Goal: Task Accomplishment & Management: Complete application form

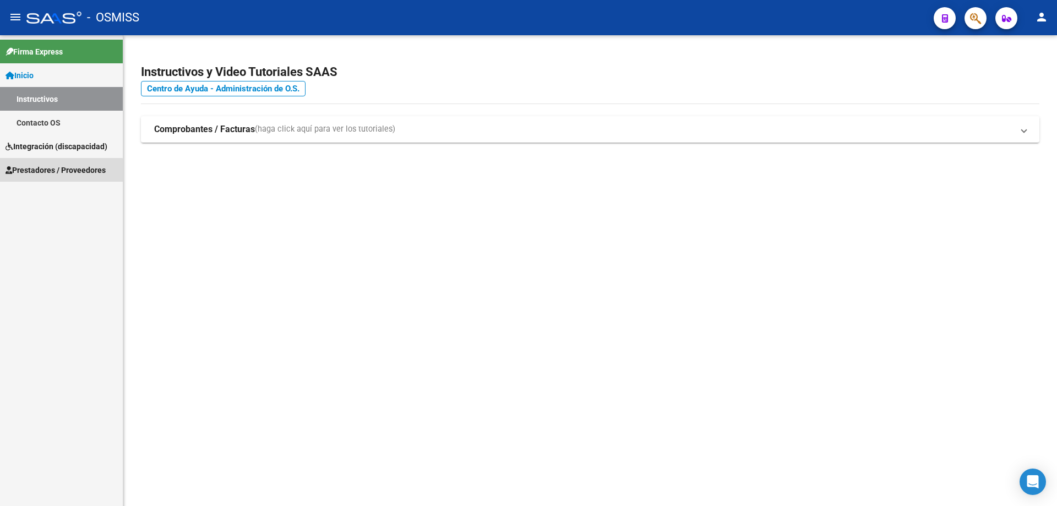
click at [27, 173] on span "Prestadores / Proveedores" at bounding box center [56, 170] width 100 height 12
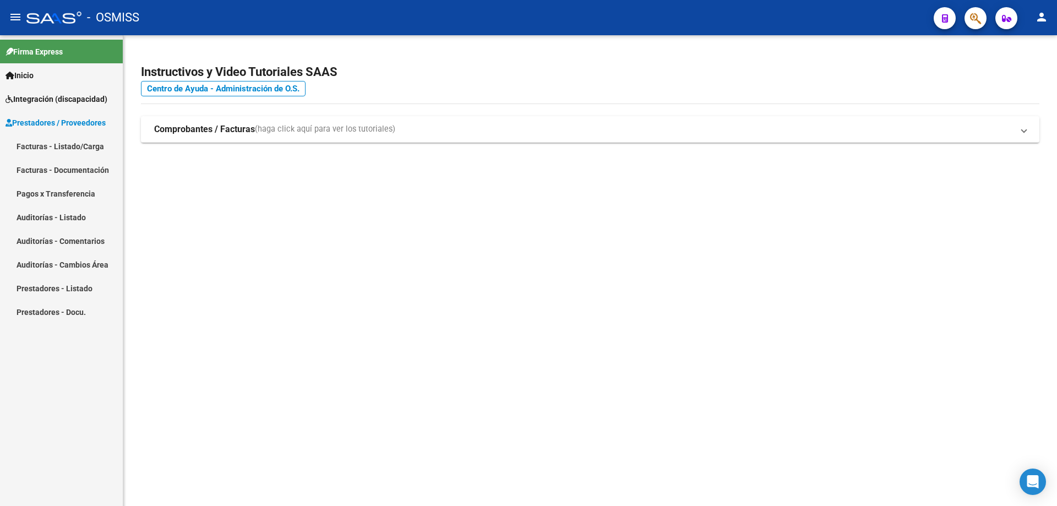
click at [62, 143] on link "Facturas - Listado/Carga" at bounding box center [61, 146] width 123 height 24
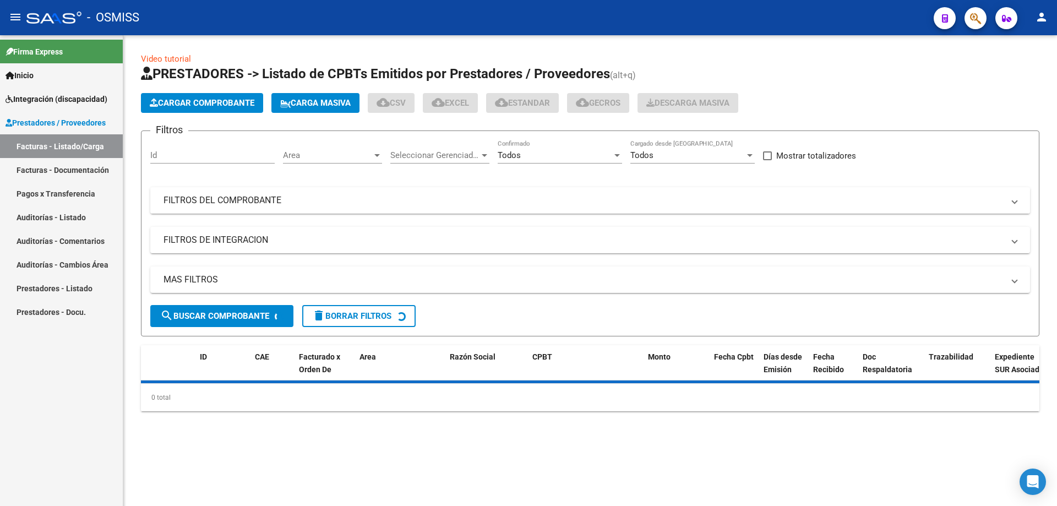
click at [270, 209] on mat-expansion-panel-header "FILTROS DEL COMPROBANTE" at bounding box center [589, 200] width 879 height 26
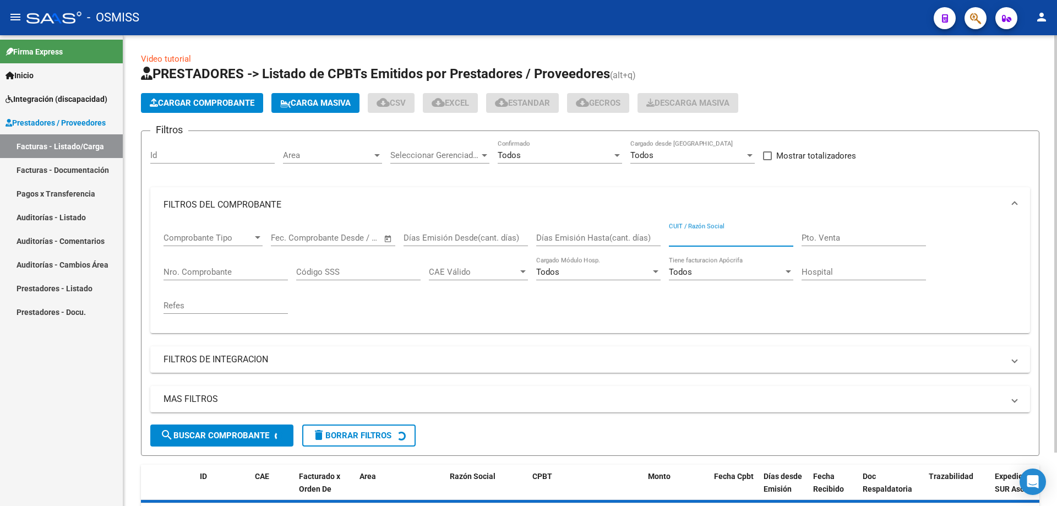
click at [698, 241] on input "CUIT / Razón Social" at bounding box center [731, 238] width 124 height 10
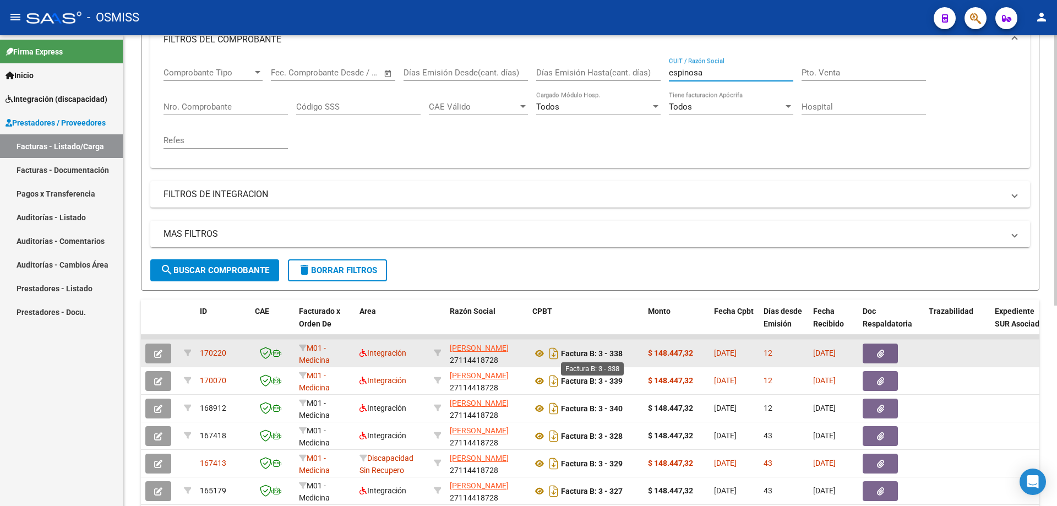
scroll to position [220, 0]
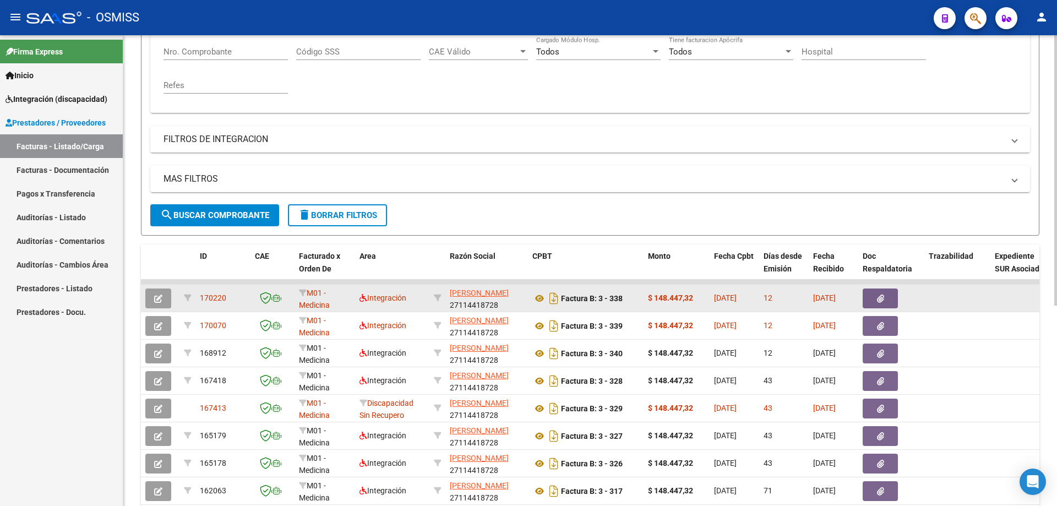
type input "espinosa"
click at [162, 296] on icon "button" at bounding box center [158, 298] width 8 height 8
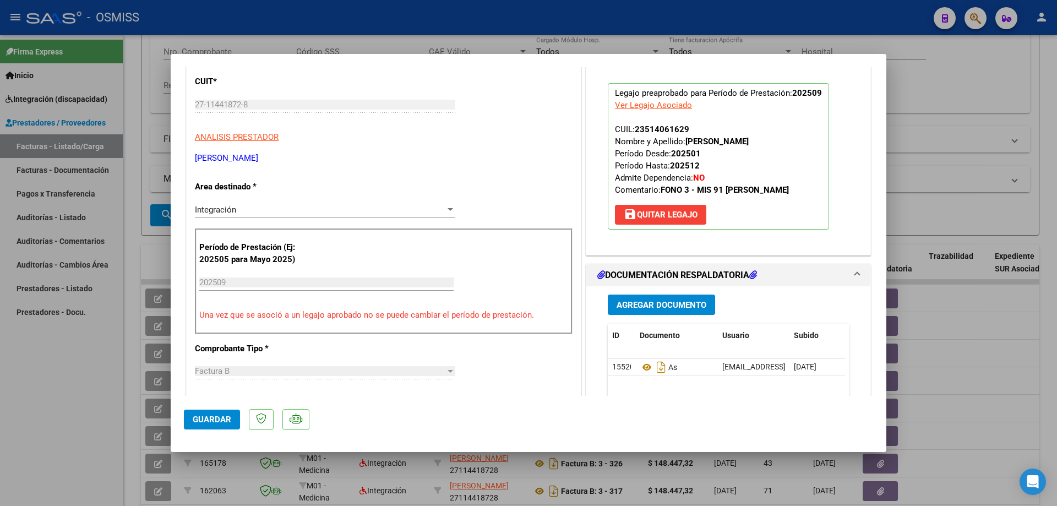
scroll to position [275, 0]
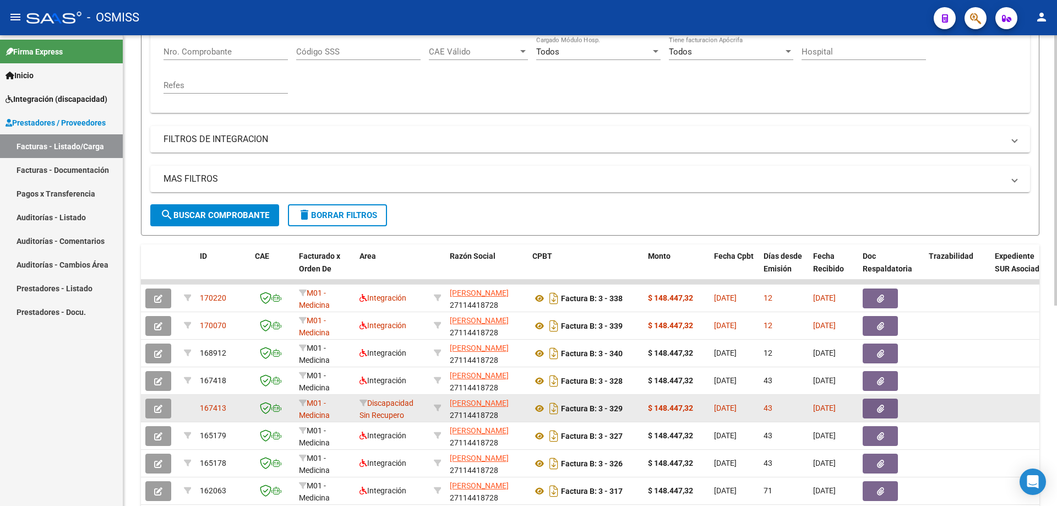
click at [163, 408] on button "button" at bounding box center [158, 408] width 26 height 20
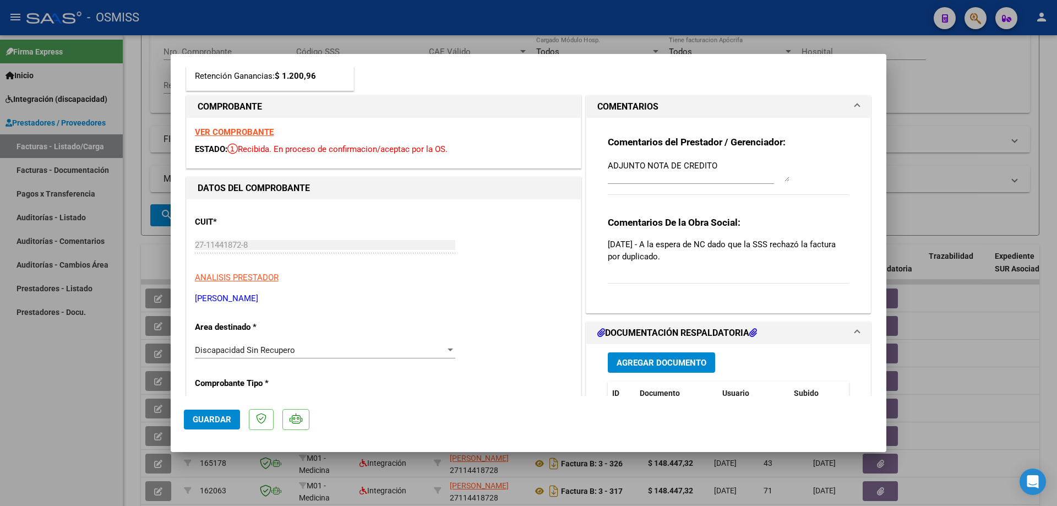
scroll to position [0, 0]
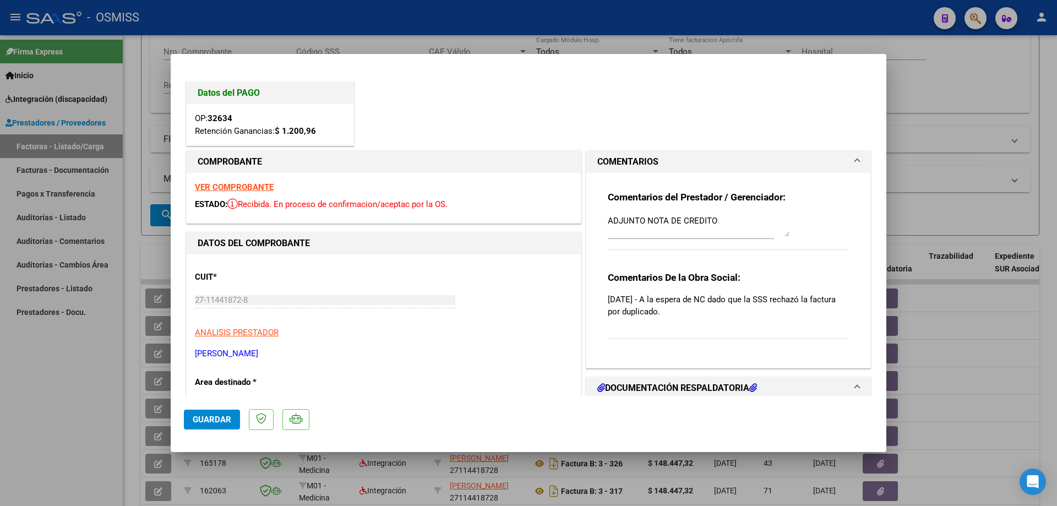
click at [232, 187] on strong "VER COMPROBANTE" at bounding box center [234, 187] width 79 height 10
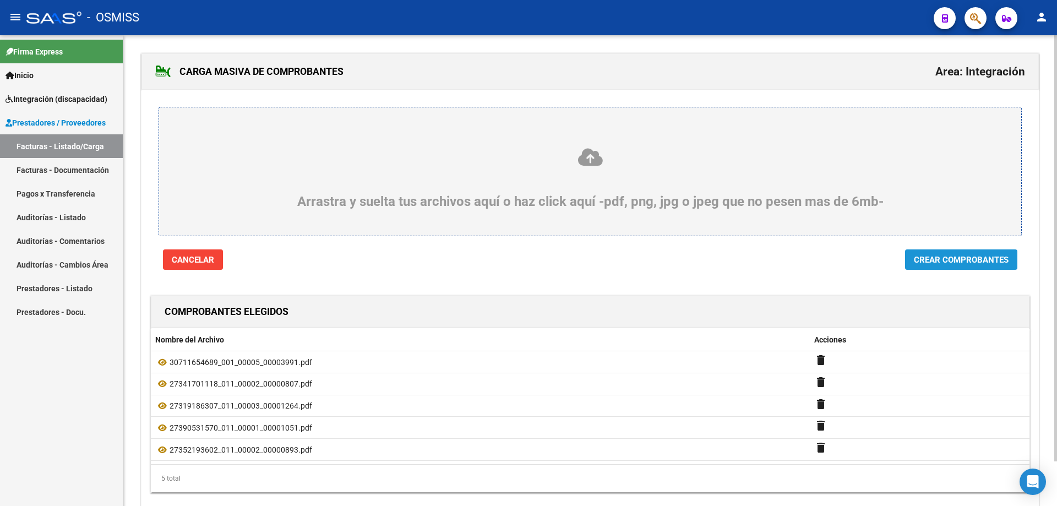
click at [954, 261] on span "Crear Comprobantes" at bounding box center [961, 260] width 95 height 10
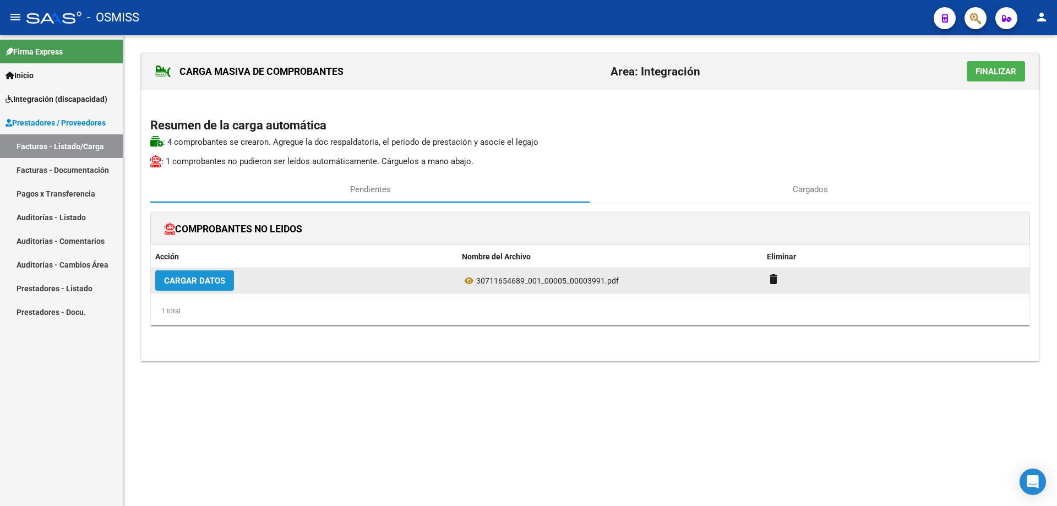
click at [202, 282] on span "Cargar Datos" at bounding box center [194, 281] width 61 height 10
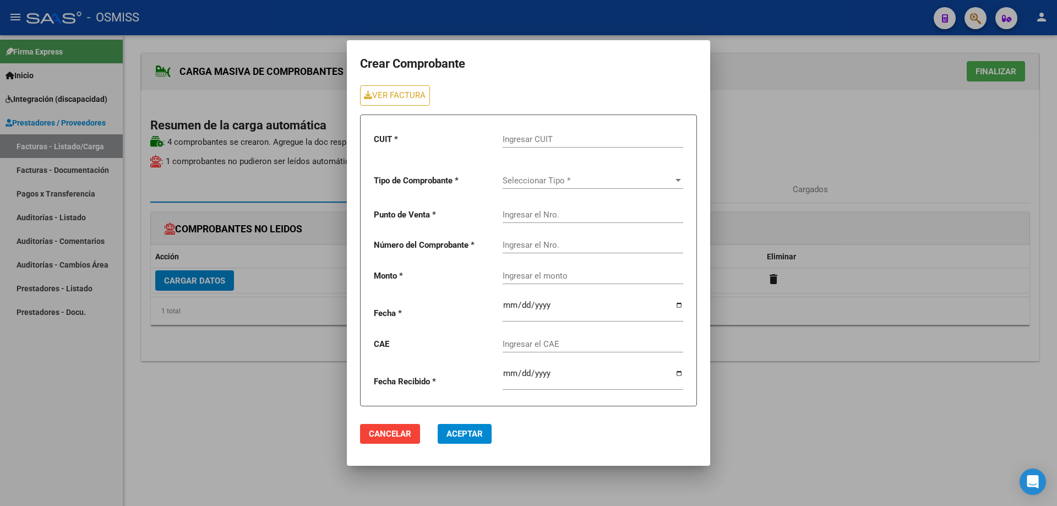
click at [522, 138] on input "Ingresar CUIT" at bounding box center [592, 139] width 181 height 10
click at [388, 99] on link "VER FACTURA" at bounding box center [395, 95] width 70 height 20
click at [529, 144] on input "Ingresar CUIT" at bounding box center [592, 139] width 181 height 10
paste input "30-71165468-9"
type input "30-71165468-9"
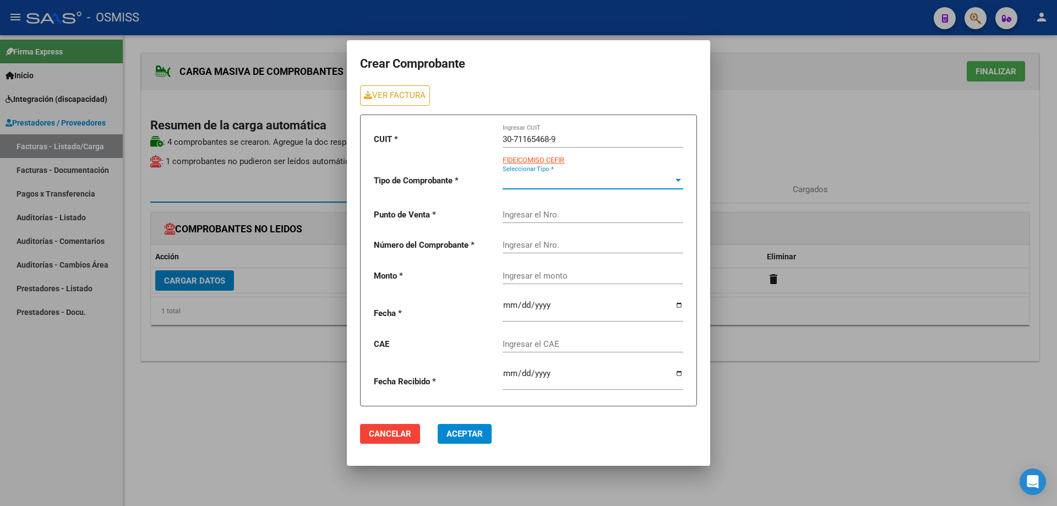
click at [518, 183] on span "Seleccionar Tipo *" at bounding box center [587, 181] width 171 height 10
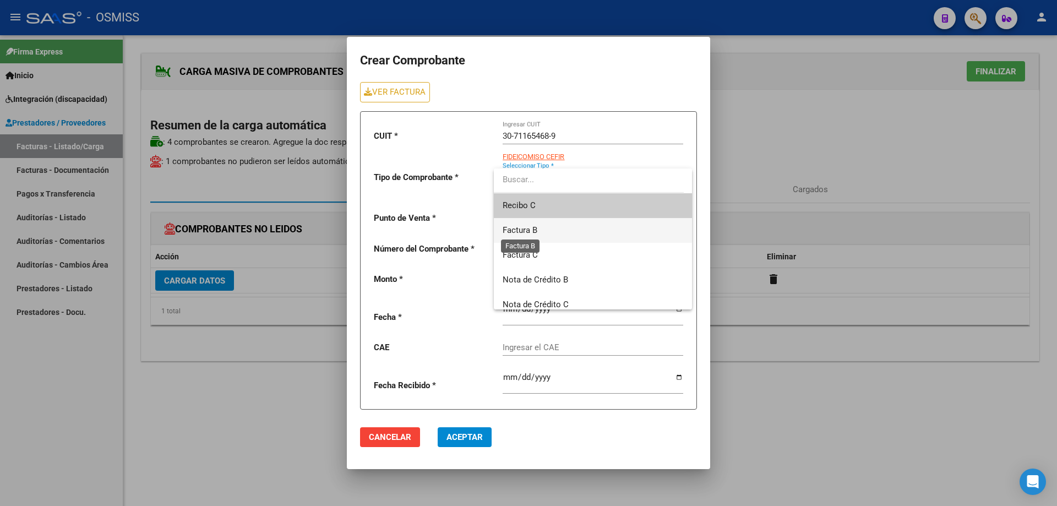
click at [531, 234] on span "Factura B" at bounding box center [519, 230] width 35 height 10
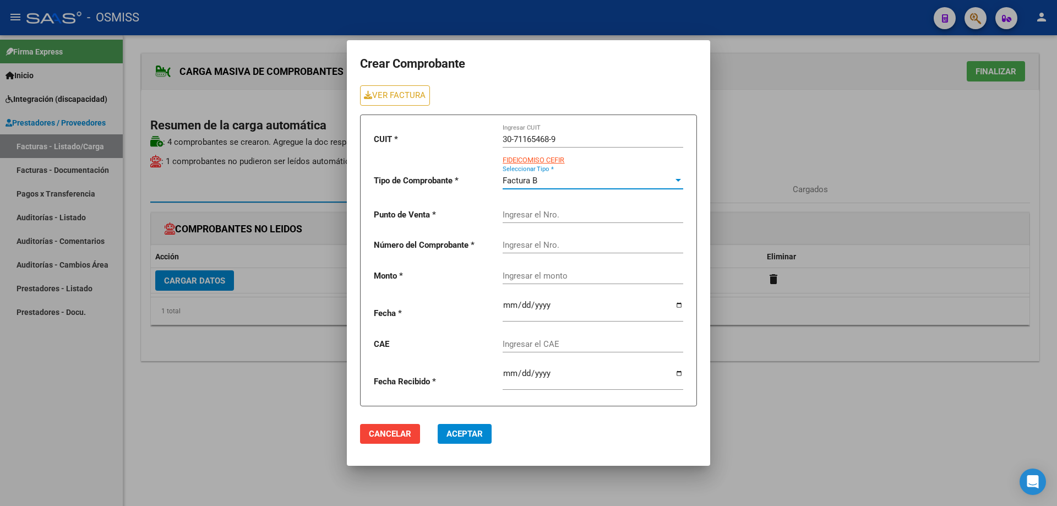
click at [531, 214] on input "Ingresar el Nro." at bounding box center [592, 215] width 181 height 10
type input "5"
click at [533, 244] on input "Ingresar el Nro." at bounding box center [592, 245] width 181 height 10
type input "3991"
click at [538, 277] on div "Ingresar el monto" at bounding box center [592, 272] width 181 height 24
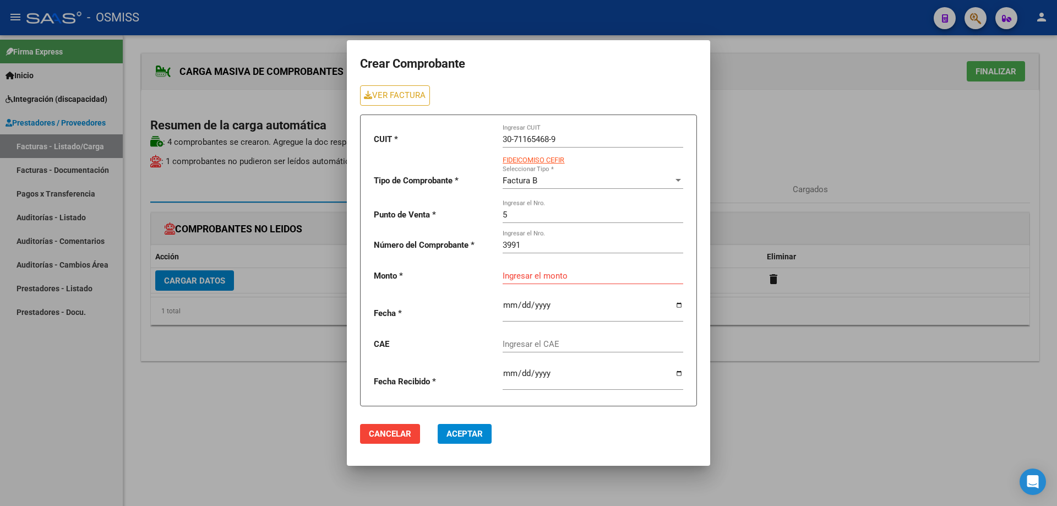
drag, startPoint x: 538, startPoint y: 277, endPoint x: 530, endPoint y: 273, distance: 9.1
paste input "475830.36"
type input "475830.36"
click at [509, 301] on input "date" at bounding box center [592, 309] width 181 height 18
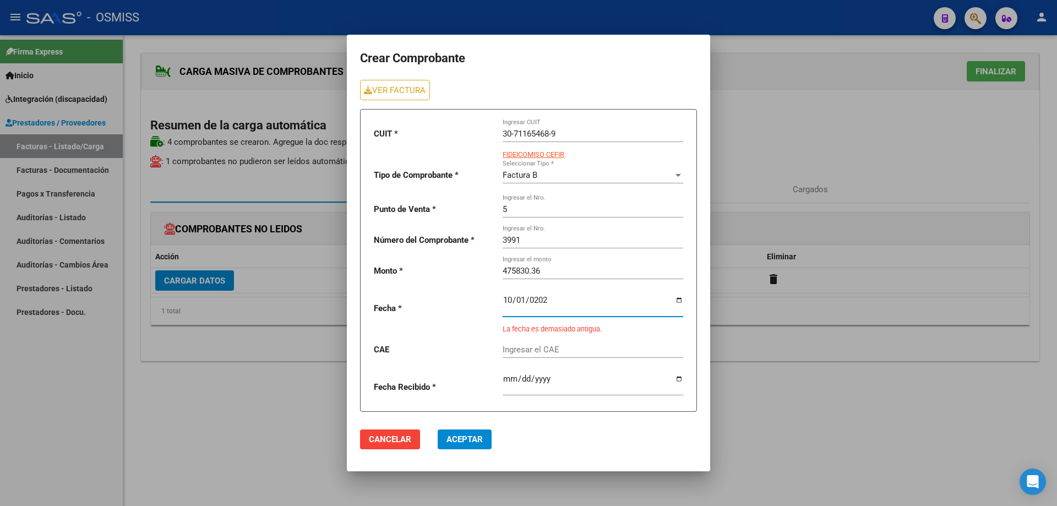
type input "2025-10-01"
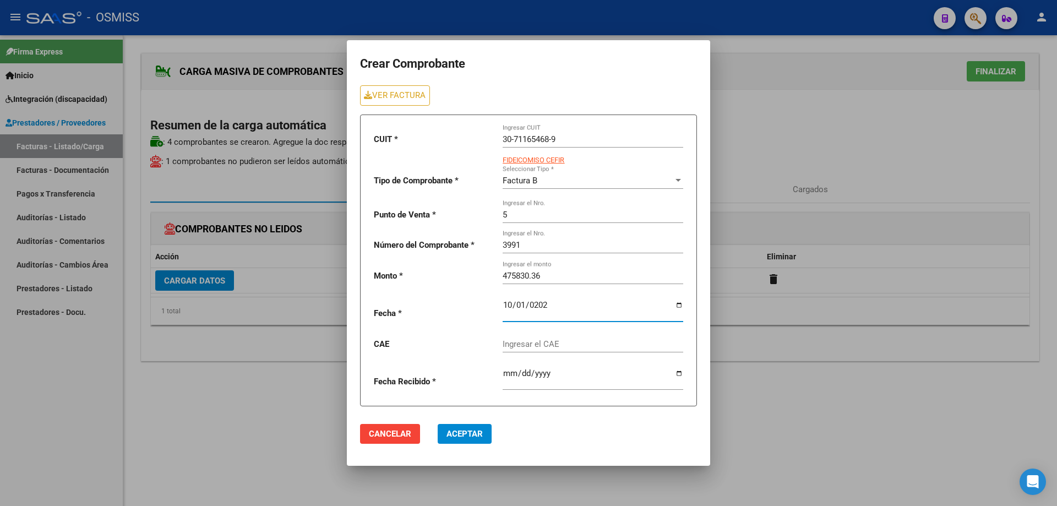
click at [527, 335] on div "Ingresar el CAE" at bounding box center [592, 341] width 181 height 24
paste input "75399948956100"
type input "75399948956100"
click at [482, 433] on span "Aceptar" at bounding box center [464, 434] width 36 height 10
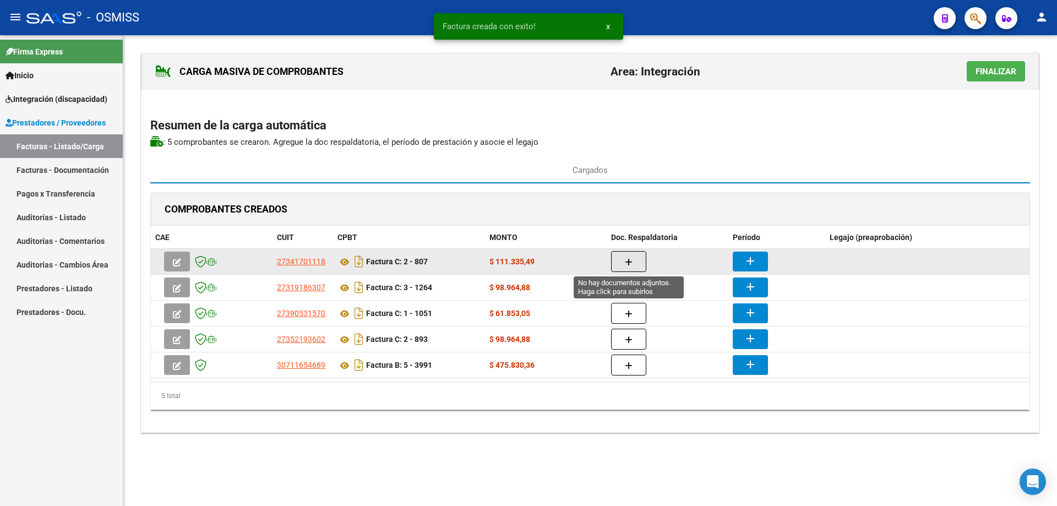
click at [630, 256] on button "button" at bounding box center [628, 261] width 35 height 21
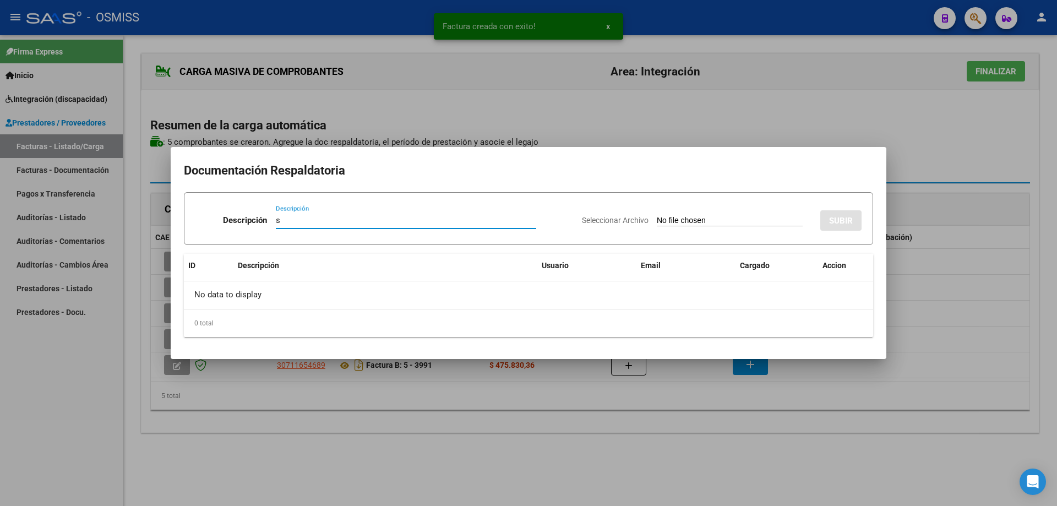
type input "s"
click at [658, 215] on div "Seleccionar Archivo SUBIR" at bounding box center [722, 218] width 280 height 34
click at [658, 221] on input "Seleccionar Archivo" at bounding box center [730, 221] width 146 height 10
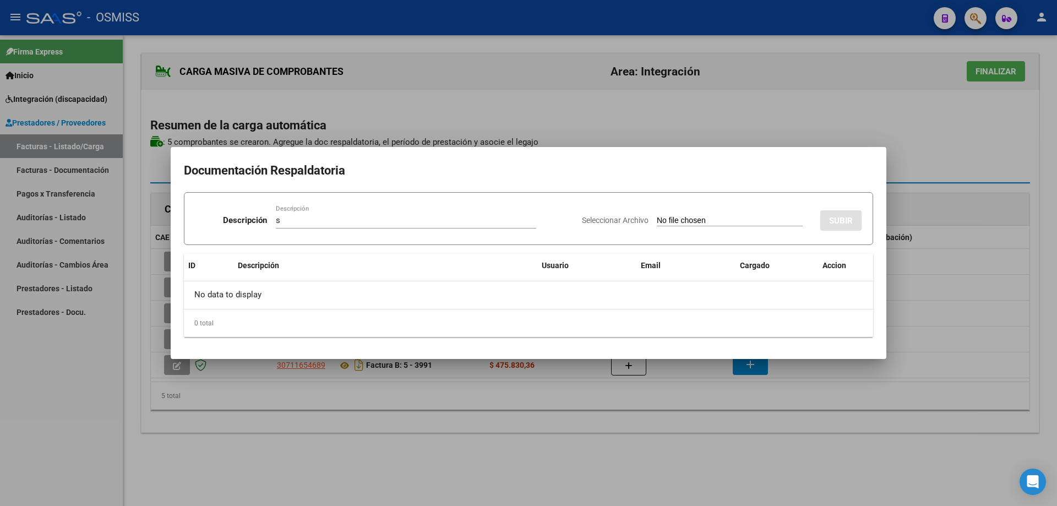
type input "C:\fakepath\lucio sept25.pdf"
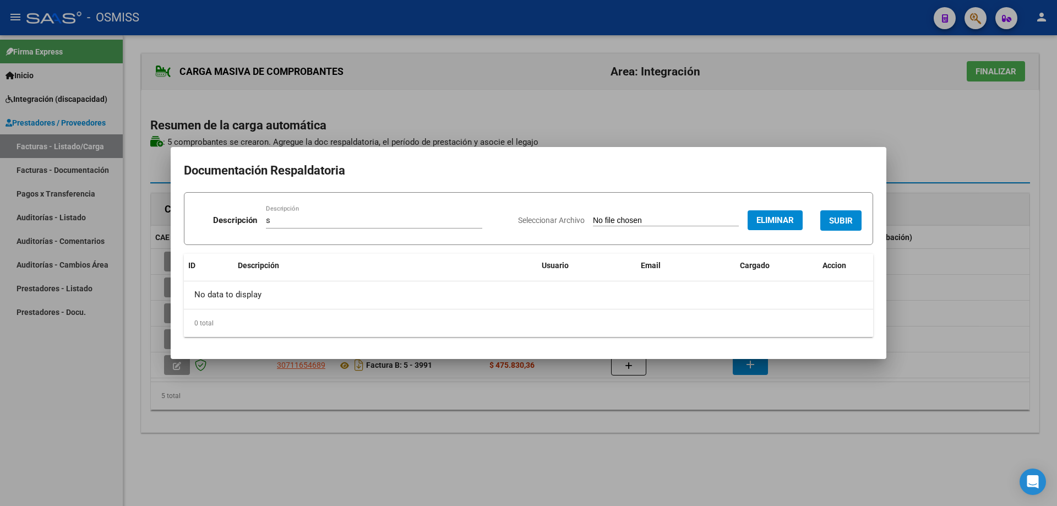
click at [851, 213] on button "SUBIR" at bounding box center [840, 220] width 41 height 20
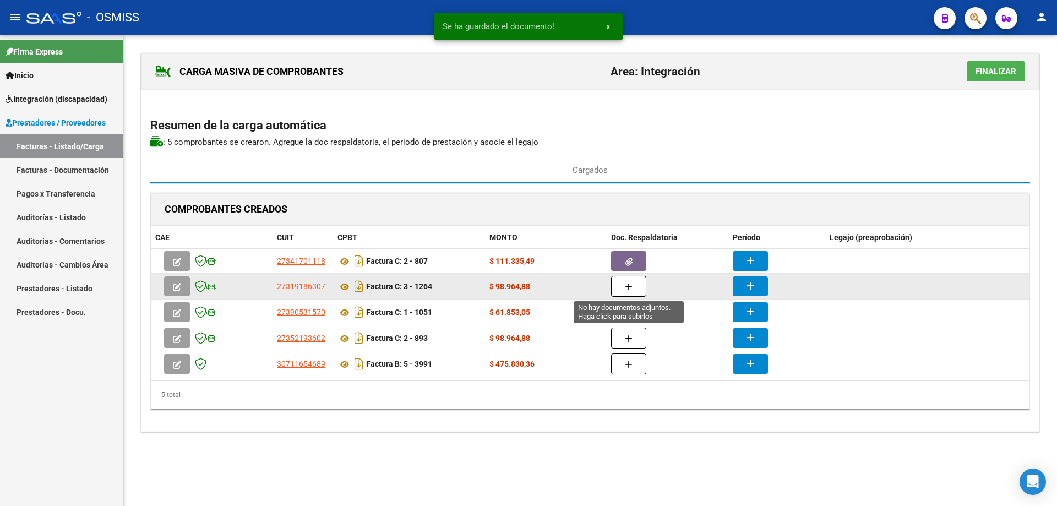
click at [622, 289] on button "button" at bounding box center [628, 286] width 35 height 21
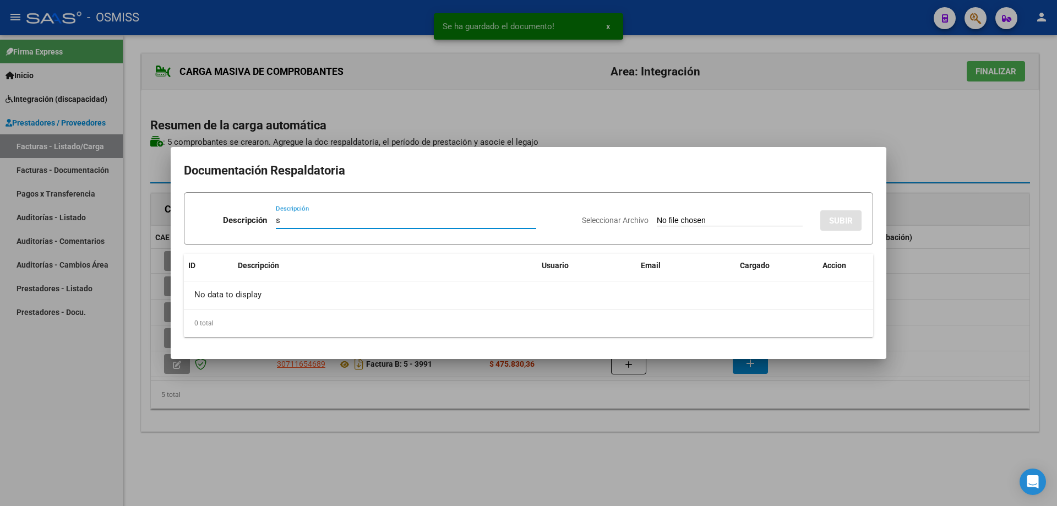
type input "s"
click at [662, 220] on input "Seleccionar Archivo" at bounding box center [730, 221] width 146 height 10
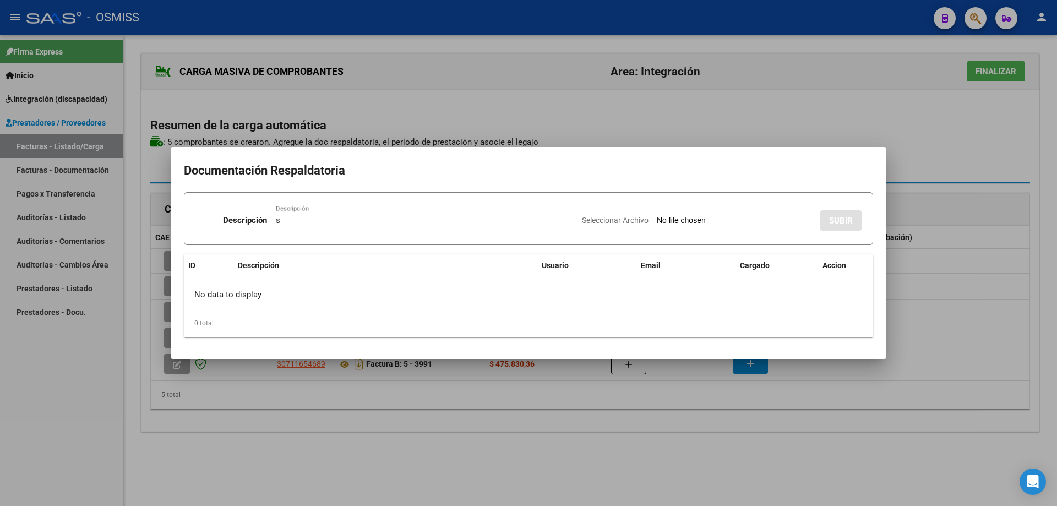
type input "C:\fakepath\FERRARI - SEPT.pdf"
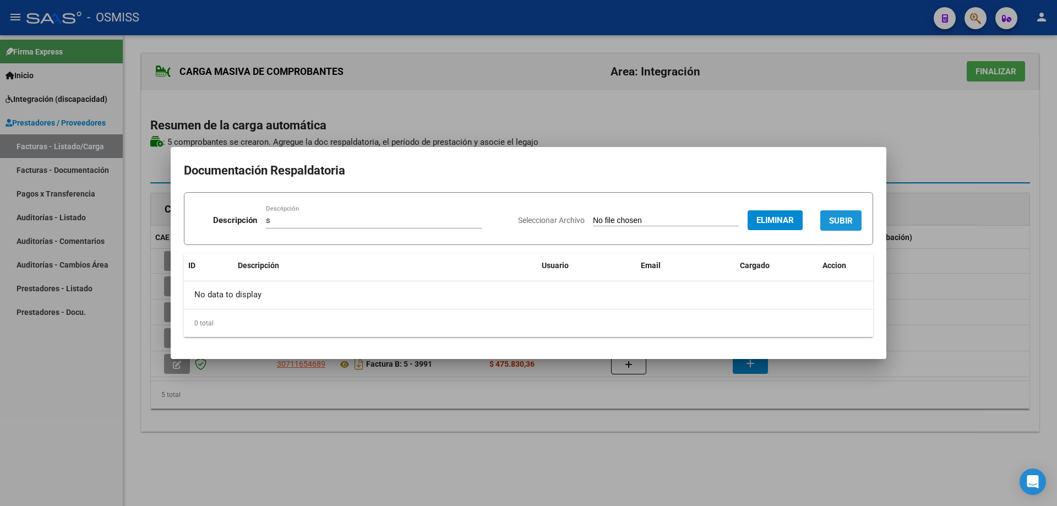
click at [840, 215] on span "SUBIR" at bounding box center [841, 220] width 24 height 10
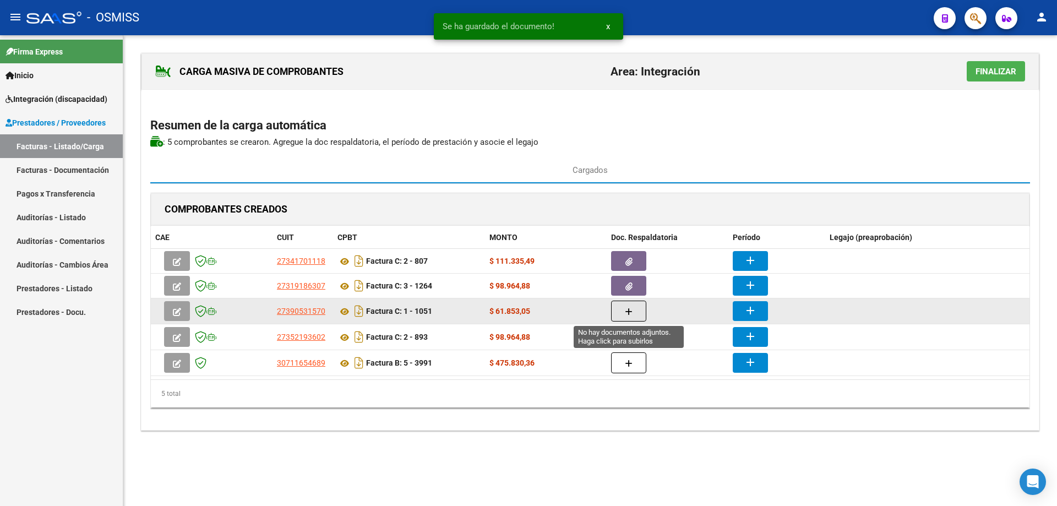
click at [642, 313] on button "button" at bounding box center [628, 310] width 35 height 21
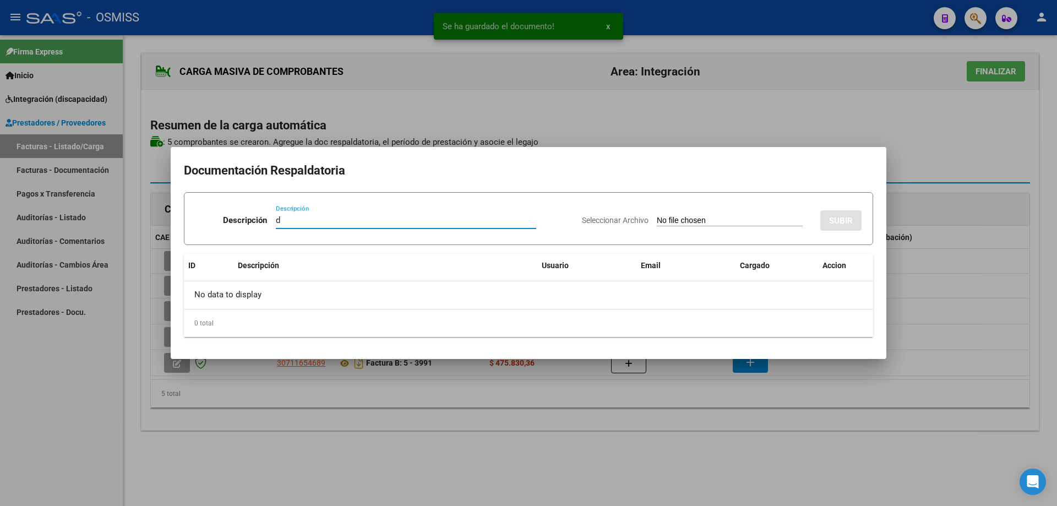
type input "d"
click at [655, 214] on div "Seleccionar Archivo SUBIR" at bounding box center [722, 218] width 280 height 34
click at [658, 220] on input "Seleccionar Archivo" at bounding box center [730, 221] width 146 height 10
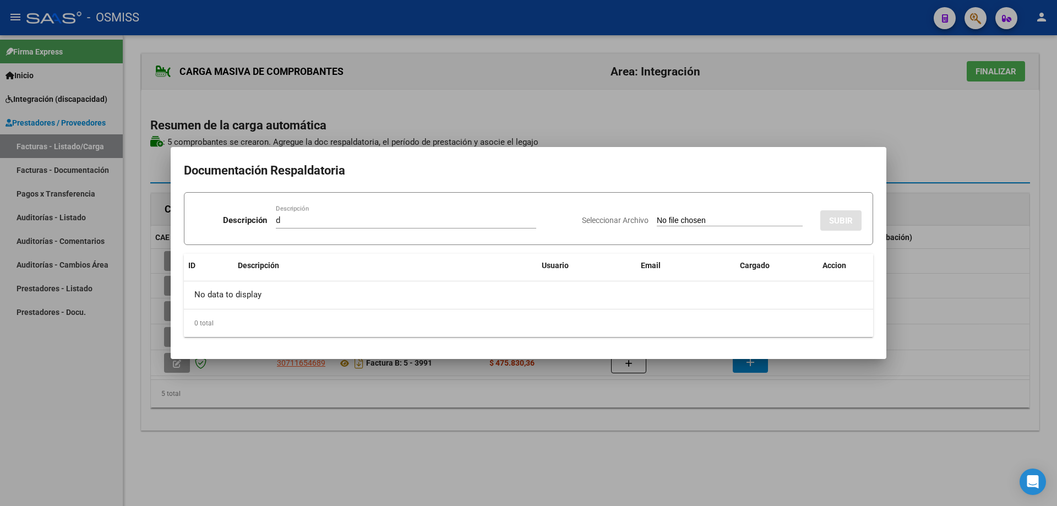
type input "C:\fakepath\septiembre Lucio .pdf"
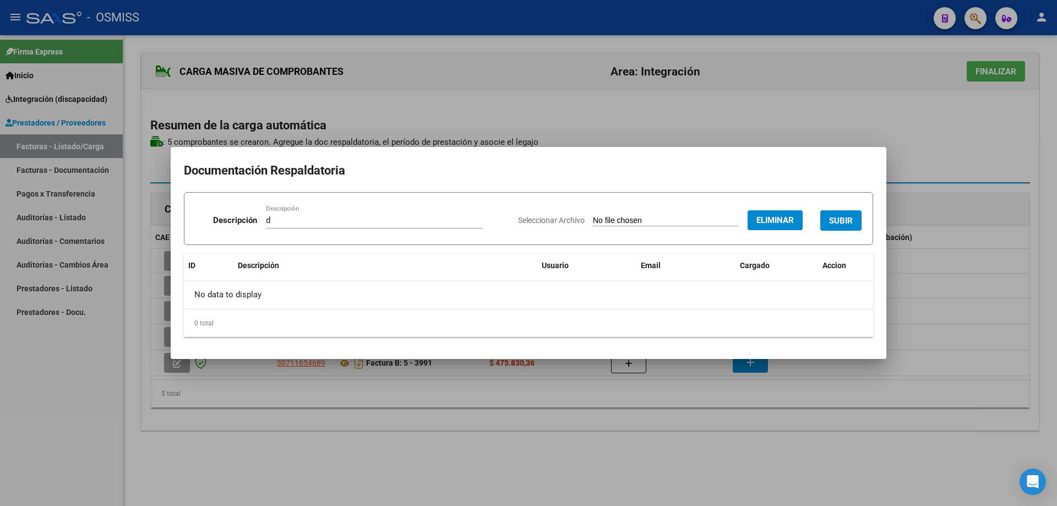
click at [844, 216] on span "SUBIR" at bounding box center [841, 221] width 24 height 10
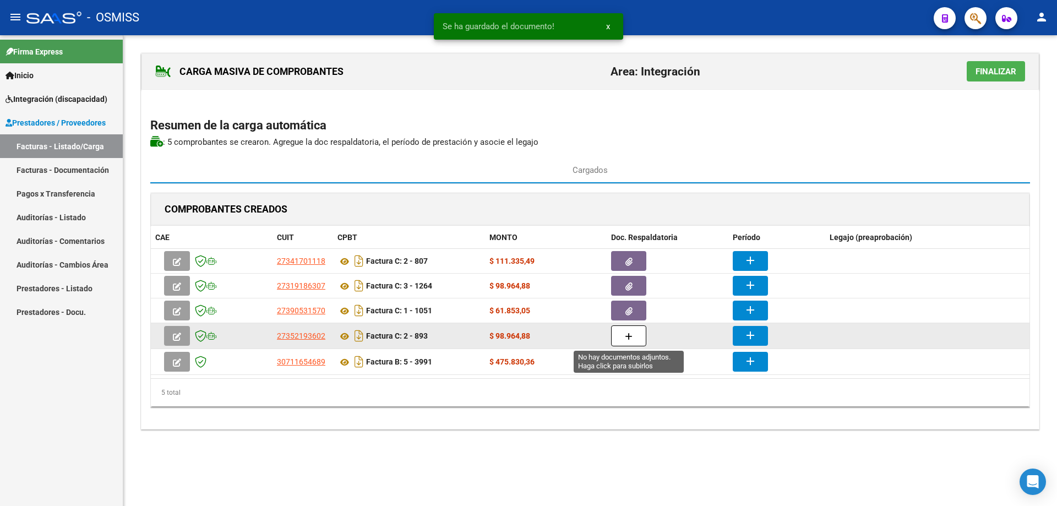
click at [628, 340] on icon "button" at bounding box center [629, 336] width 8 height 8
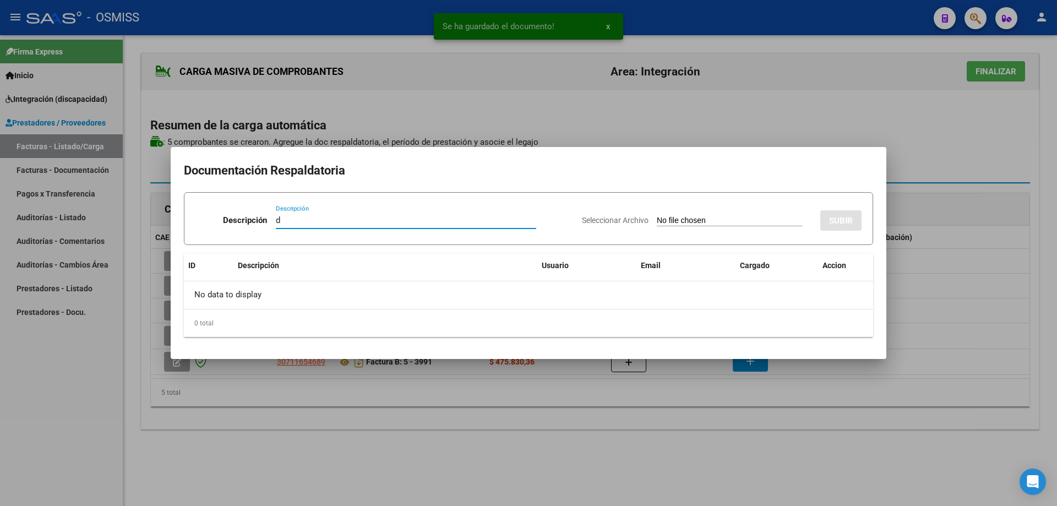
type input "d"
click at [657, 225] on input "Seleccionar Archivo" at bounding box center [730, 221] width 146 height 10
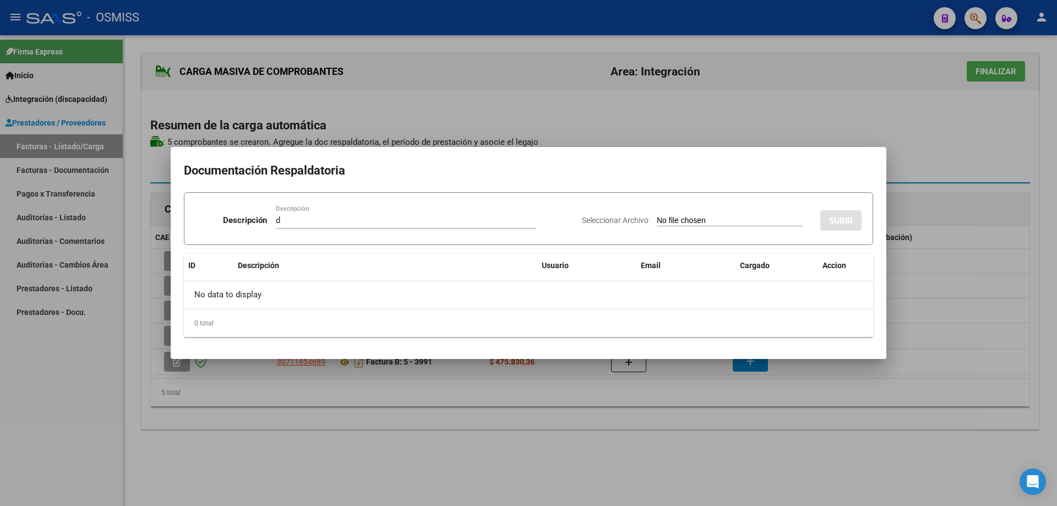
type input "C:\fakepath\Ferrari Lucio Sep Asistencia .pdf"
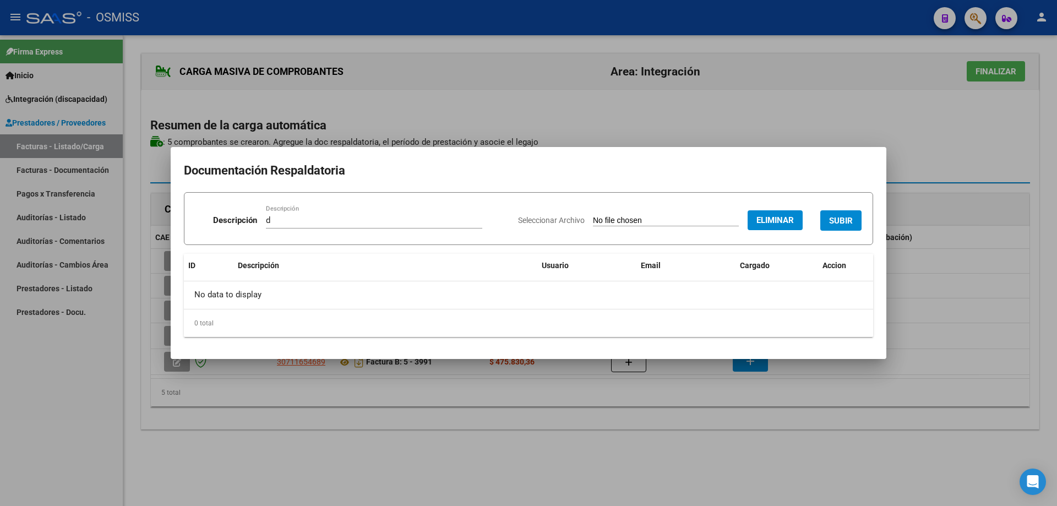
click at [835, 218] on span "SUBIR" at bounding box center [841, 221] width 24 height 10
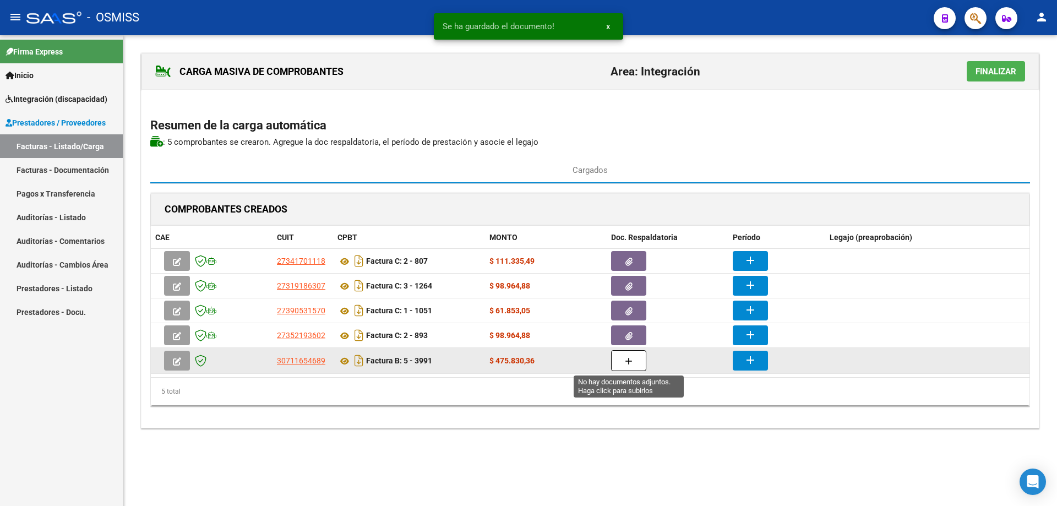
click at [636, 360] on button "button" at bounding box center [628, 360] width 35 height 21
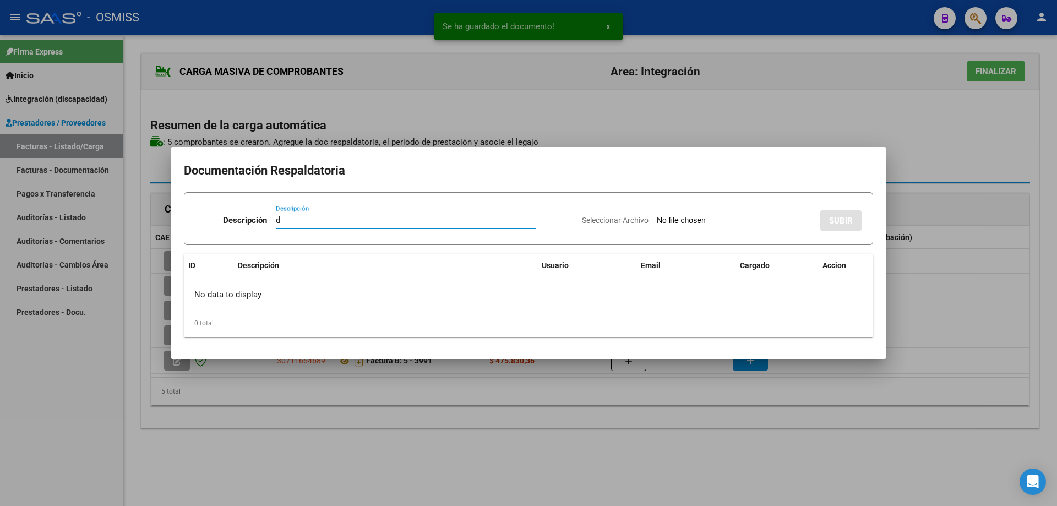
type input "d"
click at [657, 222] on input "Seleccionar Archivo" at bounding box center [730, 221] width 146 height 10
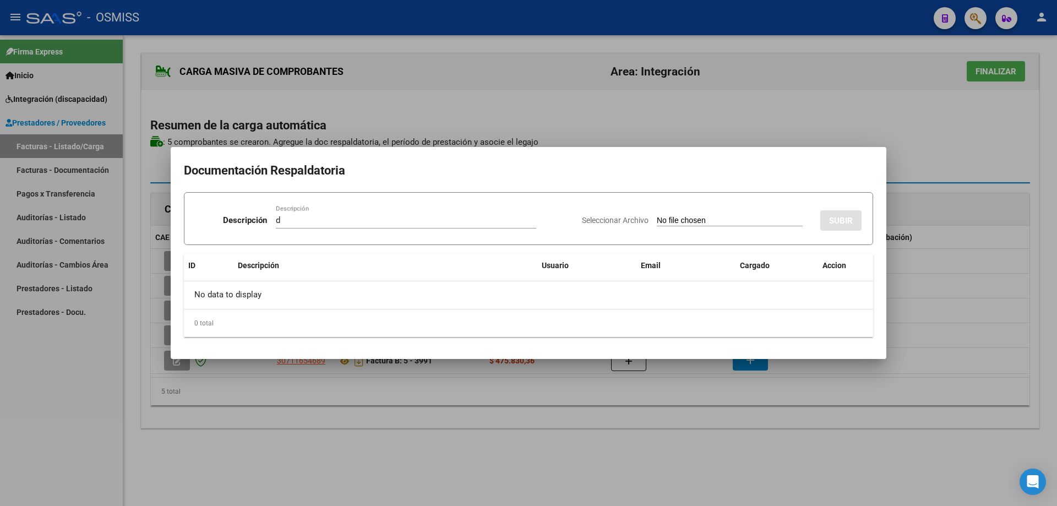
type input "C:\fakepath\SAIE ASISTENCIA.pdf"
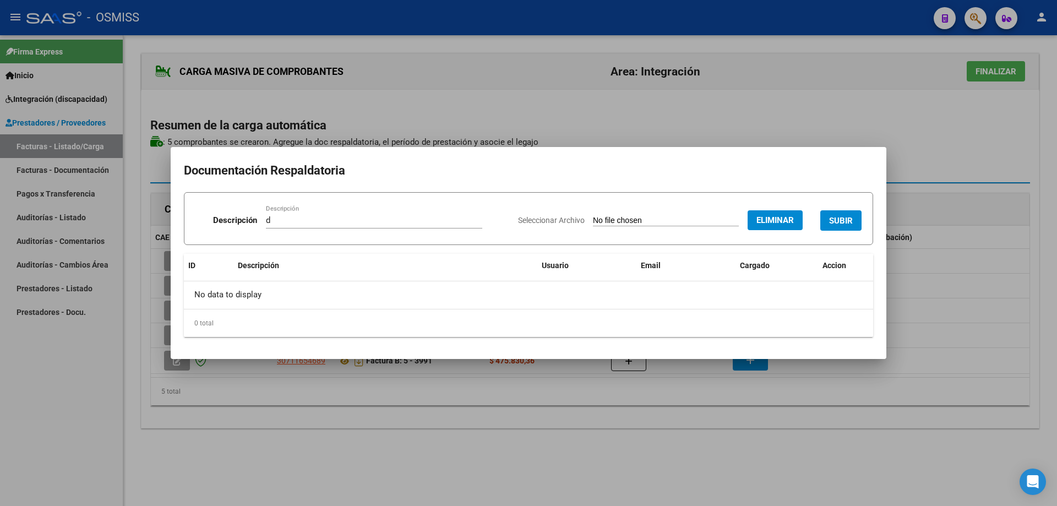
click at [852, 212] on button "SUBIR" at bounding box center [840, 220] width 41 height 20
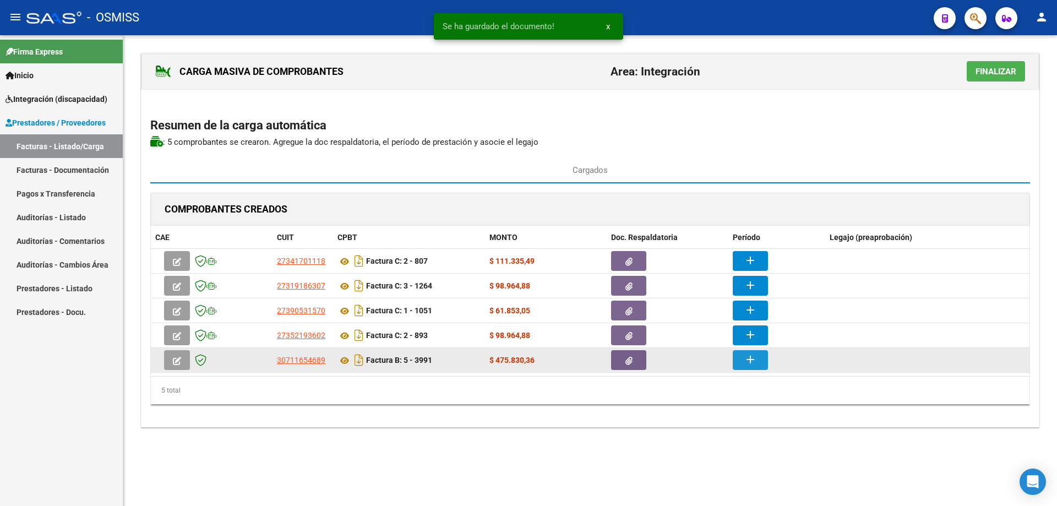
click at [762, 361] on button "add" at bounding box center [749, 360] width 35 height 20
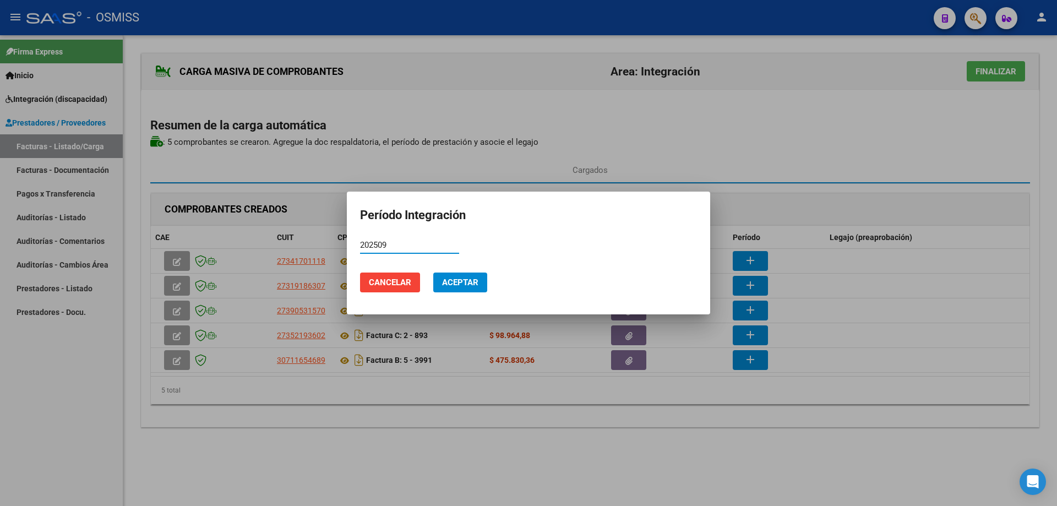
drag, startPoint x: 389, startPoint y: 245, endPoint x: 360, endPoint y: 239, distance: 29.1
click at [360, 239] on div "202509 Período (AAAAMM)" at bounding box center [409, 245] width 99 height 17
type input "202509"
click at [474, 291] on button "Aceptar" at bounding box center [460, 282] width 54 height 20
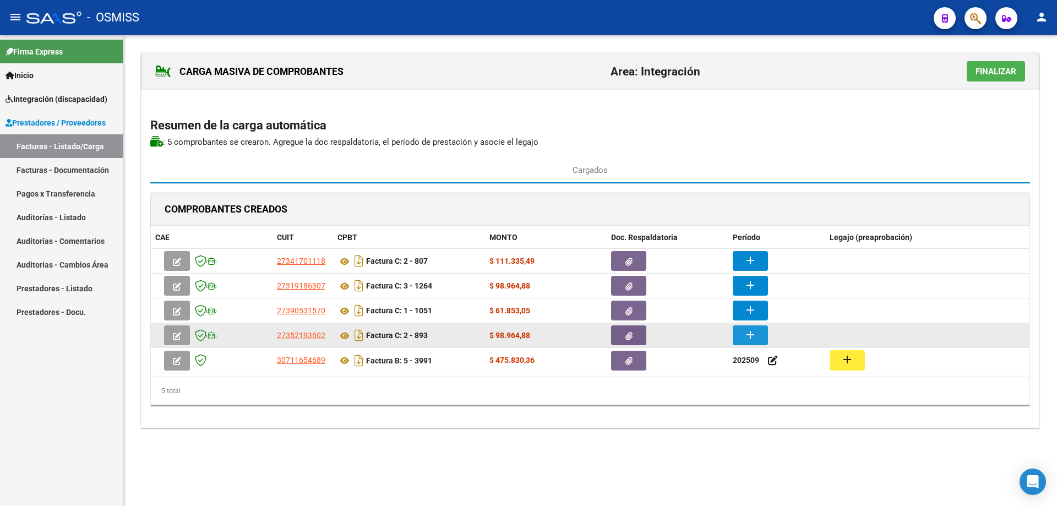
click at [753, 335] on mat-icon "add" at bounding box center [749, 334] width 13 height 13
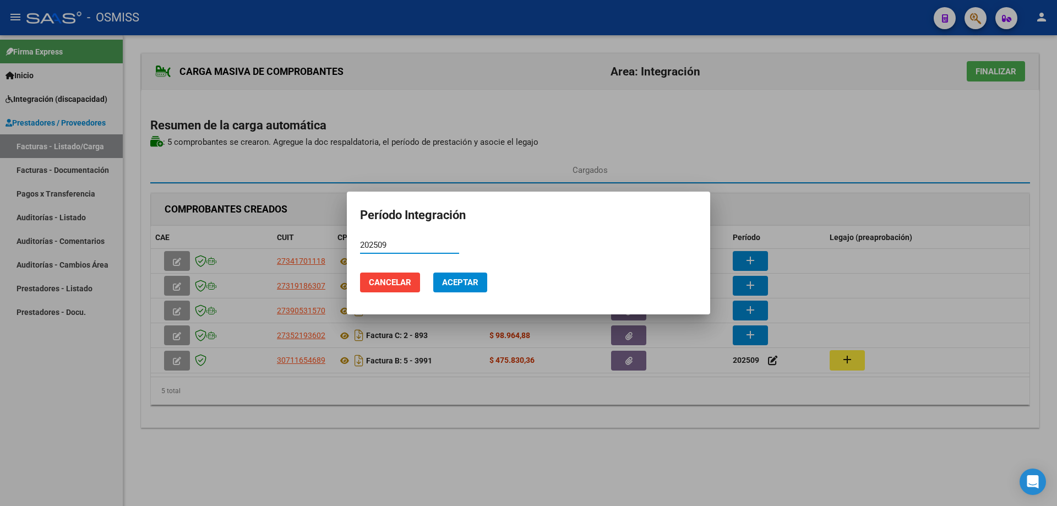
type input "202509"
click at [453, 282] on span "Aceptar" at bounding box center [460, 282] width 36 height 10
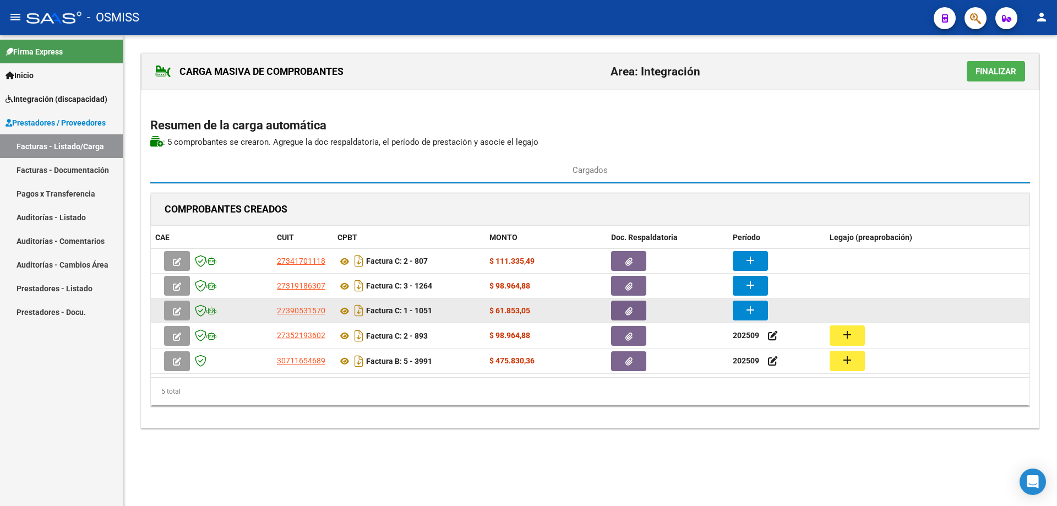
click at [752, 308] on mat-icon "add" at bounding box center [749, 309] width 13 height 13
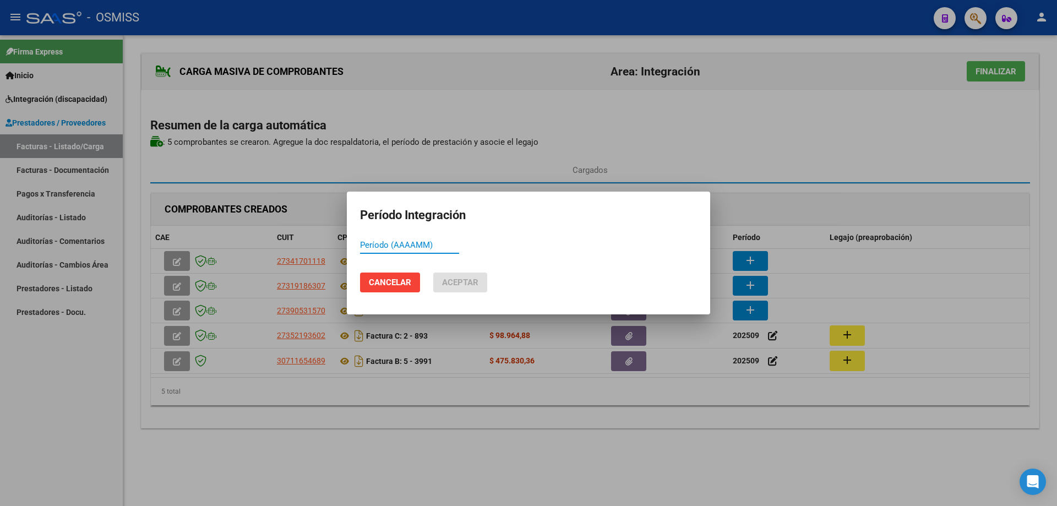
paste input "202509"
type input "202509"
click at [448, 283] on span "Aceptar" at bounding box center [460, 282] width 36 height 10
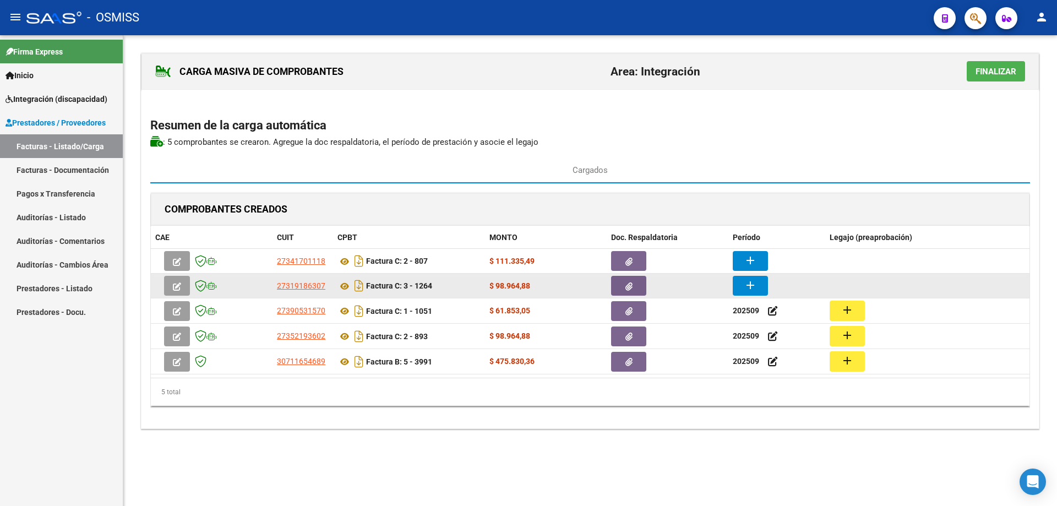
click at [756, 285] on button "add" at bounding box center [749, 286] width 35 height 20
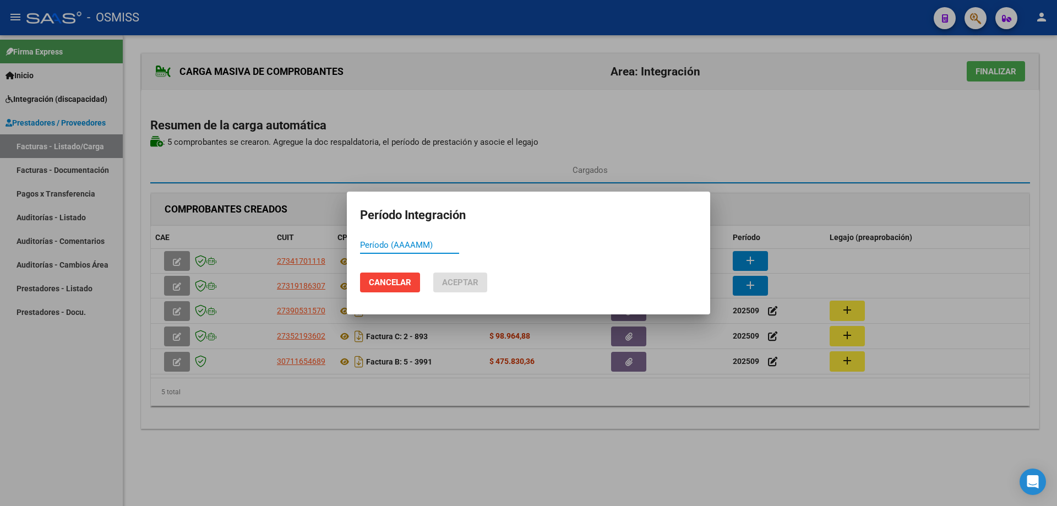
paste input "202509"
type input "202509"
click at [447, 287] on button "Aceptar" at bounding box center [460, 282] width 54 height 20
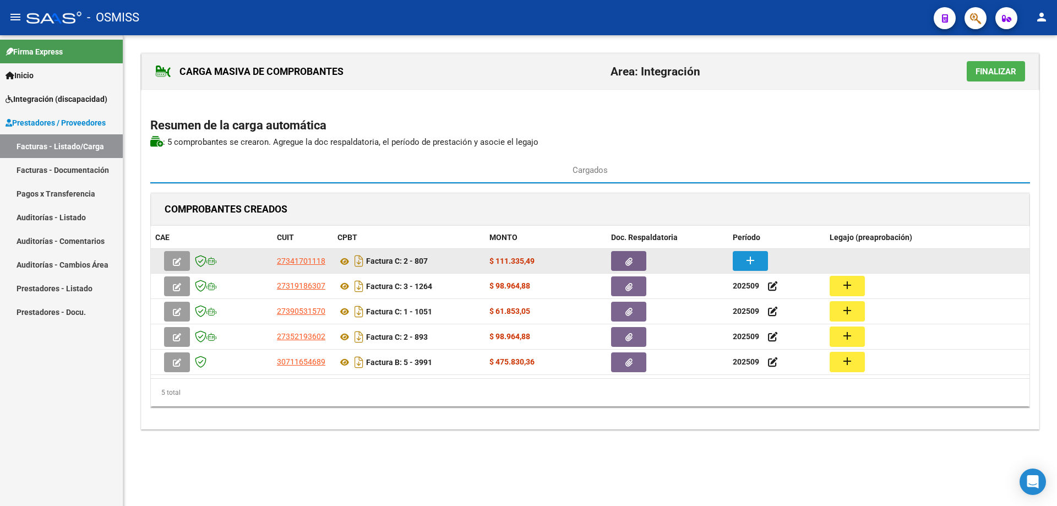
click at [744, 260] on mat-icon "add" at bounding box center [749, 260] width 13 height 13
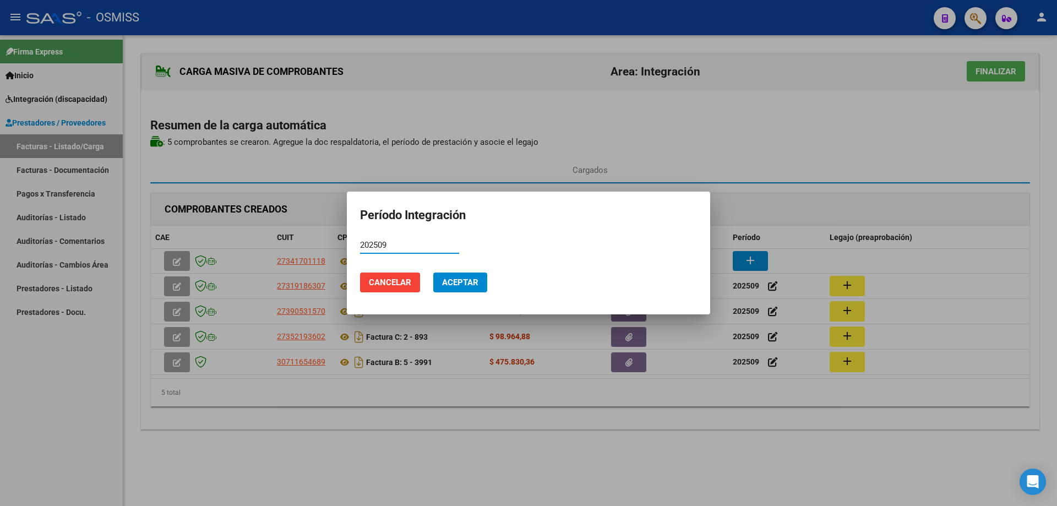
type input "202509"
click at [476, 280] on span "Aceptar" at bounding box center [460, 282] width 36 height 10
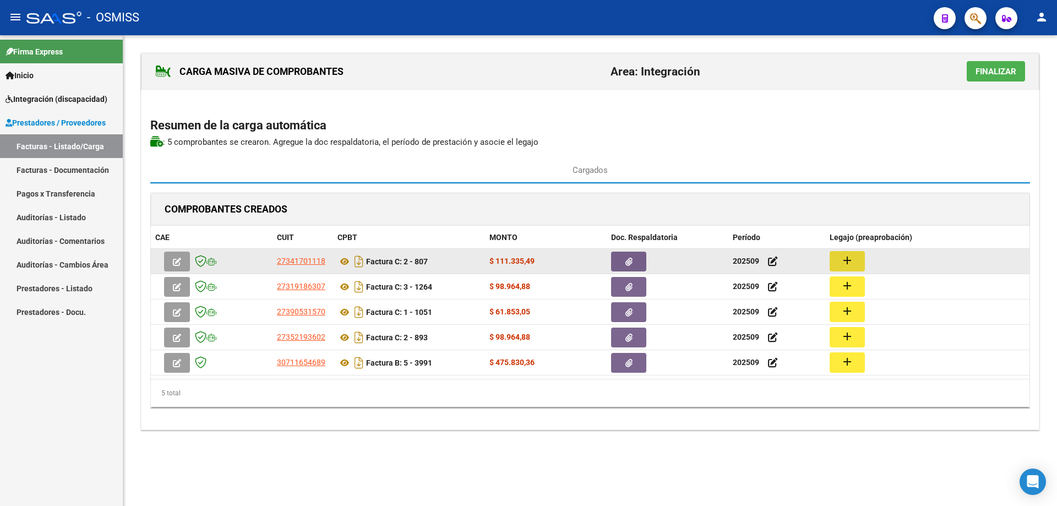
click at [848, 259] on mat-icon "add" at bounding box center [846, 260] width 13 height 13
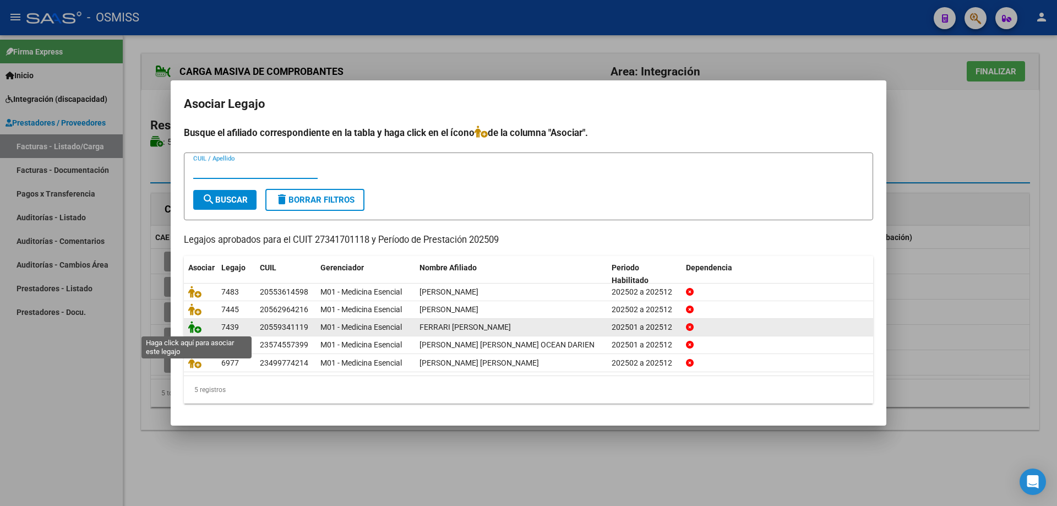
click at [195, 329] on icon at bounding box center [194, 327] width 13 height 12
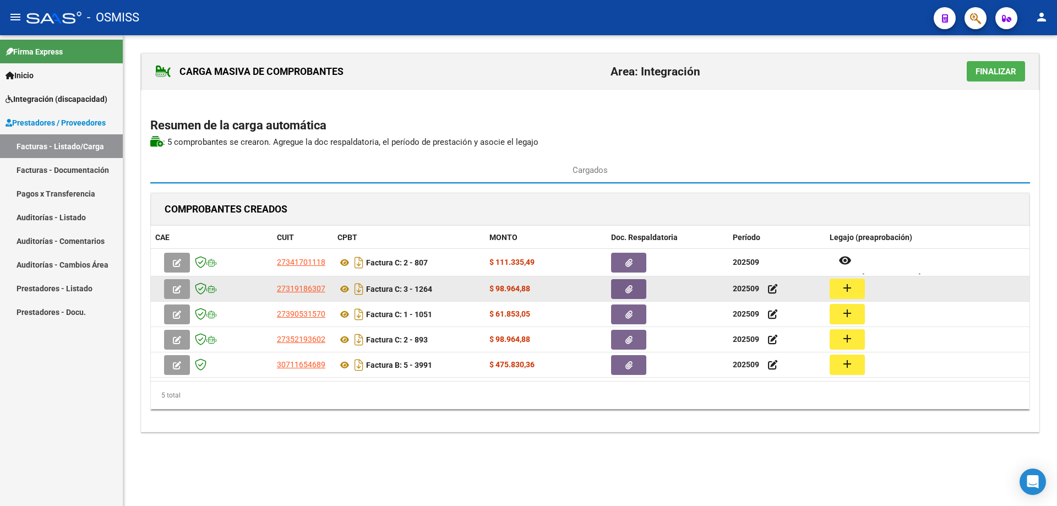
click at [860, 286] on button "add" at bounding box center [846, 288] width 35 height 20
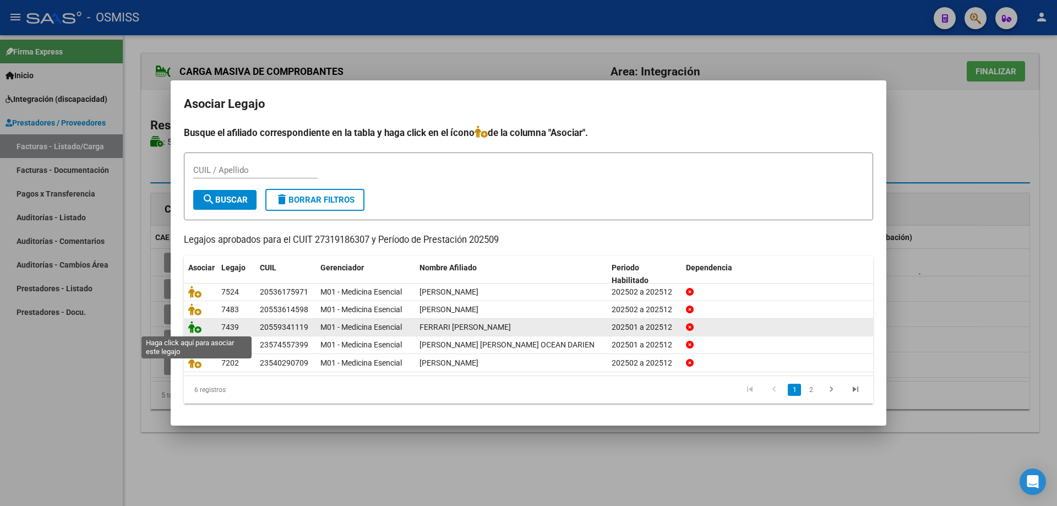
click at [195, 326] on icon at bounding box center [194, 327] width 13 height 12
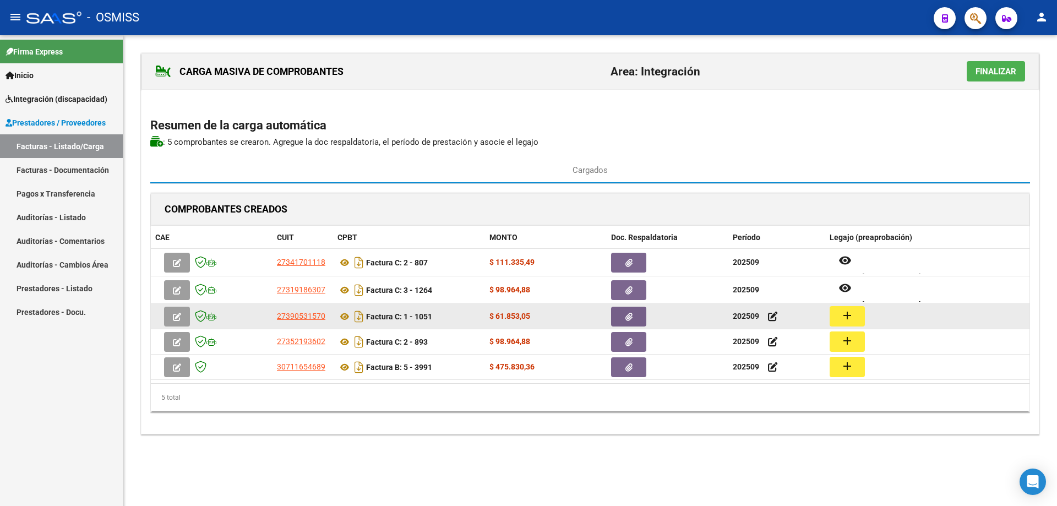
click at [860, 316] on button "add" at bounding box center [846, 316] width 35 height 20
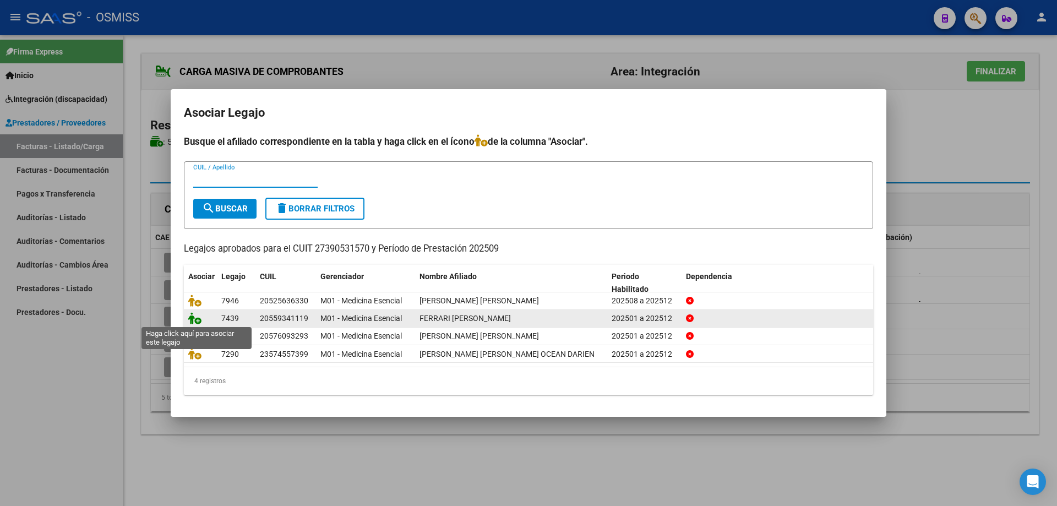
click at [196, 316] on icon at bounding box center [194, 318] width 13 height 12
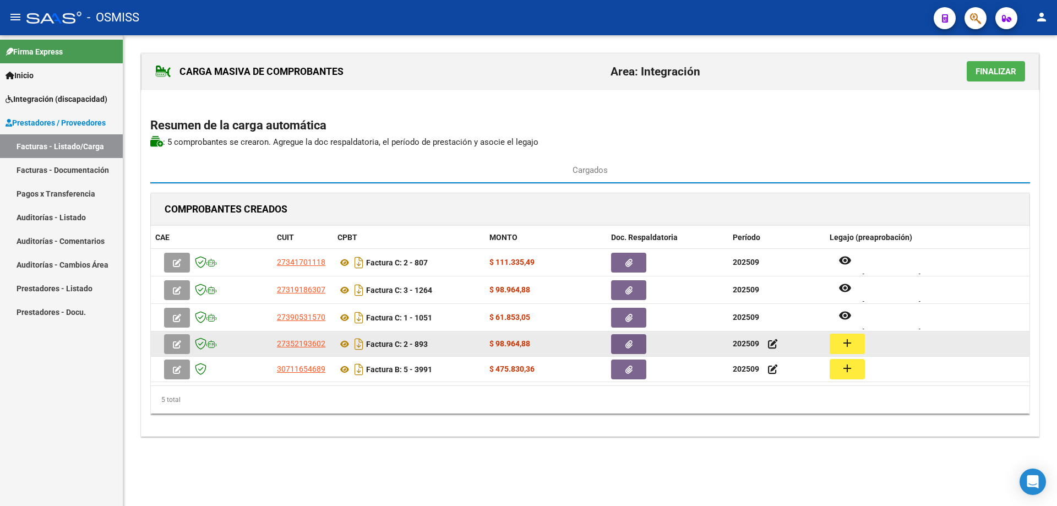
click at [849, 347] on mat-icon "add" at bounding box center [846, 342] width 13 height 13
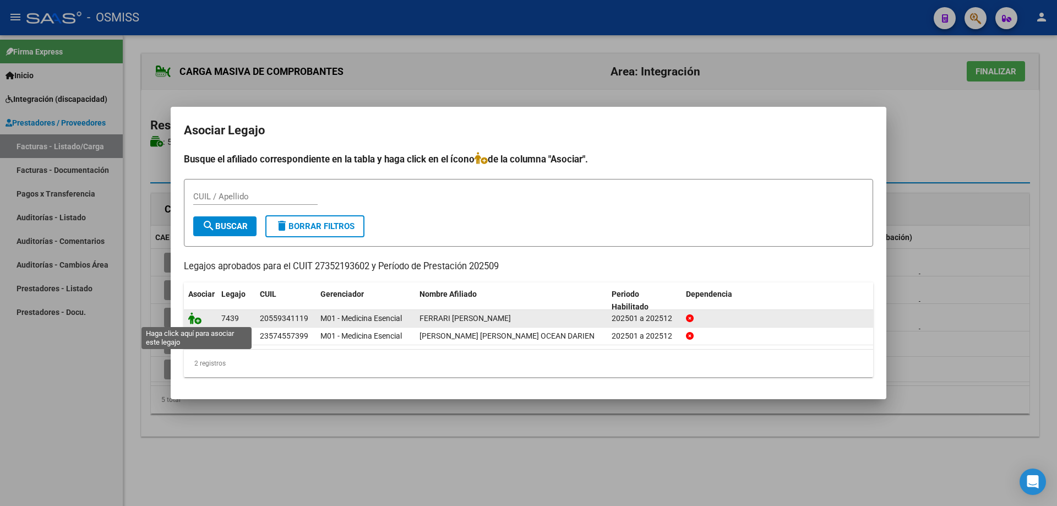
click at [195, 319] on icon at bounding box center [194, 318] width 13 height 12
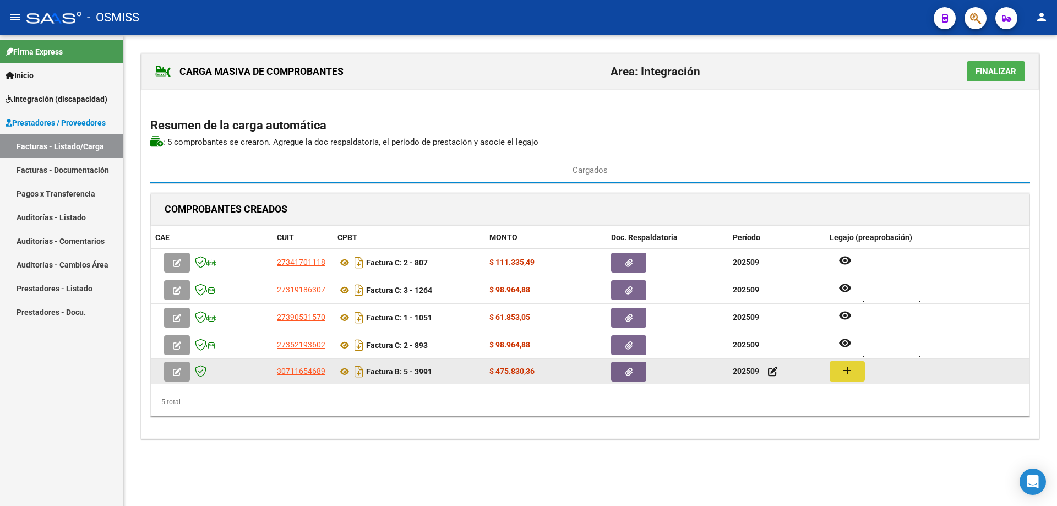
click at [838, 380] on button "add" at bounding box center [846, 371] width 35 height 20
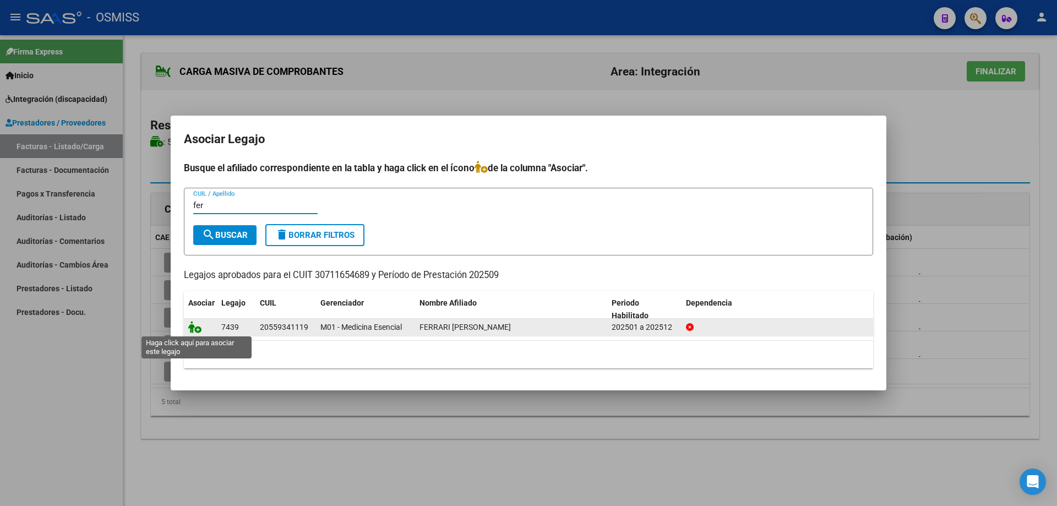
type input "fer"
click at [189, 332] on icon at bounding box center [194, 327] width 13 height 12
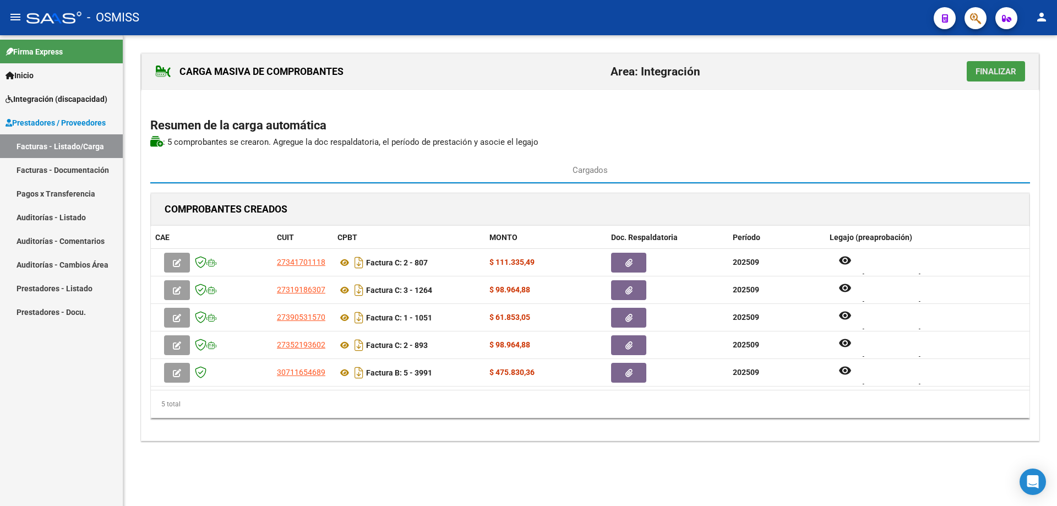
click at [1000, 69] on span "Finalizar" at bounding box center [995, 72] width 41 height 10
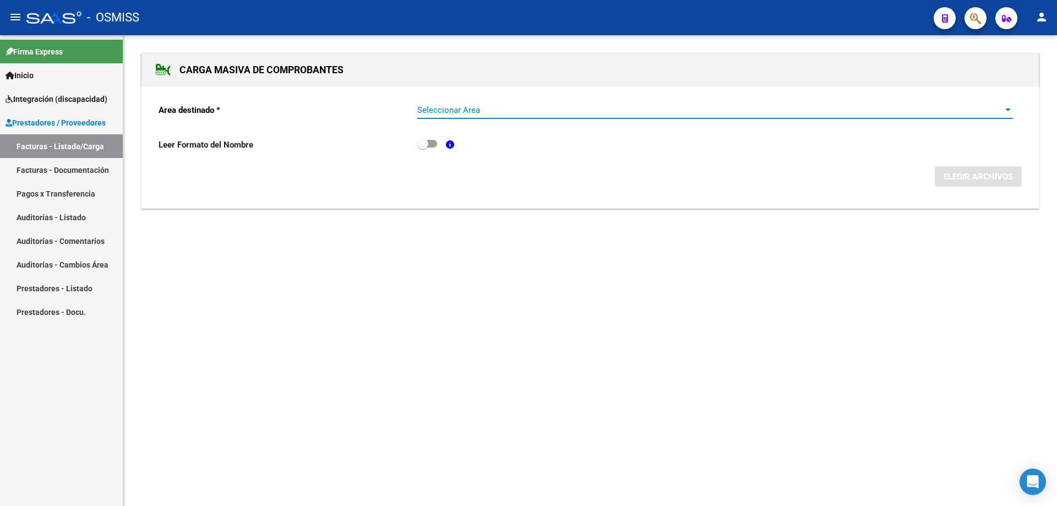
click at [443, 106] on span "Seleccionar Area" at bounding box center [710, 110] width 586 height 10
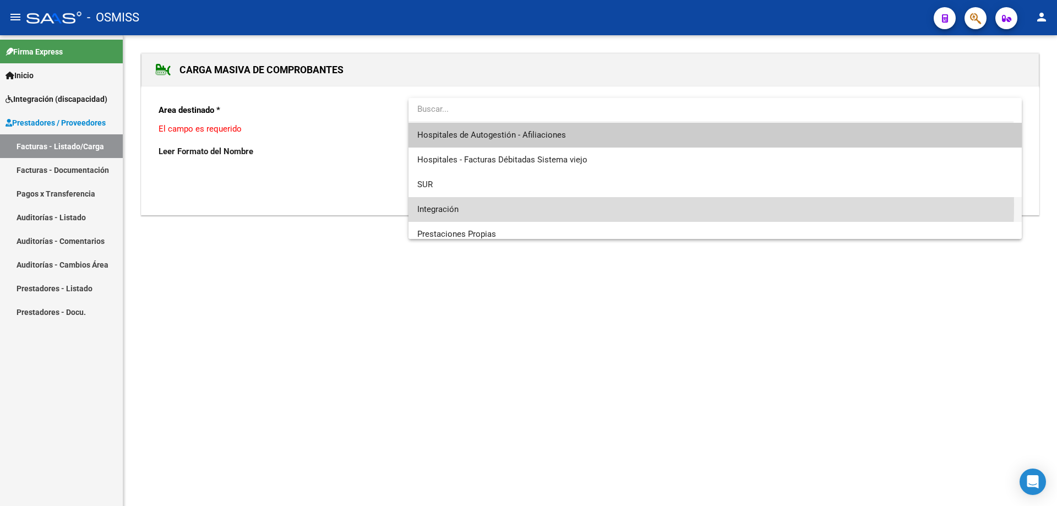
click at [468, 204] on span "Integración" at bounding box center [714, 209] width 595 height 25
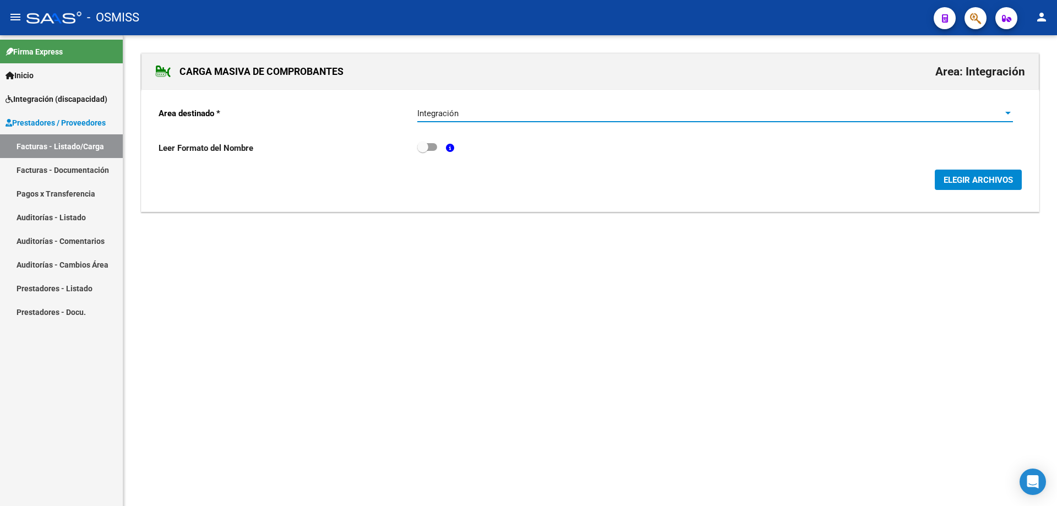
click at [958, 176] on span "ELEGIR ARCHIVOS" at bounding box center [977, 180] width 69 height 10
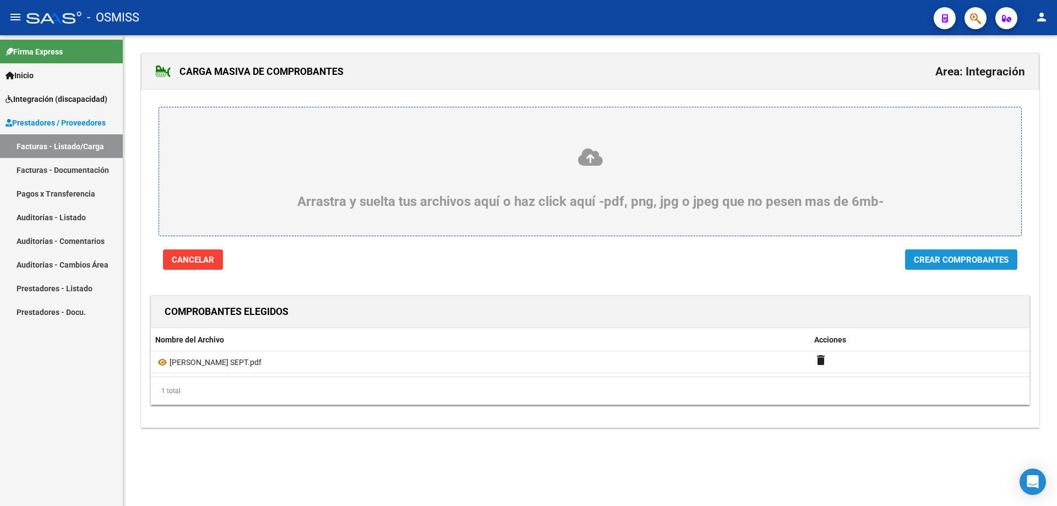
click at [947, 258] on span "Crear Comprobantes" at bounding box center [961, 260] width 95 height 10
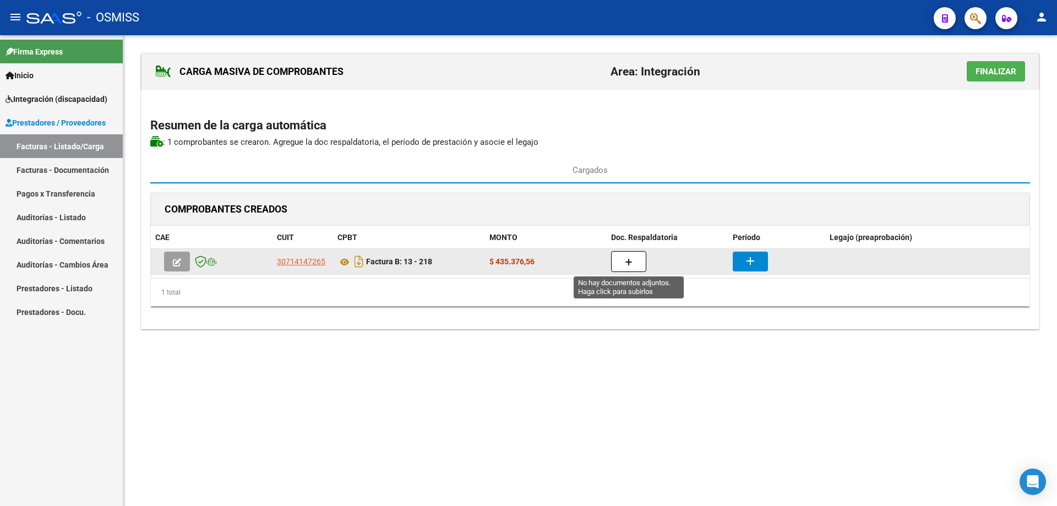
click at [633, 257] on button "button" at bounding box center [628, 261] width 35 height 21
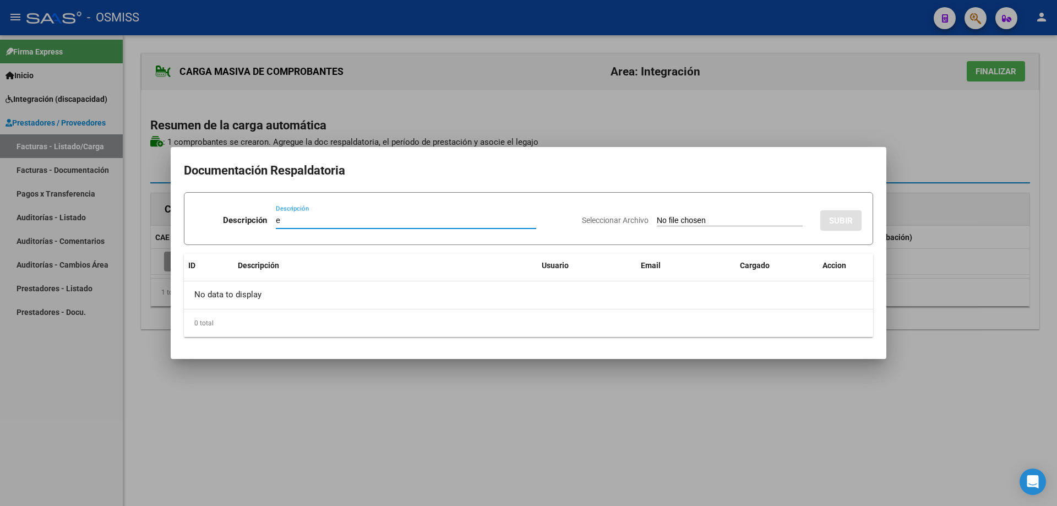
type input "e"
click at [701, 221] on input "Seleccionar Archivo" at bounding box center [730, 221] width 146 height 10
type input "C:\fakepath\ASIST FERRARO SEPT.pdf"
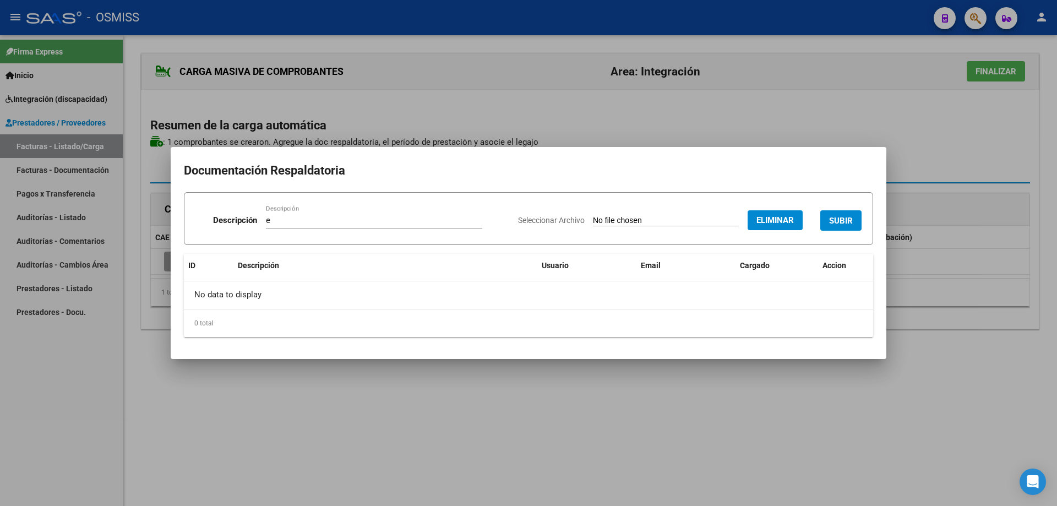
click at [835, 222] on span "SUBIR" at bounding box center [841, 221] width 24 height 10
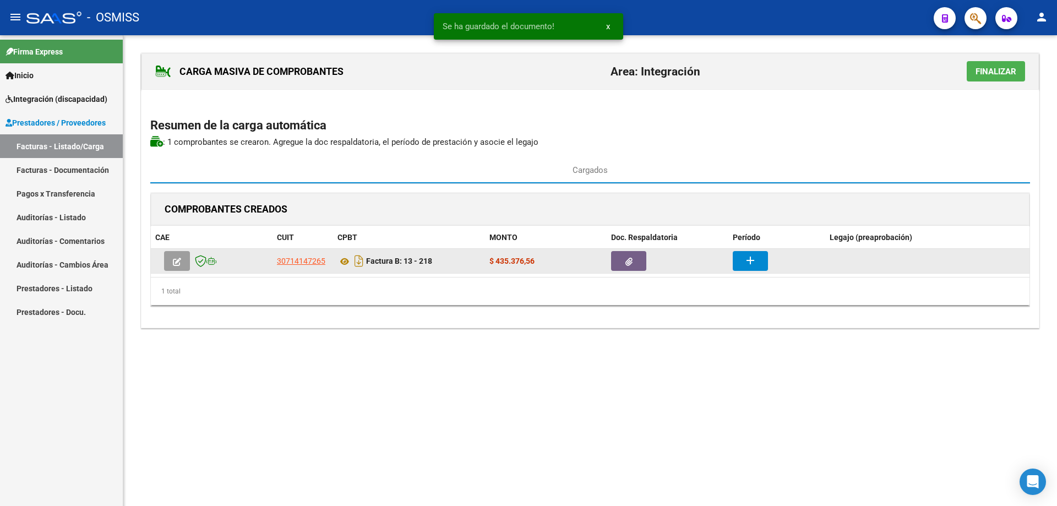
click at [737, 263] on button "add" at bounding box center [749, 261] width 35 height 20
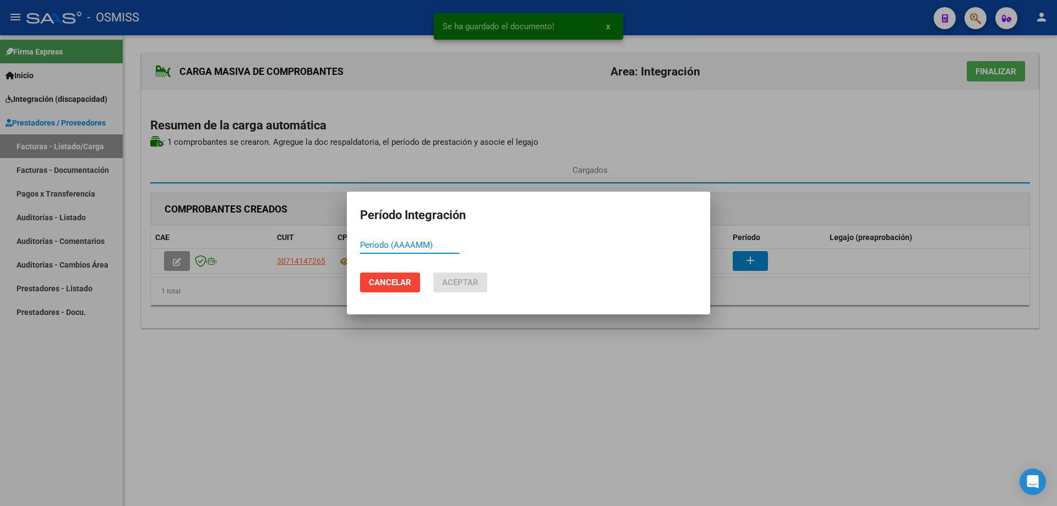
paste input "202509"
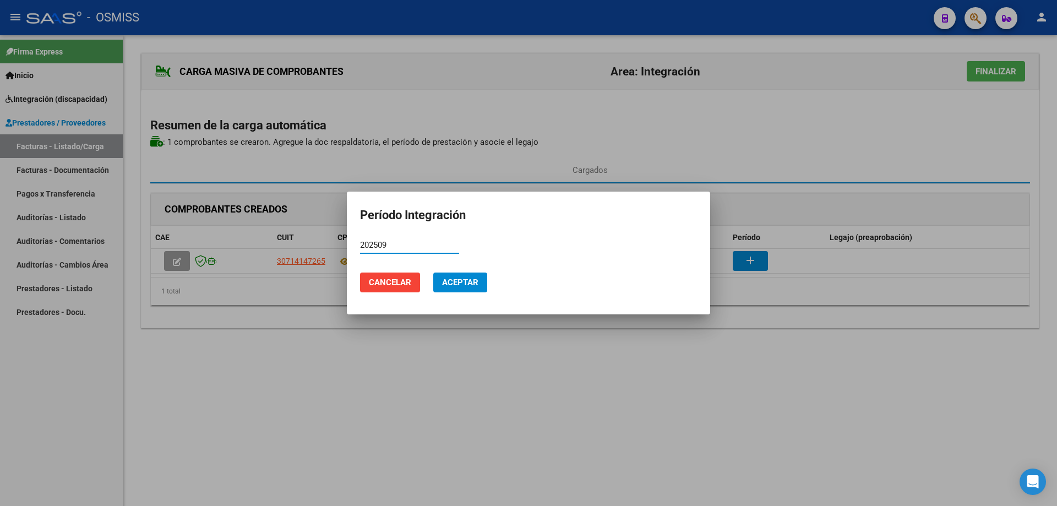
type input "202509"
click at [461, 282] on span "Aceptar" at bounding box center [460, 282] width 36 height 10
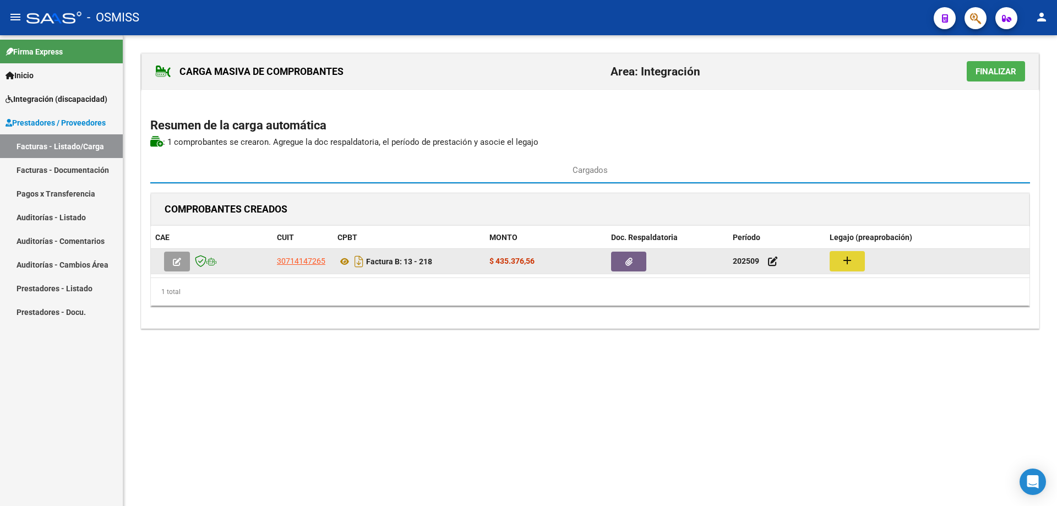
click at [845, 262] on mat-icon "add" at bounding box center [846, 260] width 13 height 13
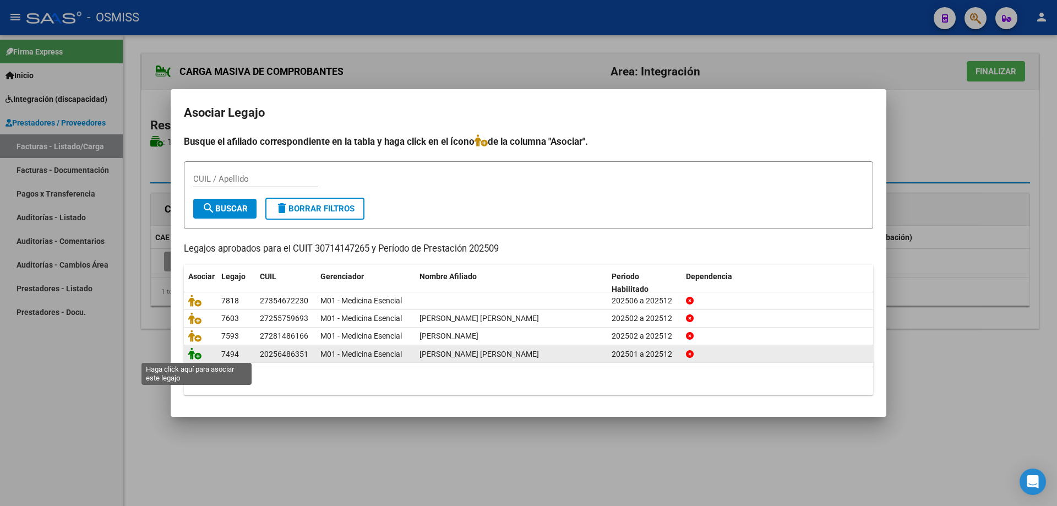
click at [198, 355] on icon at bounding box center [194, 353] width 13 height 12
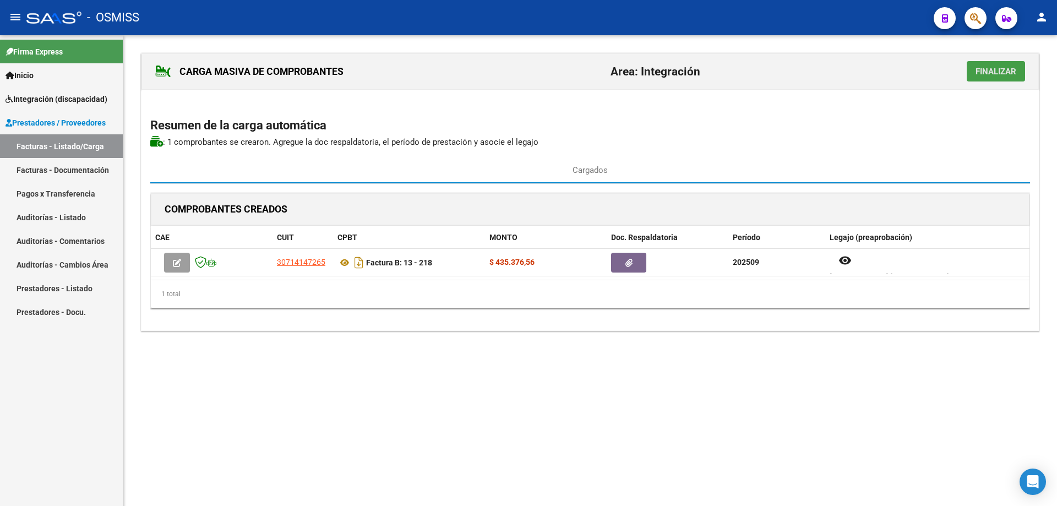
click at [991, 69] on span "Finalizar" at bounding box center [995, 72] width 41 height 10
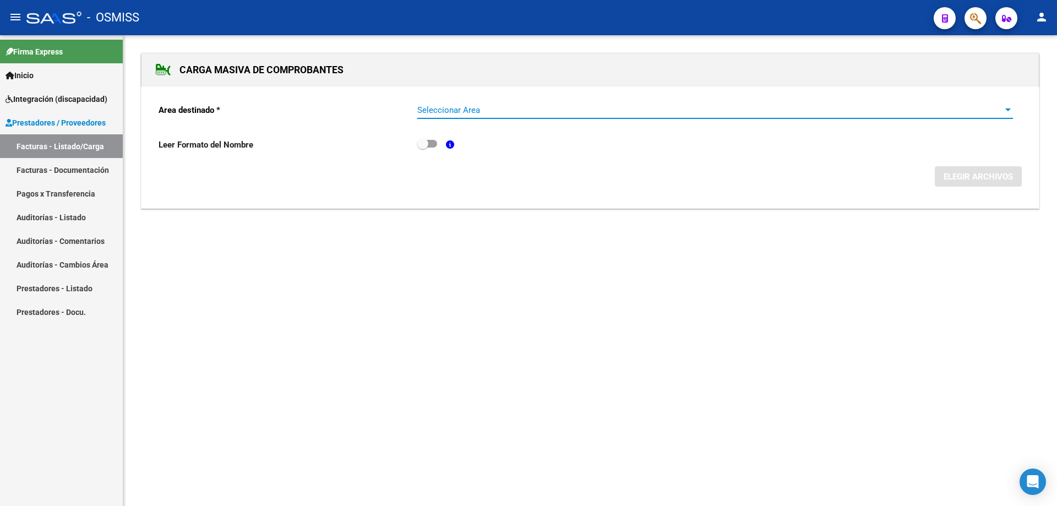
click at [464, 106] on span "Seleccionar Area" at bounding box center [710, 110] width 586 height 10
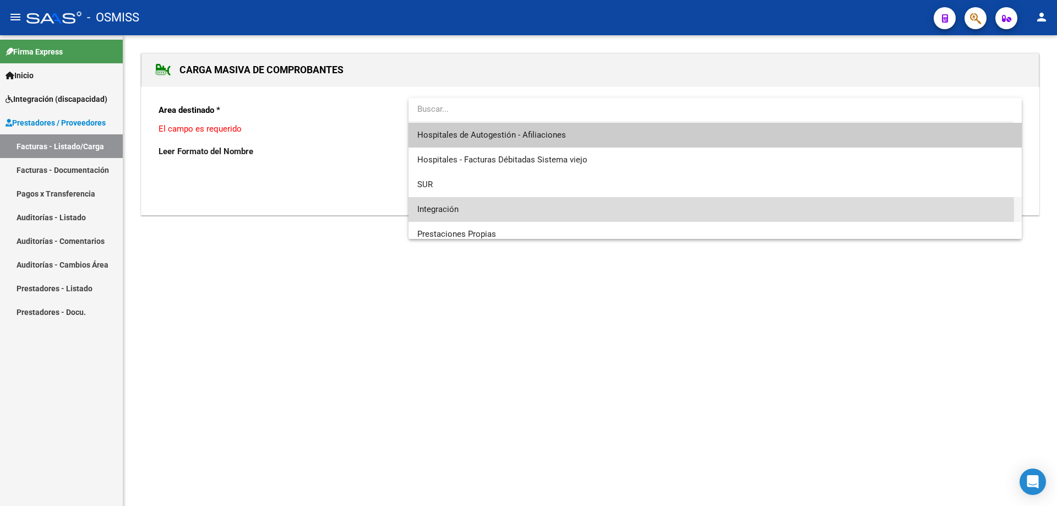
click at [460, 210] on span "Integración" at bounding box center [714, 209] width 595 height 25
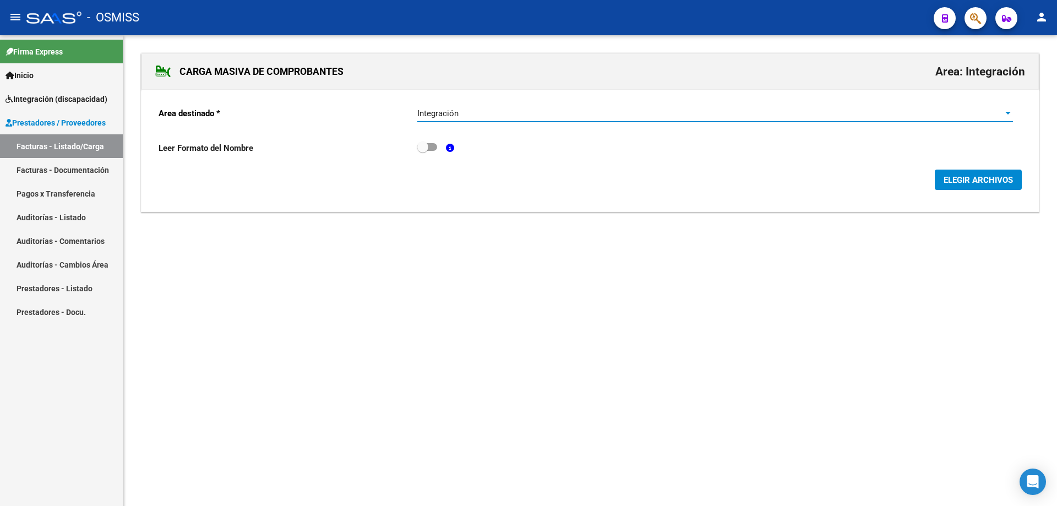
click at [997, 177] on span "ELEGIR ARCHIVOS" at bounding box center [977, 180] width 69 height 10
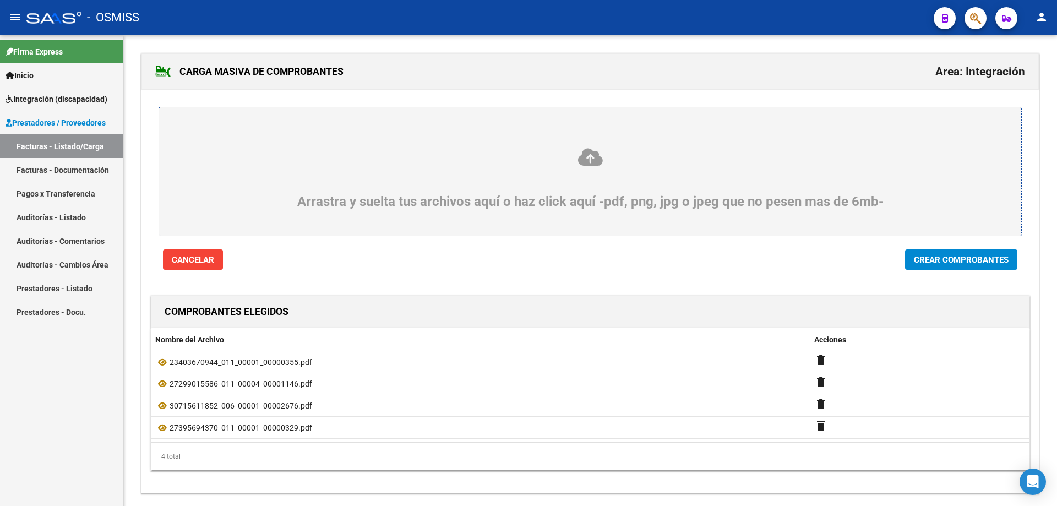
click at [965, 259] on span "Crear Comprobantes" at bounding box center [961, 260] width 95 height 10
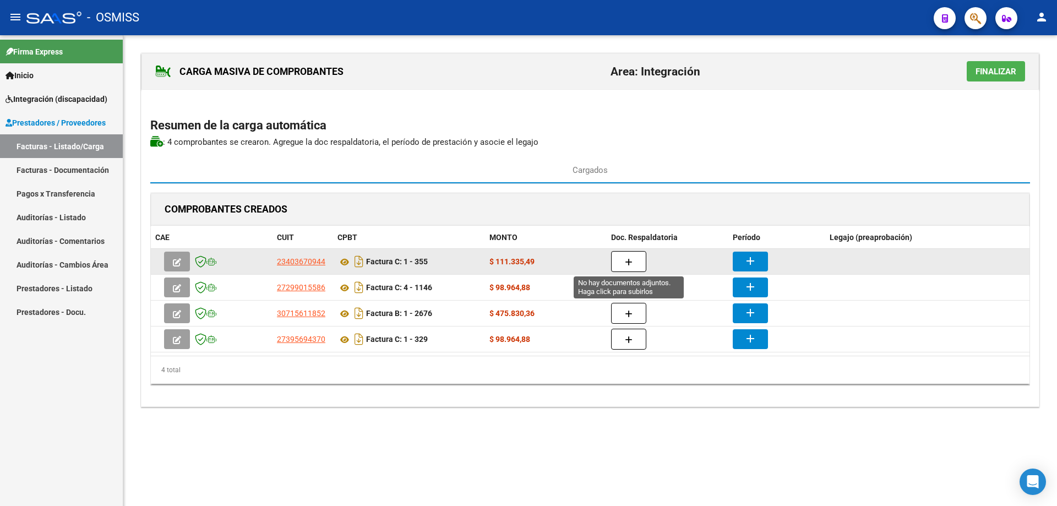
click at [619, 263] on button "button" at bounding box center [628, 261] width 35 height 21
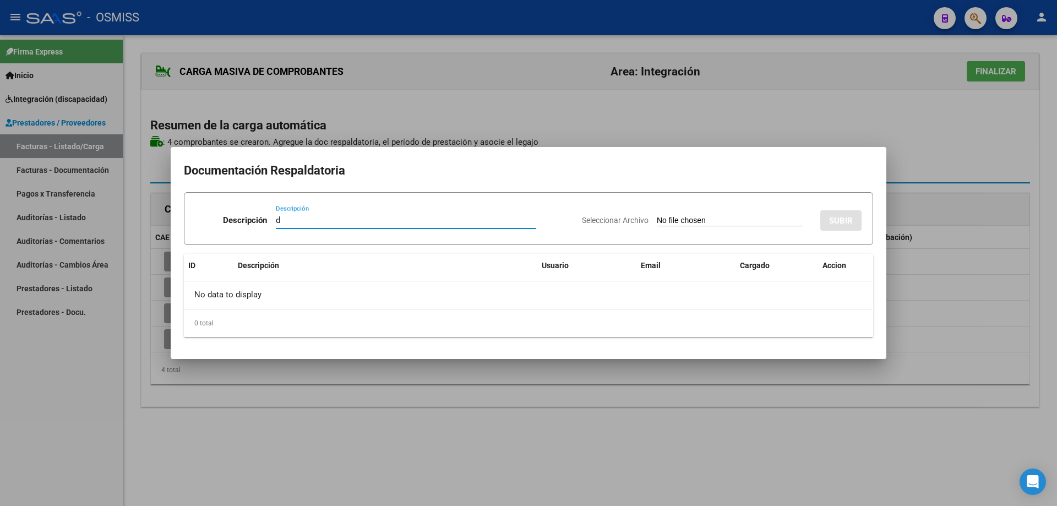
type input "d"
click at [657, 222] on input "Seleccionar Archivo" at bounding box center [730, 221] width 146 height 10
type input "C:\fakepath\asistencia septiembre felipe ferreyra.pdf"
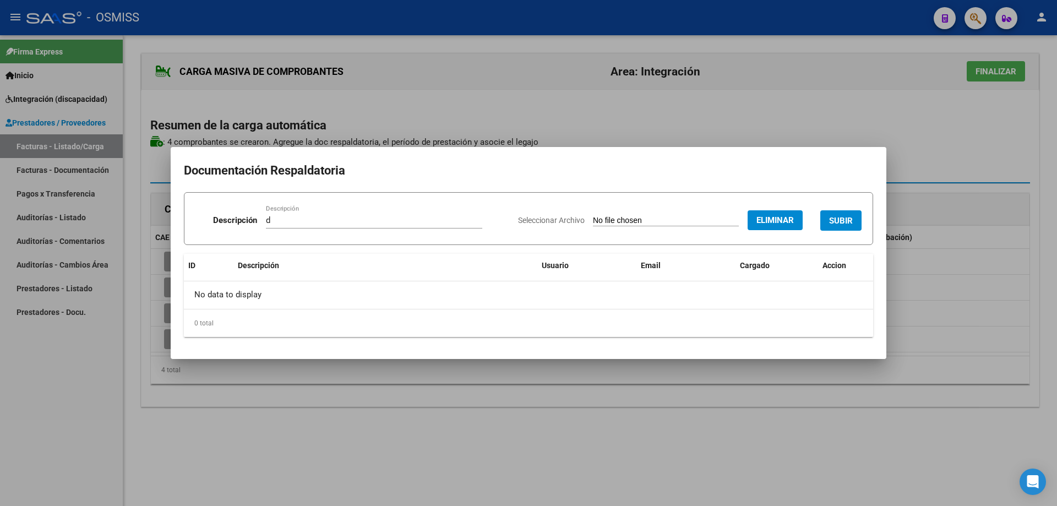
click at [841, 215] on button "SUBIR" at bounding box center [840, 220] width 41 height 20
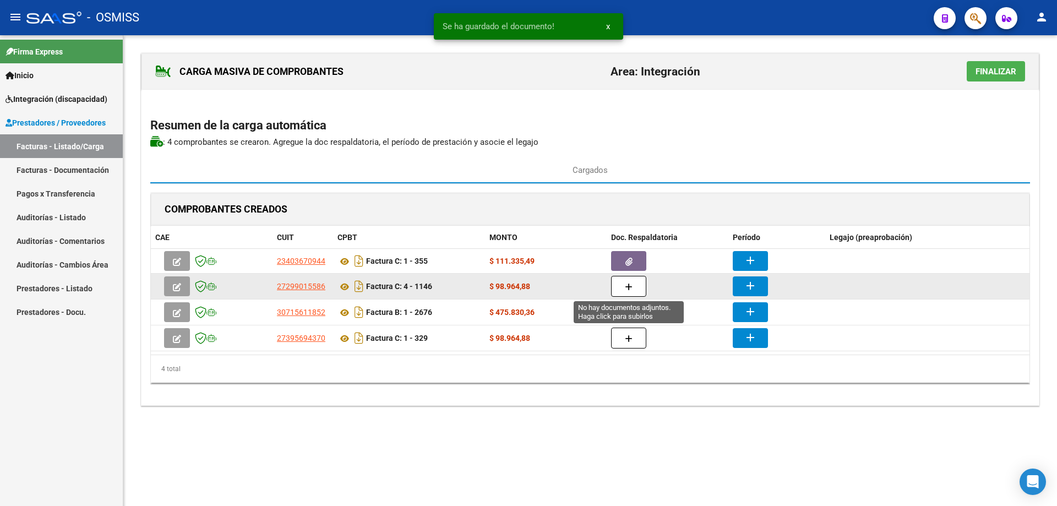
click at [627, 291] on icon "button" at bounding box center [629, 287] width 8 height 8
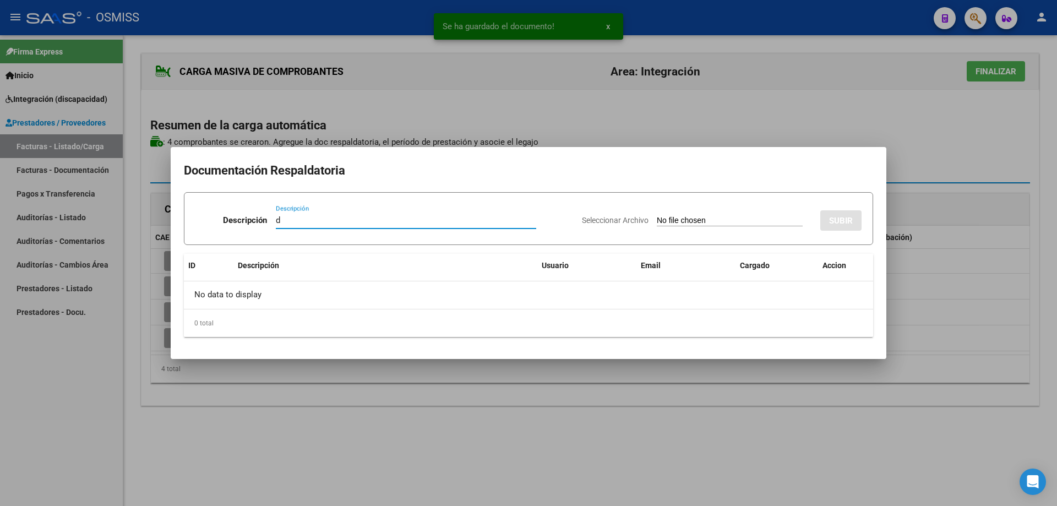
type input "d"
click at [695, 221] on input "Seleccionar Archivo" at bounding box center [730, 221] width 146 height 10
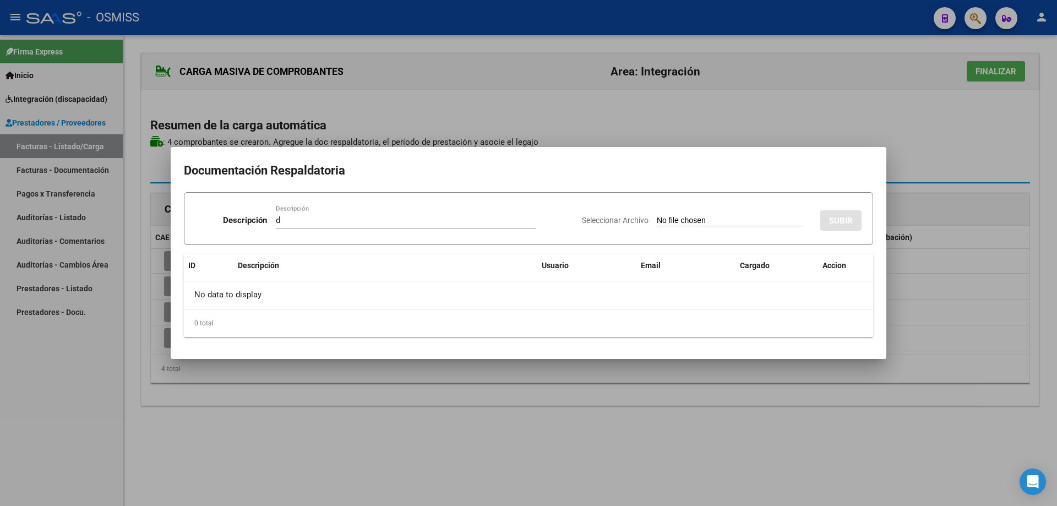
type input "C:\fakepath\asistencia y autorizacion.pdf"
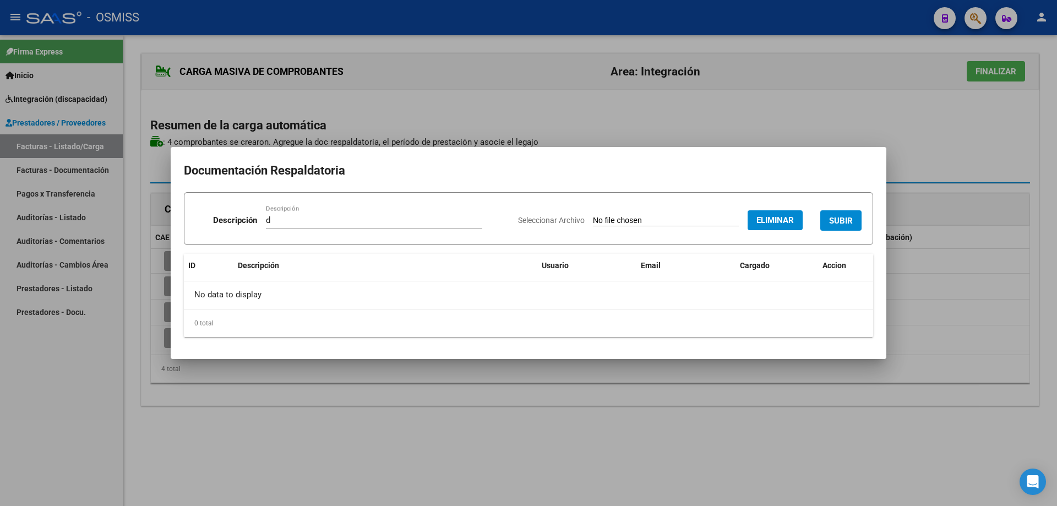
click at [832, 215] on button "SUBIR" at bounding box center [840, 220] width 41 height 20
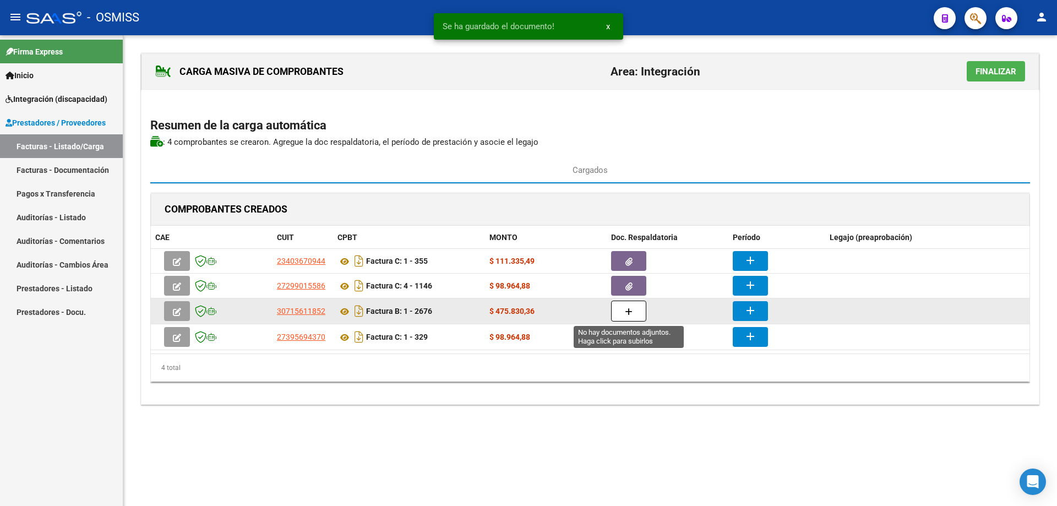
click at [624, 305] on button "button" at bounding box center [628, 310] width 35 height 21
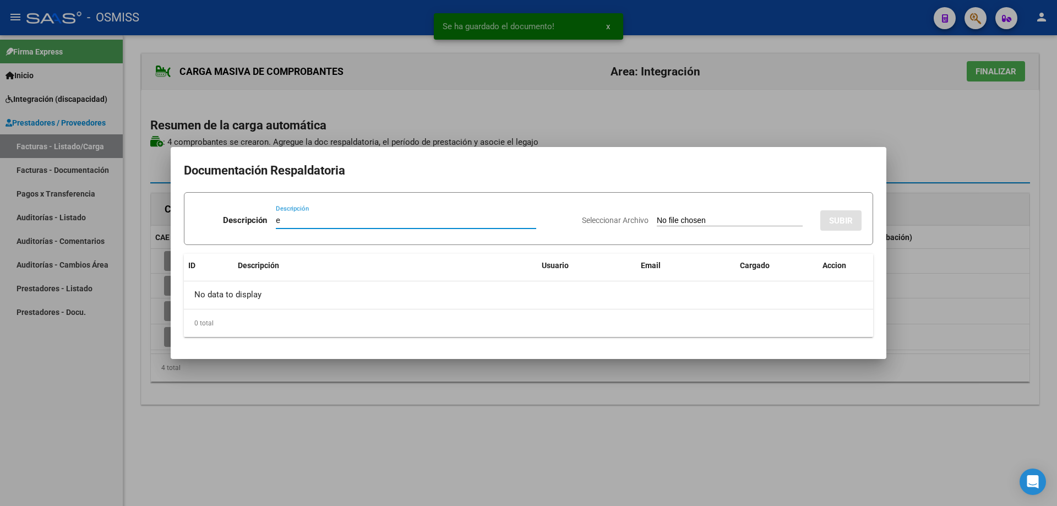
type input "e"
click at [680, 221] on input "Seleccionar Archivo" at bounding box center [730, 221] width 146 height 10
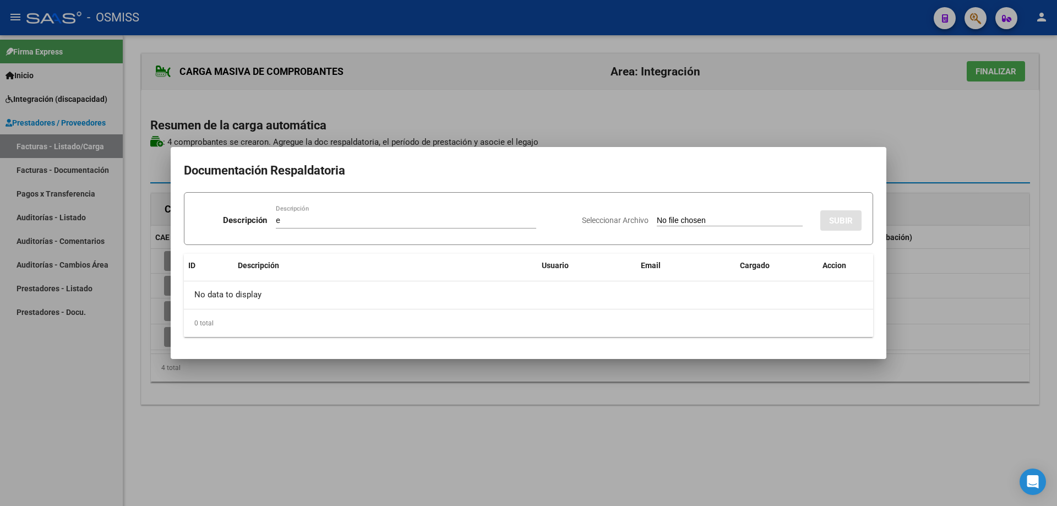
type input "C:\fakepath\FERREYRA154.pdf"
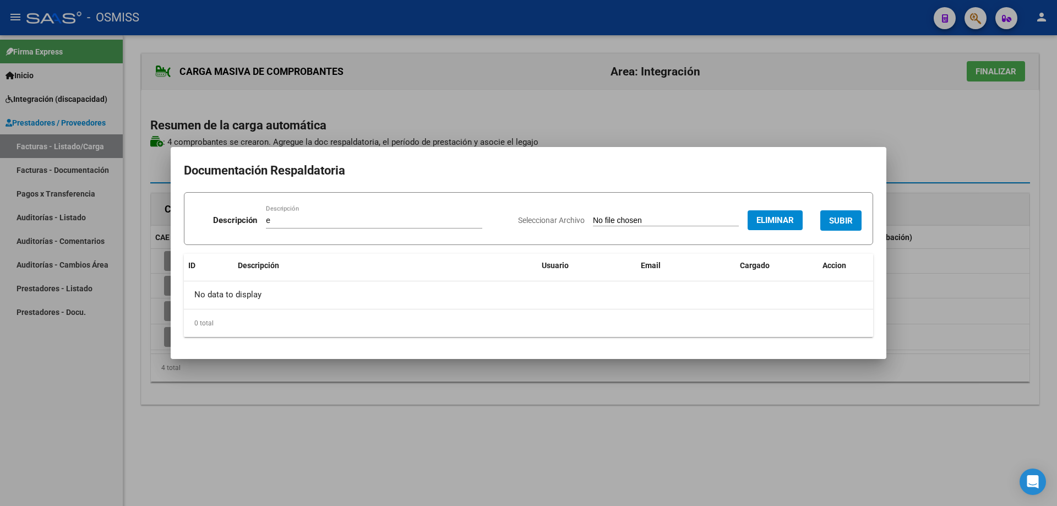
click at [837, 217] on span "SUBIR" at bounding box center [841, 221] width 24 height 10
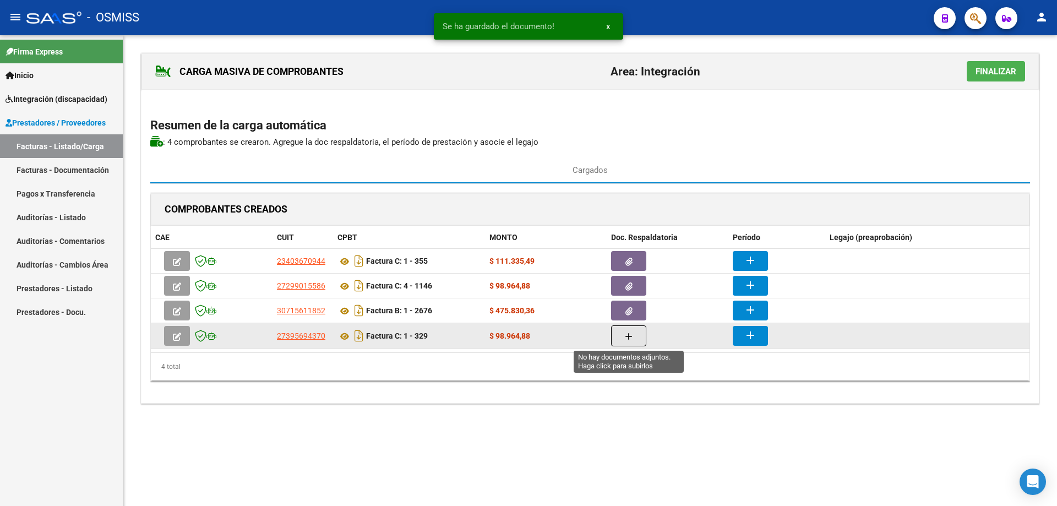
click at [641, 343] on button "button" at bounding box center [628, 335] width 35 height 21
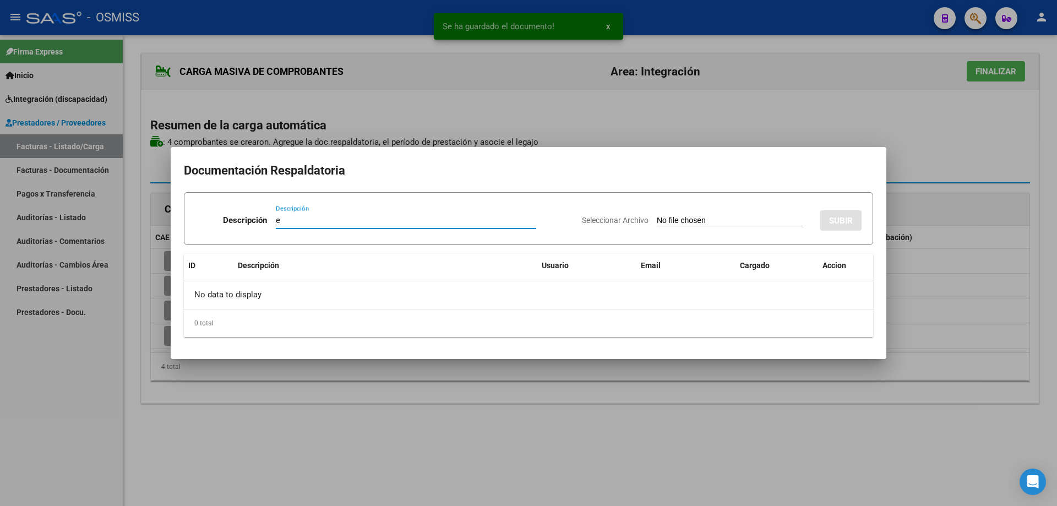
type input "e"
click at [681, 221] on input "Seleccionar Archivo" at bounding box center [730, 221] width 146 height 10
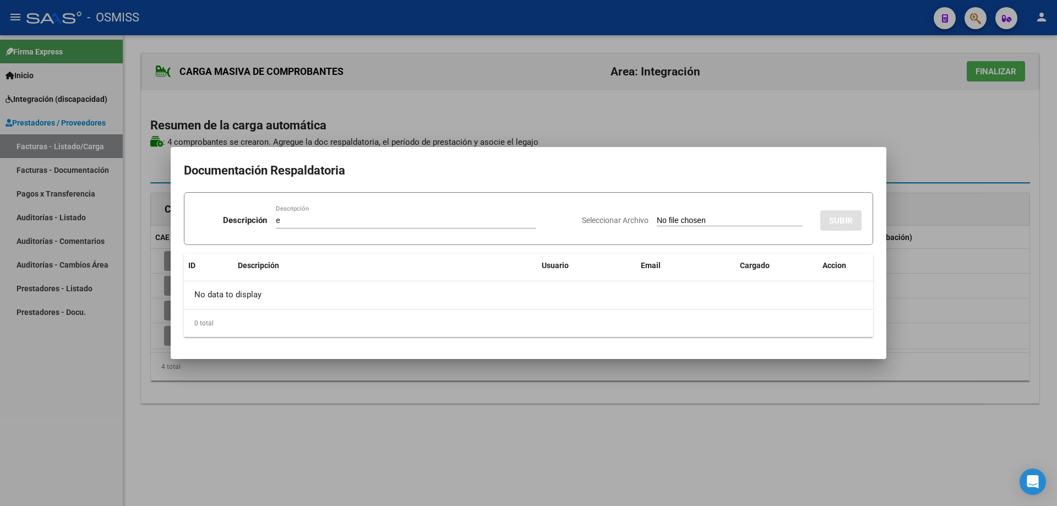
type input "C:\fakepath\Planilla de asistencia +Autorización.pdf"
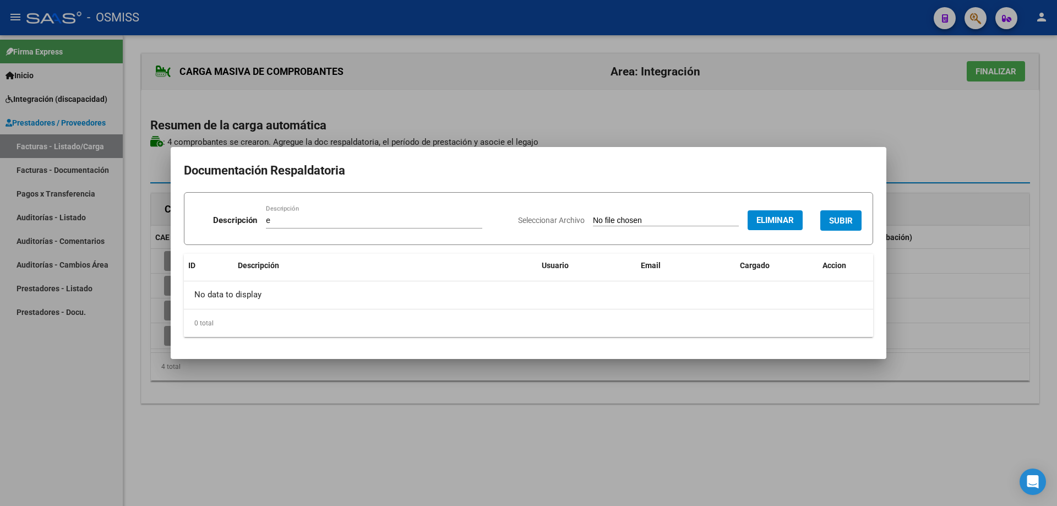
click at [849, 213] on button "SUBIR" at bounding box center [840, 220] width 41 height 20
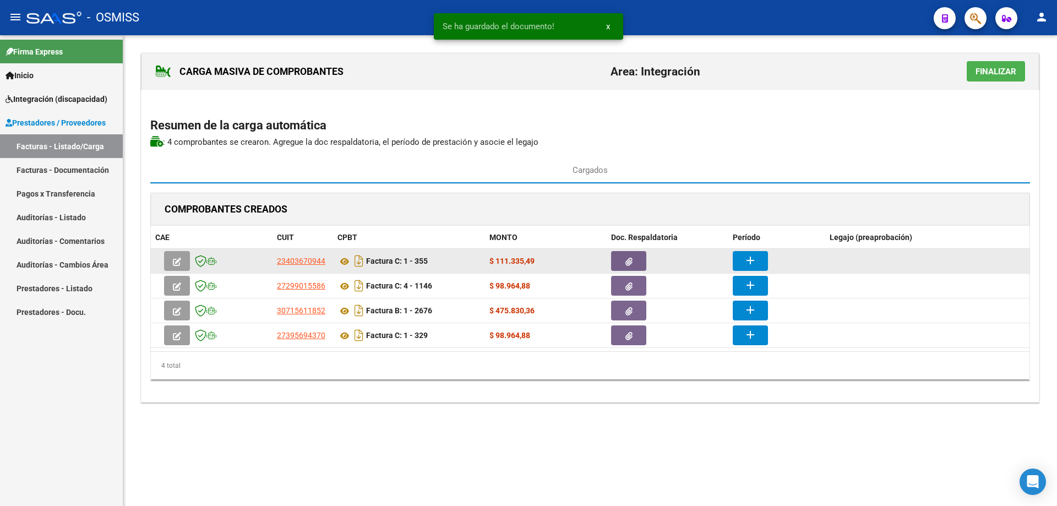
click at [748, 260] on mat-icon "add" at bounding box center [749, 260] width 13 height 13
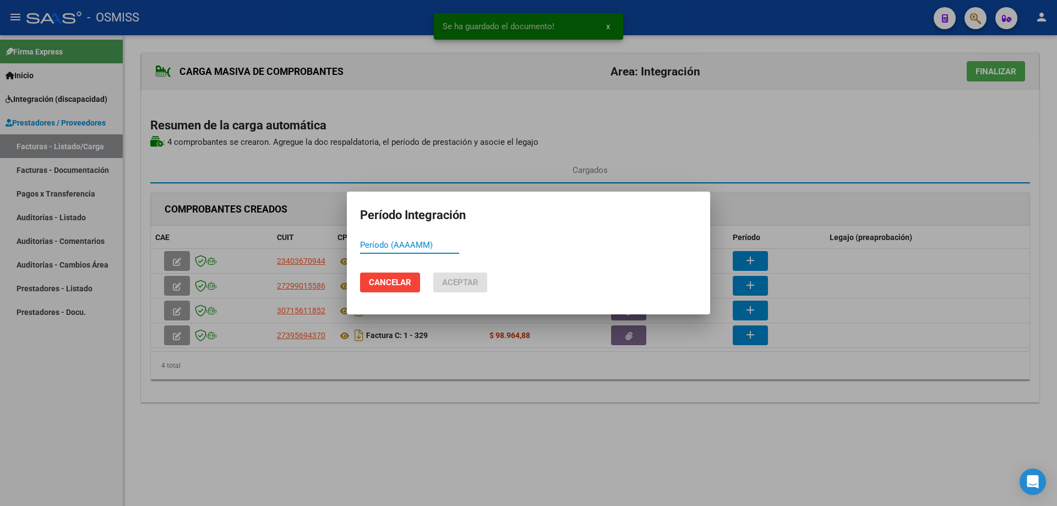
paste input "202509"
type input "202509"
click at [456, 282] on span "Aceptar" at bounding box center [460, 282] width 36 height 10
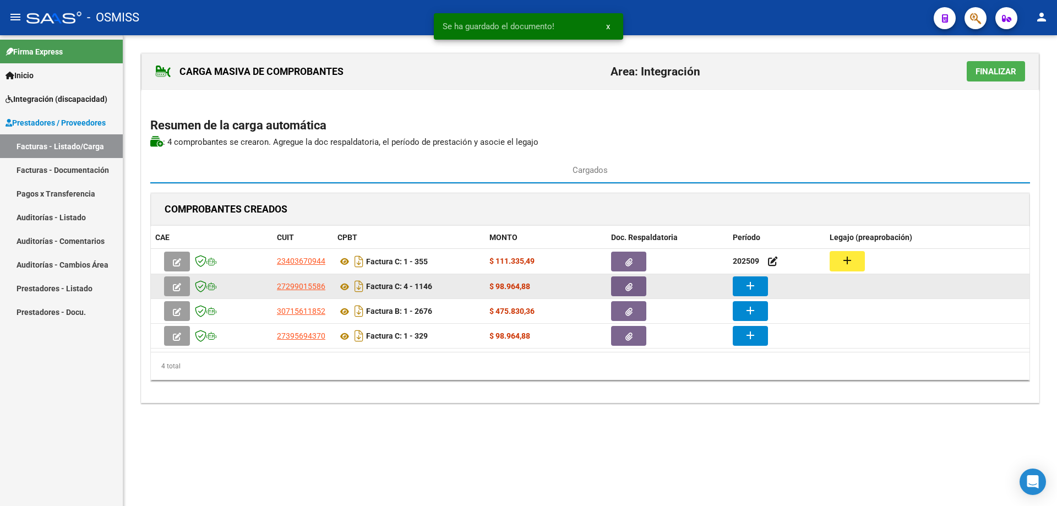
click at [764, 281] on button "add" at bounding box center [749, 286] width 35 height 20
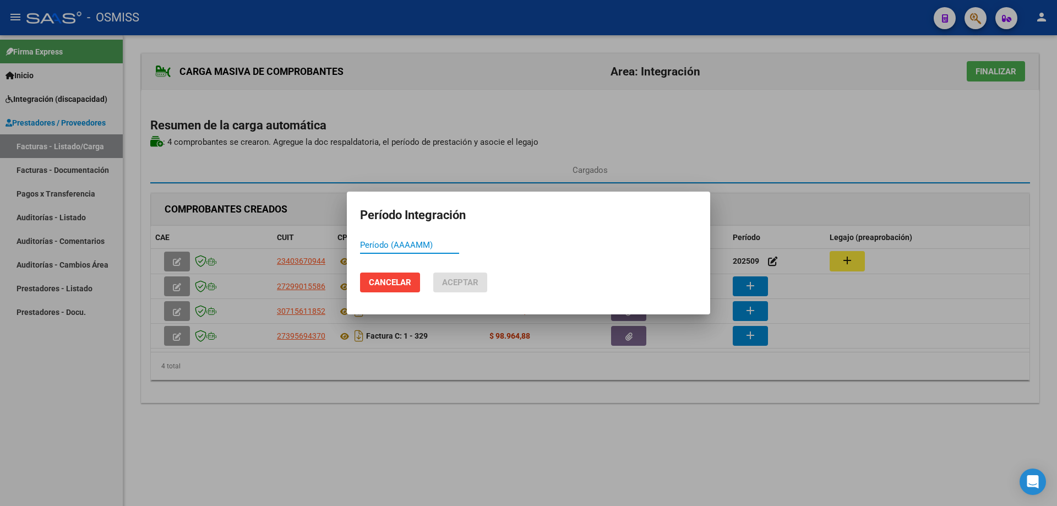
paste input "202509"
type input "202509"
click at [483, 285] on button "Aceptar" at bounding box center [460, 282] width 54 height 20
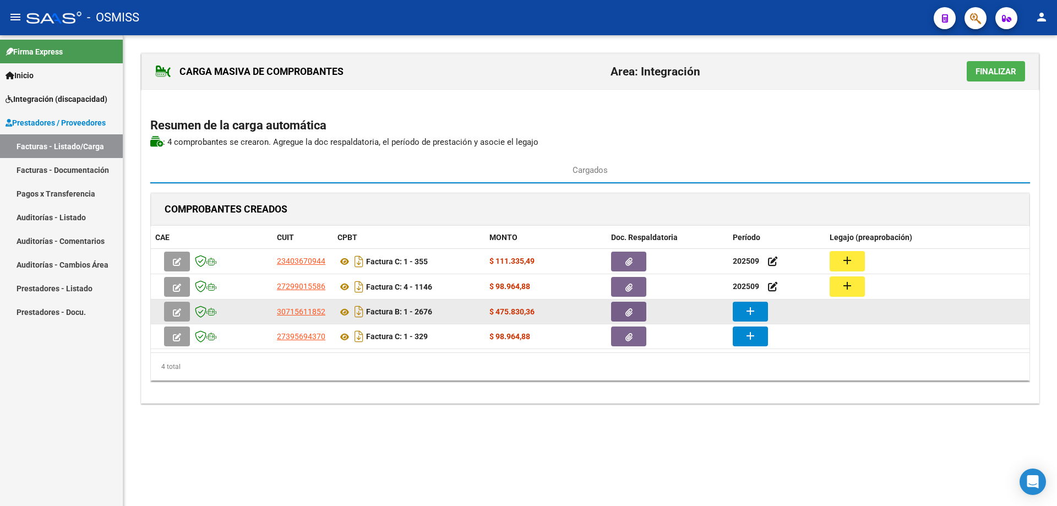
click at [758, 310] on button "add" at bounding box center [749, 312] width 35 height 20
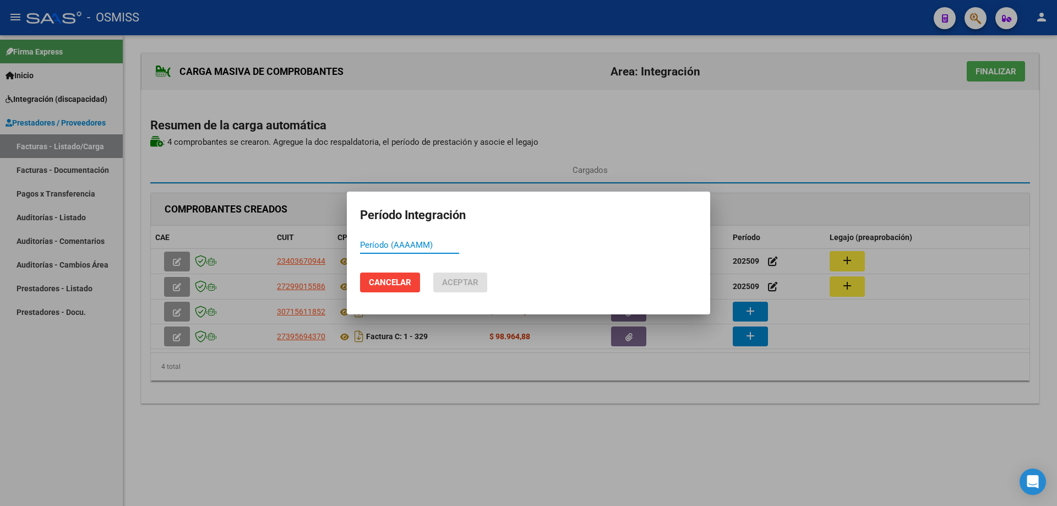
paste input "202509"
type input "202509"
click at [440, 287] on button "Aceptar" at bounding box center [460, 282] width 54 height 20
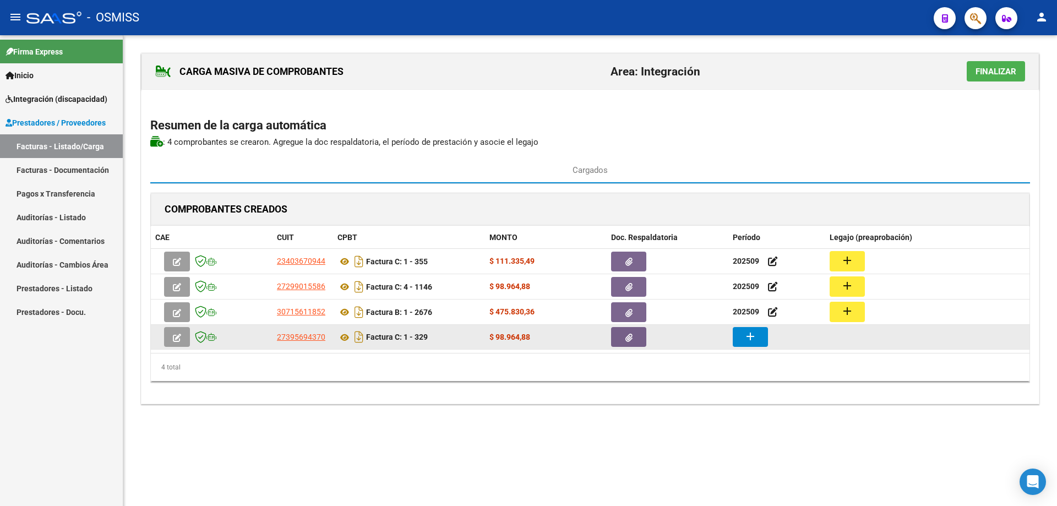
click at [758, 343] on button "add" at bounding box center [749, 337] width 35 height 20
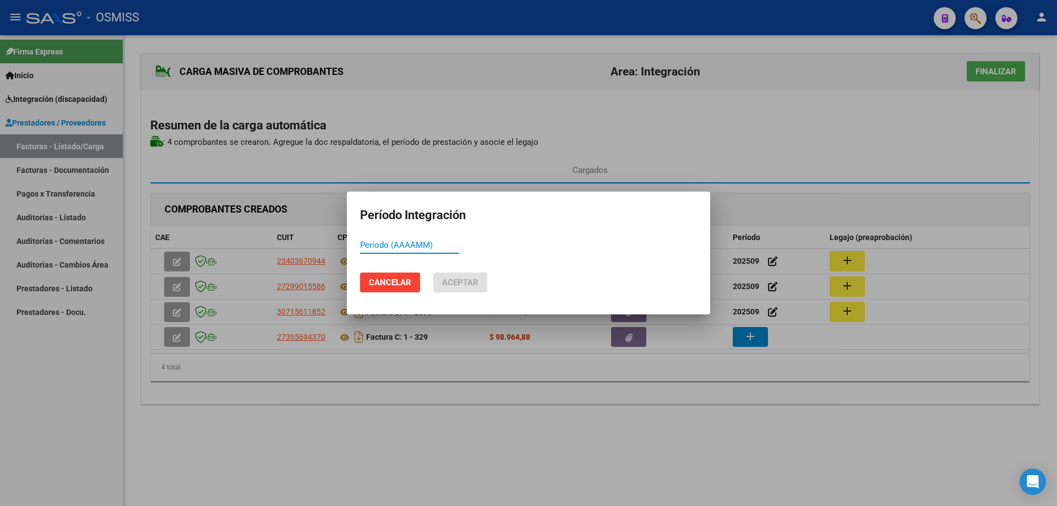
paste input "202509"
type input "202509"
click at [483, 278] on button "Aceptar" at bounding box center [460, 282] width 54 height 20
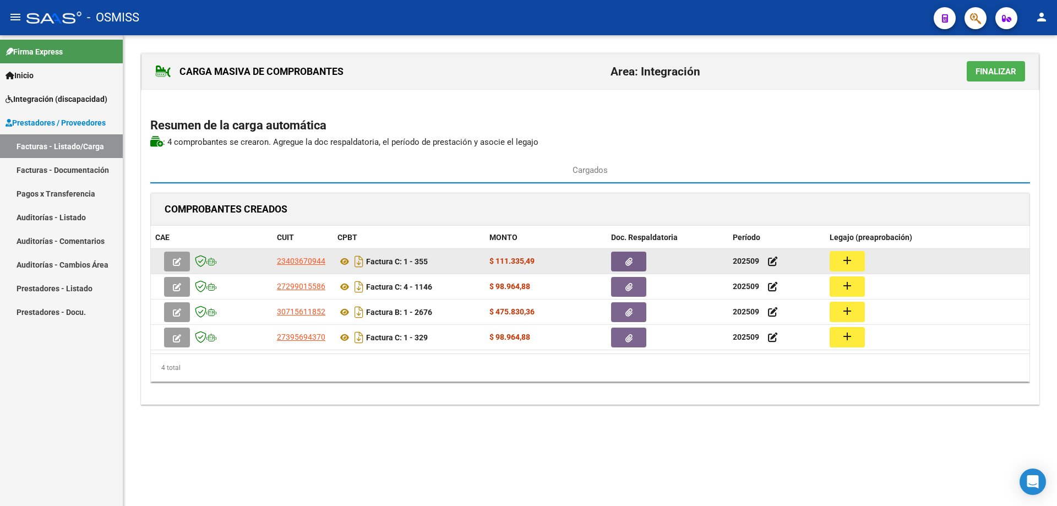
click at [850, 259] on mat-icon "add" at bounding box center [846, 260] width 13 height 13
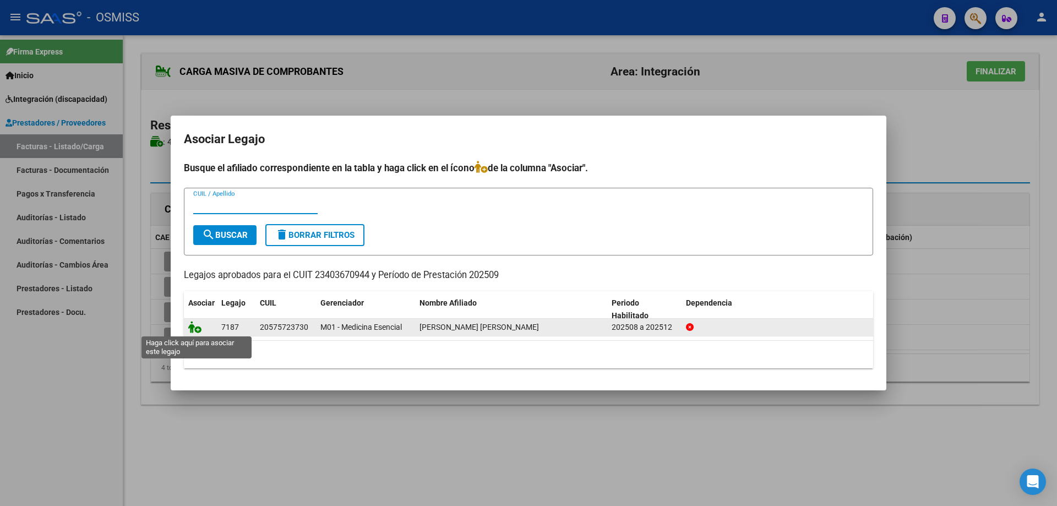
click at [197, 325] on icon at bounding box center [194, 327] width 13 height 12
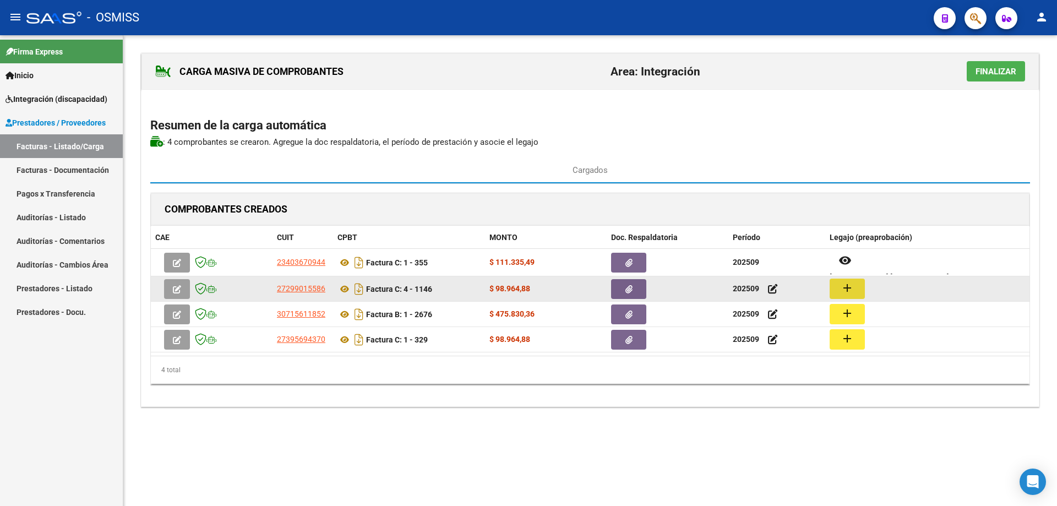
click at [846, 286] on mat-icon "add" at bounding box center [846, 287] width 13 height 13
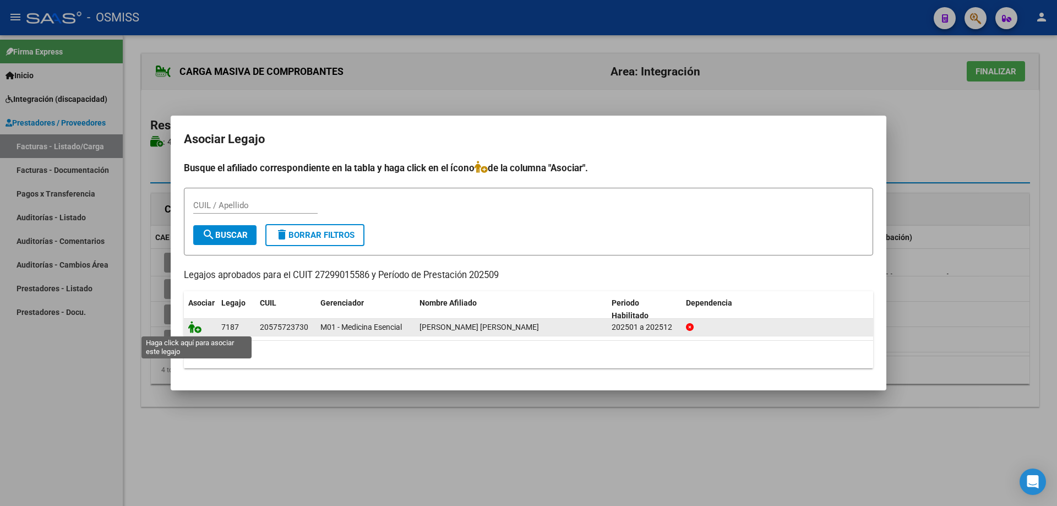
click at [196, 324] on icon at bounding box center [194, 327] width 13 height 12
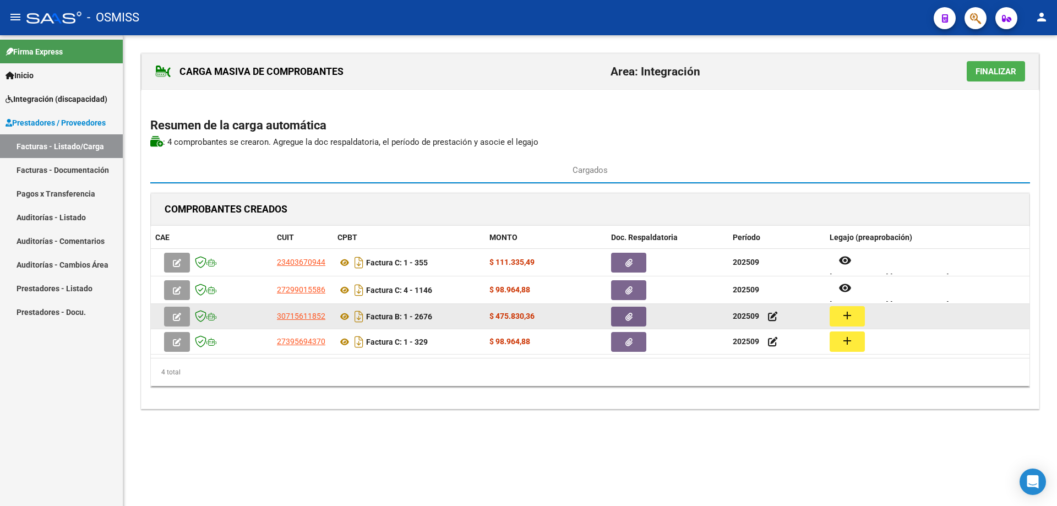
click at [859, 313] on button "add" at bounding box center [846, 316] width 35 height 20
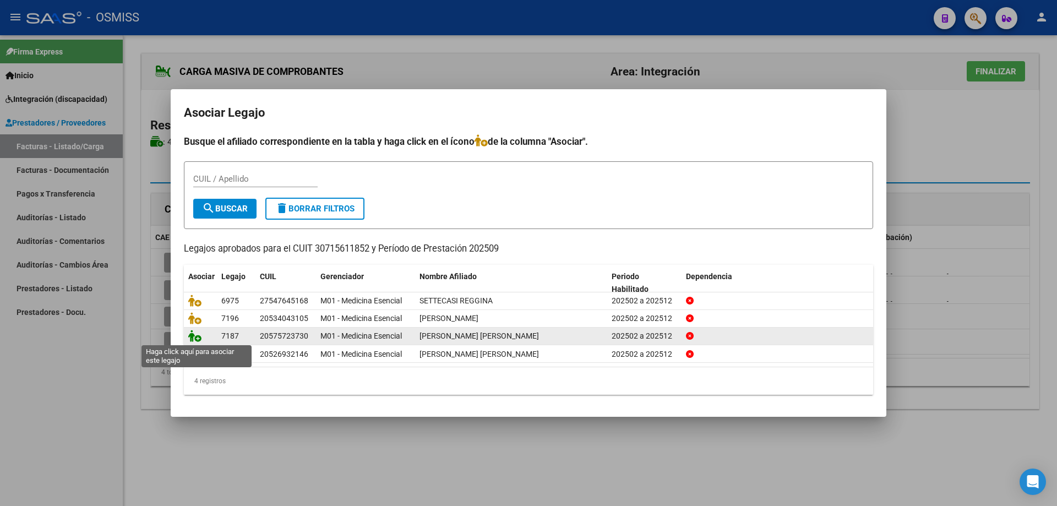
click at [195, 337] on icon at bounding box center [194, 336] width 13 height 12
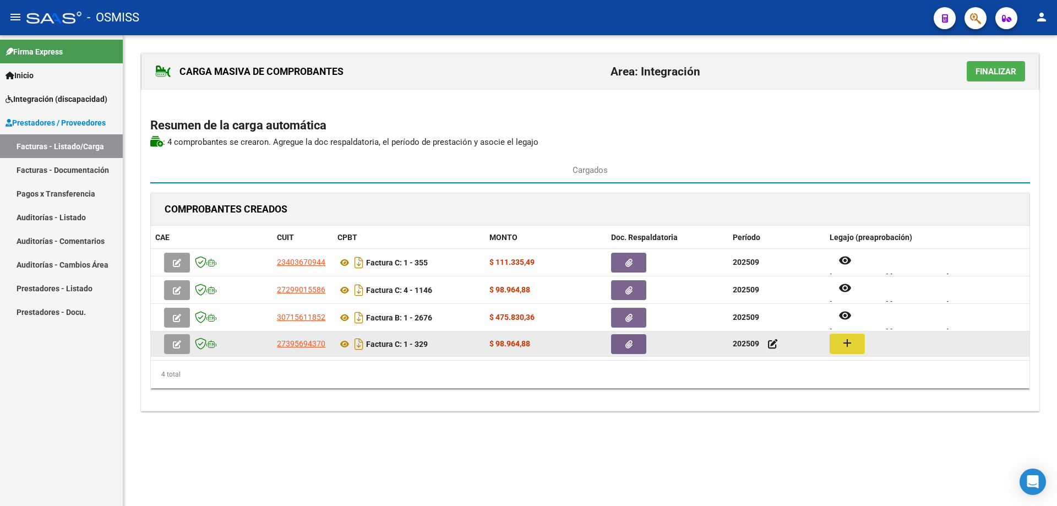
click at [848, 343] on mat-icon "add" at bounding box center [846, 342] width 13 height 13
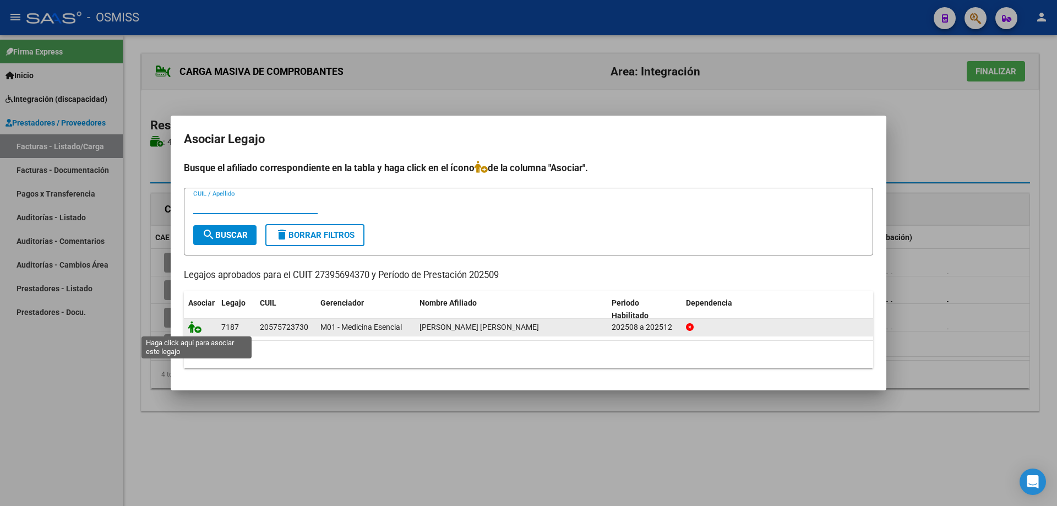
click at [196, 325] on icon at bounding box center [194, 327] width 13 height 12
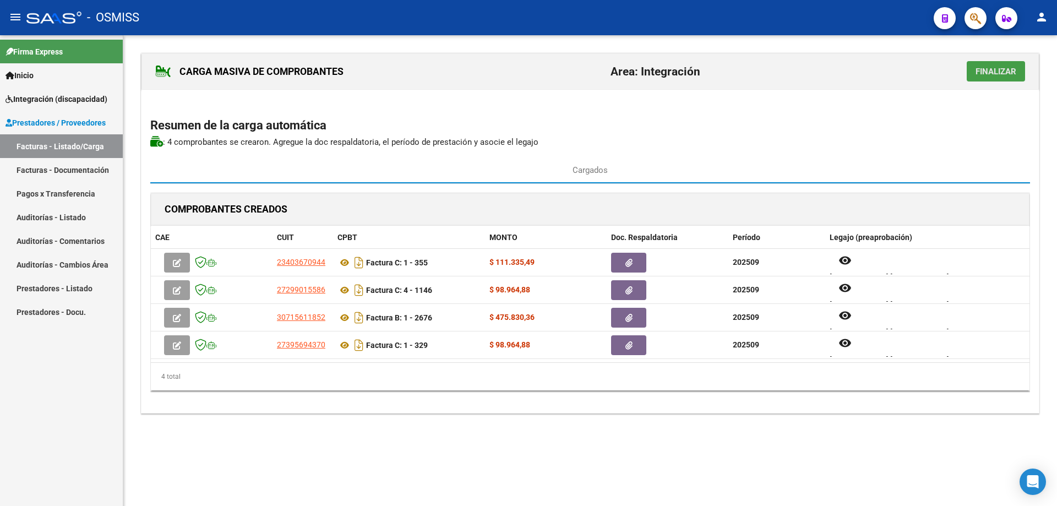
click at [980, 68] on span "Finalizar" at bounding box center [995, 72] width 41 height 10
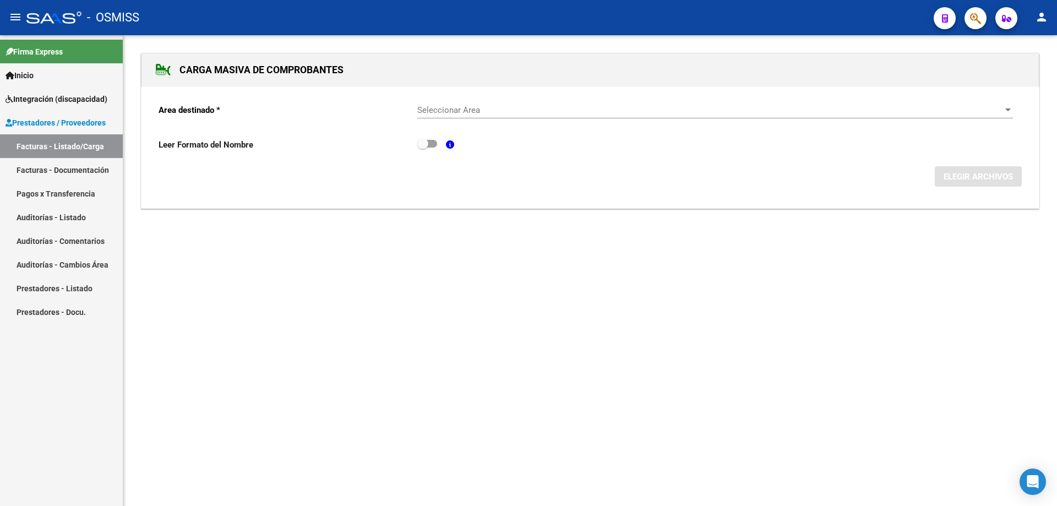
click at [434, 116] on div "Seleccionar Area Seleccionar Area" at bounding box center [714, 107] width 595 height 24
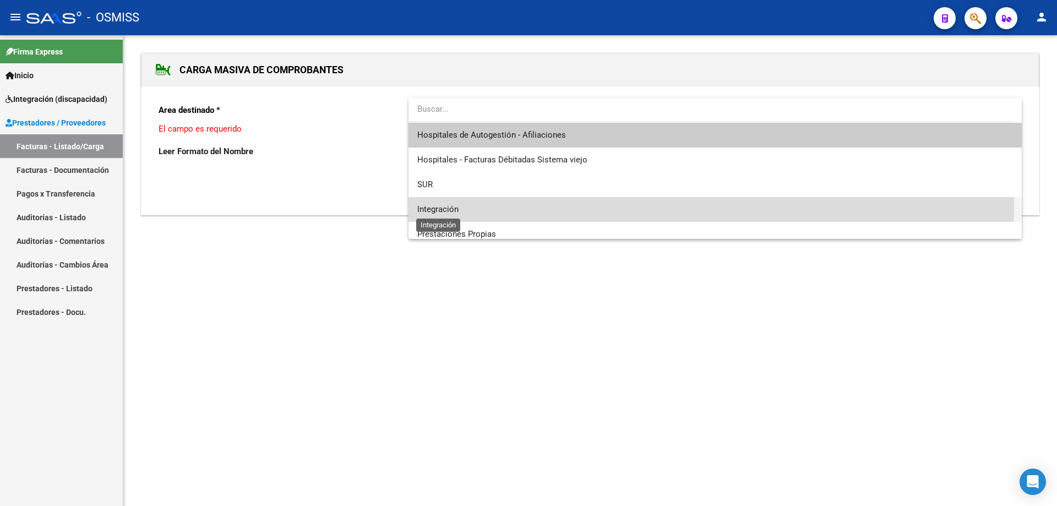
click at [435, 204] on span "Integración" at bounding box center [437, 209] width 41 height 10
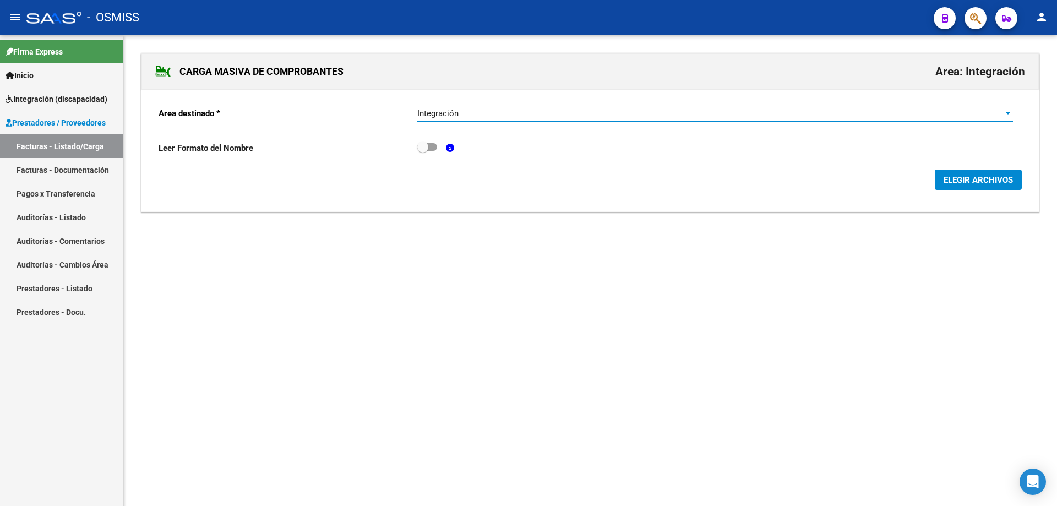
click at [952, 183] on span "ELEGIR ARCHIVOS" at bounding box center [977, 180] width 69 height 10
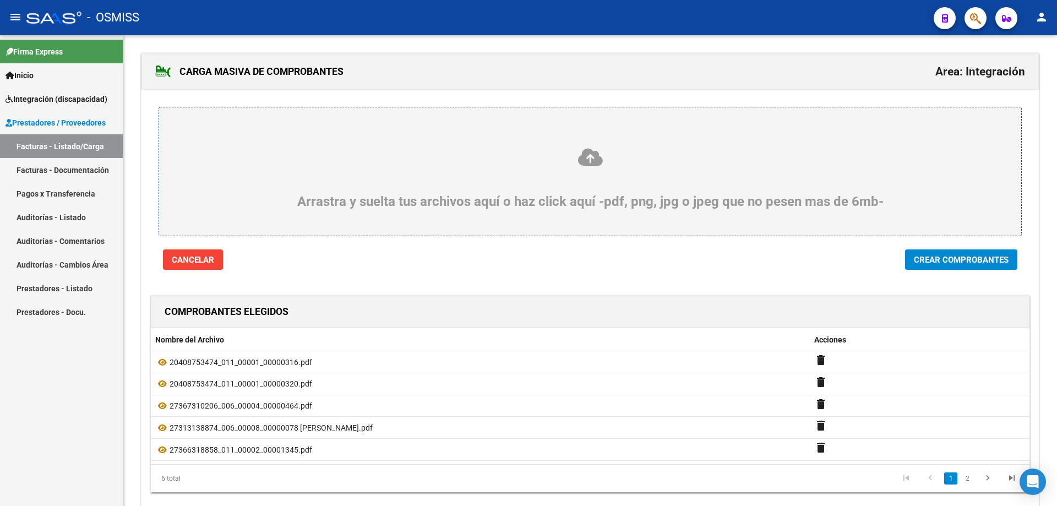
click at [963, 260] on span "Crear Comprobantes" at bounding box center [961, 260] width 95 height 10
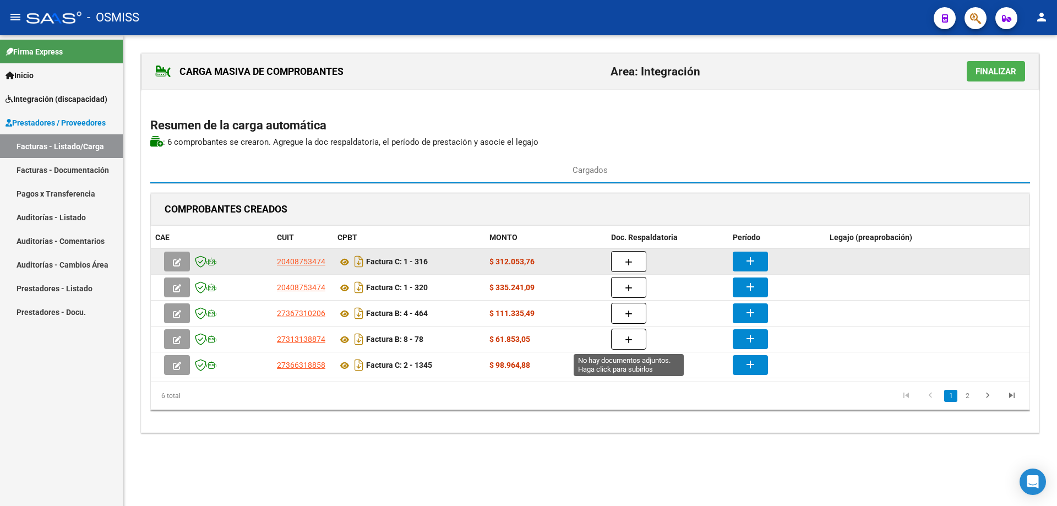
click at [646, 261] on div at bounding box center [667, 261] width 113 height 21
click at [632, 260] on button "button" at bounding box center [628, 261] width 35 height 21
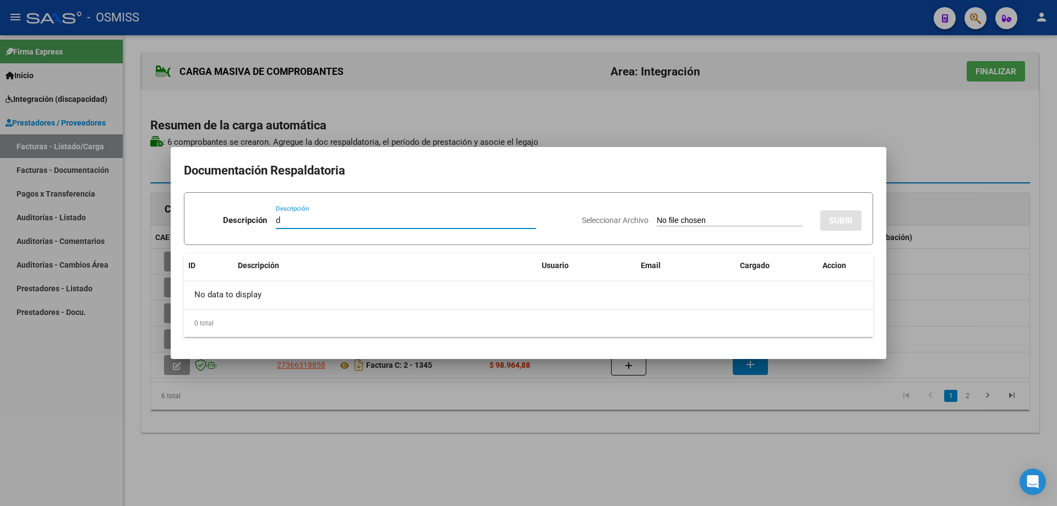
type input "d"
click at [657, 218] on input "Seleccionar Archivo" at bounding box center [730, 221] width 146 height 10
type input "C:\fakepath\ASIST ALMA112.pdf"
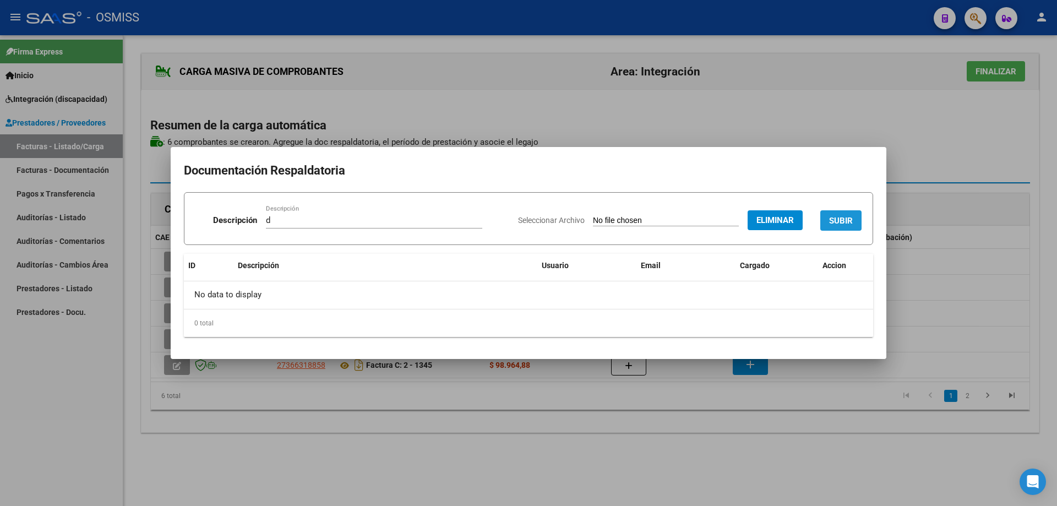
click at [844, 212] on button "SUBIR" at bounding box center [840, 220] width 41 height 20
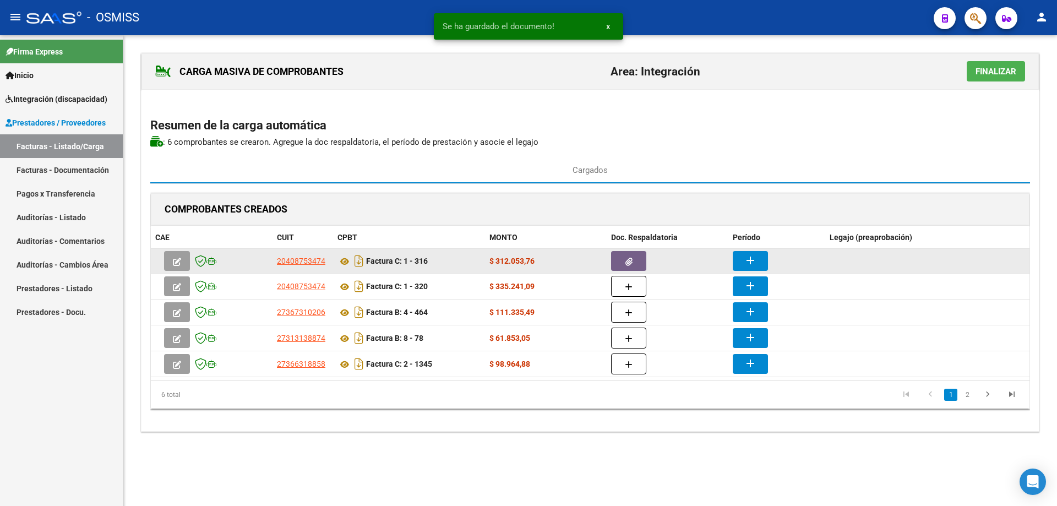
click at [758, 260] on button "add" at bounding box center [749, 261] width 35 height 20
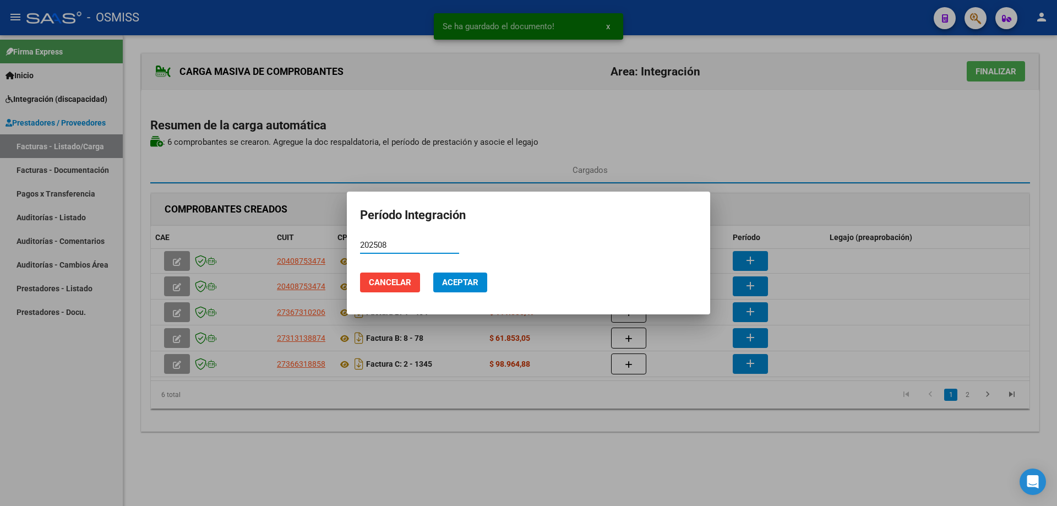
type input "202508"
click at [450, 275] on button "Aceptar" at bounding box center [460, 282] width 54 height 20
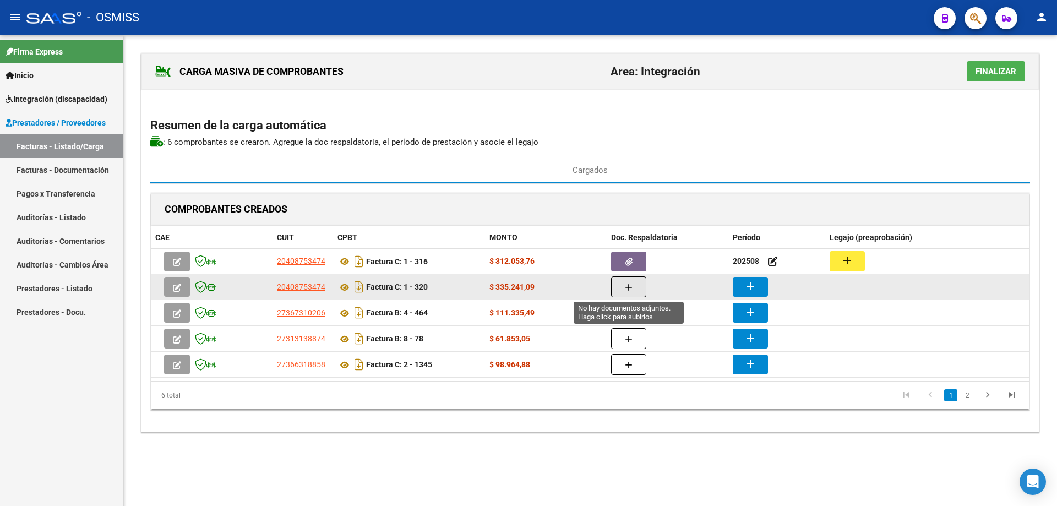
click at [621, 282] on button "button" at bounding box center [628, 286] width 35 height 21
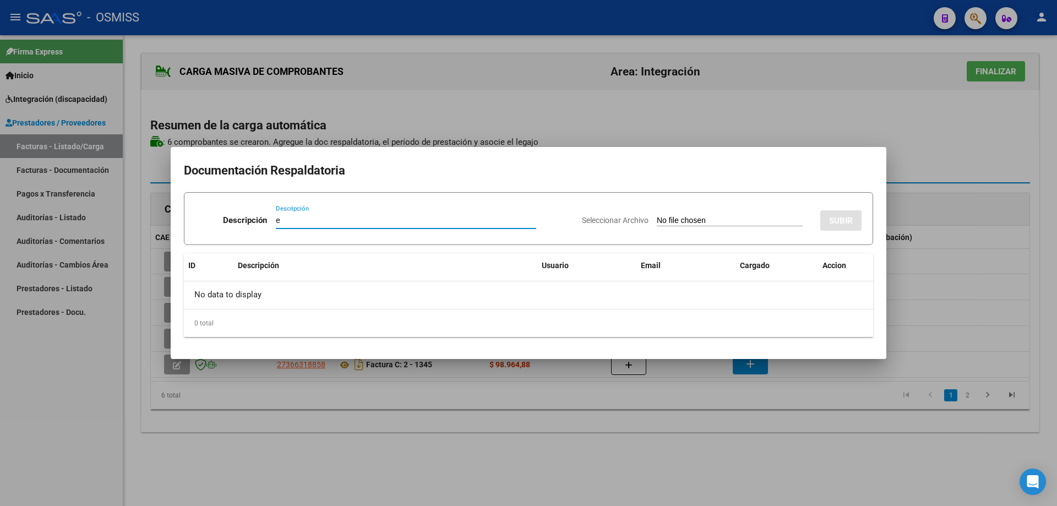
type input "e"
click at [674, 220] on input "Seleccionar Archivo" at bounding box center [730, 221] width 146 height 10
type input "C:\fakepath\20408753474_011_00001_00000320.pdf"
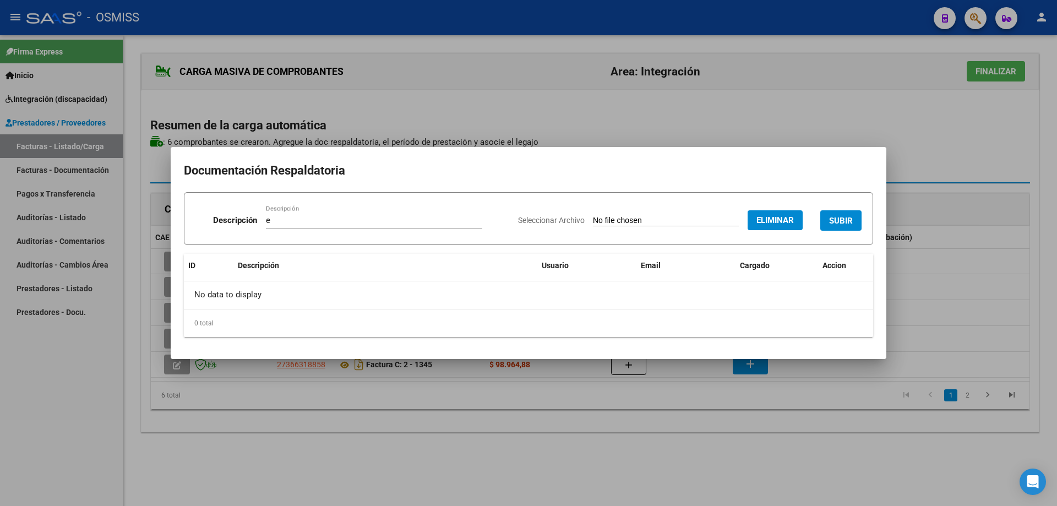
click at [768, 212] on button "Eliminar" at bounding box center [774, 220] width 55 height 20
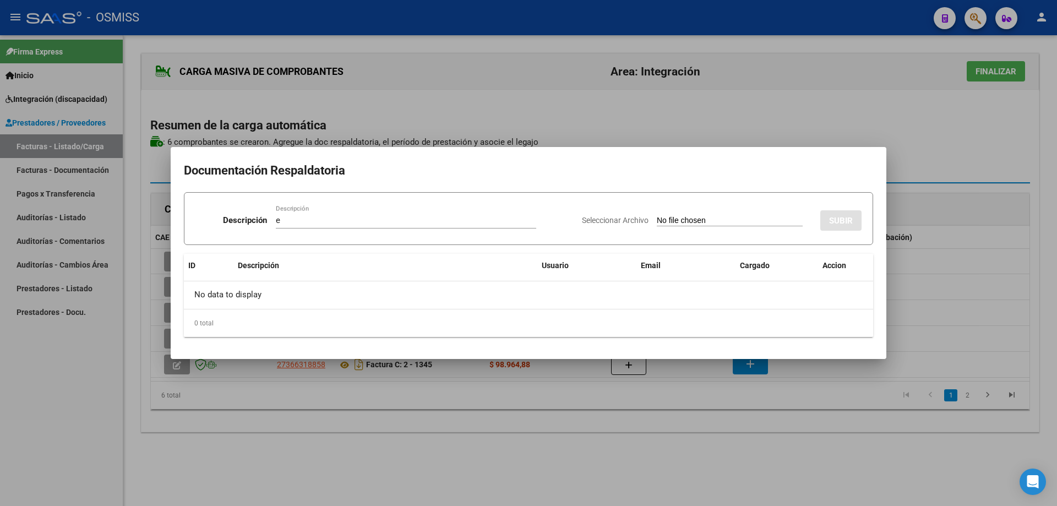
click at [681, 225] on input "Seleccionar Archivo" at bounding box center [730, 221] width 146 height 10
type input "C:\fakepath\ASIST ALMA113.pdf"
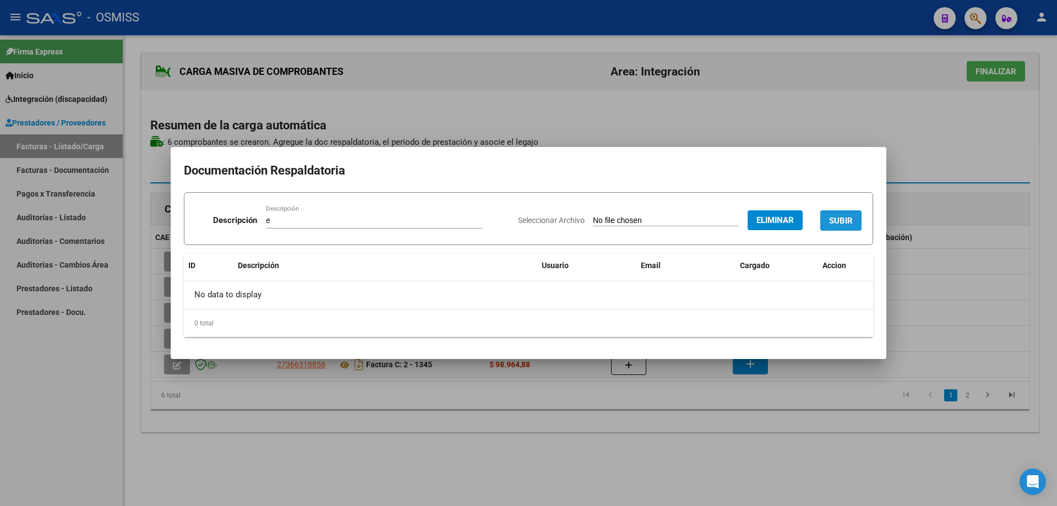
click at [848, 213] on button "SUBIR" at bounding box center [840, 220] width 41 height 20
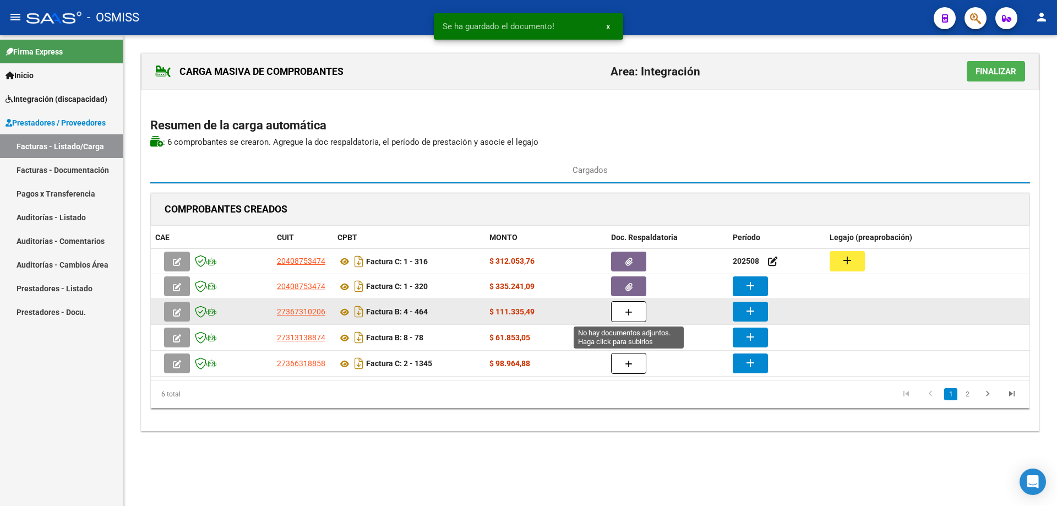
click at [631, 315] on icon "button" at bounding box center [629, 312] width 8 height 8
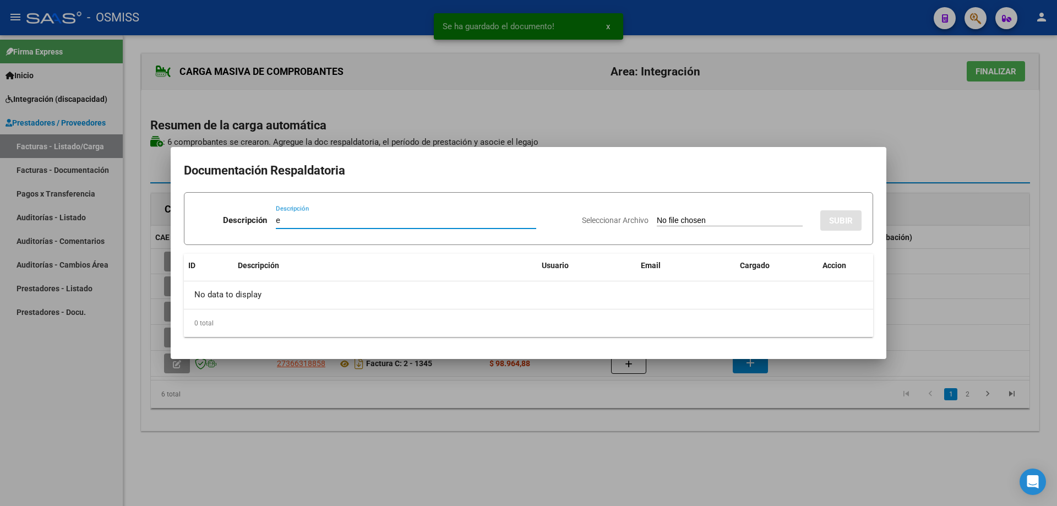
type input "e"
click at [706, 221] on input "Seleccionar Archivo" at bounding box center [730, 221] width 146 height 10
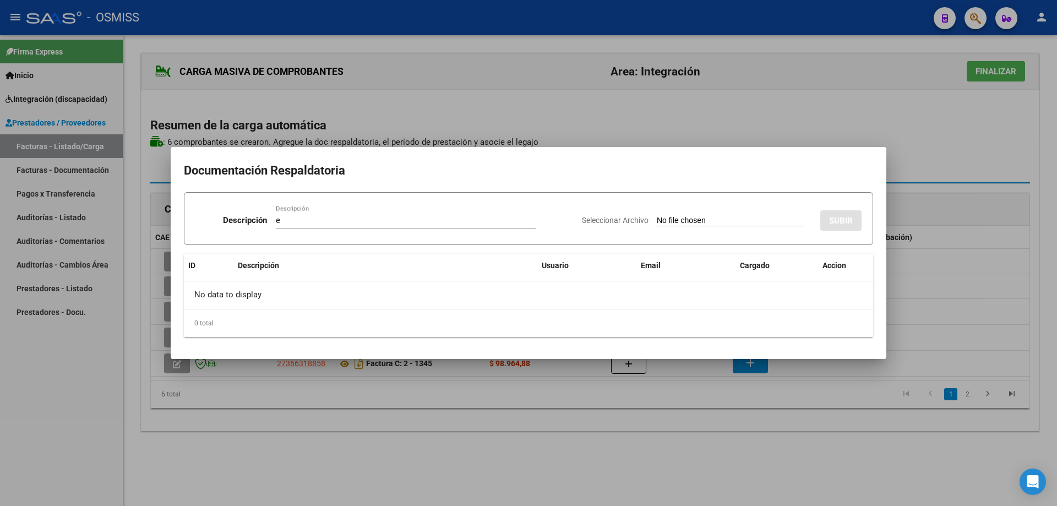
type input "C:\fakepath\ASISTENCIA ALMI X9.pdf"
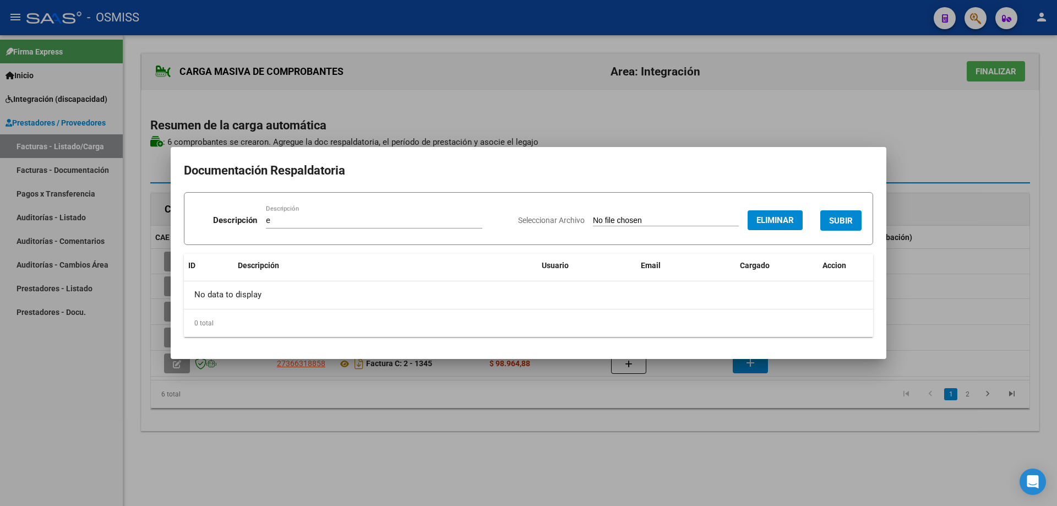
click at [841, 217] on span "SUBIR" at bounding box center [841, 221] width 24 height 10
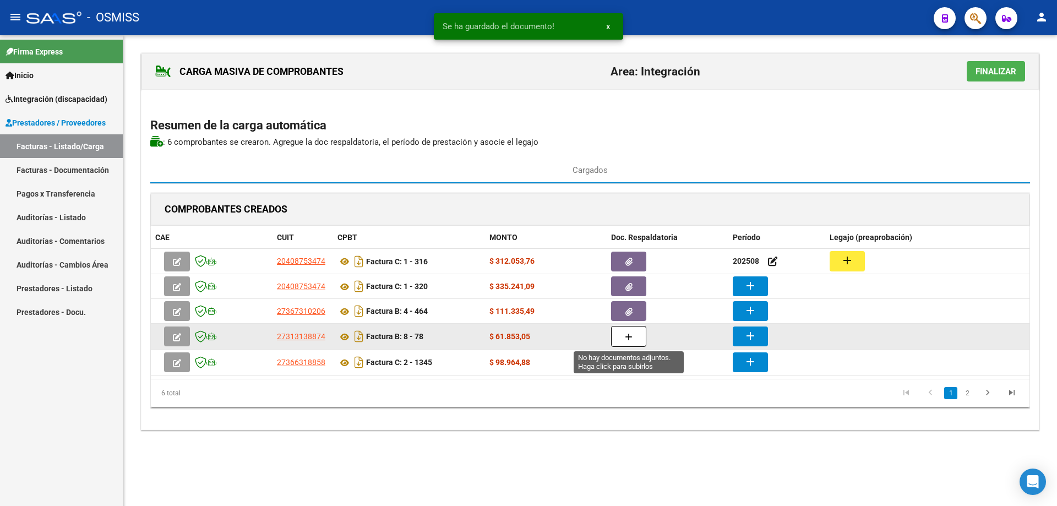
click at [636, 327] on button "button" at bounding box center [628, 336] width 35 height 21
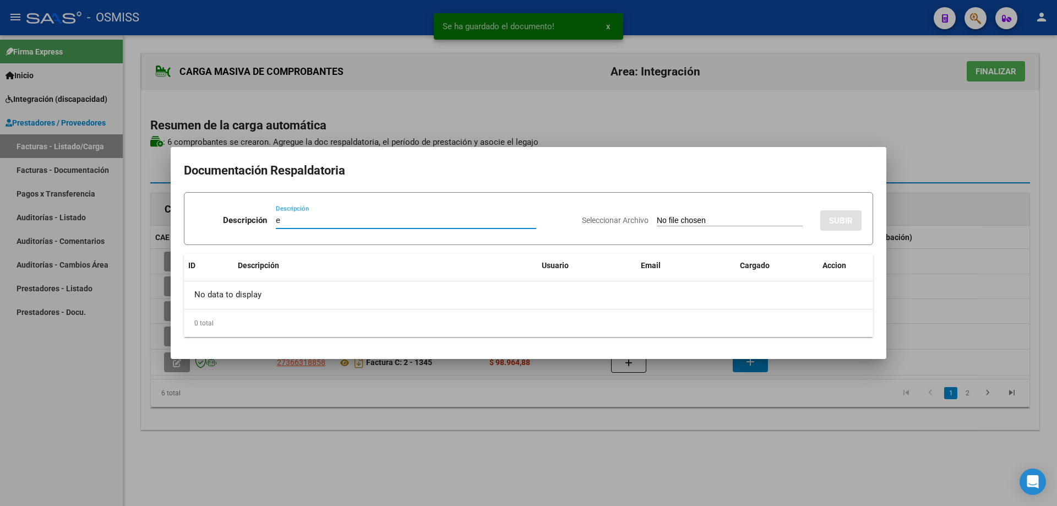
type input "e"
click at [657, 224] on input "Seleccionar Archivo" at bounding box center [730, 221] width 146 height 10
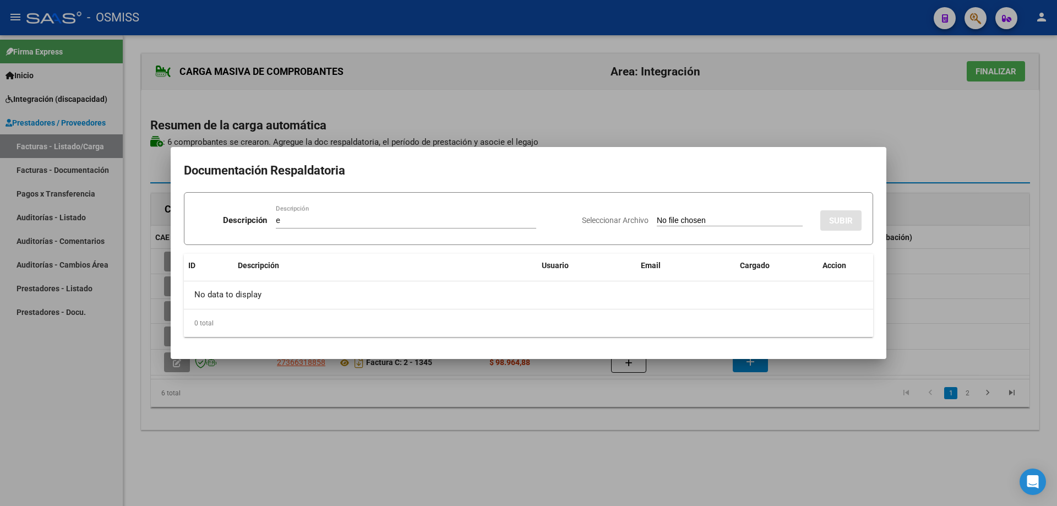
type input "C:\fakepath\Asistencia Figuero Alma sept 25.pdf"
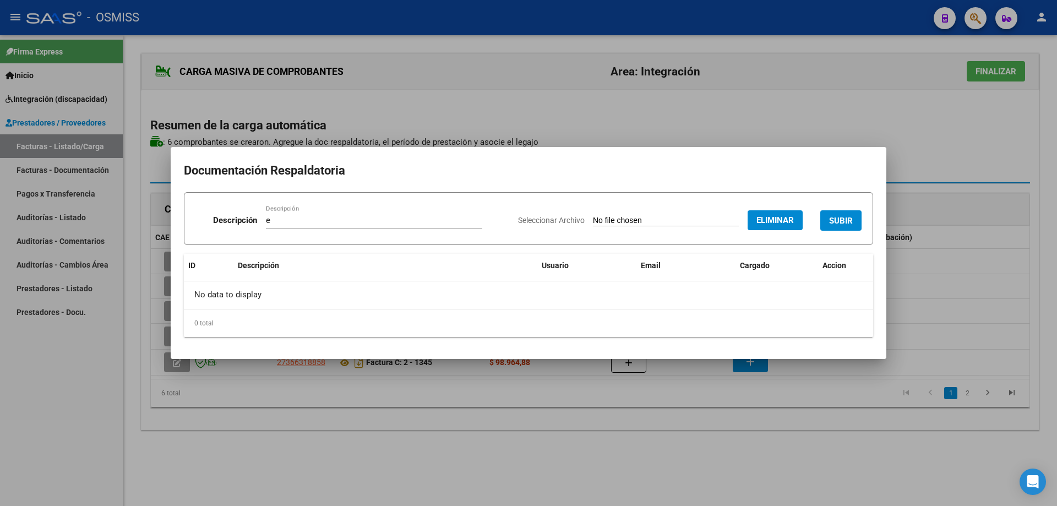
click at [836, 218] on span "SUBIR" at bounding box center [841, 221] width 24 height 10
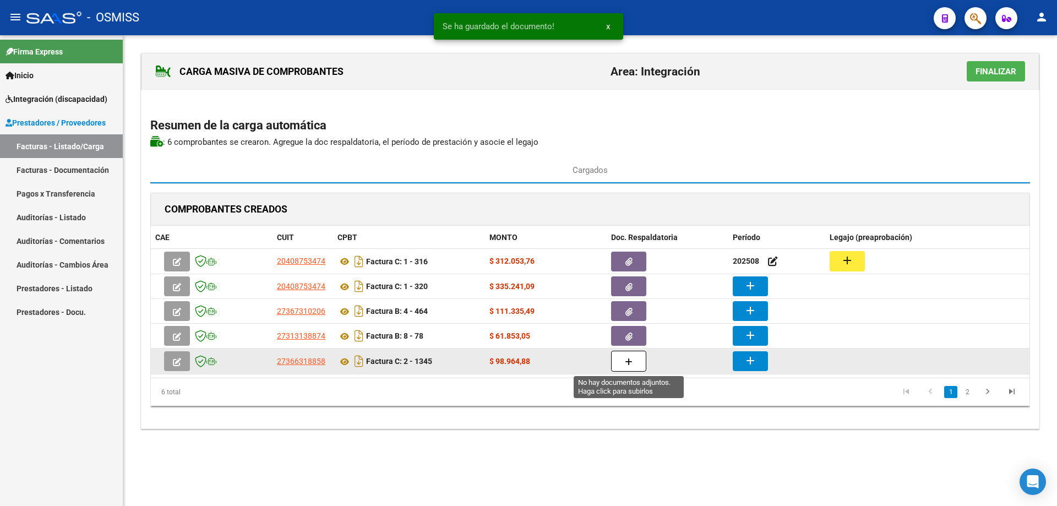
click at [634, 366] on button "button" at bounding box center [628, 361] width 35 height 21
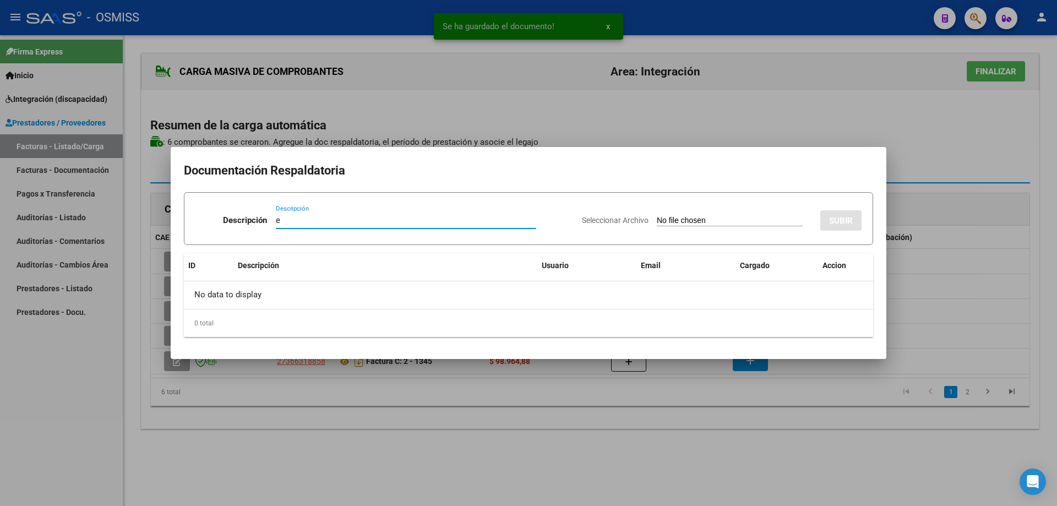
type input "e"
click at [675, 220] on input "Seleccionar Archivo" at bounding box center [730, 221] width 146 height 10
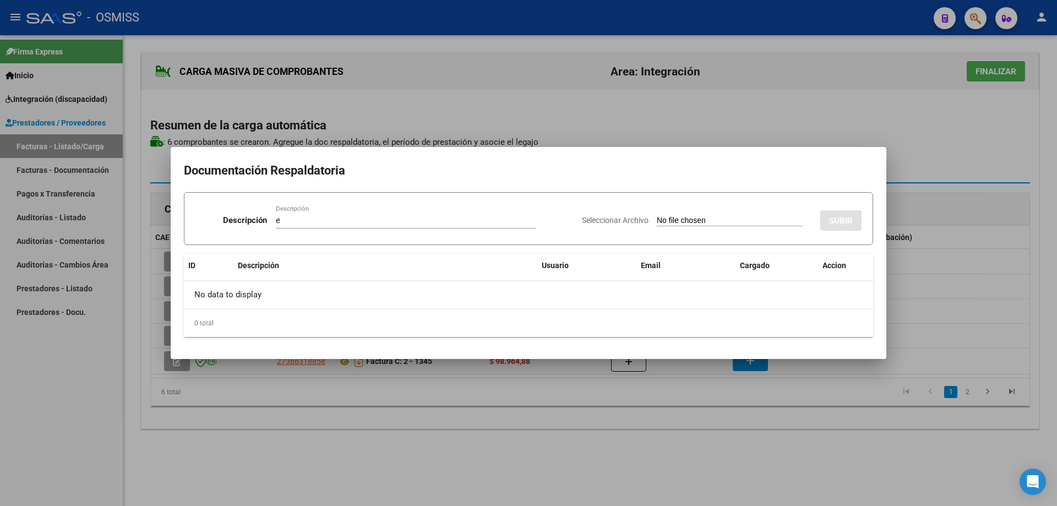
type input "C:\fakepath\alma.pdf"
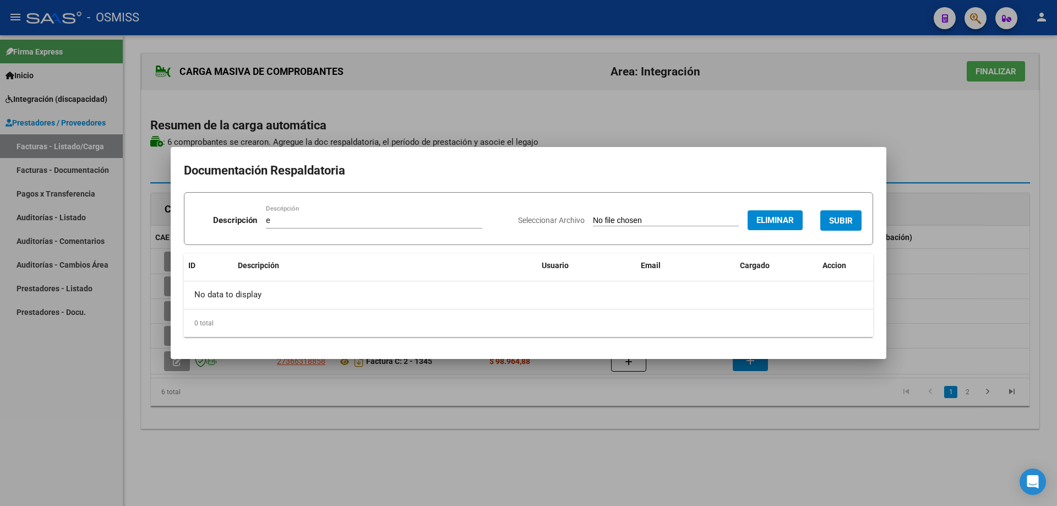
click at [849, 218] on span "SUBIR" at bounding box center [841, 221] width 24 height 10
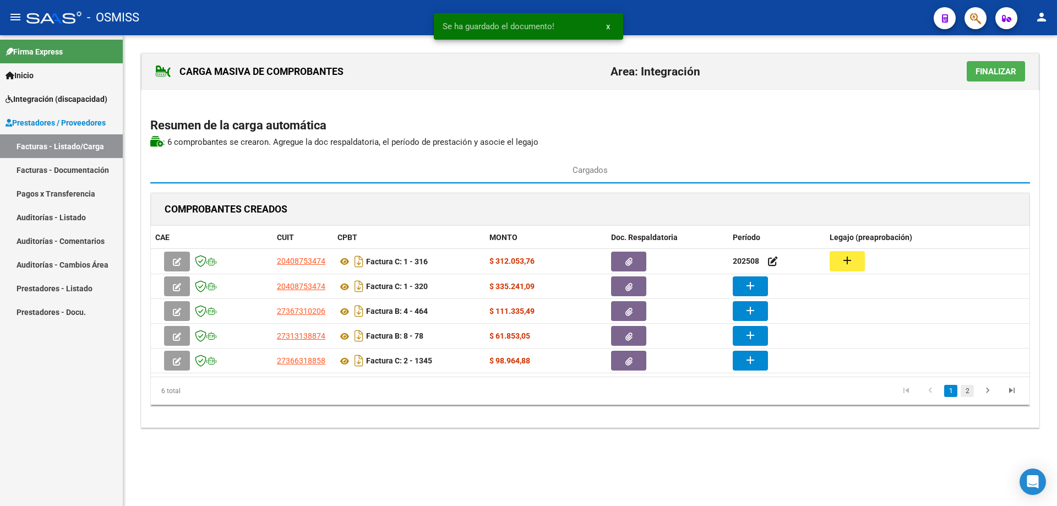
click at [969, 390] on link "2" at bounding box center [966, 391] width 13 height 12
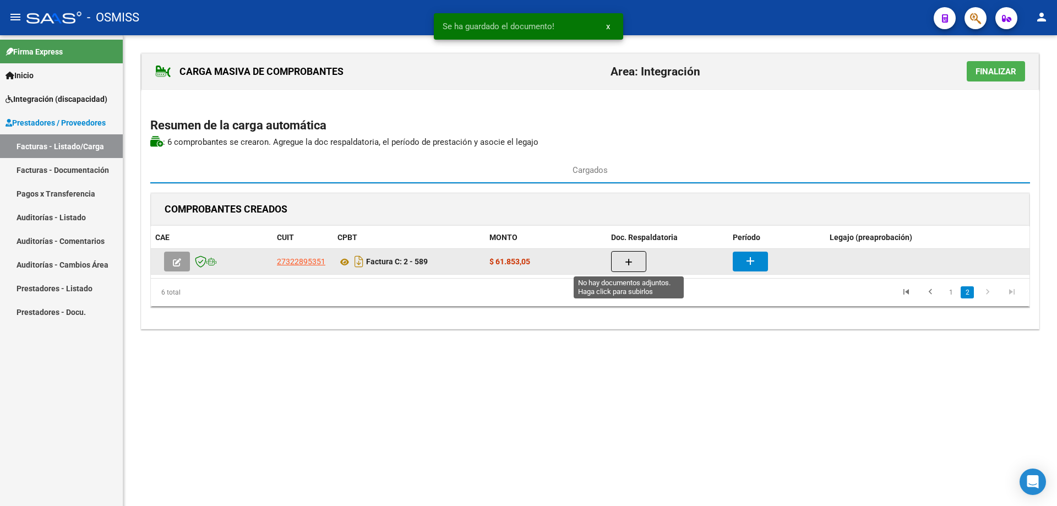
click at [620, 254] on button "button" at bounding box center [628, 261] width 35 height 21
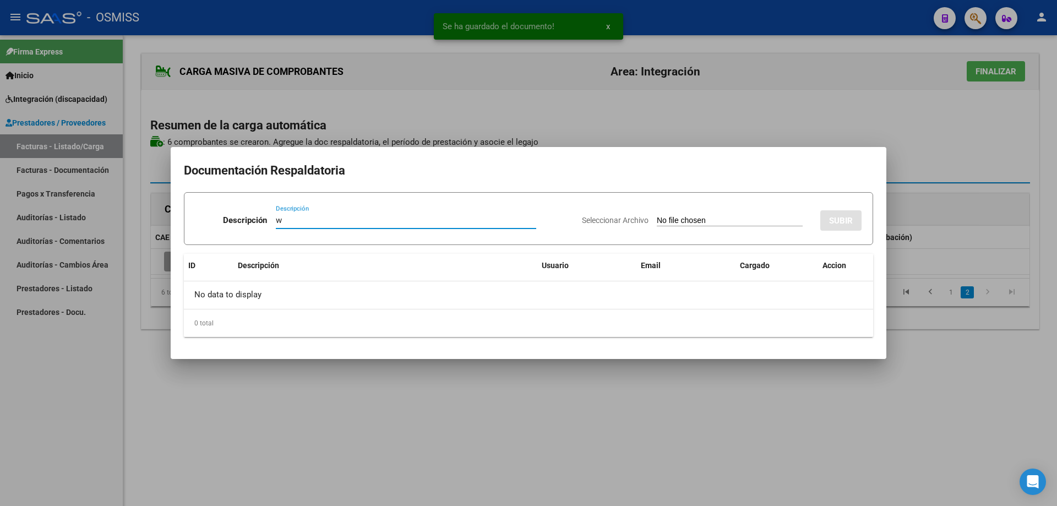
type input "w"
click at [676, 223] on input "Seleccionar Archivo" at bounding box center [730, 221] width 146 height 10
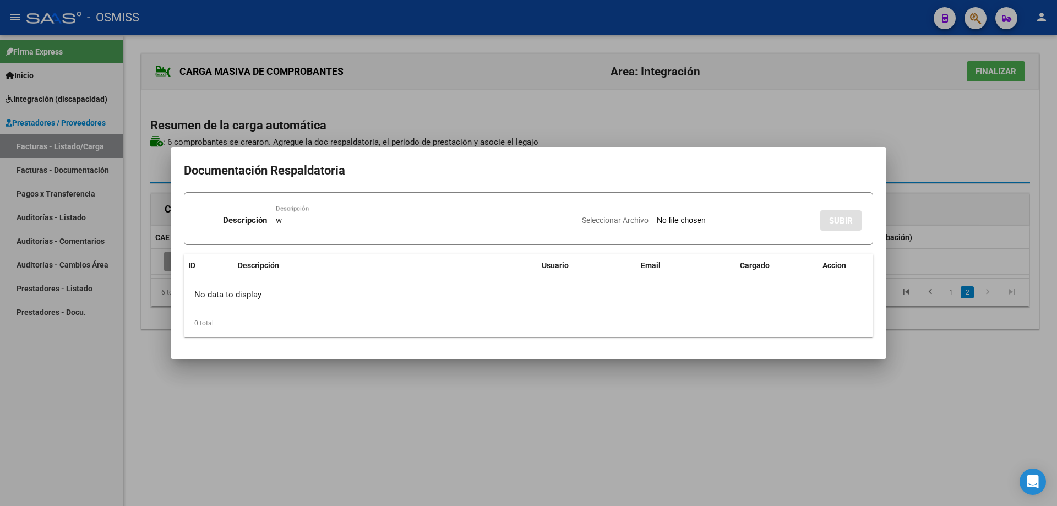
type input "C:\fakepath\Planilla+de+Asistencia-GARCIA+BENAGLIO+MA.+CARLA0 ALMA SEPTIEMBRE.p…"
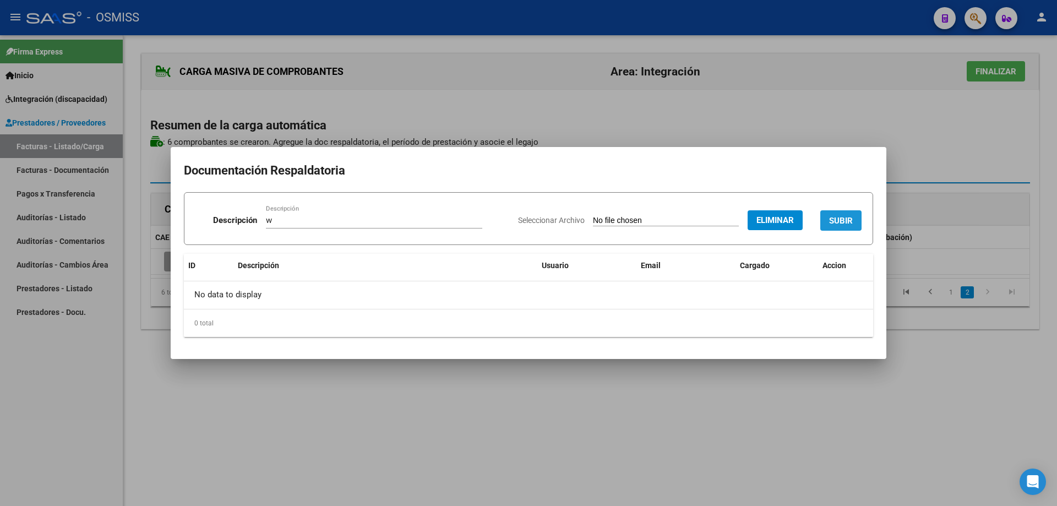
click at [838, 218] on span "SUBIR" at bounding box center [841, 221] width 24 height 10
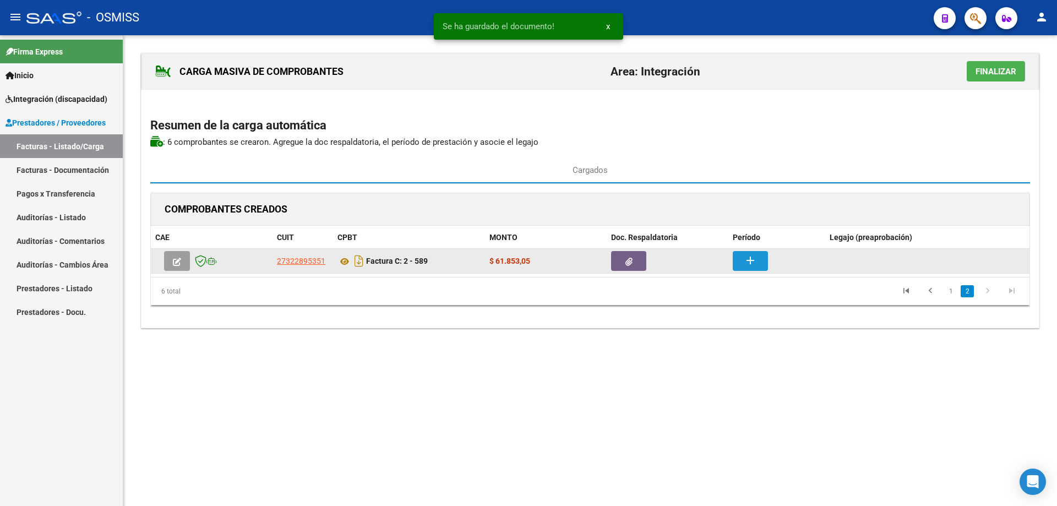
click at [762, 264] on button "add" at bounding box center [749, 261] width 35 height 20
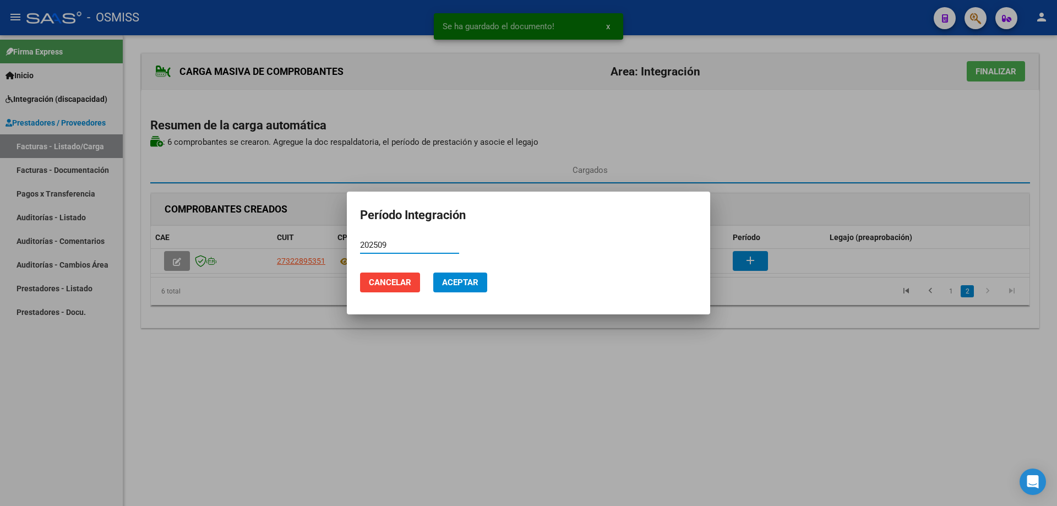
type input "202509"
click at [442, 276] on button "Aceptar" at bounding box center [460, 282] width 54 height 20
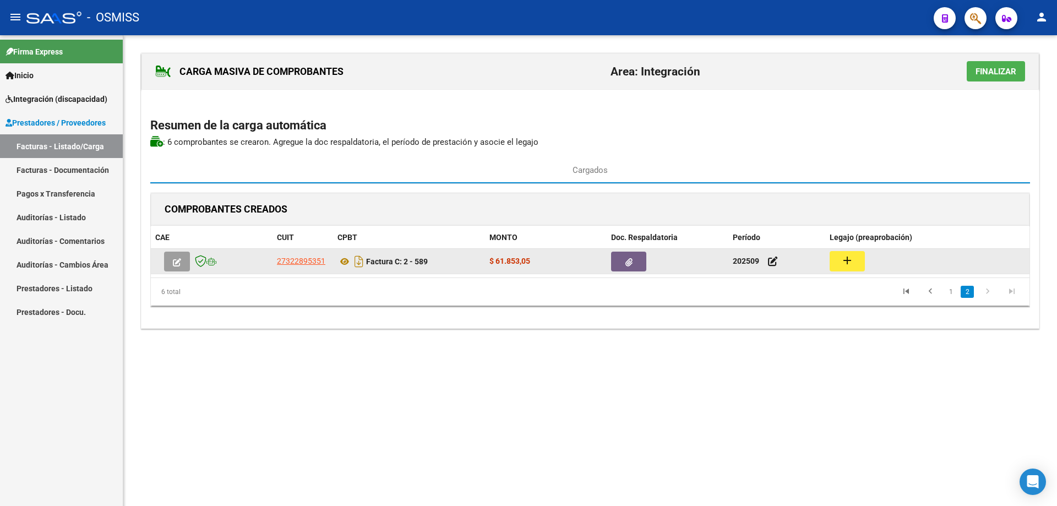
click at [846, 265] on mat-icon "add" at bounding box center [846, 260] width 13 height 13
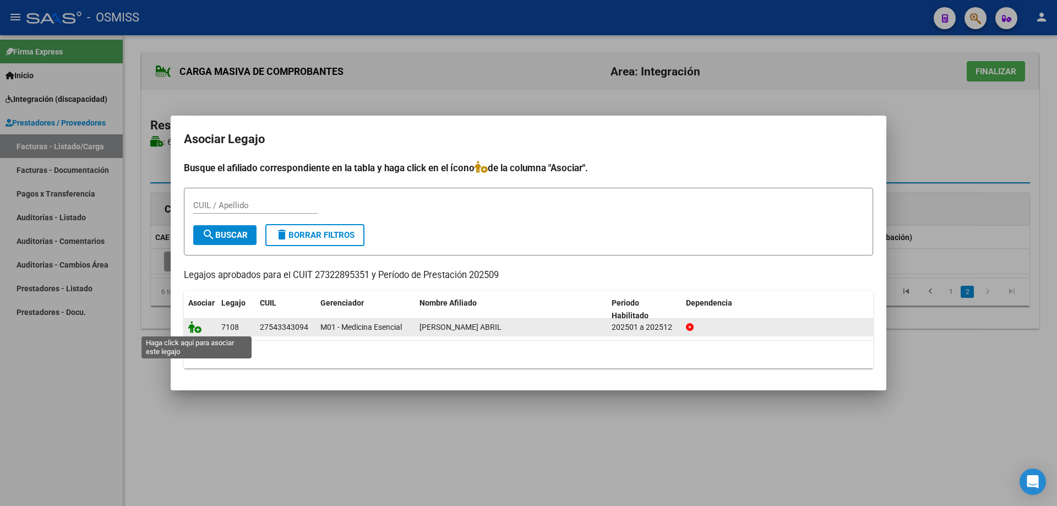
click at [192, 330] on icon at bounding box center [194, 327] width 13 height 12
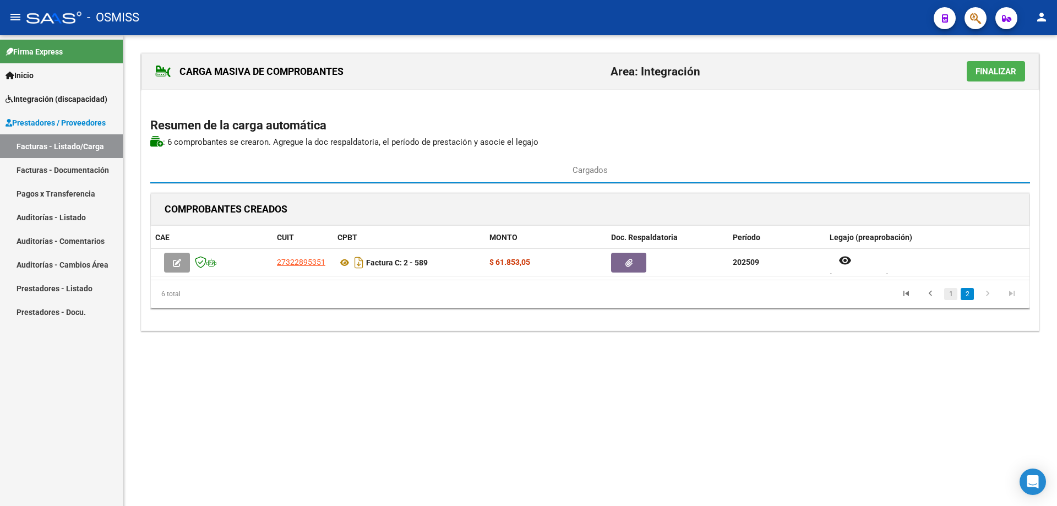
click at [950, 294] on link "1" at bounding box center [950, 294] width 13 height 12
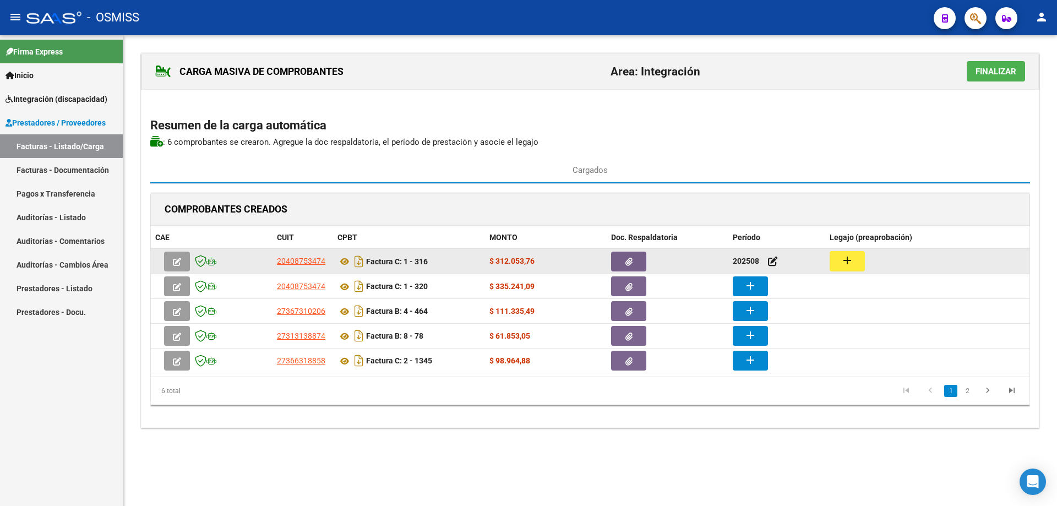
click at [848, 260] on mat-icon "add" at bounding box center [846, 260] width 13 height 13
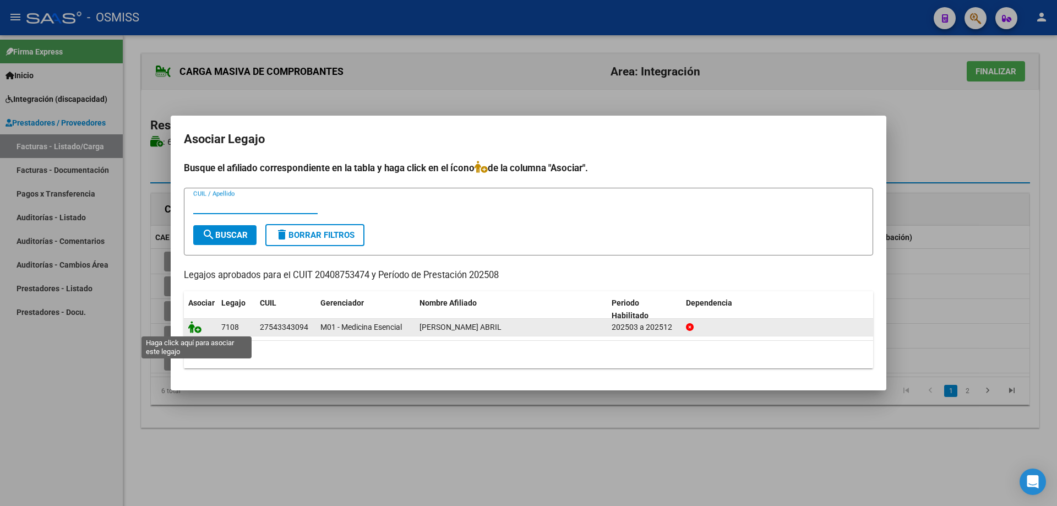
click at [195, 328] on icon at bounding box center [194, 327] width 13 height 12
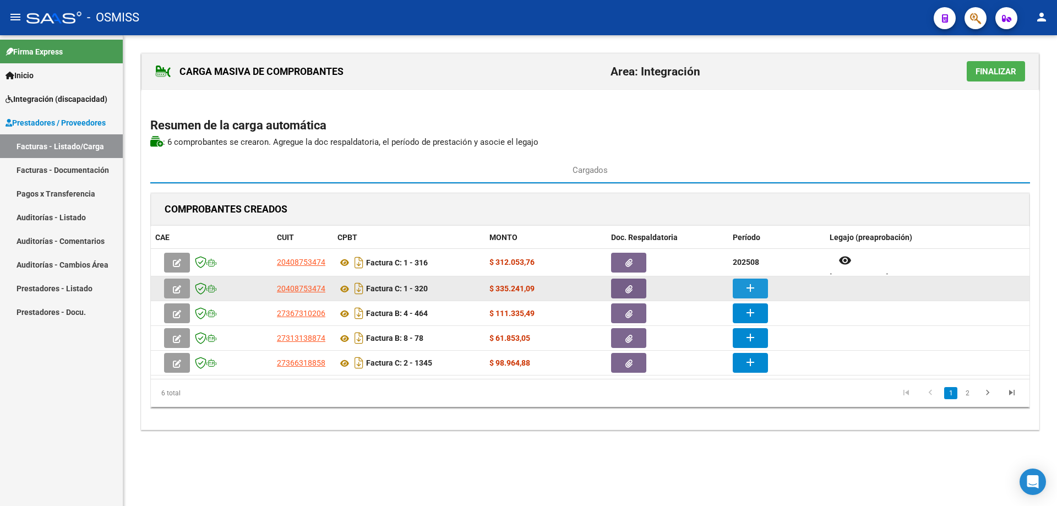
click at [756, 286] on mat-icon "add" at bounding box center [749, 287] width 13 height 13
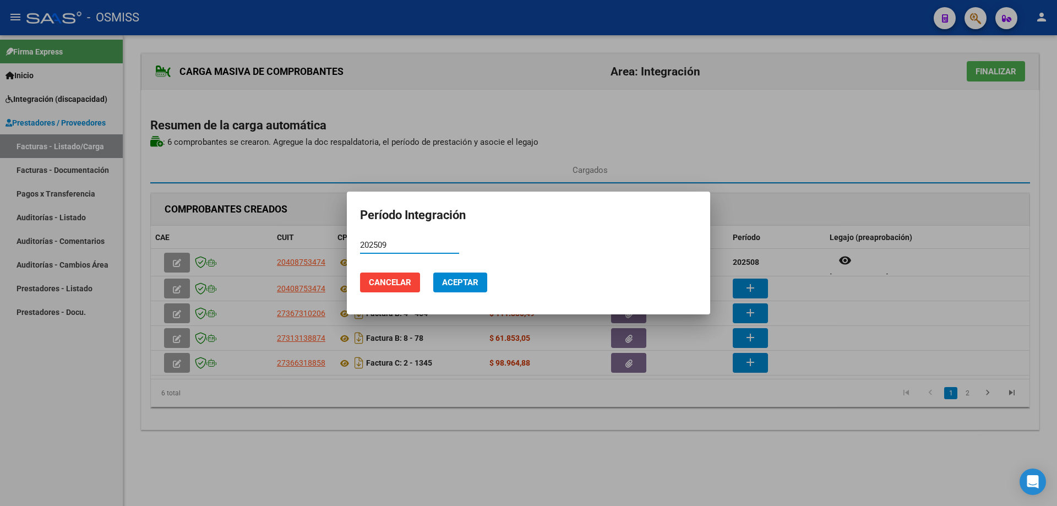
type input "202509"
click at [444, 285] on span "Aceptar" at bounding box center [460, 282] width 36 height 10
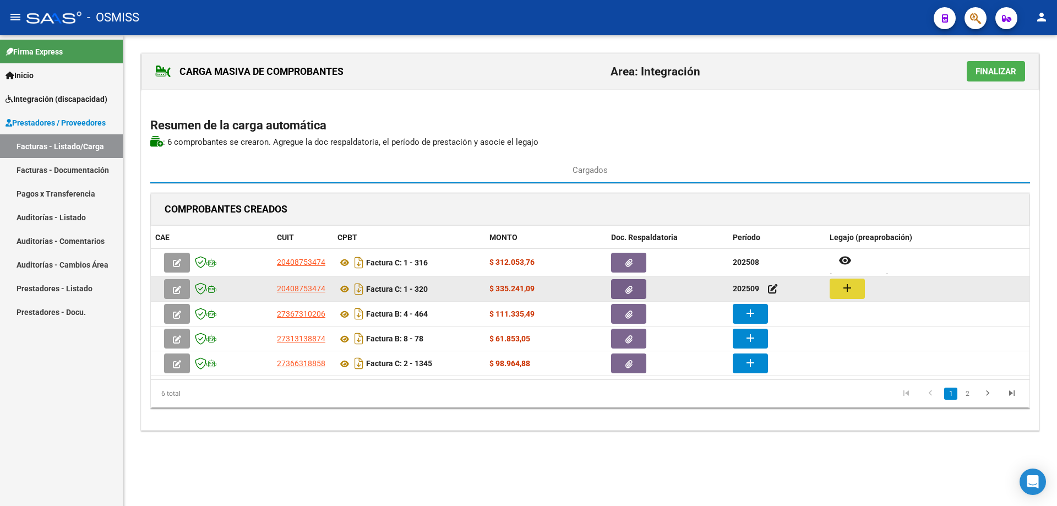
click at [835, 291] on button "add" at bounding box center [846, 288] width 35 height 20
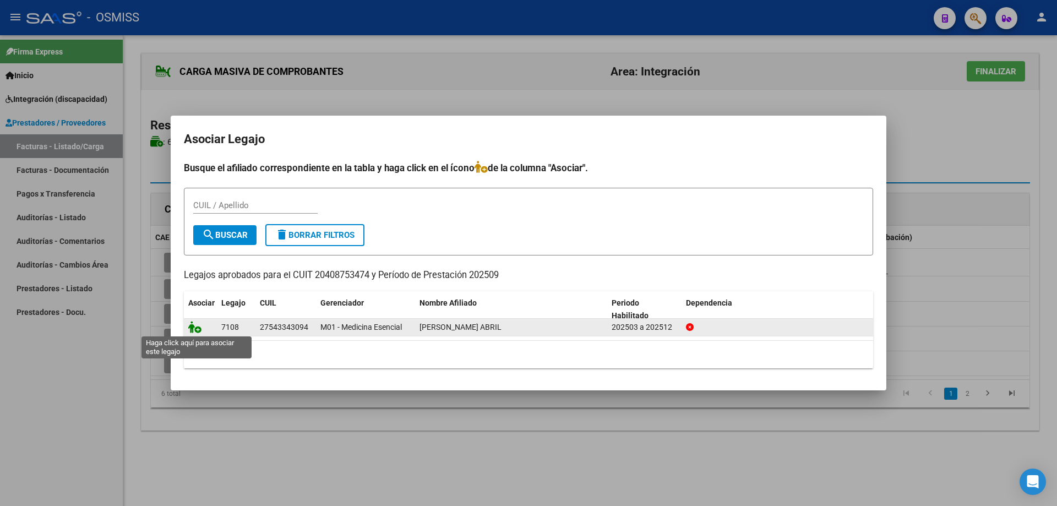
click at [196, 329] on icon at bounding box center [194, 327] width 13 height 12
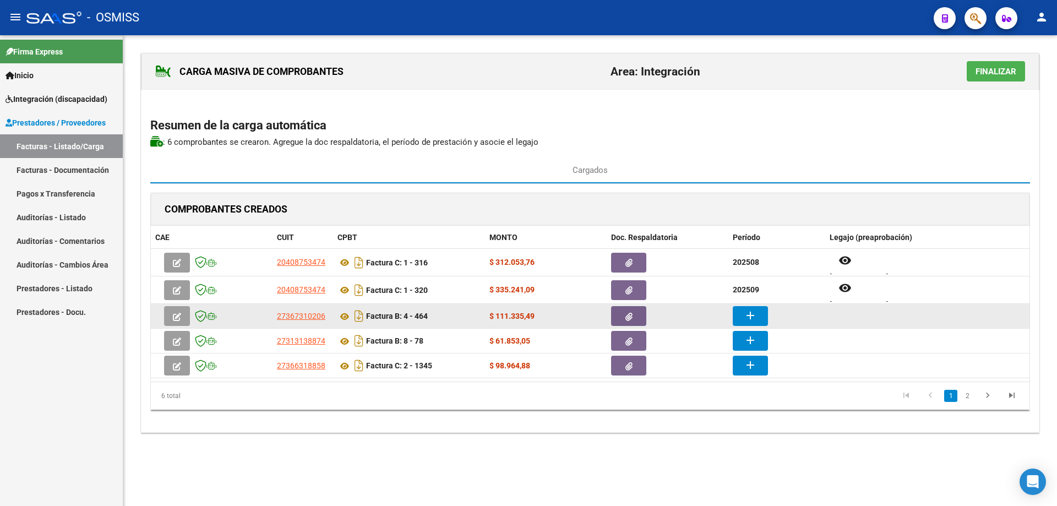
click at [756, 317] on mat-icon "add" at bounding box center [749, 315] width 13 height 13
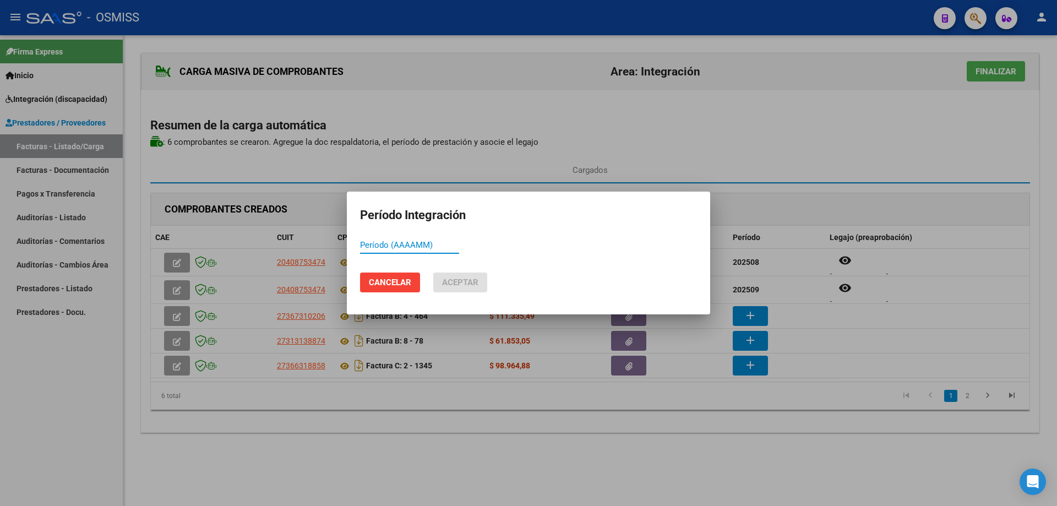
paste input "202509"
type input "202509"
click at [462, 283] on span "Aceptar" at bounding box center [460, 282] width 36 height 10
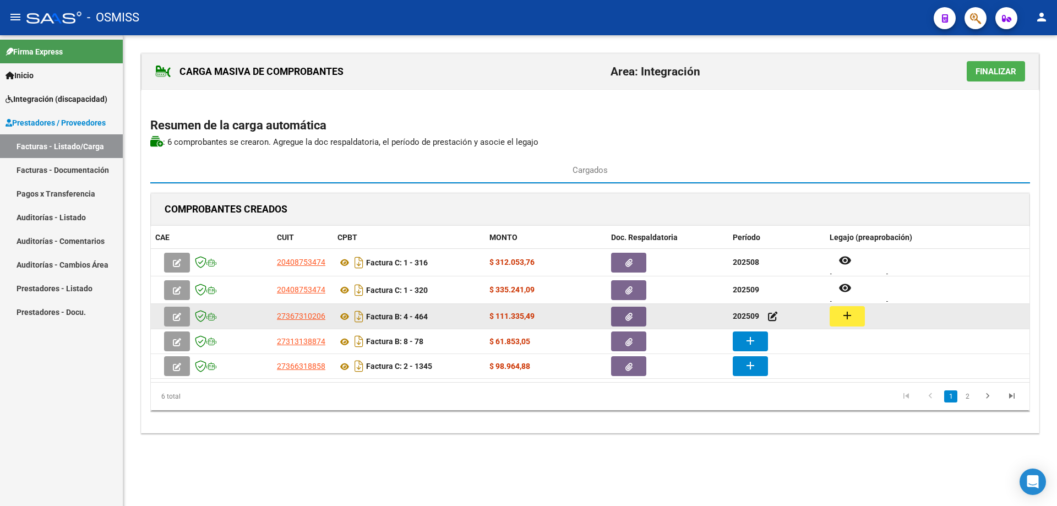
click at [850, 314] on mat-icon "add" at bounding box center [846, 315] width 13 height 13
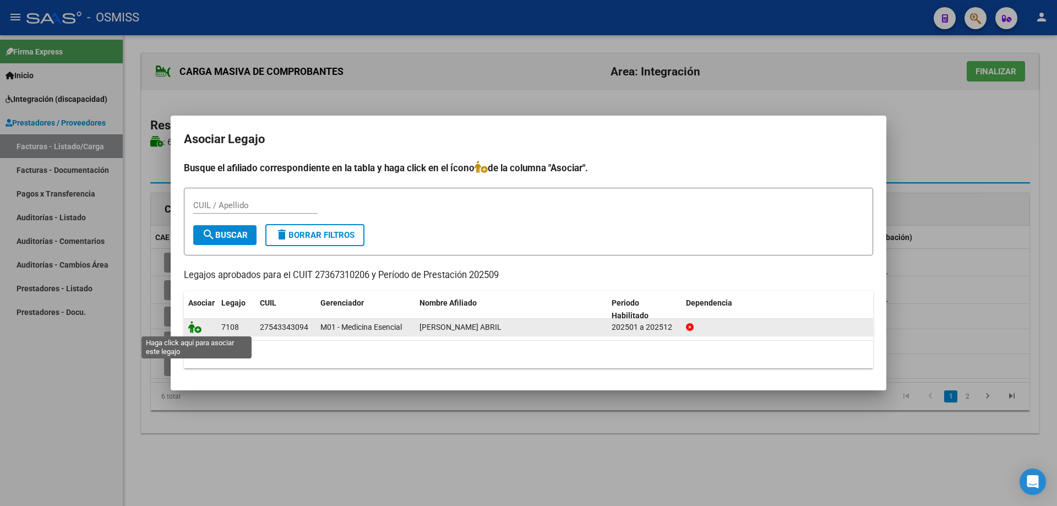
click at [198, 328] on icon at bounding box center [194, 327] width 13 height 12
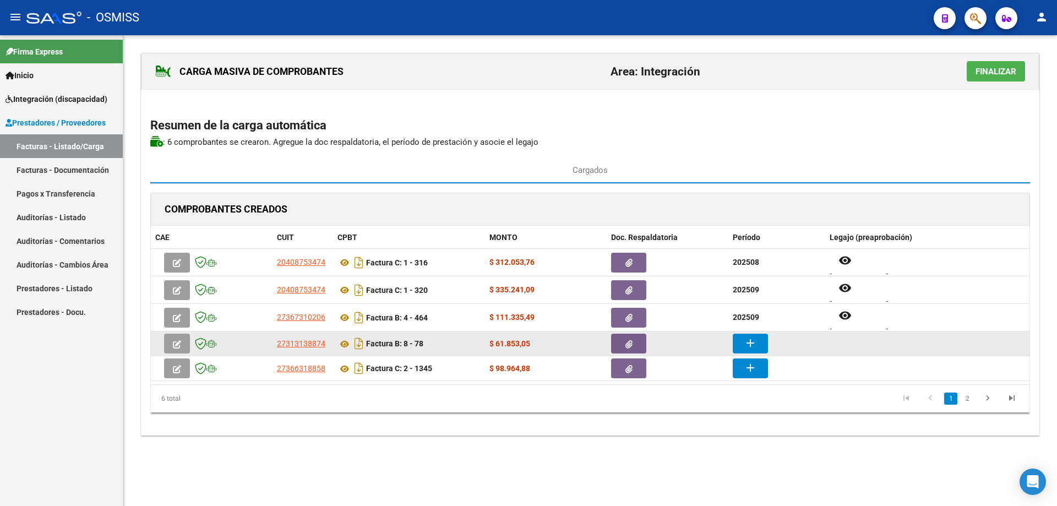
click at [760, 346] on button "add" at bounding box center [749, 343] width 35 height 20
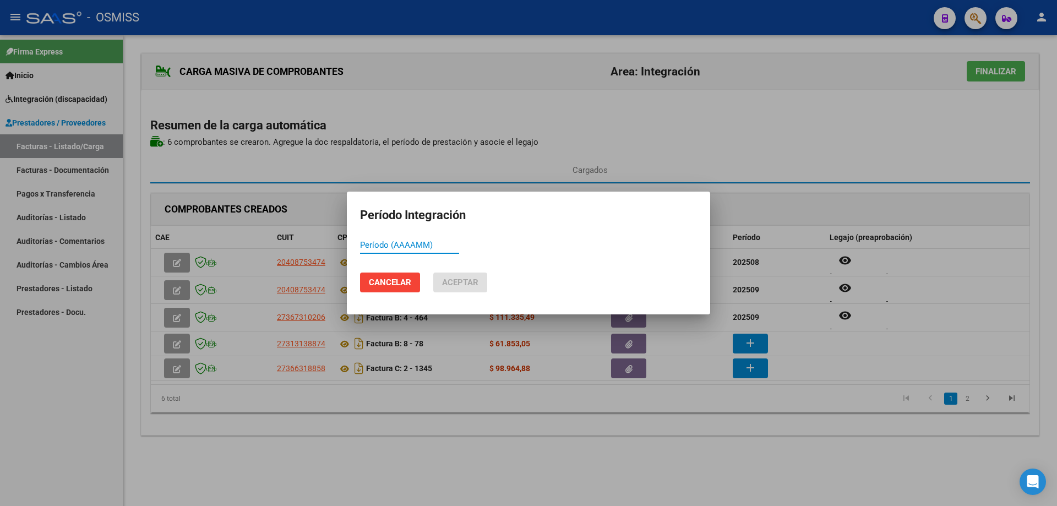
paste input "202509"
type input "202509"
click at [452, 287] on button "Aceptar" at bounding box center [460, 282] width 54 height 20
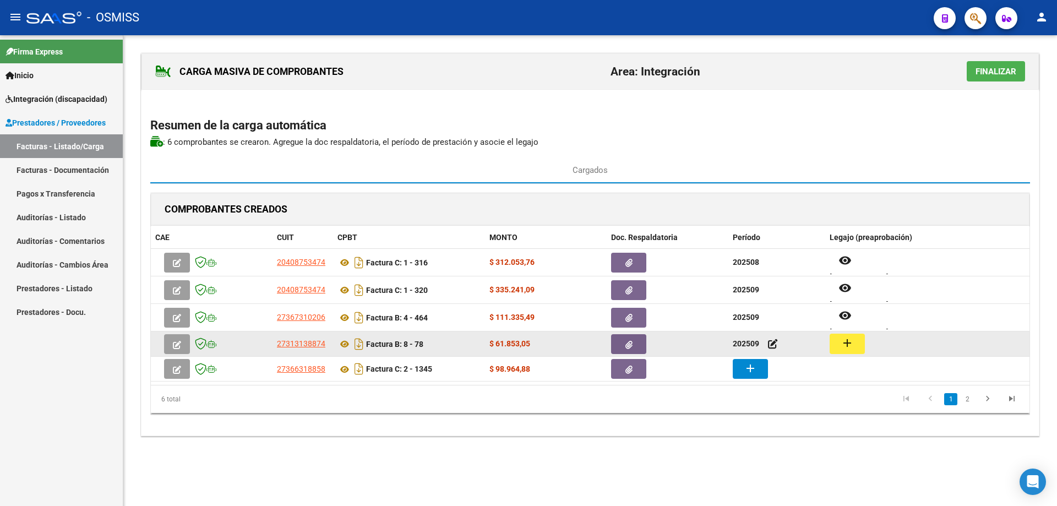
click at [847, 342] on mat-icon "add" at bounding box center [846, 342] width 13 height 13
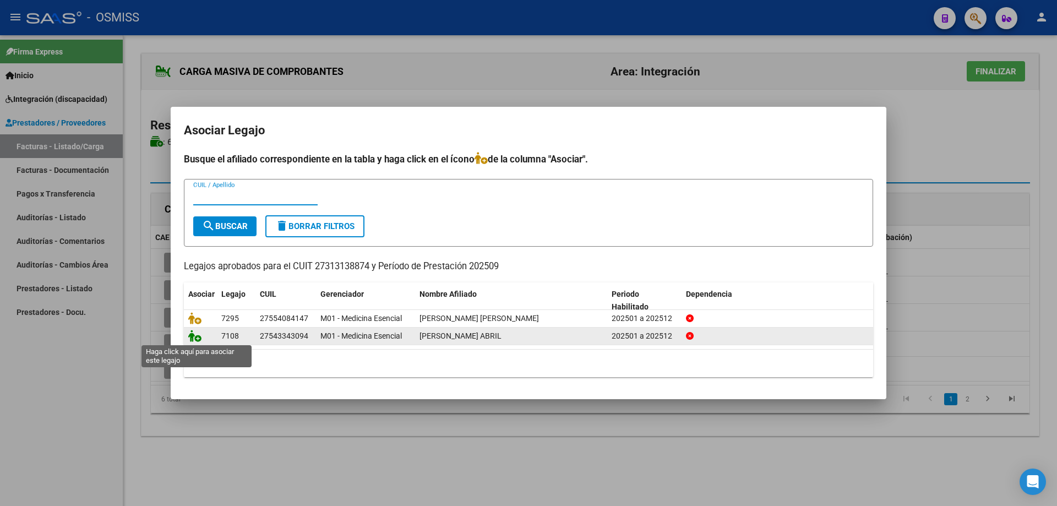
click at [195, 337] on icon at bounding box center [194, 336] width 13 height 12
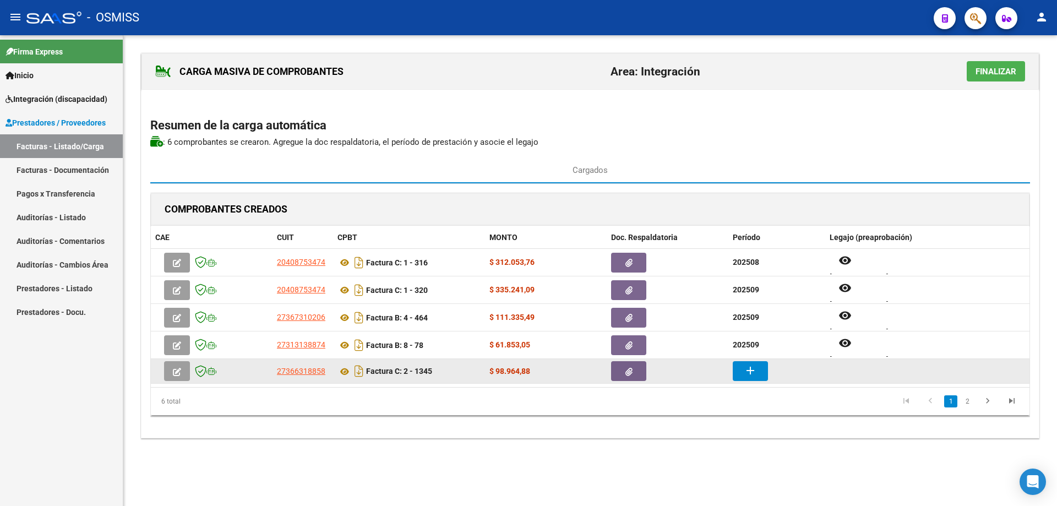
click at [753, 369] on mat-icon "add" at bounding box center [749, 370] width 13 height 13
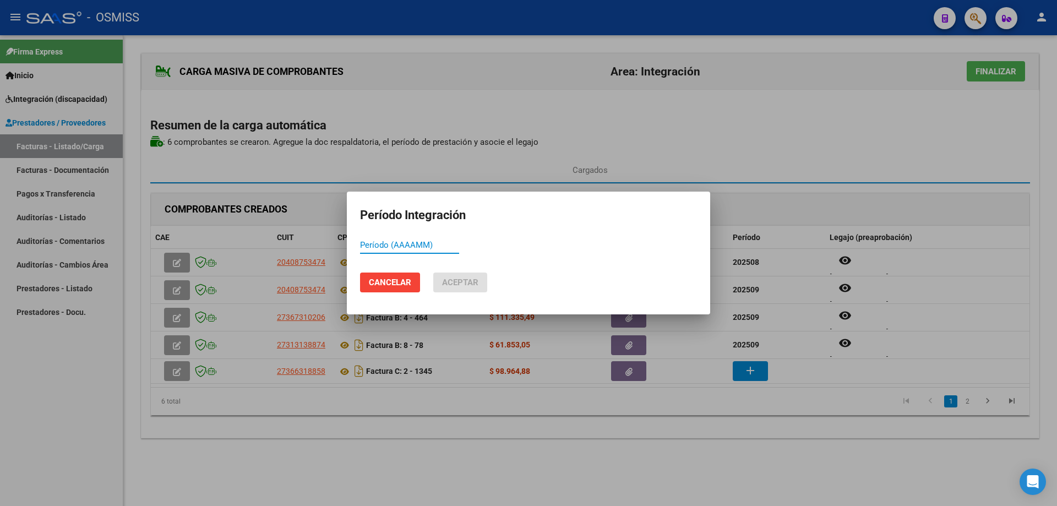
paste input "202509"
type input "202509"
click at [461, 283] on span "Aceptar" at bounding box center [460, 282] width 36 height 10
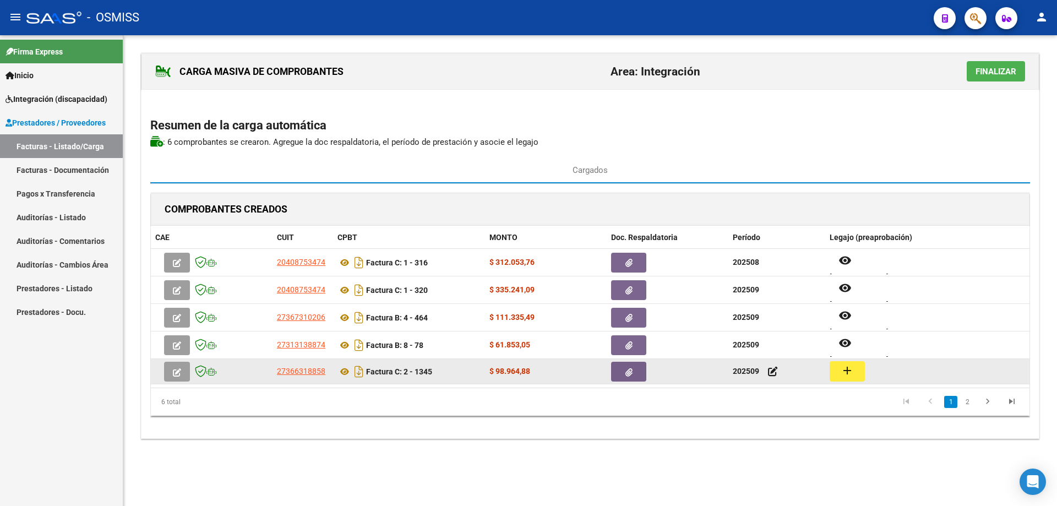
click at [850, 375] on mat-icon "add" at bounding box center [846, 370] width 13 height 13
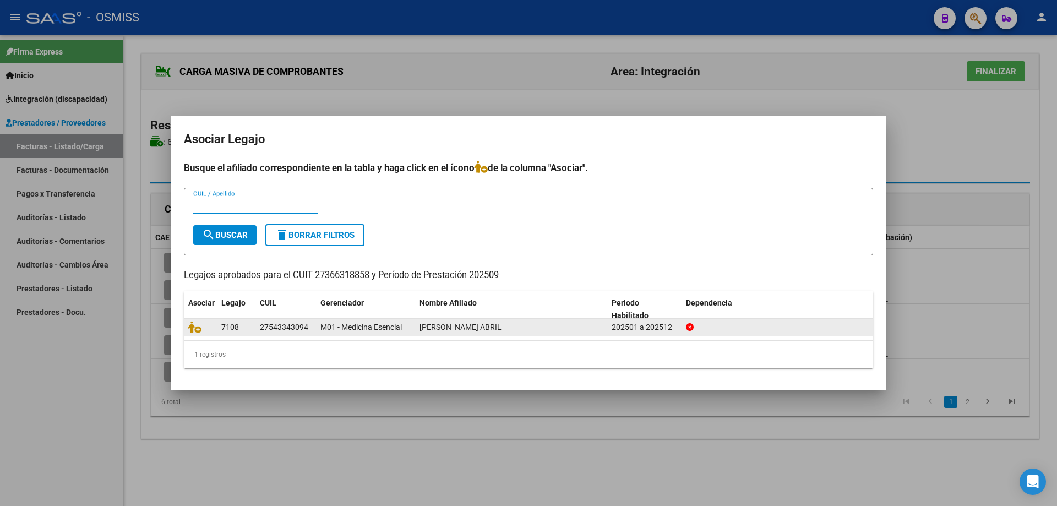
click at [194, 333] on div at bounding box center [200, 327] width 24 height 13
click at [193, 332] on icon at bounding box center [194, 327] width 13 height 12
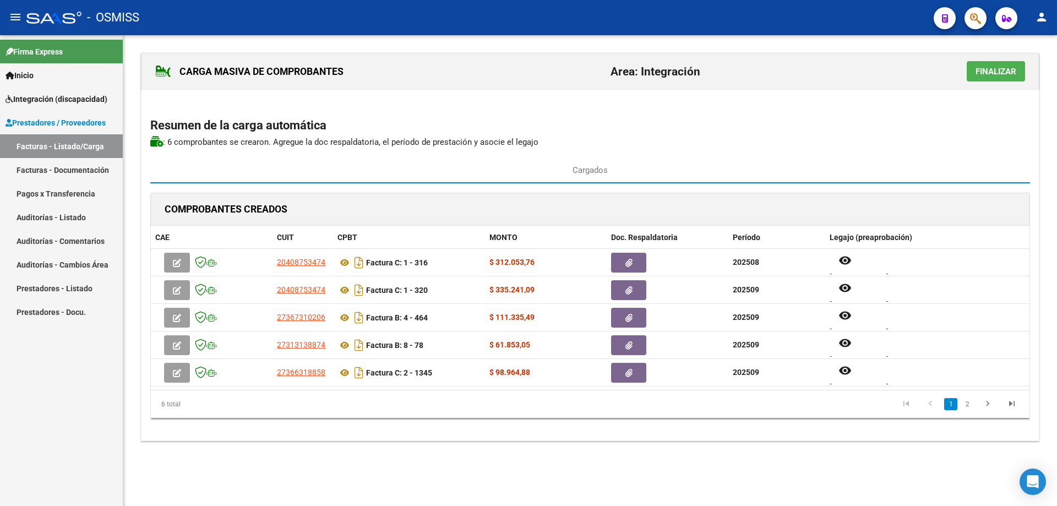
drag, startPoint x: 991, startPoint y: 66, endPoint x: 913, endPoint y: 84, distance: 80.1
click at [991, 66] on span "Finalizar" at bounding box center [995, 71] width 41 height 10
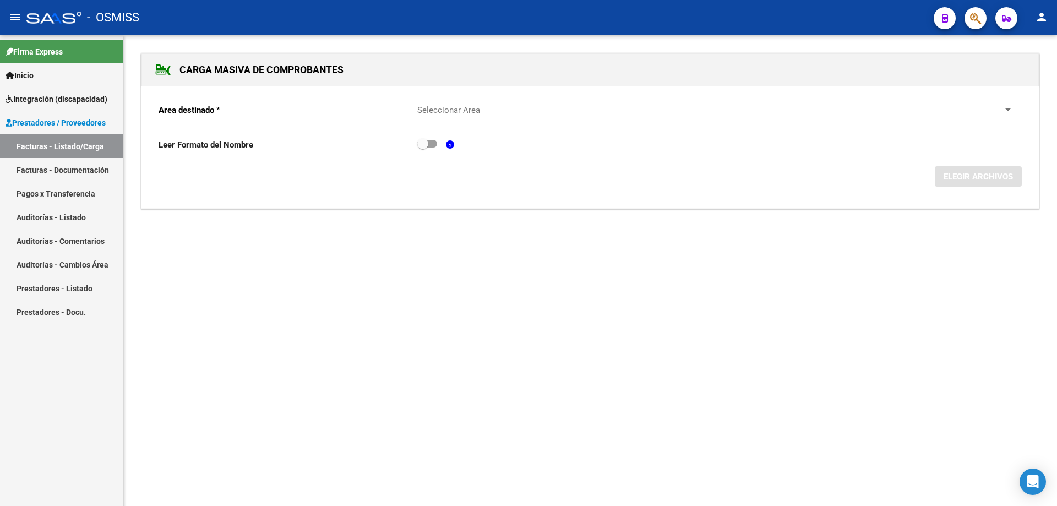
click at [520, 109] on span "Seleccionar Area" at bounding box center [710, 110] width 586 height 10
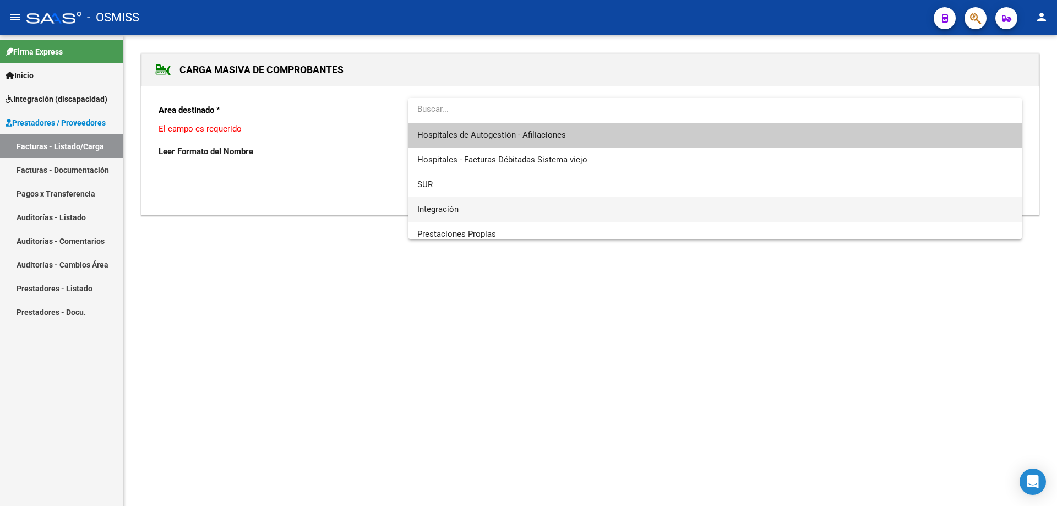
click at [474, 203] on span "Integración" at bounding box center [714, 209] width 595 height 25
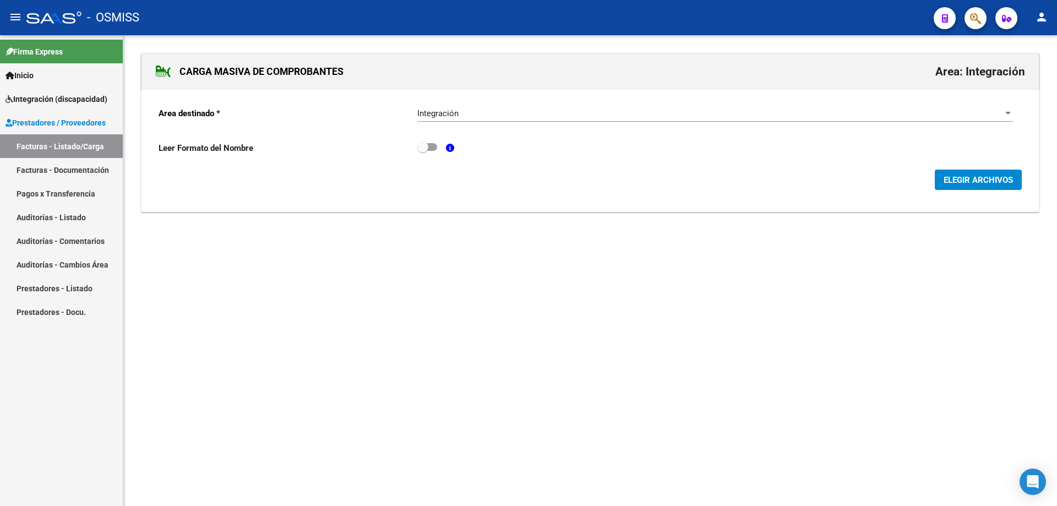
click at [977, 174] on span "ELEGIR ARCHIVOS" at bounding box center [977, 179] width 69 height 10
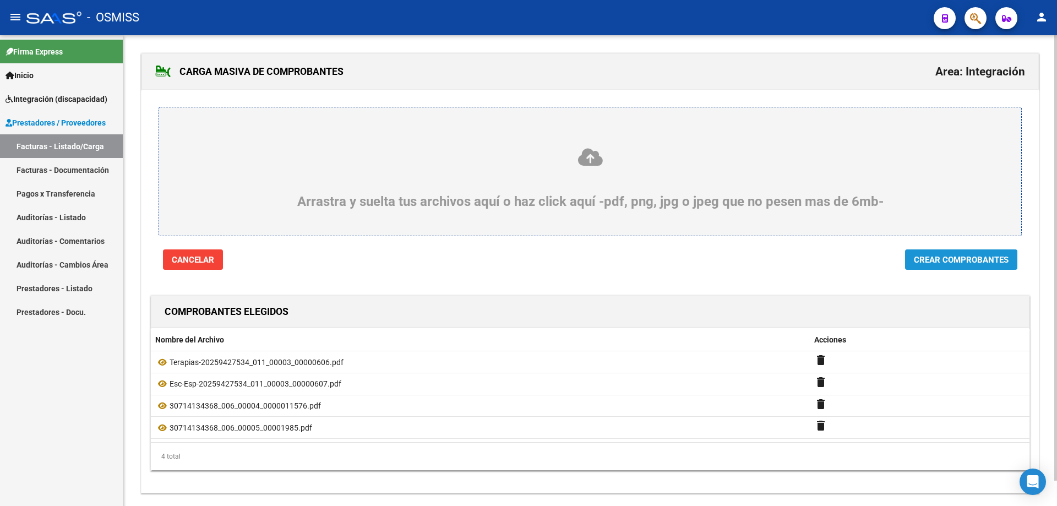
click at [961, 258] on span "Crear Comprobantes" at bounding box center [961, 260] width 95 height 10
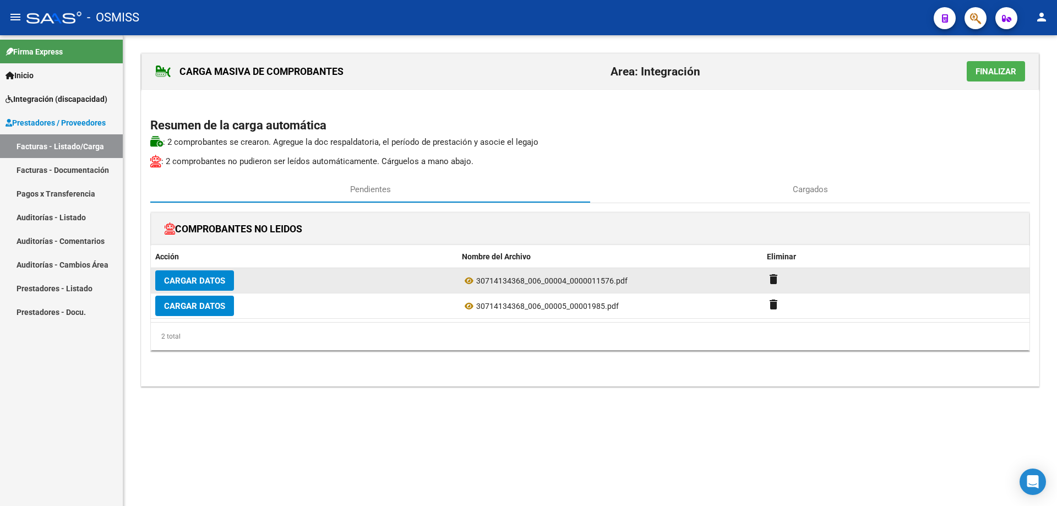
click at [194, 276] on span "Cargar Datos" at bounding box center [194, 281] width 61 height 10
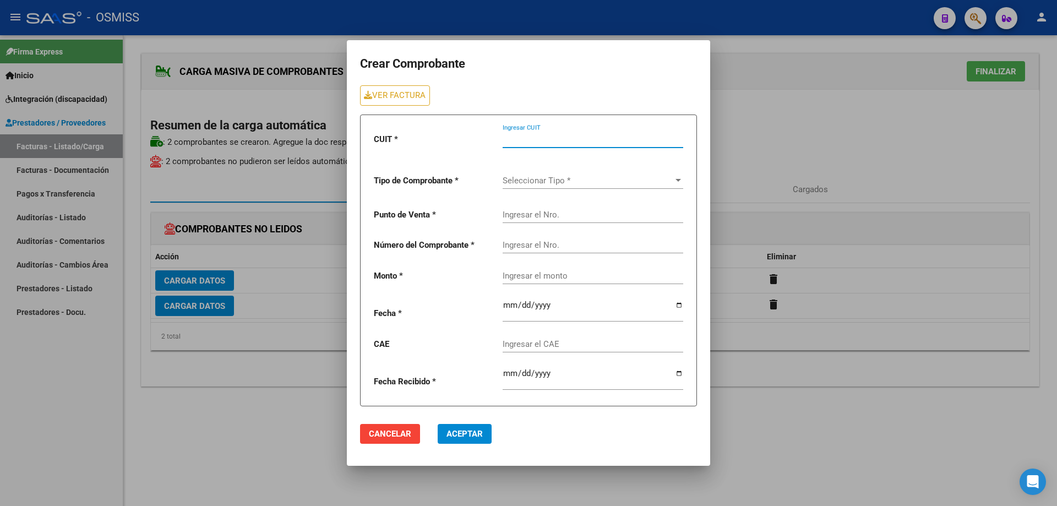
click at [527, 134] on input "Ingresar CUIT" at bounding box center [592, 139] width 181 height 10
type input "30-71413436-8"
click at [571, 181] on span "Seleccionar Tipo *" at bounding box center [587, 181] width 171 height 10
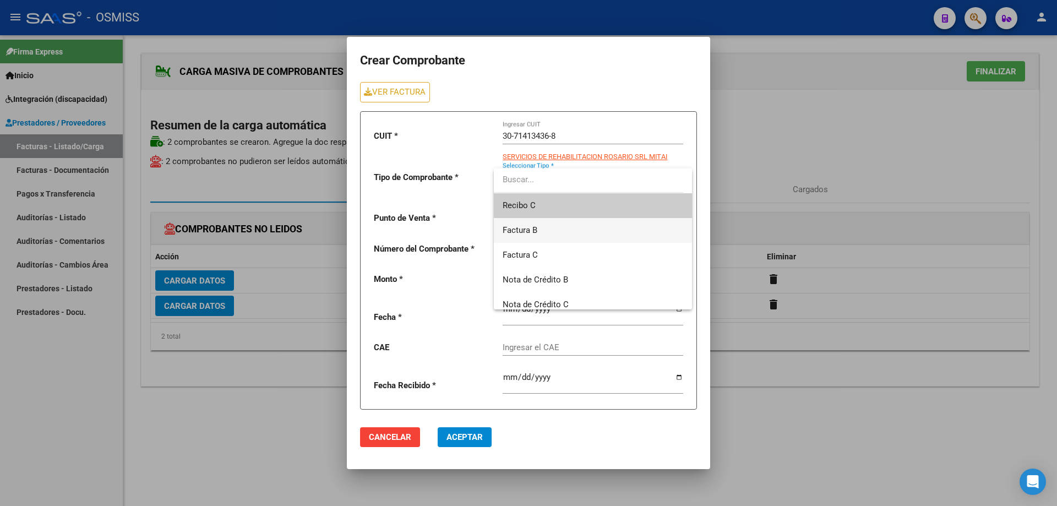
click at [543, 238] on span "Factura B" at bounding box center [592, 230] width 181 height 25
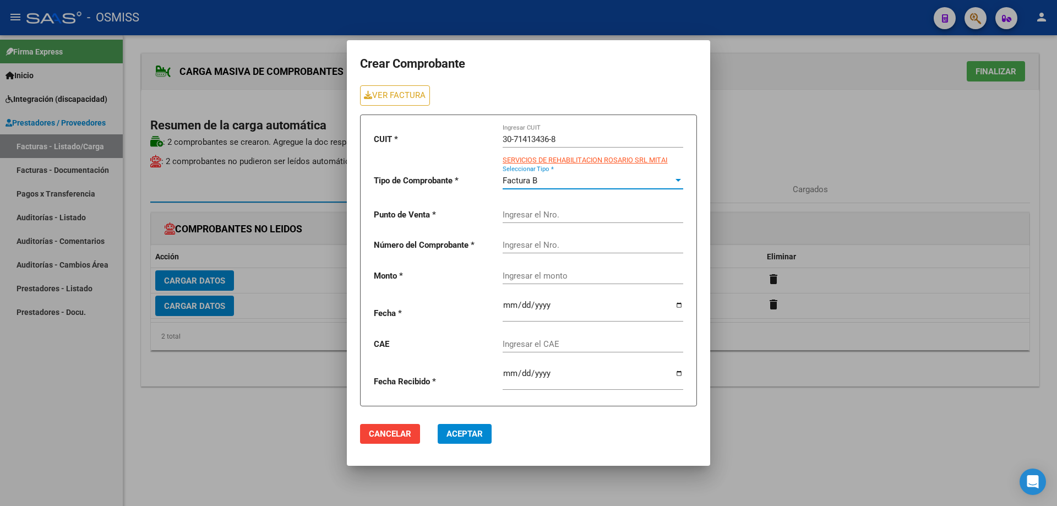
click at [538, 218] on input "Ingresar el Nro." at bounding box center [592, 215] width 181 height 10
type input "4"
click at [537, 247] on input "Ingresar el Nro." at bounding box center [592, 245] width 181 height 10
click at [420, 86] on link "VER FACTURA" at bounding box center [395, 95] width 70 height 20
click at [535, 251] on div "Ingresar el Nro." at bounding box center [592, 241] width 181 height 24
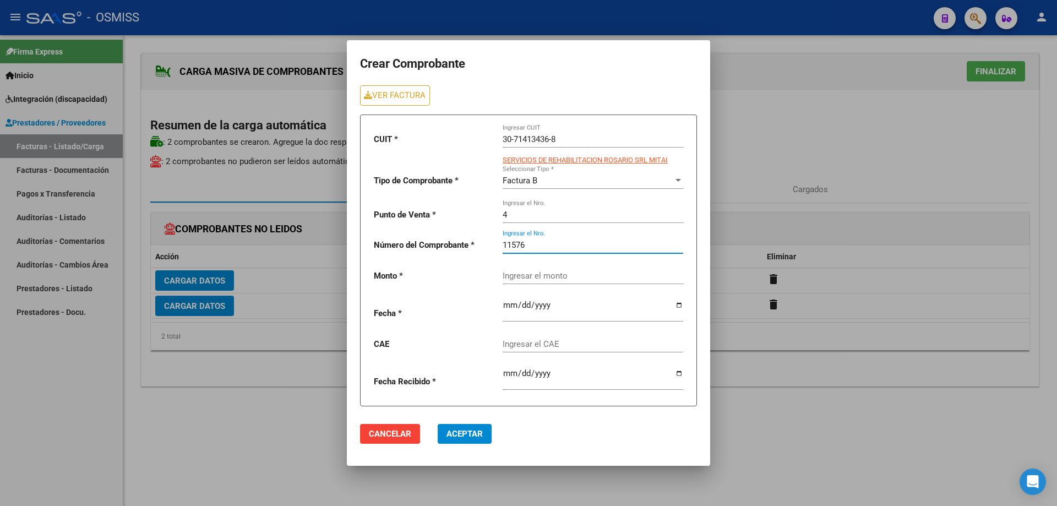
type input "11576"
click at [532, 276] on div "Ingresar el monto" at bounding box center [592, 272] width 181 height 24
paste input "435376.56"
type input "435376.56"
click at [506, 304] on input "date" at bounding box center [592, 309] width 181 height 18
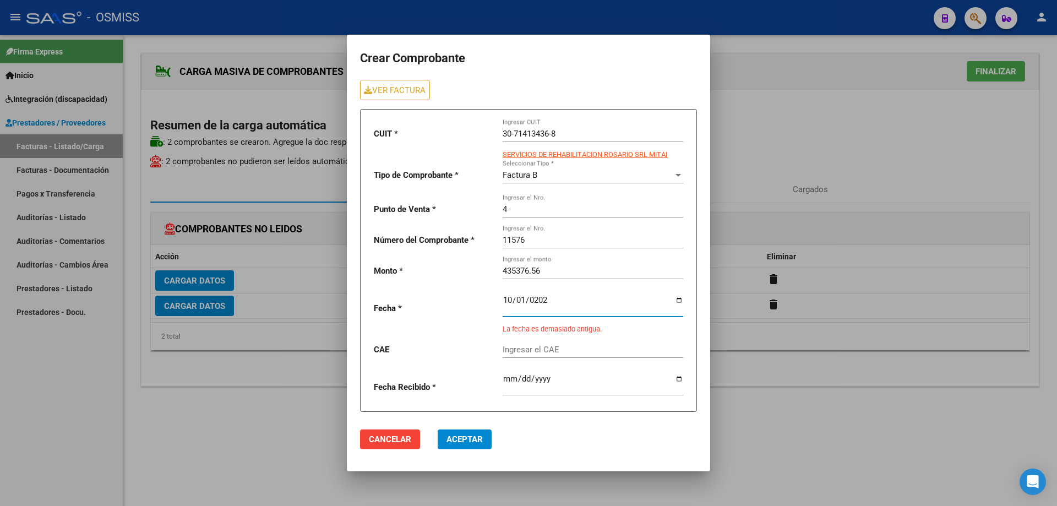
type input "[DATE]"
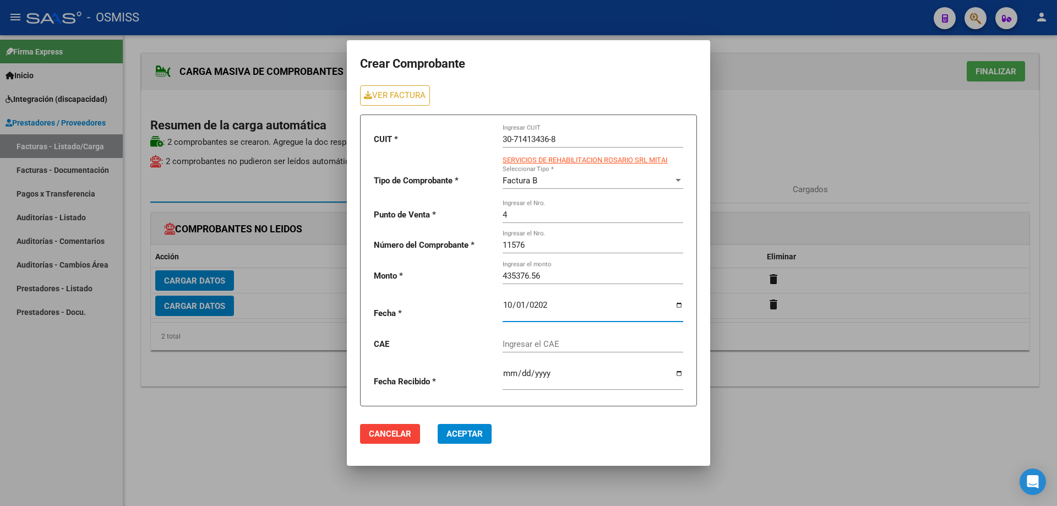
click at [546, 333] on div "Ingresar el CAE" at bounding box center [592, 341] width 181 height 24
click at [509, 303] on input "[DATE]" at bounding box center [592, 309] width 181 height 18
type input "2025-10-02"
click at [524, 344] on input "Ingresar el CAE" at bounding box center [592, 344] width 181 height 10
paste input "75408363382282"
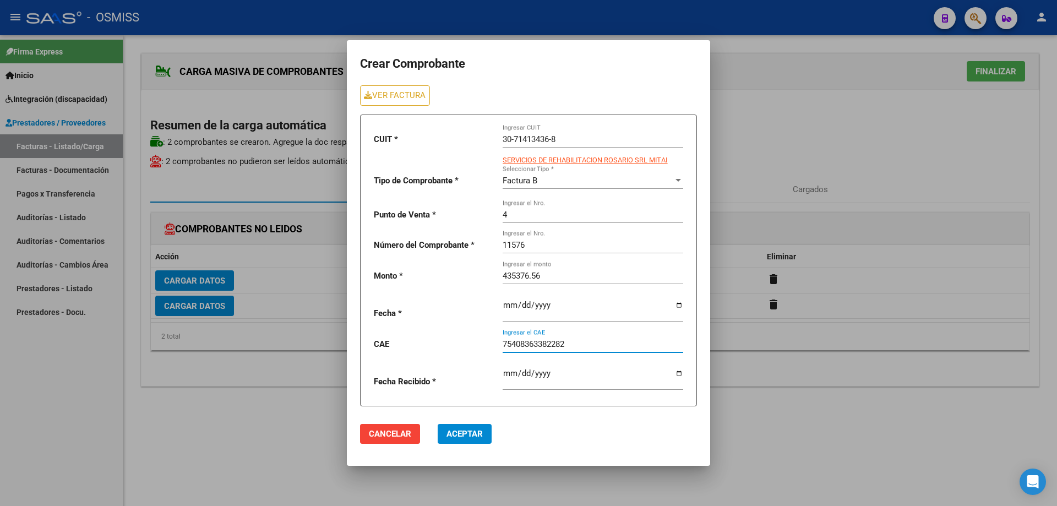
type input "75408363382282"
click at [455, 436] on span "Aceptar" at bounding box center [464, 434] width 36 height 10
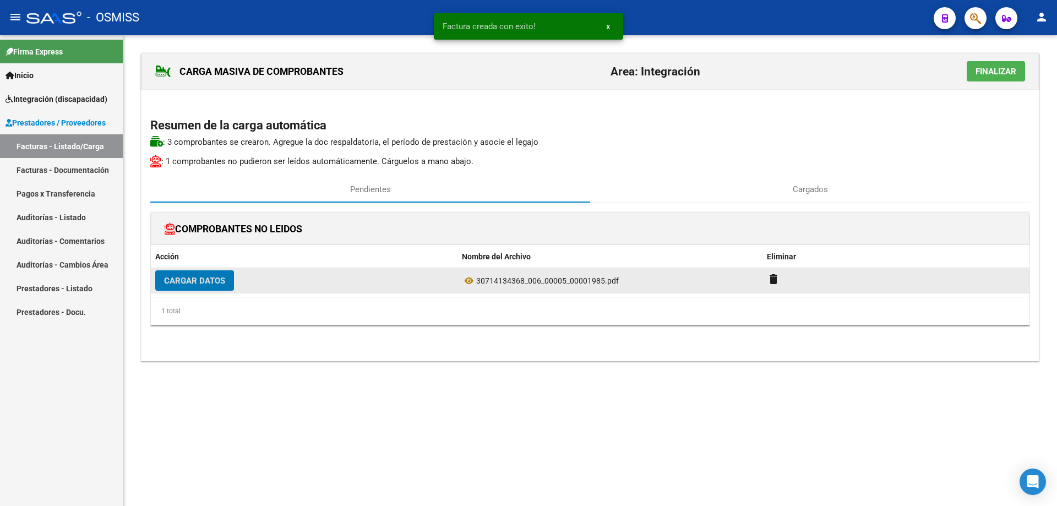
click at [183, 284] on span "Cargar Datos" at bounding box center [194, 281] width 61 height 10
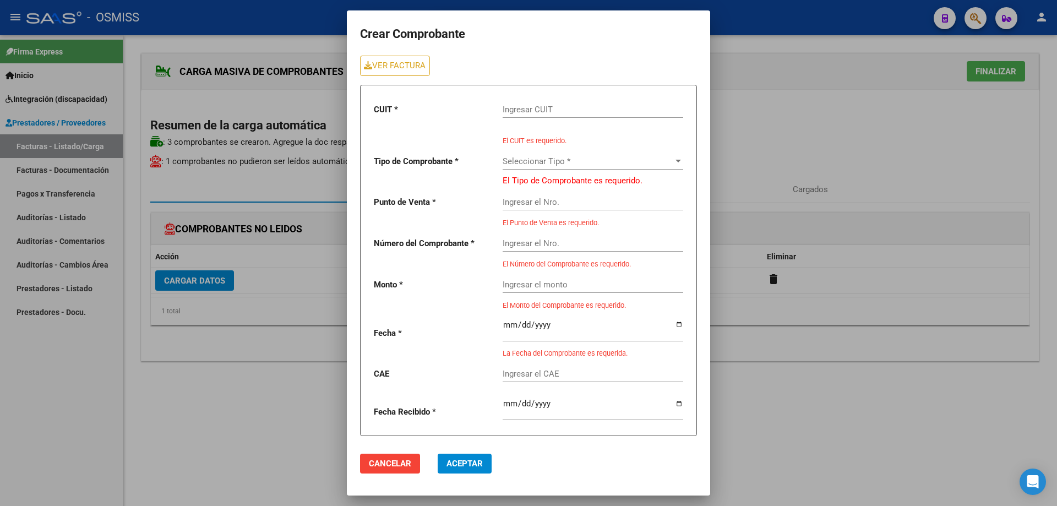
click at [519, 108] on input "Ingresar CUIT" at bounding box center [592, 110] width 181 height 10
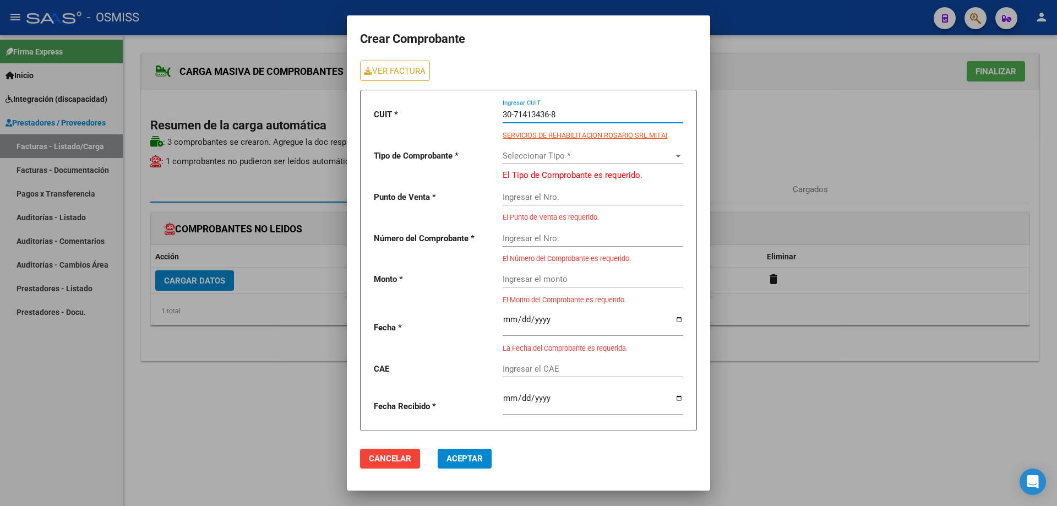
type input "30-71413436-8"
click at [559, 157] on span "Seleccionar Tipo *" at bounding box center [587, 156] width 171 height 10
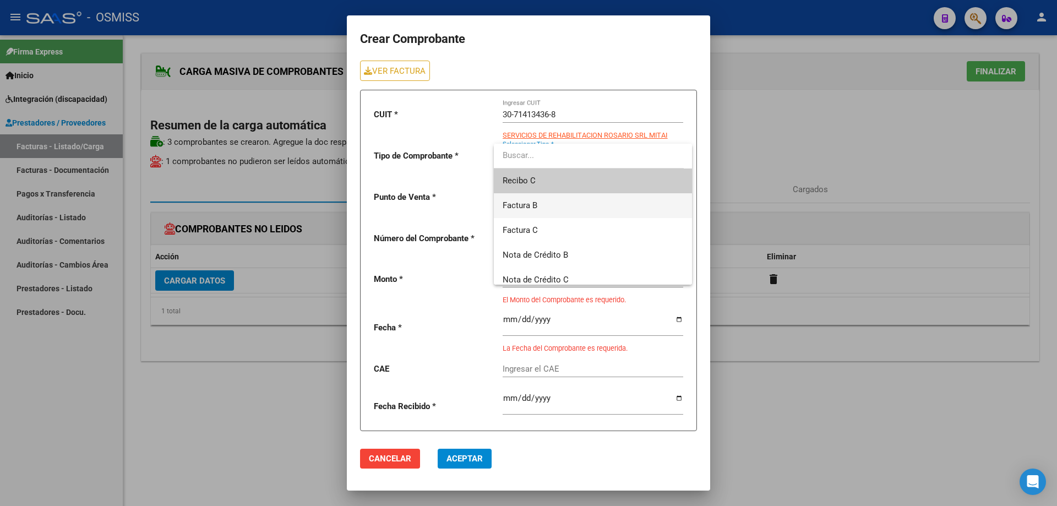
click at [540, 208] on span "Factura B" at bounding box center [592, 205] width 181 height 25
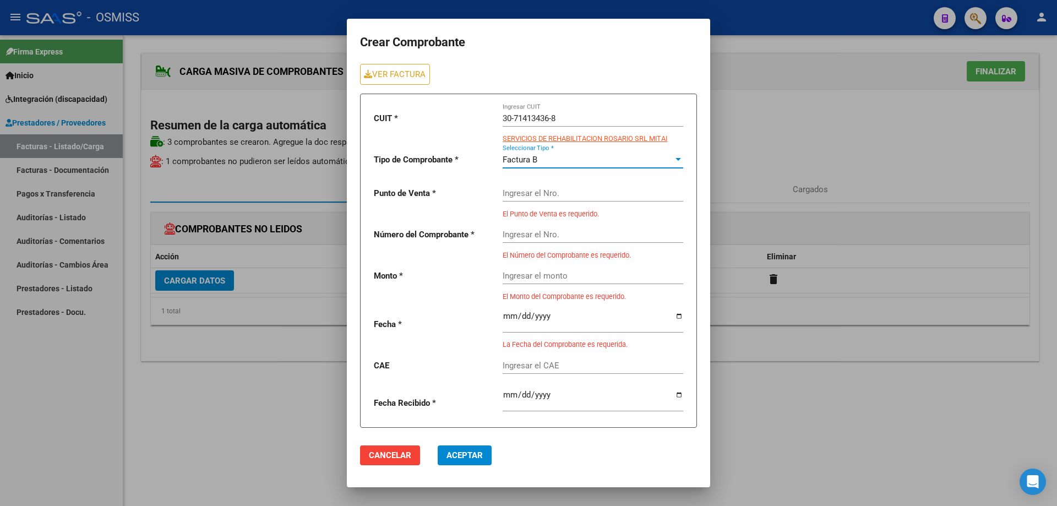
click at [546, 191] on input "Ingresar el Nro." at bounding box center [592, 193] width 181 height 10
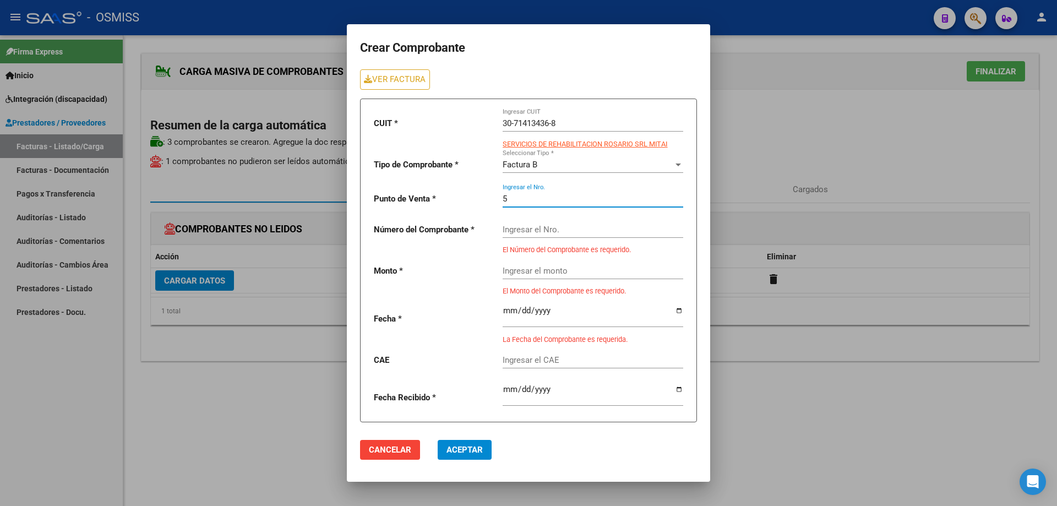
type input "5"
click at [540, 231] on input "Ingresar el Nro." at bounding box center [592, 230] width 181 height 10
click at [375, 83] on link "VER FACTURA" at bounding box center [395, 79] width 70 height 20
click at [515, 227] on input "Ingresar el Nro." at bounding box center [592, 230] width 181 height 10
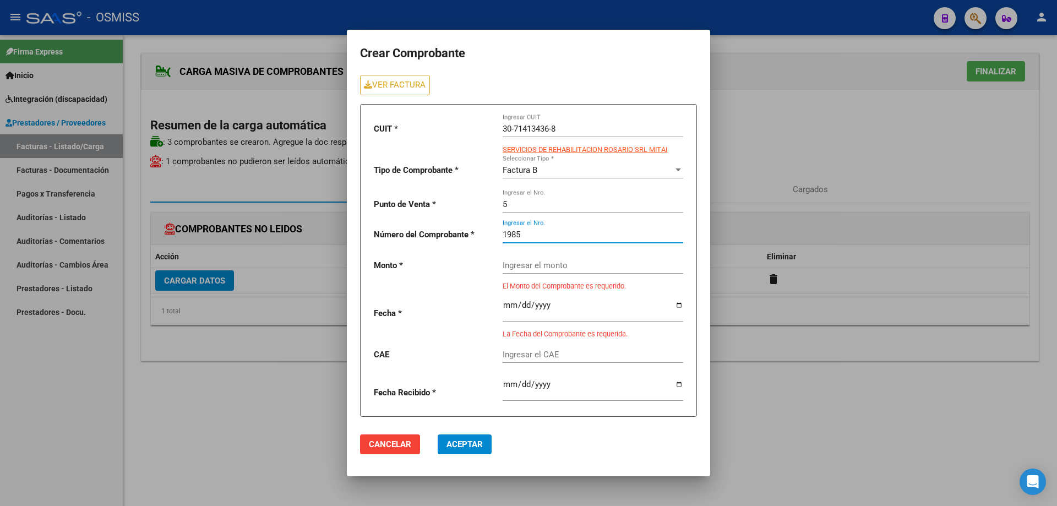
type input "1985"
click at [543, 264] on input "Ingresar el monto" at bounding box center [592, 265] width 181 height 10
paste input "475830.36"
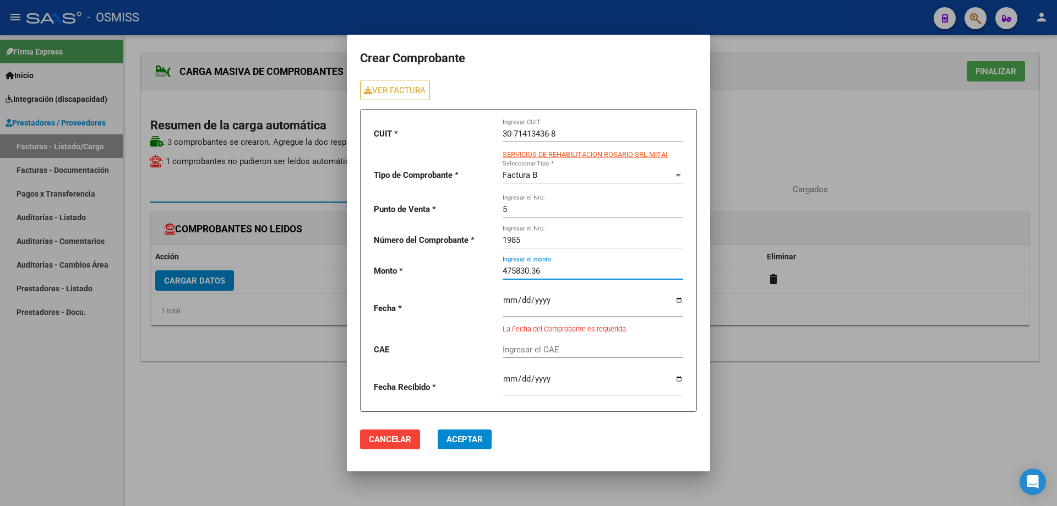
type input "475830.36"
click at [510, 298] on input "date" at bounding box center [592, 305] width 181 height 18
type input "0025-10-02"
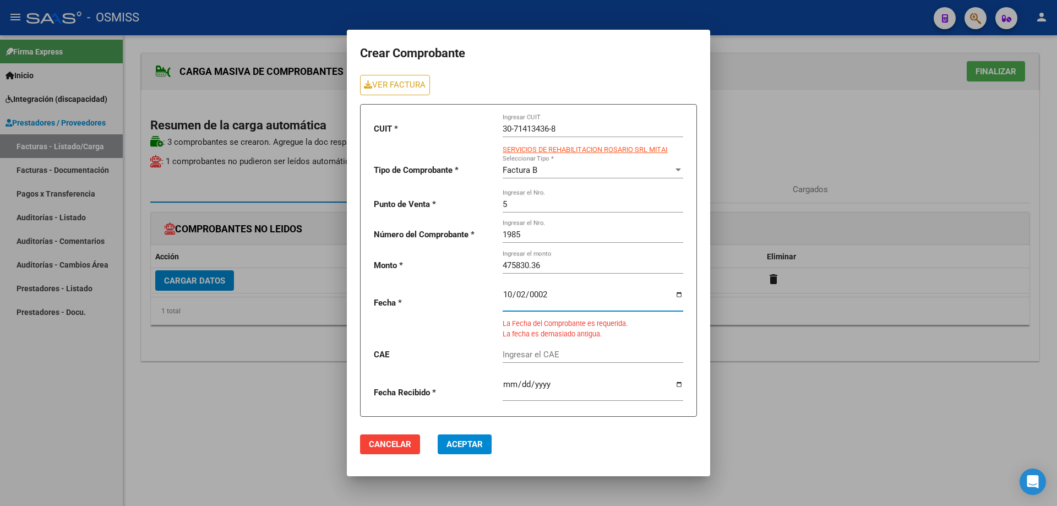
type input "0025-10-02"
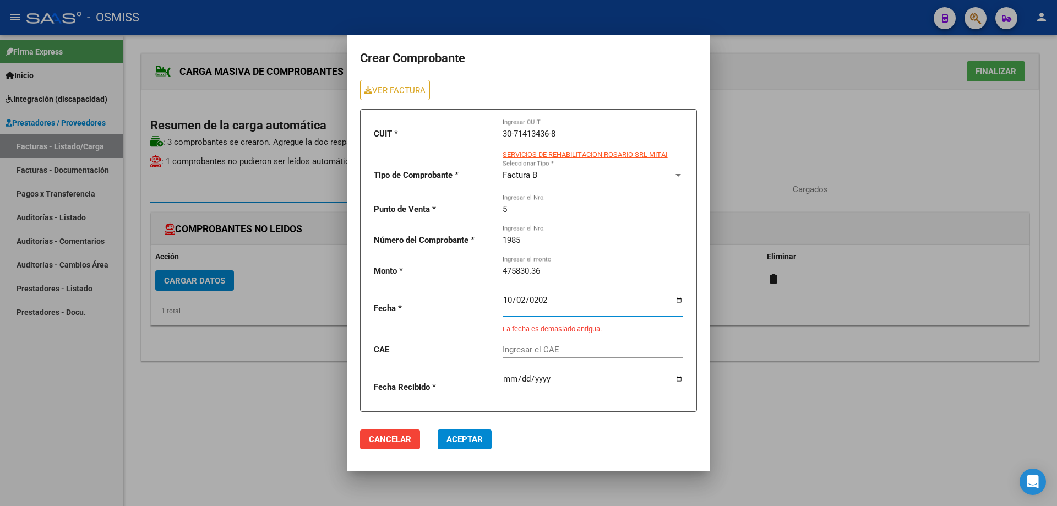
type input "2025-10-02"
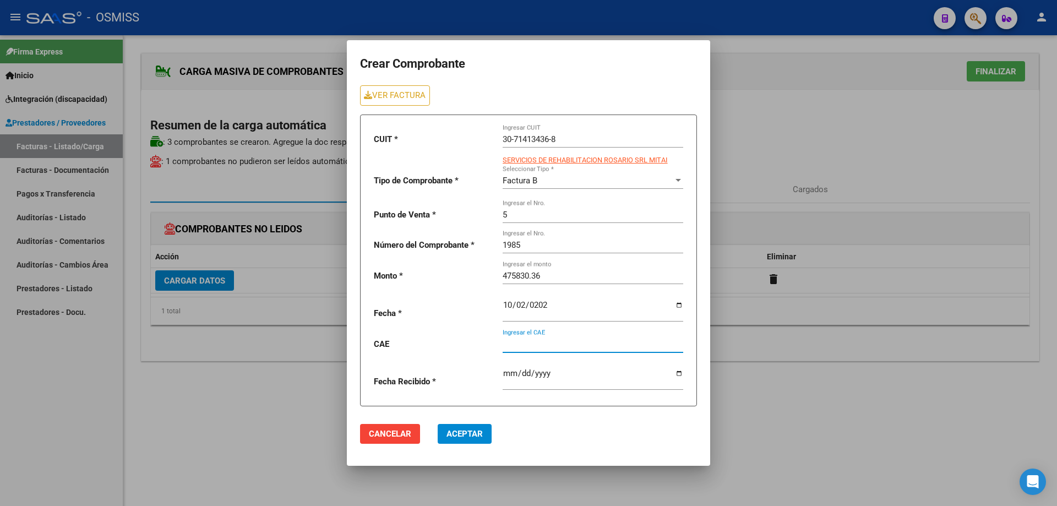
click at [540, 340] on input "Ingresar el CAE" at bounding box center [592, 344] width 181 height 10
click at [507, 305] on input "2025-10-02" at bounding box center [592, 309] width 181 height 18
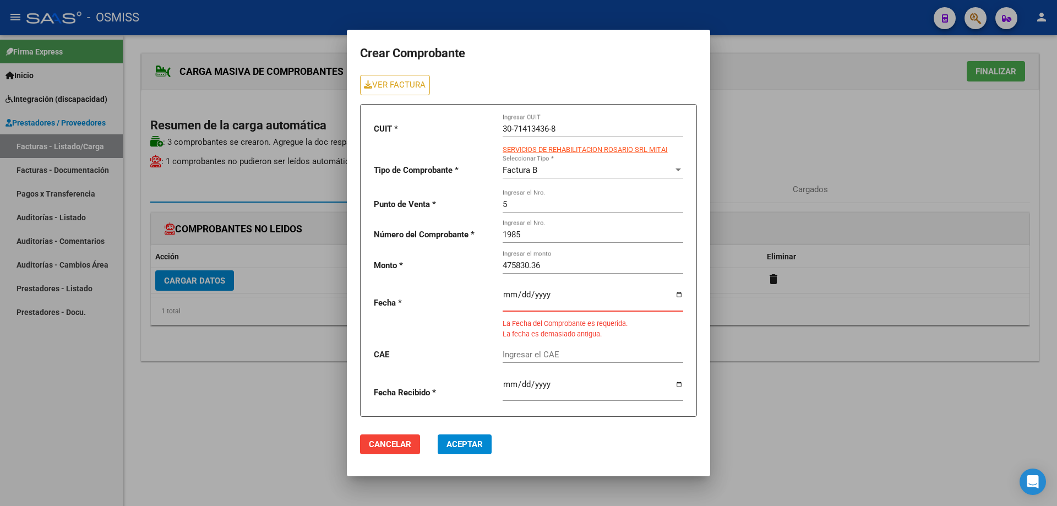
type input "[DATE]"
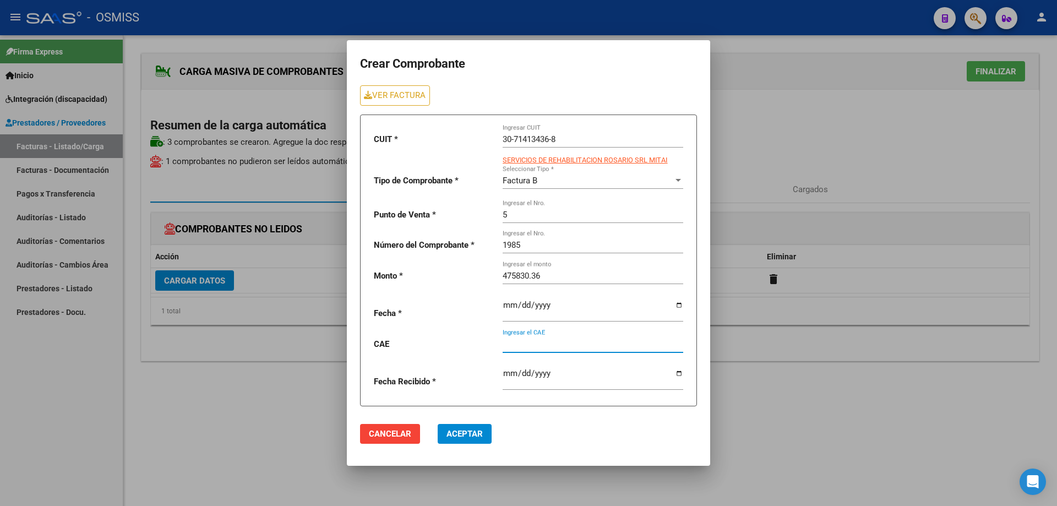
click at [537, 345] on input "Ingresar el CAE" at bounding box center [592, 344] width 181 height 10
paste input "75408134789942"
type input "75408134789942"
click at [451, 431] on span "Aceptar" at bounding box center [464, 434] width 36 height 10
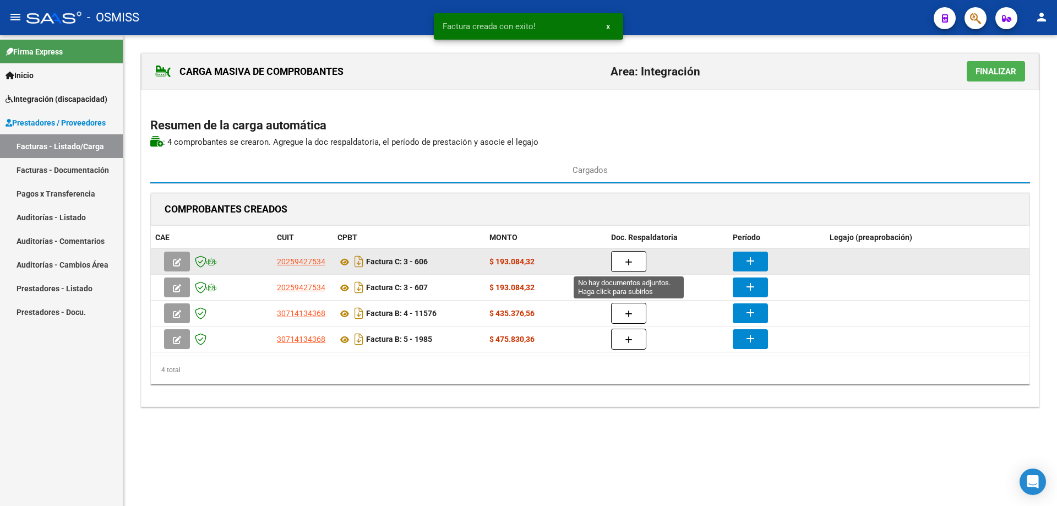
click at [635, 256] on button "button" at bounding box center [628, 261] width 35 height 21
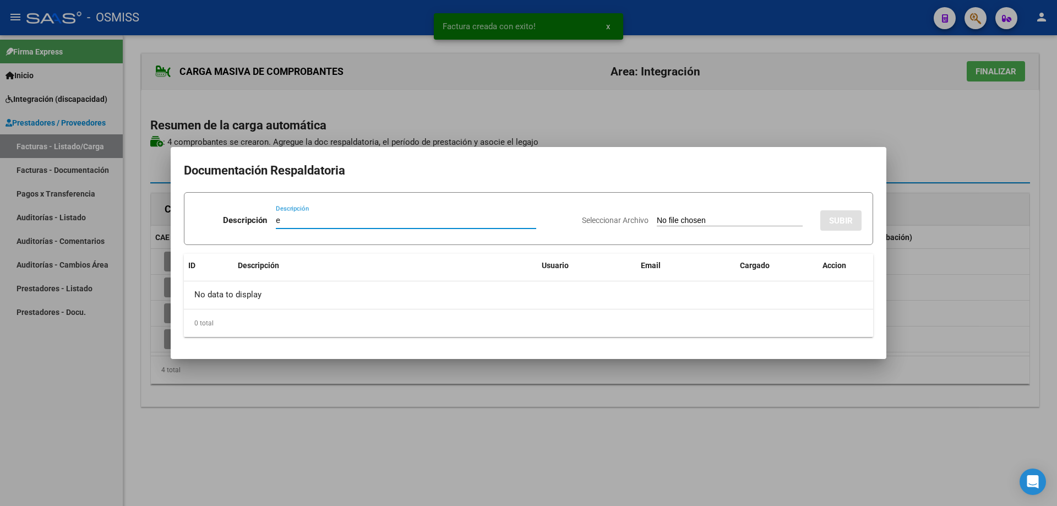
type input "e"
click at [681, 220] on input "Seleccionar Archivo" at bounding box center [730, 221] width 146 height 10
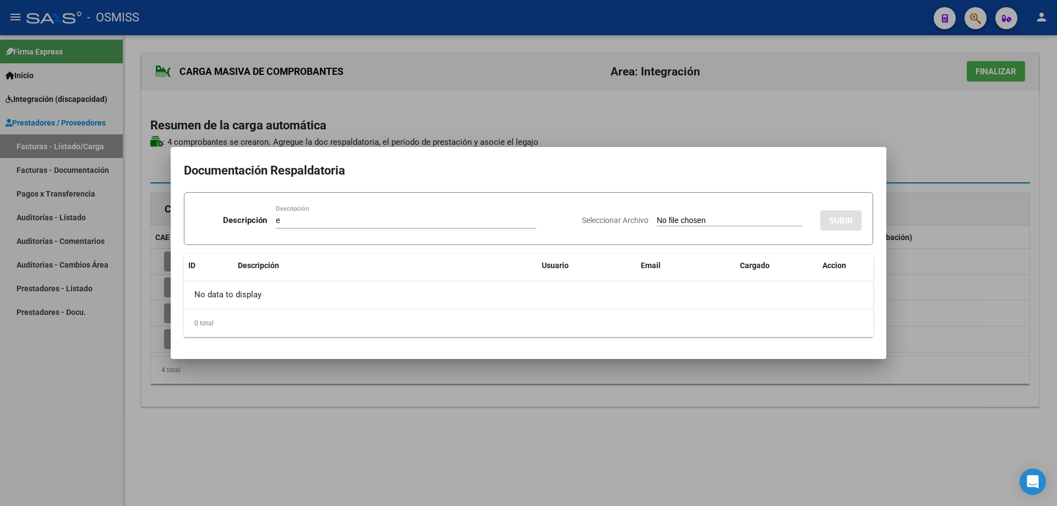
type input "C:\fakepath\P salvador Terapias Septiembre .pdf"
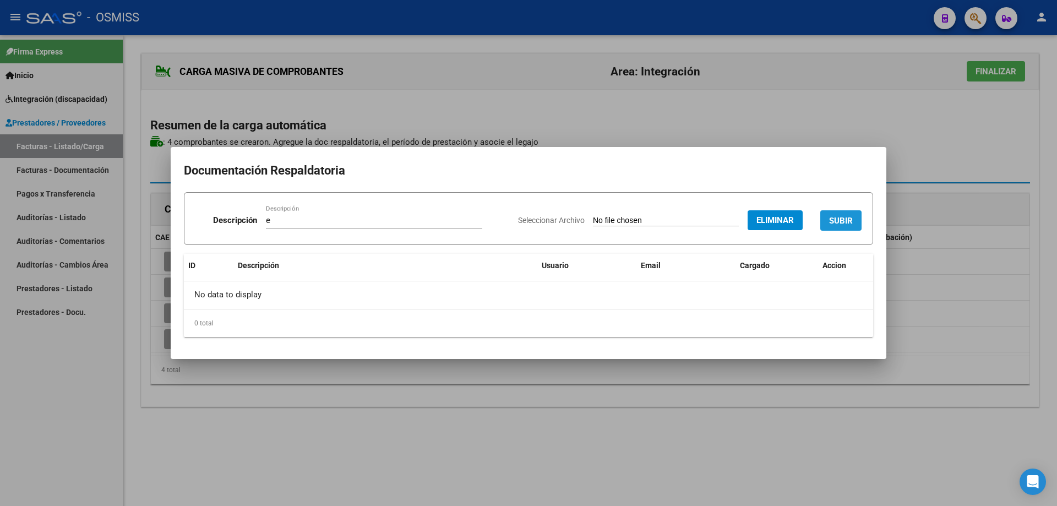
click at [844, 214] on button "SUBIR" at bounding box center [840, 220] width 41 height 20
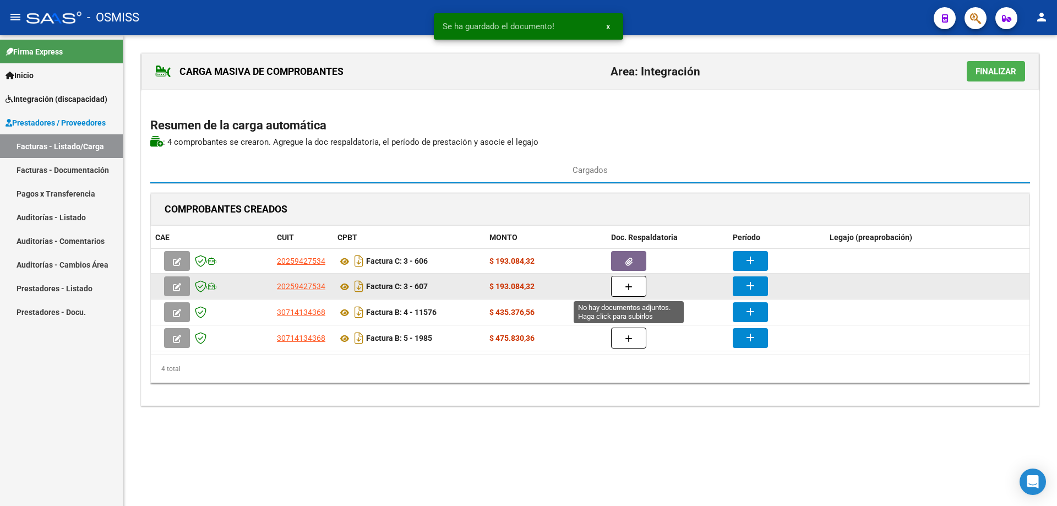
click at [632, 287] on icon "button" at bounding box center [629, 287] width 8 height 8
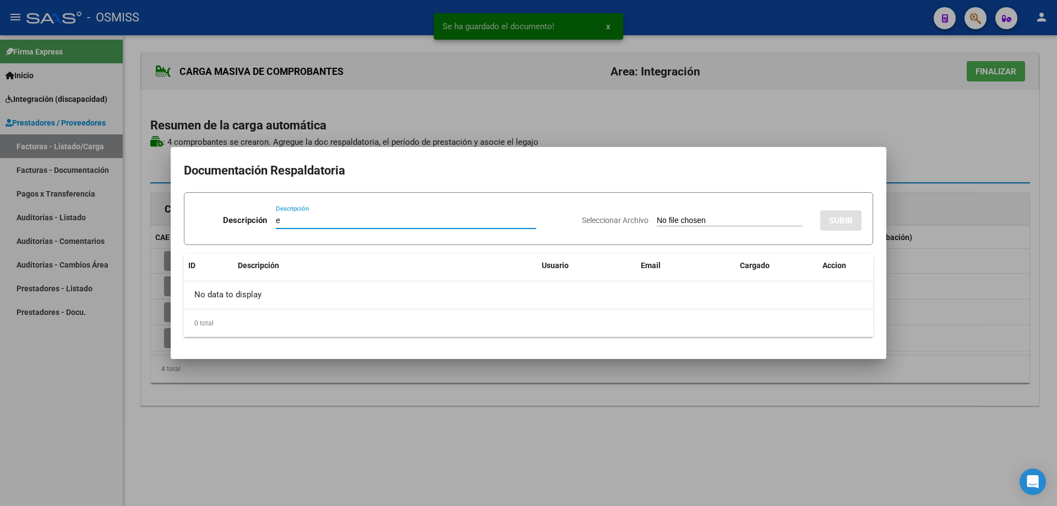
type input "e"
click at [695, 215] on div "Seleccionar Archivo SUBIR" at bounding box center [722, 218] width 280 height 34
click at [696, 220] on input "Seleccionar Archivo" at bounding box center [730, 221] width 146 height 10
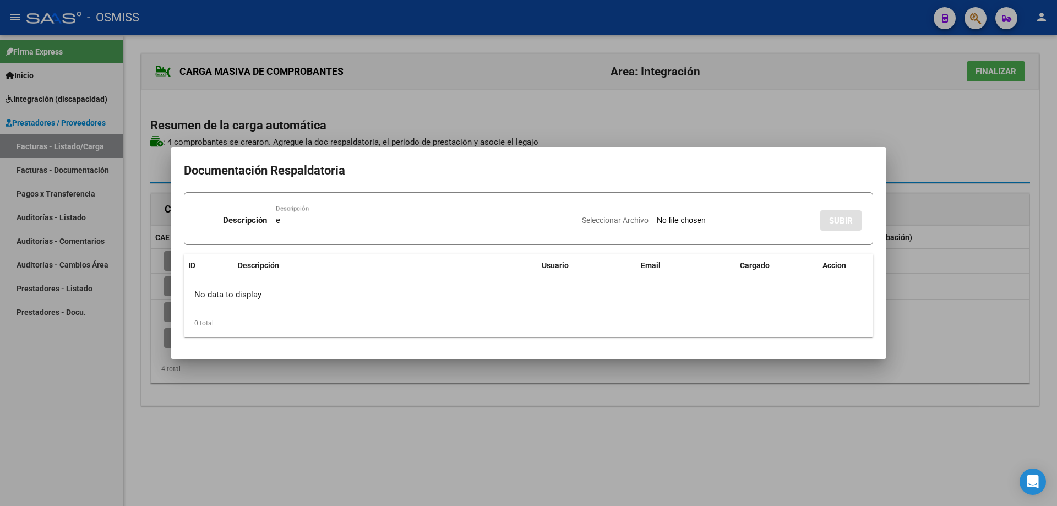
type input "C:\fakepath\P salvador Escuela esp septiembre .pdf"
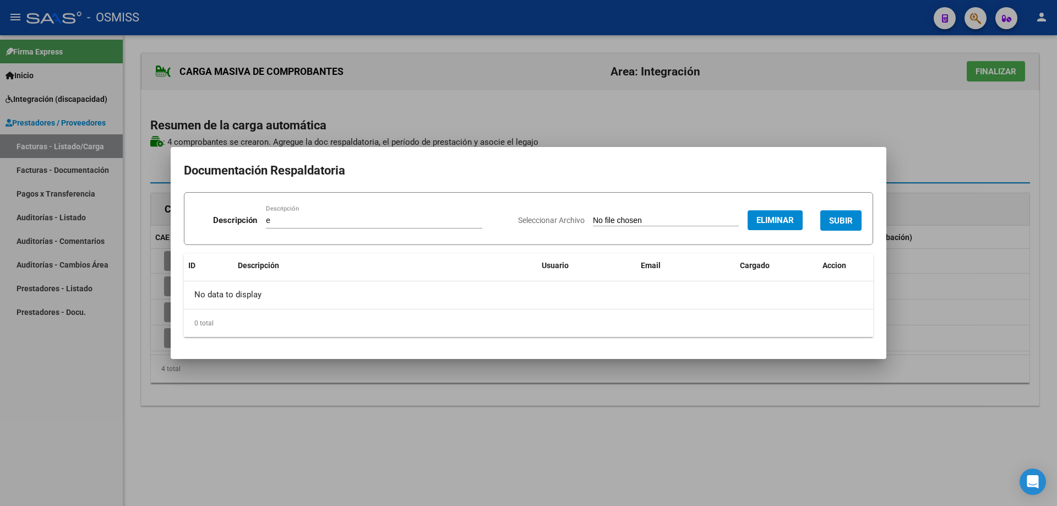
click at [841, 215] on span "SUBIR" at bounding box center [841, 220] width 24 height 10
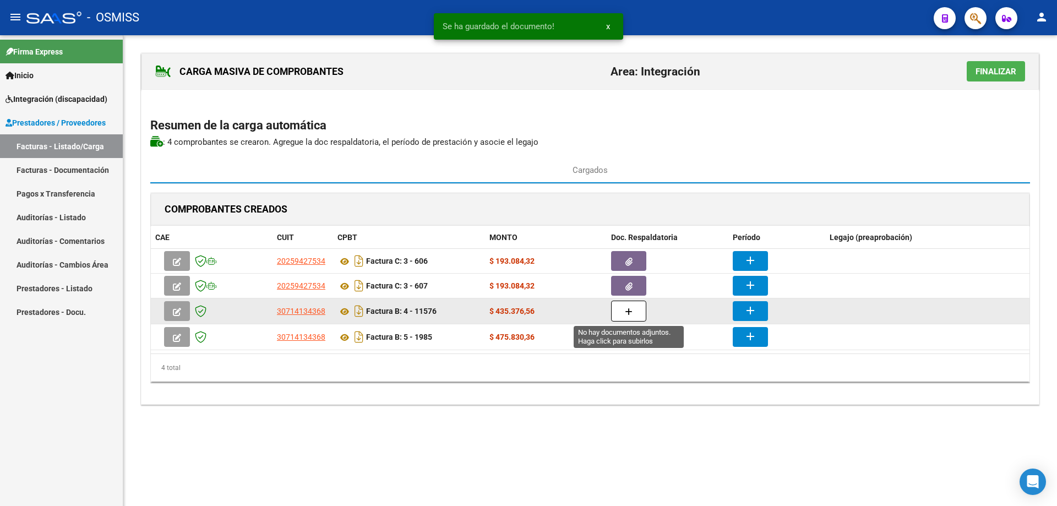
click at [624, 314] on button "button" at bounding box center [628, 310] width 35 height 21
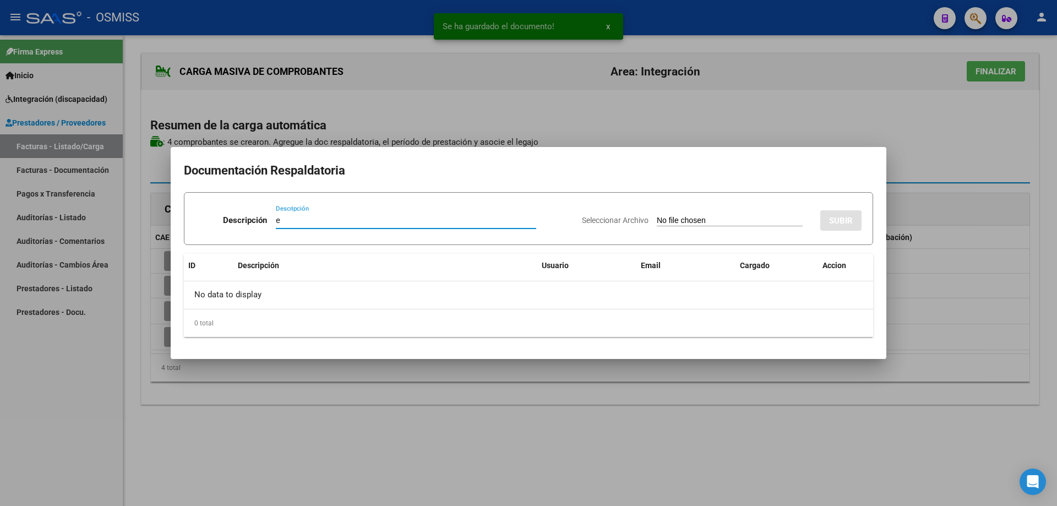
type input "e"
click at [687, 219] on input "Seleccionar Archivo" at bounding box center [730, 221] width 146 height 10
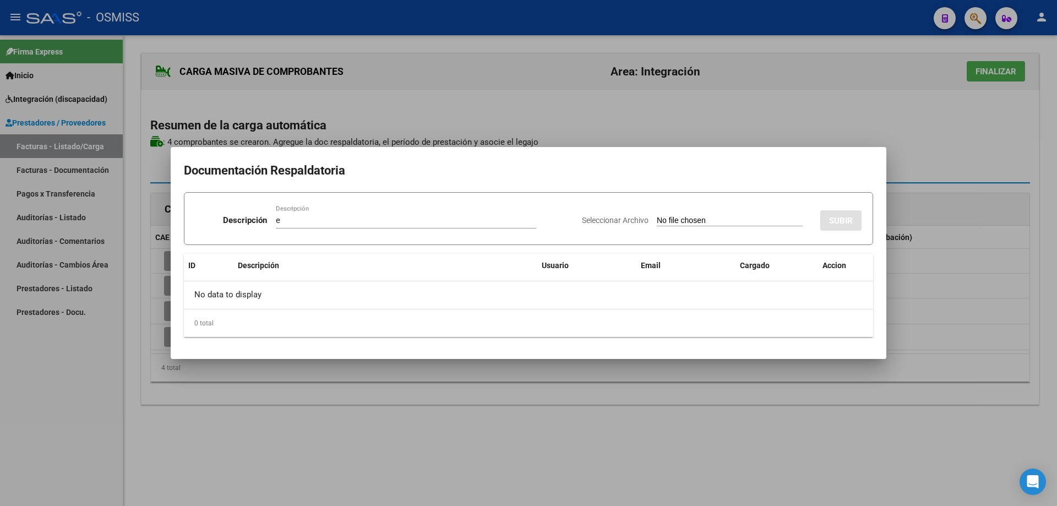
type input "C:\fakepath\Flores - Sept.pdf"
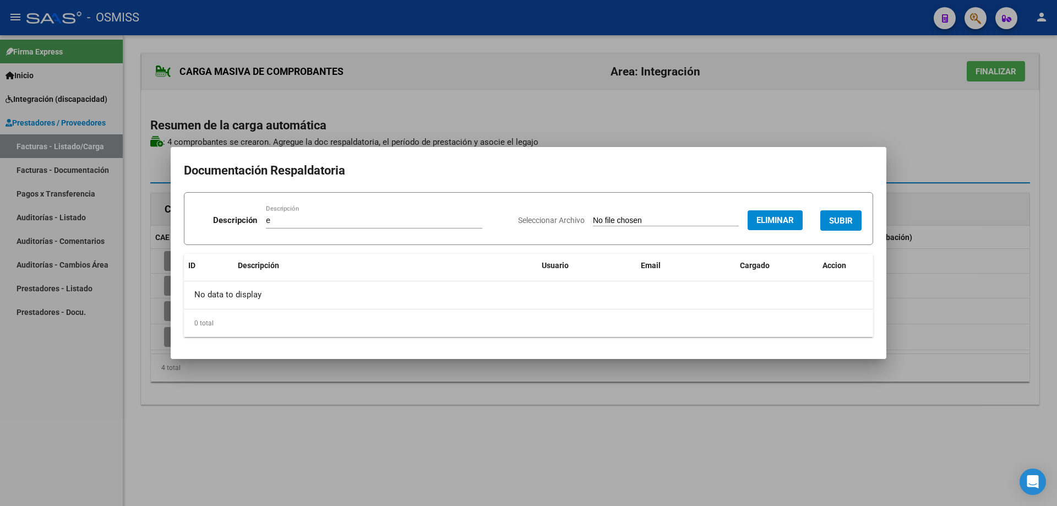
click at [829, 226] on button "SUBIR" at bounding box center [840, 220] width 41 height 20
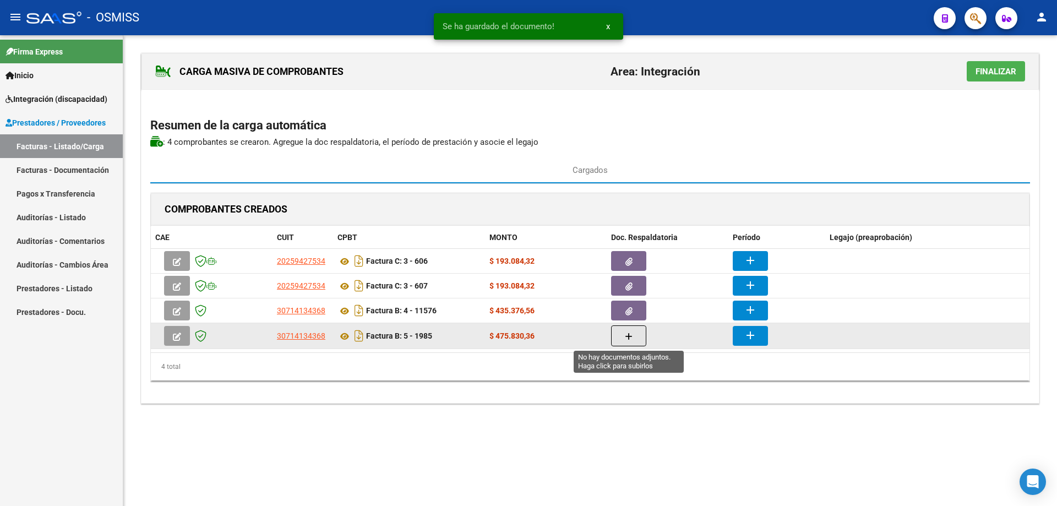
click at [630, 334] on icon "button" at bounding box center [629, 336] width 8 height 8
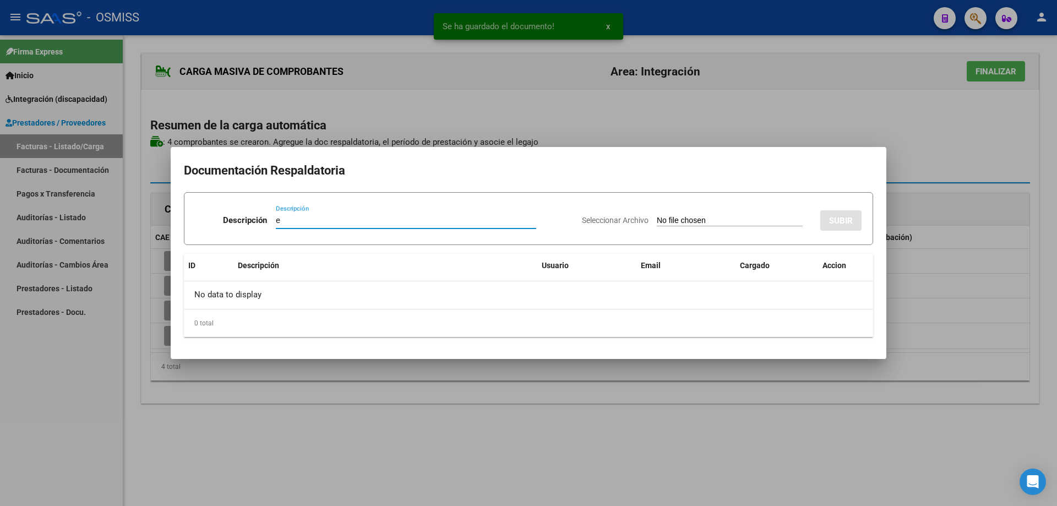
type input "e"
click at [668, 223] on input "Seleccionar Archivo" at bounding box center [730, 221] width 146 height 10
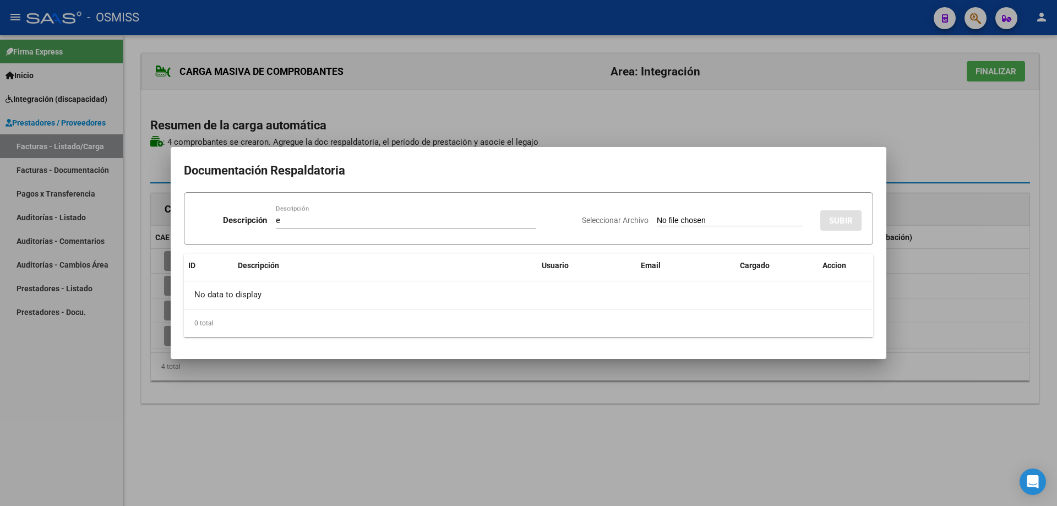
type input "C:\fakepath\FLORES SALVADOR.pdf"
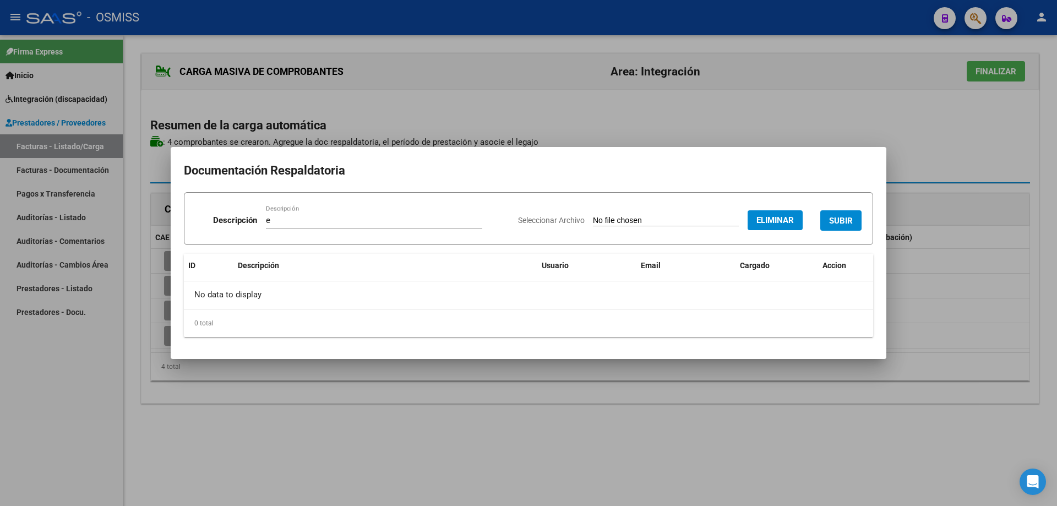
click at [850, 216] on span "SUBIR" at bounding box center [841, 221] width 24 height 10
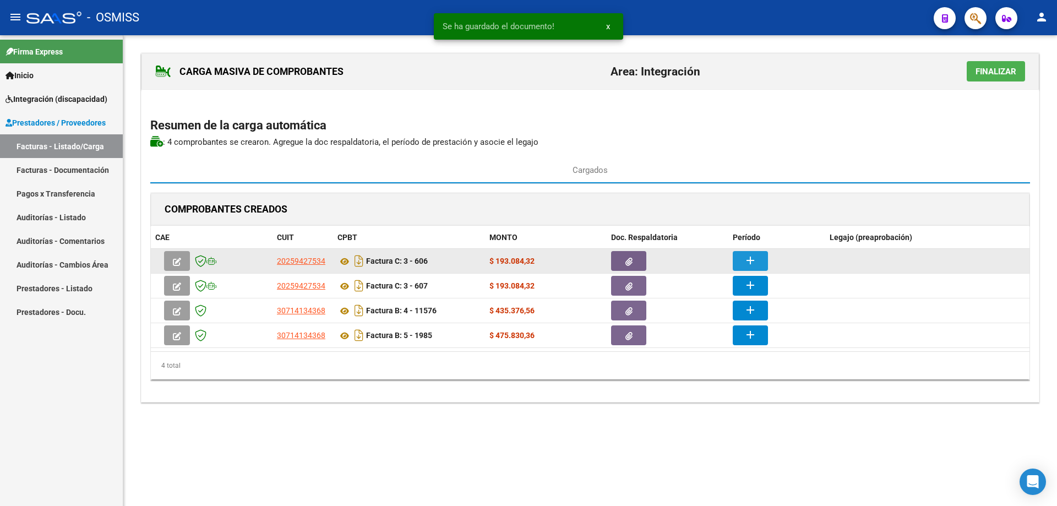
click at [757, 262] on button "add" at bounding box center [749, 261] width 35 height 20
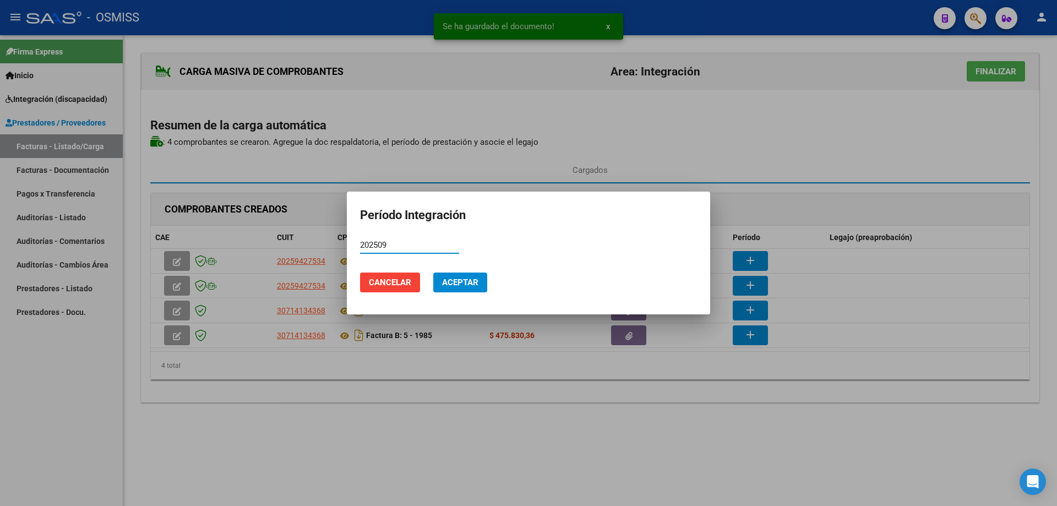
drag, startPoint x: 387, startPoint y: 247, endPoint x: 360, endPoint y: 246, distance: 27.0
click at [360, 246] on input "202509" at bounding box center [409, 245] width 99 height 10
type input "202509"
click at [474, 279] on span "Aceptar" at bounding box center [460, 282] width 36 height 10
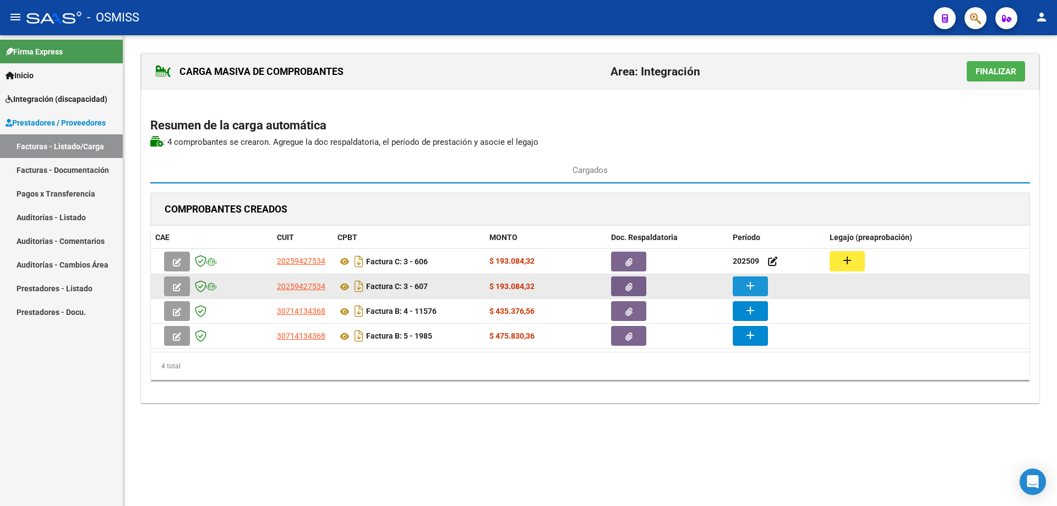
click at [747, 288] on mat-icon "add" at bounding box center [749, 285] width 13 height 13
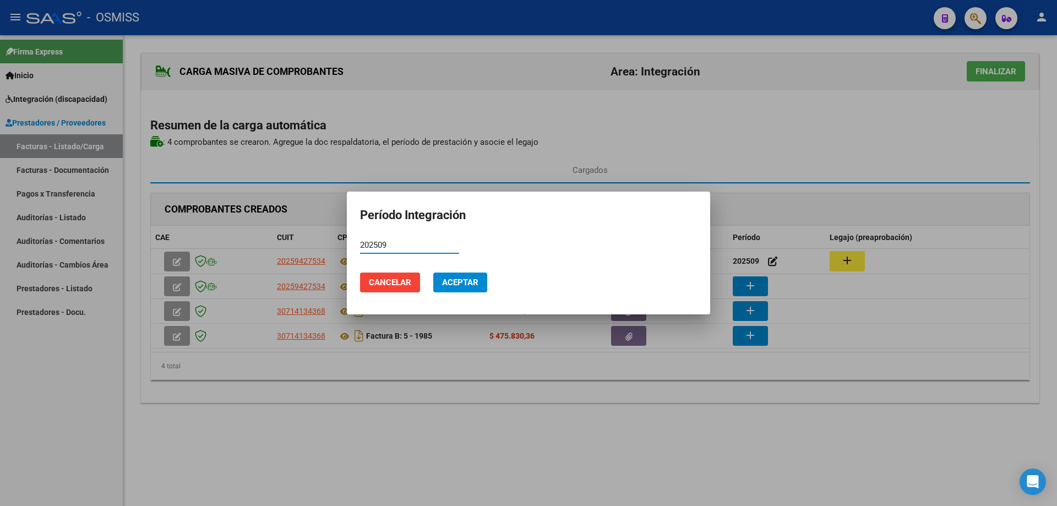
type input "202509"
click at [456, 283] on span "Aceptar" at bounding box center [460, 282] width 36 height 10
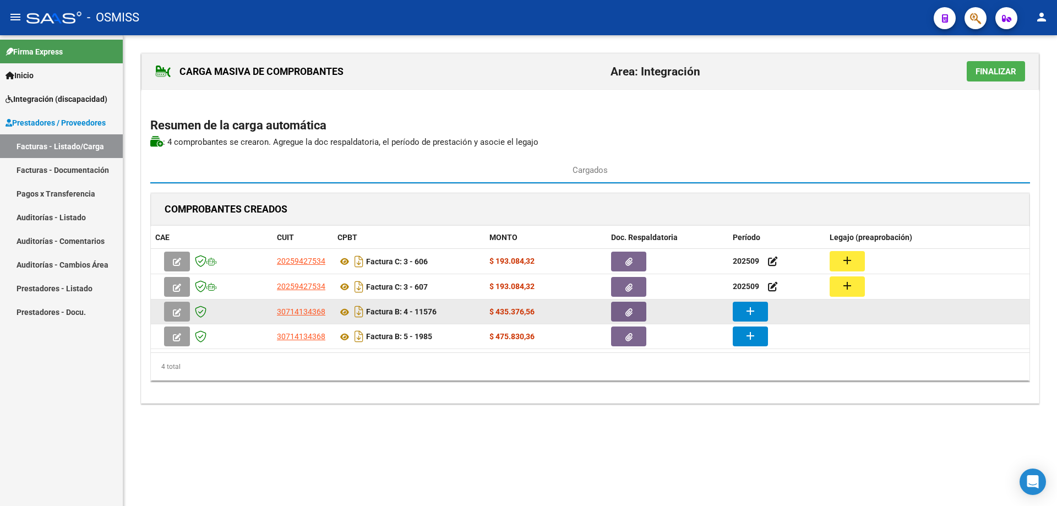
click at [745, 307] on mat-icon "add" at bounding box center [749, 310] width 13 height 13
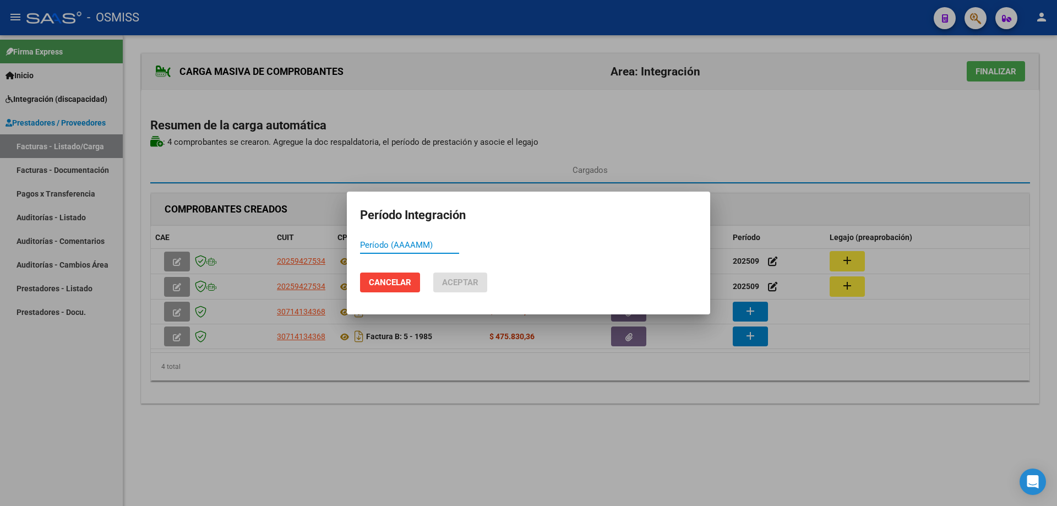
paste input "202509"
type input "202509"
click at [475, 278] on span "Aceptar" at bounding box center [460, 282] width 36 height 10
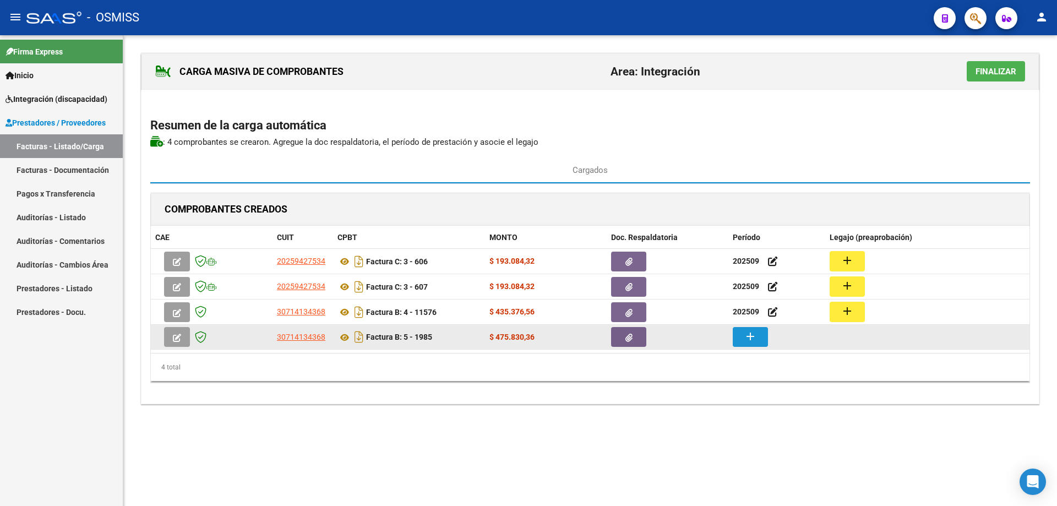
click at [744, 338] on mat-icon "add" at bounding box center [749, 336] width 13 height 13
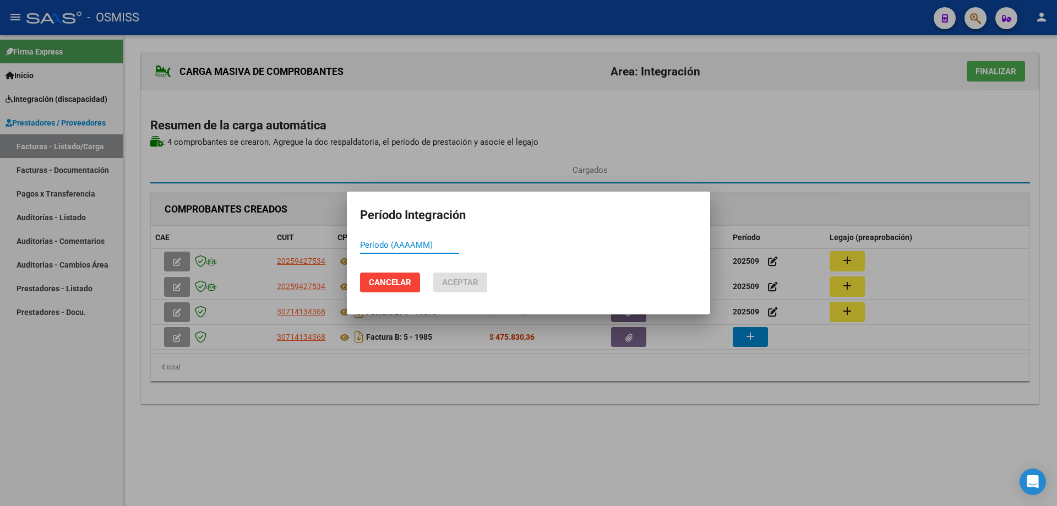
drag, startPoint x: 397, startPoint y: 239, endPoint x: 397, endPoint y: 247, distance: 7.7
paste input "202509"
type input "202509"
click at [440, 281] on button "Aceptar" at bounding box center [460, 282] width 54 height 20
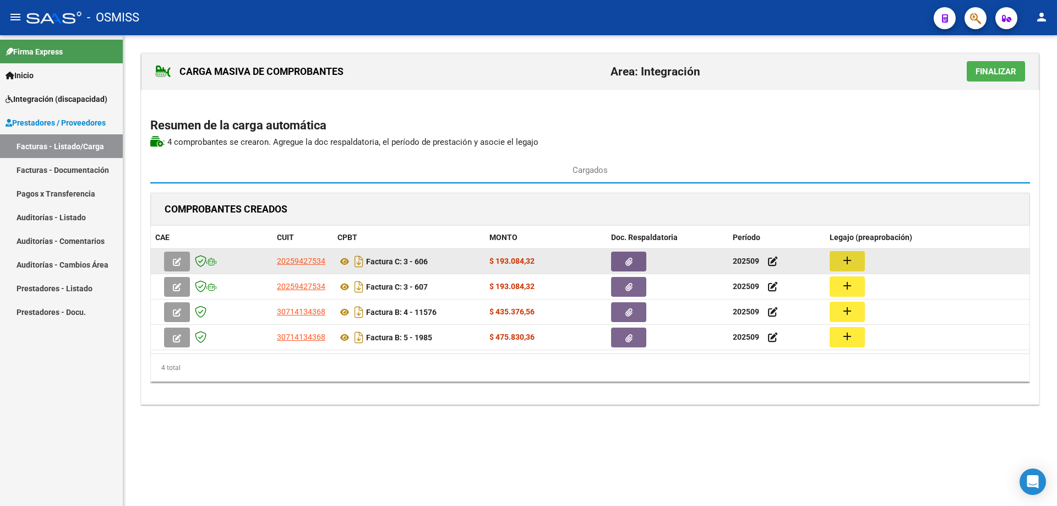
click at [838, 263] on button "add" at bounding box center [846, 261] width 35 height 20
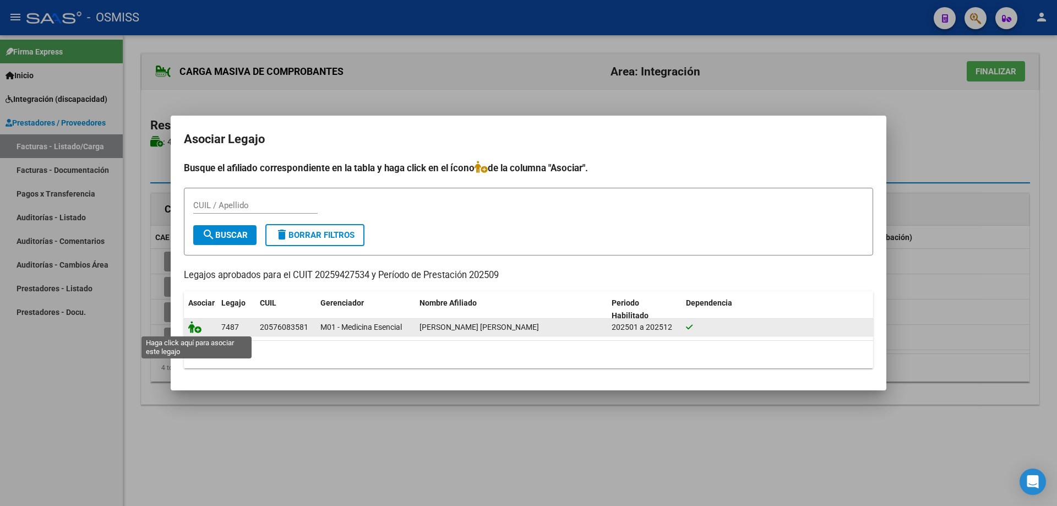
click at [198, 329] on icon at bounding box center [194, 327] width 13 height 12
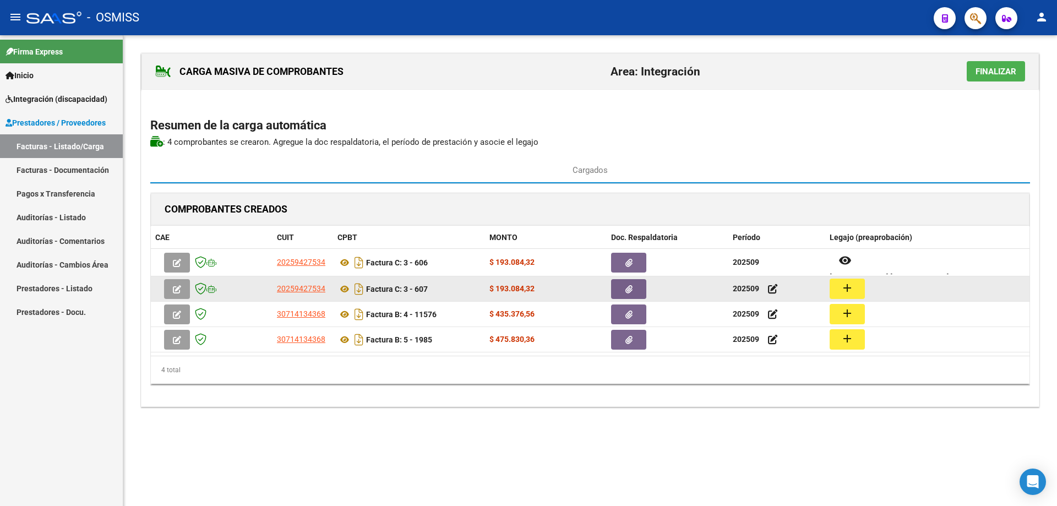
click at [855, 285] on button "add" at bounding box center [846, 288] width 35 height 20
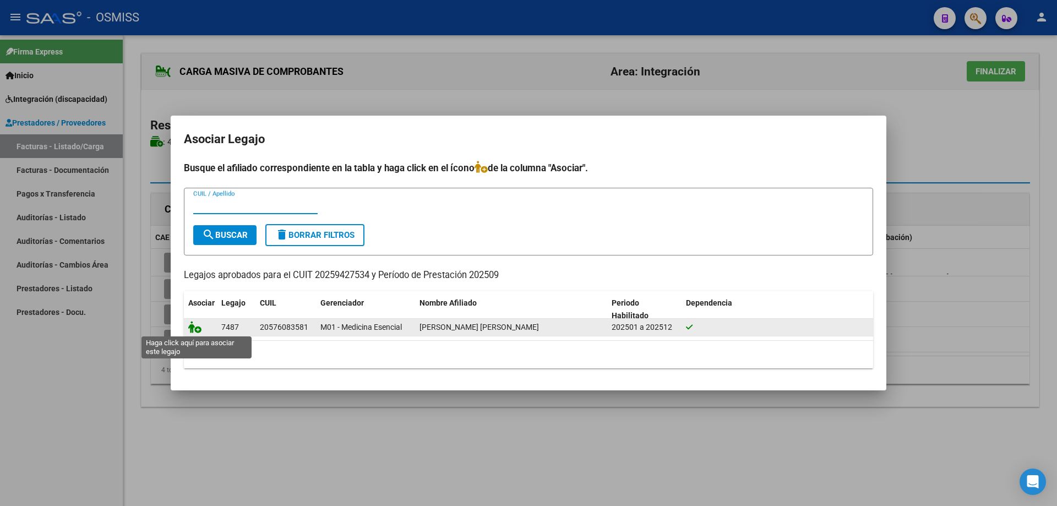
click at [189, 327] on icon at bounding box center [194, 327] width 13 height 12
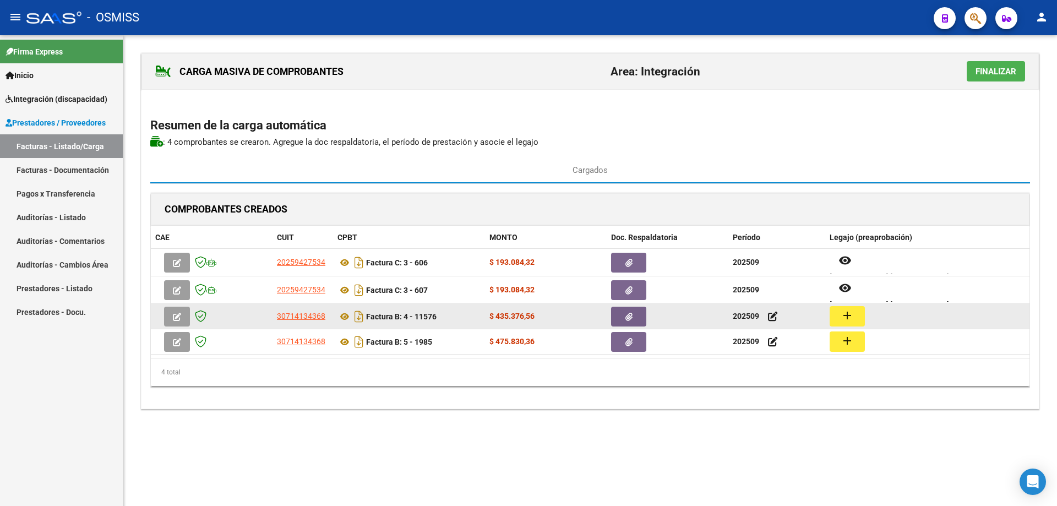
click at [858, 315] on button "add" at bounding box center [846, 316] width 35 height 20
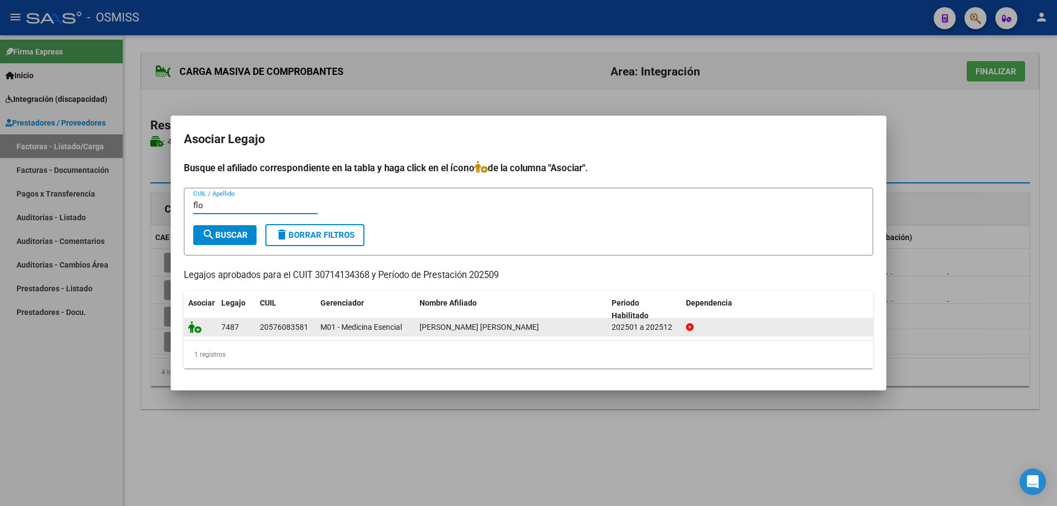
type input "flo"
click at [198, 327] on icon at bounding box center [194, 327] width 13 height 12
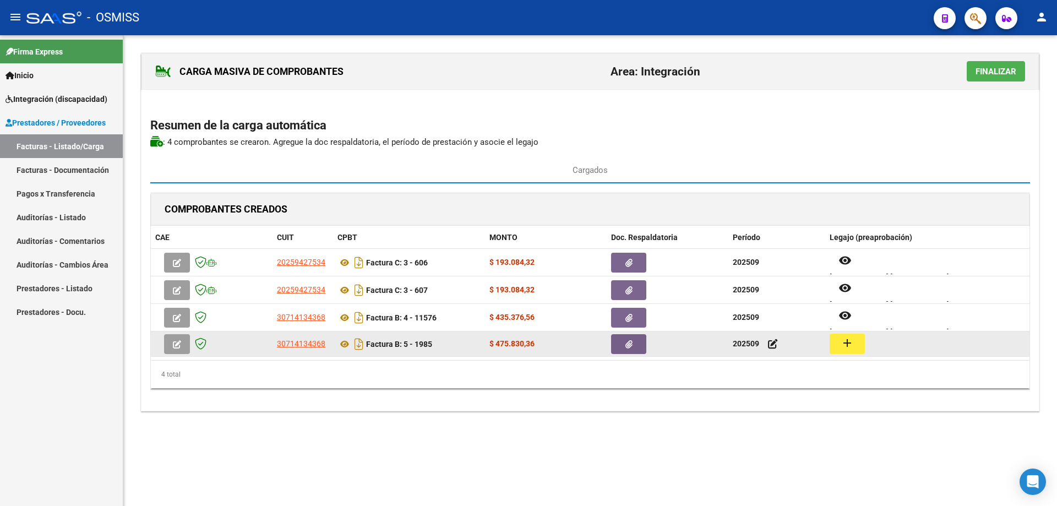
click at [844, 346] on mat-icon "add" at bounding box center [846, 342] width 13 height 13
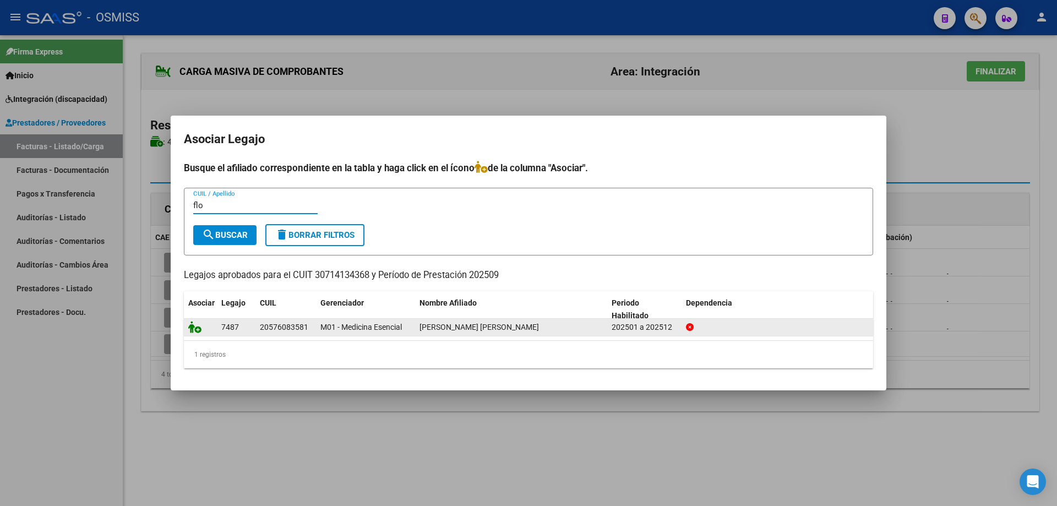
type input "flo"
click at [189, 328] on icon at bounding box center [194, 327] width 13 height 12
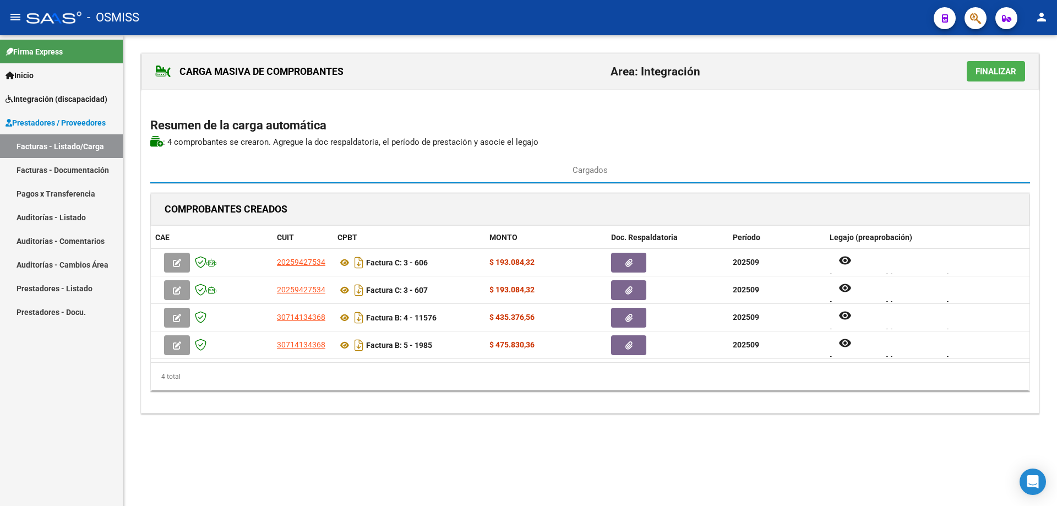
click at [993, 69] on span "Finalizar" at bounding box center [995, 72] width 41 height 10
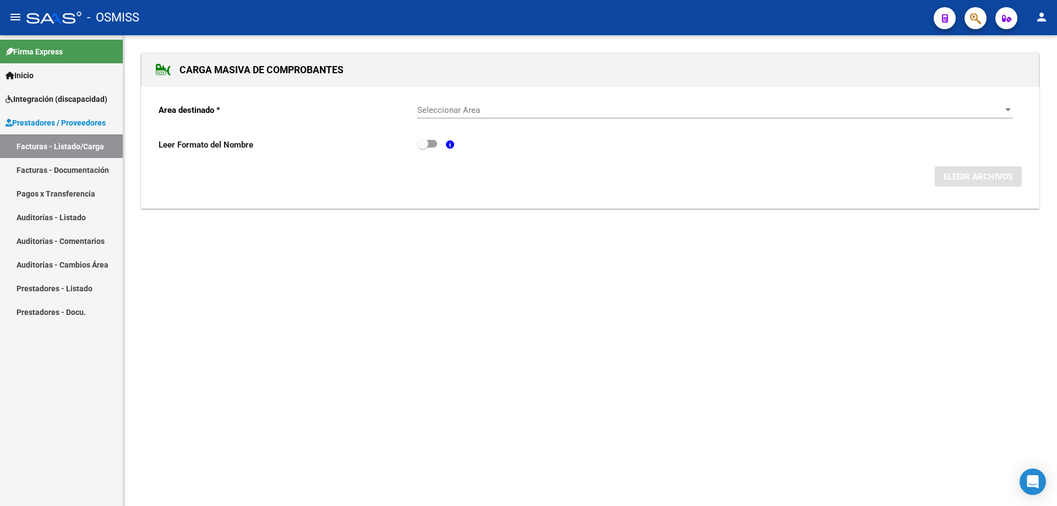
click at [485, 113] on span "Seleccionar Area" at bounding box center [710, 110] width 586 height 10
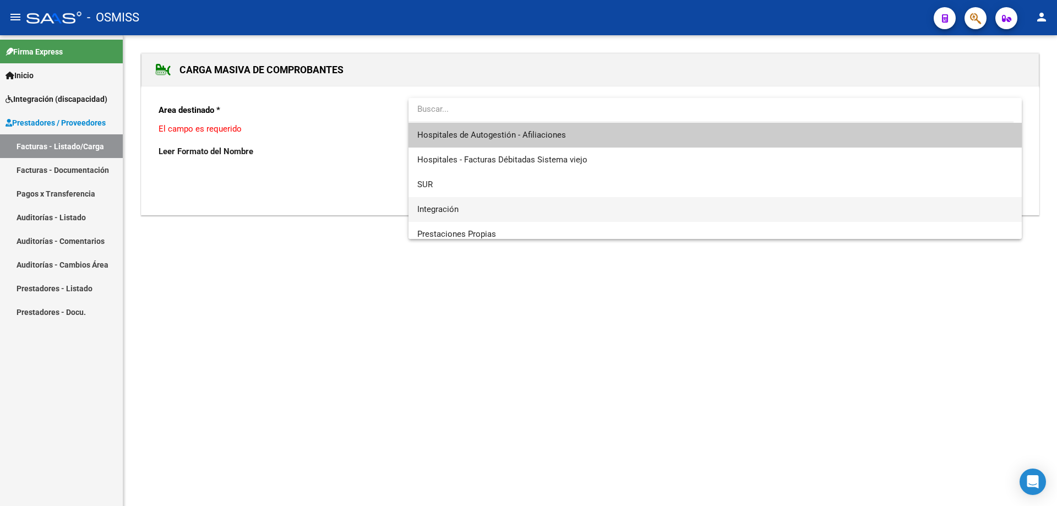
click at [471, 202] on span "Integración" at bounding box center [714, 209] width 595 height 25
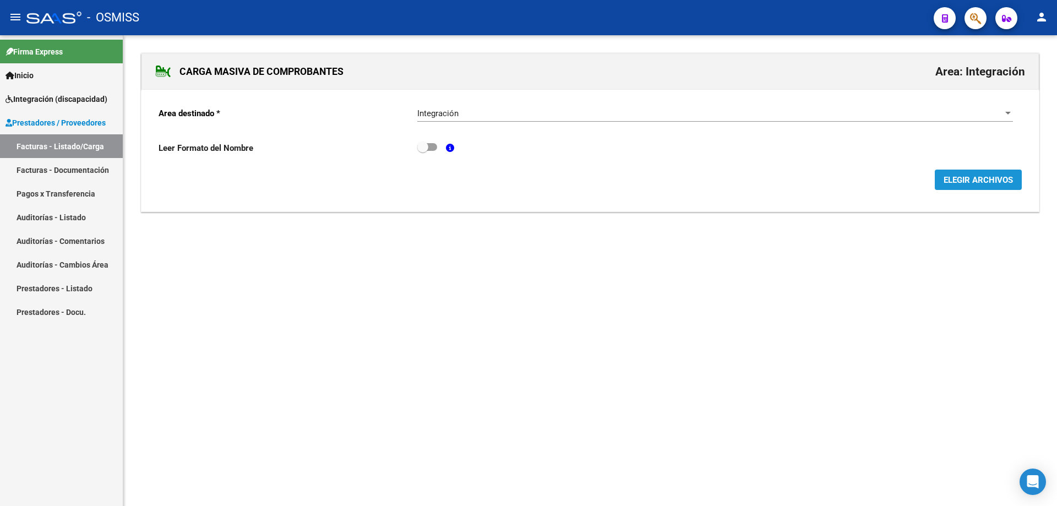
click at [963, 182] on span "ELEGIR ARCHIVOS" at bounding box center [977, 180] width 69 height 10
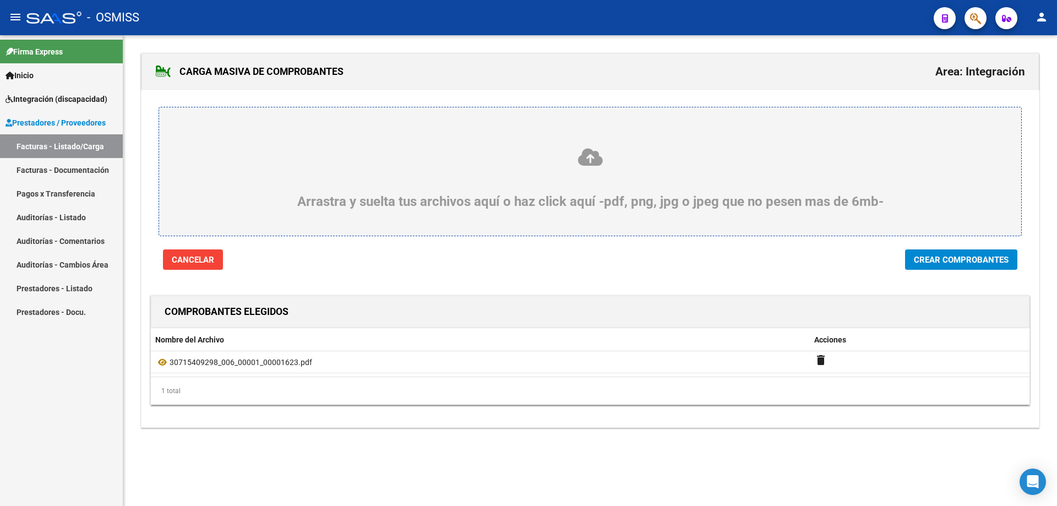
click at [926, 255] on span "Crear Comprobantes" at bounding box center [961, 260] width 95 height 10
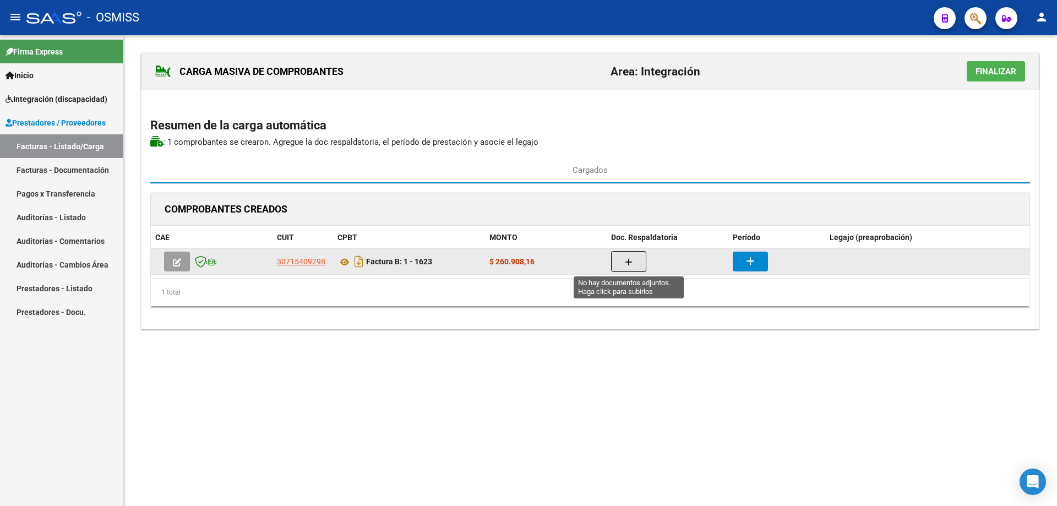
click at [627, 256] on span "button" at bounding box center [629, 261] width 8 height 10
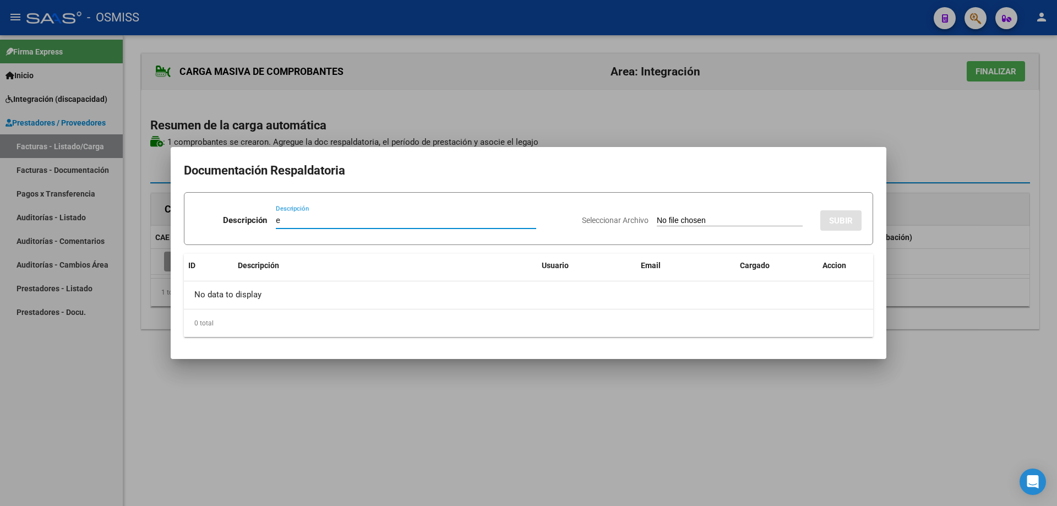
type input "e"
click at [657, 223] on input "Seleccionar Archivo" at bounding box center [730, 221] width 146 height 10
type input "C:\fakepath\FORASTIERI SEPTIEMBRE.pdf"
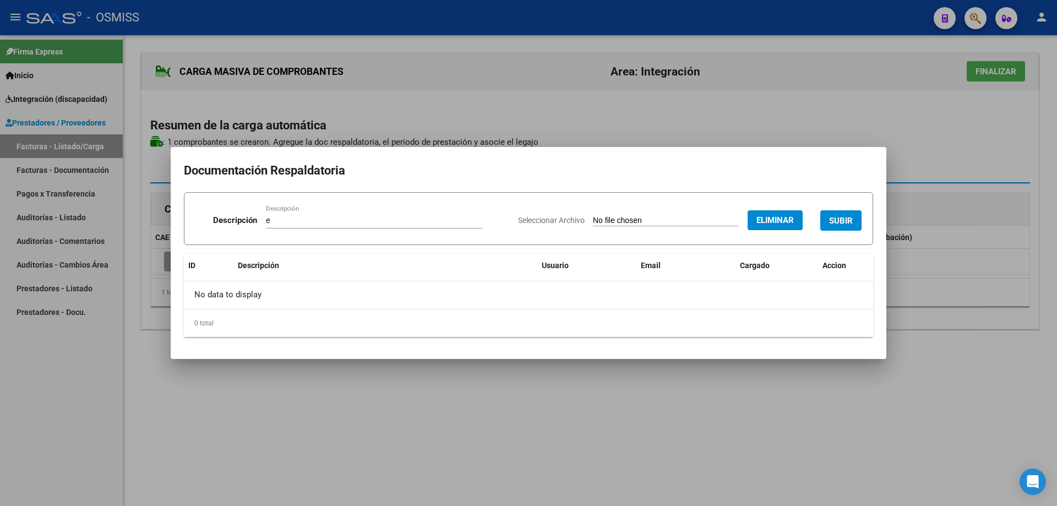
click at [823, 227] on button "SUBIR" at bounding box center [840, 220] width 41 height 20
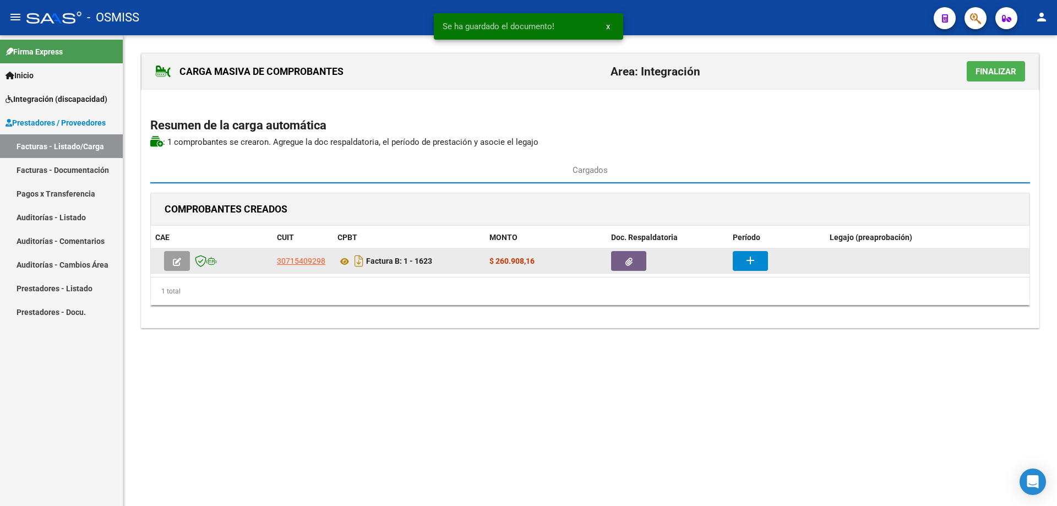
click at [753, 261] on mat-icon "add" at bounding box center [749, 260] width 13 height 13
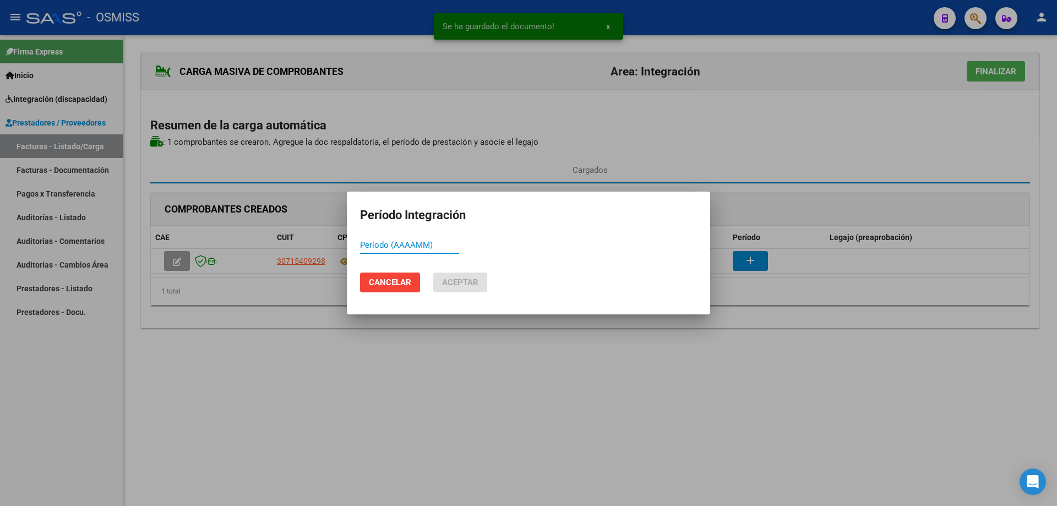
paste input "202509"
type input "202509"
click at [485, 280] on button "Aceptar" at bounding box center [460, 282] width 54 height 20
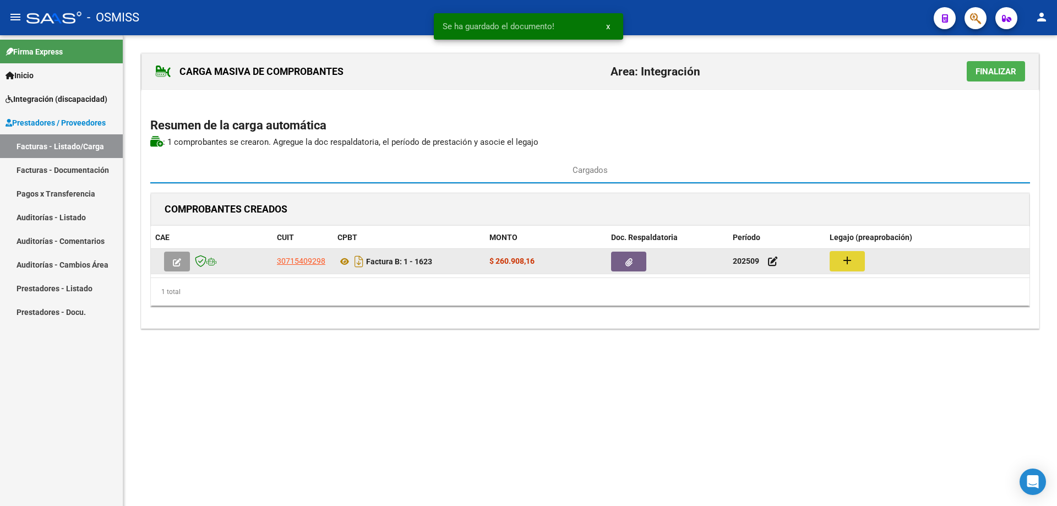
click at [852, 260] on mat-icon "add" at bounding box center [846, 260] width 13 height 13
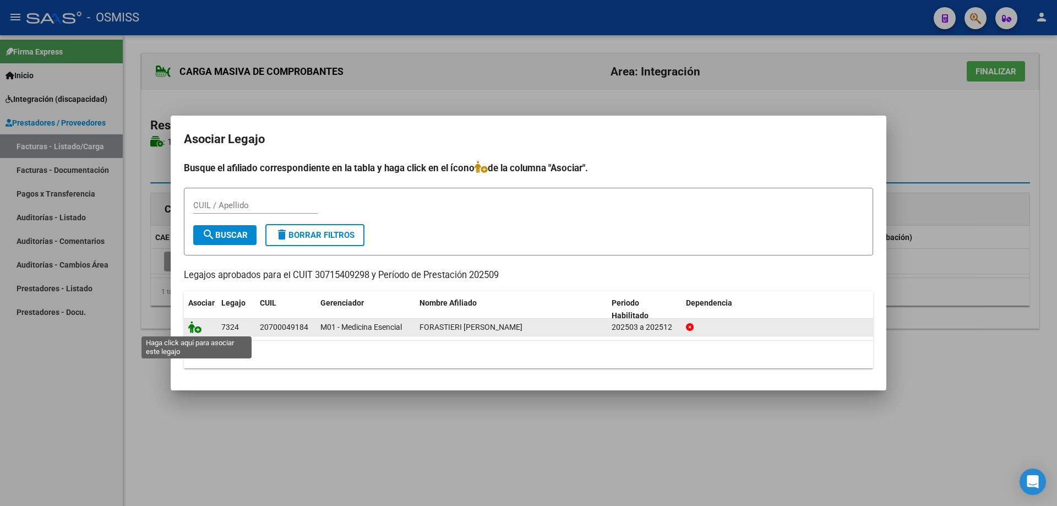
click at [198, 326] on icon at bounding box center [194, 327] width 13 height 12
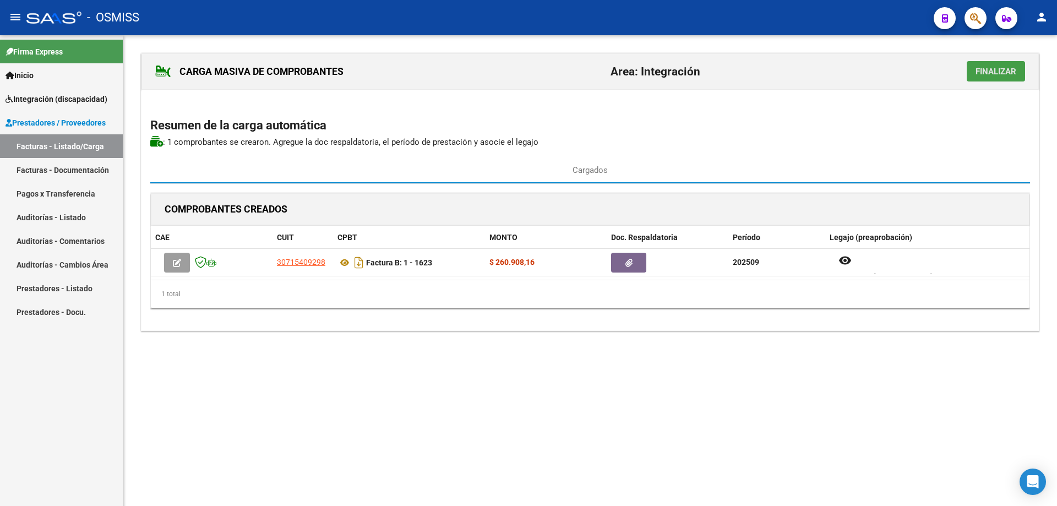
click at [977, 74] on span "Finalizar" at bounding box center [995, 72] width 41 height 10
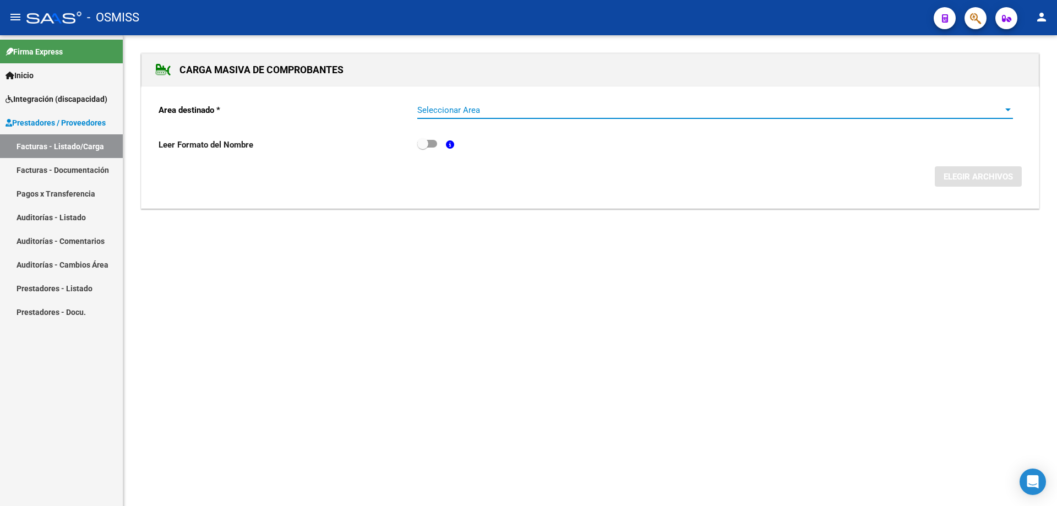
click at [486, 114] on span "Seleccionar Area" at bounding box center [710, 110] width 586 height 10
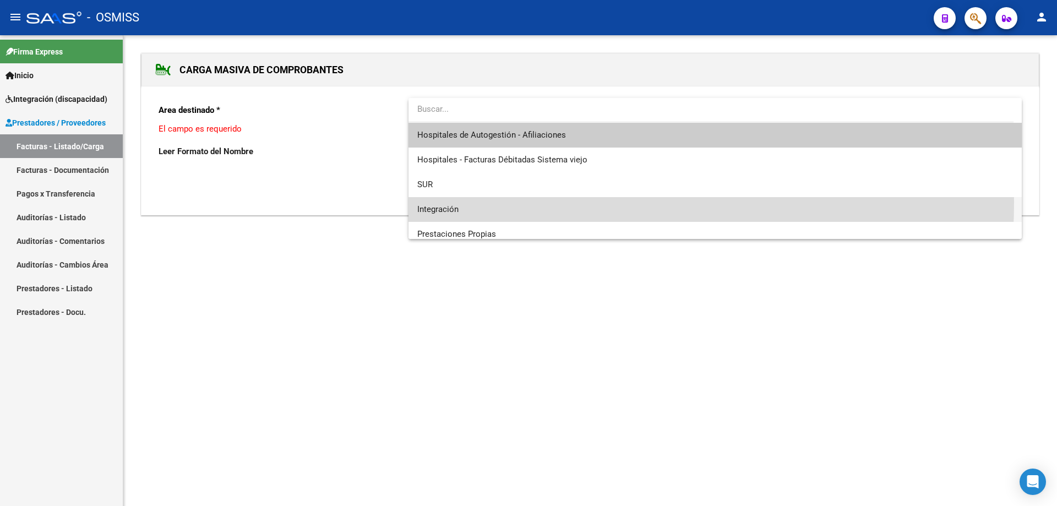
click at [482, 202] on span "Integración" at bounding box center [714, 209] width 595 height 25
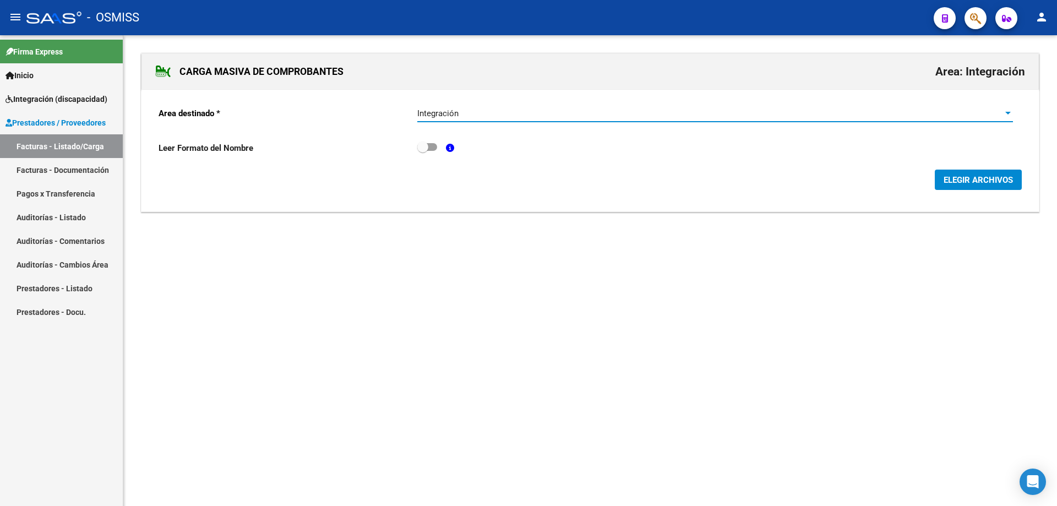
click at [958, 177] on span "ELEGIR ARCHIVOS" at bounding box center [977, 180] width 69 height 10
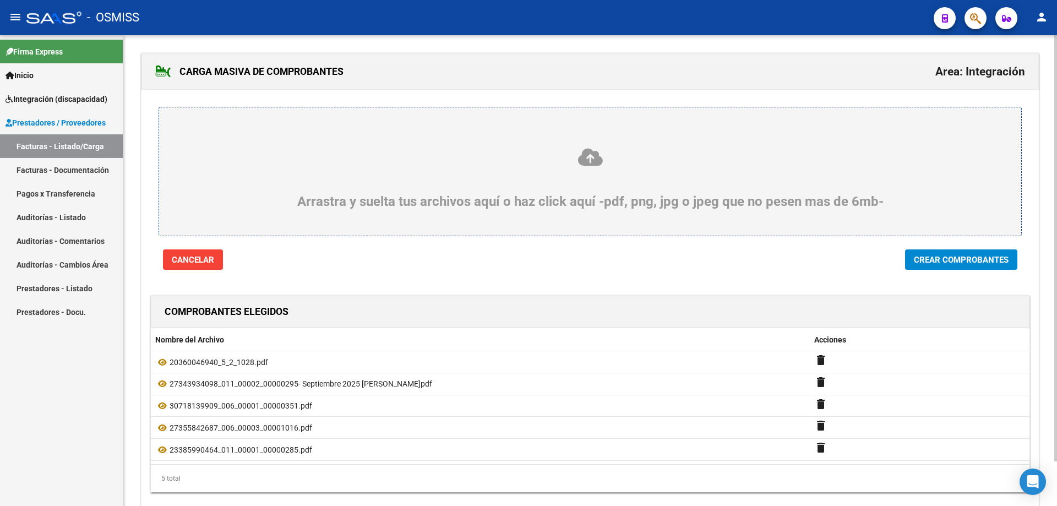
click at [939, 253] on button "Crear Comprobantes" at bounding box center [961, 259] width 112 height 20
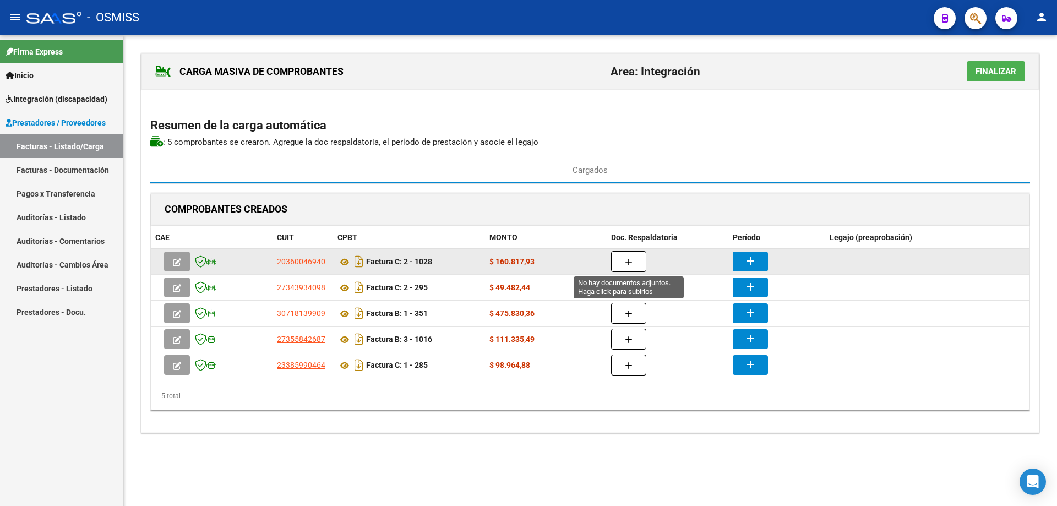
click at [637, 256] on button "button" at bounding box center [628, 261] width 35 height 21
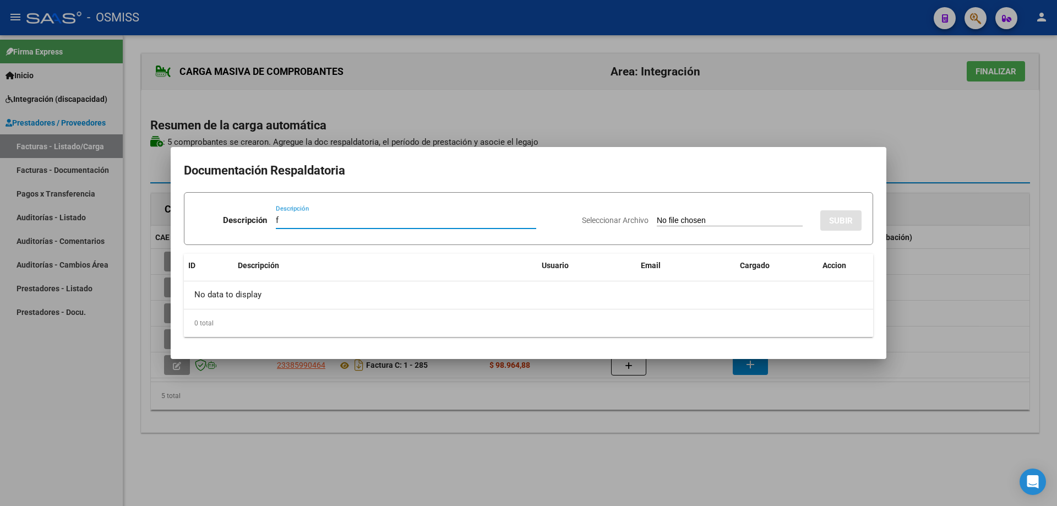
type input "f"
click at [642, 215] on div "Seleccionar Archivo SUBIR" at bounding box center [722, 218] width 280 height 34
click at [680, 219] on input "Seleccionar Archivo" at bounding box center [730, 221] width 146 height 10
type input "C:\fakepath\PLANILLA DE ASISTENCIA SEPTIEMBRE 2025.pdf"
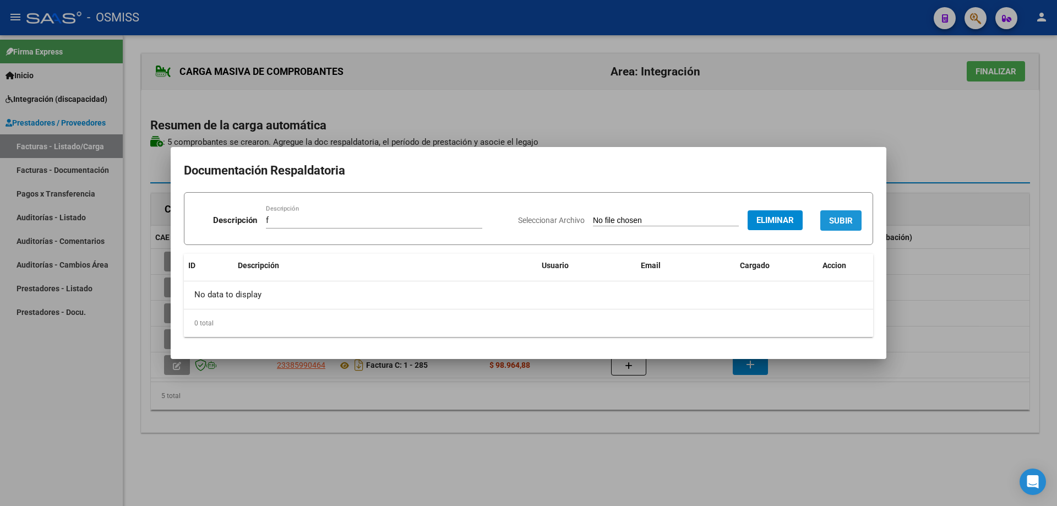
click at [846, 212] on button "SUBIR" at bounding box center [840, 220] width 41 height 20
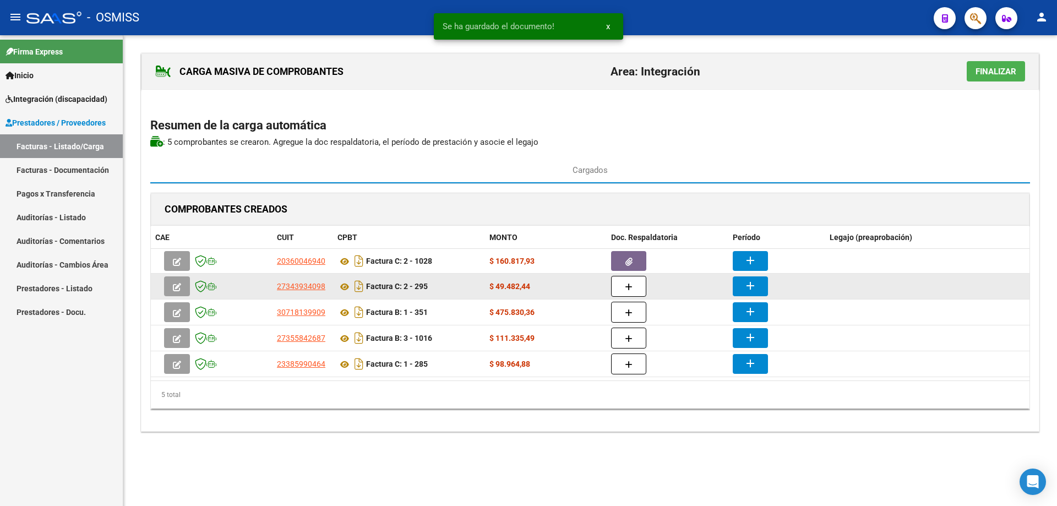
click at [624, 288] on button "button" at bounding box center [628, 286] width 35 height 21
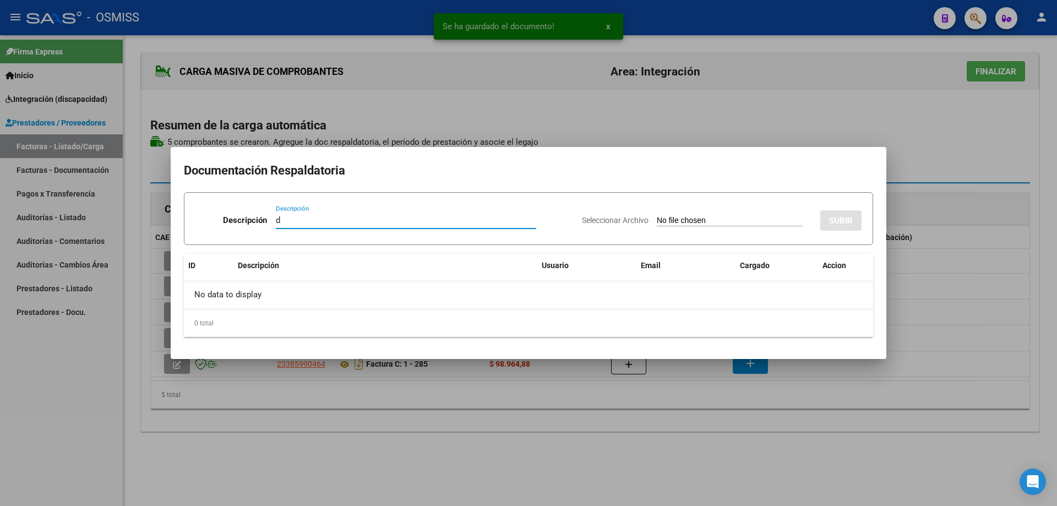
type input "d"
click at [669, 221] on input "Seleccionar Archivo" at bounding box center [730, 221] width 146 height 10
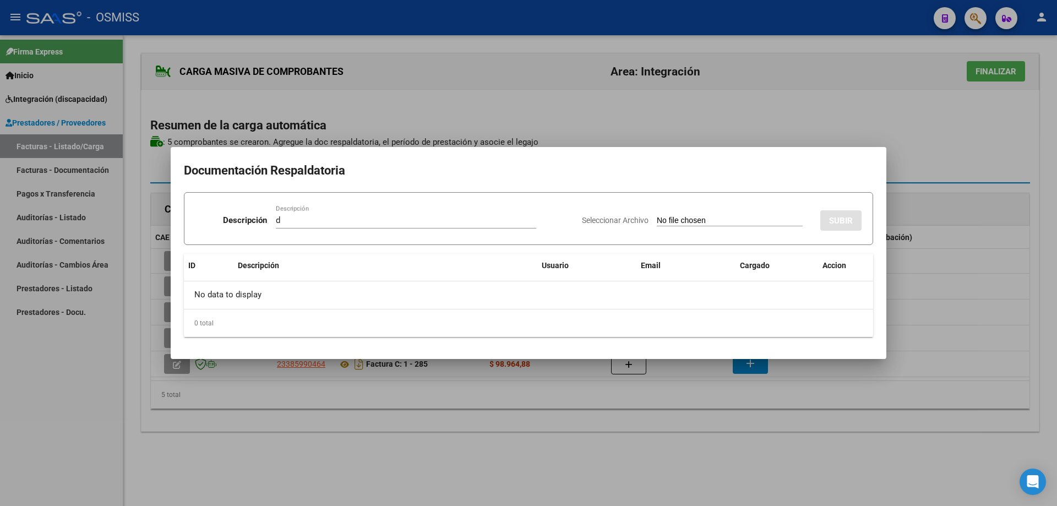
type input "C:\fakepath\Planilla Septiembre 2025 - Mateo F.pdf"
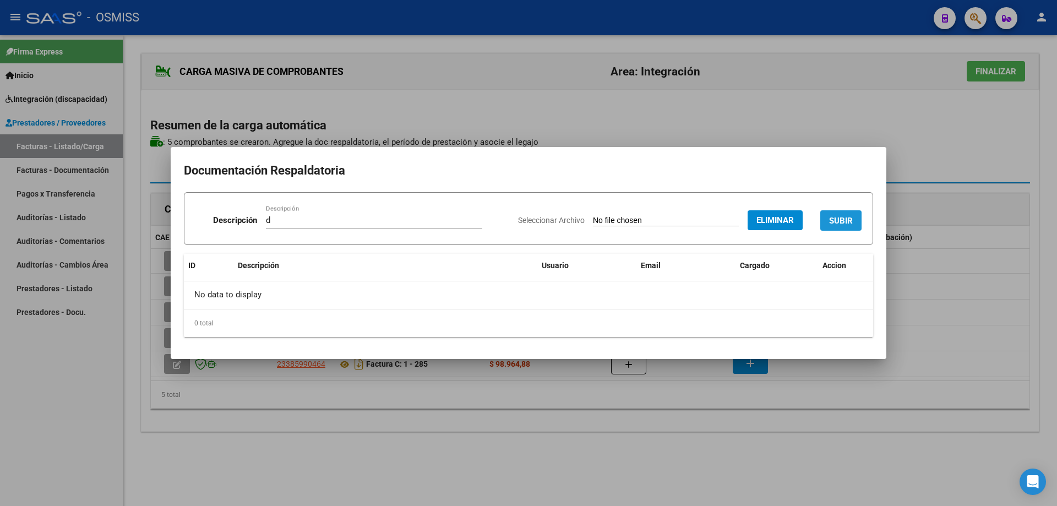
click at [843, 215] on span "SUBIR" at bounding box center [841, 220] width 24 height 10
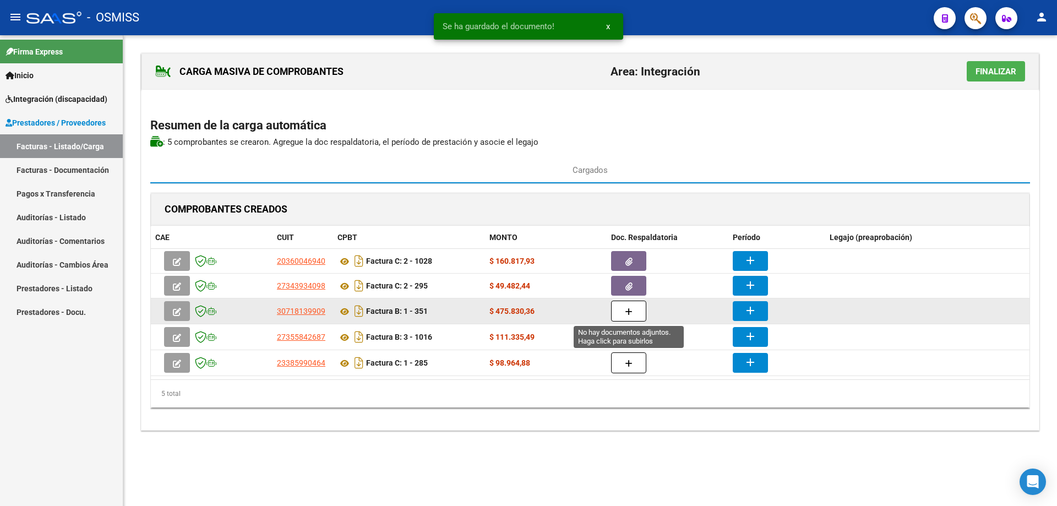
click at [625, 313] on icon "button" at bounding box center [629, 312] width 8 height 8
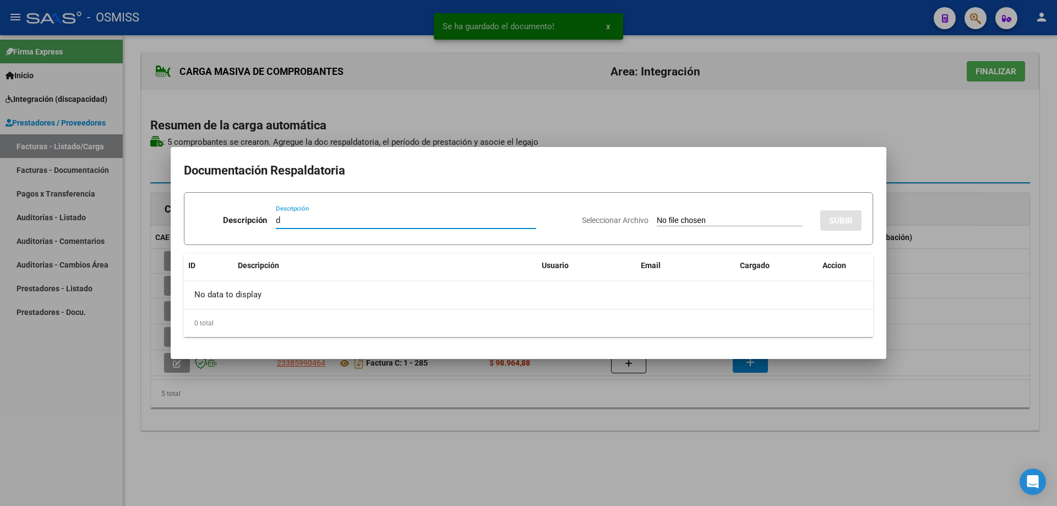
type input "d"
click at [657, 220] on input "Seleccionar Archivo" at bounding box center [730, 221] width 146 height 10
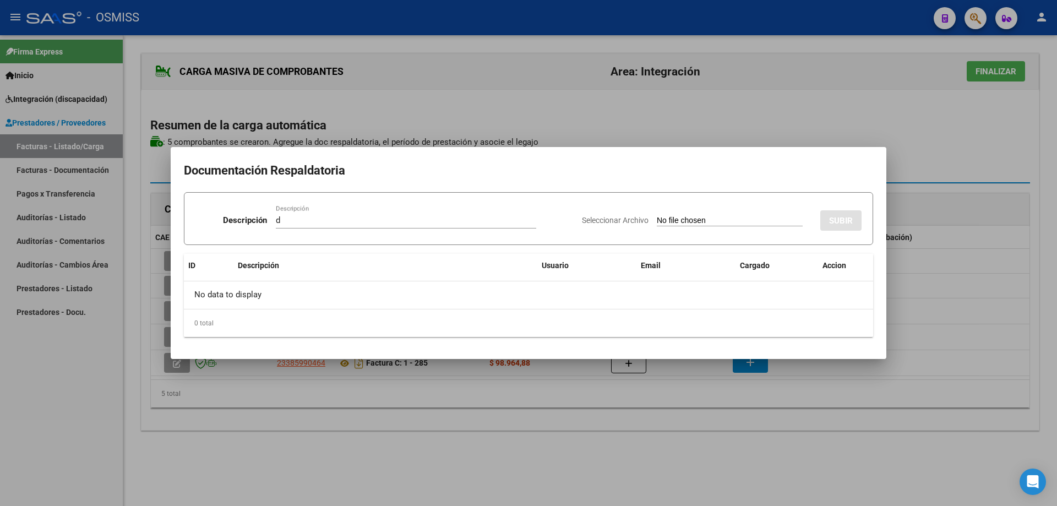
type input "C:\fakepath\MATEO FRAGAPANE.pdf"
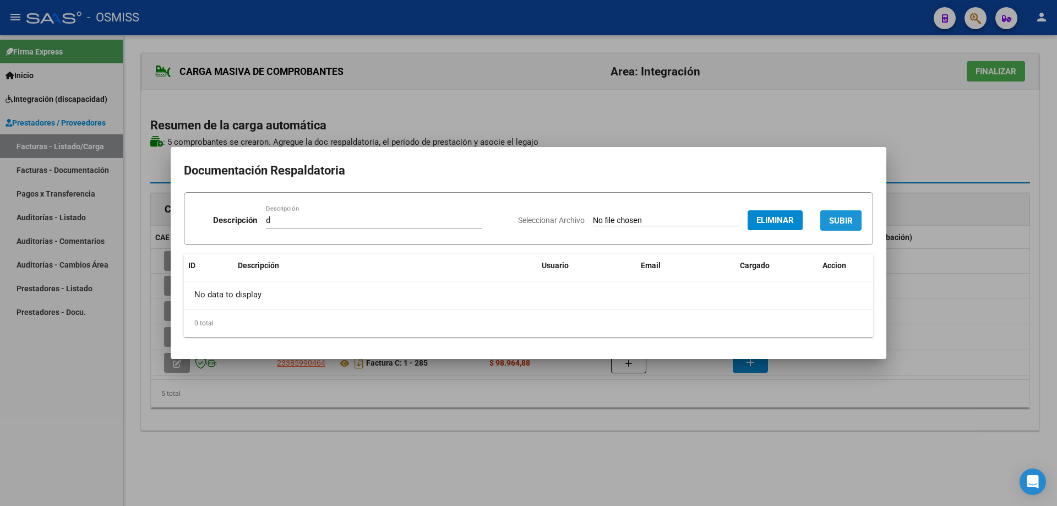
click at [842, 217] on span "SUBIR" at bounding box center [841, 221] width 24 height 10
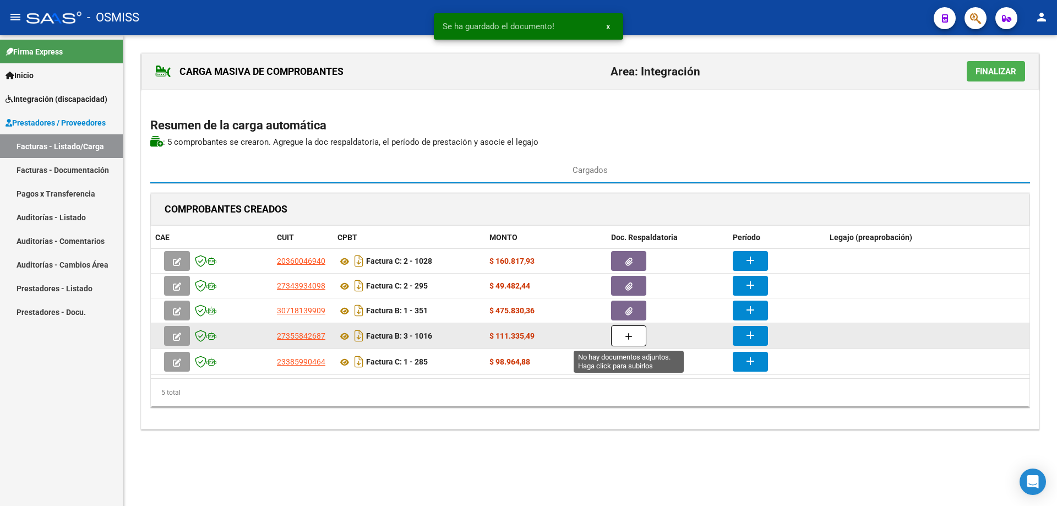
click at [634, 335] on button "button" at bounding box center [628, 335] width 35 height 21
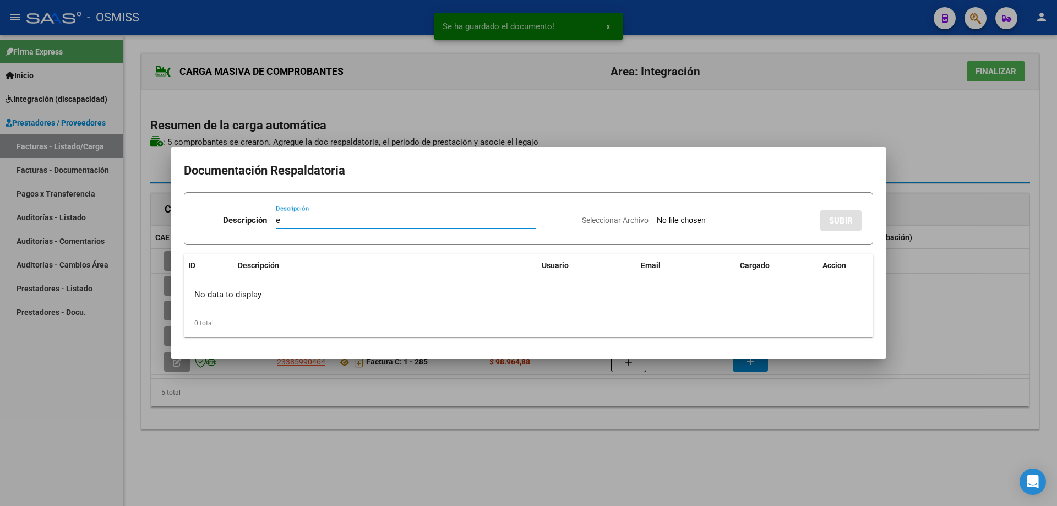
type input "e"
click at [674, 219] on input "Seleccionar Archivo" at bounding box center [730, 221] width 146 height 10
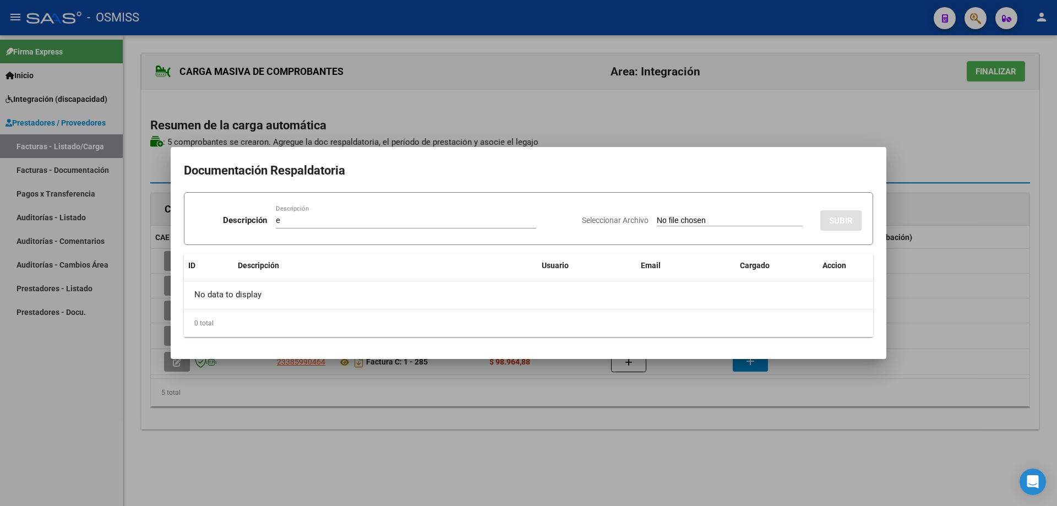
type input "C:\fakepath\Asistencias mateo sep 25.pdf"
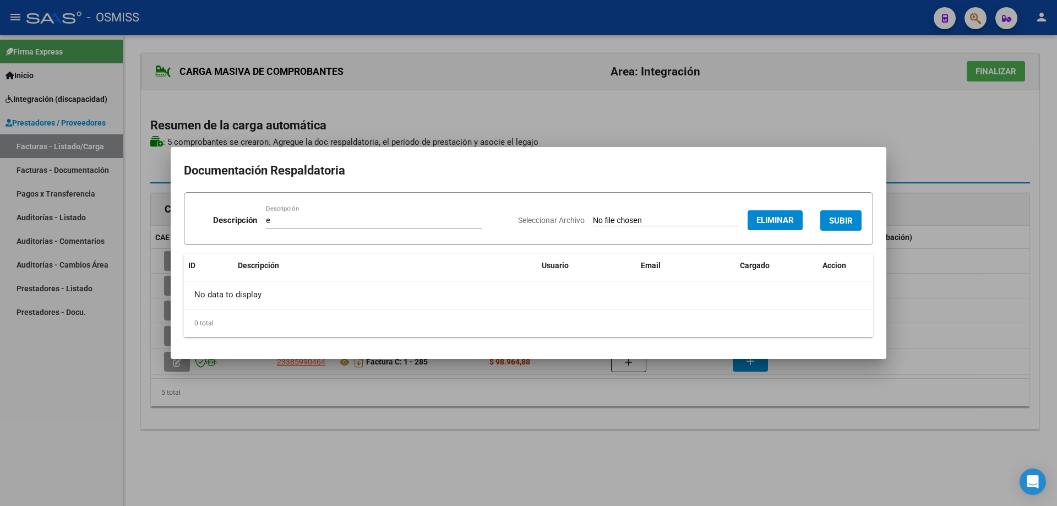
click at [840, 218] on span "SUBIR" at bounding box center [841, 221] width 24 height 10
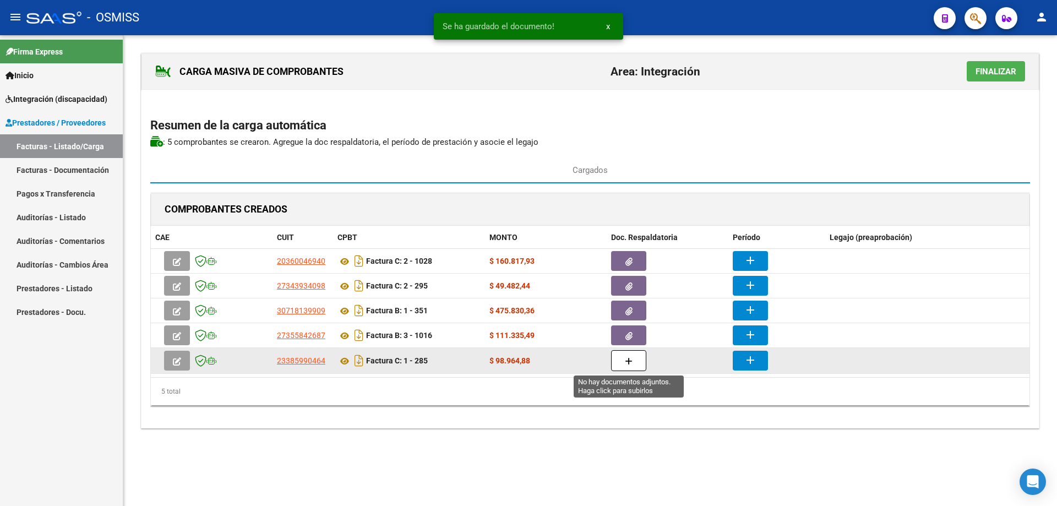
click at [630, 363] on icon "button" at bounding box center [629, 361] width 8 height 8
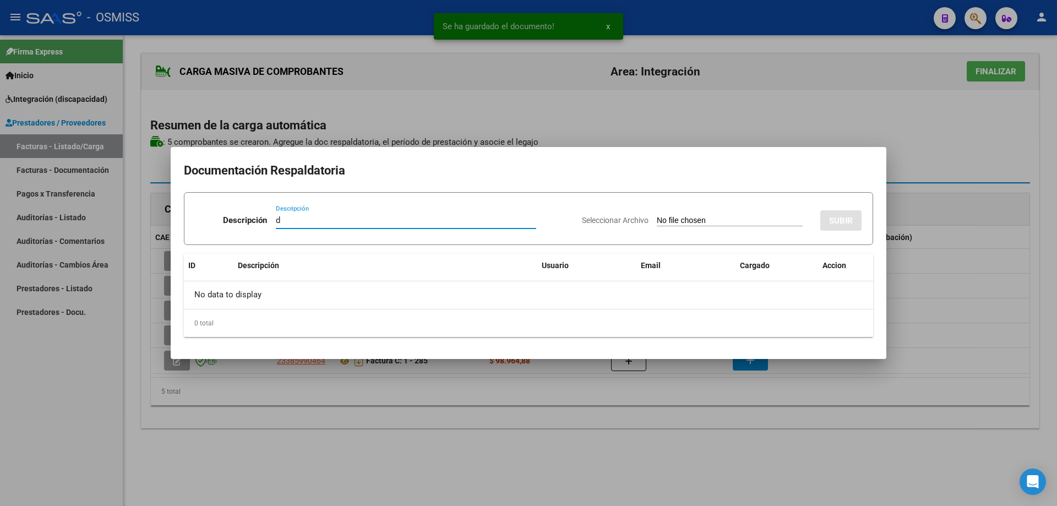
type input "d"
click at [668, 219] on input "Seleccionar Archivo" at bounding box center [730, 221] width 146 height 10
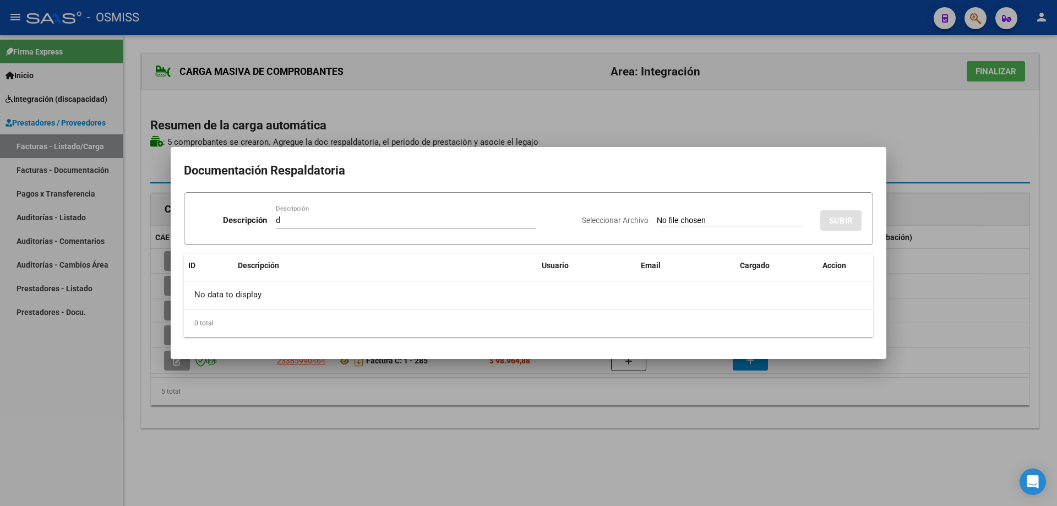
type input "C:\fakepath\Planilla asistencia .pdf"
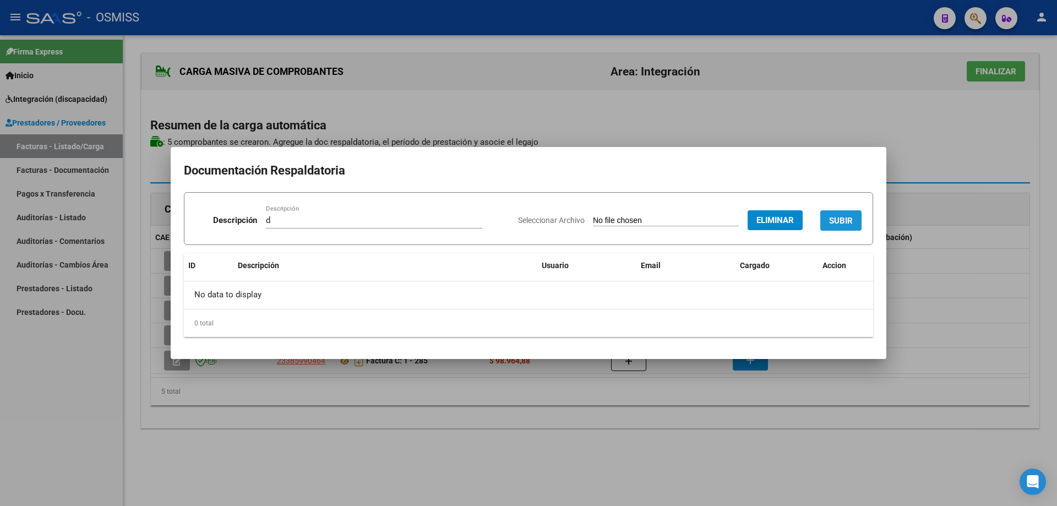
click at [852, 218] on span "SUBIR" at bounding box center [841, 221] width 24 height 10
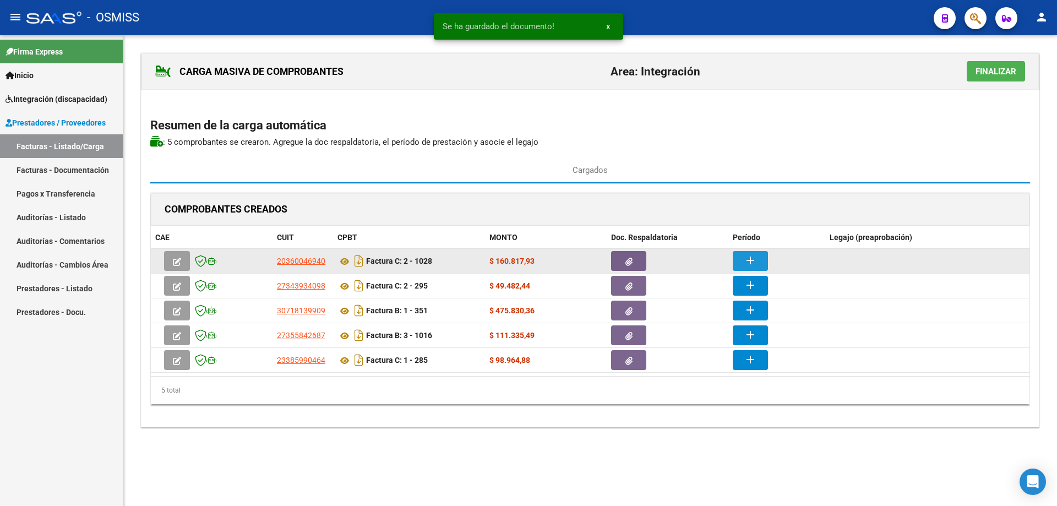
click at [753, 253] on button "add" at bounding box center [749, 261] width 35 height 20
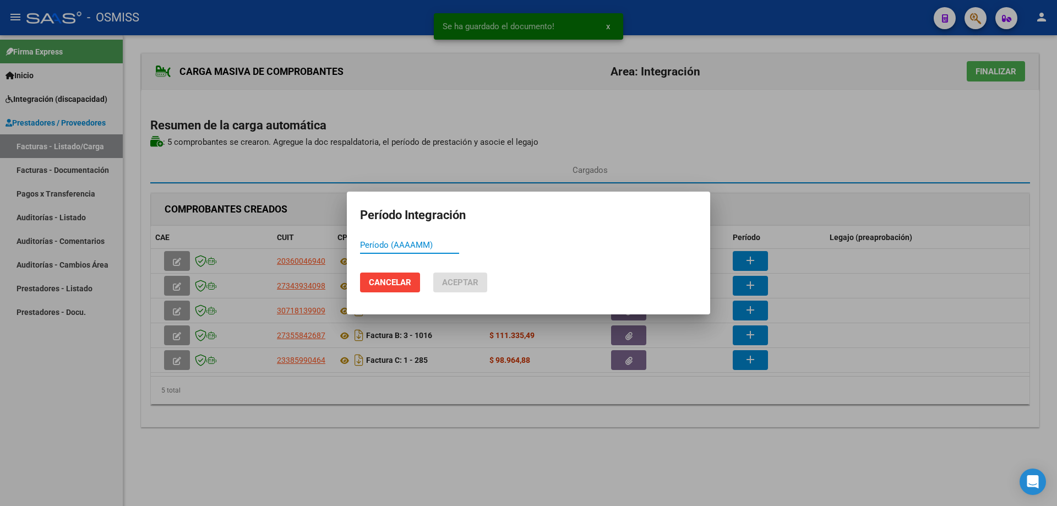
paste input "202509"
type input "202509"
click at [468, 280] on span "Aceptar" at bounding box center [460, 282] width 36 height 10
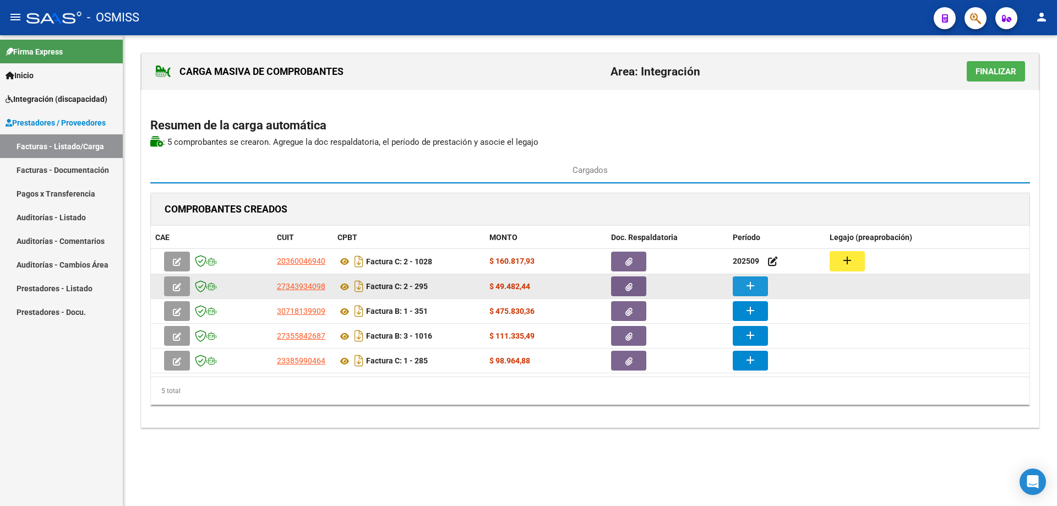
click at [754, 286] on mat-icon "add" at bounding box center [749, 285] width 13 height 13
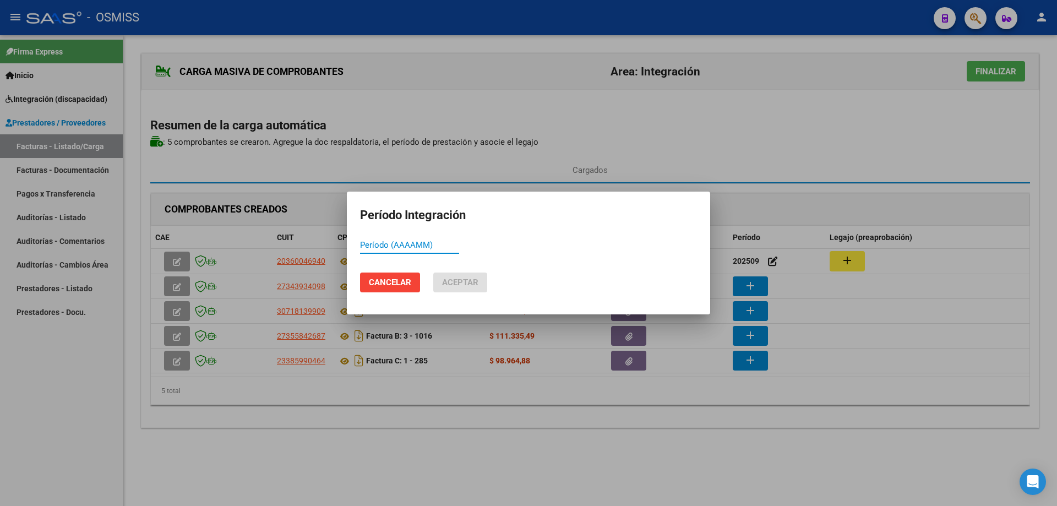
paste input "202509"
type input "202509"
click at [456, 284] on span "Aceptar" at bounding box center [460, 282] width 36 height 10
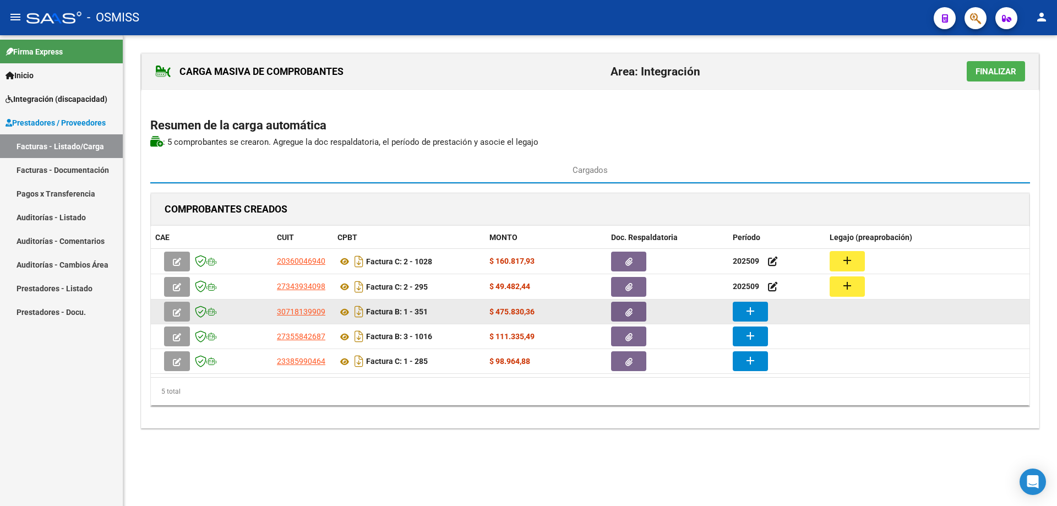
click at [755, 315] on mat-icon "add" at bounding box center [749, 310] width 13 height 13
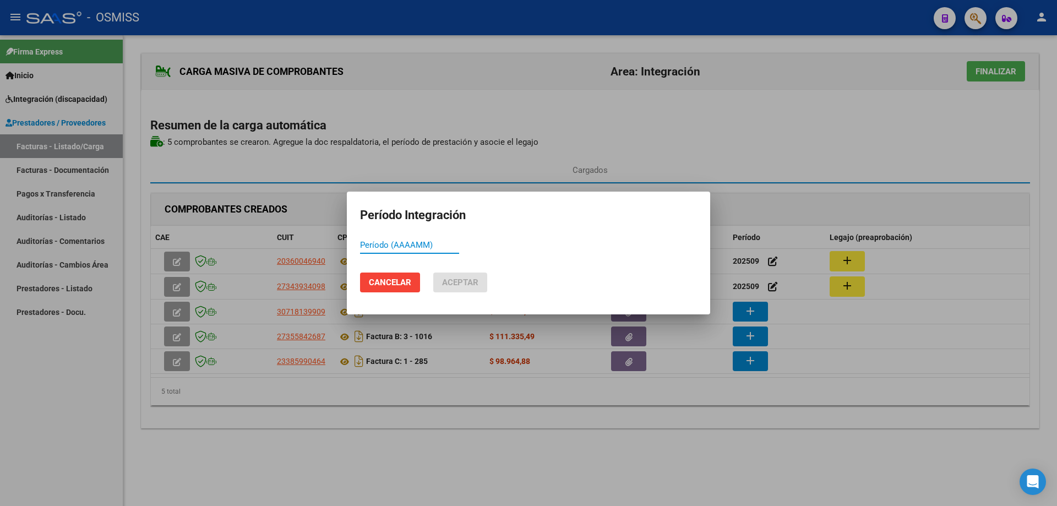
paste input "202509"
type input "202509"
click at [452, 287] on span "Aceptar" at bounding box center [460, 282] width 36 height 10
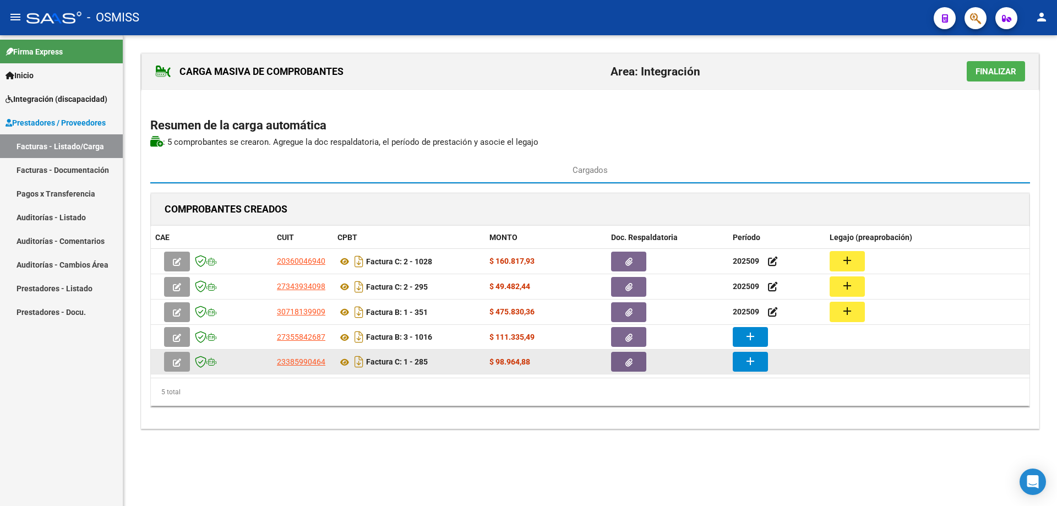
click at [743, 350] on datatable-body-cell "add" at bounding box center [776, 361] width 97 height 24
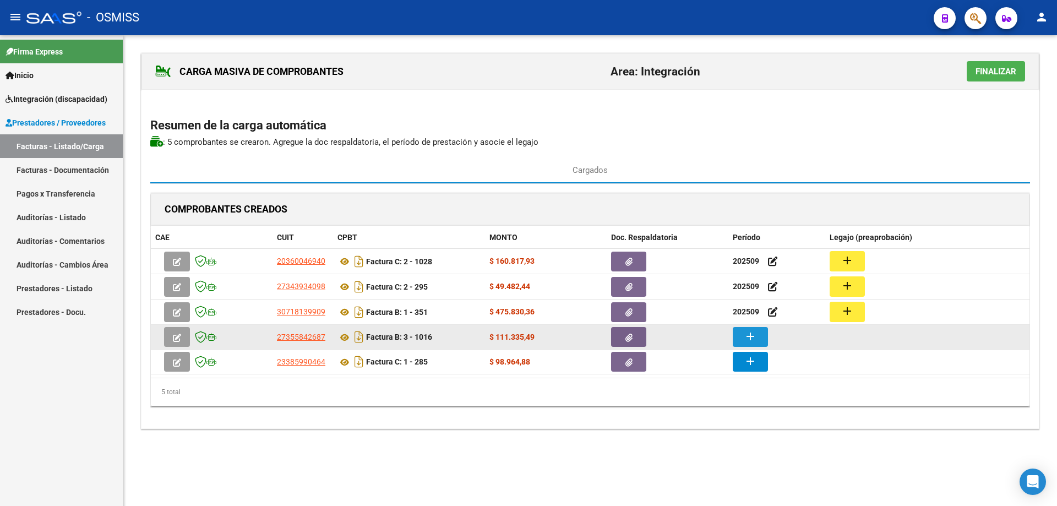
click at [740, 341] on button "add" at bounding box center [749, 337] width 35 height 20
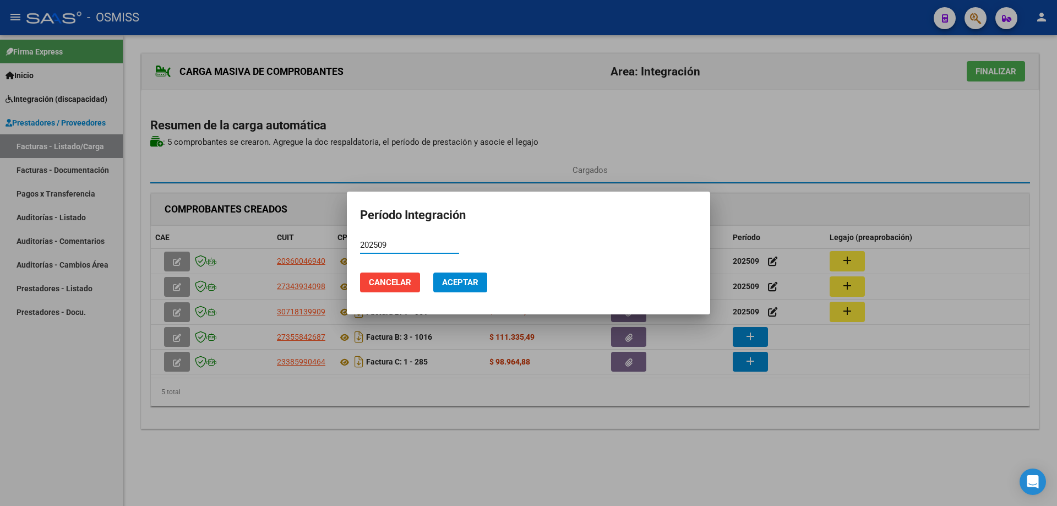
type input "202509"
click at [461, 282] on span "Aceptar" at bounding box center [460, 282] width 36 height 10
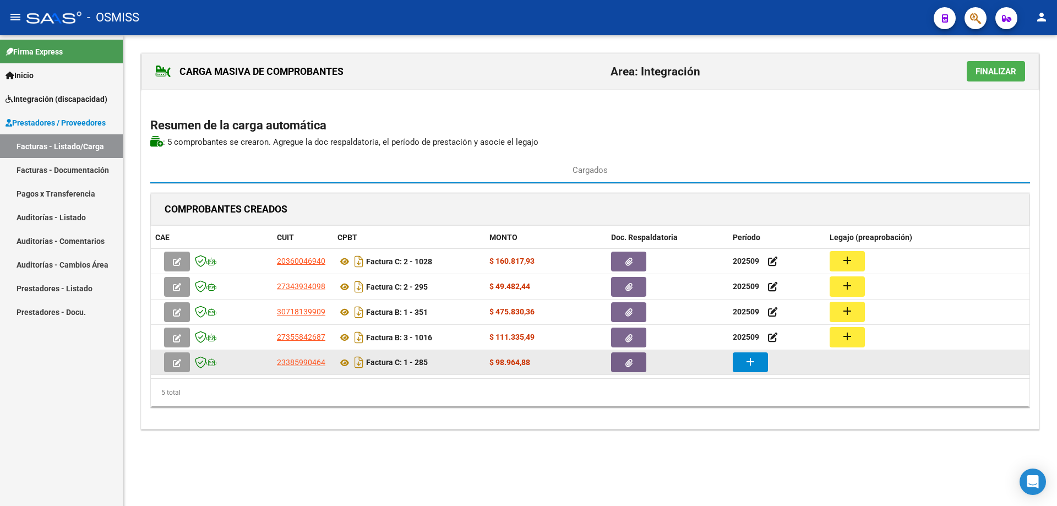
click at [748, 362] on mat-icon "add" at bounding box center [749, 361] width 13 height 13
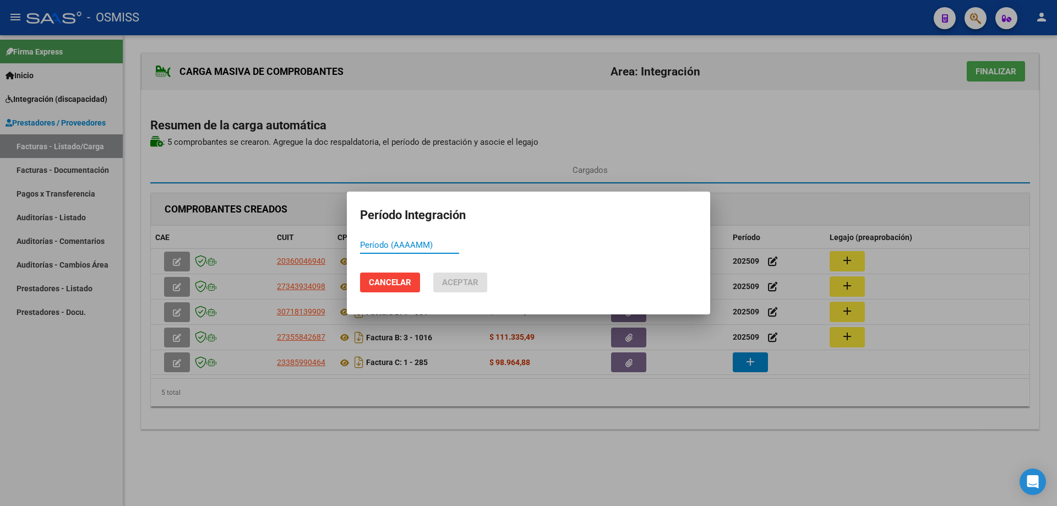
paste input "202509"
type input "202509"
click at [451, 278] on span "Aceptar" at bounding box center [460, 282] width 36 height 10
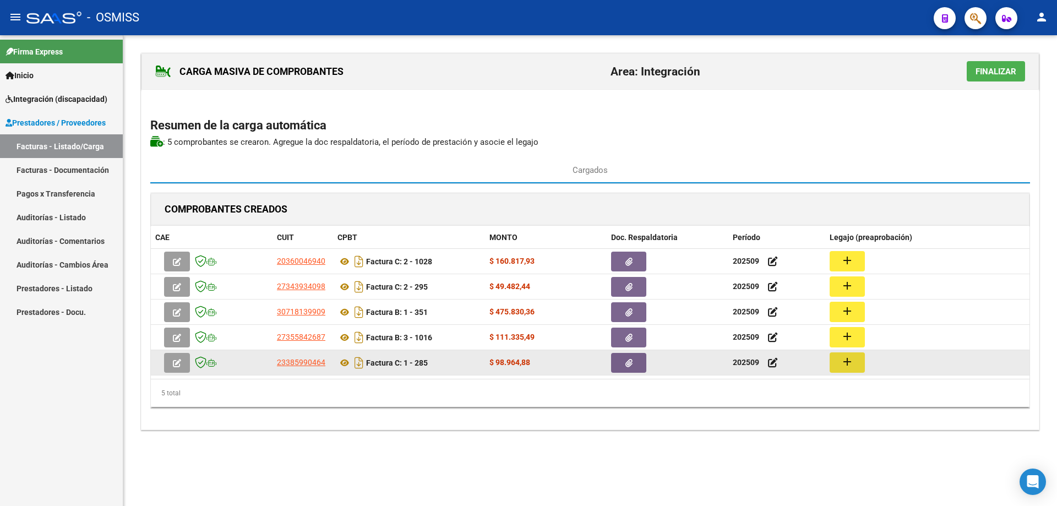
click at [848, 364] on mat-icon "add" at bounding box center [846, 361] width 13 height 13
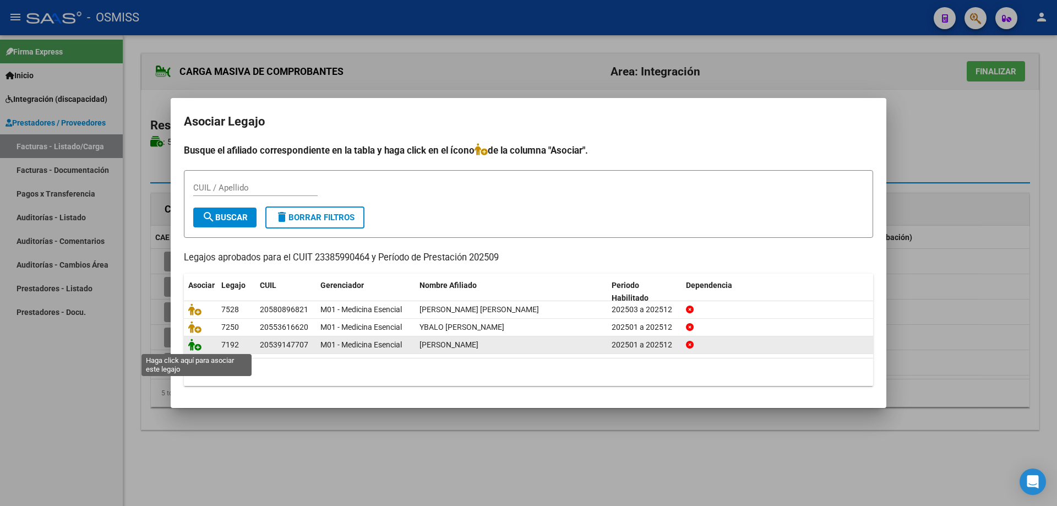
click at [196, 343] on icon at bounding box center [194, 344] width 13 height 12
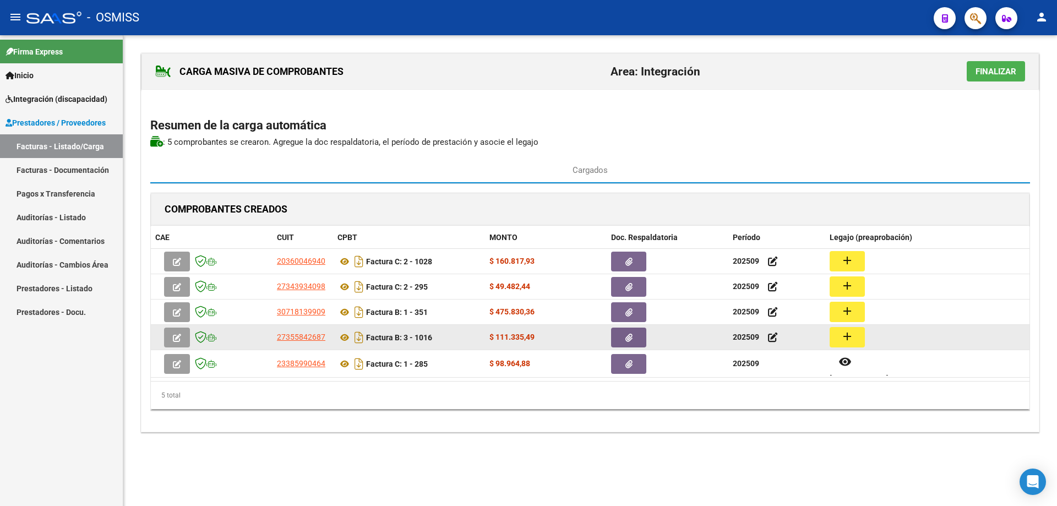
click at [846, 336] on mat-icon "add" at bounding box center [846, 336] width 13 height 13
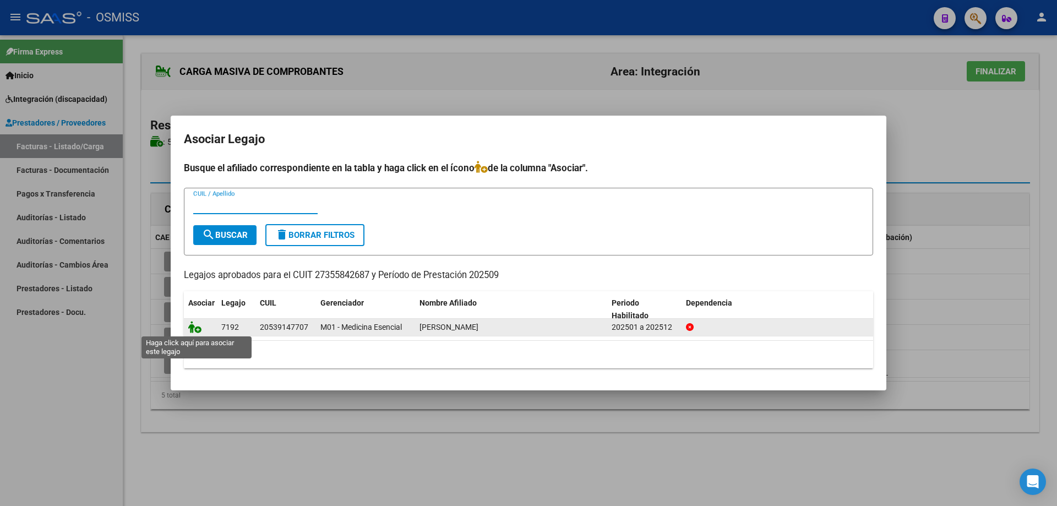
click at [196, 325] on icon at bounding box center [194, 327] width 13 height 12
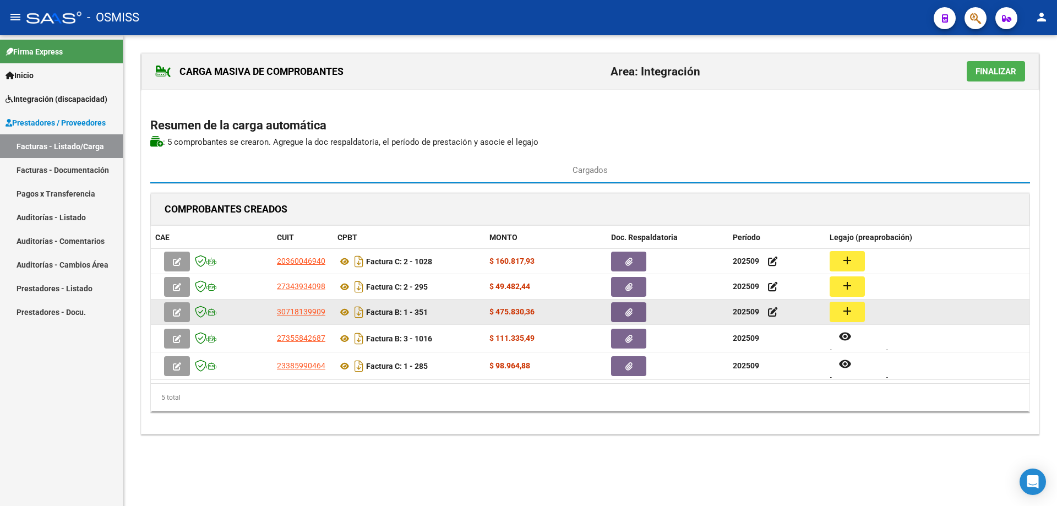
click at [842, 312] on mat-icon "add" at bounding box center [846, 310] width 13 height 13
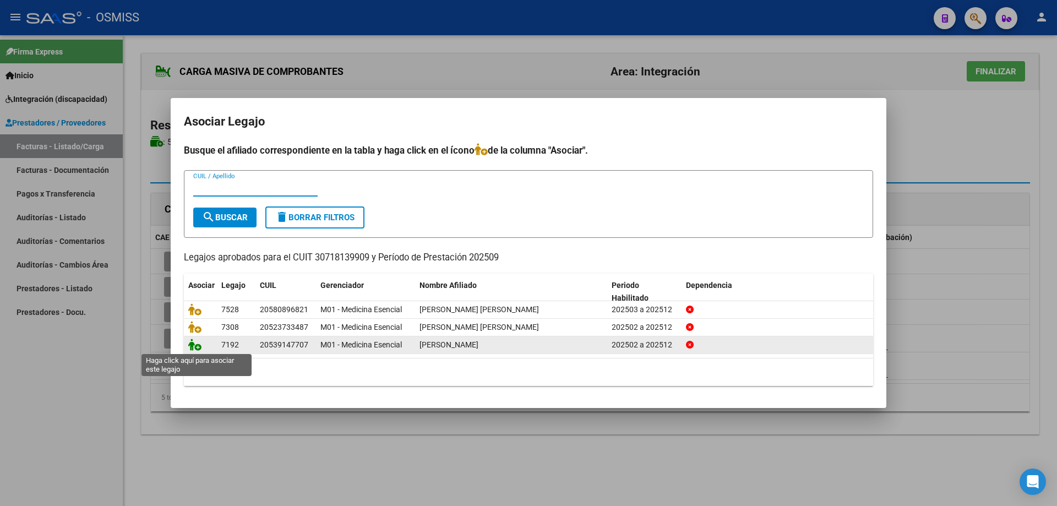
click at [195, 345] on icon at bounding box center [194, 344] width 13 height 12
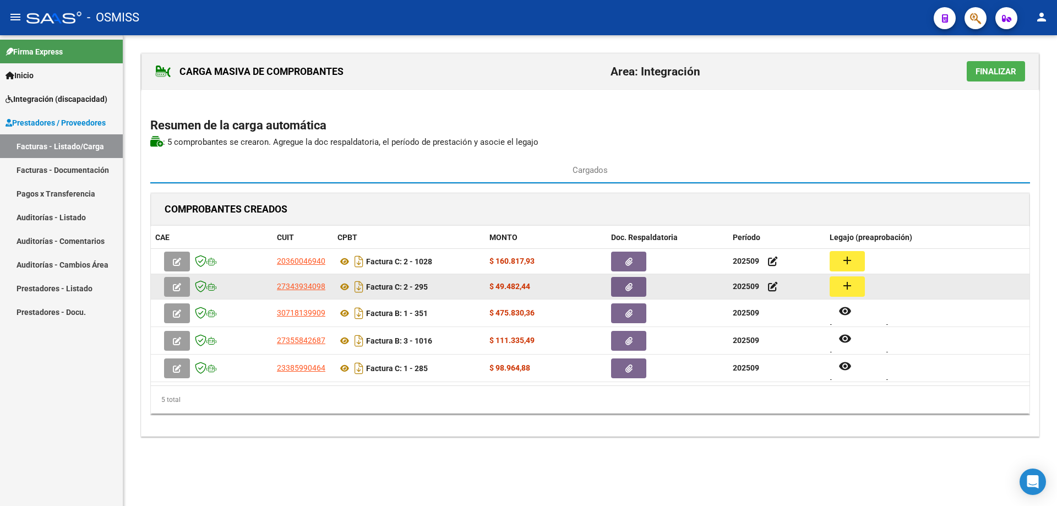
click at [851, 289] on mat-icon "add" at bounding box center [846, 285] width 13 height 13
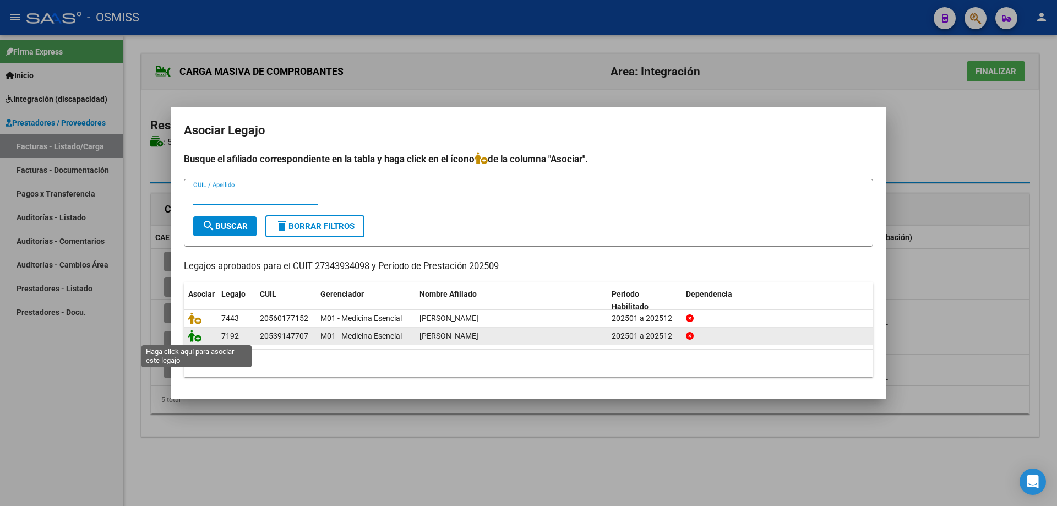
click at [194, 337] on icon at bounding box center [194, 336] width 13 height 12
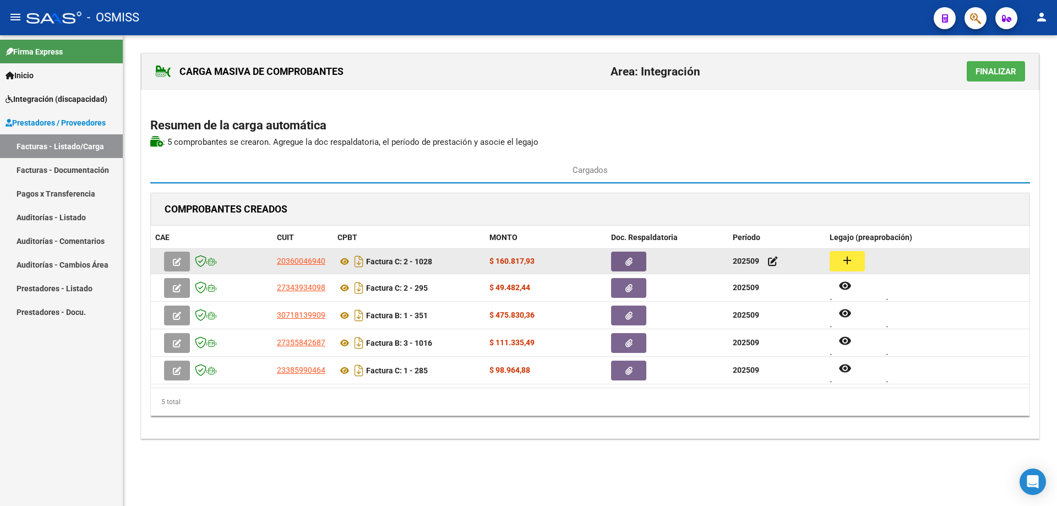
click at [841, 268] on button "add" at bounding box center [846, 261] width 35 height 20
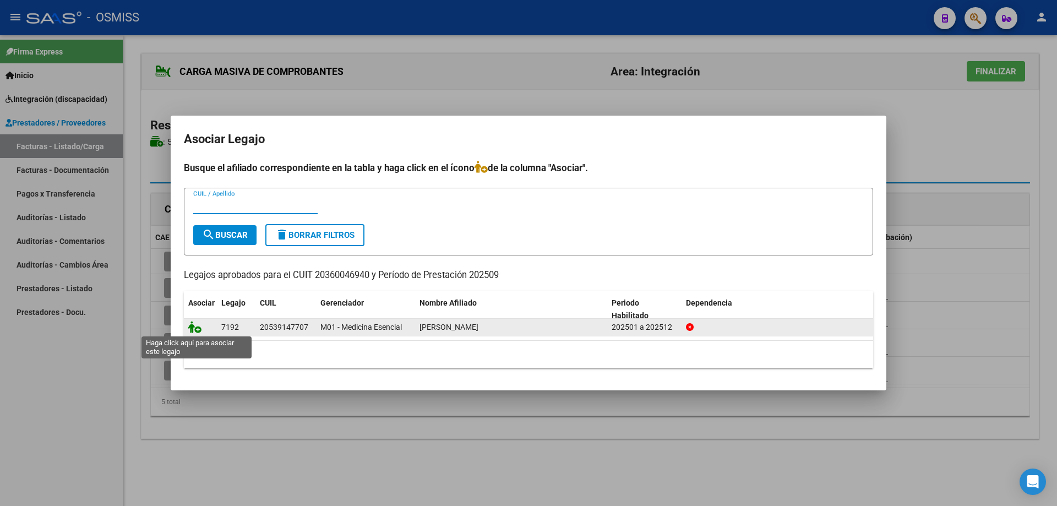
click at [194, 328] on icon at bounding box center [194, 327] width 13 height 12
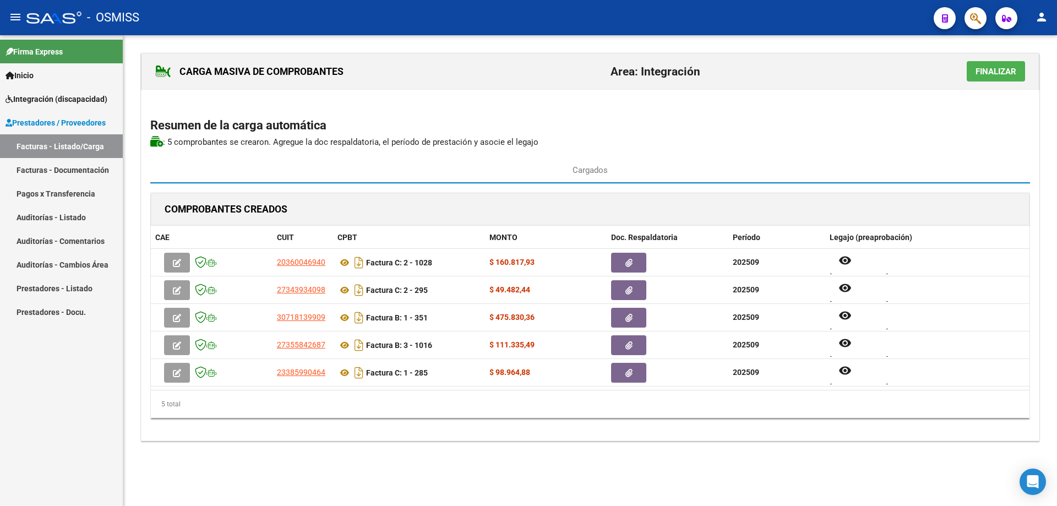
click at [977, 71] on span "Finalizar" at bounding box center [995, 72] width 41 height 10
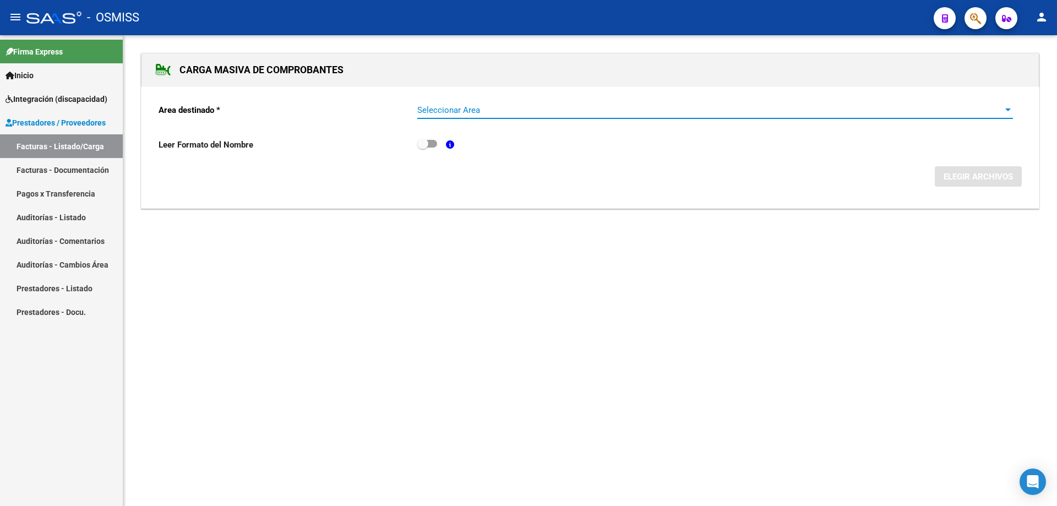
click at [469, 108] on span "Seleccionar Area" at bounding box center [710, 110] width 586 height 10
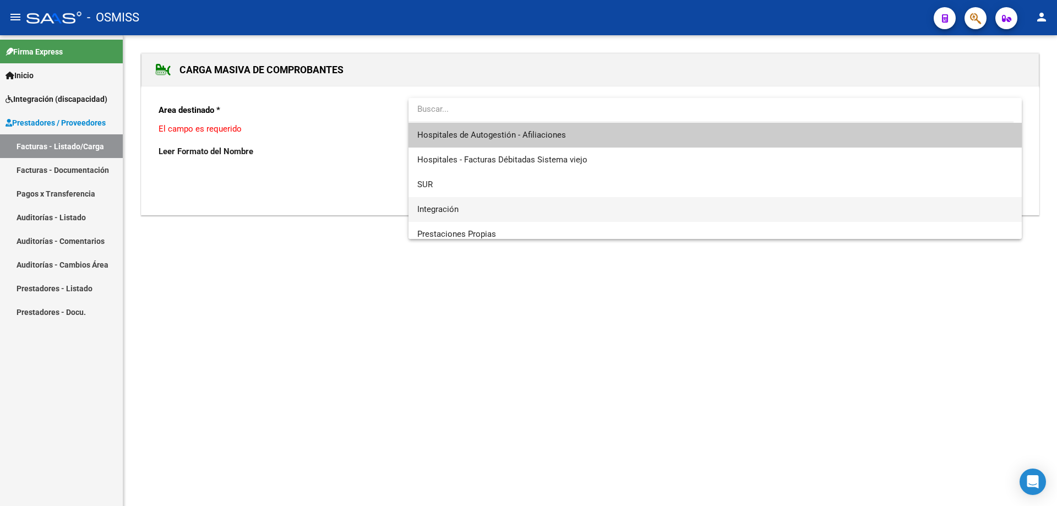
click at [490, 203] on span "Integración" at bounding box center [714, 209] width 595 height 25
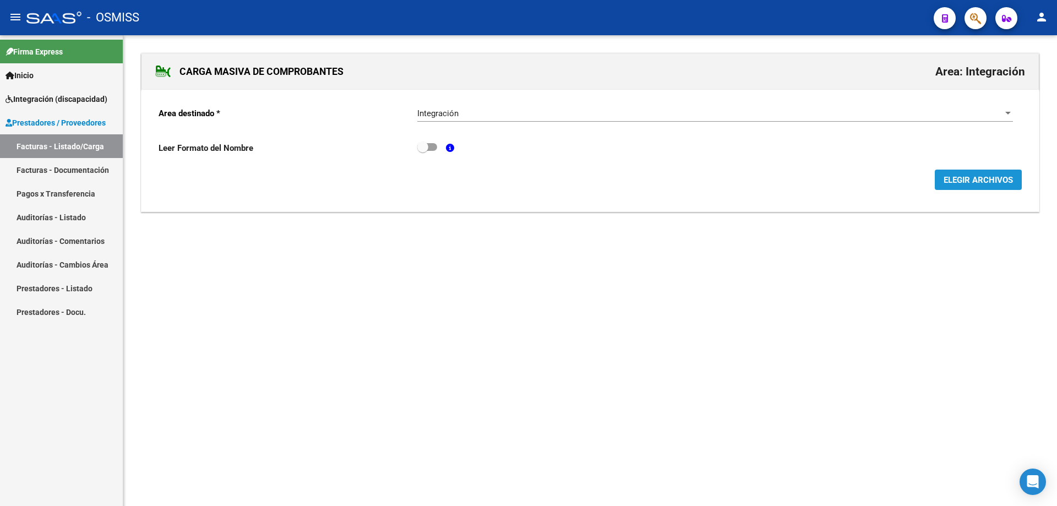
click at [983, 176] on span "ELEGIR ARCHIVOS" at bounding box center [977, 180] width 69 height 10
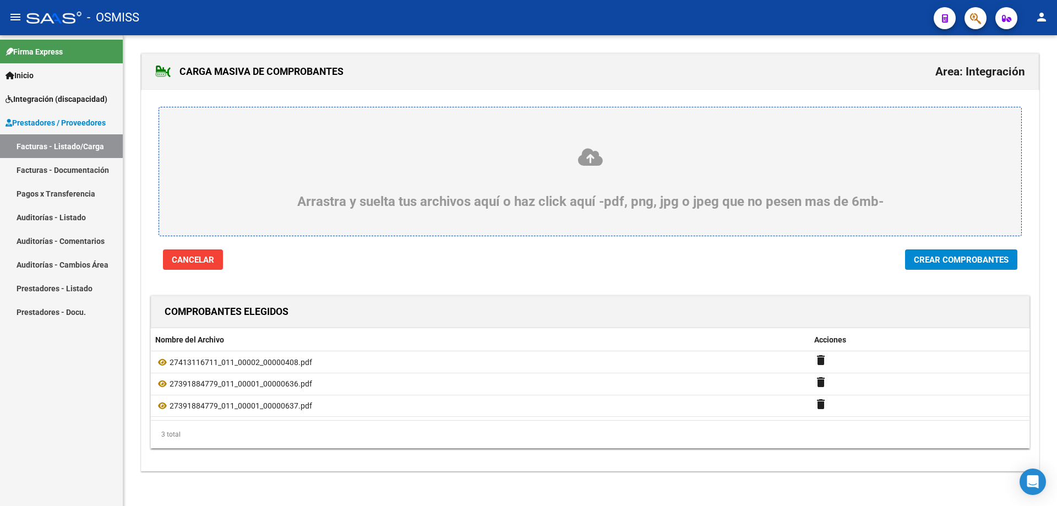
click at [937, 261] on span "Crear Comprobantes" at bounding box center [961, 260] width 95 height 10
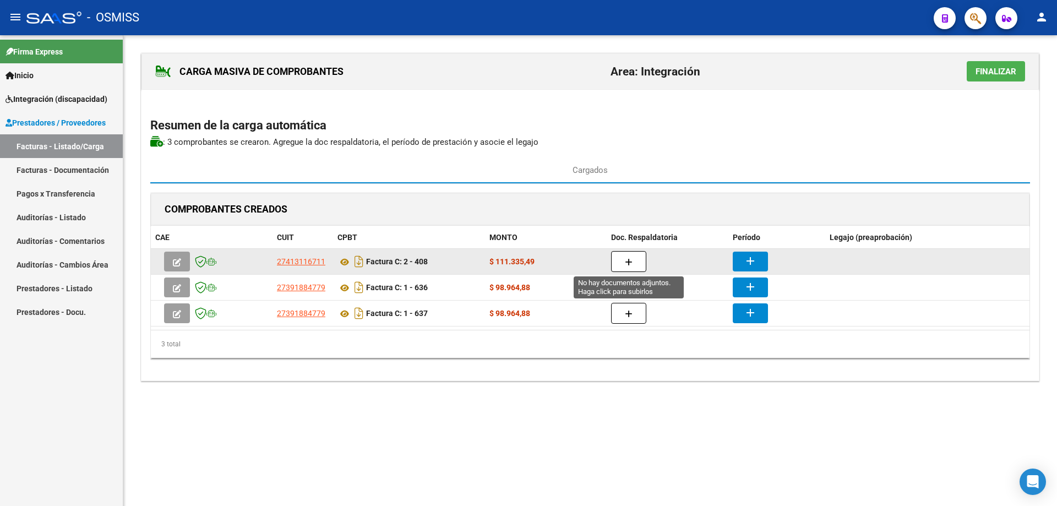
click at [622, 264] on button "button" at bounding box center [628, 261] width 35 height 21
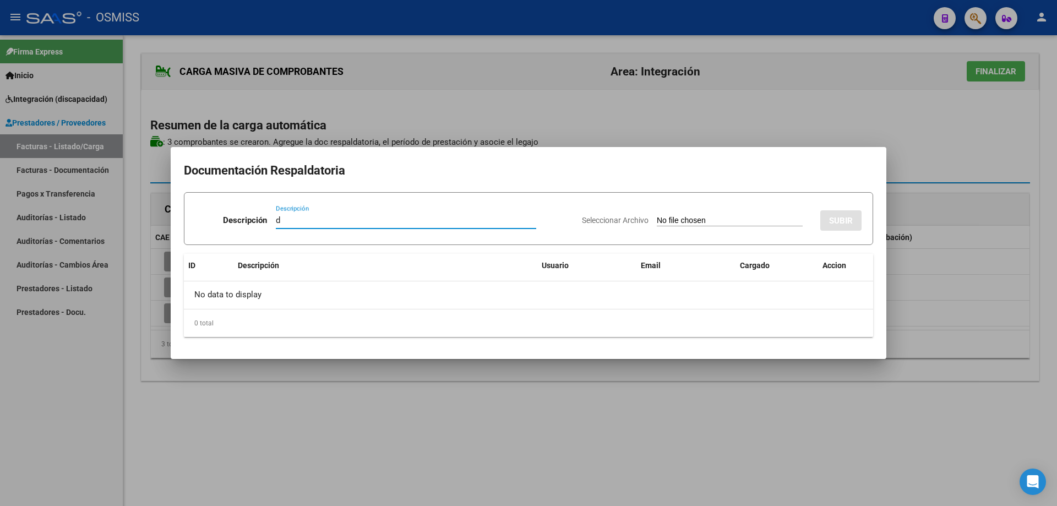
type input "d"
click at [667, 220] on input "Seleccionar Archivo" at bounding box center [730, 221] width 146 height 10
type input "C:\fakepath\FRESCHI- ASISTENCIA SEP .pdf"
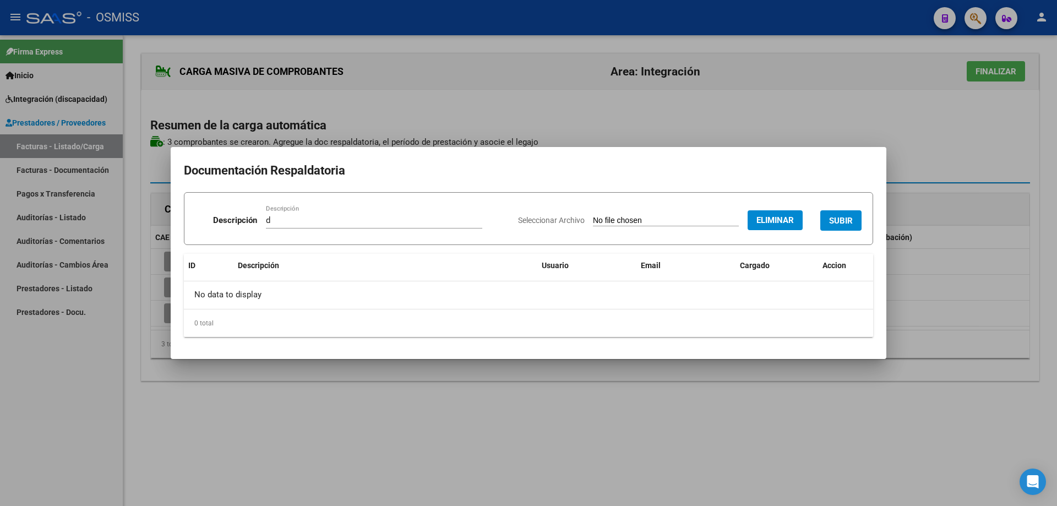
click at [838, 214] on button "SUBIR" at bounding box center [840, 220] width 41 height 20
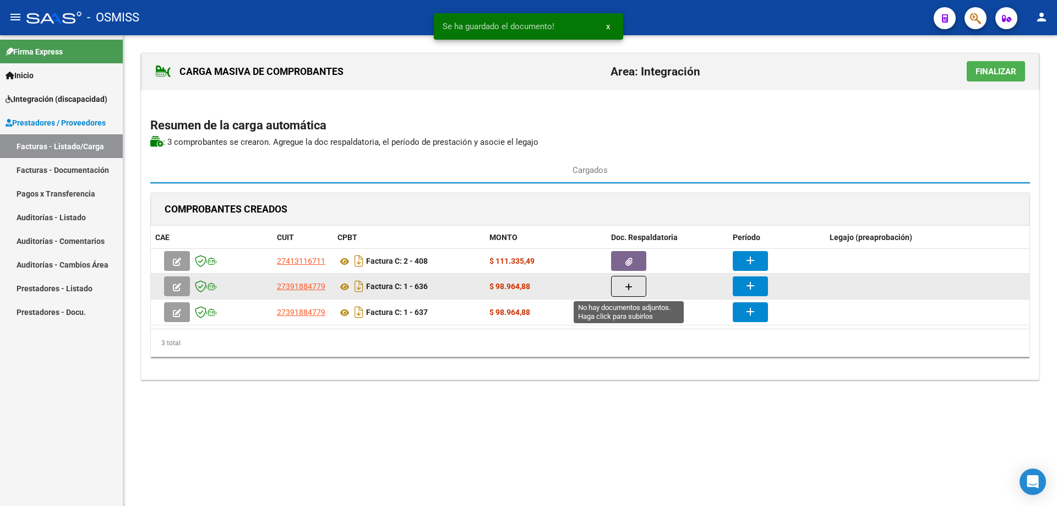
click at [646, 281] on button "button" at bounding box center [628, 286] width 35 height 21
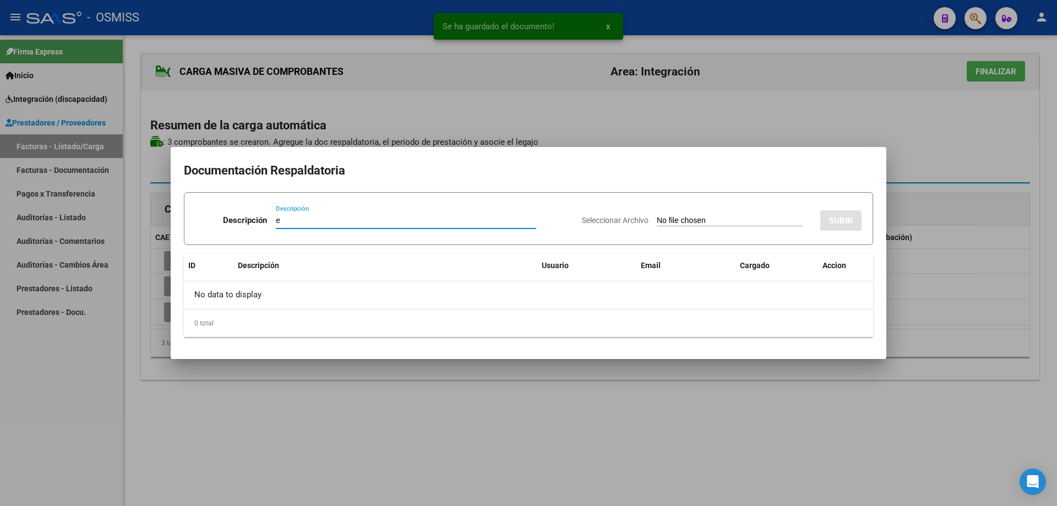
type input "e"
click at [658, 224] on input "Seleccionar Archivo" at bounding box center [730, 221] width 146 height 10
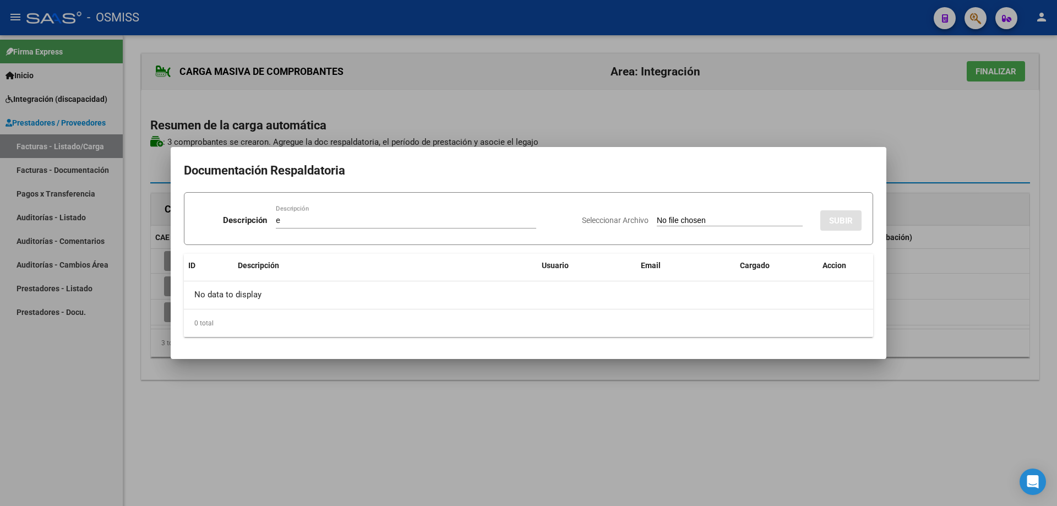
type input "C:\fakepath\Matías agosto.pdf"
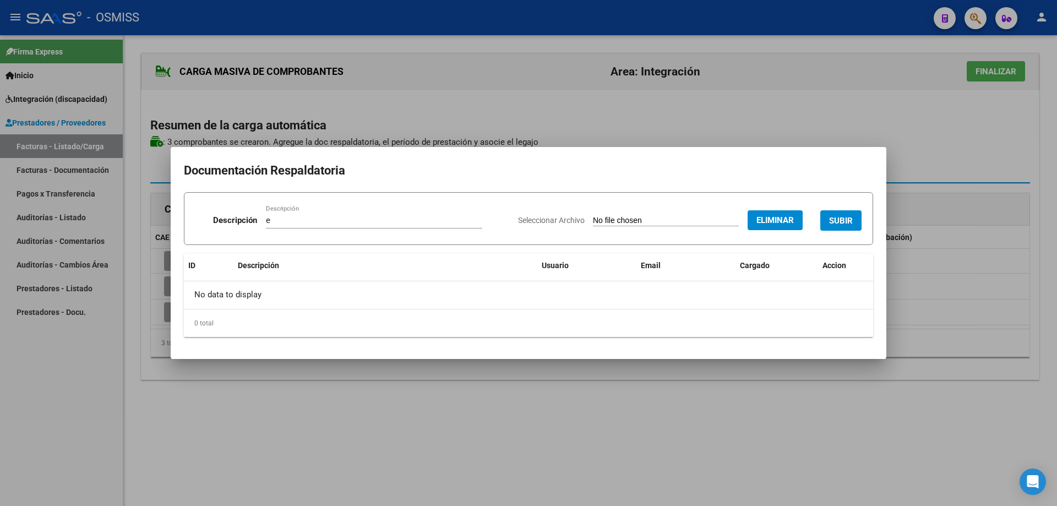
click at [837, 214] on button "SUBIR" at bounding box center [840, 220] width 41 height 20
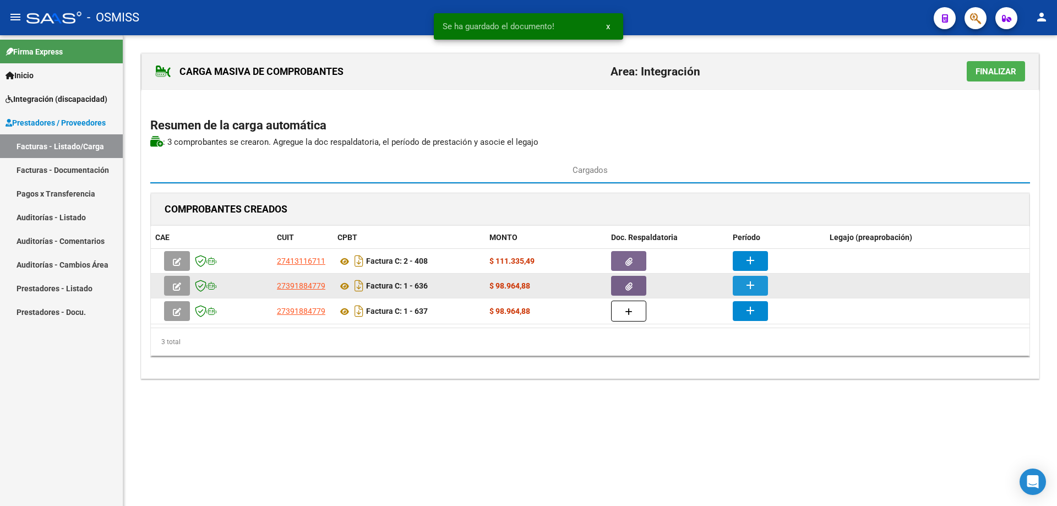
click at [756, 284] on mat-icon "add" at bounding box center [749, 284] width 13 height 13
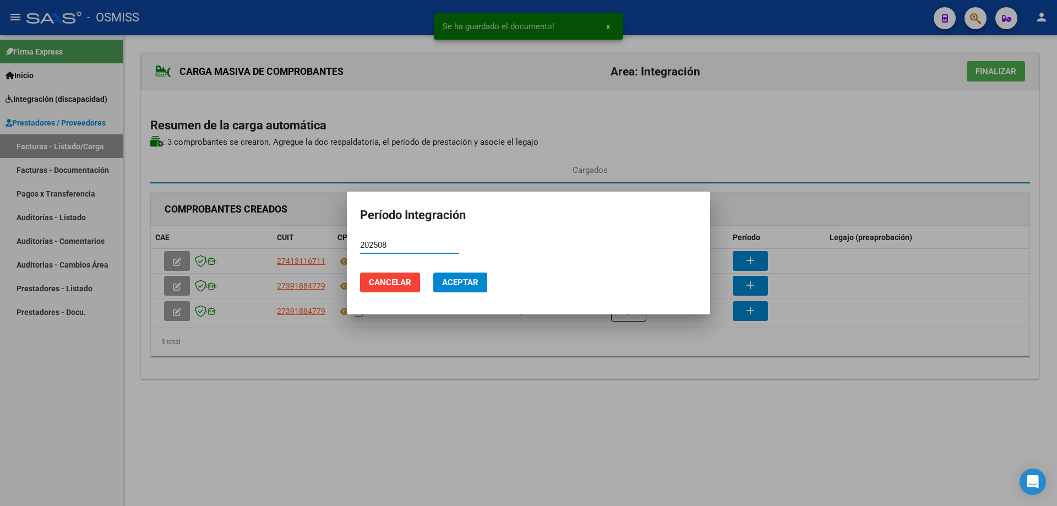
type input "202508"
click at [475, 278] on span "Aceptar" at bounding box center [460, 282] width 36 height 10
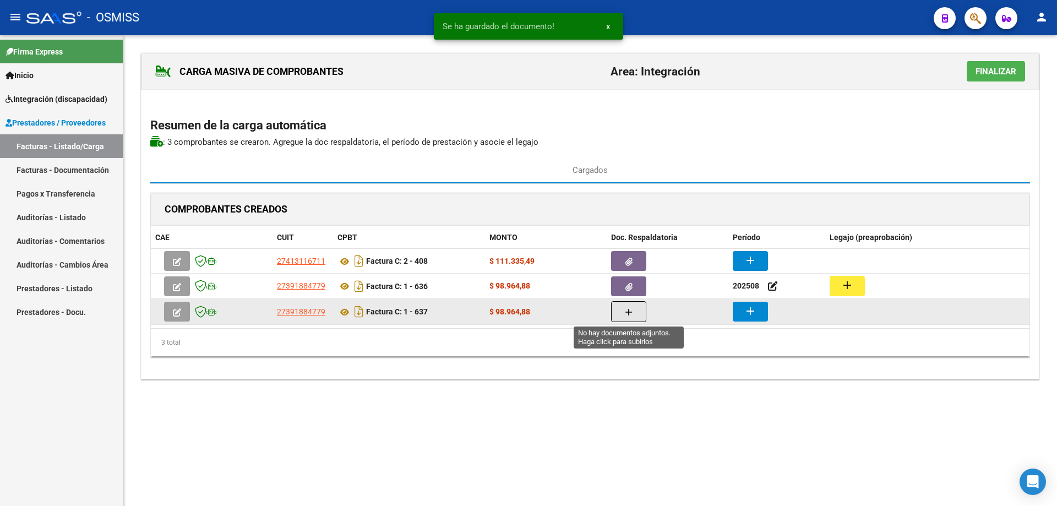
click at [632, 318] on button "button" at bounding box center [628, 311] width 35 height 21
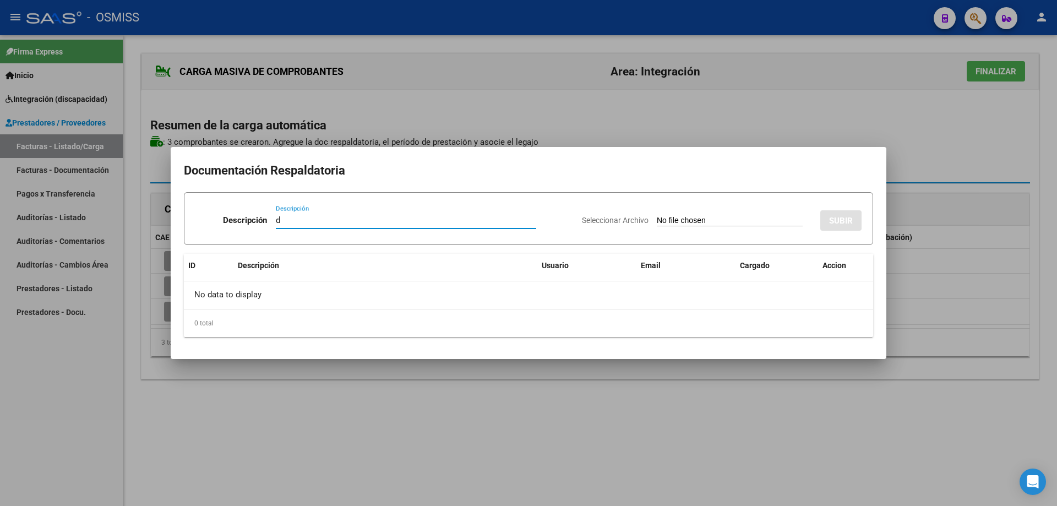
type input "d"
click at [657, 219] on input "Seleccionar Archivo" at bounding box center [730, 221] width 146 height 10
type input "C:\fakepath\Sep Matias.pdf"
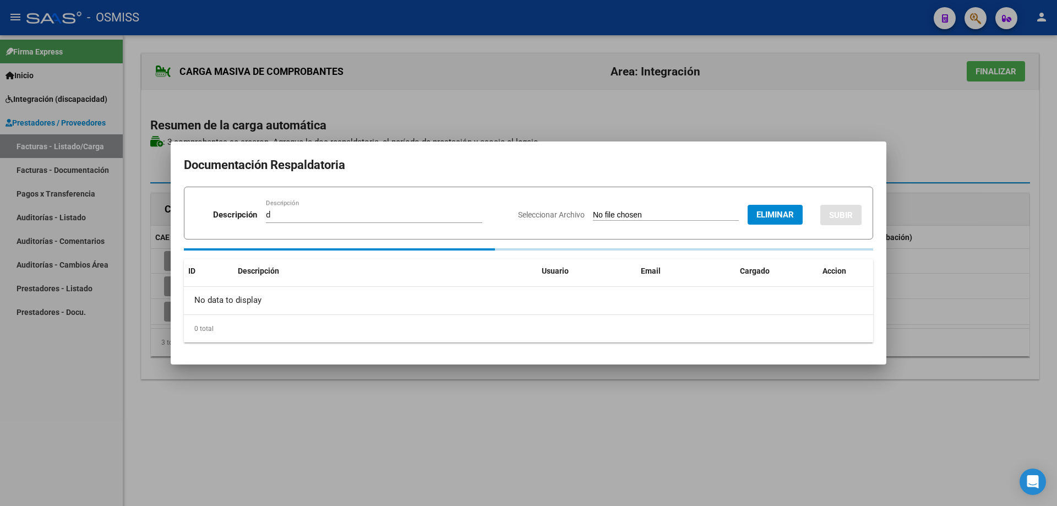
click at [844, 216] on span "SUBIR" at bounding box center [841, 215] width 24 height 10
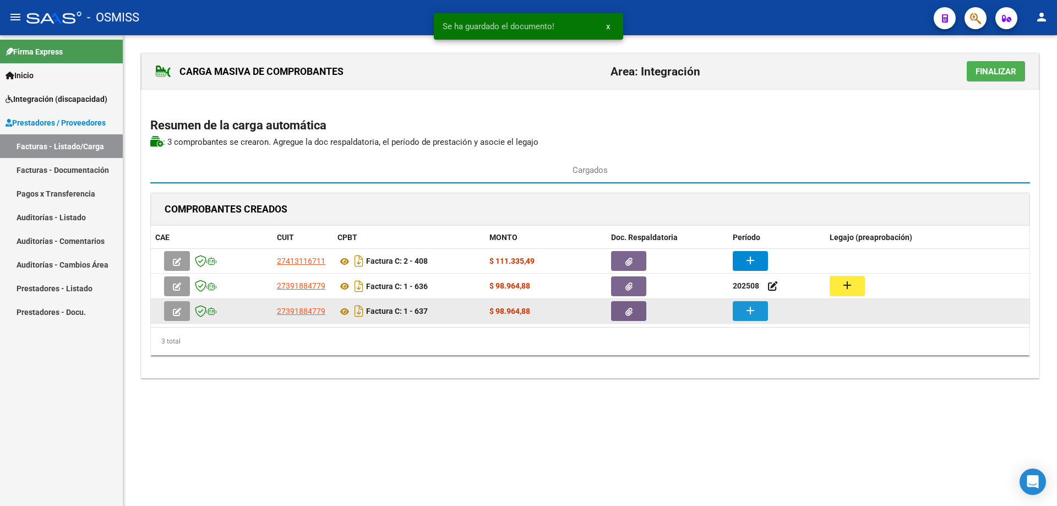
click at [742, 311] on button "add" at bounding box center [749, 311] width 35 height 20
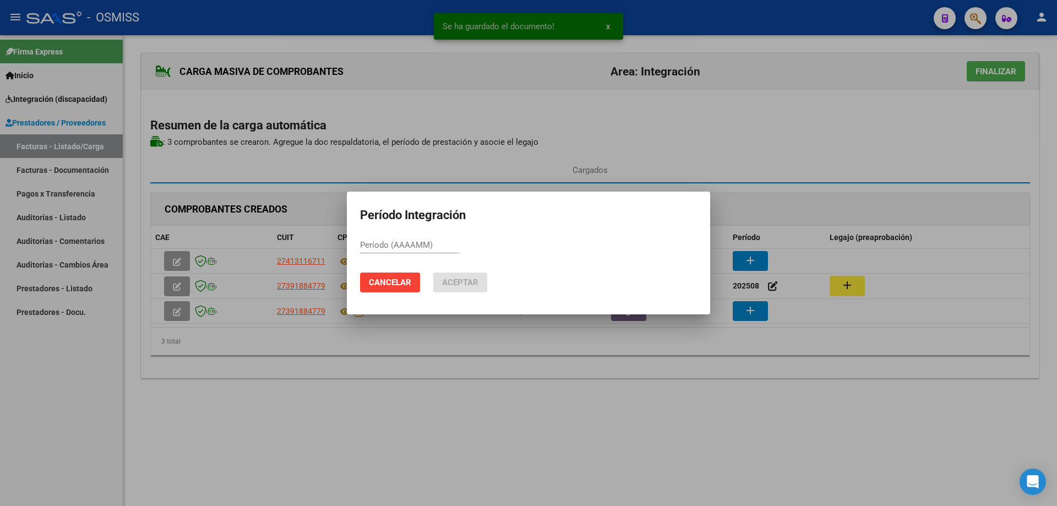
drag, startPoint x: 412, startPoint y: 239, endPoint x: 413, endPoint y: 247, distance: 7.7
paste input "202509"
type input "202509"
click at [456, 274] on button "Aceptar" at bounding box center [460, 282] width 54 height 20
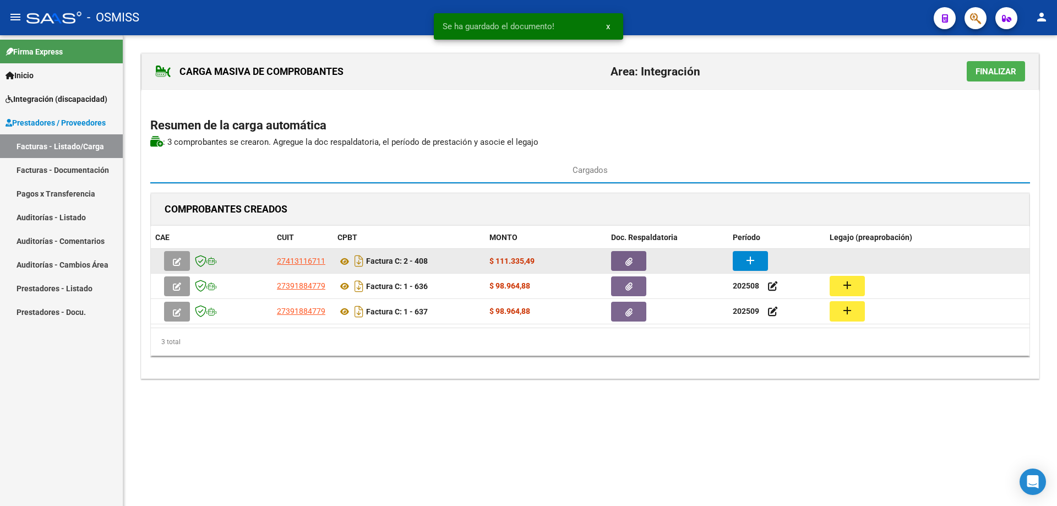
click at [746, 260] on mat-icon "add" at bounding box center [749, 260] width 13 height 13
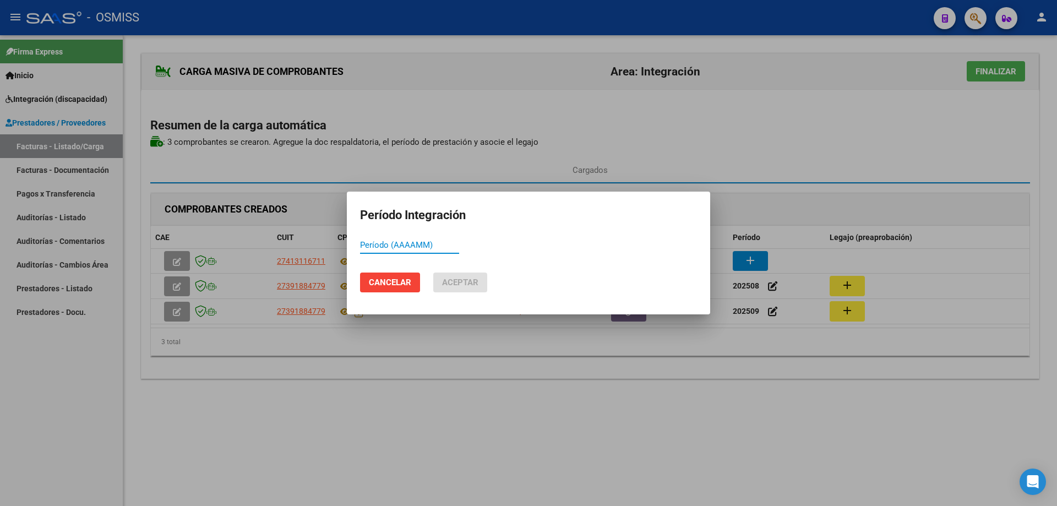
paste input "202509"
type input "202509"
click at [443, 287] on span "Aceptar" at bounding box center [460, 282] width 36 height 10
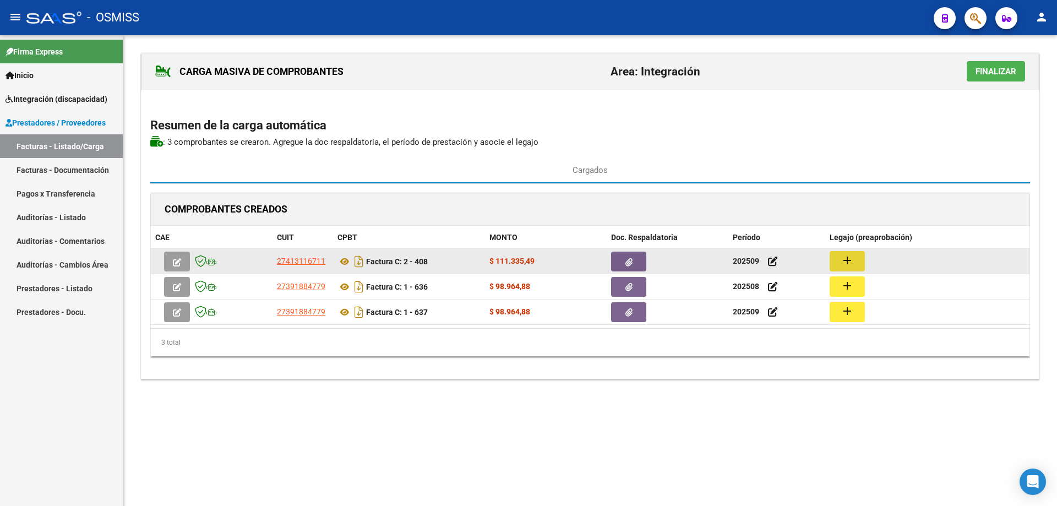
click at [850, 259] on mat-icon "add" at bounding box center [846, 260] width 13 height 13
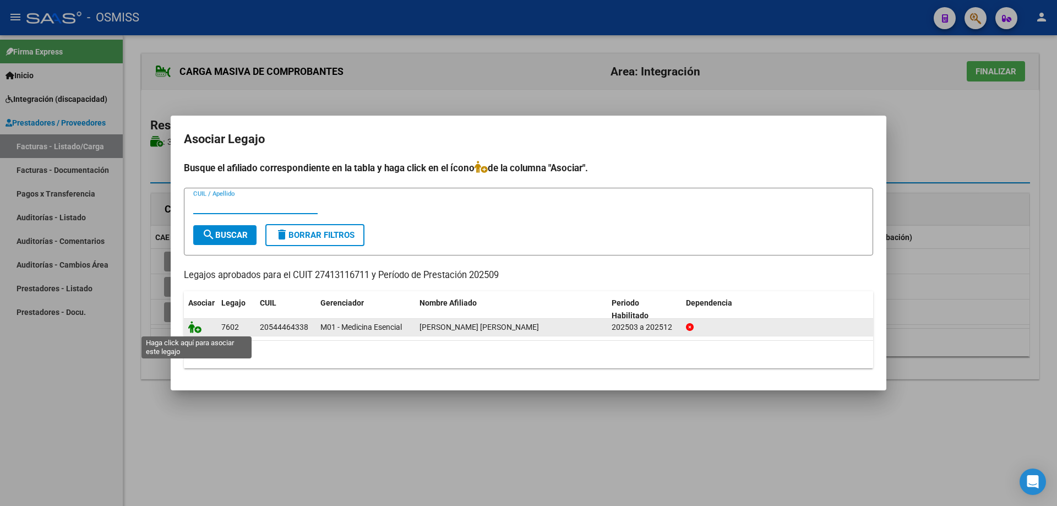
click at [193, 331] on icon at bounding box center [194, 327] width 13 height 12
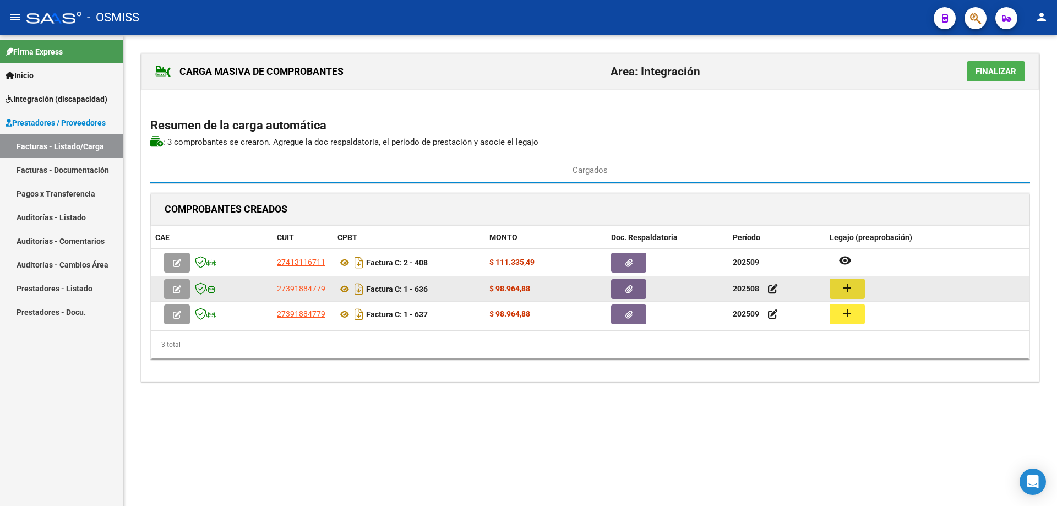
click at [844, 286] on mat-icon "add" at bounding box center [846, 287] width 13 height 13
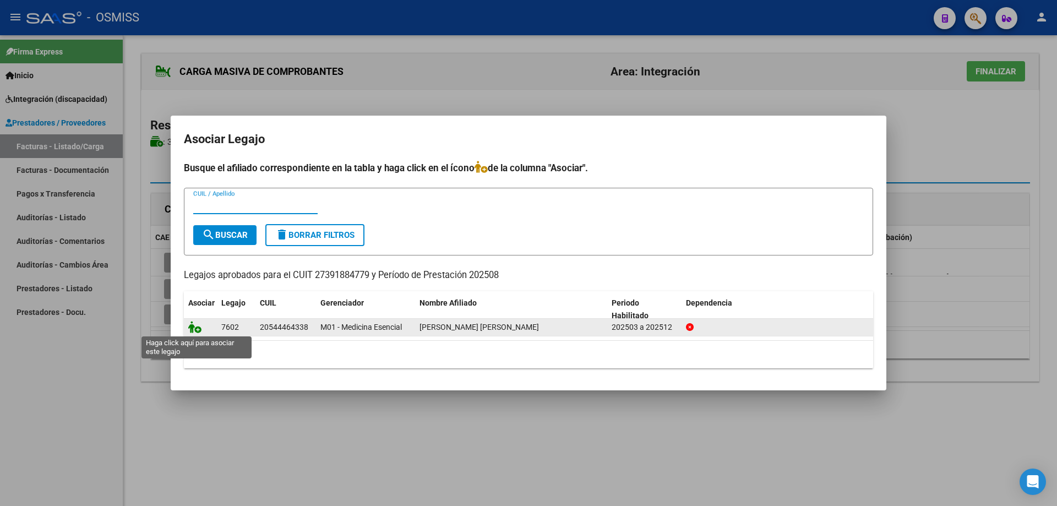
click at [193, 330] on icon at bounding box center [194, 327] width 13 height 12
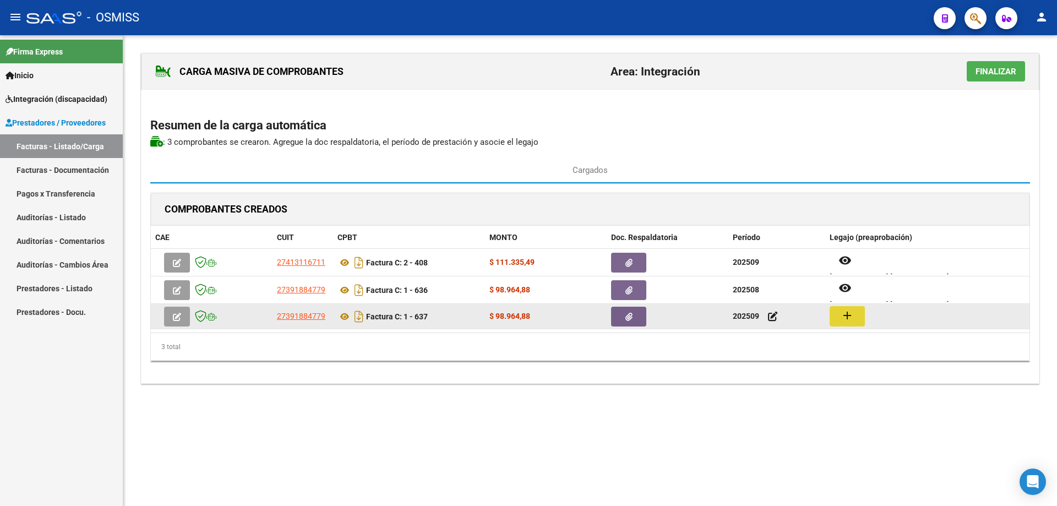
click at [848, 314] on mat-icon "add" at bounding box center [846, 315] width 13 height 13
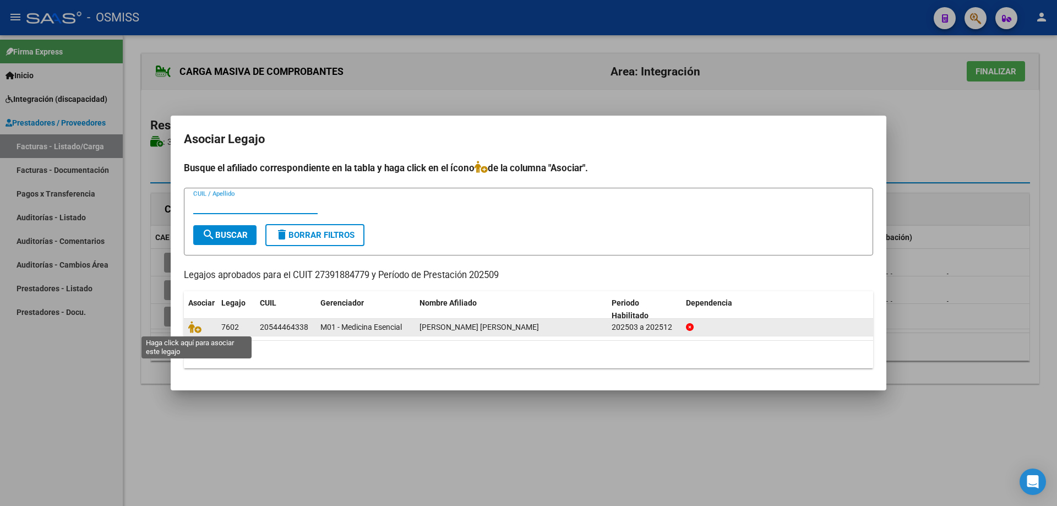
click at [201, 329] on span at bounding box center [196, 327] width 17 height 9
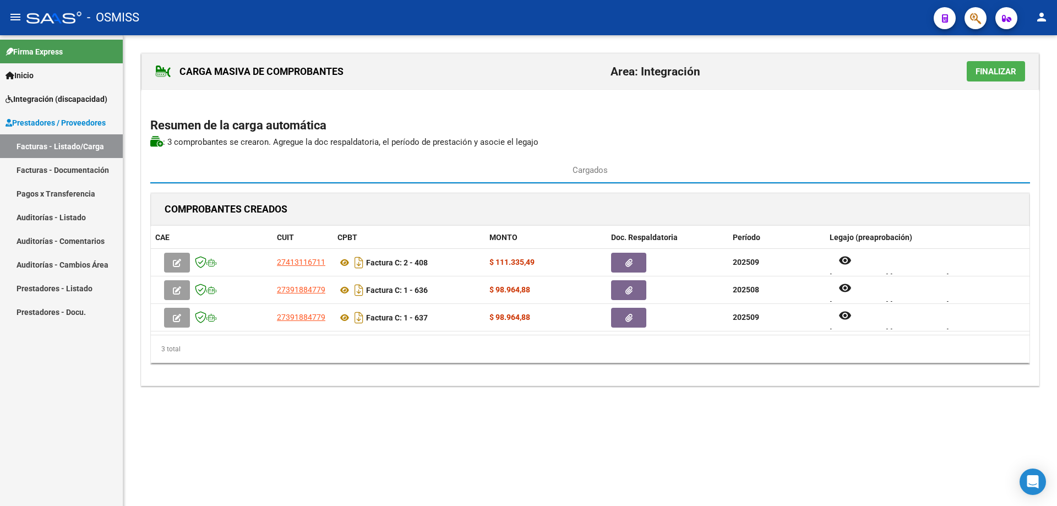
click at [988, 68] on span "Finalizar" at bounding box center [995, 72] width 41 height 10
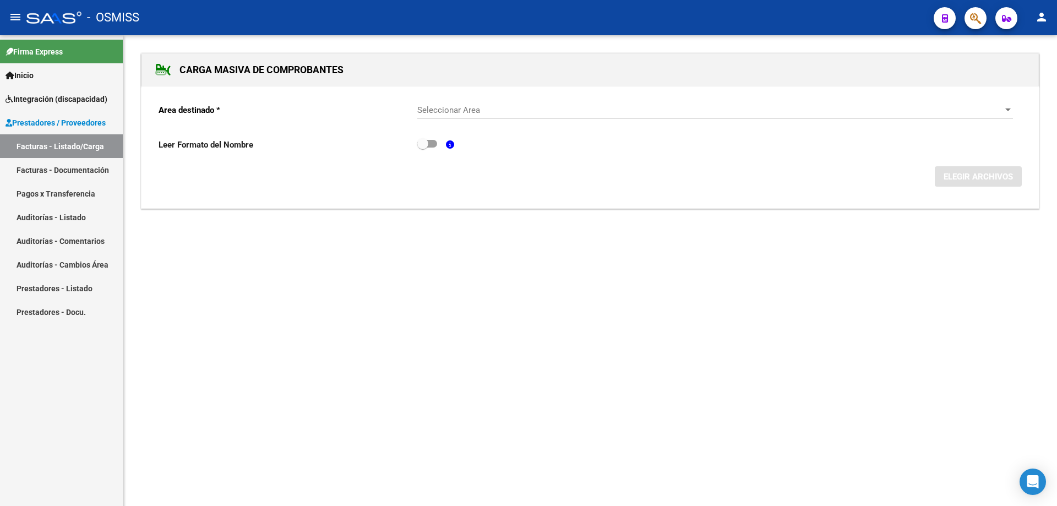
click at [547, 104] on div "Seleccionar Area Seleccionar Area" at bounding box center [714, 107] width 595 height 24
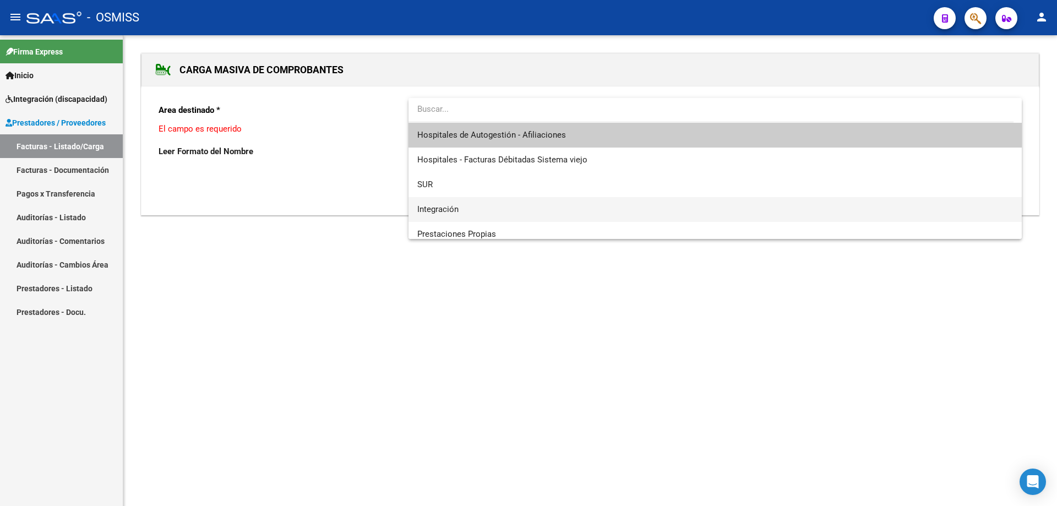
click at [474, 205] on span "Integración" at bounding box center [714, 209] width 595 height 25
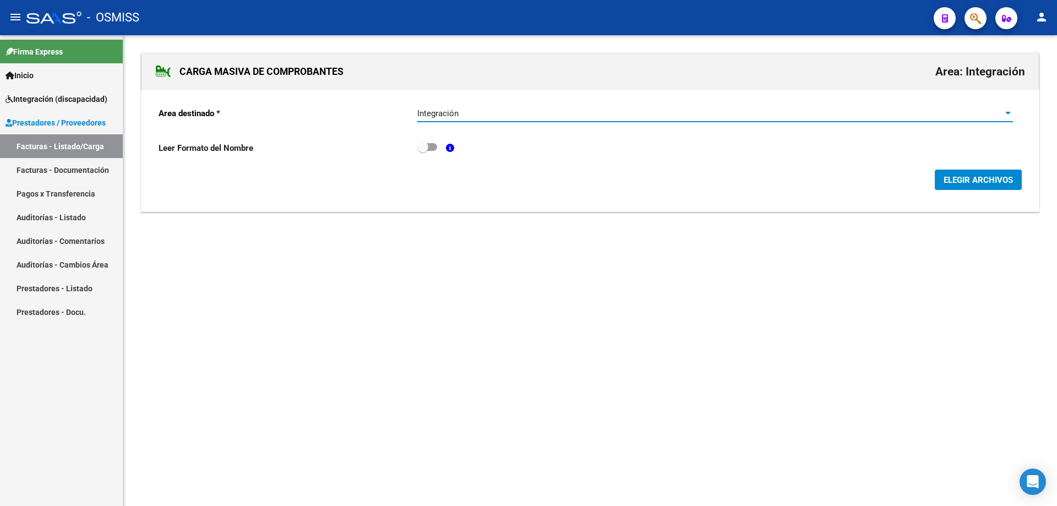
click at [960, 181] on span "ELEGIR ARCHIVOS" at bounding box center [977, 180] width 69 height 10
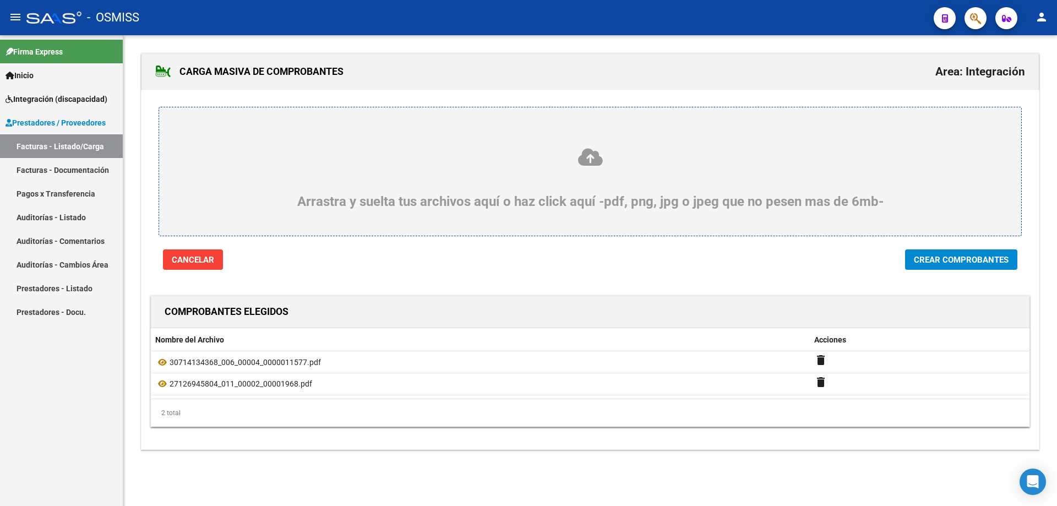
click at [973, 263] on span "Crear Comprobantes" at bounding box center [961, 260] width 95 height 10
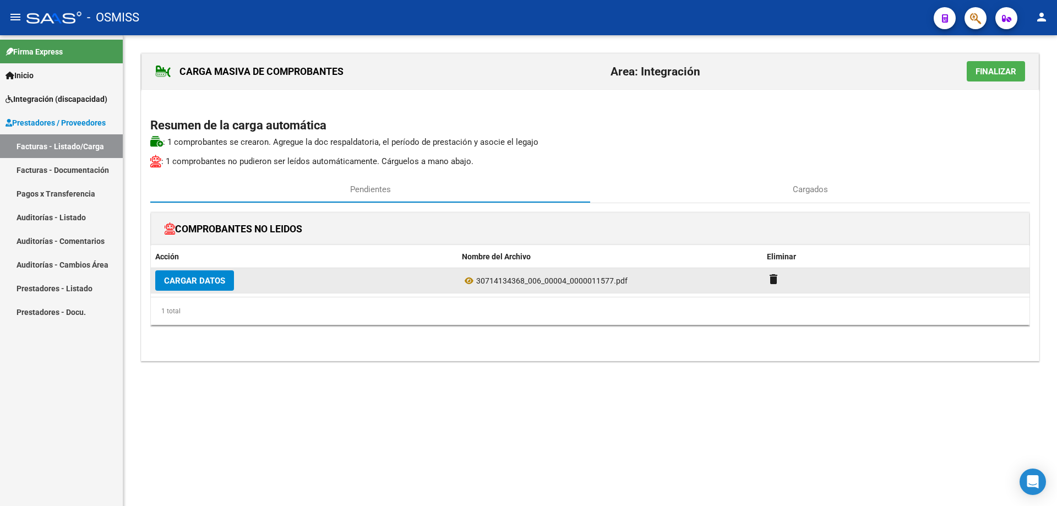
click at [214, 280] on span "Cargar Datos" at bounding box center [194, 281] width 61 height 10
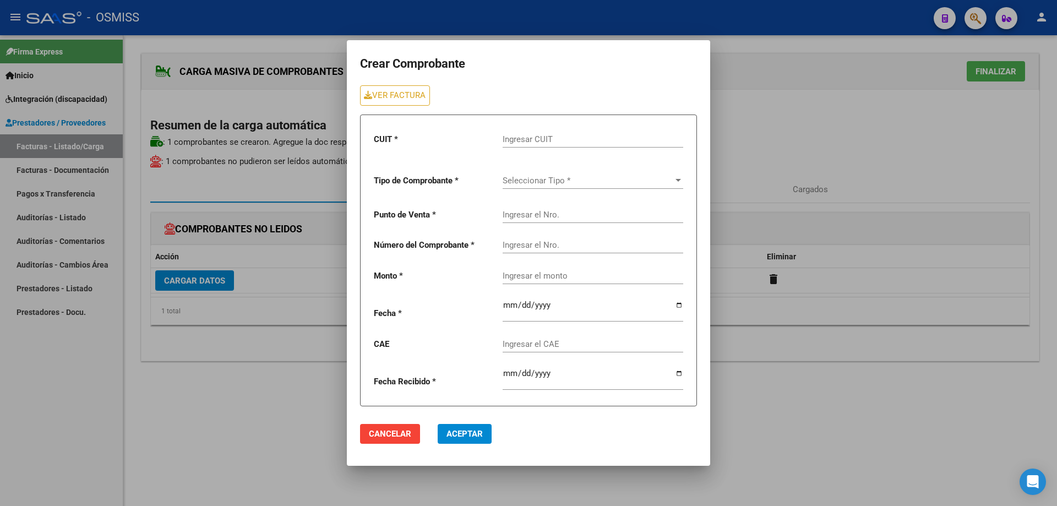
click at [527, 133] on div "Ingresar CUIT" at bounding box center [592, 136] width 181 height 24
type input "30-71413436-8"
click at [538, 182] on span "Seleccionar Tipo *" at bounding box center [587, 181] width 171 height 10
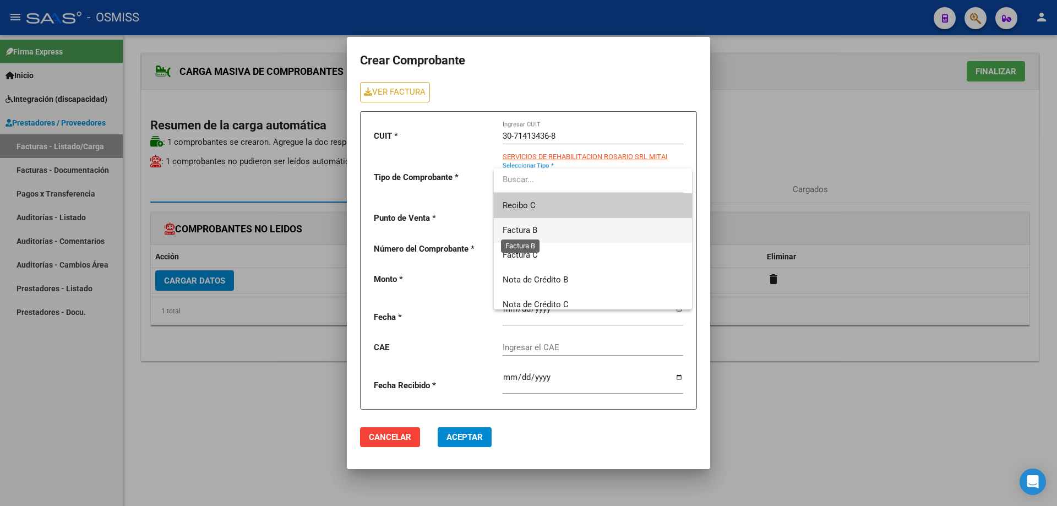
click at [533, 234] on span "Factura B" at bounding box center [519, 230] width 35 height 10
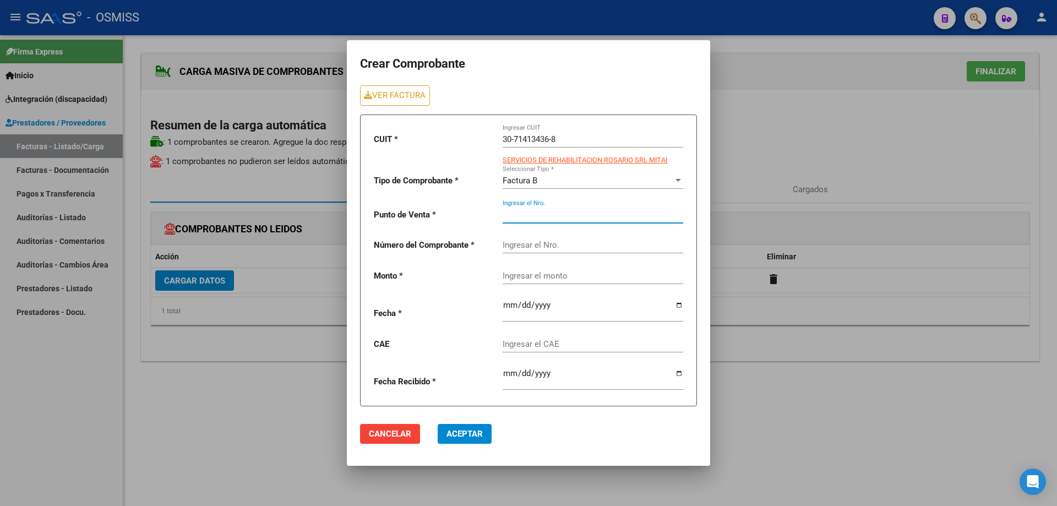
click at [531, 213] on input "Ingresar el Nro." at bounding box center [592, 215] width 181 height 10
click at [380, 92] on link "VER FACTURA" at bounding box center [395, 95] width 70 height 20
click at [539, 213] on input "Ingresar el Nro." at bounding box center [592, 215] width 181 height 10
type input "4"
click at [513, 241] on input "Ingresar el Nro." at bounding box center [592, 245] width 181 height 10
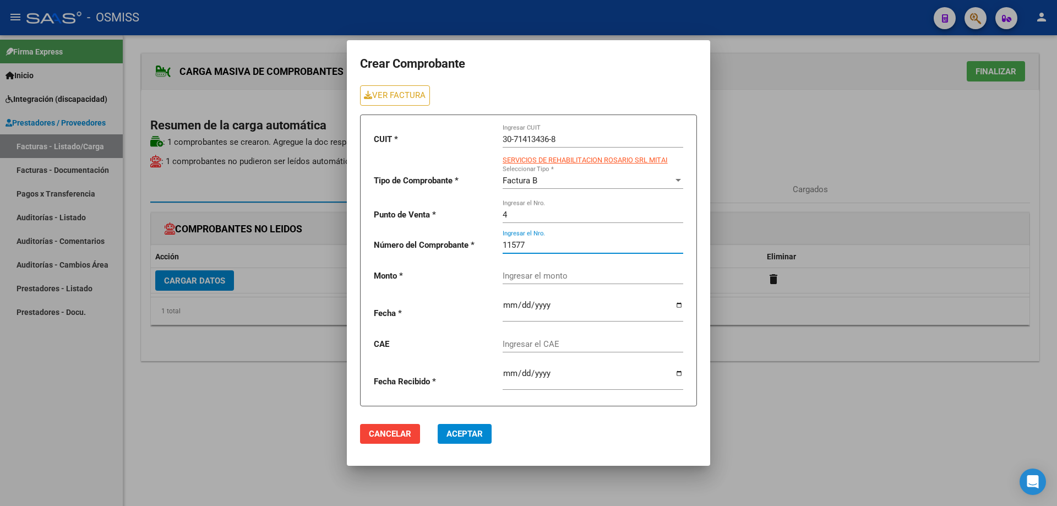
type input "11577"
click at [512, 277] on div "Ingresar el monto" at bounding box center [592, 272] width 181 height 24
drag, startPoint x: 541, startPoint y: 269, endPoint x: 523, endPoint y: 276, distance: 19.7
paste input "260908.16"
type input "260908.16"
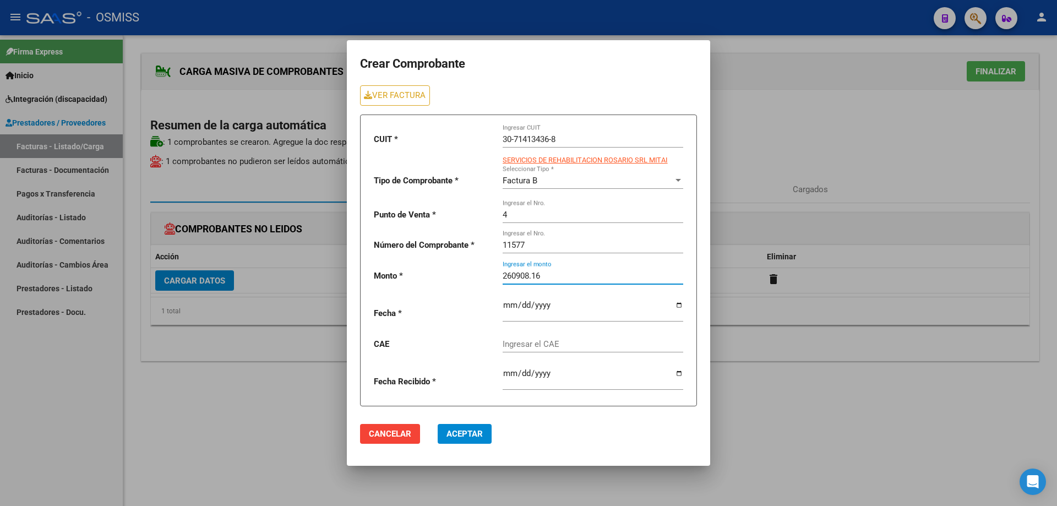
click at [507, 305] on input "date" at bounding box center [592, 309] width 181 height 18
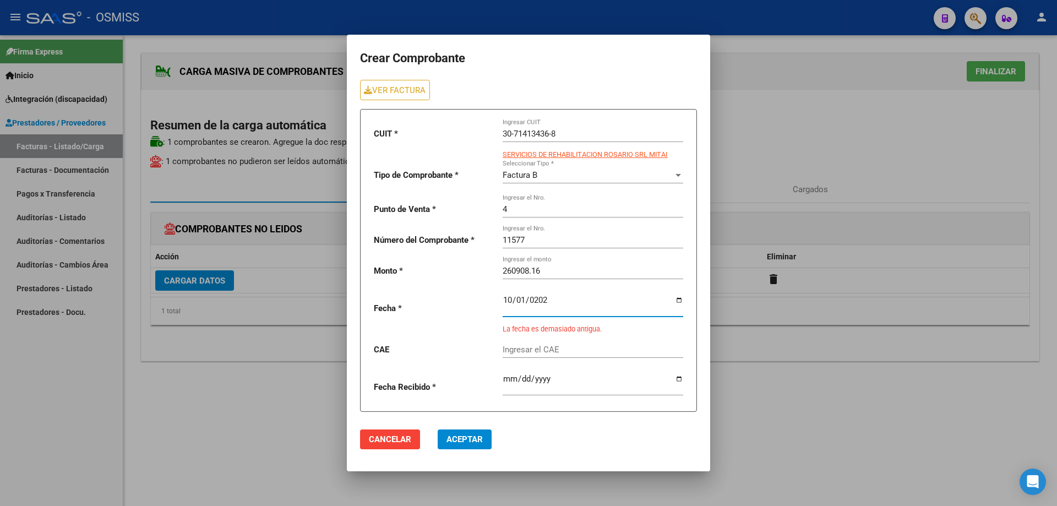
type input "2025-10-01"
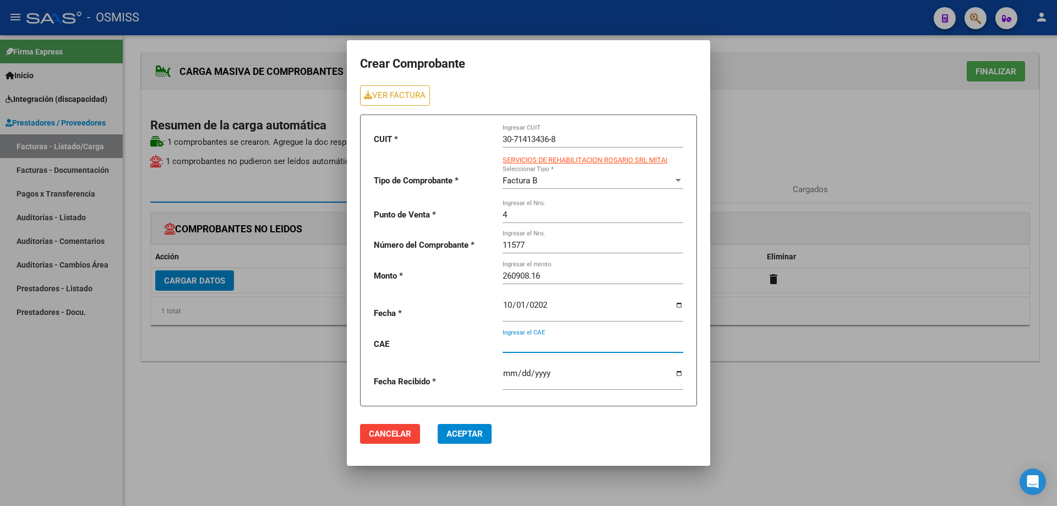
click at [528, 348] on input "Ingresar el CAE" at bounding box center [592, 344] width 181 height 10
click at [504, 307] on input "2025-10-01" at bounding box center [592, 309] width 181 height 18
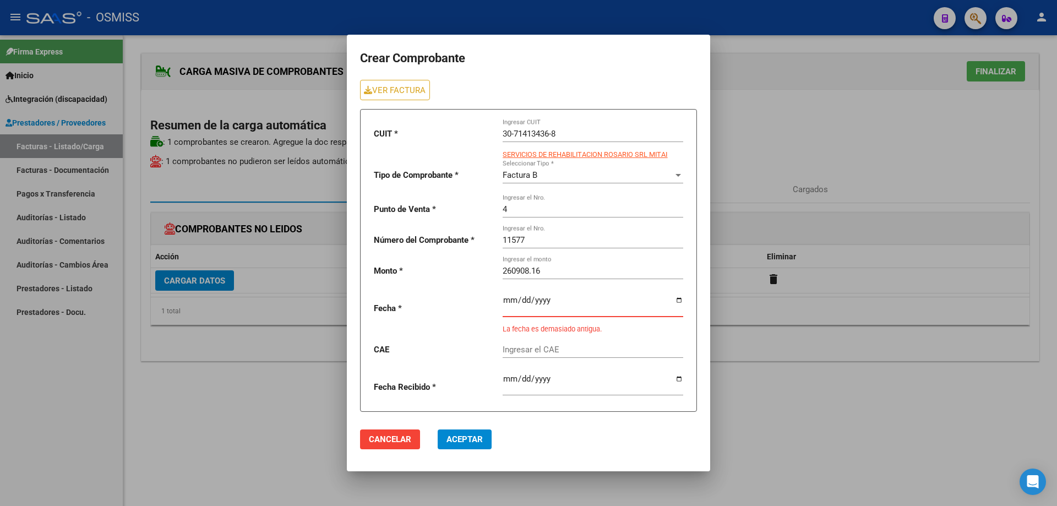
type input "2025-10-02"
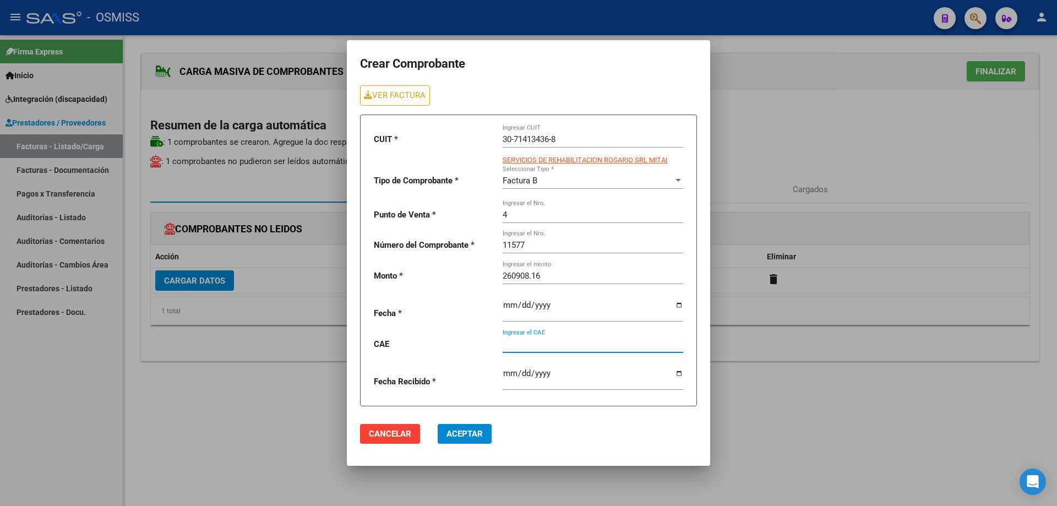
click at [514, 341] on input "Ingresar el CAE" at bounding box center [592, 344] width 181 height 10
paste input "75408363691442"
type input "75408363691442"
click at [472, 438] on span "Aceptar" at bounding box center [464, 434] width 36 height 10
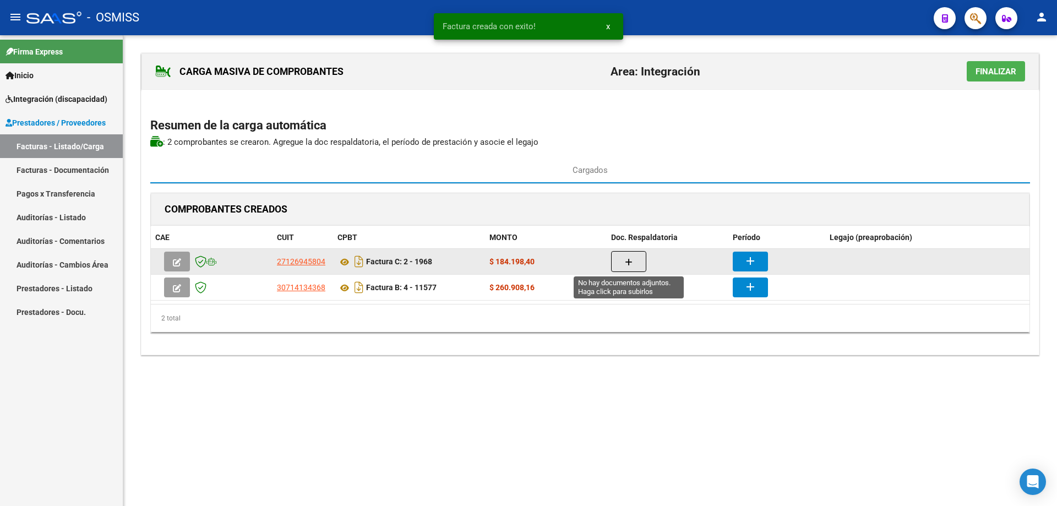
click at [631, 261] on icon "button" at bounding box center [629, 262] width 8 height 8
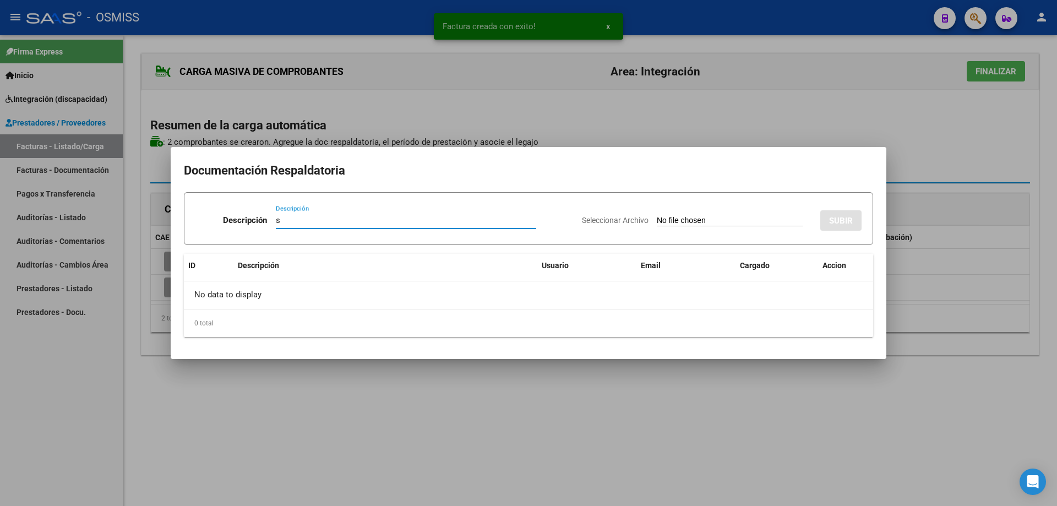
type input "s"
click at [671, 214] on div "Seleccionar Archivo SUBIR" at bounding box center [722, 218] width 280 height 34
click at [671, 221] on input "Seleccionar Archivo" at bounding box center [730, 221] width 146 height 10
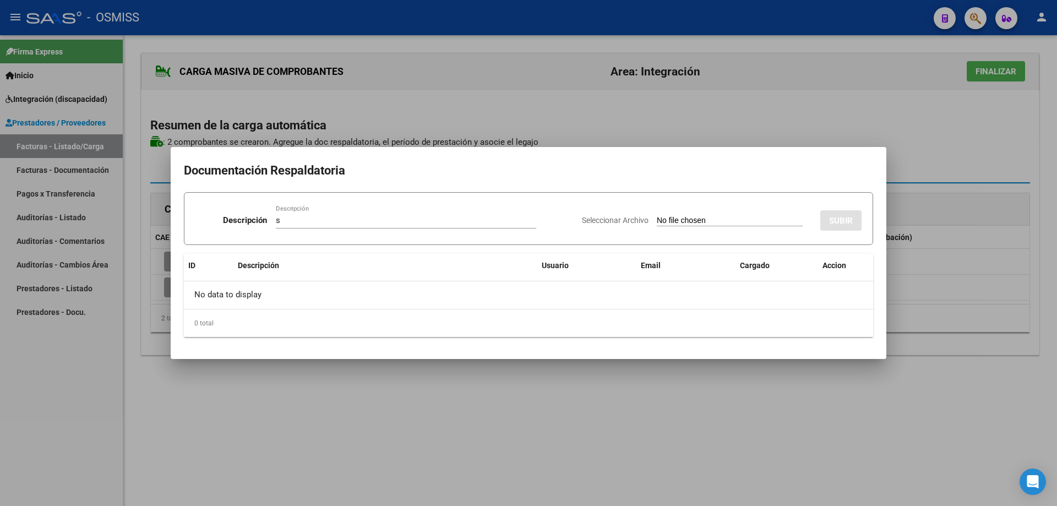
type input "C:\fakepath\GALLO_asistencia transporte_SETIEMBRE-2025.pdf"
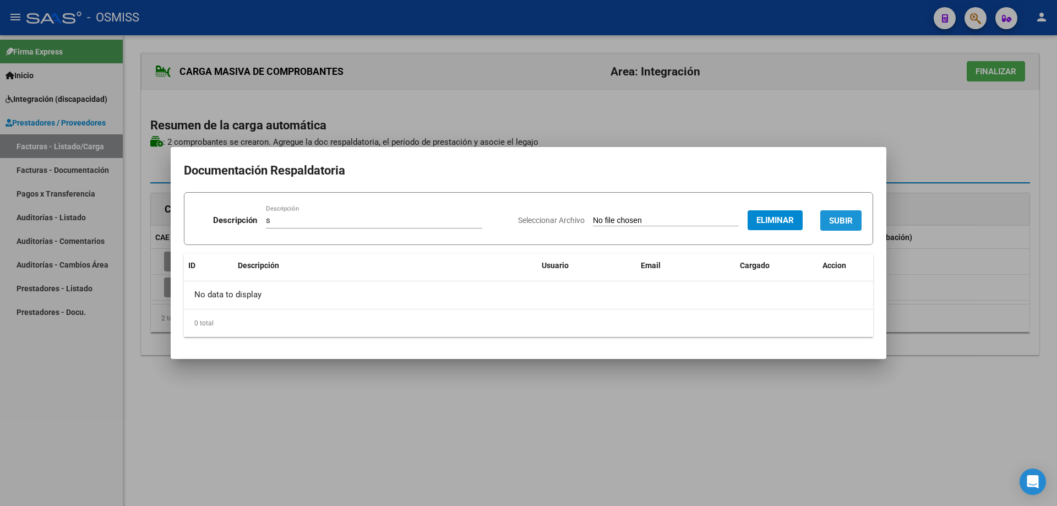
click at [833, 223] on span "SUBIR" at bounding box center [841, 221] width 24 height 10
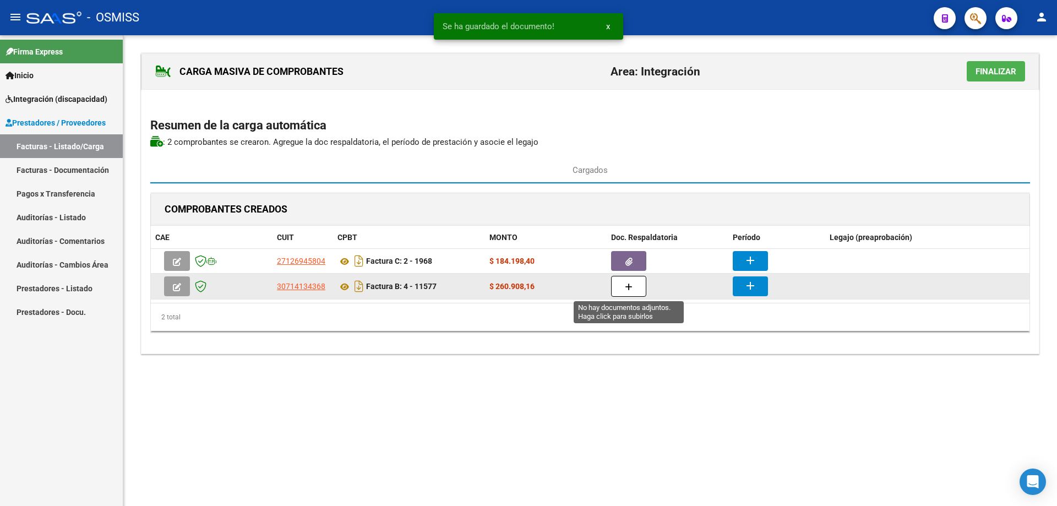
click at [635, 290] on button "button" at bounding box center [628, 286] width 35 height 21
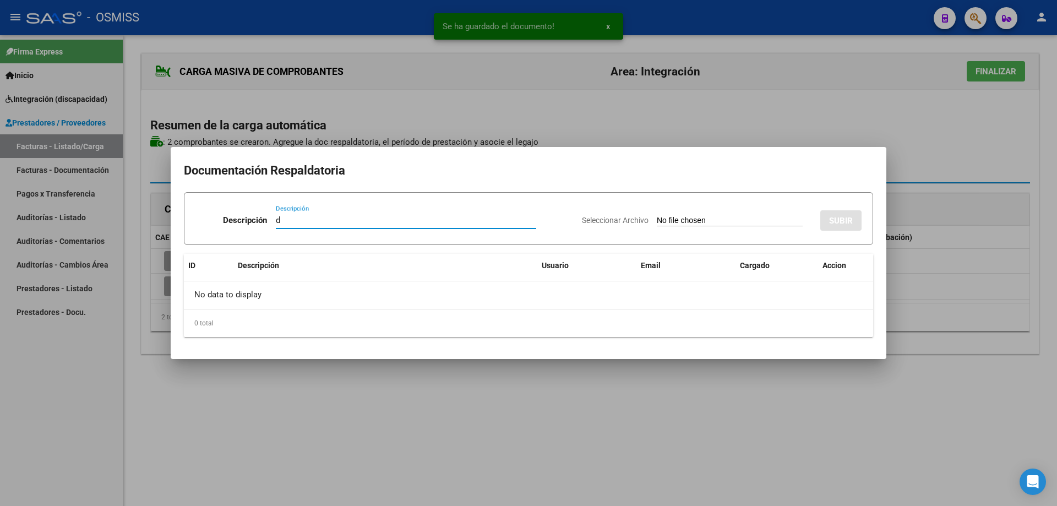
type input "d"
click at [657, 217] on input "Seleccionar Archivo" at bounding box center [730, 221] width 146 height 10
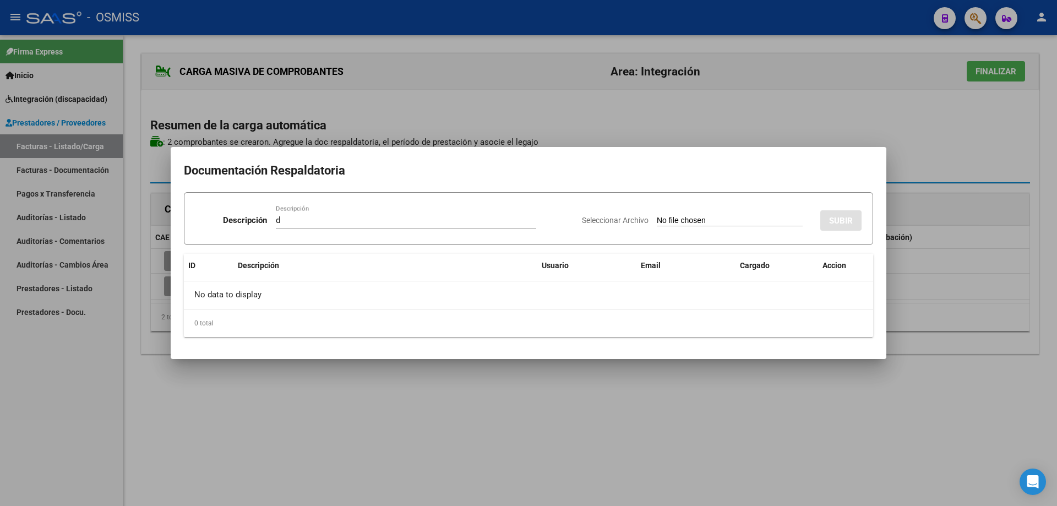
type input "C:\fakepath\Gallo - Sept.pdf"
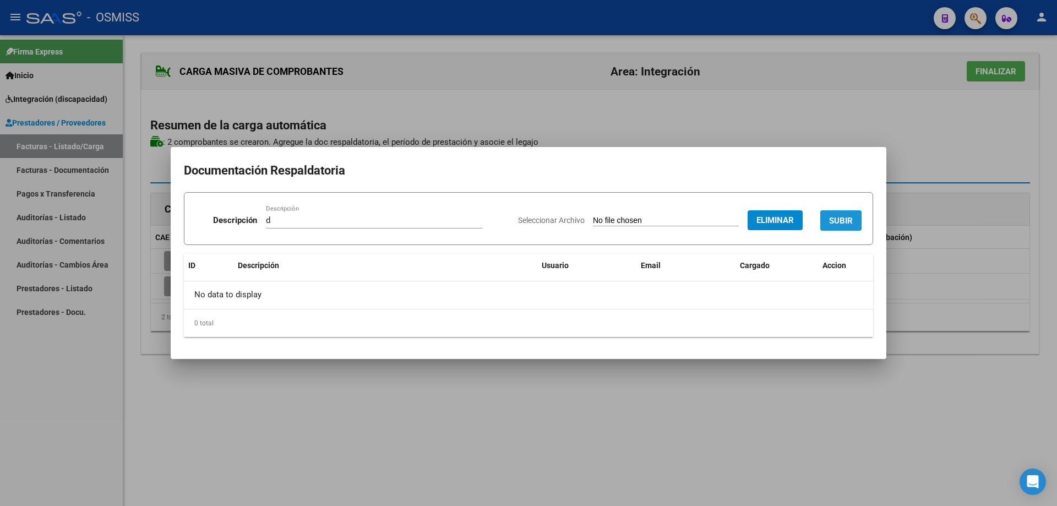
click at [850, 219] on span "SUBIR" at bounding box center [841, 221] width 24 height 10
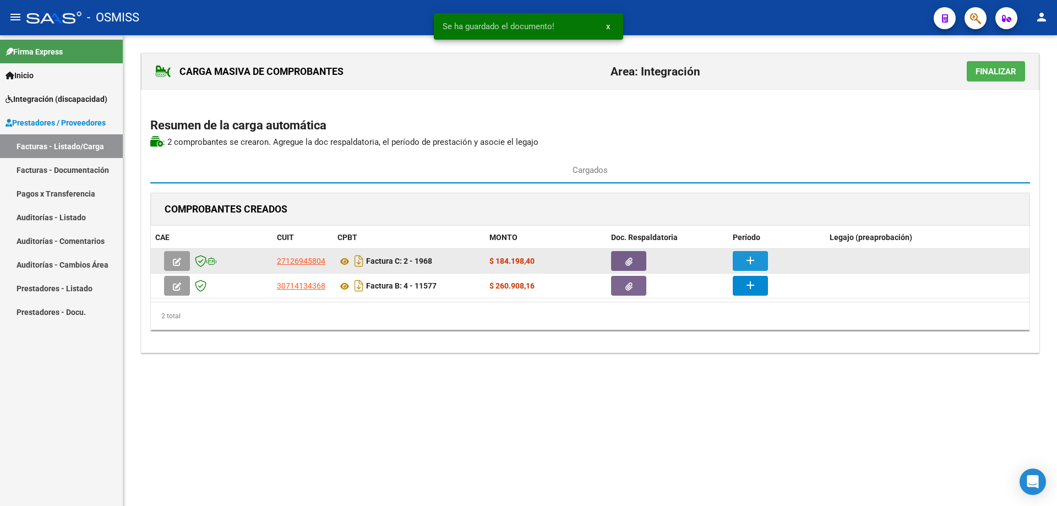
click at [754, 258] on mat-icon "add" at bounding box center [749, 260] width 13 height 13
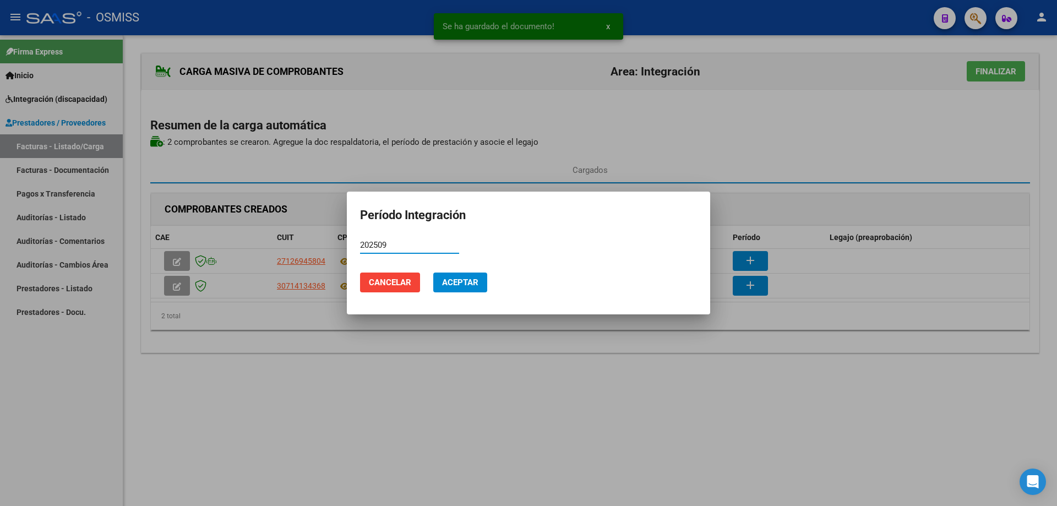
drag, startPoint x: 394, startPoint y: 243, endPoint x: 356, endPoint y: 238, distance: 38.2
click at [356, 238] on mat-dialog-content "202509 Período (AAAAMM)" at bounding box center [528, 250] width 363 height 27
type input "202509"
click at [458, 286] on span "Aceptar" at bounding box center [460, 282] width 36 height 10
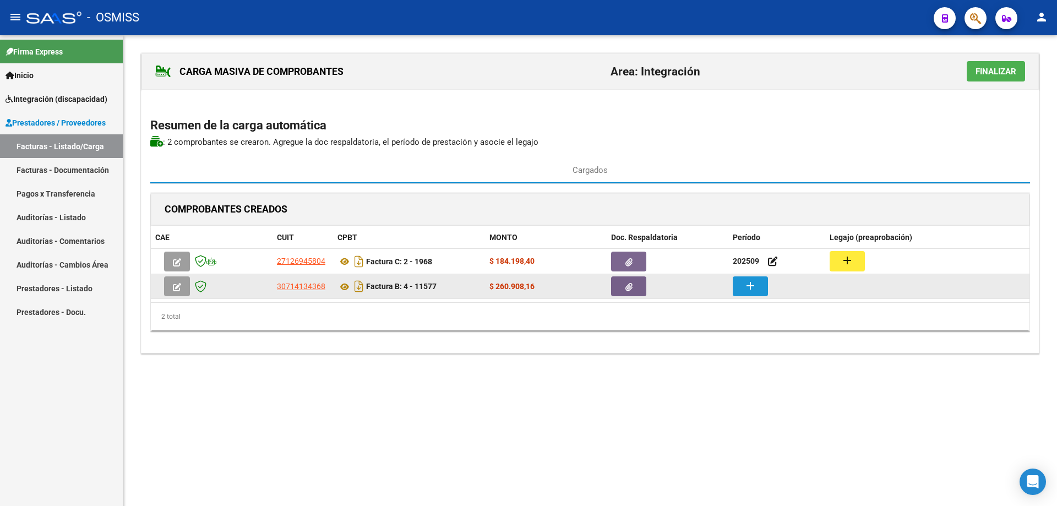
click at [747, 287] on mat-icon "add" at bounding box center [749, 285] width 13 height 13
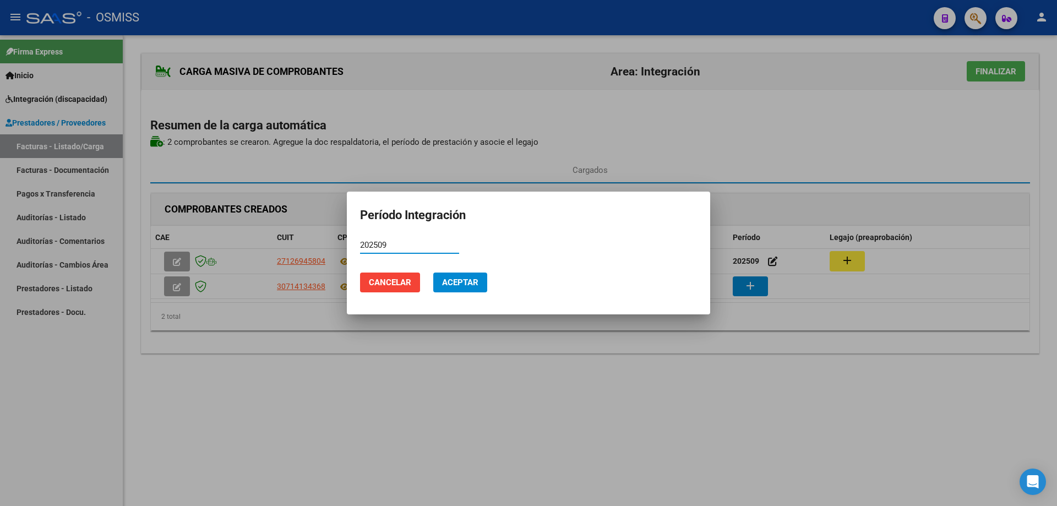
type input "202509"
click at [454, 286] on span "Aceptar" at bounding box center [460, 282] width 36 height 10
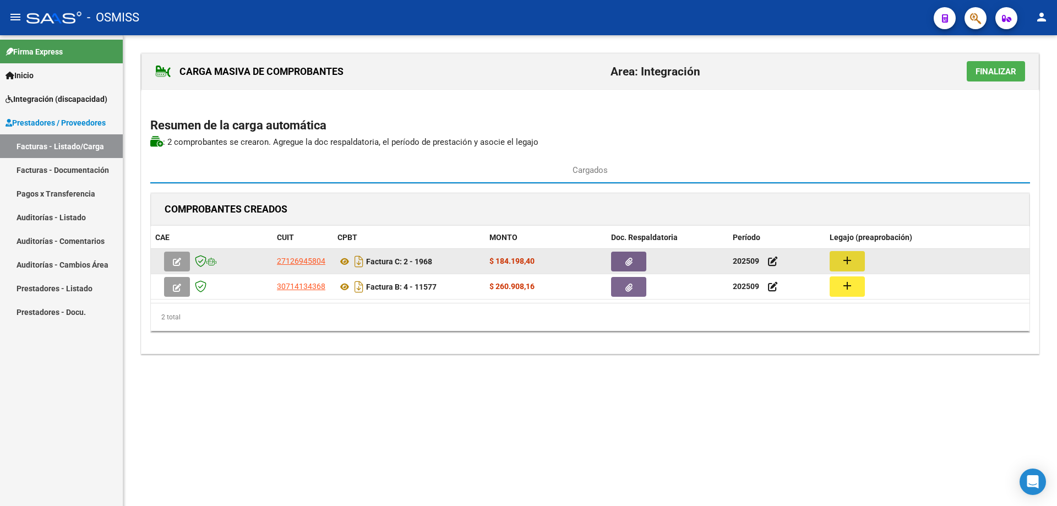
click at [857, 257] on button "add" at bounding box center [846, 261] width 35 height 20
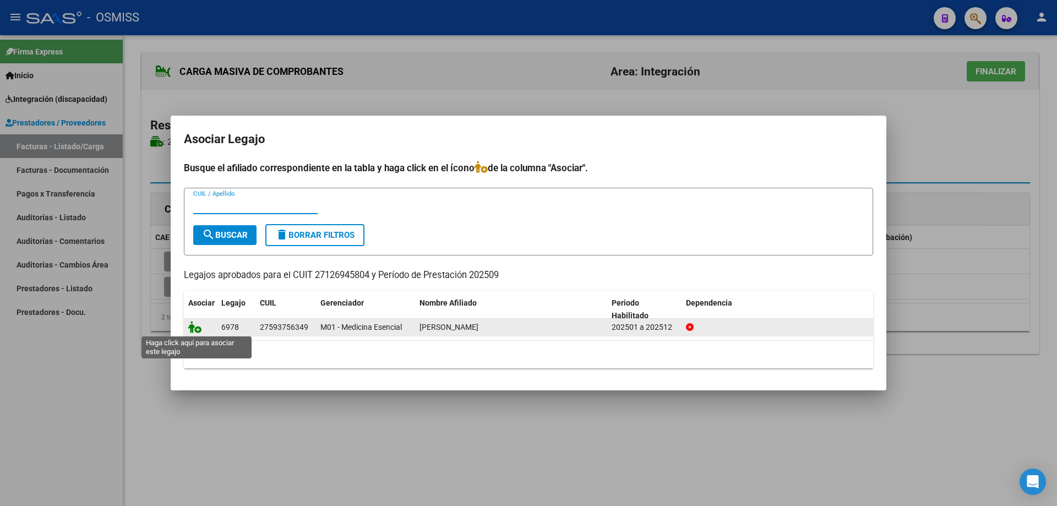
click at [195, 330] on icon at bounding box center [194, 327] width 13 height 12
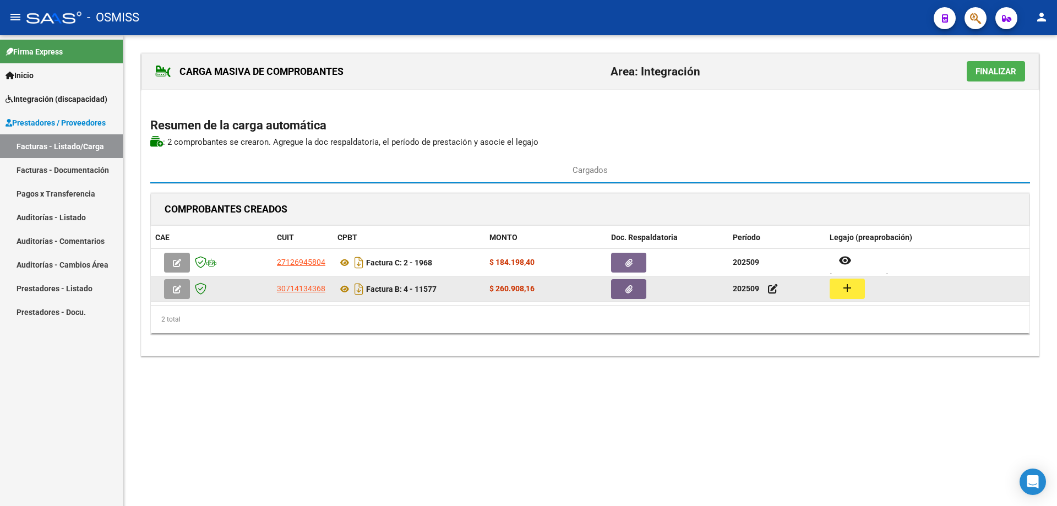
click at [851, 286] on mat-icon "add" at bounding box center [846, 287] width 13 height 13
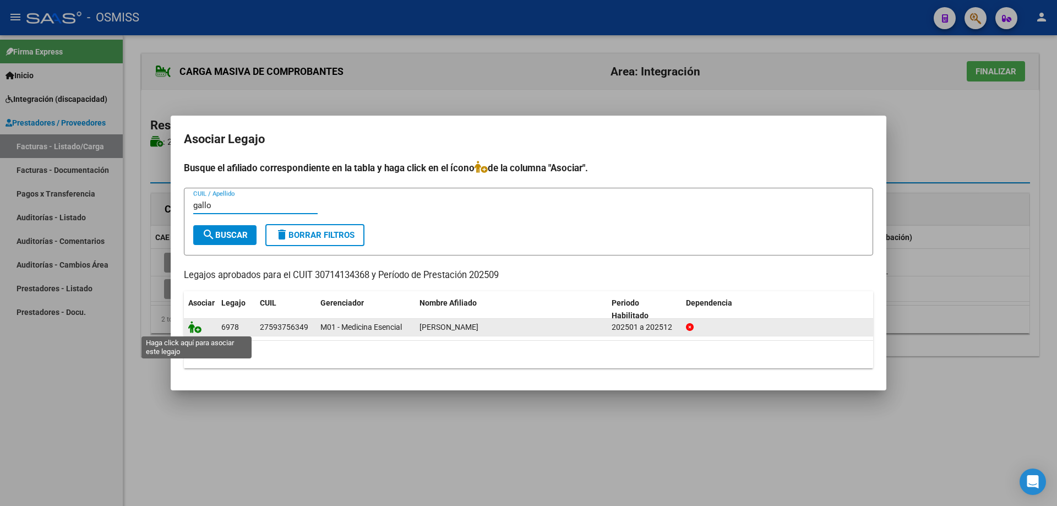
type input "gallo"
click at [192, 327] on icon at bounding box center [194, 327] width 13 height 12
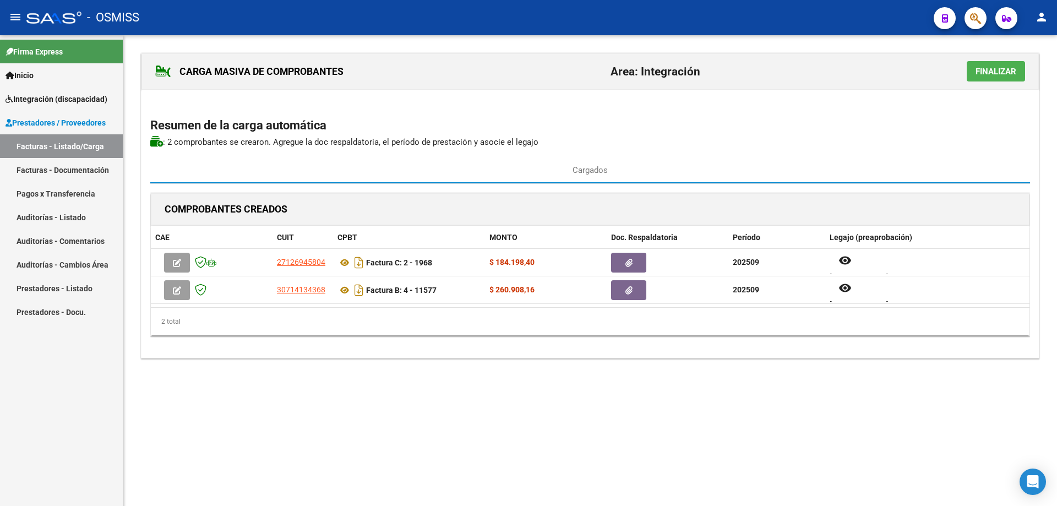
click at [988, 73] on span "Finalizar" at bounding box center [995, 72] width 41 height 10
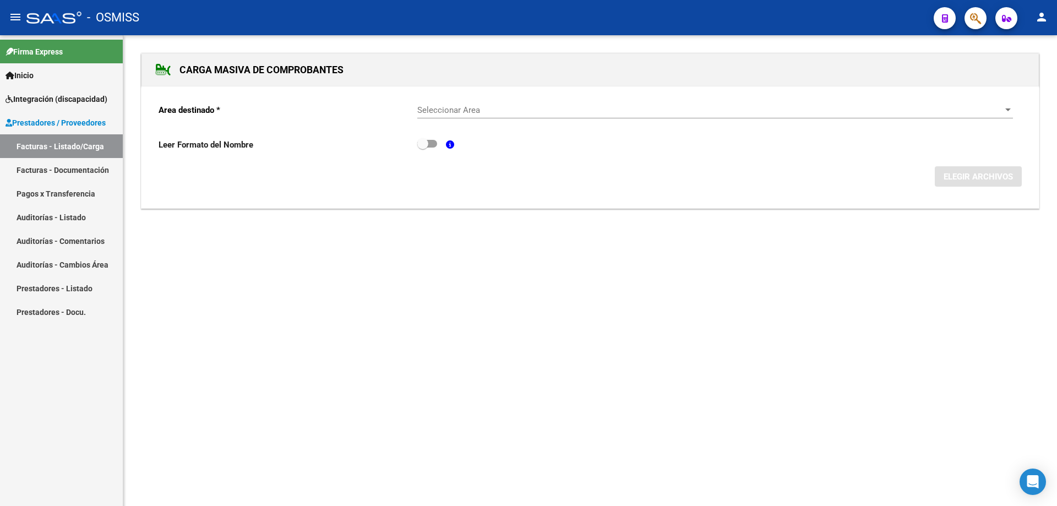
click at [548, 103] on div "Seleccionar Area Seleccionar Area" at bounding box center [714, 107] width 595 height 24
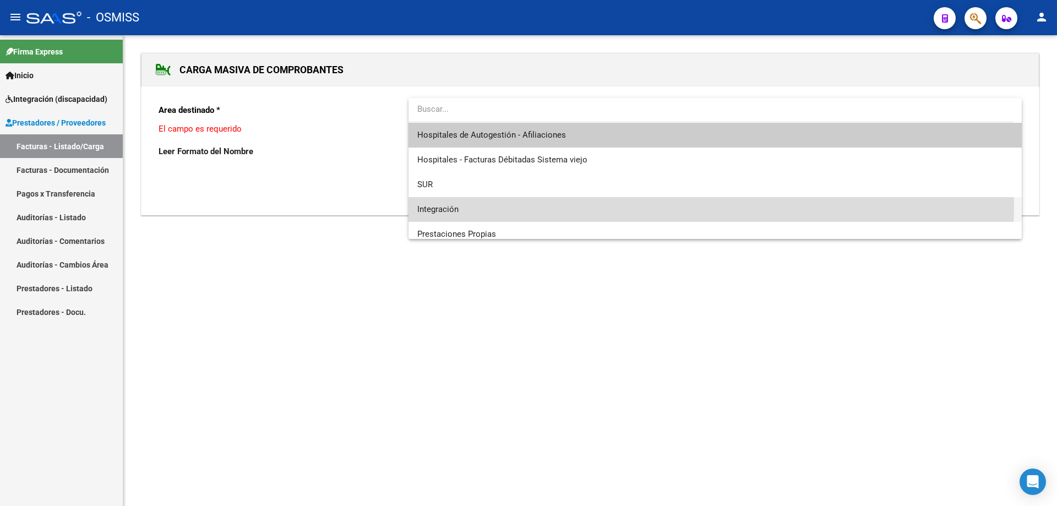
click at [457, 202] on span "Integración" at bounding box center [714, 209] width 595 height 25
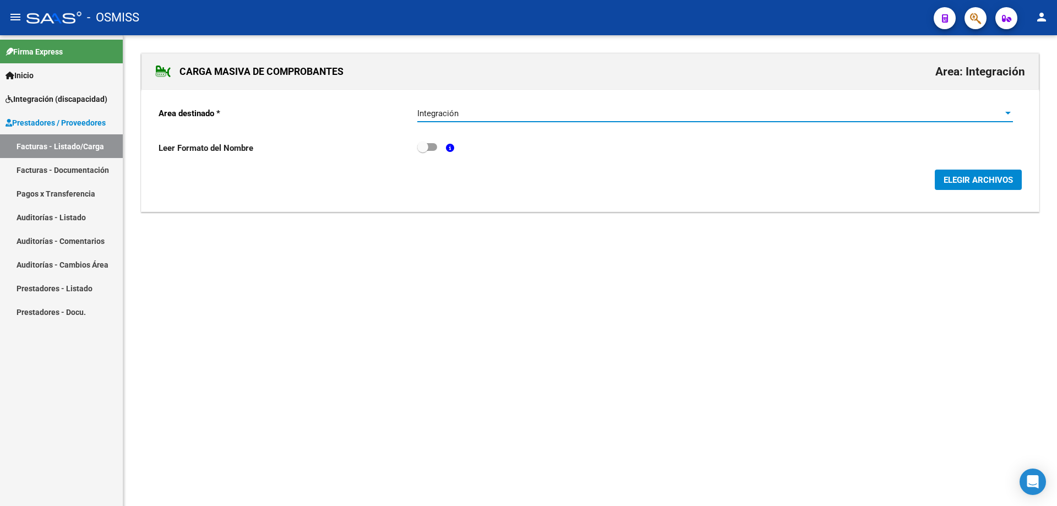
click at [952, 181] on span "ELEGIR ARCHIVOS" at bounding box center [977, 180] width 69 height 10
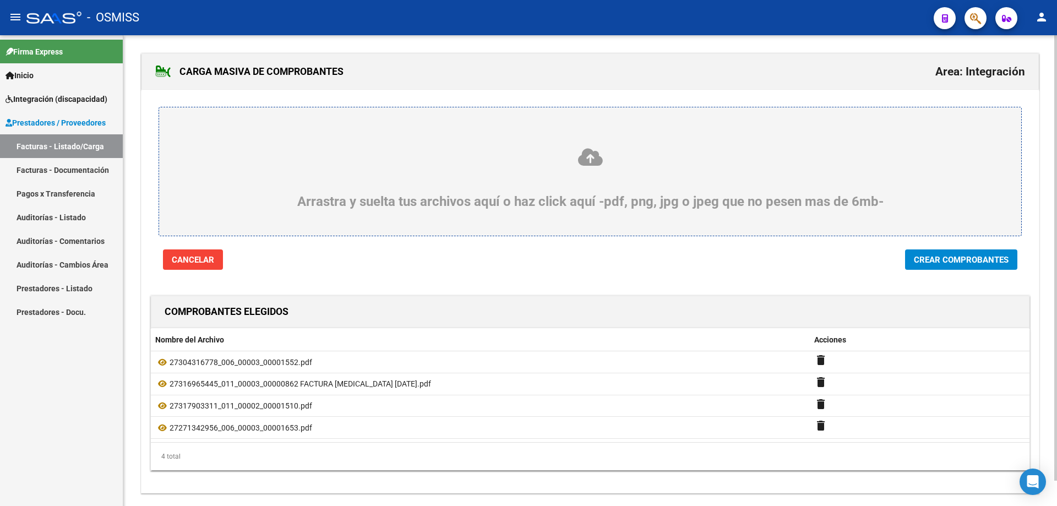
click at [996, 261] on span "Crear Comprobantes" at bounding box center [961, 260] width 95 height 10
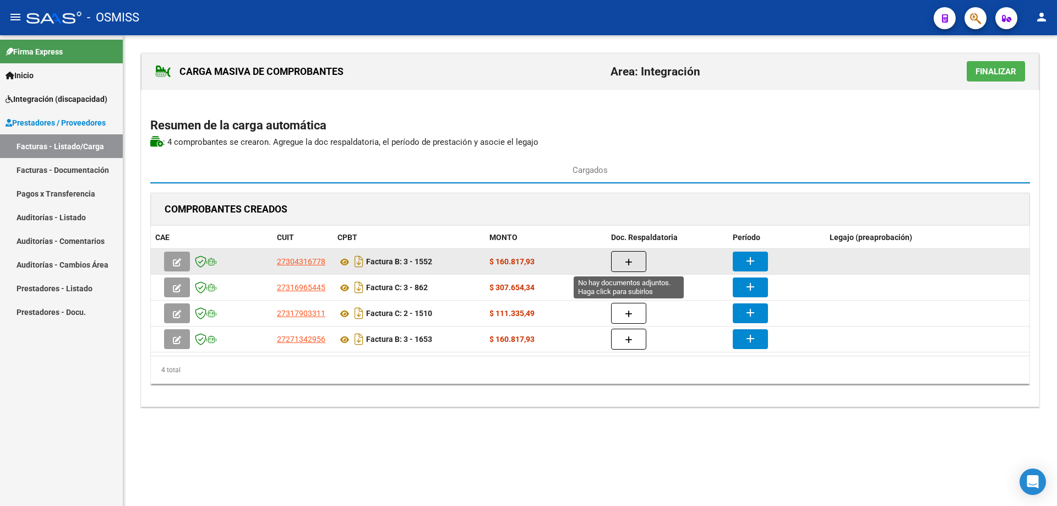
click at [638, 262] on button "button" at bounding box center [628, 261] width 35 height 21
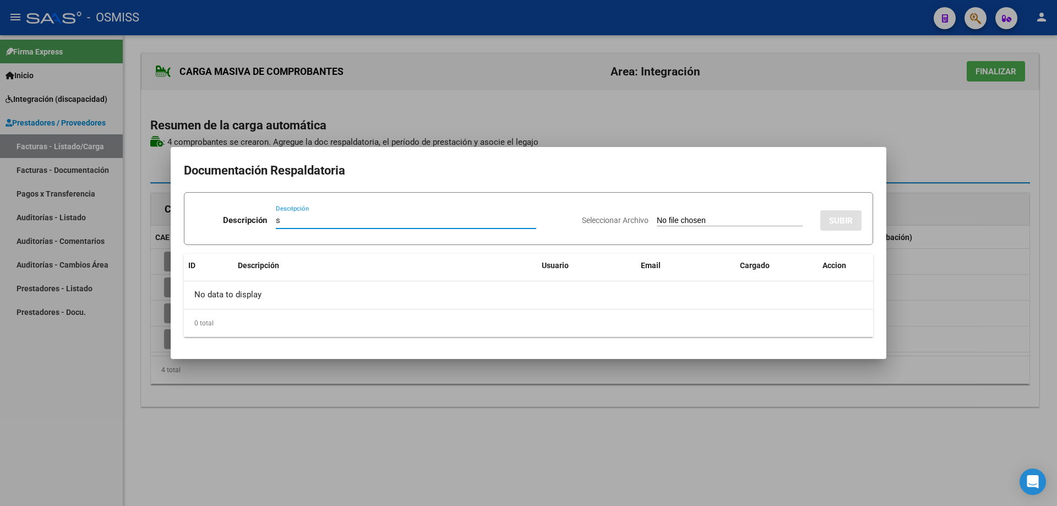
type input "s"
click at [676, 218] on input "Seleccionar Archivo" at bounding box center [730, 221] width 146 height 10
type input "C:\fakepath\GARCIA CUENCA.pdf"
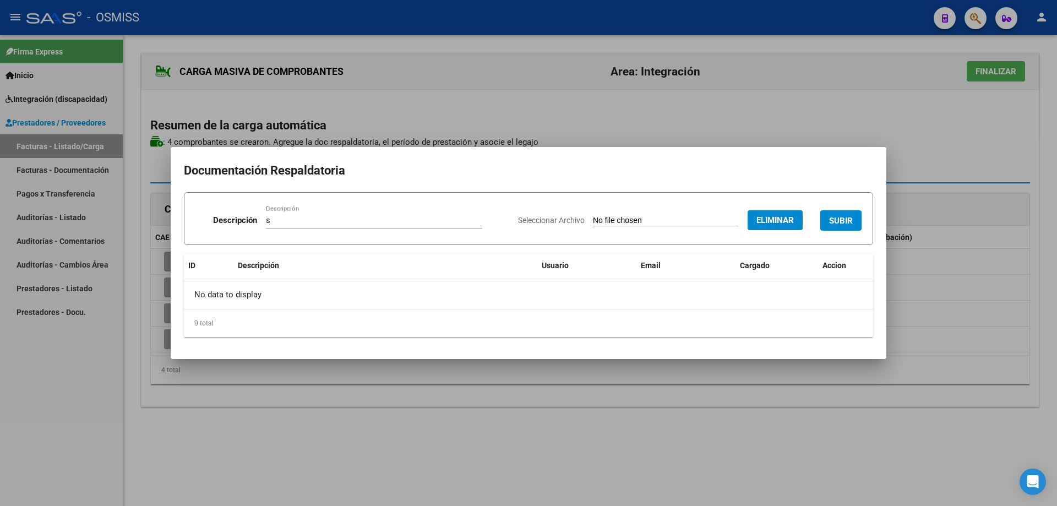
click at [846, 214] on button "SUBIR" at bounding box center [840, 220] width 41 height 20
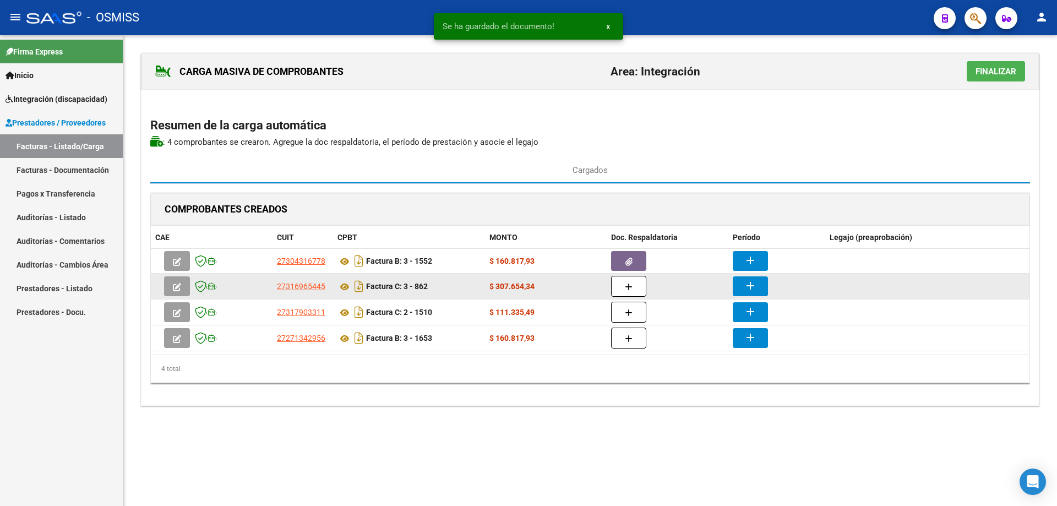
click at [642, 289] on button "button" at bounding box center [628, 286] width 35 height 21
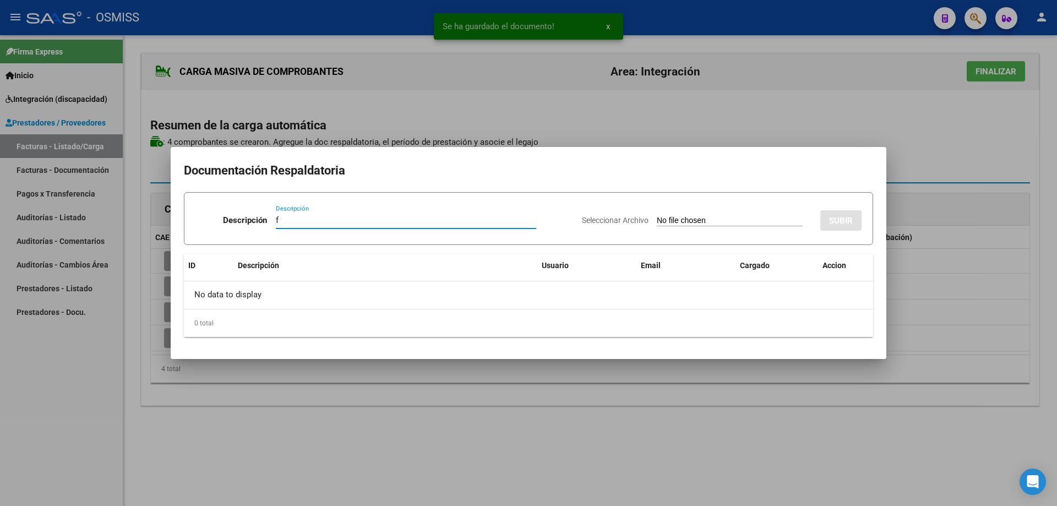
type input "f"
click at [671, 220] on input "Seleccionar Archivo" at bounding box center [730, 221] width 146 height 10
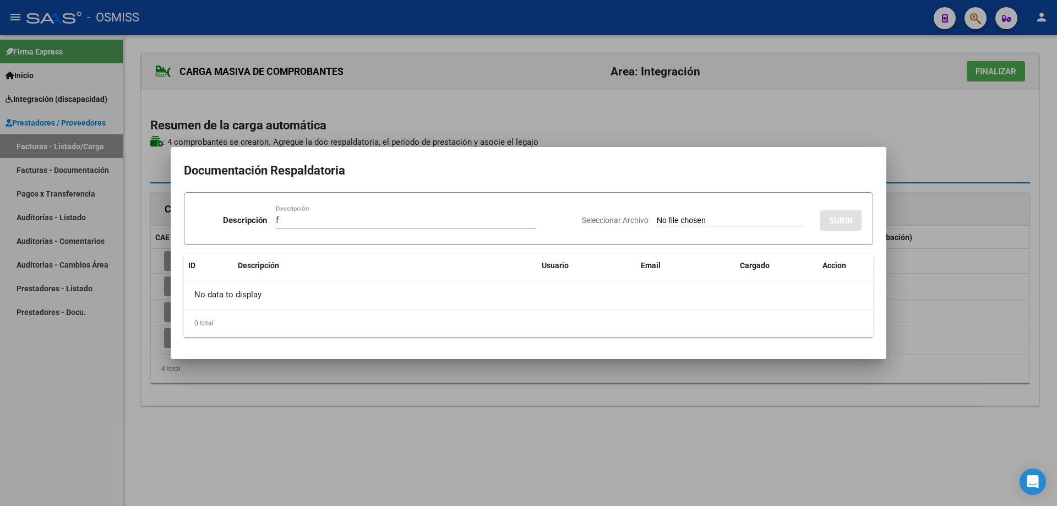
type input "C:\fakepath\ASIS MILI SEP 2025.pdf"
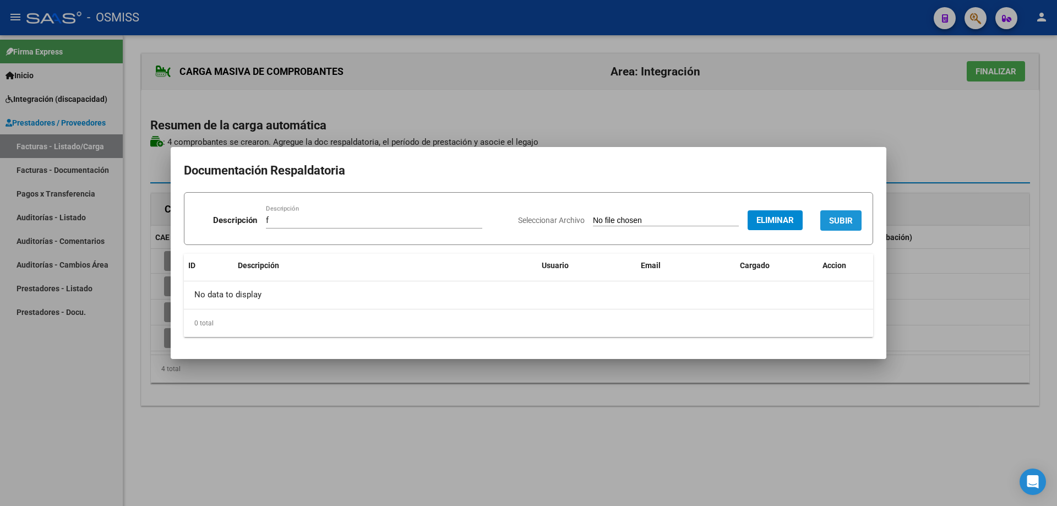
click at [835, 217] on span "SUBIR" at bounding box center [841, 221] width 24 height 10
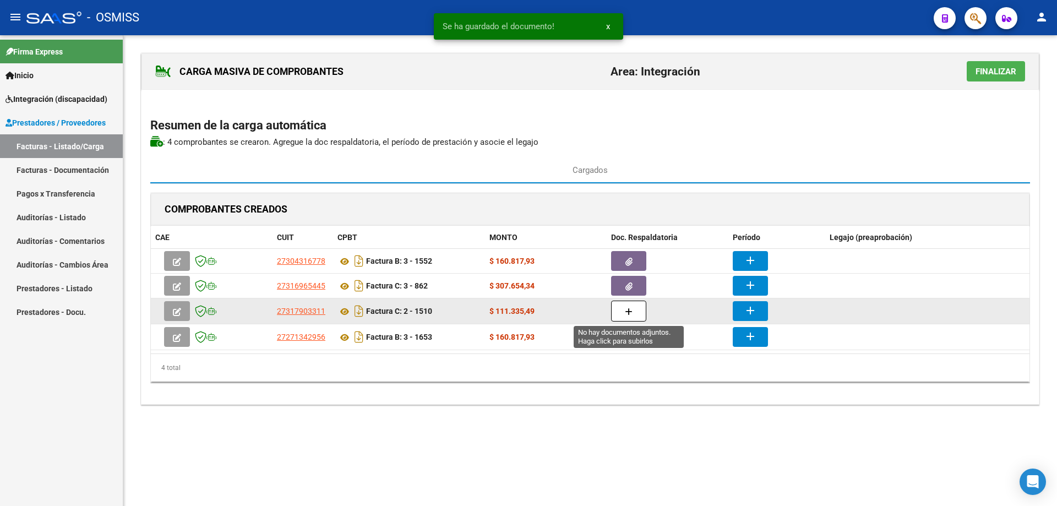
click at [630, 316] on span "button" at bounding box center [629, 311] width 8 height 10
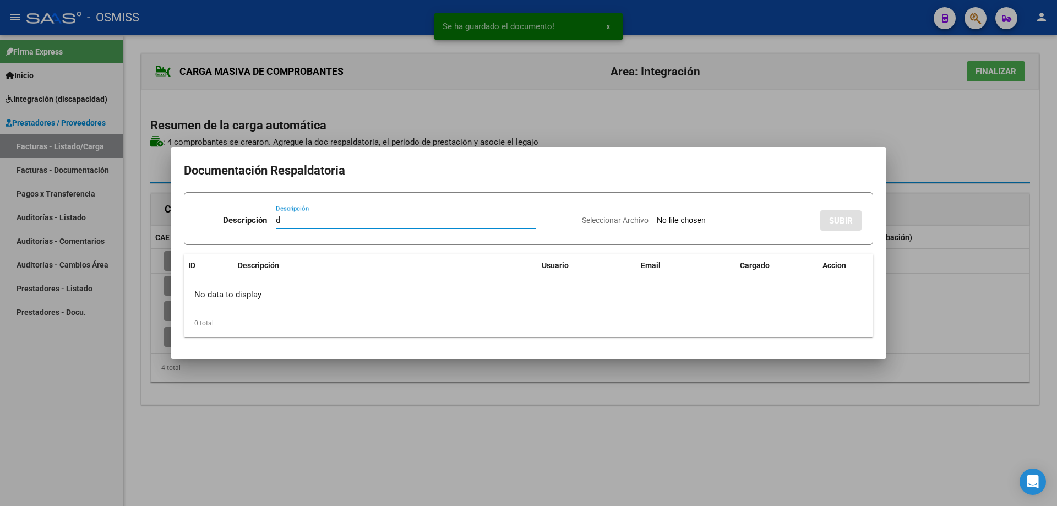
type input "d"
click at [657, 220] on input "Seleccionar Archivo" at bounding box center [730, 221] width 146 height 10
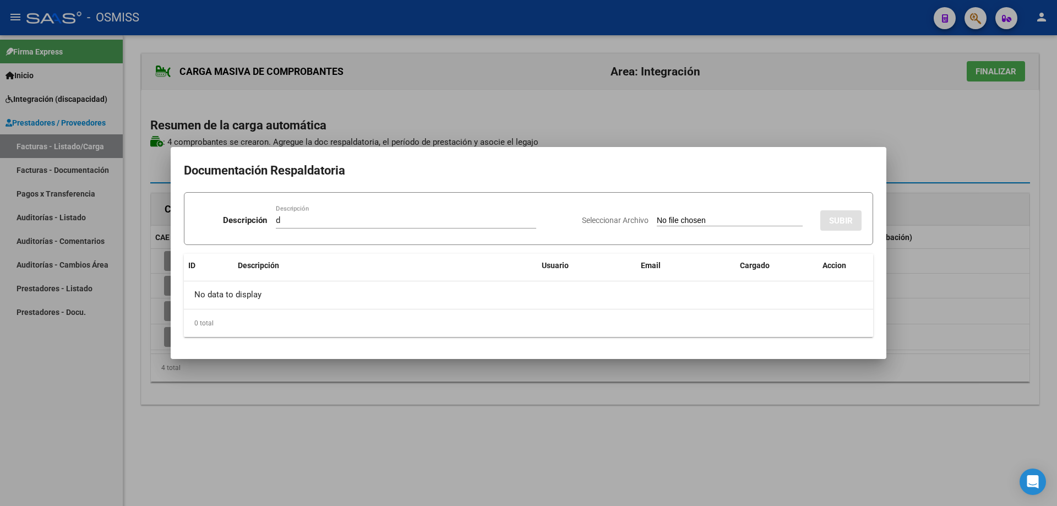
type input "C:\fakepath\Asistencia 092025 Garcia Cuenca.pdf"
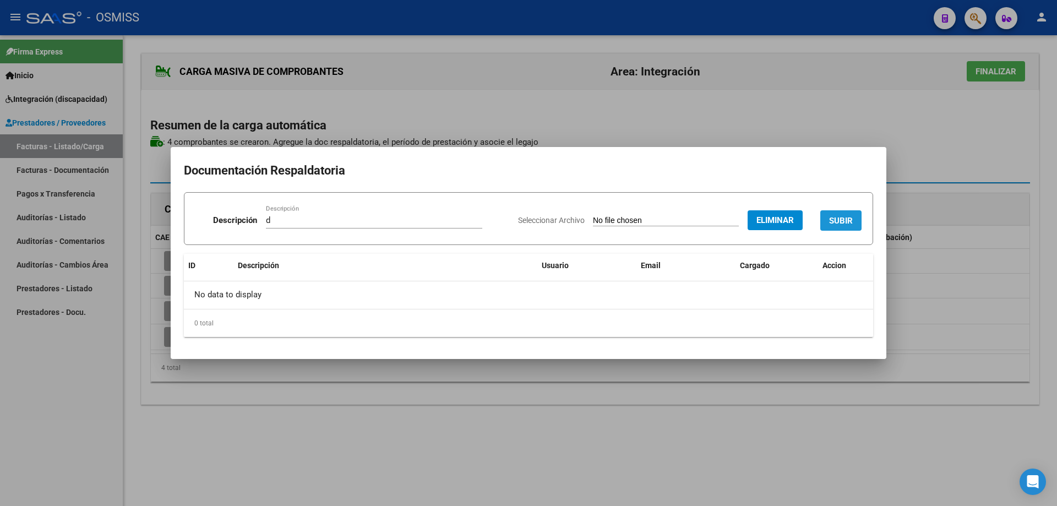
click at [835, 214] on button "SUBIR" at bounding box center [840, 220] width 41 height 20
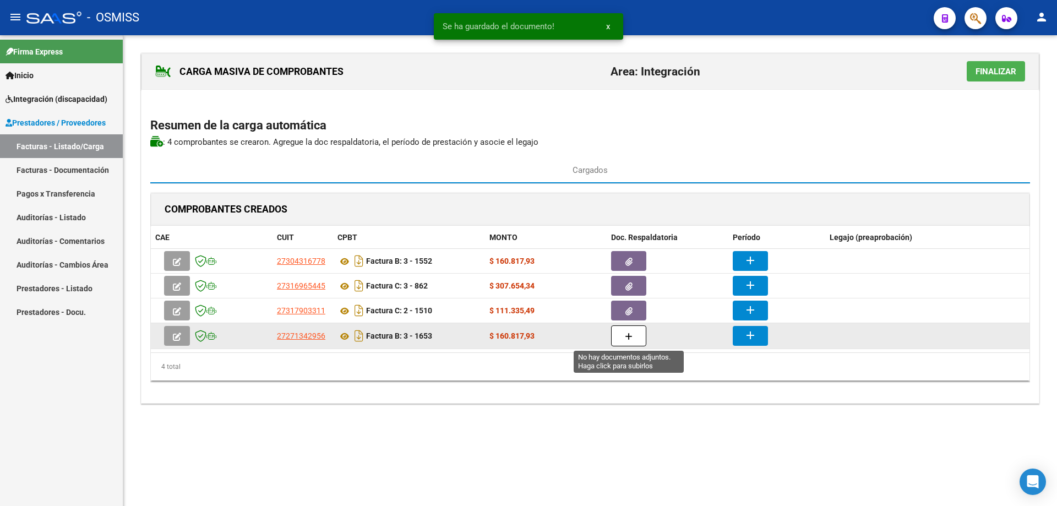
click at [636, 334] on button "button" at bounding box center [628, 335] width 35 height 21
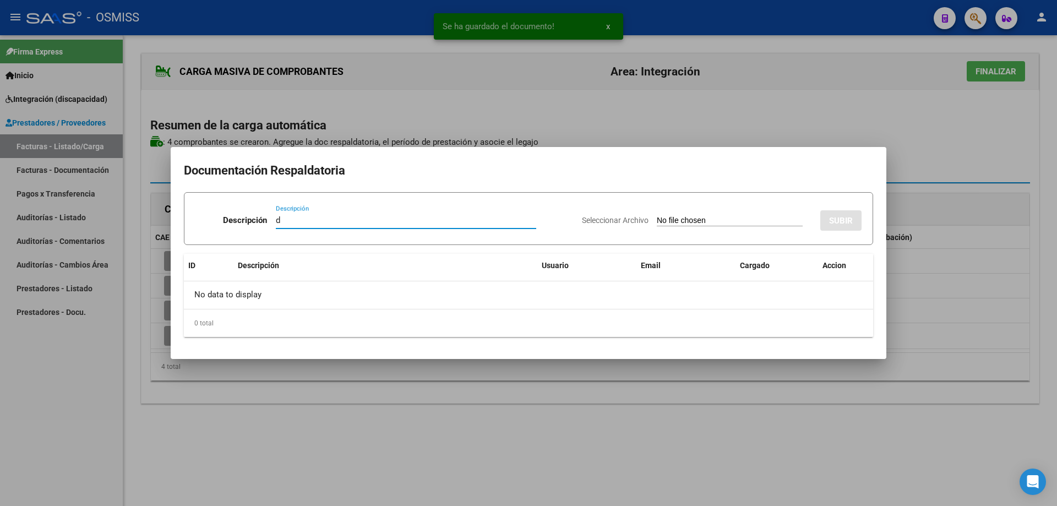
click at [659, 221] on input "Seleccionar Archivo" at bounding box center [730, 221] width 146 height 10
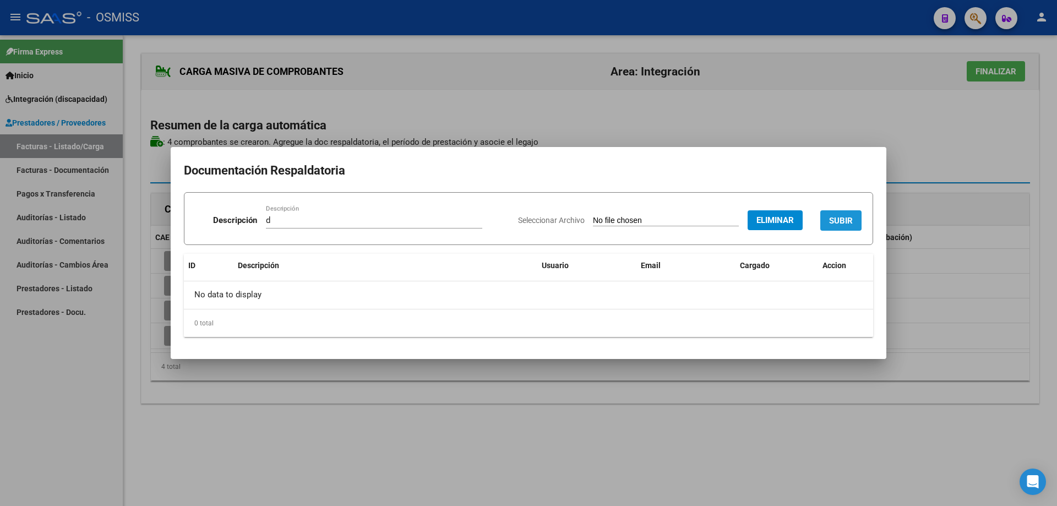
click at [844, 217] on span "SUBIR" at bounding box center [841, 221] width 24 height 10
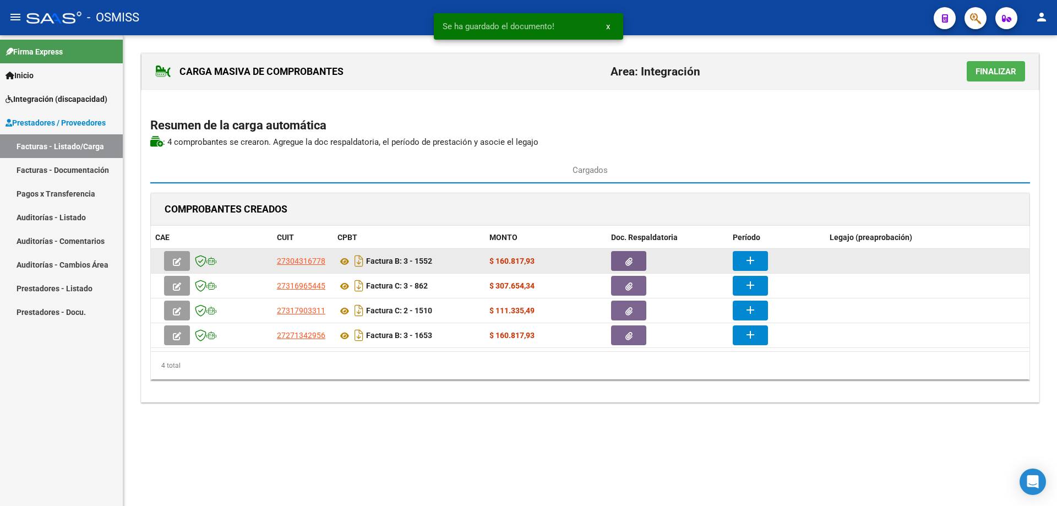
click at [743, 256] on mat-icon "add" at bounding box center [749, 260] width 13 height 13
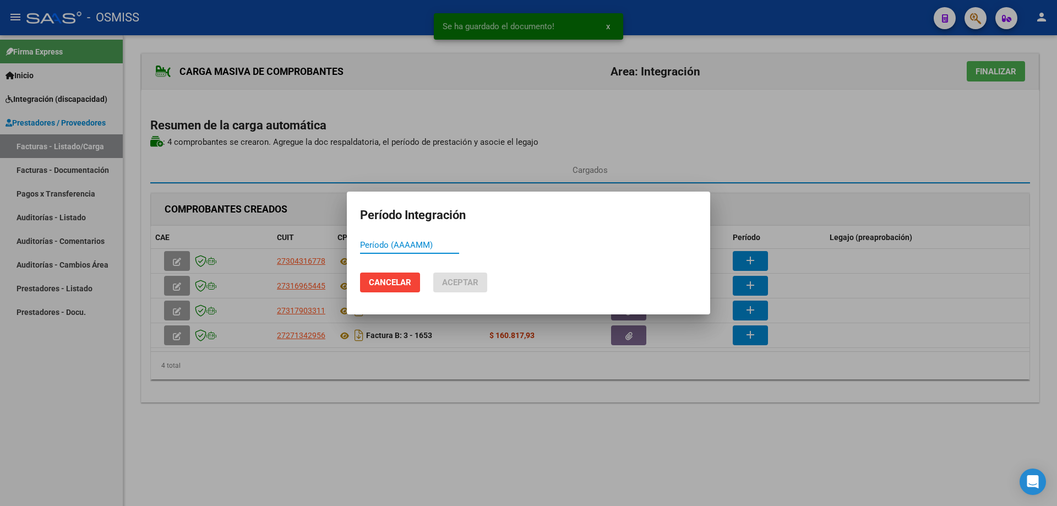
paste input "202509"
click at [452, 280] on span "Aceptar" at bounding box center [460, 282] width 36 height 10
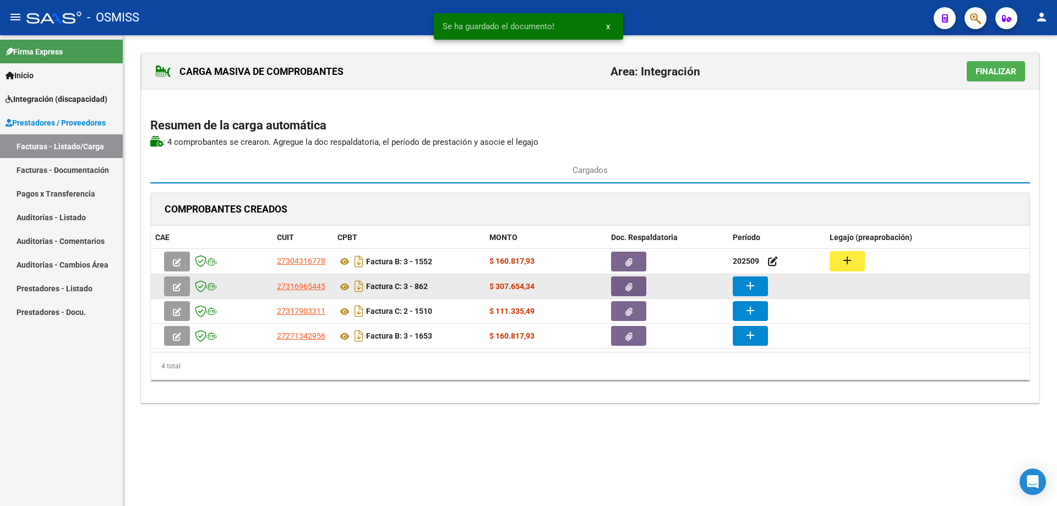
click at [751, 283] on mat-icon "add" at bounding box center [749, 285] width 13 height 13
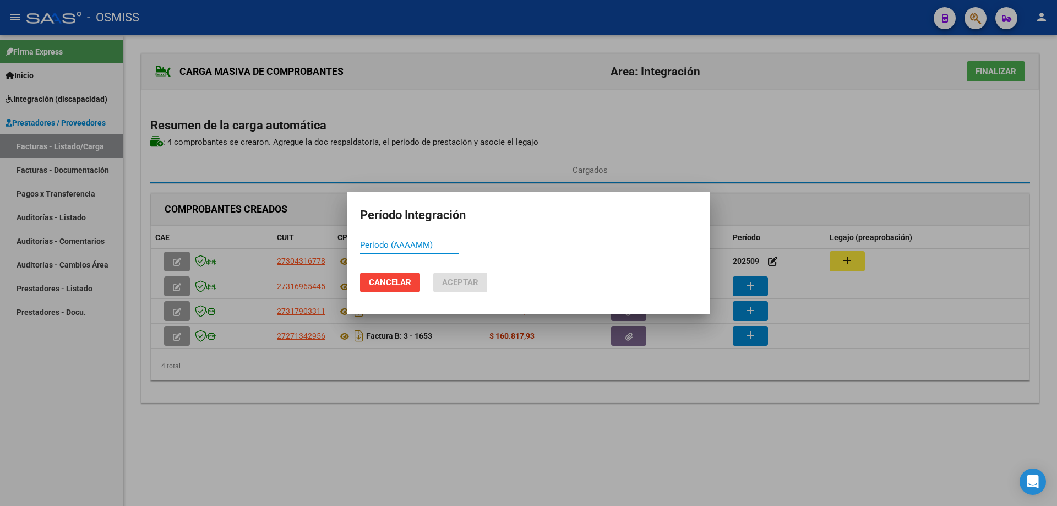
paste input "202509"
click at [448, 283] on span "Aceptar" at bounding box center [460, 282] width 36 height 10
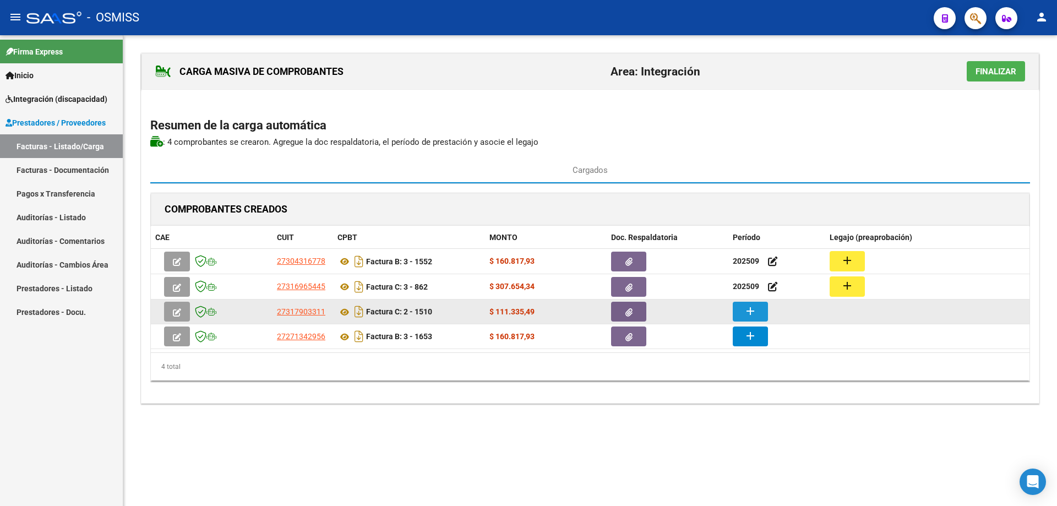
click at [756, 316] on mat-icon "add" at bounding box center [749, 310] width 13 height 13
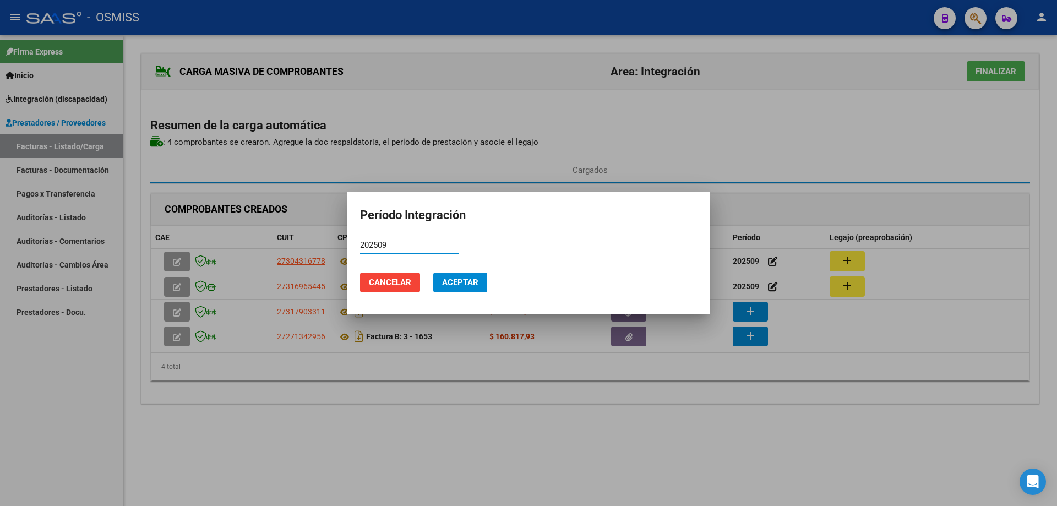
click at [452, 282] on span "Aceptar" at bounding box center [460, 282] width 36 height 10
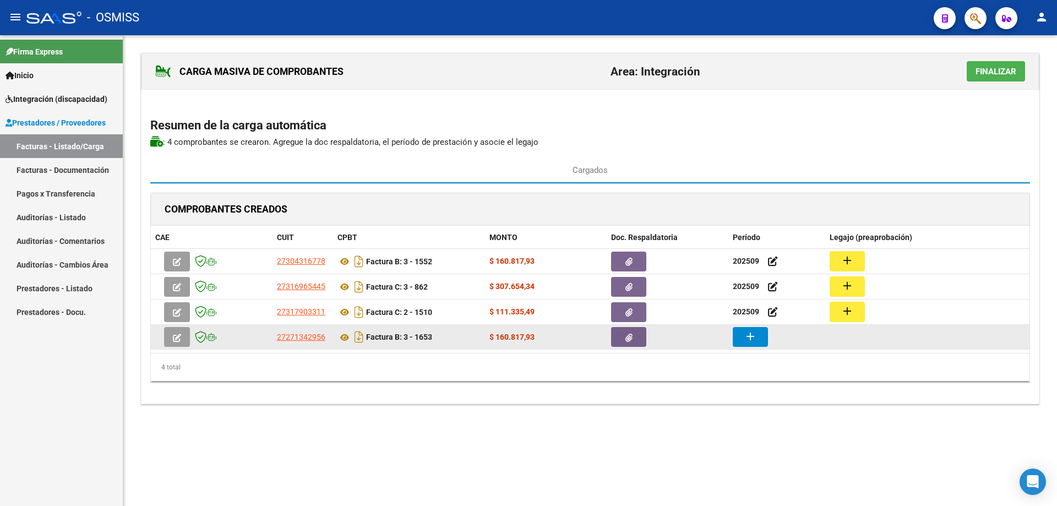
click at [747, 336] on mat-icon "add" at bounding box center [749, 336] width 13 height 13
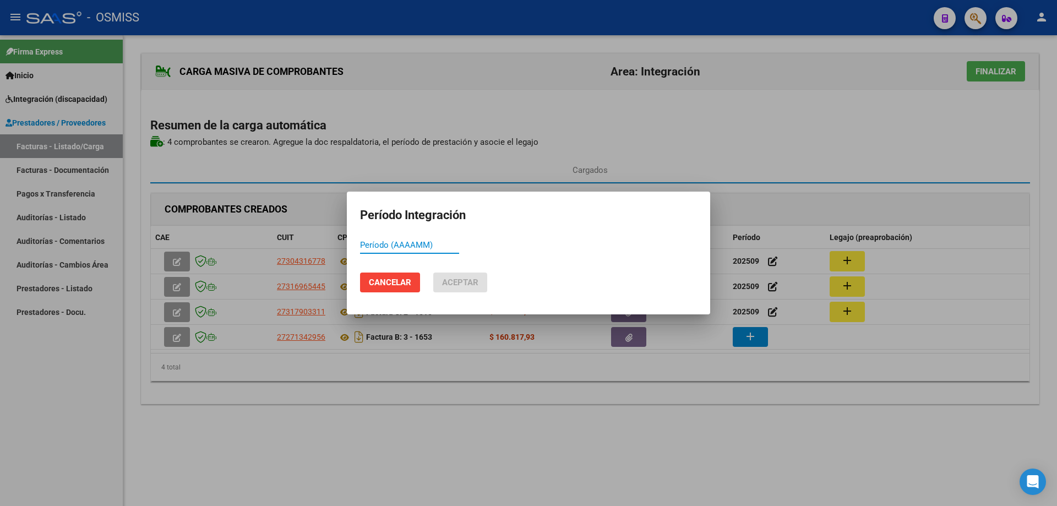
paste input "202509"
click at [469, 285] on span "Aceptar" at bounding box center [460, 282] width 36 height 10
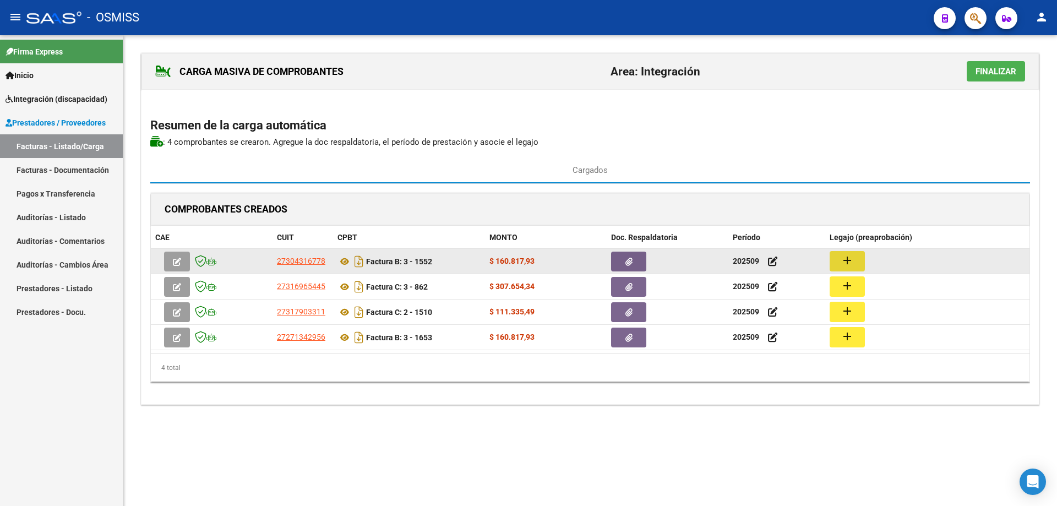
click at [852, 261] on mat-icon "add" at bounding box center [846, 260] width 13 height 13
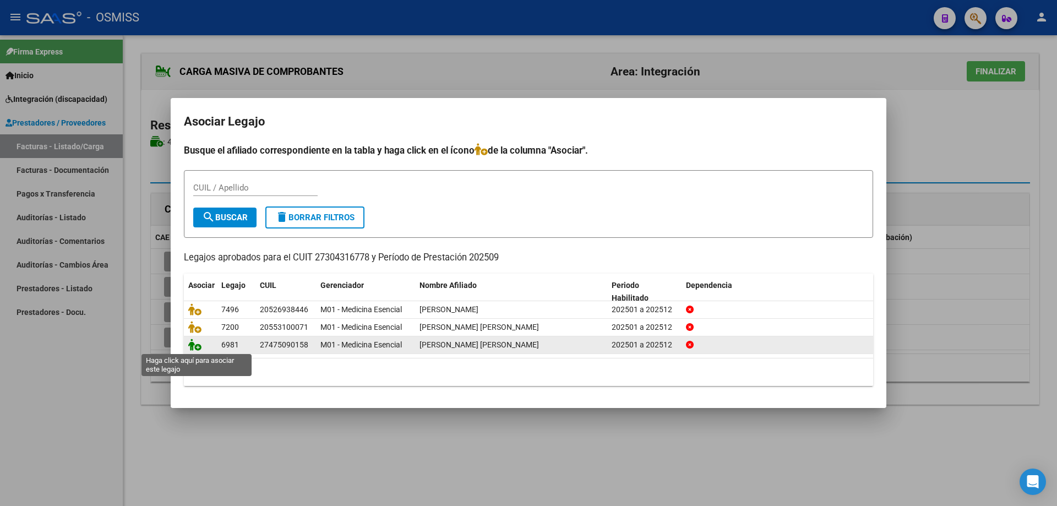
click at [193, 343] on icon at bounding box center [194, 344] width 13 height 12
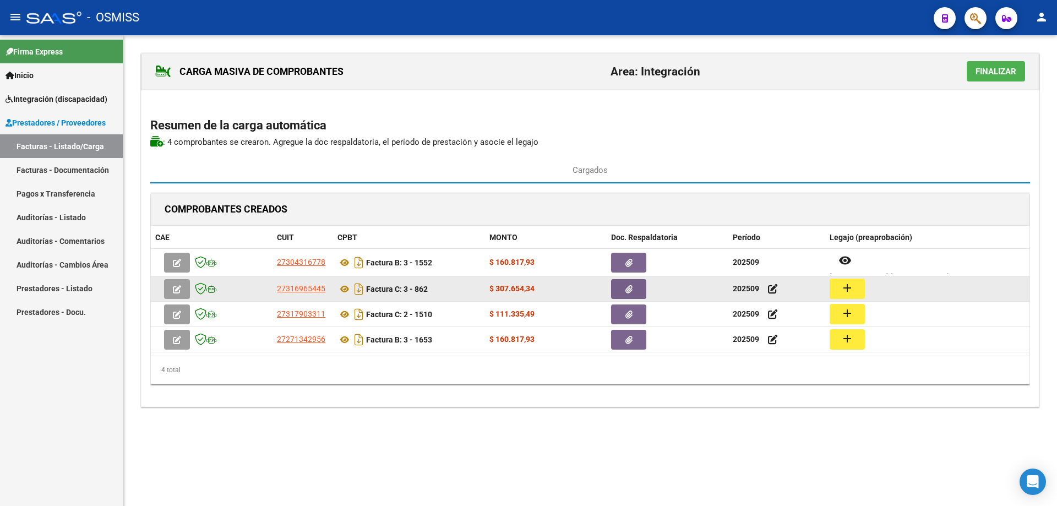
click at [844, 288] on mat-icon "add" at bounding box center [846, 287] width 13 height 13
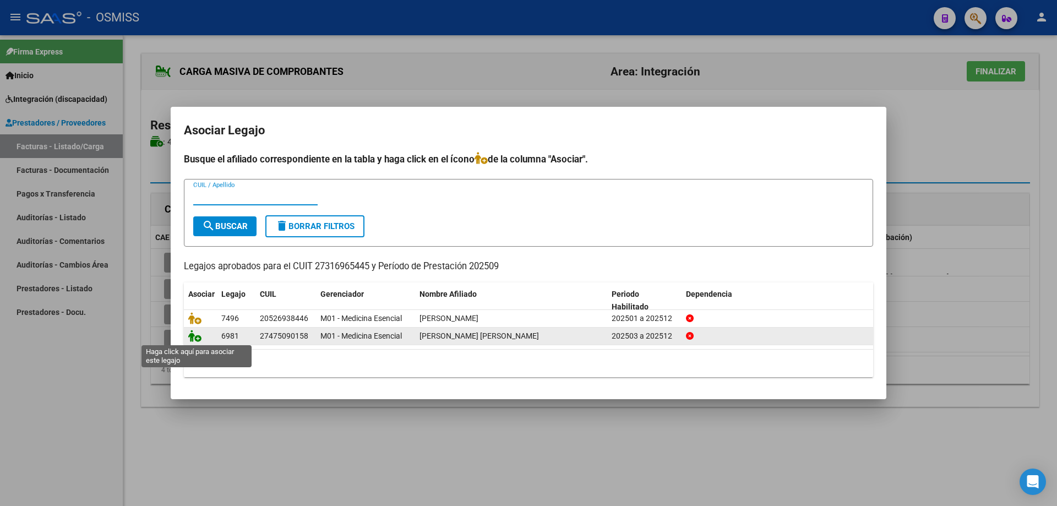
click at [192, 338] on icon at bounding box center [194, 336] width 13 height 12
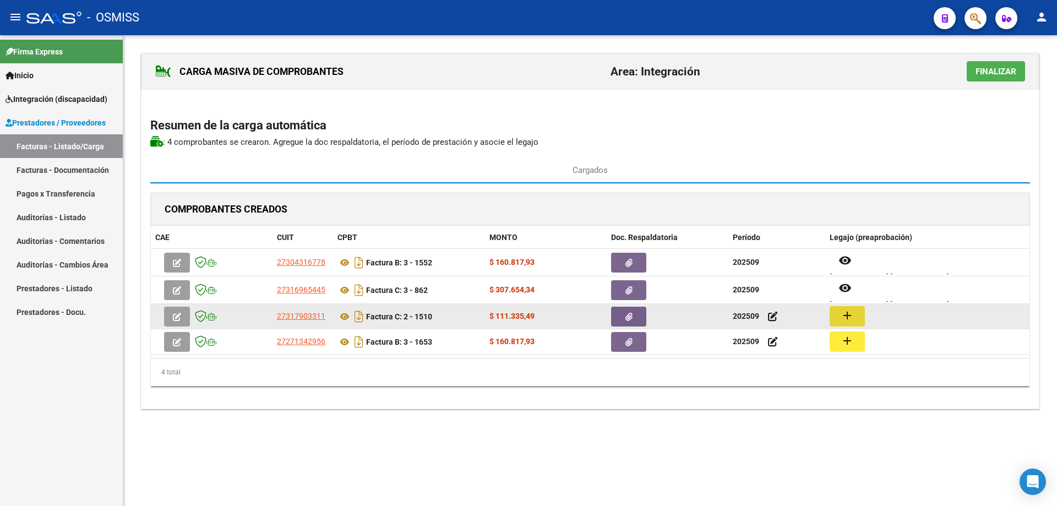
click at [845, 310] on mat-icon "add" at bounding box center [846, 315] width 13 height 13
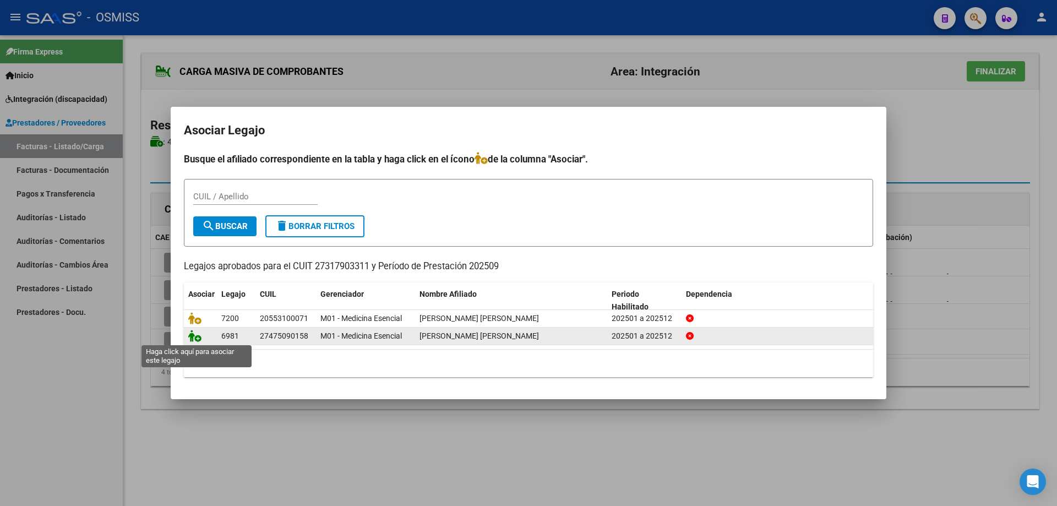
click at [193, 336] on icon at bounding box center [194, 336] width 13 height 12
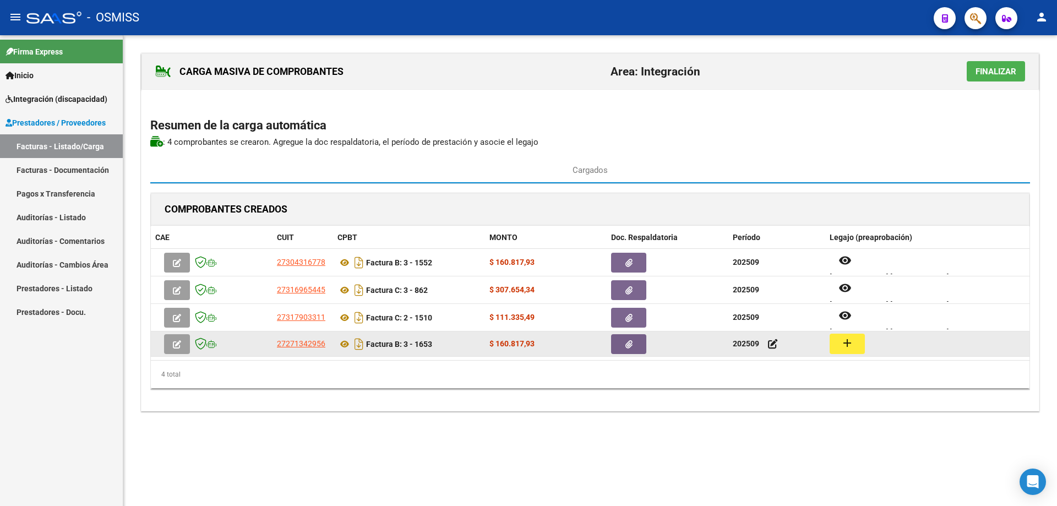
click at [845, 349] on mat-icon "add" at bounding box center [846, 342] width 13 height 13
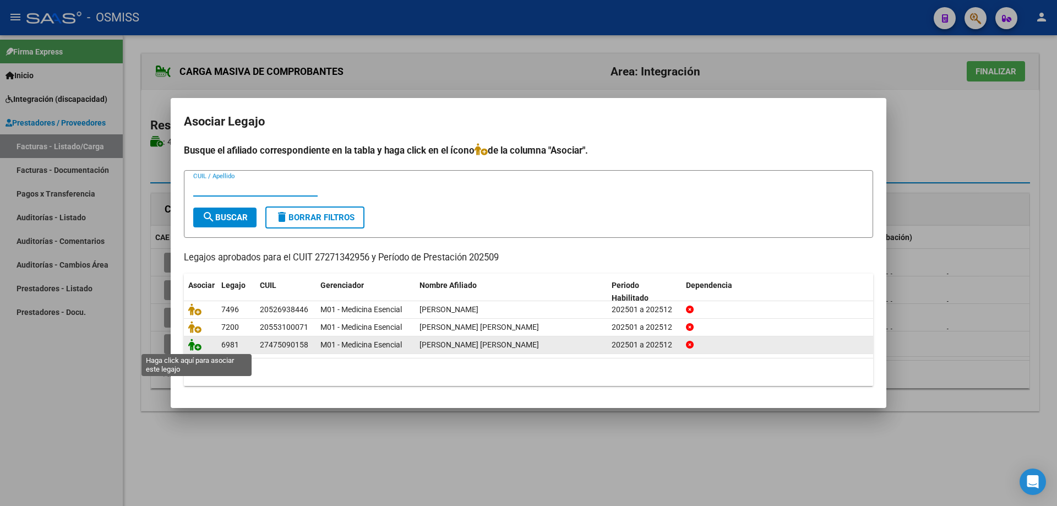
click at [195, 347] on icon at bounding box center [194, 344] width 13 height 12
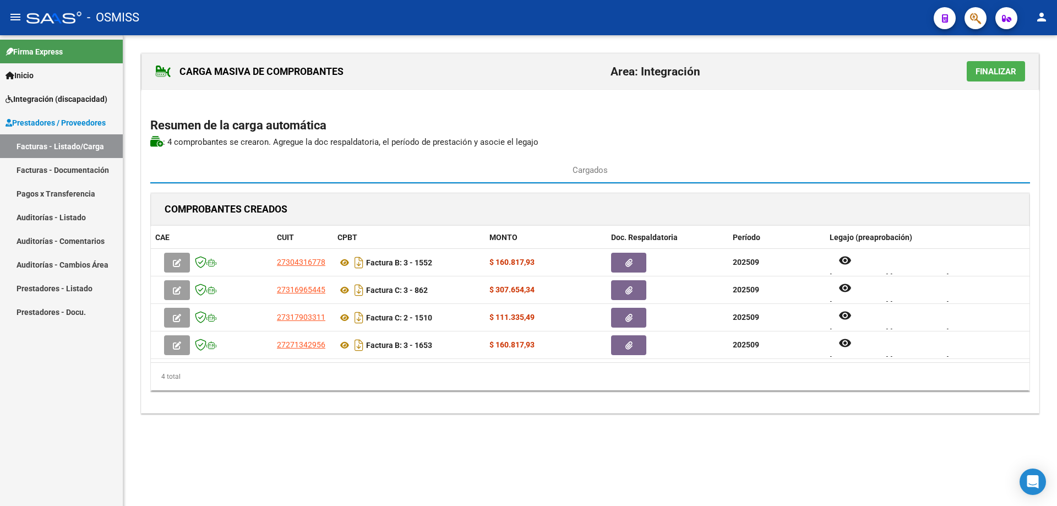
click at [981, 70] on span "Finalizar" at bounding box center [995, 72] width 41 height 10
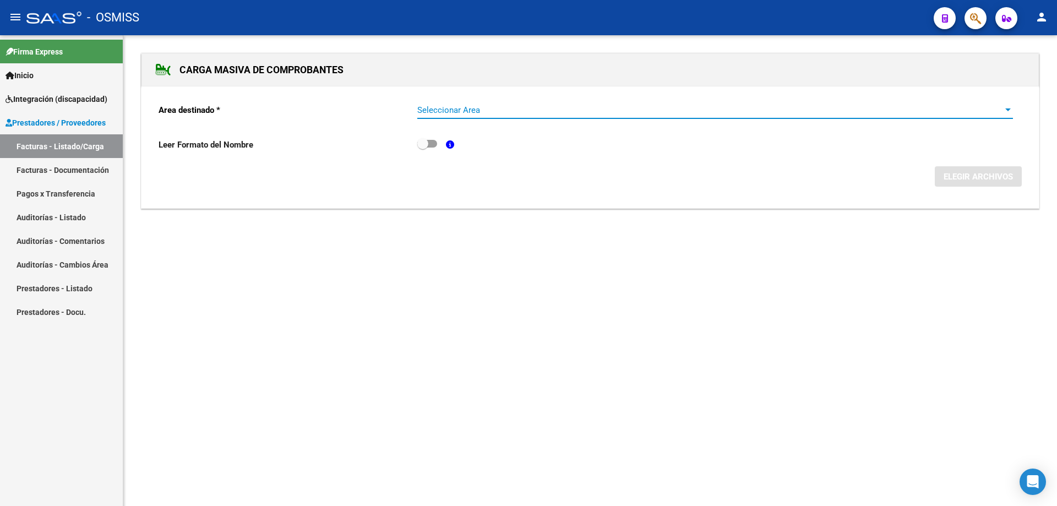
click at [529, 106] on span "Seleccionar Area" at bounding box center [710, 110] width 586 height 10
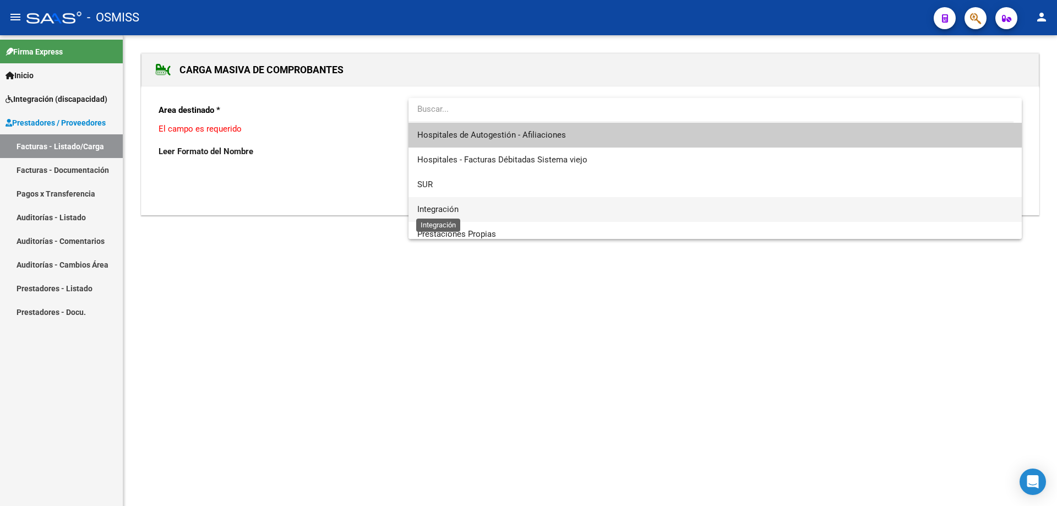
click at [455, 210] on span "Integración" at bounding box center [437, 209] width 41 height 10
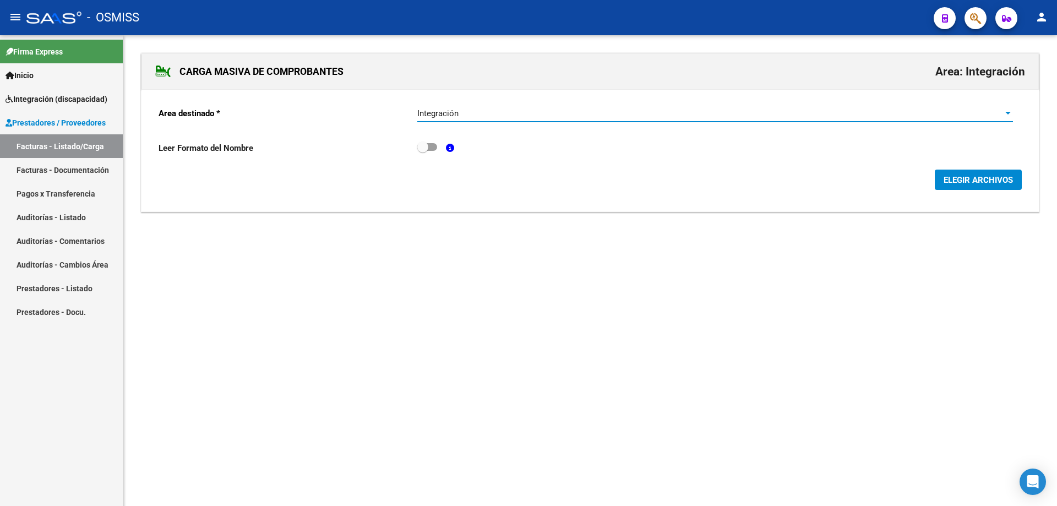
click at [951, 183] on span "ELEGIR ARCHIVOS" at bounding box center [977, 180] width 69 height 10
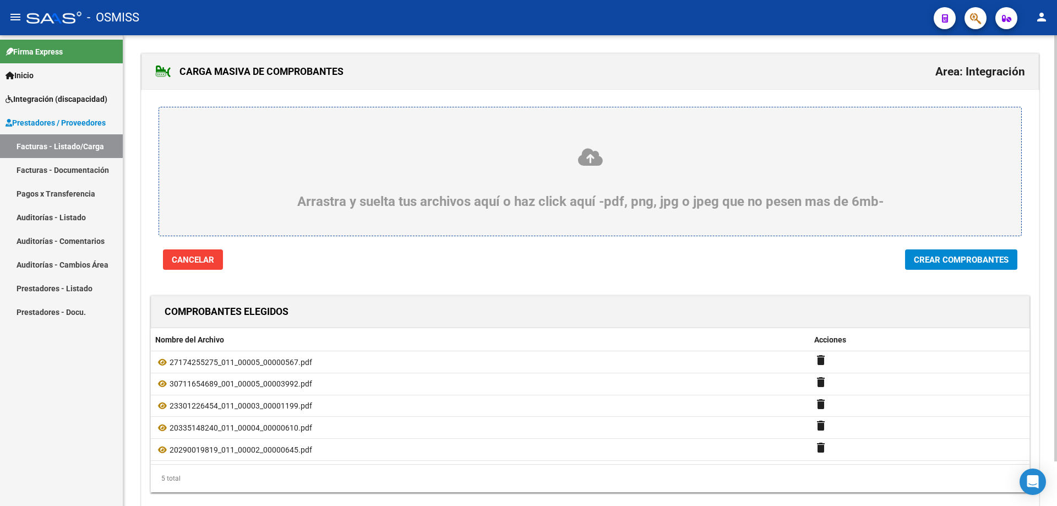
click at [964, 255] on span "Crear Comprobantes" at bounding box center [961, 260] width 95 height 10
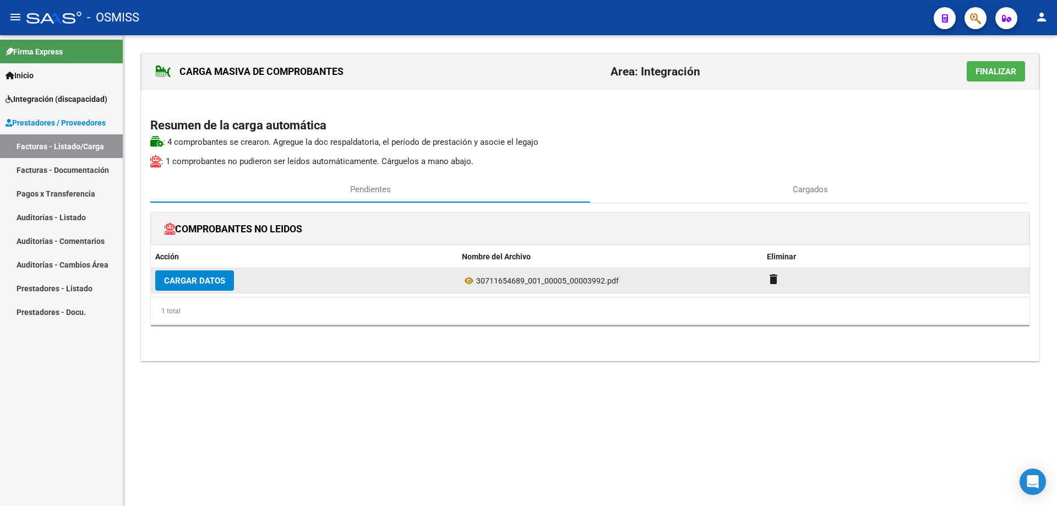
click at [205, 287] on button "Cargar Datos" at bounding box center [194, 280] width 79 height 20
click at [223, 284] on span "Cargar Datos" at bounding box center [194, 281] width 61 height 10
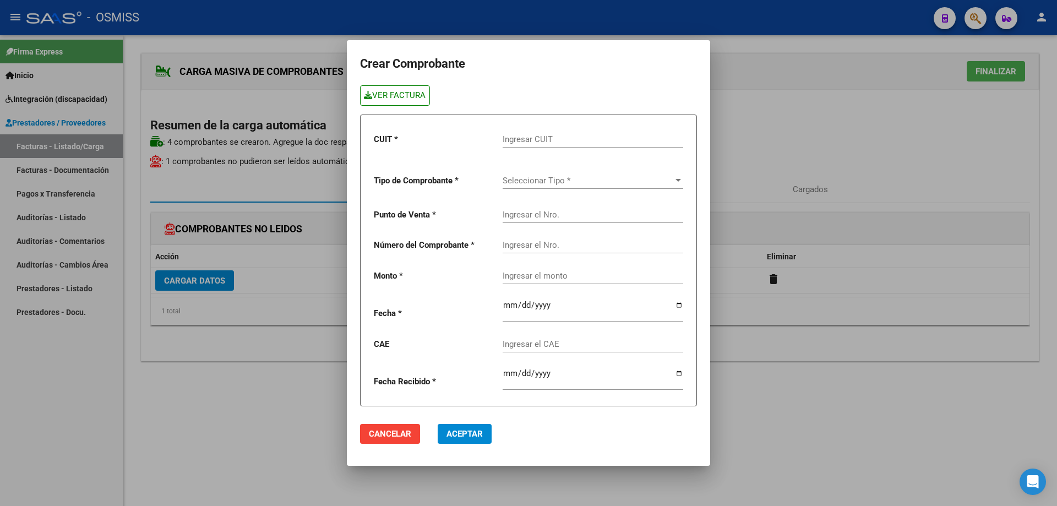
click at [412, 97] on link "VER FACTURA" at bounding box center [395, 95] width 70 height 20
click at [538, 133] on div "Ingresar CUIT" at bounding box center [592, 136] width 181 height 24
paste input "30-71165468-9"
click at [520, 184] on span "Seleccionar Tipo *" at bounding box center [587, 181] width 171 height 10
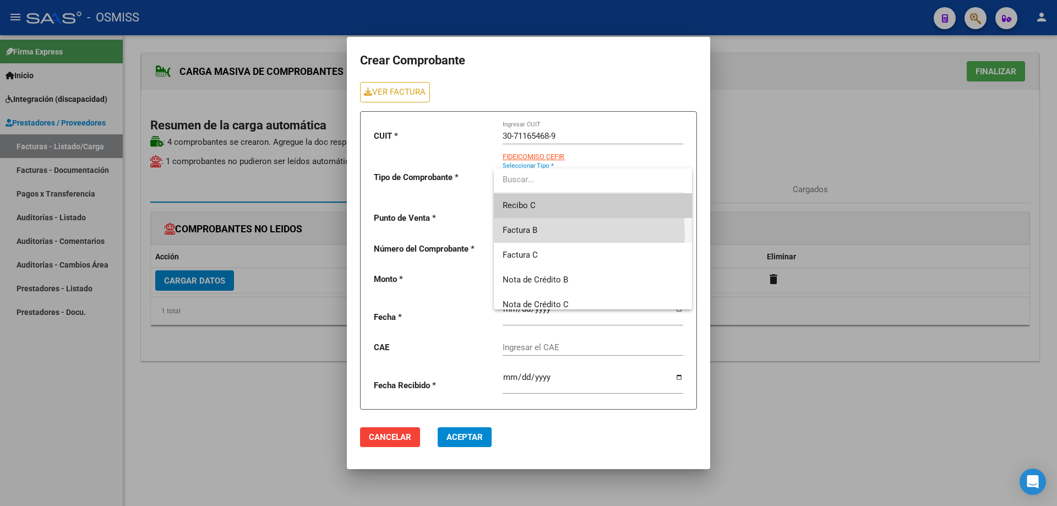
click at [521, 235] on span "Factura B" at bounding box center [592, 230] width 181 height 25
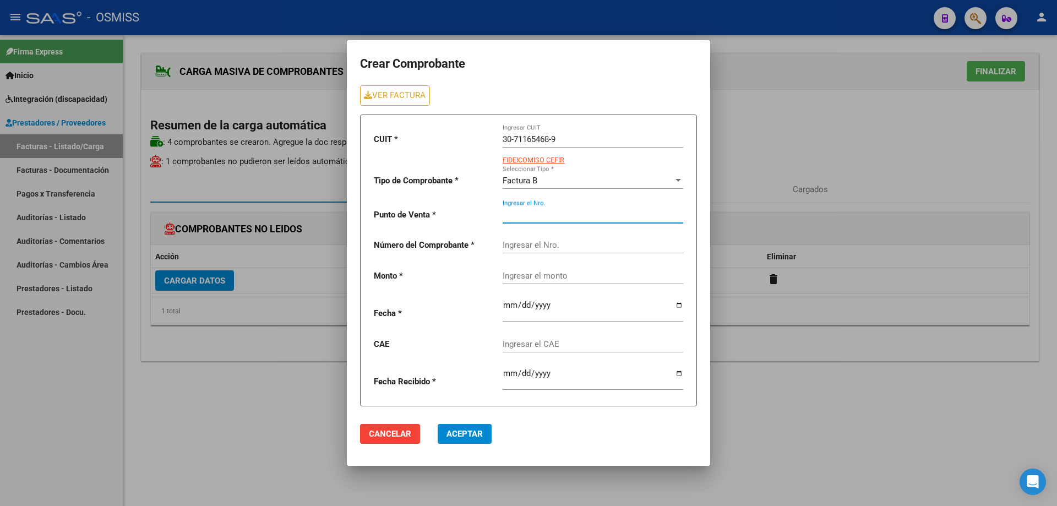
click at [521, 214] on input "Ingresar el Nro." at bounding box center [592, 215] width 181 height 10
click at [524, 250] on div "Ingresar el Nro." at bounding box center [592, 241] width 181 height 24
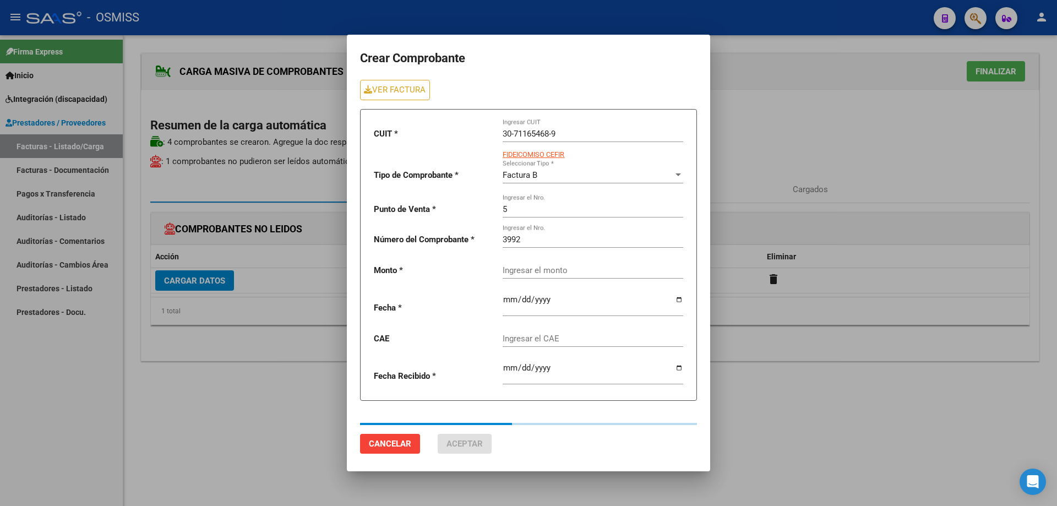
click at [532, 270] on div "Ingresar el monto" at bounding box center [592, 267] width 181 height 24
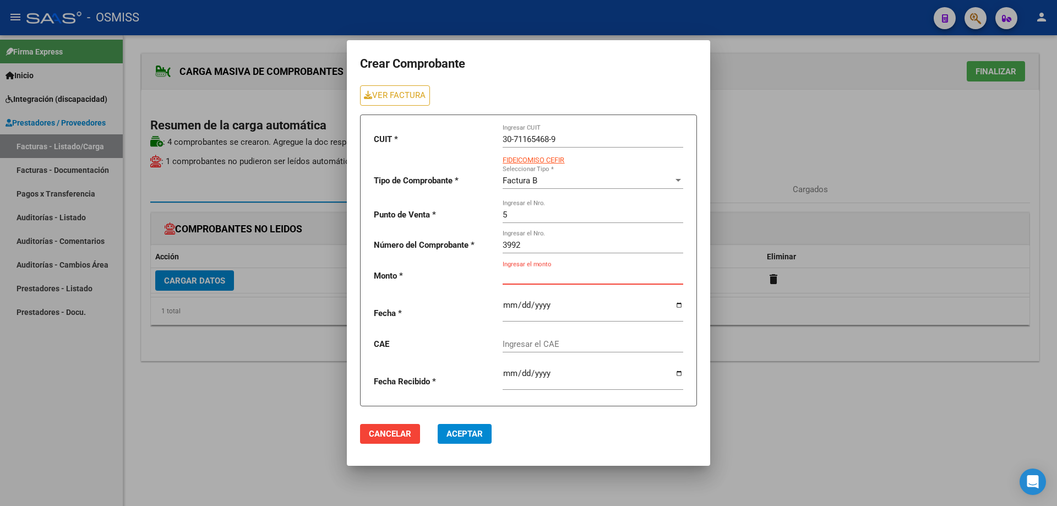
paste input "475830.36"
click at [503, 305] on input "date" at bounding box center [592, 309] width 181 height 18
click at [535, 338] on div "Ingresar el CAE" at bounding box center [592, 341] width 181 height 24
paste input "75399949066229"
click at [461, 431] on span "Aceptar" at bounding box center [464, 434] width 36 height 10
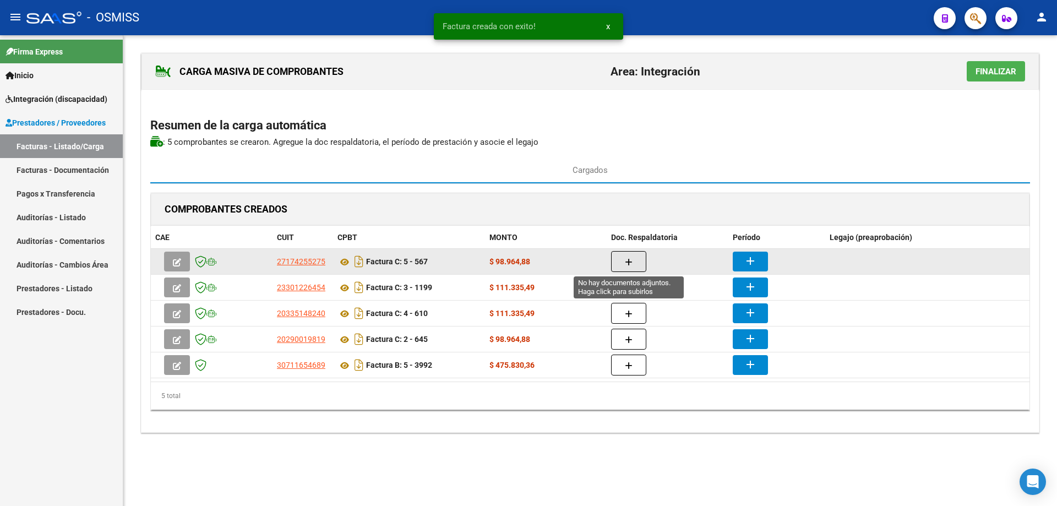
click at [639, 259] on button "button" at bounding box center [628, 261] width 35 height 21
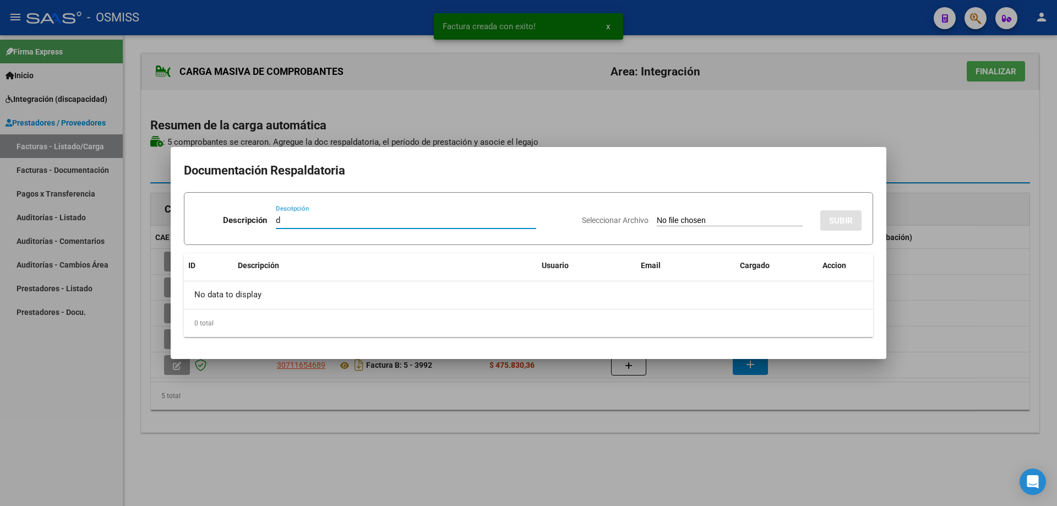
click at [689, 218] on input "Seleccionar Archivo" at bounding box center [730, 221] width 146 height 10
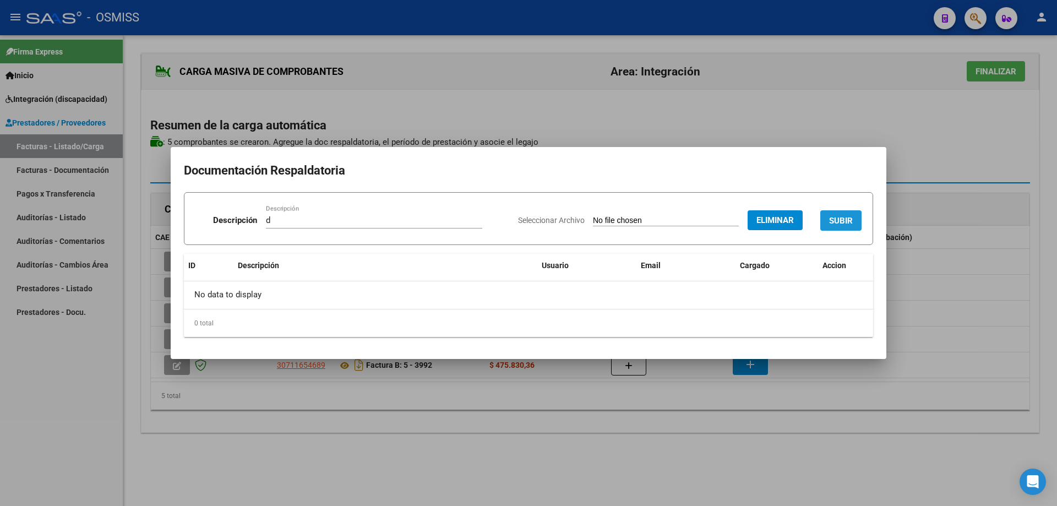
click at [829, 215] on span "SUBIR" at bounding box center [841, 220] width 24 height 10
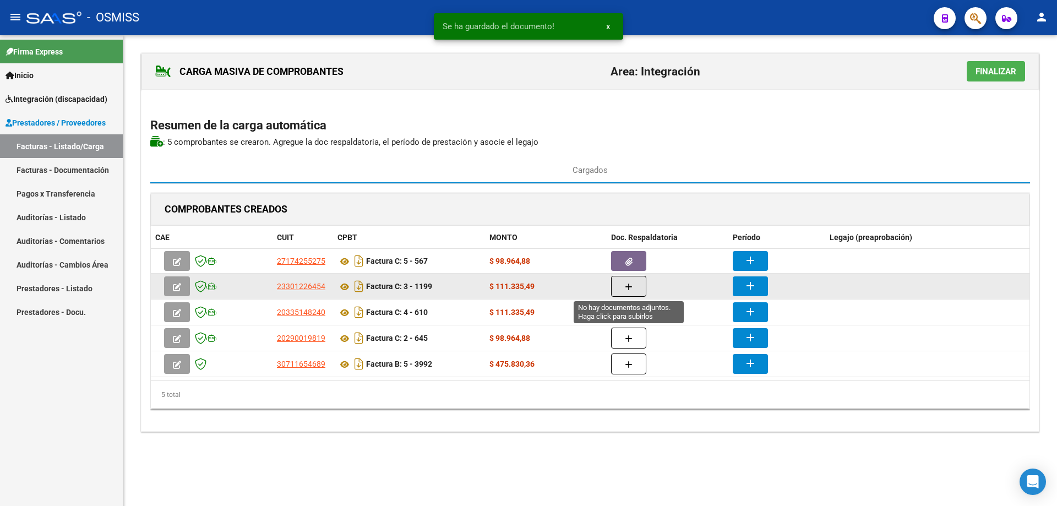
click at [635, 288] on button "button" at bounding box center [628, 286] width 35 height 21
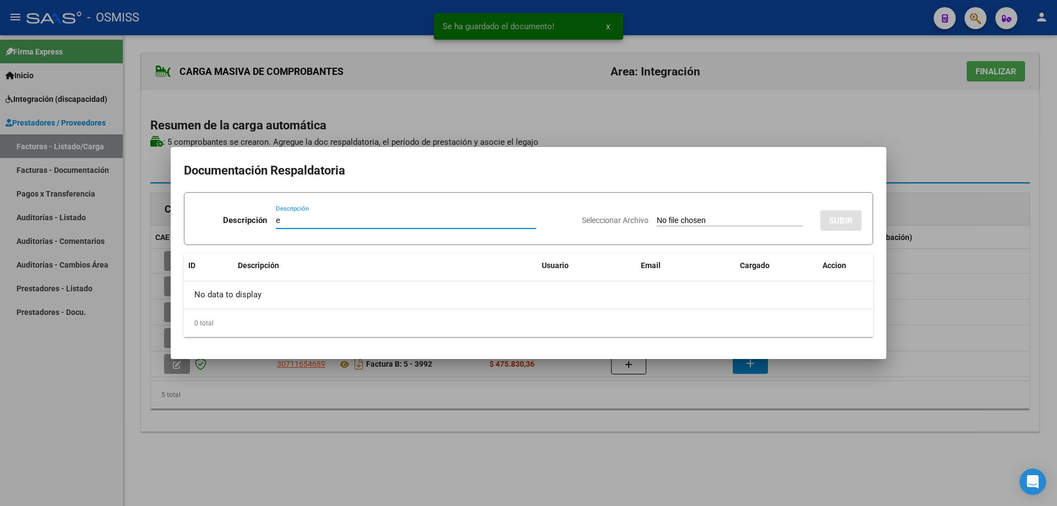
click at [669, 221] on input "Seleccionar Archivo" at bounding box center [730, 221] width 146 height 10
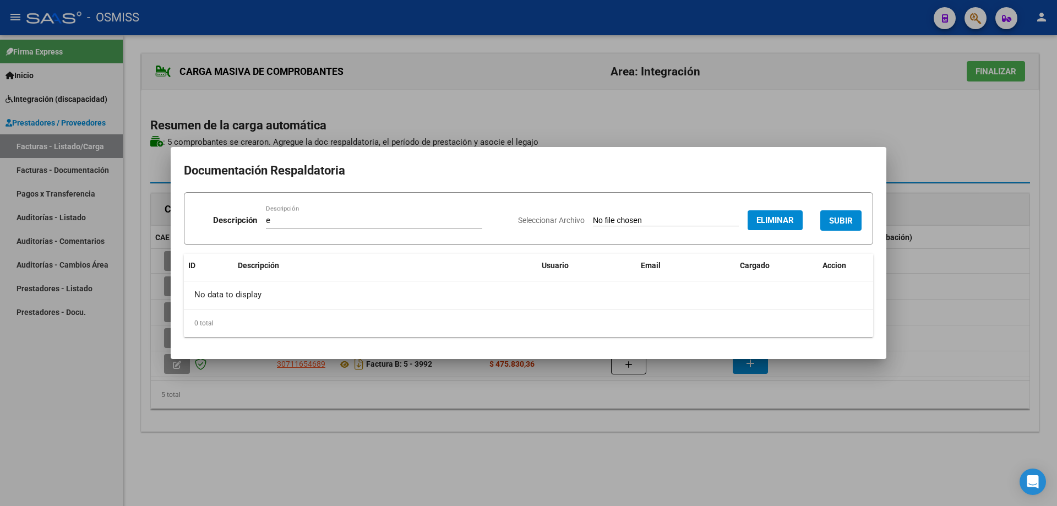
click at [830, 219] on span "SUBIR" at bounding box center [841, 221] width 24 height 10
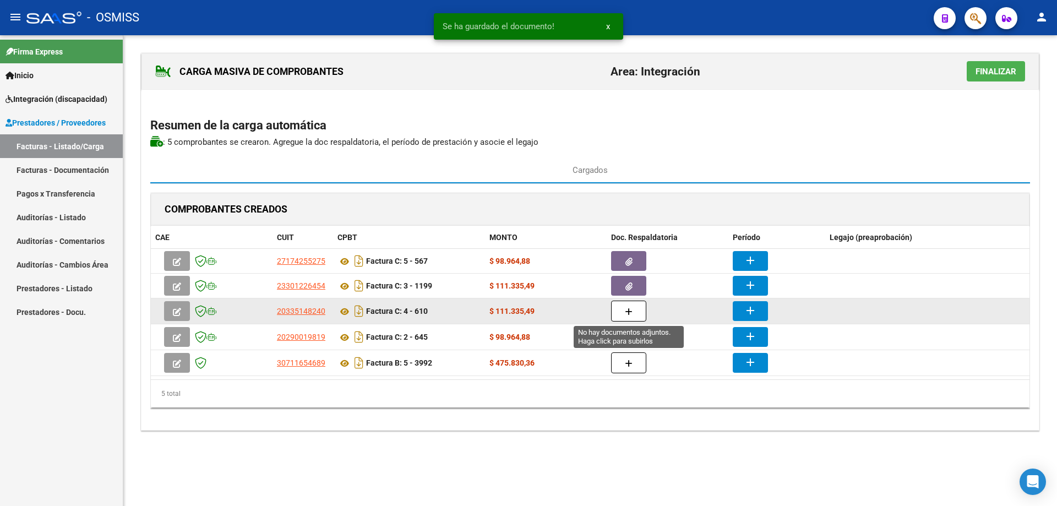
click at [632, 313] on button "button" at bounding box center [628, 310] width 35 height 21
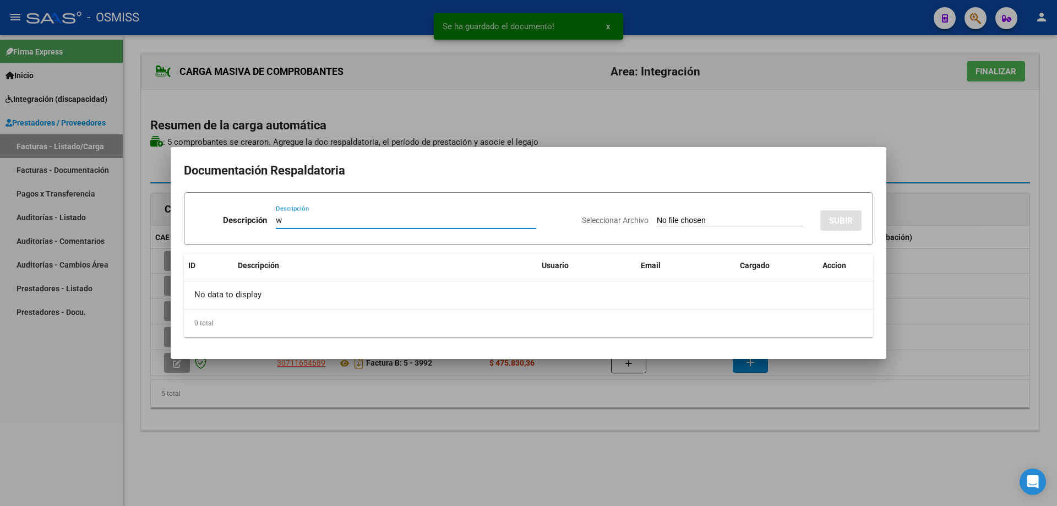
click at [680, 220] on input "Seleccionar Archivo" at bounding box center [730, 221] width 146 height 10
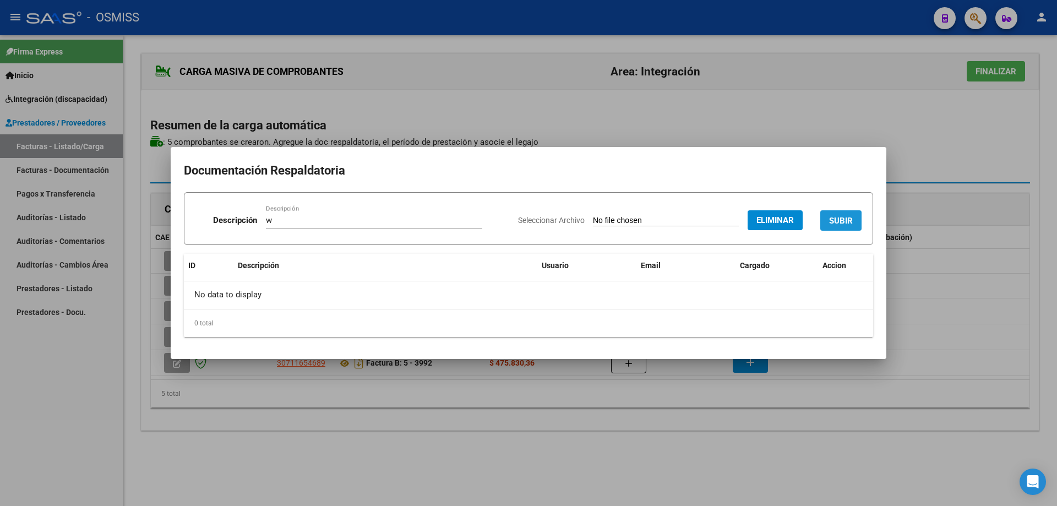
click at [842, 214] on button "SUBIR" at bounding box center [840, 220] width 41 height 20
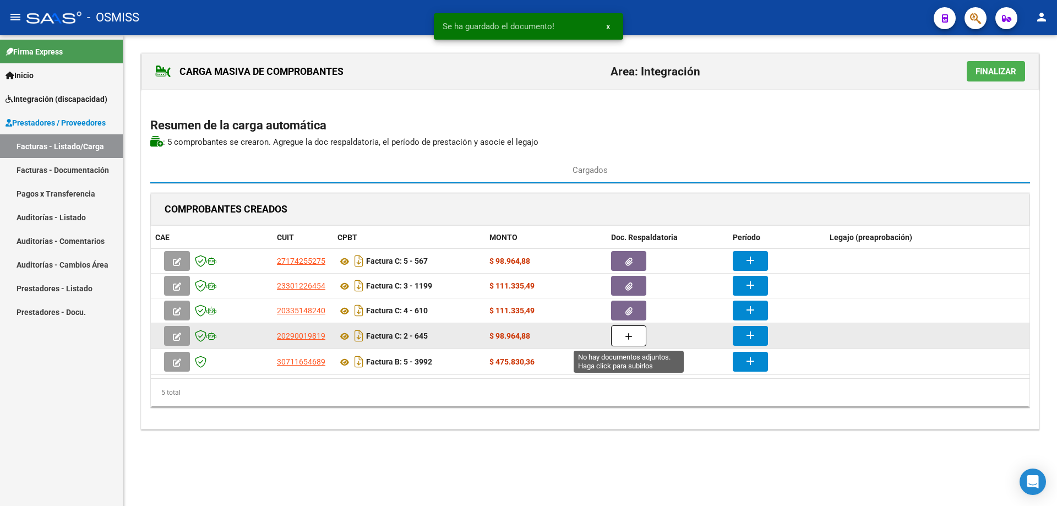
click at [631, 338] on icon "button" at bounding box center [629, 336] width 8 height 8
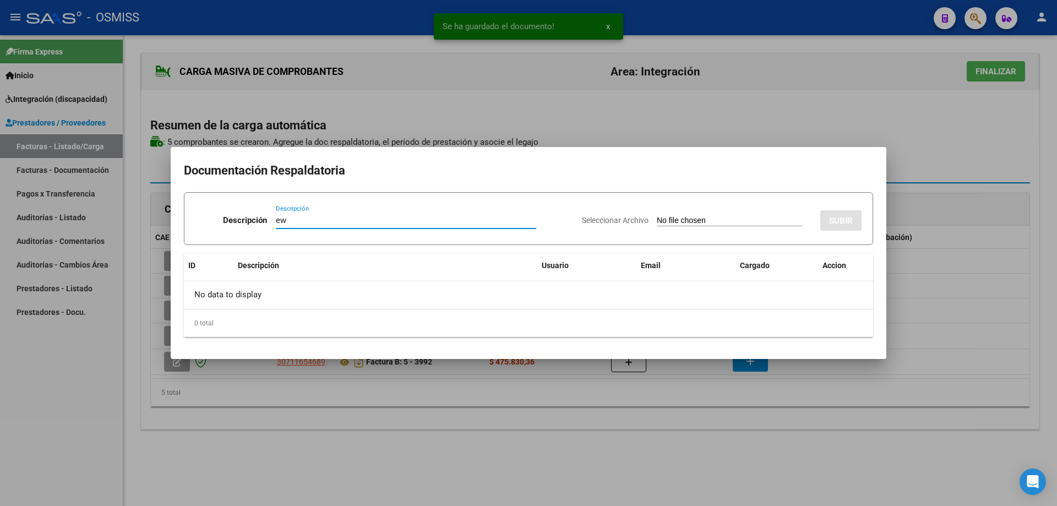
click at [657, 218] on input "Seleccionar Archivo" at bounding box center [730, 221] width 146 height 10
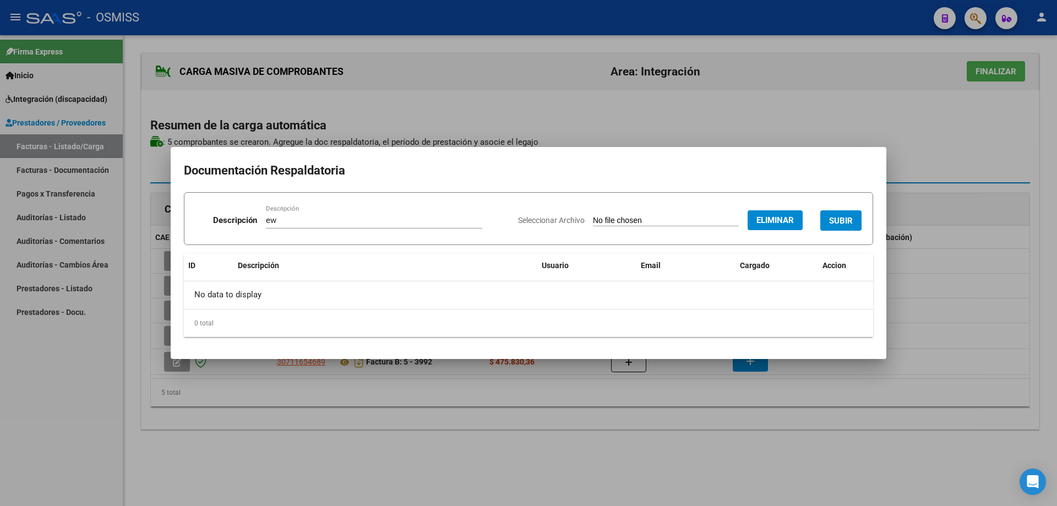
click at [839, 217] on span "SUBIR" at bounding box center [841, 221] width 24 height 10
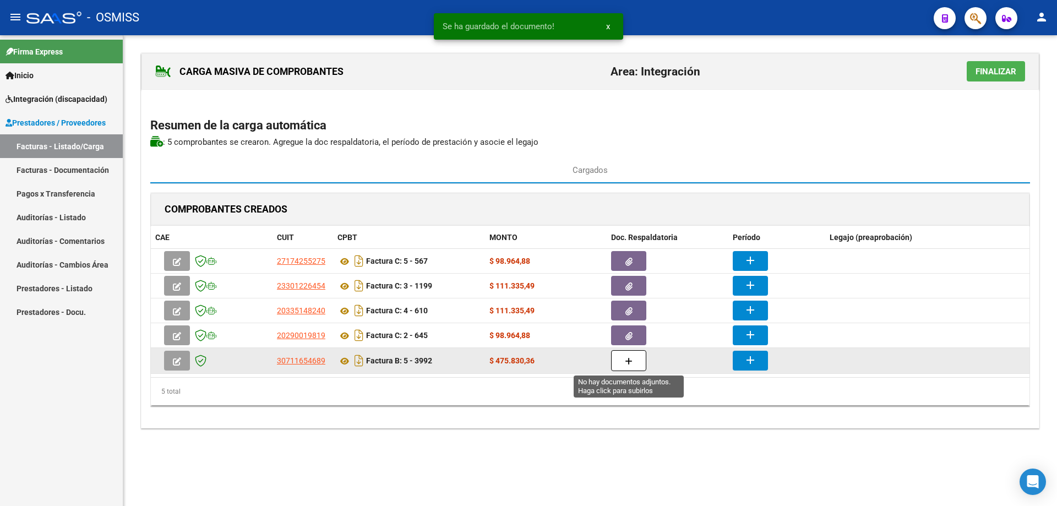
click at [628, 366] on button "button" at bounding box center [628, 360] width 35 height 21
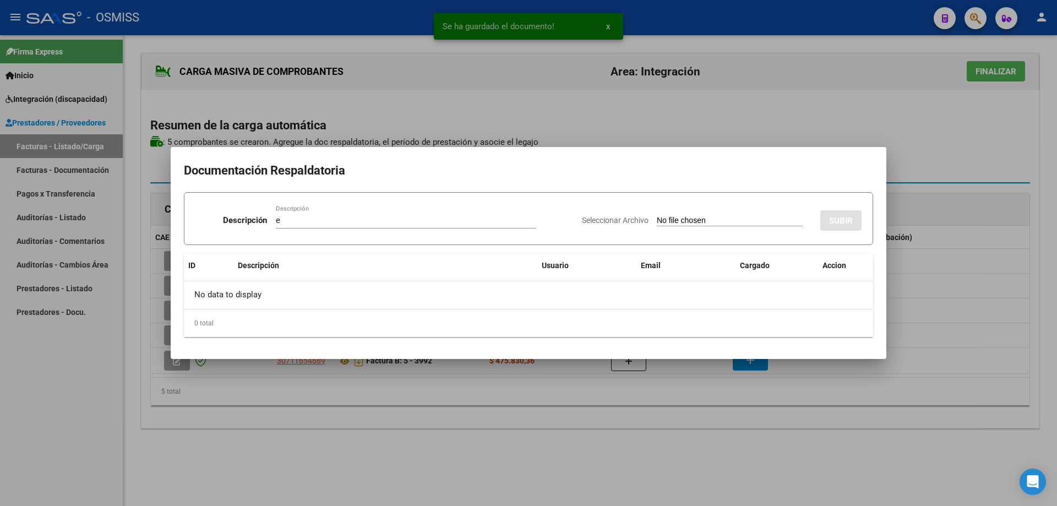
click at [659, 222] on input "Seleccionar Archivo" at bounding box center [730, 221] width 146 height 10
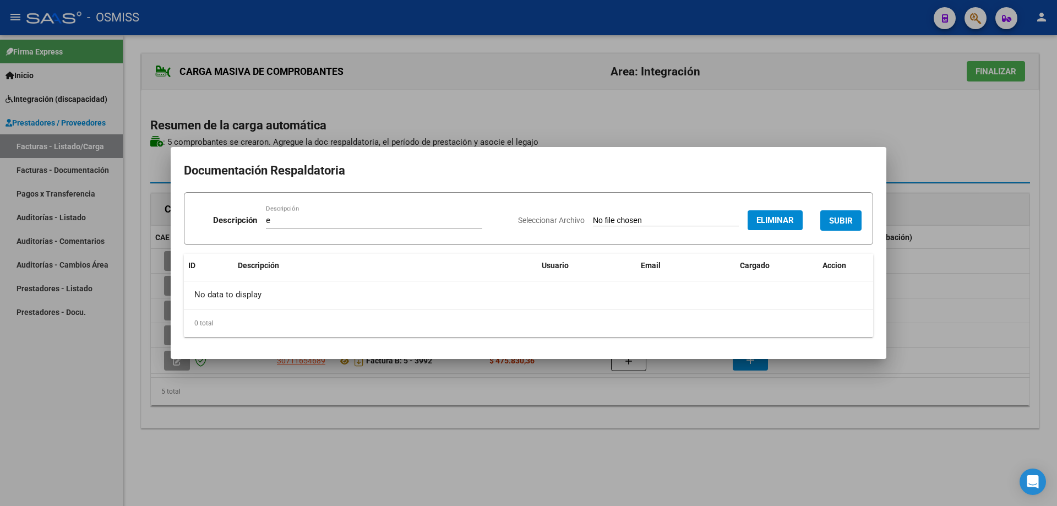
click at [843, 219] on span "SUBIR" at bounding box center [841, 221] width 24 height 10
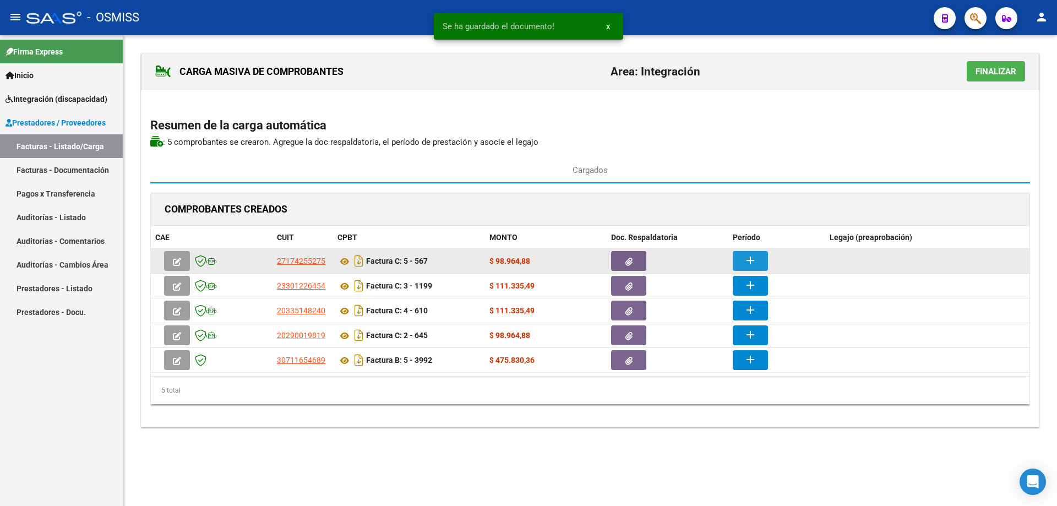
click at [751, 260] on mat-icon "add" at bounding box center [749, 260] width 13 height 13
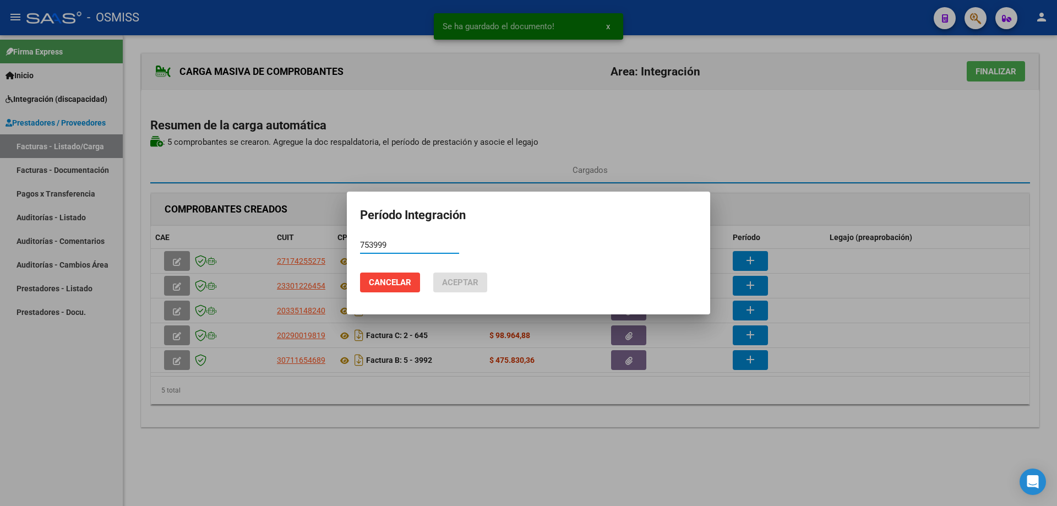
drag, startPoint x: 409, startPoint y: 245, endPoint x: 337, endPoint y: 238, distance: 72.4
click at [337, 238] on div "Se ha guardado el documento! x Período Integración 753999 Período (AAAAMM) Canc…" at bounding box center [528, 253] width 1057 height 506
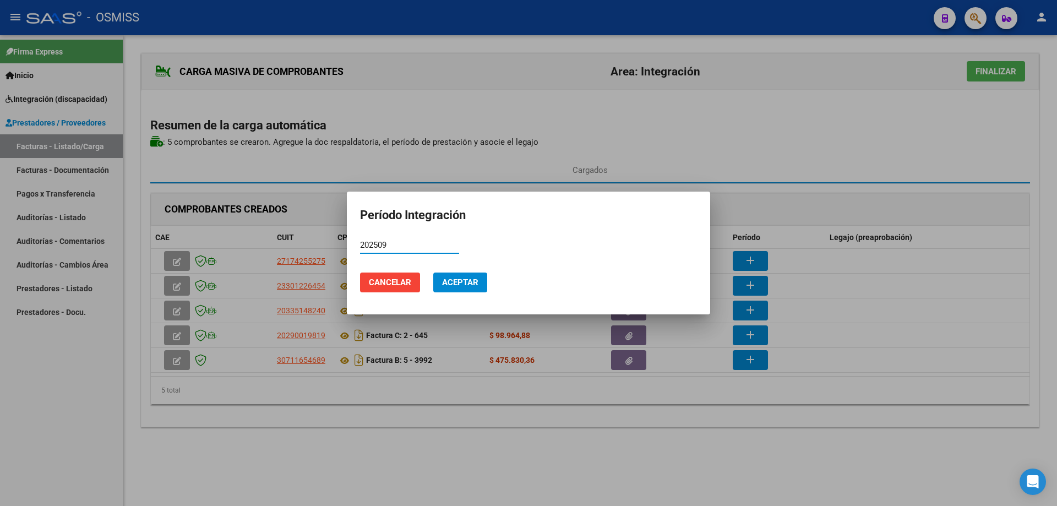
drag, startPoint x: 397, startPoint y: 243, endPoint x: 360, endPoint y: 236, distance: 37.7
click at [360, 236] on mat-dialog-container "Período Integración 202509 Período (AAAAMM) Cancelar Aceptar" at bounding box center [528, 253] width 363 height 123
click at [465, 285] on span "Aceptar" at bounding box center [460, 282] width 36 height 10
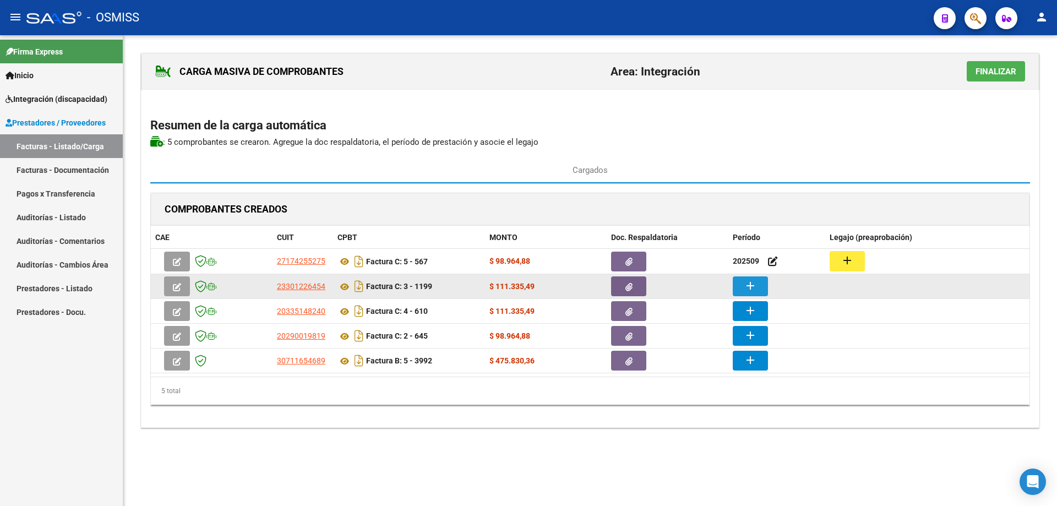
click at [745, 288] on mat-icon "add" at bounding box center [749, 285] width 13 height 13
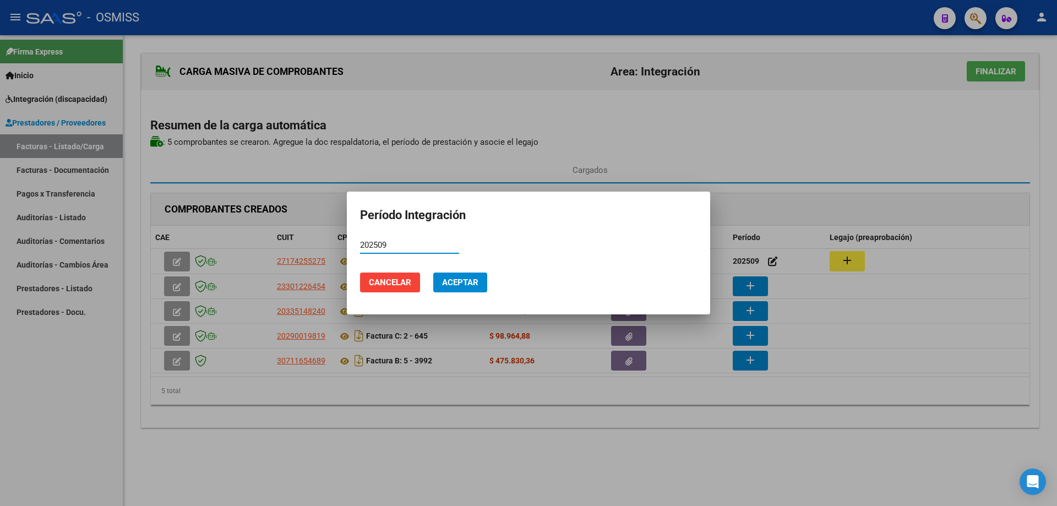
click at [455, 286] on span "Aceptar" at bounding box center [460, 282] width 36 height 10
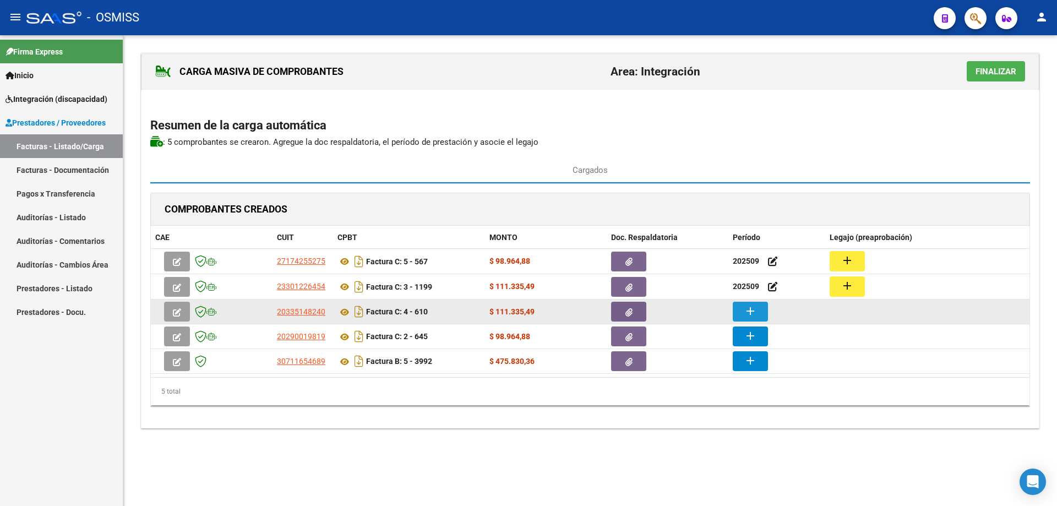
click at [747, 314] on mat-icon "add" at bounding box center [749, 310] width 13 height 13
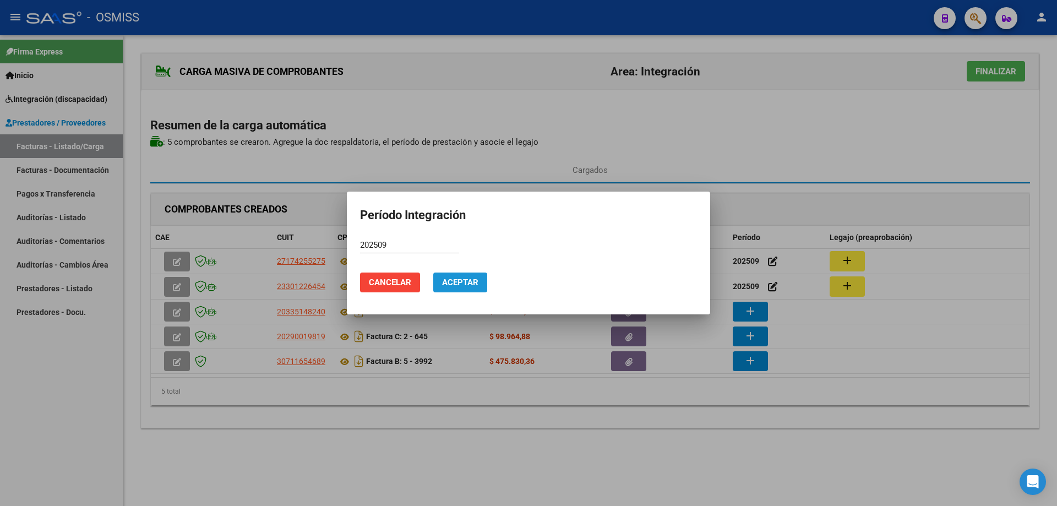
click at [461, 276] on button "Aceptar" at bounding box center [460, 282] width 54 height 20
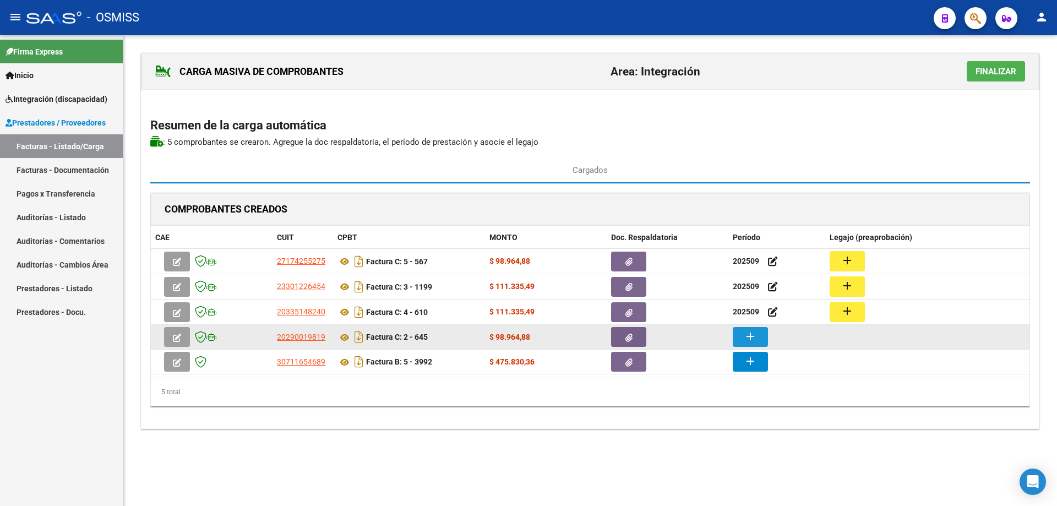
click at [747, 337] on mat-icon "add" at bounding box center [749, 336] width 13 height 13
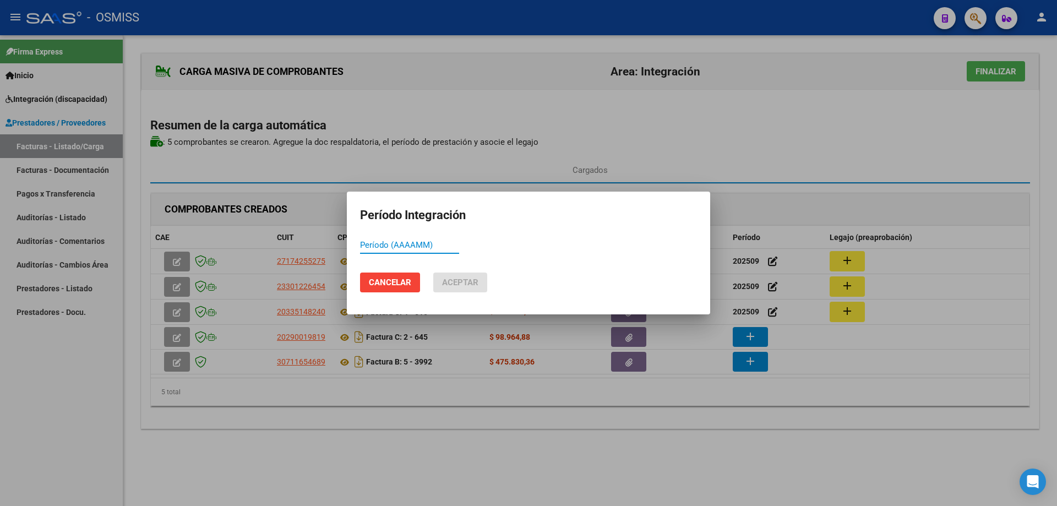
paste input "202509"
click at [454, 288] on button "Aceptar" at bounding box center [460, 282] width 54 height 20
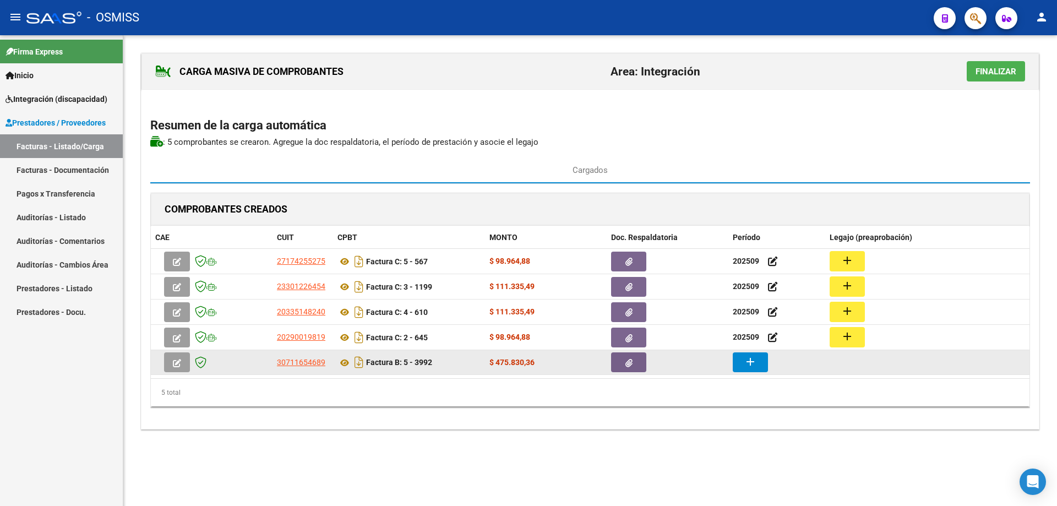
click at [757, 361] on button "add" at bounding box center [749, 362] width 35 height 20
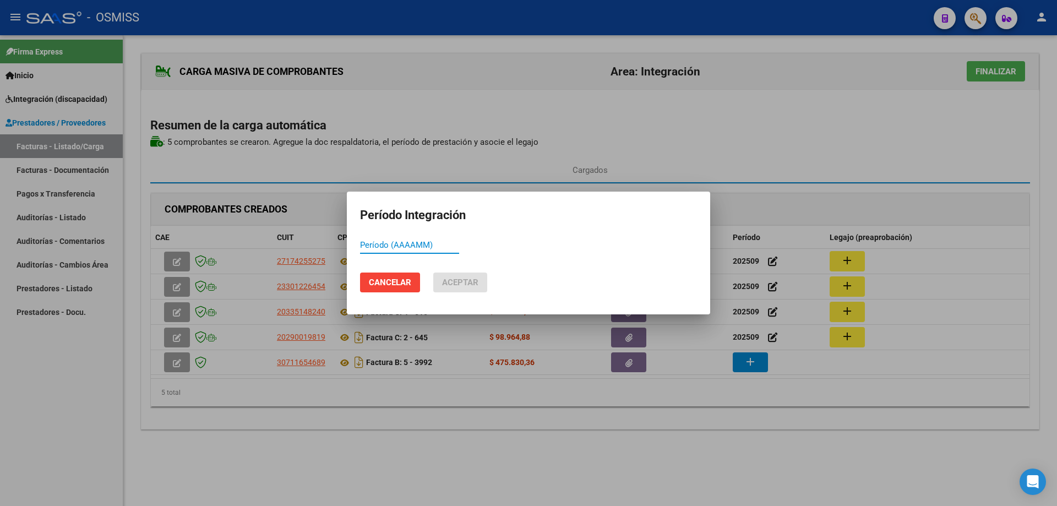
paste input "202509"
click at [458, 277] on span "Aceptar" at bounding box center [460, 282] width 36 height 10
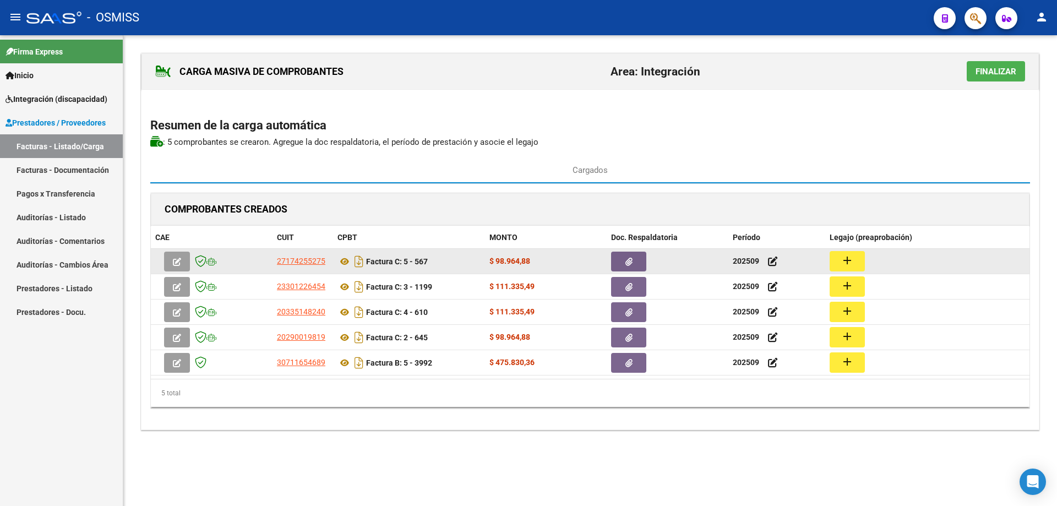
click at [852, 257] on mat-icon "add" at bounding box center [846, 260] width 13 height 13
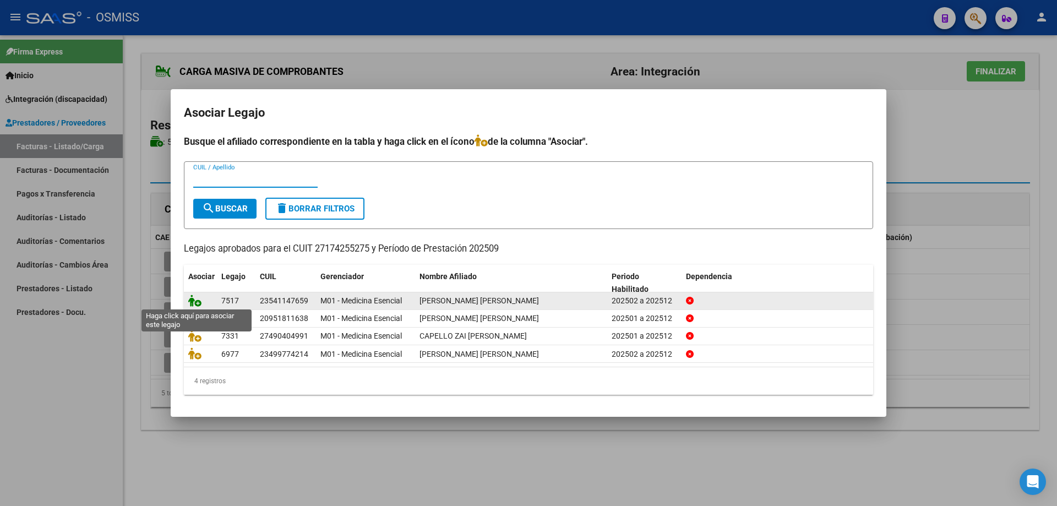
click at [193, 302] on icon at bounding box center [194, 300] width 13 height 12
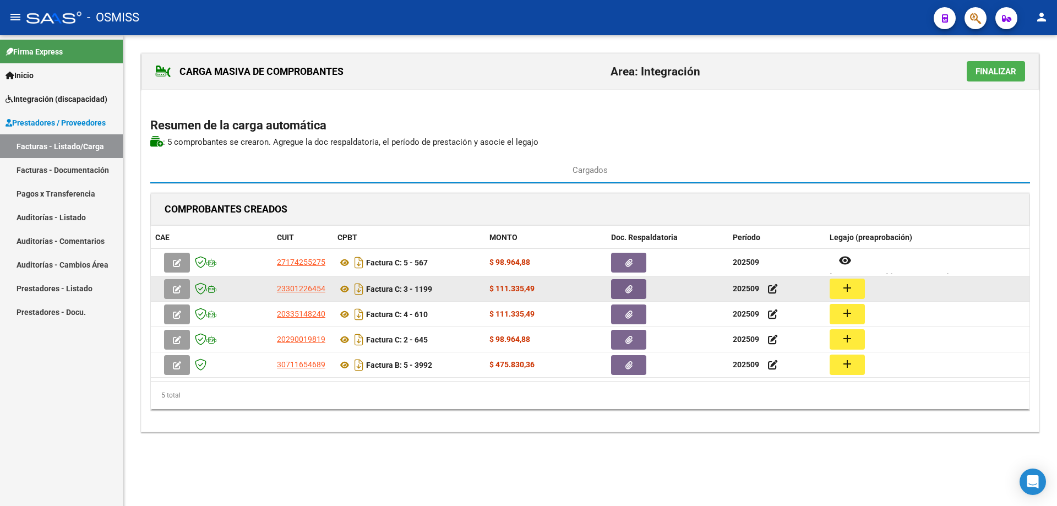
click at [844, 283] on mat-icon "add" at bounding box center [846, 287] width 13 height 13
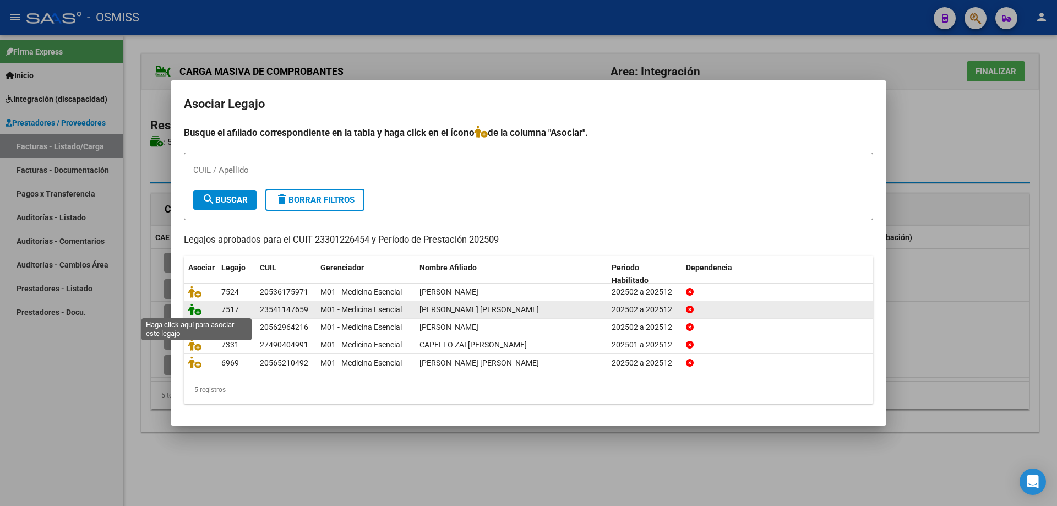
click at [195, 312] on icon at bounding box center [194, 309] width 13 height 12
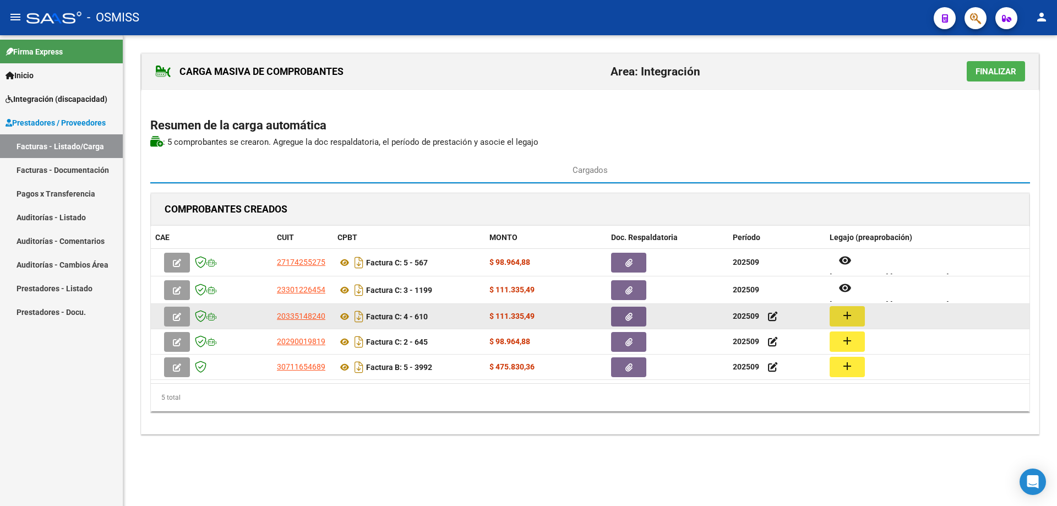
click at [851, 315] on mat-icon "add" at bounding box center [846, 315] width 13 height 13
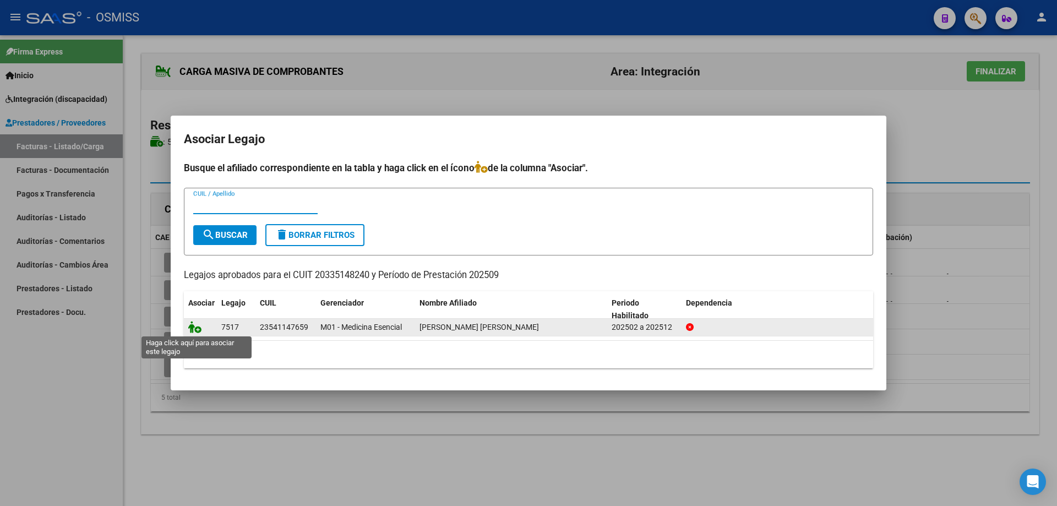
click at [194, 330] on icon at bounding box center [194, 327] width 13 height 12
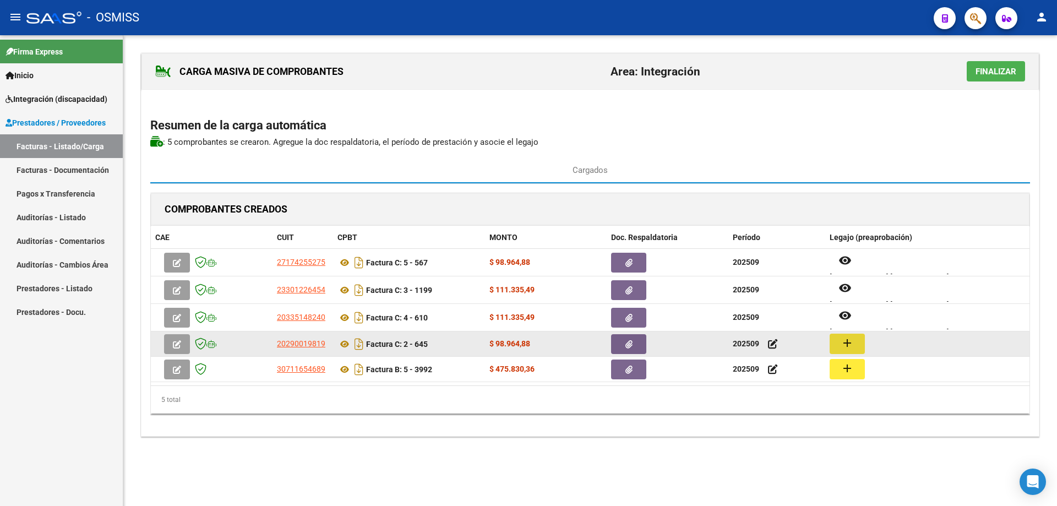
click at [846, 342] on mat-icon "add" at bounding box center [846, 342] width 13 height 13
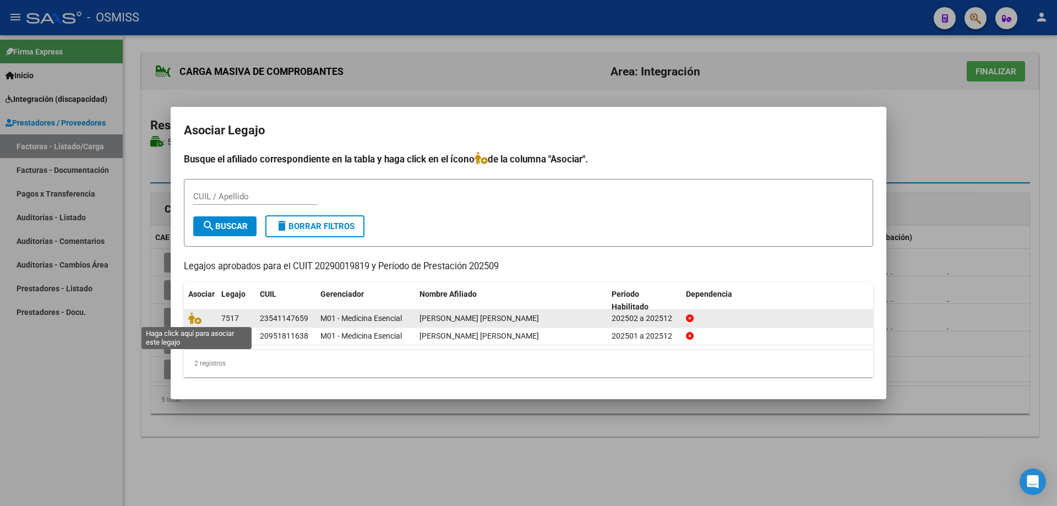
drag, startPoint x: 192, startPoint y: 317, endPoint x: 203, endPoint y: 318, distance: 11.0
click at [192, 317] on icon at bounding box center [194, 318] width 13 height 12
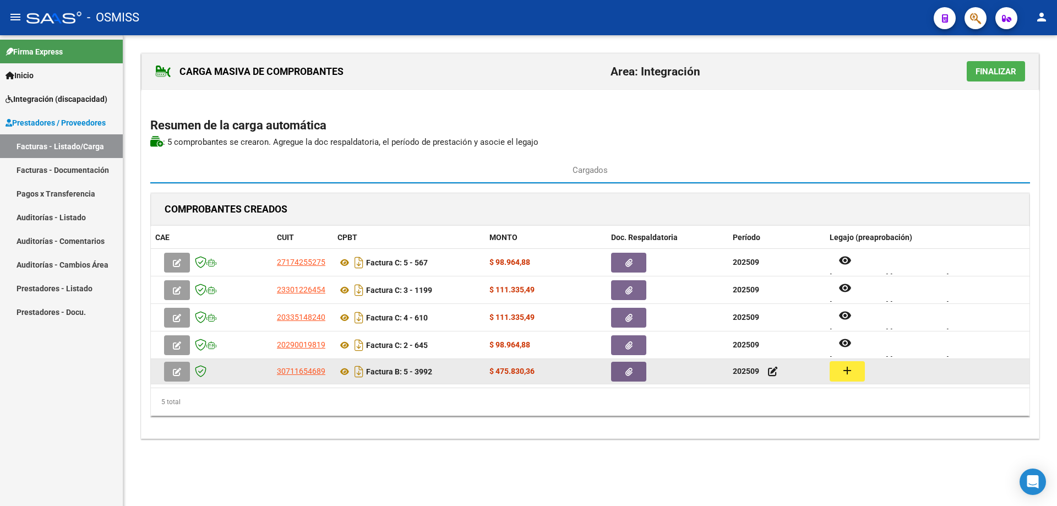
click at [850, 373] on mat-icon "add" at bounding box center [846, 370] width 13 height 13
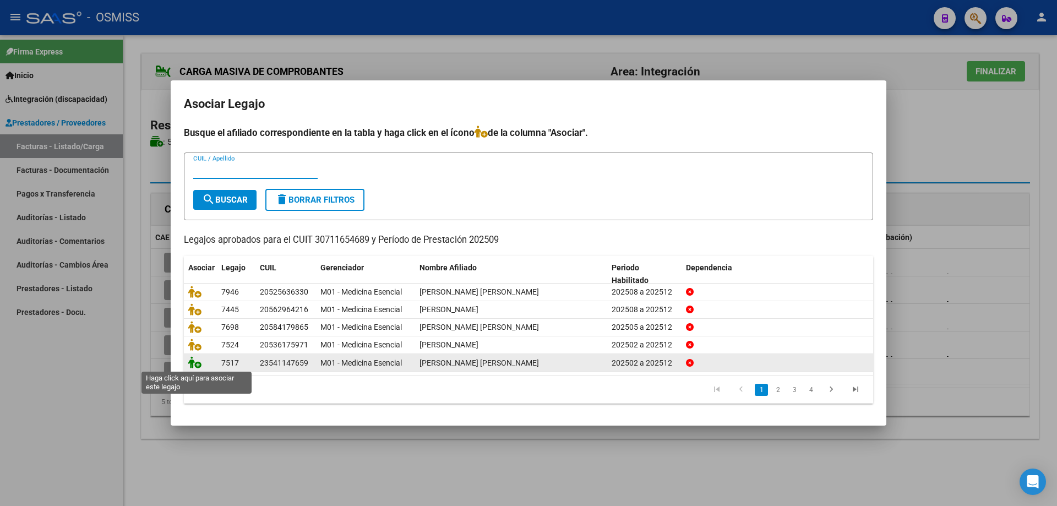
click at [195, 362] on icon at bounding box center [194, 362] width 13 height 12
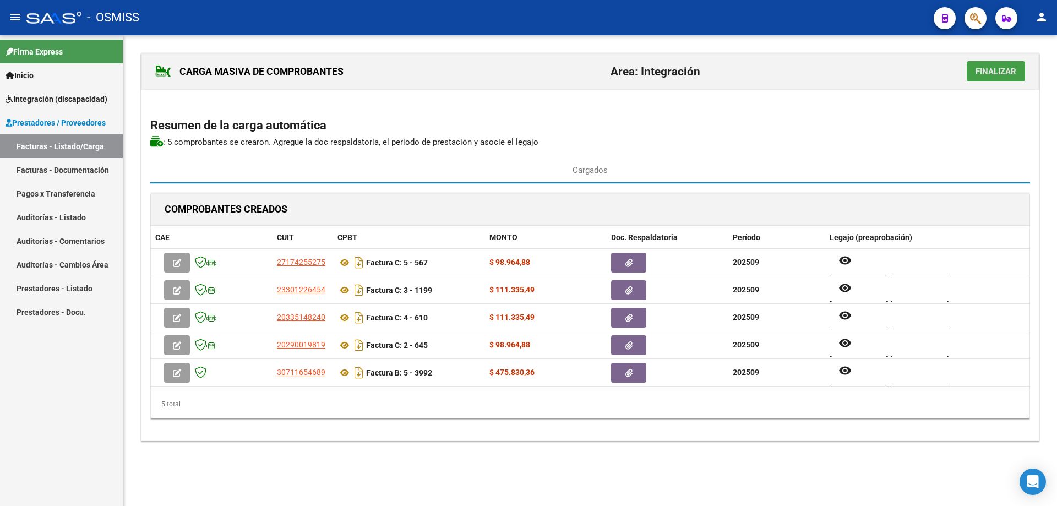
click at [983, 75] on span "Finalizar" at bounding box center [995, 72] width 41 height 10
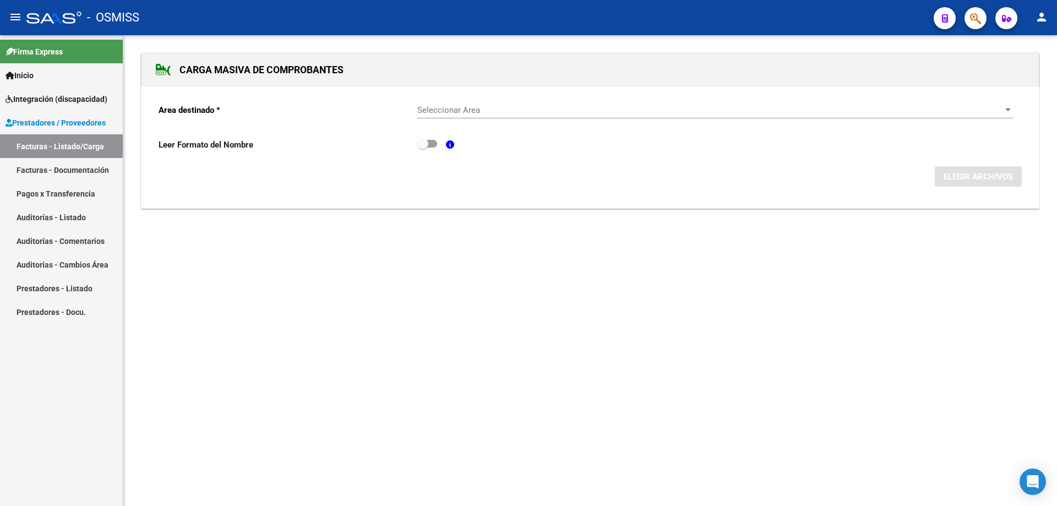
click at [513, 109] on span "Seleccionar Area" at bounding box center [710, 110] width 586 height 10
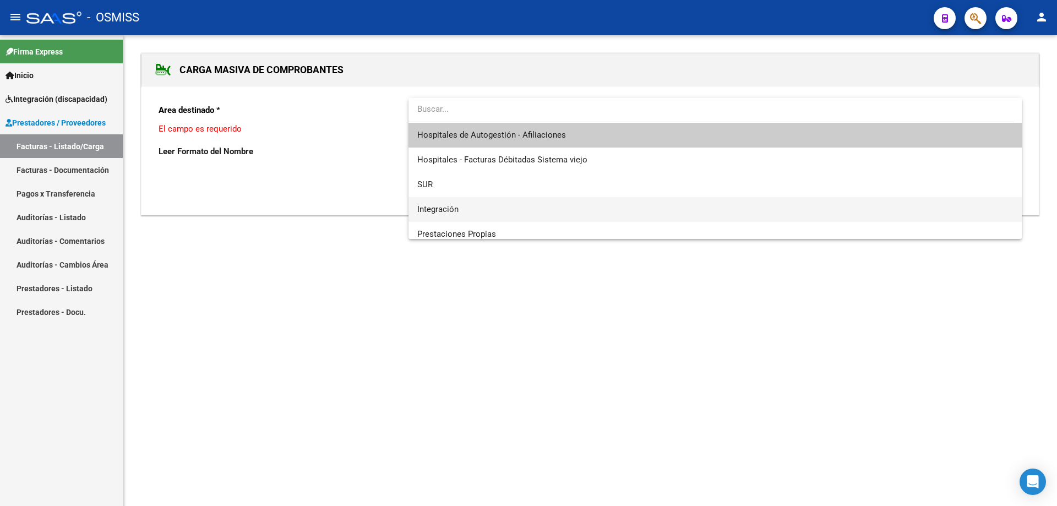
click at [484, 208] on span "Integración" at bounding box center [714, 209] width 595 height 25
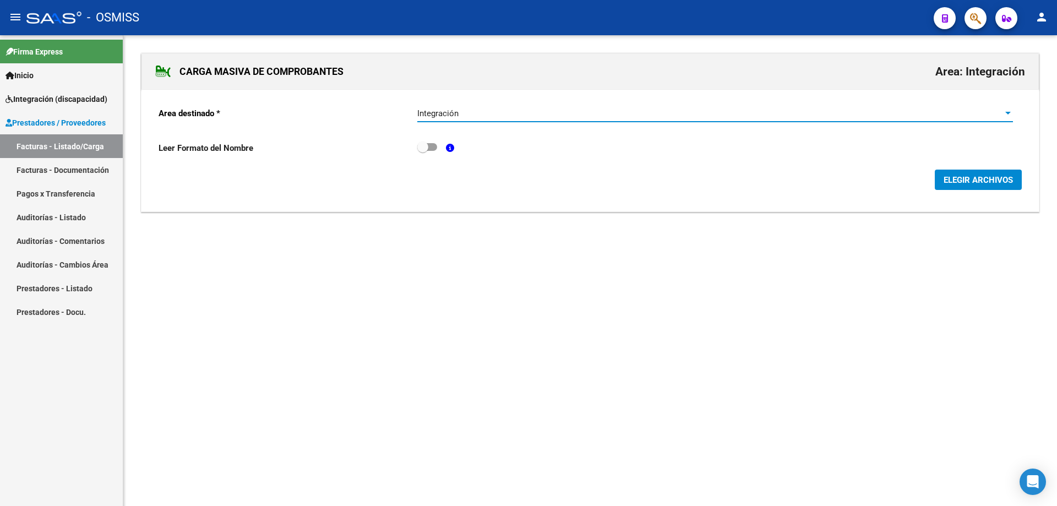
click at [961, 179] on span "ELEGIR ARCHIVOS" at bounding box center [977, 180] width 69 height 10
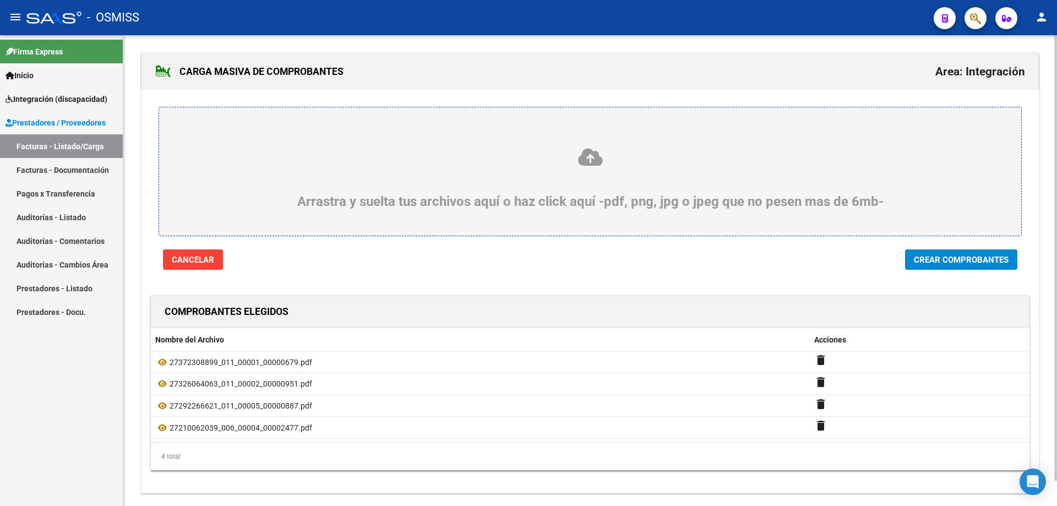
click at [965, 256] on span "Crear Comprobantes" at bounding box center [961, 260] width 95 height 10
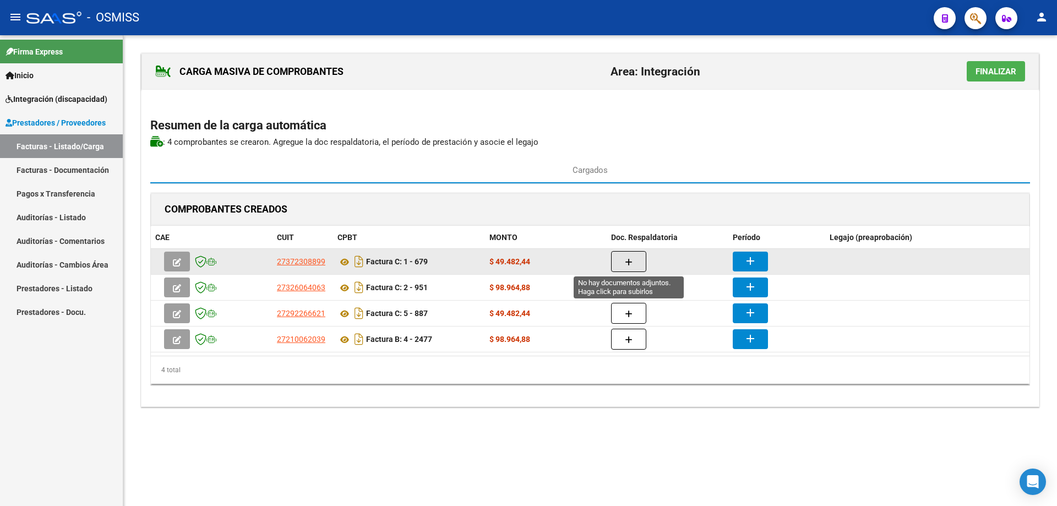
click at [625, 257] on span "button" at bounding box center [629, 261] width 8 height 10
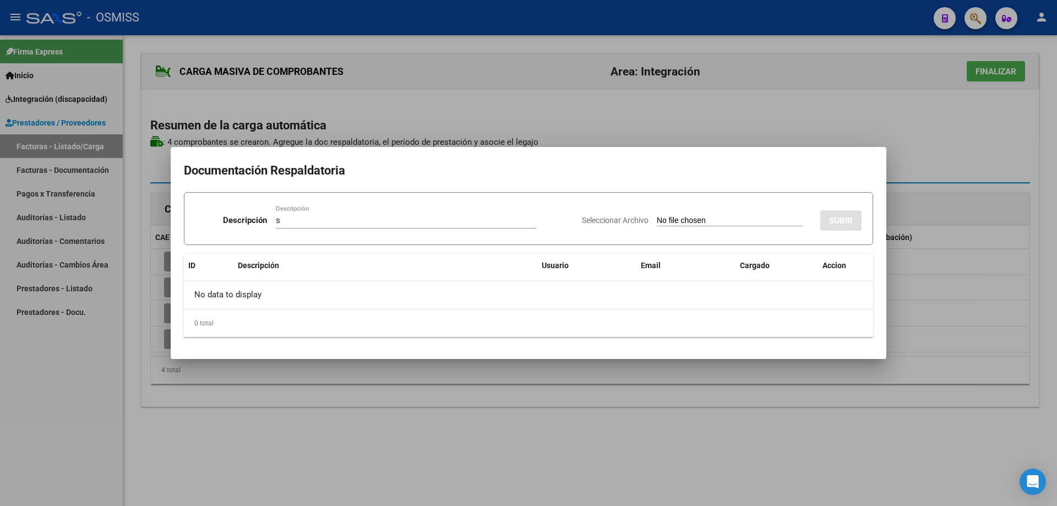
click at [657, 222] on input "Seleccionar Archivo" at bounding box center [730, 221] width 146 height 10
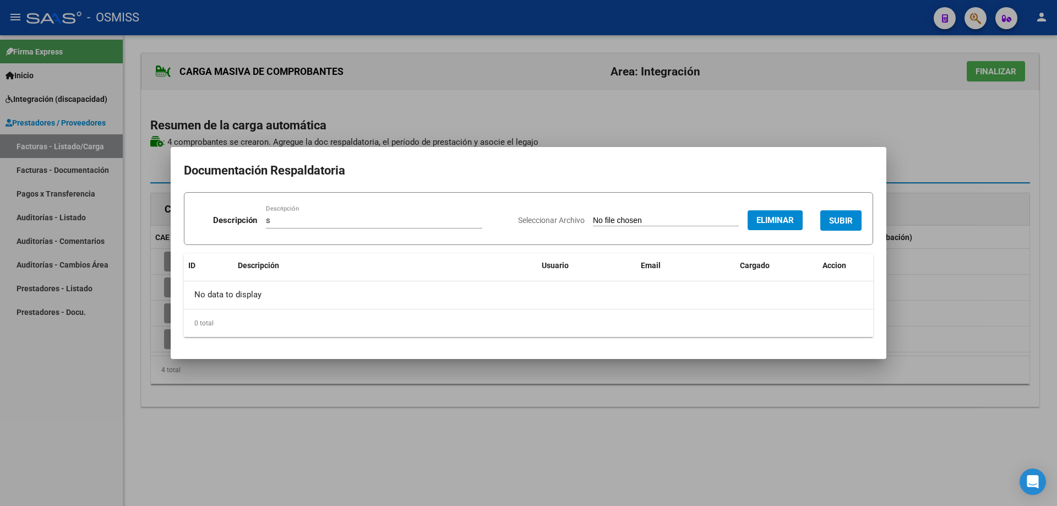
click at [836, 216] on span "SUBIR" at bounding box center [841, 221] width 24 height 10
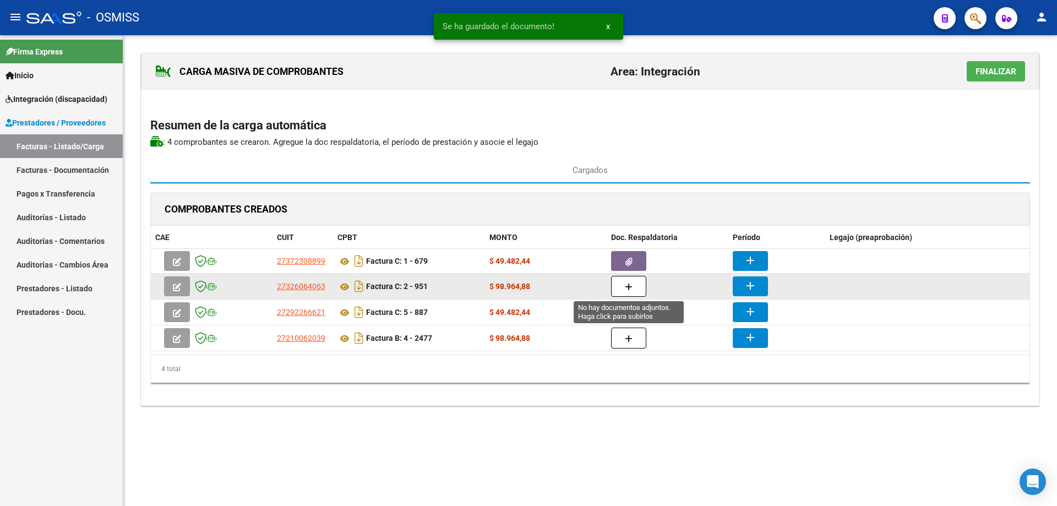
click at [634, 285] on button "button" at bounding box center [628, 286] width 35 height 21
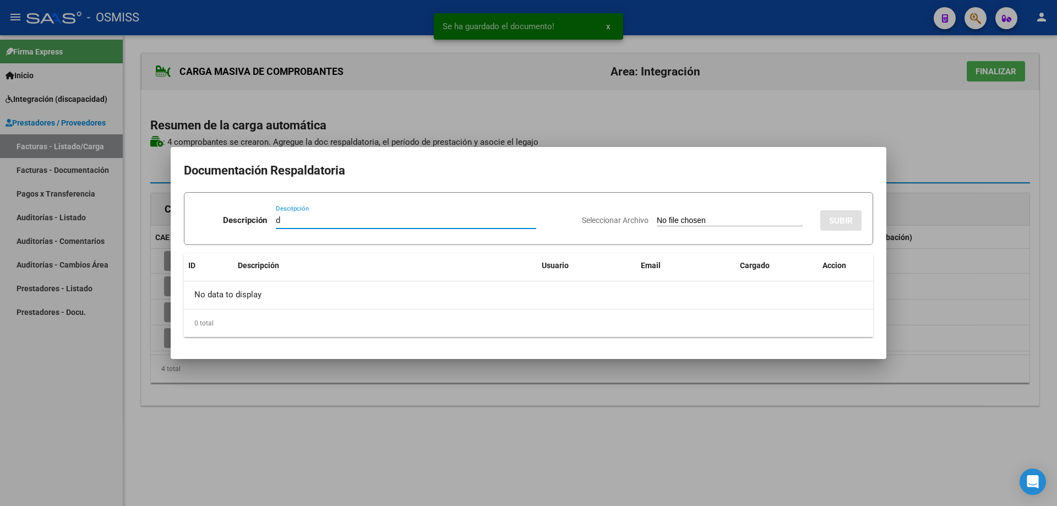
click at [657, 218] on input "Seleccionar Archivo" at bounding box center [730, 221] width 146 height 10
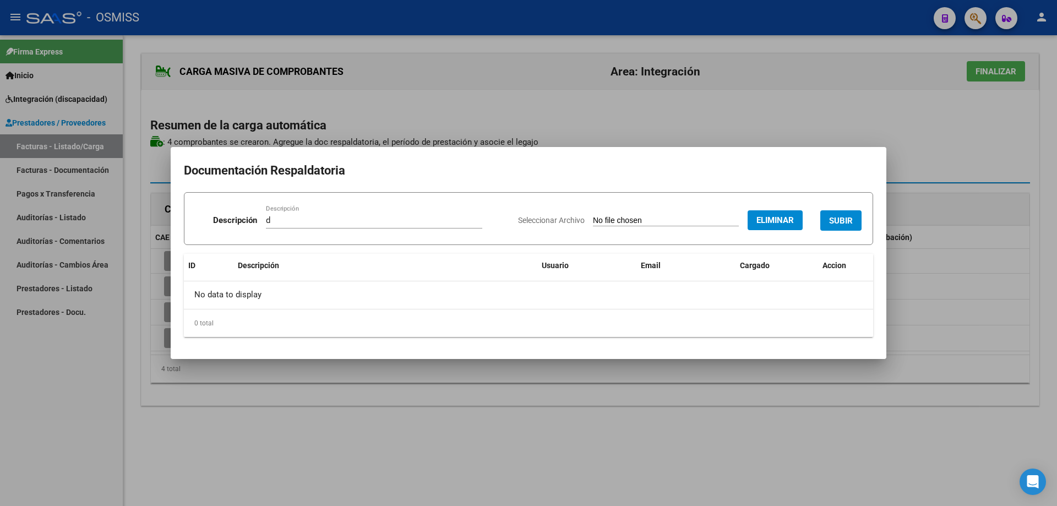
click at [840, 216] on span "SUBIR" at bounding box center [841, 221] width 24 height 10
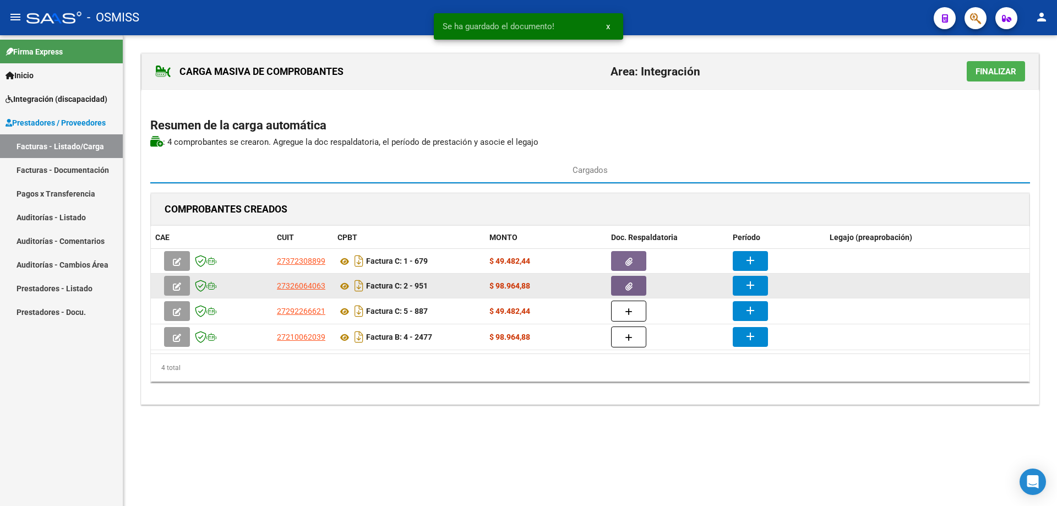
click at [748, 285] on mat-icon "add" at bounding box center [749, 284] width 13 height 13
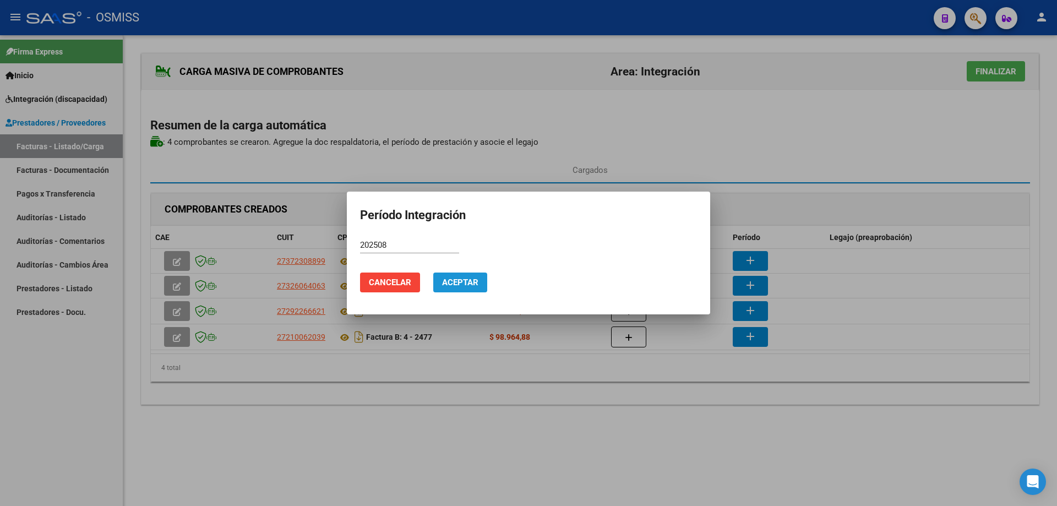
click at [478, 284] on span "Aceptar" at bounding box center [460, 282] width 36 height 10
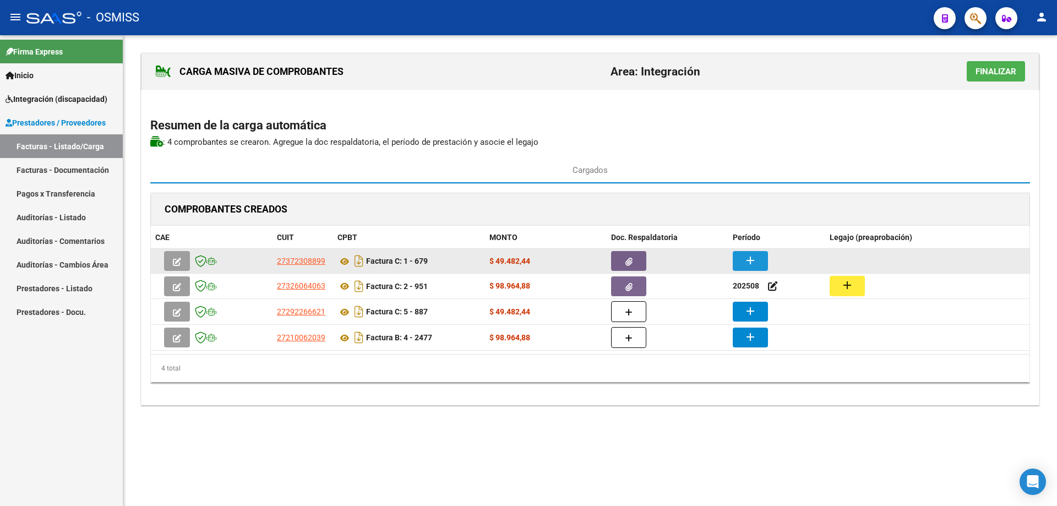
click at [745, 260] on mat-icon "add" at bounding box center [749, 260] width 13 height 13
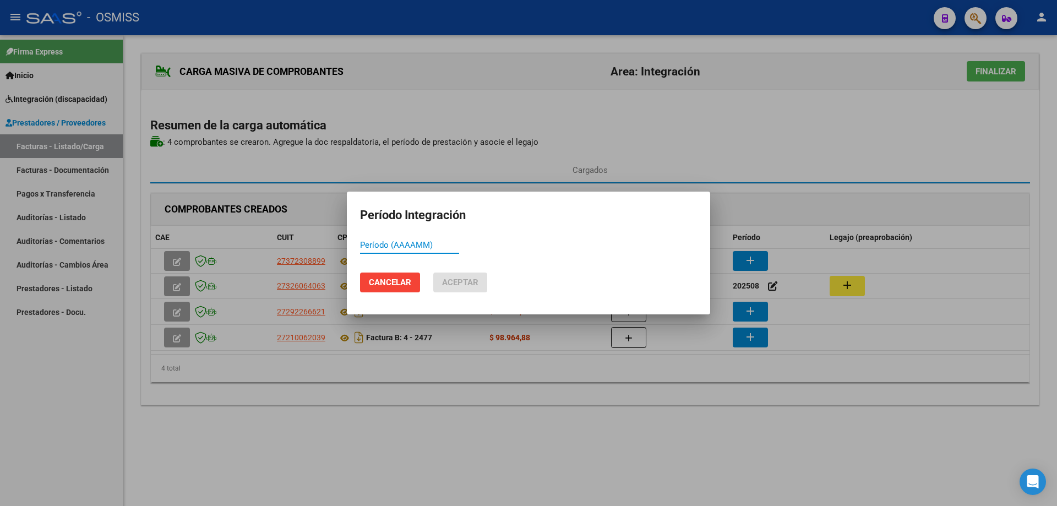
paste input "202509"
click at [461, 281] on span "Aceptar" at bounding box center [460, 282] width 36 height 10
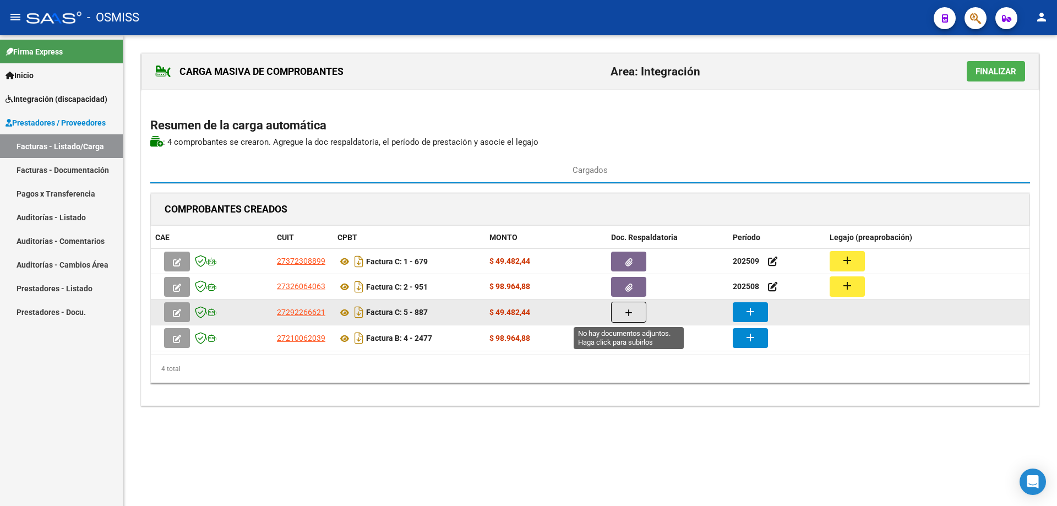
click at [614, 303] on button "button" at bounding box center [628, 312] width 35 height 21
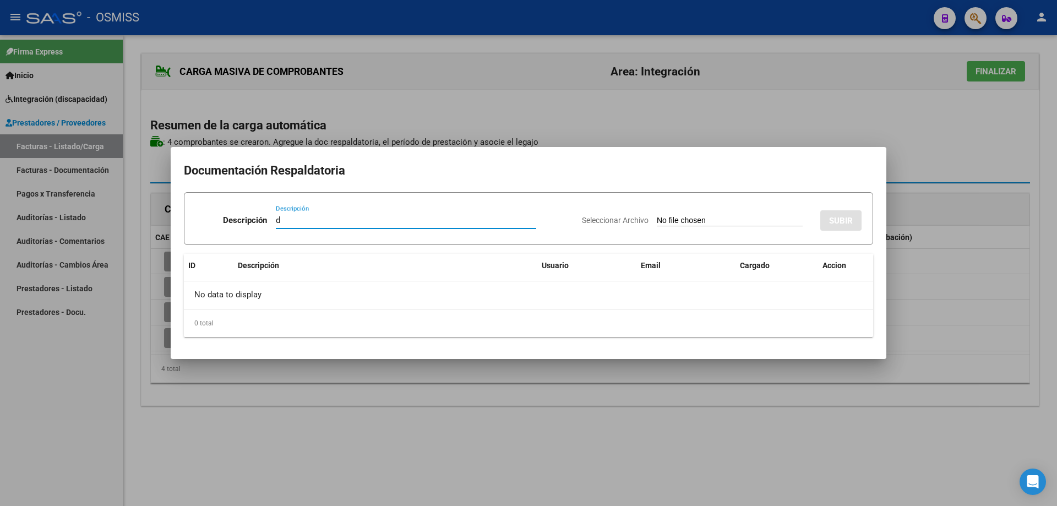
click at [658, 217] on input "Seleccionar Archivo" at bounding box center [730, 221] width 146 height 10
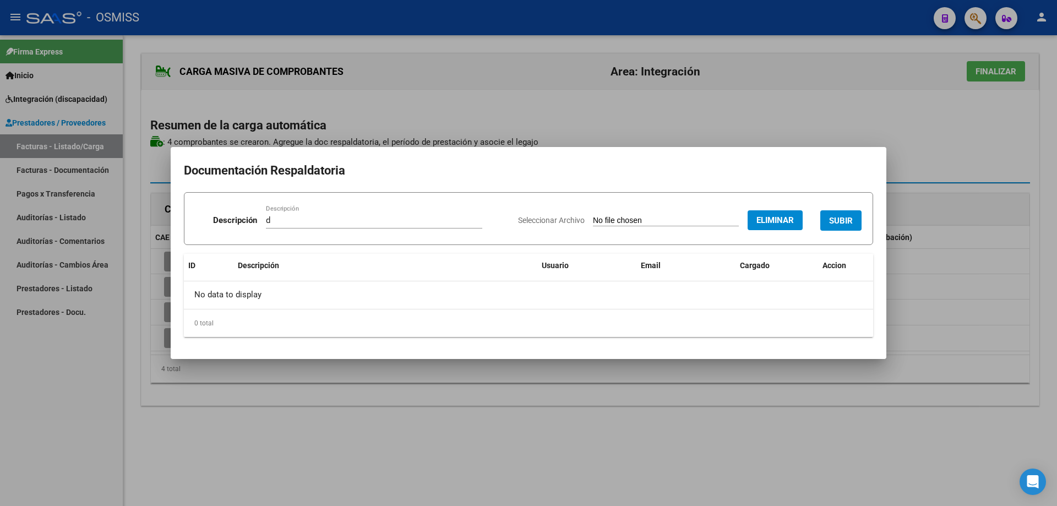
click at [846, 215] on button "SUBIR" at bounding box center [840, 220] width 41 height 20
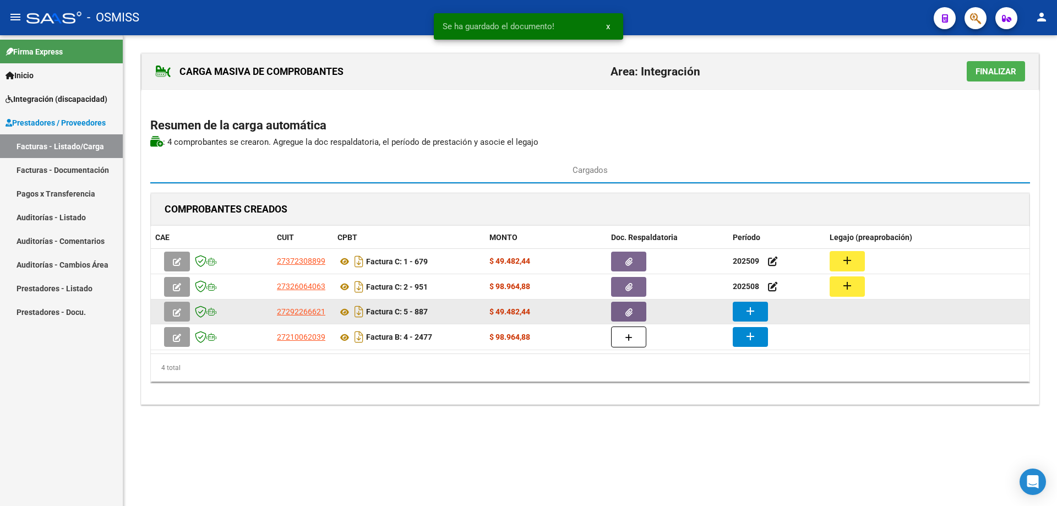
click at [751, 314] on mat-icon "add" at bounding box center [749, 310] width 13 height 13
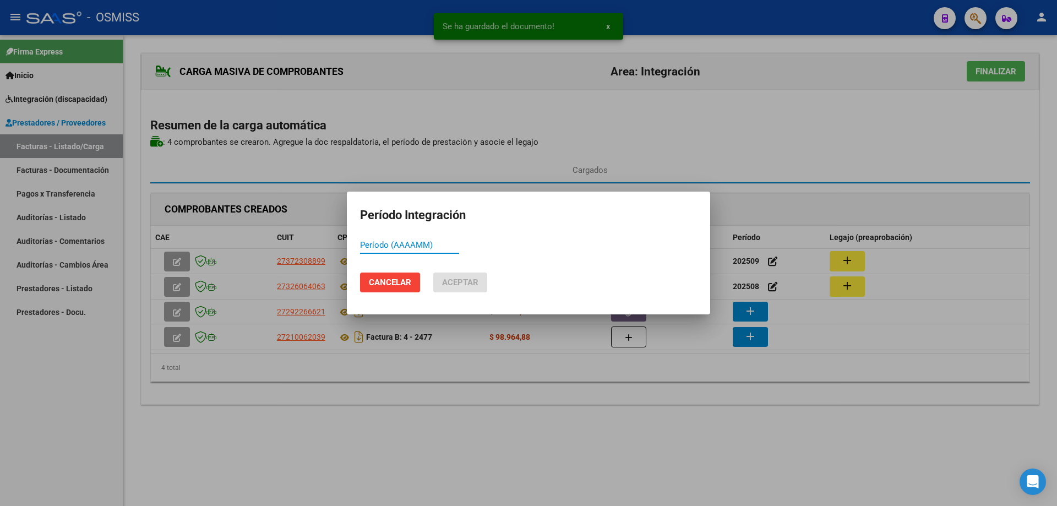
paste input "202509"
click at [450, 281] on span "Aceptar" at bounding box center [460, 282] width 36 height 10
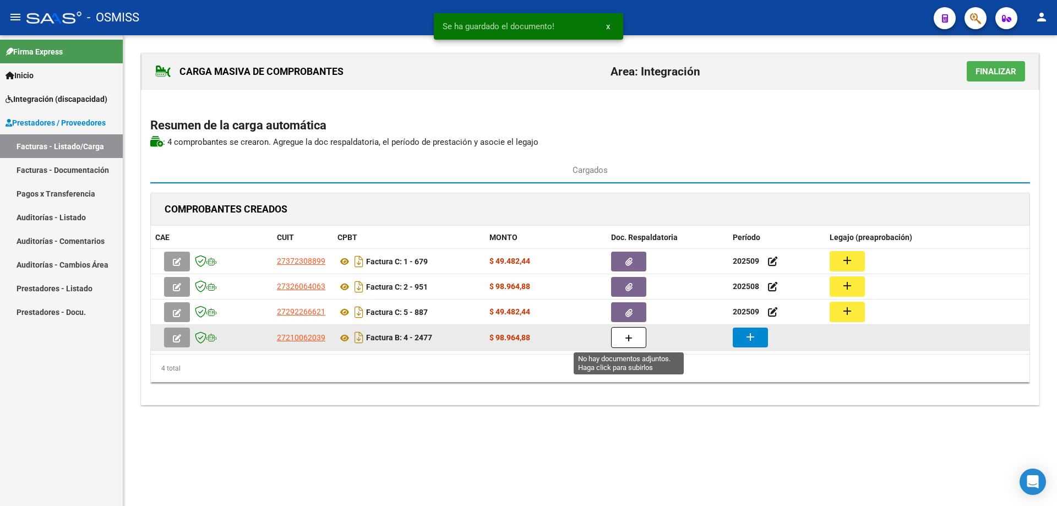
click at [637, 336] on button "button" at bounding box center [628, 337] width 35 height 21
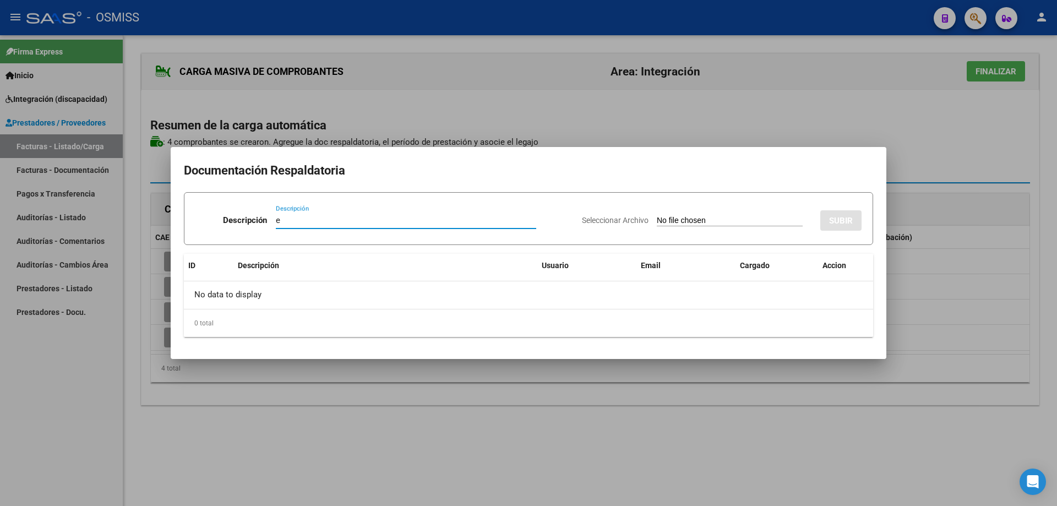
click at [657, 221] on input "Seleccionar Archivo" at bounding box center [730, 221] width 146 height 10
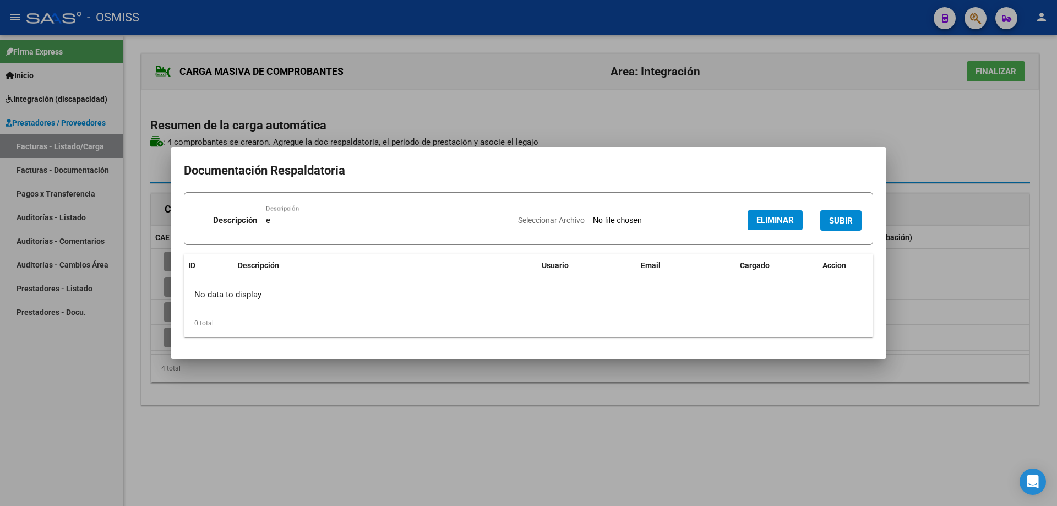
click at [845, 217] on span "SUBIR" at bounding box center [841, 221] width 24 height 10
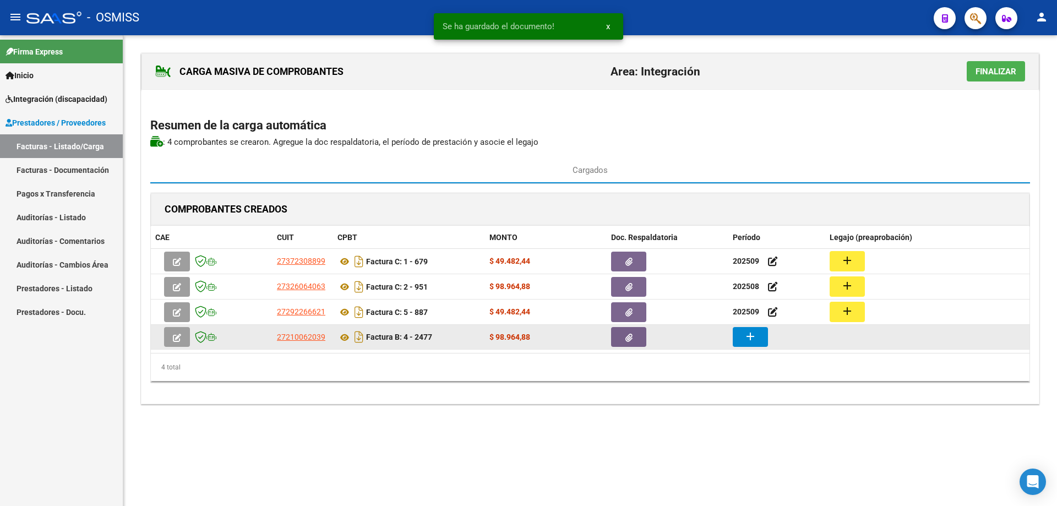
click at [752, 340] on mat-icon "add" at bounding box center [749, 336] width 13 height 13
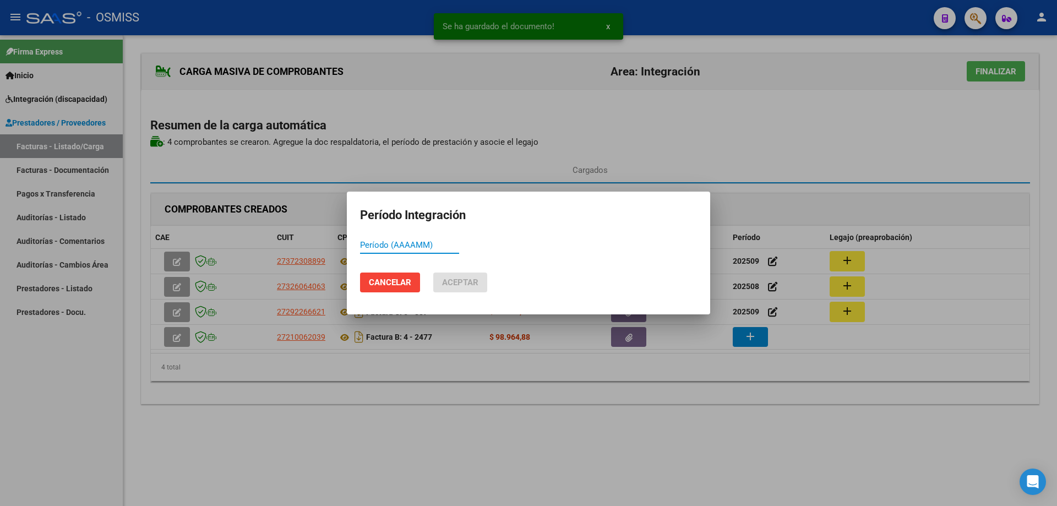
paste input "202509"
click at [471, 284] on span "Aceptar" at bounding box center [460, 282] width 36 height 10
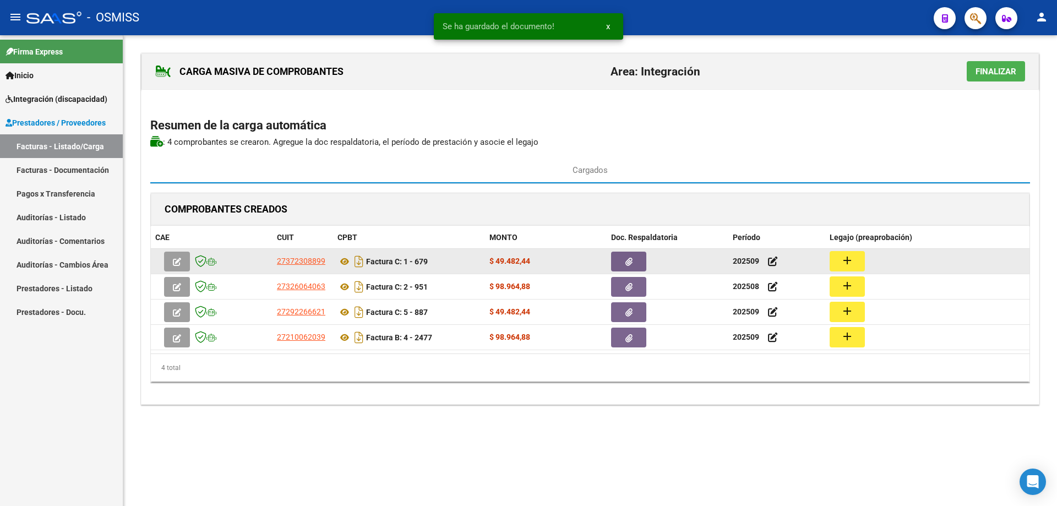
click at [843, 257] on mat-icon "add" at bounding box center [846, 260] width 13 height 13
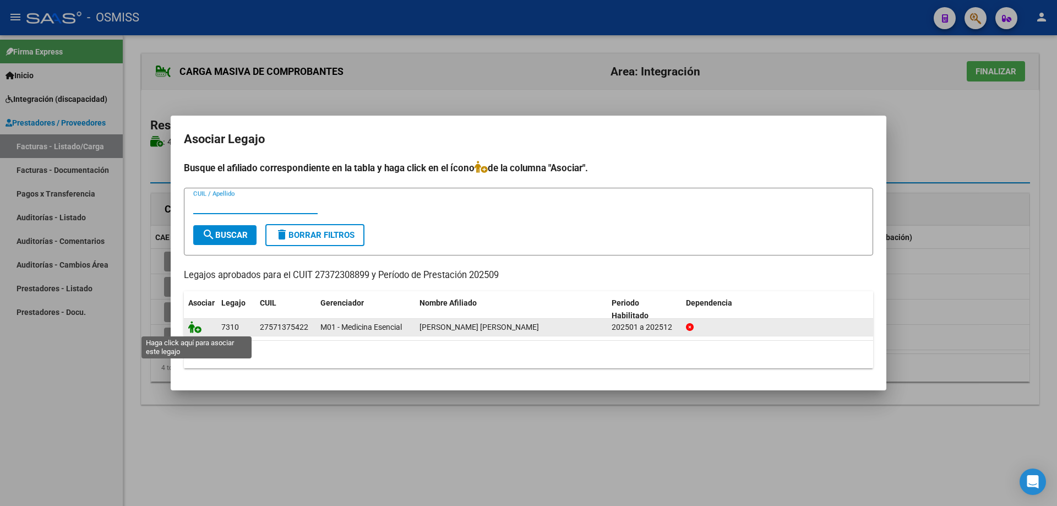
click at [193, 326] on icon at bounding box center [194, 327] width 13 height 12
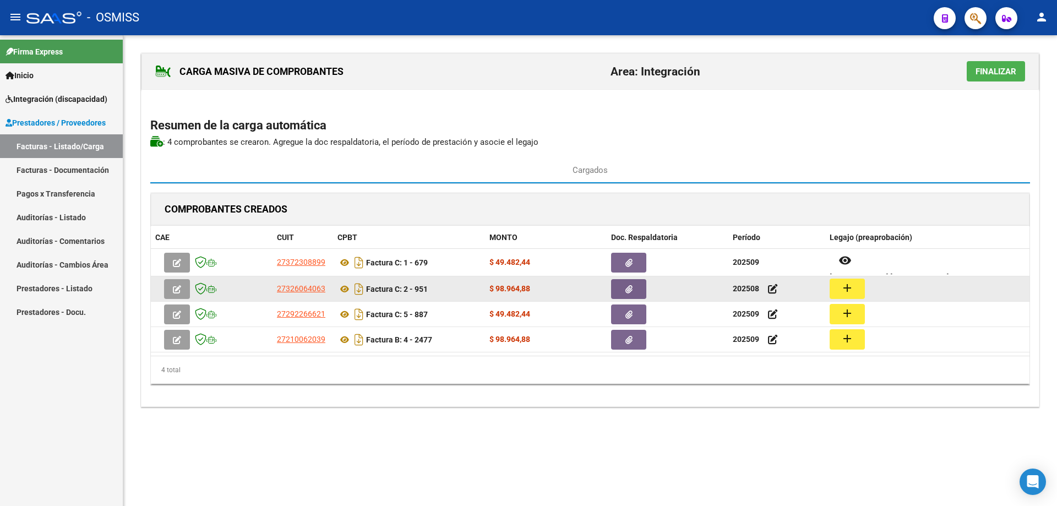
click at [849, 294] on mat-icon "add" at bounding box center [846, 287] width 13 height 13
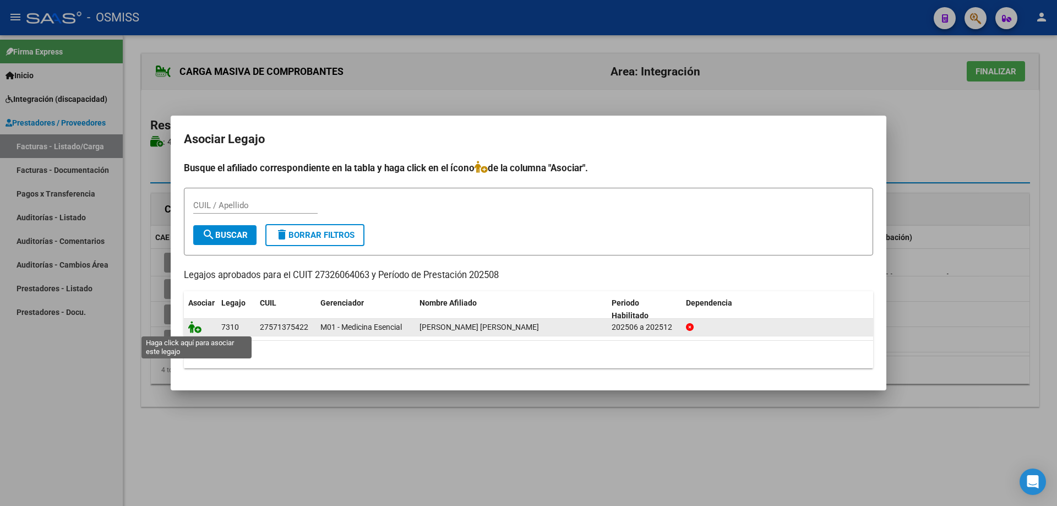
click at [194, 329] on icon at bounding box center [194, 327] width 13 height 12
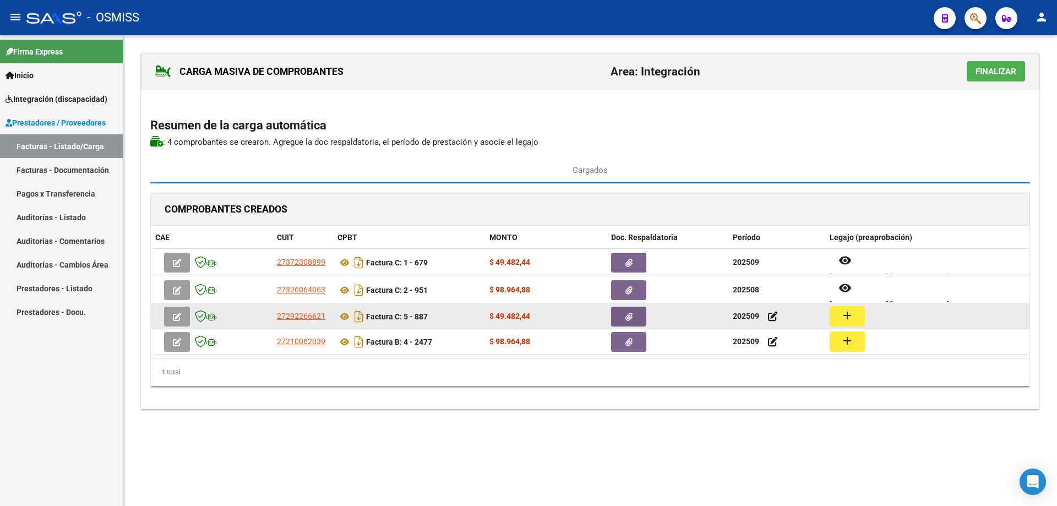
click at [849, 313] on mat-icon "add" at bounding box center [846, 315] width 13 height 13
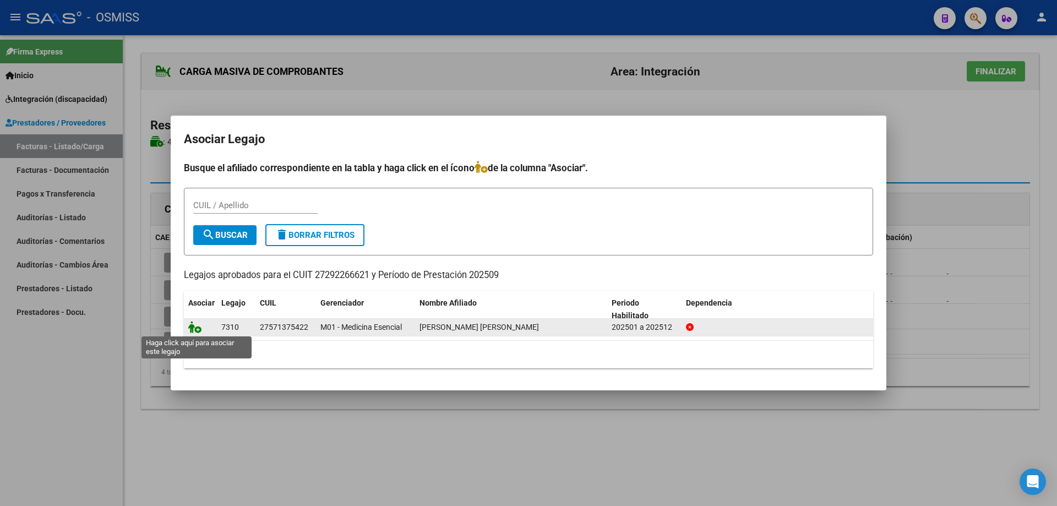
click at [193, 329] on icon at bounding box center [194, 327] width 13 height 12
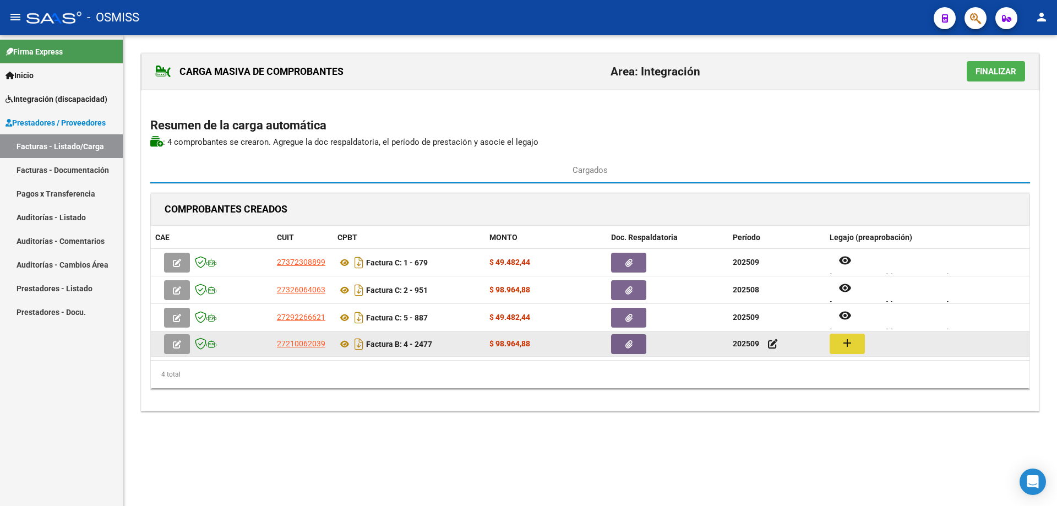
click at [854, 342] on button "add" at bounding box center [846, 343] width 35 height 20
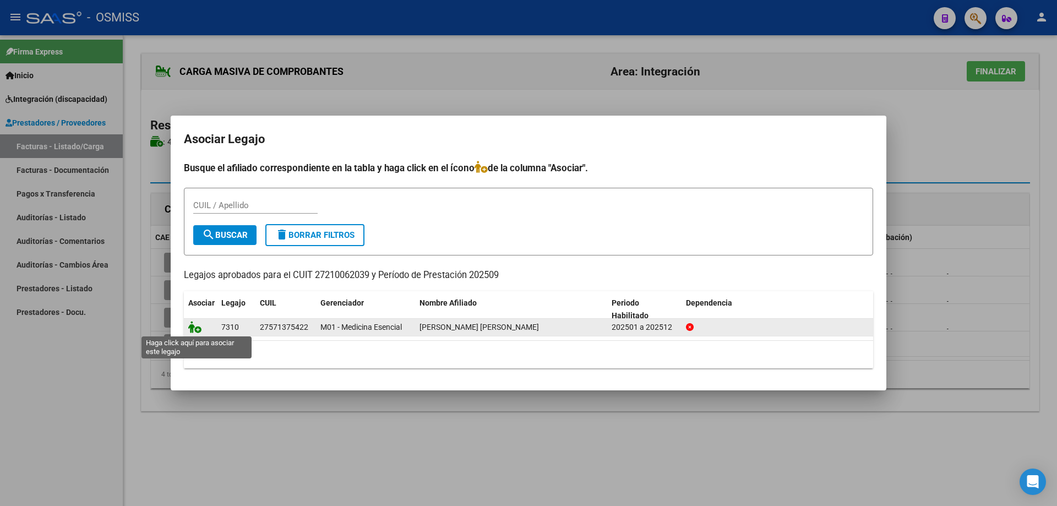
click at [196, 330] on icon at bounding box center [194, 327] width 13 height 12
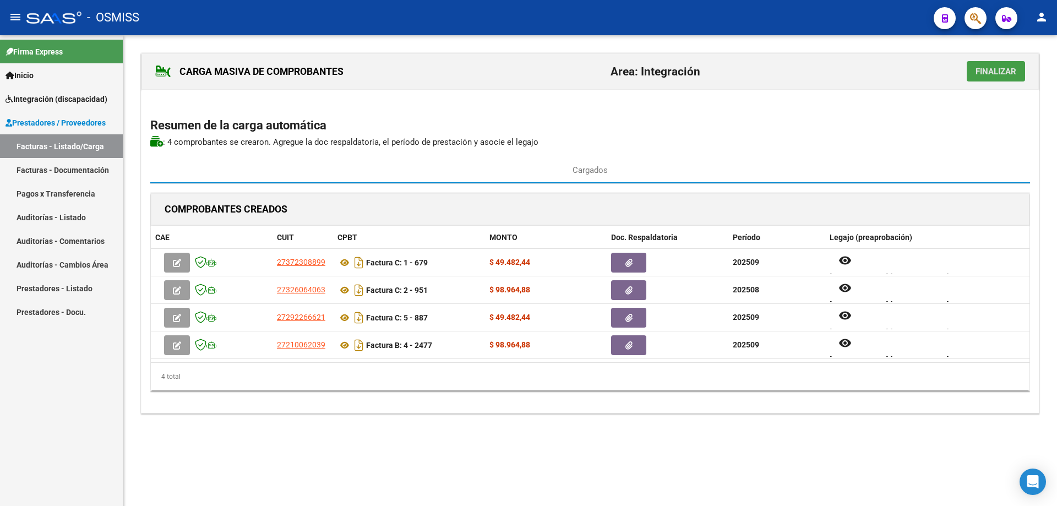
click at [983, 71] on span "Finalizar" at bounding box center [995, 72] width 41 height 10
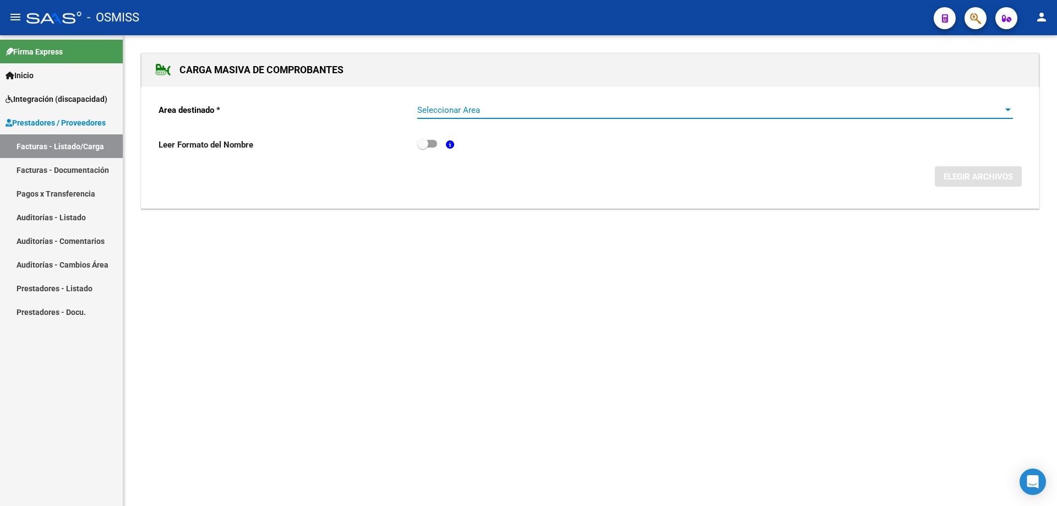
click at [483, 113] on span "Seleccionar Area" at bounding box center [710, 110] width 586 height 10
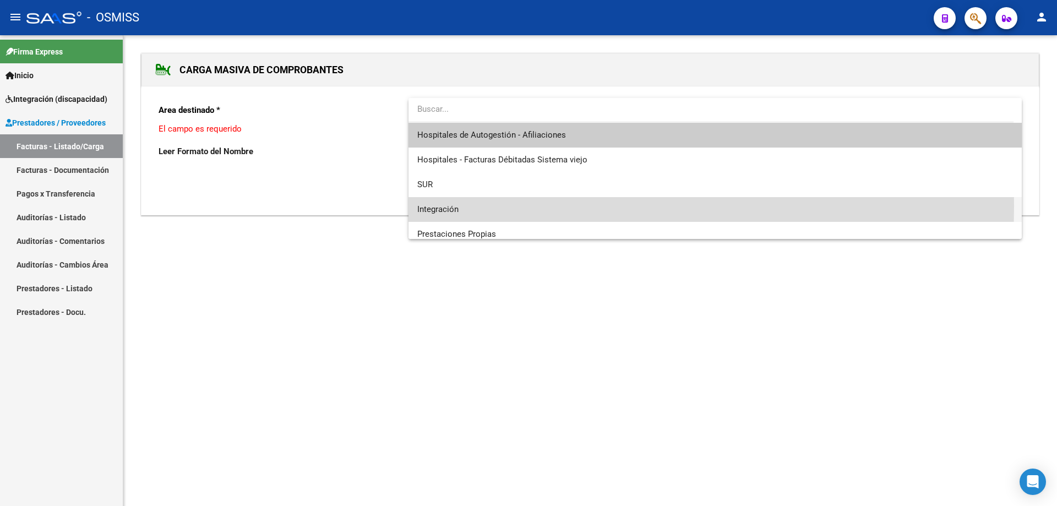
click at [485, 206] on span "Integración" at bounding box center [714, 209] width 595 height 25
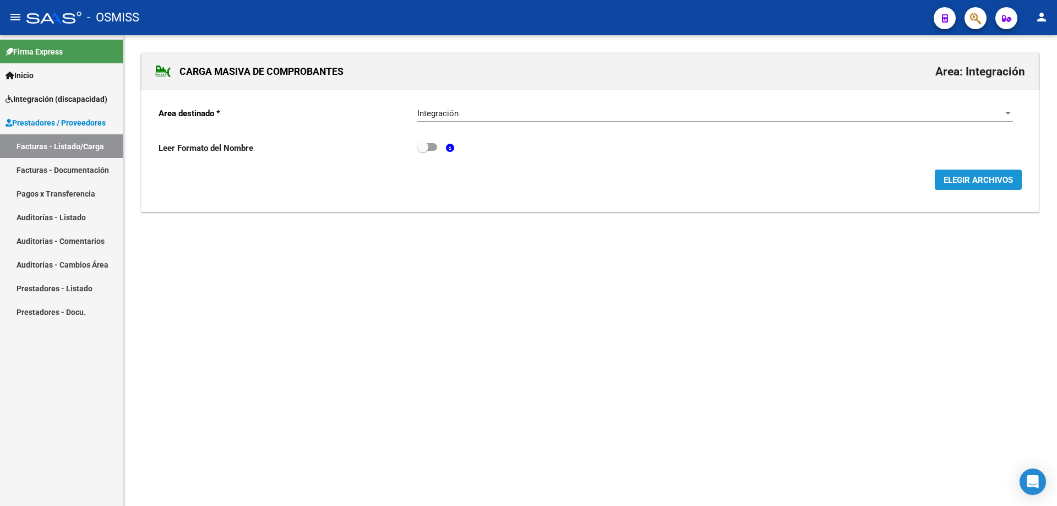
click at [955, 179] on span "ELEGIR ARCHIVOS" at bounding box center [977, 180] width 69 height 10
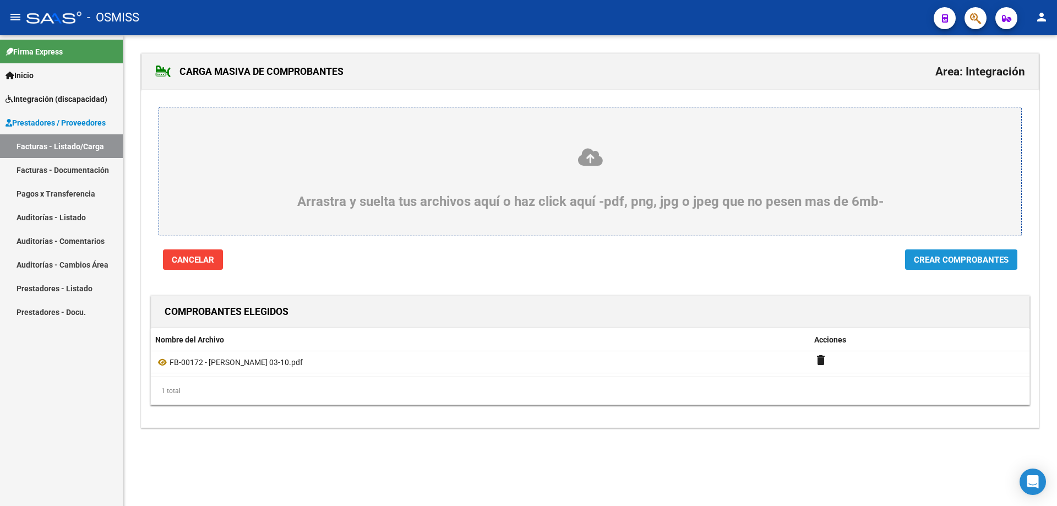
click at [931, 265] on button "Crear Comprobantes" at bounding box center [961, 259] width 112 height 20
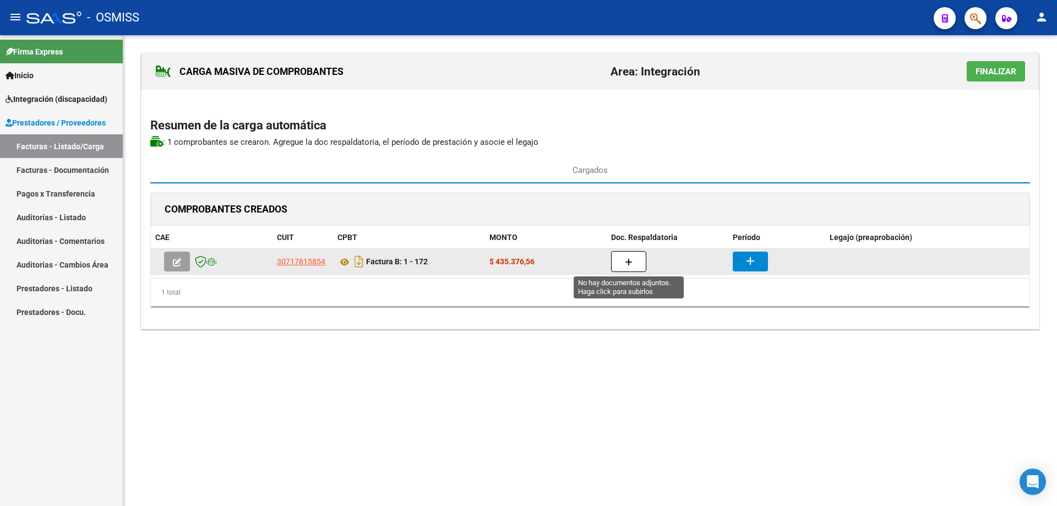
click at [622, 263] on button "button" at bounding box center [628, 261] width 35 height 21
click at [631, 256] on span "button" at bounding box center [629, 261] width 8 height 10
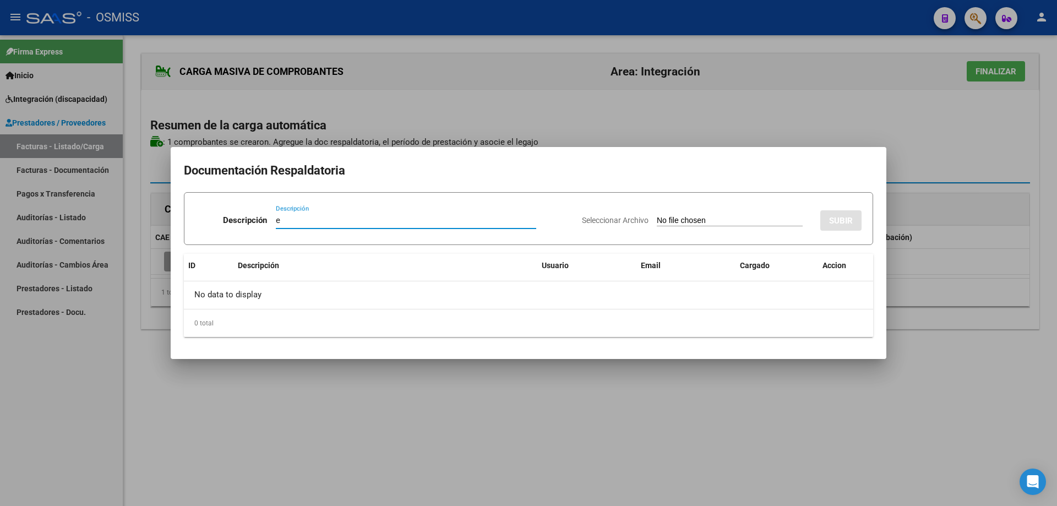
click at [657, 222] on input "Seleccionar Archivo" at bounding box center [730, 221] width 146 height 10
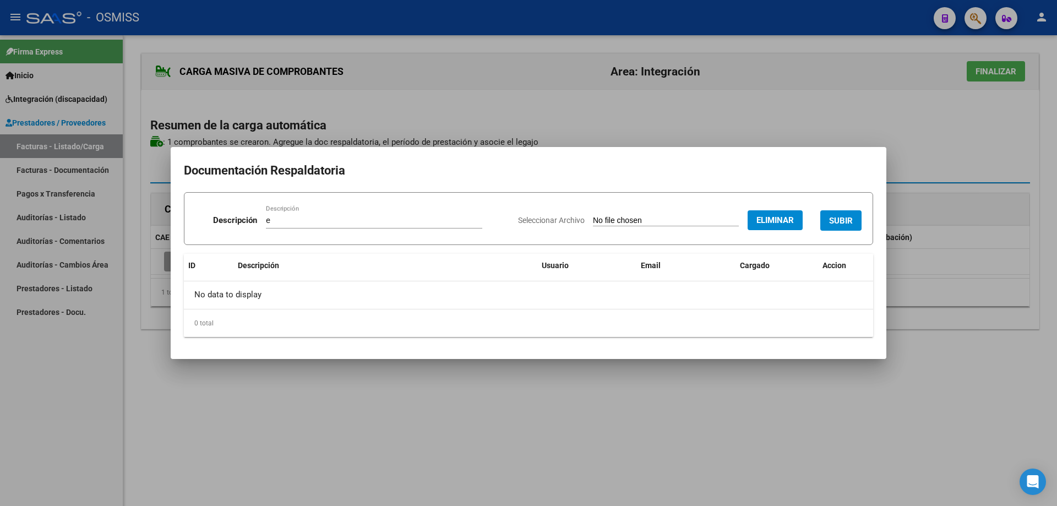
click at [830, 214] on button "SUBIR" at bounding box center [840, 220] width 41 height 20
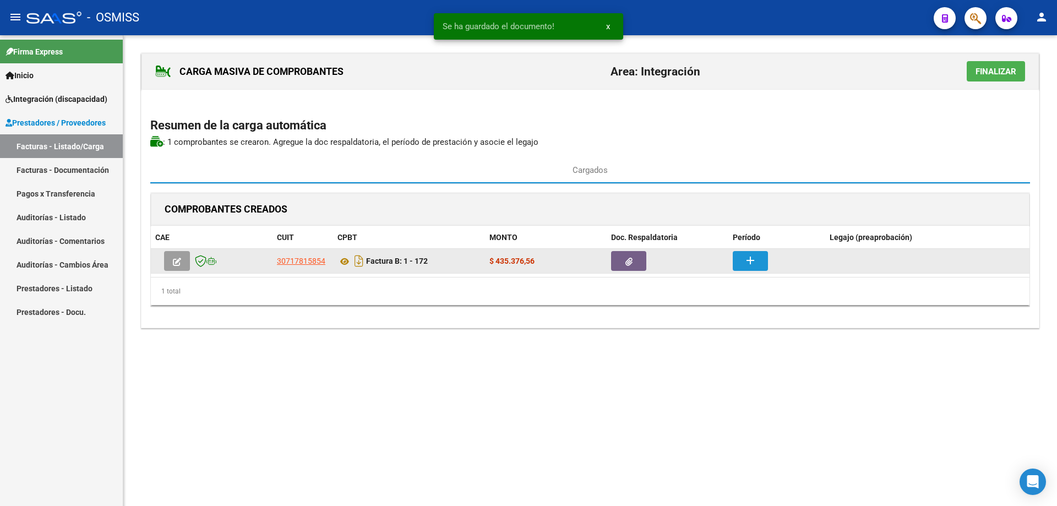
click at [746, 265] on mat-icon "add" at bounding box center [749, 260] width 13 height 13
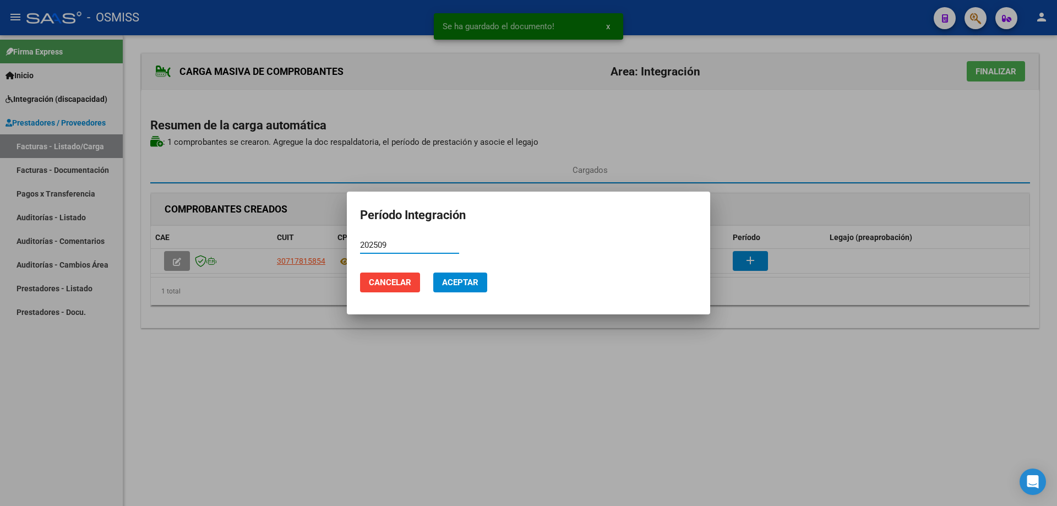
click at [480, 278] on button "Aceptar" at bounding box center [460, 282] width 54 height 20
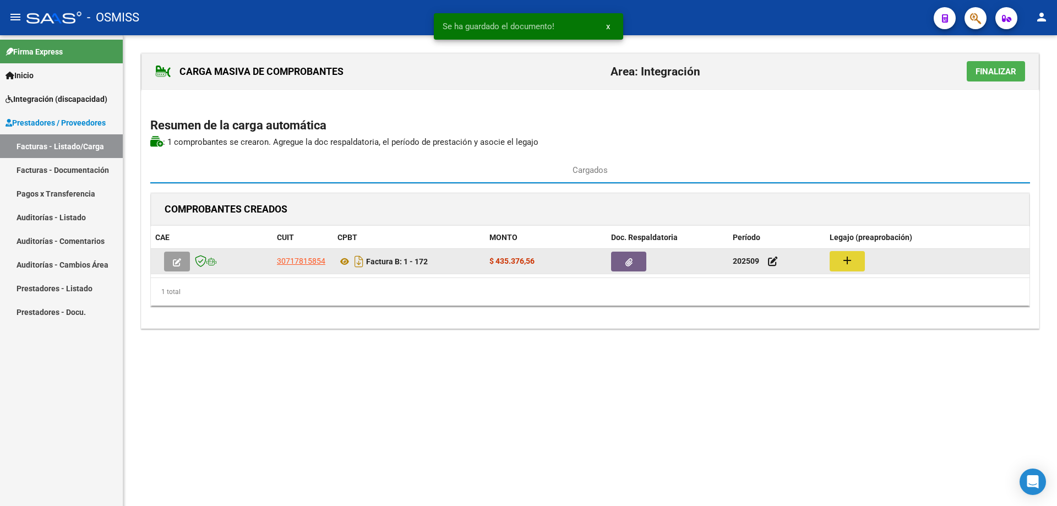
click at [856, 262] on button "add" at bounding box center [846, 261] width 35 height 20
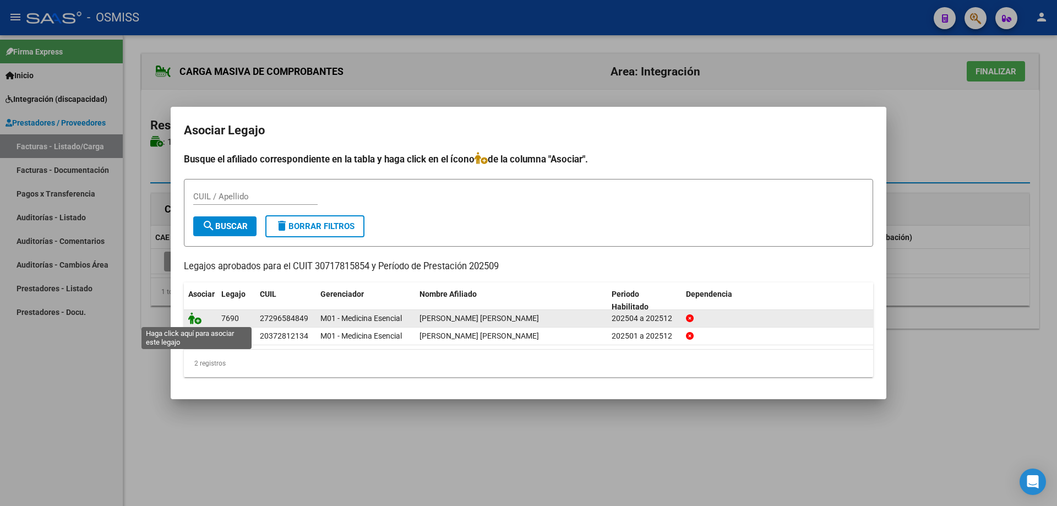
click at [195, 318] on icon at bounding box center [194, 318] width 13 height 12
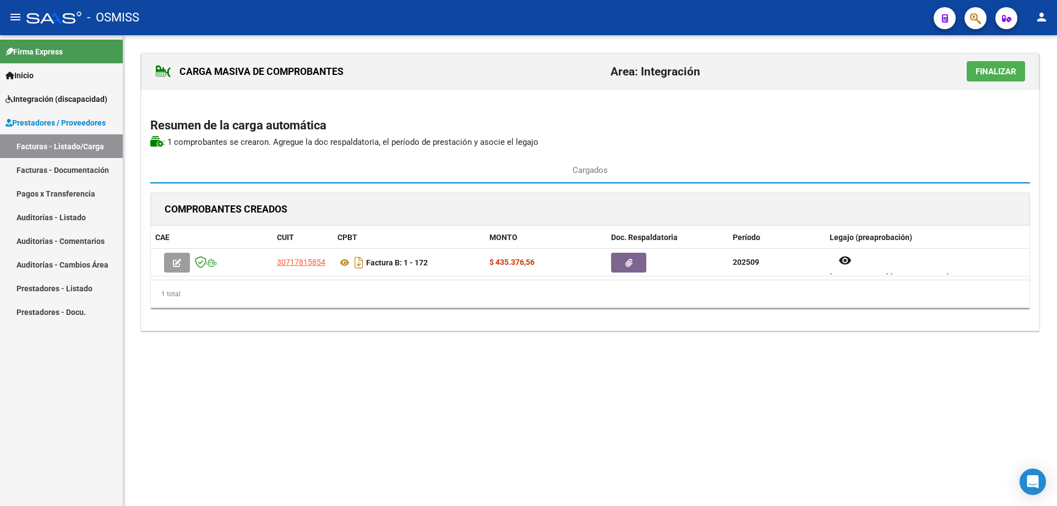
click at [993, 68] on span "Finalizar" at bounding box center [995, 72] width 41 height 10
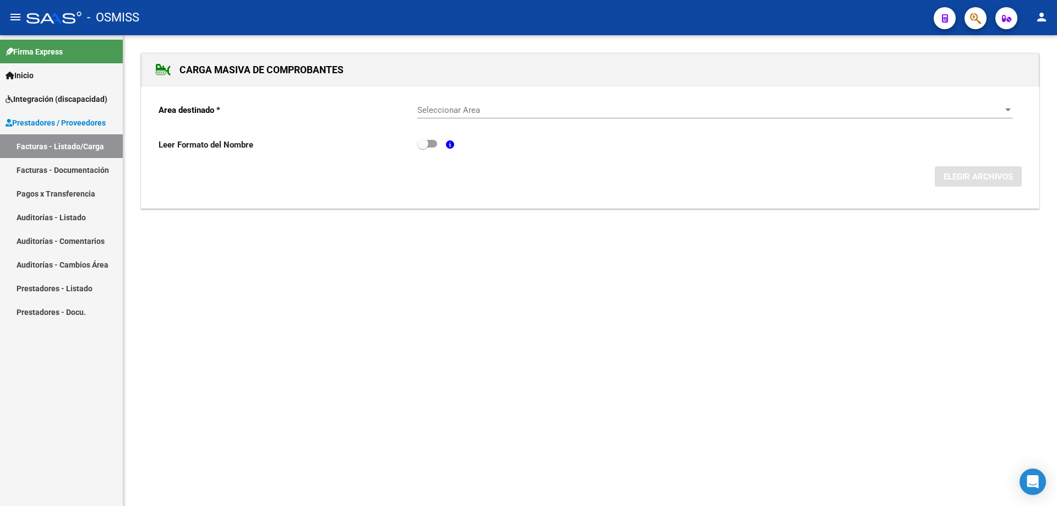
click at [555, 110] on span "Seleccionar Area" at bounding box center [710, 110] width 586 height 10
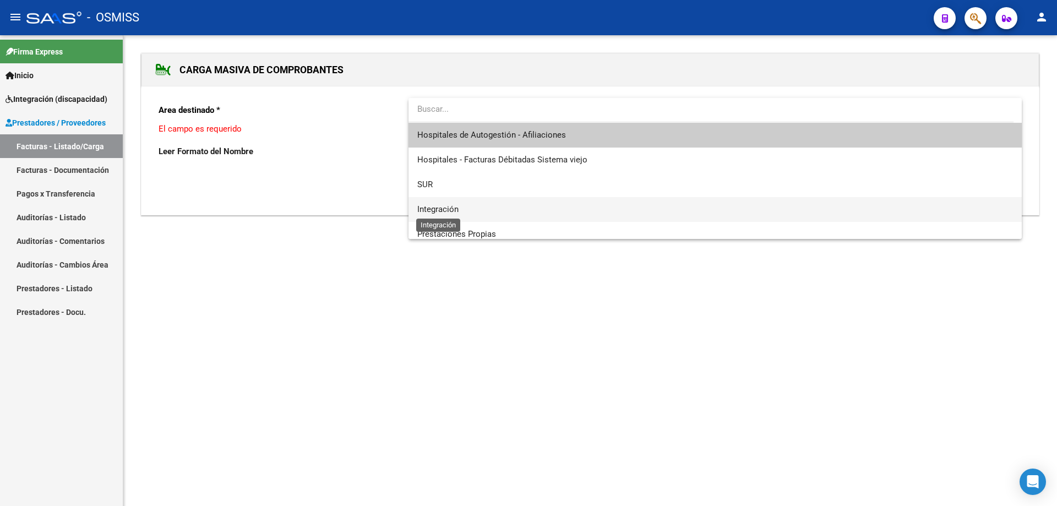
click at [444, 205] on span "Integración" at bounding box center [437, 209] width 41 height 10
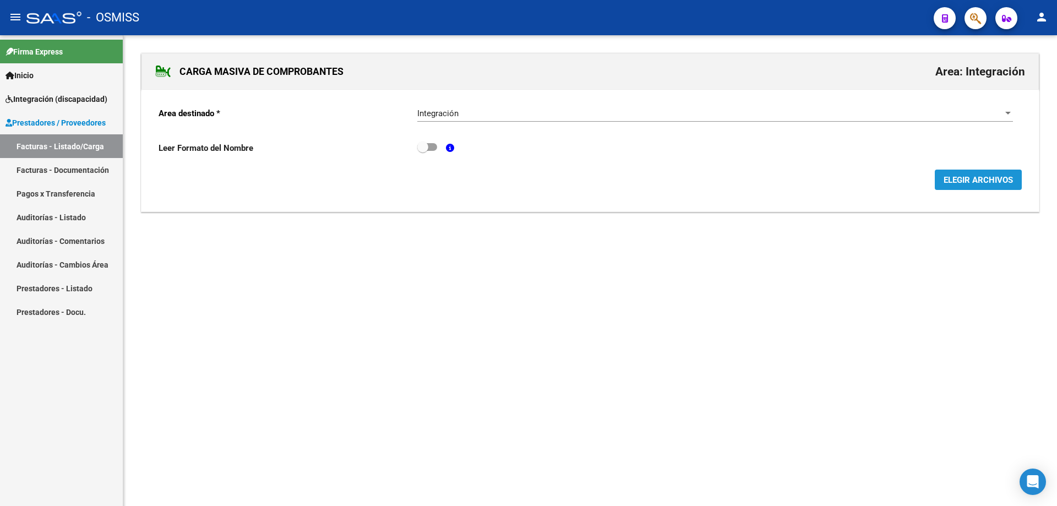
click at [978, 180] on span "ELEGIR ARCHIVOS" at bounding box center [977, 180] width 69 height 10
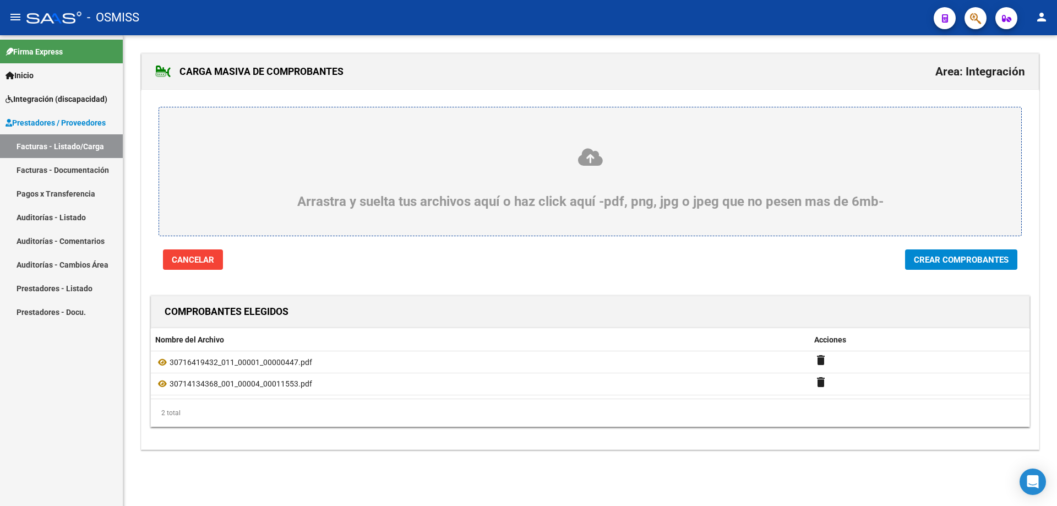
click at [963, 262] on span "Crear Comprobantes" at bounding box center [961, 260] width 95 height 10
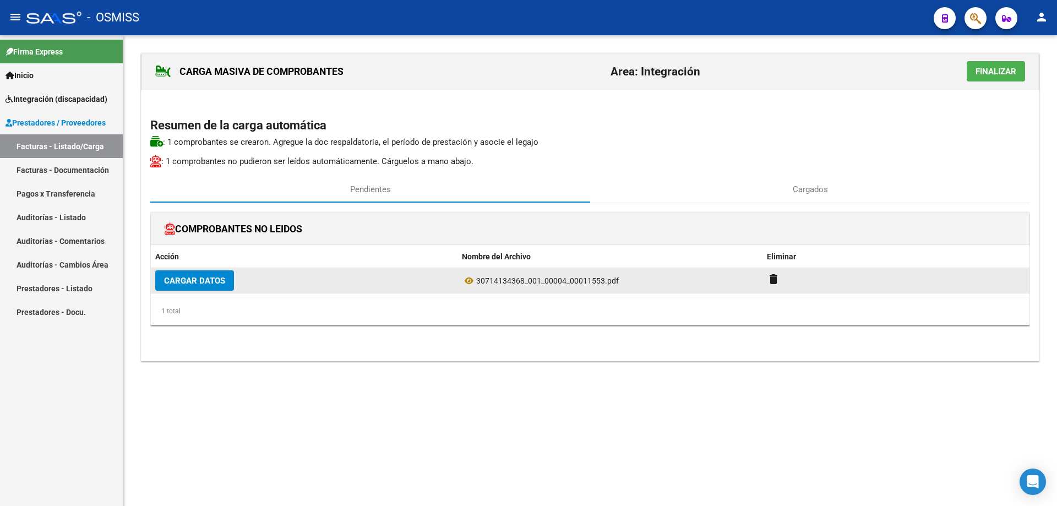
click at [190, 280] on span "Cargar Datos" at bounding box center [194, 281] width 61 height 10
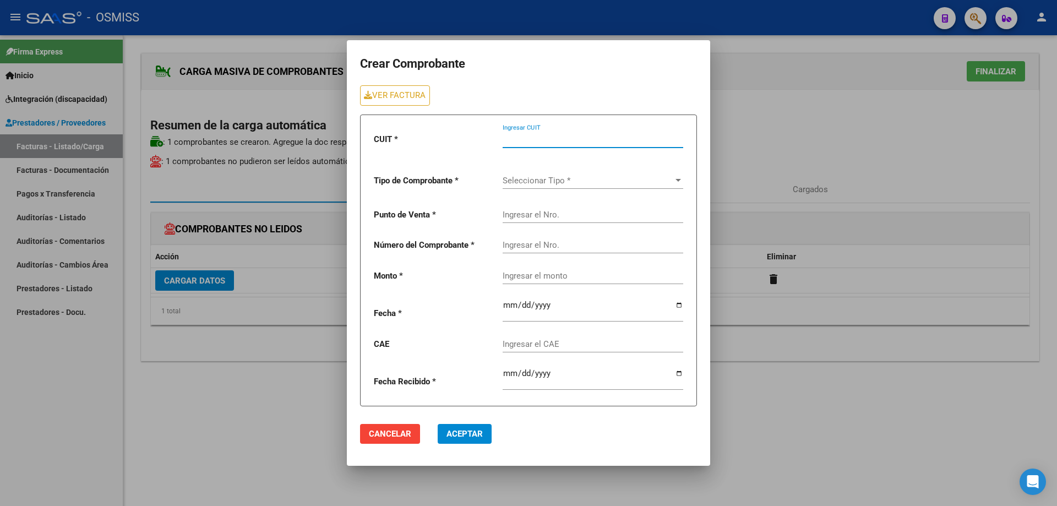
click at [524, 138] on input "Ingresar CUIT" at bounding box center [592, 139] width 181 height 10
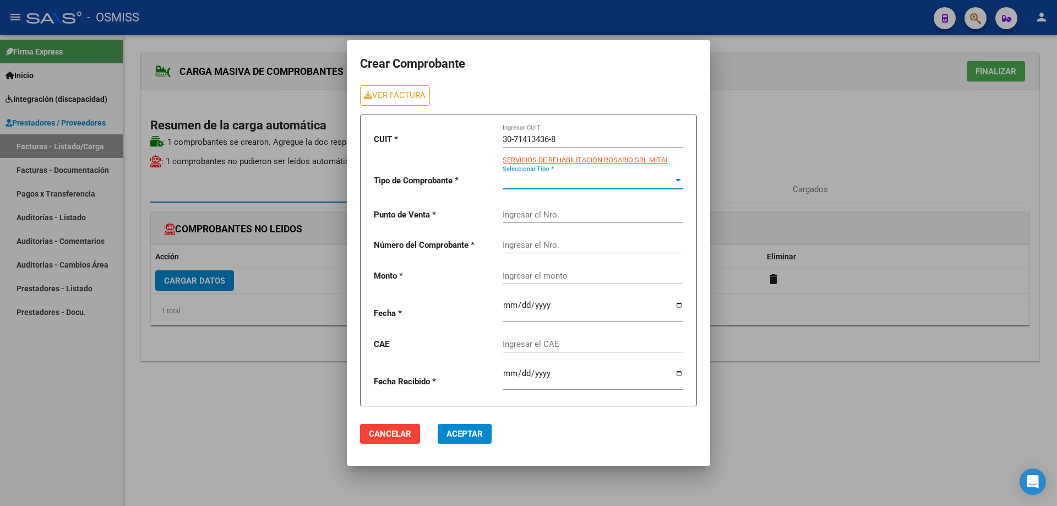
click at [546, 181] on span "Seleccionar Tipo *" at bounding box center [587, 181] width 171 height 10
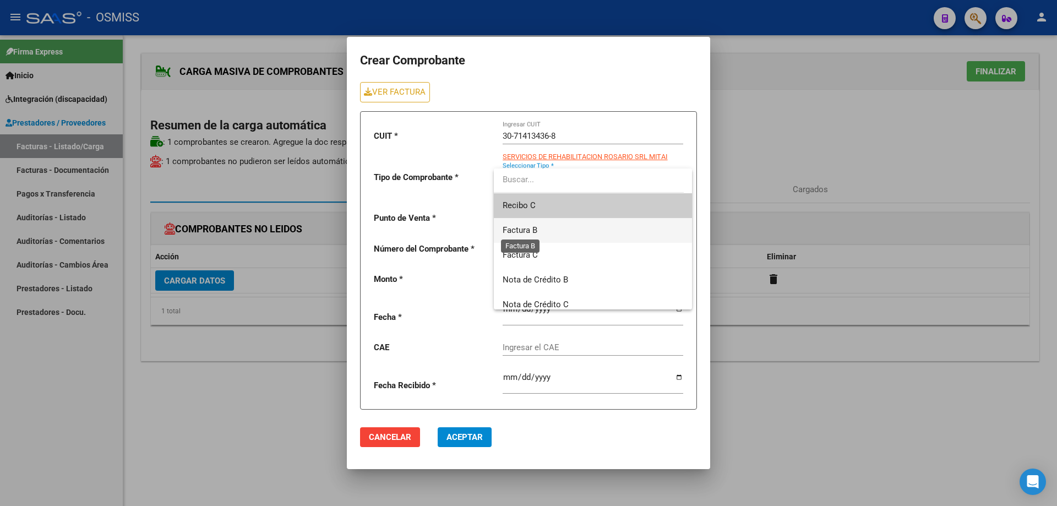
click at [526, 231] on span "Factura B" at bounding box center [519, 230] width 35 height 10
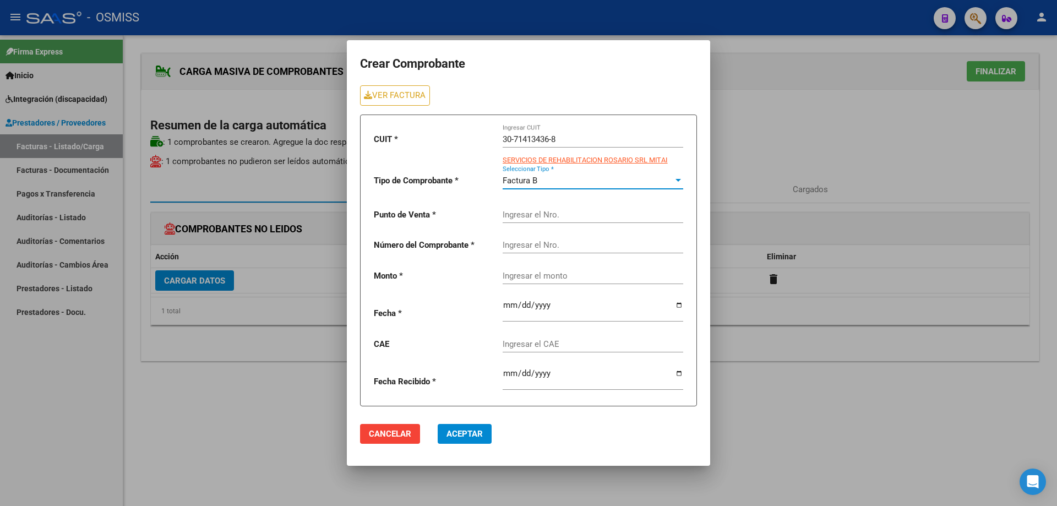
click at [524, 219] on input "Ingresar el Nro." at bounding box center [592, 215] width 181 height 10
click at [413, 99] on link "VER FACTURA" at bounding box center [395, 95] width 70 height 20
click at [551, 216] on input "Ingresar el Nro." at bounding box center [592, 215] width 181 height 10
click at [511, 247] on input "Ingresar el Nro." at bounding box center [592, 245] width 181 height 10
click at [525, 270] on div "Ingresar el monto" at bounding box center [592, 272] width 181 height 24
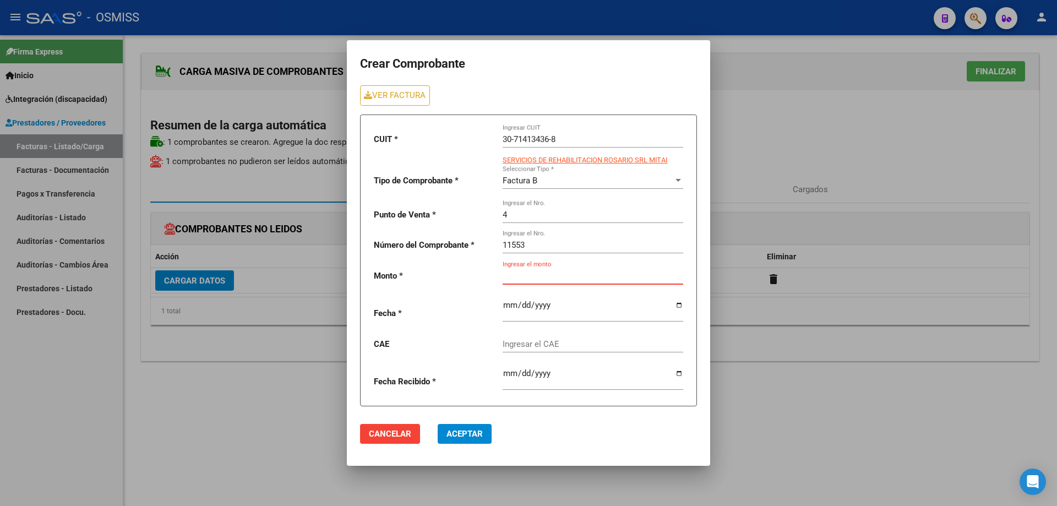
paste input "435376.56"
click at [508, 305] on input "date" at bounding box center [592, 309] width 181 height 18
click at [545, 347] on input "Ingresar el CAE" at bounding box center [592, 344] width 181 height 10
paste input "75408186345416"
click at [452, 431] on span "Aceptar" at bounding box center [464, 434] width 36 height 10
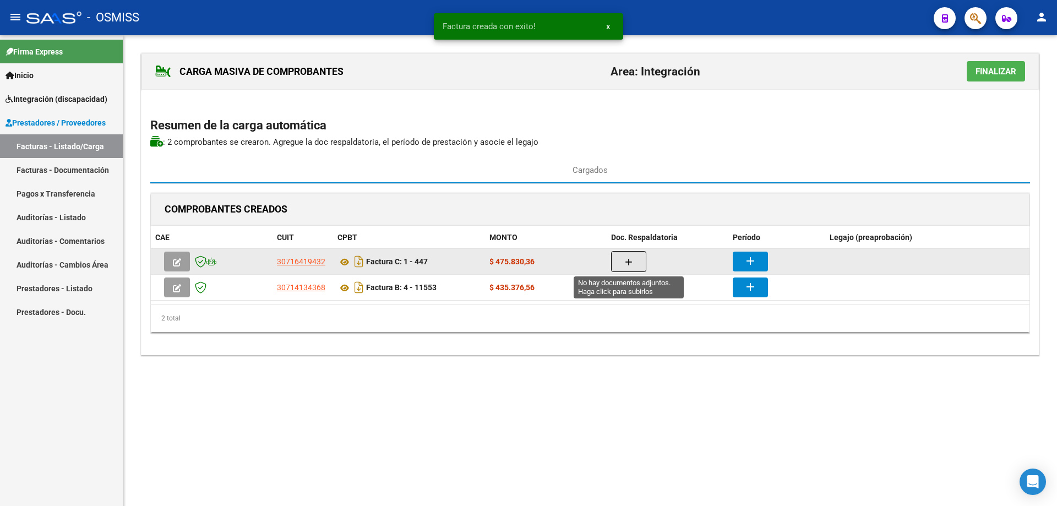
click at [640, 258] on button "button" at bounding box center [628, 261] width 35 height 21
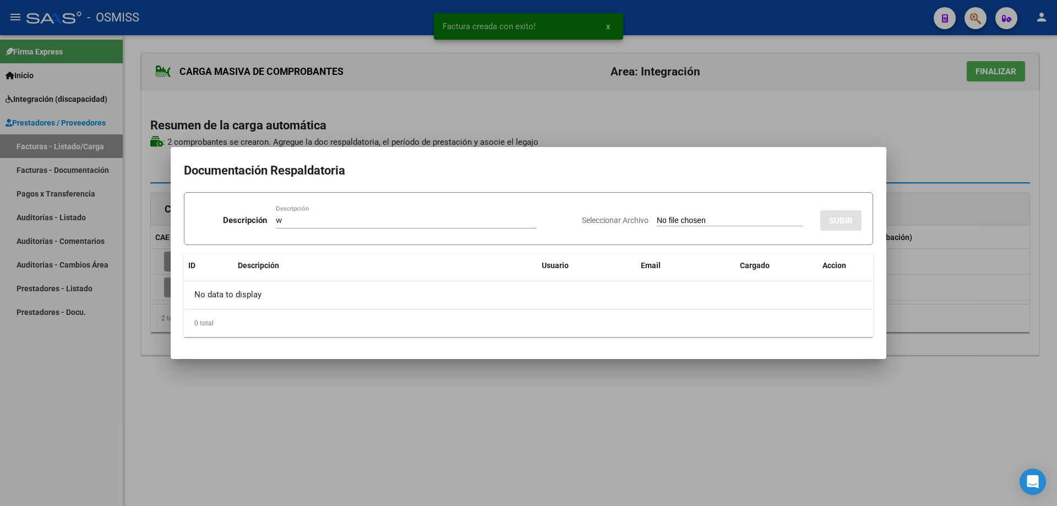
click at [657, 221] on input "Seleccionar Archivo" at bounding box center [730, 221] width 146 height 10
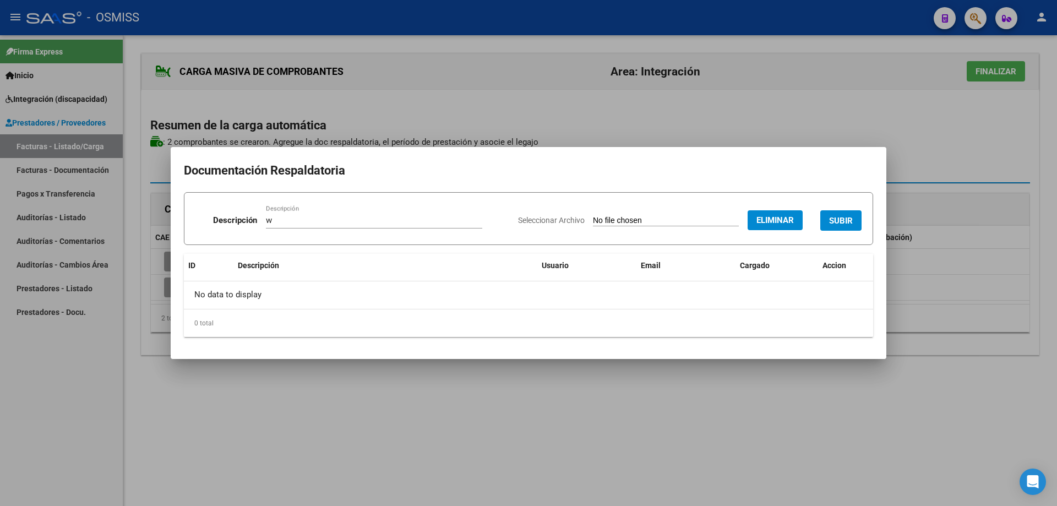
click at [834, 217] on span "SUBIR" at bounding box center [841, 221] width 24 height 10
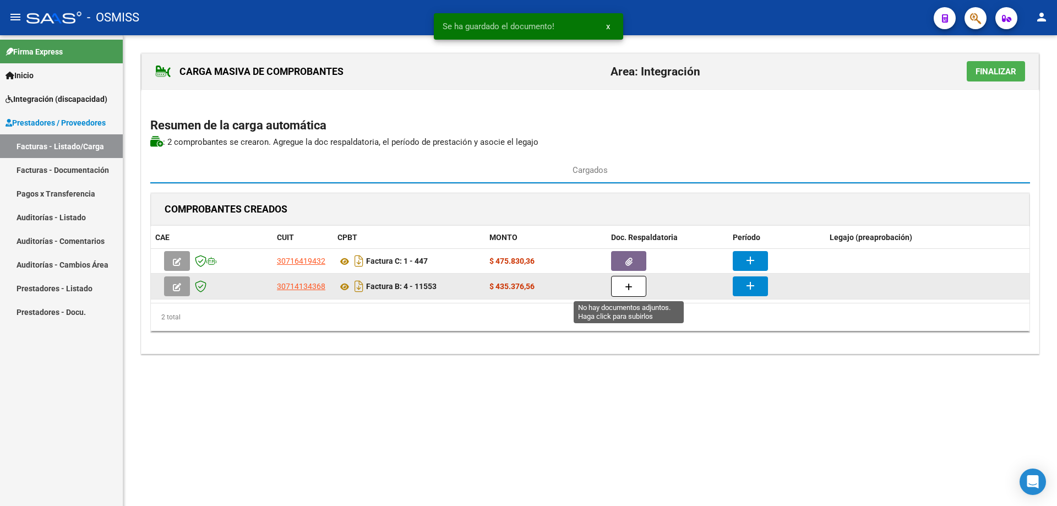
click at [630, 289] on icon "button" at bounding box center [629, 287] width 8 height 8
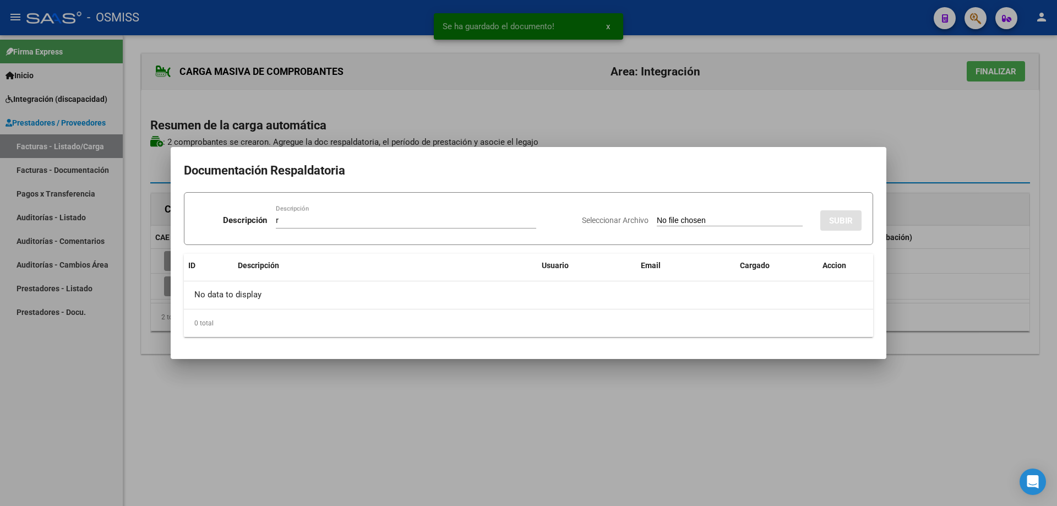
click at [674, 218] on input "Seleccionar Archivo" at bounding box center [730, 221] width 146 height 10
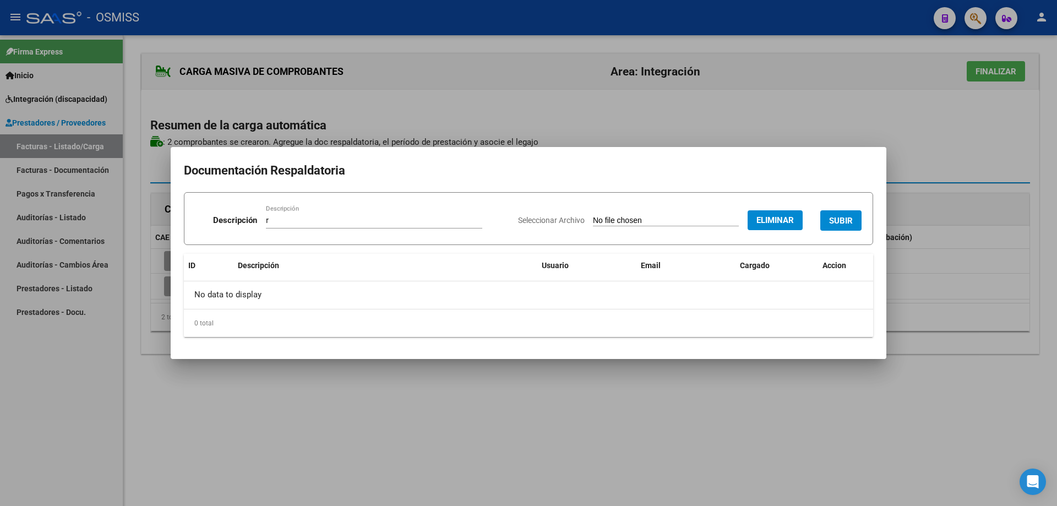
click at [852, 218] on span "SUBIR" at bounding box center [841, 221] width 24 height 10
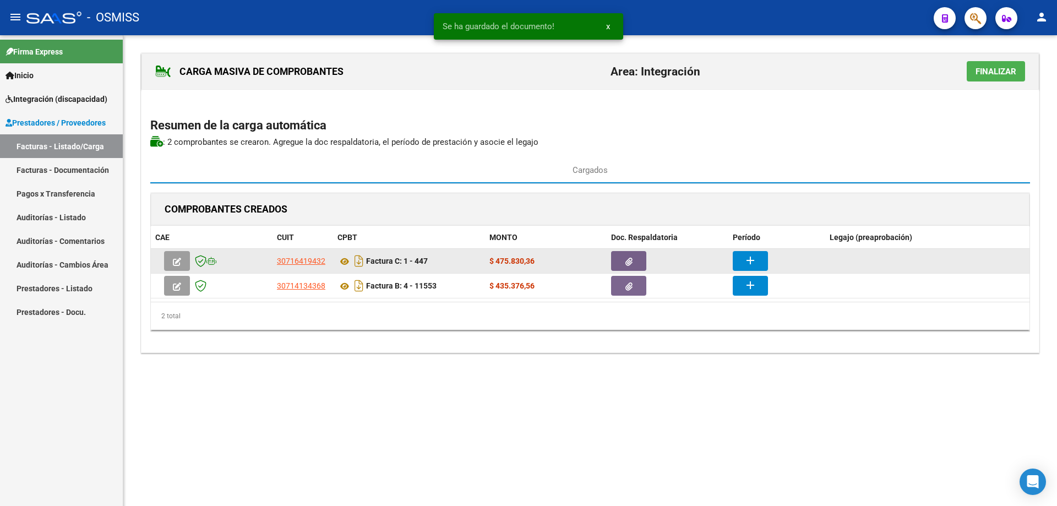
click at [756, 262] on mat-icon "add" at bounding box center [749, 260] width 13 height 13
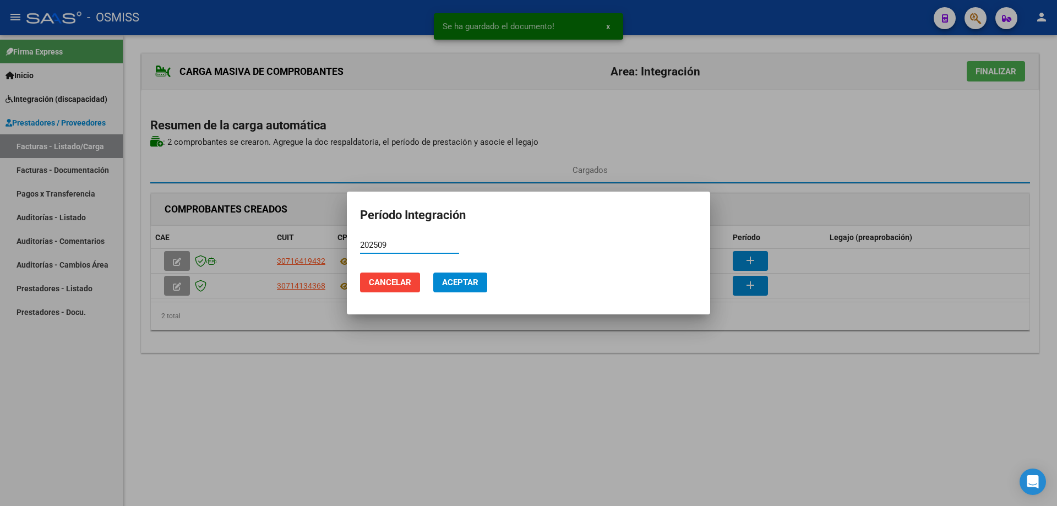
drag, startPoint x: 399, startPoint y: 244, endPoint x: 360, endPoint y: 251, distance: 39.6
click at [351, 246] on mat-dialog-content "202509 Período (AAAAMM)" at bounding box center [528, 250] width 363 height 27
click at [452, 285] on span "Aceptar" at bounding box center [460, 282] width 36 height 10
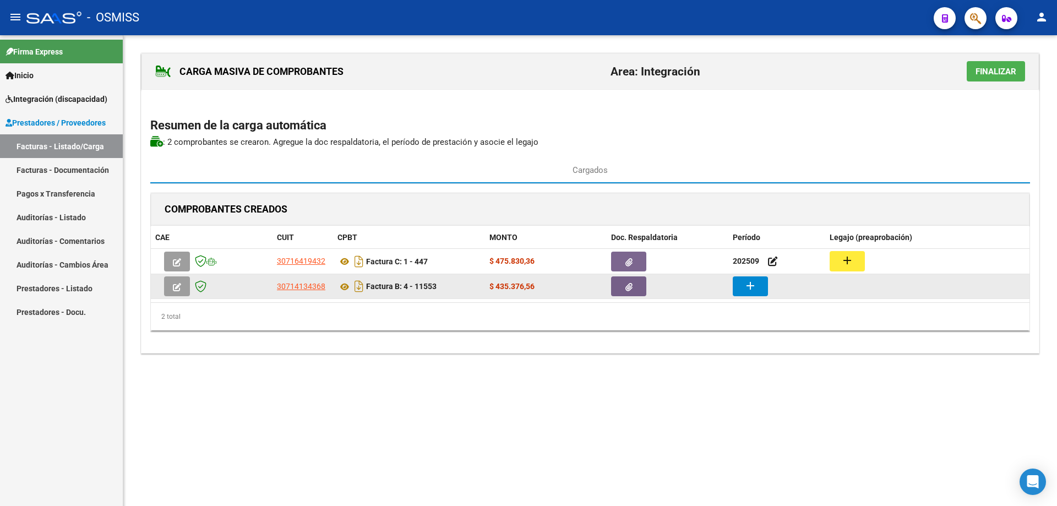
click at [750, 290] on mat-icon "add" at bounding box center [749, 285] width 13 height 13
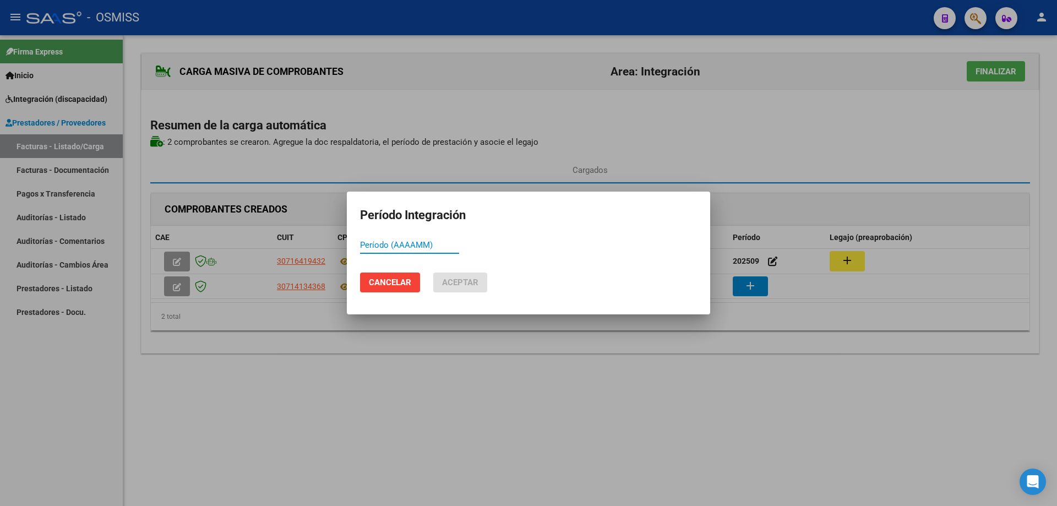
paste input "202509"
click at [472, 283] on span "Aceptar" at bounding box center [460, 282] width 36 height 10
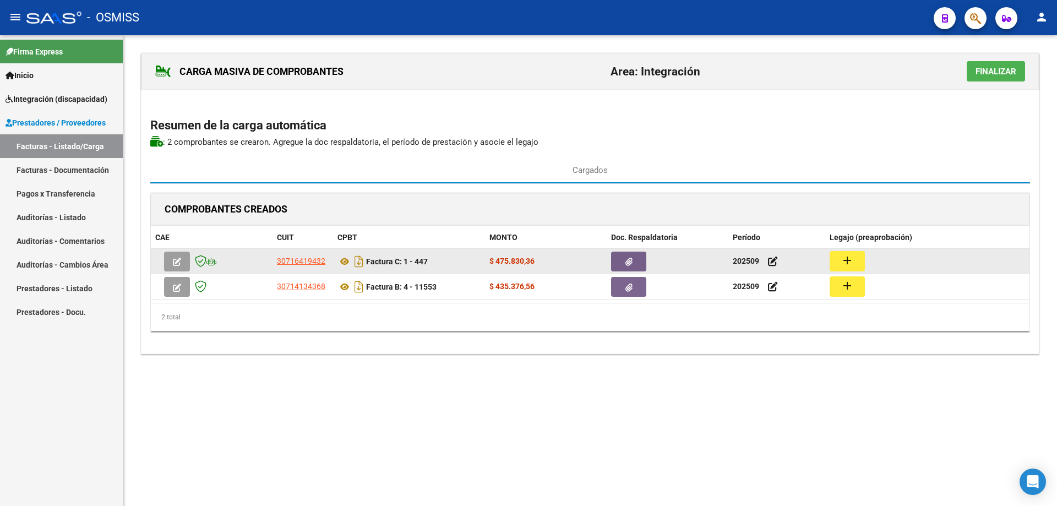
click at [855, 257] on button "add" at bounding box center [846, 261] width 35 height 20
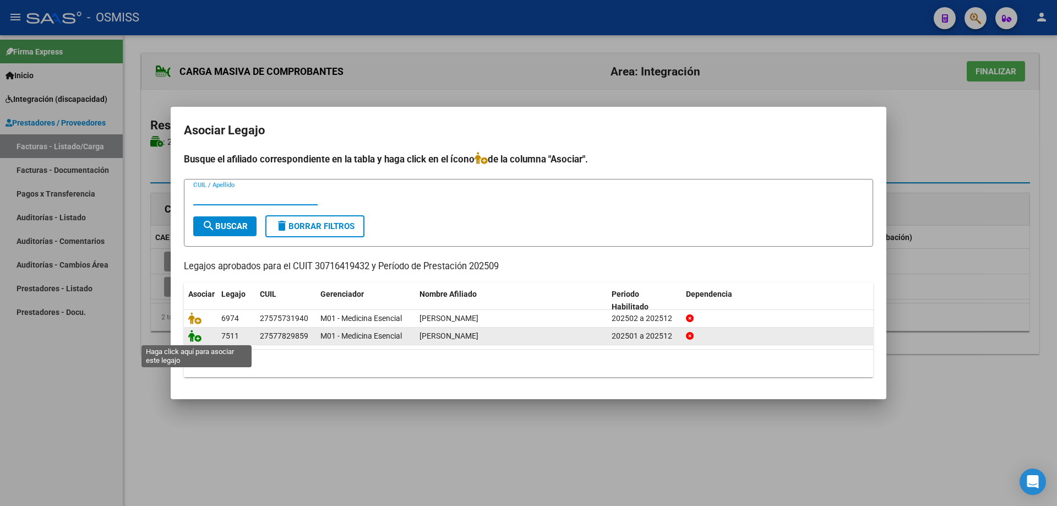
click at [193, 340] on icon at bounding box center [194, 336] width 13 height 12
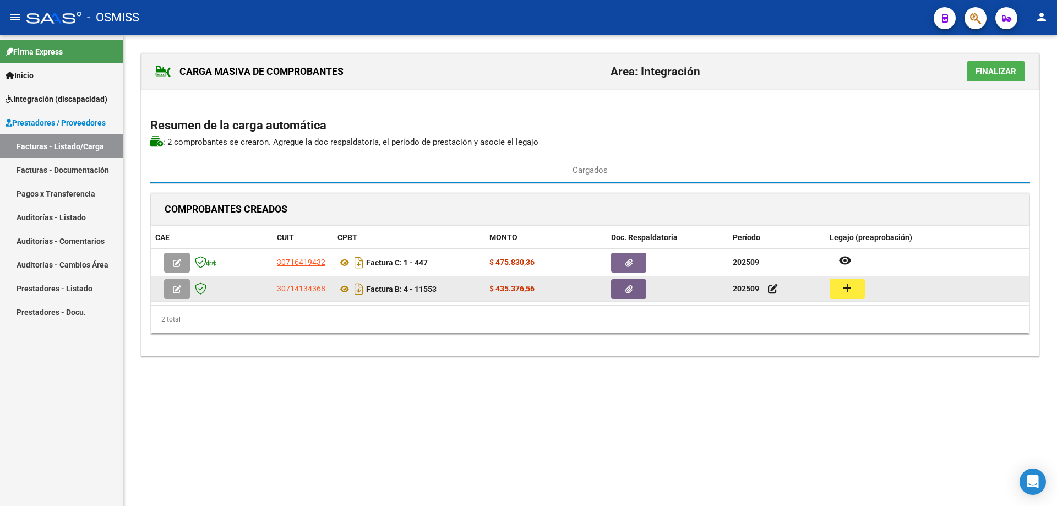
click at [852, 287] on mat-icon "add" at bounding box center [846, 287] width 13 height 13
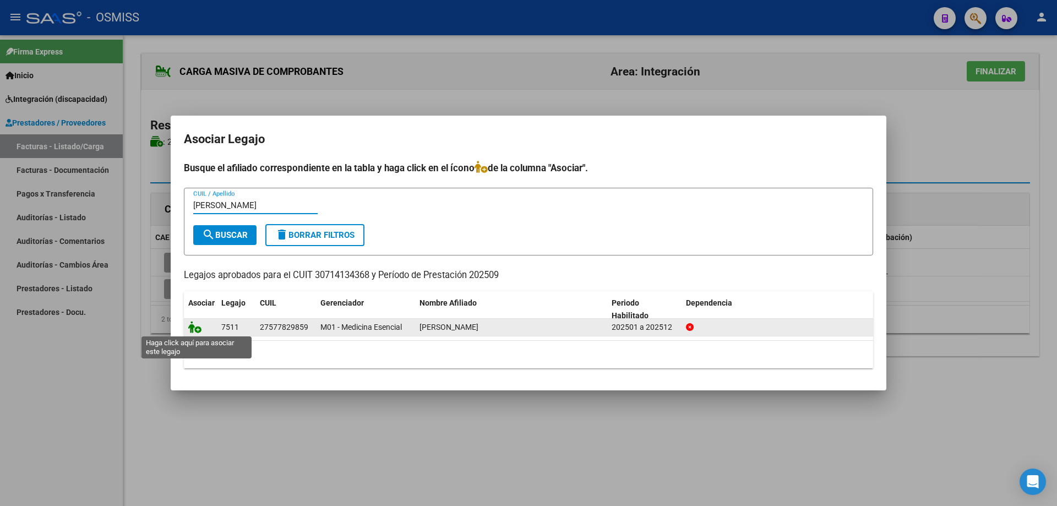
click at [195, 328] on icon at bounding box center [194, 327] width 13 height 12
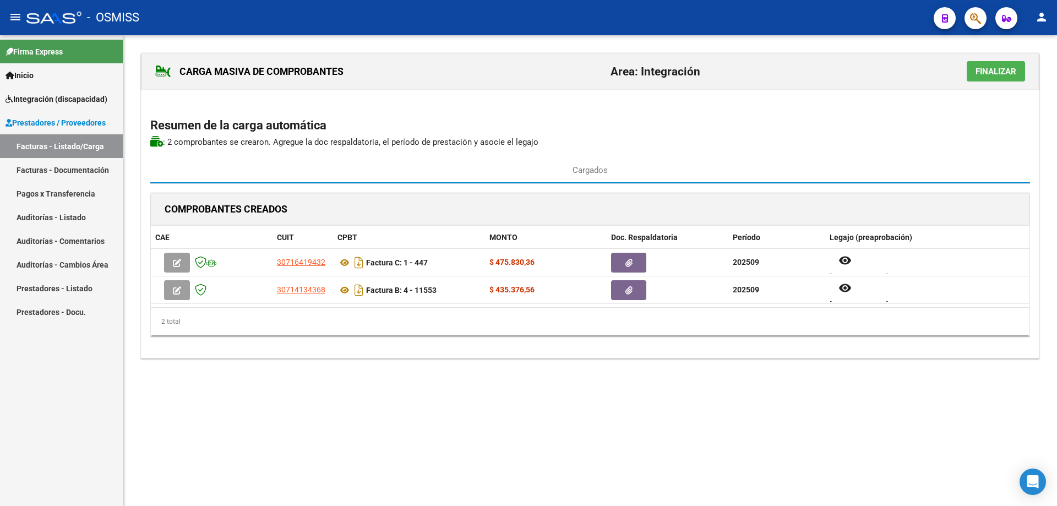
drag, startPoint x: 992, startPoint y: 72, endPoint x: 978, endPoint y: 72, distance: 13.2
click at [991, 72] on span "Finalizar" at bounding box center [995, 72] width 41 height 10
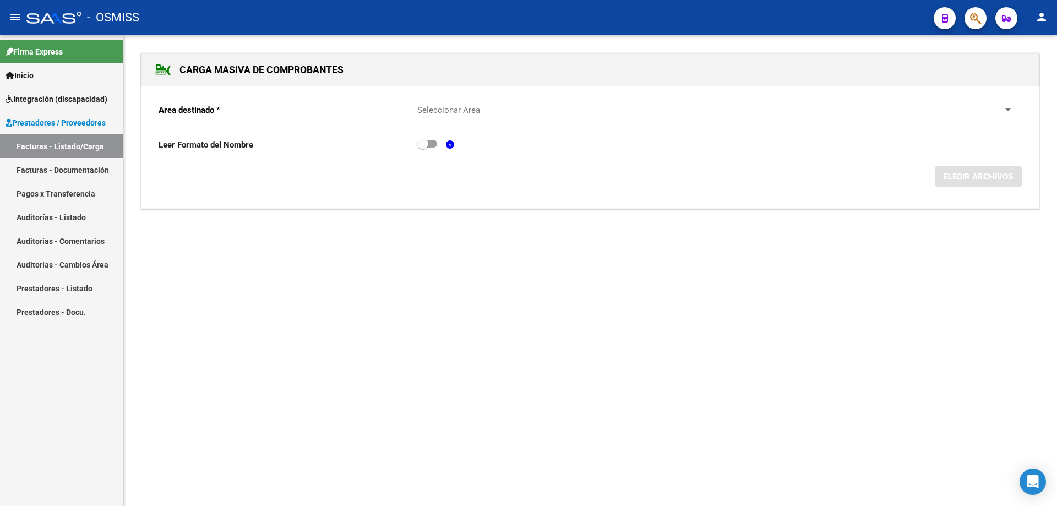
click at [499, 112] on span "Seleccionar Area" at bounding box center [710, 110] width 586 height 10
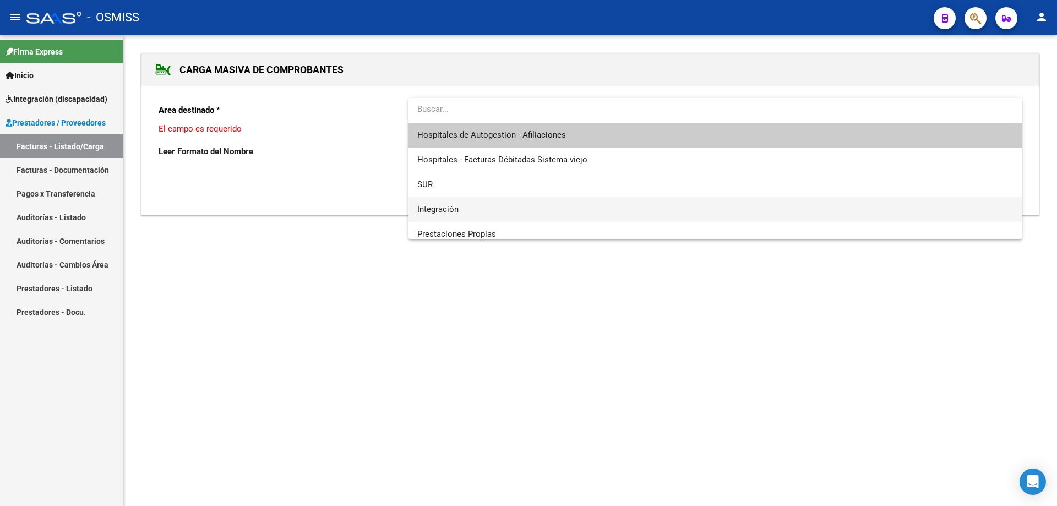
click at [479, 205] on span "Integración" at bounding box center [714, 209] width 595 height 25
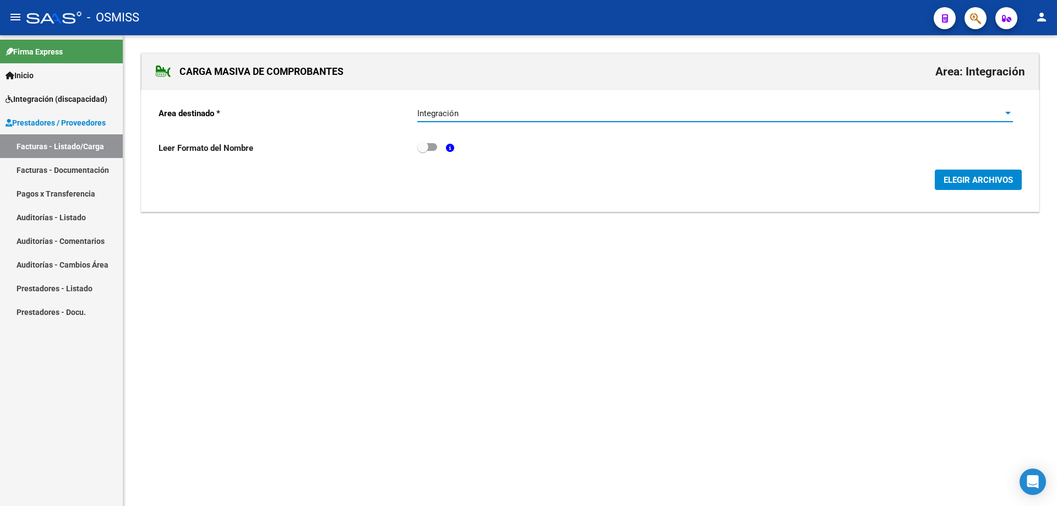
click at [994, 179] on span "ELEGIR ARCHIVOS" at bounding box center [977, 180] width 69 height 10
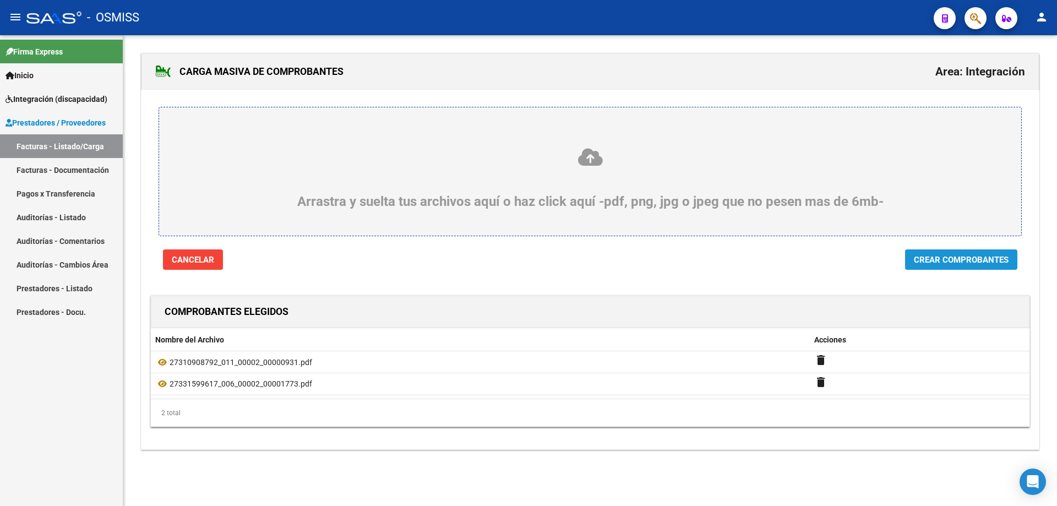
click at [961, 261] on span "Crear Comprobantes" at bounding box center [961, 260] width 95 height 10
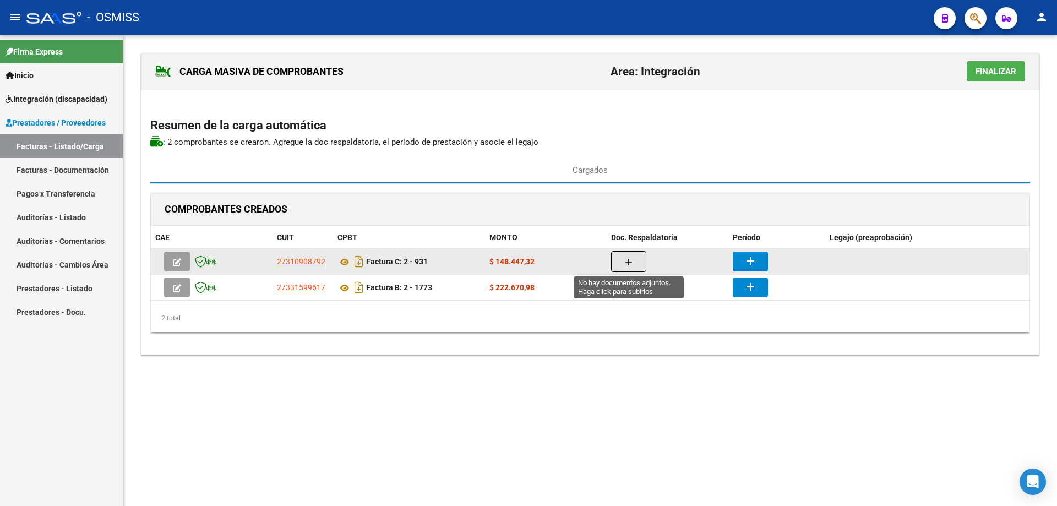
click at [636, 263] on button "button" at bounding box center [628, 261] width 35 height 21
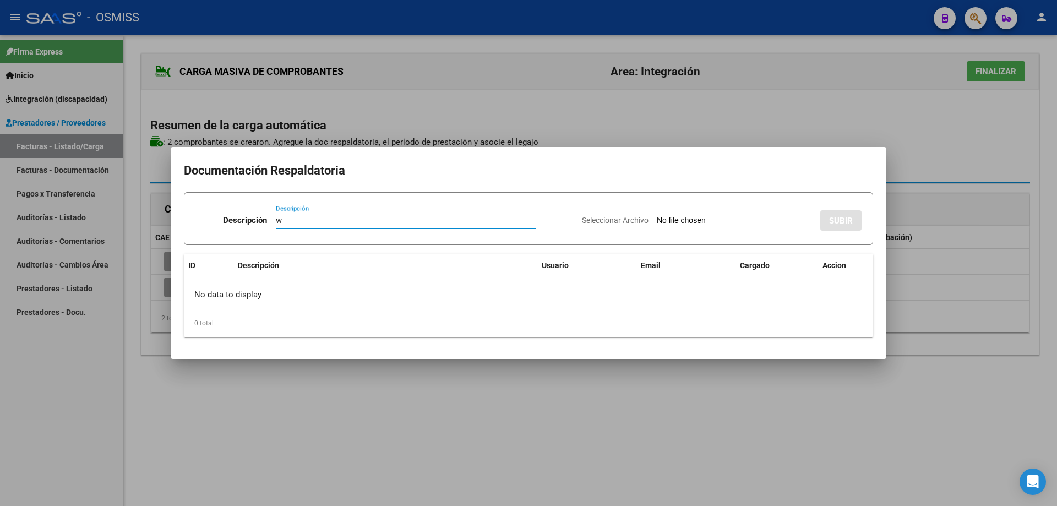
click at [670, 222] on input "Seleccionar Archivo" at bounding box center [730, 221] width 146 height 10
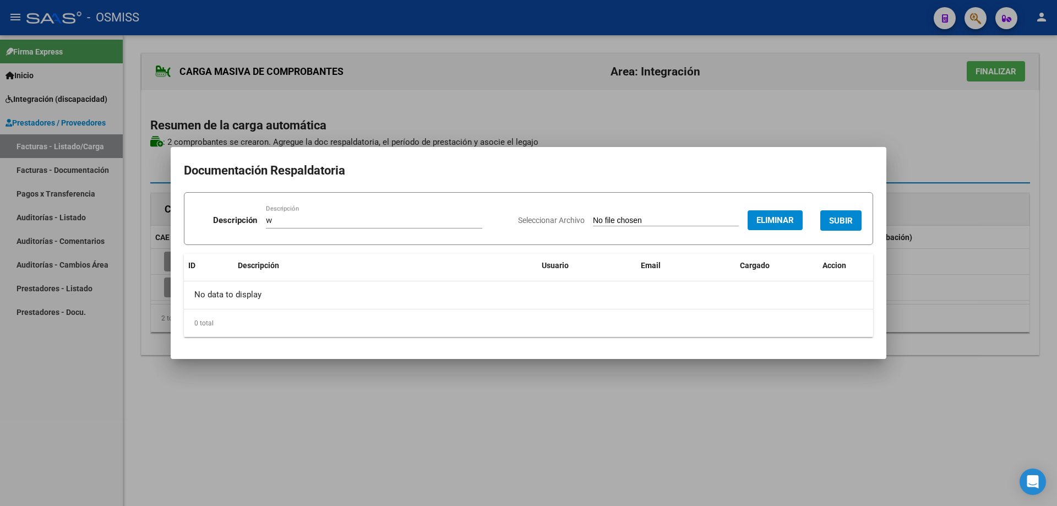
click at [852, 216] on button "SUBIR" at bounding box center [840, 220] width 41 height 20
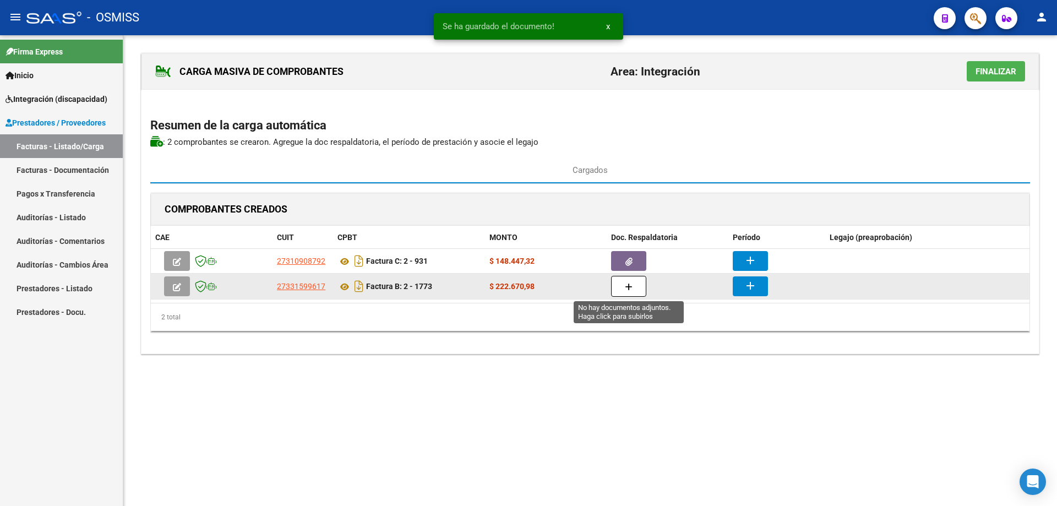
click at [636, 285] on button "button" at bounding box center [628, 286] width 35 height 21
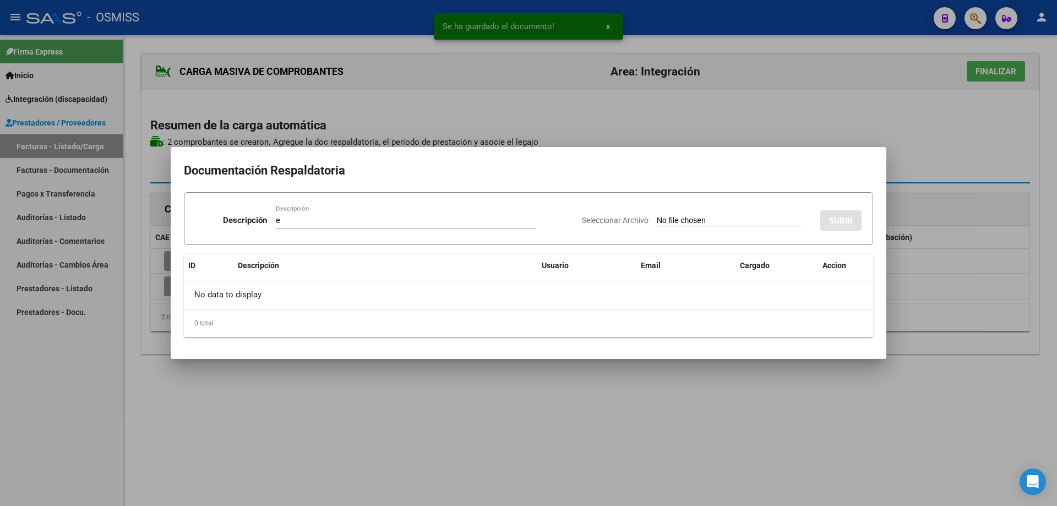
click at [657, 221] on input "Seleccionar Archivo" at bounding box center [730, 221] width 146 height 10
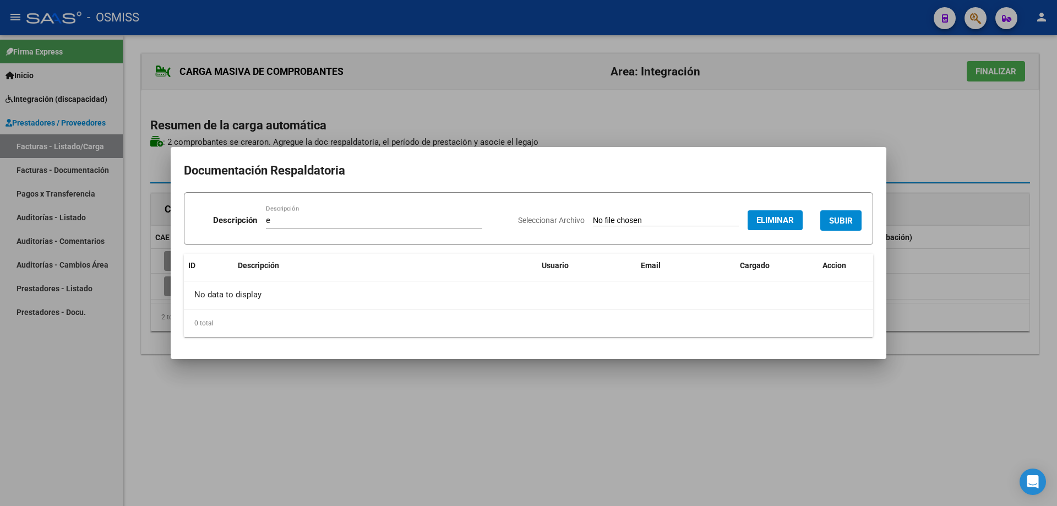
click at [848, 216] on span "SUBIR" at bounding box center [841, 221] width 24 height 10
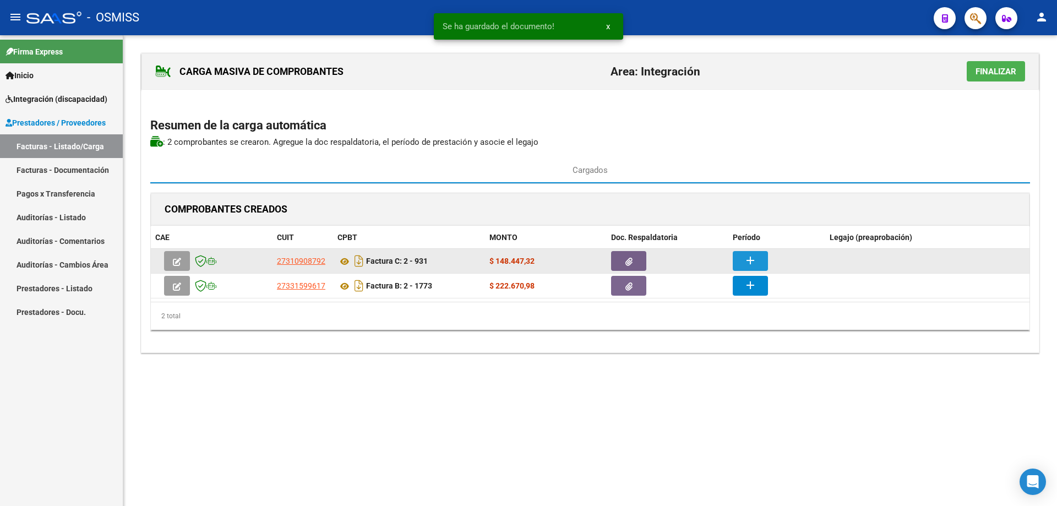
click at [745, 261] on mat-icon "add" at bounding box center [749, 260] width 13 height 13
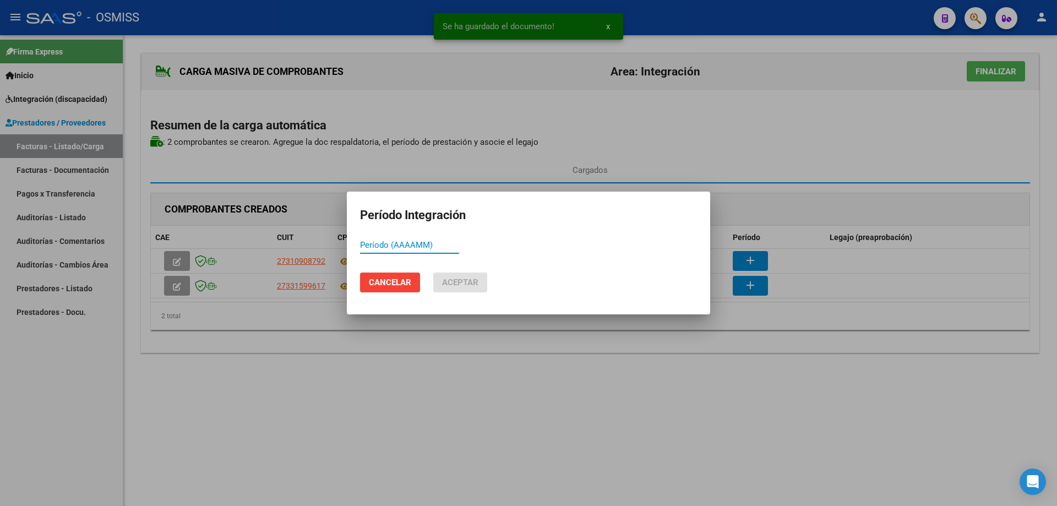
paste input "202509"
click at [458, 283] on span "Aceptar" at bounding box center [460, 282] width 36 height 10
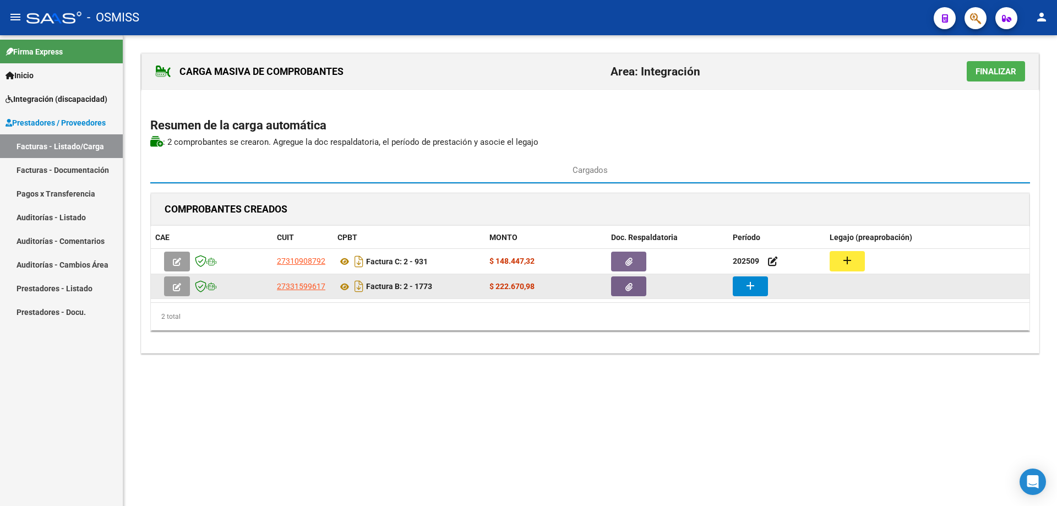
click at [741, 286] on button "add" at bounding box center [749, 286] width 35 height 20
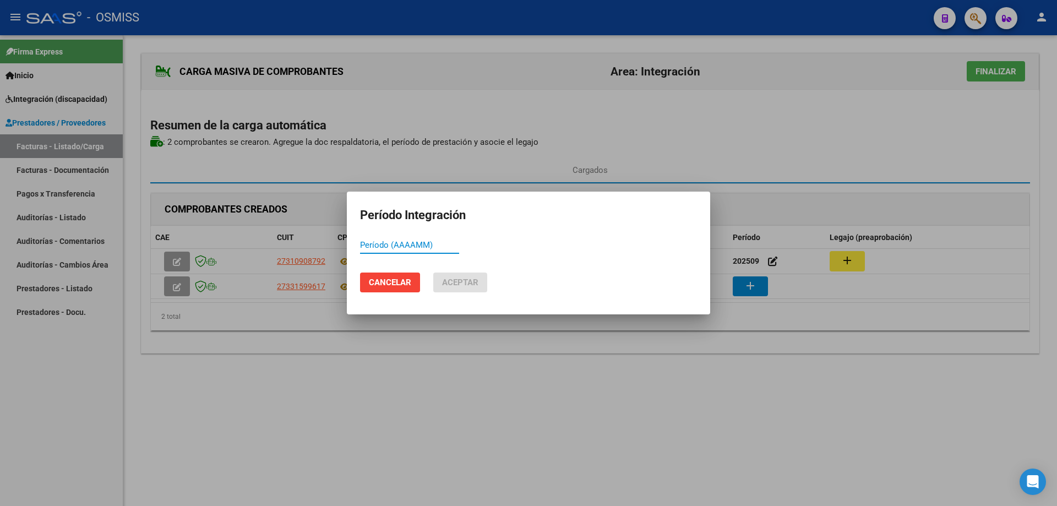
paste input "202509"
click at [460, 280] on span "Aceptar" at bounding box center [460, 282] width 36 height 10
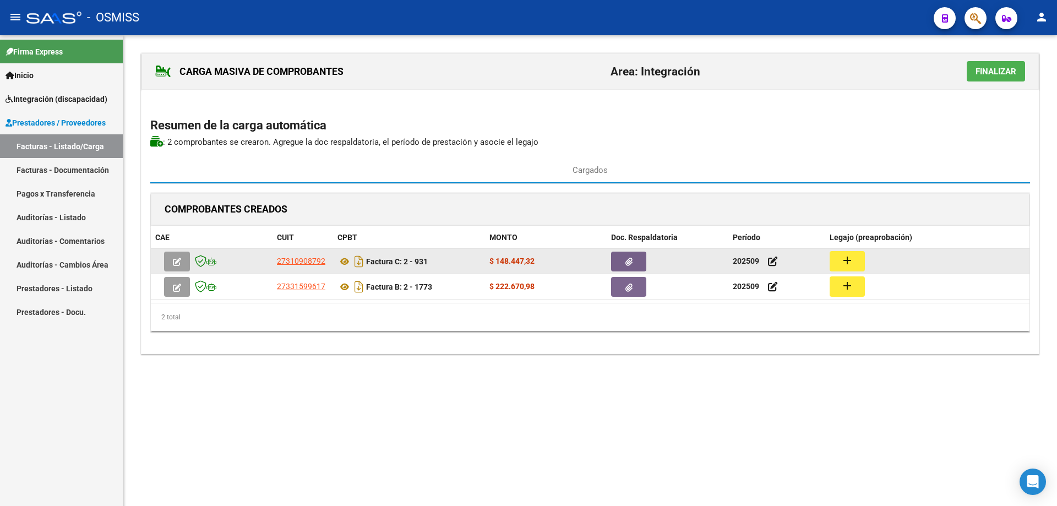
click at [845, 265] on mat-icon "add" at bounding box center [846, 260] width 13 height 13
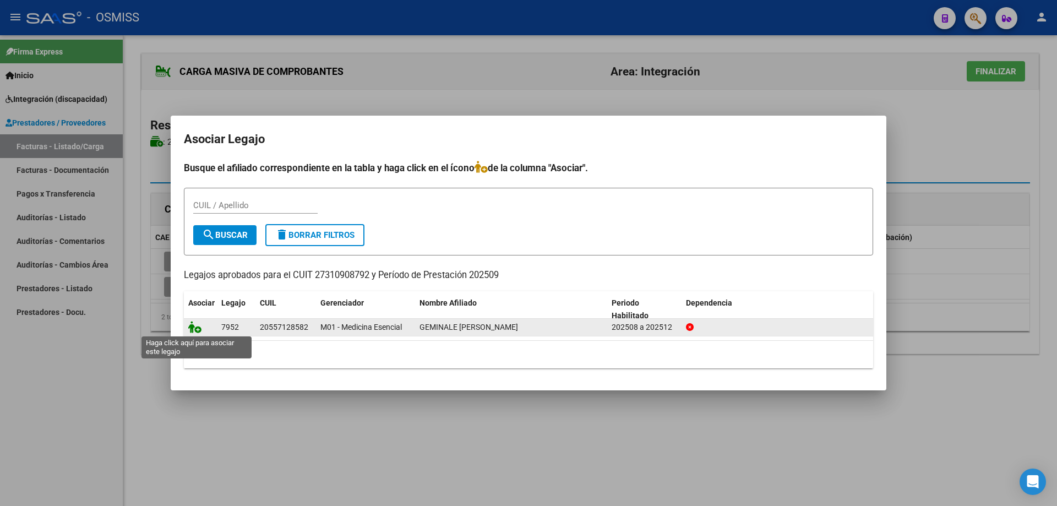
click at [196, 331] on icon at bounding box center [194, 327] width 13 height 12
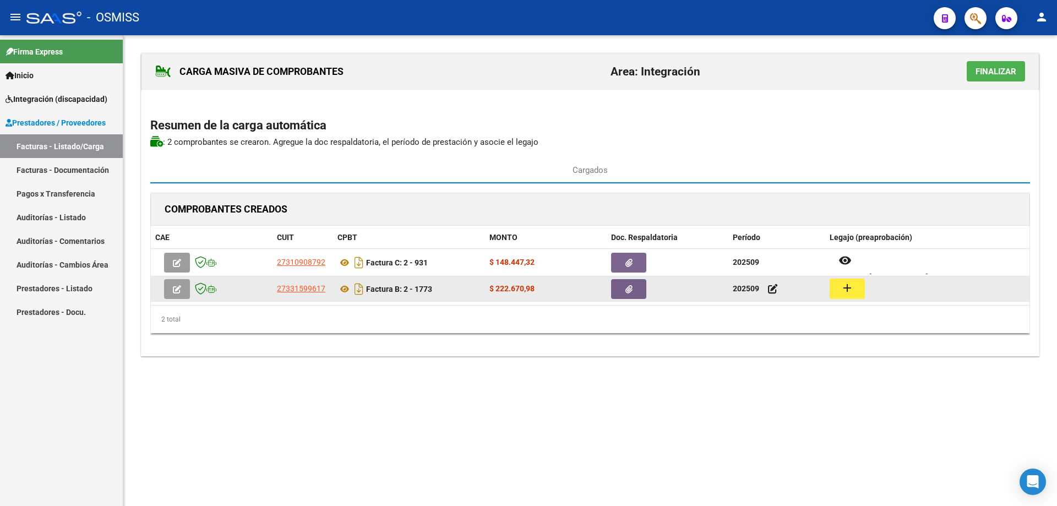
click at [845, 293] on mat-icon "add" at bounding box center [846, 287] width 13 height 13
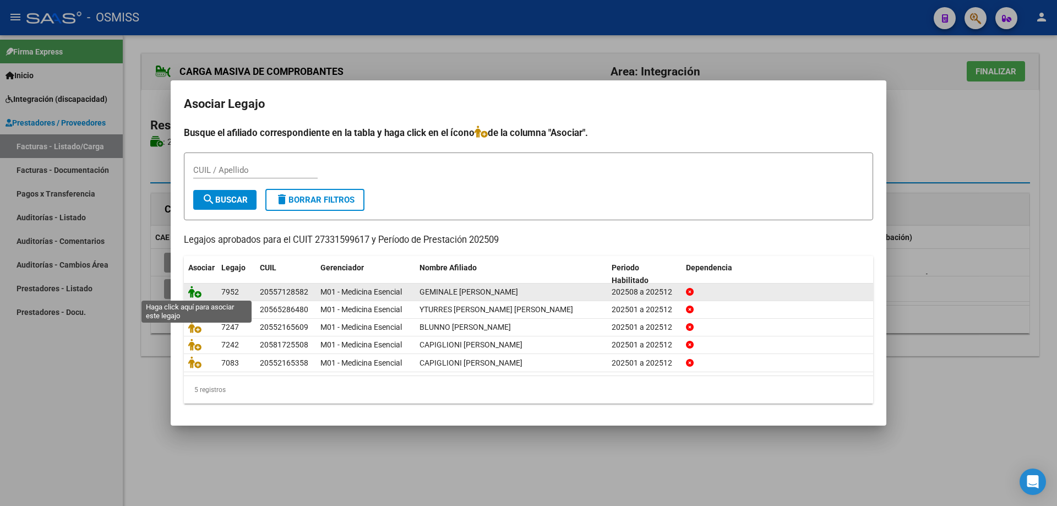
click at [193, 294] on icon at bounding box center [194, 292] width 13 height 12
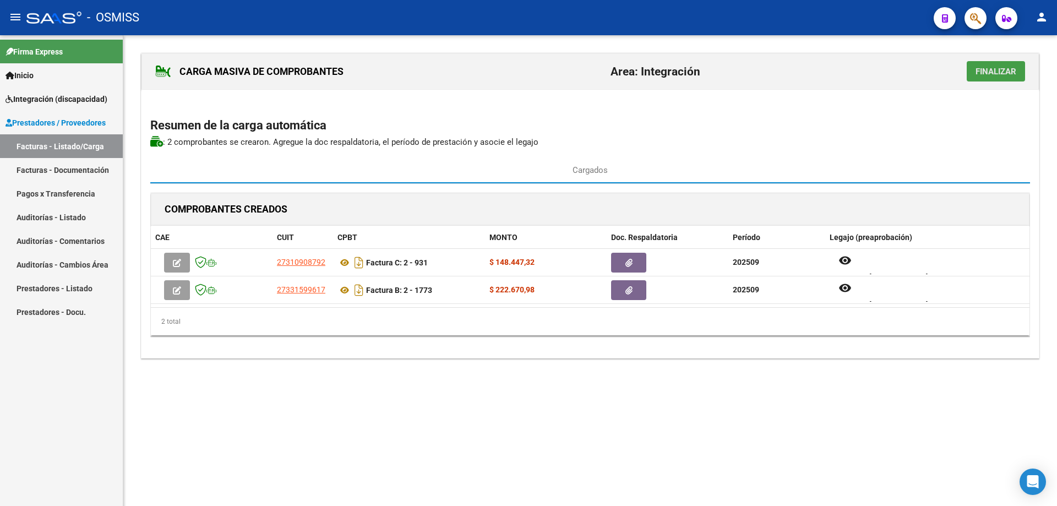
drag, startPoint x: 998, startPoint y: 73, endPoint x: 820, endPoint y: 80, distance: 177.9
click at [997, 73] on span "Finalizar" at bounding box center [995, 72] width 41 height 10
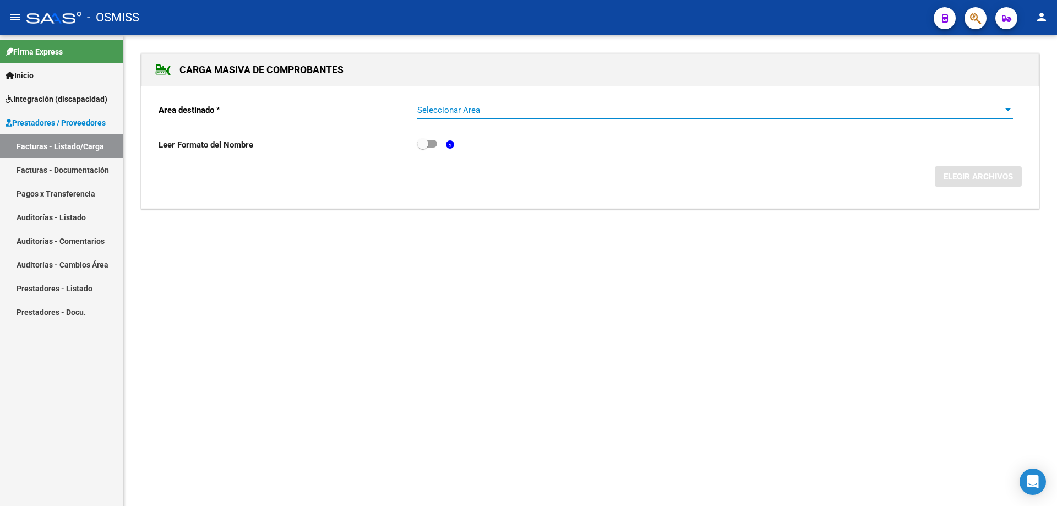
click at [506, 108] on span "Seleccionar Area" at bounding box center [710, 110] width 586 height 10
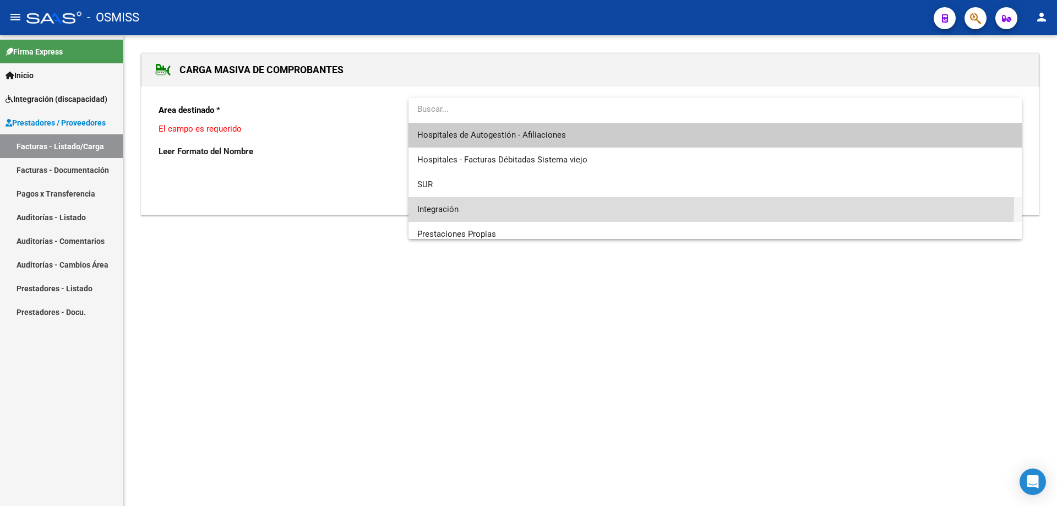
drag, startPoint x: 477, startPoint y: 201, endPoint x: 486, endPoint y: 201, distance: 8.8
click at [477, 201] on span "Integración" at bounding box center [714, 209] width 595 height 25
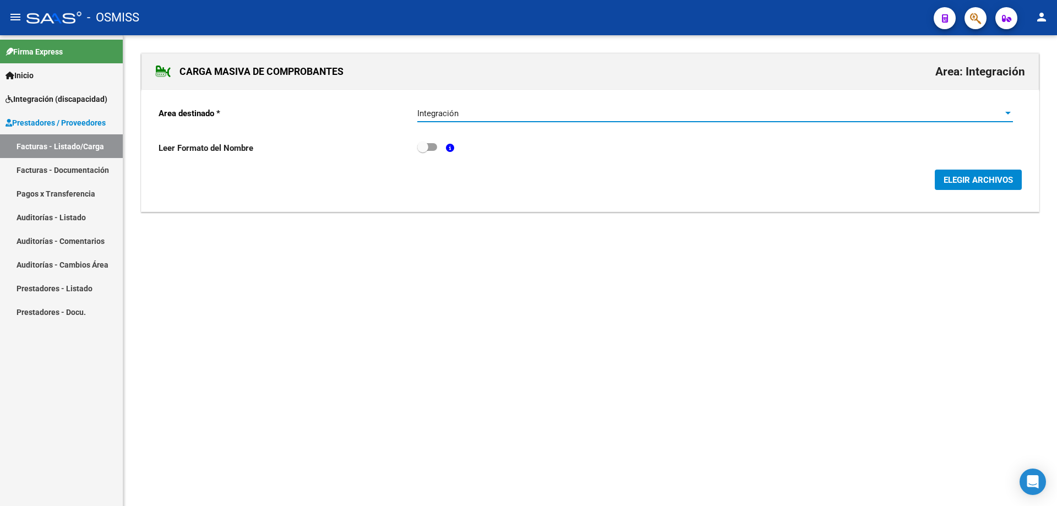
click at [940, 179] on button "ELEGIR ARCHIVOS" at bounding box center [977, 180] width 87 height 20
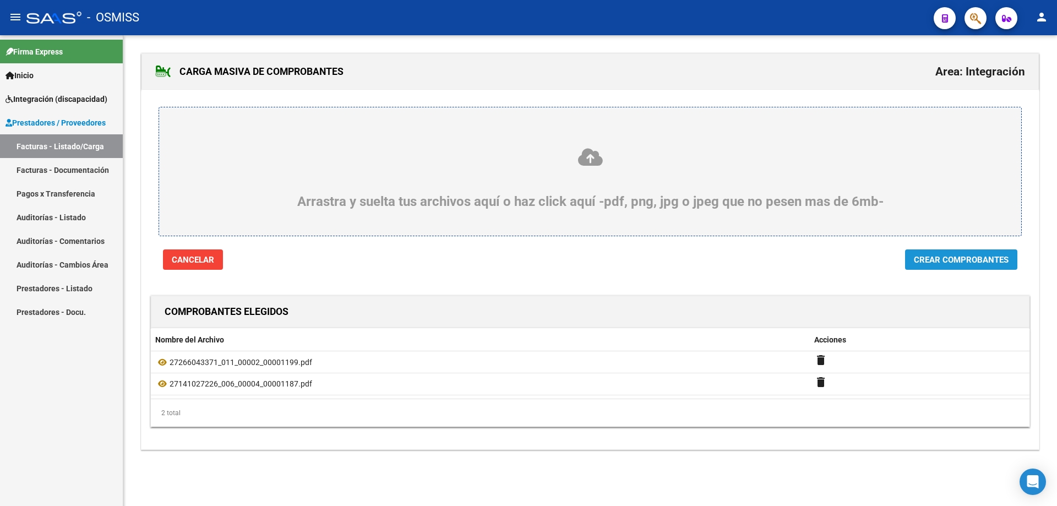
click at [969, 256] on span "Crear Comprobantes" at bounding box center [961, 260] width 95 height 10
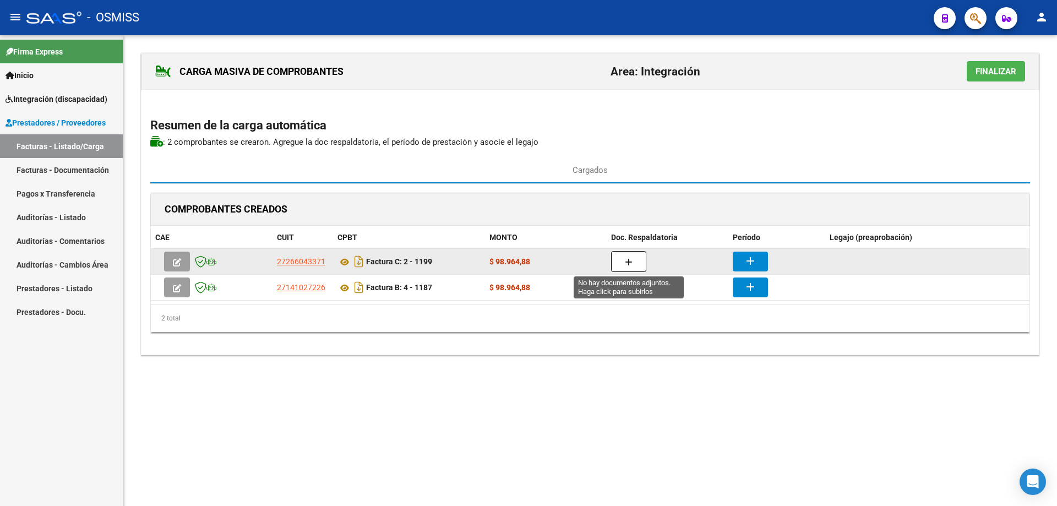
click at [628, 259] on icon "button" at bounding box center [629, 262] width 8 height 8
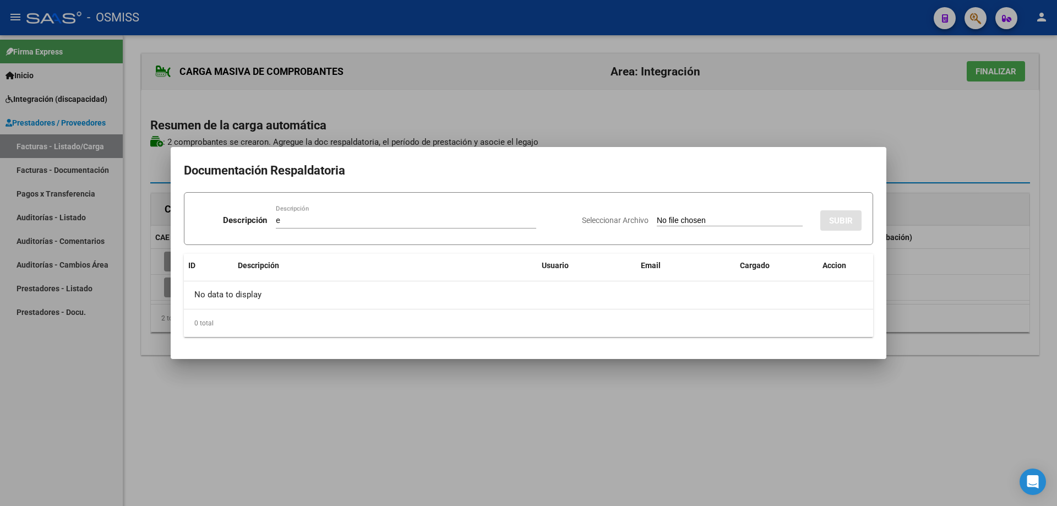
click at [675, 219] on input "Seleccionar Archivo" at bounding box center [730, 221] width 146 height 10
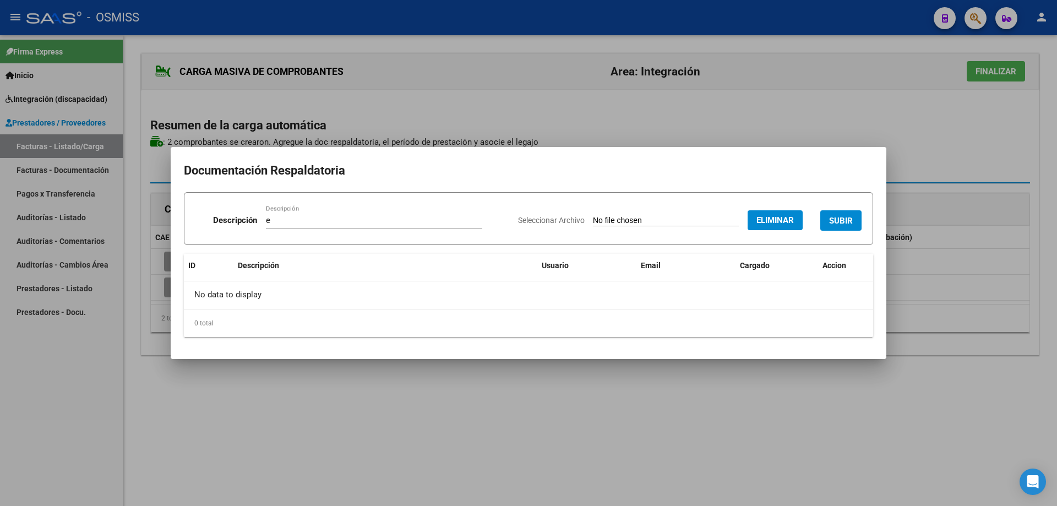
click at [847, 220] on span "SUBIR" at bounding box center [841, 221] width 24 height 10
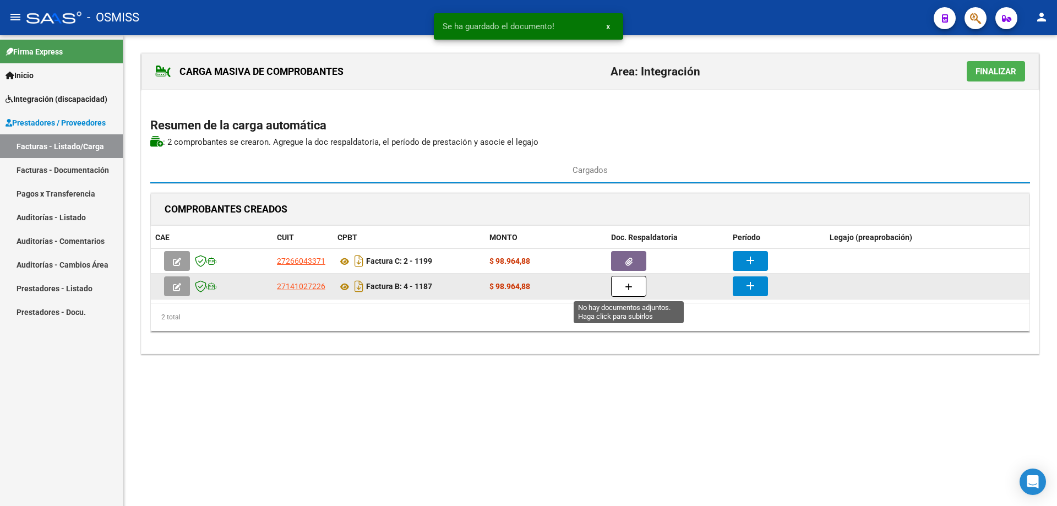
click at [626, 286] on icon "button" at bounding box center [629, 287] width 8 height 8
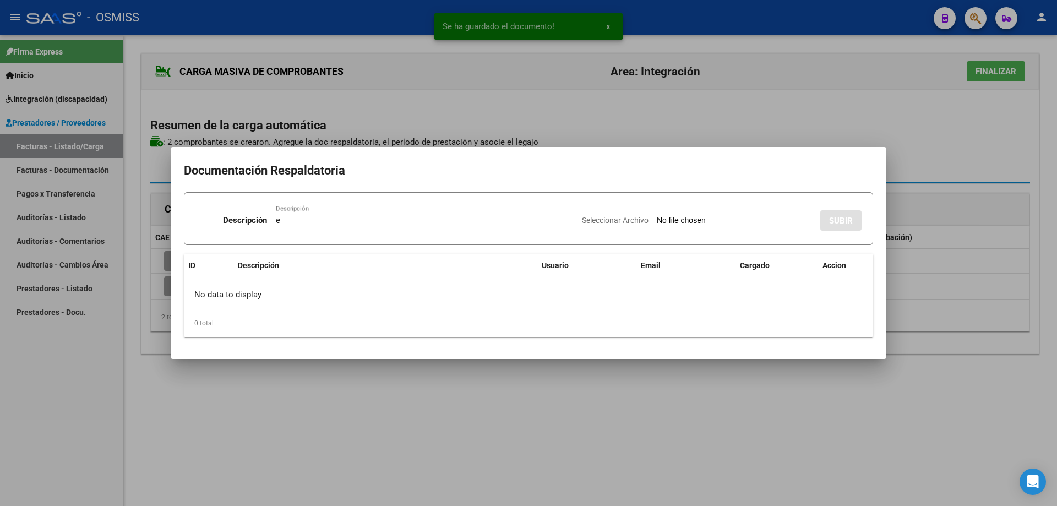
click at [663, 223] on input "Seleccionar Archivo" at bounding box center [730, 221] width 146 height 10
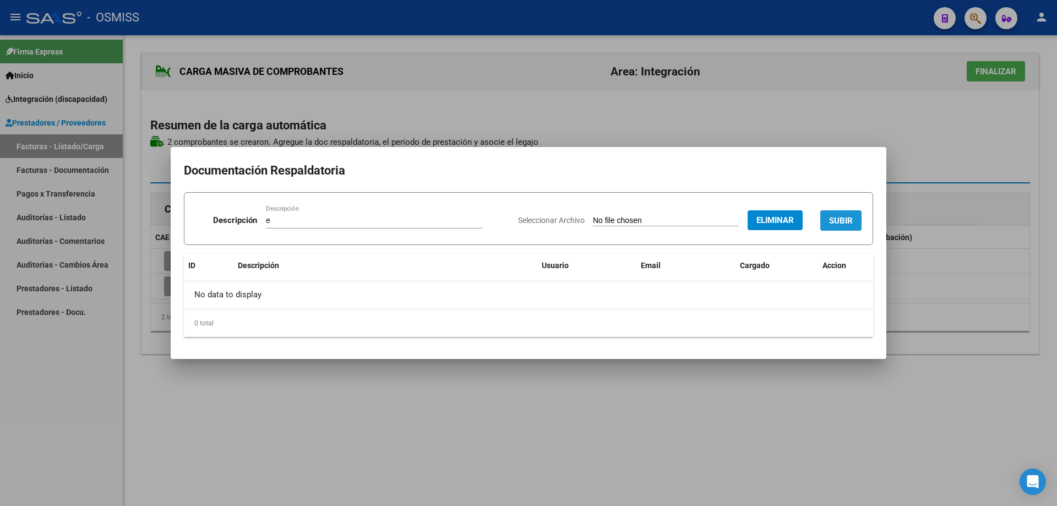
click at [829, 221] on span "SUBIR" at bounding box center [841, 221] width 24 height 10
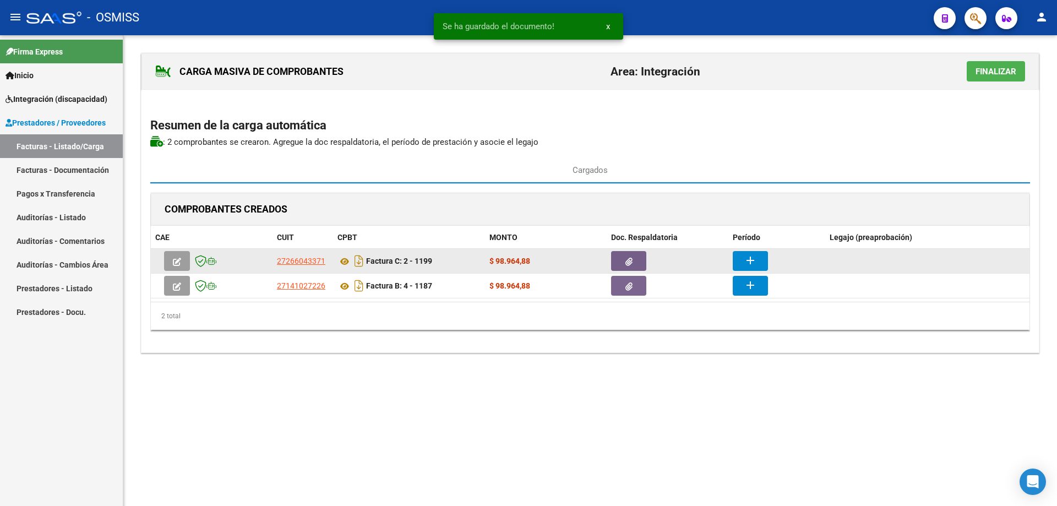
click at [743, 255] on button "add" at bounding box center [749, 261] width 35 height 20
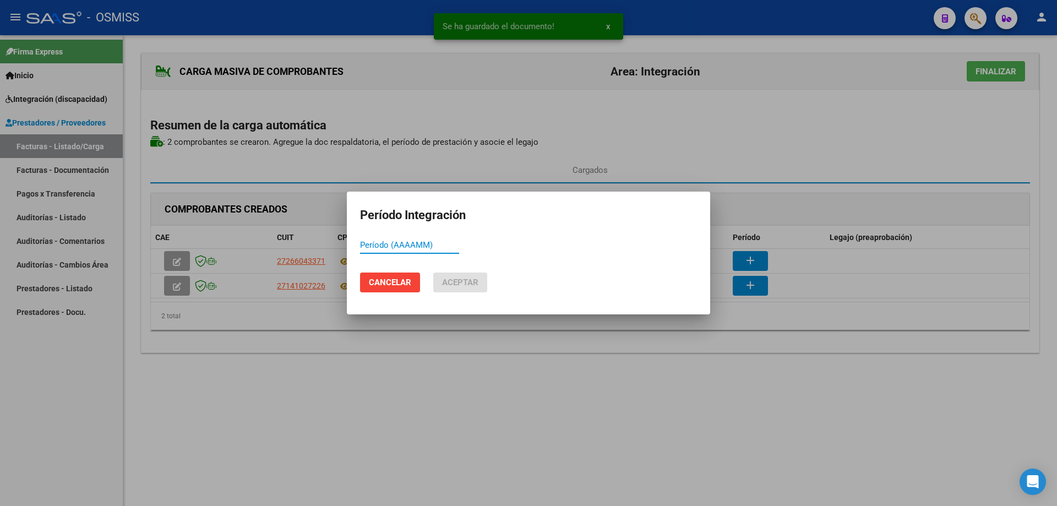
paste input "202509"
click at [454, 282] on span "Aceptar" at bounding box center [460, 282] width 36 height 10
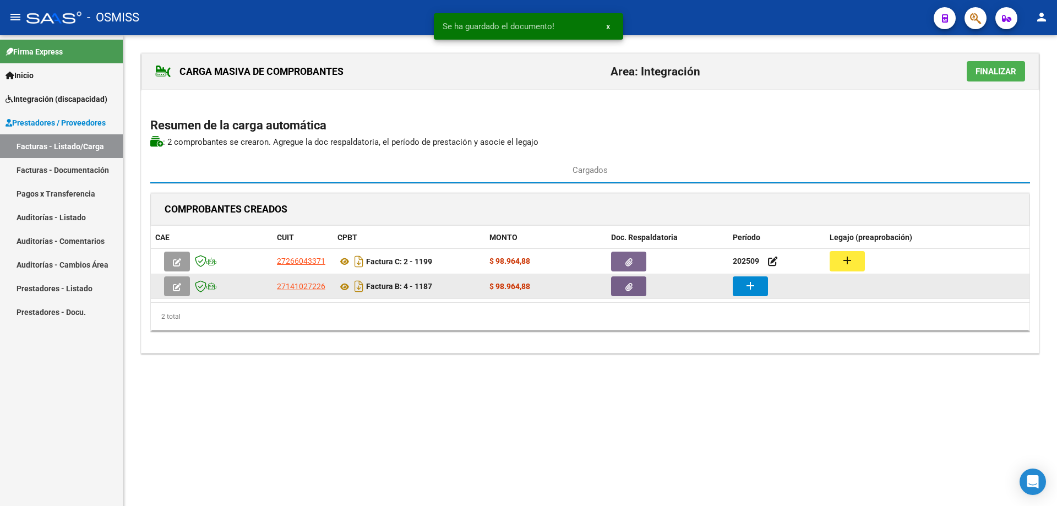
click at [747, 285] on mat-icon "add" at bounding box center [749, 285] width 13 height 13
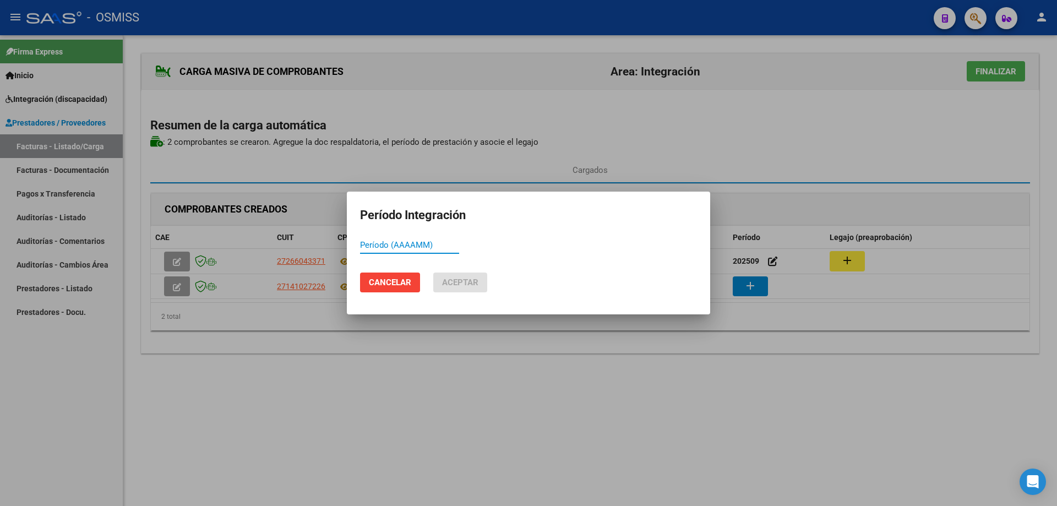
paste input "202509"
click at [461, 277] on span "Aceptar" at bounding box center [460, 282] width 36 height 10
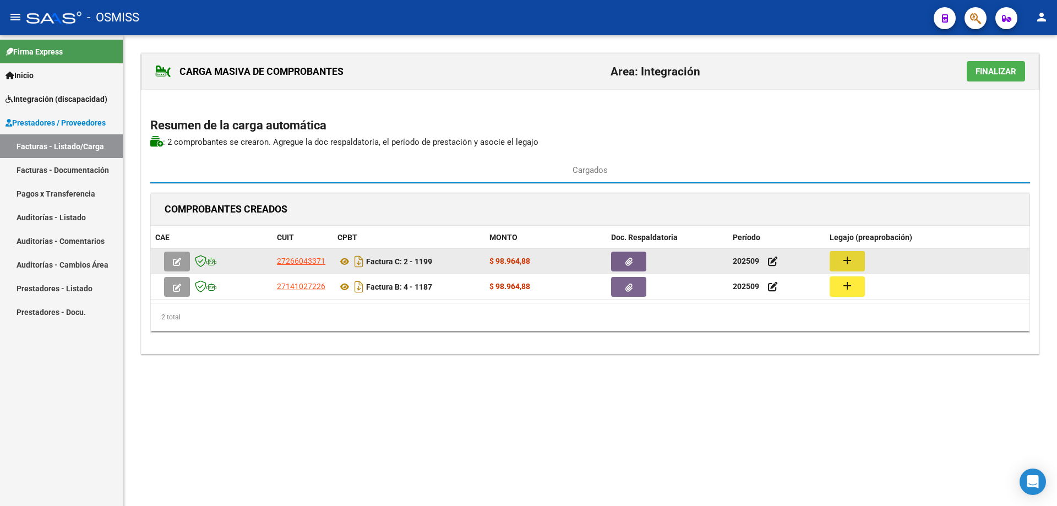
click at [858, 259] on button "add" at bounding box center [846, 261] width 35 height 20
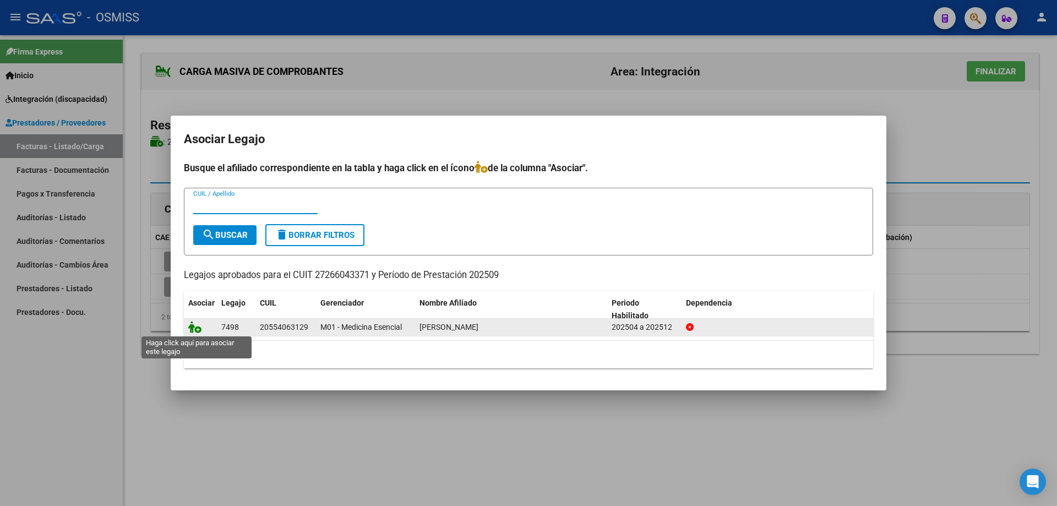
click at [194, 327] on icon at bounding box center [194, 327] width 13 height 12
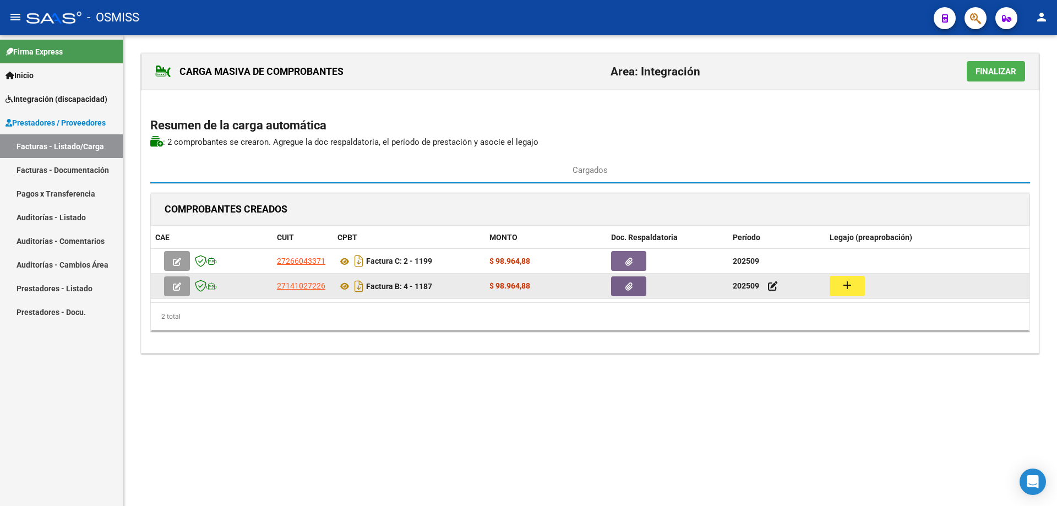
click at [846, 286] on mat-icon "add" at bounding box center [846, 284] width 13 height 13
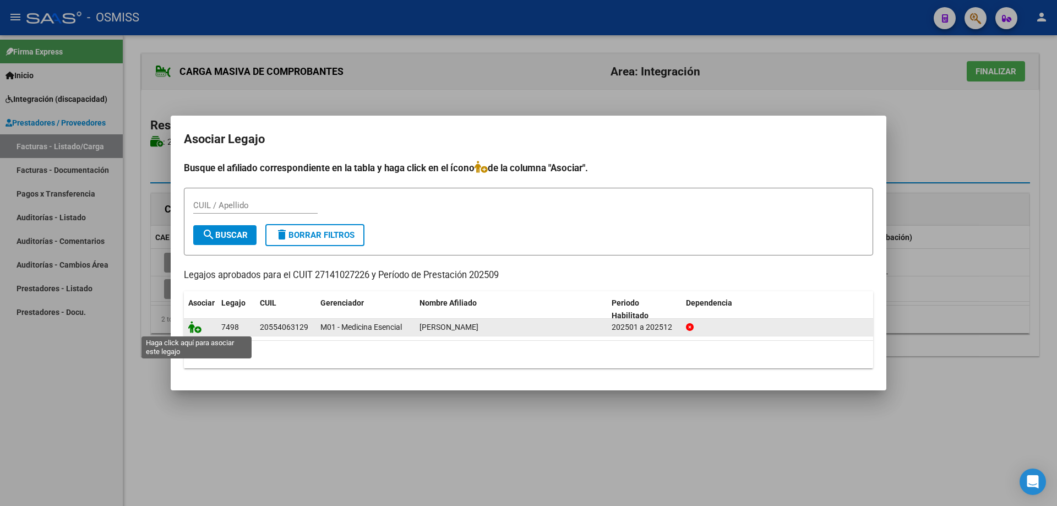
click at [198, 327] on icon at bounding box center [194, 327] width 13 height 12
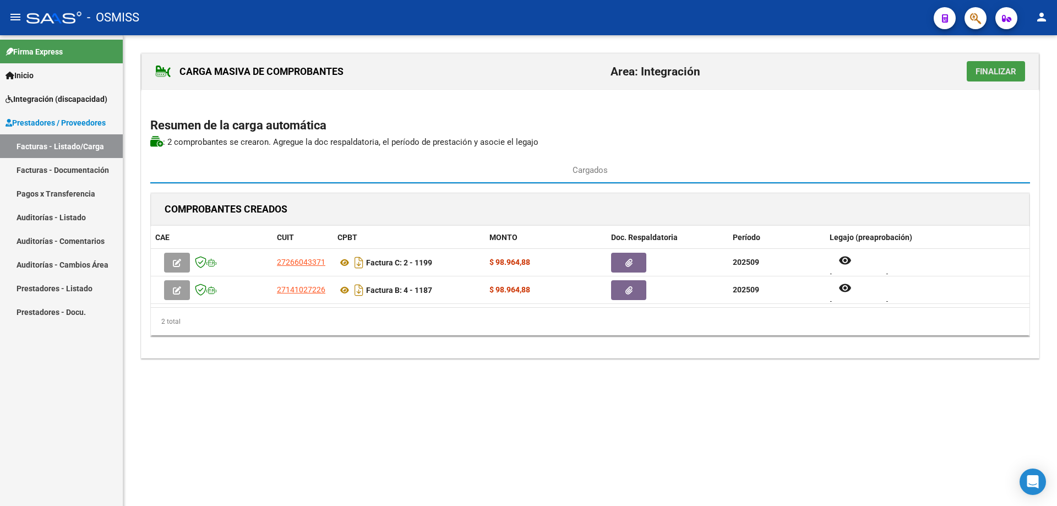
click at [978, 68] on span "Finalizar" at bounding box center [995, 72] width 41 height 10
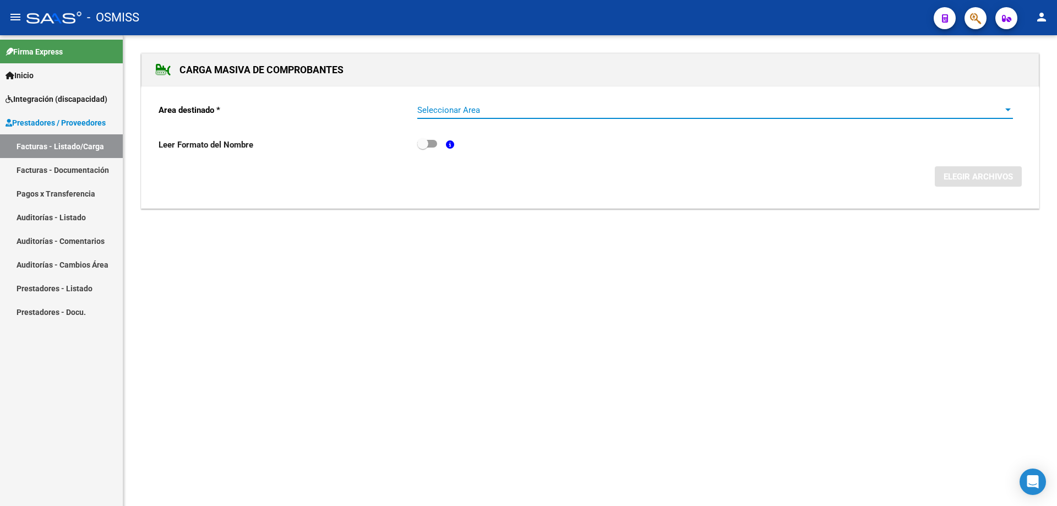
click at [499, 113] on span "Seleccionar Area" at bounding box center [710, 110] width 586 height 10
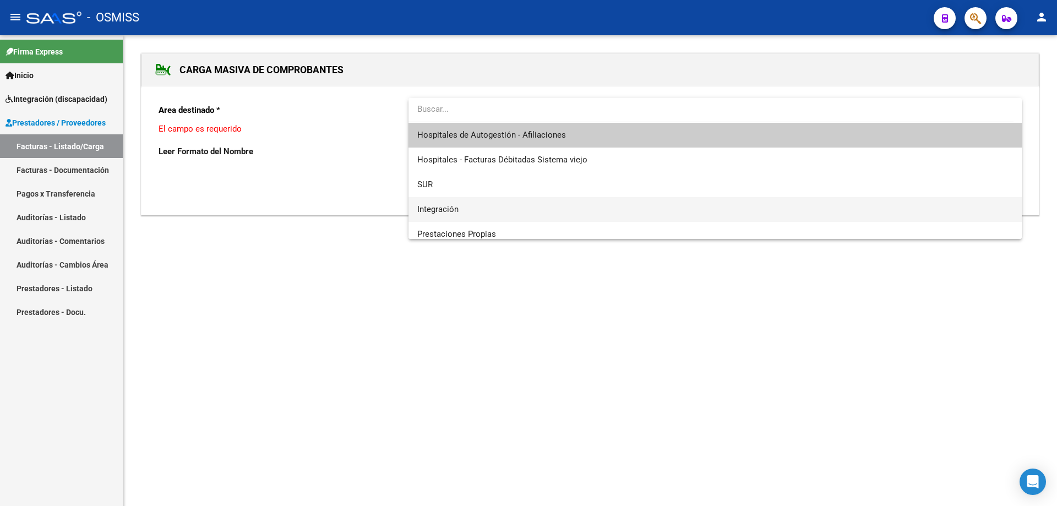
click at [483, 210] on span "Integración" at bounding box center [714, 209] width 595 height 25
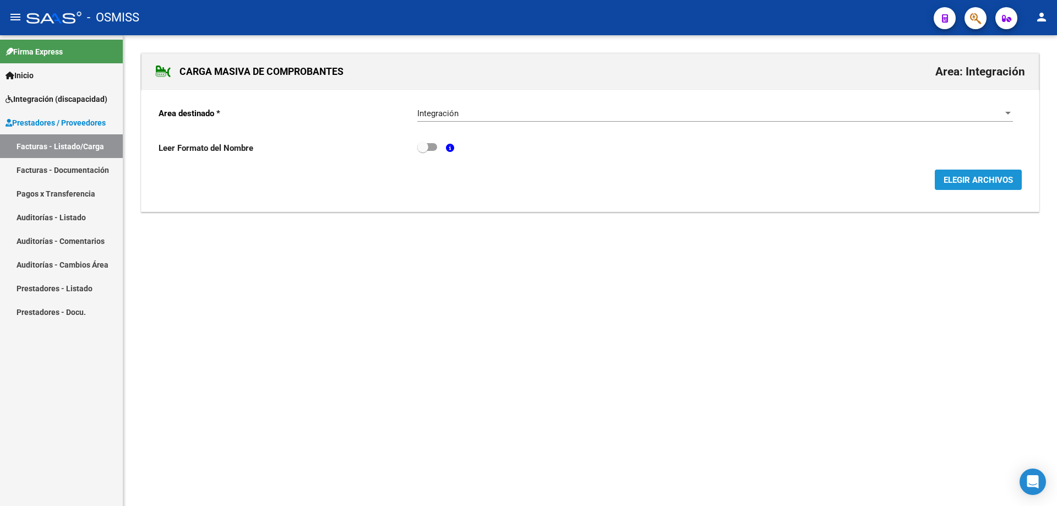
click at [997, 177] on span "ELEGIR ARCHIVOS" at bounding box center [977, 180] width 69 height 10
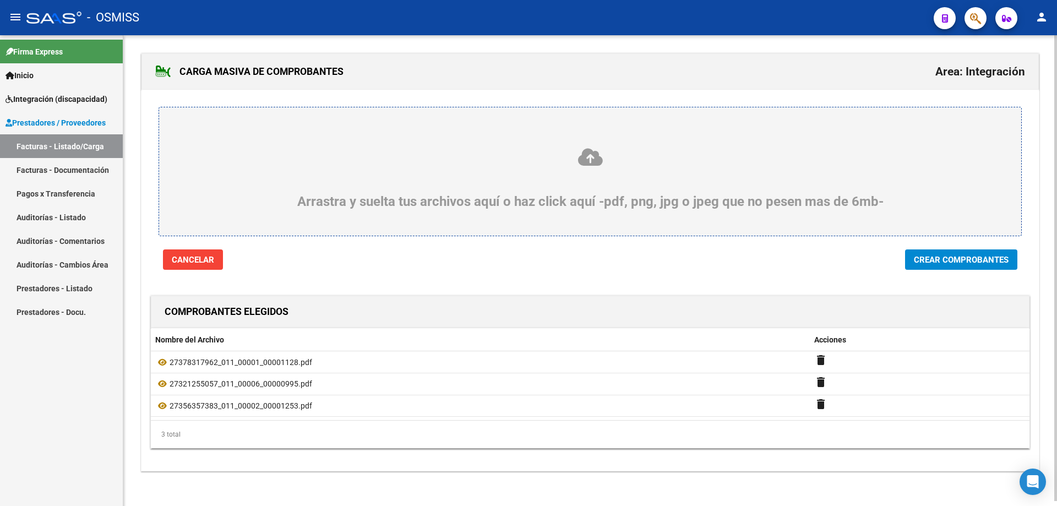
click at [987, 265] on button "Crear Comprobantes" at bounding box center [961, 259] width 112 height 20
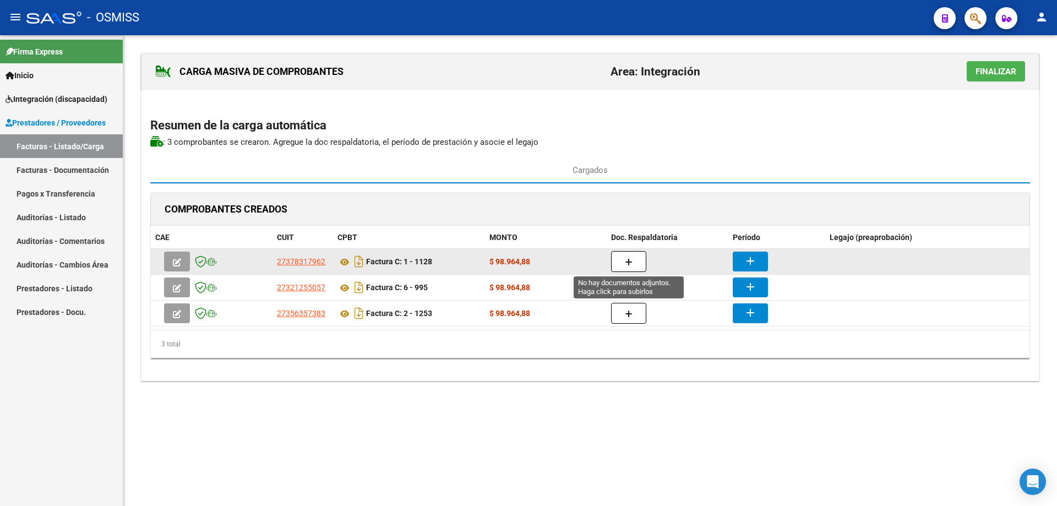
click at [626, 261] on icon "button" at bounding box center [629, 262] width 8 height 8
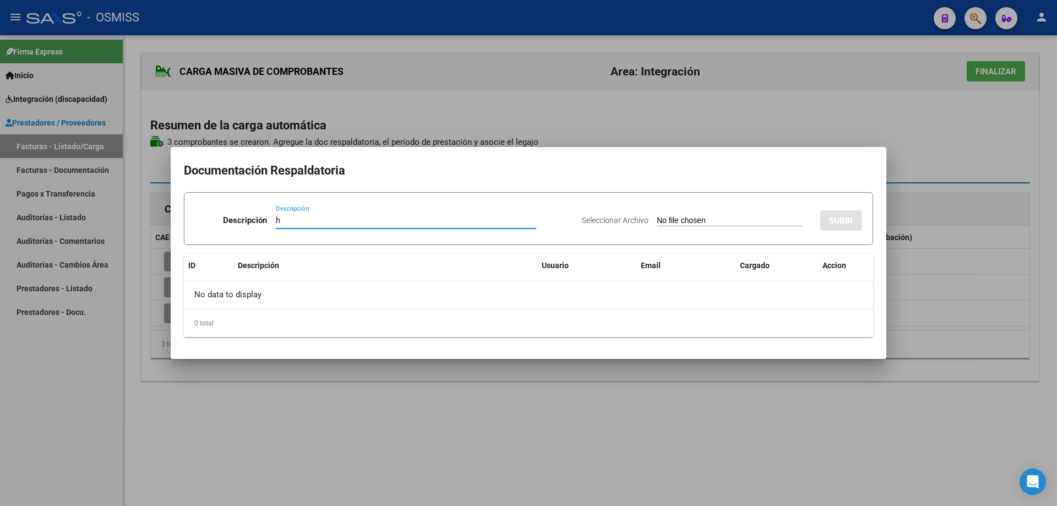
click at [657, 217] on input "Seleccionar Archivo" at bounding box center [730, 221] width 146 height 10
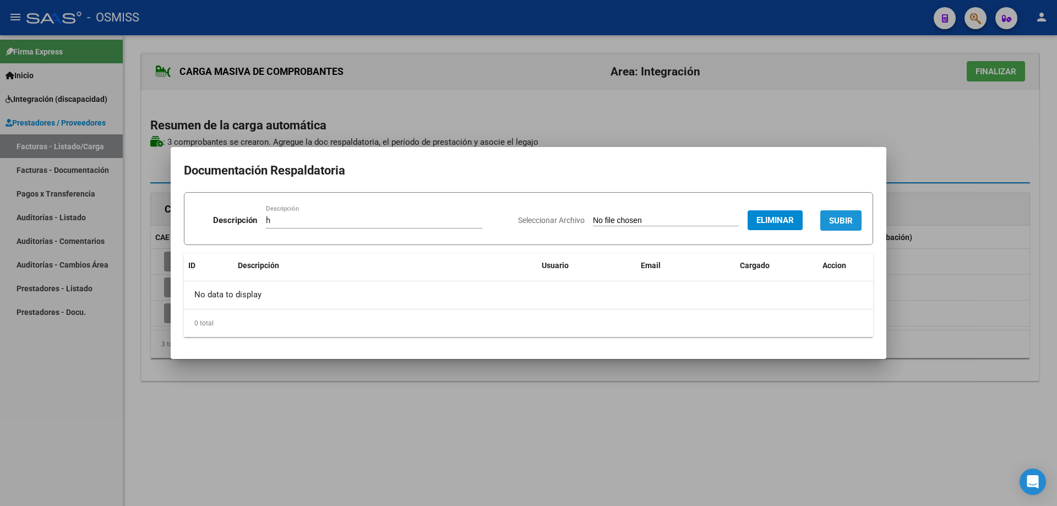
click at [843, 216] on span "SUBIR" at bounding box center [841, 221] width 24 height 10
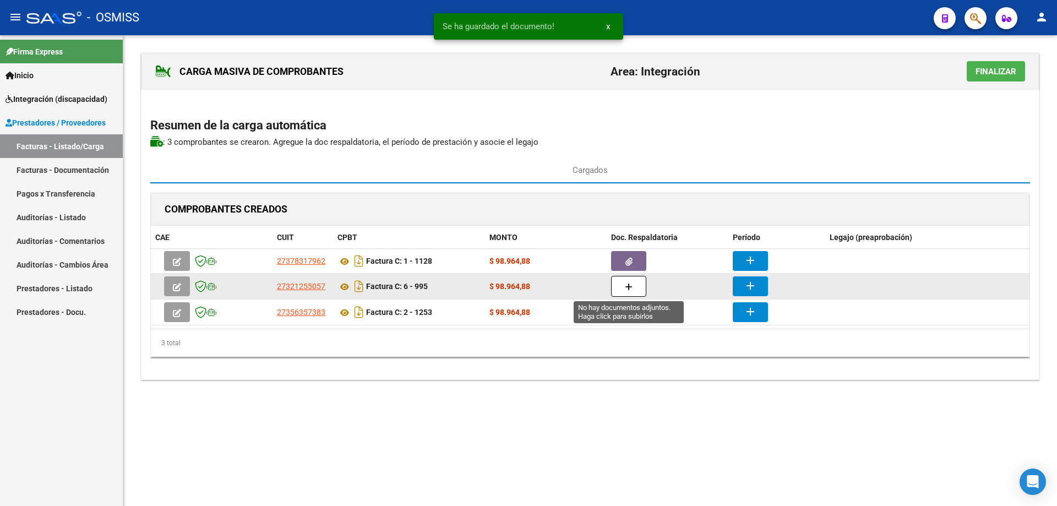
click at [635, 286] on button "button" at bounding box center [628, 286] width 35 height 21
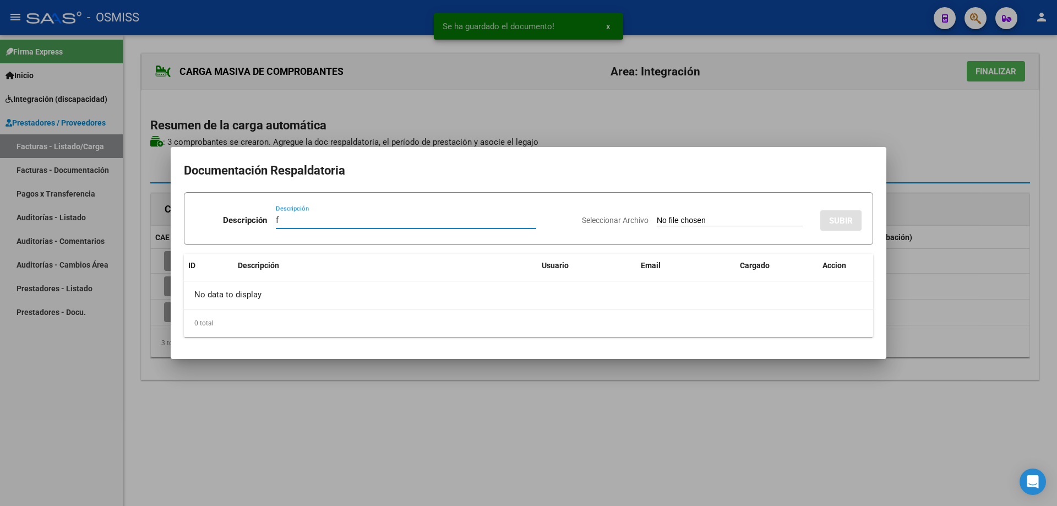
click at [657, 222] on input "Seleccionar Archivo" at bounding box center [730, 221] width 146 height 10
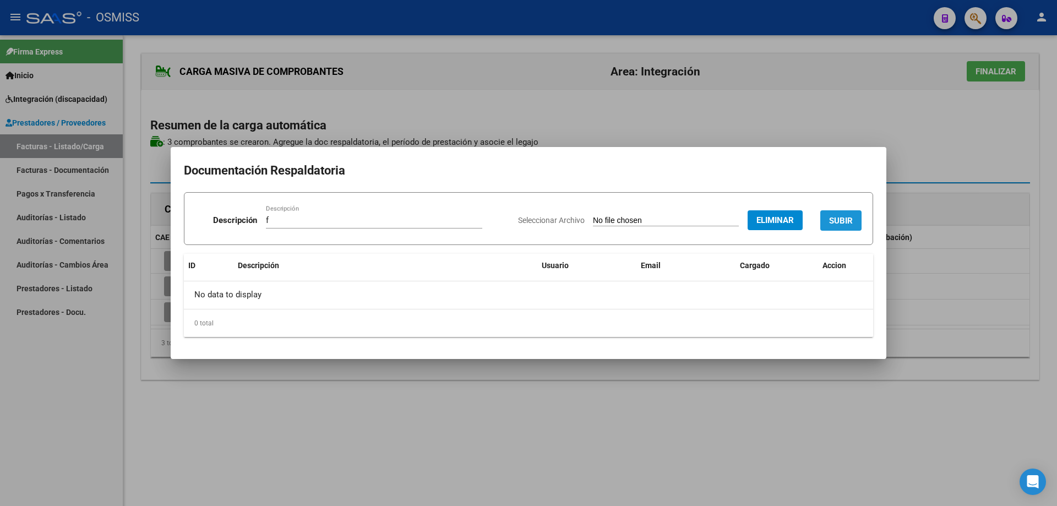
click at [850, 215] on span "SUBIR" at bounding box center [841, 220] width 24 height 10
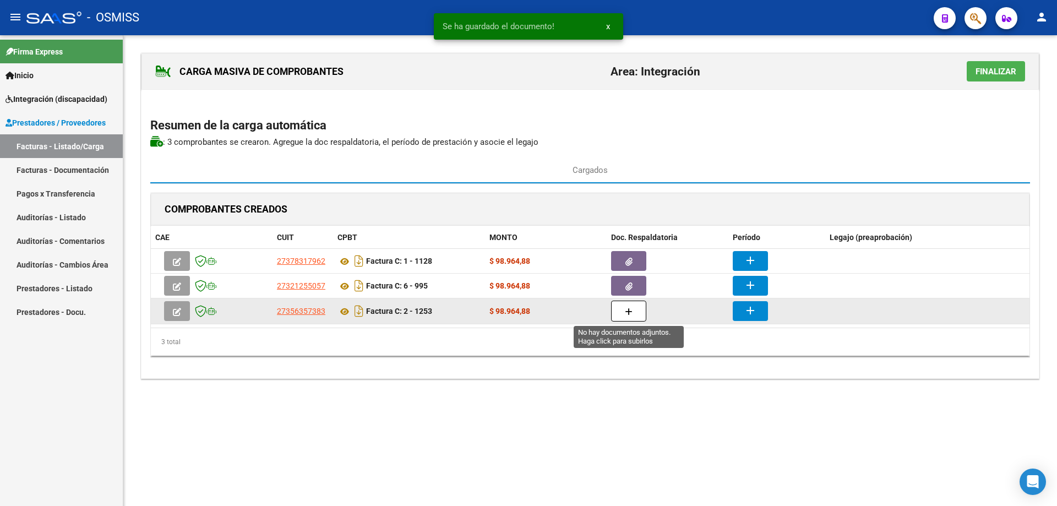
click at [639, 310] on button "button" at bounding box center [628, 310] width 35 height 21
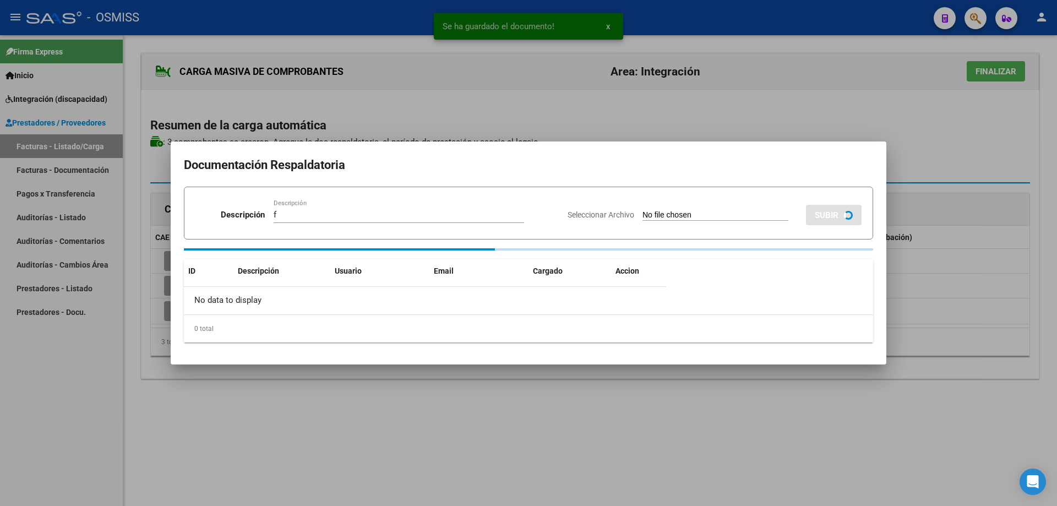
click at [642, 210] on input "Seleccionar Archivo" at bounding box center [715, 215] width 146 height 10
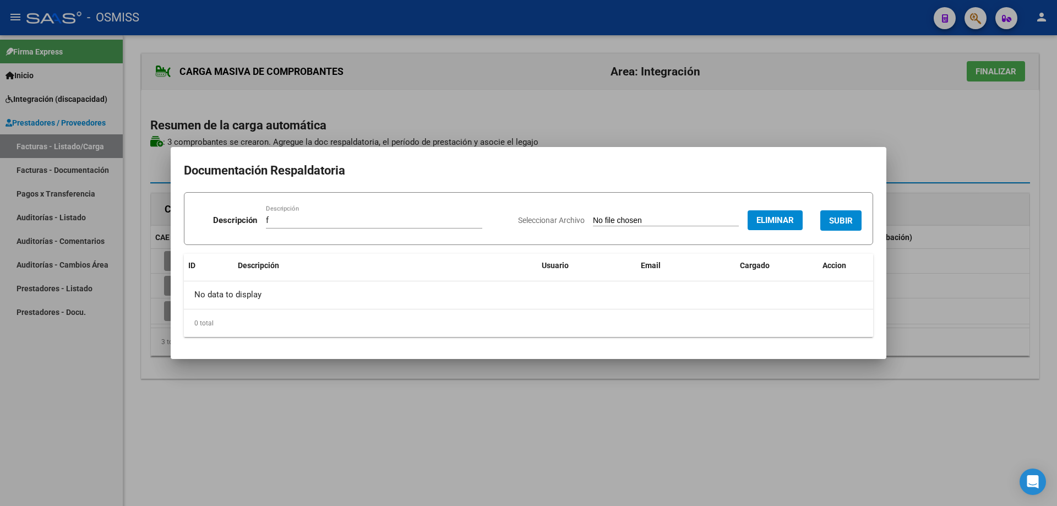
click at [839, 211] on button "SUBIR" at bounding box center [840, 220] width 41 height 20
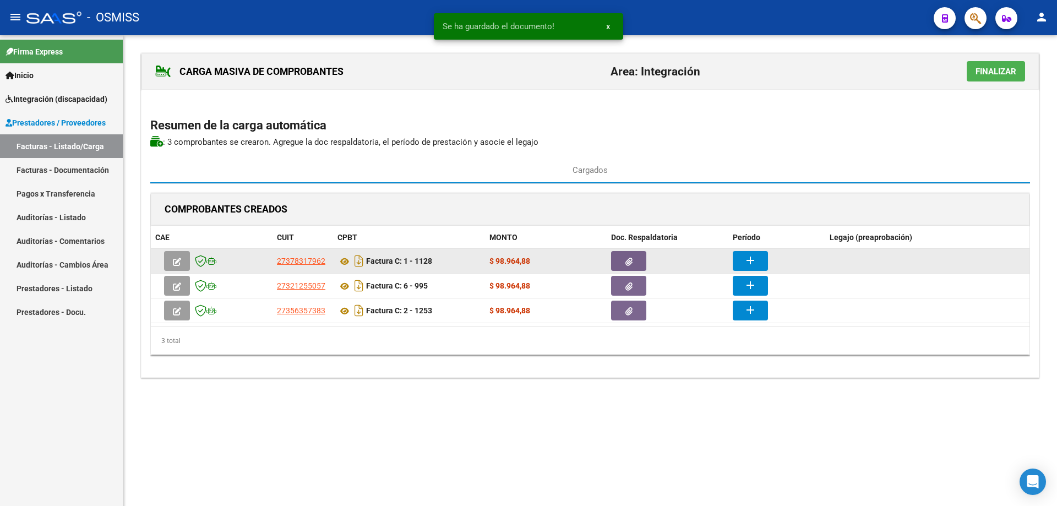
click at [749, 261] on mat-icon "add" at bounding box center [749, 260] width 13 height 13
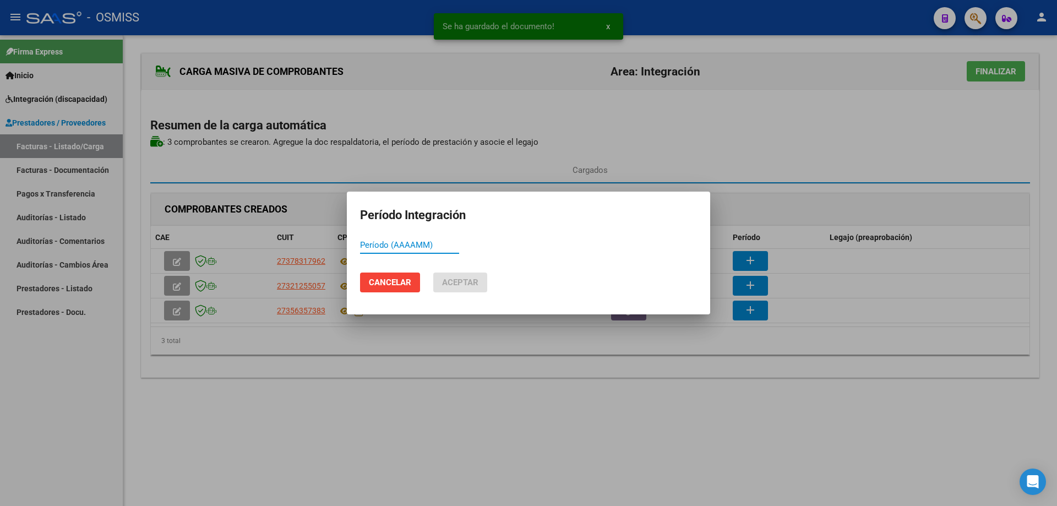
paste input "202509"
click at [464, 281] on span "Aceptar" at bounding box center [460, 282] width 36 height 10
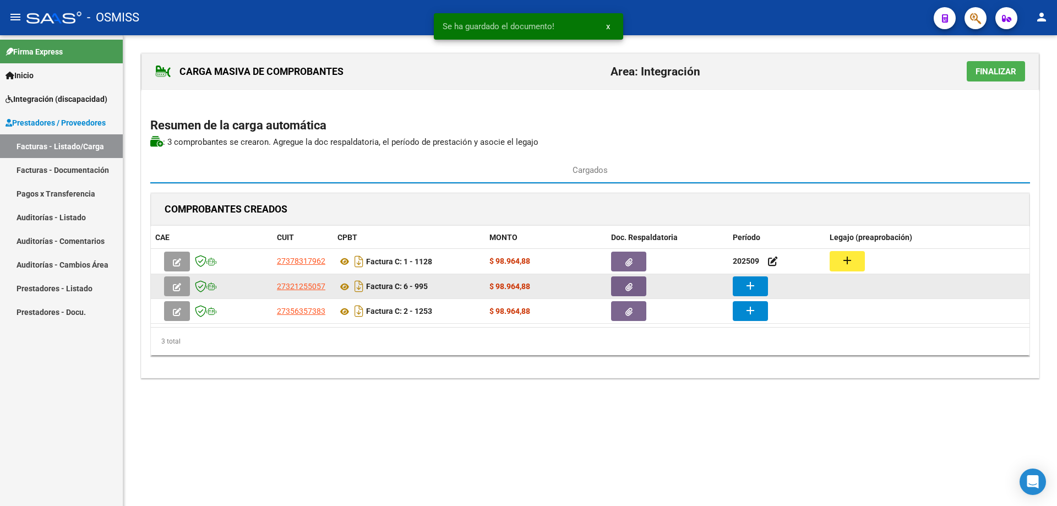
click at [759, 284] on button "add" at bounding box center [749, 286] width 35 height 20
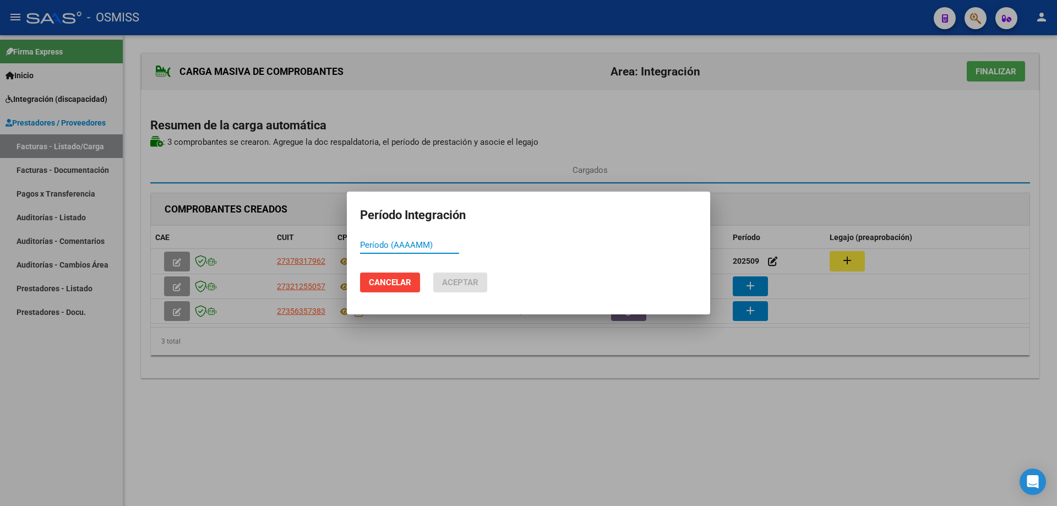
paste input "202509"
click at [450, 282] on span "Aceptar" at bounding box center [460, 282] width 36 height 10
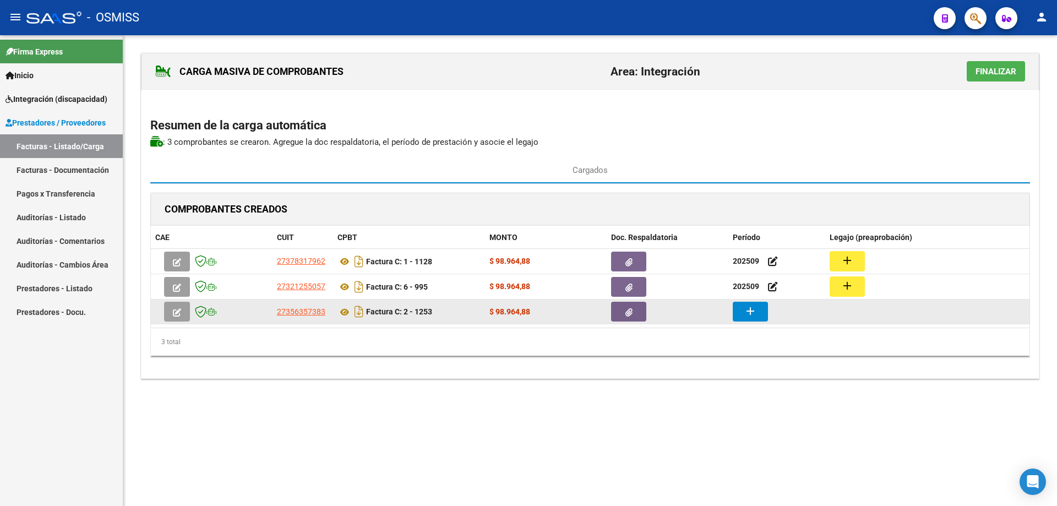
click at [756, 308] on mat-icon "add" at bounding box center [749, 310] width 13 height 13
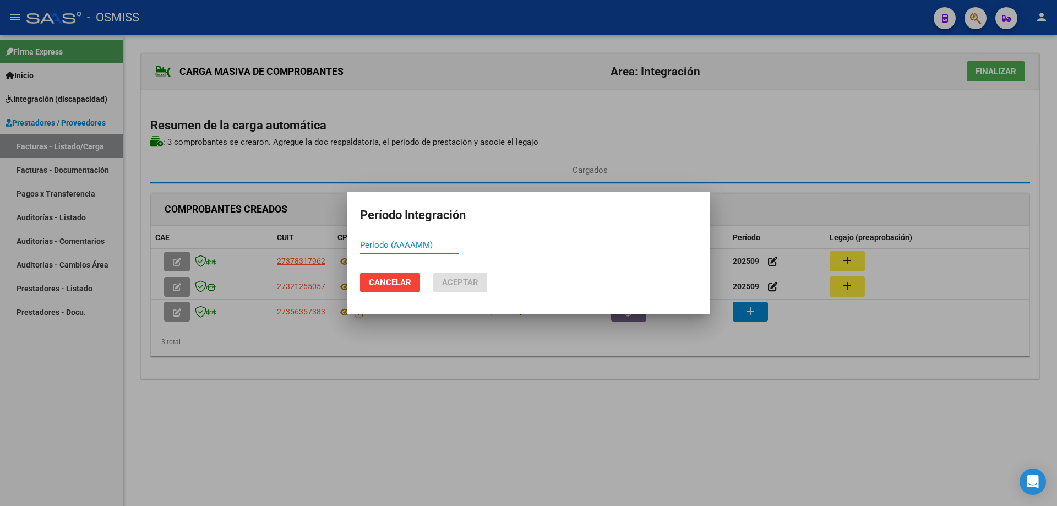
paste input "202509"
click at [460, 288] on button "Aceptar" at bounding box center [460, 282] width 54 height 20
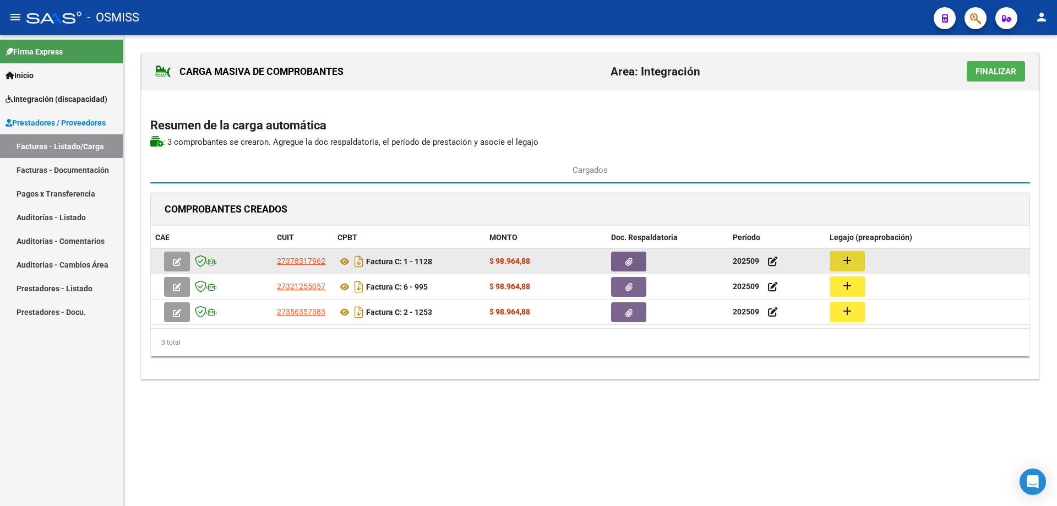
click at [850, 259] on mat-icon "add" at bounding box center [846, 260] width 13 height 13
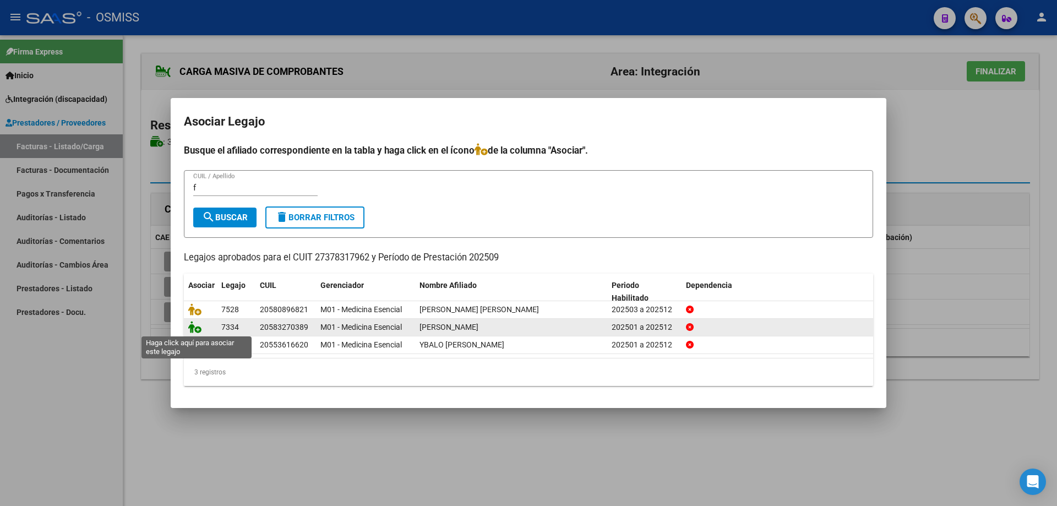
click at [196, 329] on icon at bounding box center [194, 327] width 13 height 12
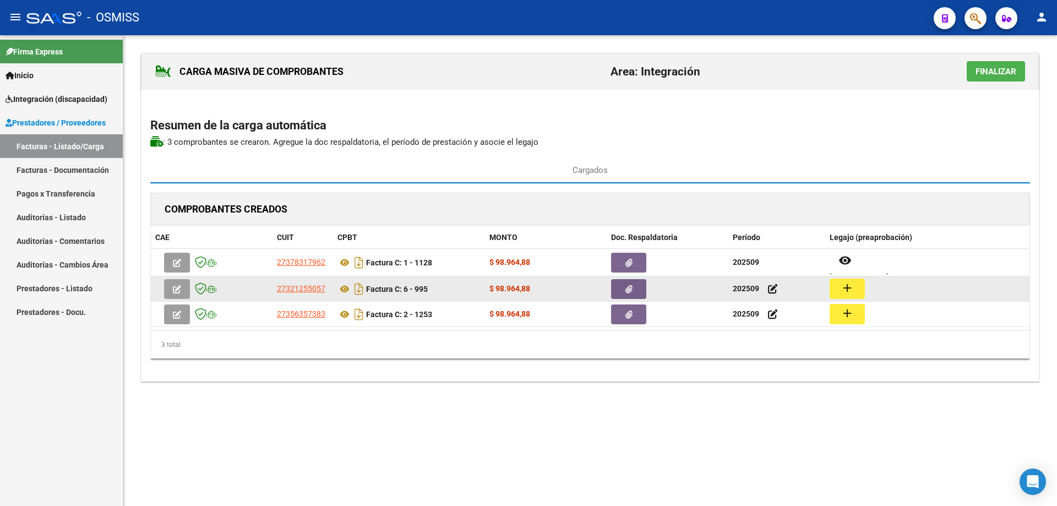
click at [849, 287] on mat-icon "add" at bounding box center [846, 287] width 13 height 13
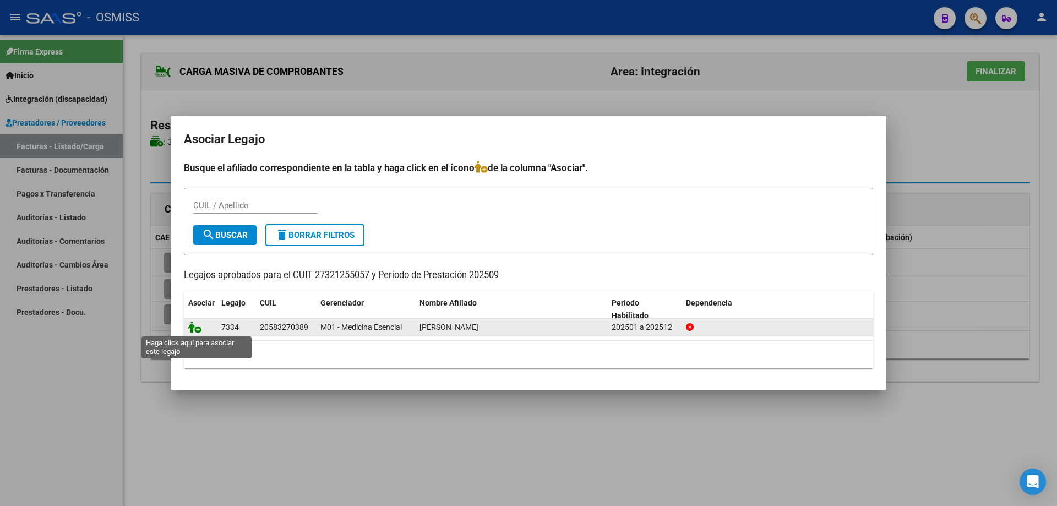
click at [193, 328] on icon at bounding box center [194, 327] width 13 height 12
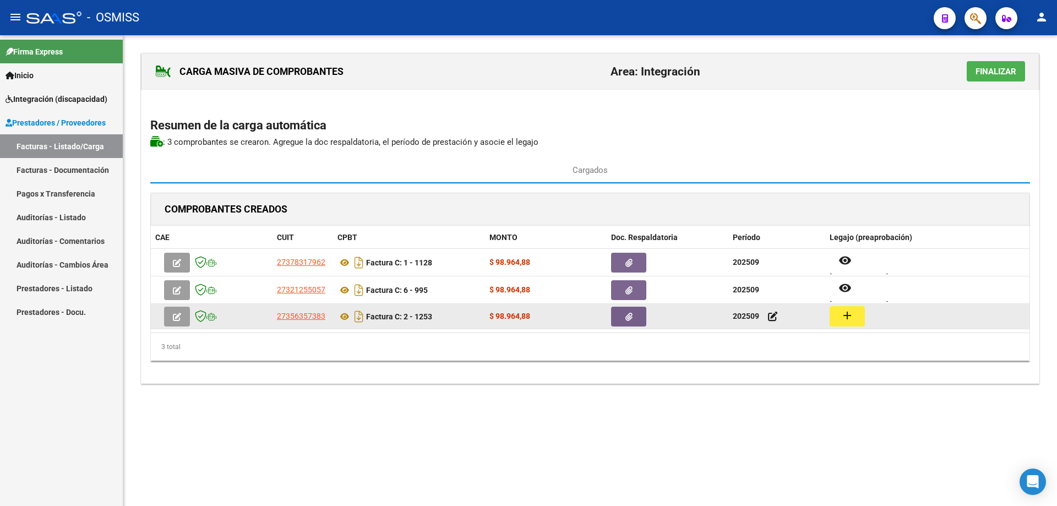
click at [841, 310] on mat-icon "add" at bounding box center [846, 315] width 13 height 13
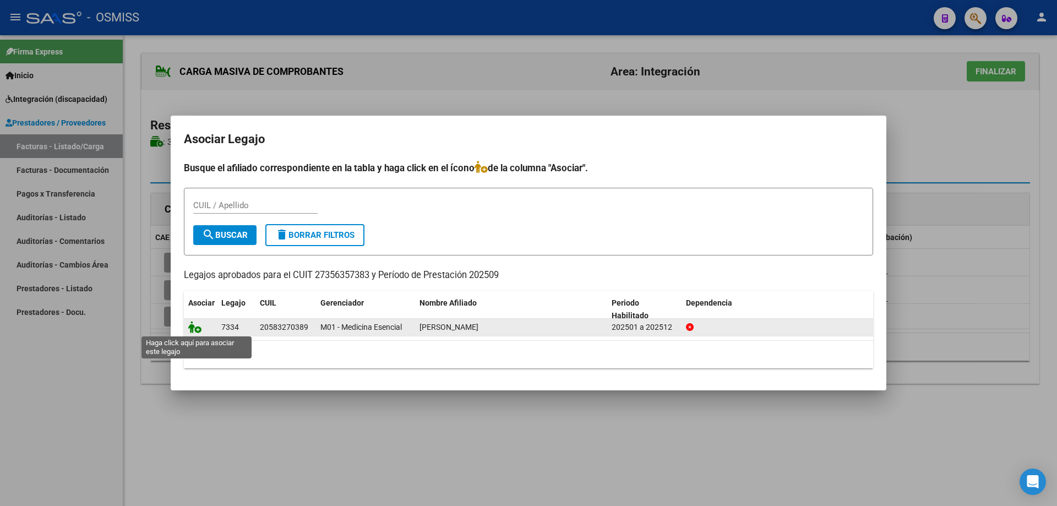
click at [189, 328] on icon at bounding box center [194, 327] width 13 height 12
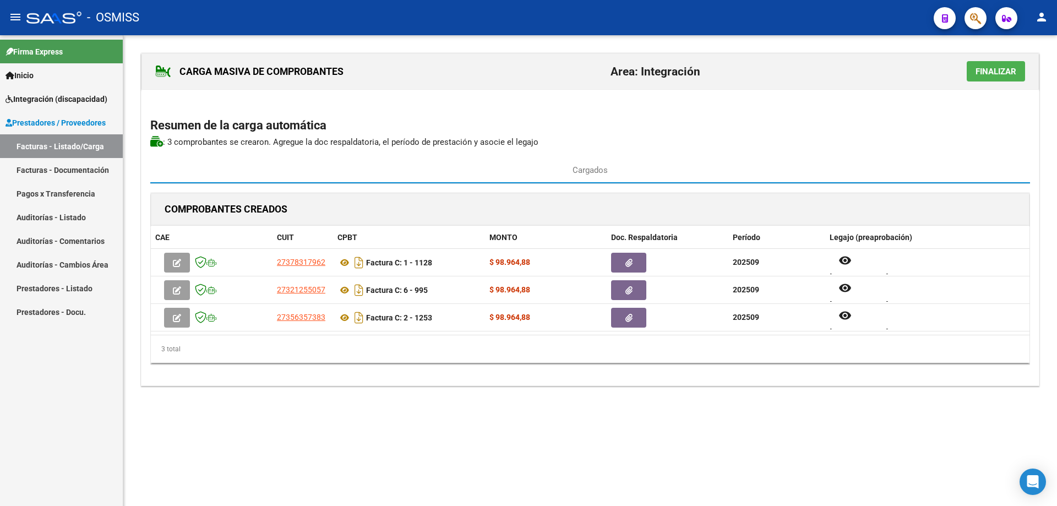
drag, startPoint x: 985, startPoint y: 74, endPoint x: 943, endPoint y: 81, distance: 43.0
click at [984, 74] on span "Finalizar" at bounding box center [995, 72] width 41 height 10
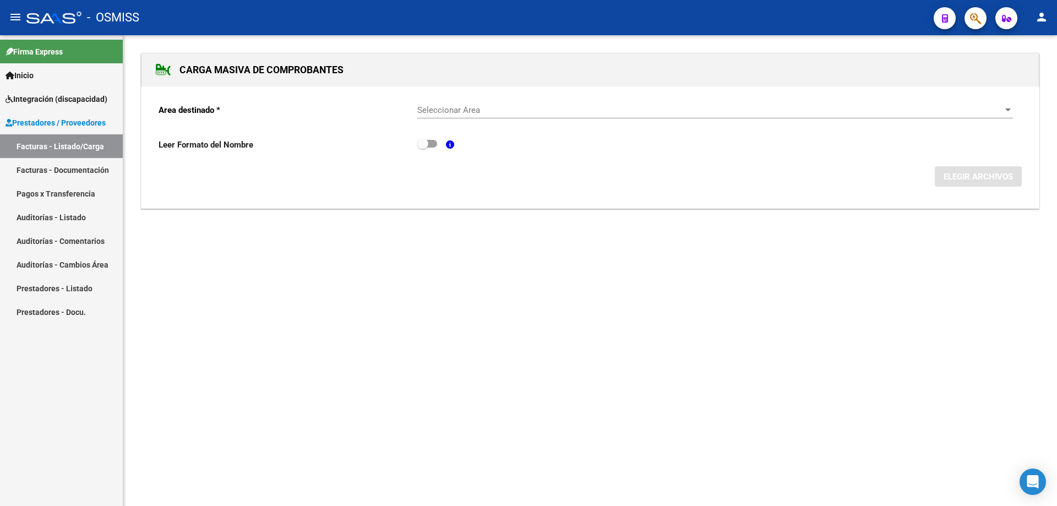
click at [454, 110] on span "Seleccionar Area" at bounding box center [710, 110] width 586 height 10
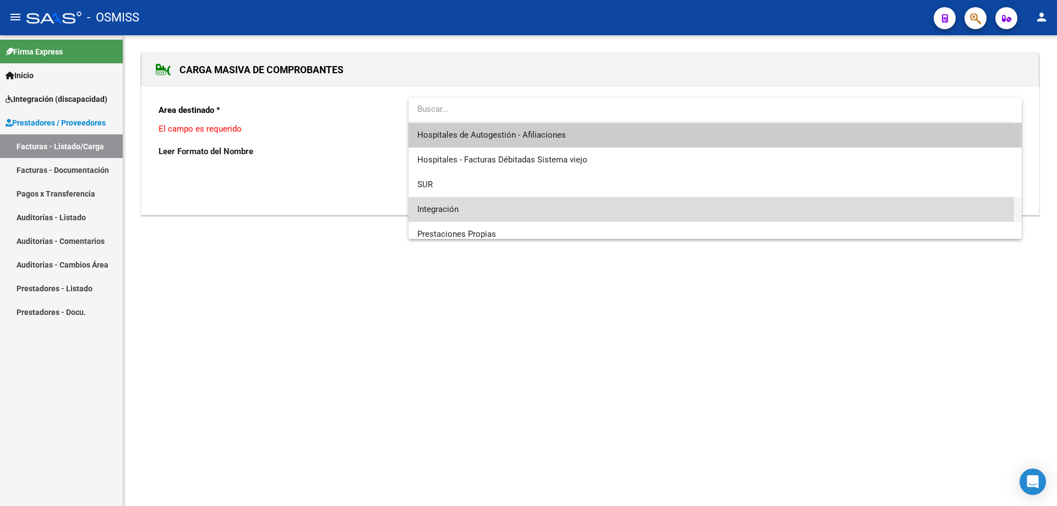
click at [468, 203] on span "Integración" at bounding box center [714, 209] width 595 height 25
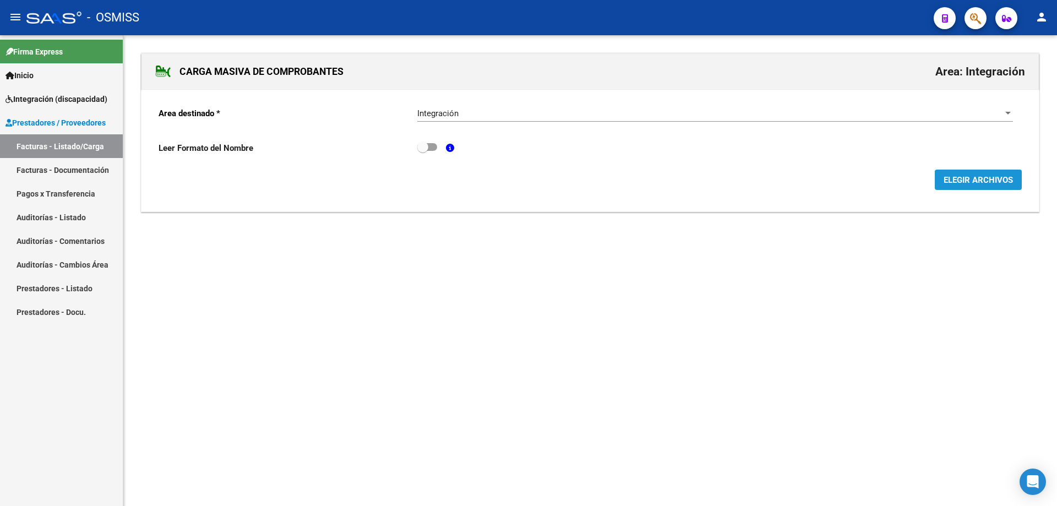
click at [953, 182] on span "ELEGIR ARCHIVOS" at bounding box center [977, 180] width 69 height 10
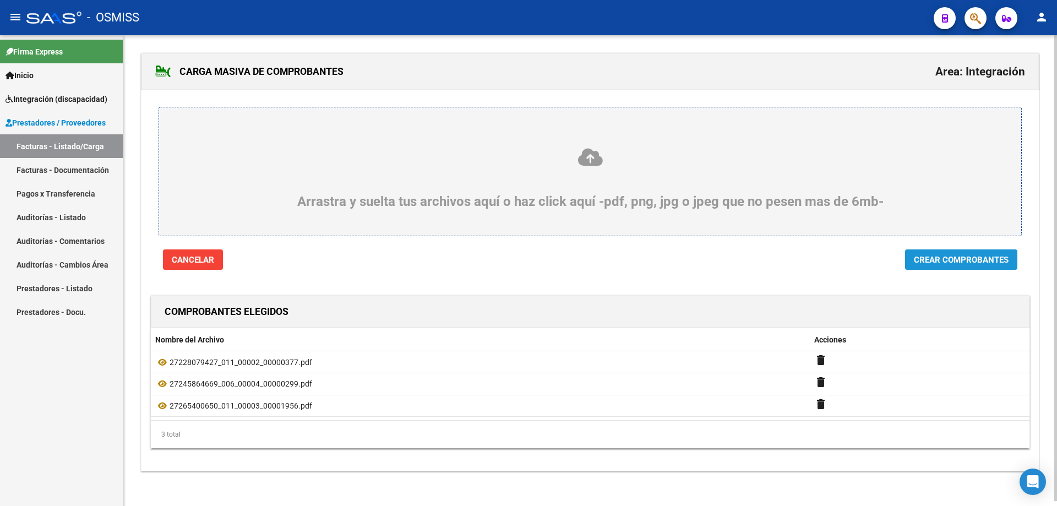
click at [982, 263] on span "Crear Comprobantes" at bounding box center [961, 260] width 95 height 10
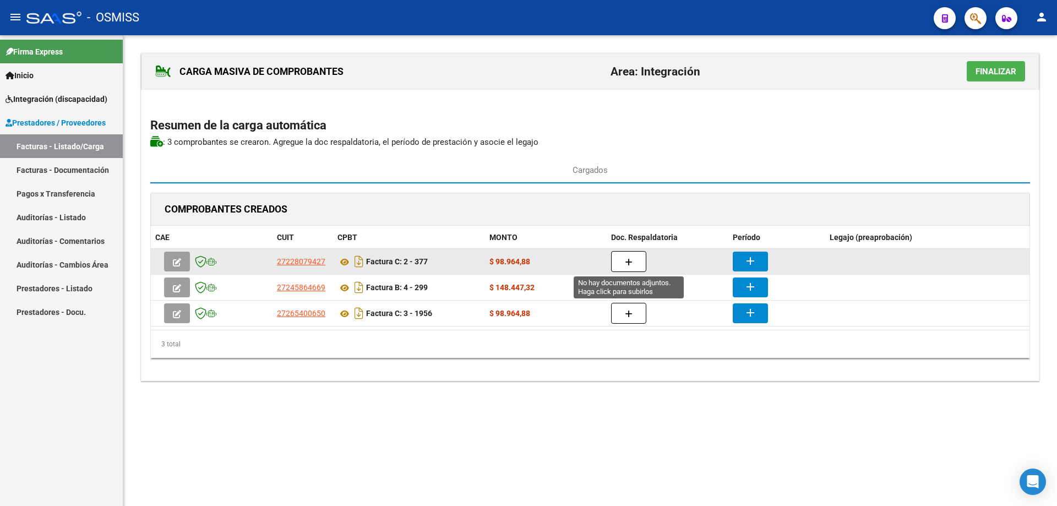
click at [624, 260] on button "button" at bounding box center [628, 261] width 35 height 21
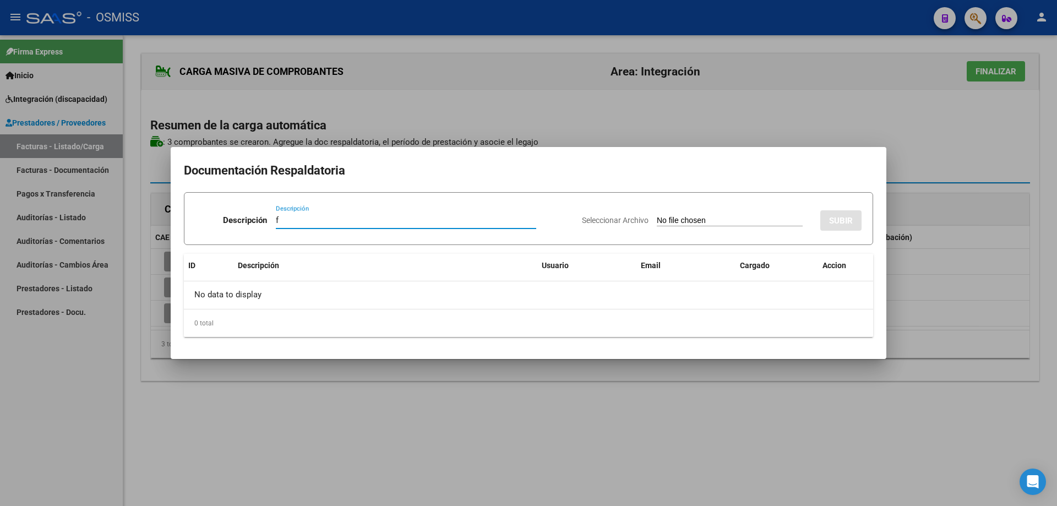
click at [657, 218] on input "Seleccionar Archivo" at bounding box center [730, 221] width 146 height 10
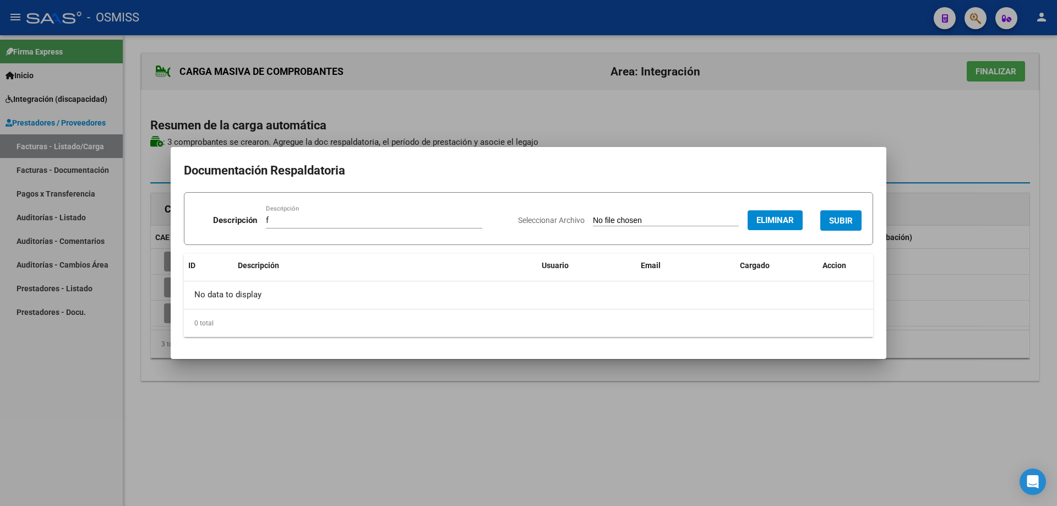
click at [837, 215] on span "SUBIR" at bounding box center [841, 220] width 24 height 10
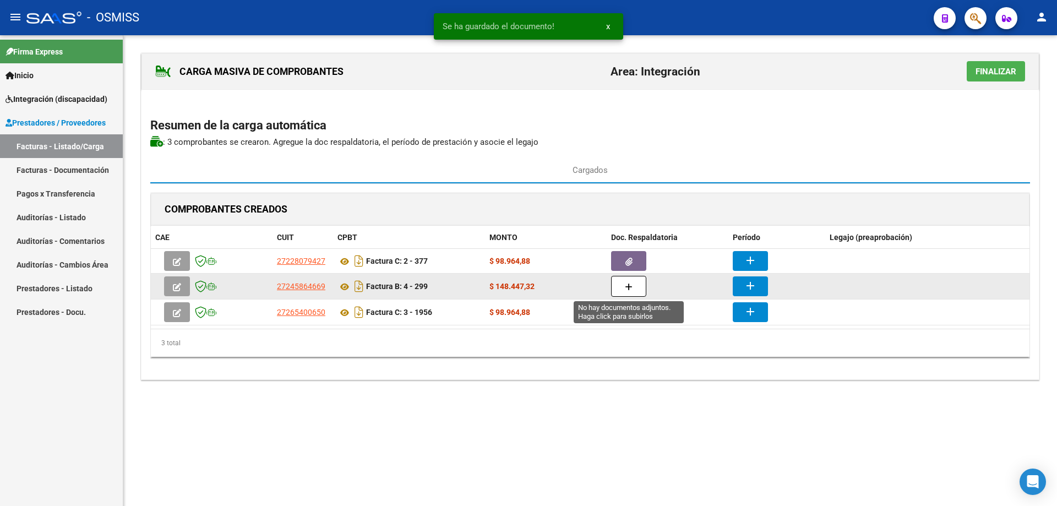
click at [622, 286] on button "button" at bounding box center [628, 286] width 35 height 21
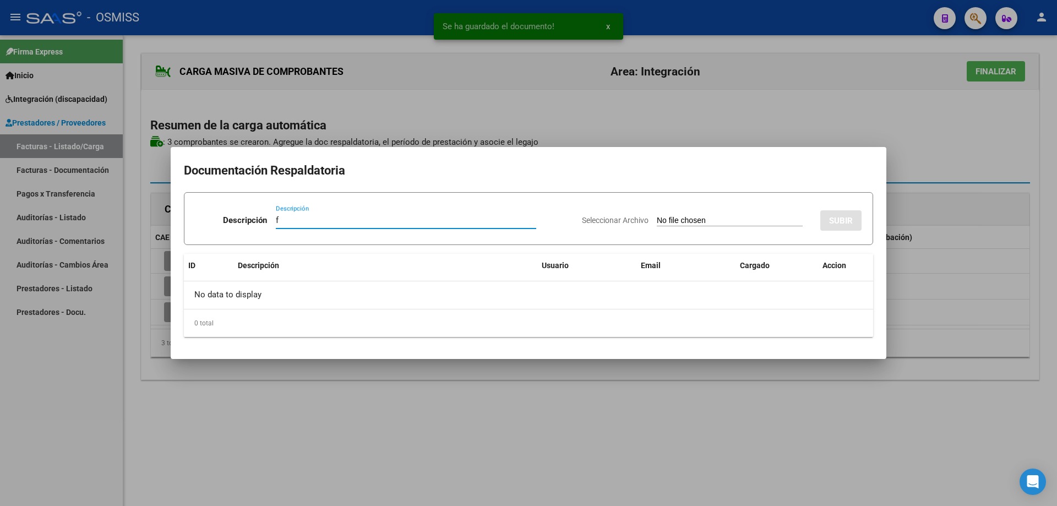
click at [657, 218] on input "Seleccionar Archivo" at bounding box center [730, 221] width 146 height 10
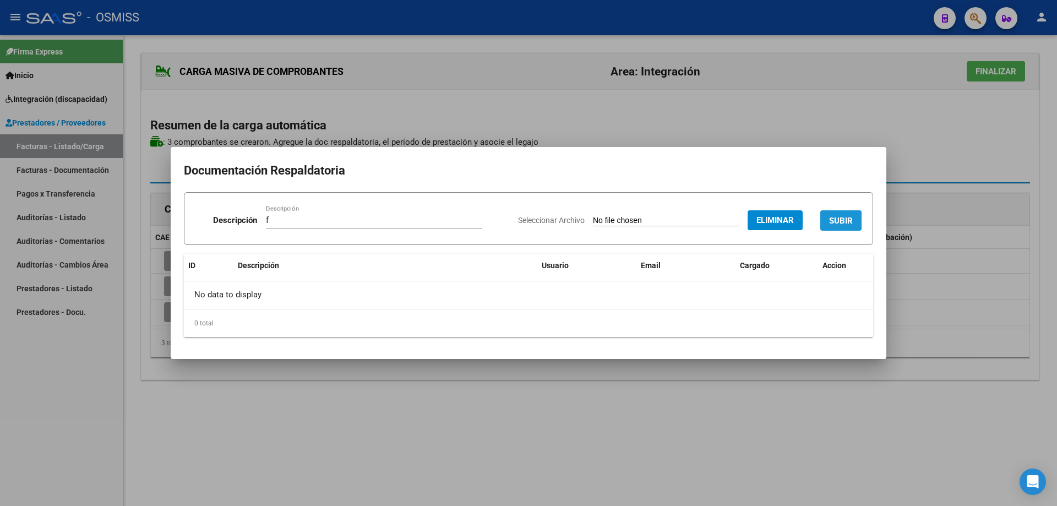
click at [851, 217] on span "SUBIR" at bounding box center [841, 221] width 24 height 10
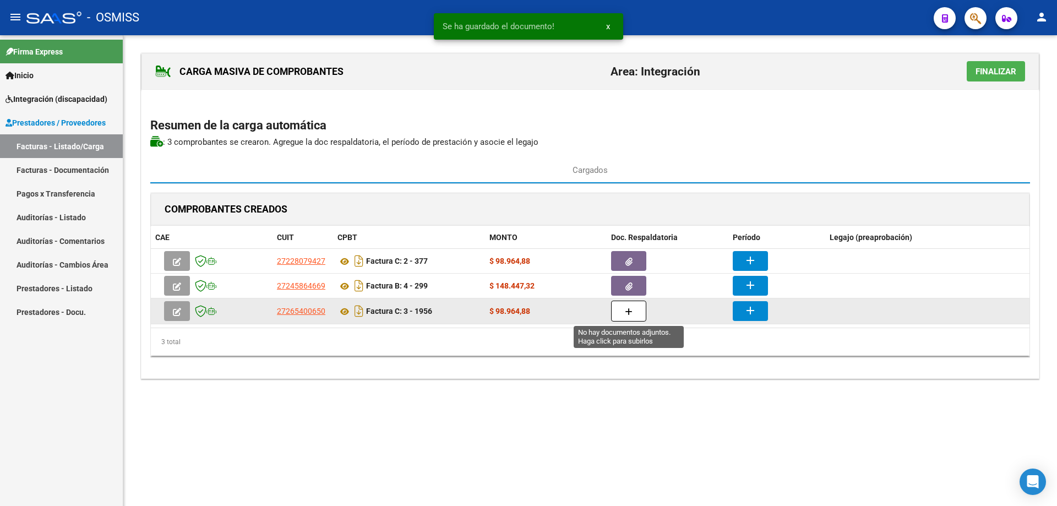
click at [627, 314] on icon "button" at bounding box center [629, 312] width 8 height 8
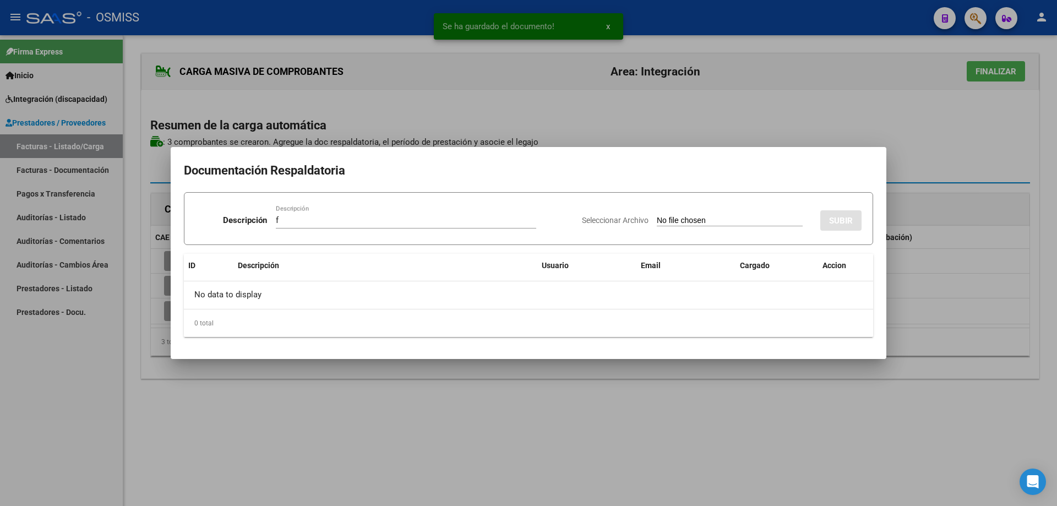
click at [660, 218] on input "Seleccionar Archivo" at bounding box center [730, 221] width 146 height 10
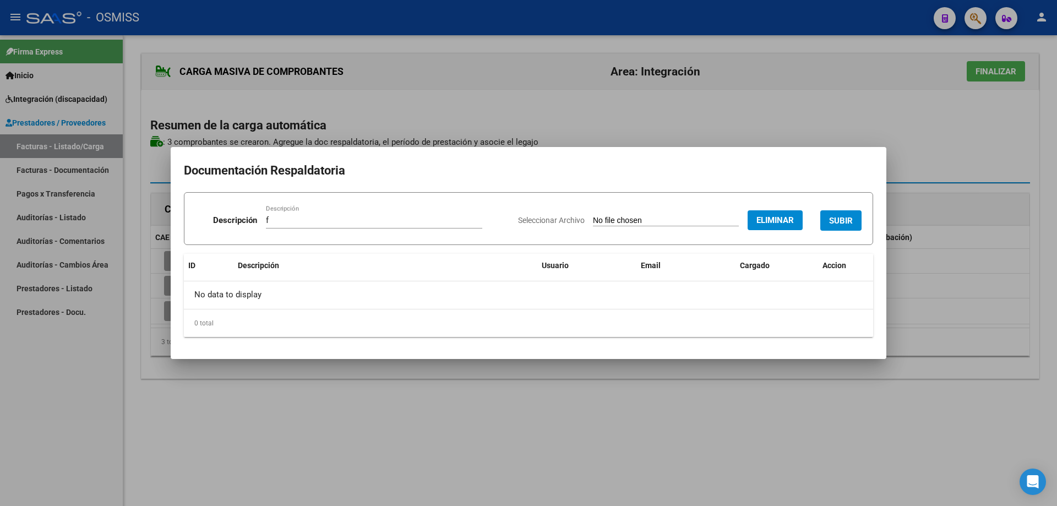
click at [836, 217] on span "SUBIR" at bounding box center [841, 221] width 24 height 10
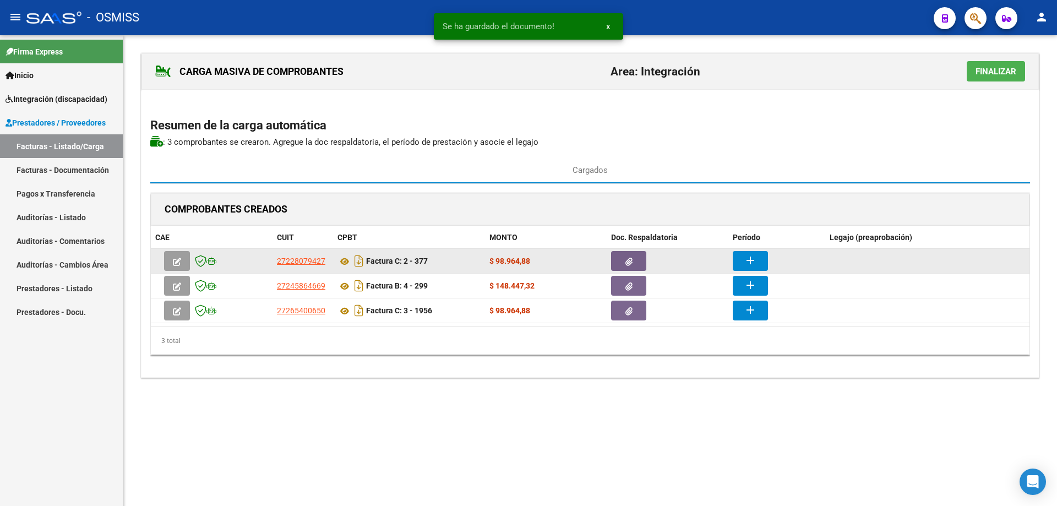
click at [752, 258] on mat-icon "add" at bounding box center [749, 260] width 13 height 13
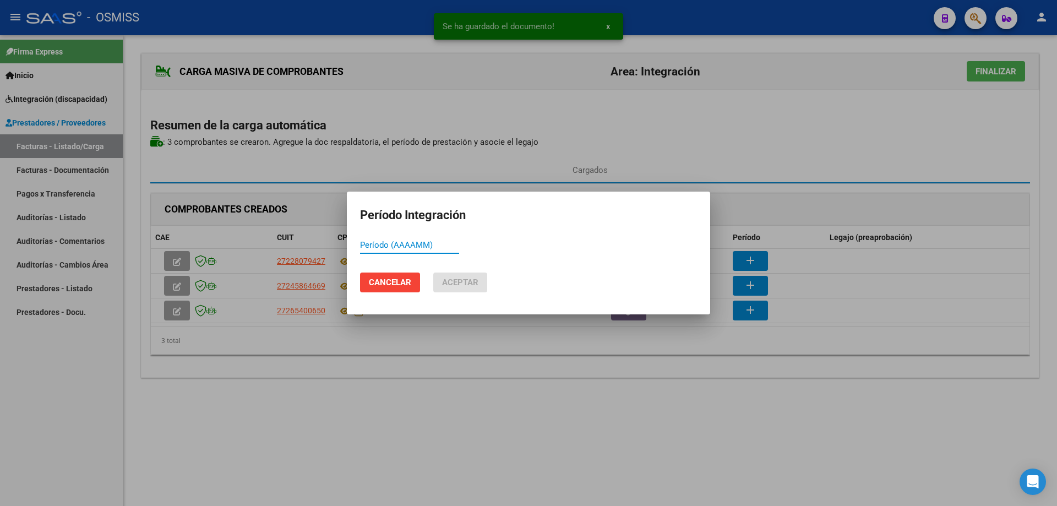
paste input "202509"
click at [454, 282] on span "Aceptar" at bounding box center [460, 282] width 36 height 10
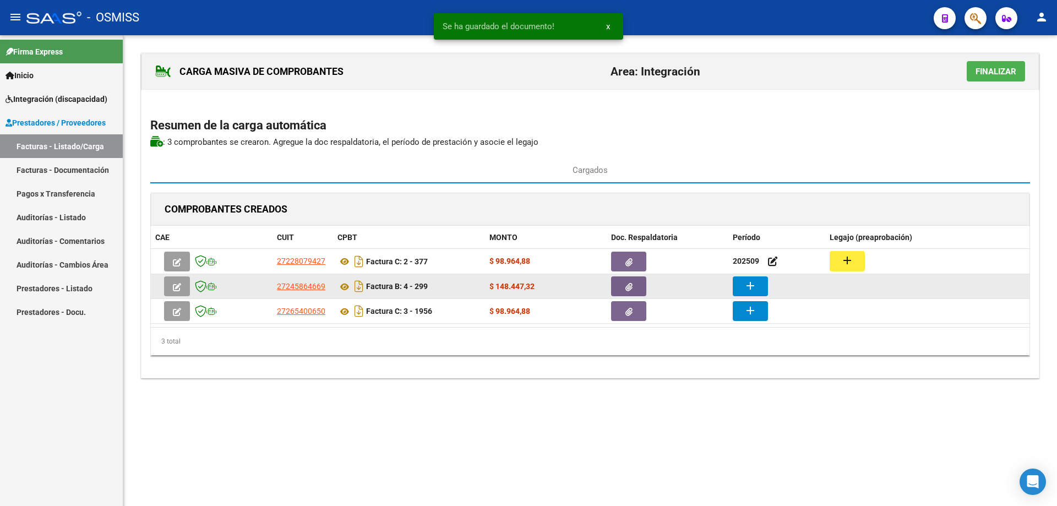
click at [755, 281] on mat-icon "add" at bounding box center [749, 285] width 13 height 13
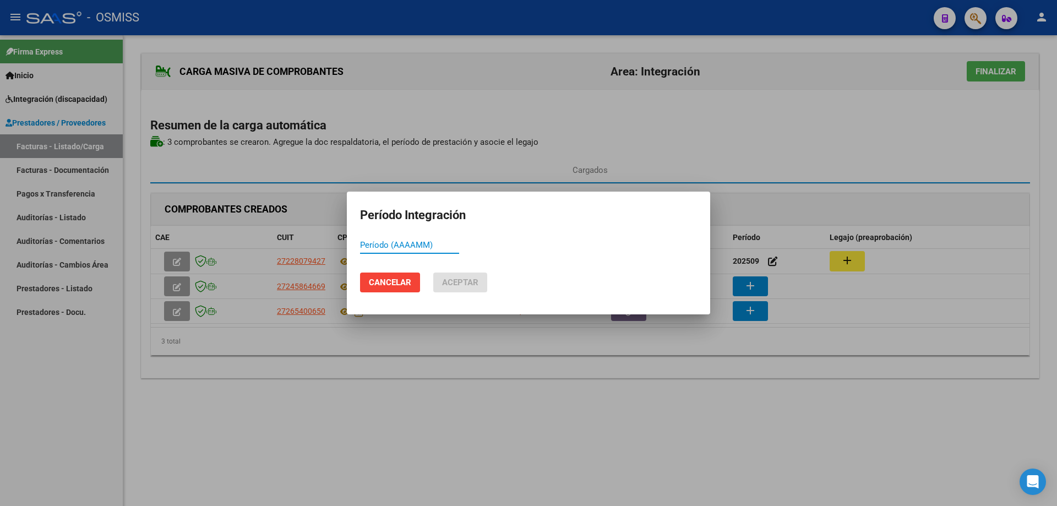
paste input "202509"
click at [474, 283] on span "Aceptar" at bounding box center [460, 282] width 36 height 10
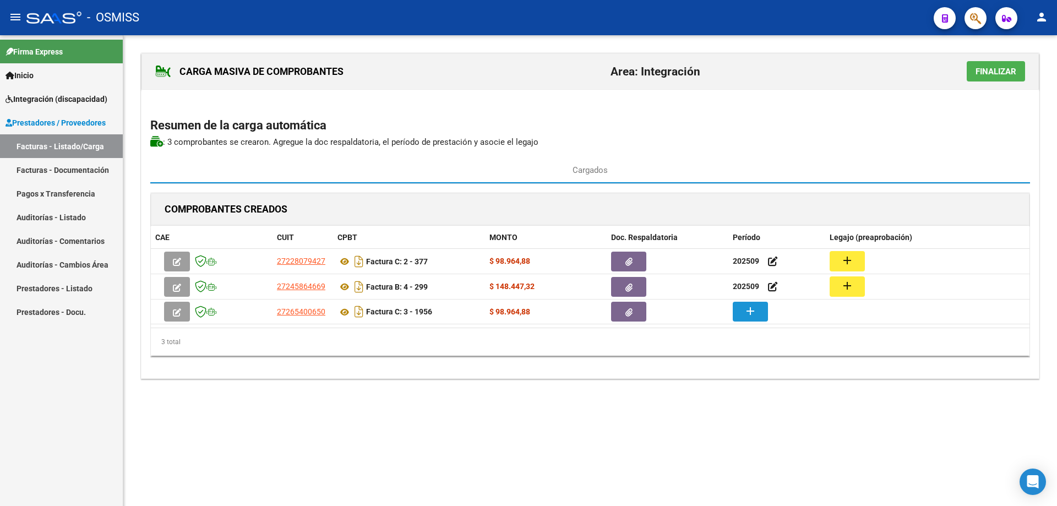
click at [746, 315] on mat-icon "add" at bounding box center [749, 310] width 13 height 13
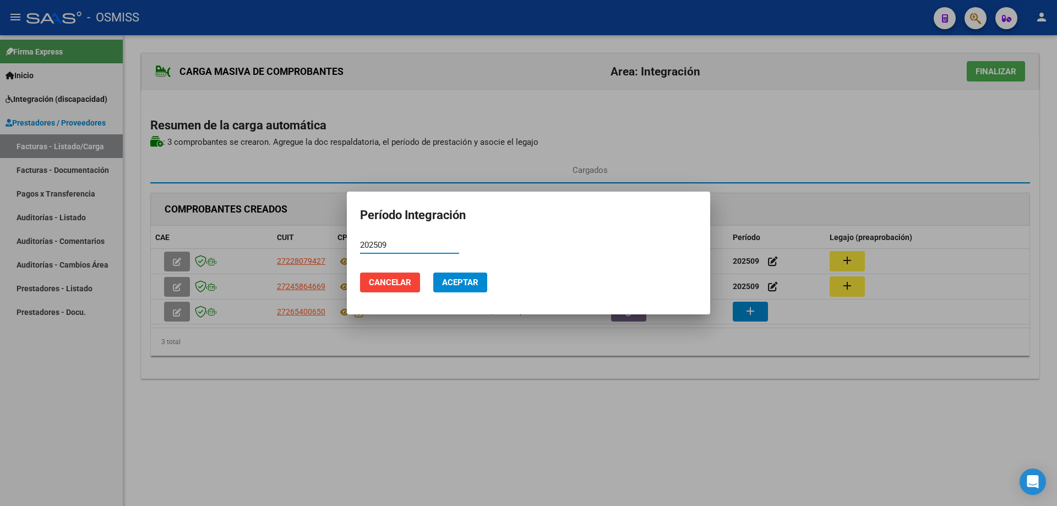
click at [453, 285] on span "Aceptar" at bounding box center [460, 282] width 36 height 10
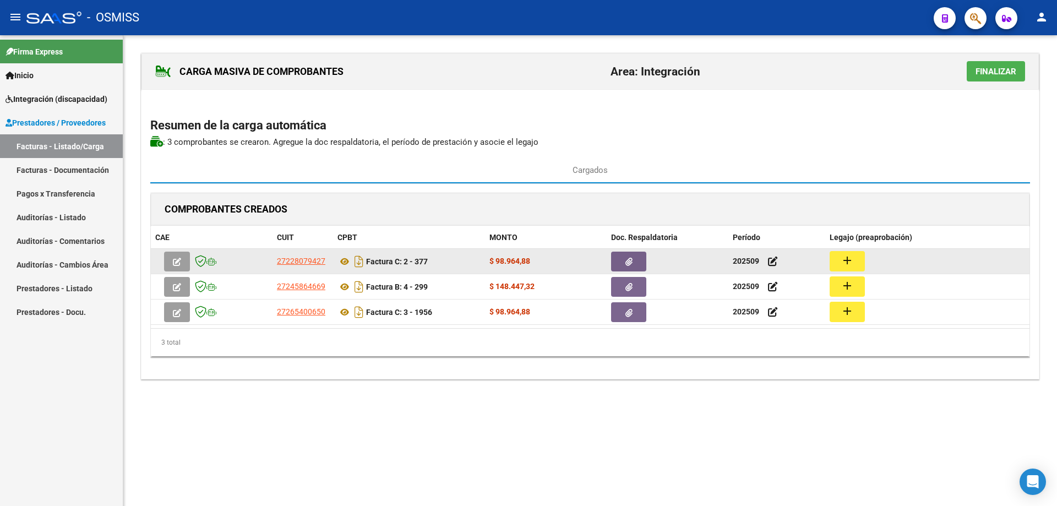
click at [856, 255] on button "add" at bounding box center [846, 261] width 35 height 20
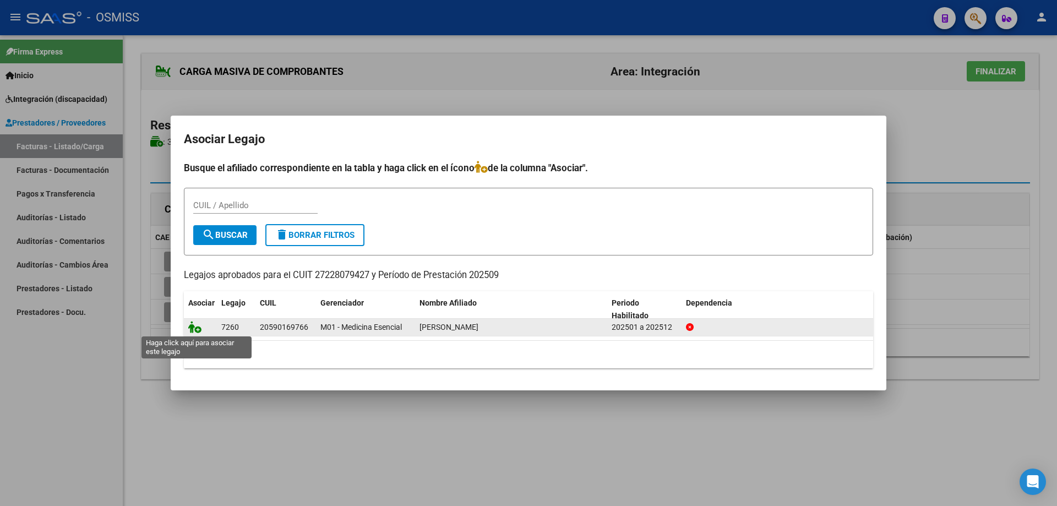
click at [196, 329] on icon at bounding box center [194, 327] width 13 height 12
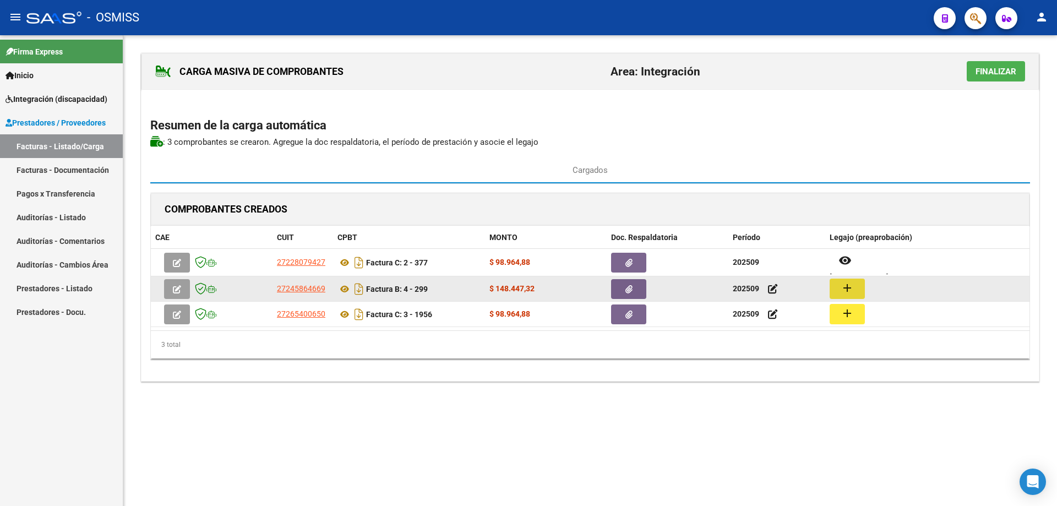
click at [841, 285] on mat-icon "add" at bounding box center [846, 287] width 13 height 13
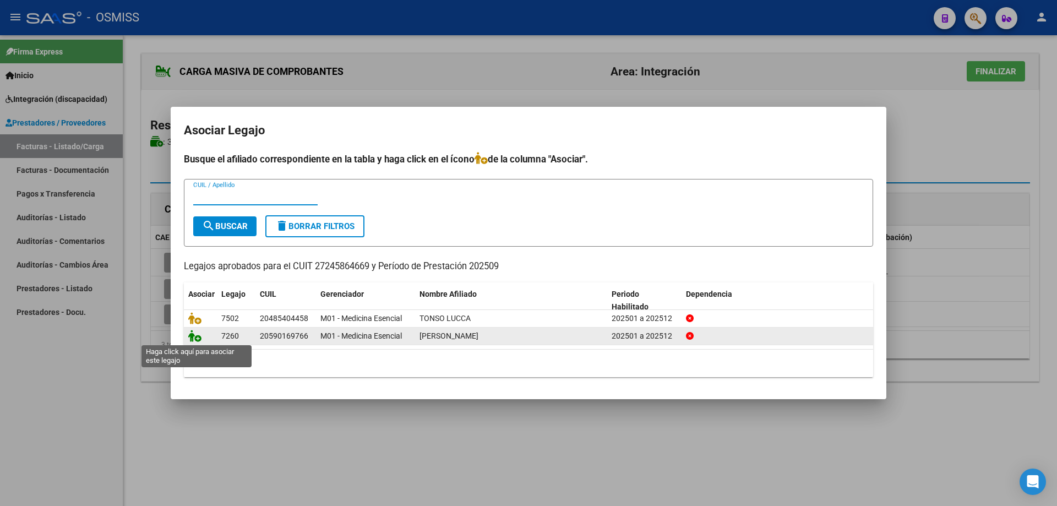
click at [193, 338] on icon at bounding box center [194, 336] width 13 height 12
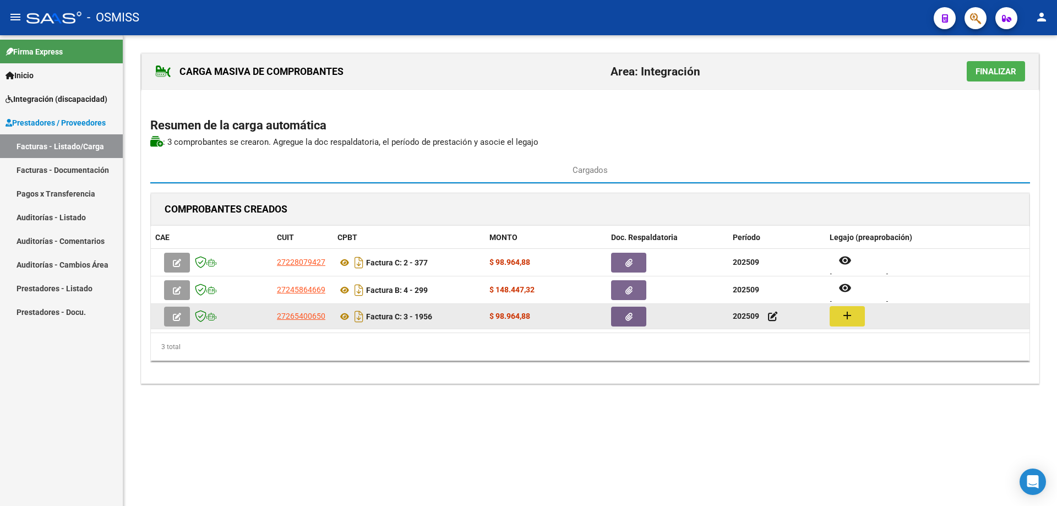
click at [855, 316] on button "add" at bounding box center [846, 316] width 35 height 20
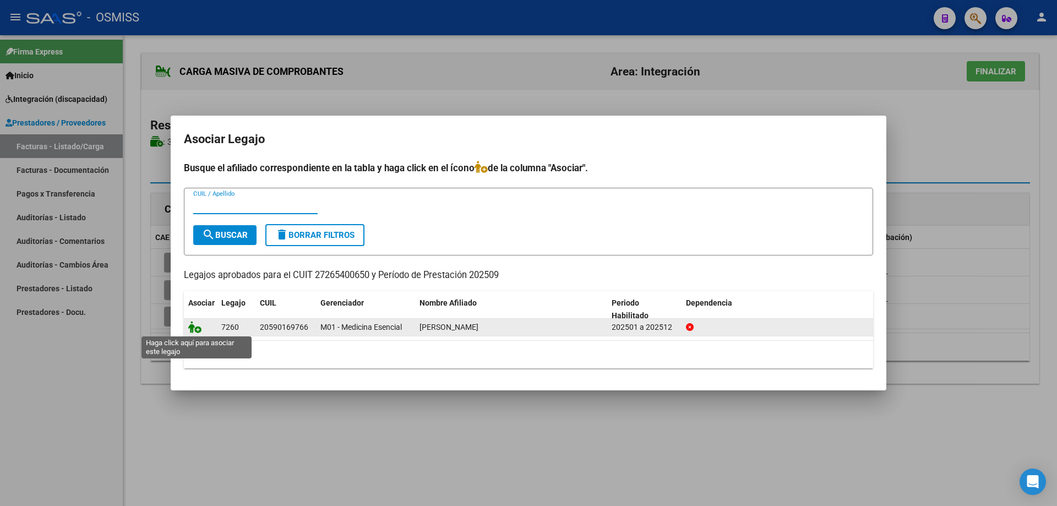
click at [199, 326] on icon at bounding box center [194, 327] width 13 height 12
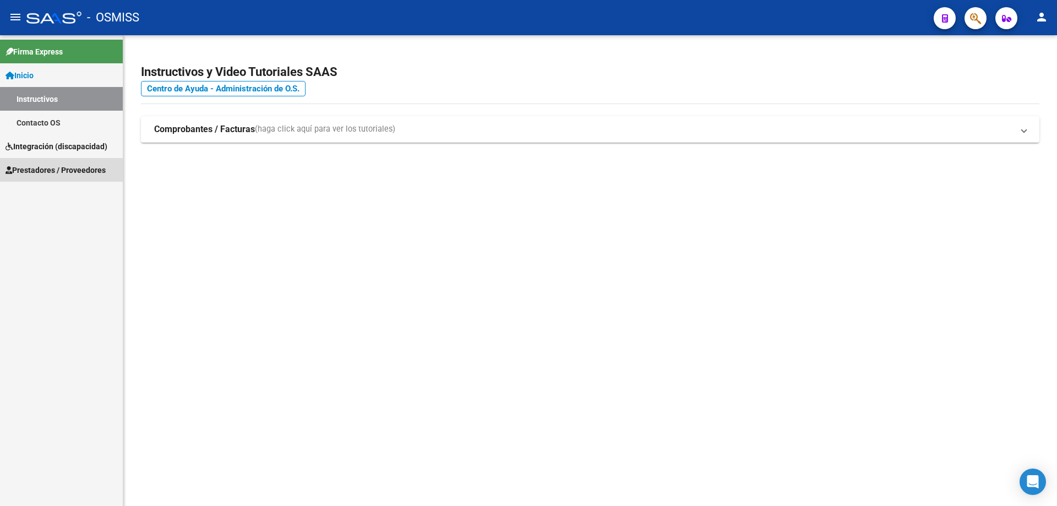
click at [59, 173] on span "Prestadores / Proveedores" at bounding box center [56, 170] width 100 height 12
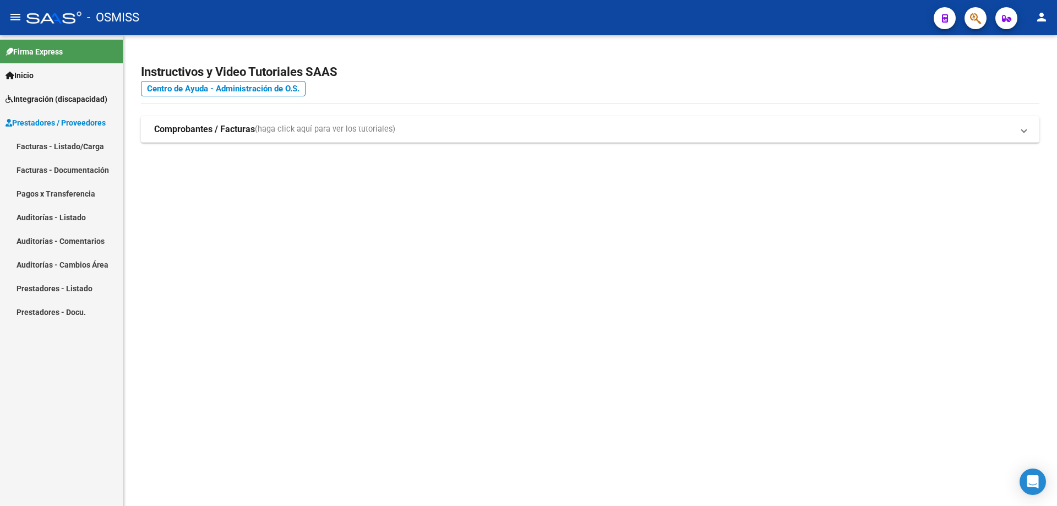
click at [62, 149] on link "Facturas - Listado/Carga" at bounding box center [61, 146] width 123 height 24
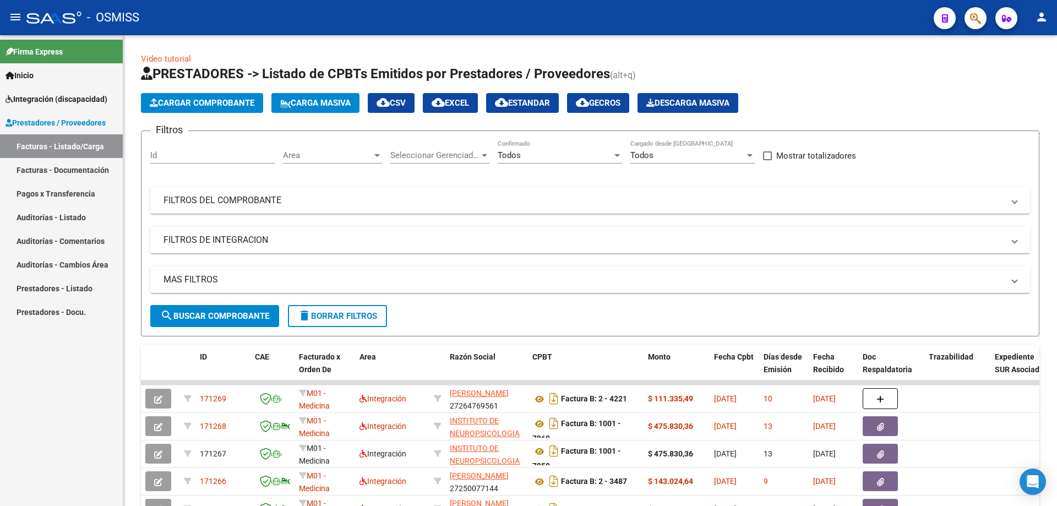
click at [211, 240] on mat-panel-title "FILTROS DE INTEGRACION" at bounding box center [583, 240] width 840 height 12
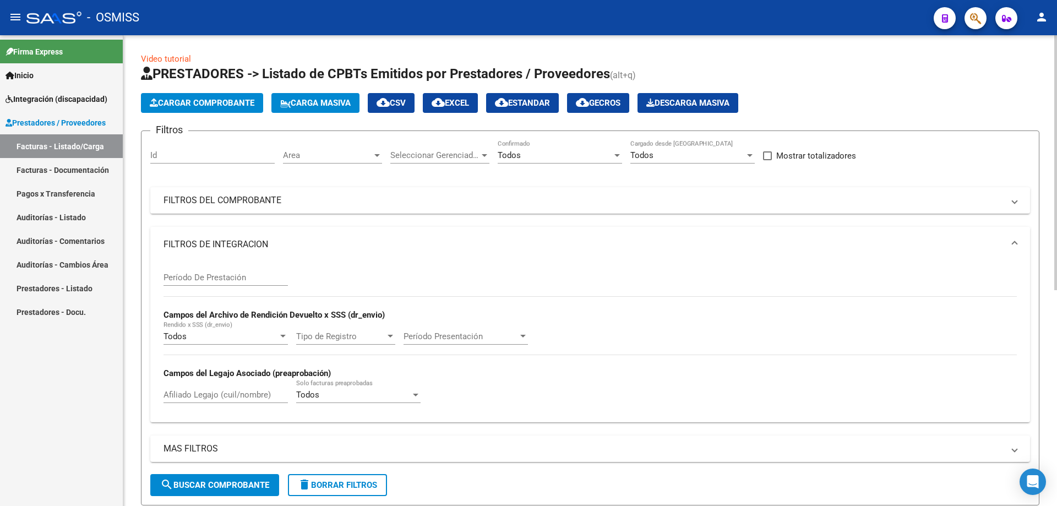
click at [256, 244] on mat-panel-title "FILTROS DE INTEGRACION" at bounding box center [583, 244] width 840 height 12
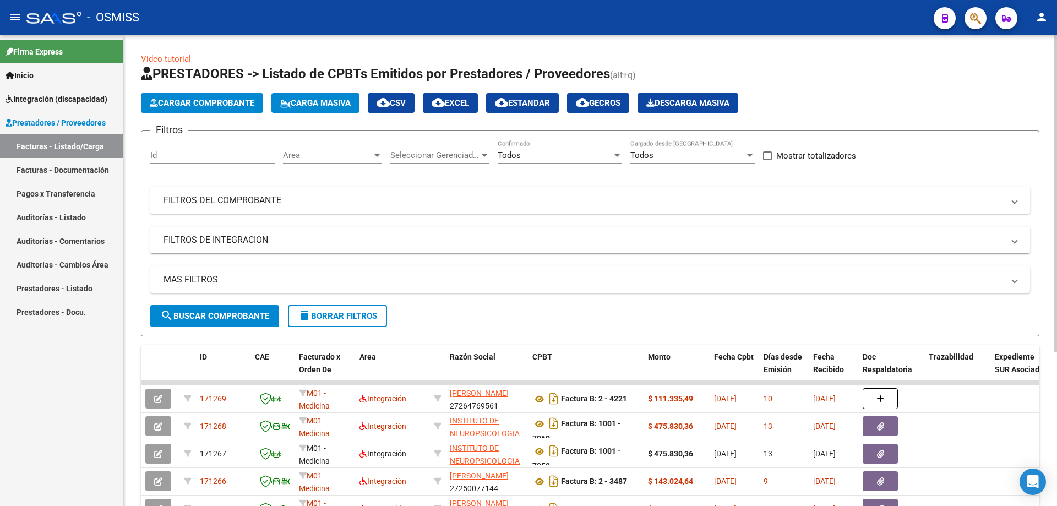
click at [253, 200] on mat-panel-title "FILTROS DEL COMPROBANTE" at bounding box center [583, 200] width 840 height 12
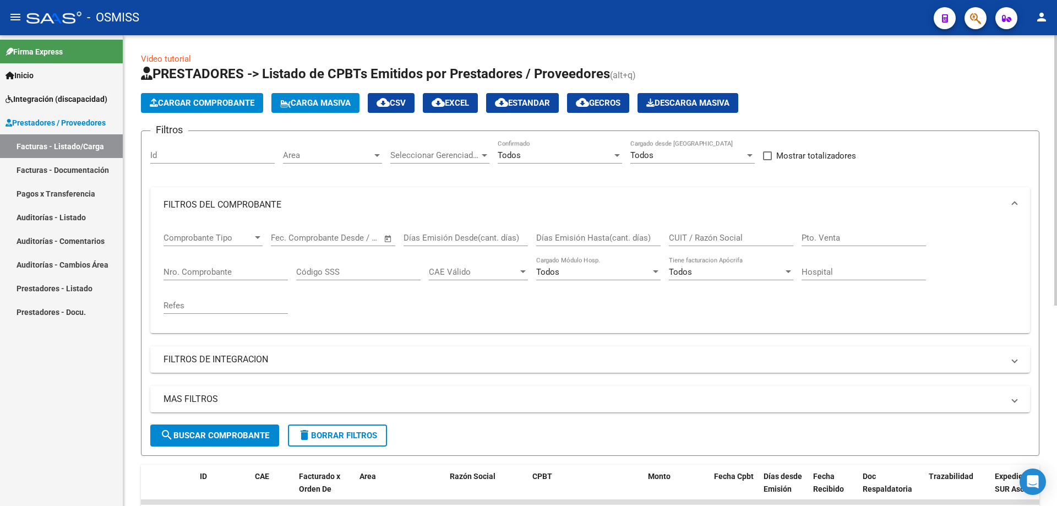
click at [693, 233] on input "CUIT / Razón Social" at bounding box center [731, 238] width 124 height 10
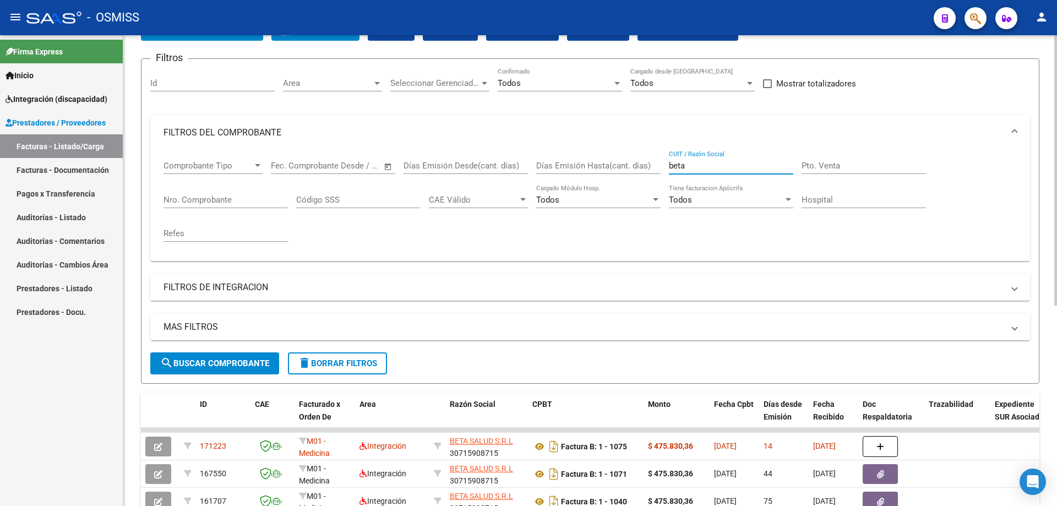
scroll to position [110, 0]
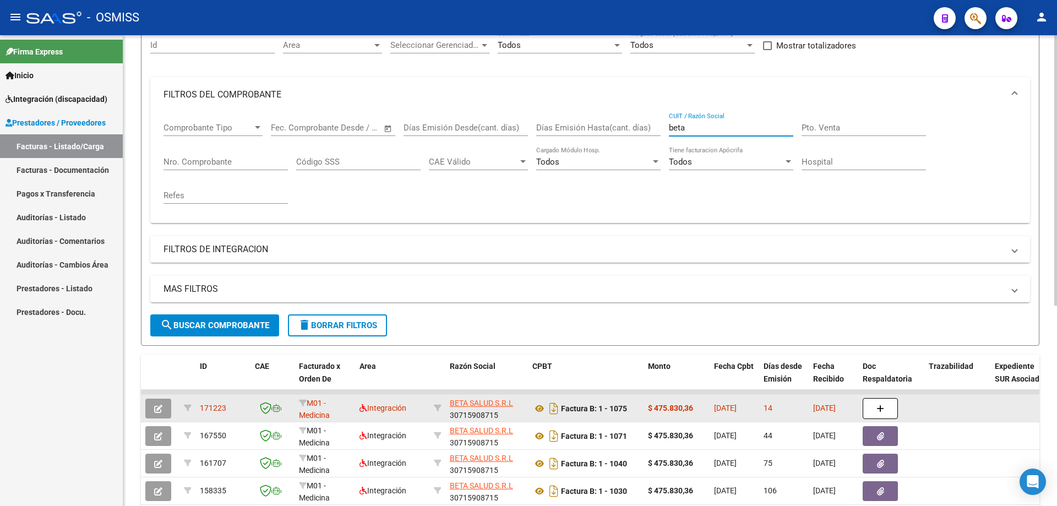
type input "beta"
click at [157, 409] on icon "button" at bounding box center [158, 408] width 8 height 8
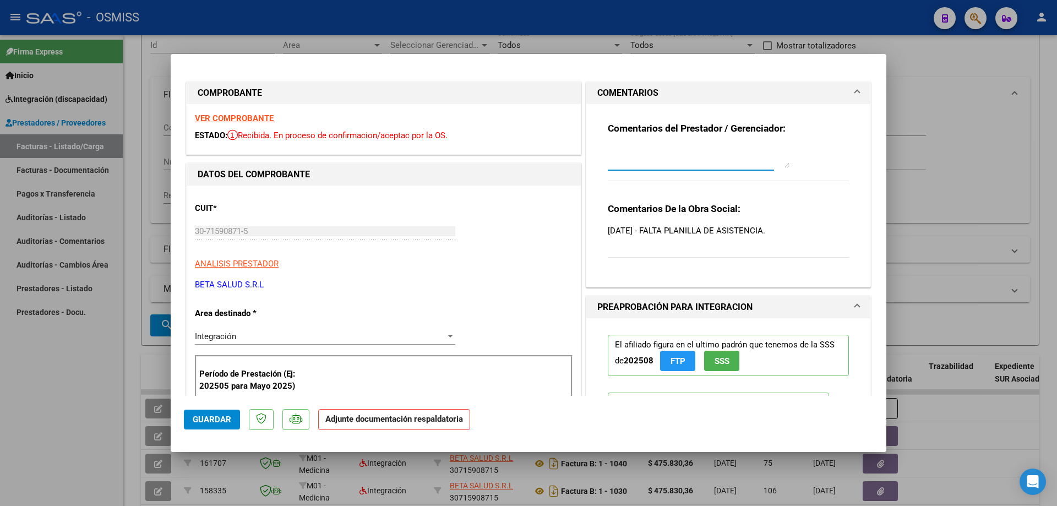
click at [652, 158] on textarea at bounding box center [699, 157] width 182 height 22
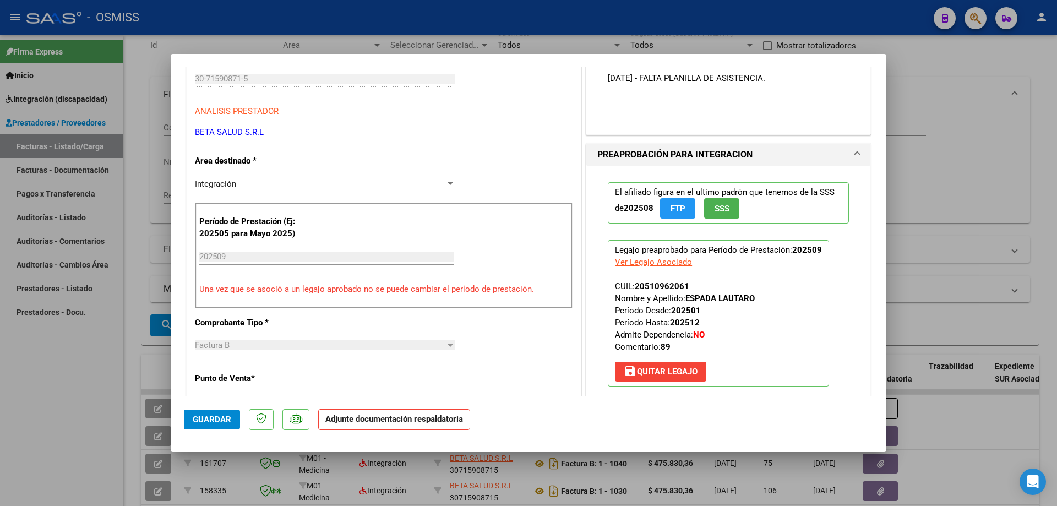
scroll to position [220, 0]
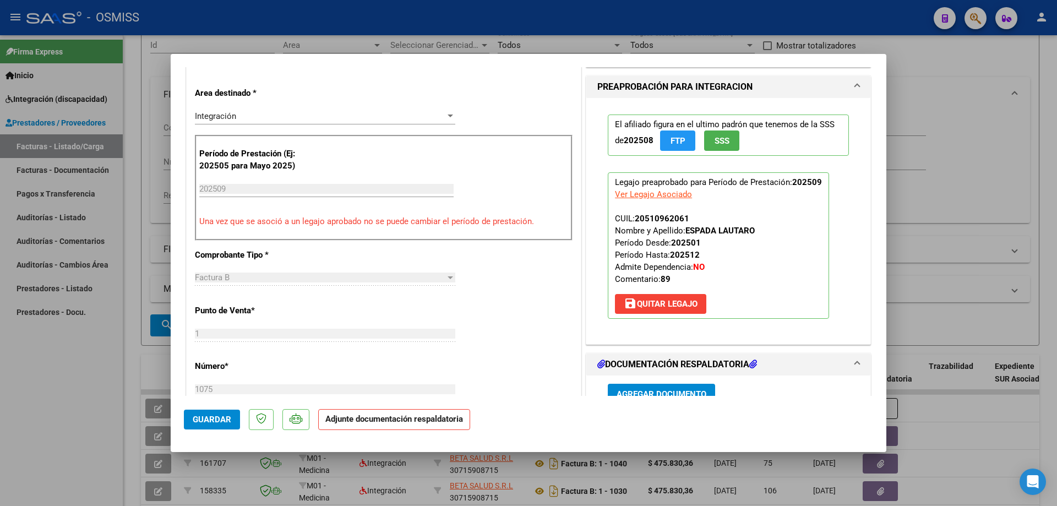
type textarea "adjunto asist 14/10"
click at [654, 390] on span "Agregar Documento" at bounding box center [661, 394] width 90 height 10
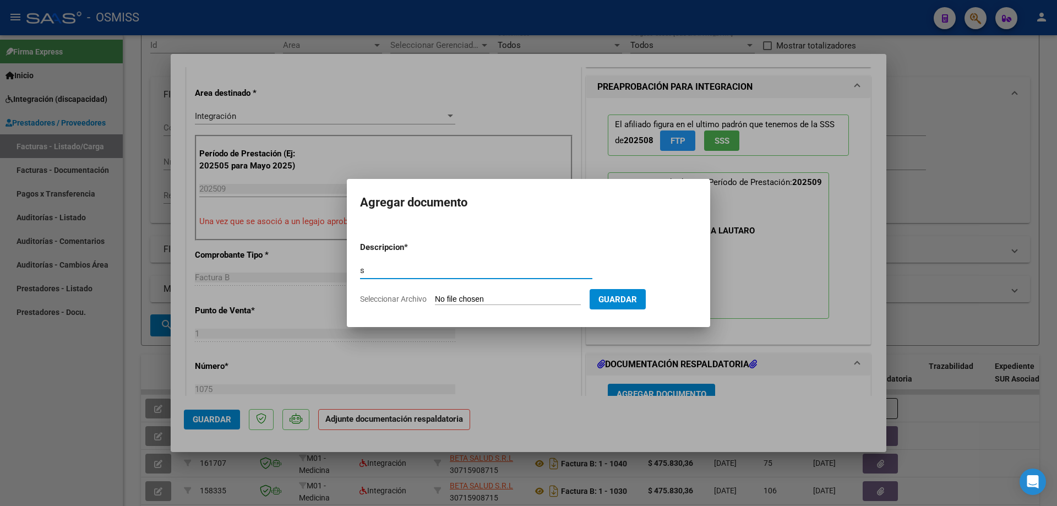
type input "s"
click at [516, 298] on input "Seleccionar Archivo" at bounding box center [508, 299] width 146 height 10
type input "C:\fakepath\2025-09-ESPADA LAUTARO-SAIE.pdf"
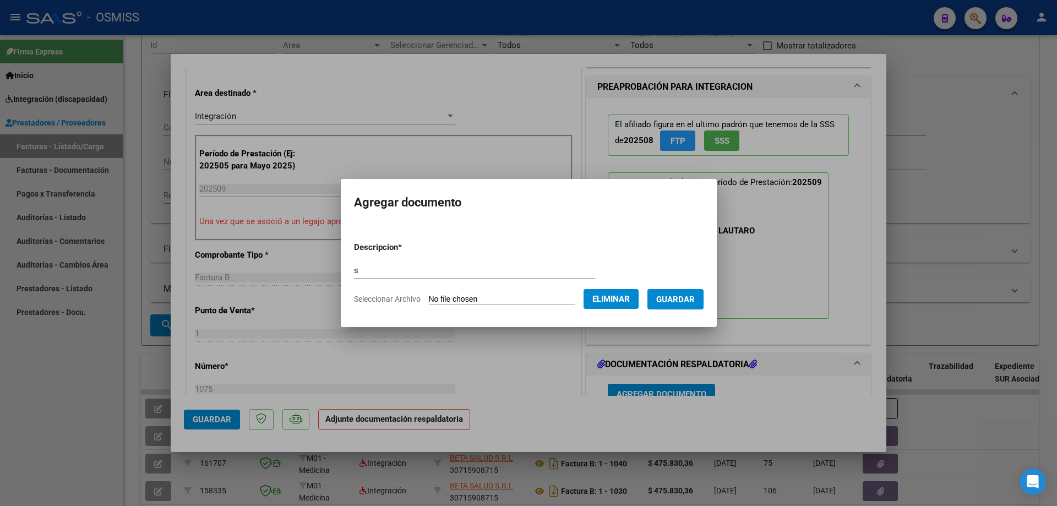
click at [672, 297] on span "Guardar" at bounding box center [675, 299] width 39 height 10
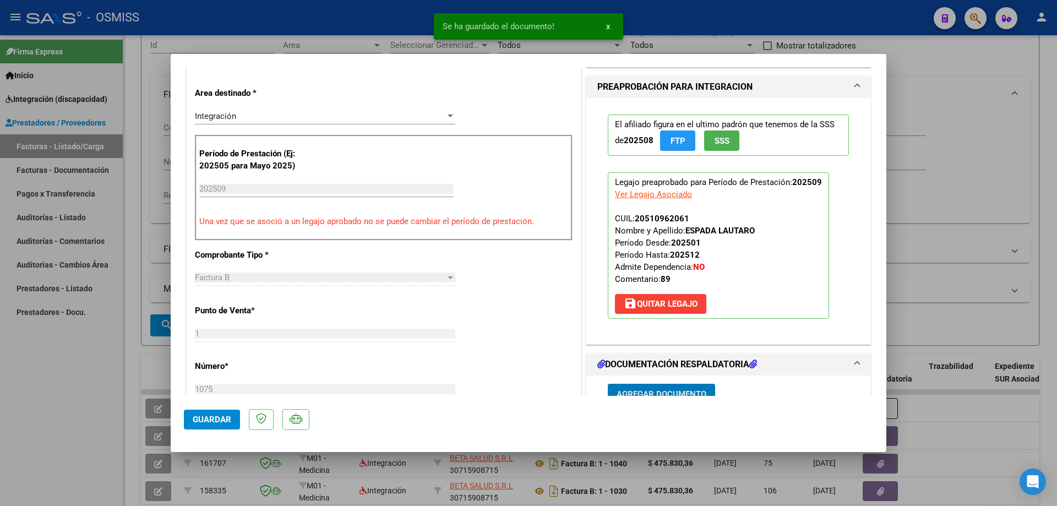
scroll to position [228, 0]
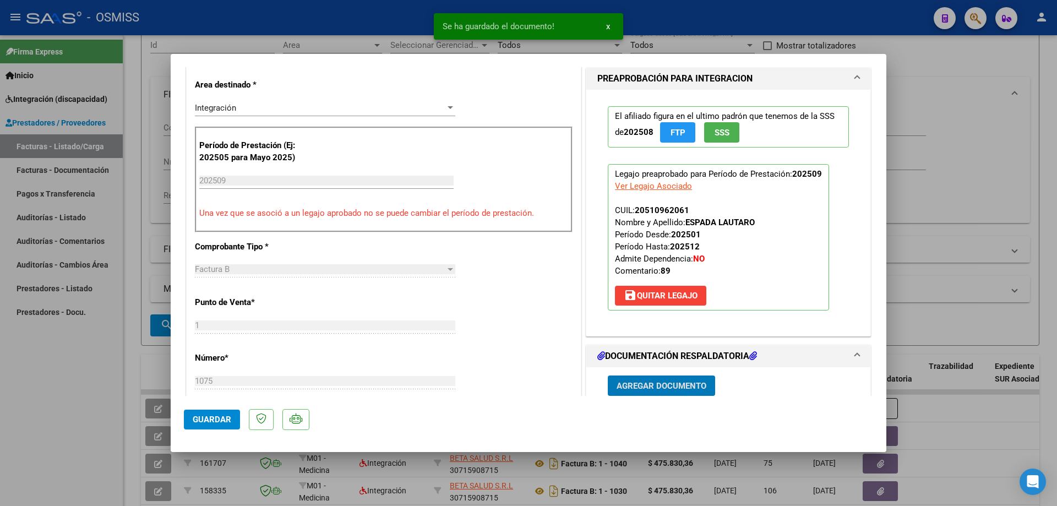
click at [199, 417] on span "Guardar" at bounding box center [212, 419] width 39 height 10
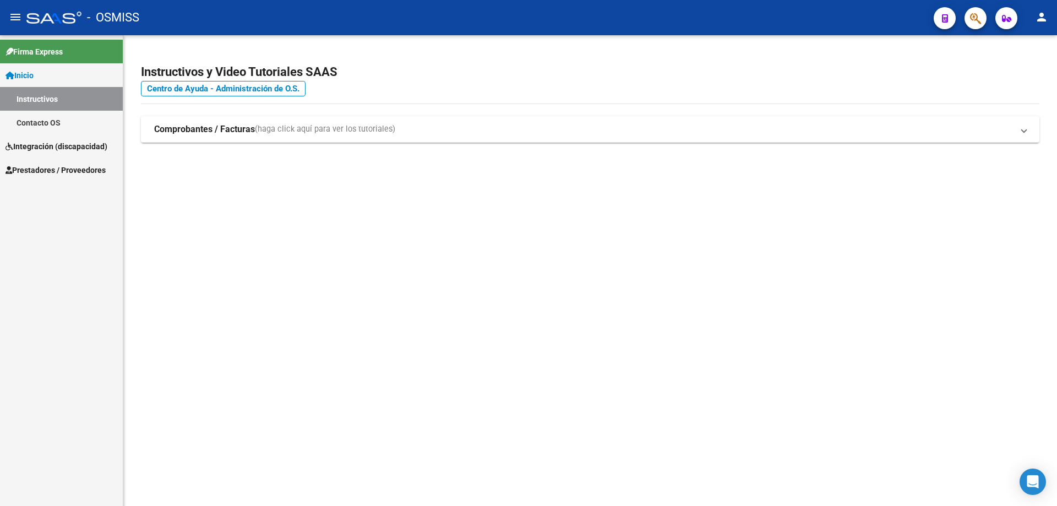
click at [31, 171] on span "Prestadores / Proveedores" at bounding box center [56, 170] width 100 height 12
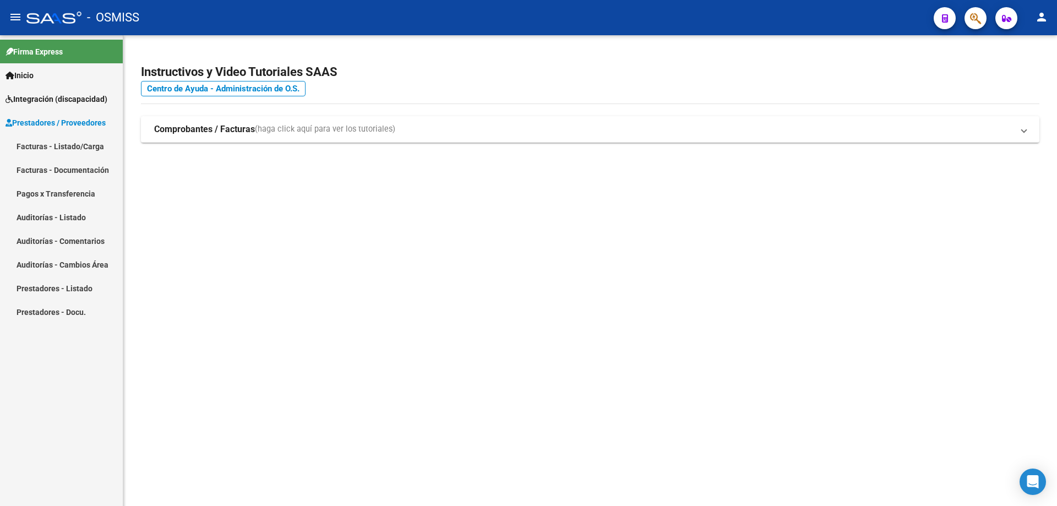
click at [36, 146] on link "Facturas - Listado/Carga" at bounding box center [61, 146] width 123 height 24
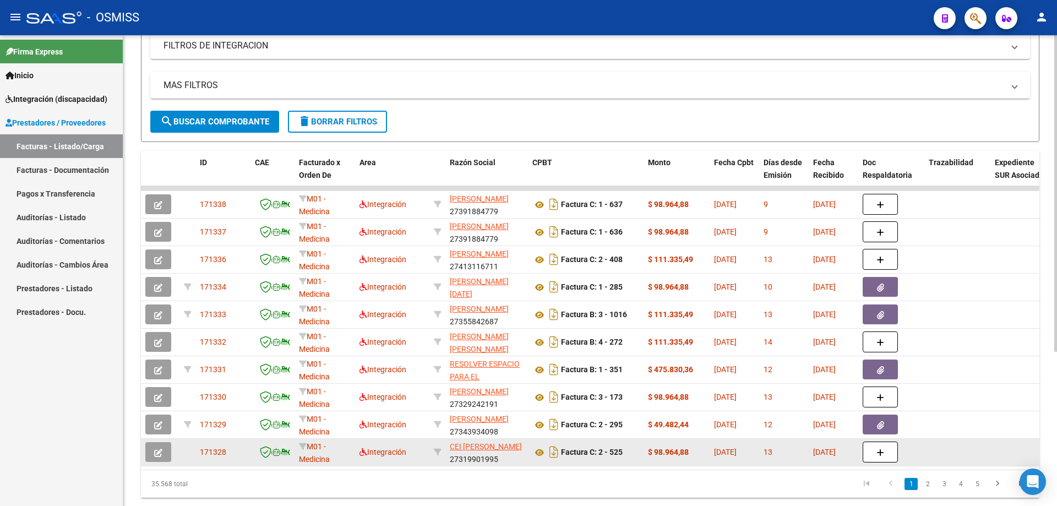
scroll to position [220, 0]
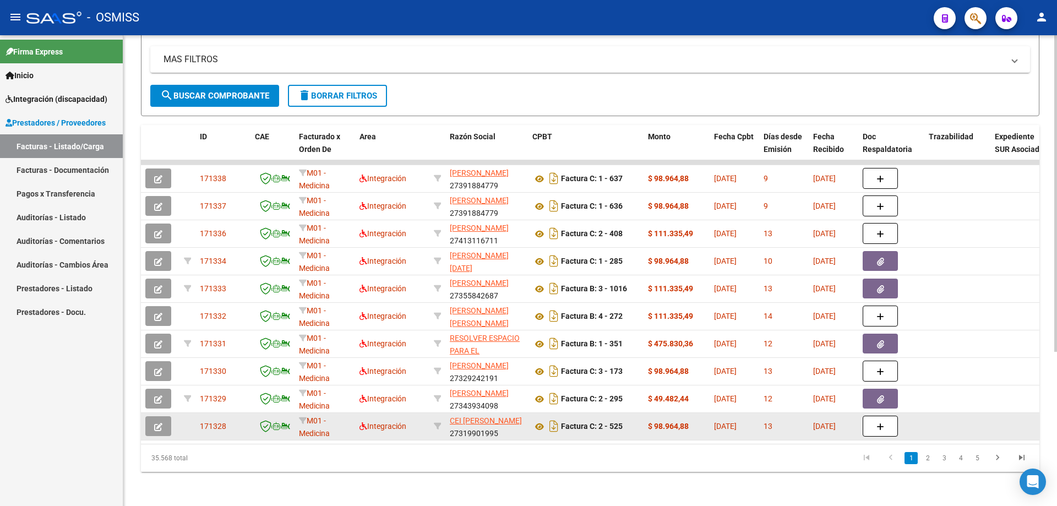
click at [152, 429] on button "button" at bounding box center [158, 426] width 26 height 20
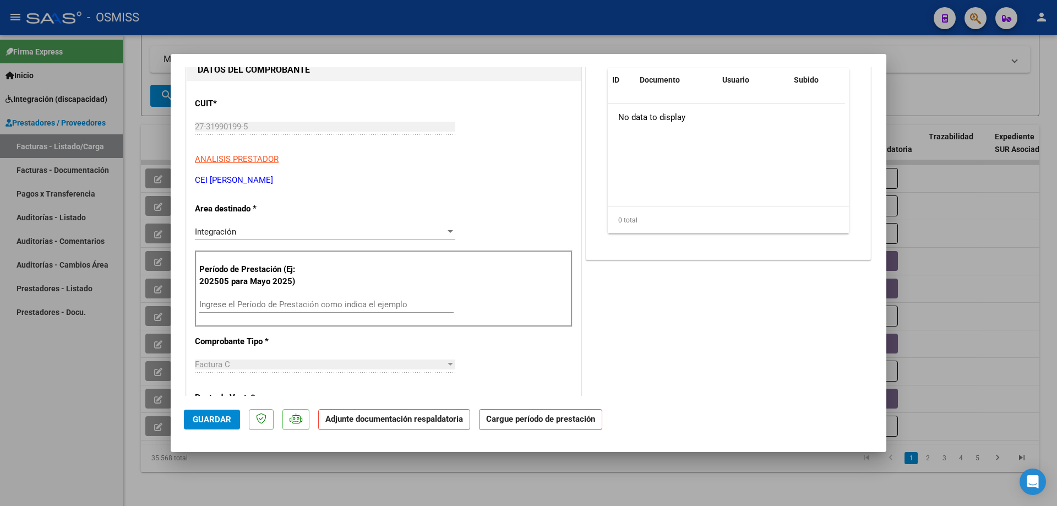
scroll to position [110, 0]
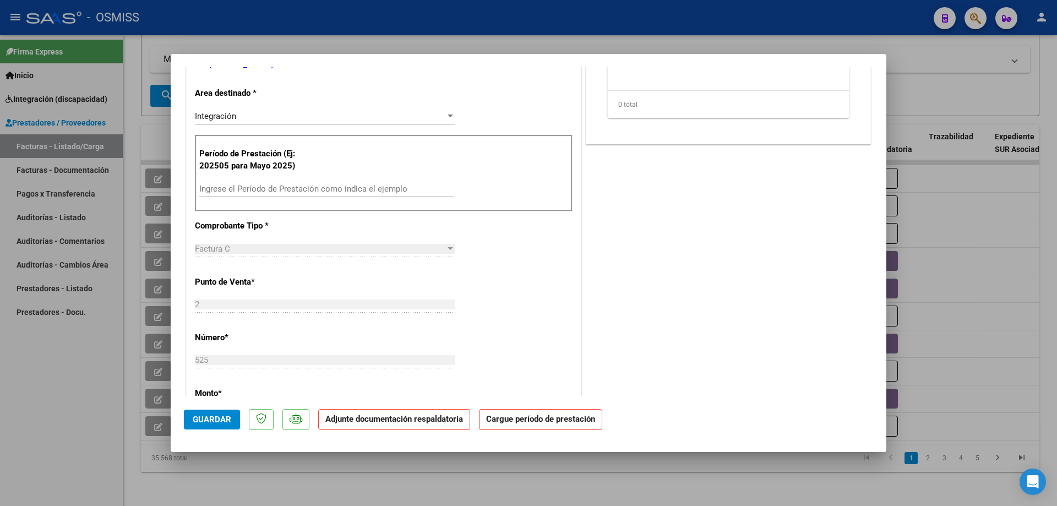
type input "$ 0,00"
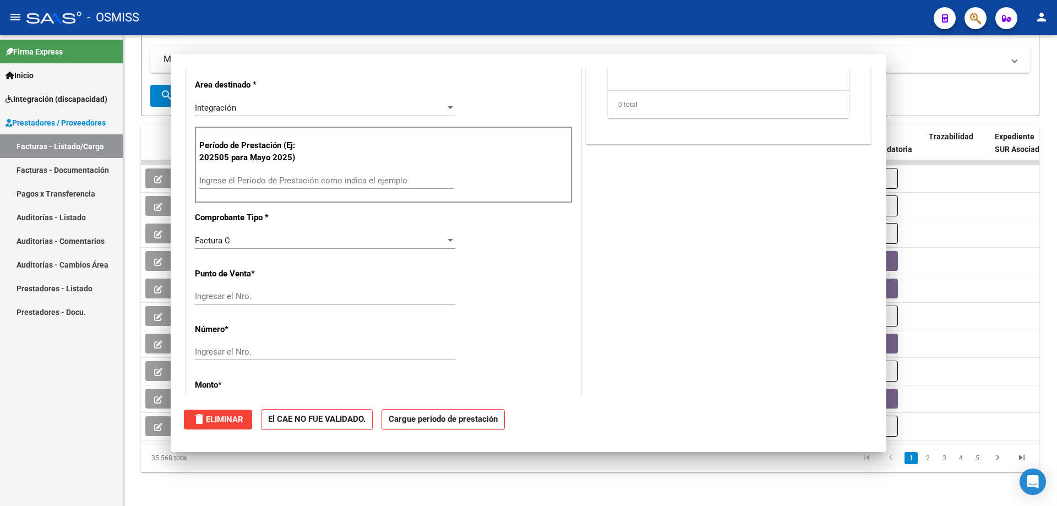
scroll to position [212, 0]
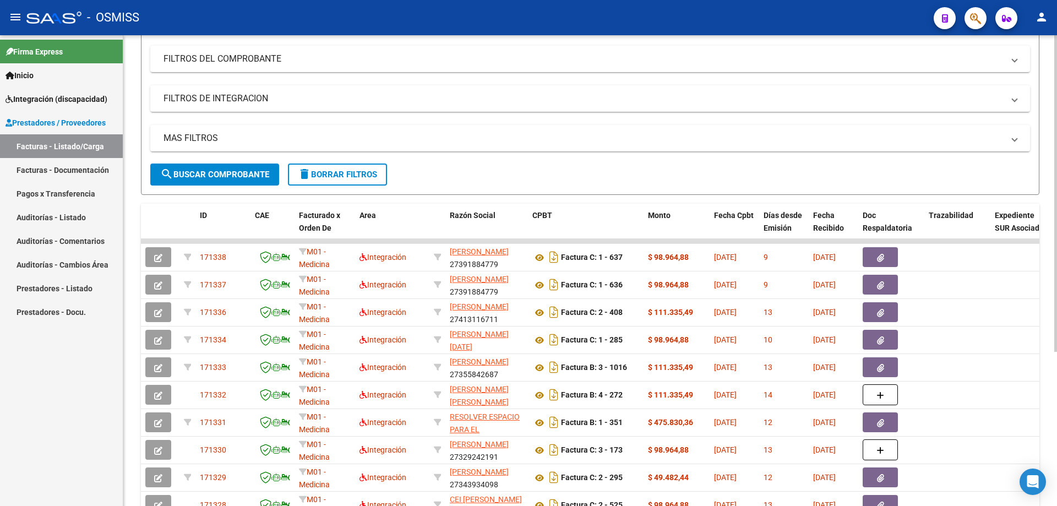
scroll to position [165, 0]
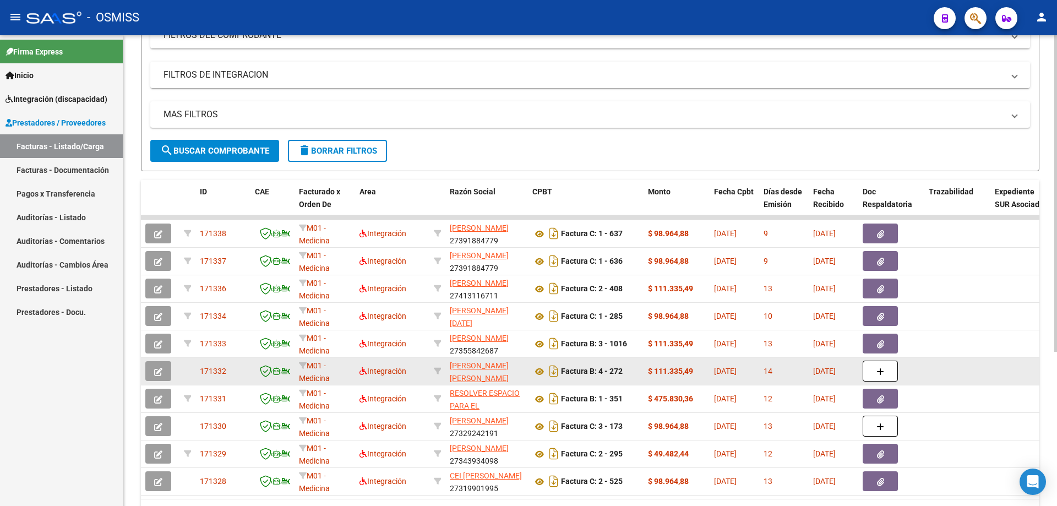
click at [161, 370] on icon "button" at bounding box center [158, 372] width 8 height 8
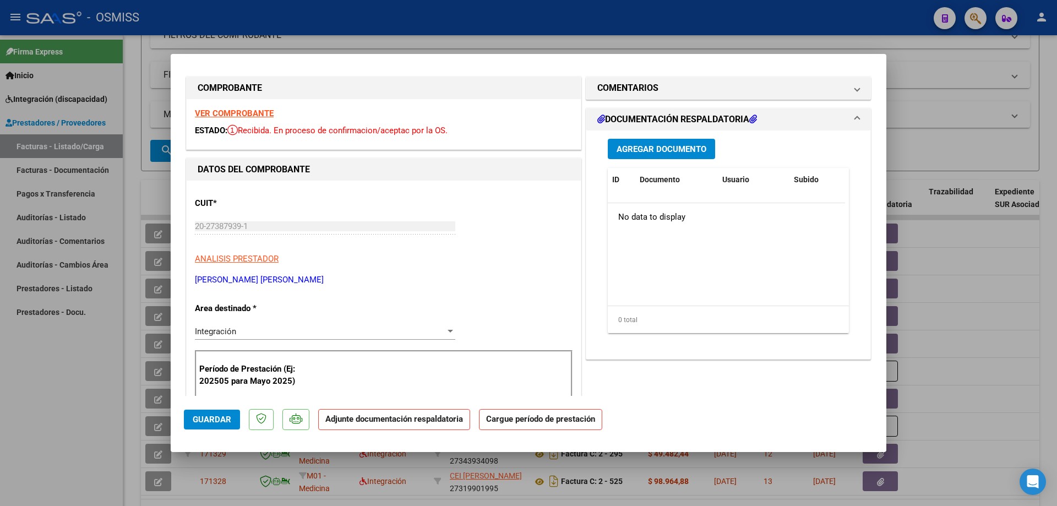
scroll to position [0, 0]
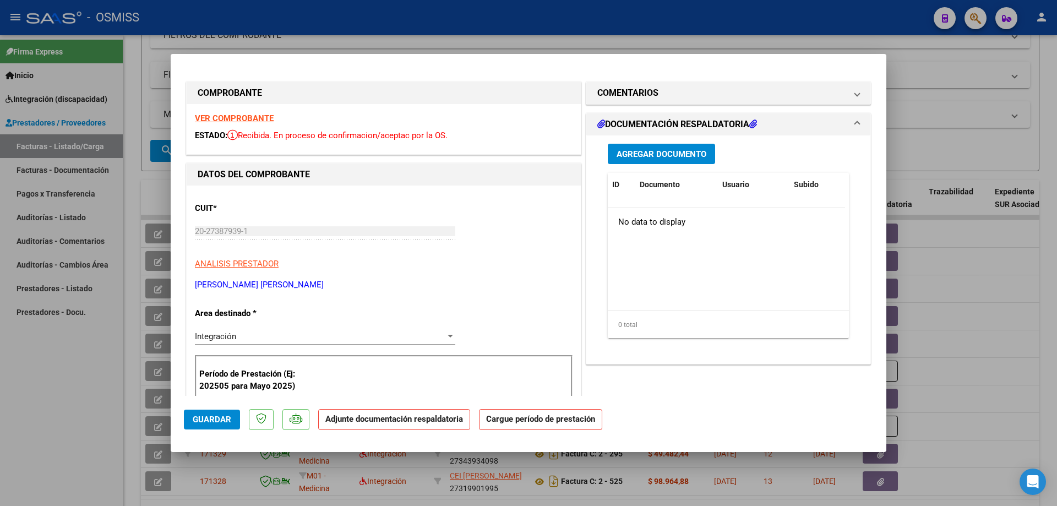
type input "$ 0,00"
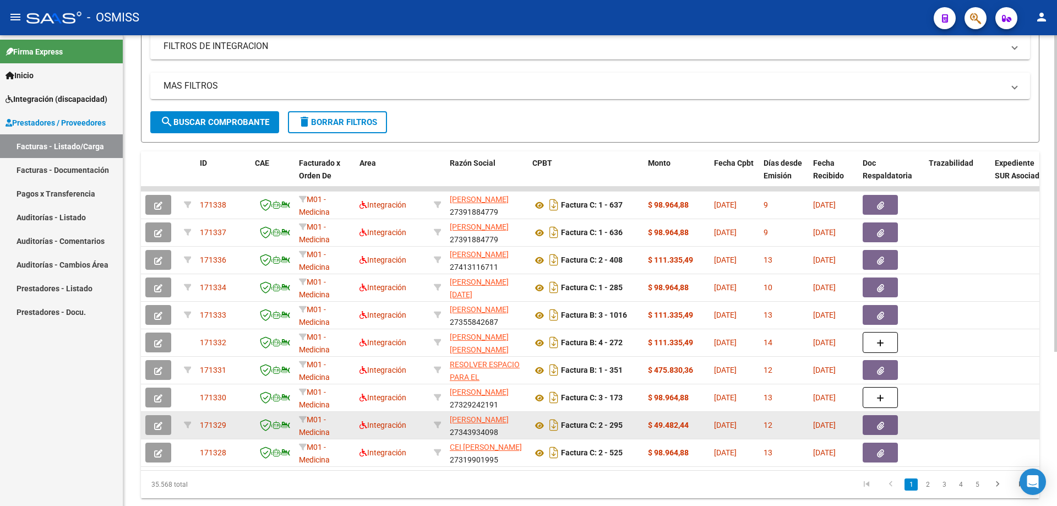
scroll to position [220, 0]
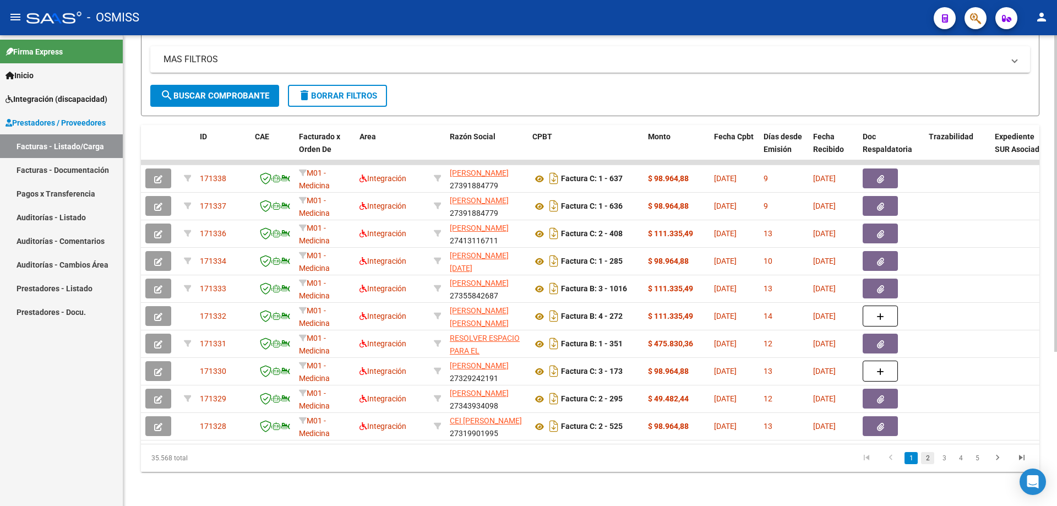
click at [931, 464] on link "2" at bounding box center [927, 458] width 13 height 12
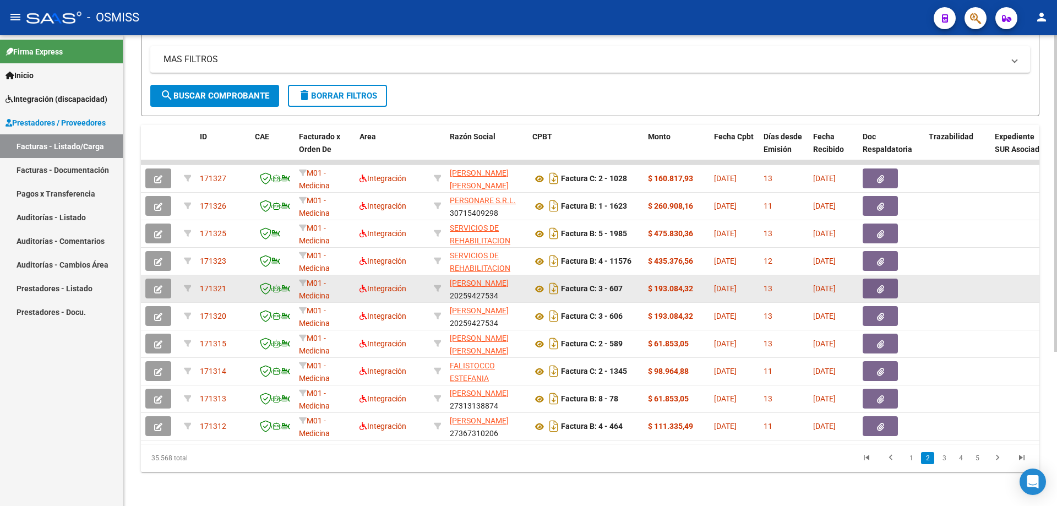
click at [158, 291] on icon "button" at bounding box center [158, 289] width 8 height 8
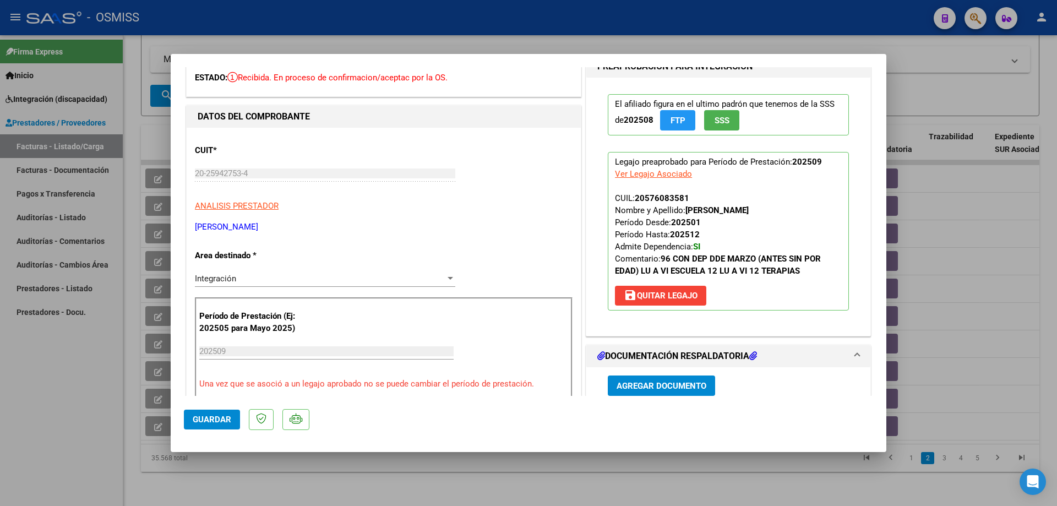
scroll to position [55, 0]
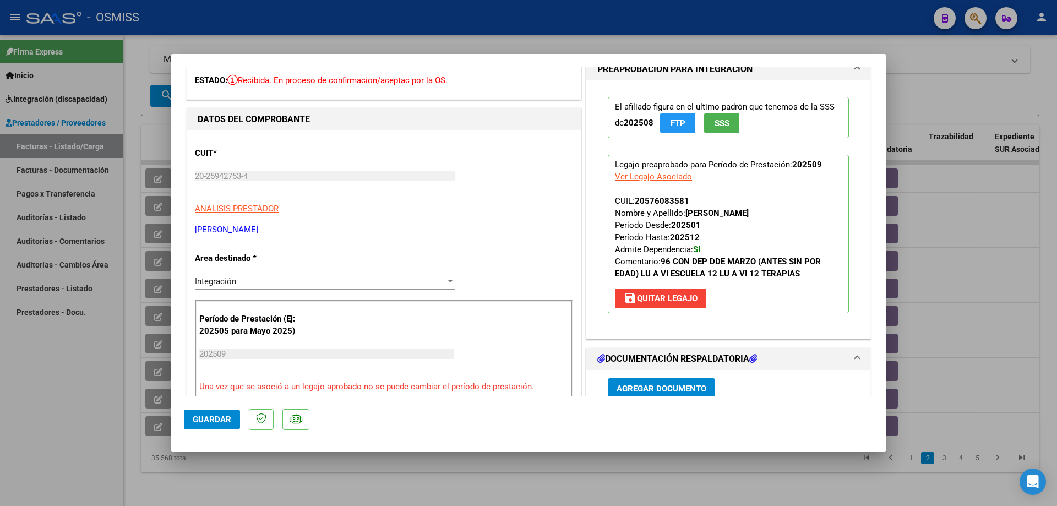
type input "$ 0,00"
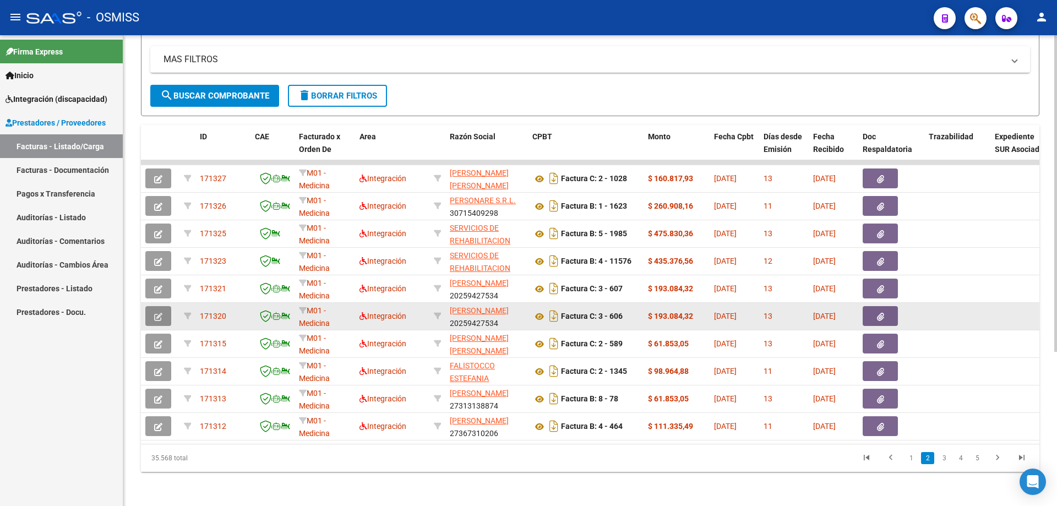
click at [165, 314] on button "button" at bounding box center [158, 316] width 26 height 20
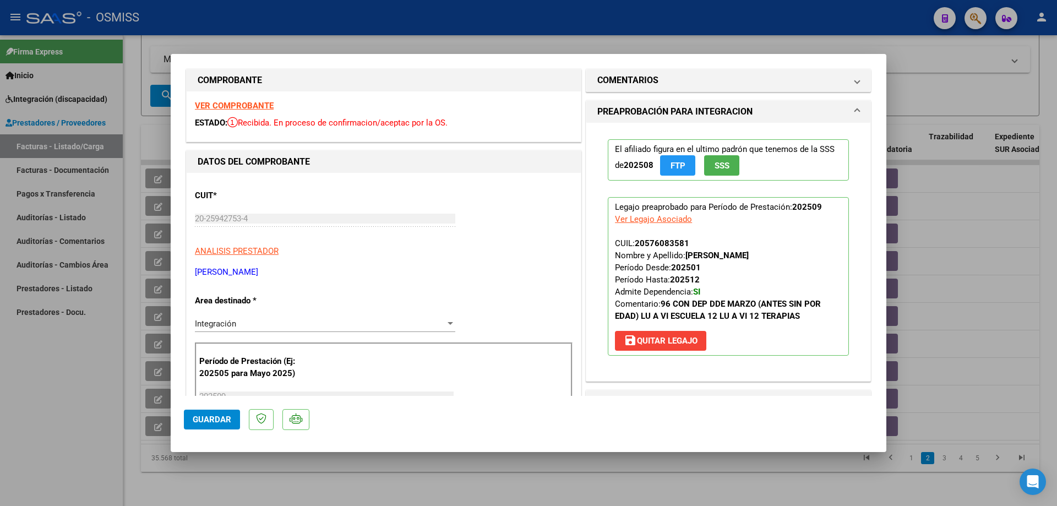
scroll to position [0, 0]
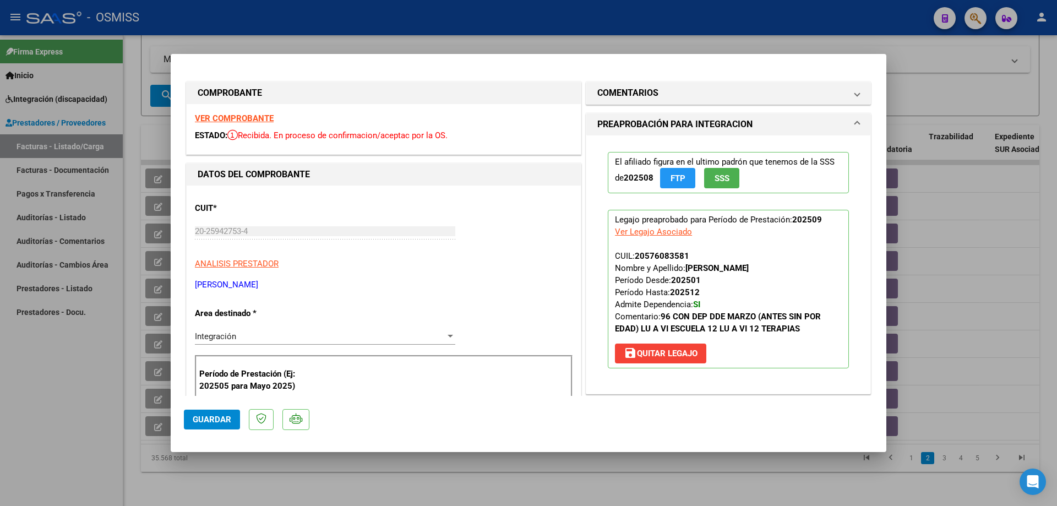
click at [234, 119] on strong "VER COMPROBANTE" at bounding box center [234, 118] width 79 height 10
type input "$ 0,00"
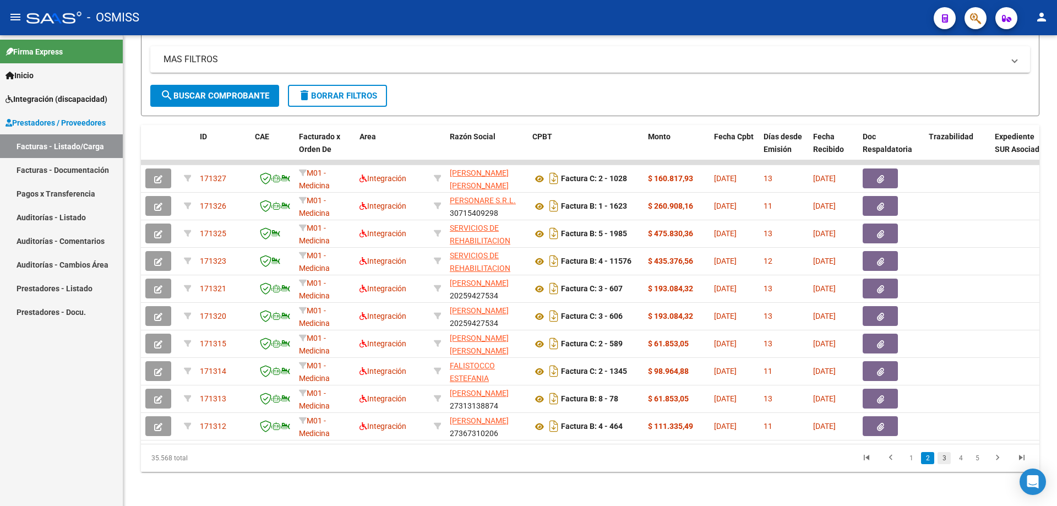
click at [948, 464] on link "3" at bounding box center [943, 458] width 13 height 12
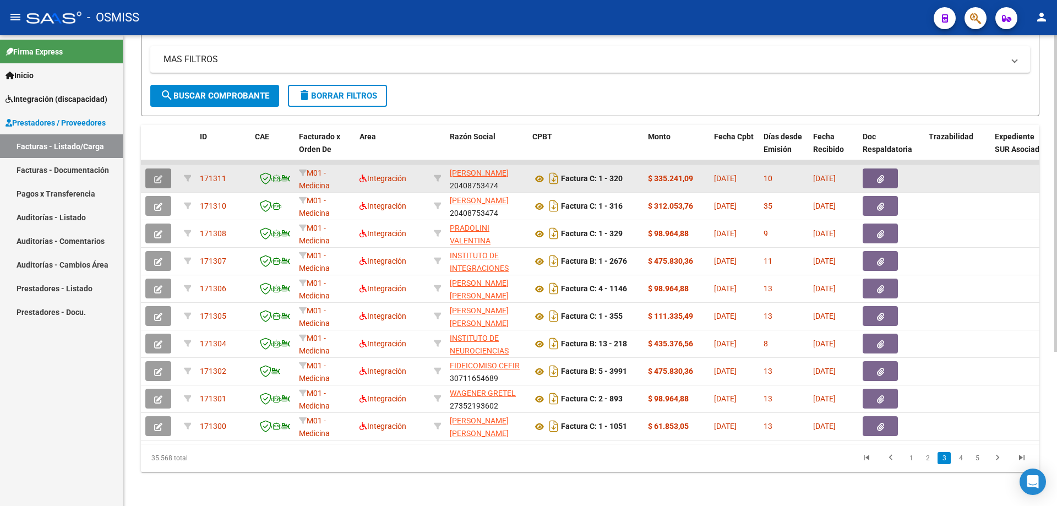
click at [156, 182] on icon "button" at bounding box center [158, 179] width 8 height 8
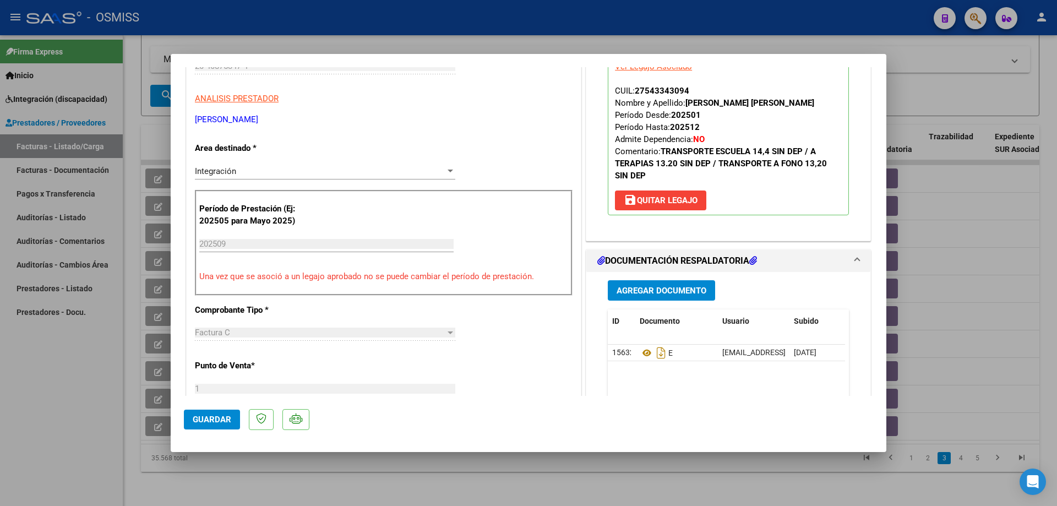
type input "$ 0,00"
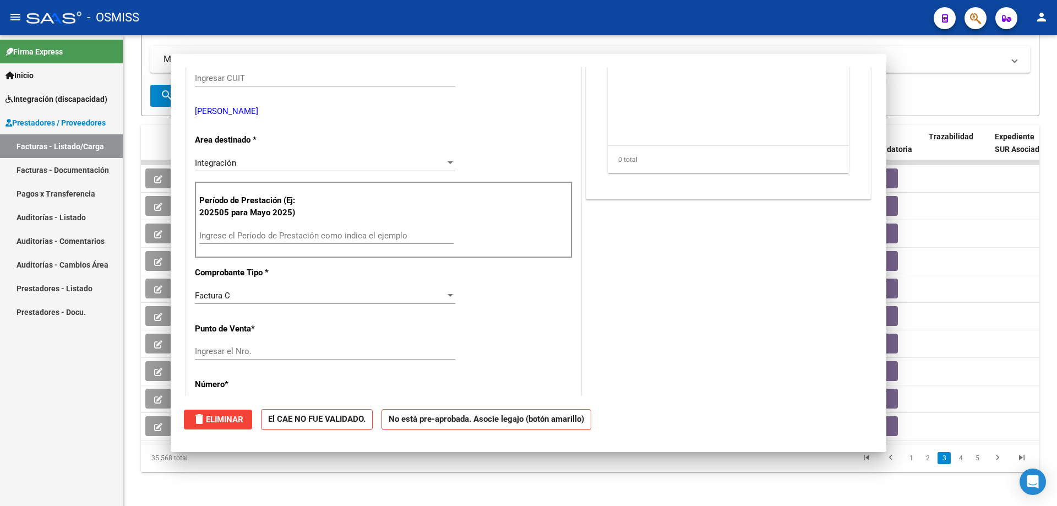
scroll to position [178, 0]
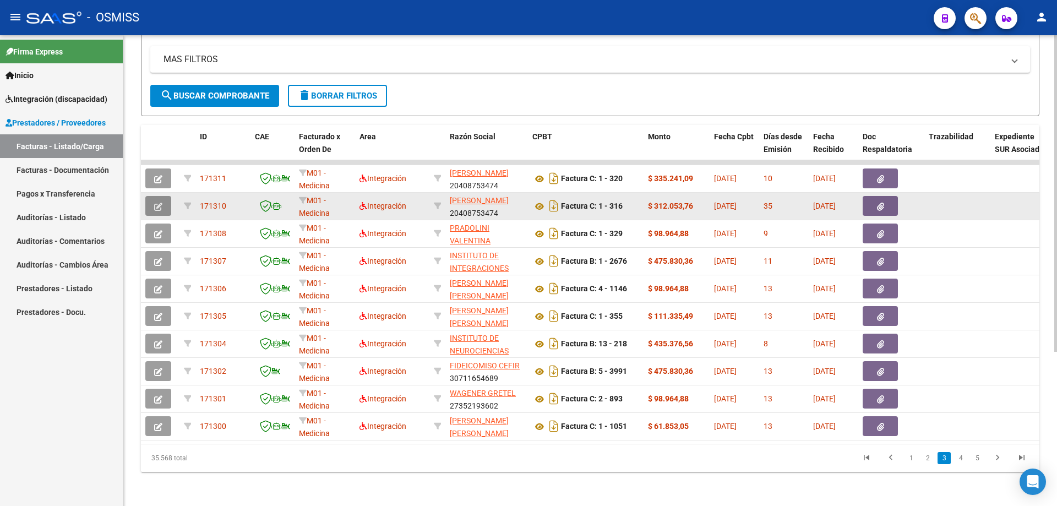
click at [163, 201] on button "button" at bounding box center [158, 206] width 26 height 20
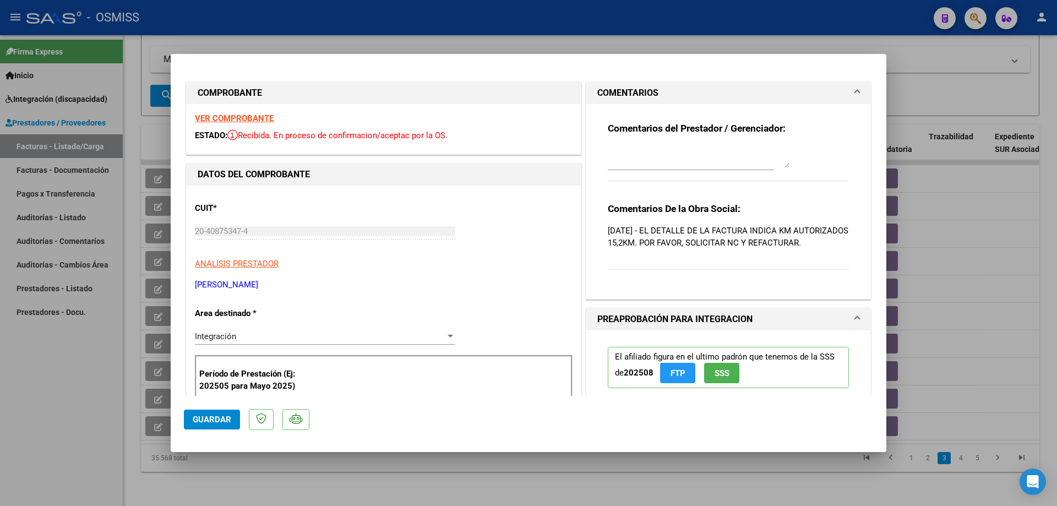
drag, startPoint x: 660, startPoint y: 257, endPoint x: 603, endPoint y: 206, distance: 76.0
click at [608, 206] on div "Comentarios De la Obra Social: 14/10/2025 - EL DETALLE DE LA FACTURA INDICA KM …" at bounding box center [728, 242] width 241 height 79
copy div "Comentarios De la Obra Social: 14/10/2025 - EL DETALLE DE LA FACTURA INDICA KM …"
click at [622, 160] on textarea at bounding box center [699, 157] width 182 height 22
type textarea "solicito 14/10"
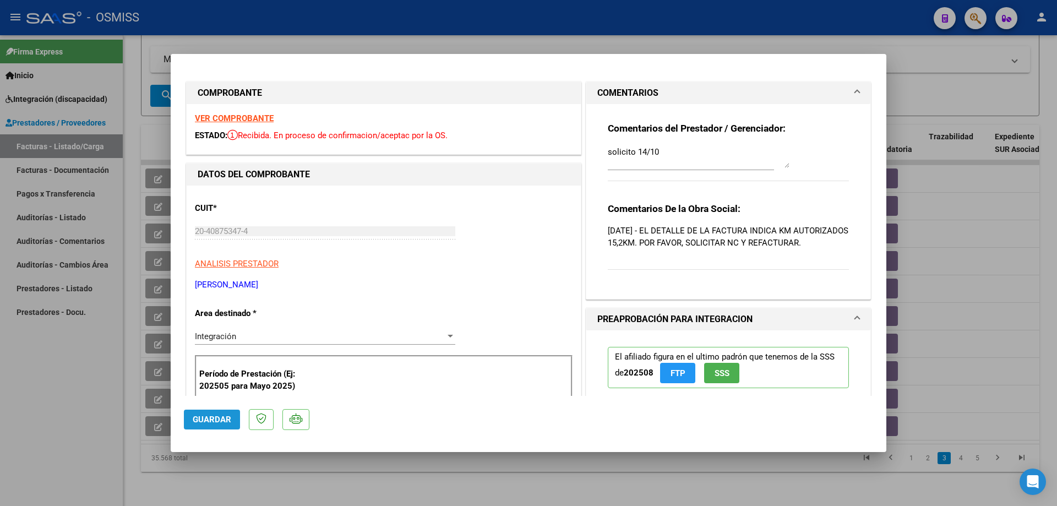
click at [199, 422] on span "Guardar" at bounding box center [212, 419] width 39 height 10
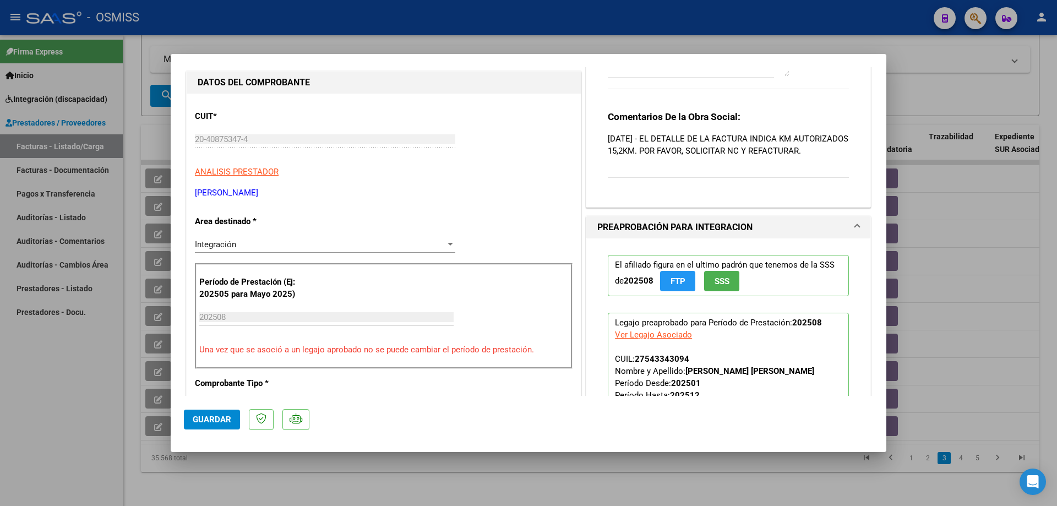
scroll to position [165, 0]
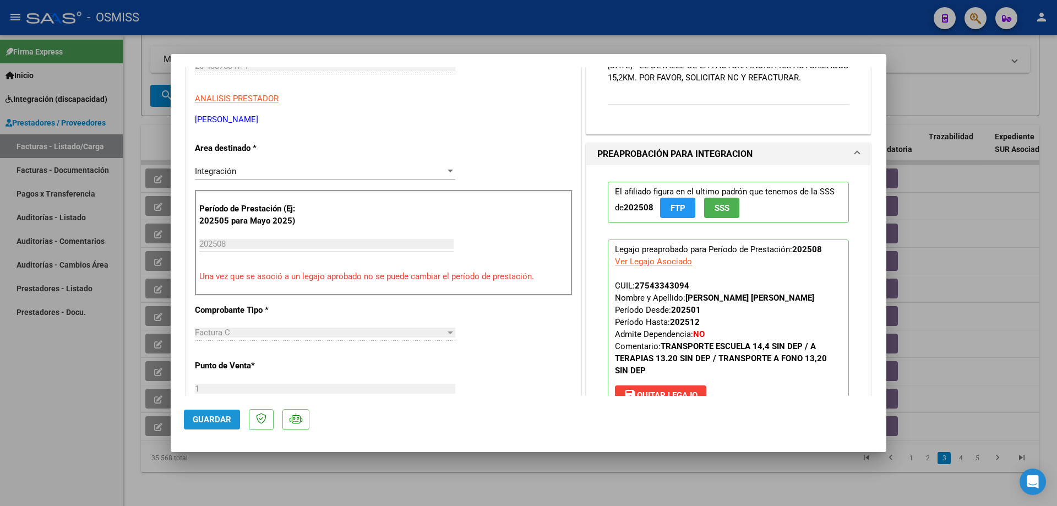
click at [218, 420] on span "Guardar" at bounding box center [212, 419] width 39 height 10
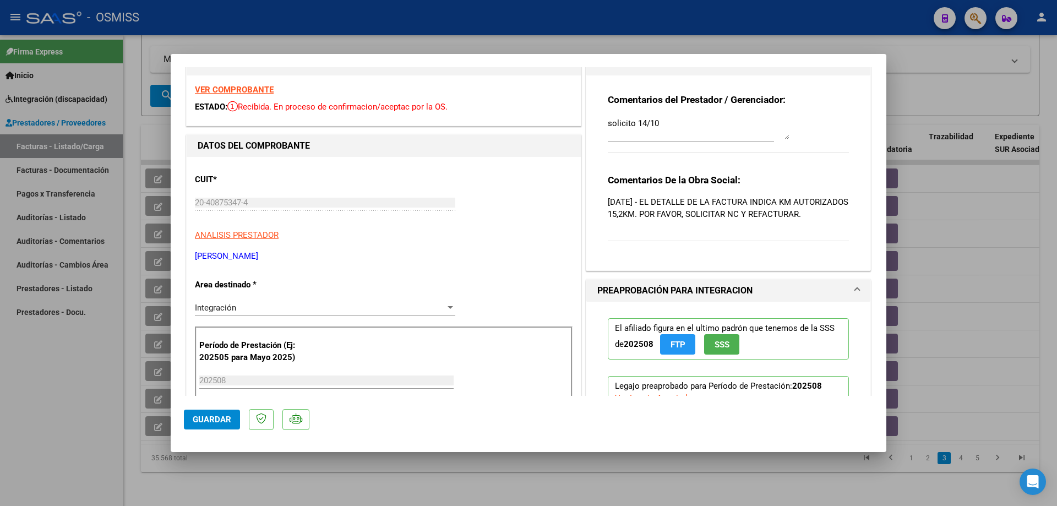
scroll to position [0, 0]
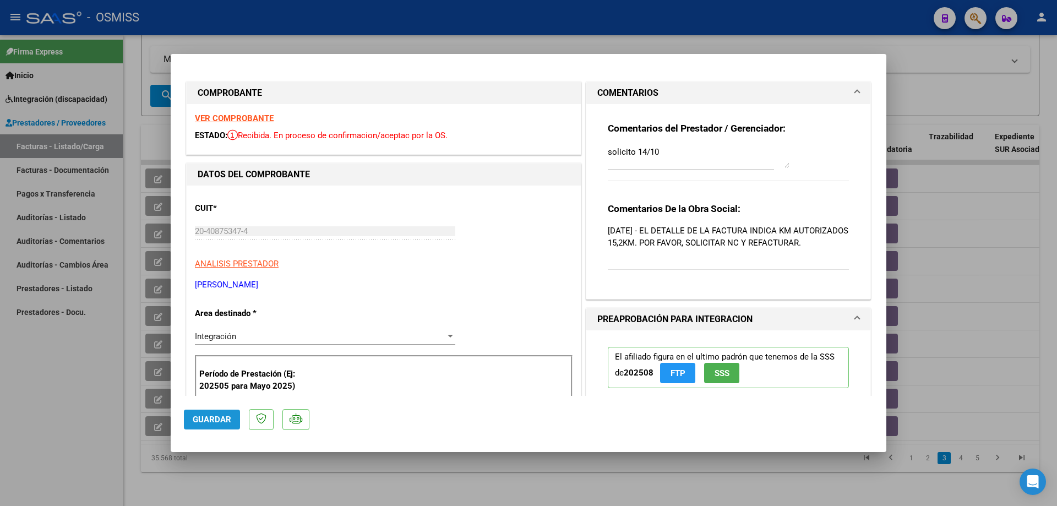
click at [195, 422] on span "Guardar" at bounding box center [212, 419] width 39 height 10
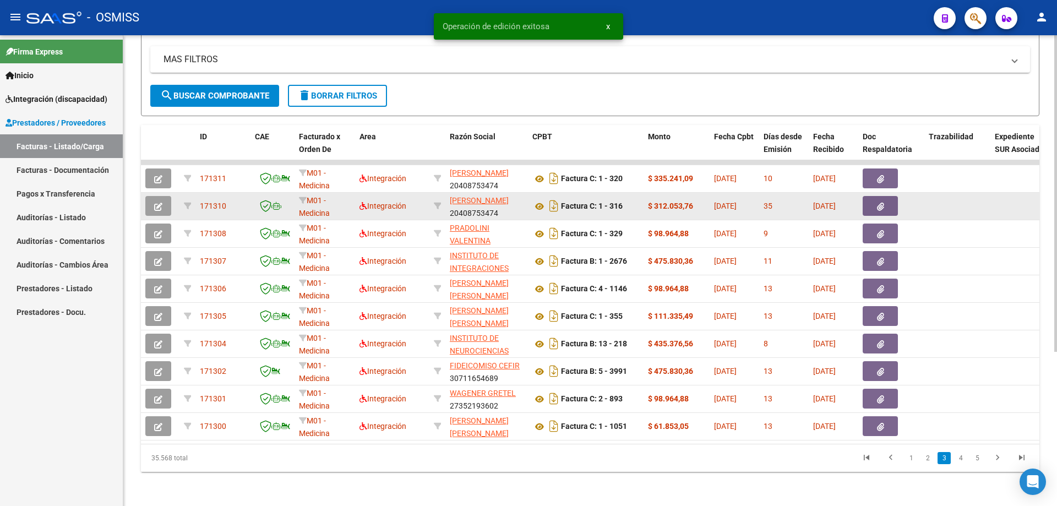
click at [161, 209] on icon "button" at bounding box center [158, 207] width 8 height 8
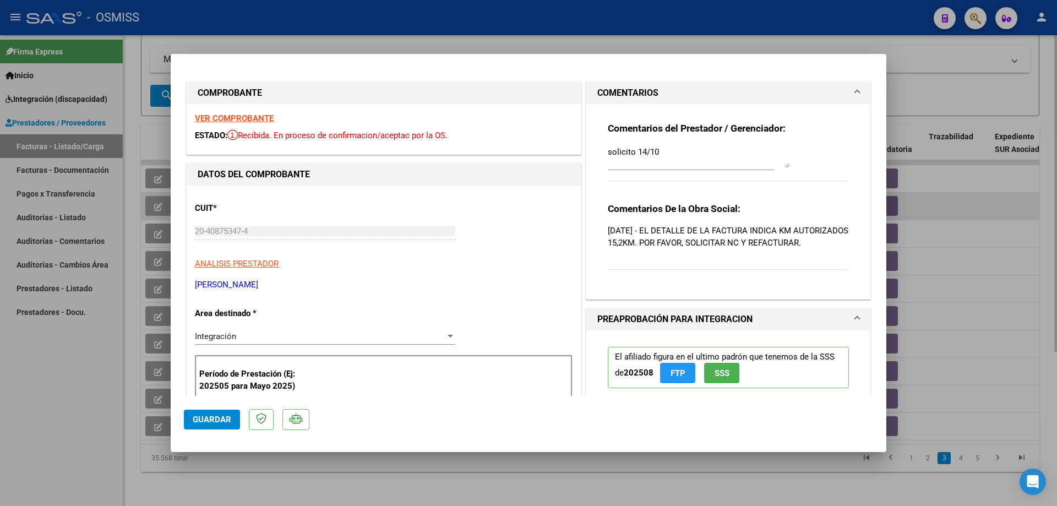
type input "$ 0,00"
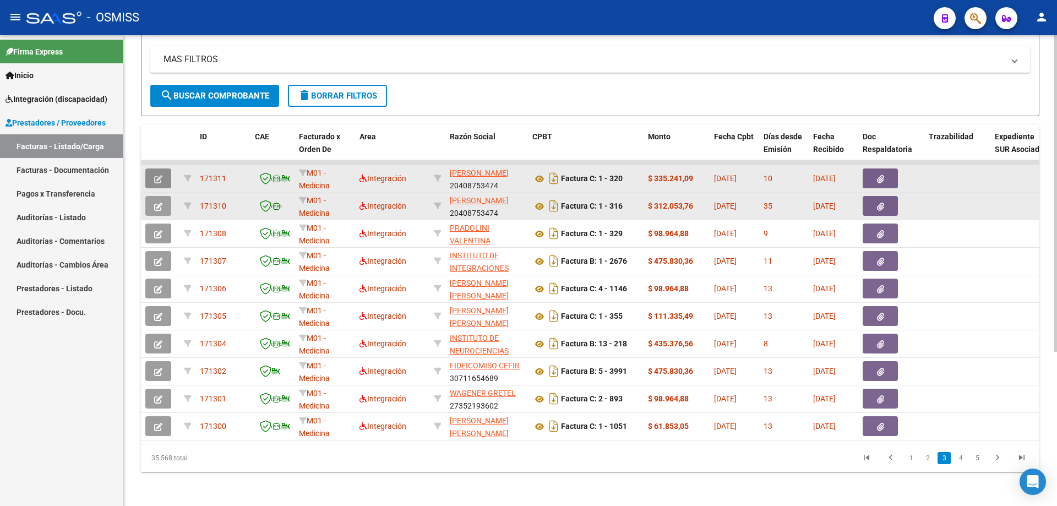
click at [160, 178] on icon "button" at bounding box center [158, 179] width 8 height 8
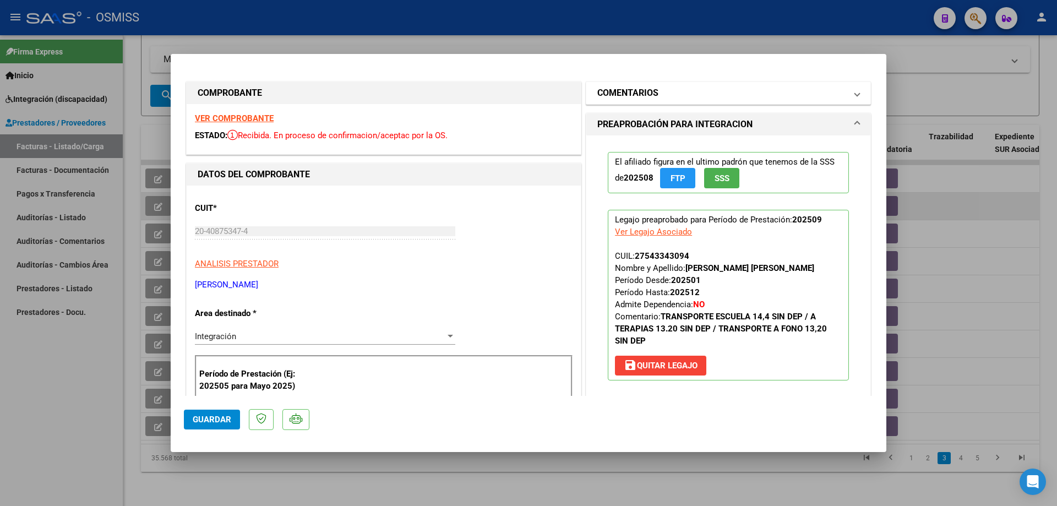
click at [611, 91] on h1 "COMENTARIOS" at bounding box center [627, 92] width 61 height 13
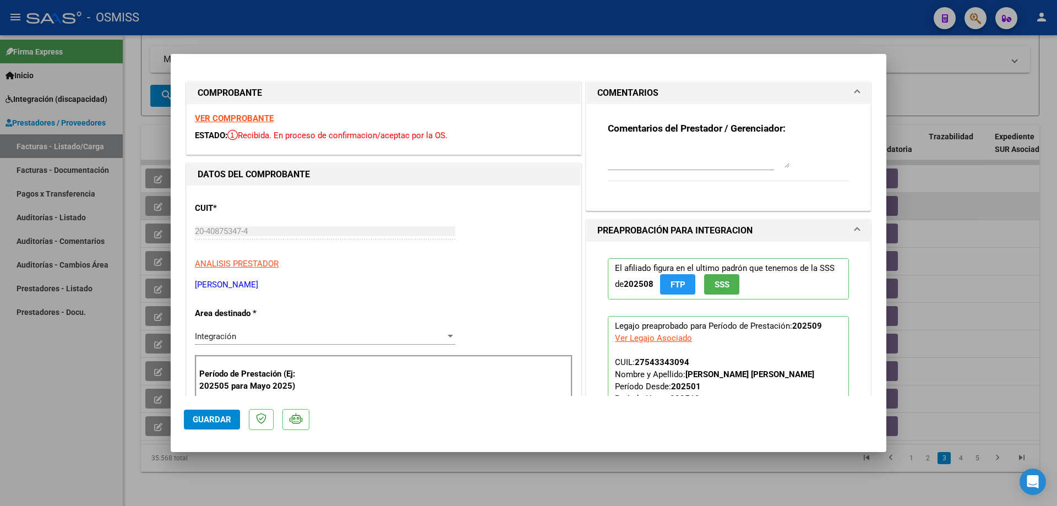
scroll to position [110, 0]
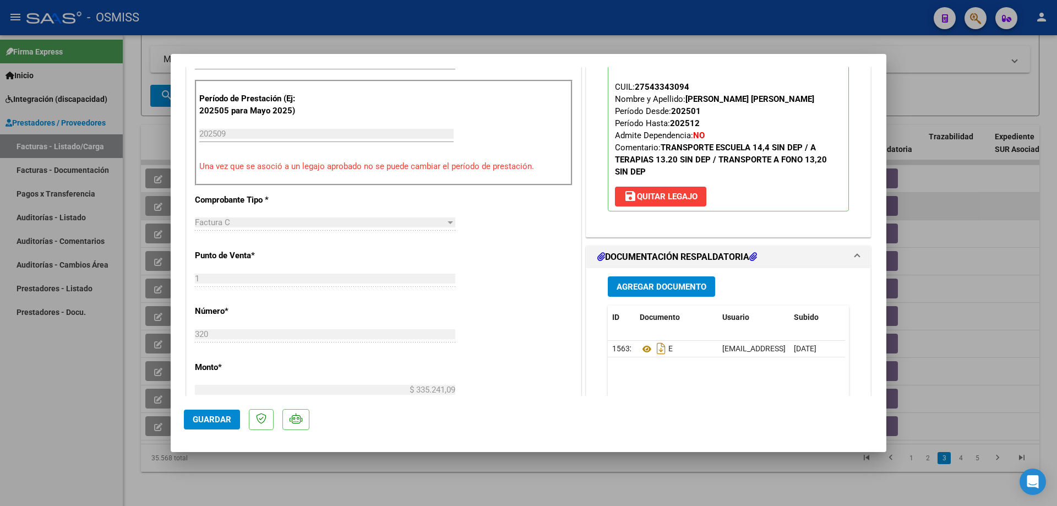
type input "$ 0,00"
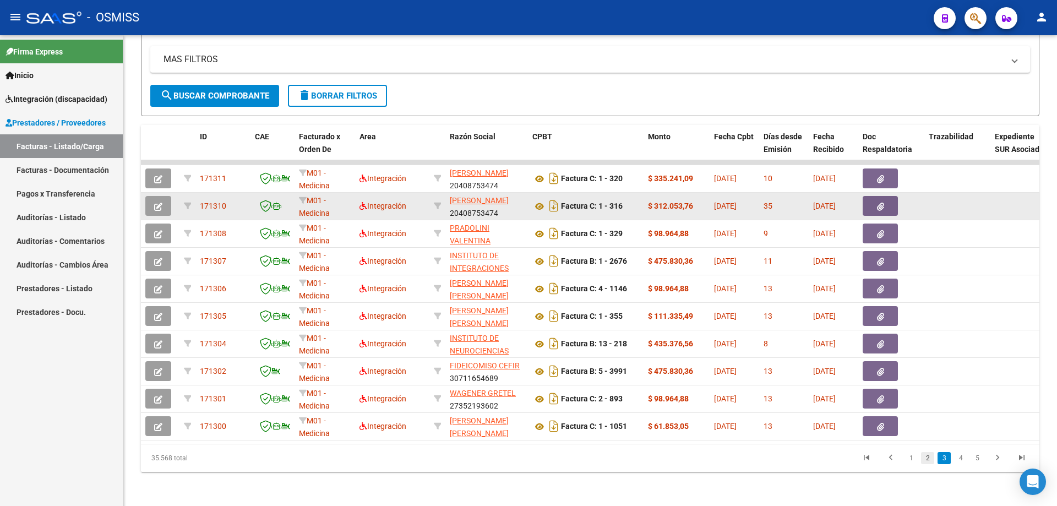
click at [928, 463] on link "2" at bounding box center [927, 458] width 13 height 12
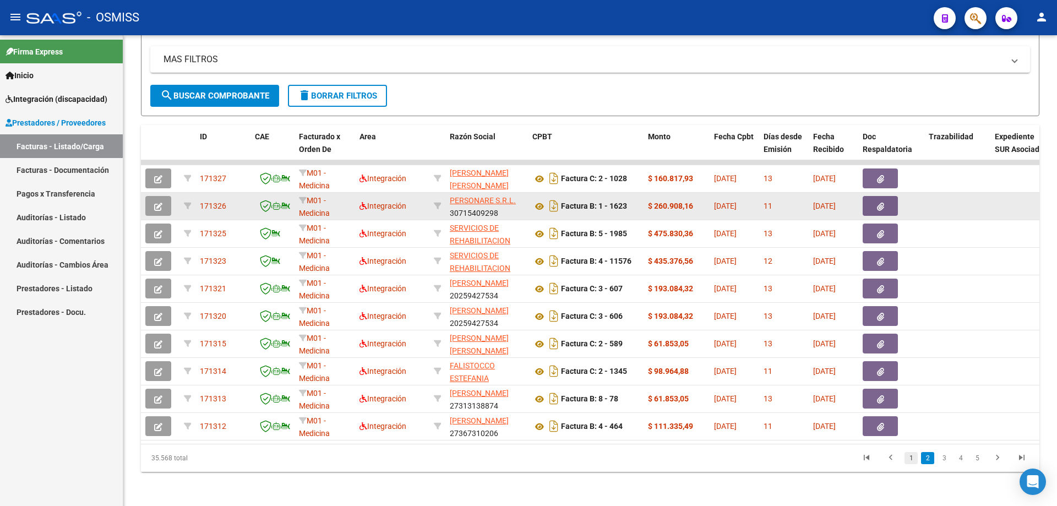
click at [910, 464] on link "1" at bounding box center [910, 458] width 13 height 12
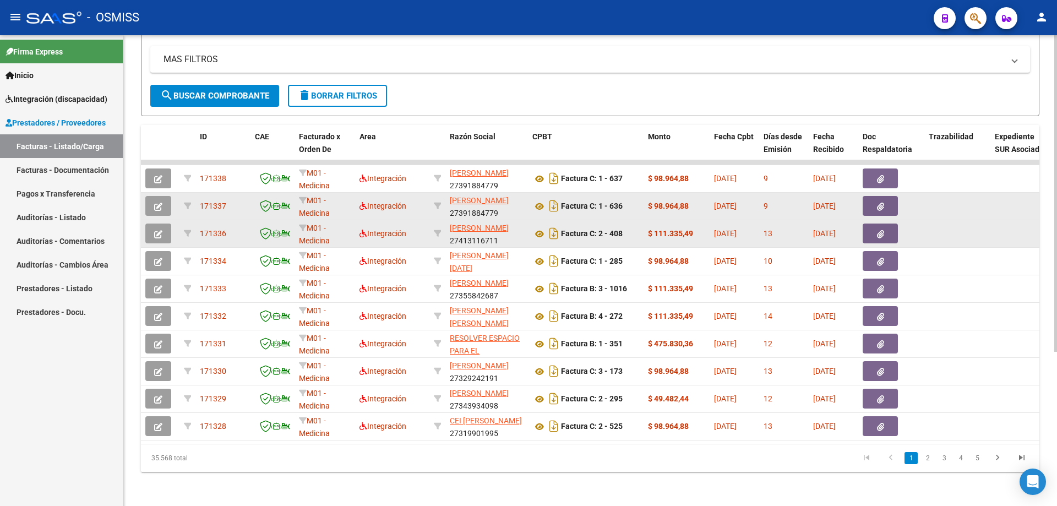
scroll to position [0, 0]
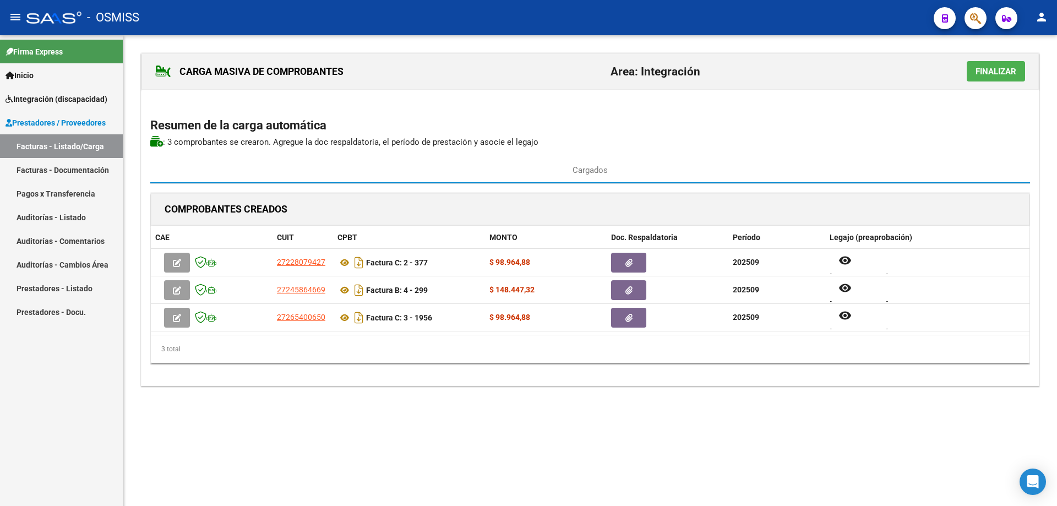
click at [993, 76] on span "Finalizar" at bounding box center [995, 72] width 41 height 10
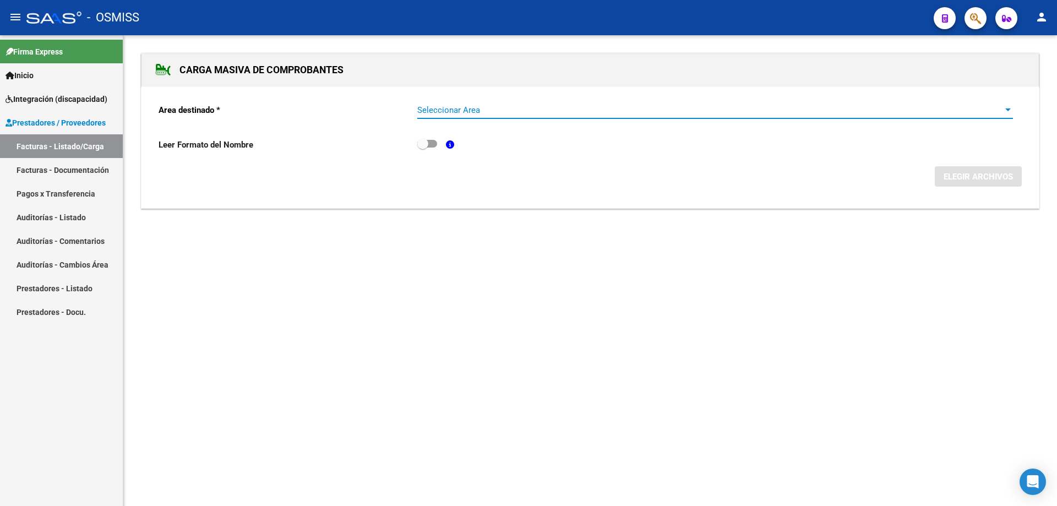
click at [497, 113] on span "Seleccionar Area" at bounding box center [710, 110] width 586 height 10
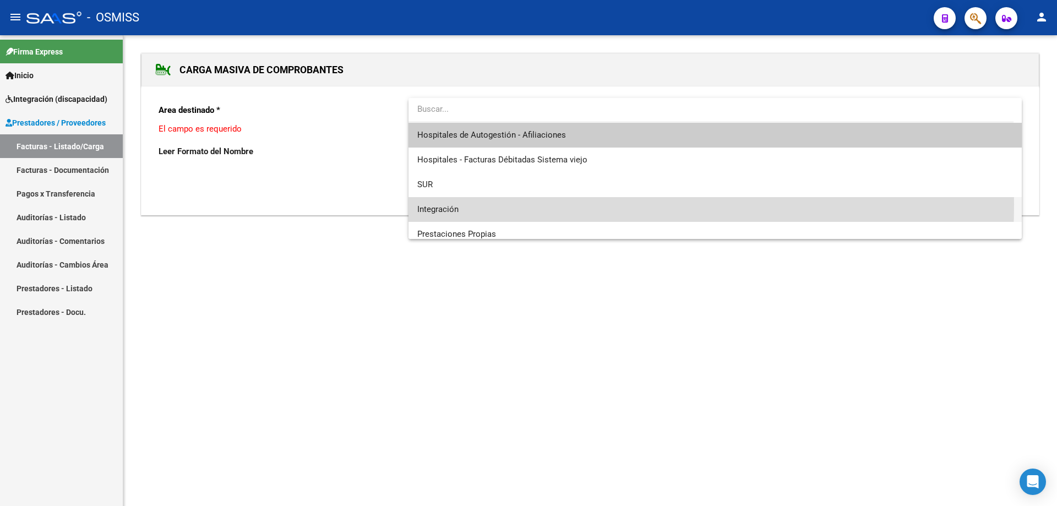
click at [479, 204] on span "Integración" at bounding box center [714, 209] width 595 height 25
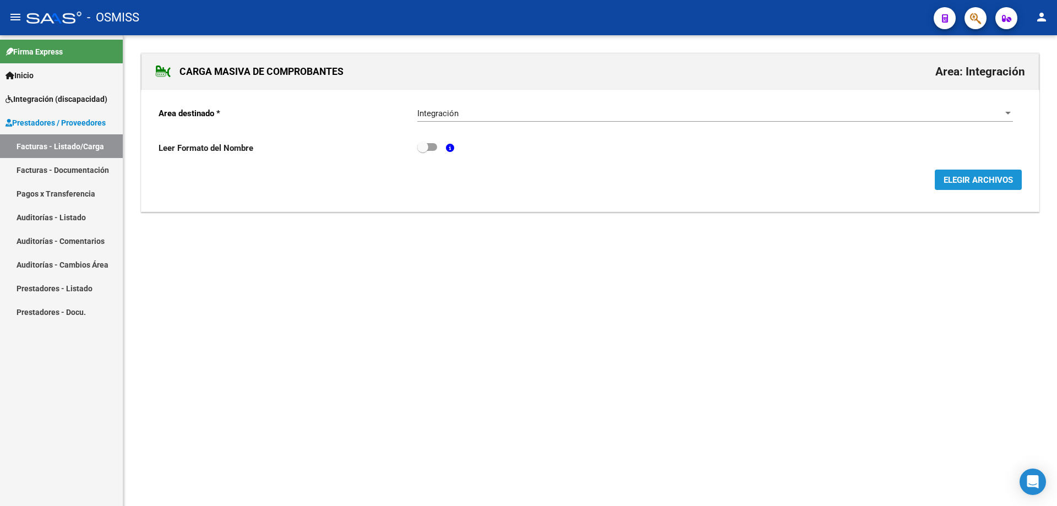
click at [964, 188] on button "ELEGIR ARCHIVOS" at bounding box center [977, 180] width 87 height 20
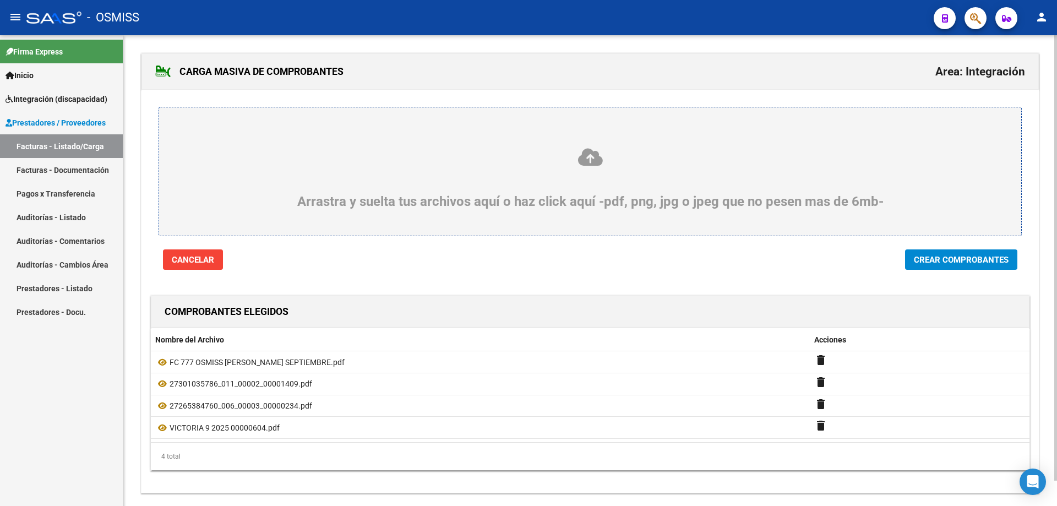
click at [962, 261] on span "Crear Comprobantes" at bounding box center [961, 260] width 95 height 10
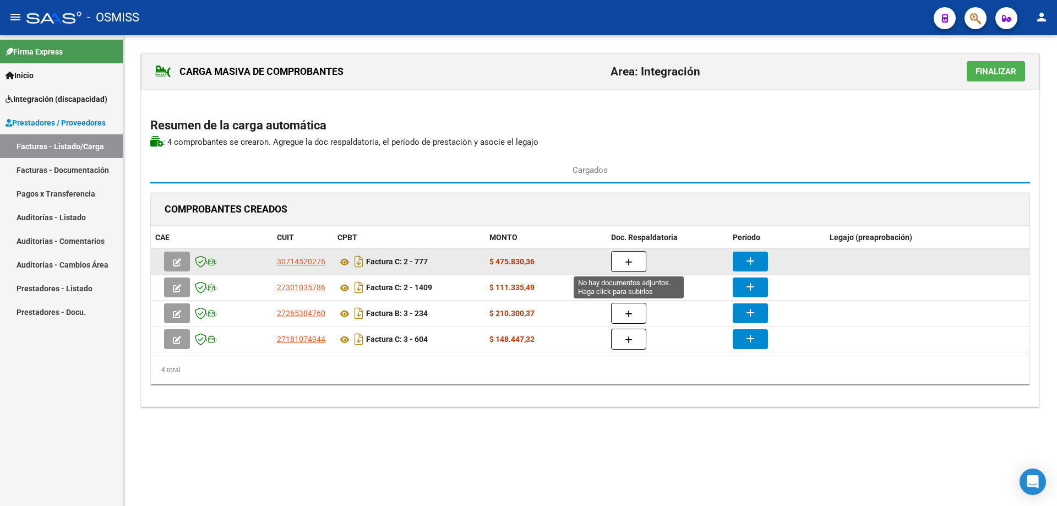
click at [635, 258] on button "button" at bounding box center [628, 261] width 35 height 21
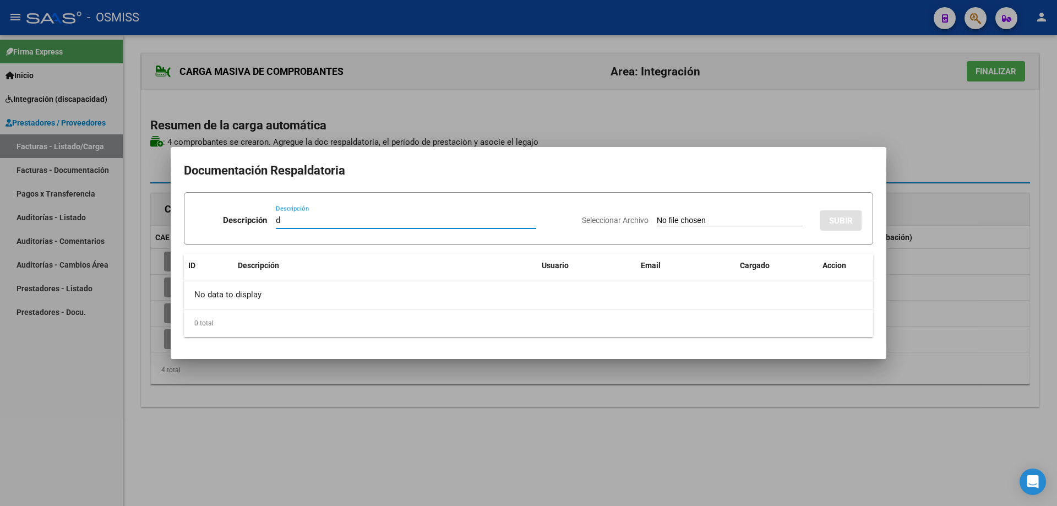
type input "d"
click at [657, 218] on input "Seleccionar Archivo" at bounding box center [730, 221] width 146 height 10
type input "C:\fakepath\ASISTENCIA [PERSON_NAME] SEPTIEMBRE.pdf"
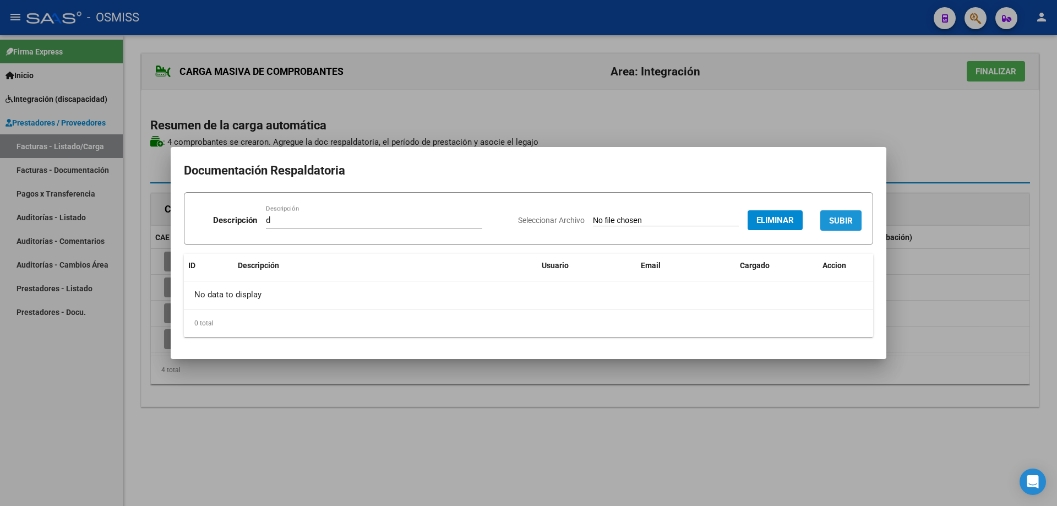
click at [847, 216] on span "SUBIR" at bounding box center [841, 221] width 24 height 10
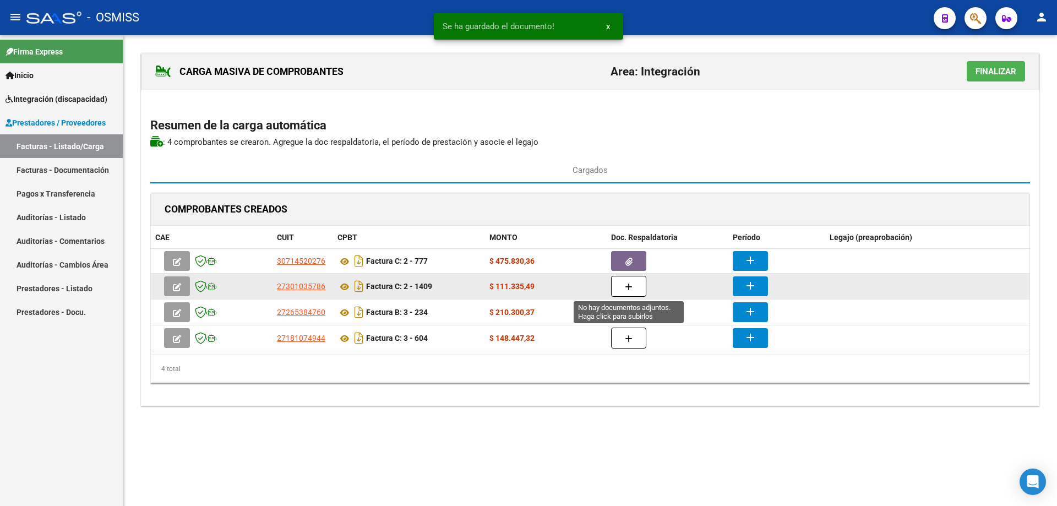
click at [615, 288] on button "button" at bounding box center [628, 286] width 35 height 21
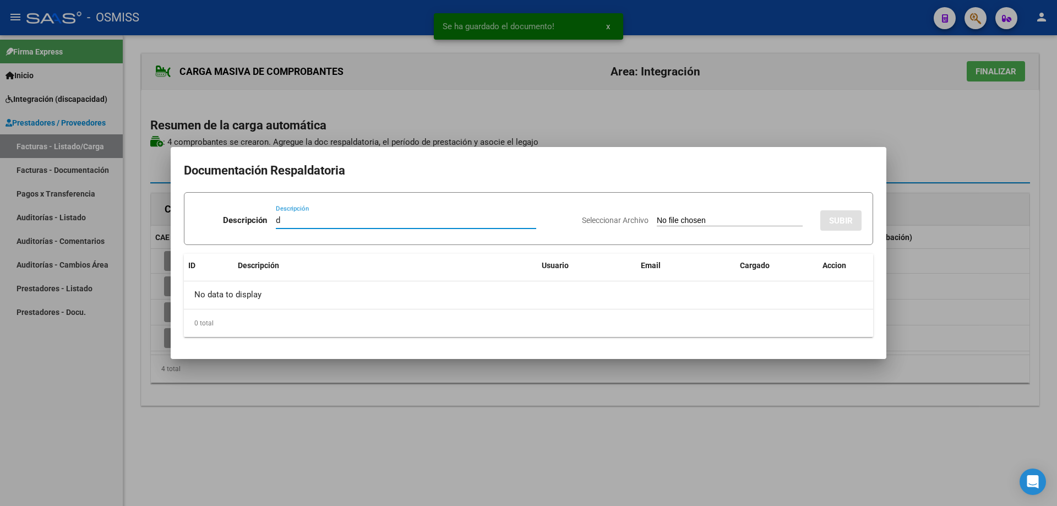
type input "d"
click at [679, 225] on input "Seleccionar Archivo" at bounding box center [730, 221] width 146 height 10
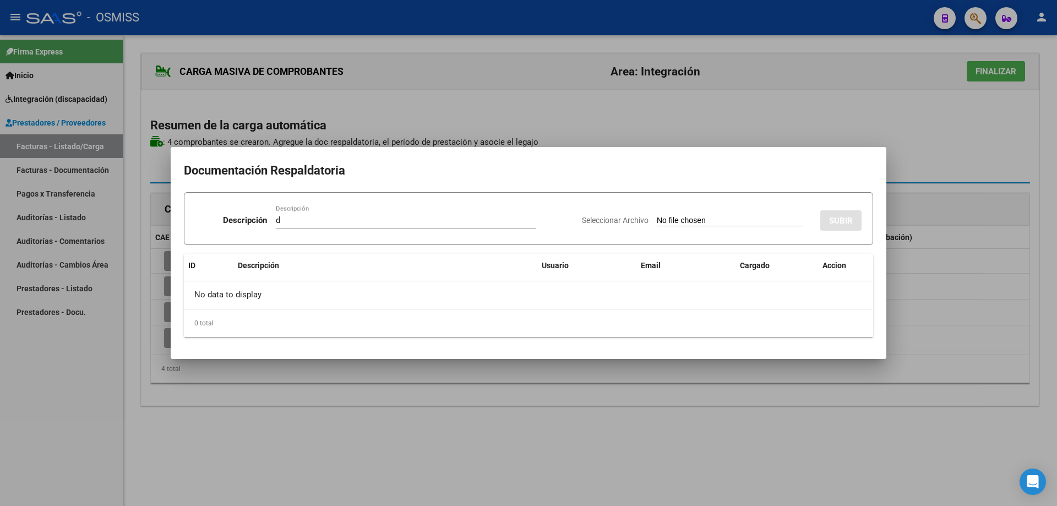
type input "C:\fakepath\CamScanner [DATE] 08.27.pdf"
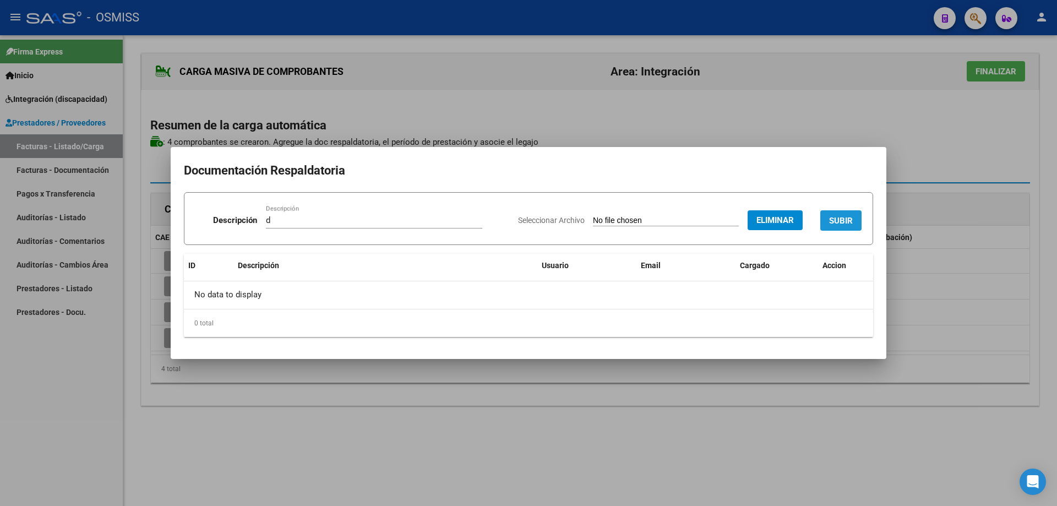
click at [834, 218] on span "SUBIR" at bounding box center [841, 221] width 24 height 10
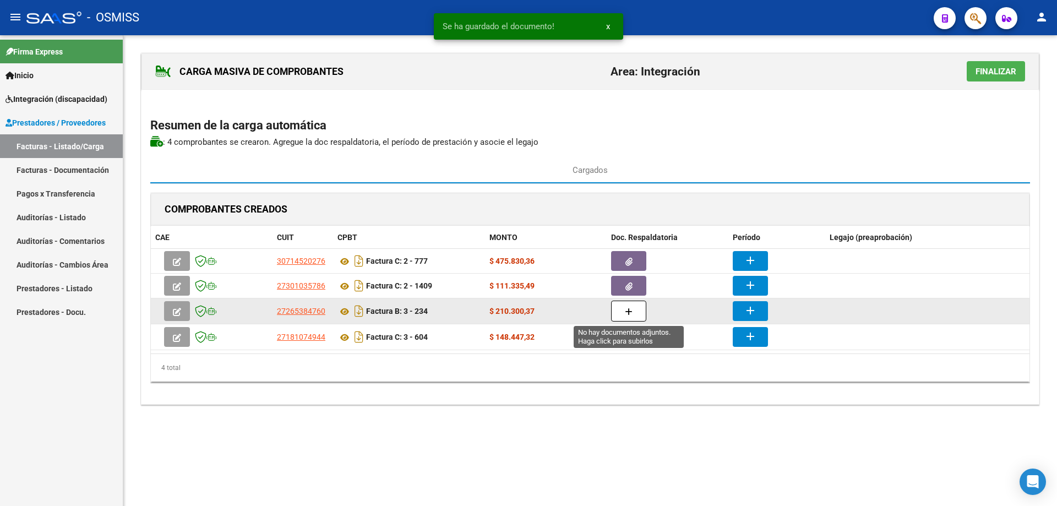
click at [635, 311] on button "button" at bounding box center [628, 310] width 35 height 21
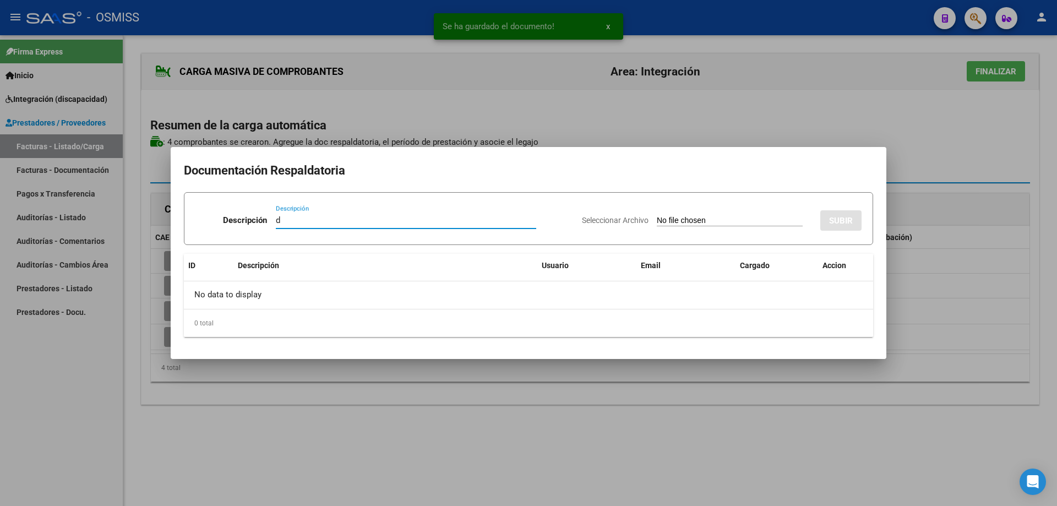
type input "d"
click at [657, 219] on input "Seleccionar Archivo" at bounding box center [730, 221] width 146 height 10
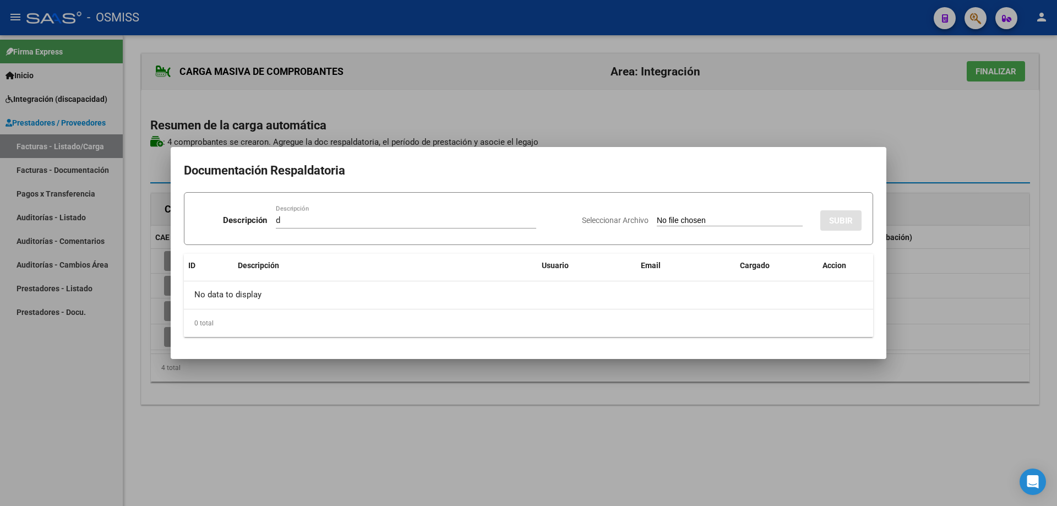
type input "C:\fakepath\ASISTENCIA SEPTIEMBRE.pdf"
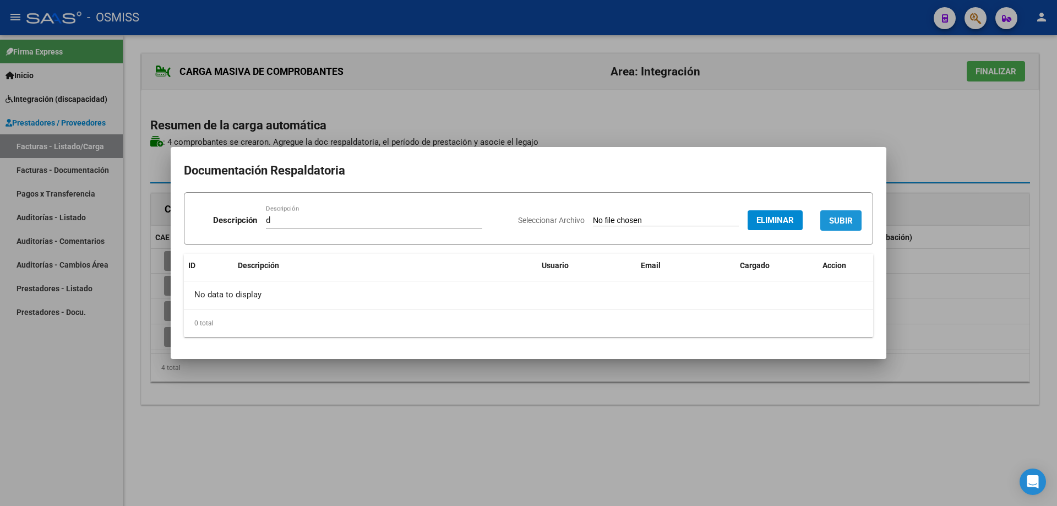
click at [852, 214] on button "SUBIR" at bounding box center [840, 220] width 41 height 20
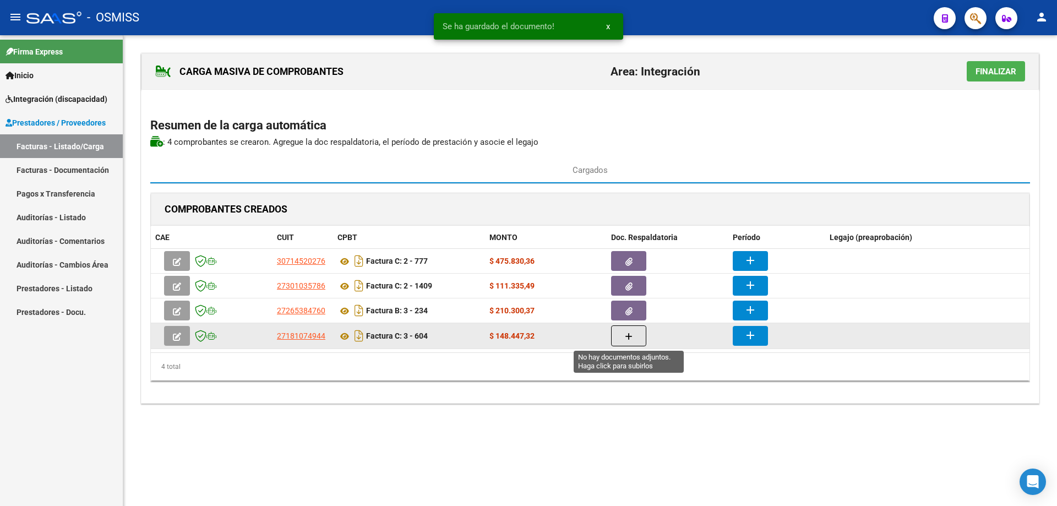
click at [633, 338] on button "button" at bounding box center [628, 335] width 35 height 21
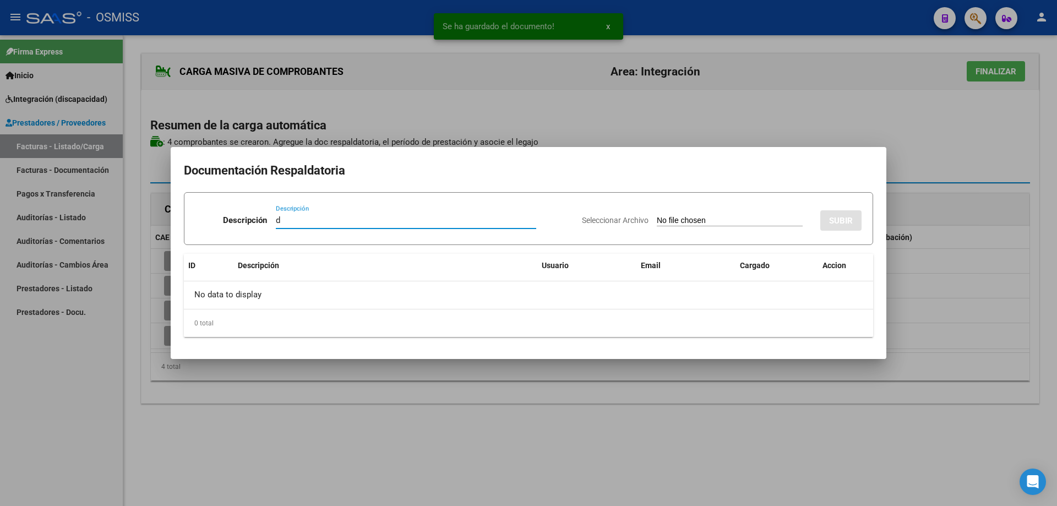
type input "d"
click at [657, 217] on input "Seleccionar Archivo" at bounding box center [730, 221] width 146 height 10
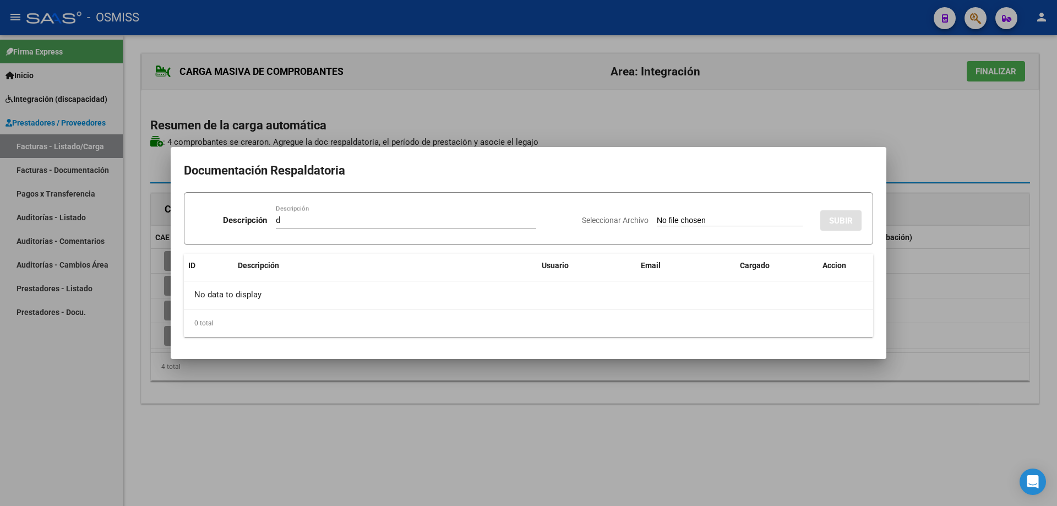
type input "C:\fakepath\VICTORIA ASISTENCIA 9 25.pdf"
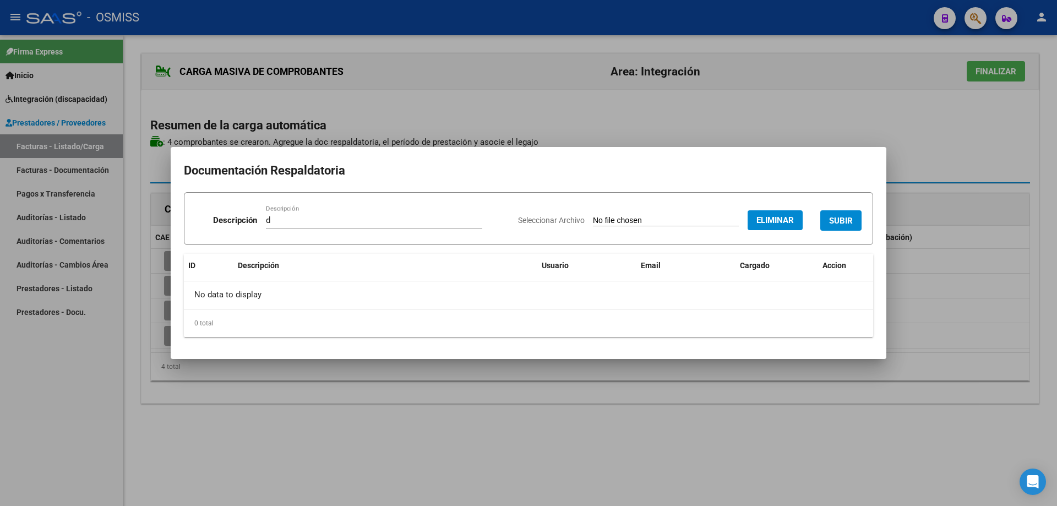
click at [854, 215] on button "SUBIR" at bounding box center [840, 220] width 41 height 20
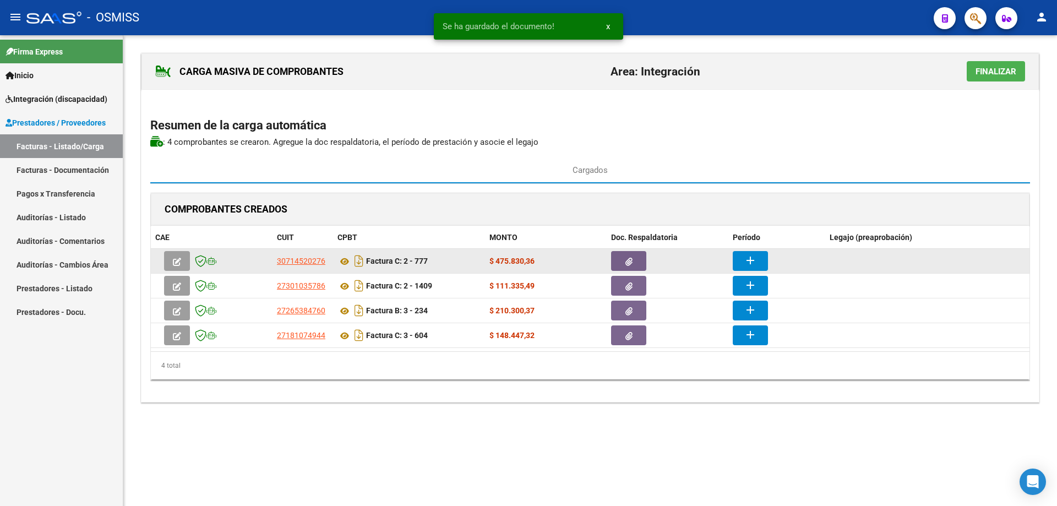
click at [754, 258] on mat-icon "add" at bounding box center [749, 260] width 13 height 13
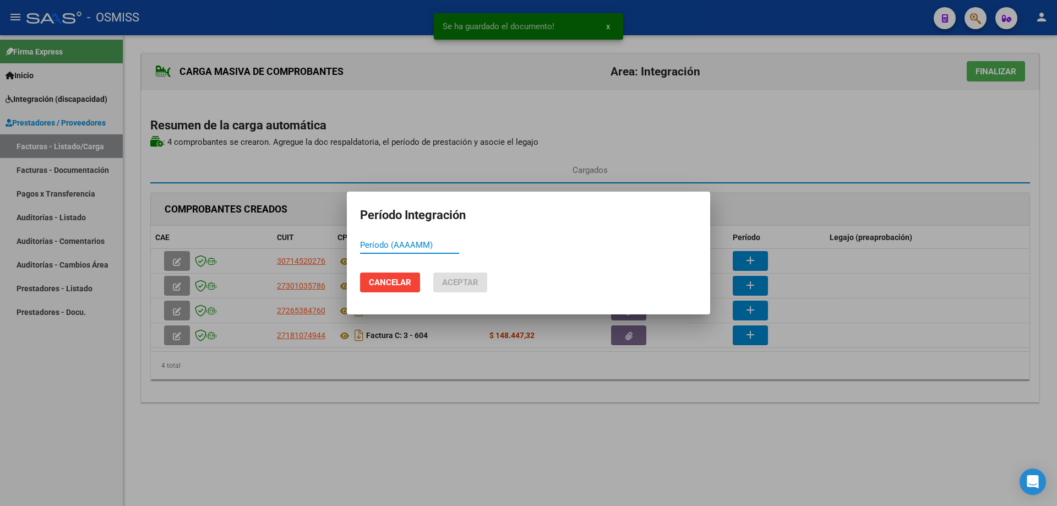
paste input "202509"
type input "202509"
click at [459, 280] on span "Aceptar" at bounding box center [460, 282] width 36 height 10
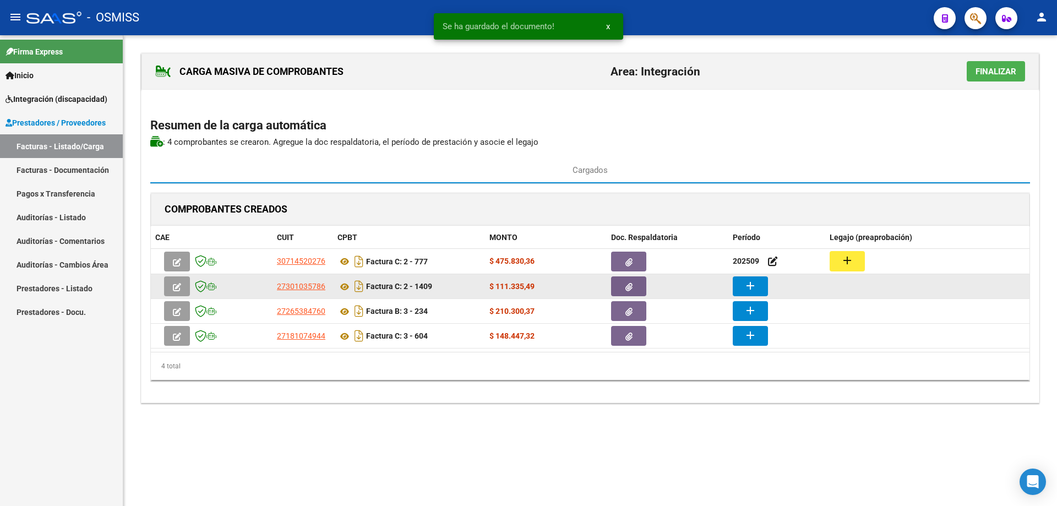
click at [759, 286] on button "add" at bounding box center [749, 286] width 35 height 20
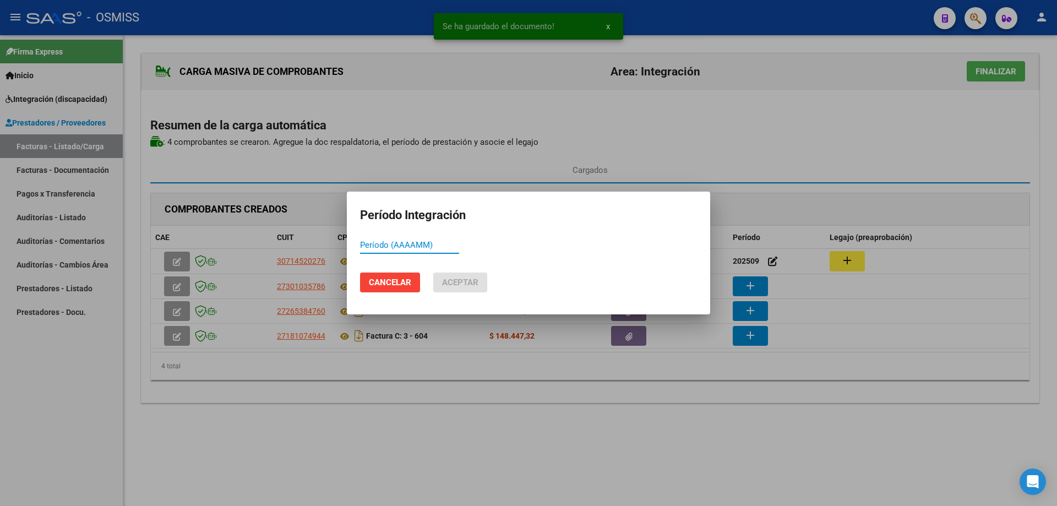
paste input "202509"
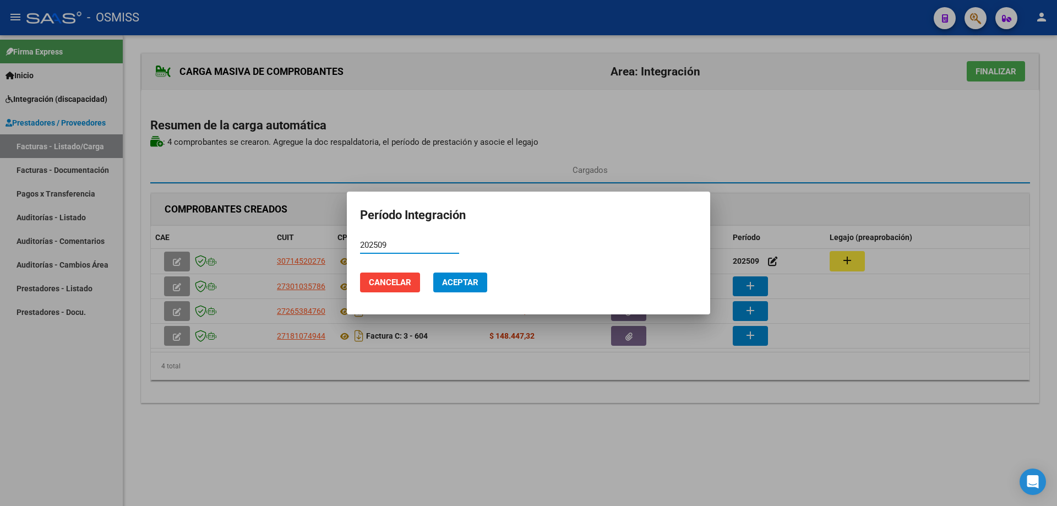
type input "202509"
click at [455, 282] on span "Aceptar" at bounding box center [460, 282] width 36 height 10
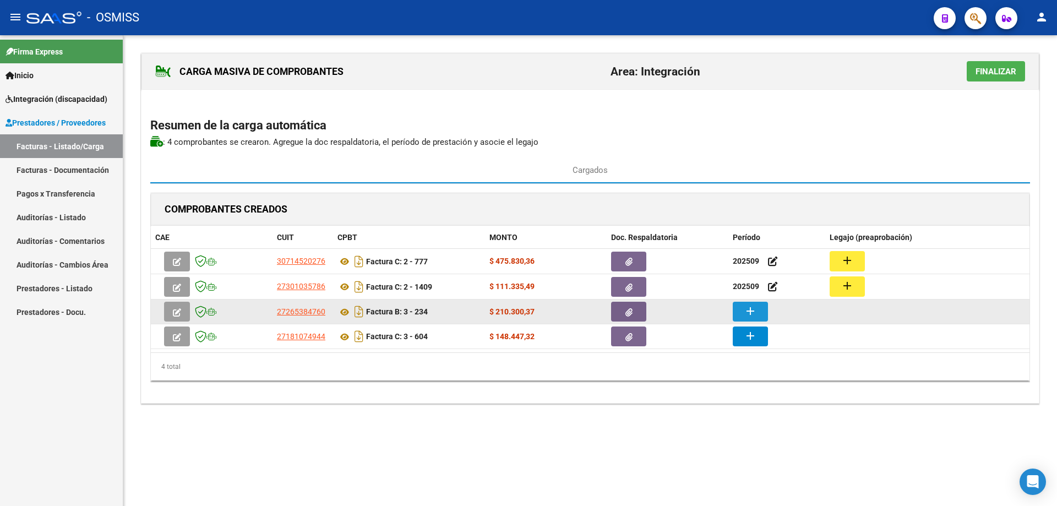
click at [752, 310] on mat-icon "add" at bounding box center [749, 310] width 13 height 13
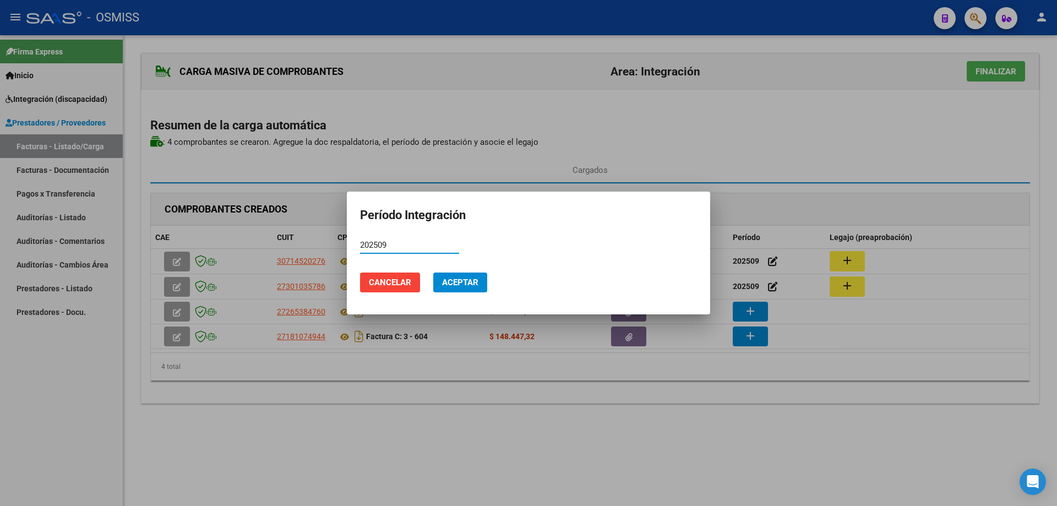
type input "202509"
click at [453, 287] on button "Aceptar" at bounding box center [460, 282] width 54 height 20
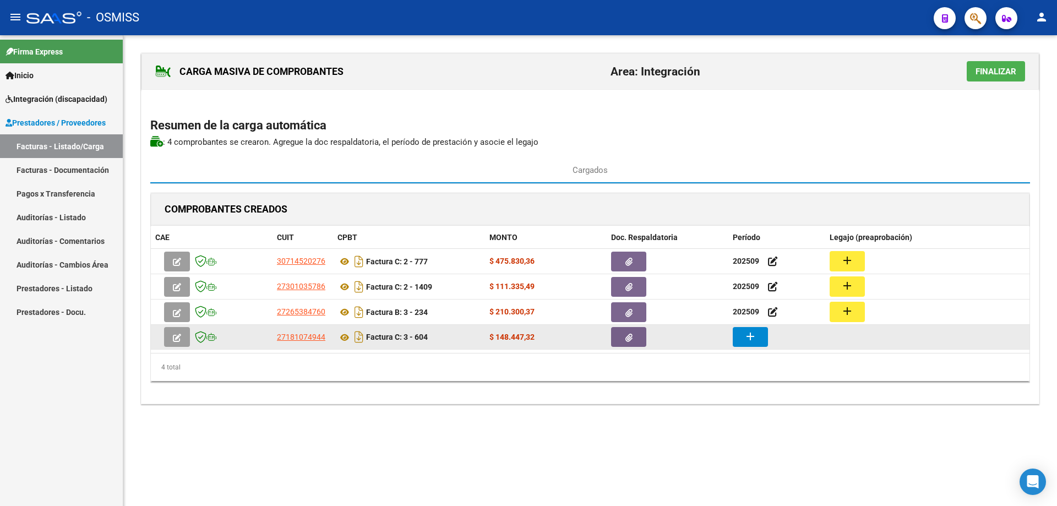
click at [748, 340] on mat-icon "add" at bounding box center [749, 336] width 13 height 13
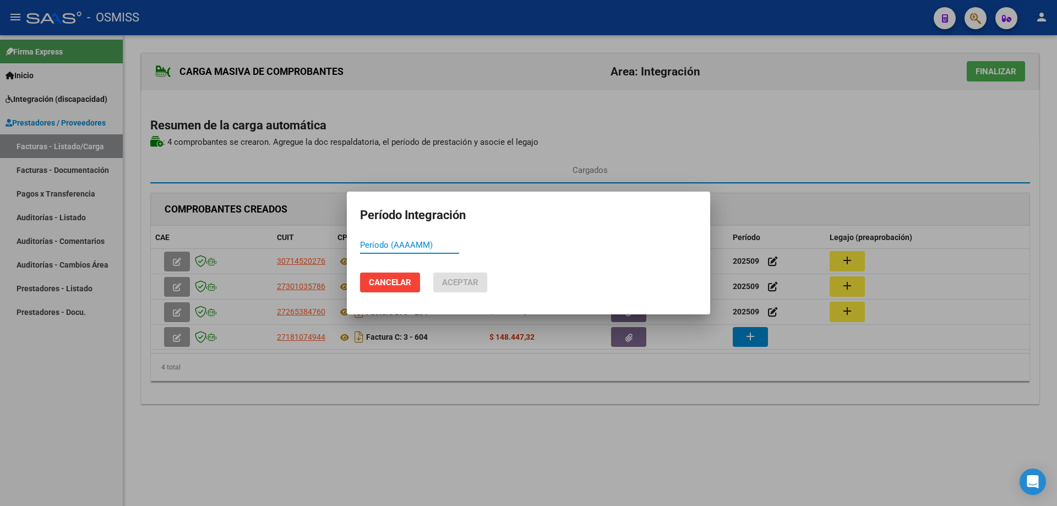
paste input "202509"
type input "202509"
click at [475, 280] on span "Aceptar" at bounding box center [460, 282] width 36 height 10
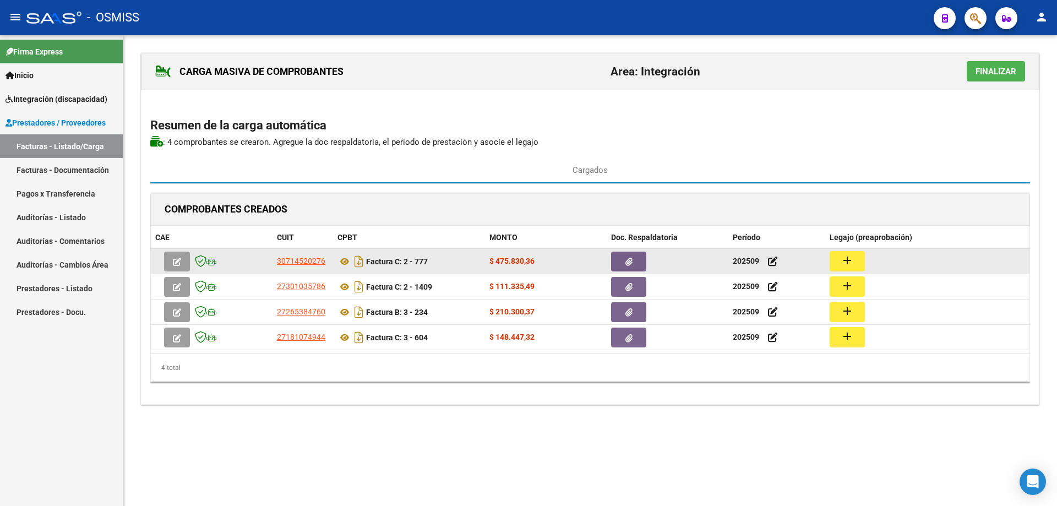
click at [851, 263] on mat-icon "add" at bounding box center [846, 260] width 13 height 13
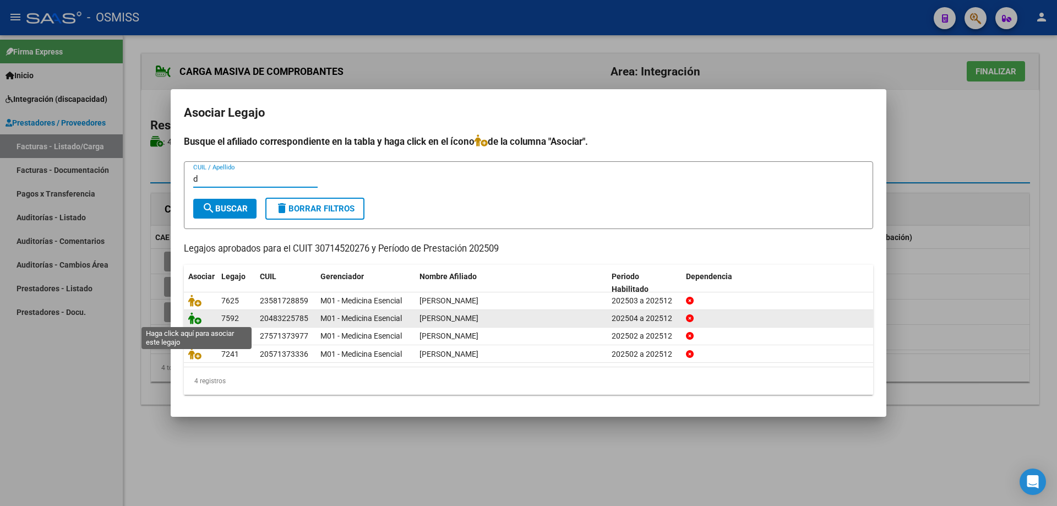
type input "d"
click at [197, 320] on icon at bounding box center [194, 318] width 13 height 12
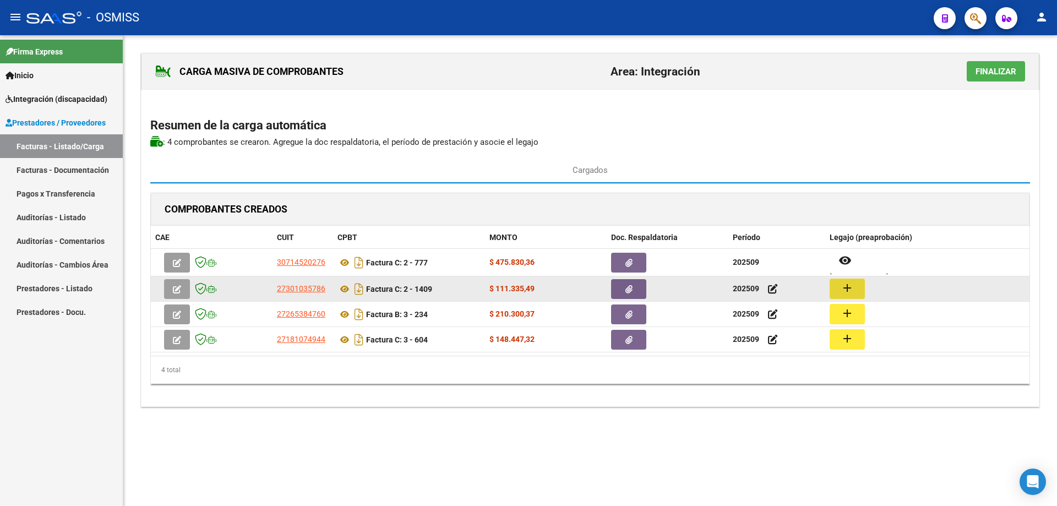
click at [844, 288] on mat-icon "add" at bounding box center [846, 287] width 13 height 13
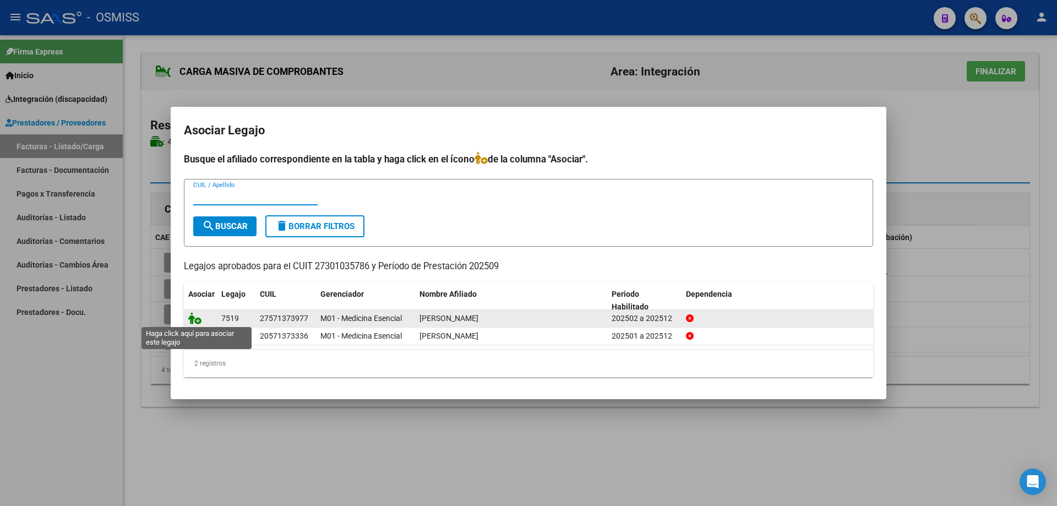
click at [194, 322] on icon at bounding box center [194, 318] width 13 height 12
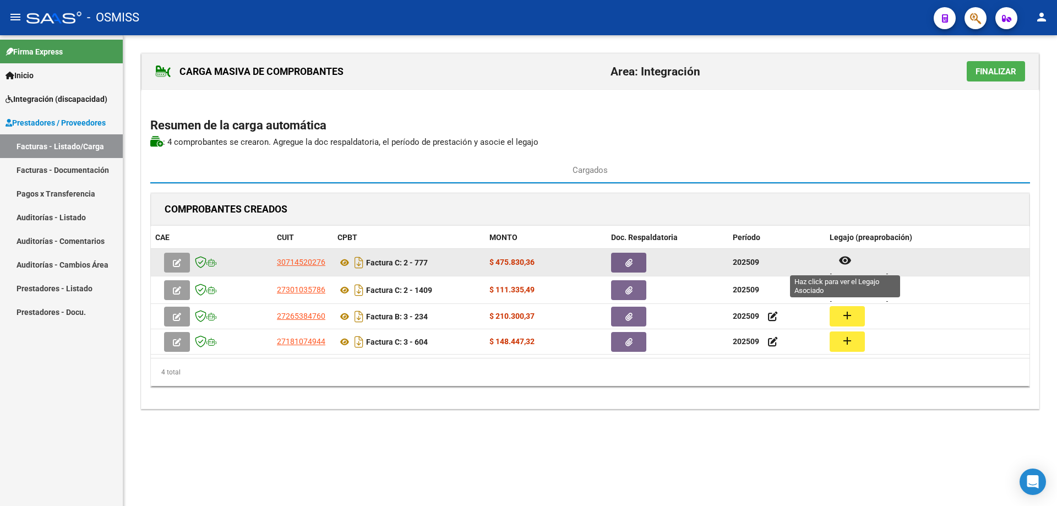
click at [848, 260] on mat-icon "remove_red_eye" at bounding box center [844, 260] width 13 height 13
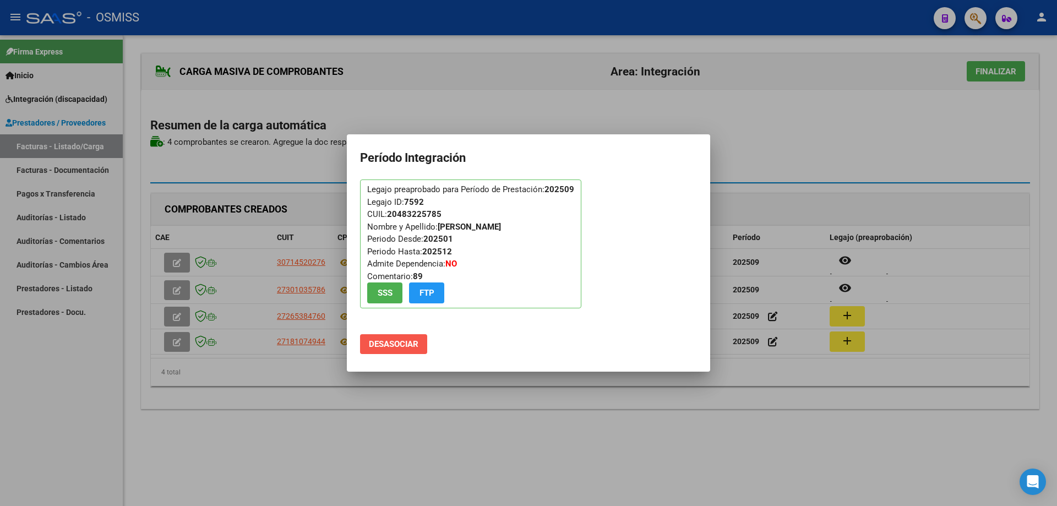
click at [404, 343] on span "Desasociar" at bounding box center [394, 344] width 50 height 10
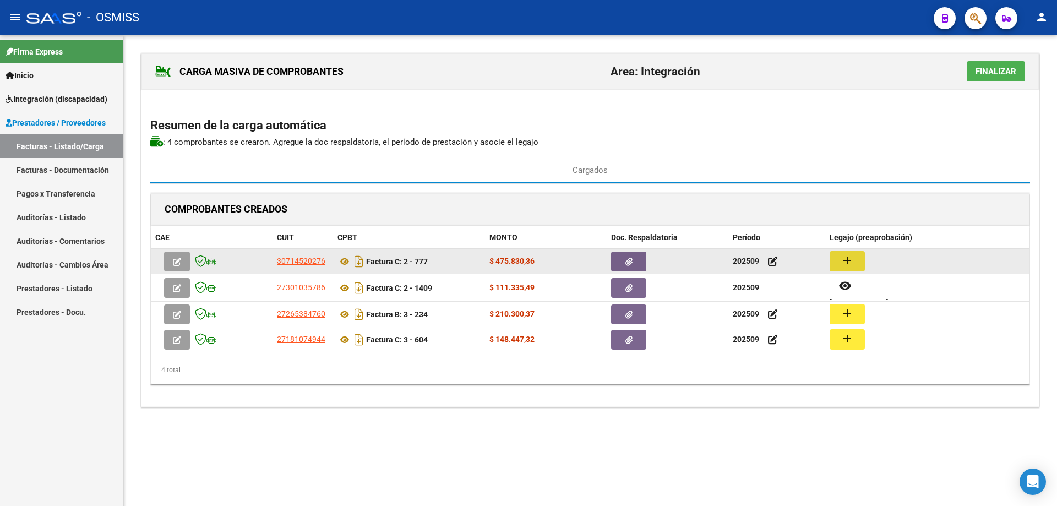
click at [850, 260] on mat-icon "add" at bounding box center [846, 260] width 13 height 13
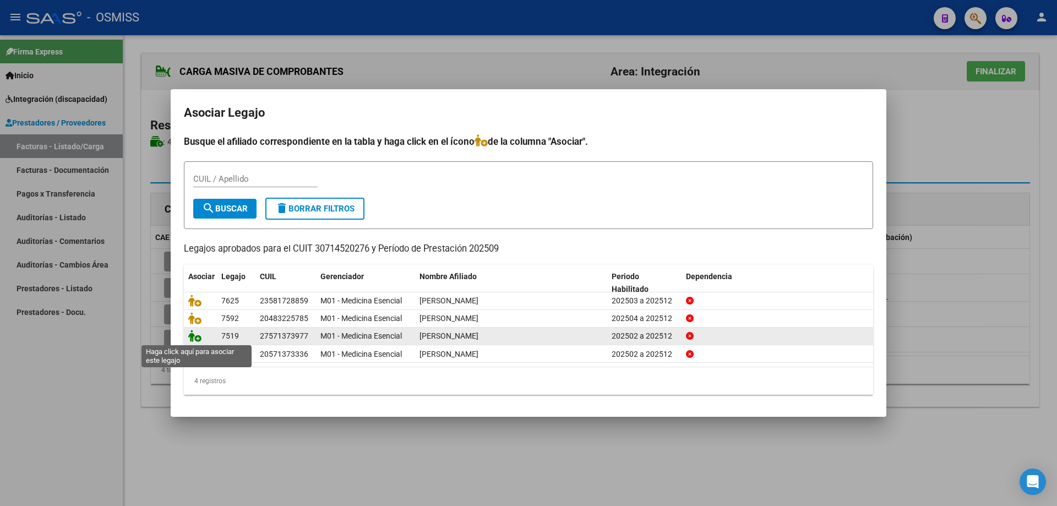
click at [200, 331] on icon at bounding box center [194, 336] width 13 height 12
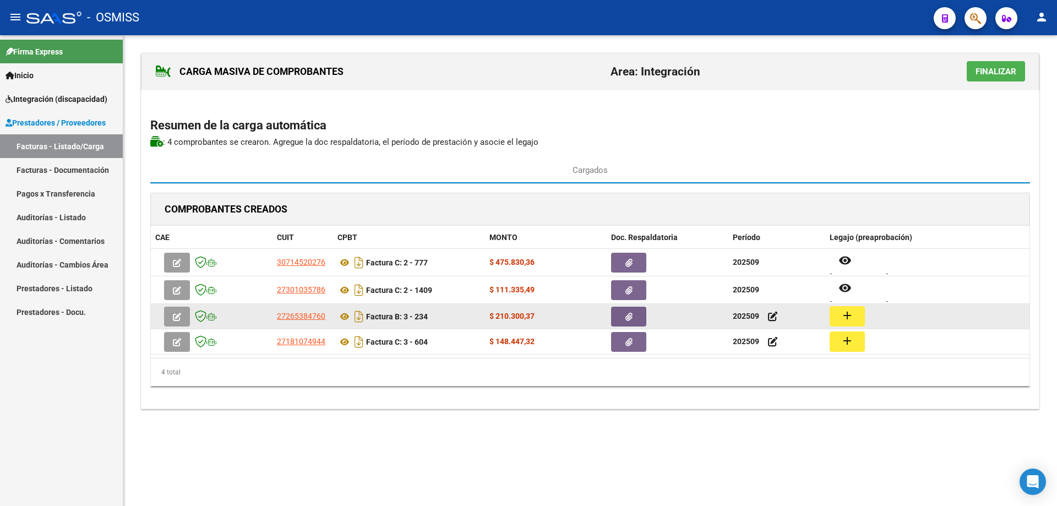
click at [848, 318] on mat-icon "add" at bounding box center [846, 315] width 13 height 13
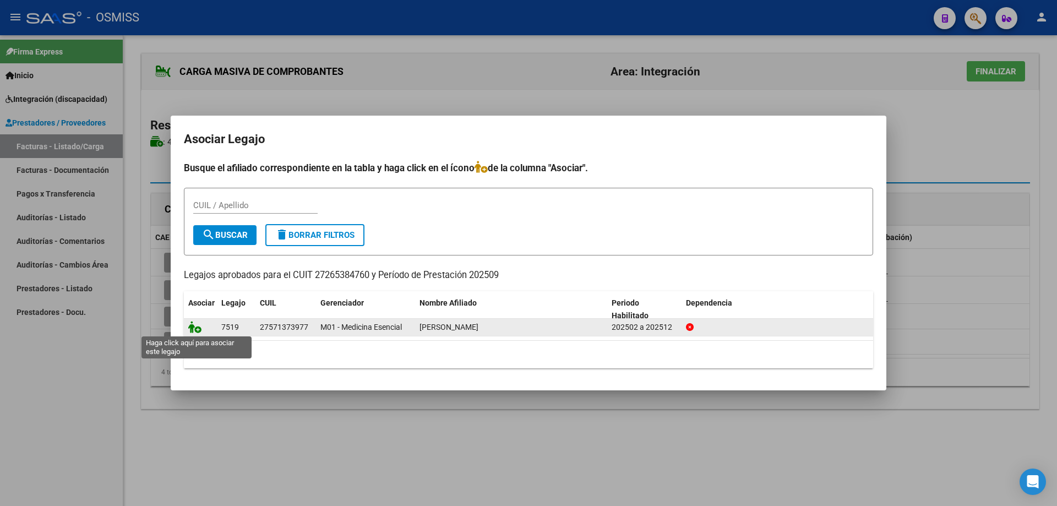
click at [192, 324] on icon at bounding box center [194, 327] width 13 height 12
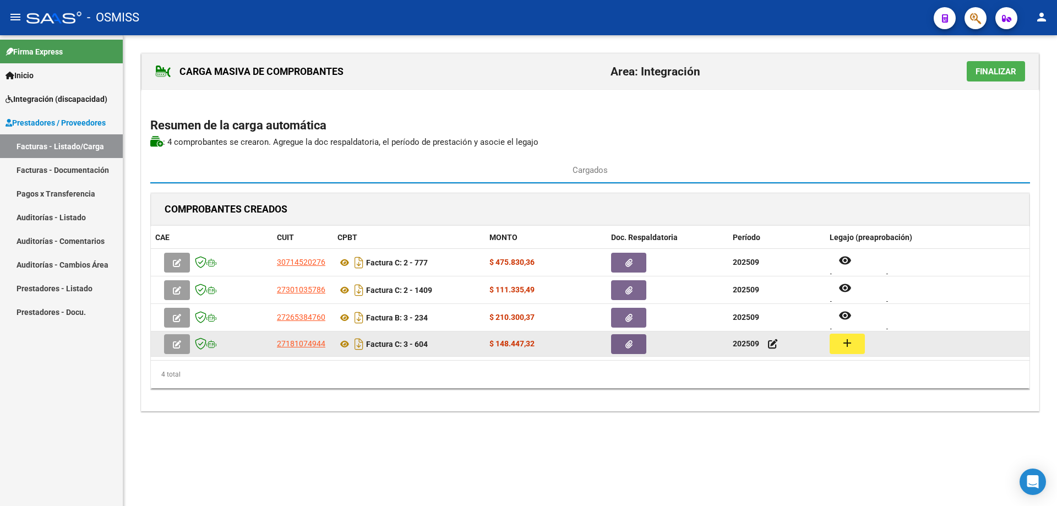
click at [860, 342] on button "add" at bounding box center [846, 343] width 35 height 20
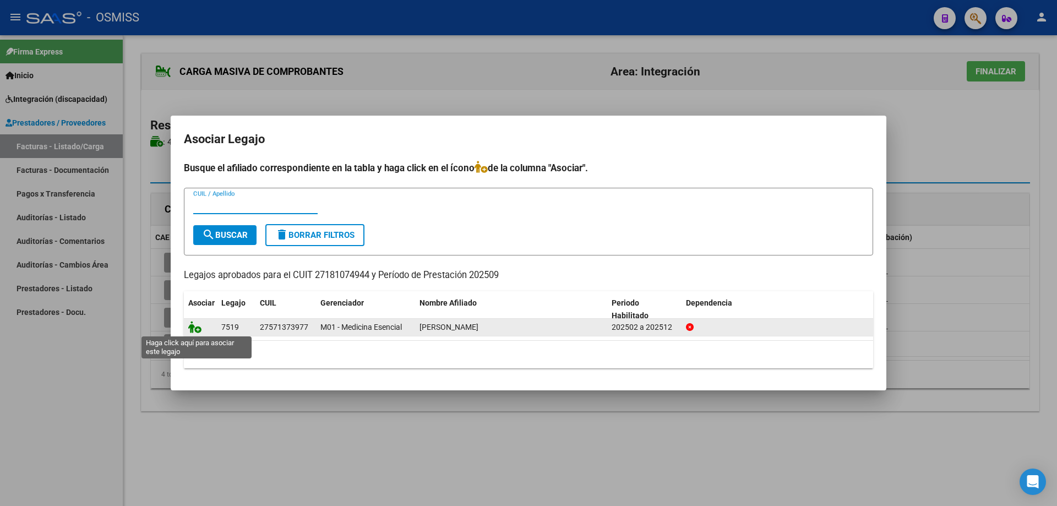
click at [194, 328] on icon at bounding box center [194, 327] width 13 height 12
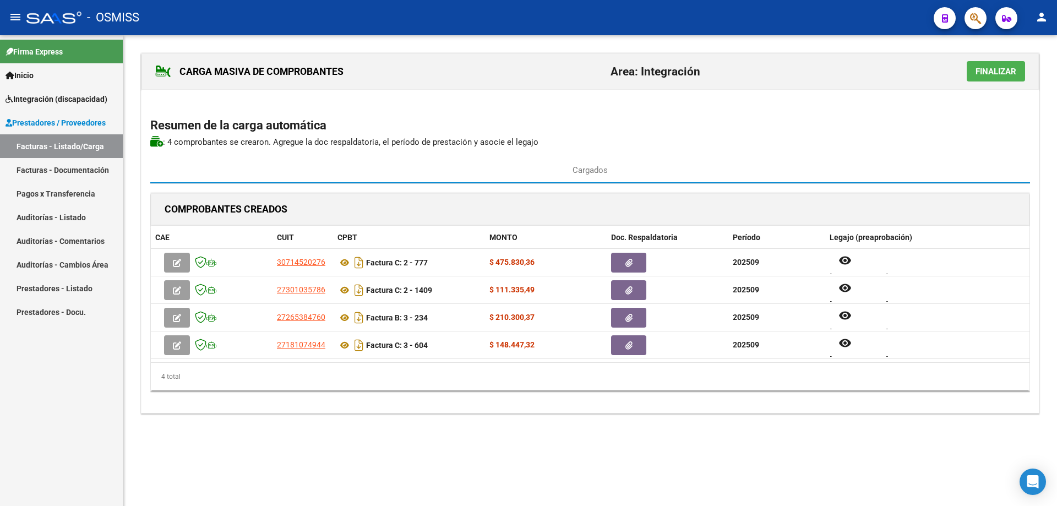
click at [998, 71] on span "Finalizar" at bounding box center [995, 72] width 41 height 10
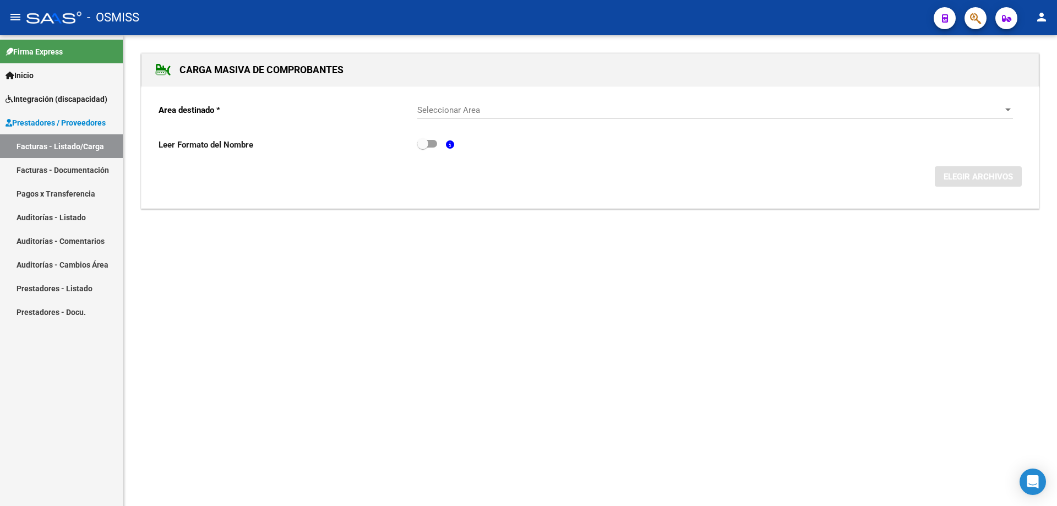
click at [532, 113] on span "Seleccionar Area" at bounding box center [710, 110] width 586 height 10
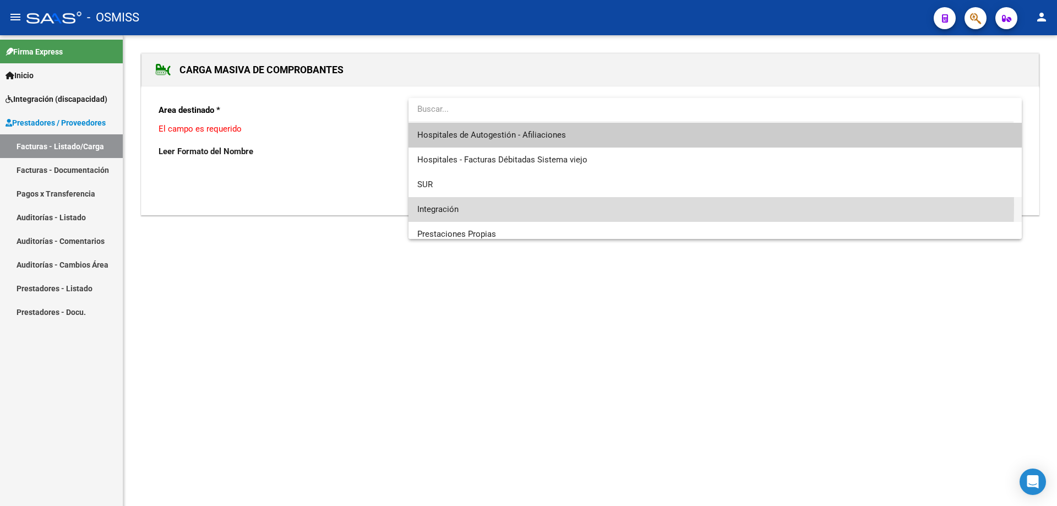
click at [484, 205] on span "Integración" at bounding box center [714, 209] width 595 height 25
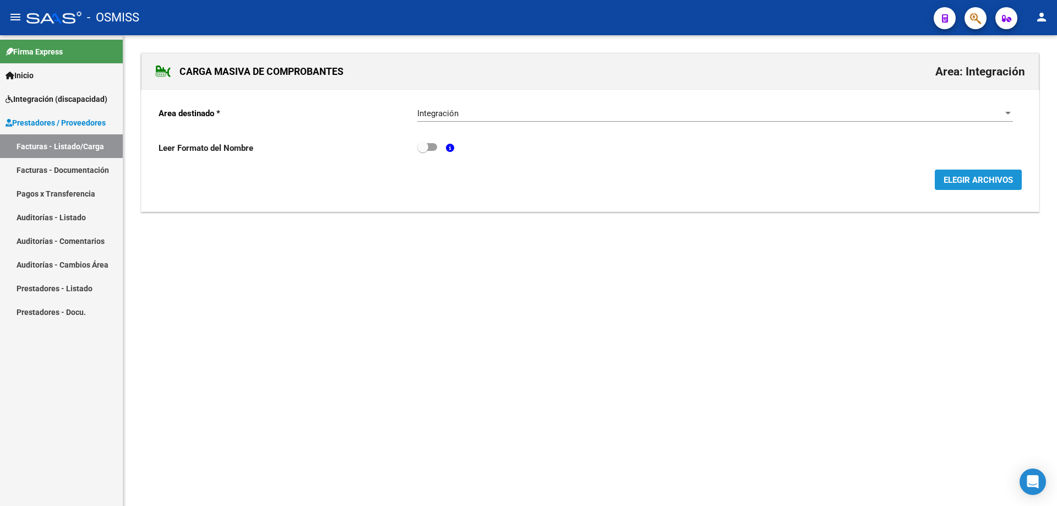
drag, startPoint x: 978, startPoint y: 174, endPoint x: 658, endPoint y: 295, distance: 342.4
click at [977, 174] on button "ELEGIR ARCHIVOS" at bounding box center [977, 180] width 87 height 20
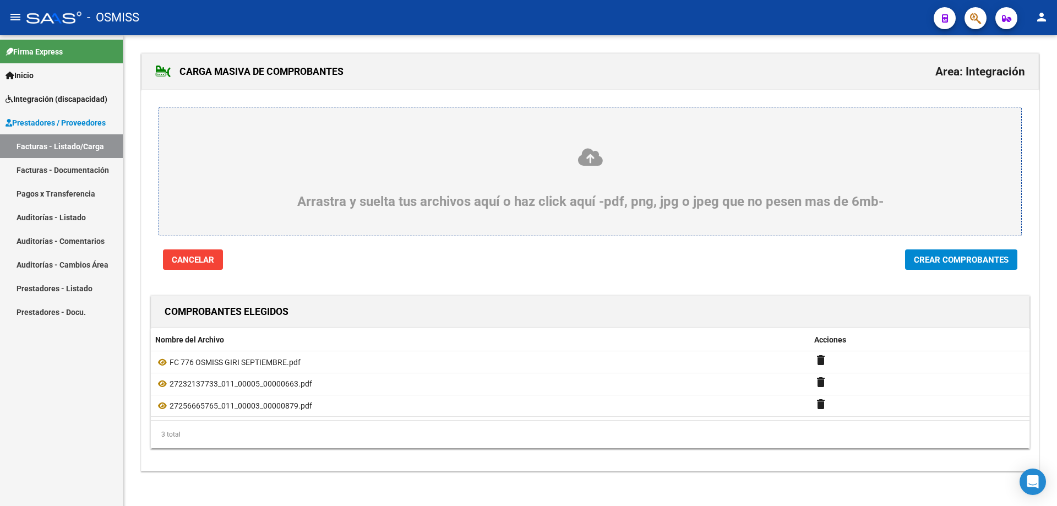
click at [969, 257] on span "Crear Comprobantes" at bounding box center [961, 260] width 95 height 10
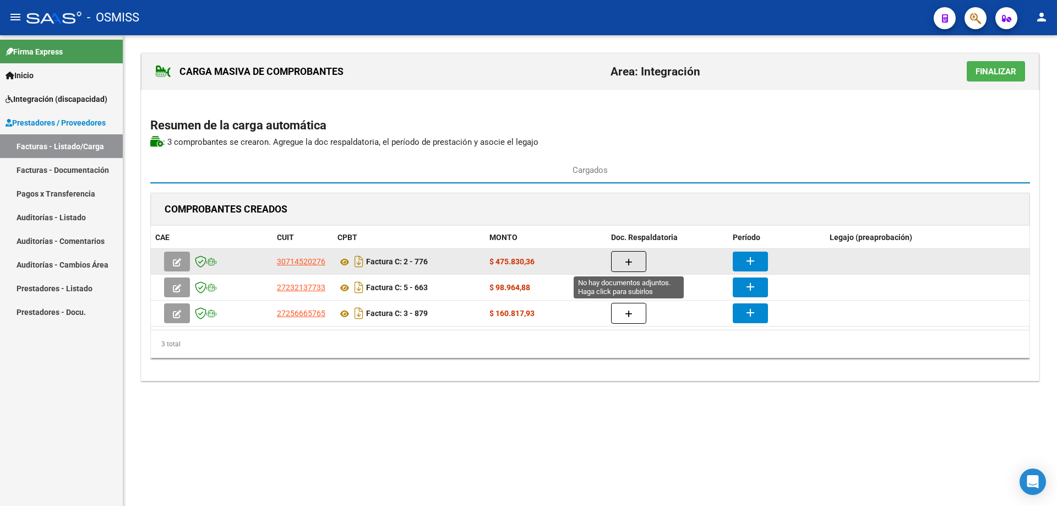
click at [631, 261] on icon "button" at bounding box center [629, 262] width 8 height 8
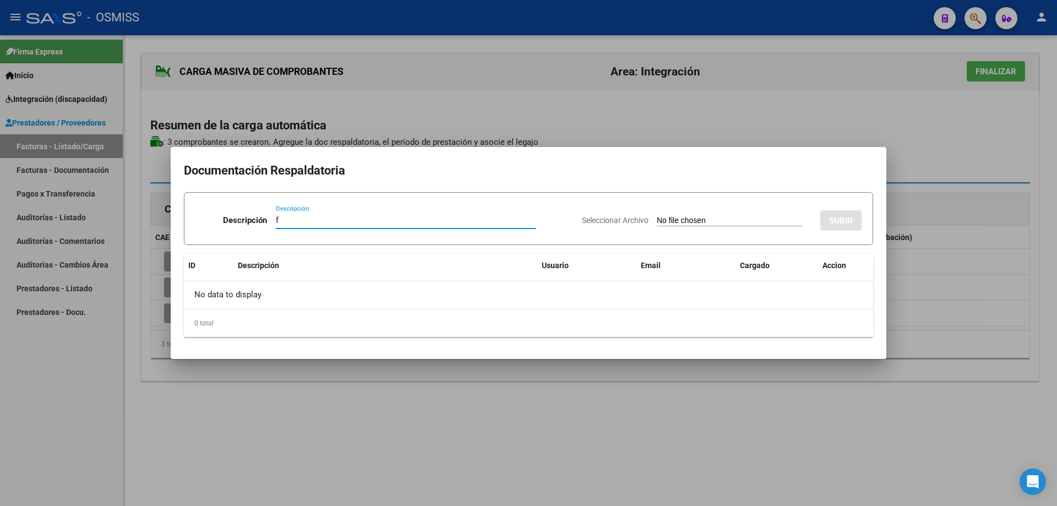
type input "f"
click at [657, 216] on input "Seleccionar Archivo" at bounding box center [730, 221] width 146 height 10
type input "C:\fakepath\ASISTENCIA GIRI septiembre.pdf"
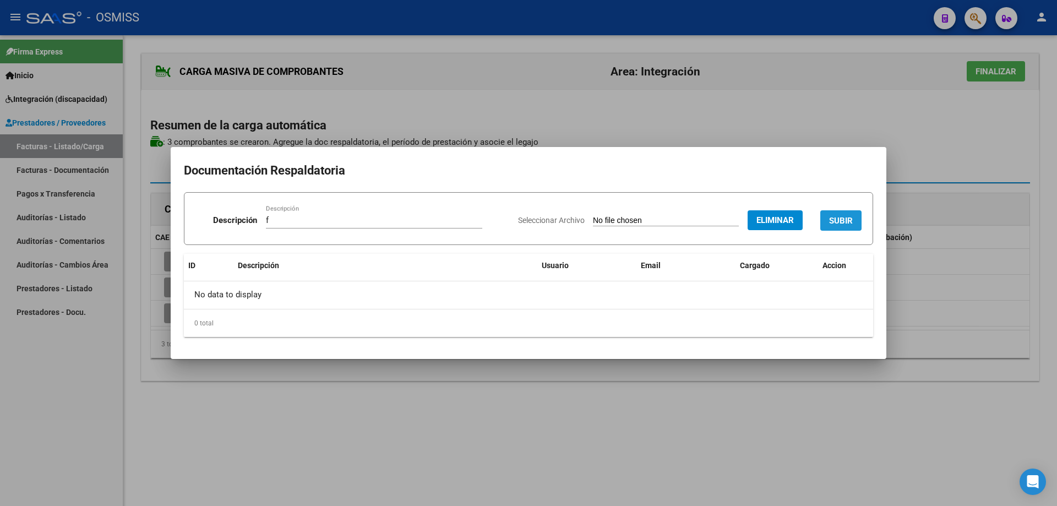
click at [848, 216] on span "SUBIR" at bounding box center [841, 221] width 24 height 10
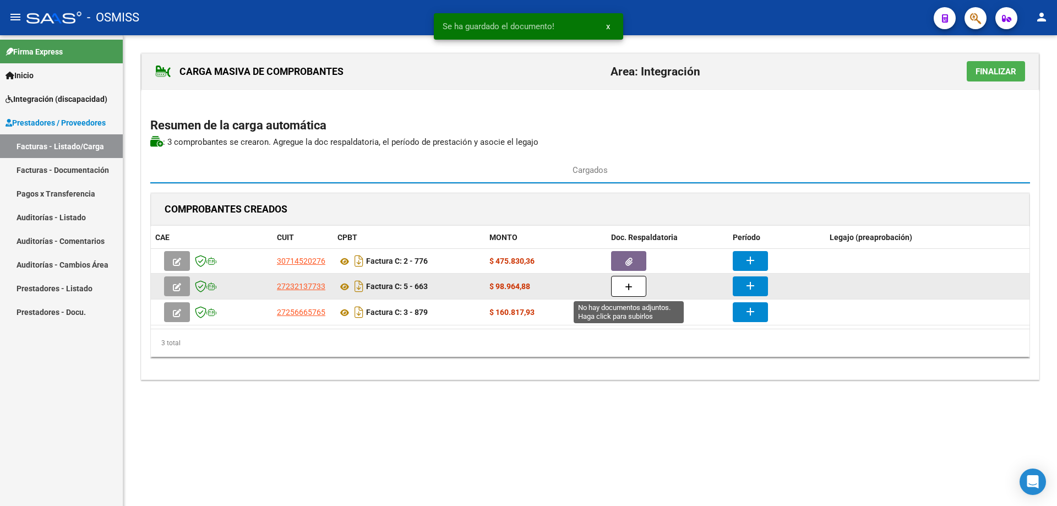
click at [637, 287] on button "button" at bounding box center [628, 286] width 35 height 21
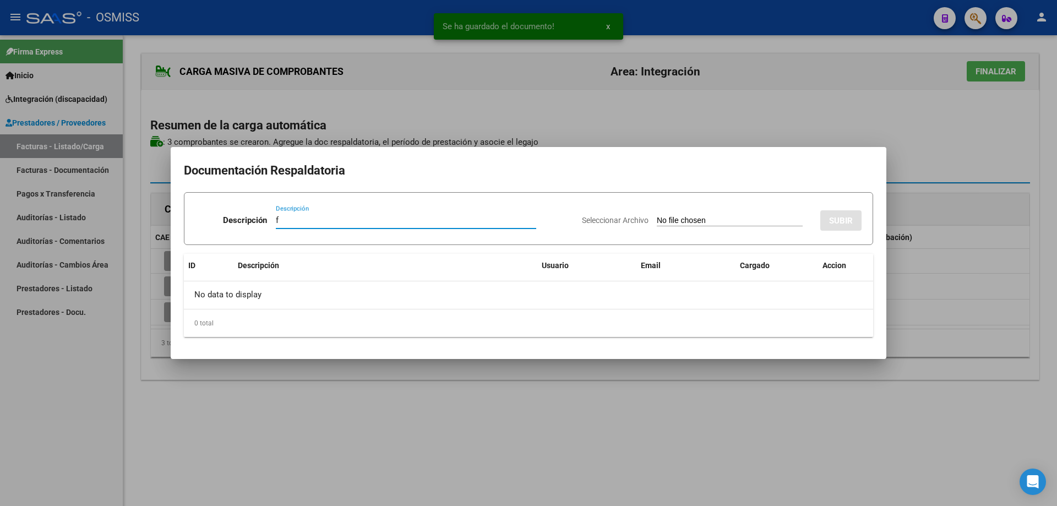
type input "f"
click at [690, 220] on input "Seleccionar Archivo" at bounding box center [730, 221] width 146 height 10
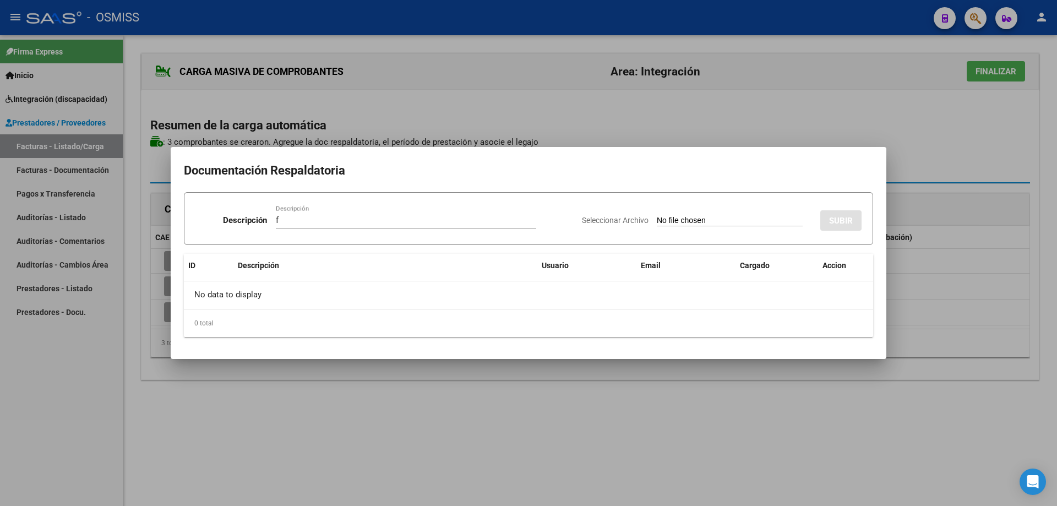
type input "C:\fakepath\Asistencia Giri septiembre.pdf"
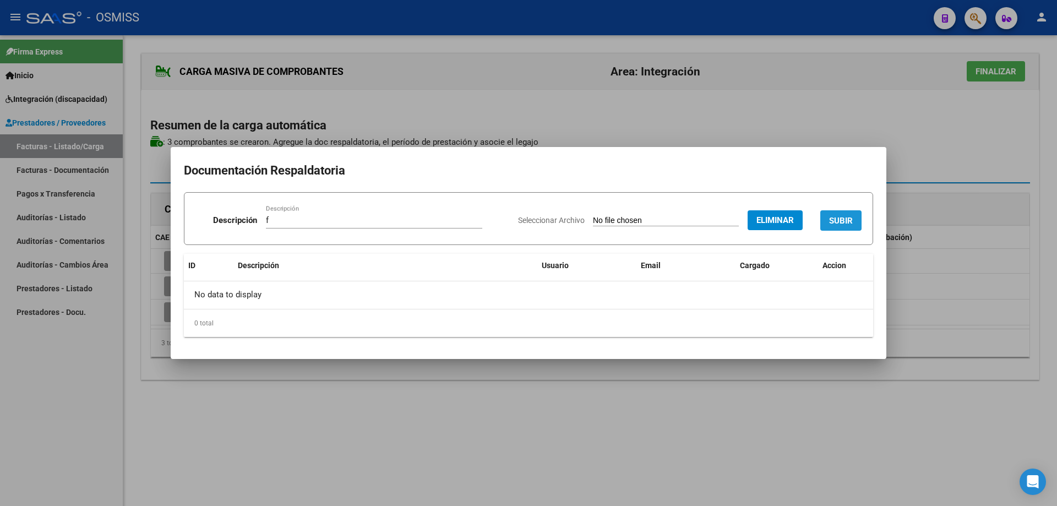
click at [828, 218] on button "SUBIR" at bounding box center [840, 220] width 41 height 20
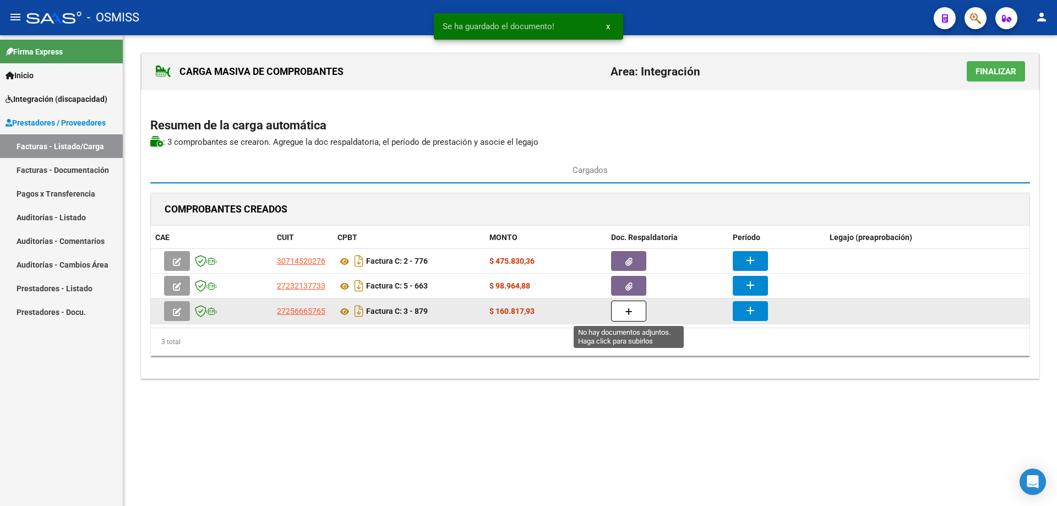
click at [632, 320] on button "button" at bounding box center [628, 310] width 35 height 21
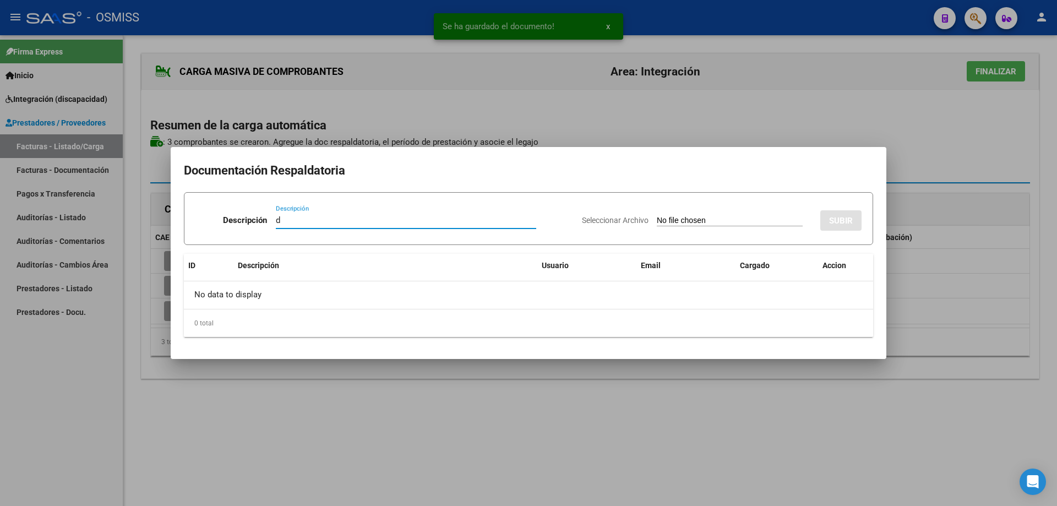
type input "d"
click at [684, 221] on input "Seleccionar Archivo" at bounding box center [730, 221] width 146 height 10
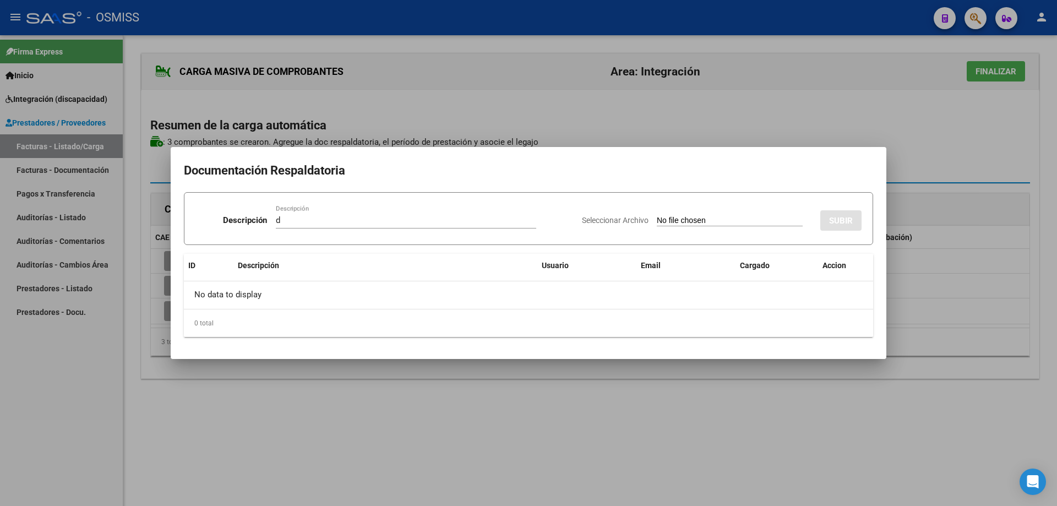
type input "C:\fakepath\planilla GIRI [DATE].pdf"
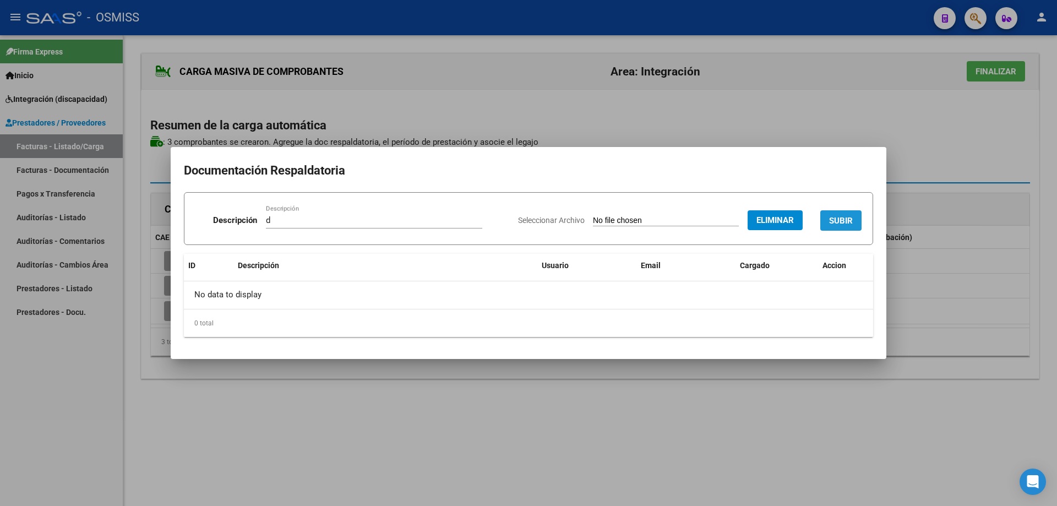
click at [848, 213] on button "SUBIR" at bounding box center [840, 220] width 41 height 20
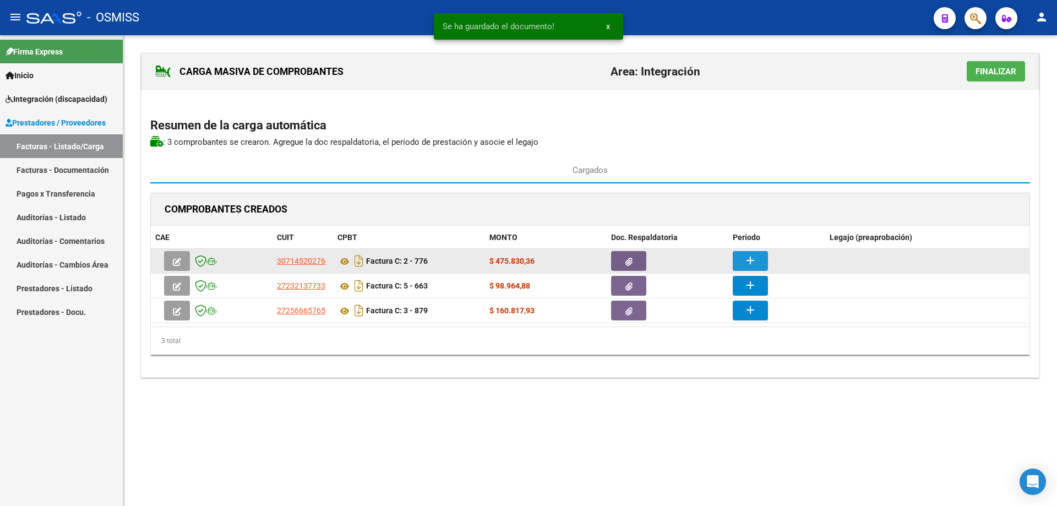
click at [739, 259] on button "add" at bounding box center [749, 261] width 35 height 20
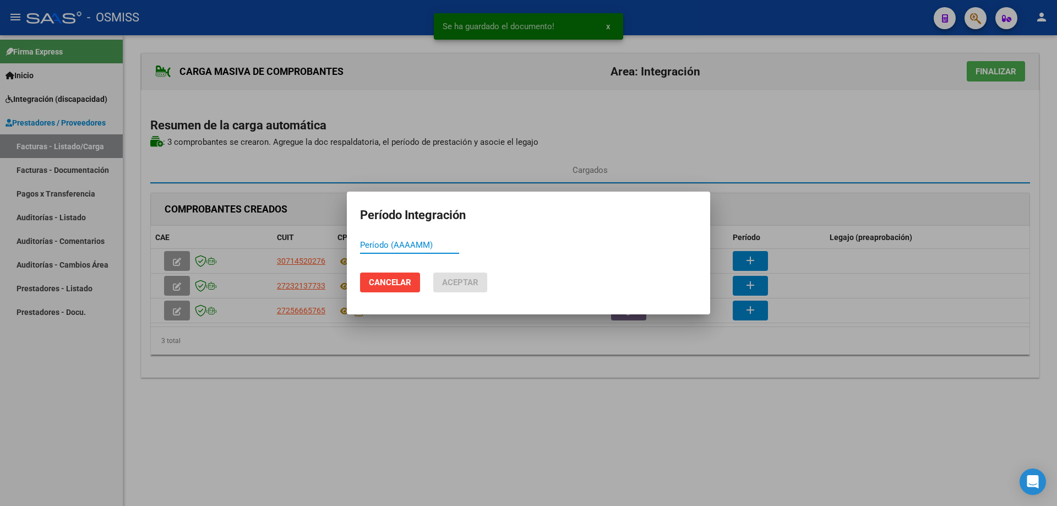
paste input "202509"
type input "202509"
click at [462, 284] on span "Aceptar" at bounding box center [460, 282] width 36 height 10
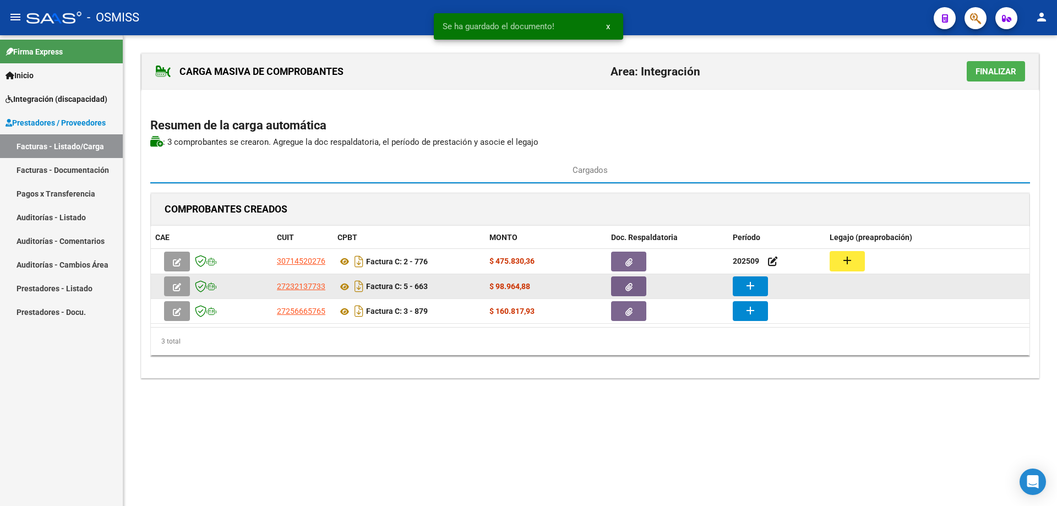
click at [745, 287] on mat-icon "add" at bounding box center [749, 285] width 13 height 13
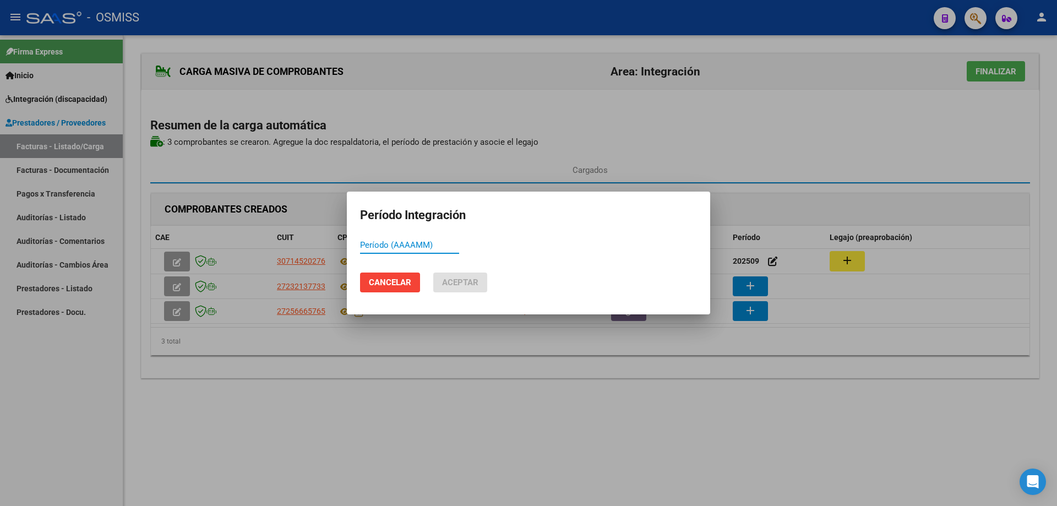
paste input "202509"
type input "202509"
click at [451, 289] on button "Aceptar" at bounding box center [460, 282] width 54 height 20
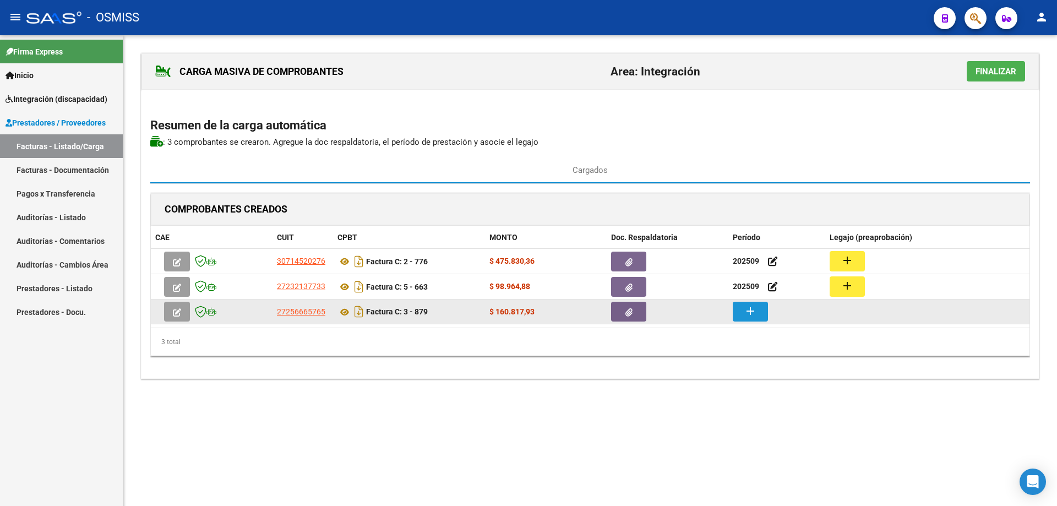
click at [754, 310] on mat-icon "add" at bounding box center [749, 310] width 13 height 13
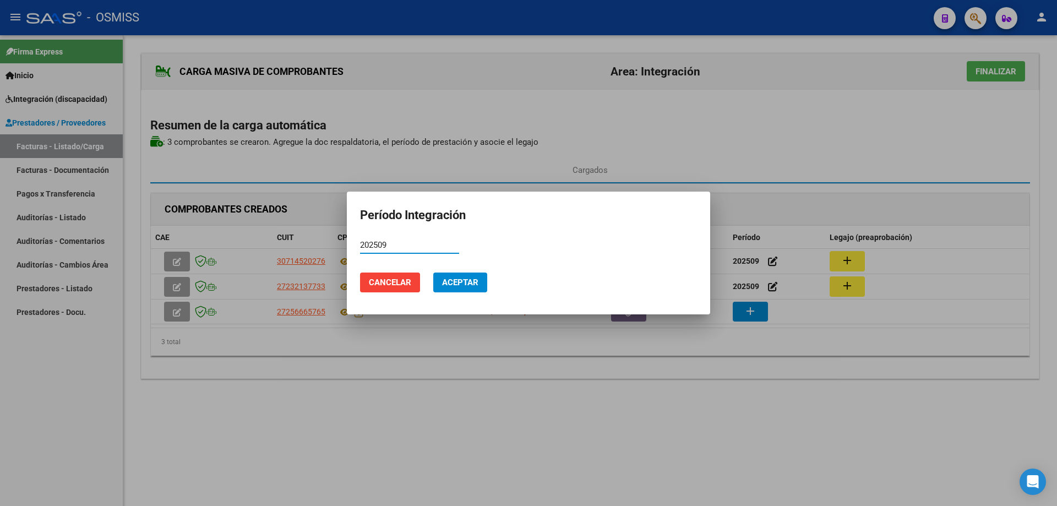
type input "202509"
click at [442, 280] on span "Aceptar" at bounding box center [460, 282] width 36 height 10
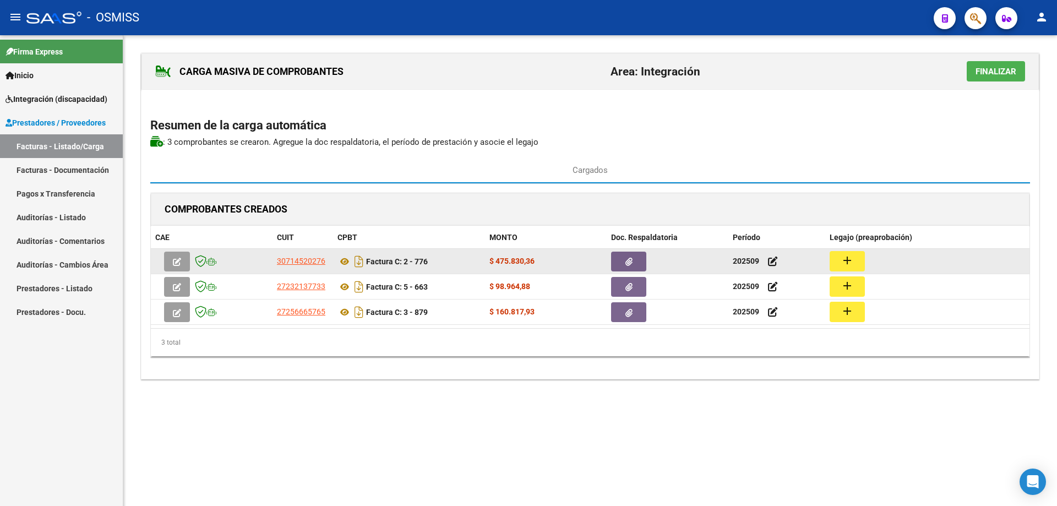
click at [840, 260] on button "add" at bounding box center [846, 261] width 35 height 20
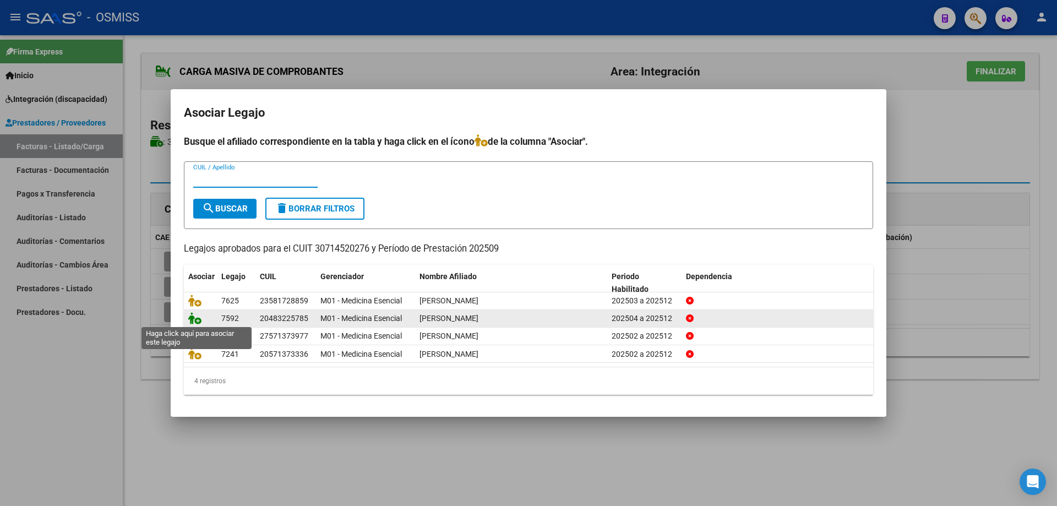
click at [196, 320] on icon at bounding box center [194, 318] width 13 height 12
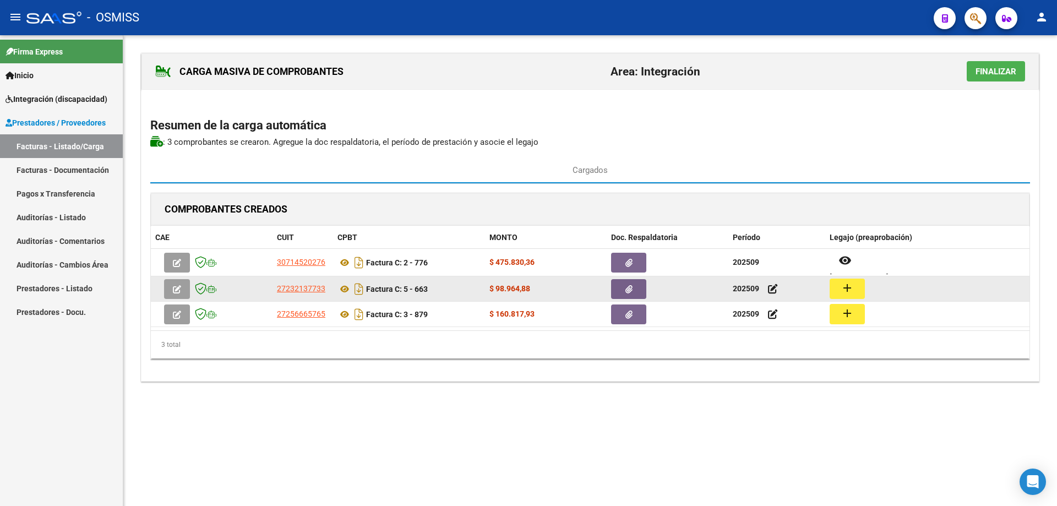
click at [839, 287] on button "add" at bounding box center [846, 288] width 35 height 20
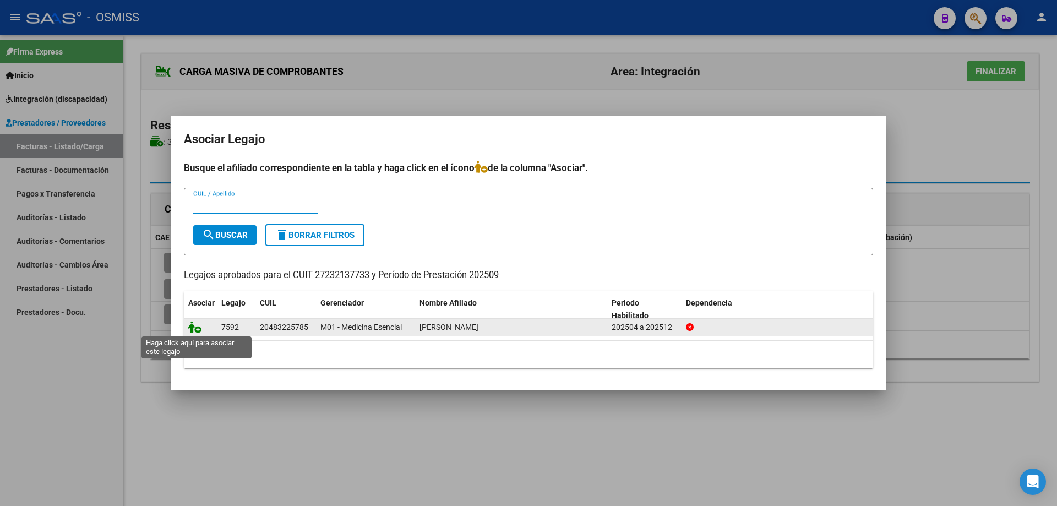
click at [198, 328] on icon at bounding box center [194, 327] width 13 height 12
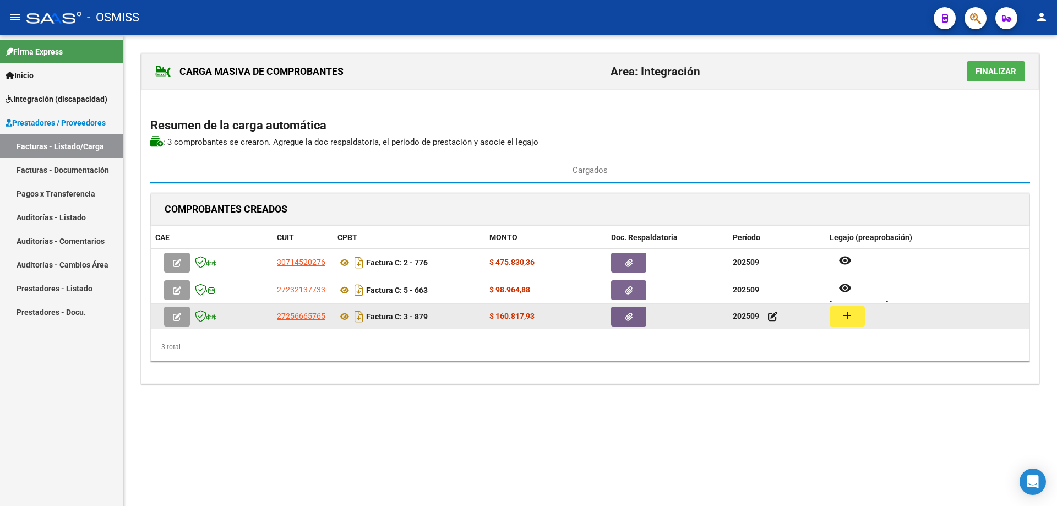
click at [857, 314] on button "add" at bounding box center [846, 316] width 35 height 20
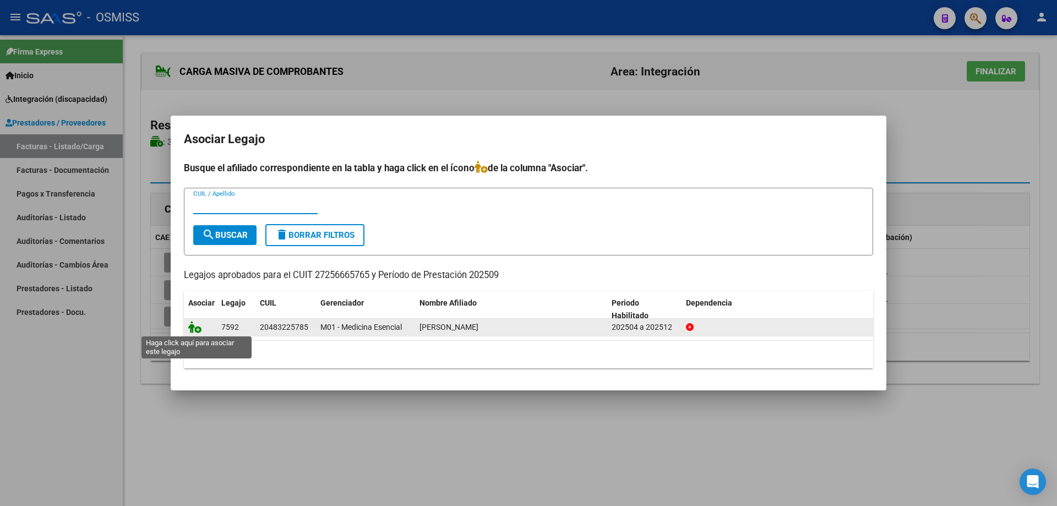
click at [196, 330] on icon at bounding box center [194, 327] width 13 height 12
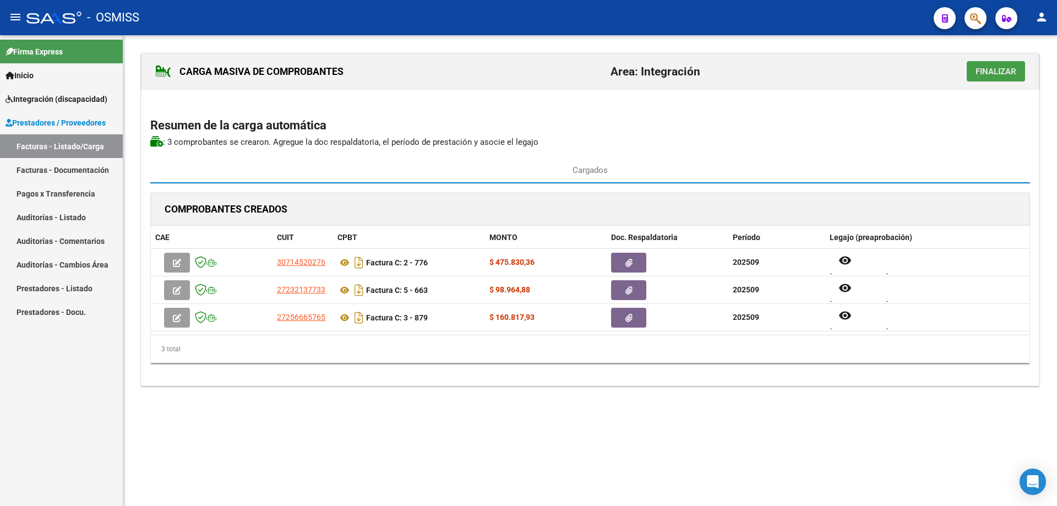
click at [977, 72] on span "Finalizar" at bounding box center [995, 72] width 41 height 10
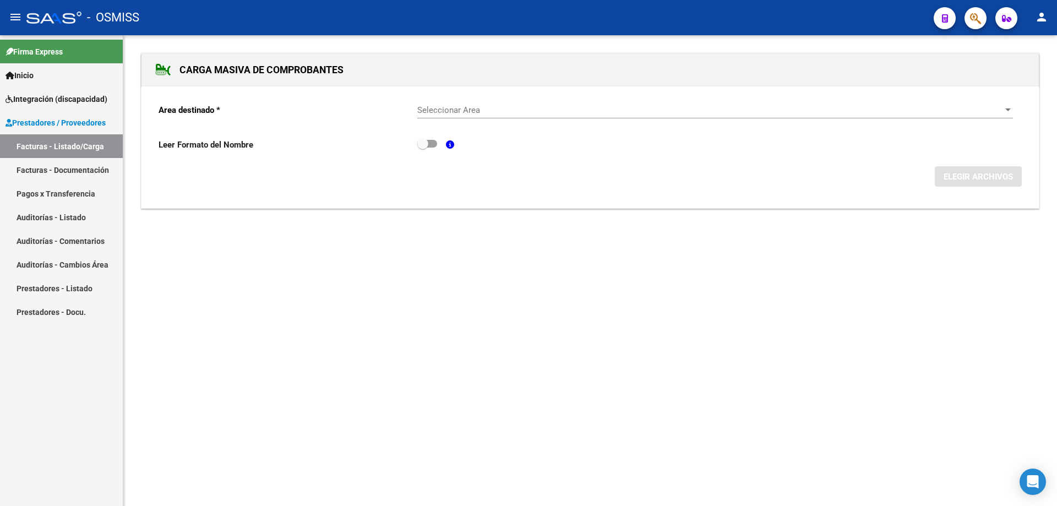
click at [478, 108] on span "Seleccionar Area" at bounding box center [710, 110] width 586 height 10
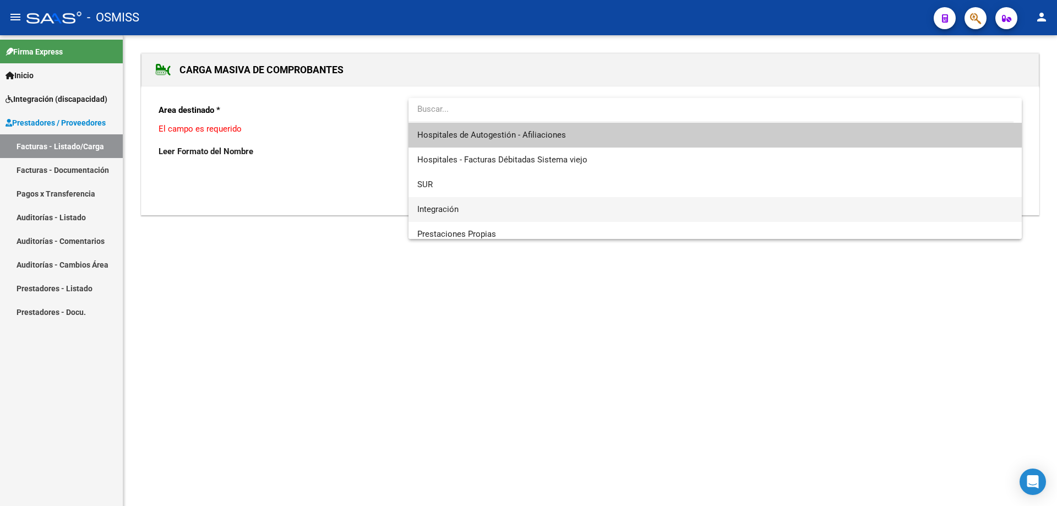
click at [467, 205] on span "Integración" at bounding box center [714, 209] width 595 height 25
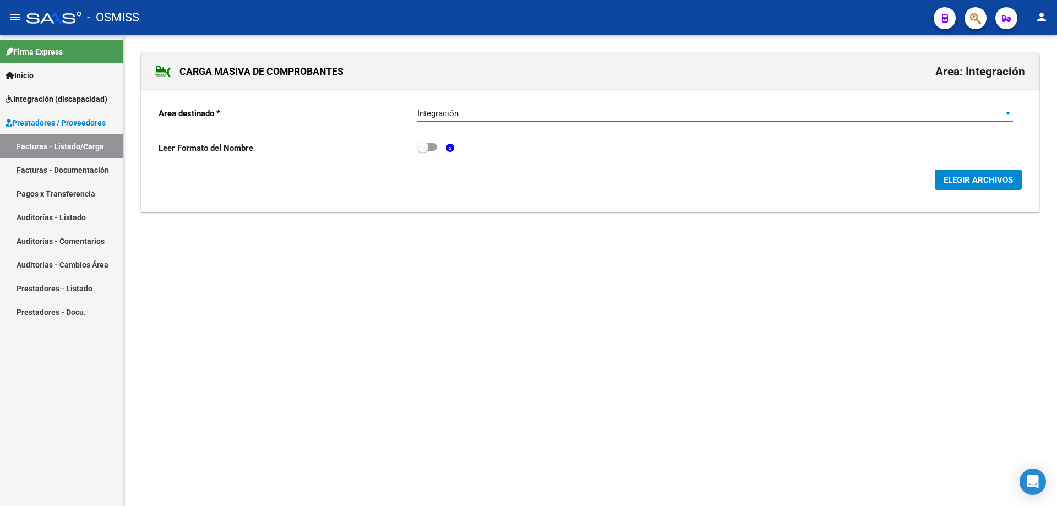
click at [965, 182] on span "ELEGIR ARCHIVOS" at bounding box center [977, 180] width 69 height 10
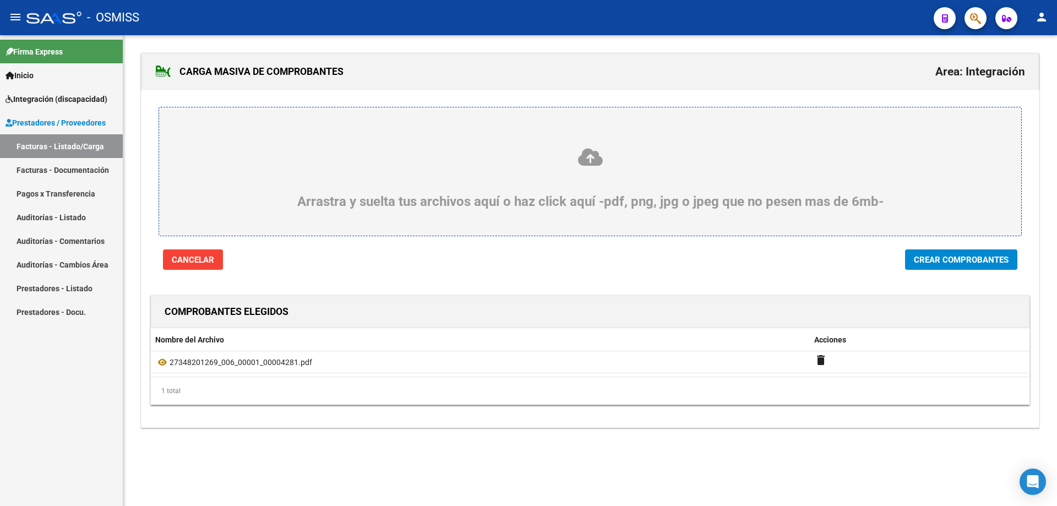
click at [958, 262] on span "Crear Comprobantes" at bounding box center [961, 260] width 95 height 10
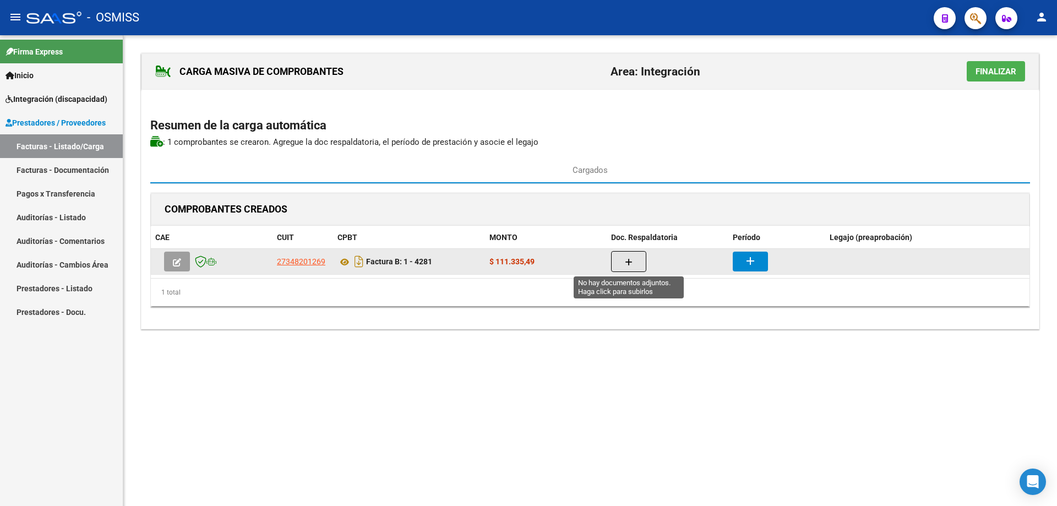
click at [631, 259] on icon "button" at bounding box center [629, 262] width 8 height 8
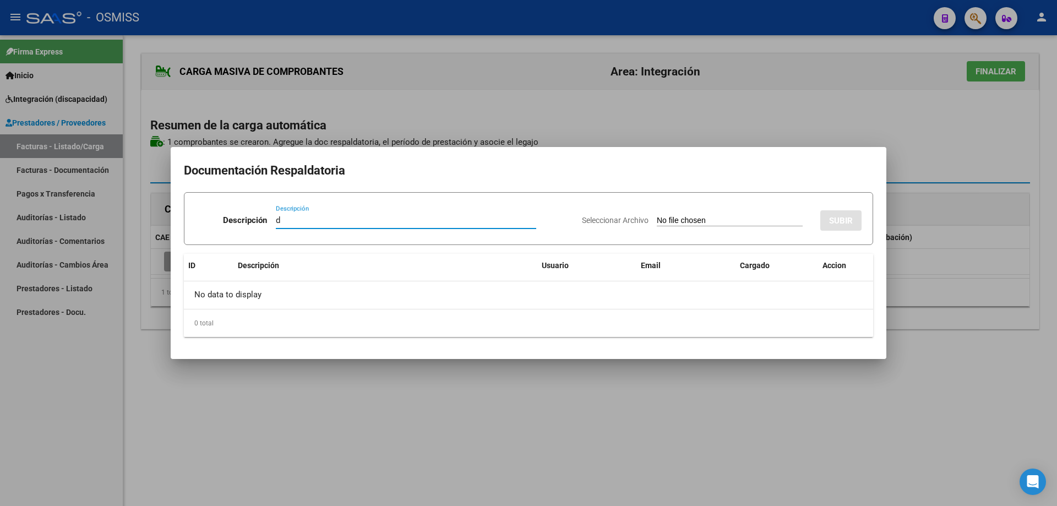
type input "d"
click at [682, 223] on input "Seleccionar Archivo" at bounding box center [730, 221] width 146 height 10
type input "C:\fakepath\[PERSON_NAME] (1).pdf"
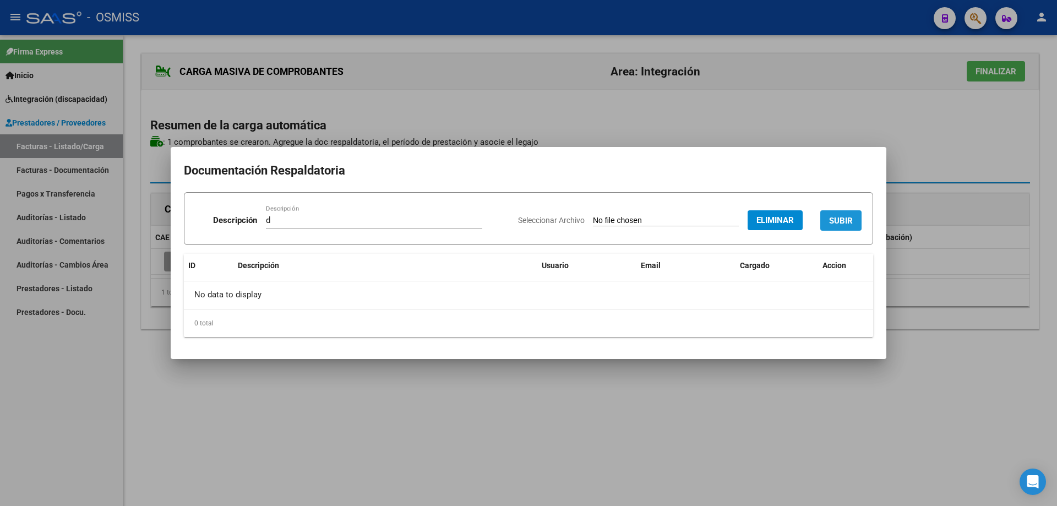
click at [833, 213] on button "SUBIR" at bounding box center [840, 220] width 41 height 20
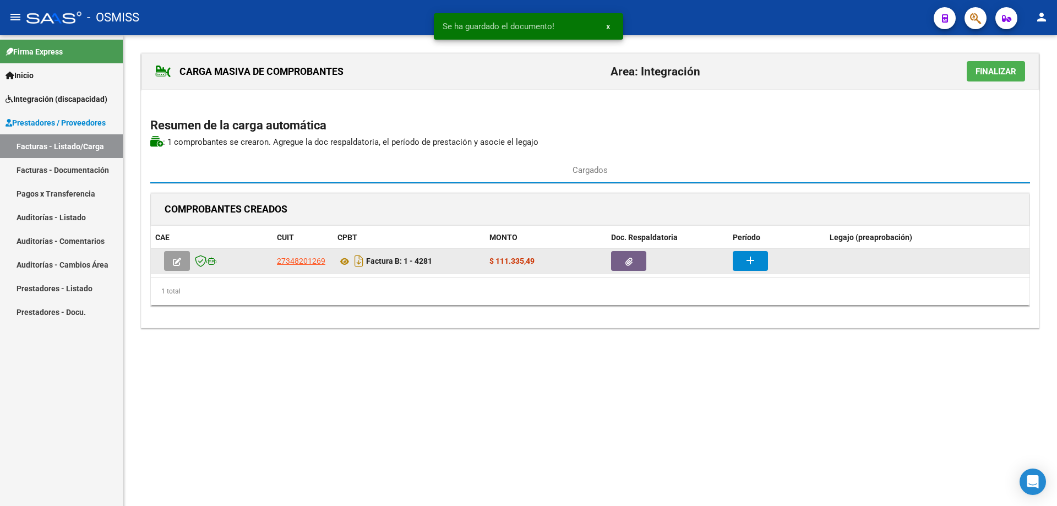
click at [758, 261] on button "add" at bounding box center [749, 261] width 35 height 20
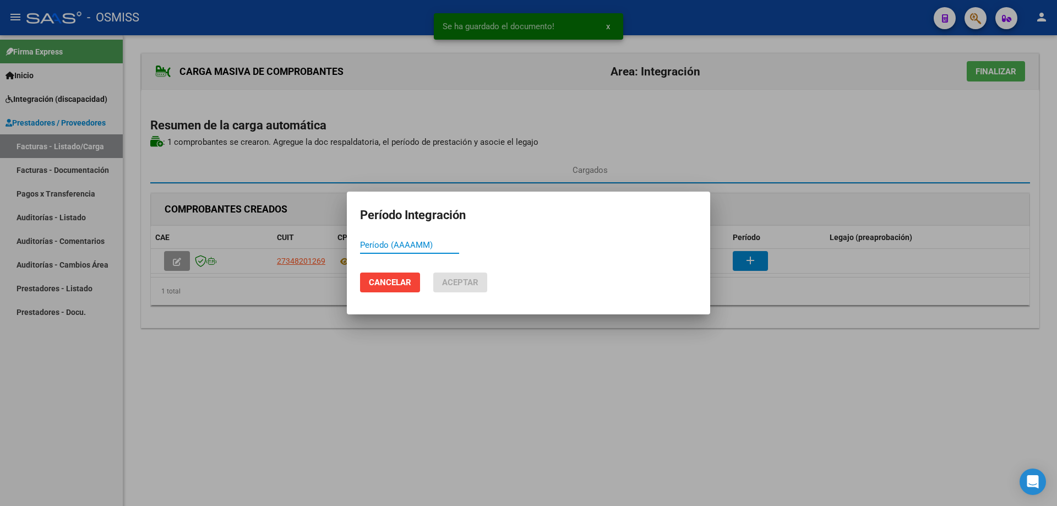
paste input "202509"
type input "202509"
click at [451, 281] on span "Aceptar" at bounding box center [460, 282] width 36 height 10
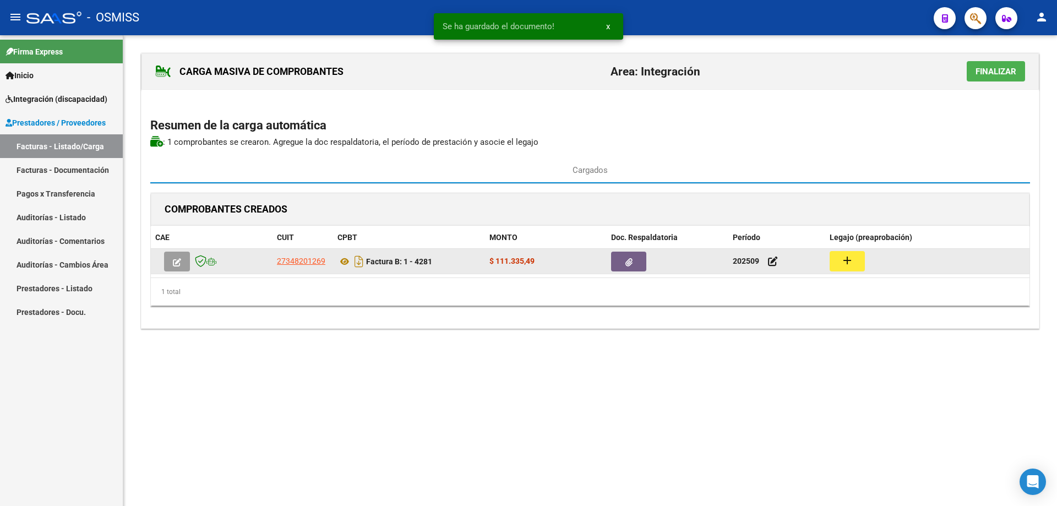
click at [855, 266] on button "add" at bounding box center [846, 261] width 35 height 20
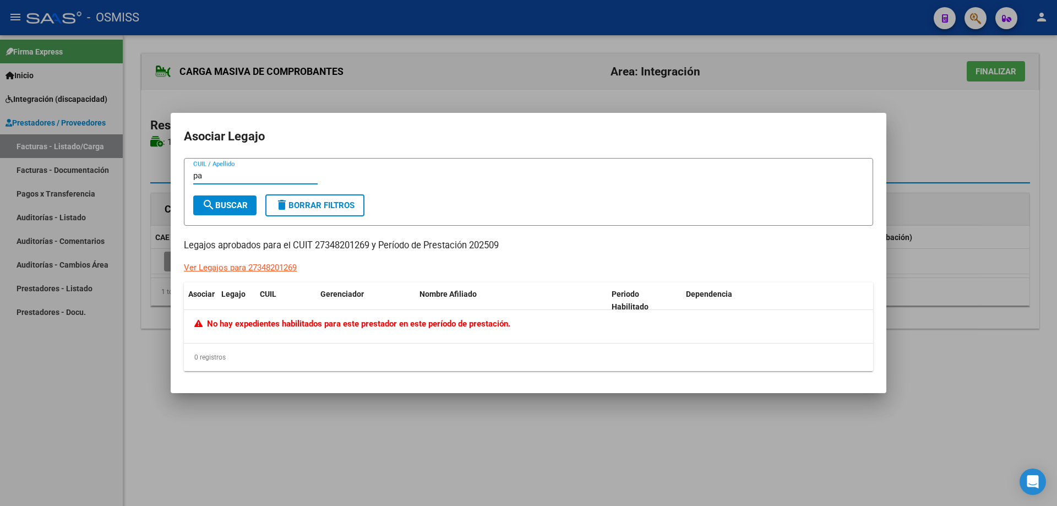
type input "p"
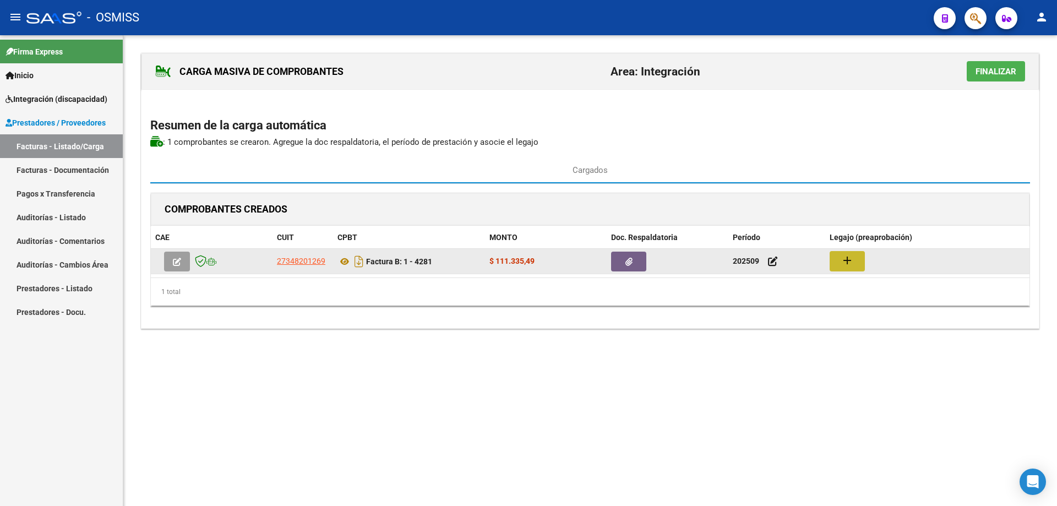
click at [857, 257] on button "add" at bounding box center [846, 261] width 35 height 20
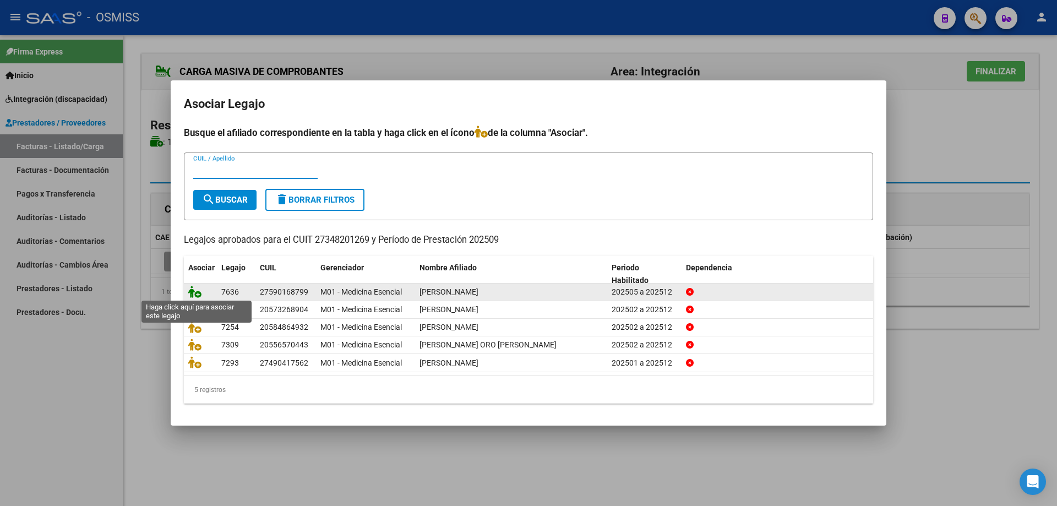
click at [190, 292] on icon at bounding box center [194, 292] width 13 height 12
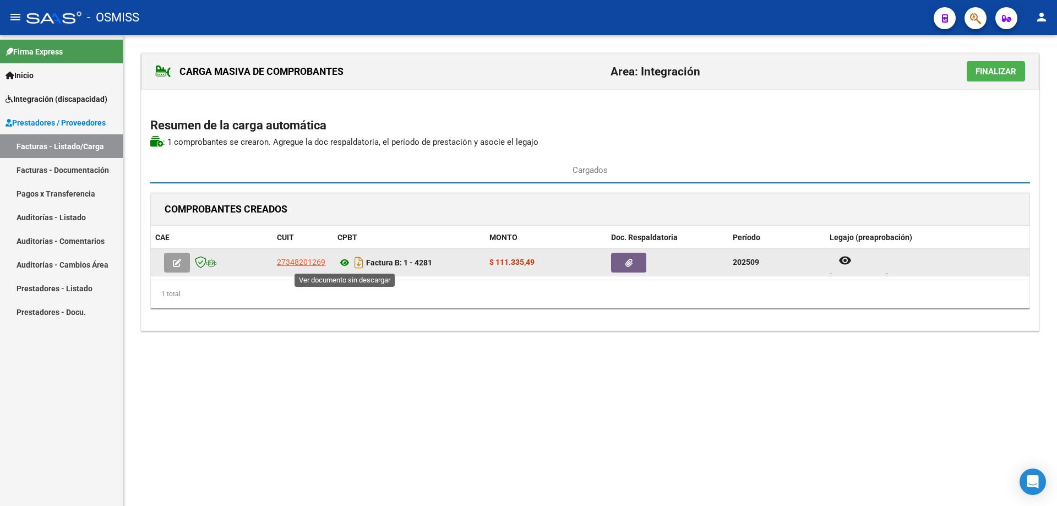
click at [346, 260] on icon at bounding box center [344, 262] width 14 height 13
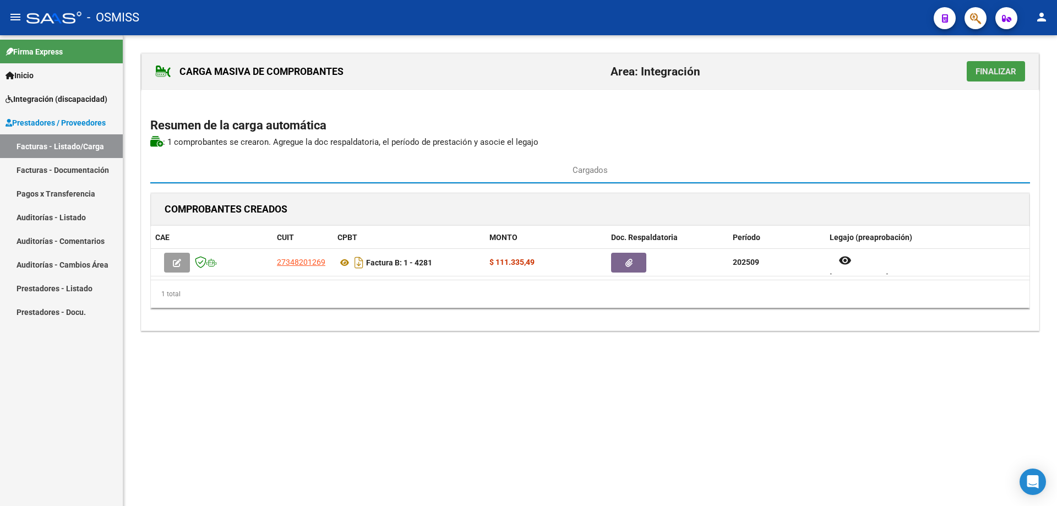
click at [1014, 69] on span "Finalizar" at bounding box center [995, 72] width 41 height 10
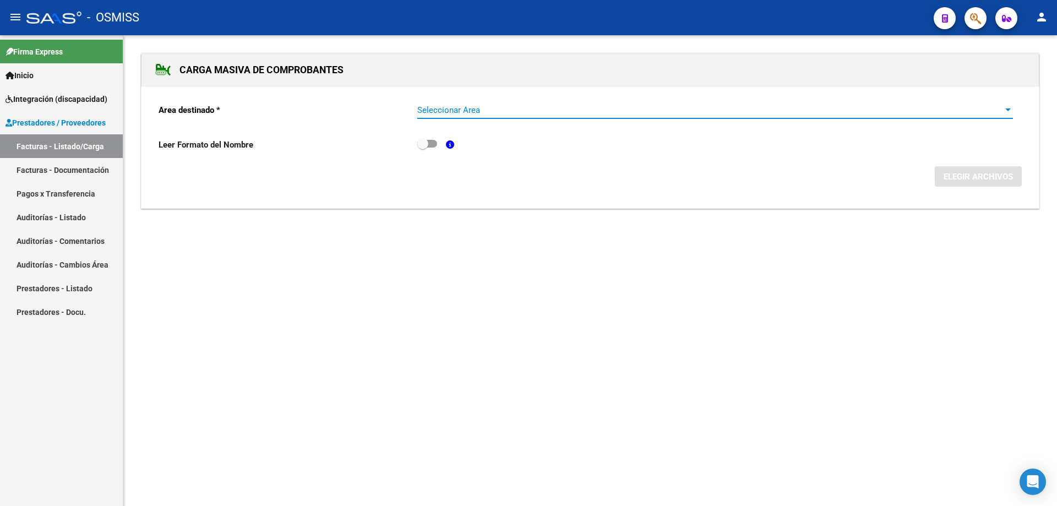
click at [533, 107] on span "Seleccionar Area" at bounding box center [710, 110] width 586 height 10
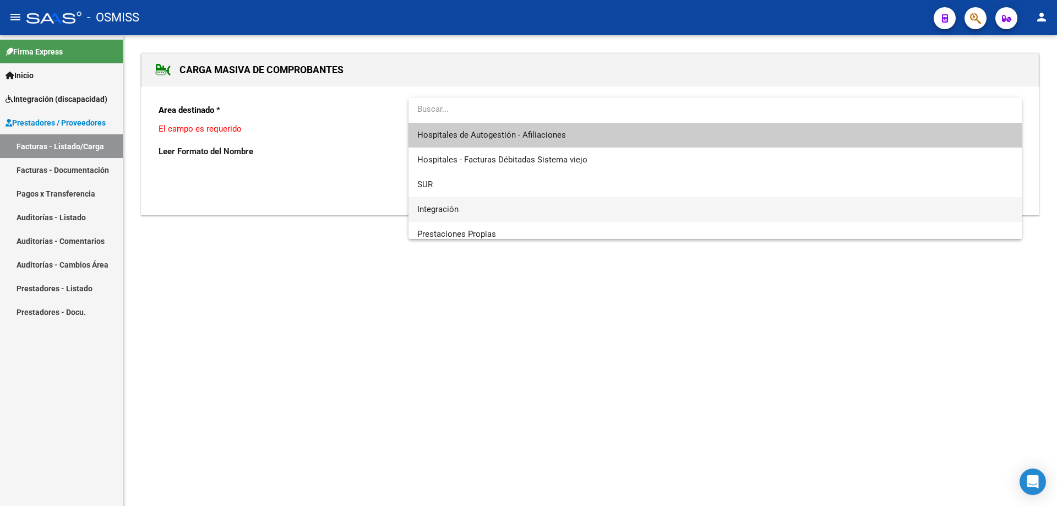
click at [490, 211] on span "Integración" at bounding box center [714, 209] width 595 height 25
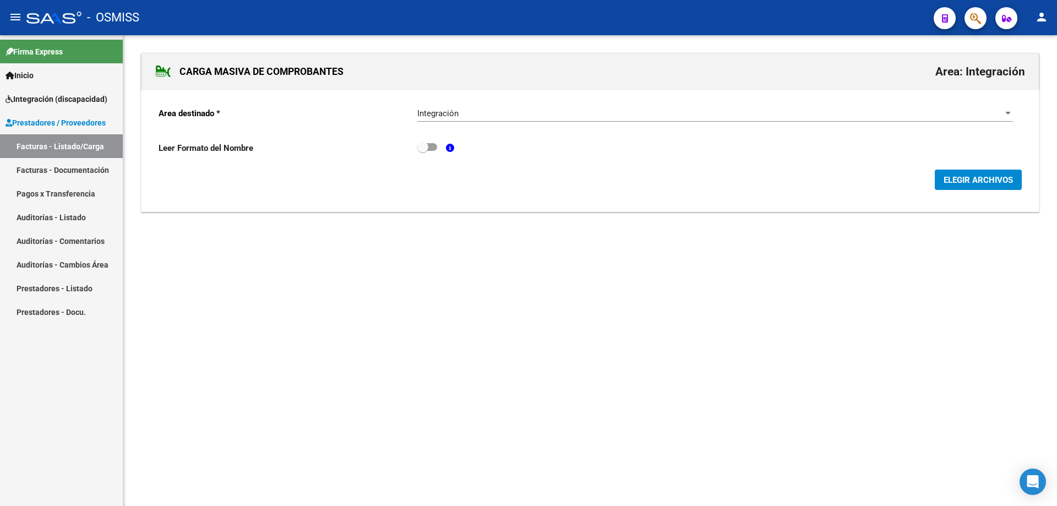
click at [926, 182] on div "ELEGIR ARCHIVOS" at bounding box center [589, 180] width 863 height 20
click at [955, 178] on span "ELEGIR ARCHIVOS" at bounding box center [977, 180] width 69 height 10
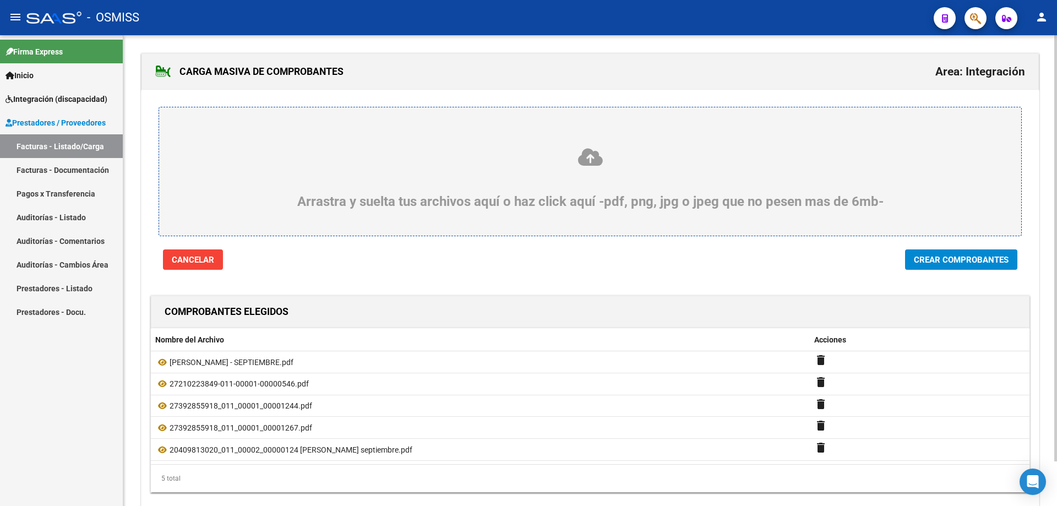
click at [941, 265] on button "Crear Comprobantes" at bounding box center [961, 259] width 112 height 20
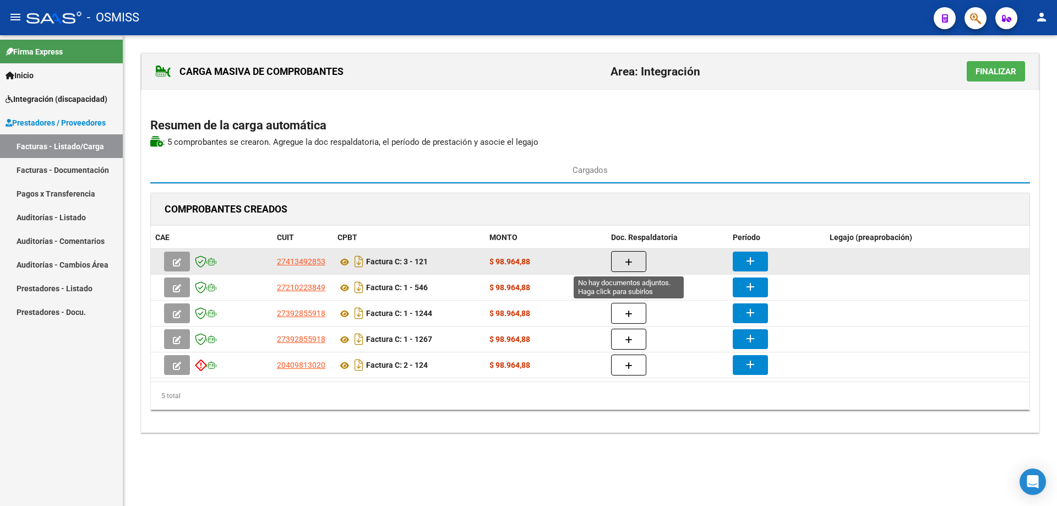
click at [630, 258] on icon "button" at bounding box center [629, 262] width 8 height 8
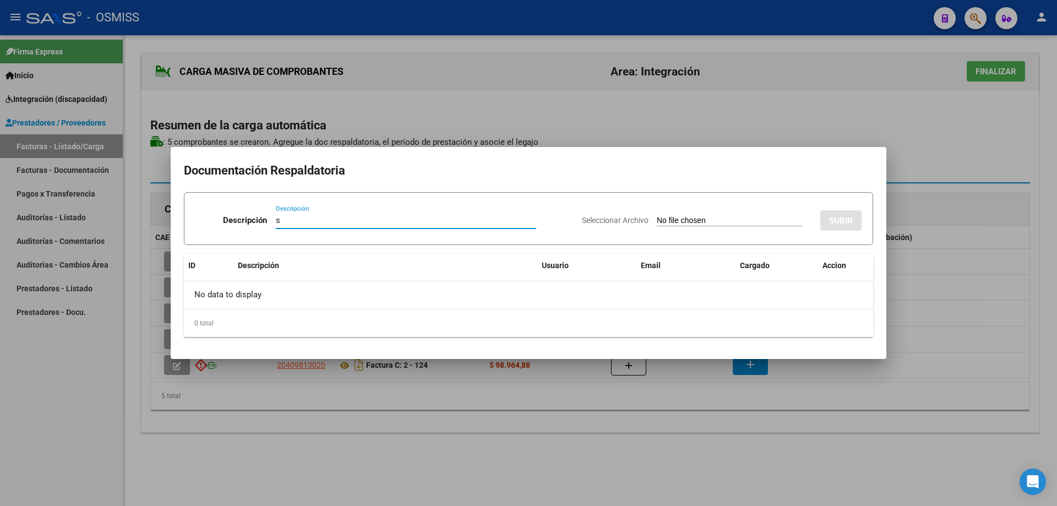
type input "s"
click at [657, 221] on input "Seleccionar Archivo" at bounding box center [730, 221] width 146 height 10
type input "C:\fakepath\[PERSON_NAME] - Asistencia Septiembre.pdf"
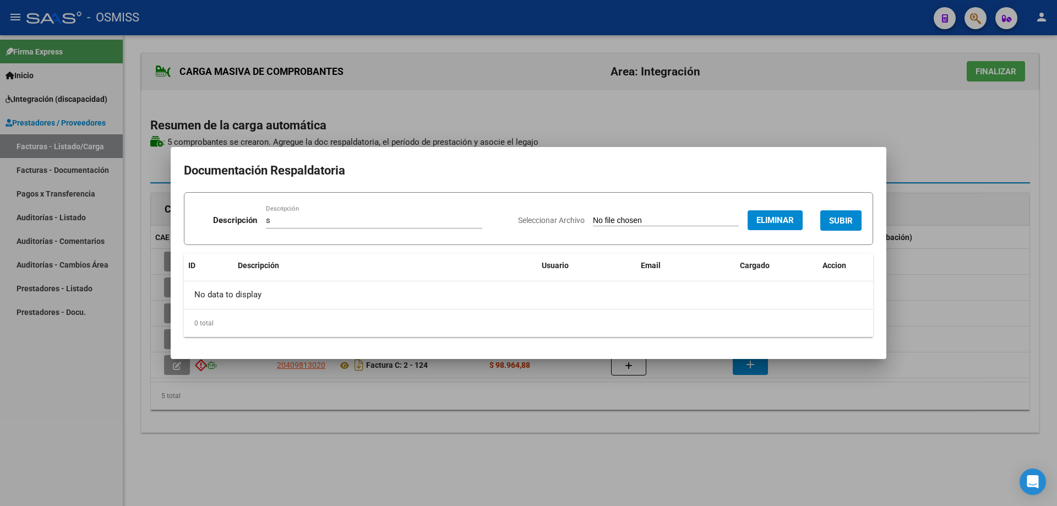
click at [842, 215] on span "SUBIR" at bounding box center [841, 220] width 24 height 10
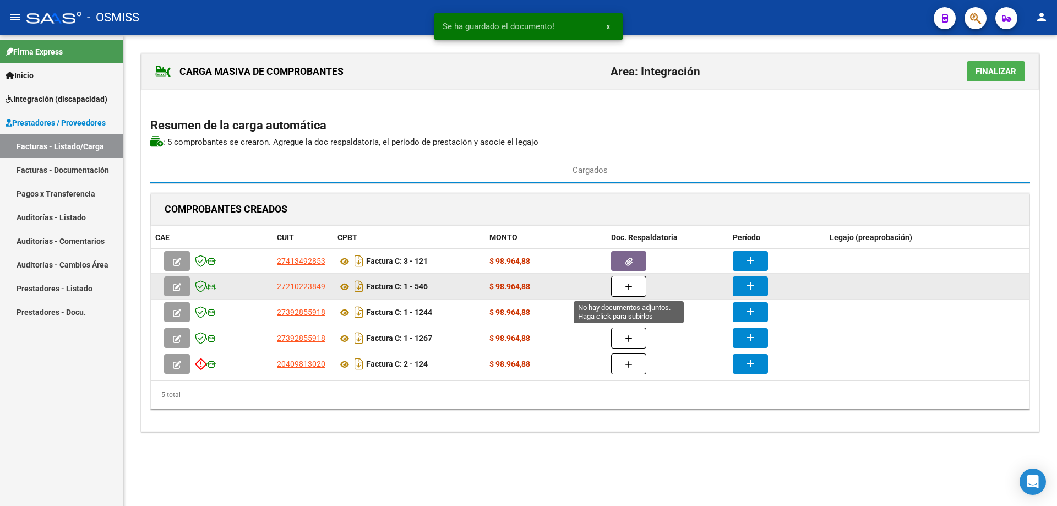
click at [630, 291] on span "button" at bounding box center [629, 286] width 8 height 10
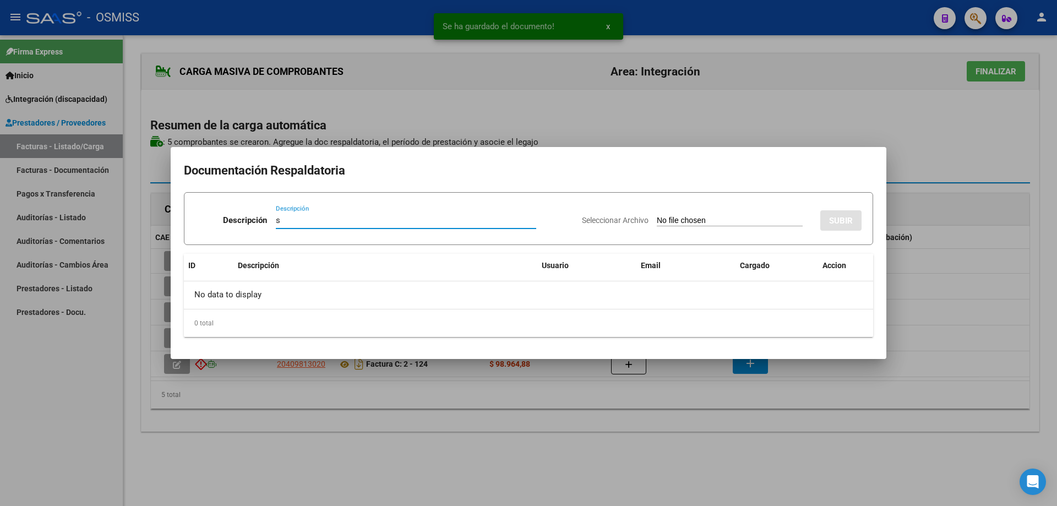
type input "s"
click at [657, 218] on input "Seleccionar Archivo" at bounding box center [730, 221] width 146 height 10
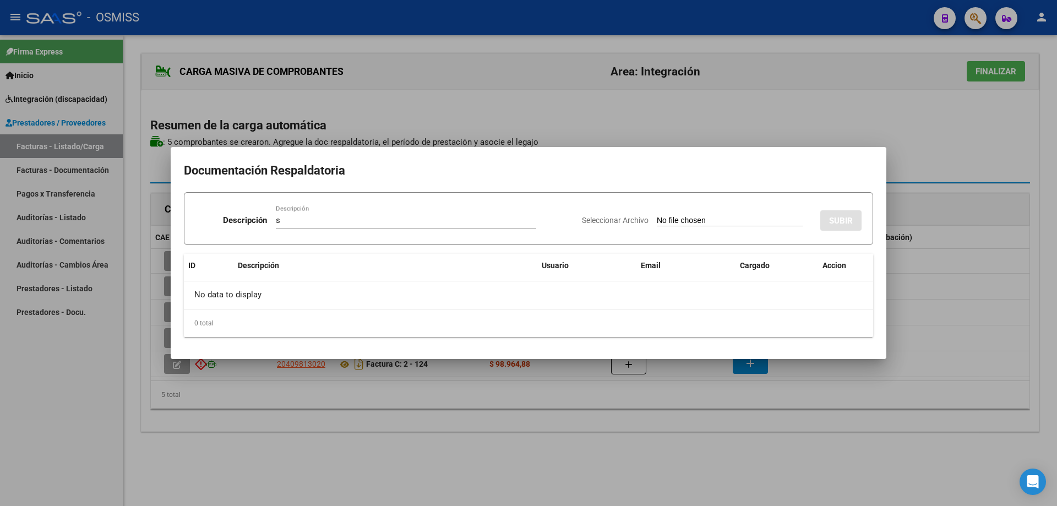
type input "C:\fakepath\Asistencia [PERSON_NAME][DATE].pdf"
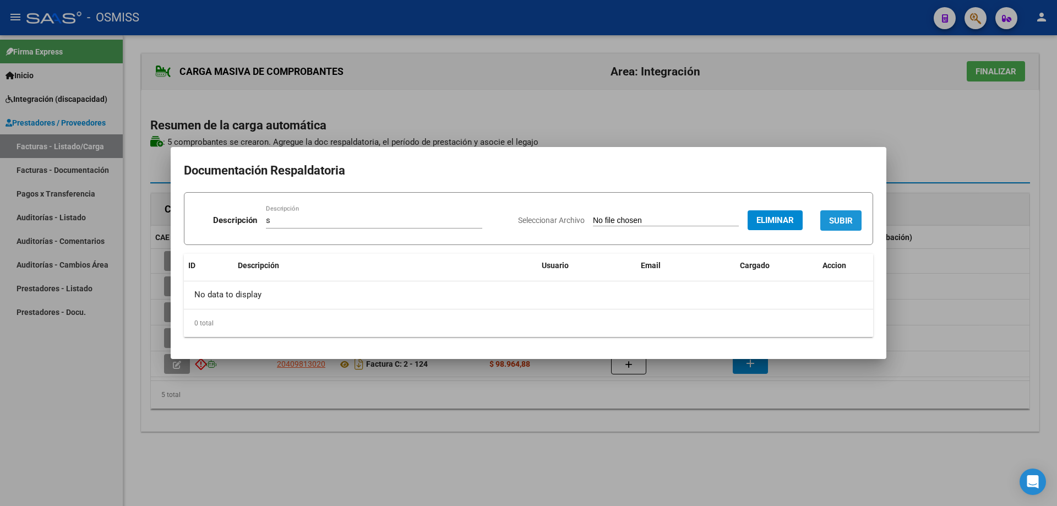
click at [846, 215] on span "SUBIR" at bounding box center [841, 220] width 24 height 10
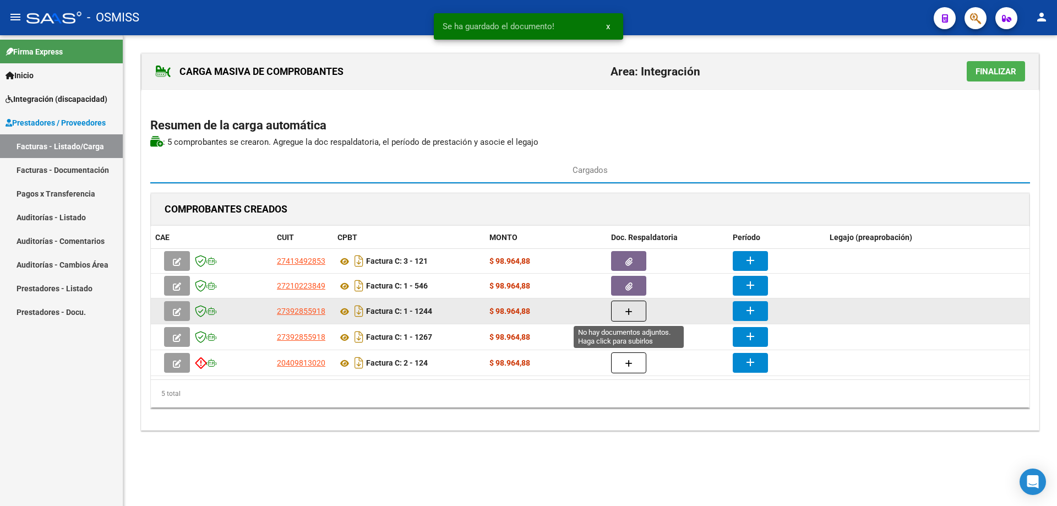
click at [628, 309] on icon "button" at bounding box center [629, 312] width 8 height 8
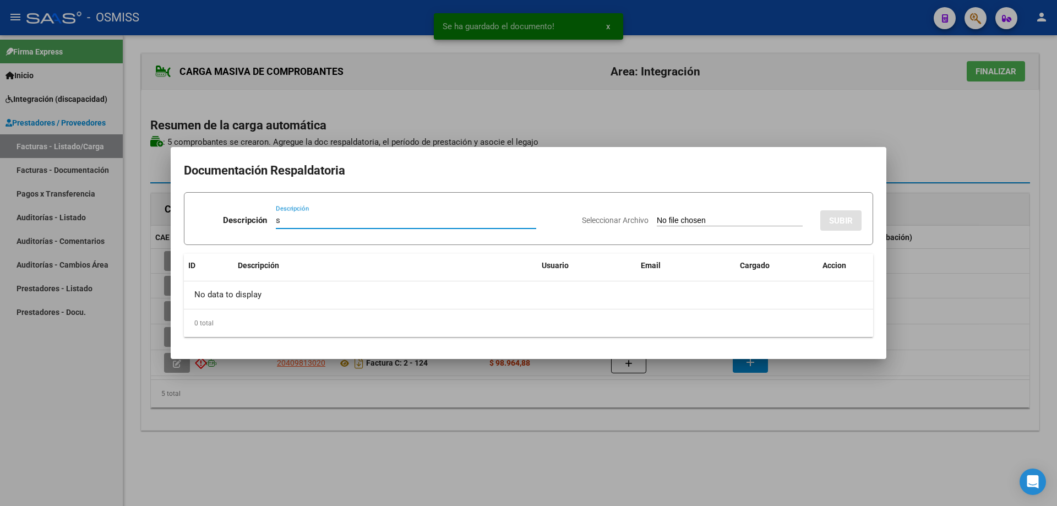
type input "s"
click at [663, 215] on div "Seleccionar Archivo SUBIR" at bounding box center [722, 218] width 280 height 34
click at [666, 220] on input "Seleccionar Archivo" at bounding box center [730, 221] width 146 height 10
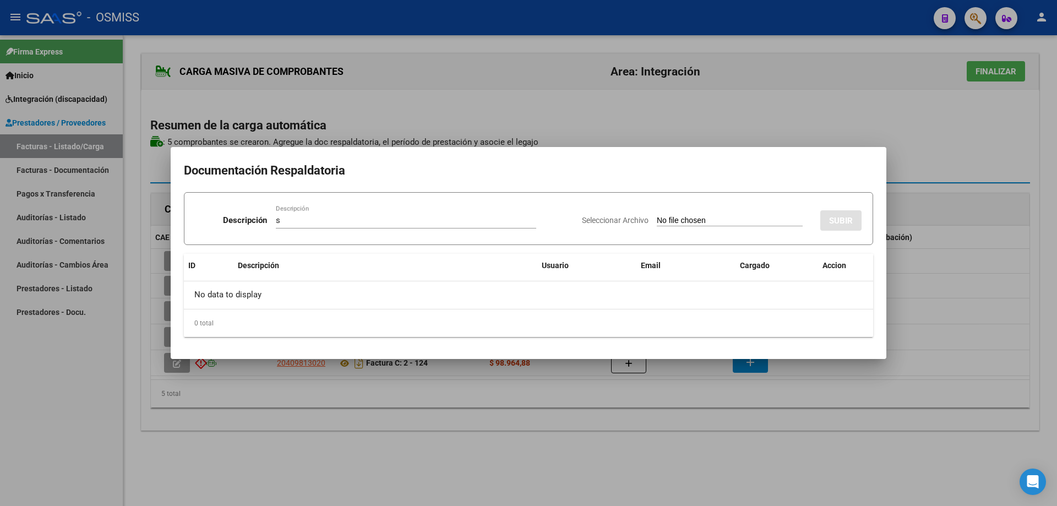
type input "C:\fakepath\[PERSON_NAME][DATE].pdf"
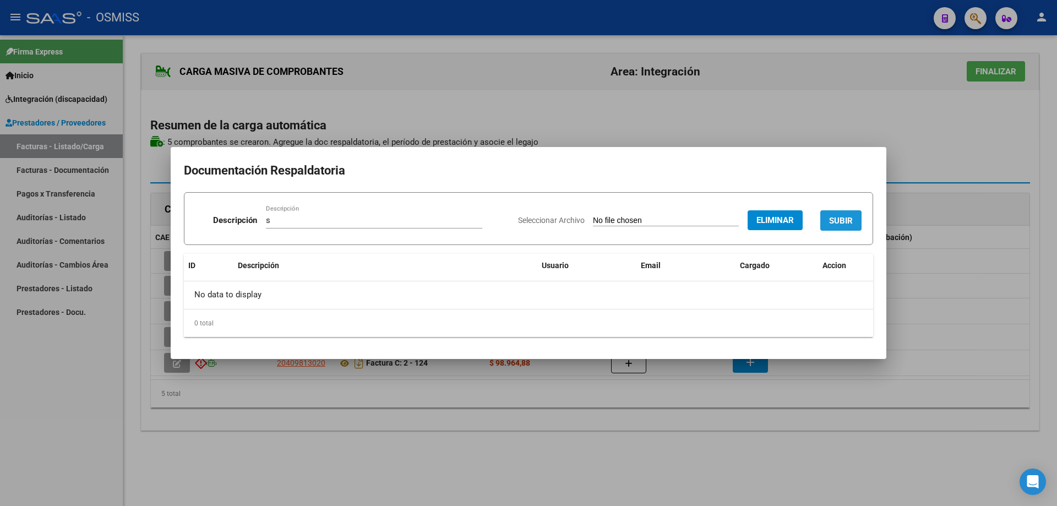
click at [847, 216] on span "SUBIR" at bounding box center [841, 221] width 24 height 10
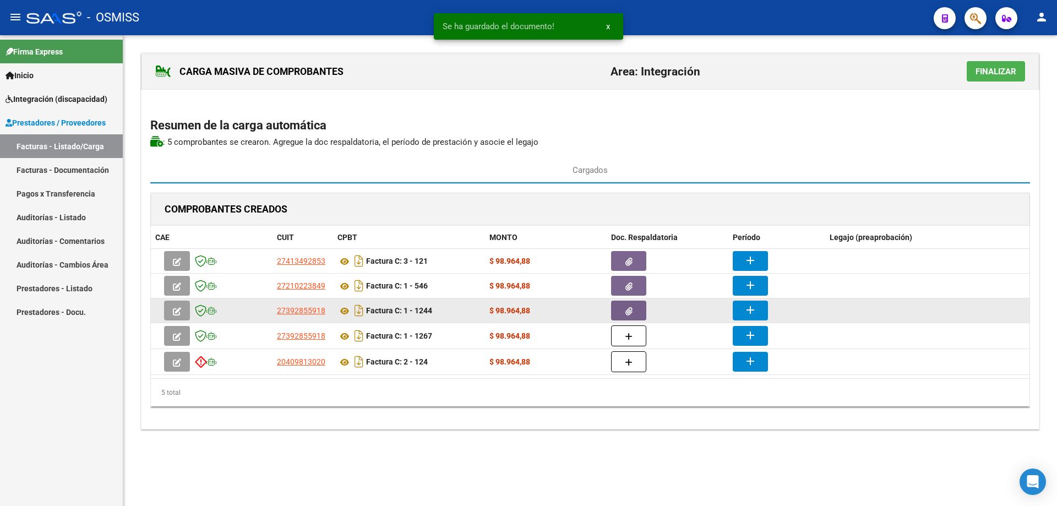
click at [753, 311] on mat-icon "add" at bounding box center [749, 309] width 13 height 13
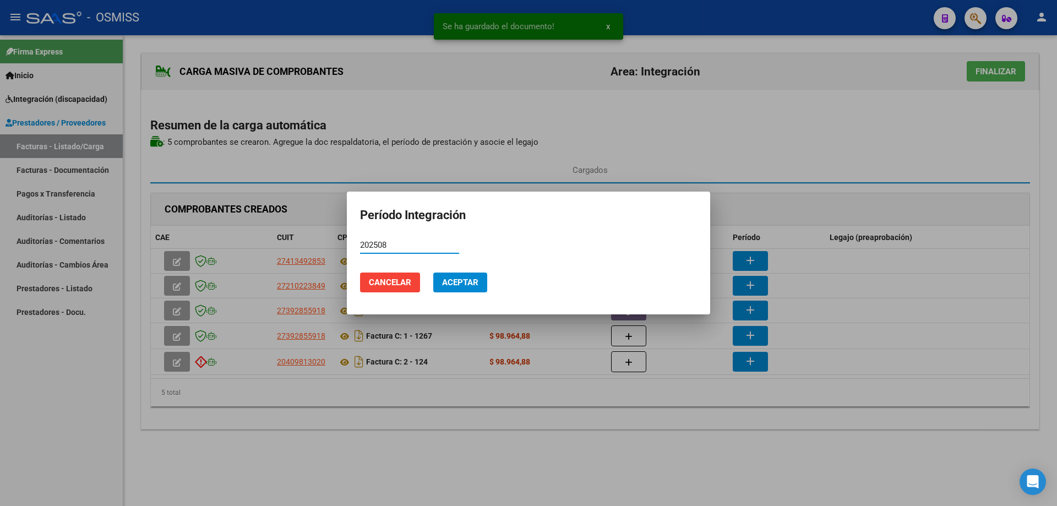
type input "202508"
click at [473, 285] on span "Aceptar" at bounding box center [460, 282] width 36 height 10
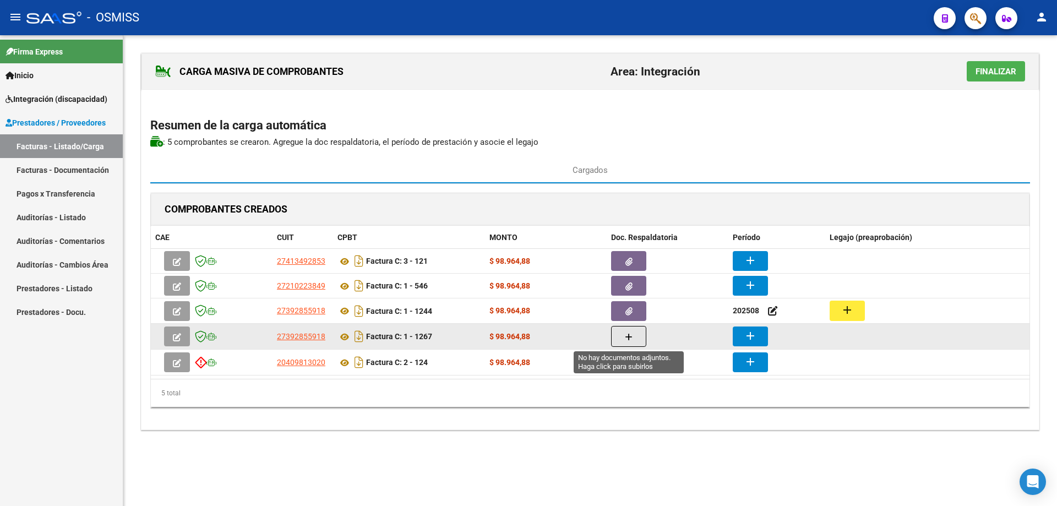
click at [637, 336] on button "button" at bounding box center [628, 336] width 35 height 21
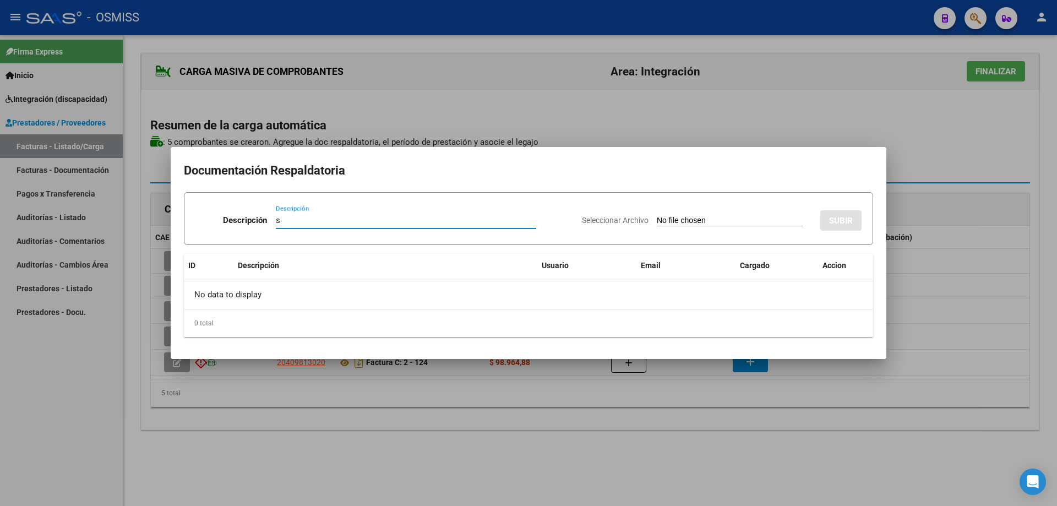
type input "s"
click at [657, 219] on input "Seleccionar Archivo" at bounding box center [730, 221] width 146 height 10
type input "C:\fakepath\Felipe G septiembre 25.pdf"
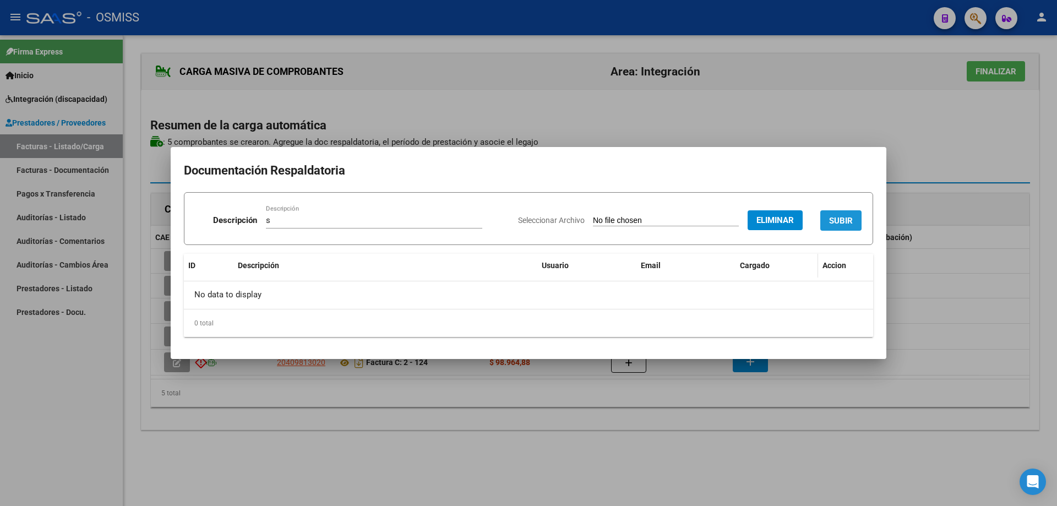
drag, startPoint x: 851, startPoint y: 220, endPoint x: 805, endPoint y: 279, distance: 75.2
click at [851, 221] on span "SUBIR" at bounding box center [841, 221] width 24 height 10
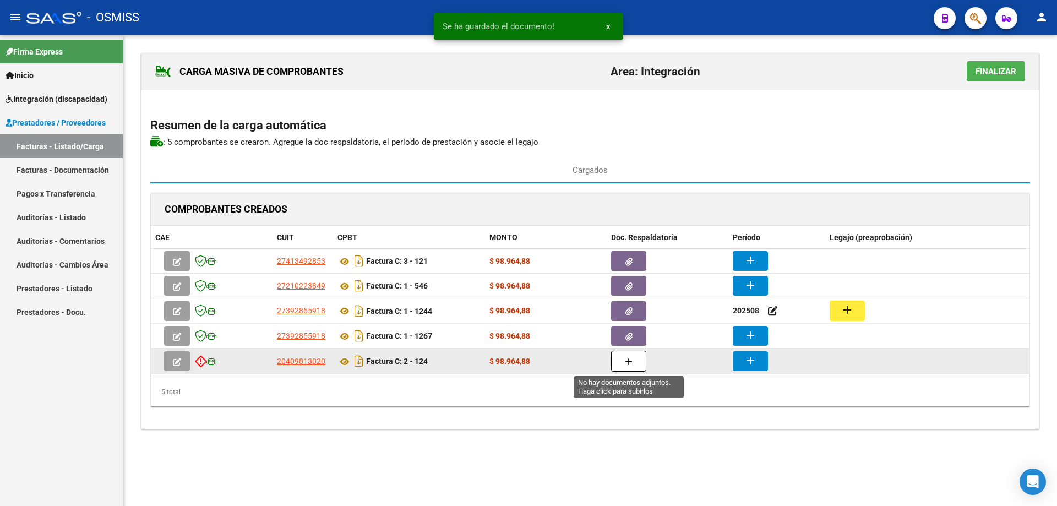
click at [631, 364] on icon "button" at bounding box center [629, 362] width 8 height 8
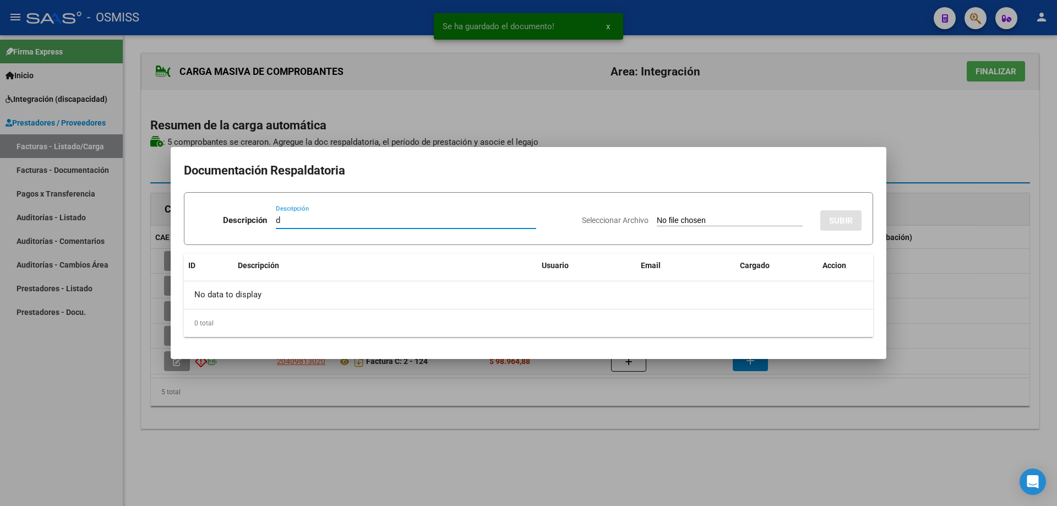
type input "d"
click at [665, 217] on input "Seleccionar Archivo" at bounding box center [730, 221] width 146 height 10
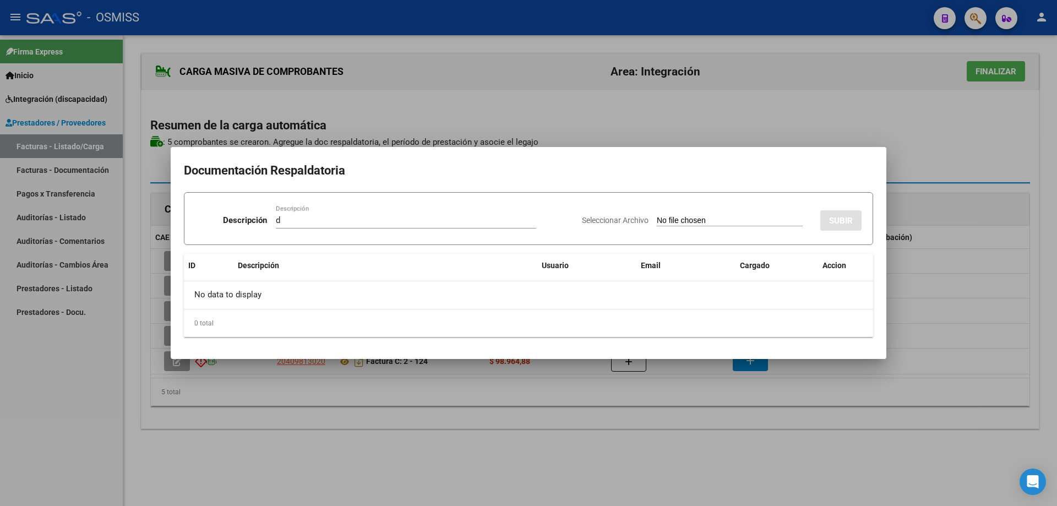
type input "C:\fakepath\asistencia felipe sept.pdf"
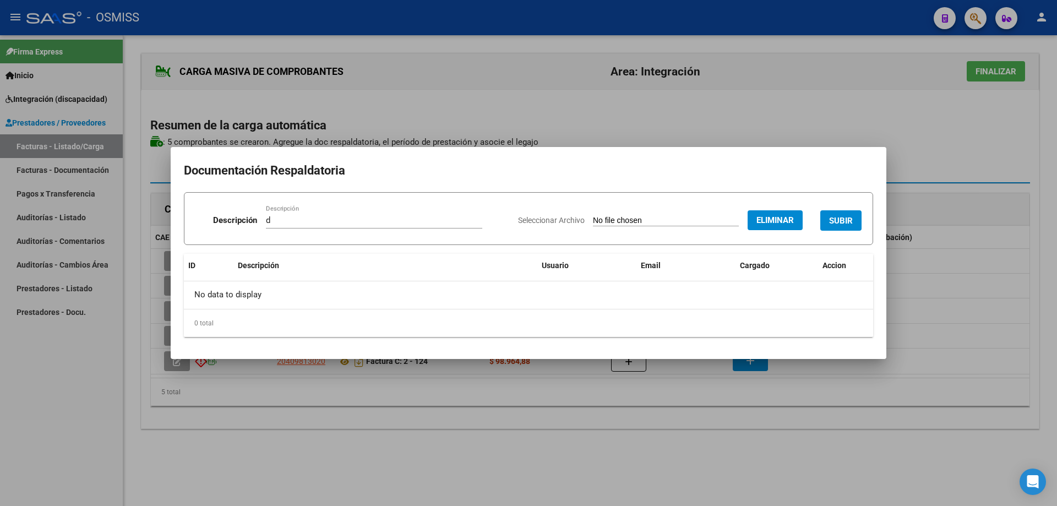
click at [833, 224] on span "SUBIR" at bounding box center [841, 221] width 24 height 10
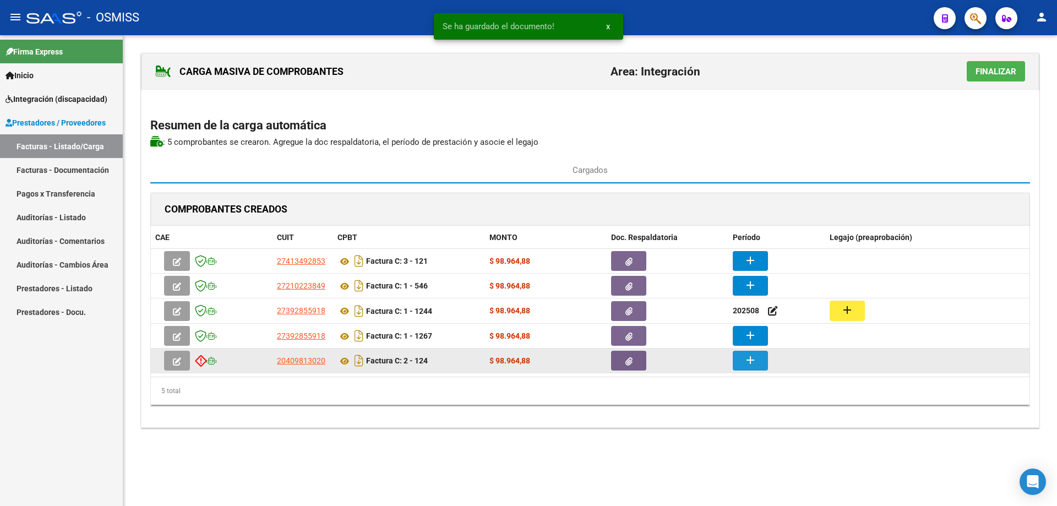
click at [747, 369] on button "add" at bounding box center [749, 361] width 35 height 20
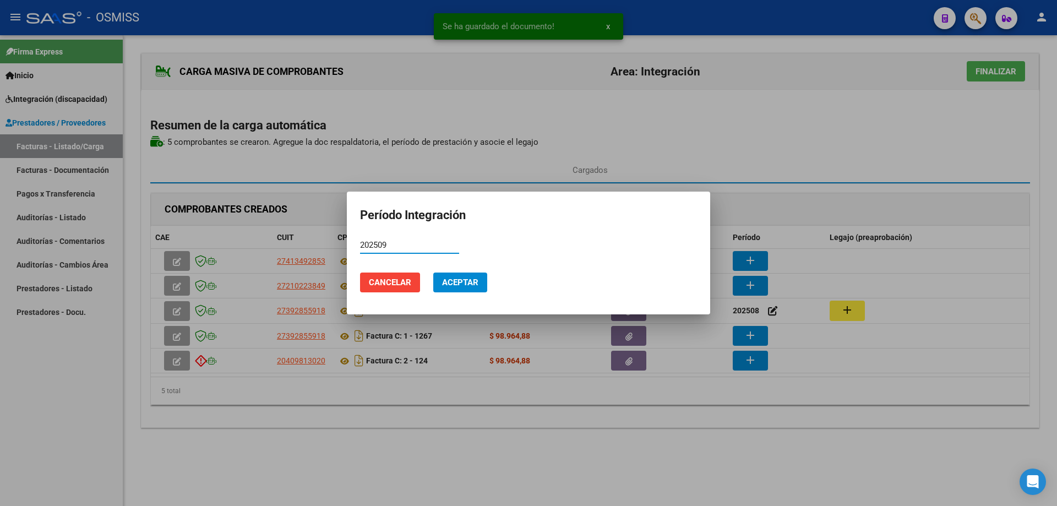
drag, startPoint x: 375, startPoint y: 247, endPoint x: 357, endPoint y: 246, distance: 18.2
click at [357, 246] on mat-dialog-content "202509 Período (AAAAMM)" at bounding box center [528, 250] width 363 height 27
type input "202509"
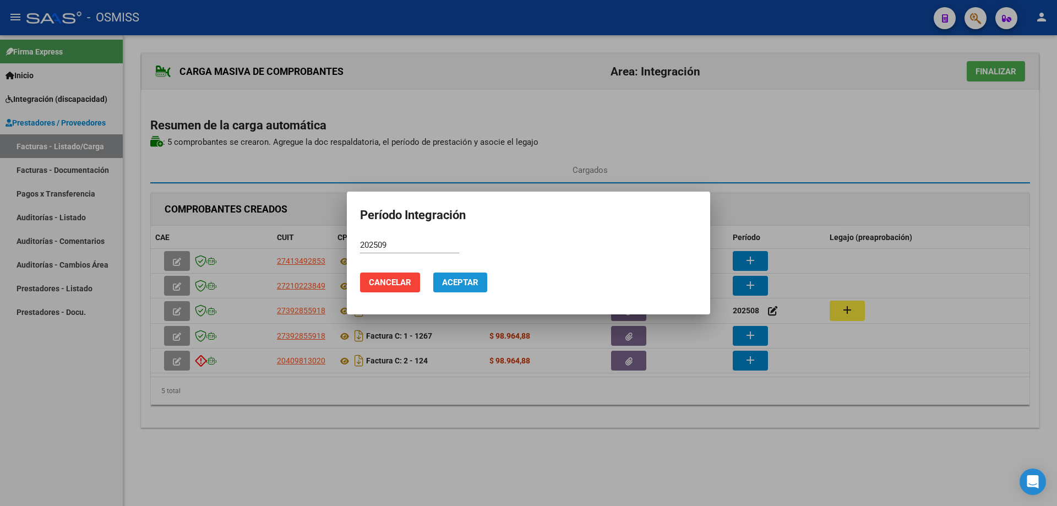
click at [464, 285] on span "Aceptar" at bounding box center [460, 282] width 36 height 10
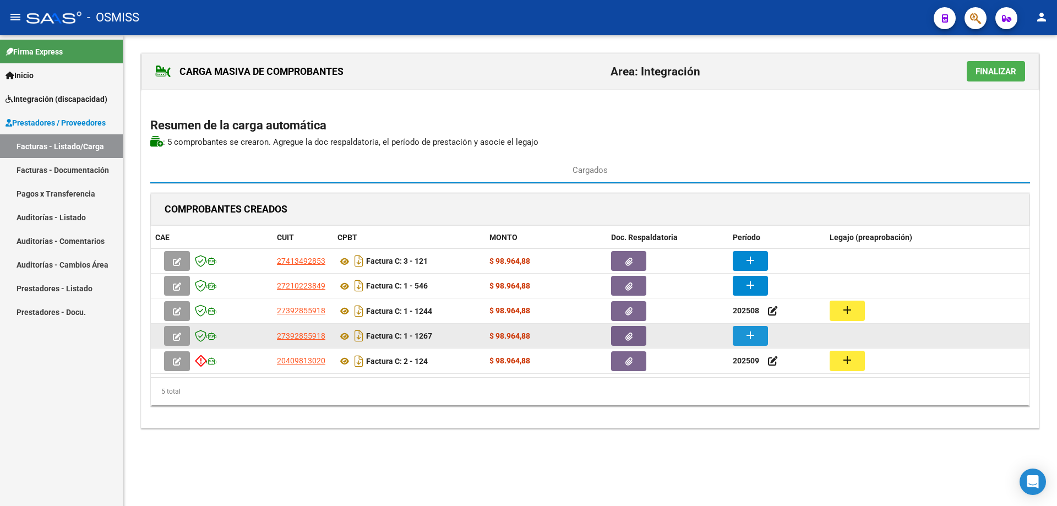
click at [750, 338] on mat-icon "add" at bounding box center [749, 335] width 13 height 13
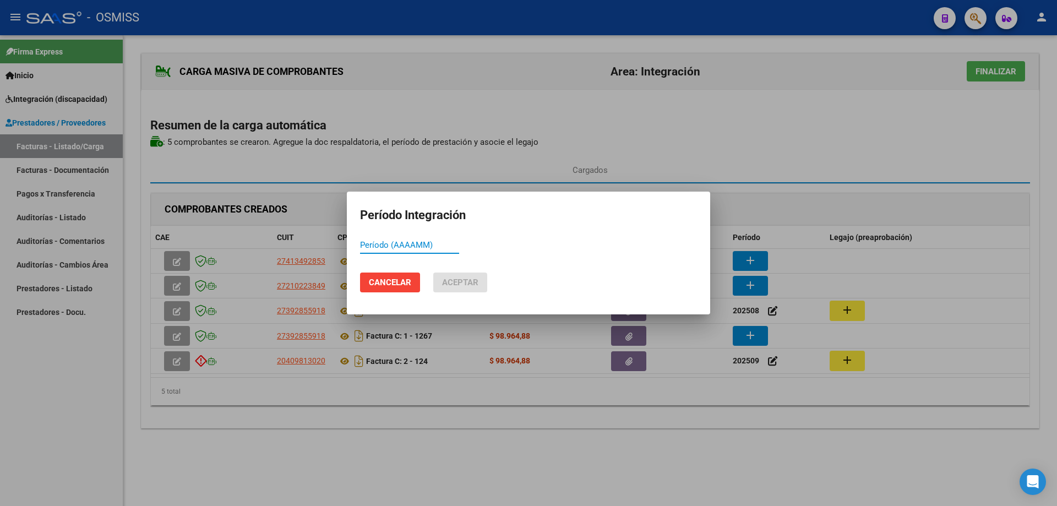
paste input "202509"
type input "202509"
click at [450, 285] on span "Aceptar" at bounding box center [460, 282] width 36 height 10
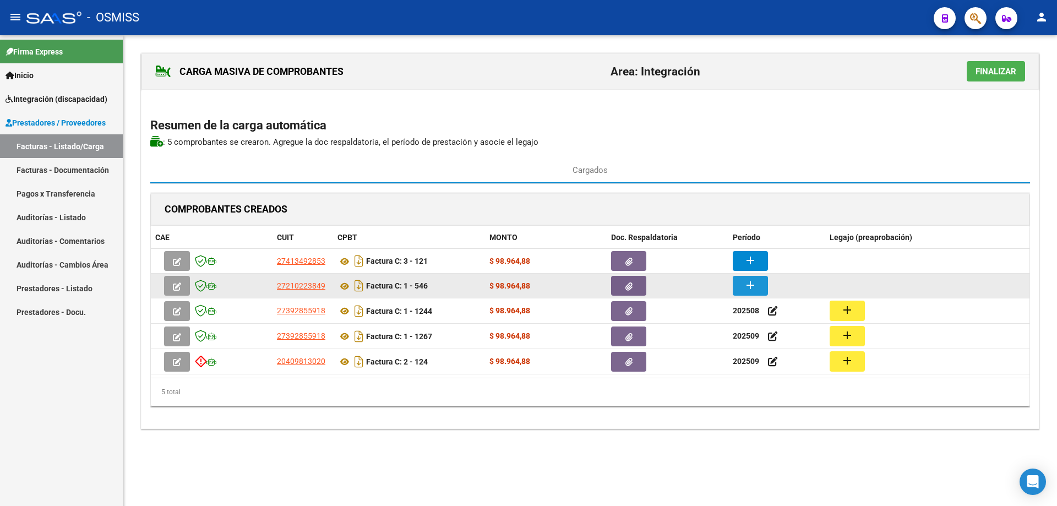
click at [747, 287] on mat-icon "add" at bounding box center [749, 284] width 13 height 13
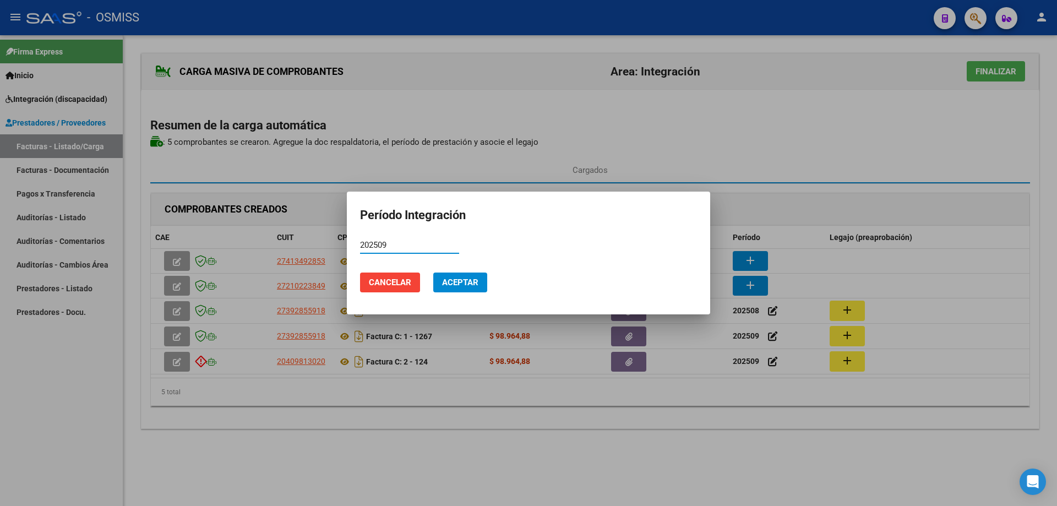
type input "202509"
click at [446, 283] on span "Aceptar" at bounding box center [460, 282] width 36 height 10
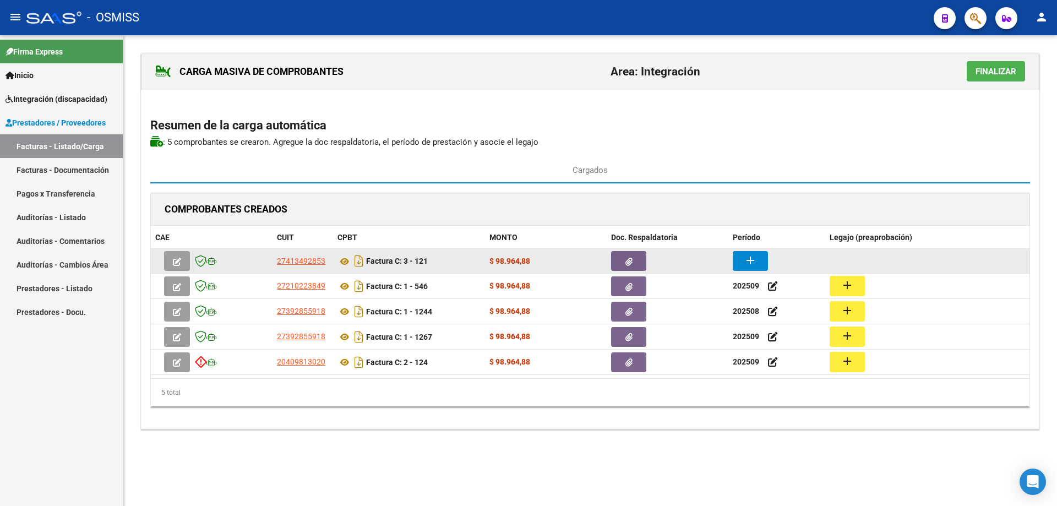
click at [747, 255] on mat-icon "add" at bounding box center [749, 260] width 13 height 13
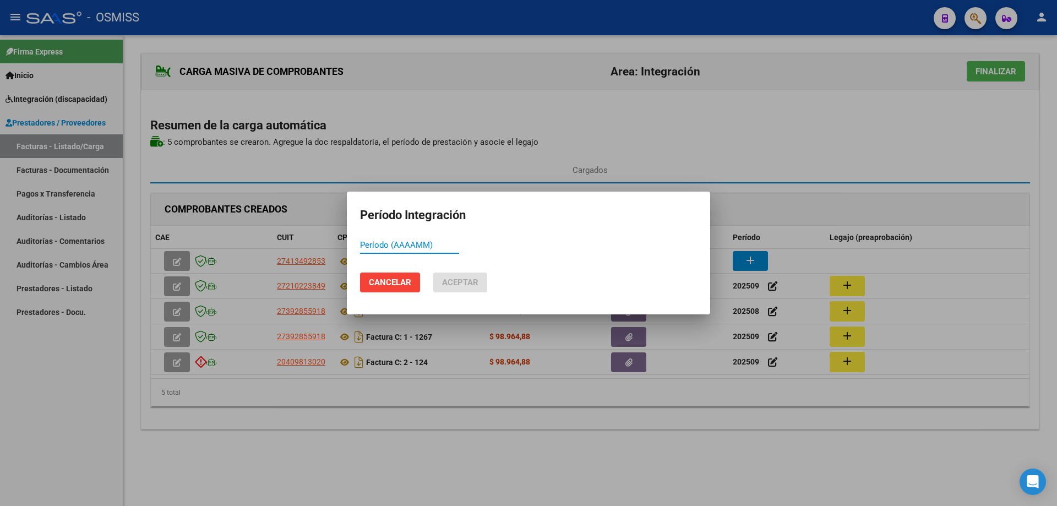
paste input "202509"
type input "202509"
click at [443, 285] on span "Aceptar" at bounding box center [460, 282] width 36 height 10
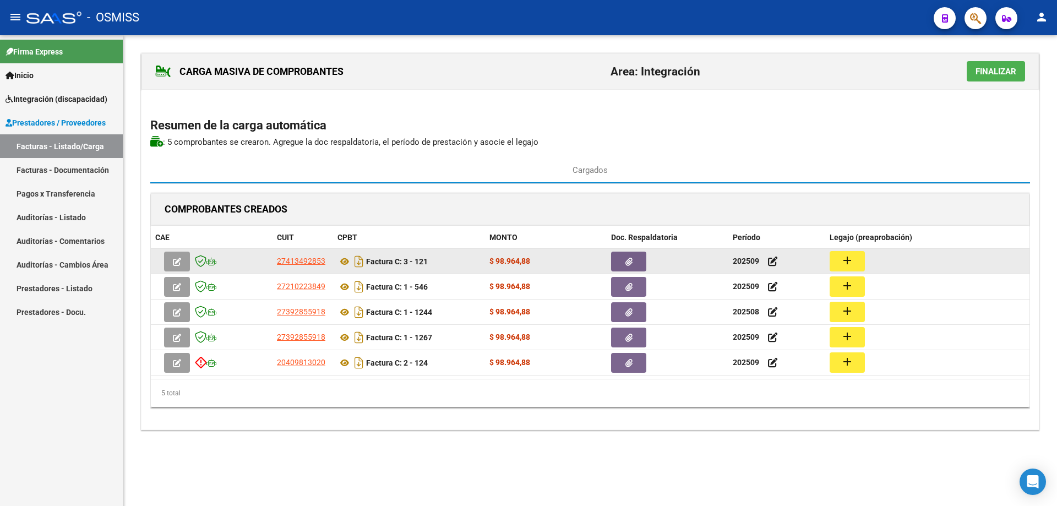
click at [855, 259] on button "add" at bounding box center [846, 261] width 35 height 20
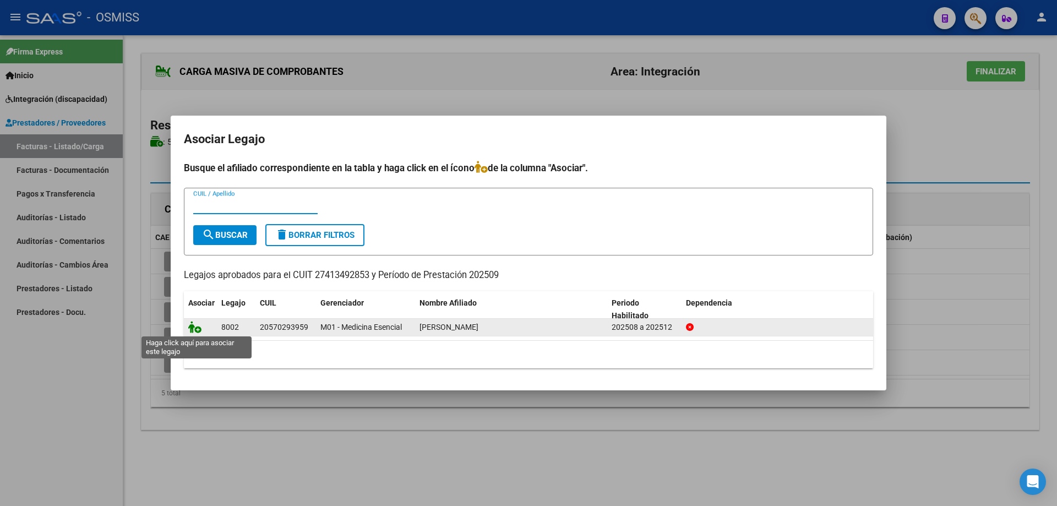
click at [193, 327] on icon at bounding box center [194, 327] width 13 height 12
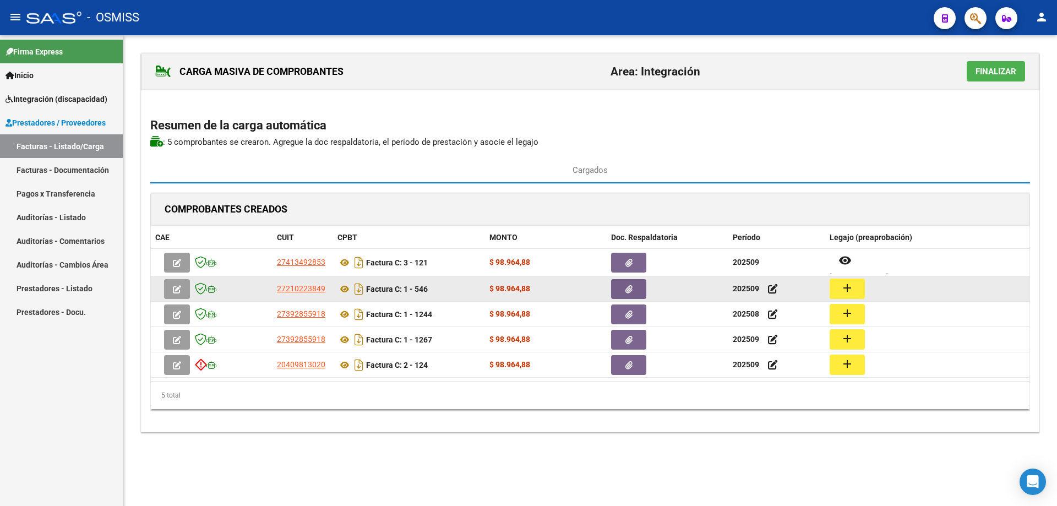
click at [849, 289] on mat-icon "add" at bounding box center [846, 287] width 13 height 13
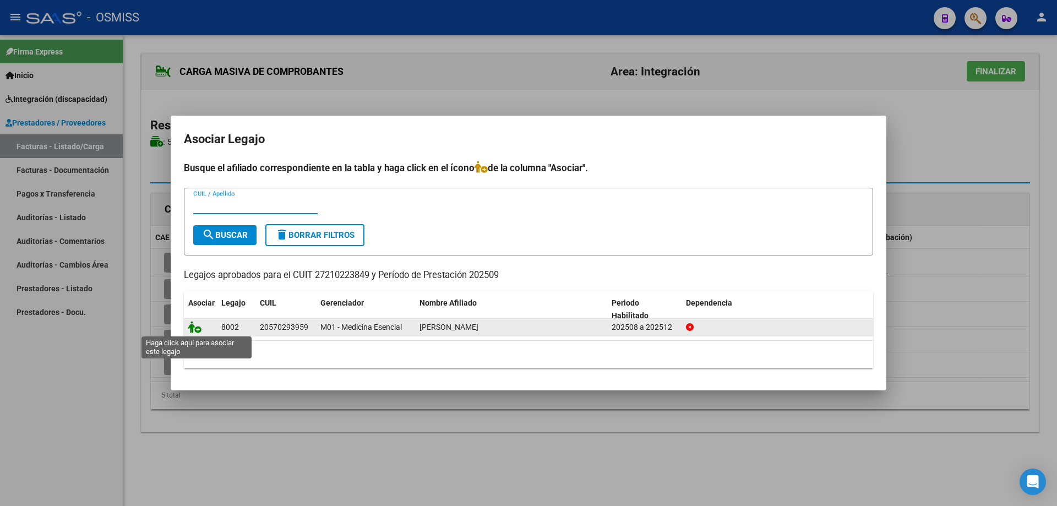
click at [192, 328] on icon at bounding box center [194, 327] width 13 height 12
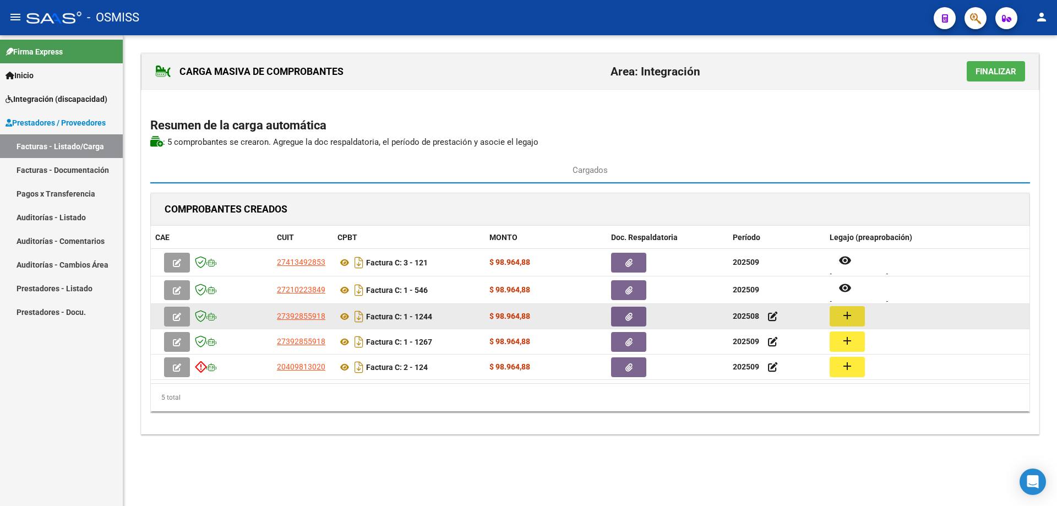
click at [848, 313] on mat-icon "add" at bounding box center [846, 315] width 13 height 13
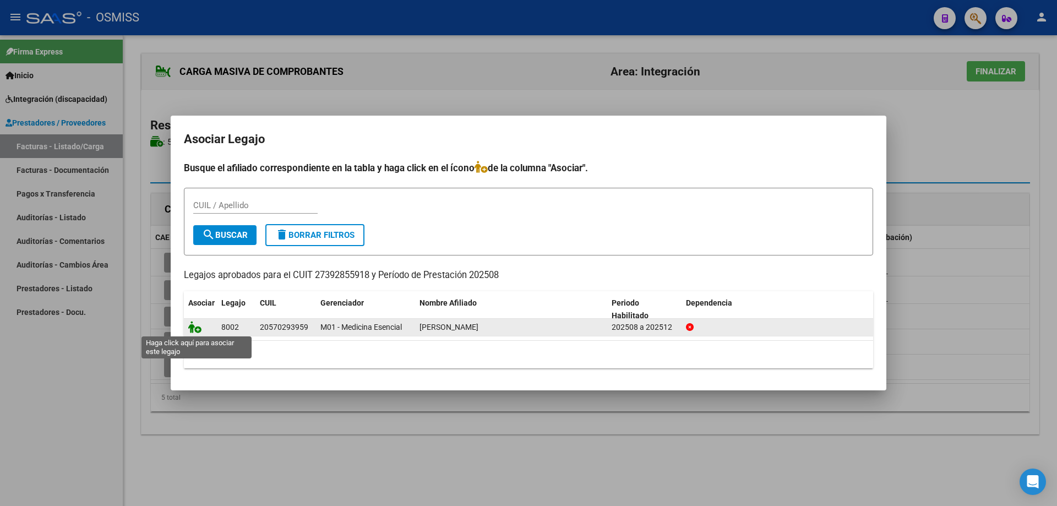
click at [195, 327] on icon at bounding box center [194, 327] width 13 height 12
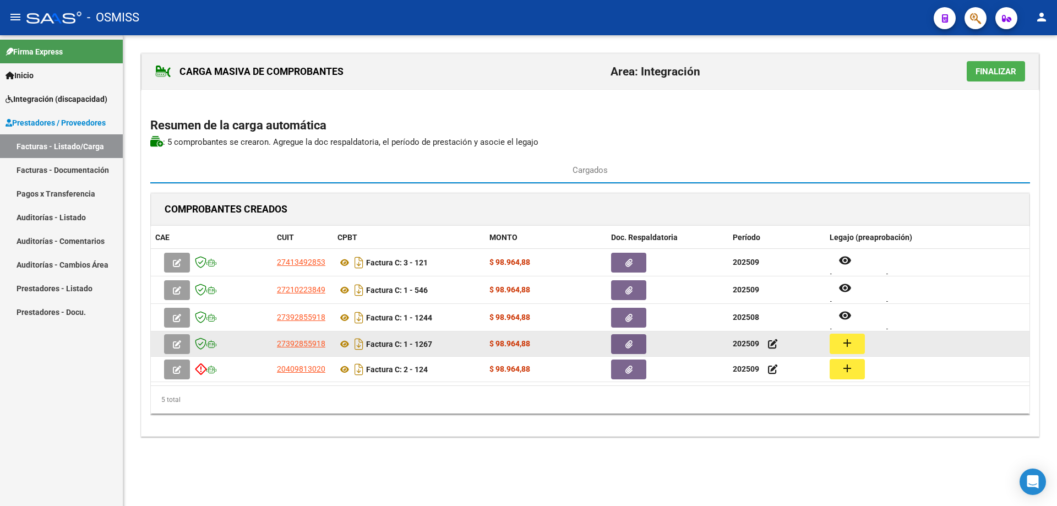
click at [850, 345] on mat-icon "add" at bounding box center [846, 342] width 13 height 13
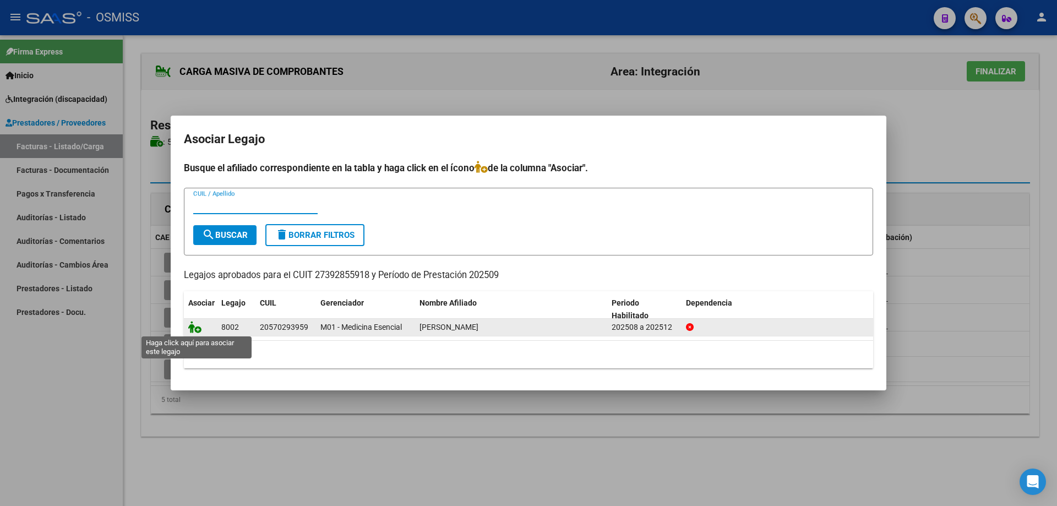
click at [194, 328] on icon at bounding box center [194, 327] width 13 height 12
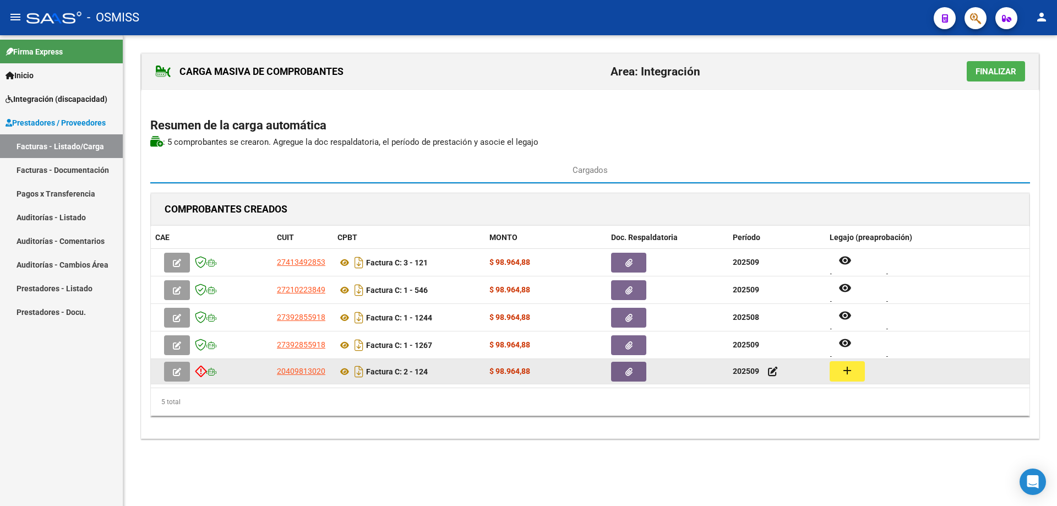
click at [855, 371] on button "add" at bounding box center [846, 371] width 35 height 20
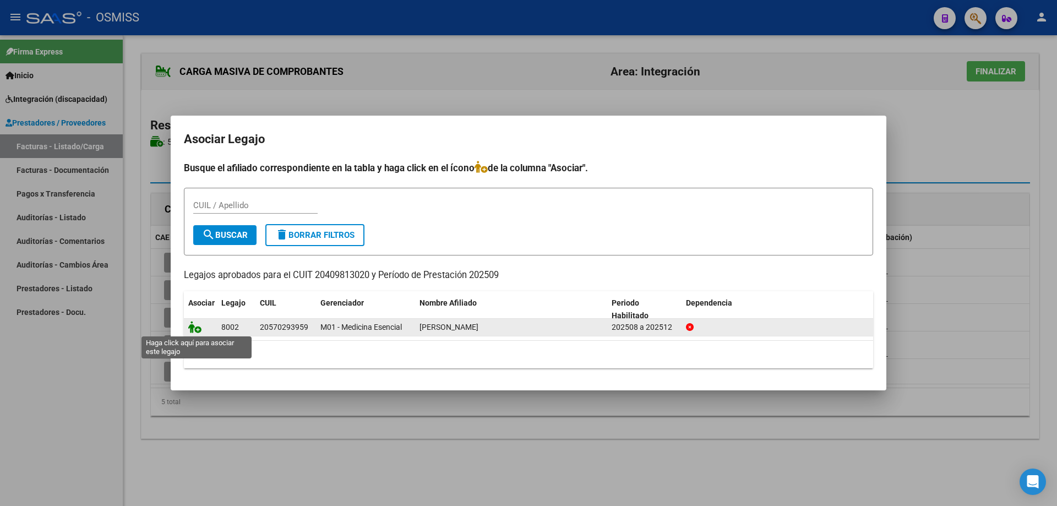
click at [201, 332] on icon at bounding box center [194, 327] width 13 height 12
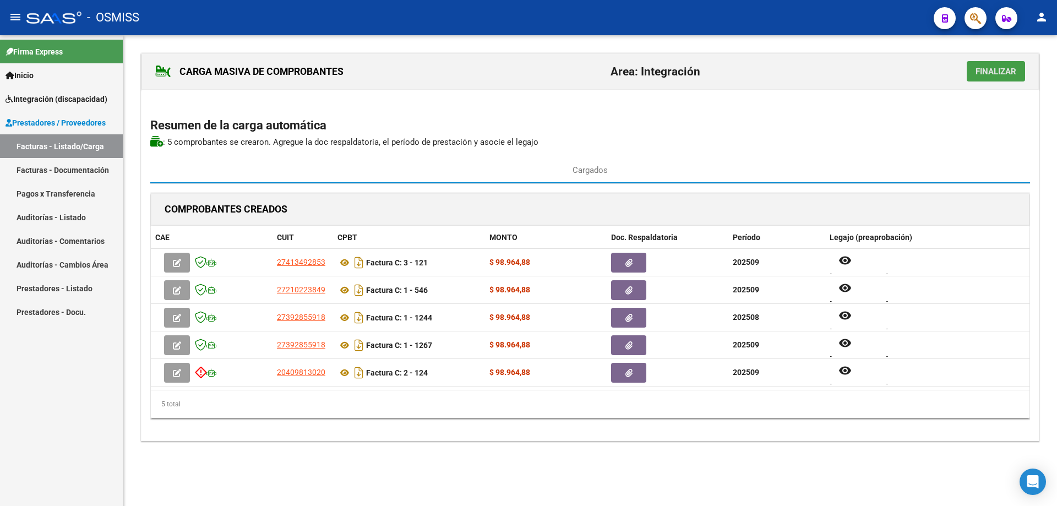
drag, startPoint x: 1005, startPoint y: 74, endPoint x: 894, endPoint y: 91, distance: 112.6
click at [1004, 74] on span "Finalizar" at bounding box center [995, 72] width 41 height 10
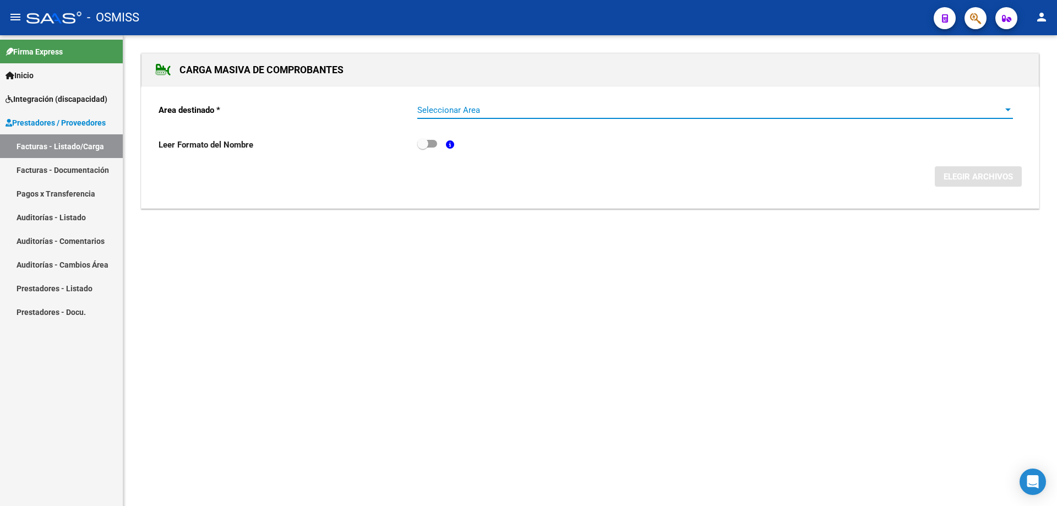
click at [471, 111] on span "Seleccionar Area" at bounding box center [710, 110] width 586 height 10
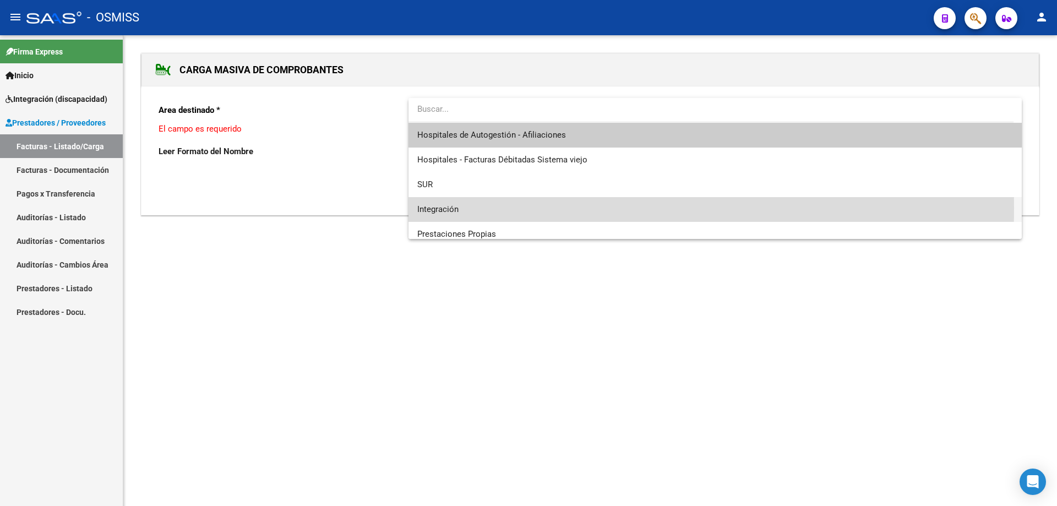
drag, startPoint x: 474, startPoint y: 207, endPoint x: 594, endPoint y: 197, distance: 121.0
click at [473, 207] on span "Integración" at bounding box center [714, 209] width 595 height 25
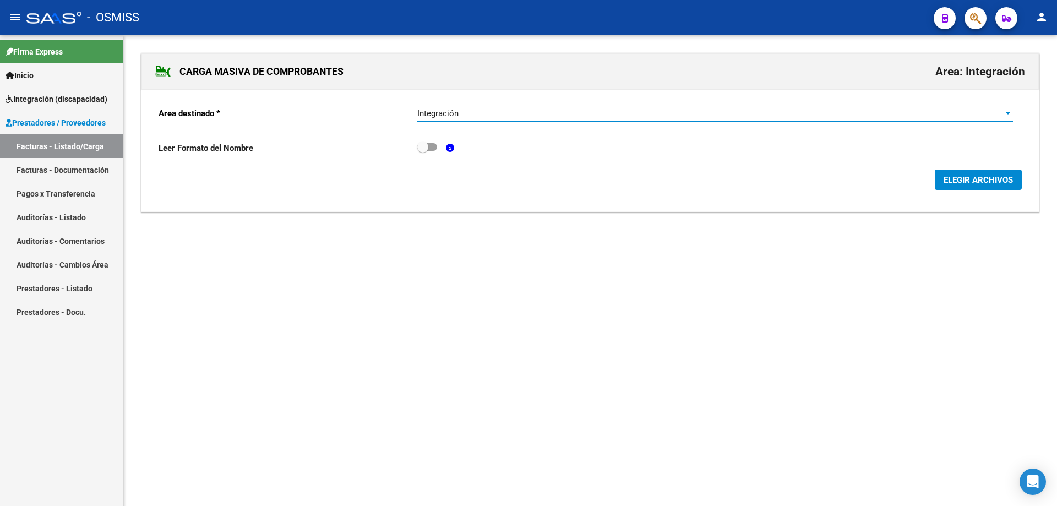
click at [956, 178] on span "ELEGIR ARCHIVOS" at bounding box center [977, 180] width 69 height 10
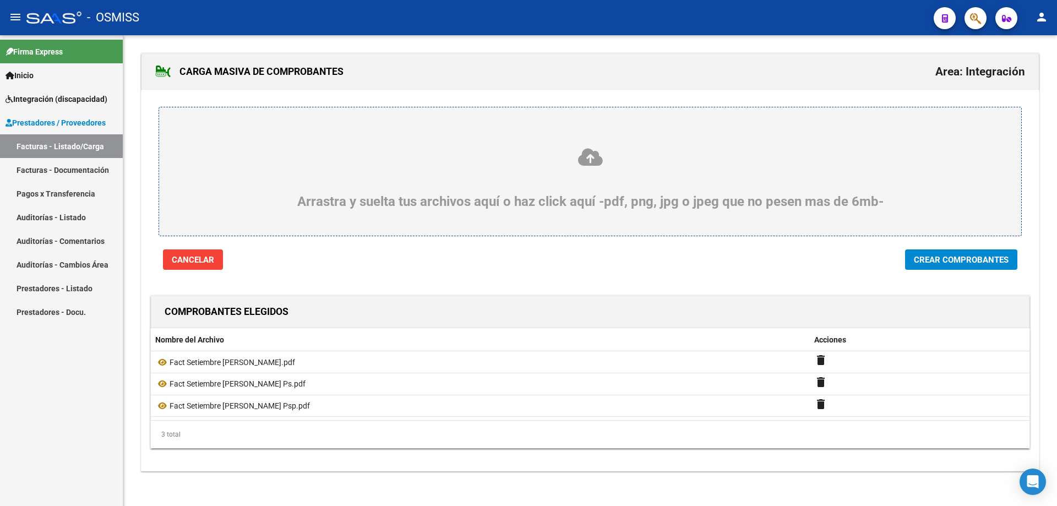
click at [945, 256] on span "Crear Comprobantes" at bounding box center [961, 260] width 95 height 10
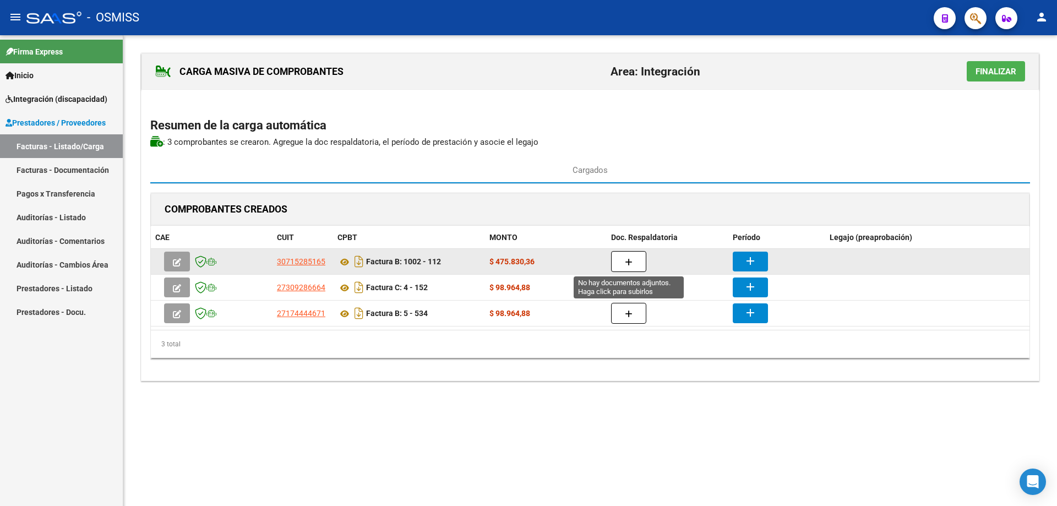
click at [638, 260] on button "button" at bounding box center [628, 261] width 35 height 21
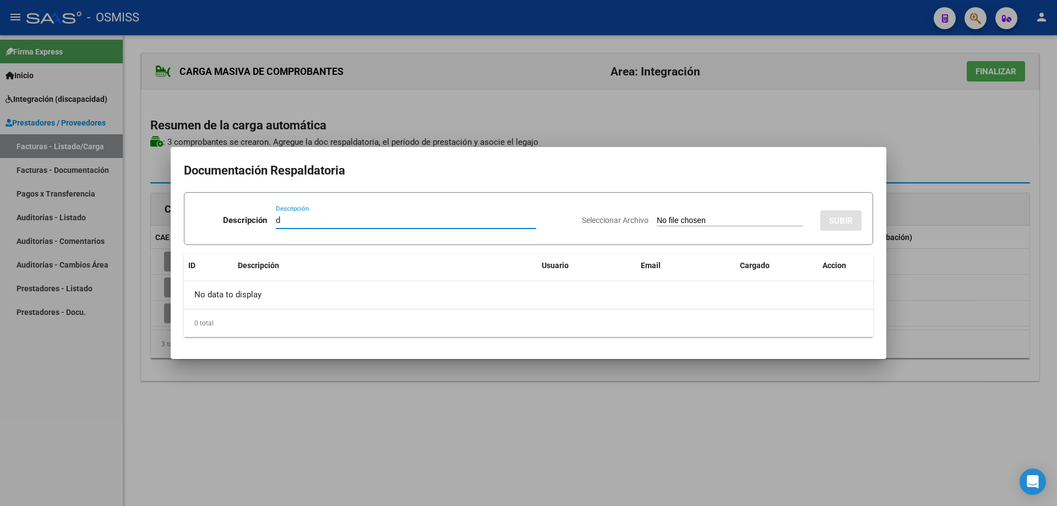
type input "d"
click at [674, 221] on input "Seleccionar Archivo" at bounding box center [730, 221] width 146 height 10
type input "C:\fakepath\Fact setiembre Gomez Constanza SAIE asistencia.pdf"
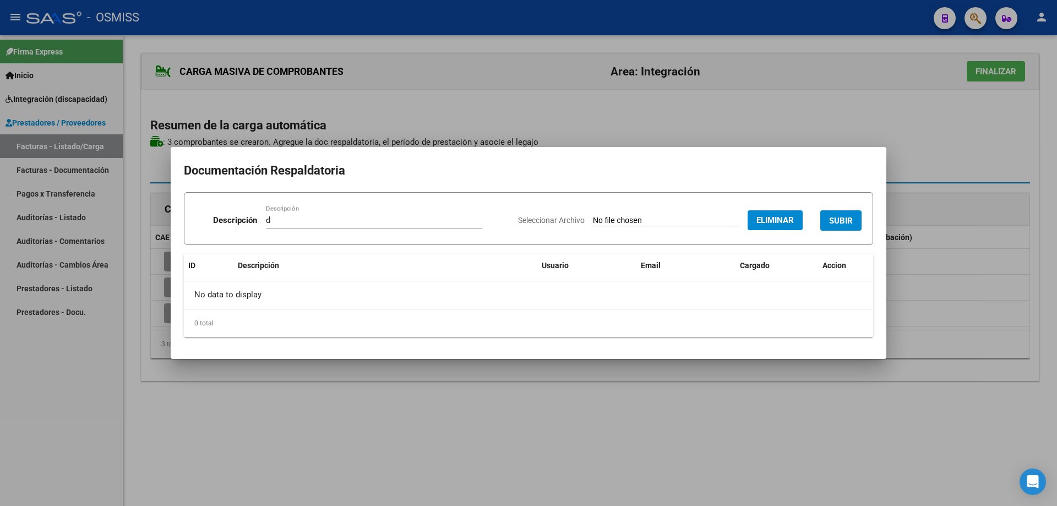
click at [840, 211] on button "SUBIR" at bounding box center [840, 220] width 41 height 20
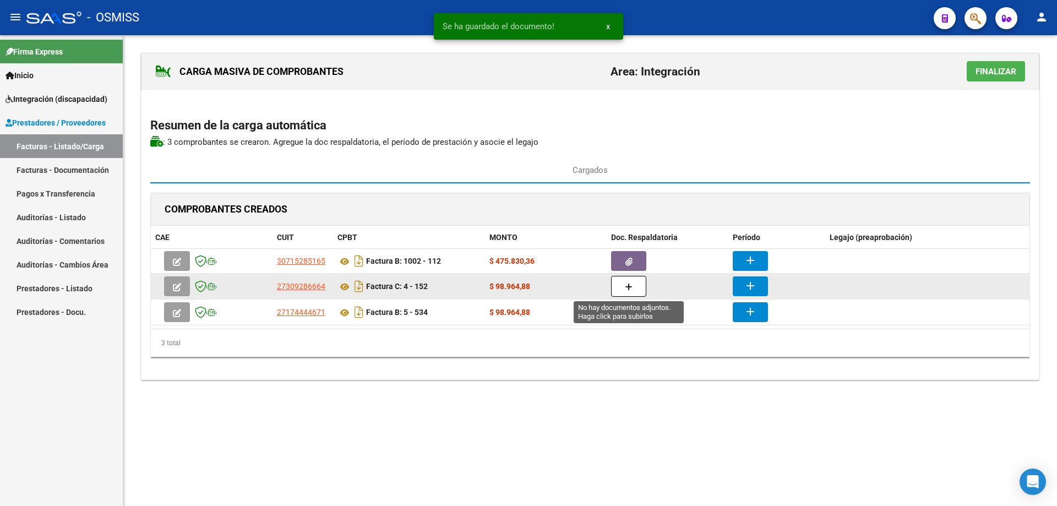
click at [634, 283] on button "button" at bounding box center [628, 286] width 35 height 21
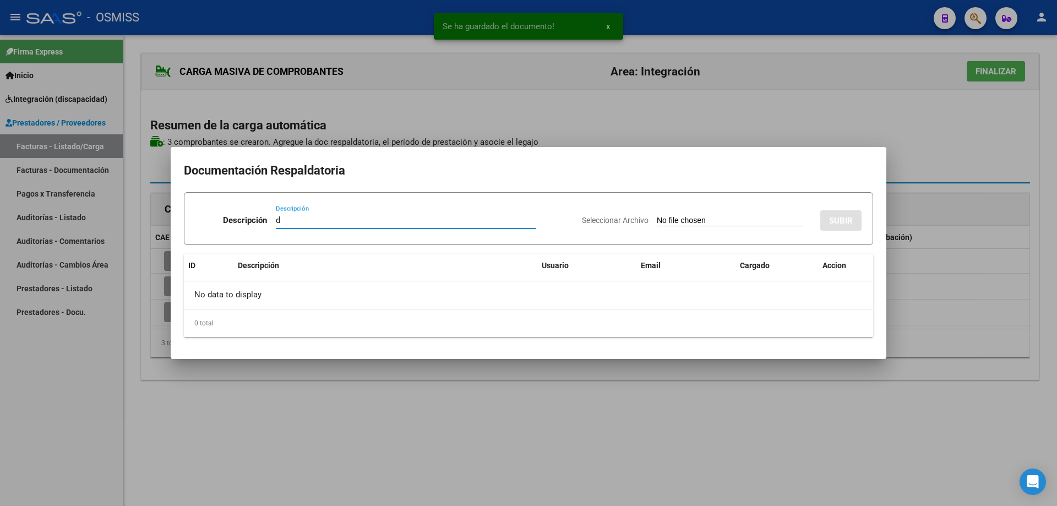
type input "d"
click at [715, 221] on input "Seleccionar Archivo" at bounding box center [730, 221] width 146 height 10
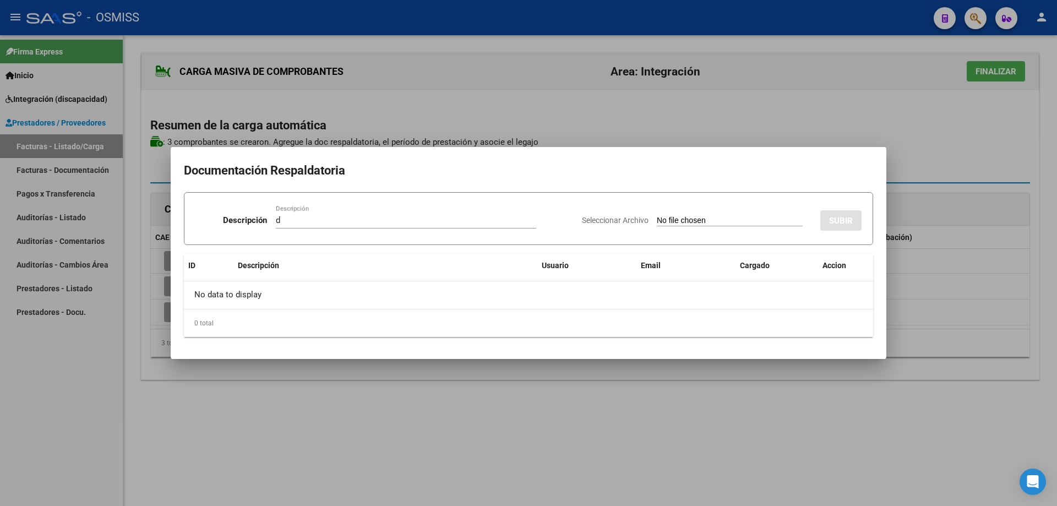
type input "C:\fakepath\Fact setiembre Gomez Constanza Ps asistencia.pdf"
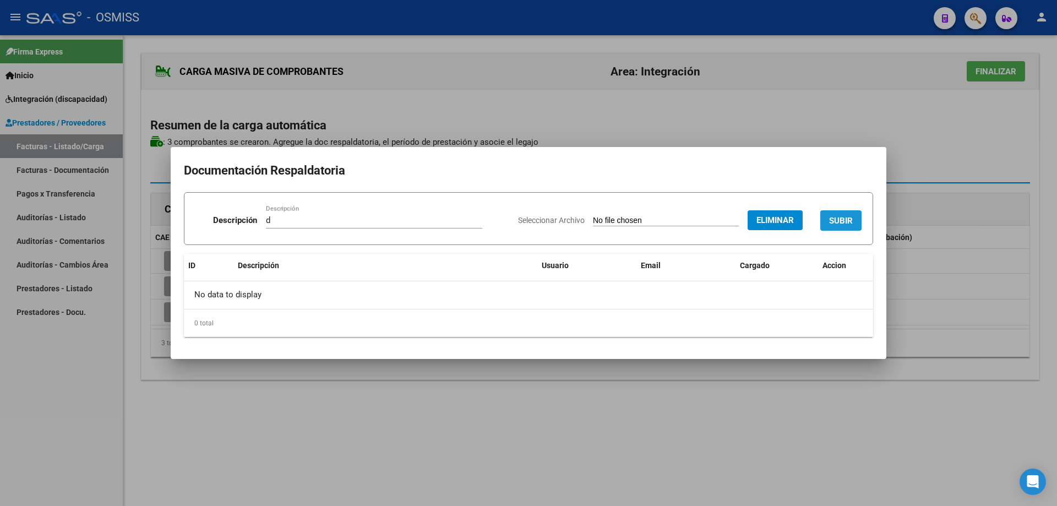
click at [839, 216] on span "SUBIR" at bounding box center [841, 221] width 24 height 10
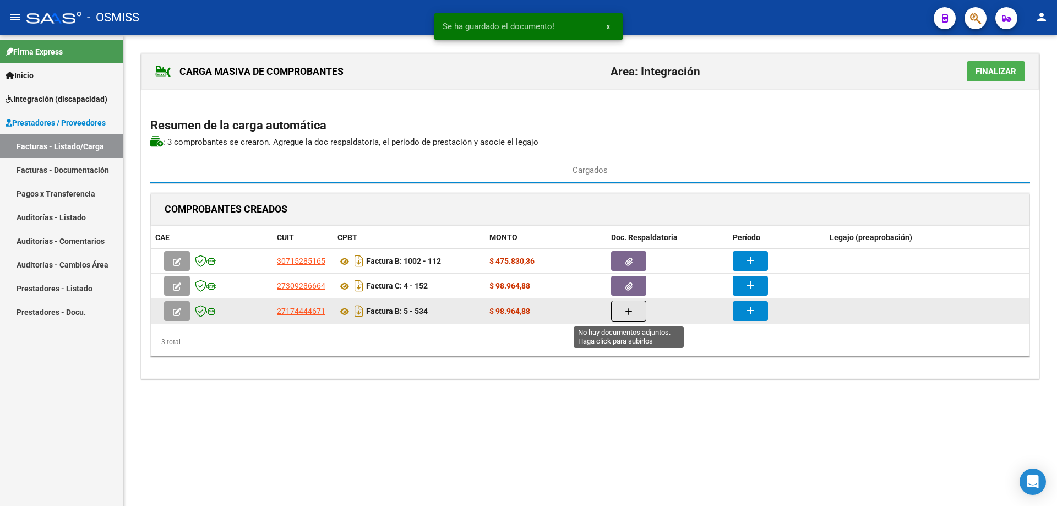
click at [629, 319] on button "button" at bounding box center [628, 310] width 35 height 21
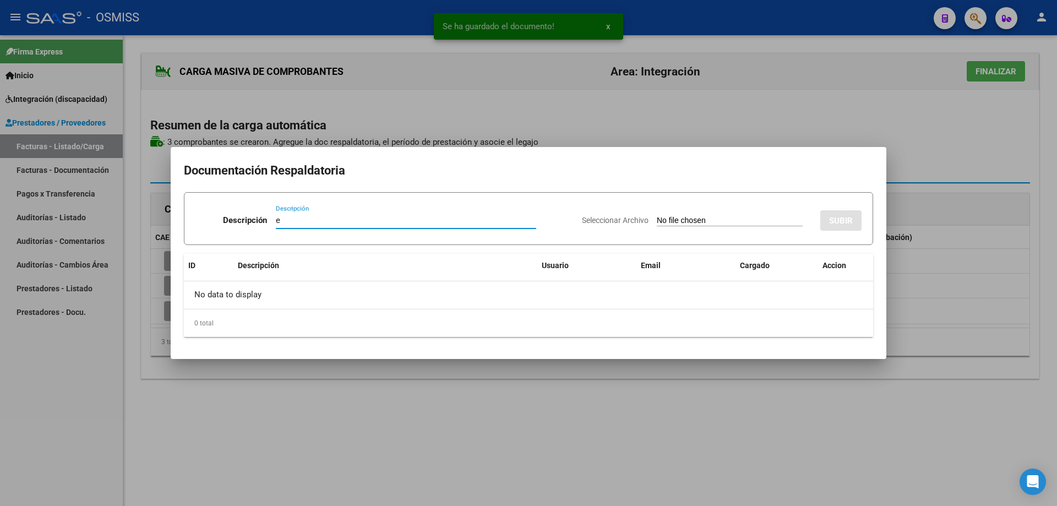
type input "e"
click at [657, 224] on input "Seleccionar Archivo" at bounding box center [730, 221] width 146 height 10
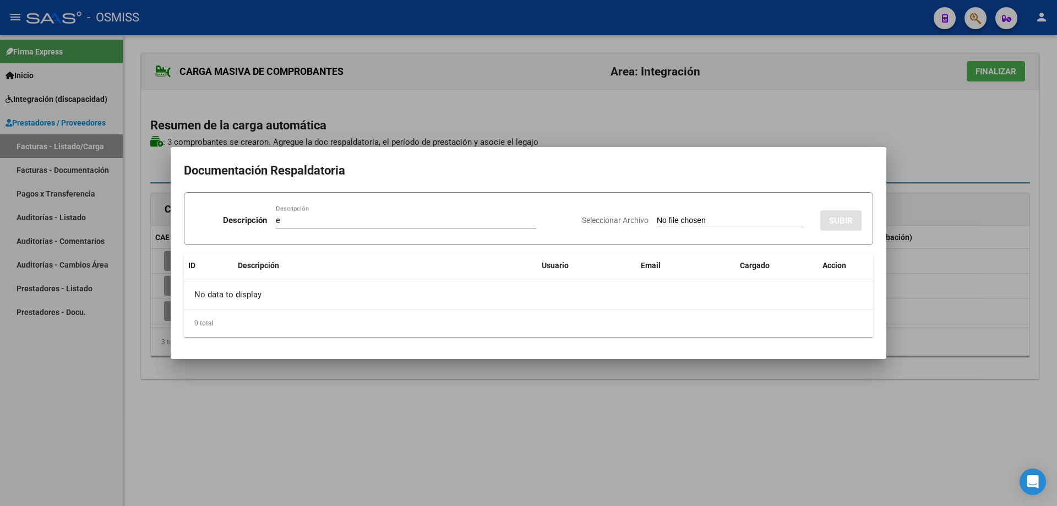
type input "C:\fakepath\Fact setiembre Gomez Constanza Psp asistencia.pdf"
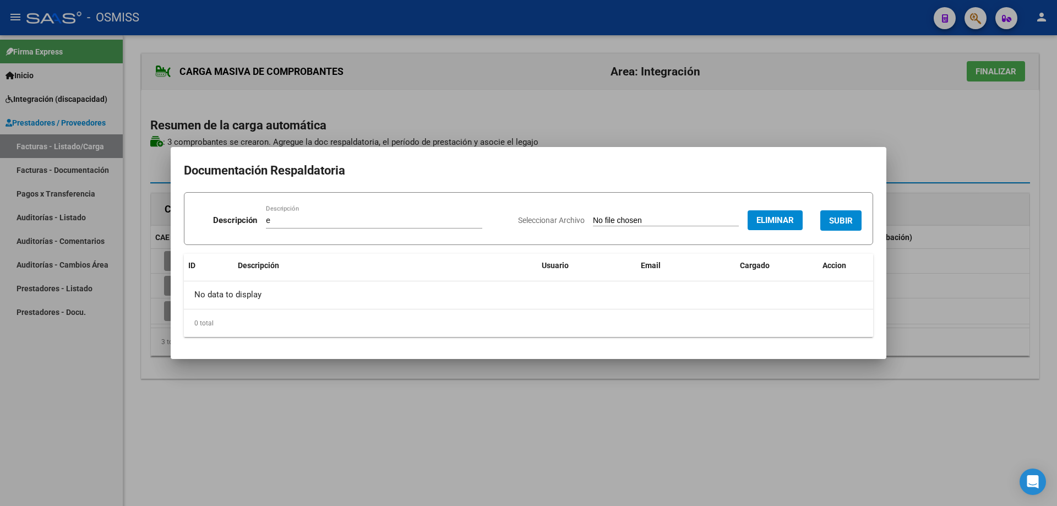
click at [847, 217] on span "SUBIR" at bounding box center [841, 221] width 24 height 10
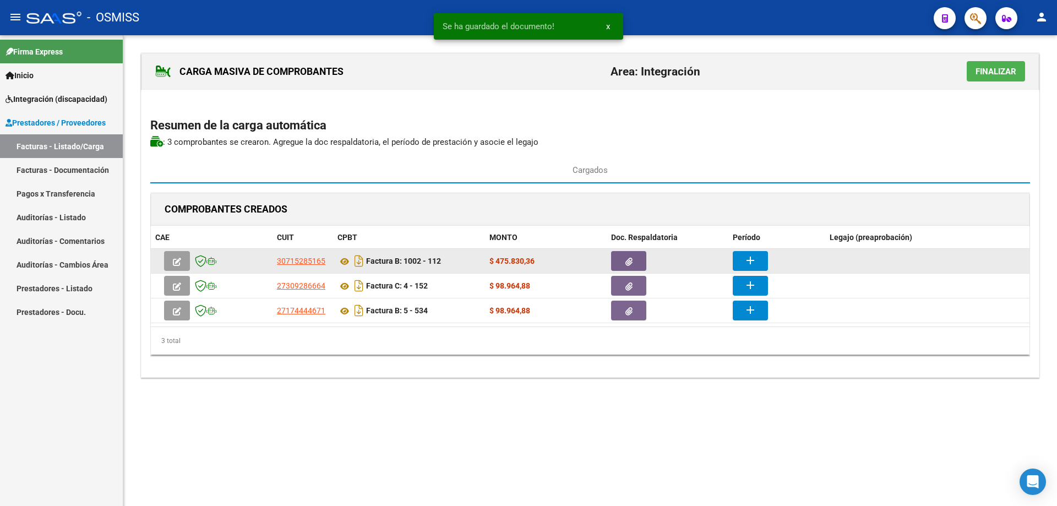
click at [763, 252] on button "add" at bounding box center [749, 261] width 35 height 20
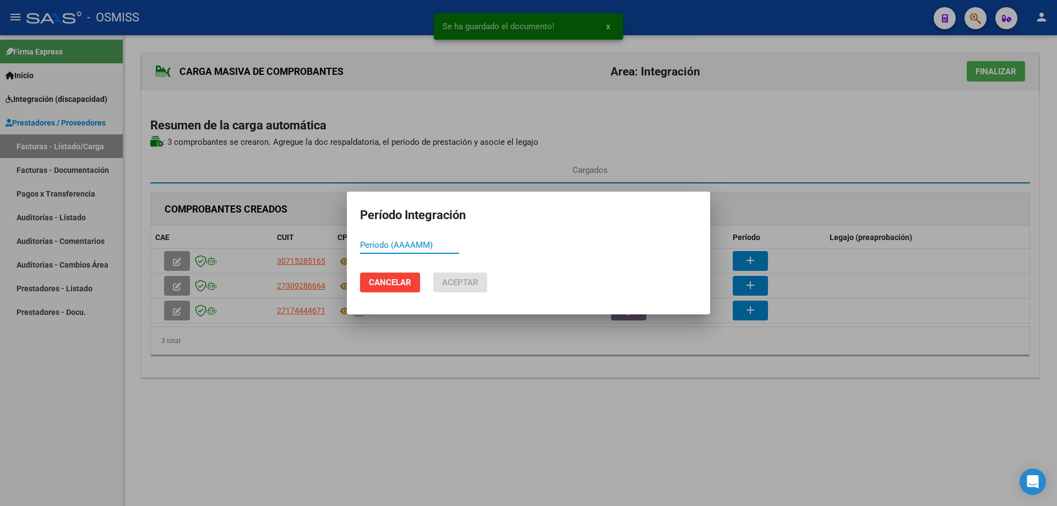
paste input "202509"
type input "202509"
drag, startPoint x: 443, startPoint y: 275, endPoint x: 458, endPoint y: 276, distance: 15.0
click at [444, 275] on button "Aceptar" at bounding box center [460, 282] width 54 height 20
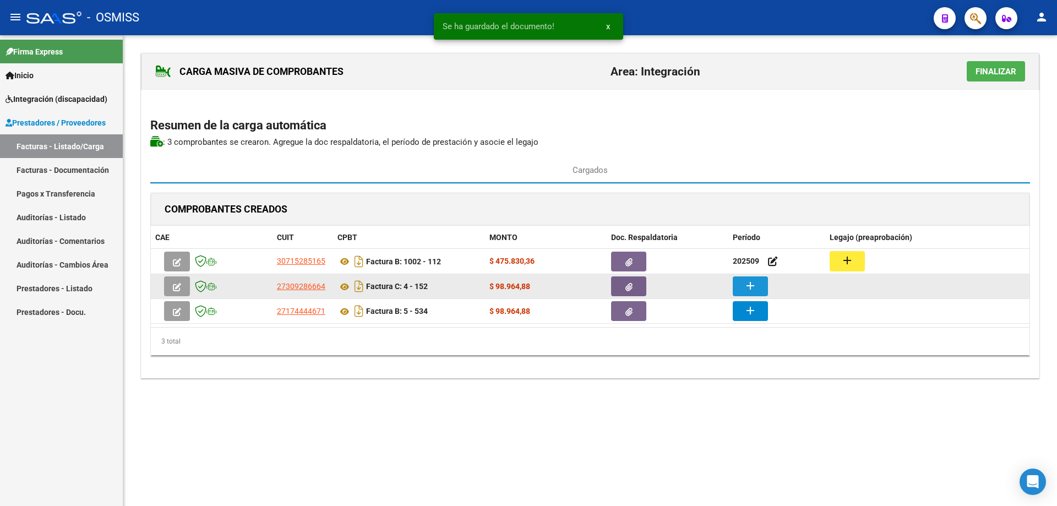
click at [756, 285] on mat-icon "add" at bounding box center [749, 285] width 13 height 13
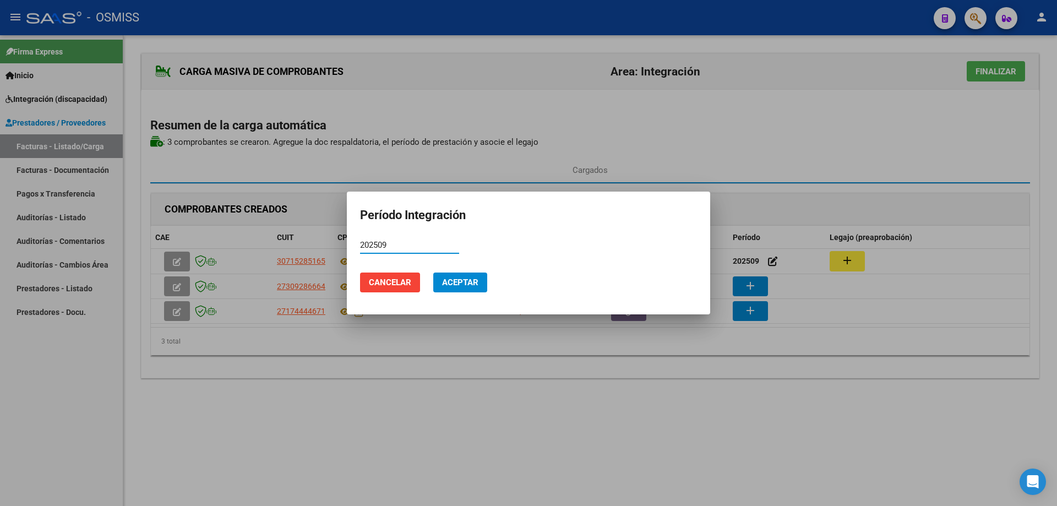
type input "202509"
click at [453, 284] on span "Aceptar" at bounding box center [460, 282] width 36 height 10
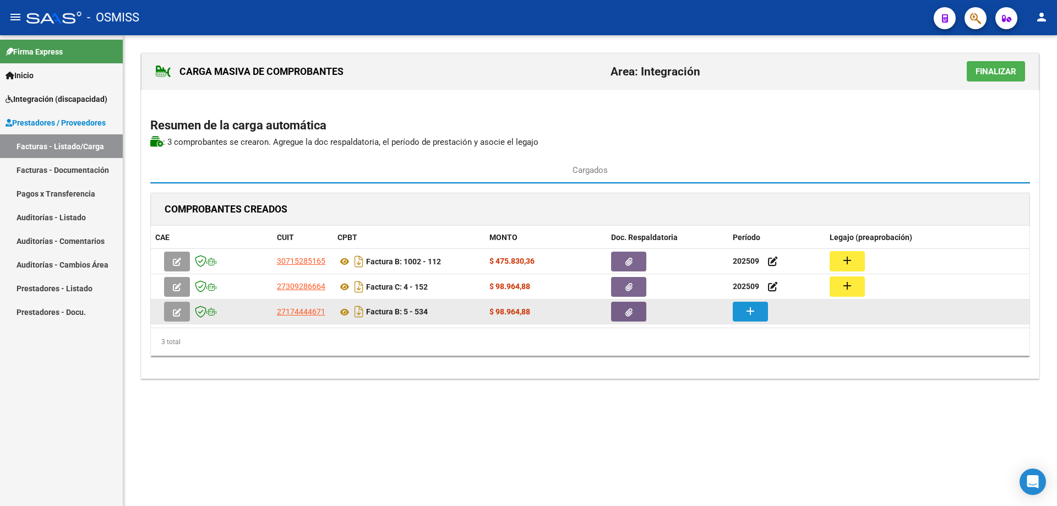
click at [755, 314] on mat-icon "add" at bounding box center [749, 310] width 13 height 13
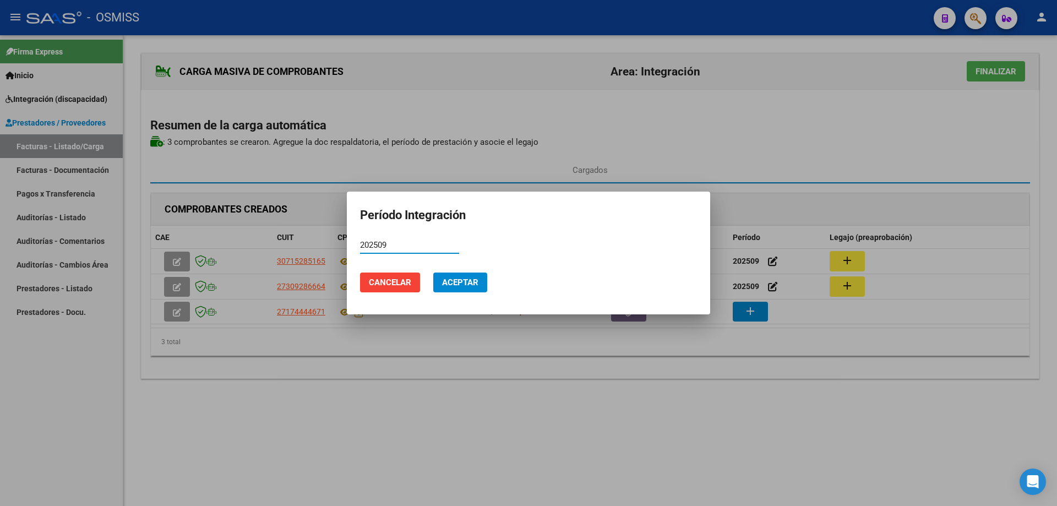
type input "202509"
click at [484, 280] on button "Aceptar" at bounding box center [460, 282] width 54 height 20
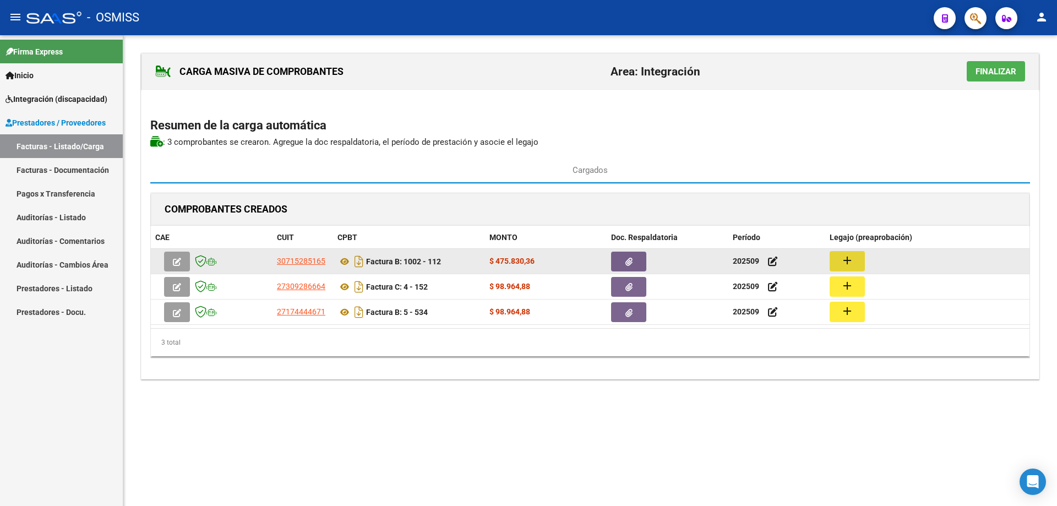
click at [855, 260] on button "add" at bounding box center [846, 261] width 35 height 20
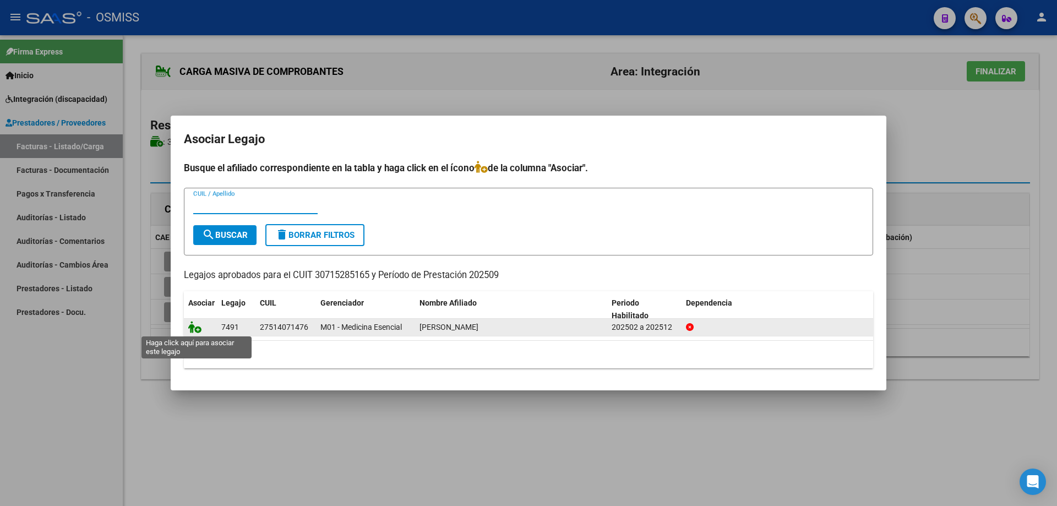
click at [196, 321] on icon at bounding box center [194, 327] width 13 height 12
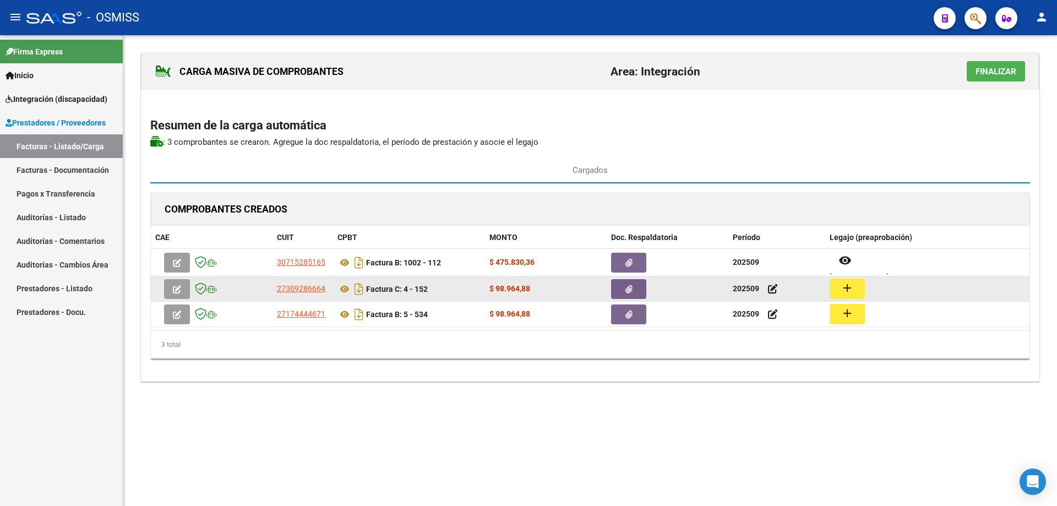
click at [835, 288] on button "add" at bounding box center [846, 288] width 35 height 20
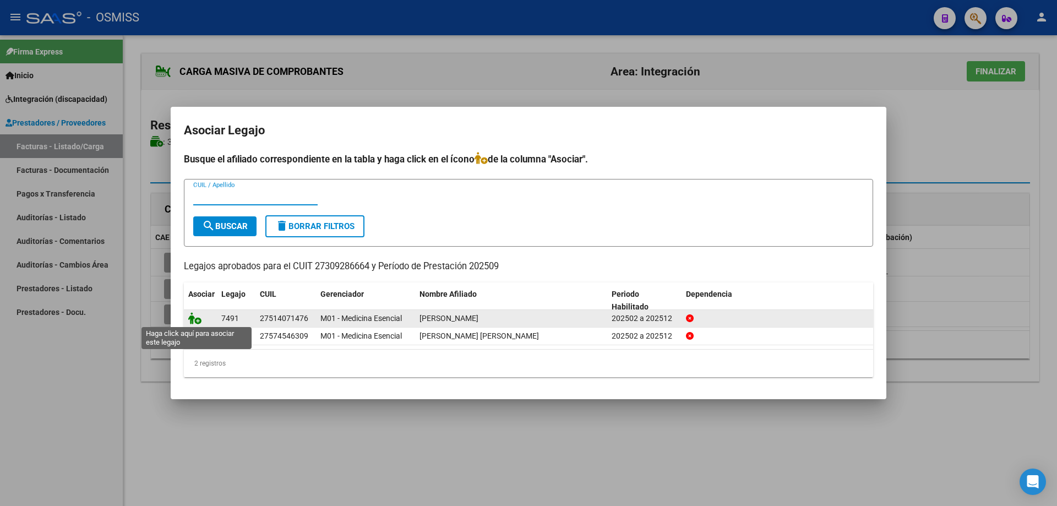
click at [196, 318] on icon at bounding box center [194, 318] width 13 height 12
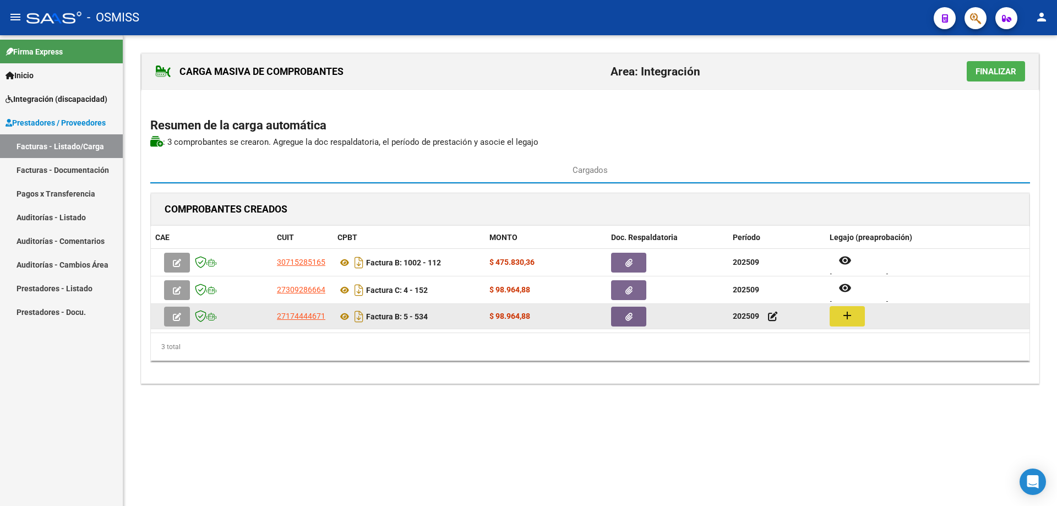
click at [845, 319] on mat-icon "add" at bounding box center [846, 315] width 13 height 13
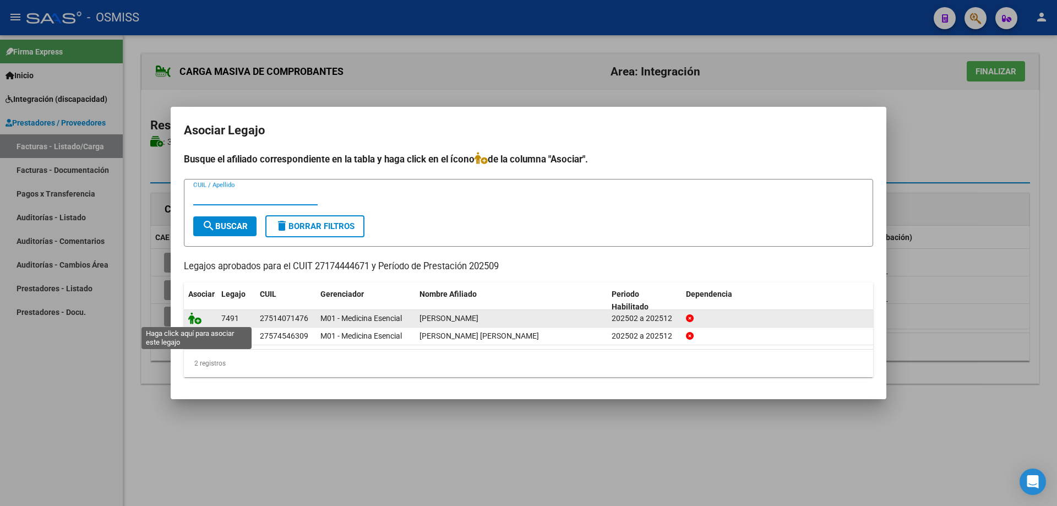
click at [200, 320] on icon at bounding box center [194, 318] width 13 height 12
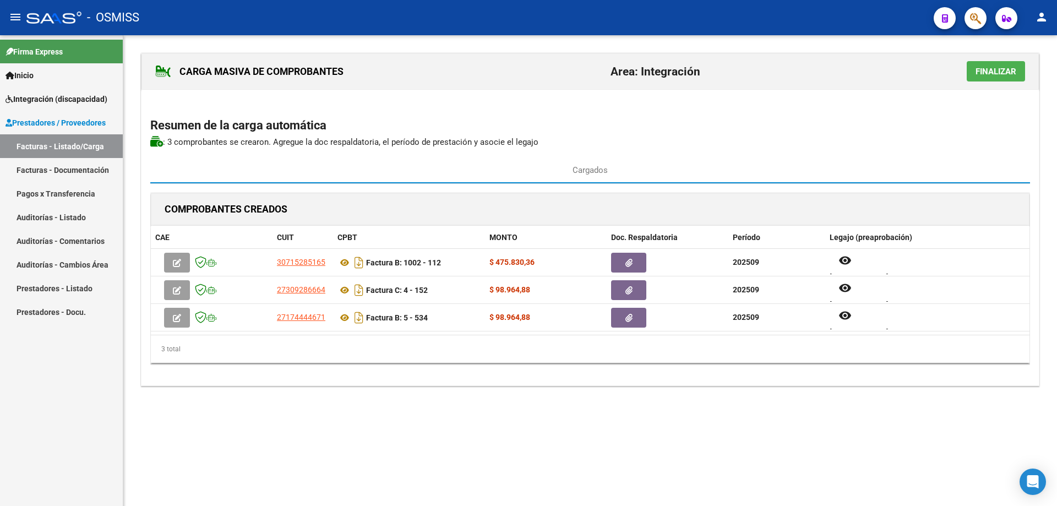
drag, startPoint x: 1008, startPoint y: 71, endPoint x: 780, endPoint y: 89, distance: 228.0
click at [1007, 72] on span "Finalizar" at bounding box center [995, 72] width 41 height 10
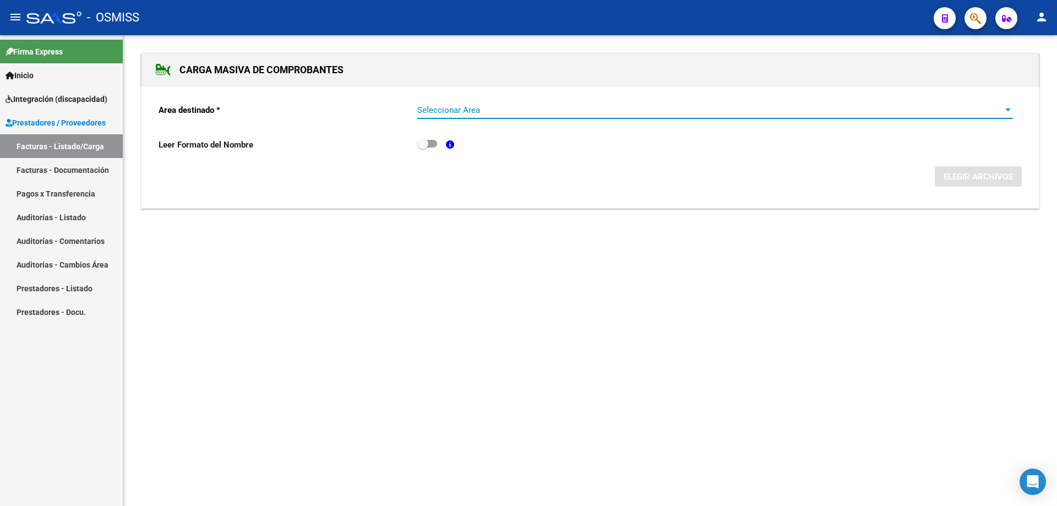
click at [492, 108] on span "Seleccionar Area" at bounding box center [710, 110] width 586 height 10
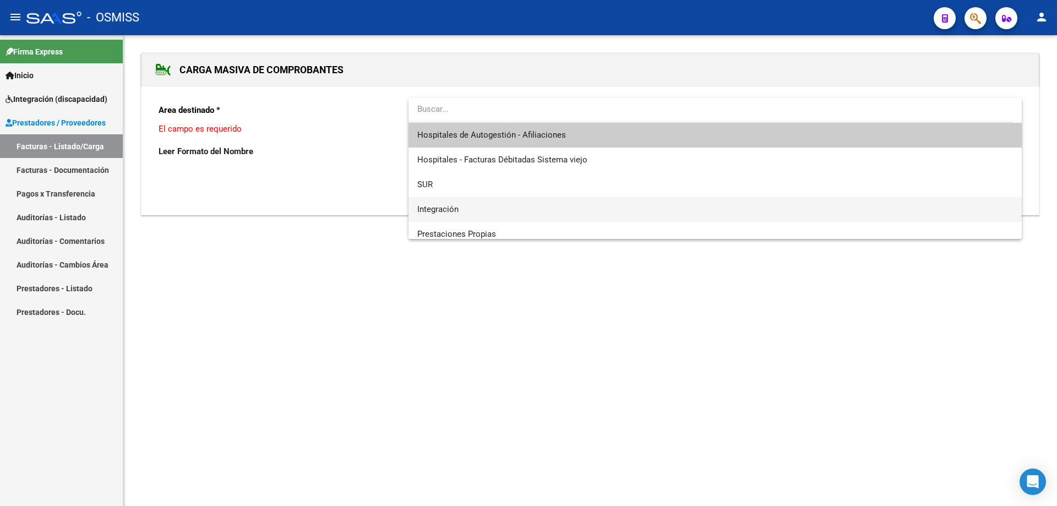
click at [475, 209] on span "Integración" at bounding box center [714, 209] width 595 height 25
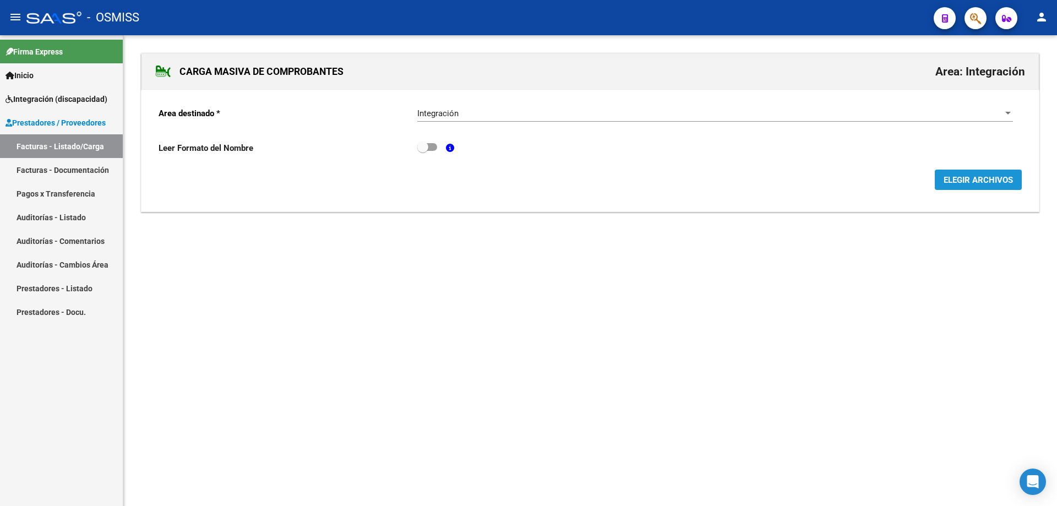
click at [978, 179] on span "ELEGIR ARCHIVOS" at bounding box center [977, 180] width 69 height 10
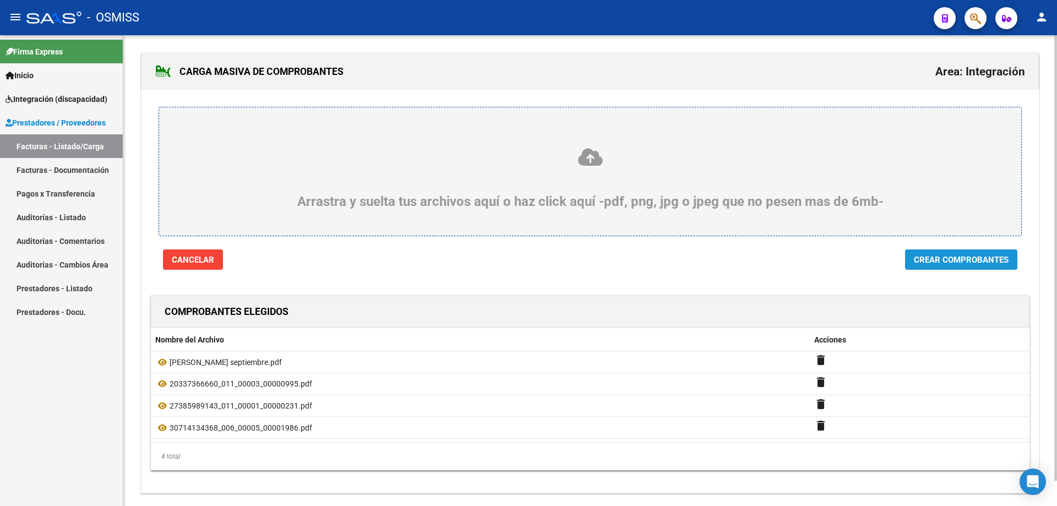
click at [977, 256] on span "Crear Comprobantes" at bounding box center [961, 260] width 95 height 10
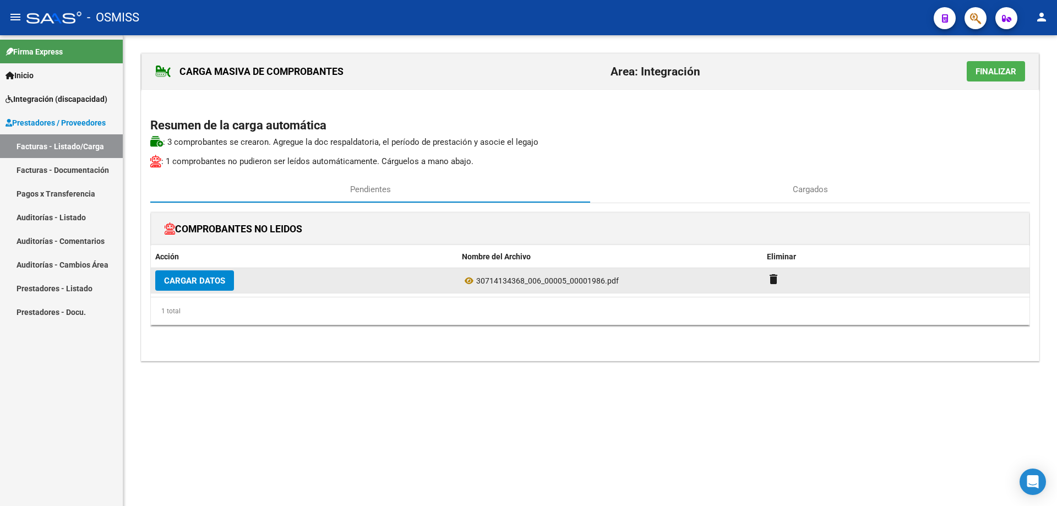
click at [187, 276] on span "Cargar Datos" at bounding box center [194, 281] width 61 height 10
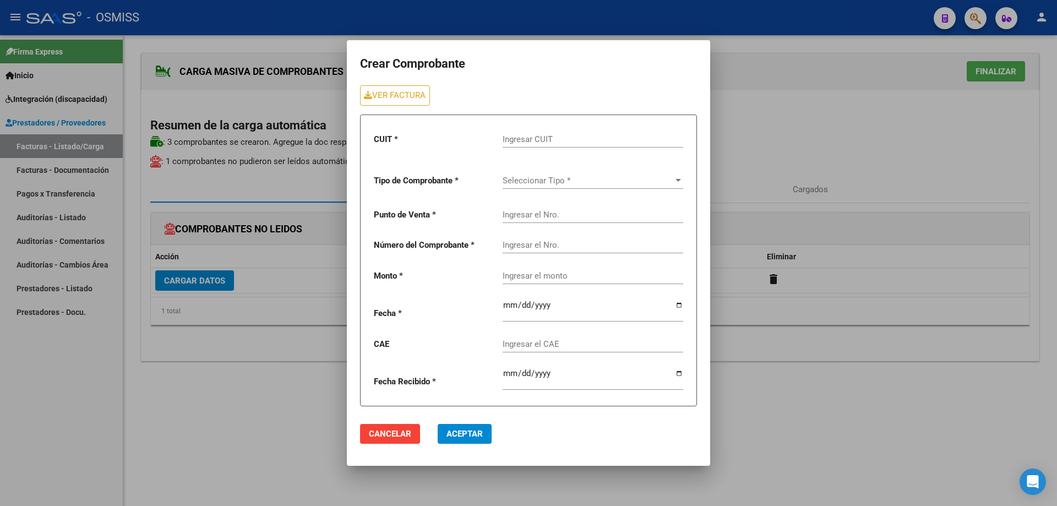
click at [508, 138] on input "Ingresar CUIT" at bounding box center [592, 139] width 181 height 10
type input "30-71413436-8"
click at [539, 178] on span "Seleccionar Tipo *" at bounding box center [587, 181] width 171 height 10
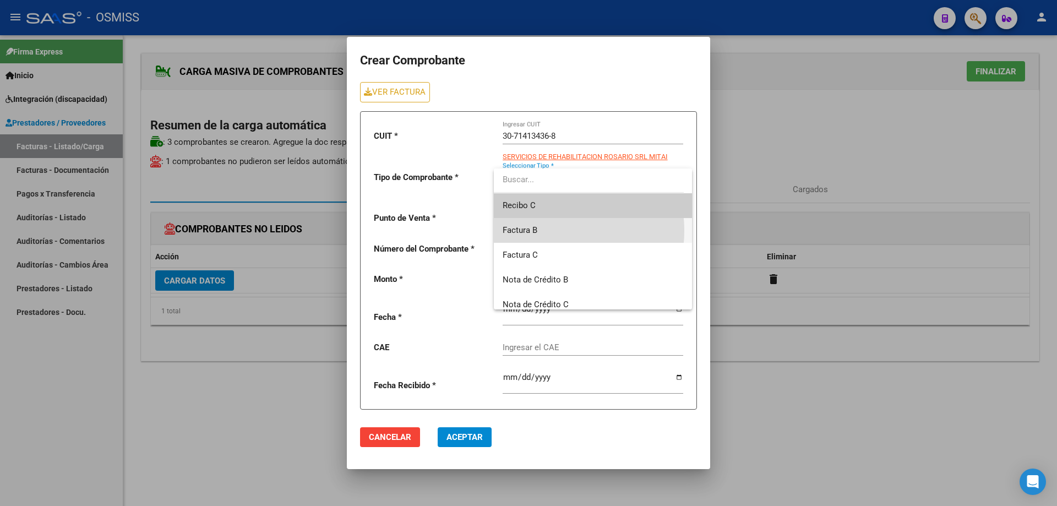
click at [540, 231] on span "Factura B" at bounding box center [592, 230] width 181 height 25
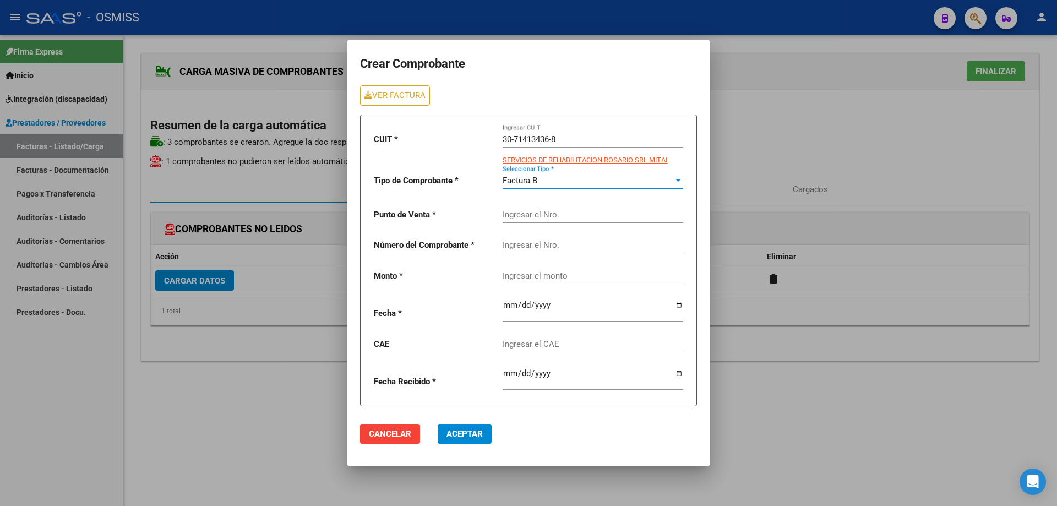
click at [531, 213] on input "Ingresar el Nro." at bounding box center [592, 215] width 181 height 10
click at [400, 97] on link "VER FACTURA" at bounding box center [395, 95] width 70 height 20
click at [516, 215] on input "Ingresar el Nro." at bounding box center [592, 215] width 181 height 10
type input "5"
click at [530, 244] on input "Ingresar el Nro." at bounding box center [592, 245] width 181 height 10
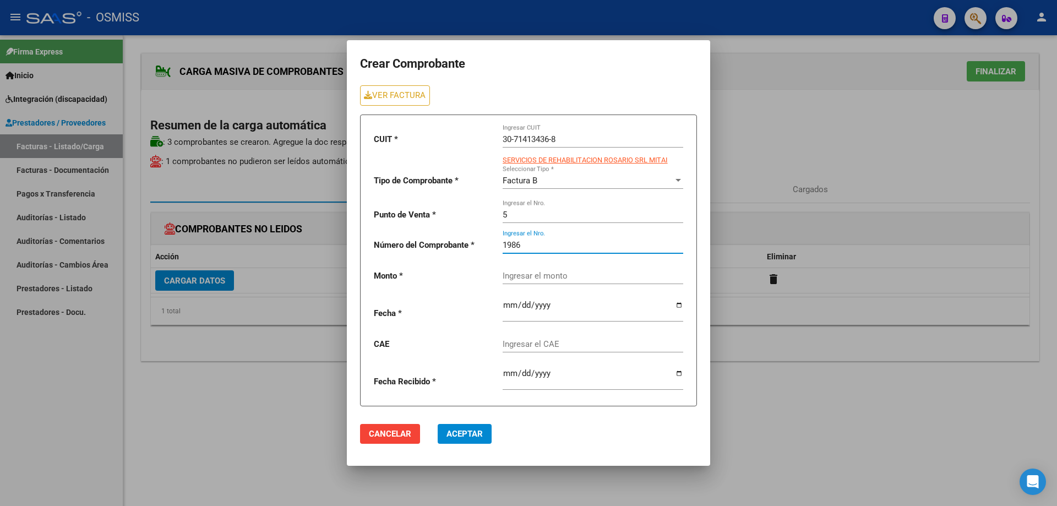
type input "1986"
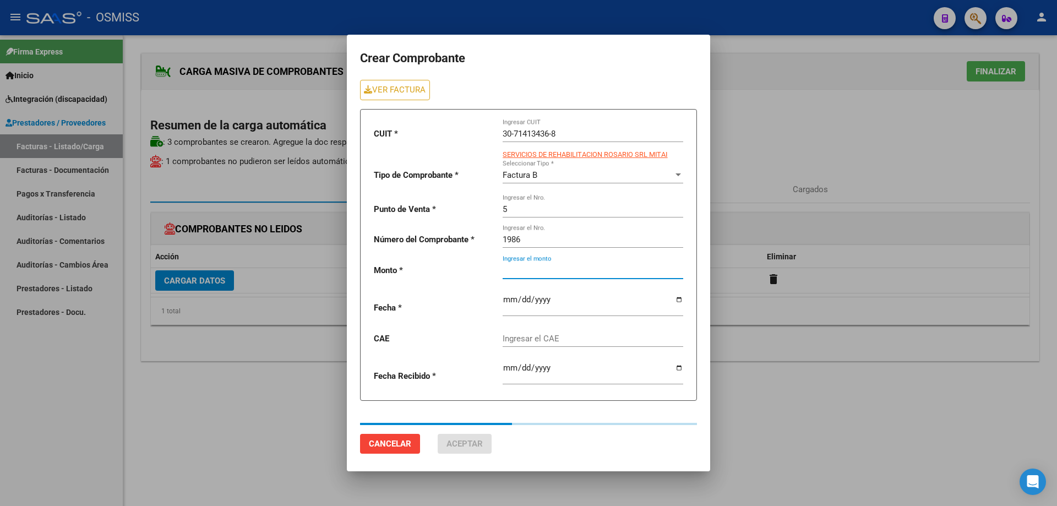
click at [515, 277] on div "Ingresar el monto" at bounding box center [592, 267] width 181 height 24
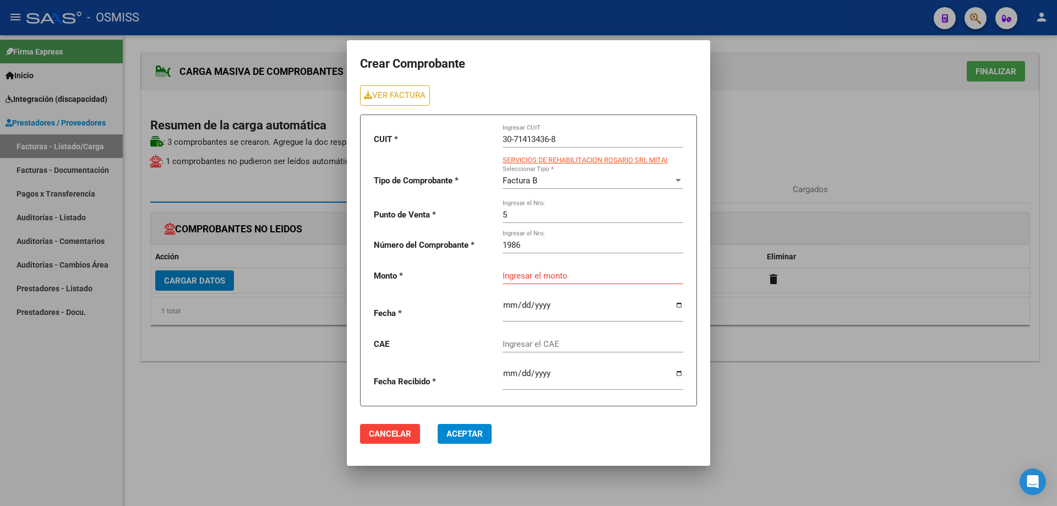
drag, startPoint x: 514, startPoint y: 277, endPoint x: 506, endPoint y: 277, distance: 7.7
paste input "475830.36"
type input "475830.36"
click at [510, 305] on input "date" at bounding box center [592, 309] width 181 height 18
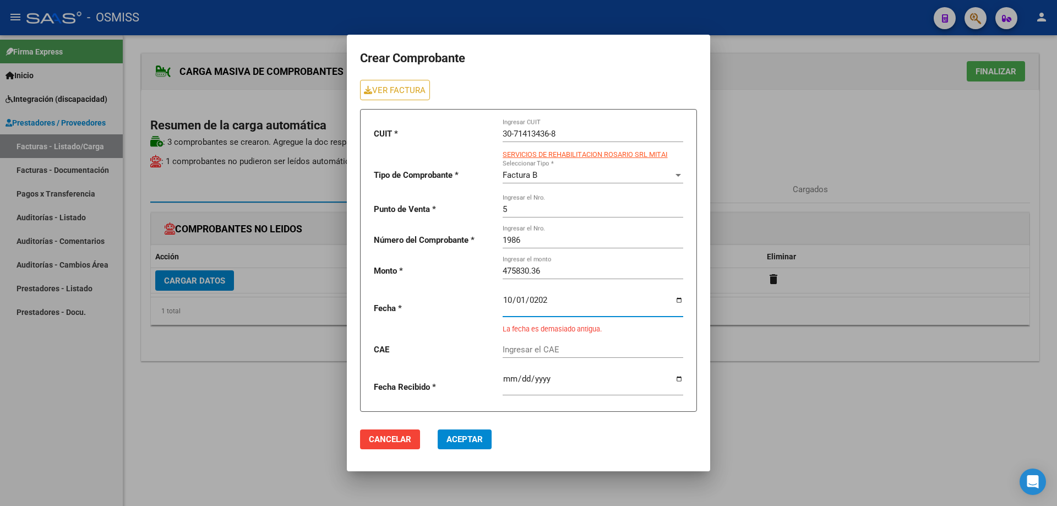
type input "2025-10-01"
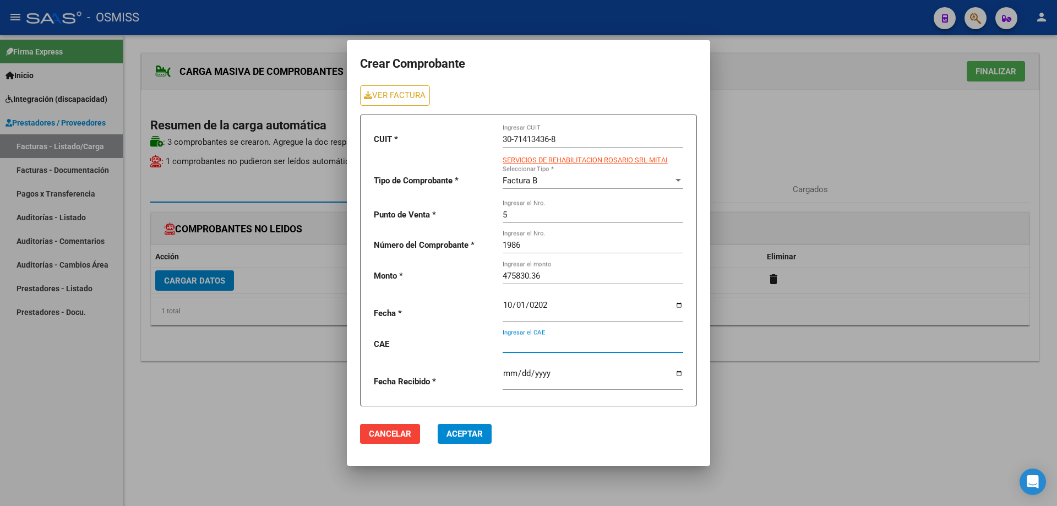
click at [539, 341] on input "Ingresar el CAE" at bounding box center [592, 344] width 181 height 10
paste input "75408139071612"
type input "75408139071612"
click at [473, 430] on span "Aceptar" at bounding box center [464, 434] width 36 height 10
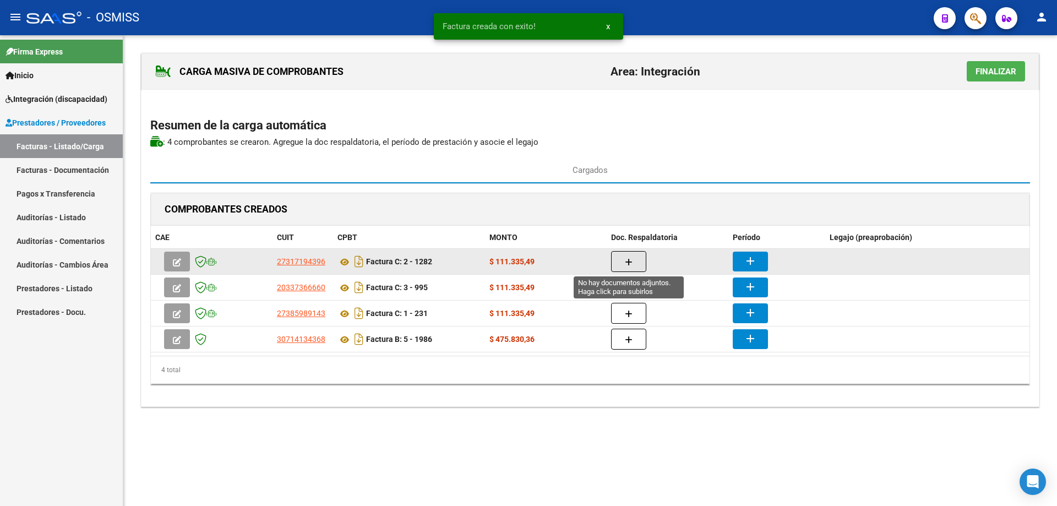
click at [639, 253] on button "button" at bounding box center [628, 261] width 35 height 21
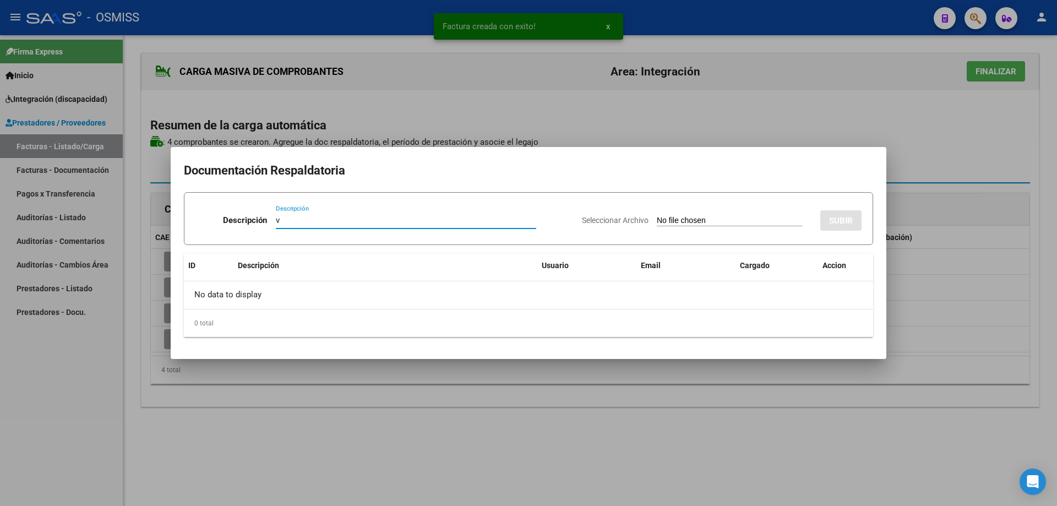
type input "v"
click at [658, 222] on input "Seleccionar Archivo" at bounding box center [730, 221] width 146 height 10
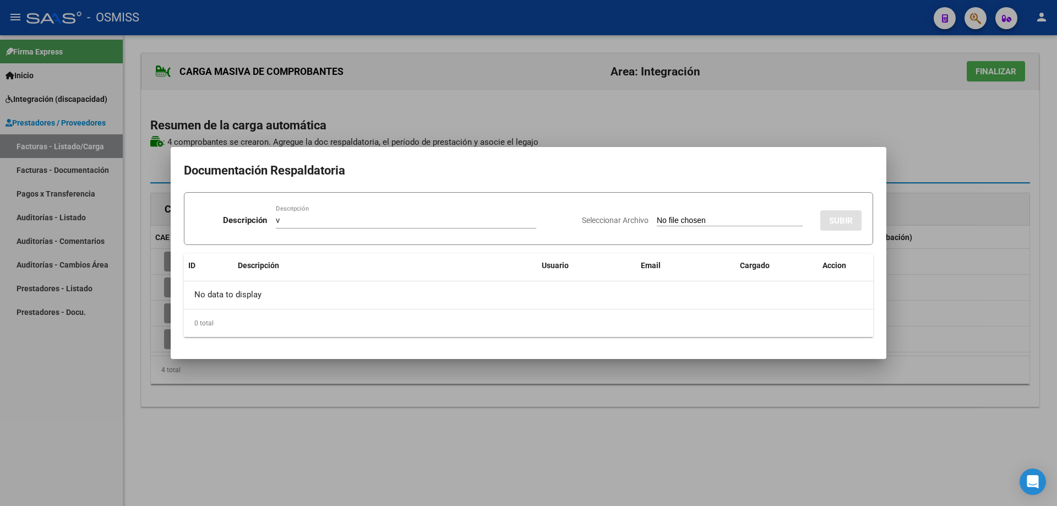
type input "C:\fakepath\Genaro asistencia septiembre1.pdf"
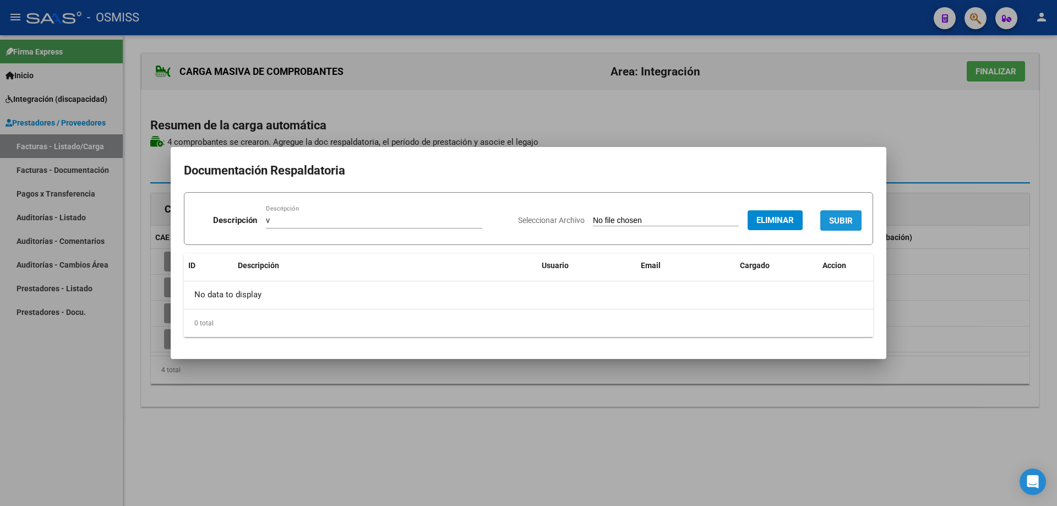
click at [835, 214] on button "SUBIR" at bounding box center [840, 220] width 41 height 20
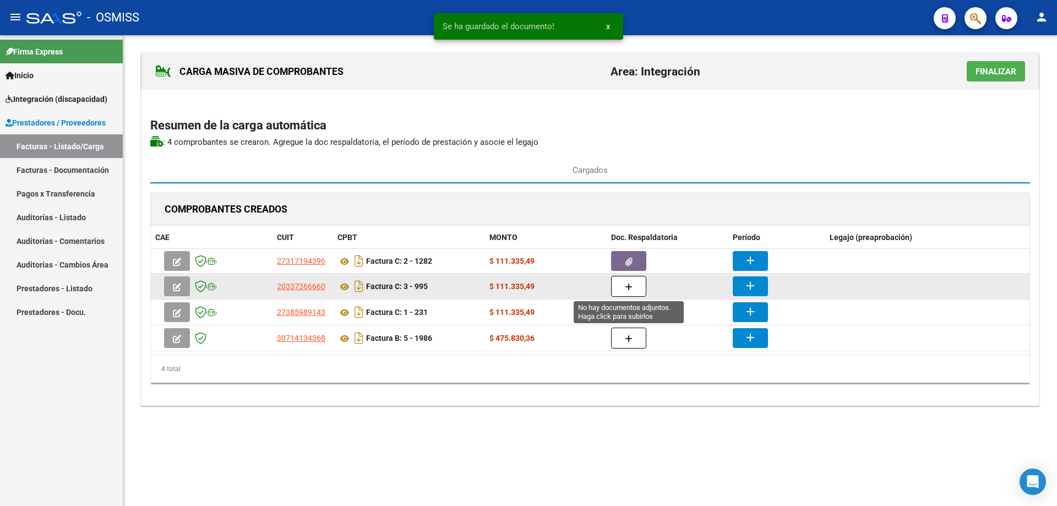
click at [630, 285] on icon "button" at bounding box center [629, 287] width 8 height 8
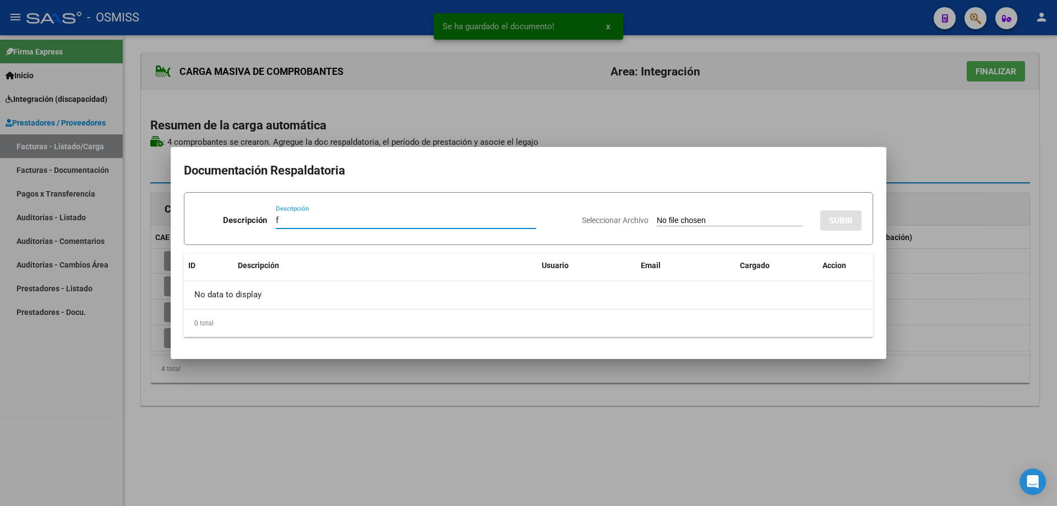
type input "f"
click at [657, 218] on input "Seleccionar Archivo" at bounding box center [730, 221] width 146 height 10
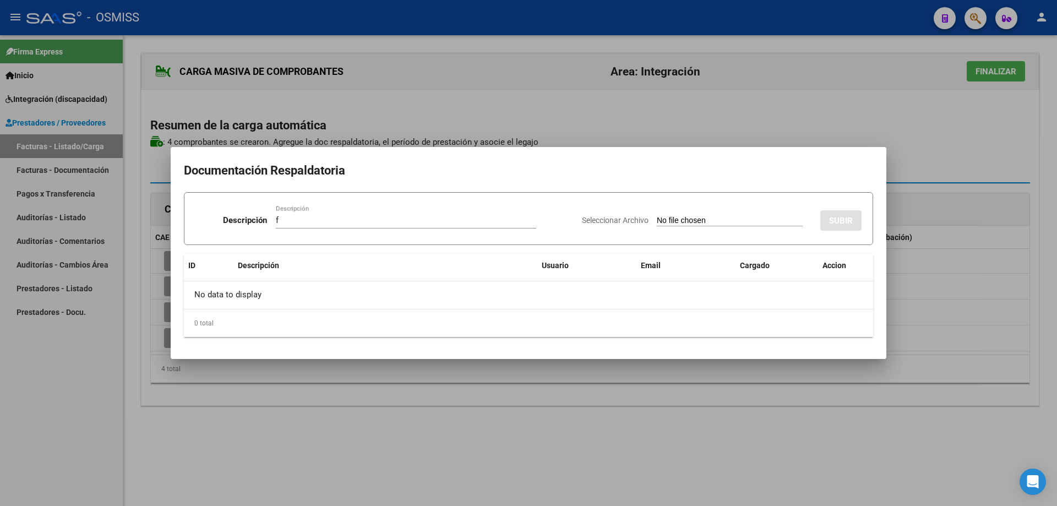
type input "C:\fakepath\CamScanner 05-10-2025 18.18 (1).pdf"
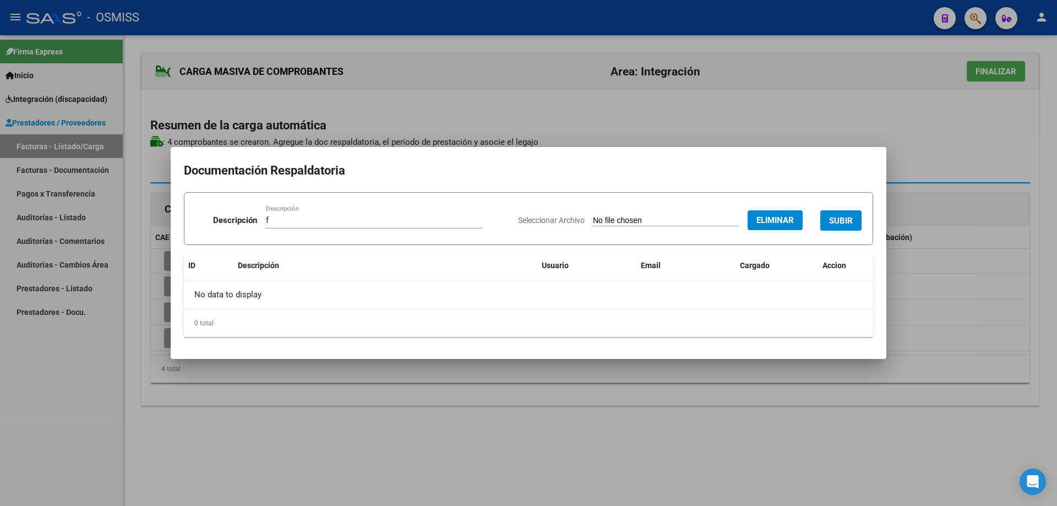
click at [845, 214] on button "SUBIR" at bounding box center [840, 220] width 41 height 20
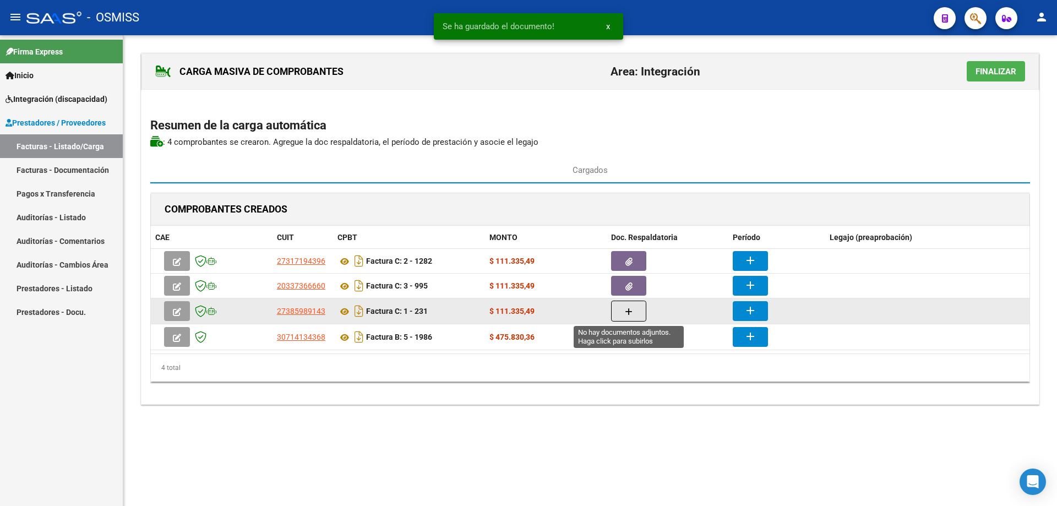
click at [628, 314] on icon "button" at bounding box center [629, 312] width 8 height 8
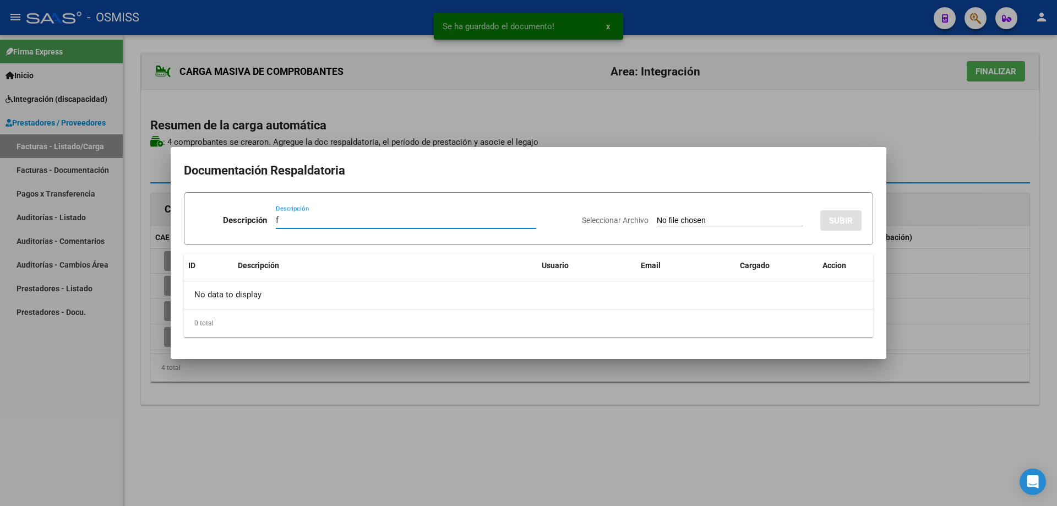
type input "f"
click at [657, 219] on input "Seleccionar Archivo" at bounding box center [730, 221] width 146 height 10
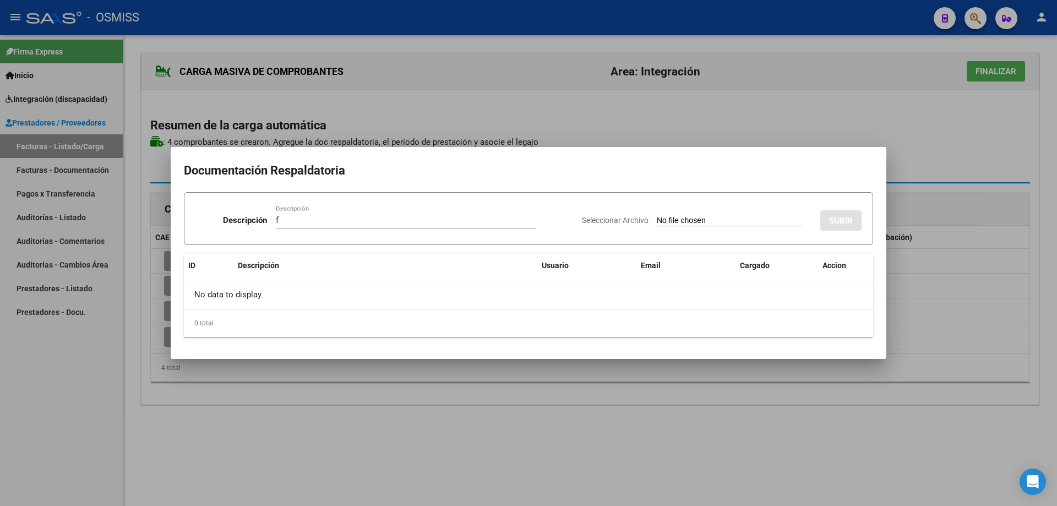
type input "C:\fakepath\Genaro septiembre.pdf"
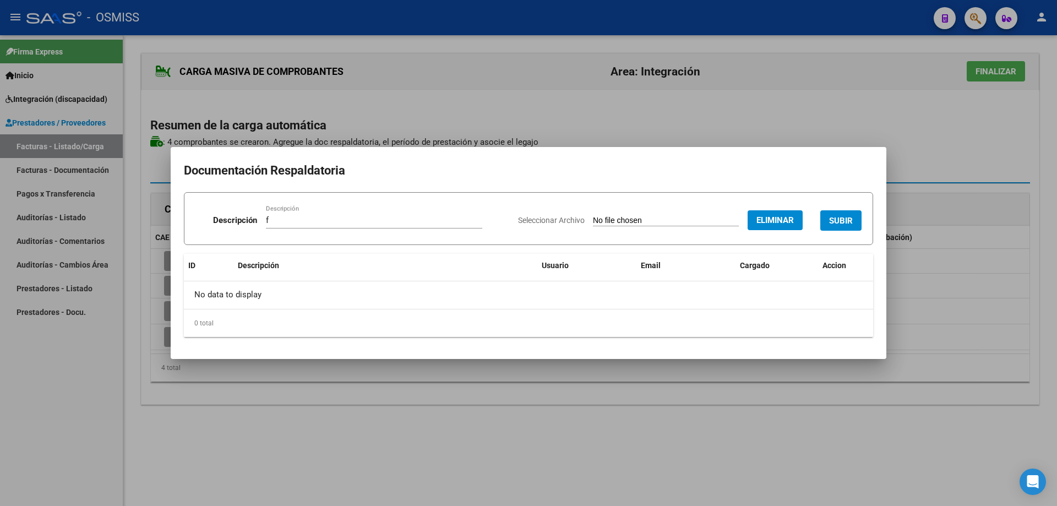
click at [831, 216] on span "SUBIR" at bounding box center [841, 221] width 24 height 10
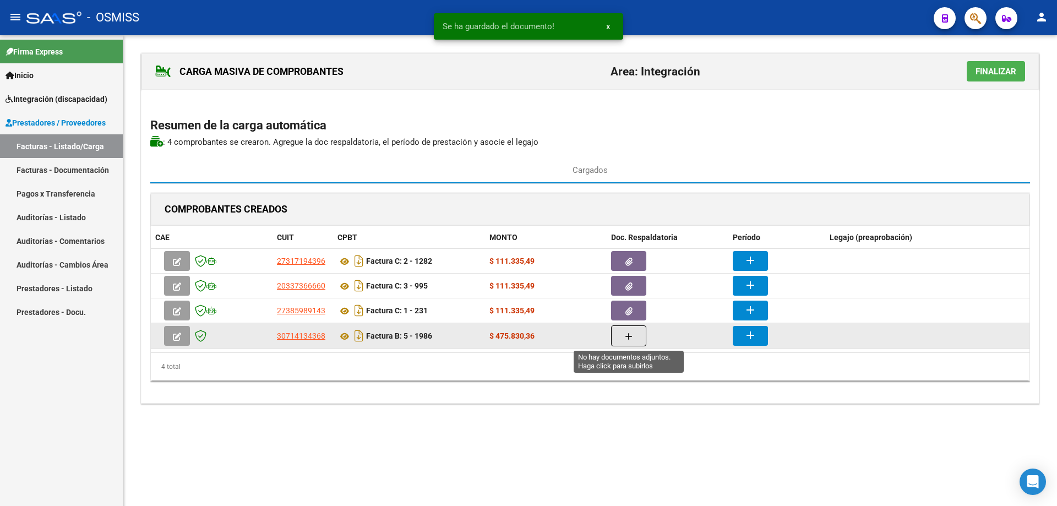
click at [635, 335] on button "button" at bounding box center [628, 335] width 35 height 21
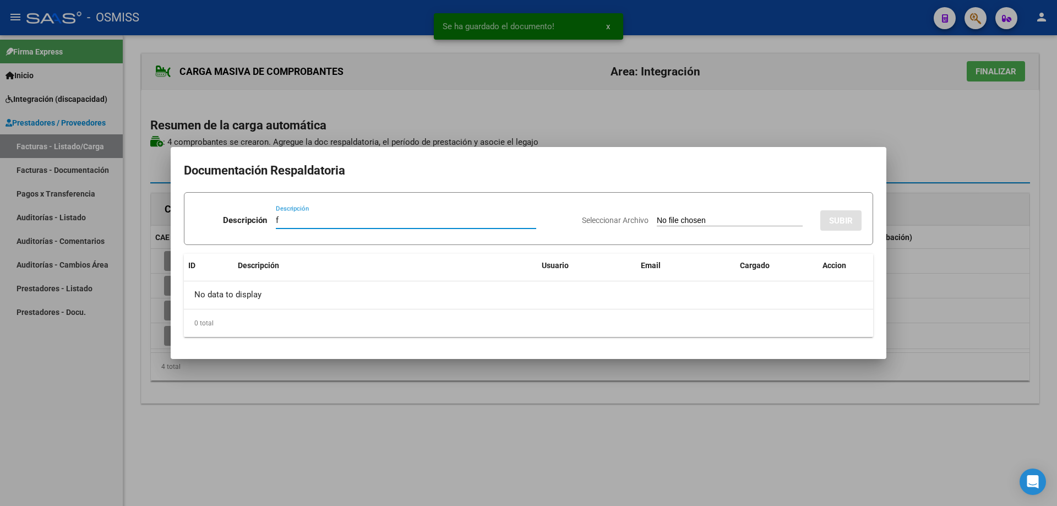
type input "f"
click at [657, 221] on input "Seleccionar Archivo" at bounding box center [730, 221] width 146 height 10
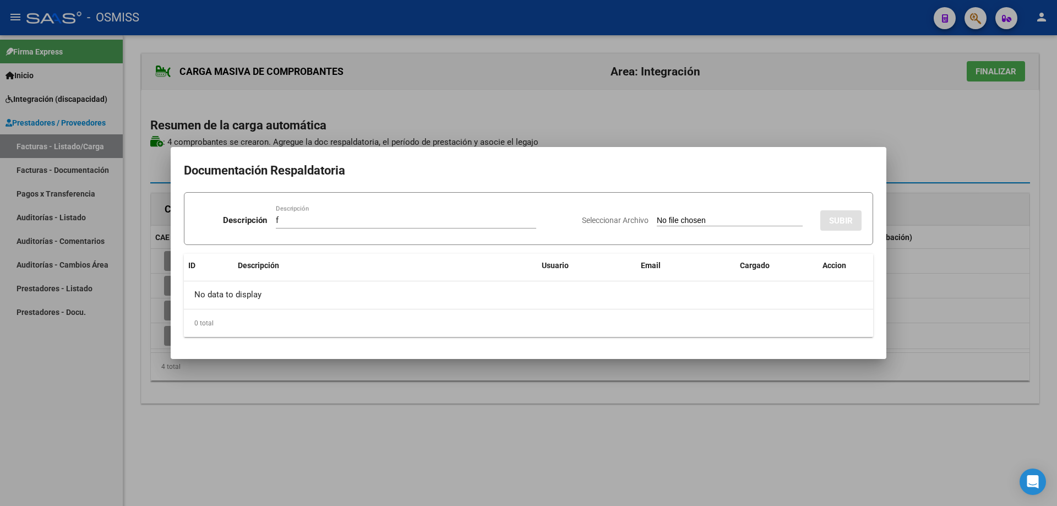
type input "C:\fakepath\GOMEZ GENARO.pdf"
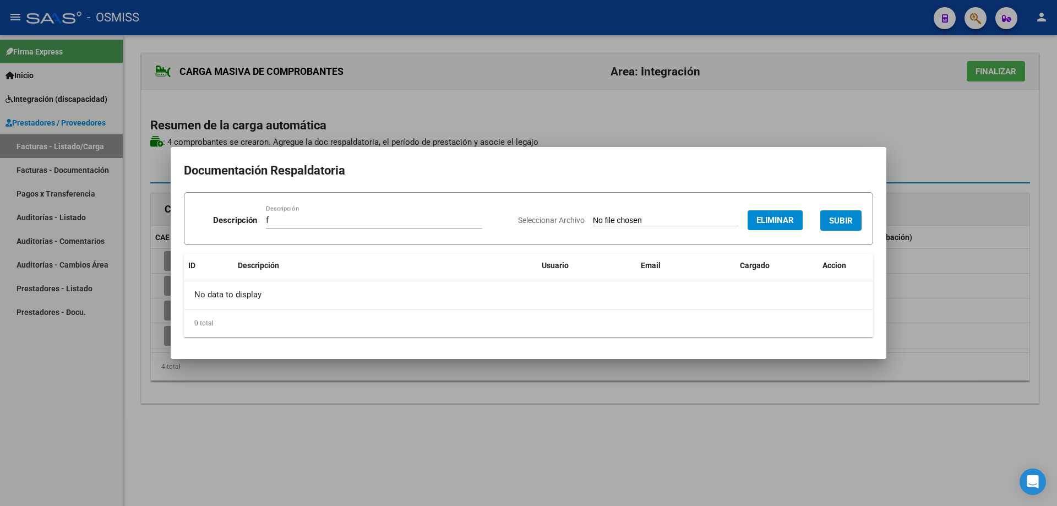
click at [828, 217] on button "SUBIR" at bounding box center [840, 220] width 41 height 20
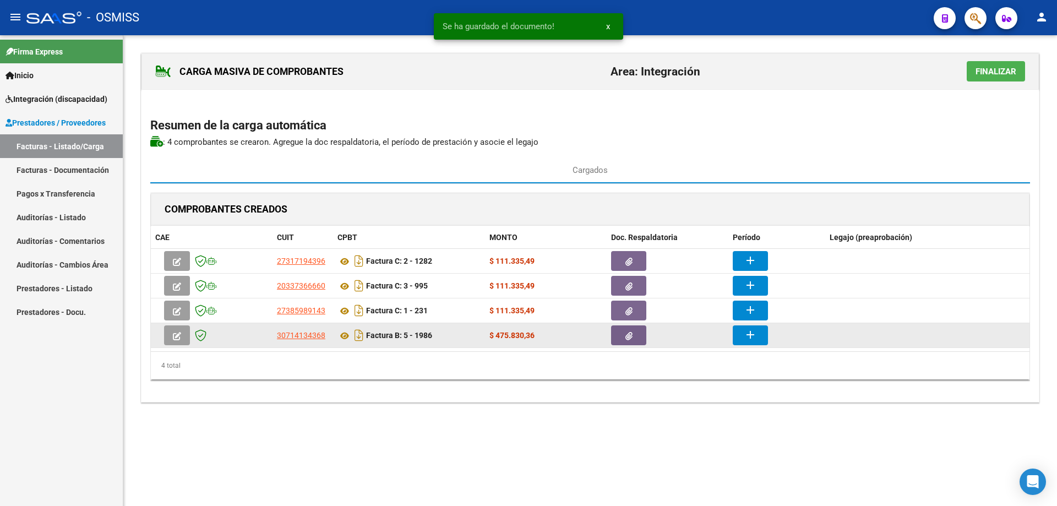
click at [759, 333] on button "add" at bounding box center [749, 335] width 35 height 20
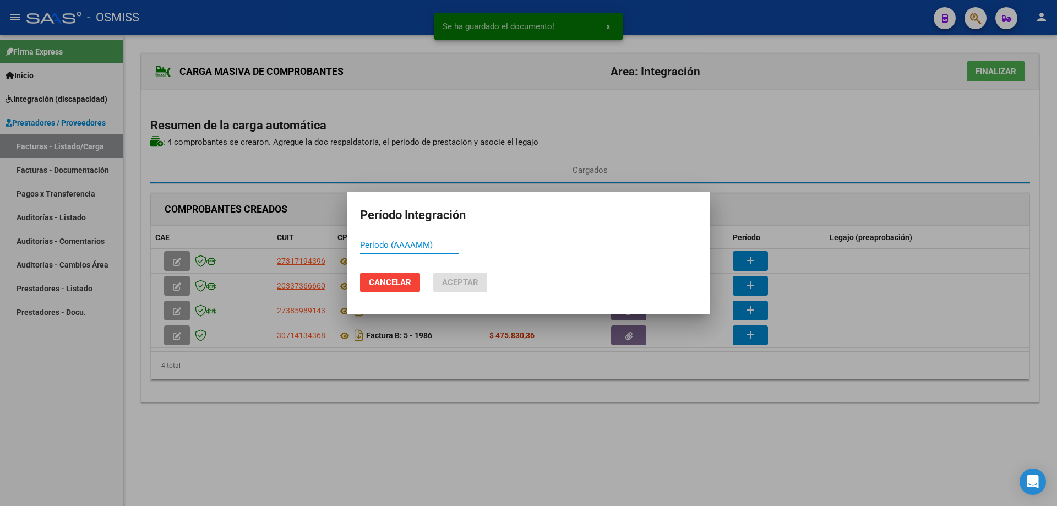
paste input "754081"
drag, startPoint x: 397, startPoint y: 245, endPoint x: 347, endPoint y: 240, distance: 50.3
click at [347, 240] on mat-dialog-content "754081 Período (AAAAMM)" at bounding box center [528, 250] width 363 height 27
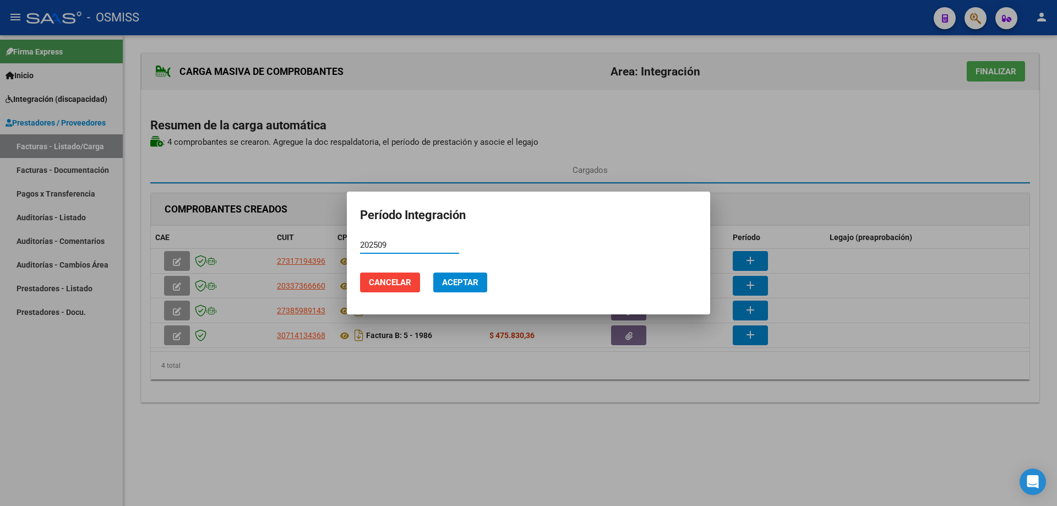
drag, startPoint x: 392, startPoint y: 243, endPoint x: 356, endPoint y: 241, distance: 36.4
click at [348, 236] on mat-dialog-container "Período Integración 202509 Período (AAAAMM) Cancelar Aceptar" at bounding box center [528, 253] width 363 height 123
type input "202509"
click at [472, 282] on span "Aceptar" at bounding box center [460, 282] width 36 height 10
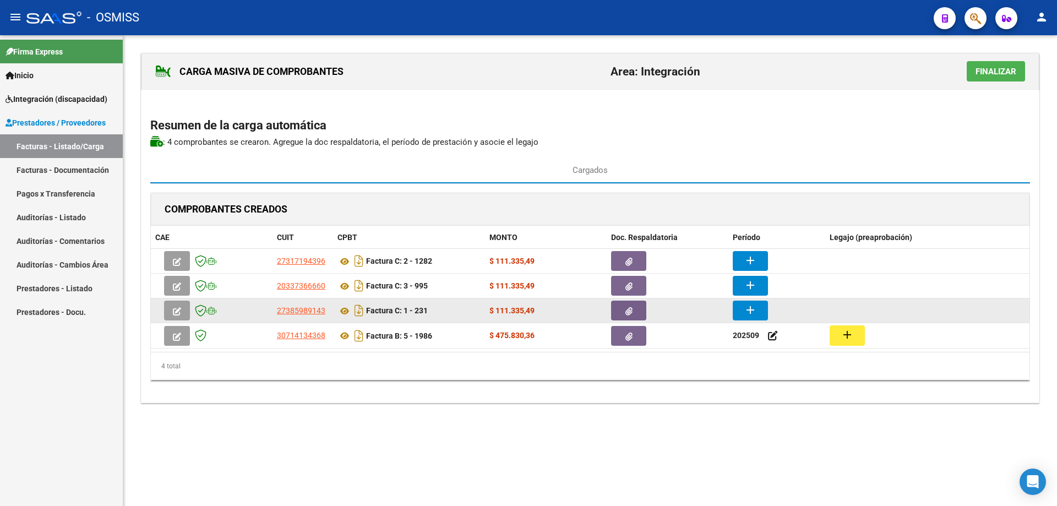
click at [736, 307] on button "add" at bounding box center [749, 310] width 35 height 20
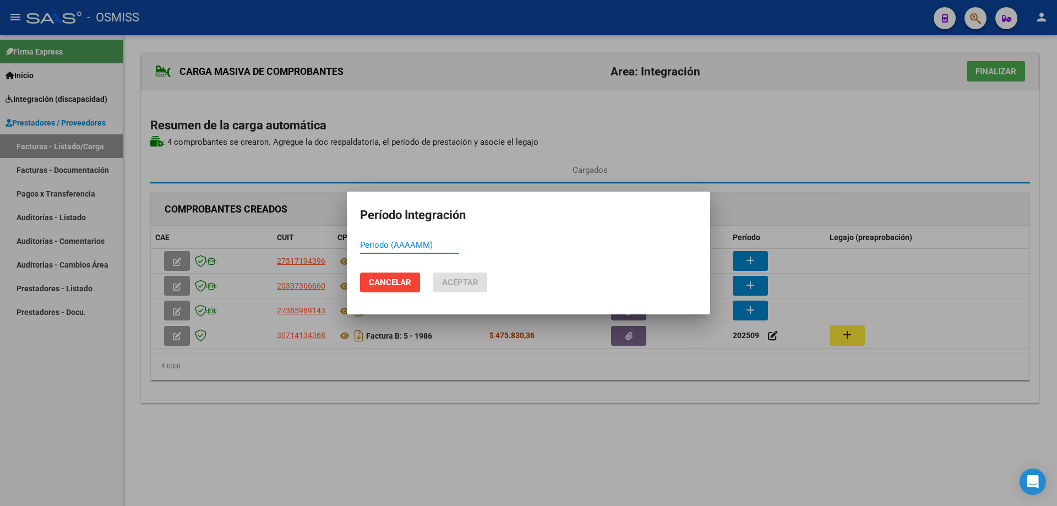
paste input "202509"
type input "202509"
click at [468, 274] on button "Aceptar" at bounding box center [460, 282] width 54 height 20
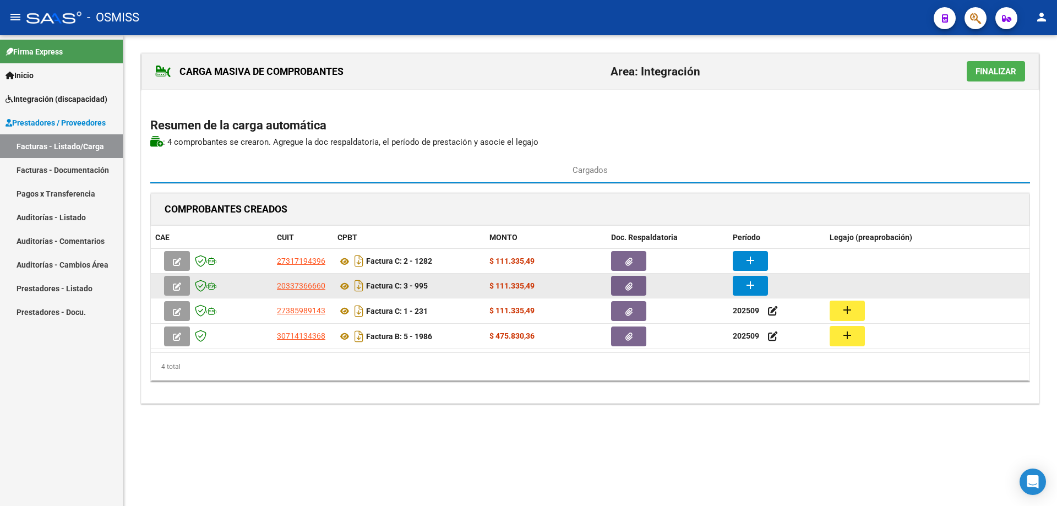
click at [749, 286] on mat-icon "add" at bounding box center [749, 284] width 13 height 13
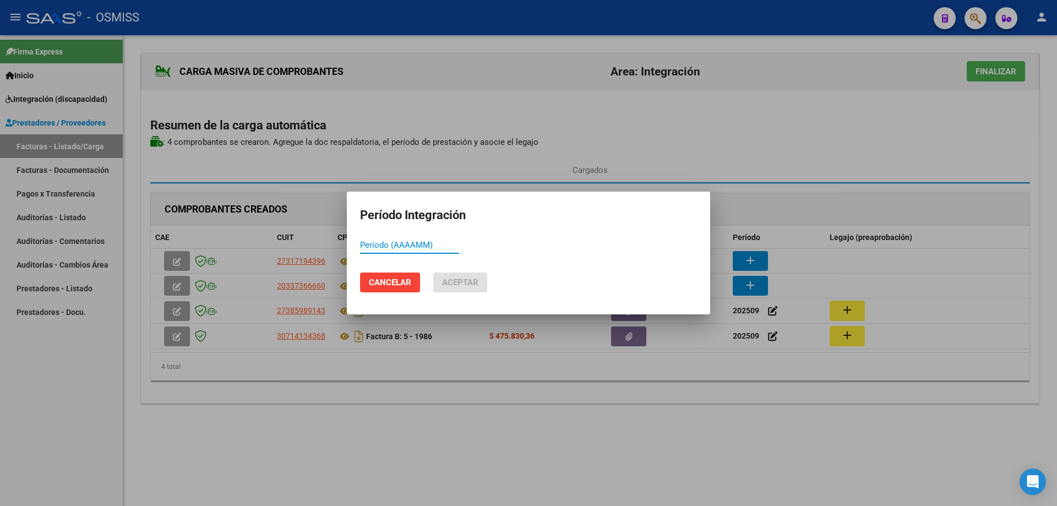
paste input "202509"
type input "202509"
click at [455, 290] on button "Aceptar" at bounding box center [460, 282] width 54 height 20
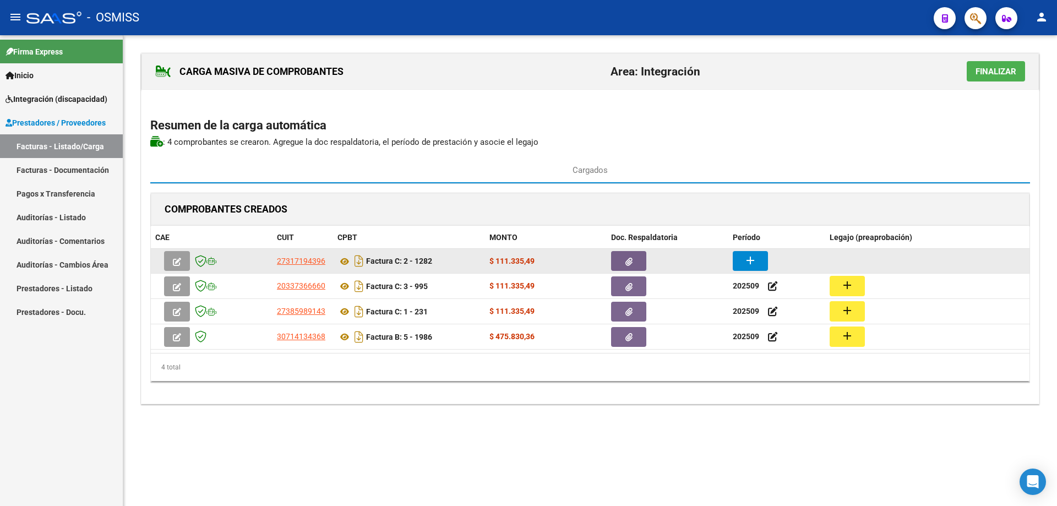
click at [767, 256] on button "add" at bounding box center [749, 261] width 35 height 20
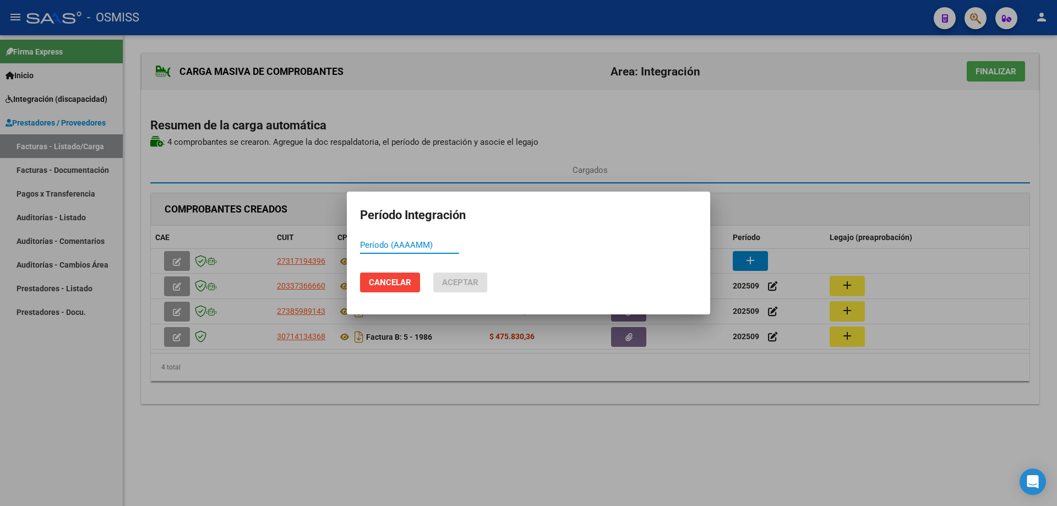
paste input "202509"
type input "202509"
click at [460, 277] on span "Aceptar" at bounding box center [460, 282] width 36 height 10
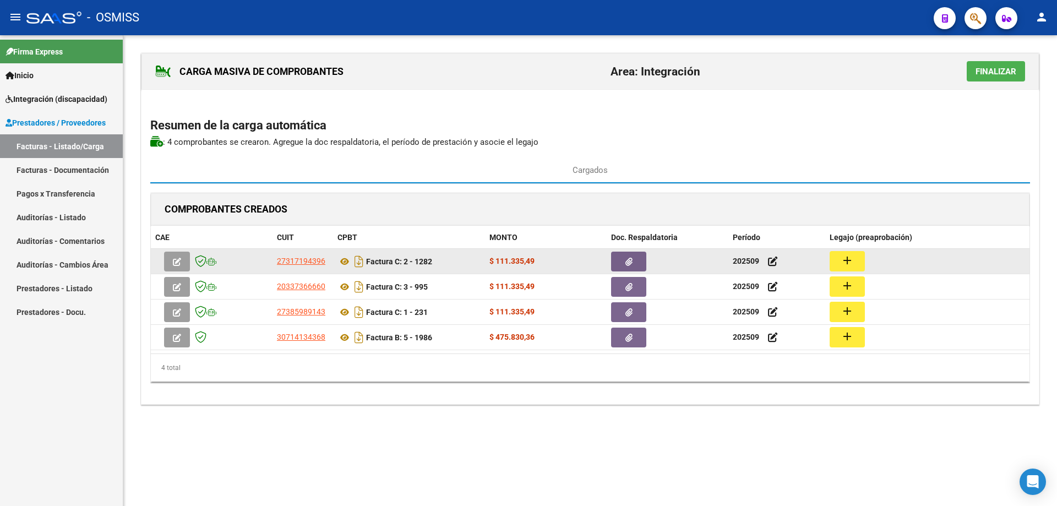
click at [851, 261] on mat-icon "add" at bounding box center [846, 260] width 13 height 13
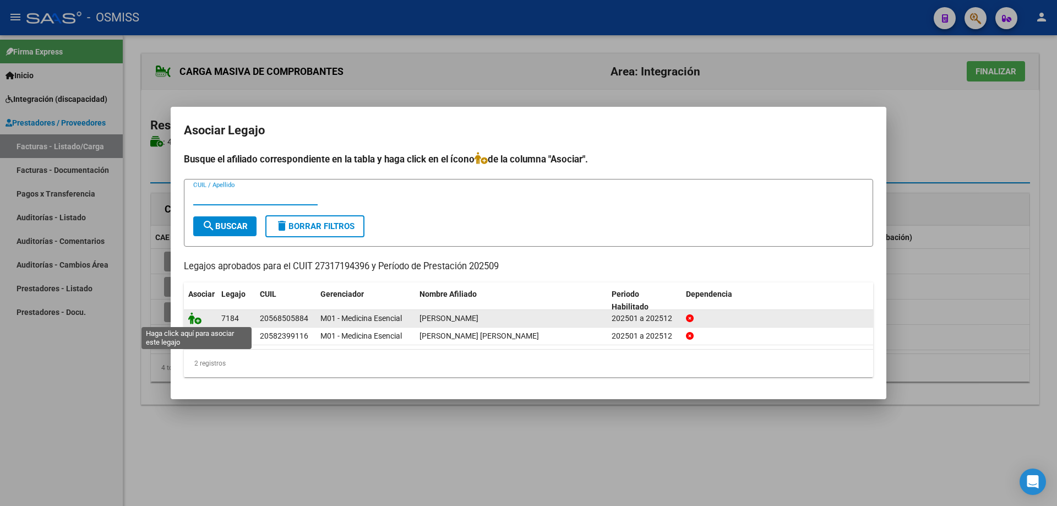
click at [198, 320] on icon at bounding box center [194, 318] width 13 height 12
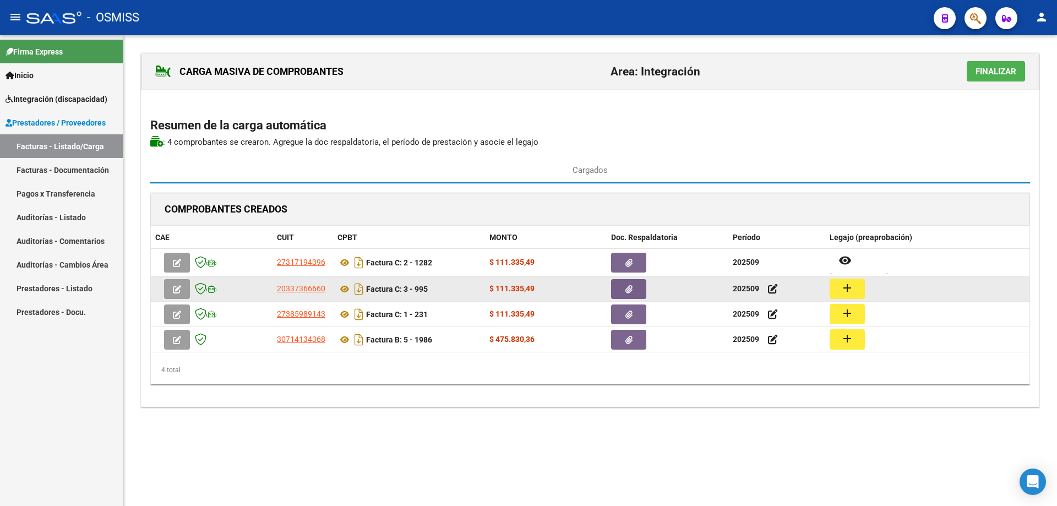
click at [849, 286] on mat-icon "add" at bounding box center [846, 287] width 13 height 13
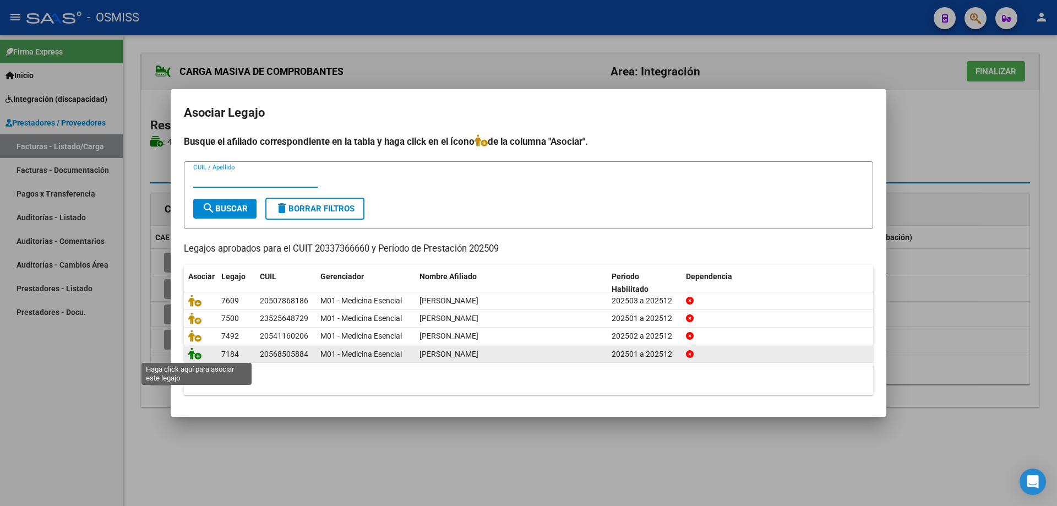
click at [192, 356] on icon at bounding box center [194, 353] width 13 height 12
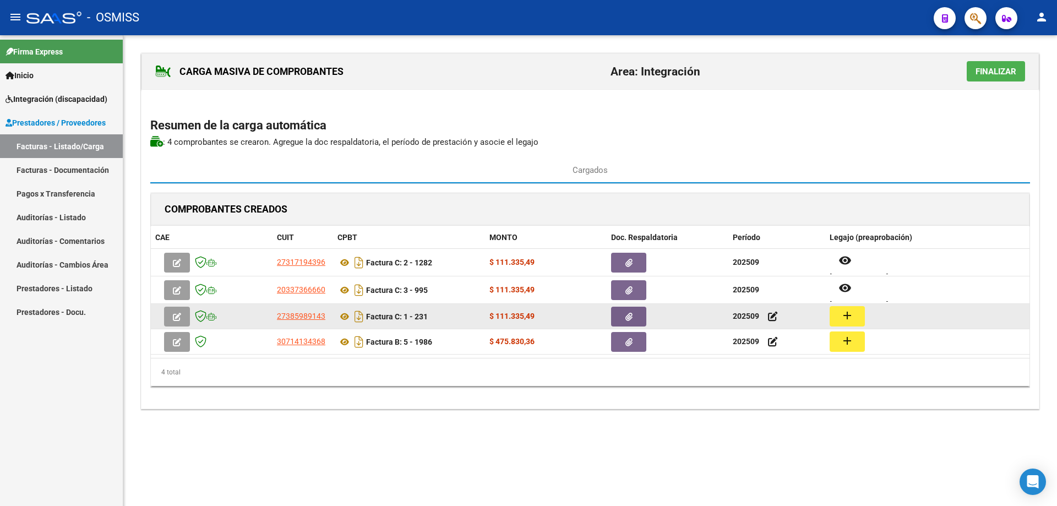
click at [839, 313] on button "add" at bounding box center [846, 316] width 35 height 20
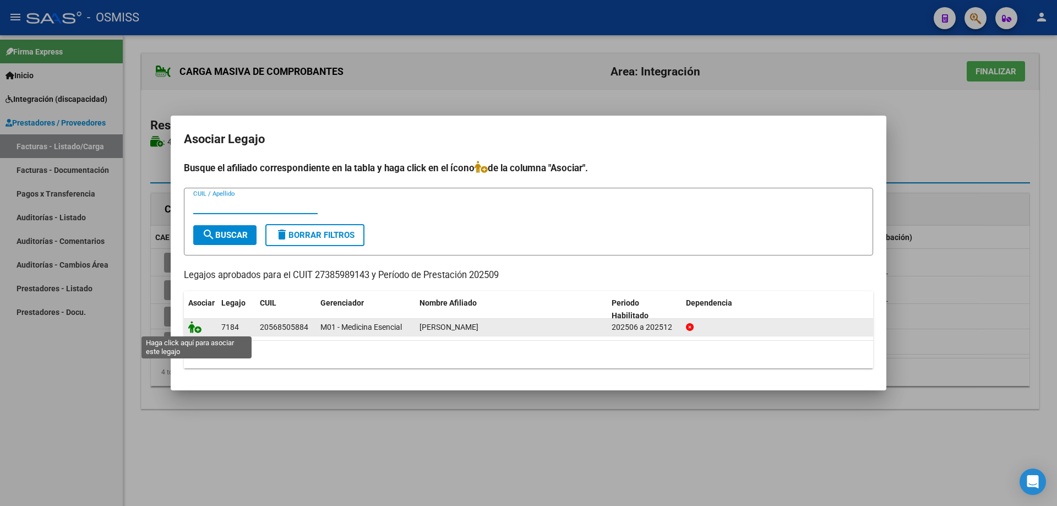
click at [191, 326] on icon at bounding box center [194, 327] width 13 height 12
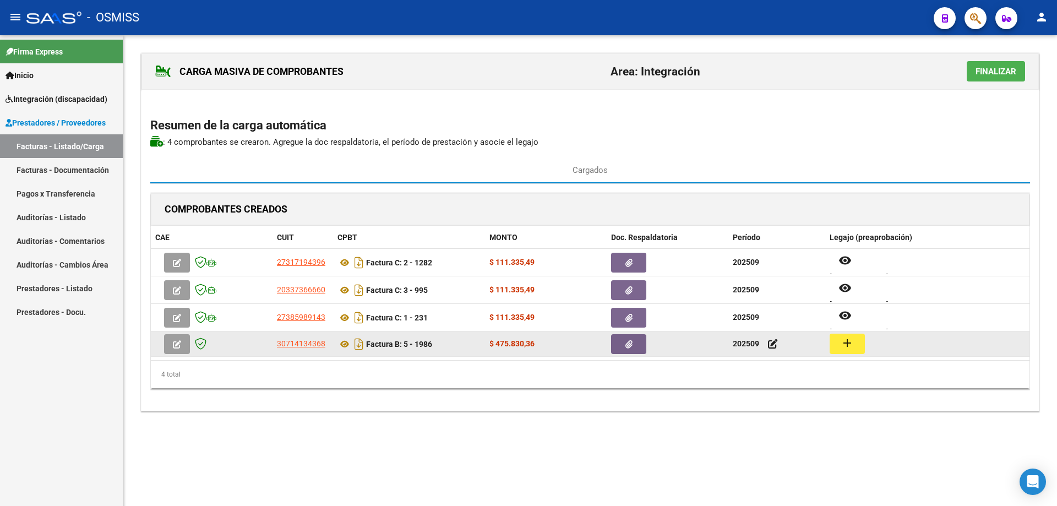
click at [841, 344] on mat-icon "add" at bounding box center [846, 342] width 13 height 13
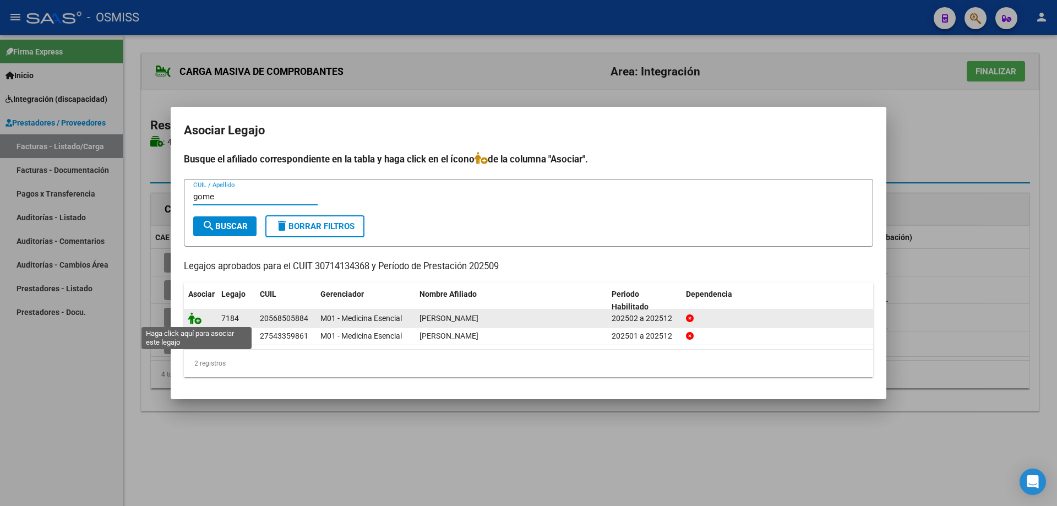
type input "gome"
click at [195, 319] on icon at bounding box center [194, 318] width 13 height 12
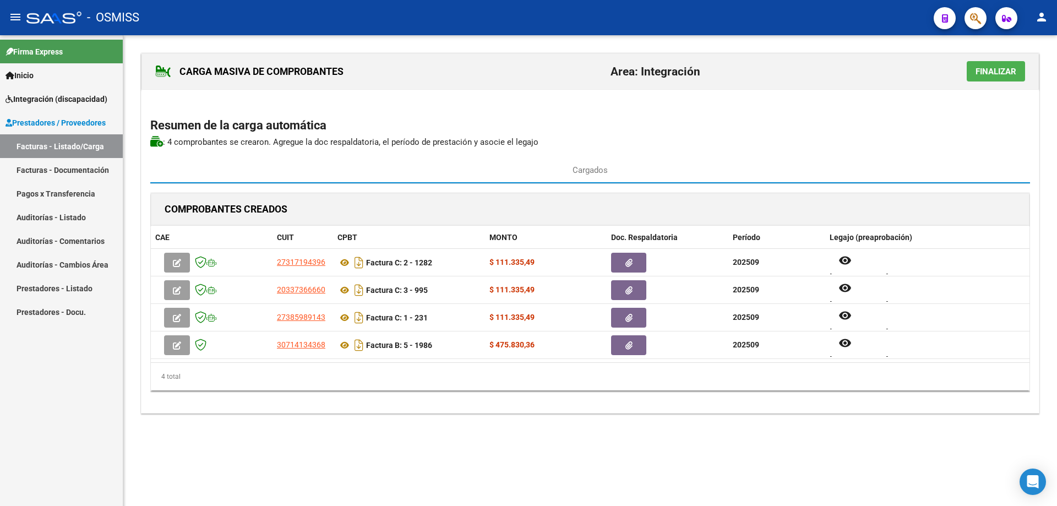
click at [987, 72] on span "Finalizar" at bounding box center [995, 72] width 41 height 10
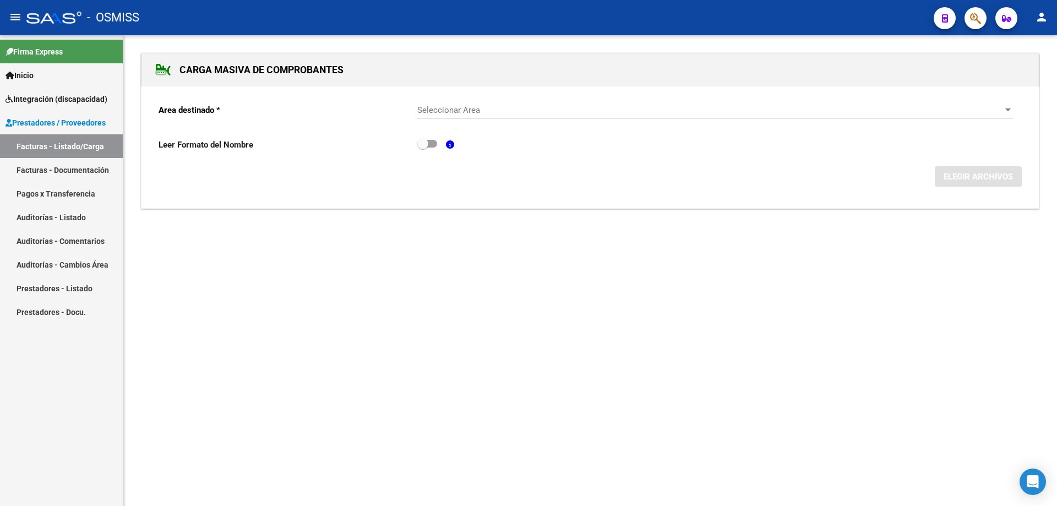
click at [475, 113] on span "Seleccionar Area" at bounding box center [710, 110] width 586 height 10
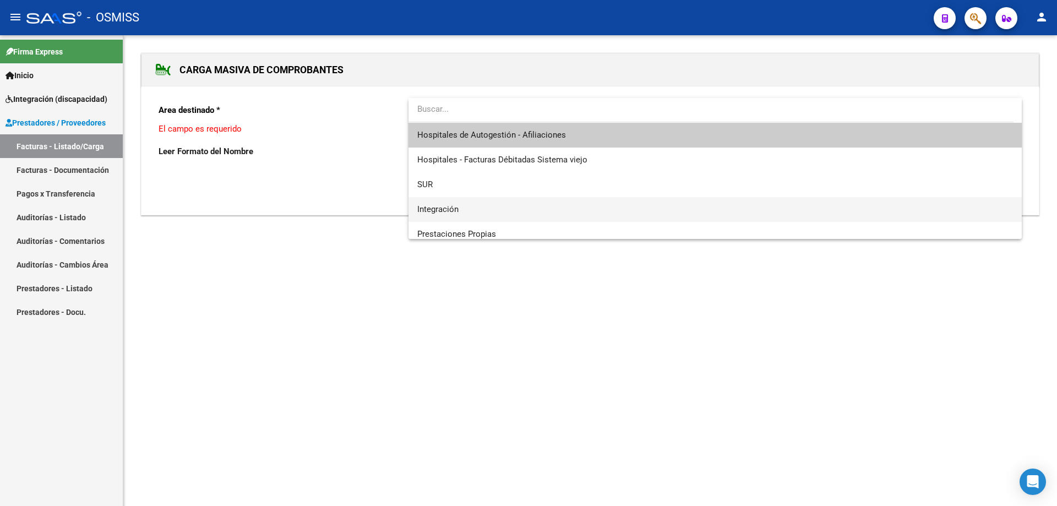
click at [477, 200] on span "Integración" at bounding box center [714, 209] width 595 height 25
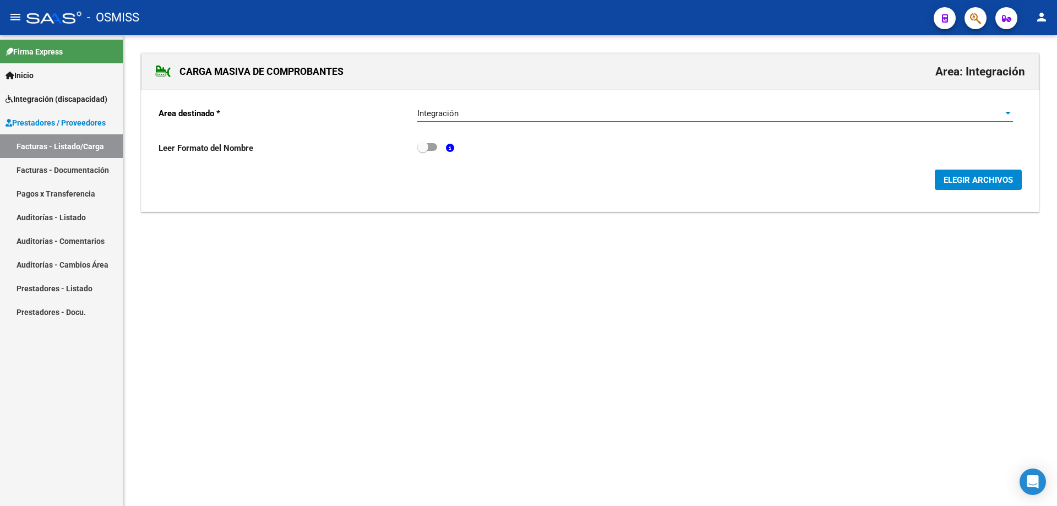
click at [954, 181] on span "ELEGIR ARCHIVOS" at bounding box center [977, 180] width 69 height 10
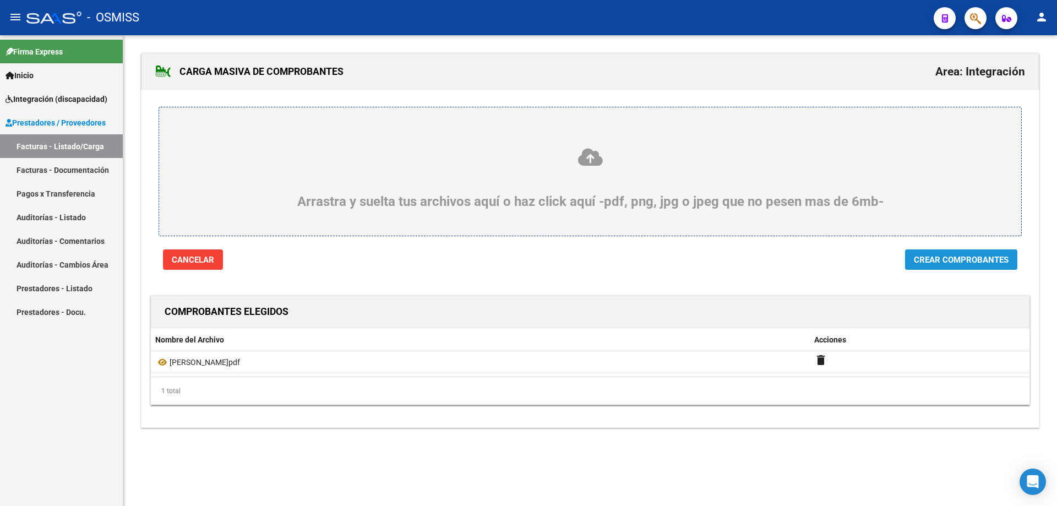
click at [971, 265] on button "Crear Comprobantes" at bounding box center [961, 259] width 112 height 20
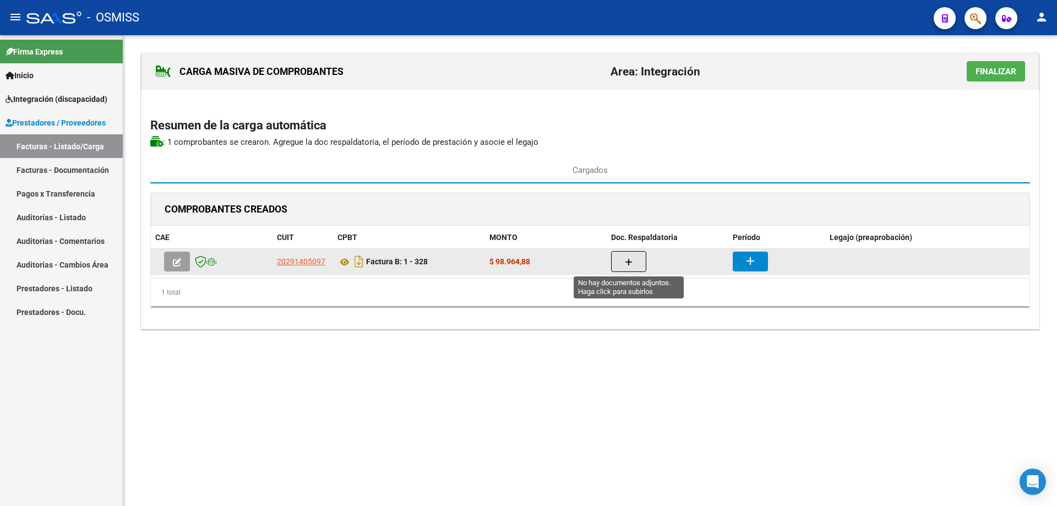
click at [635, 263] on button "button" at bounding box center [628, 261] width 35 height 21
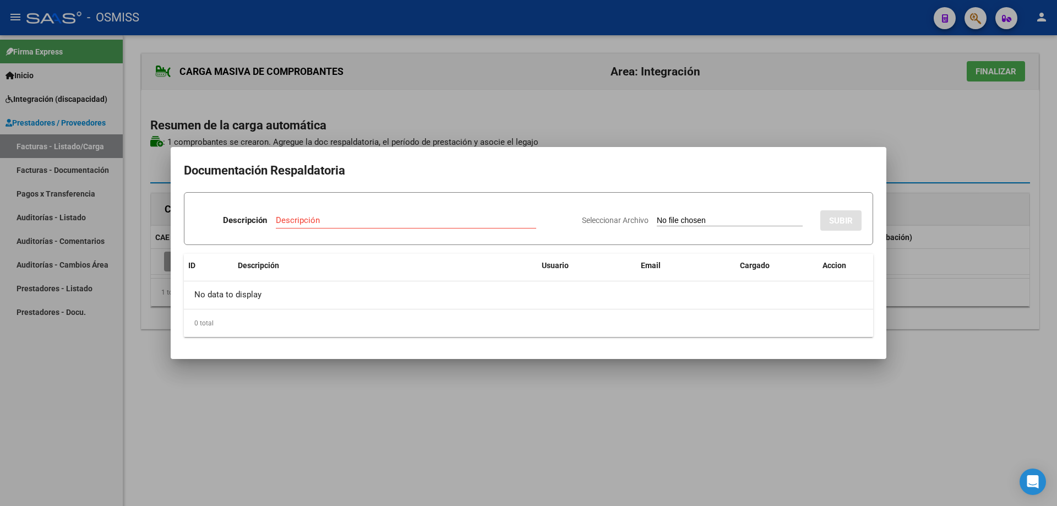
click at [659, 221] on input "Seleccionar Archivo" at bounding box center [730, 221] width 146 height 10
type input "C:\fakepath\Gomez as.pdf"
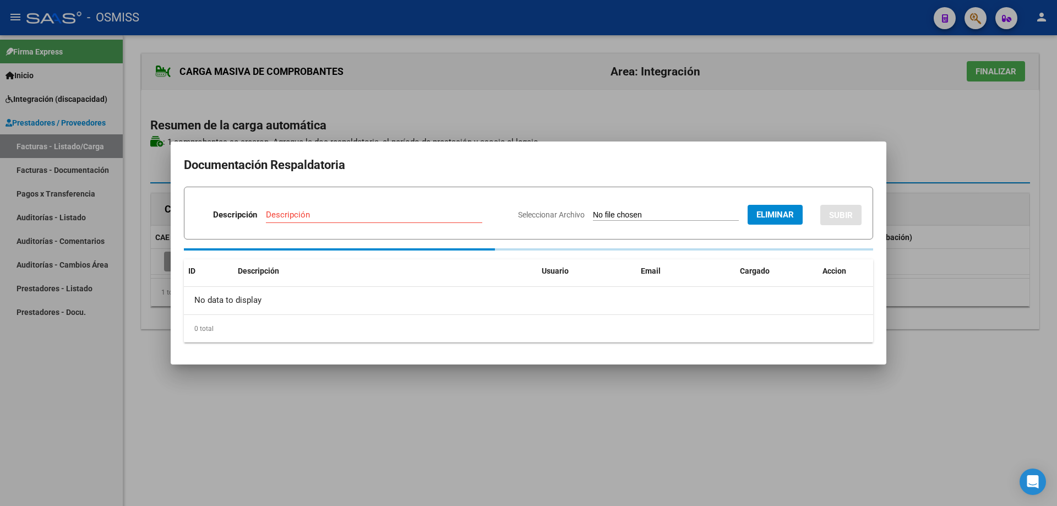
click at [415, 216] on input "Descripción" at bounding box center [374, 215] width 216 height 10
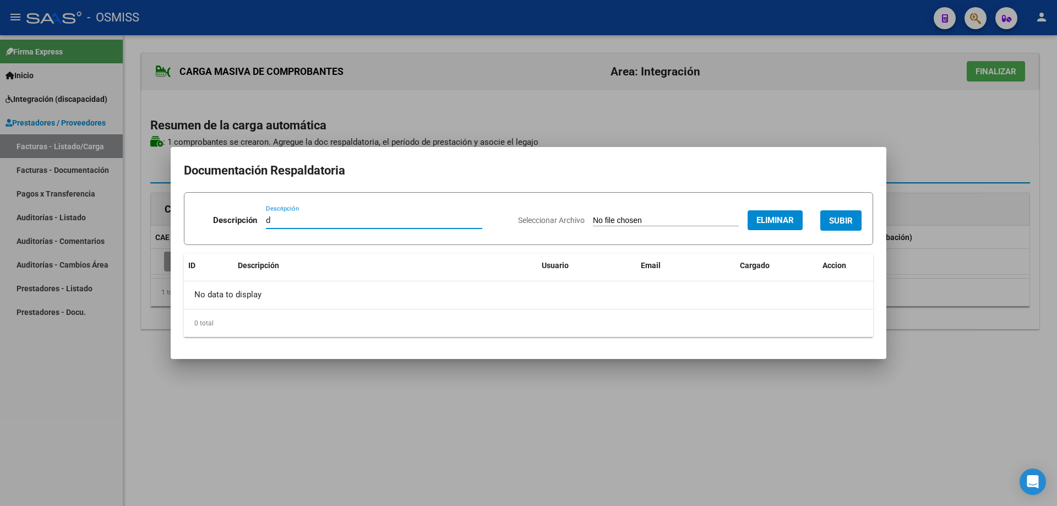
type input "d"
click at [841, 218] on span "SUBIR" at bounding box center [841, 221] width 24 height 10
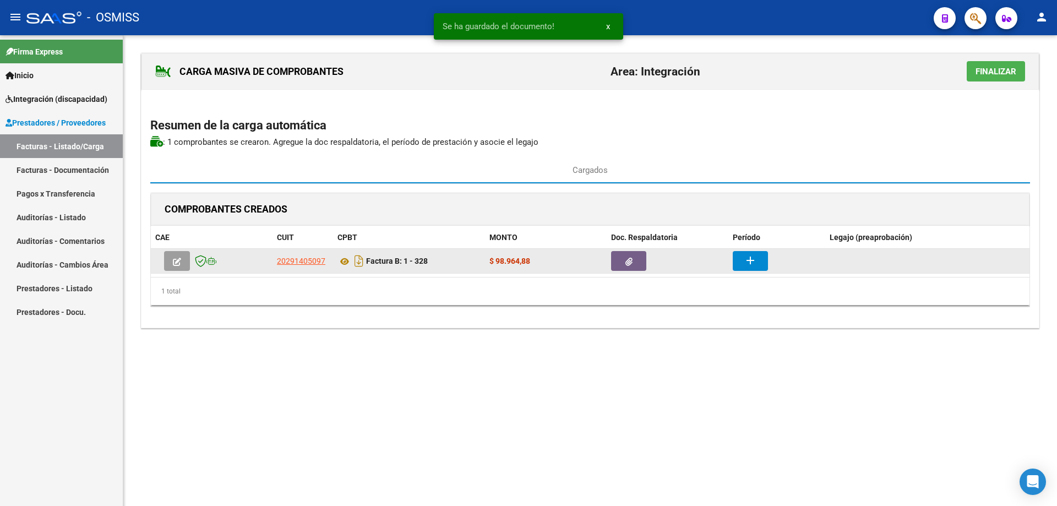
click at [739, 258] on button "add" at bounding box center [749, 261] width 35 height 20
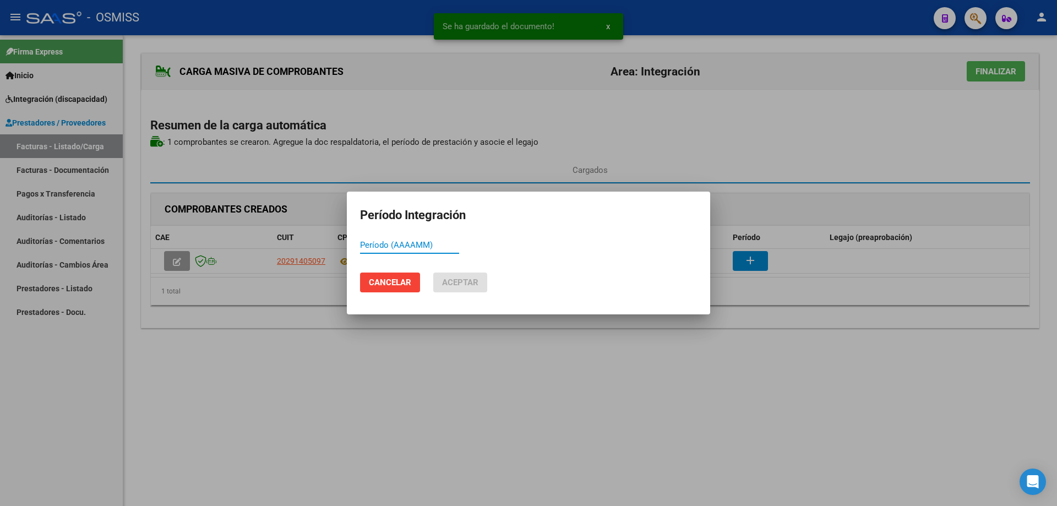
paste input "202509"
type input "202509"
click at [446, 284] on span "Aceptar" at bounding box center [460, 282] width 36 height 10
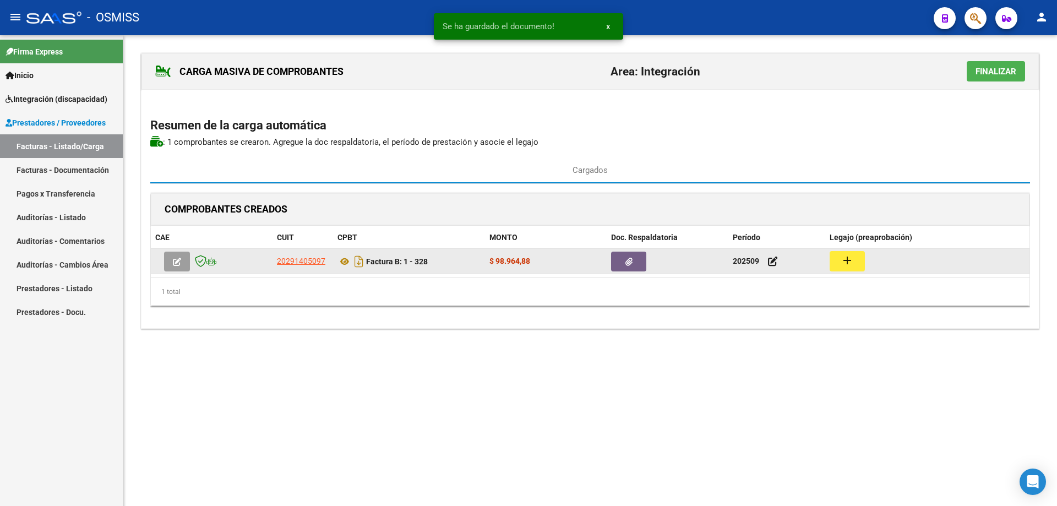
click at [844, 262] on mat-icon "add" at bounding box center [846, 260] width 13 height 13
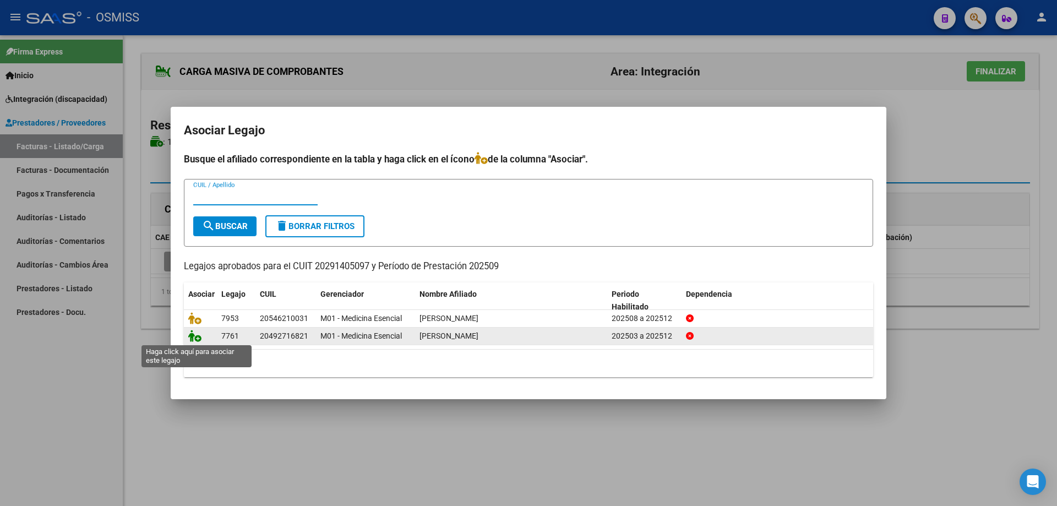
click at [192, 338] on icon at bounding box center [194, 336] width 13 height 12
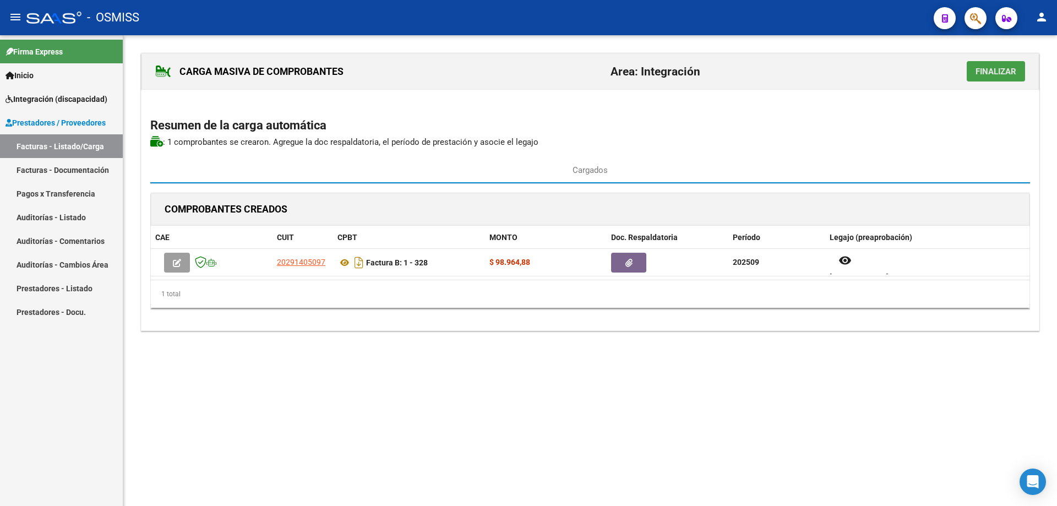
click at [995, 73] on span "Finalizar" at bounding box center [995, 72] width 41 height 10
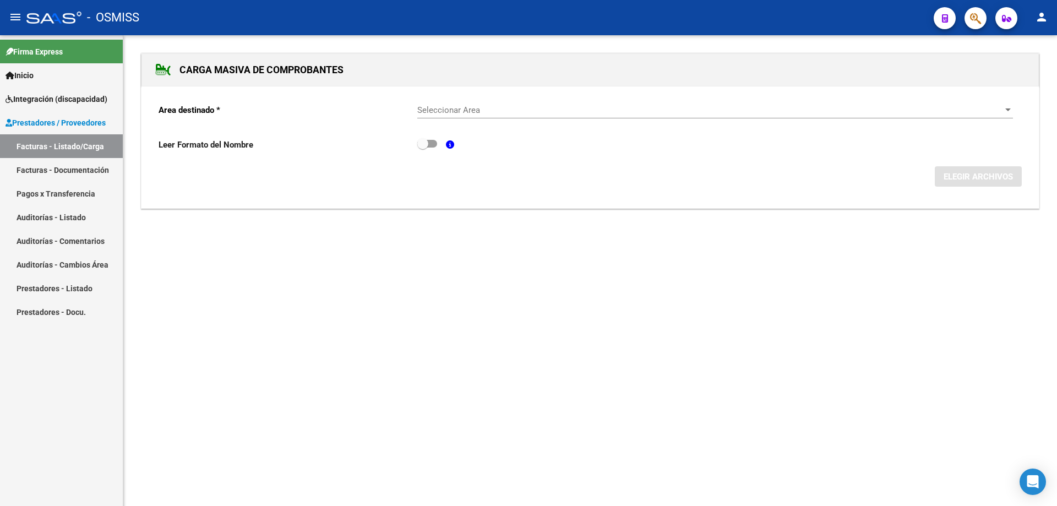
click at [446, 111] on span "Seleccionar Area" at bounding box center [710, 110] width 586 height 10
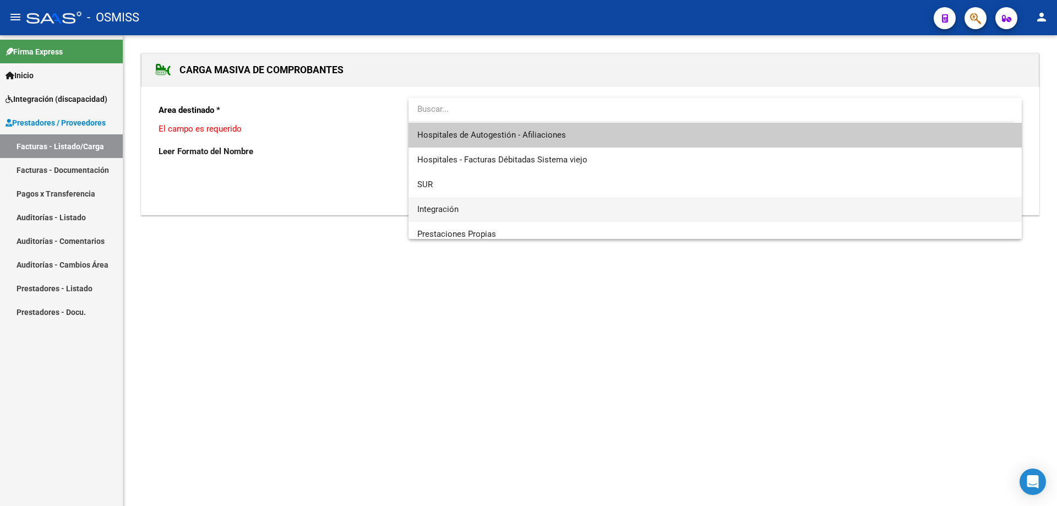
click at [455, 204] on span "Integración" at bounding box center [437, 209] width 41 height 10
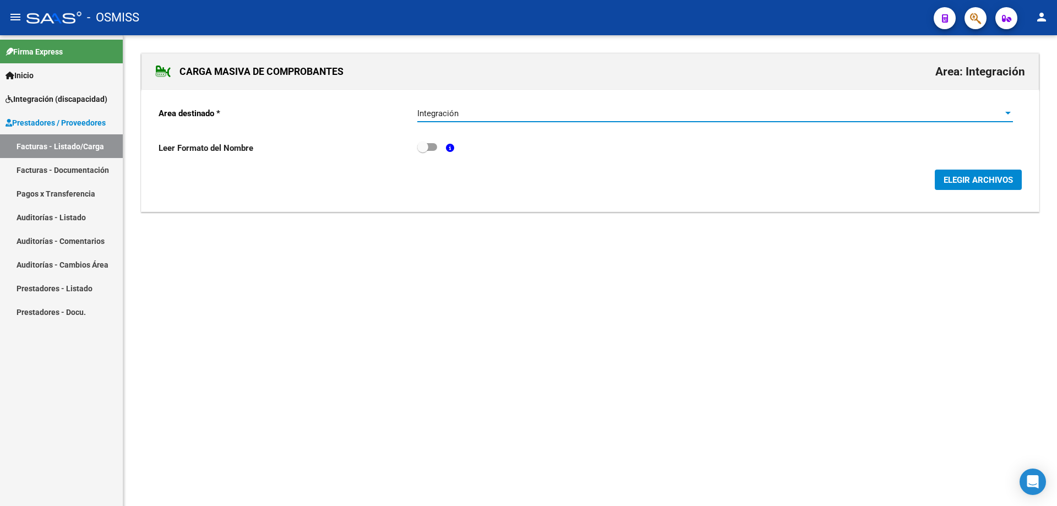
click at [970, 182] on span "ELEGIR ARCHIVOS" at bounding box center [977, 180] width 69 height 10
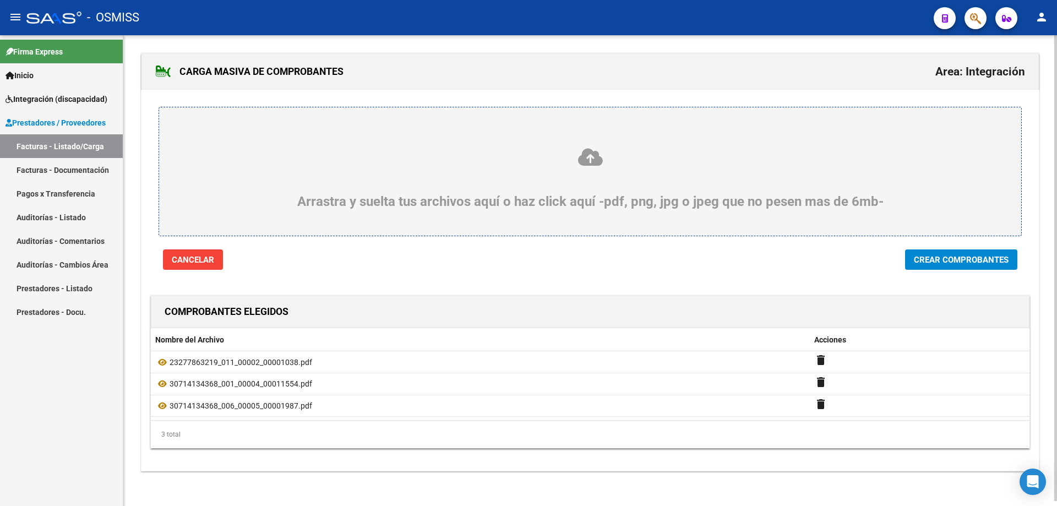
click at [937, 261] on span "Crear Comprobantes" at bounding box center [961, 260] width 95 height 10
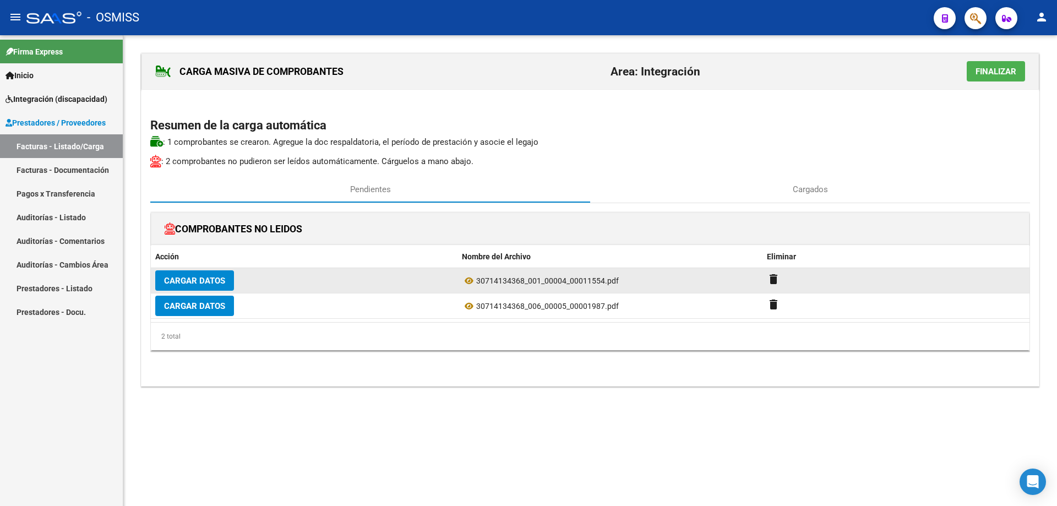
click at [209, 276] on span "Cargar Datos" at bounding box center [194, 281] width 61 height 10
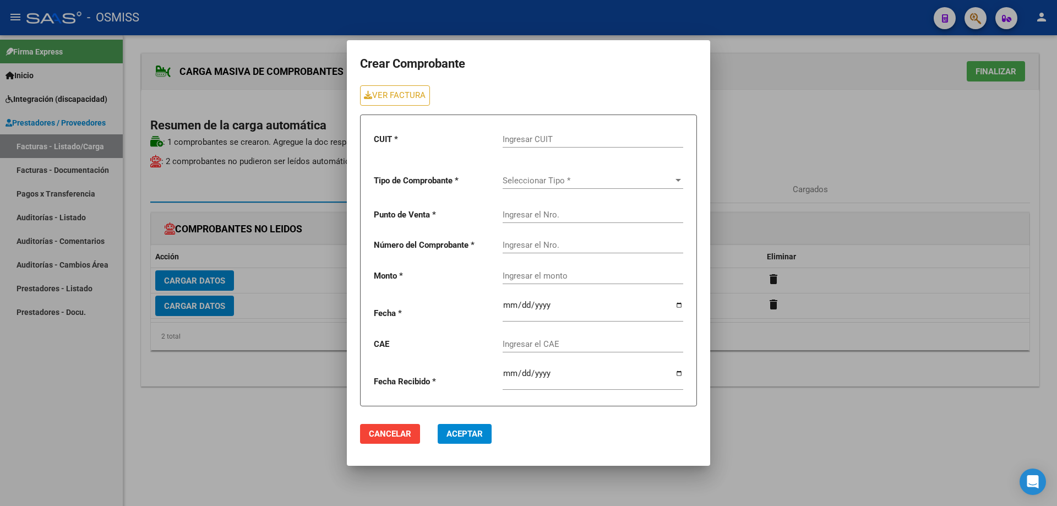
click at [541, 136] on input "Ingresar CUIT" at bounding box center [592, 139] width 181 height 10
type input "30-71413436-8"
click at [550, 185] on span "Seleccionar Tipo *" at bounding box center [587, 181] width 171 height 10
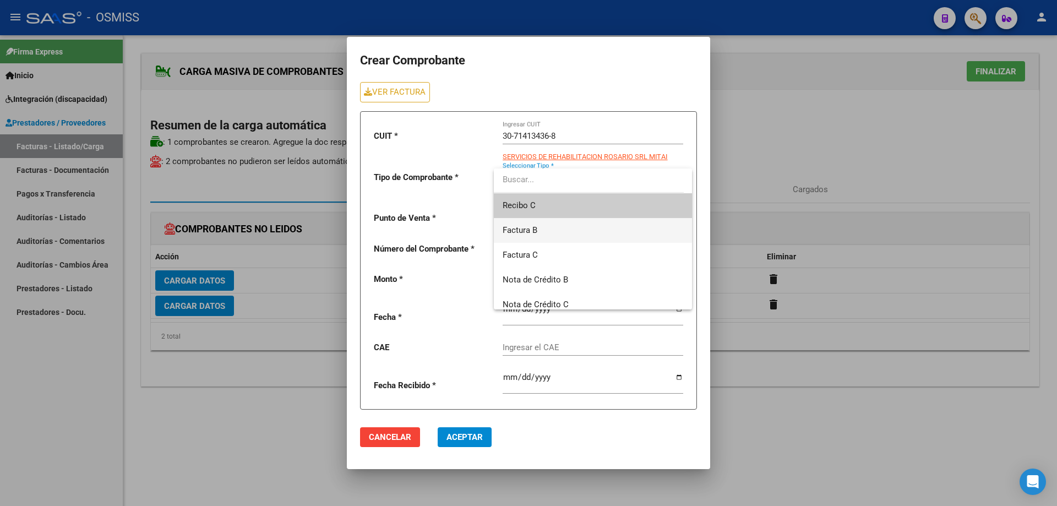
click at [543, 233] on span "Factura B" at bounding box center [592, 230] width 181 height 25
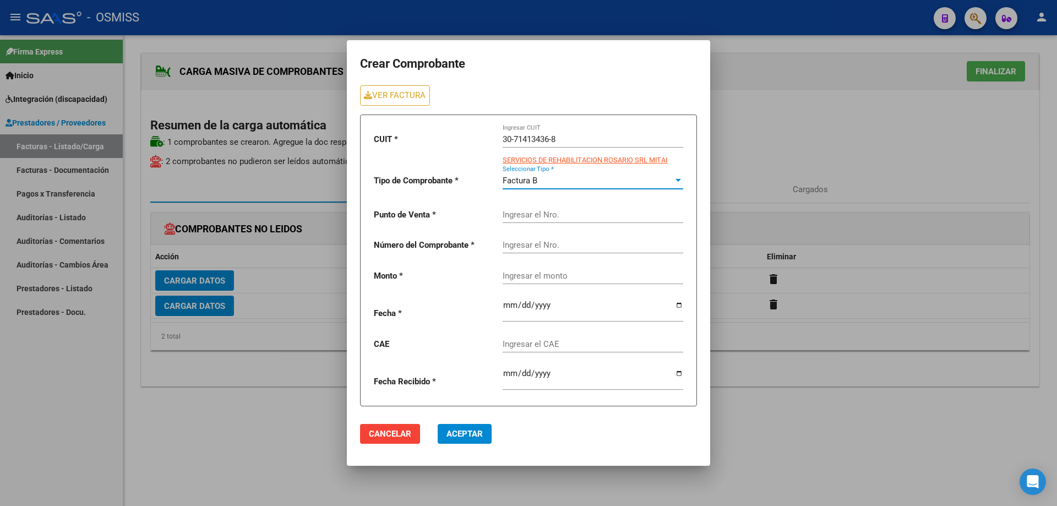
click at [539, 217] on input "Ingresar el Nro." at bounding box center [592, 215] width 181 height 10
click at [382, 89] on link "VER FACTURA" at bounding box center [395, 95] width 70 height 20
click at [521, 211] on input "Ingresar el Nro." at bounding box center [592, 215] width 181 height 10
type input "4"
click at [528, 253] on div "Ingresar el Nro." at bounding box center [592, 241] width 181 height 24
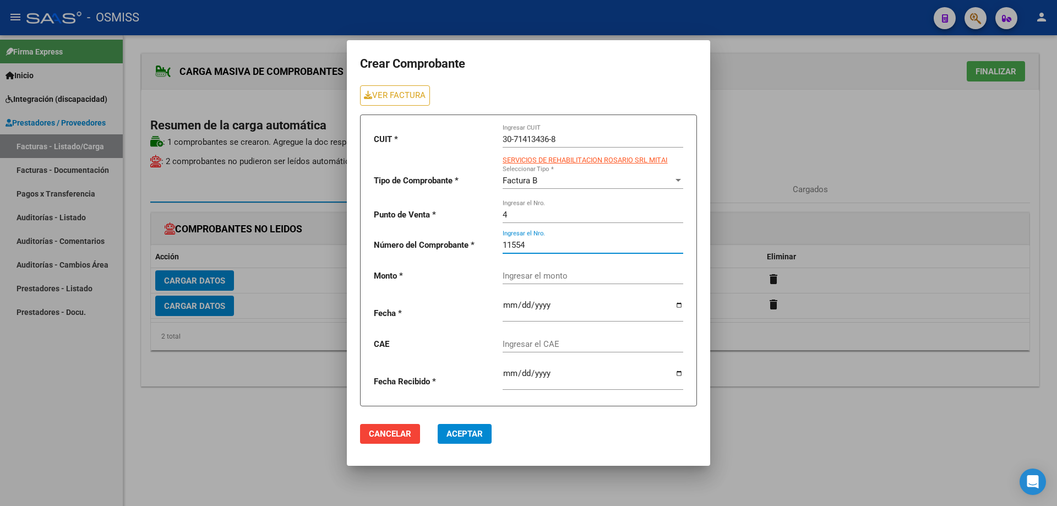
type input "11554"
click at [550, 277] on div "Ingresar el monto" at bounding box center [592, 272] width 181 height 24
paste input "435376.56"
type input "435376.56"
click at [510, 307] on input "date" at bounding box center [592, 309] width 181 height 18
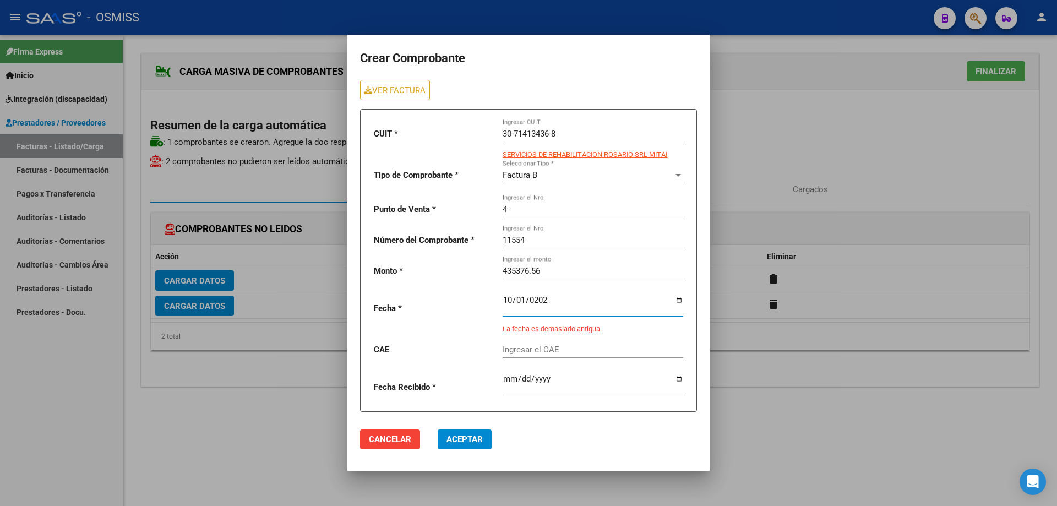
type input "2025-10-01"
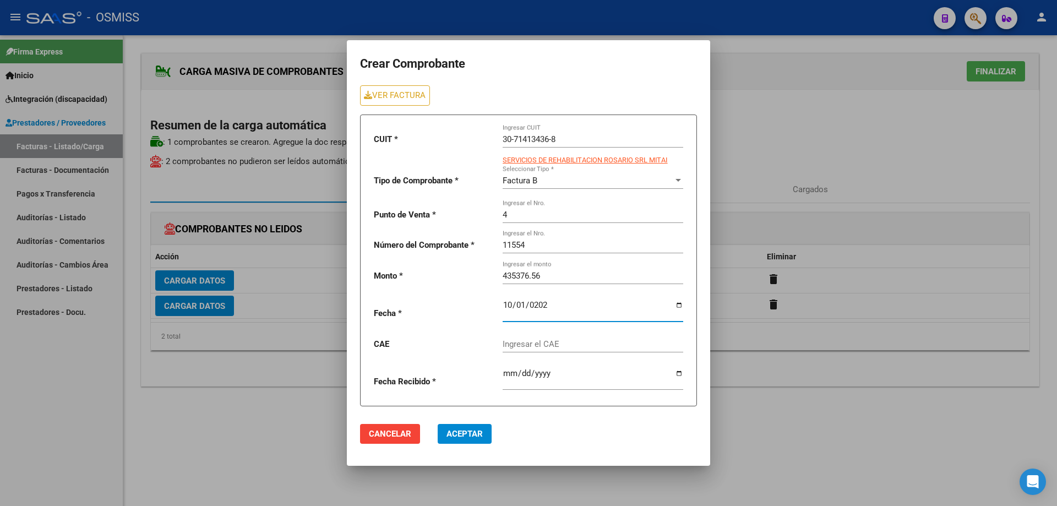
click at [560, 343] on input "Ingresar el CAE" at bounding box center [592, 344] width 181 height 10
paste input "75408202359625"
type input "75408202359625"
click at [464, 432] on span "Aceptar" at bounding box center [464, 434] width 36 height 10
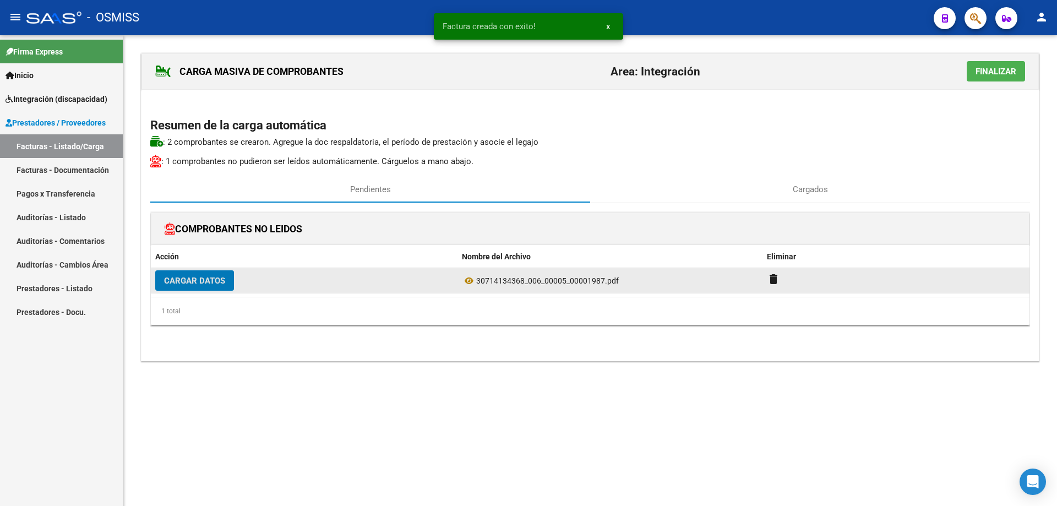
click at [221, 278] on span "Cargar Datos" at bounding box center [194, 281] width 61 height 10
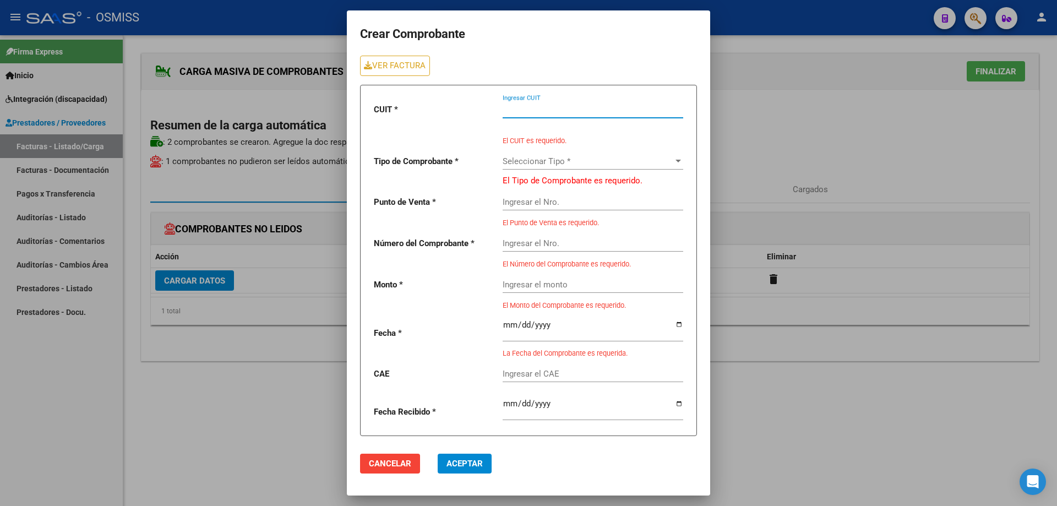
click at [513, 107] on input "Ingresar CUIT" at bounding box center [592, 110] width 181 height 10
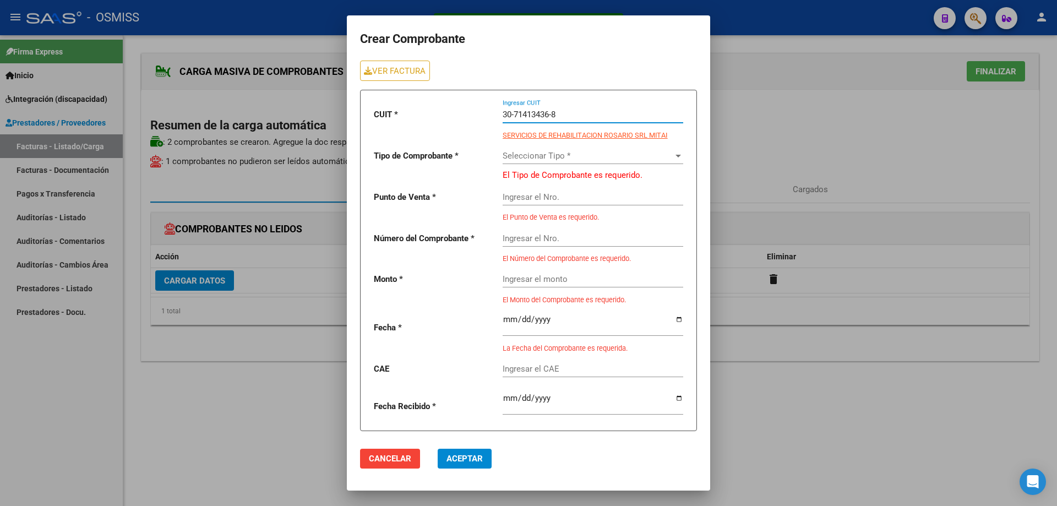
type input "30-71413436-8"
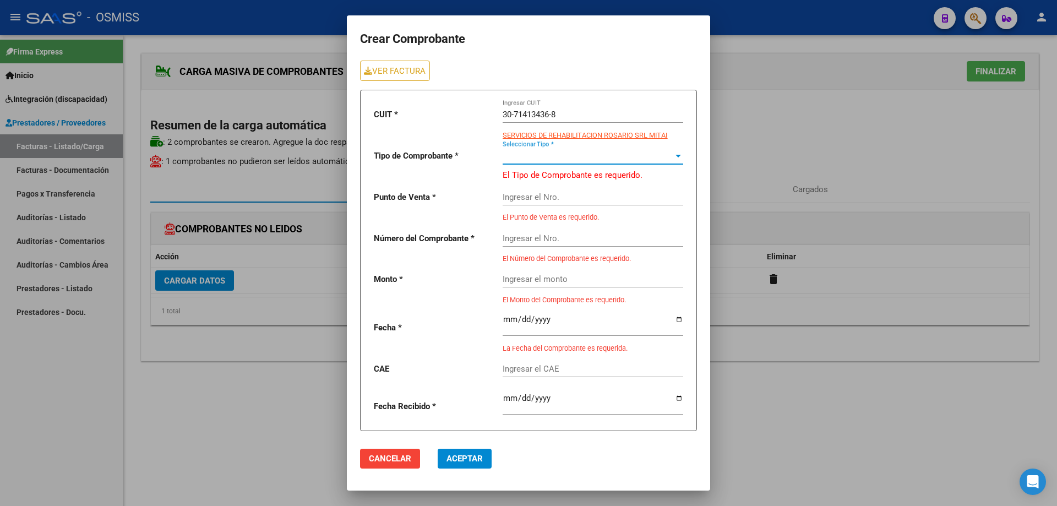
click at [524, 158] on span "Seleccionar Tipo *" at bounding box center [587, 156] width 171 height 10
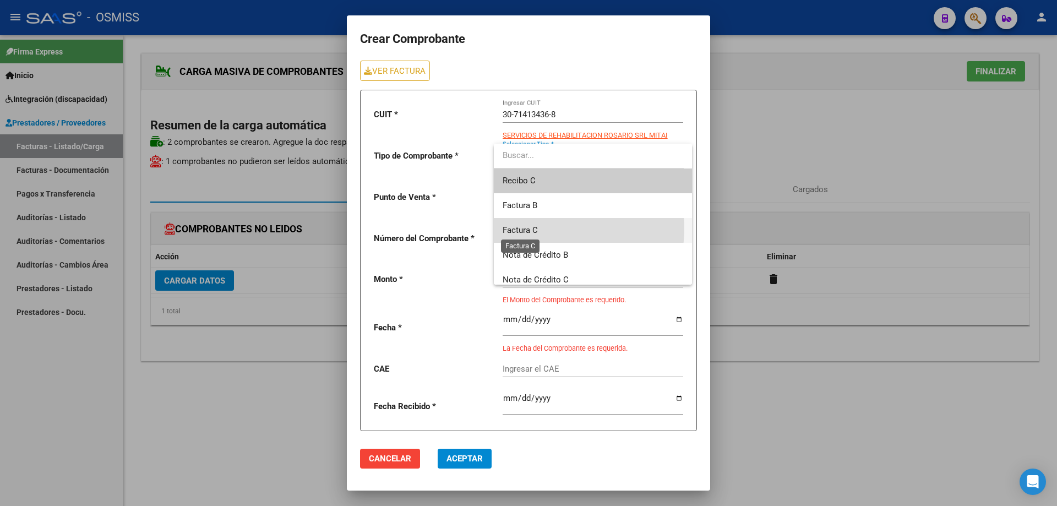
click at [537, 228] on span "Factura C" at bounding box center [519, 230] width 35 height 10
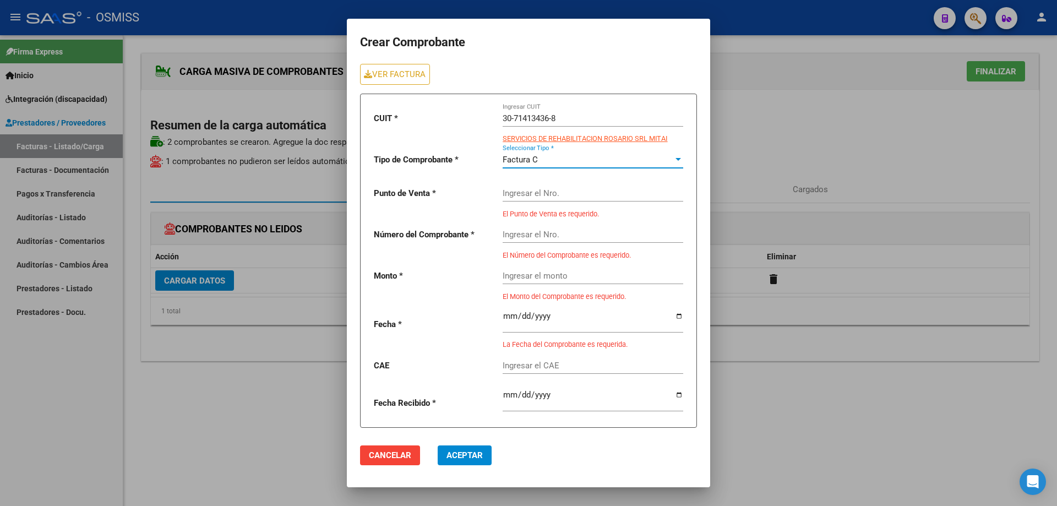
click at [531, 161] on span "Factura C" at bounding box center [519, 160] width 35 height 10
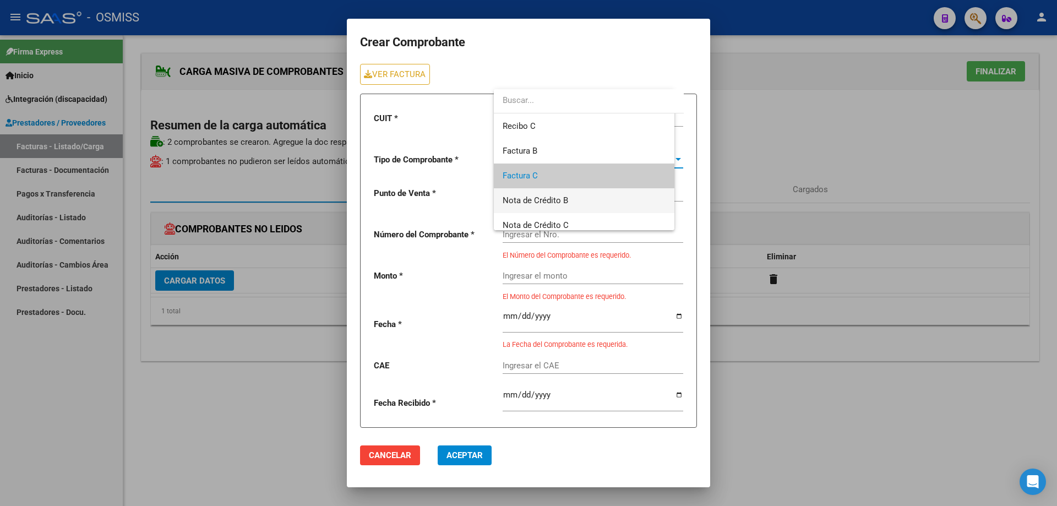
scroll to position [17, 0]
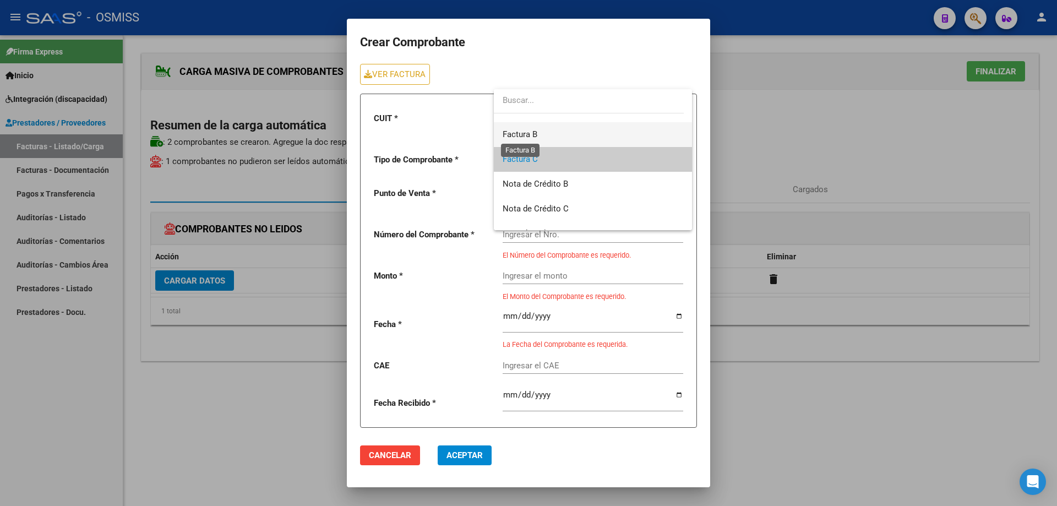
click at [534, 134] on span "Factura B" at bounding box center [519, 134] width 35 height 10
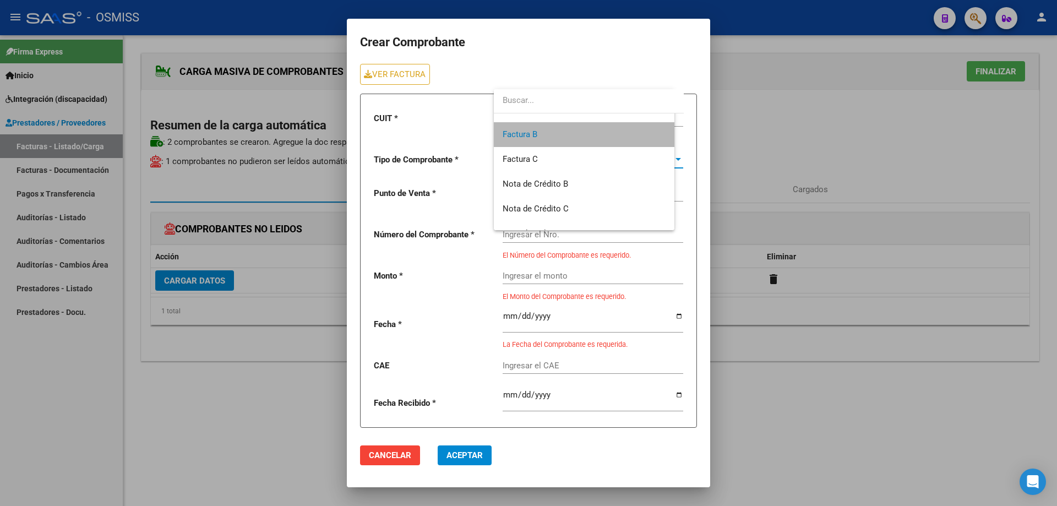
scroll to position [25, 0]
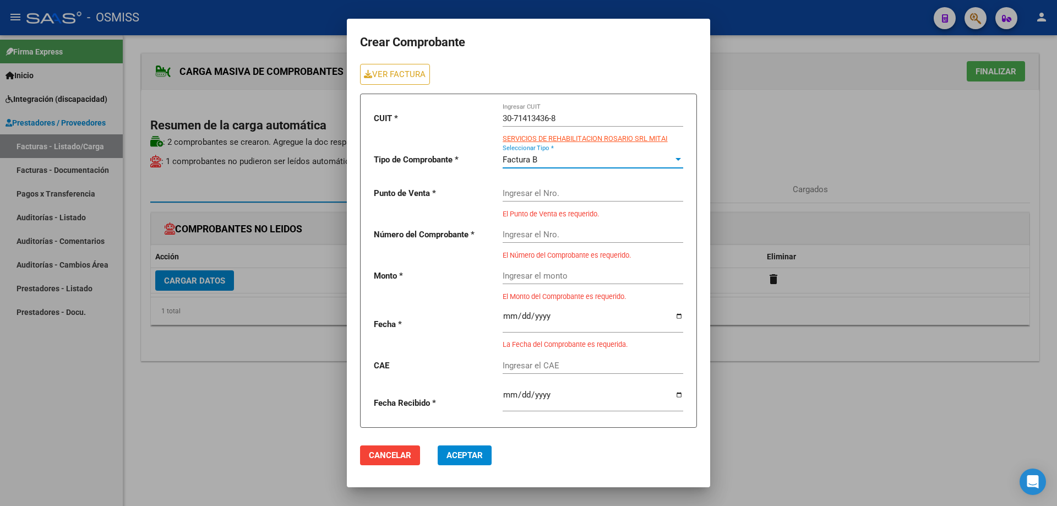
click at [533, 190] on input "Ingresar el Nro." at bounding box center [592, 193] width 181 height 10
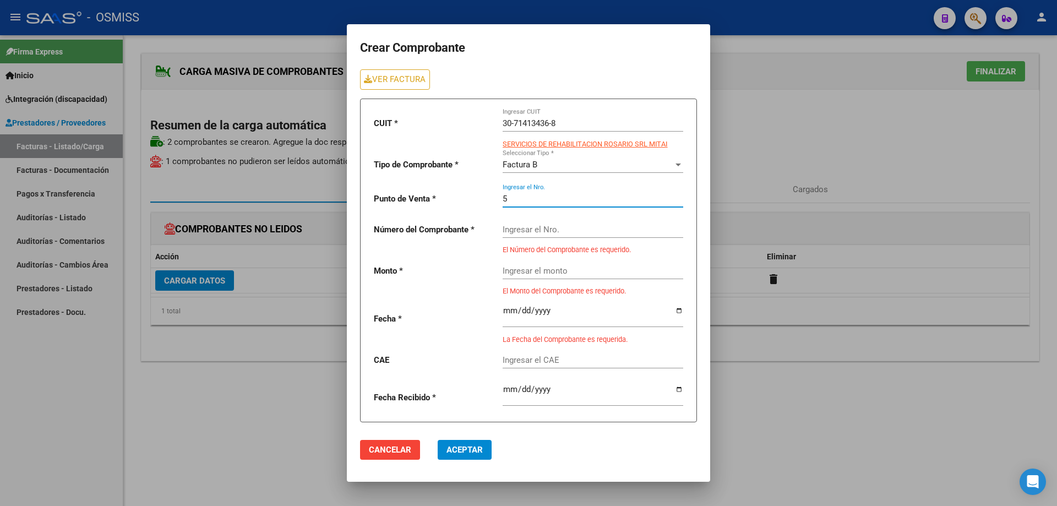
type input "5"
click at [548, 229] on input "Ingresar el Nro." at bounding box center [592, 230] width 181 height 10
click at [416, 80] on link "VER FACTURA" at bounding box center [395, 79] width 70 height 20
click at [523, 231] on input "Ingresar el Nro." at bounding box center [592, 230] width 181 height 10
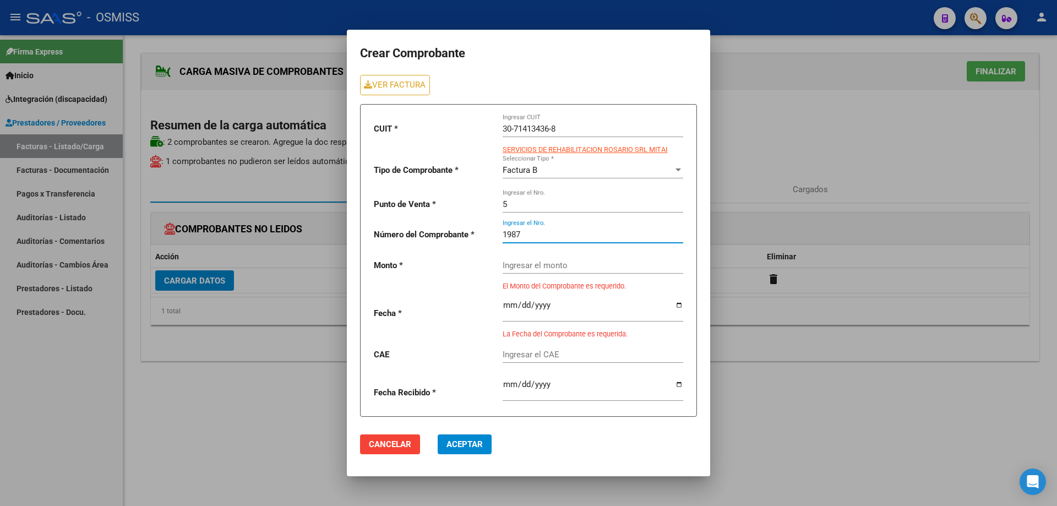
type input "1987"
click at [523, 268] on div "Ingresar el monto" at bounding box center [592, 262] width 181 height 24
drag, startPoint x: 522, startPoint y: 268, endPoint x: 516, endPoint y: 256, distance: 13.5
click at [516, 256] on div "Ingresar el monto" at bounding box center [592, 262] width 181 height 24
paste input "475830.36"
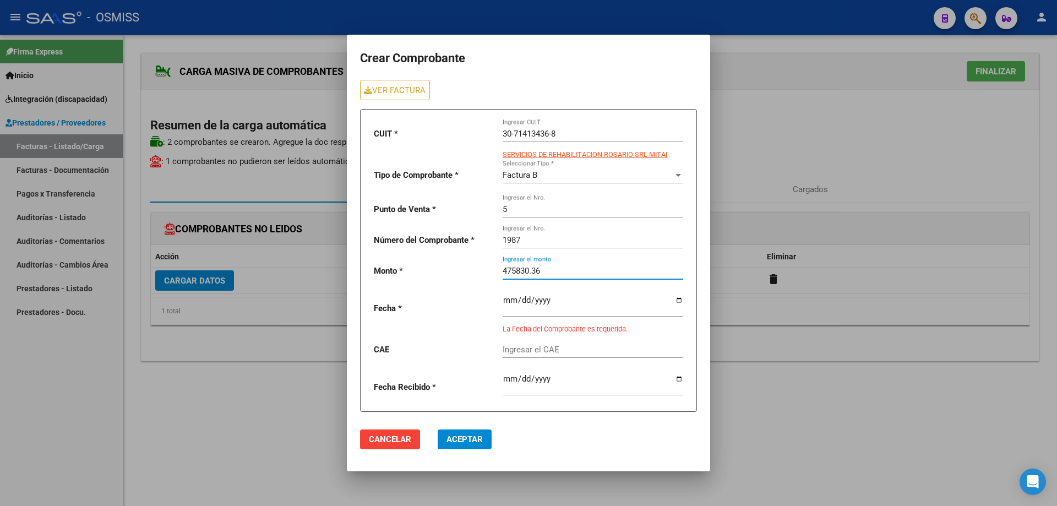
type input "475830.36"
click at [506, 301] on input "date" at bounding box center [592, 305] width 181 height 18
type input "2025-10-01"
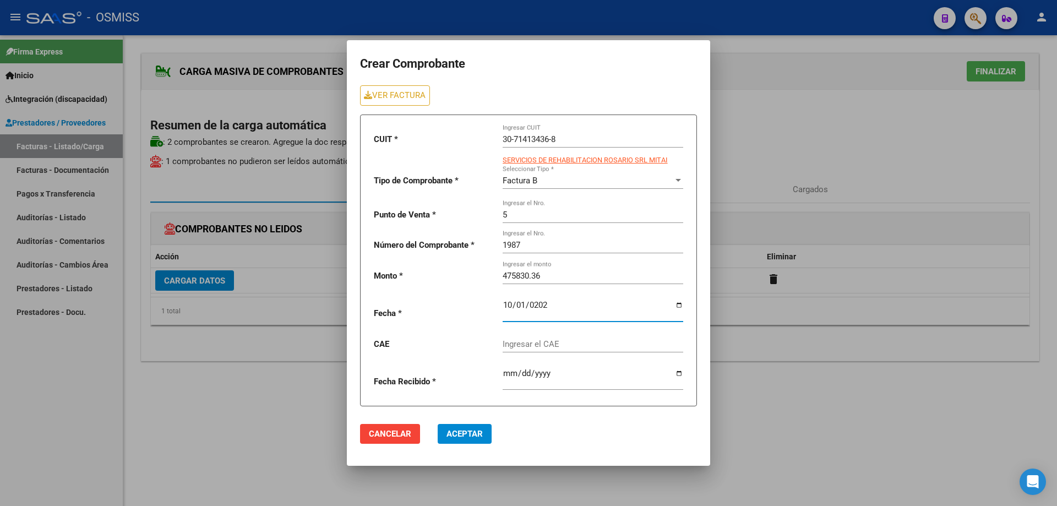
click at [557, 346] on input "Ingresar el CAE" at bounding box center [592, 344] width 181 height 10
paste input "75408140005695"
type input "75408140005695"
click at [478, 432] on span "Aceptar" at bounding box center [464, 434] width 36 height 10
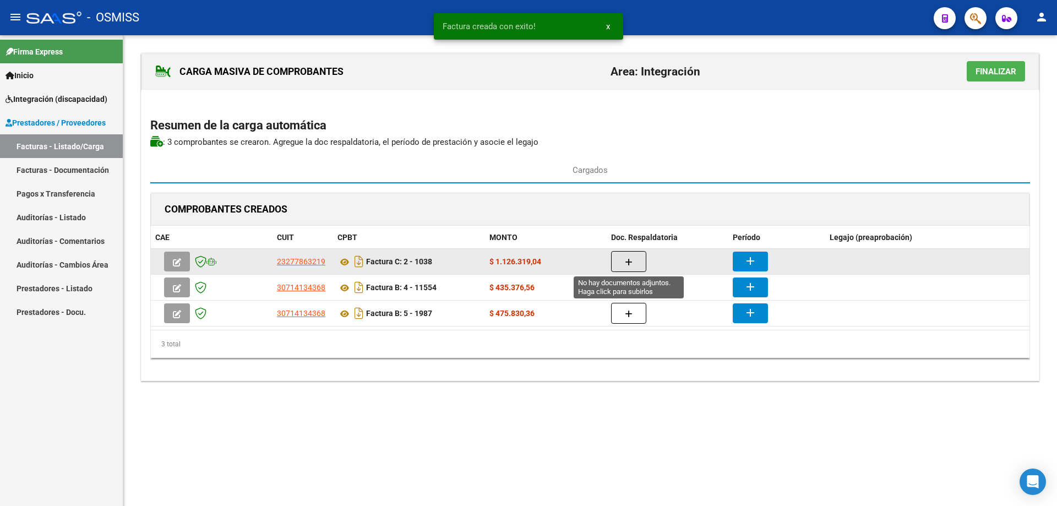
click at [635, 259] on button "button" at bounding box center [628, 261] width 35 height 21
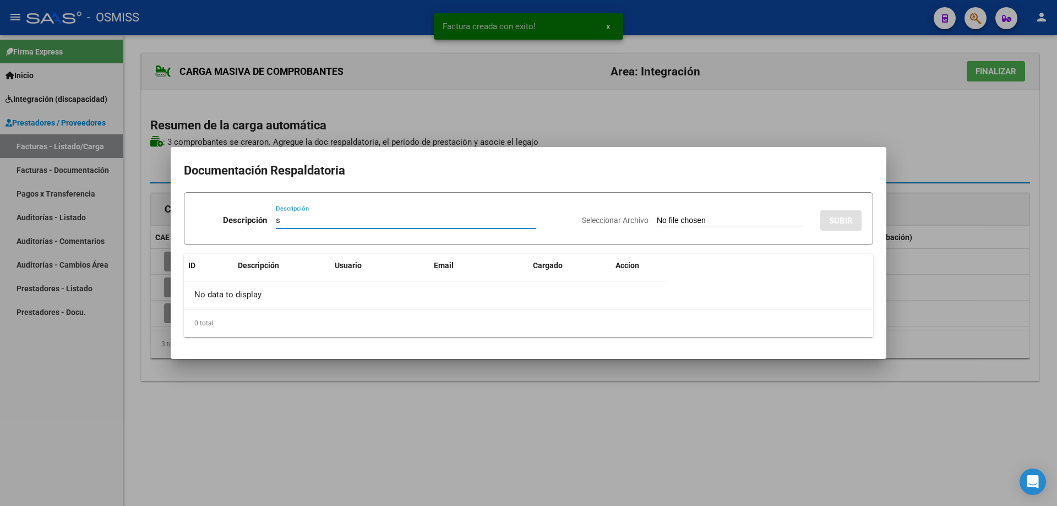
type input "s"
click at [657, 221] on input "Seleccionar Archivo" at bounding box center [730, 221] width 146 height 10
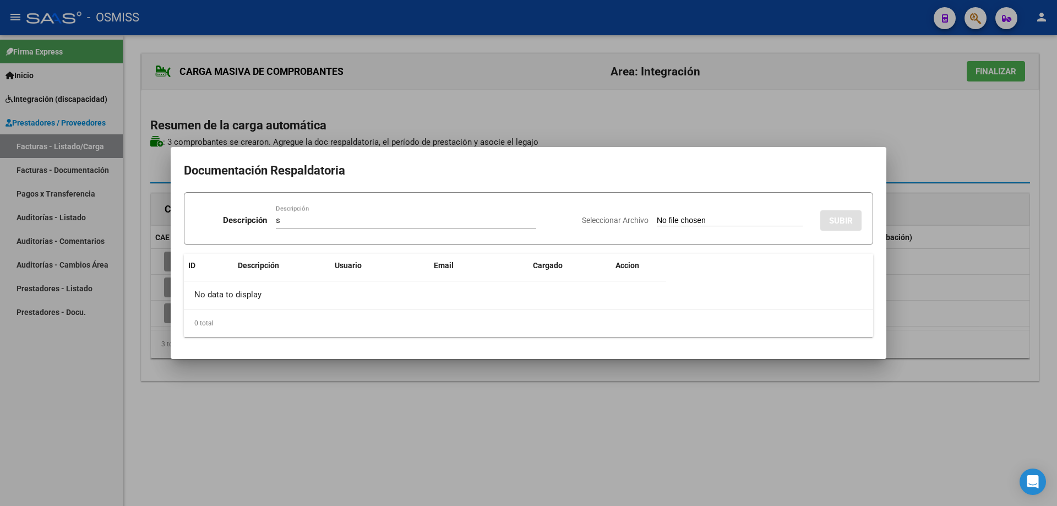
type input "C:\fakepath\ASISTENCIA.pdf"
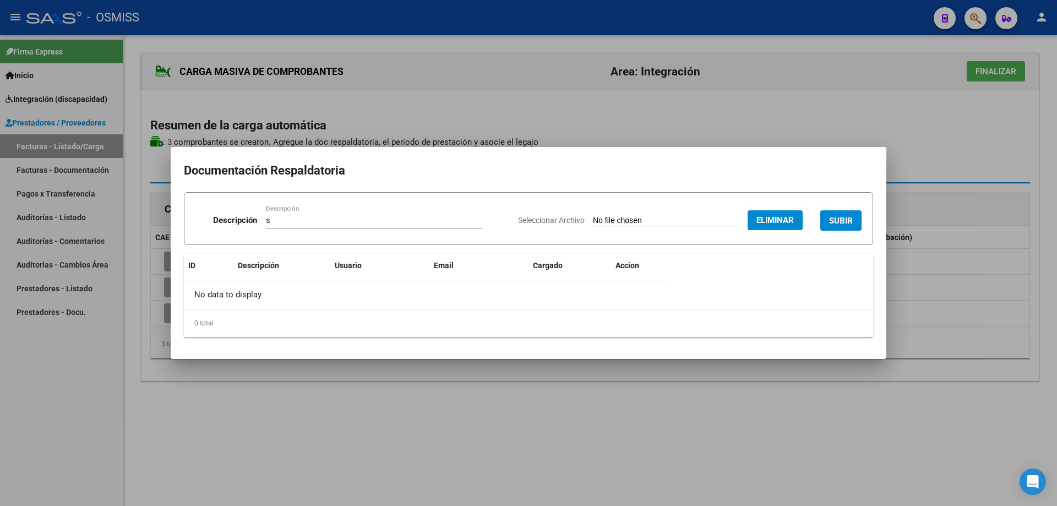
click at [839, 215] on button "SUBIR" at bounding box center [840, 220] width 41 height 20
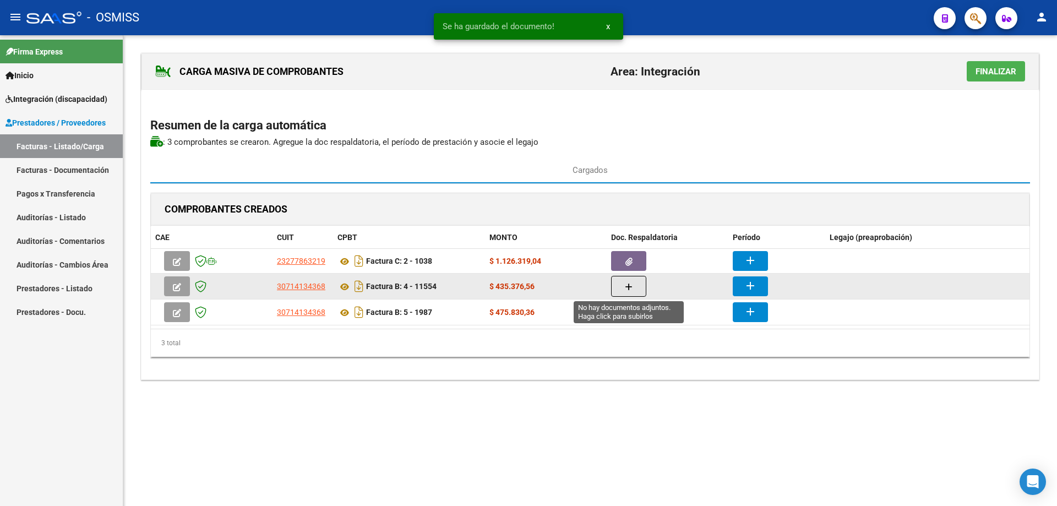
click at [621, 290] on button "button" at bounding box center [628, 286] width 35 height 21
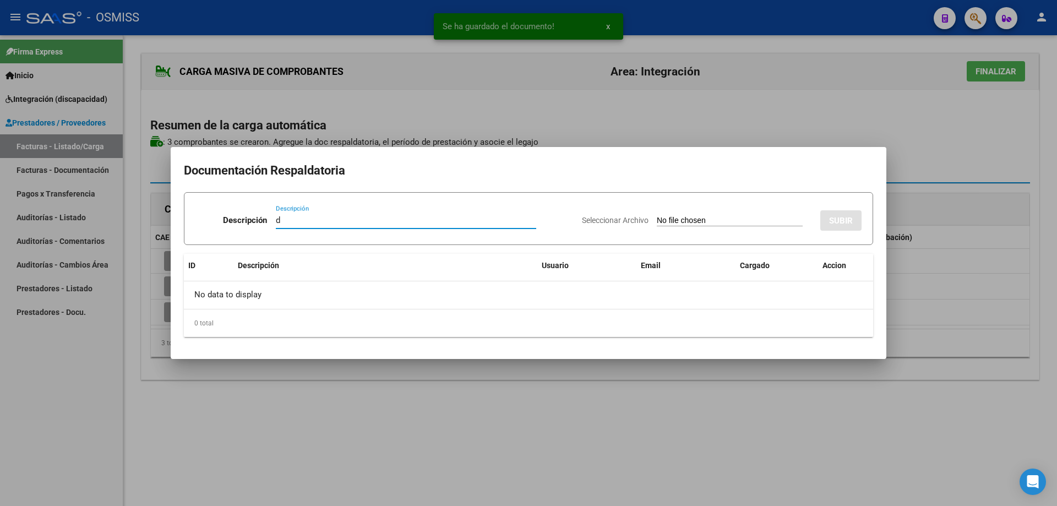
type input "d"
click at [672, 222] on input "Seleccionar Archivo" at bounding box center [730, 221] width 146 height 10
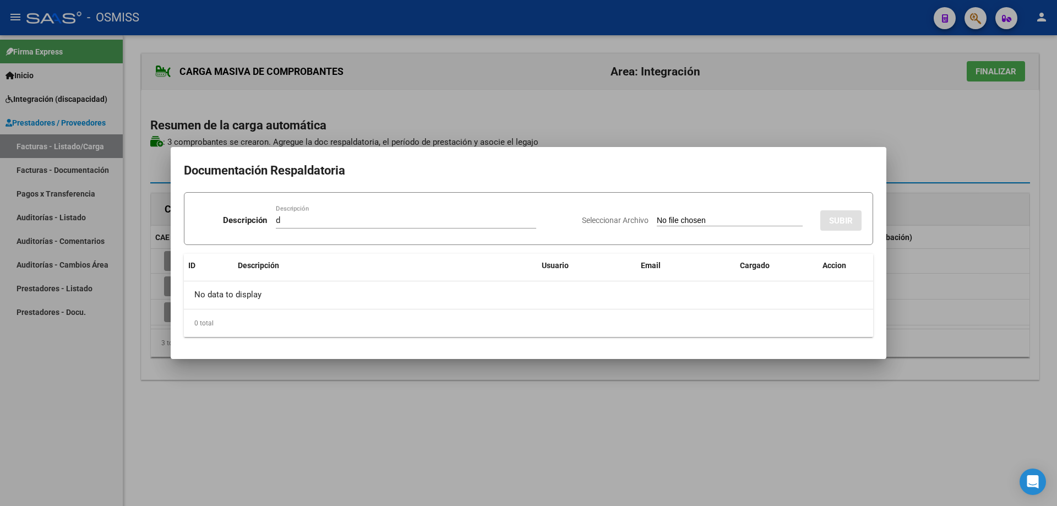
type input "C:\fakepath\Gomez Merlina.pdf"
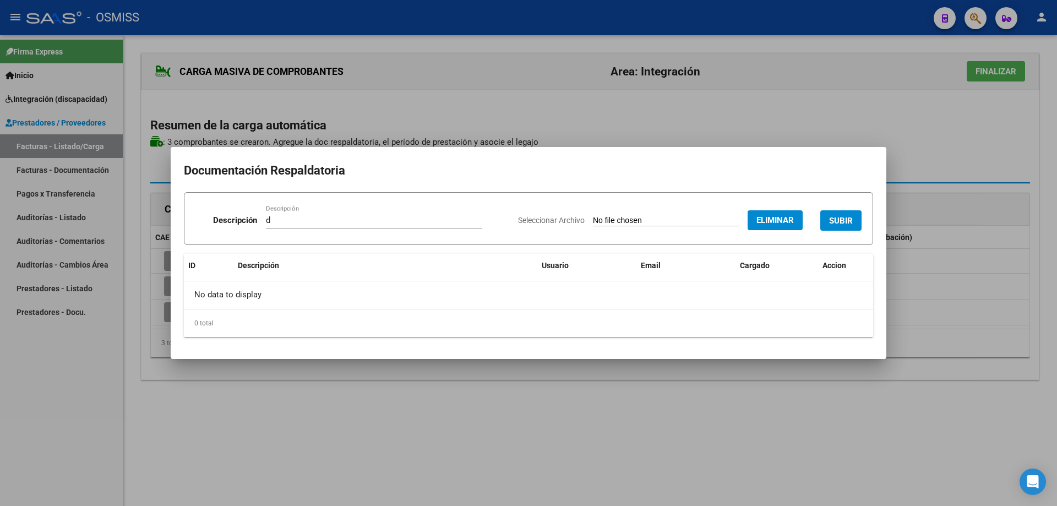
click at [831, 214] on button "SUBIR" at bounding box center [840, 220] width 41 height 20
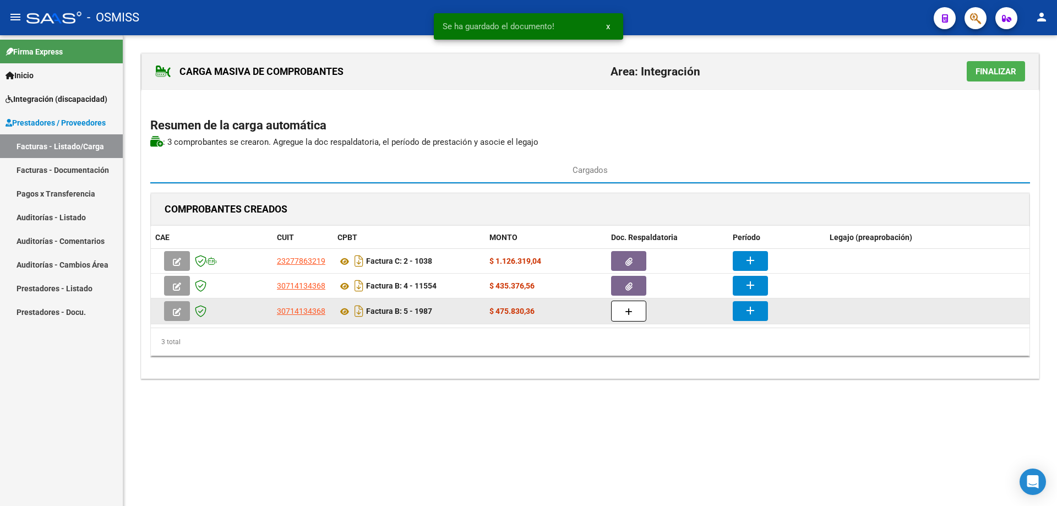
click at [608, 314] on datatable-body-cell at bounding box center [667, 310] width 122 height 25
click at [613, 314] on button "button" at bounding box center [628, 310] width 35 height 21
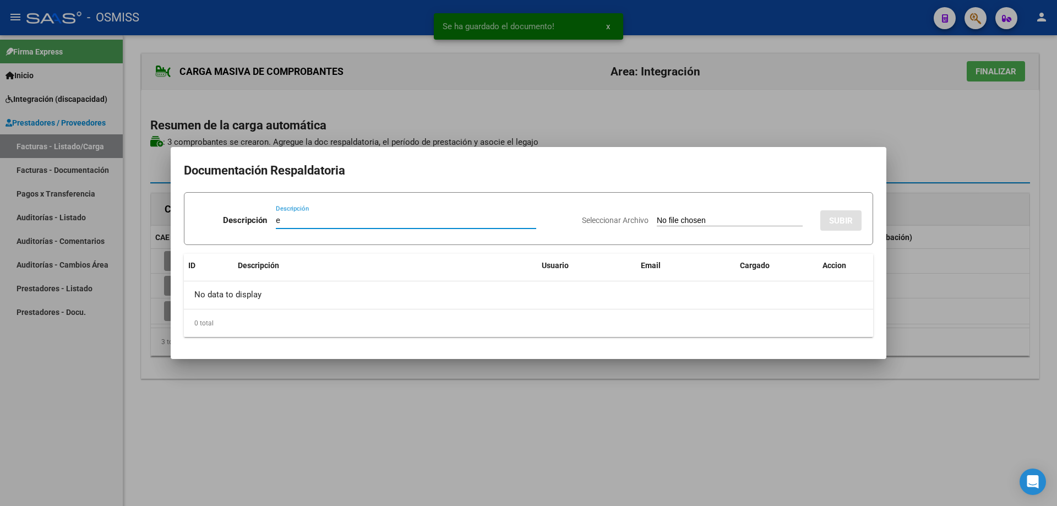
type input "e"
click at [657, 220] on input "Seleccionar Archivo" at bounding box center [730, 221] width 146 height 10
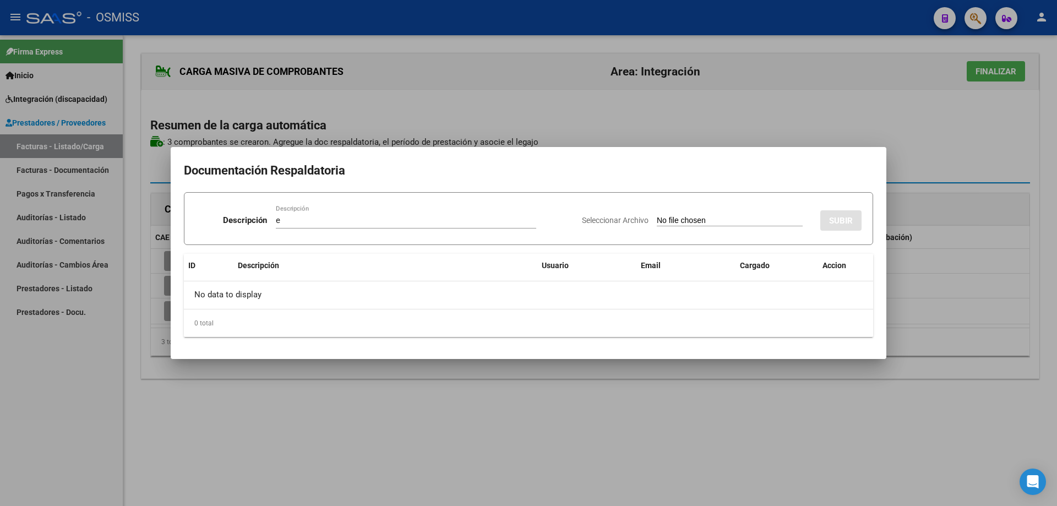
type input "C:\fakepath\GOMEZ MERLINA.pdf"
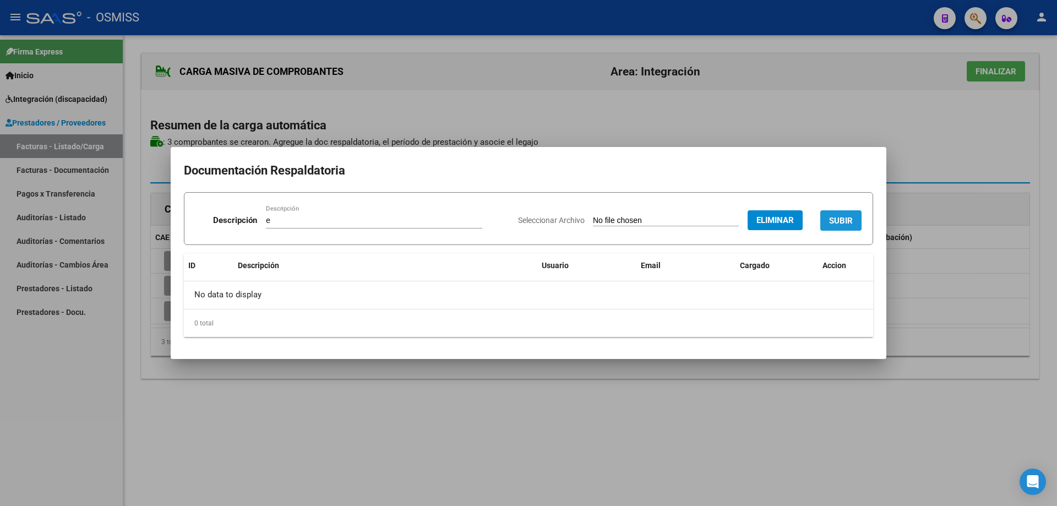
click at [848, 216] on span "SUBIR" at bounding box center [841, 221] width 24 height 10
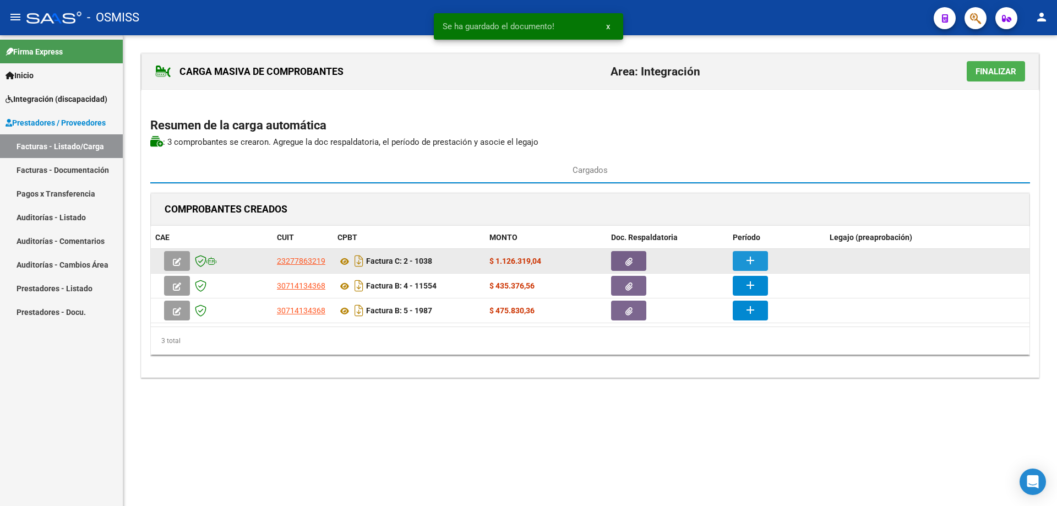
click at [742, 260] on button "add" at bounding box center [749, 261] width 35 height 20
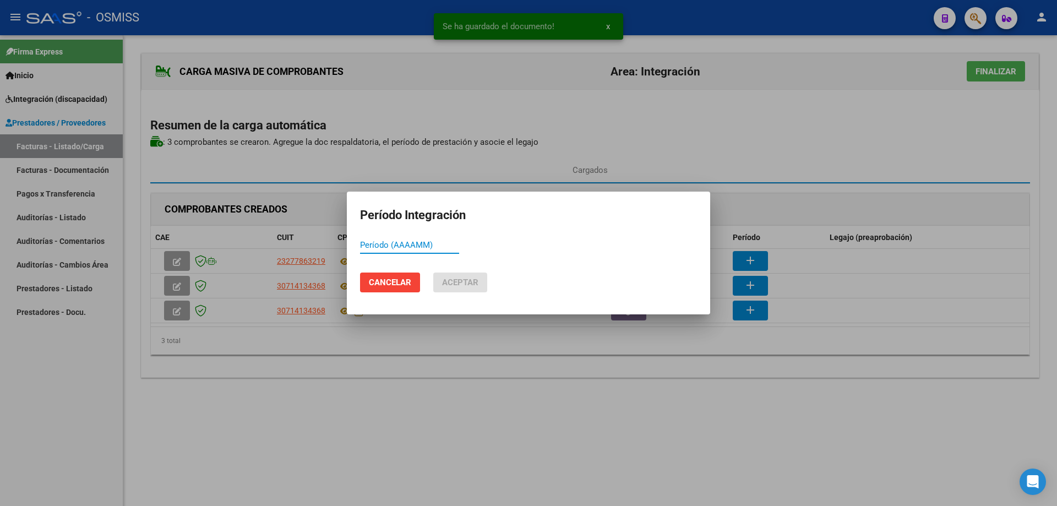
paste input "754081"
drag, startPoint x: 414, startPoint y: 245, endPoint x: 321, endPoint y: 245, distance: 93.6
click at [321, 245] on div "Se ha guardado el documento! x Período Integración 754081 Período (AAAAMM) Canc…" at bounding box center [528, 253] width 1057 height 506
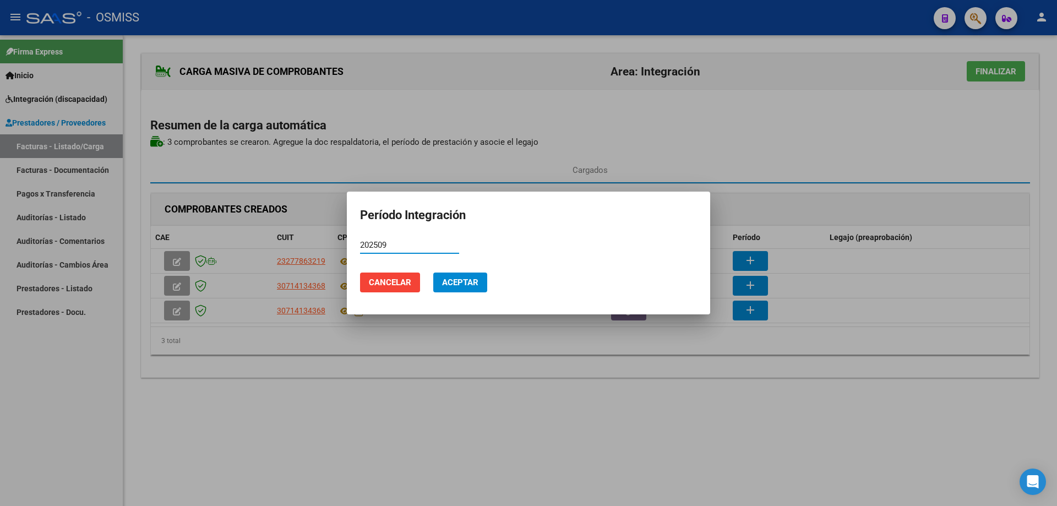
drag, startPoint x: 394, startPoint y: 244, endPoint x: 343, endPoint y: 237, distance: 51.7
click at [343, 237] on div "Período Integración 202509 Período (AAAAMM) Cancelar Aceptar" at bounding box center [528, 253] width 1057 height 506
type input "202509"
click at [473, 283] on span "Aceptar" at bounding box center [460, 282] width 36 height 10
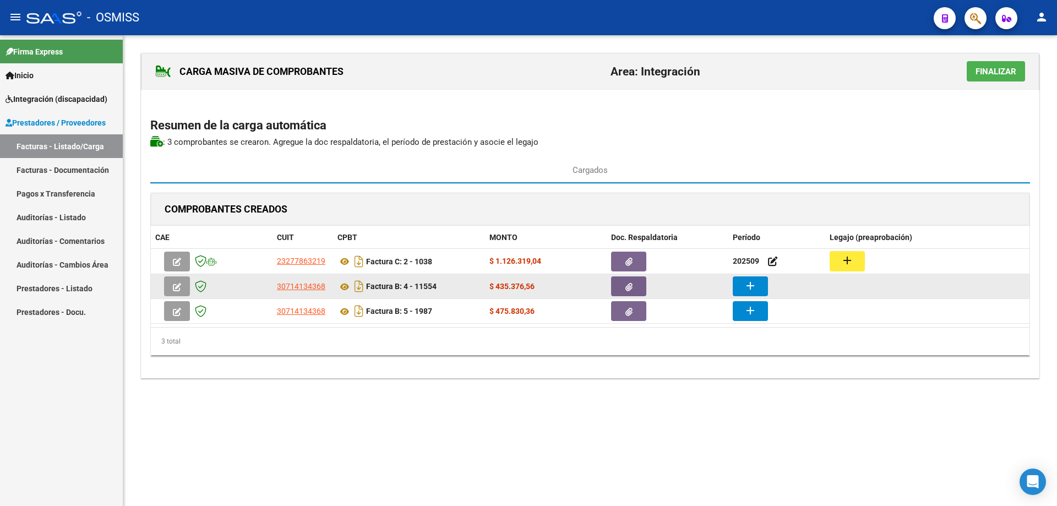
click at [747, 290] on mat-icon "add" at bounding box center [749, 285] width 13 height 13
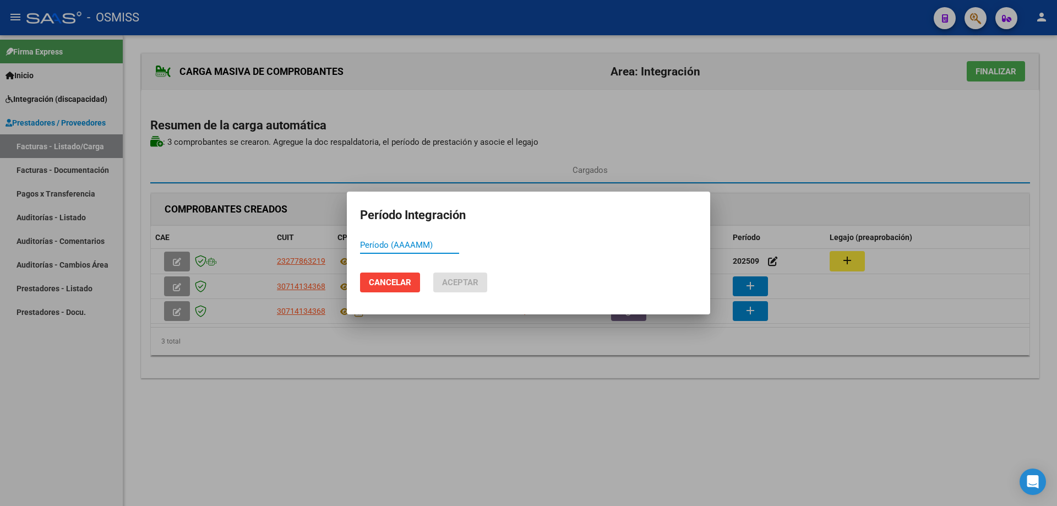
paste input "202509"
type input "202509"
click at [463, 288] on button "Aceptar" at bounding box center [460, 282] width 54 height 20
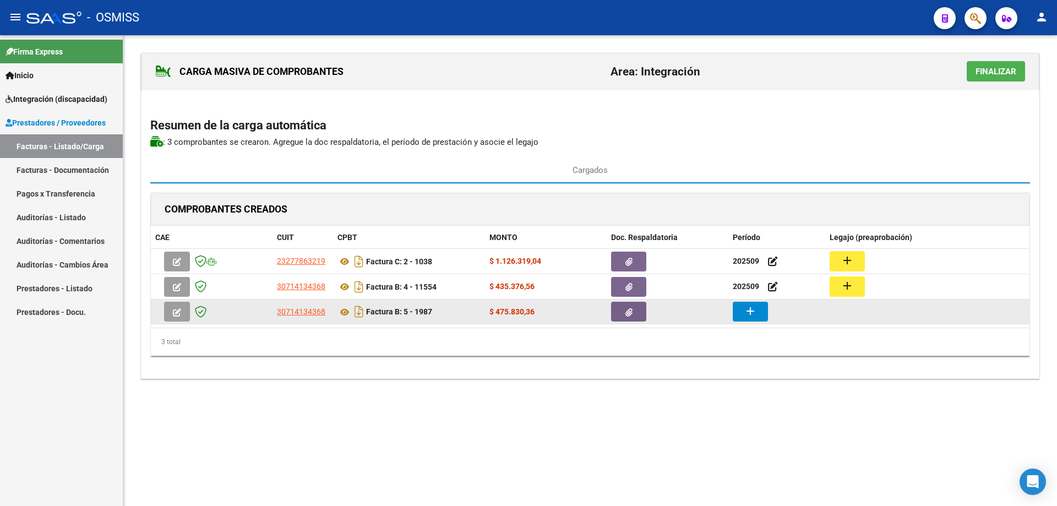
click at [760, 310] on button "add" at bounding box center [749, 312] width 35 height 20
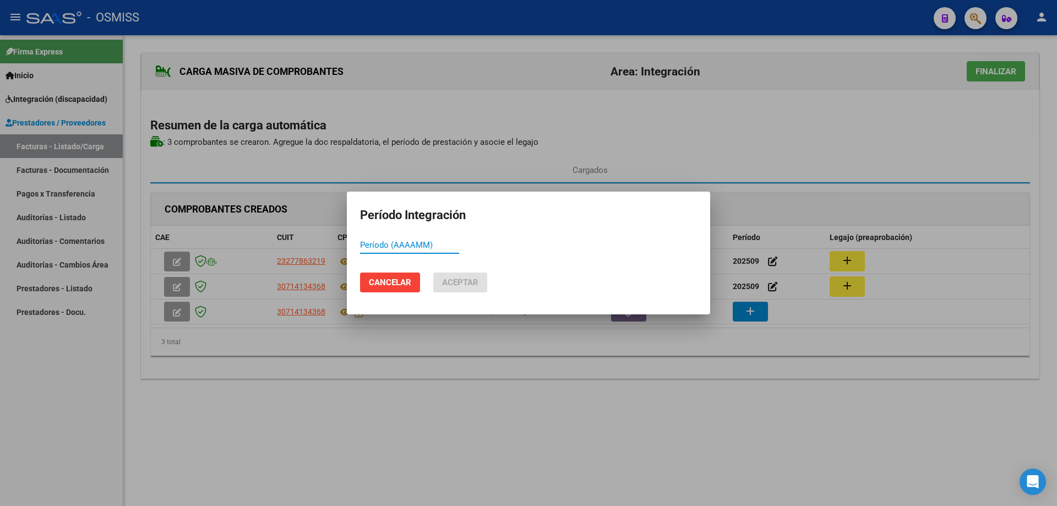
paste input "202509"
type input "202509"
click at [456, 277] on span "Aceptar" at bounding box center [460, 282] width 36 height 10
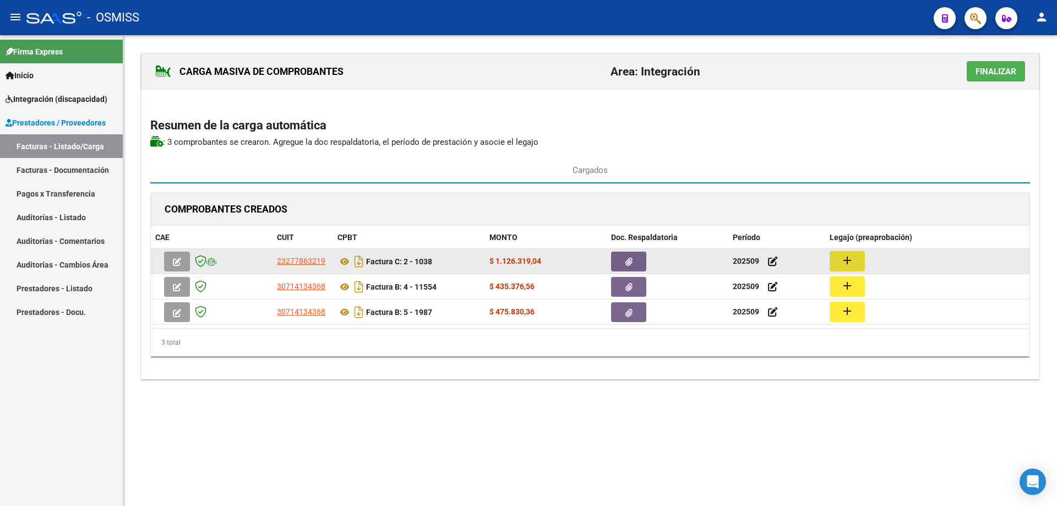
click at [846, 258] on mat-icon "add" at bounding box center [846, 260] width 13 height 13
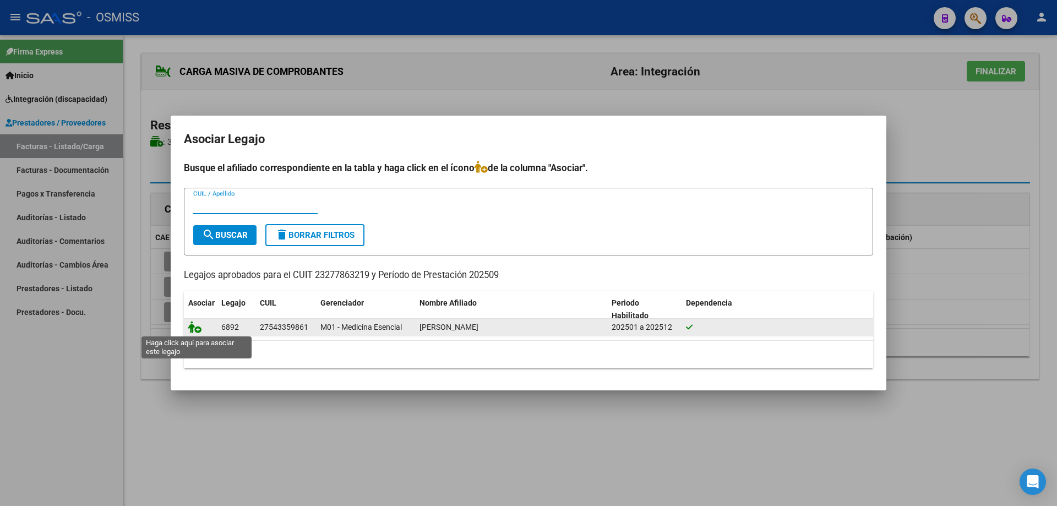
click at [192, 328] on icon at bounding box center [194, 327] width 13 height 12
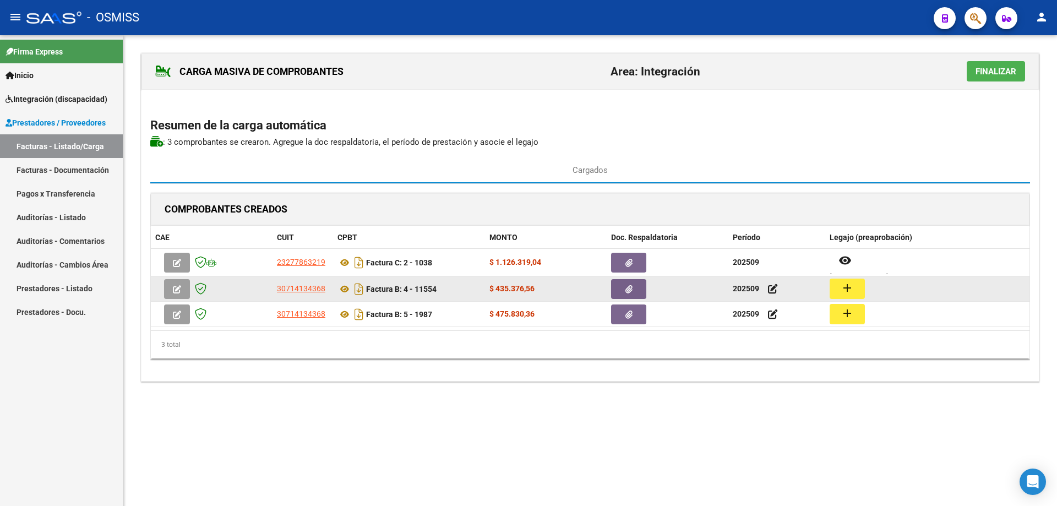
click at [843, 293] on mat-icon "add" at bounding box center [846, 287] width 13 height 13
click at [845, 286] on mat-icon "add" at bounding box center [846, 287] width 13 height 13
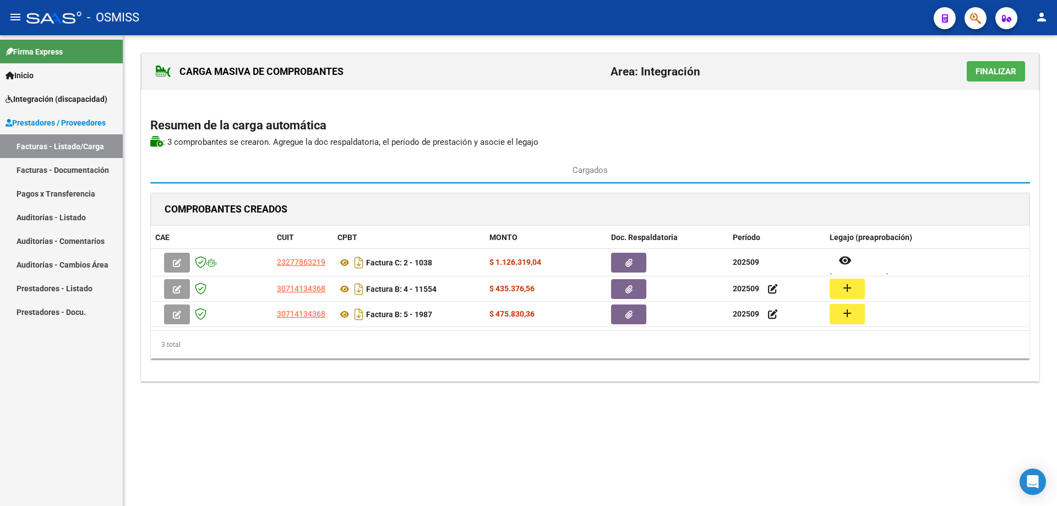
click at [747, 418] on div "CARGA MASIVA DE COMPROBANTES Area: Integración Finalizar Resumen de la carga au…" at bounding box center [589, 228] width 933 height 386
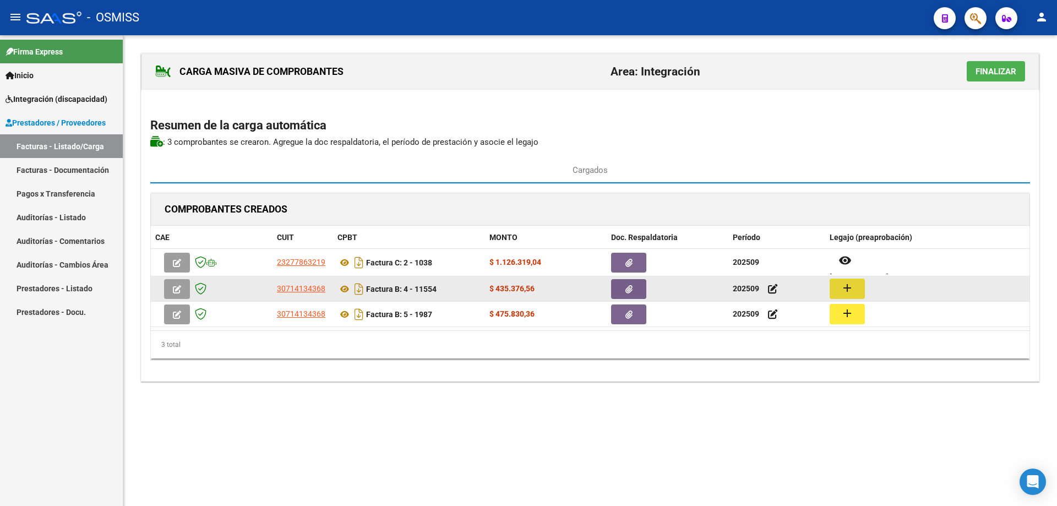
click at [859, 284] on button "add" at bounding box center [846, 288] width 35 height 20
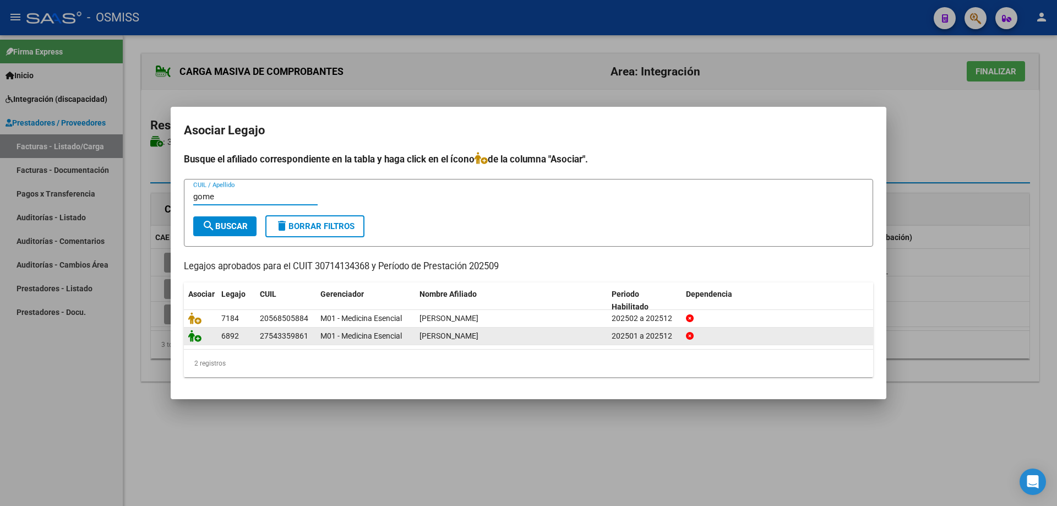
type input "gome"
click at [199, 340] on icon at bounding box center [194, 336] width 13 height 12
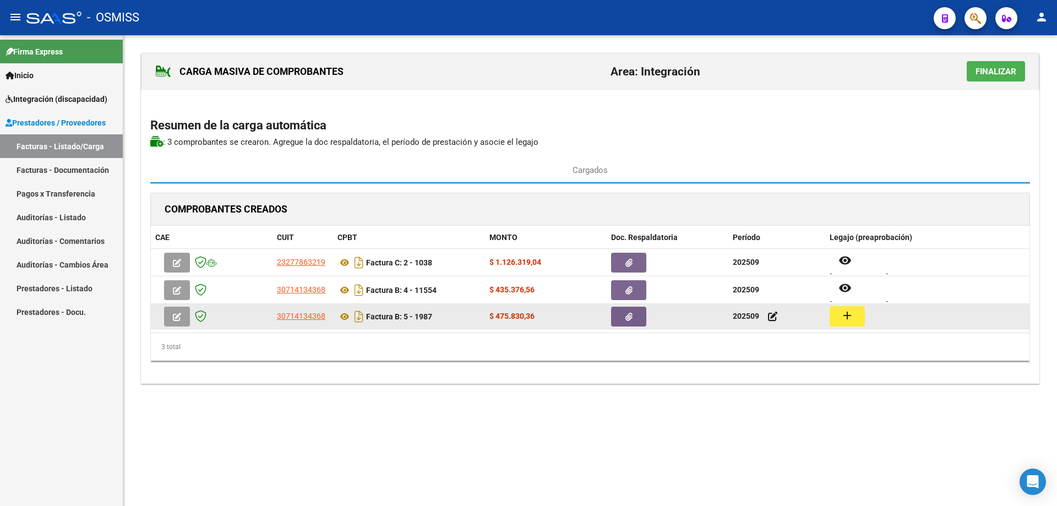
click at [843, 318] on mat-icon "add" at bounding box center [846, 315] width 13 height 13
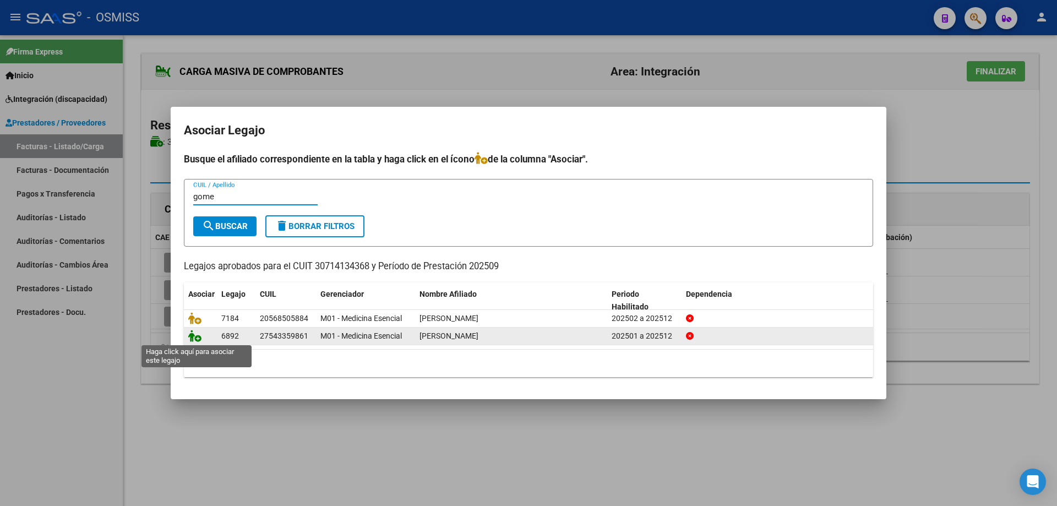
type input "gome"
click at [193, 333] on icon at bounding box center [194, 336] width 13 height 12
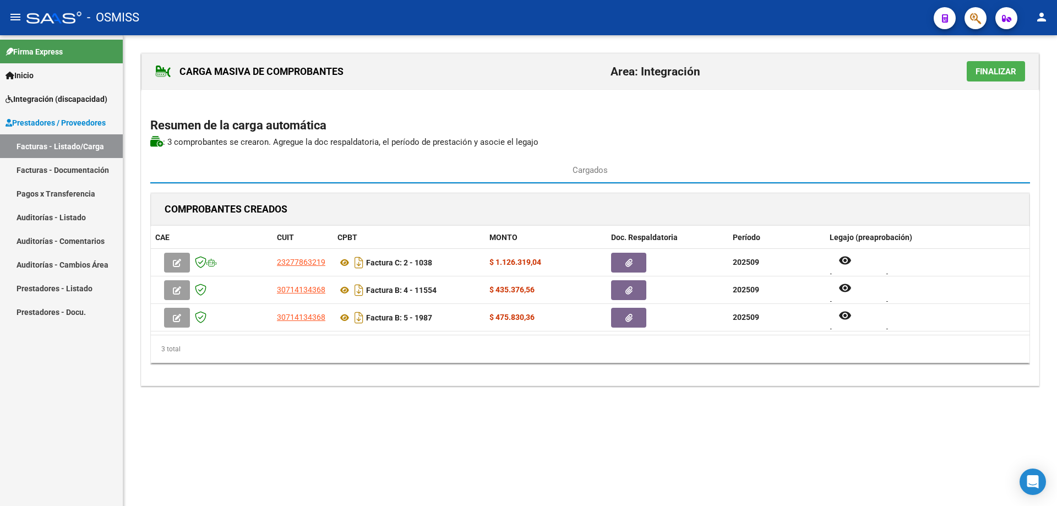
click at [987, 74] on span "Finalizar" at bounding box center [995, 72] width 41 height 10
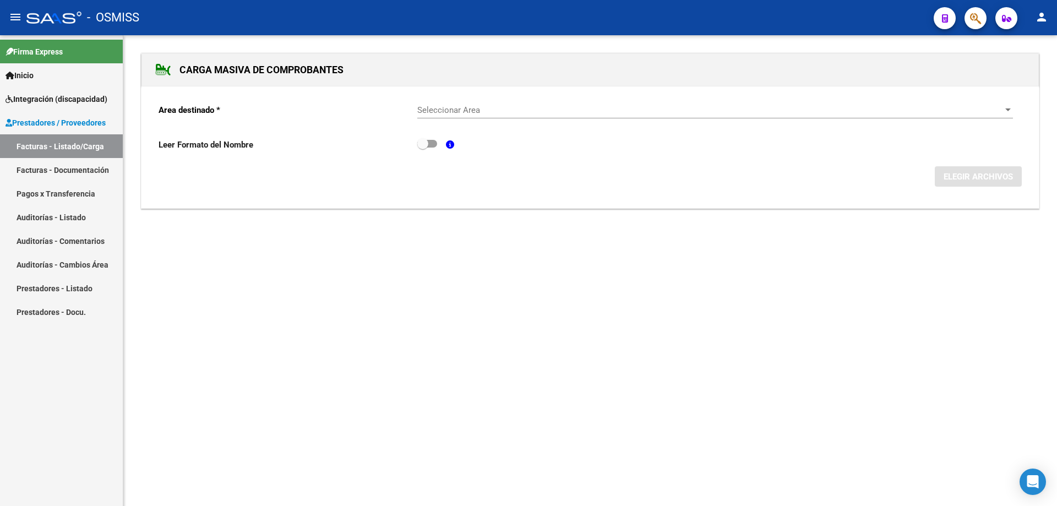
click at [494, 106] on span "Seleccionar Area" at bounding box center [710, 110] width 586 height 10
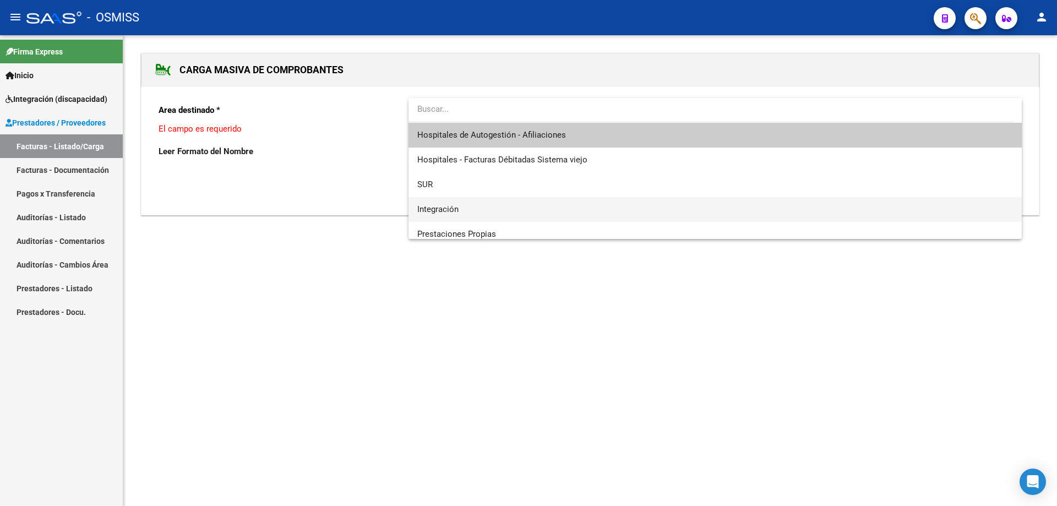
click at [490, 202] on span "Integración" at bounding box center [714, 209] width 595 height 25
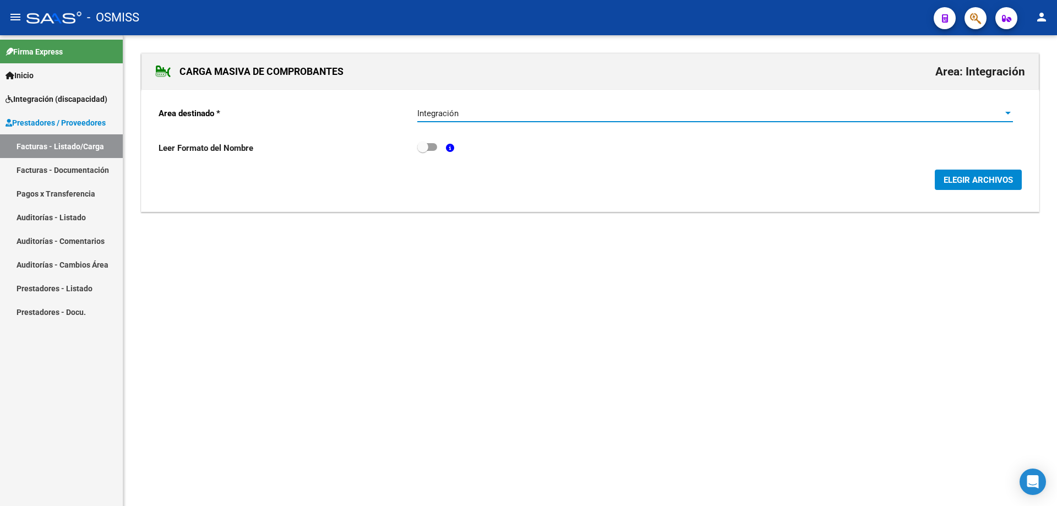
click at [957, 174] on span "ELEGIR ARCHIVOS" at bounding box center [977, 179] width 69 height 10
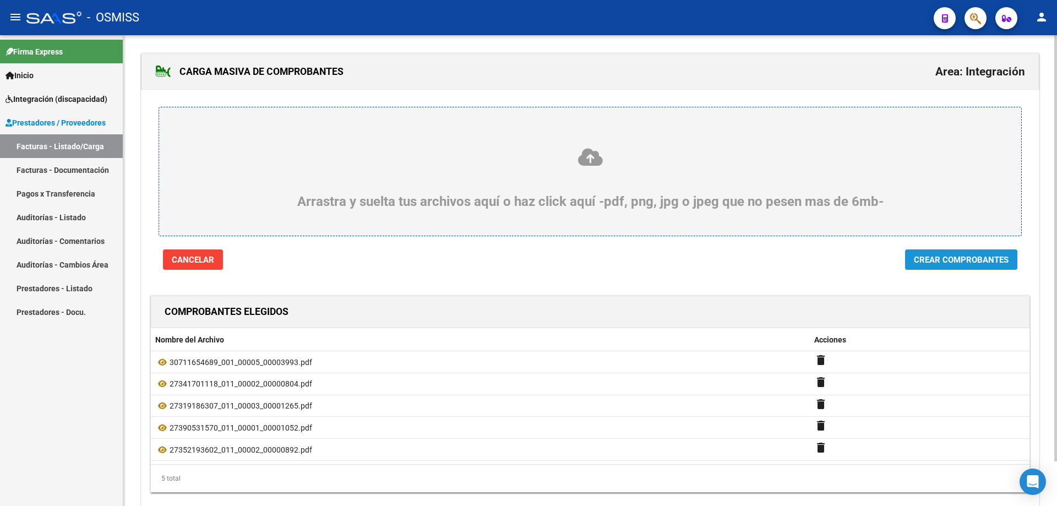
click at [964, 256] on span "Crear Comprobantes" at bounding box center [961, 260] width 95 height 10
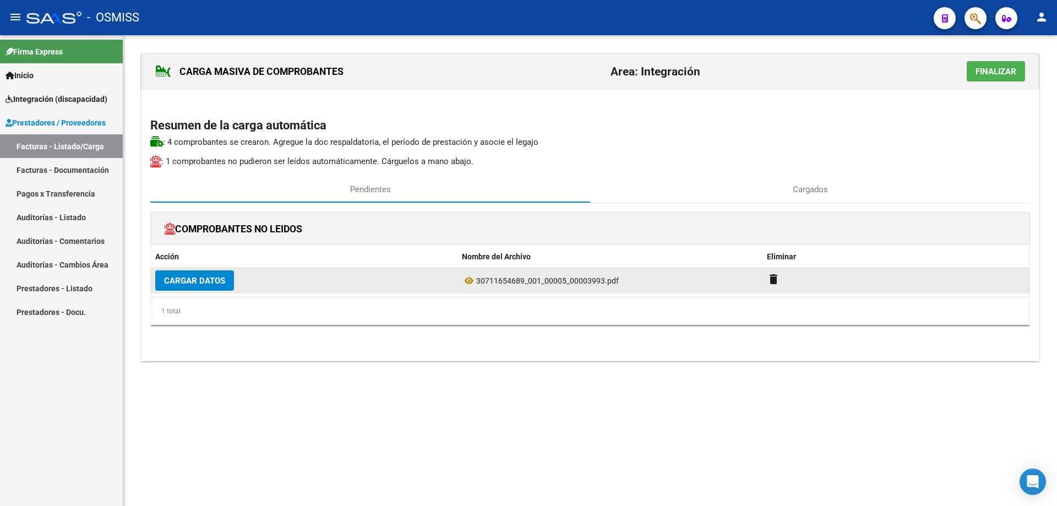
click at [178, 278] on span "Cargar Datos" at bounding box center [194, 281] width 61 height 10
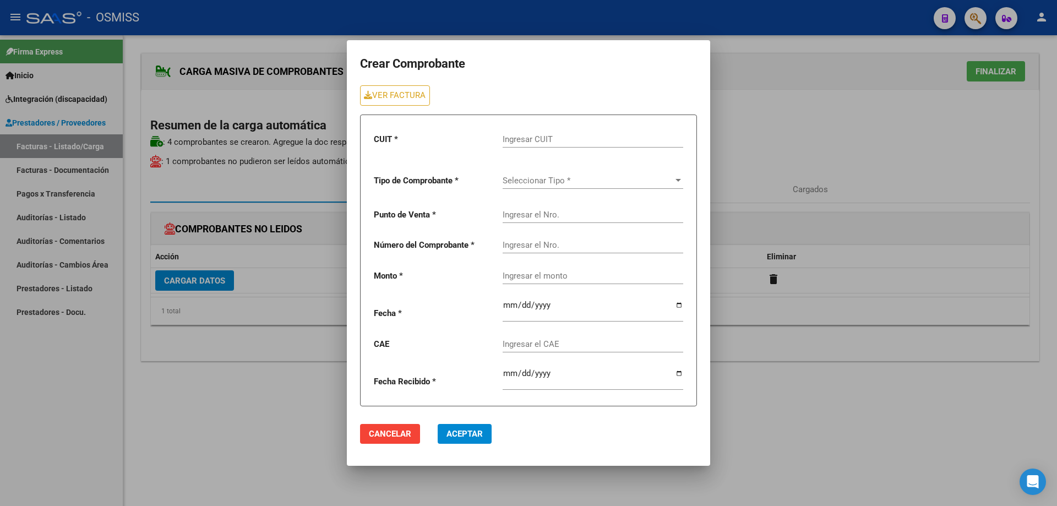
click at [561, 133] on div "Ingresar CUIT" at bounding box center [592, 136] width 181 height 24
type input "30-71413436-8"
click at [520, 178] on span "Seleccionar Tipo *" at bounding box center [587, 181] width 171 height 10
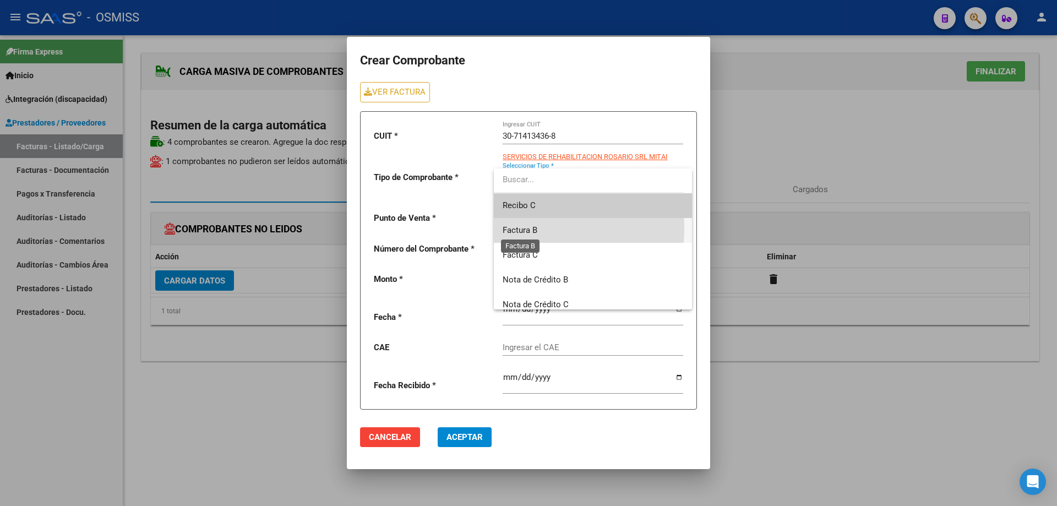
click at [529, 228] on span "Factura B" at bounding box center [519, 230] width 35 height 10
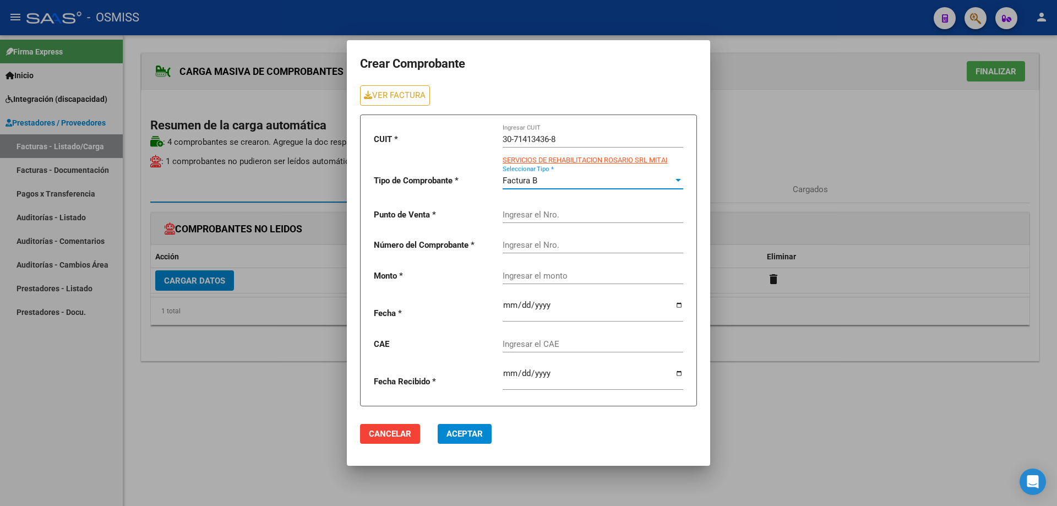
click at [527, 212] on input "Ingresar el Nro." at bounding box center [592, 215] width 181 height 10
click at [401, 101] on link "VER FACTURA" at bounding box center [395, 95] width 70 height 20
click at [527, 216] on input "Ingresar el Nro." at bounding box center [592, 215] width 181 height 10
type input "5"
click at [511, 246] on input "Ingresar el Nro." at bounding box center [592, 245] width 181 height 10
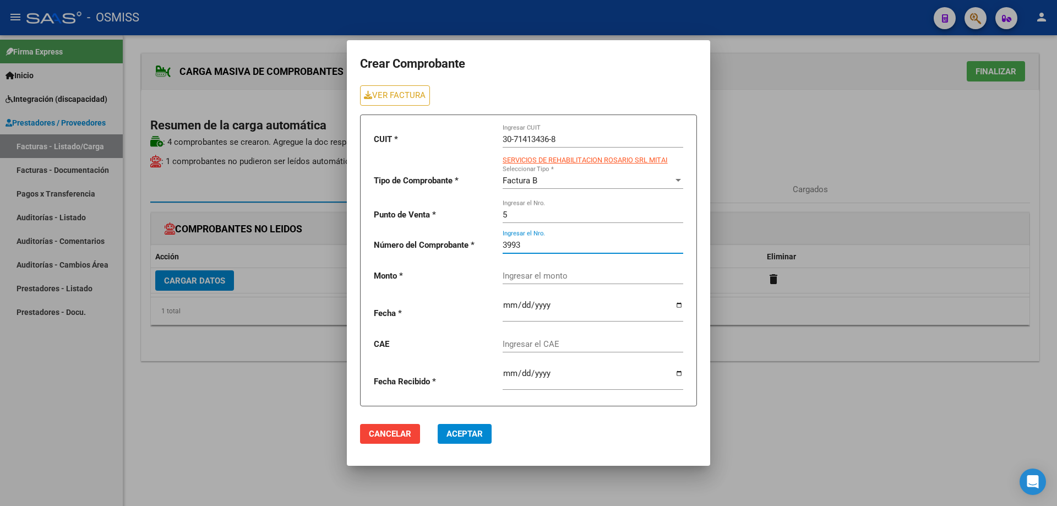
type input "3993"
click at [524, 278] on div "Ingresar el monto" at bounding box center [592, 272] width 181 height 24
paste input "475830.36"
type input "475830.36"
click at [507, 304] on input "date" at bounding box center [592, 309] width 181 height 18
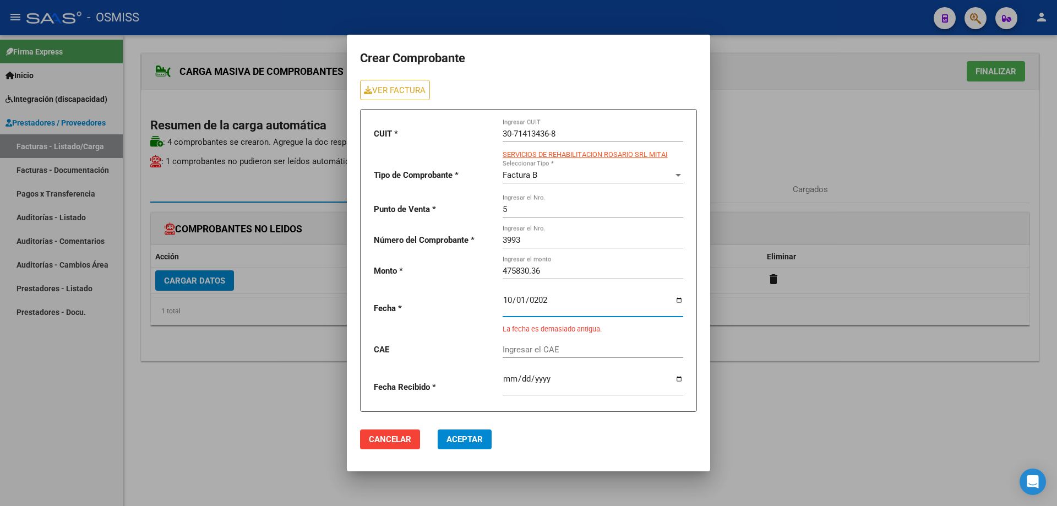
type input "2025-10-01"
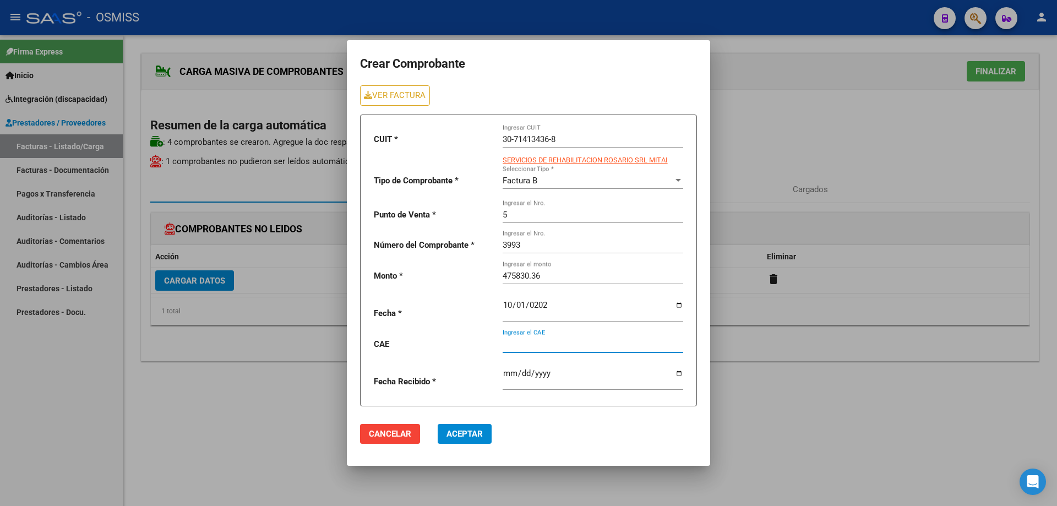
click at [561, 340] on input "Ingresar el CAE" at bounding box center [592, 344] width 181 height 10
paste input "75399949201555"
type input "75399949201555"
click at [462, 437] on span "Aceptar" at bounding box center [464, 434] width 36 height 10
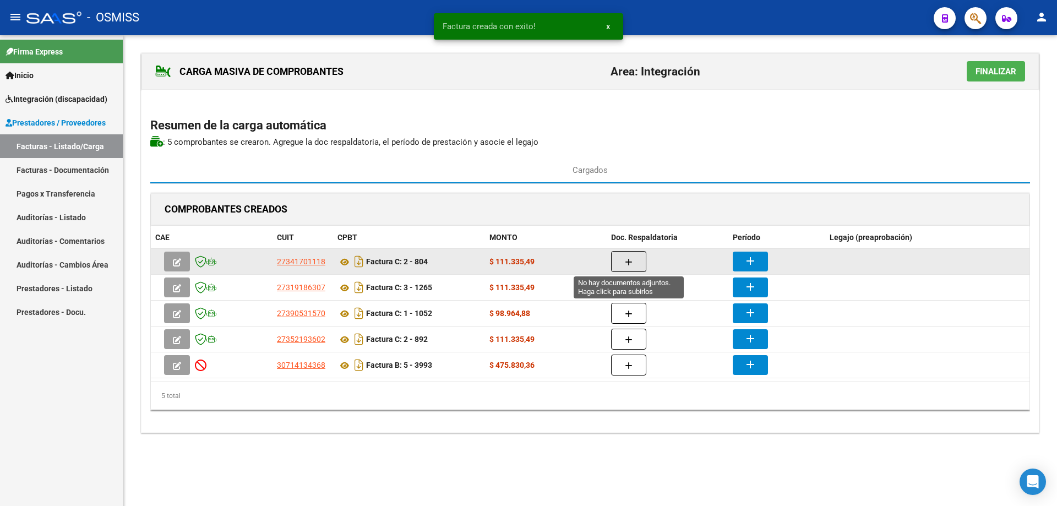
click at [628, 259] on icon "button" at bounding box center [629, 262] width 8 height 8
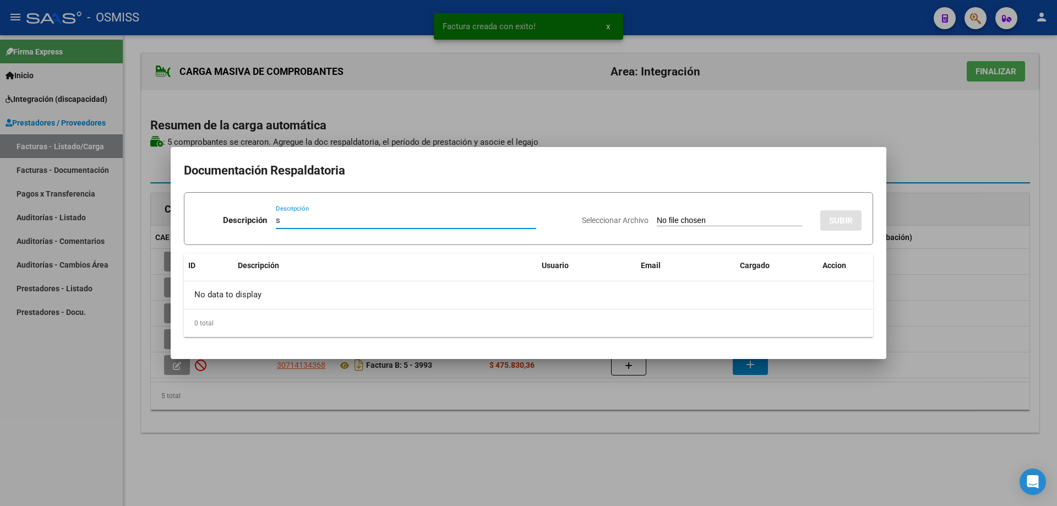
type input "s"
click at [666, 222] on input "Seleccionar Archivo" at bounding box center [730, 221] width 146 height 10
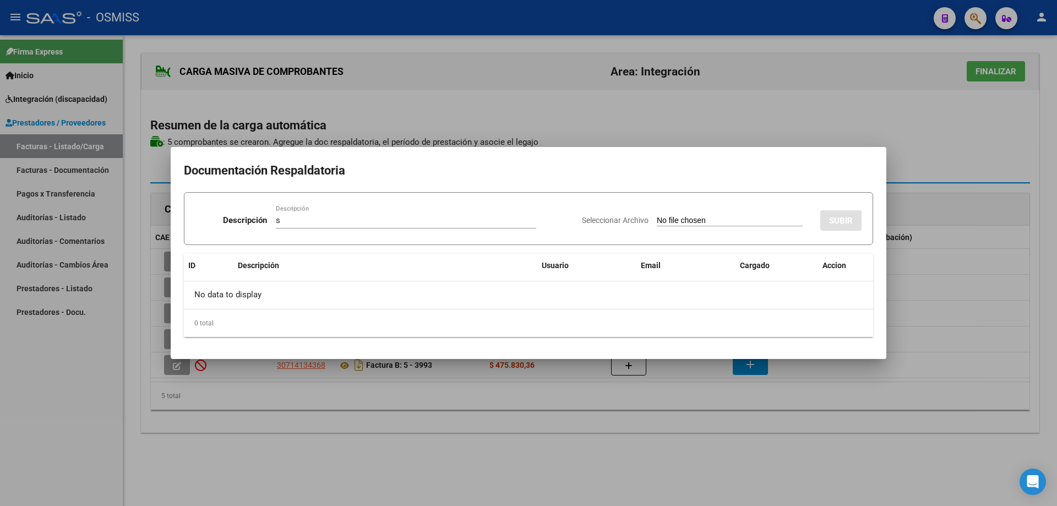
type input "C:\fakepath\asistencoa correcta.pdf"
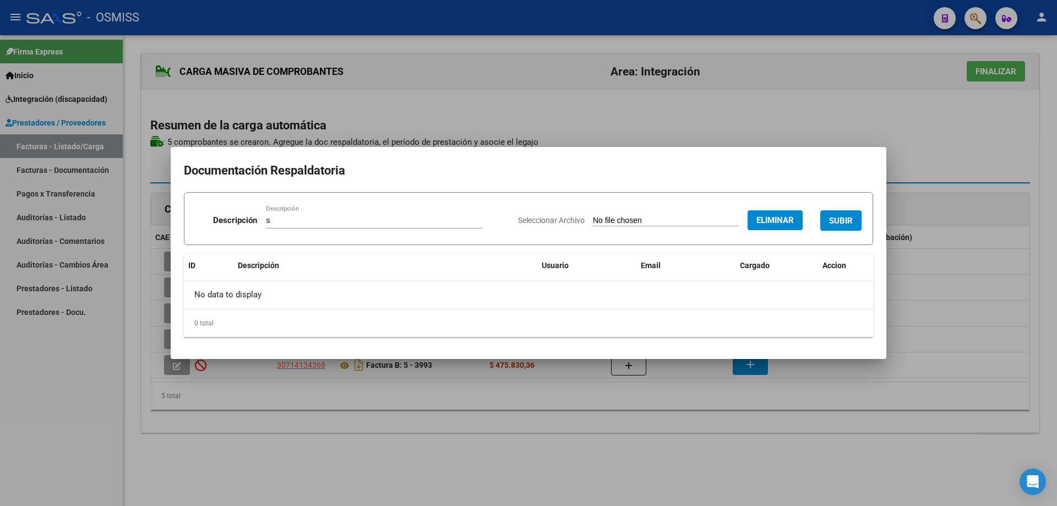
click at [834, 218] on span "SUBIR" at bounding box center [841, 221] width 24 height 10
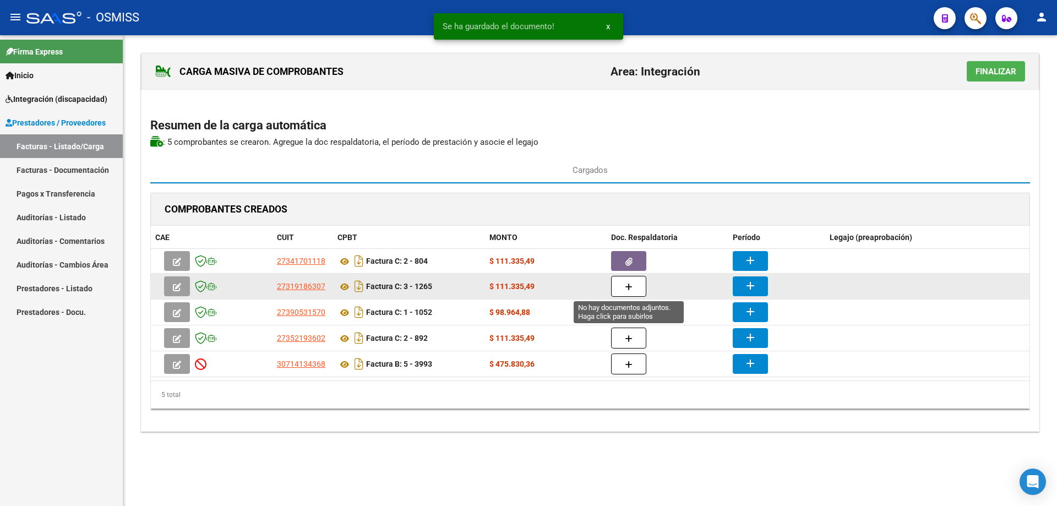
click at [628, 278] on button "button" at bounding box center [628, 286] width 35 height 21
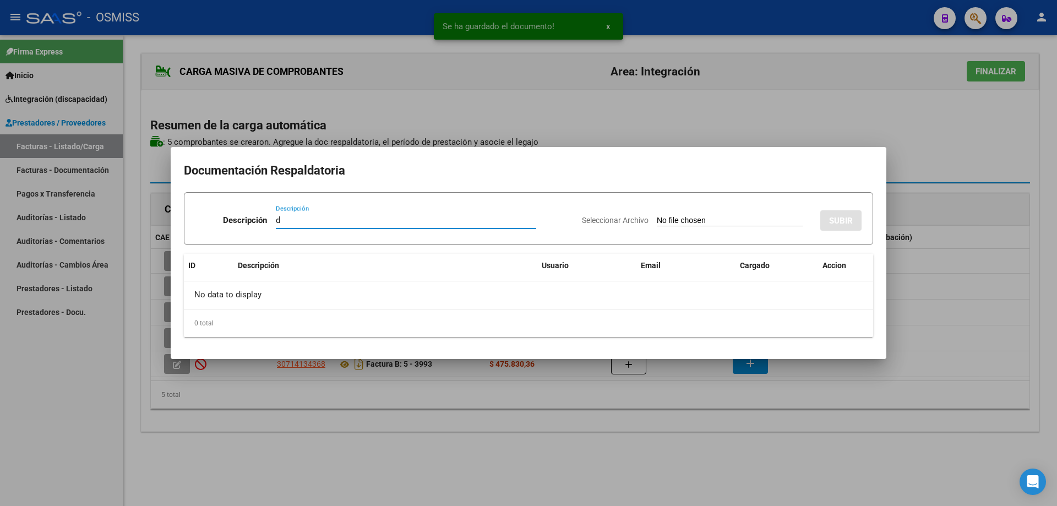
type input "d"
click at [657, 216] on input "Seleccionar Archivo" at bounding box center [730, 221] width 146 height 10
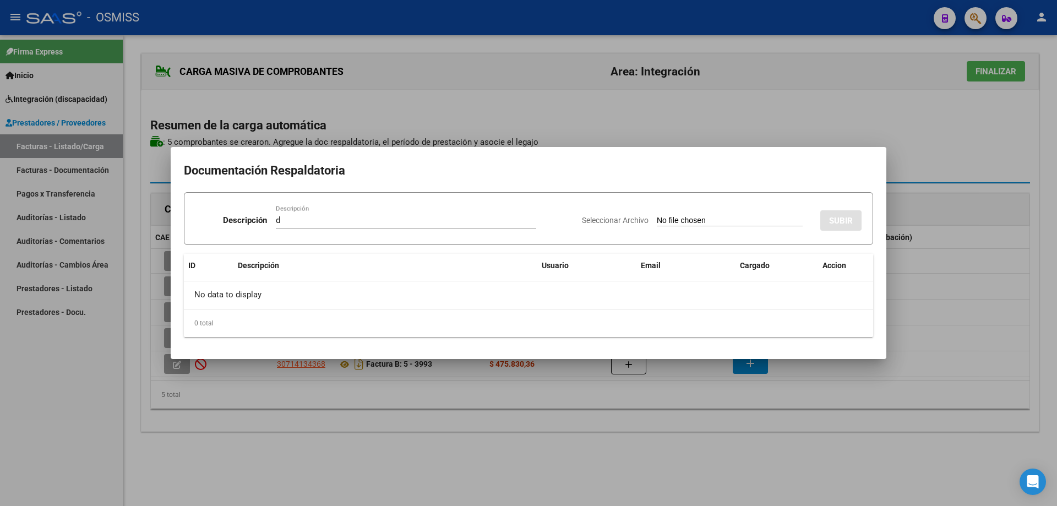
type input "C:\fakepath\GOMEZ - SEPT.pdf"
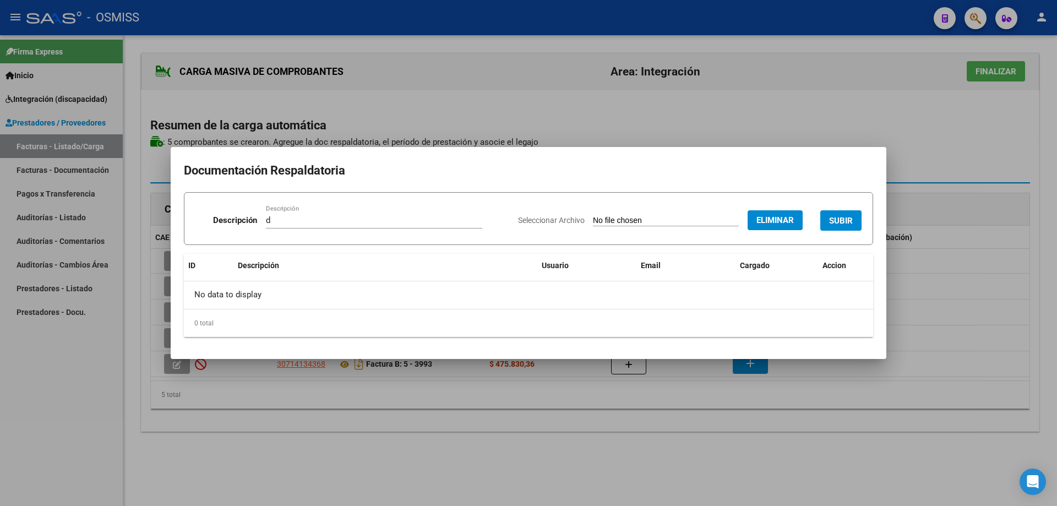
click at [852, 217] on span "SUBIR" at bounding box center [841, 221] width 24 height 10
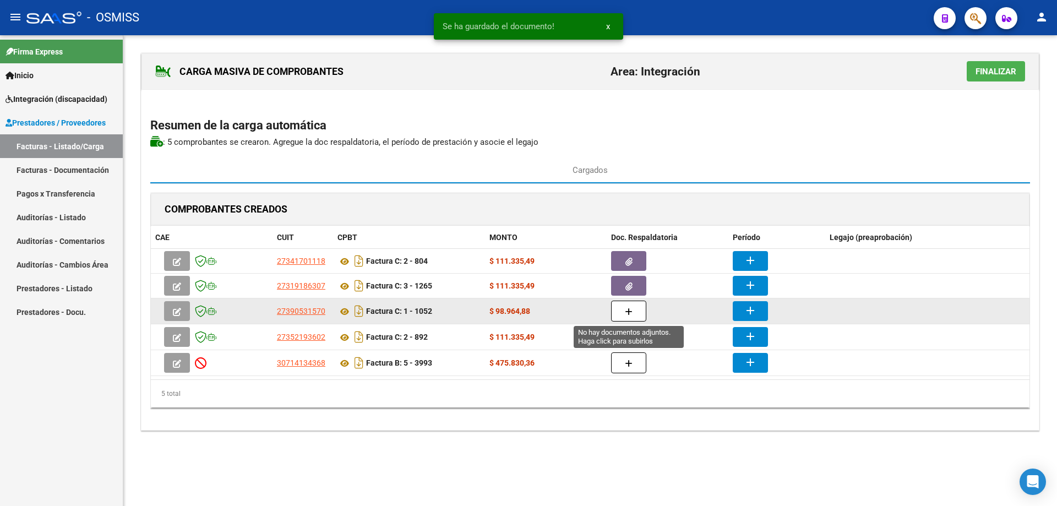
click at [621, 310] on button "button" at bounding box center [628, 310] width 35 height 21
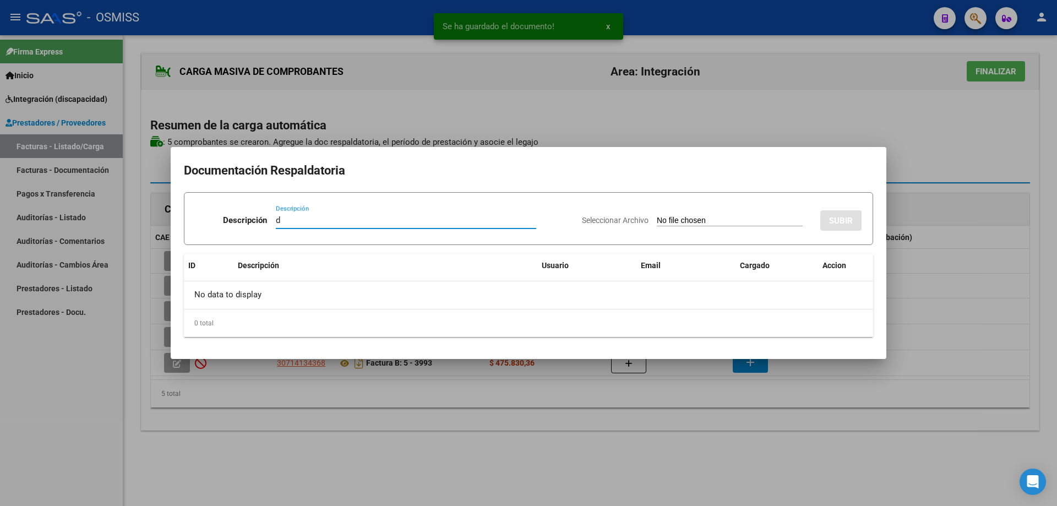
type input "d"
click at [682, 220] on input "Seleccionar Archivo" at bounding box center [730, 221] width 146 height 10
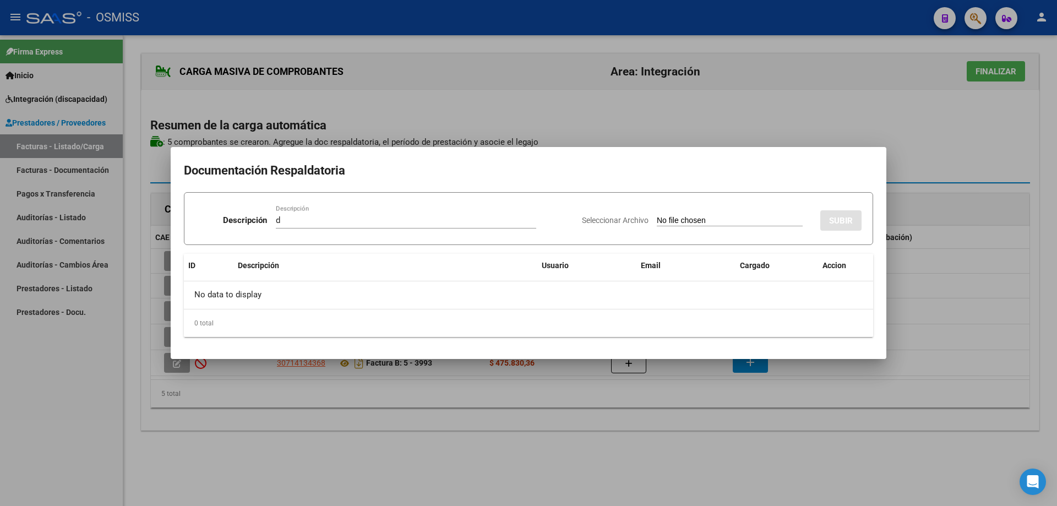
type input "C:\fakepath\Ocean septiembre .pdf"
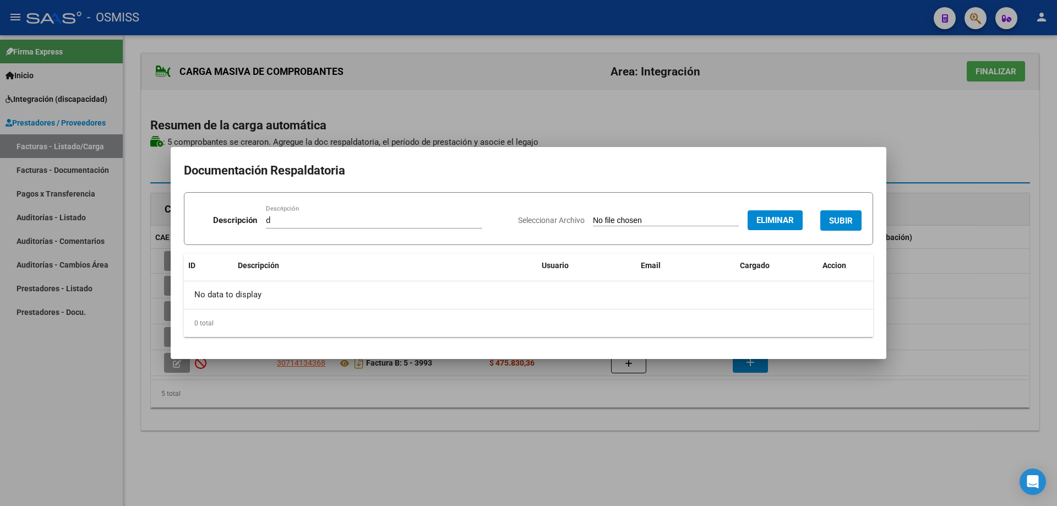
click at [848, 216] on span "SUBIR" at bounding box center [841, 221] width 24 height 10
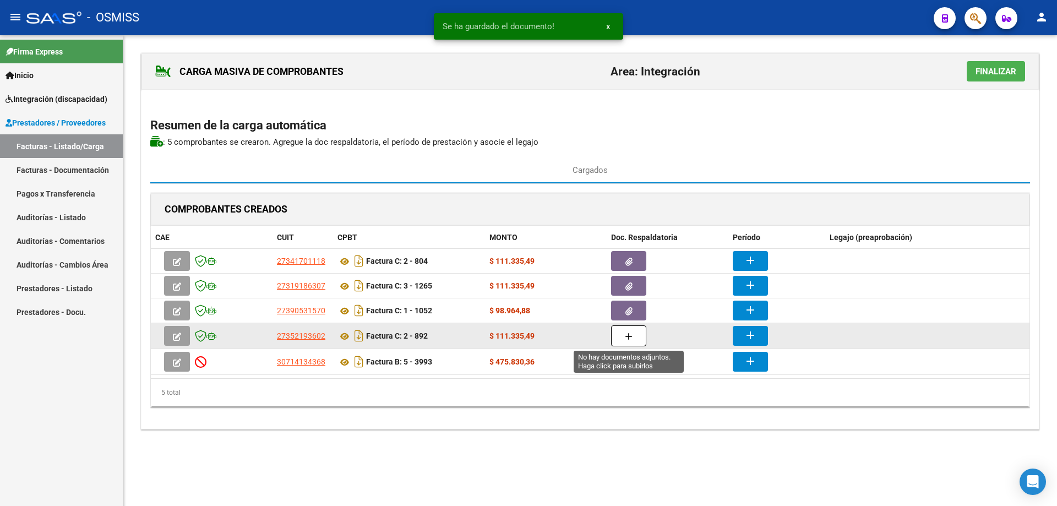
click at [637, 334] on button "button" at bounding box center [628, 335] width 35 height 21
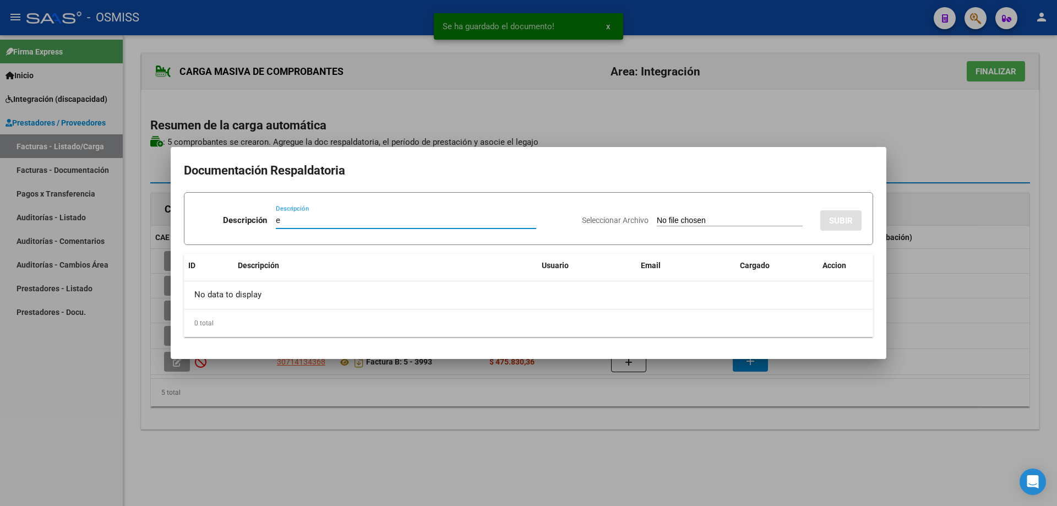
type input "e"
click at [657, 222] on input "Seleccionar Archivo" at bounding box center [730, 221] width 146 height 10
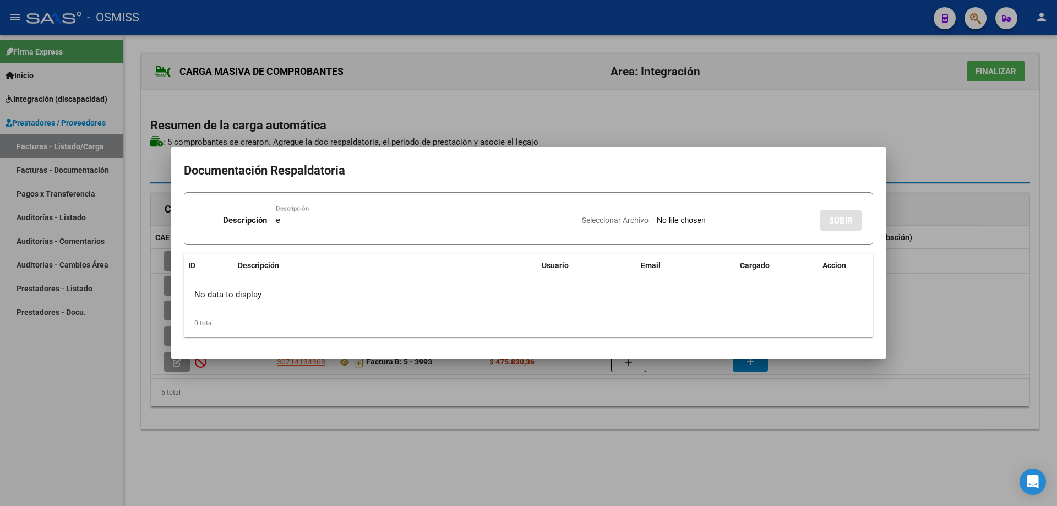
type input "C:\fakepath\Gomez Sep Asistencia .pdf"
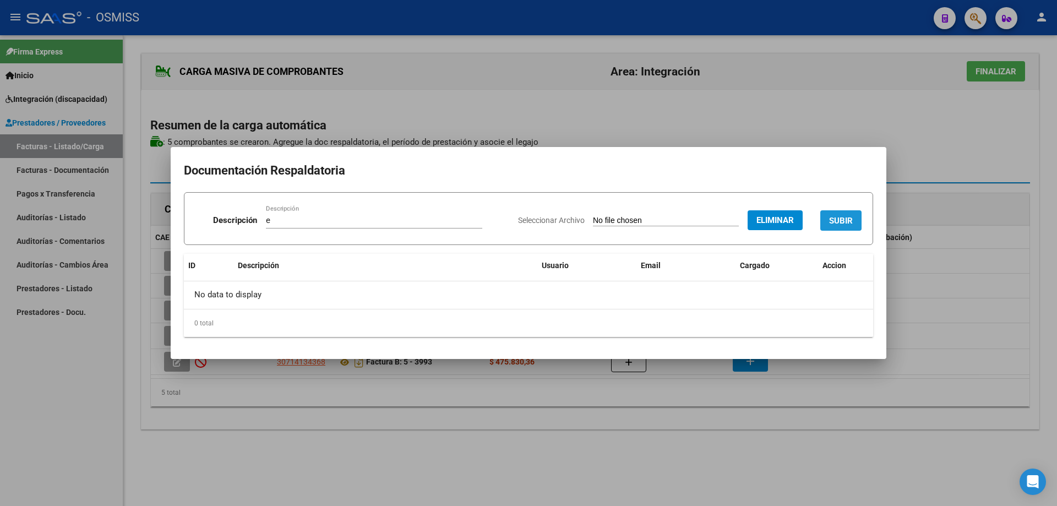
click at [841, 222] on span "SUBIR" at bounding box center [841, 221] width 24 height 10
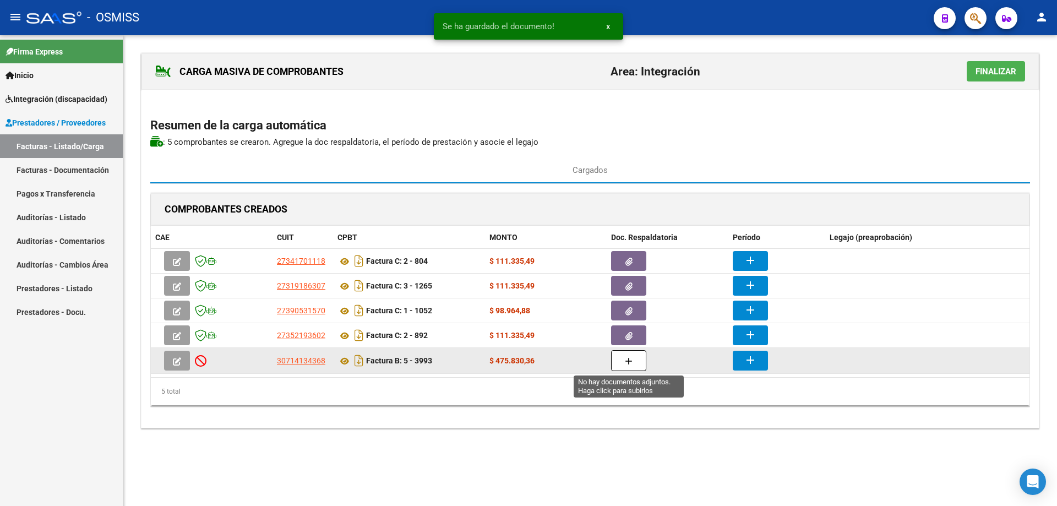
click at [628, 368] on button "button" at bounding box center [628, 360] width 35 height 21
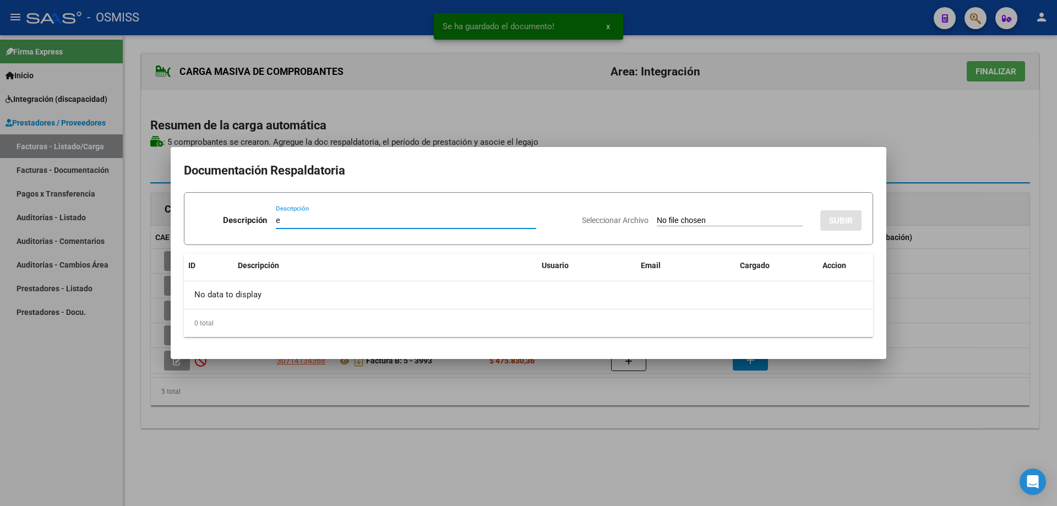
type input "e"
click at [657, 218] on input "Seleccionar Archivo" at bounding box center [730, 221] width 146 height 10
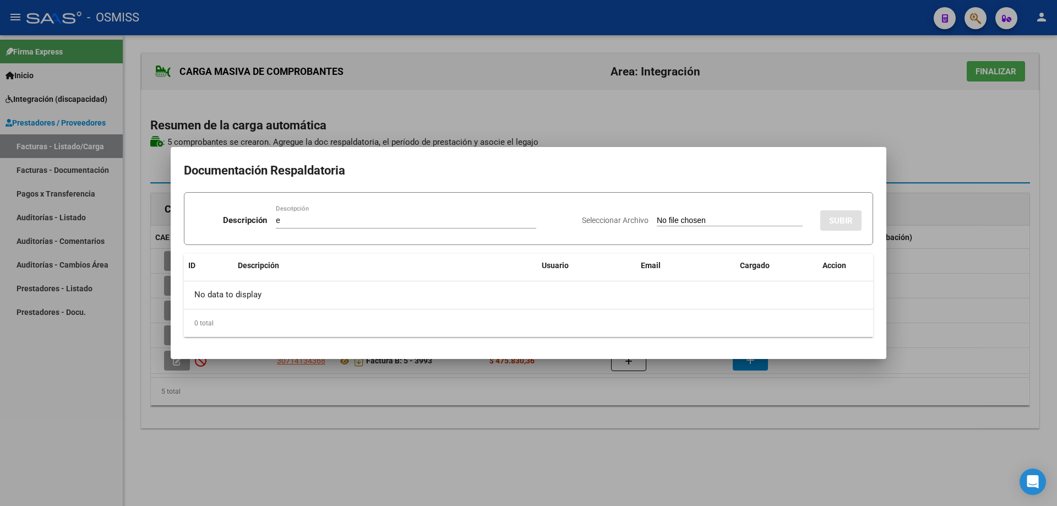
type input "C:\fakepath\SAIE ASISTENCIA.pdf"
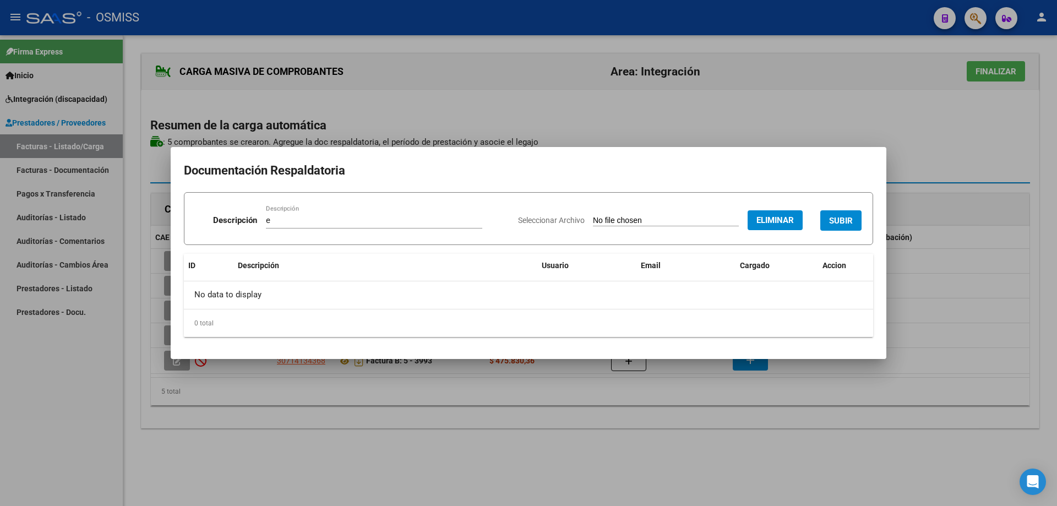
click at [854, 213] on button "SUBIR" at bounding box center [840, 220] width 41 height 20
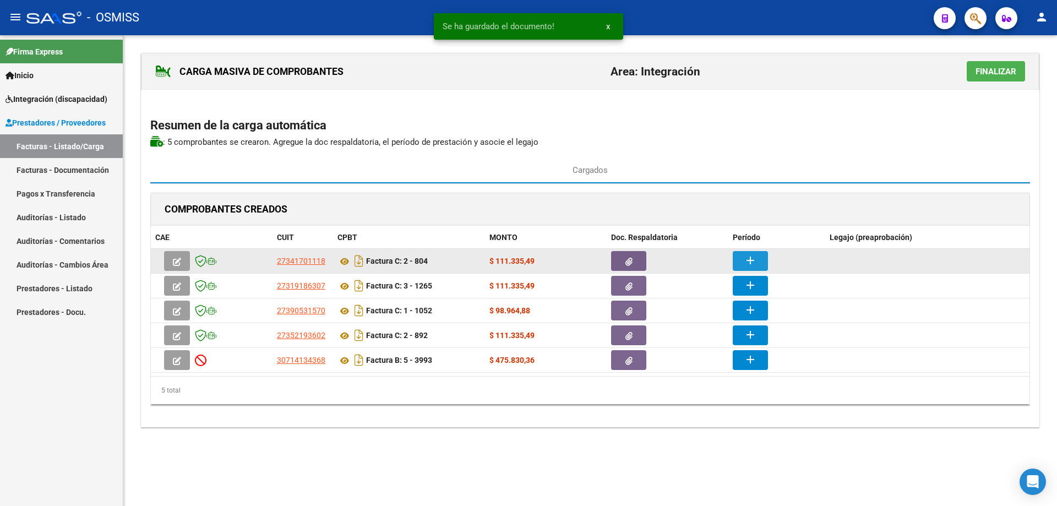
click at [760, 260] on button "add" at bounding box center [749, 261] width 35 height 20
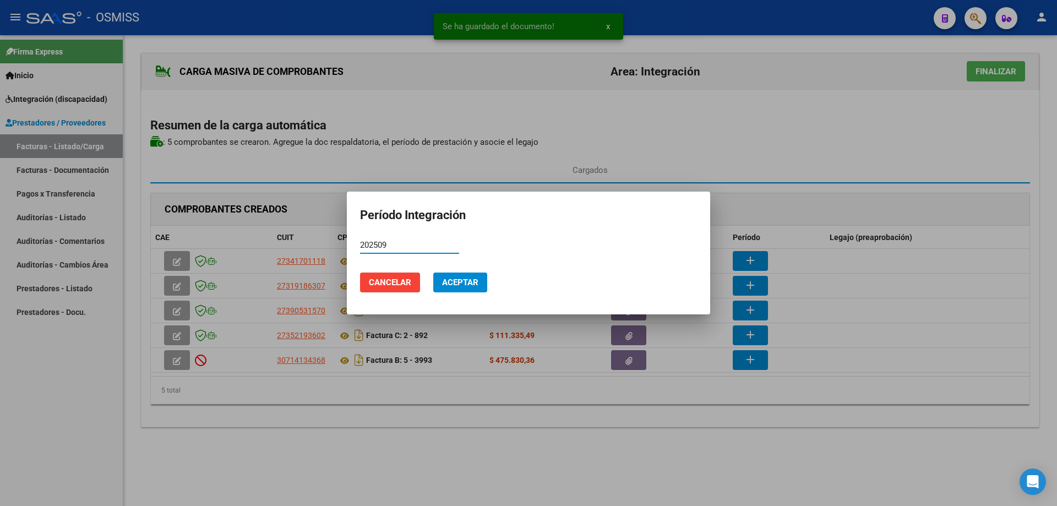
type input "202509"
drag, startPoint x: 401, startPoint y: 252, endPoint x: 392, endPoint y: 250, distance: 8.5
click at [396, 250] on div "202509 Período (AAAAMM)" at bounding box center [409, 245] width 99 height 17
drag, startPoint x: 391, startPoint y: 247, endPoint x: 357, endPoint y: 239, distance: 35.0
click at [357, 239] on mat-dialog-content "202509 Período (AAAAMM)" at bounding box center [528, 250] width 363 height 27
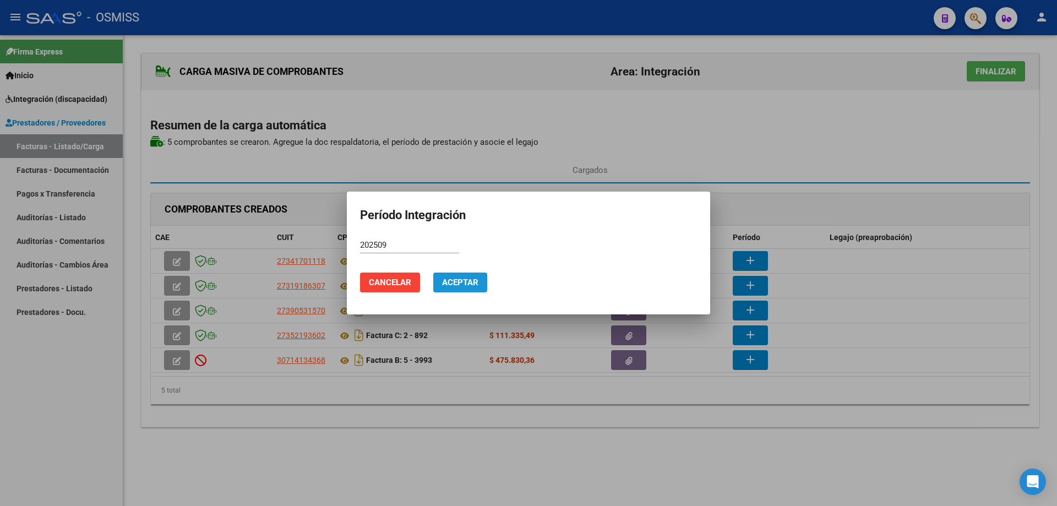
click at [482, 280] on button "Aceptar" at bounding box center [460, 282] width 54 height 20
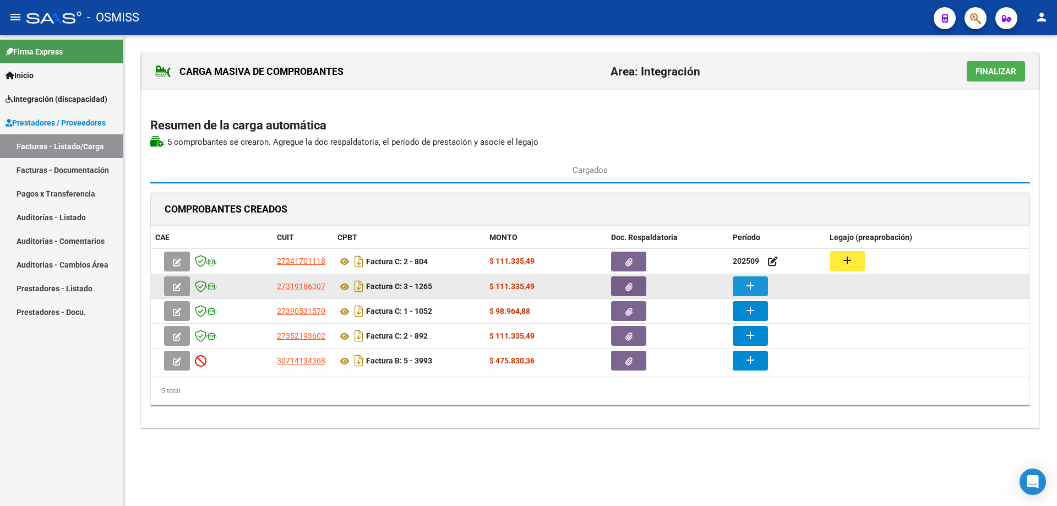
click at [750, 285] on mat-icon "add" at bounding box center [749, 285] width 13 height 13
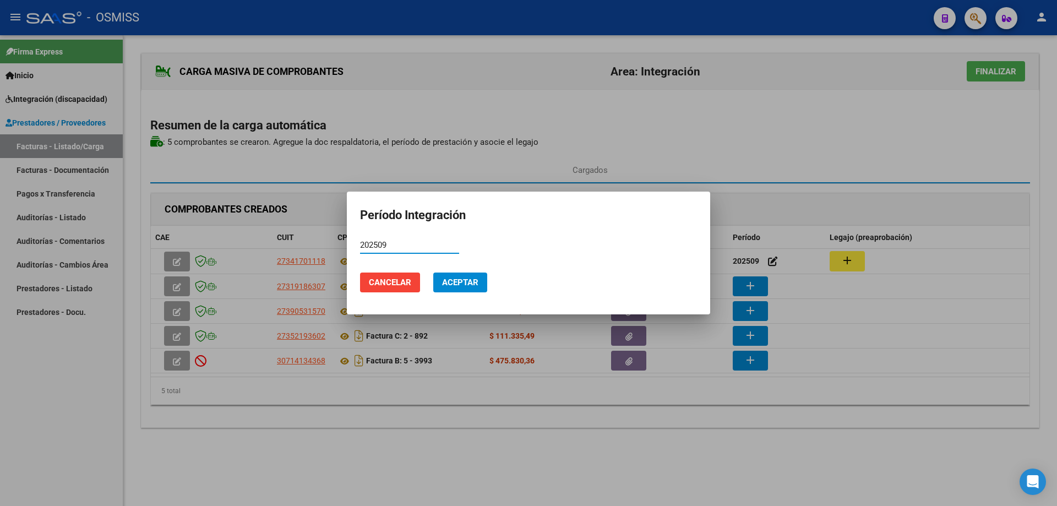
type input "202509"
click at [454, 285] on span "Aceptar" at bounding box center [460, 282] width 36 height 10
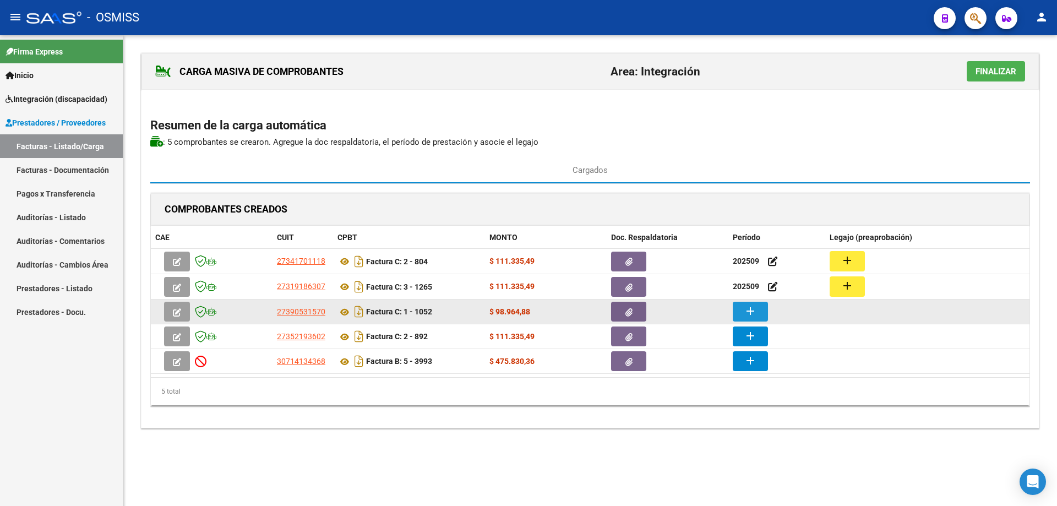
click at [748, 308] on mat-icon "add" at bounding box center [749, 310] width 13 height 13
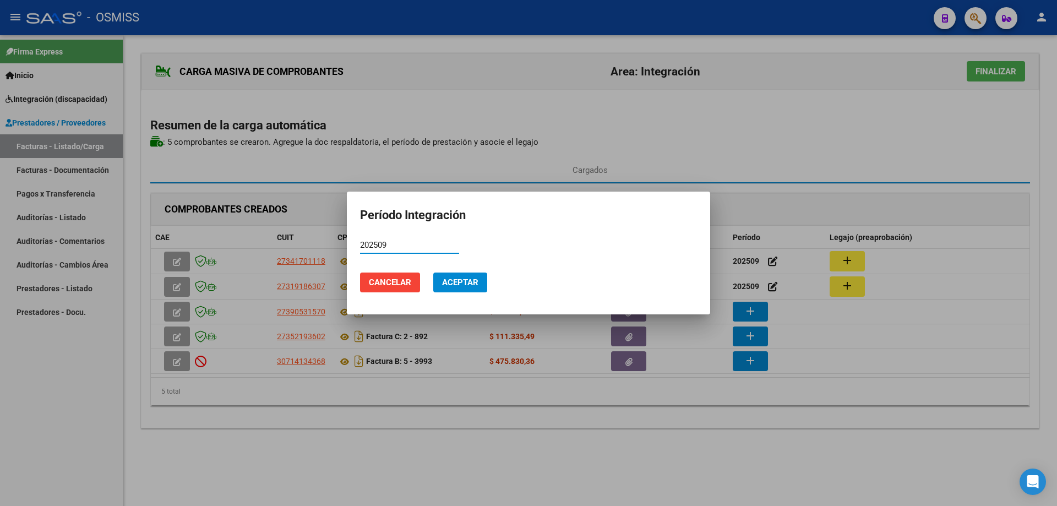
type input "202509"
click at [452, 284] on span "Aceptar" at bounding box center [460, 282] width 36 height 10
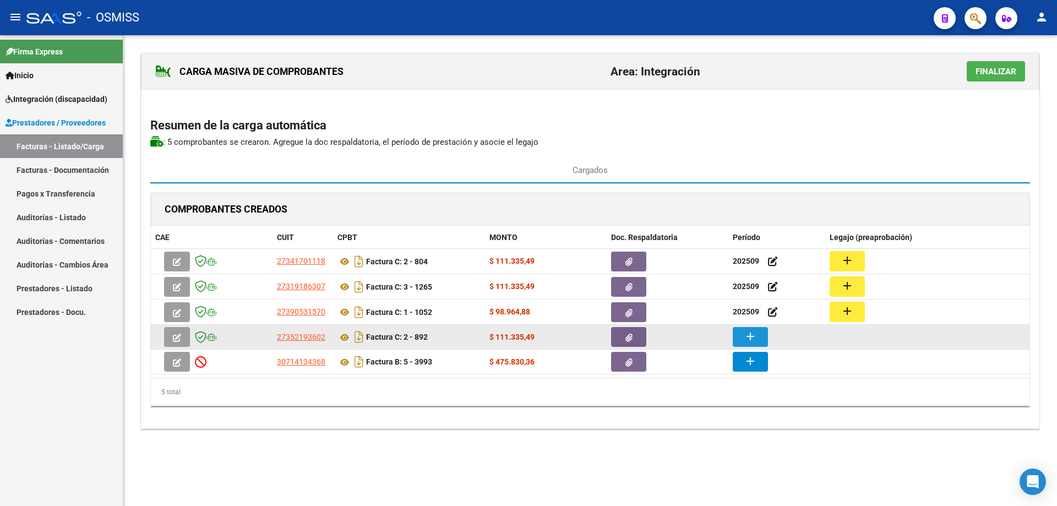
click at [754, 336] on mat-icon "add" at bounding box center [749, 336] width 13 height 13
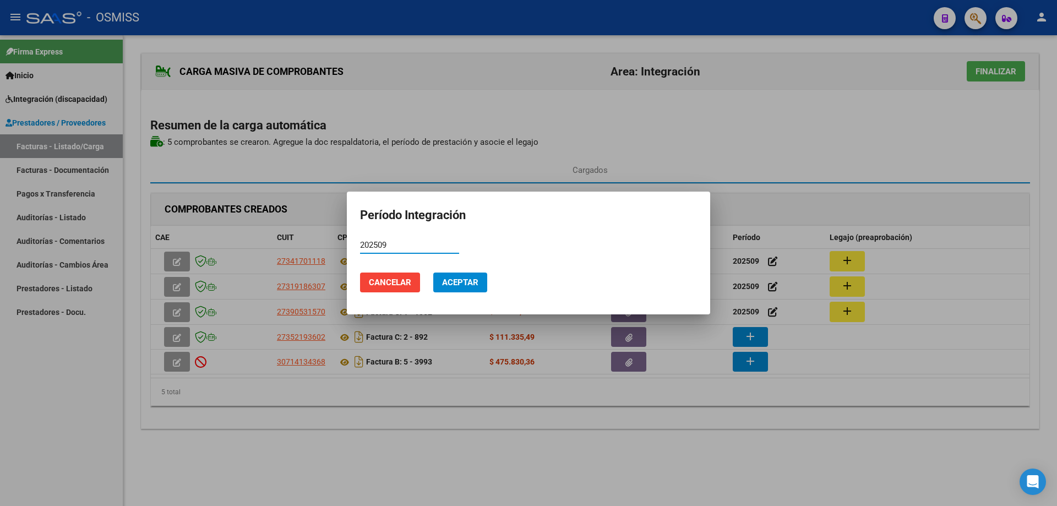
type input "202509"
click at [450, 286] on span "Aceptar" at bounding box center [460, 282] width 36 height 10
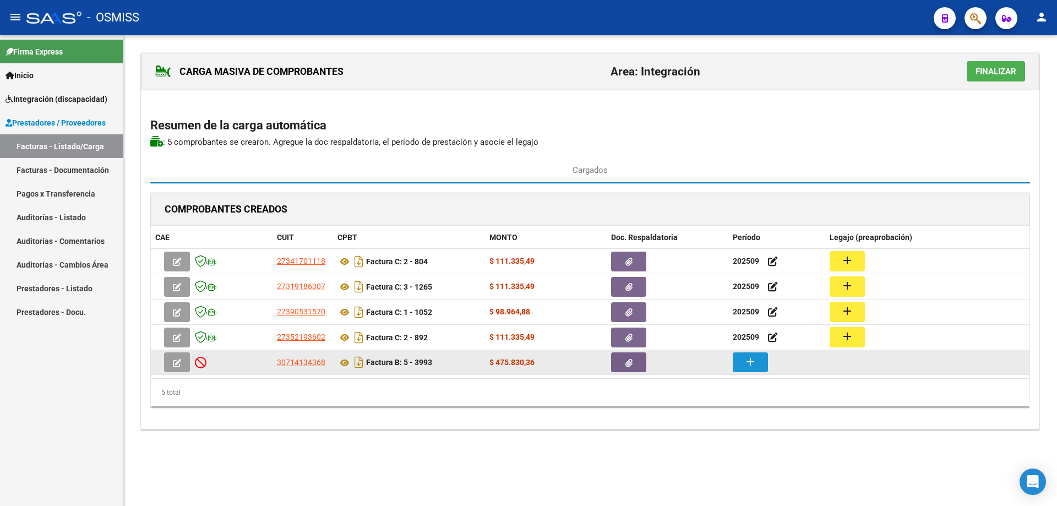
click at [753, 365] on mat-icon "add" at bounding box center [749, 361] width 13 height 13
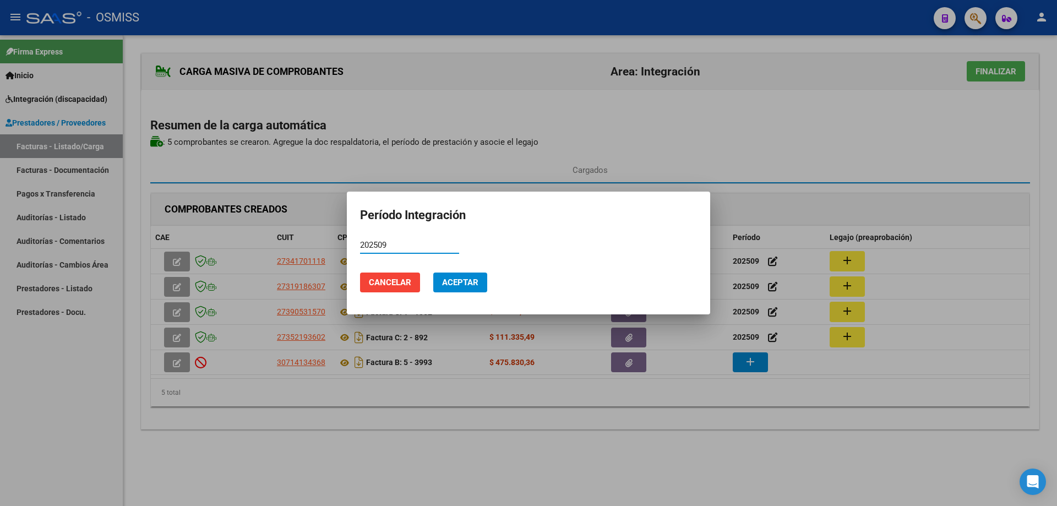
type input "202509"
click at [463, 276] on button "Aceptar" at bounding box center [460, 282] width 54 height 20
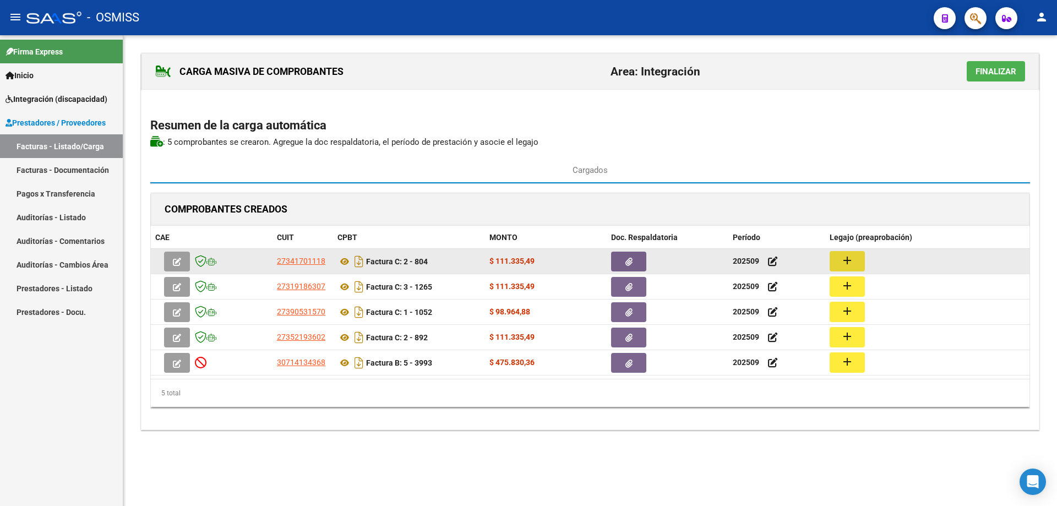
click at [832, 257] on button "add" at bounding box center [846, 261] width 35 height 20
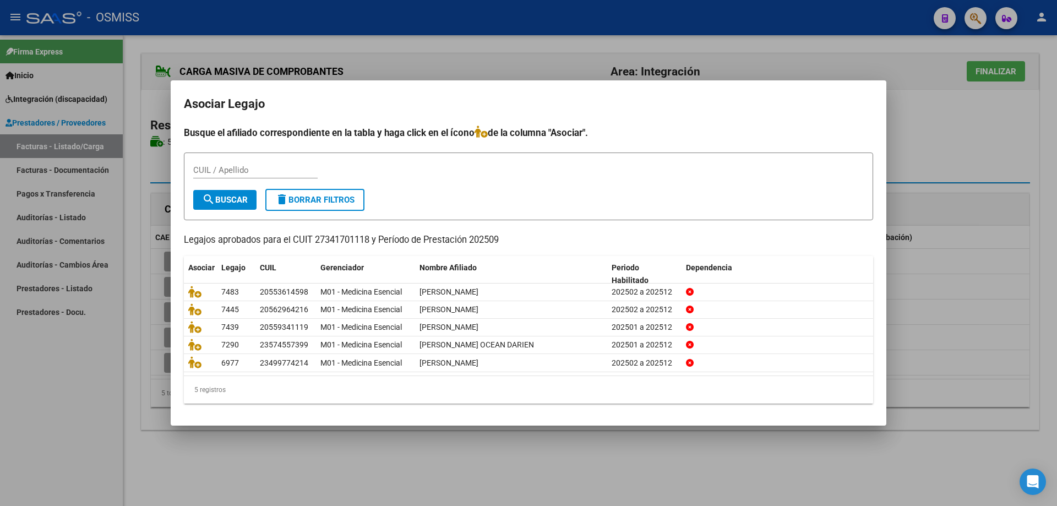
click at [730, 216] on form "CUIL / Apellido search Buscar delete Borrar Filtros" at bounding box center [528, 186] width 689 height 68
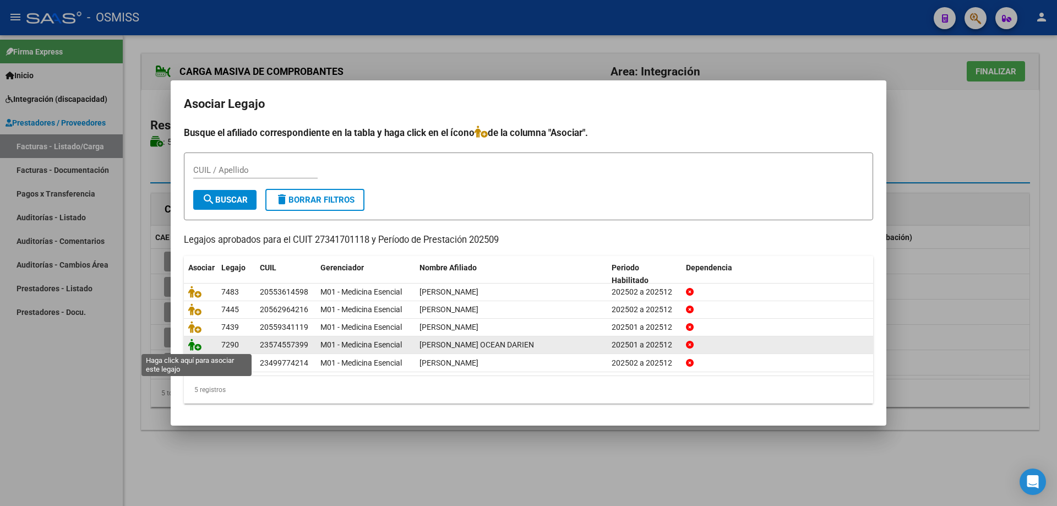
click at [196, 345] on icon at bounding box center [194, 344] width 13 height 12
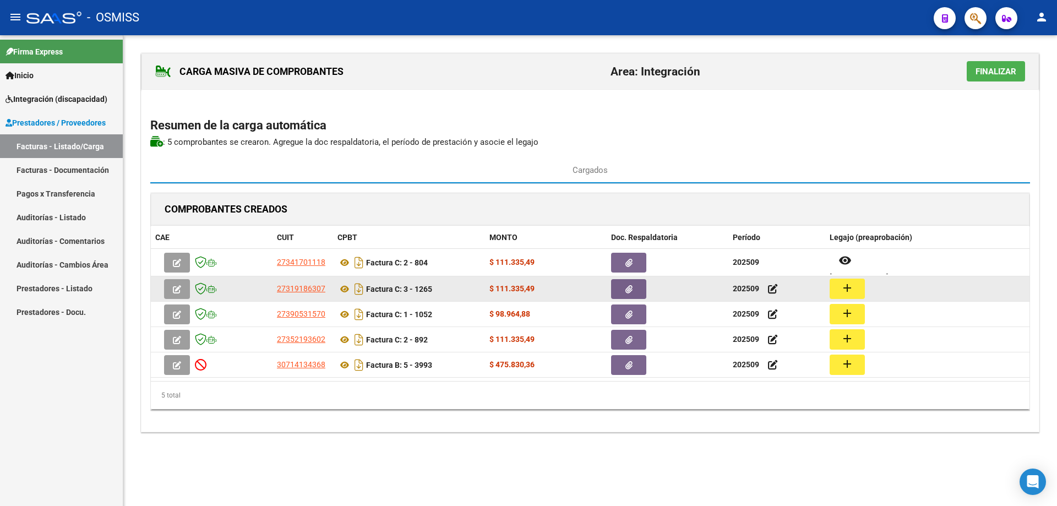
click at [859, 289] on button "add" at bounding box center [846, 288] width 35 height 20
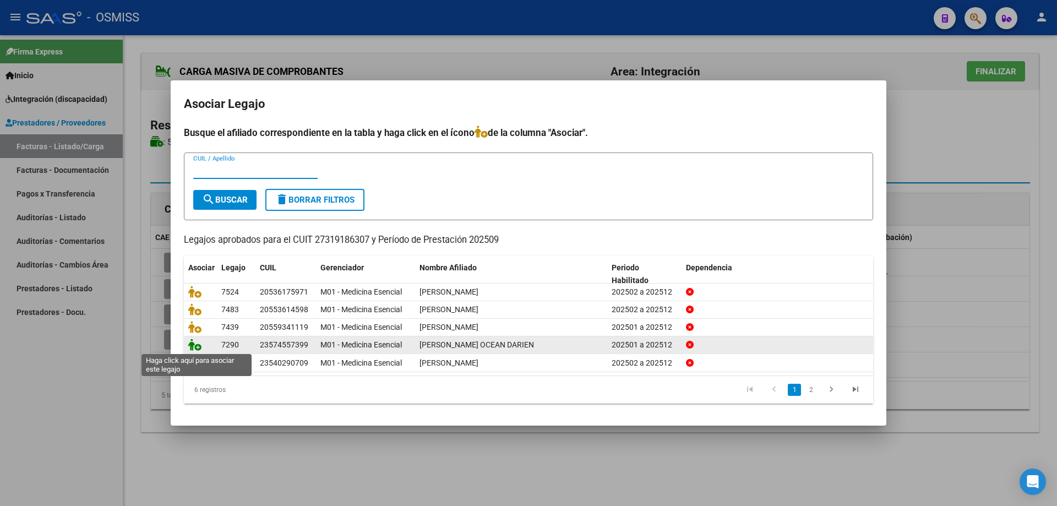
click at [195, 347] on icon at bounding box center [194, 344] width 13 height 12
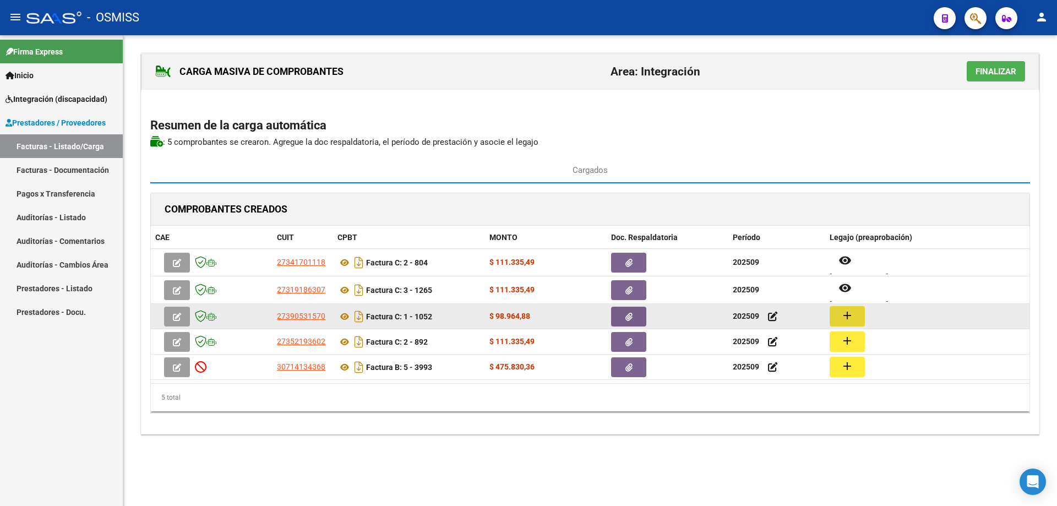
click at [841, 315] on mat-icon "add" at bounding box center [846, 315] width 13 height 13
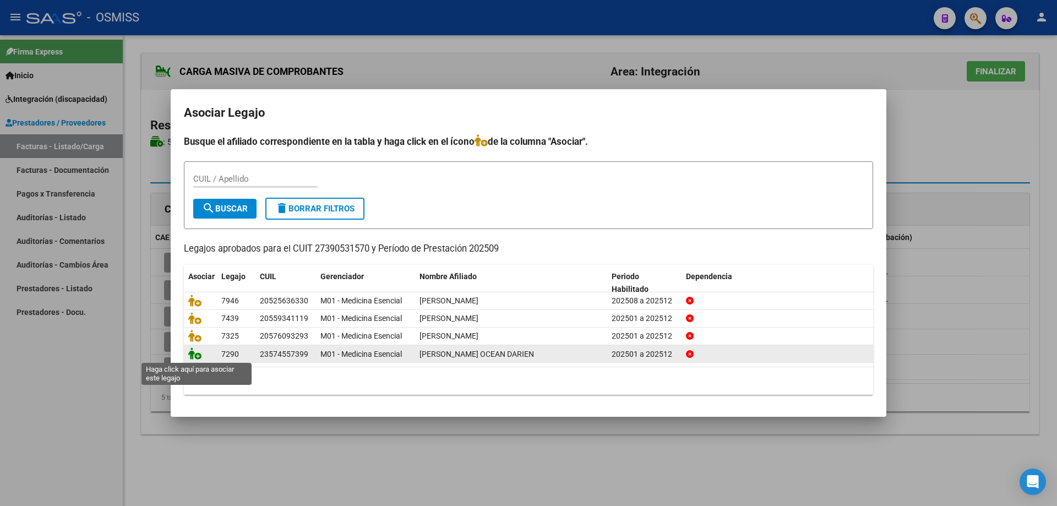
click at [196, 353] on icon at bounding box center [194, 353] width 13 height 12
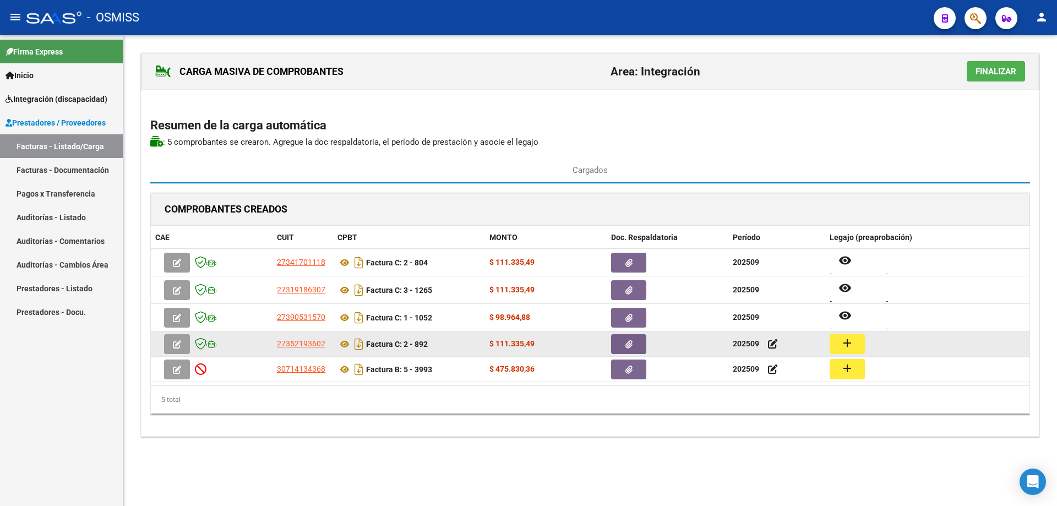
click at [844, 340] on mat-icon "add" at bounding box center [846, 342] width 13 height 13
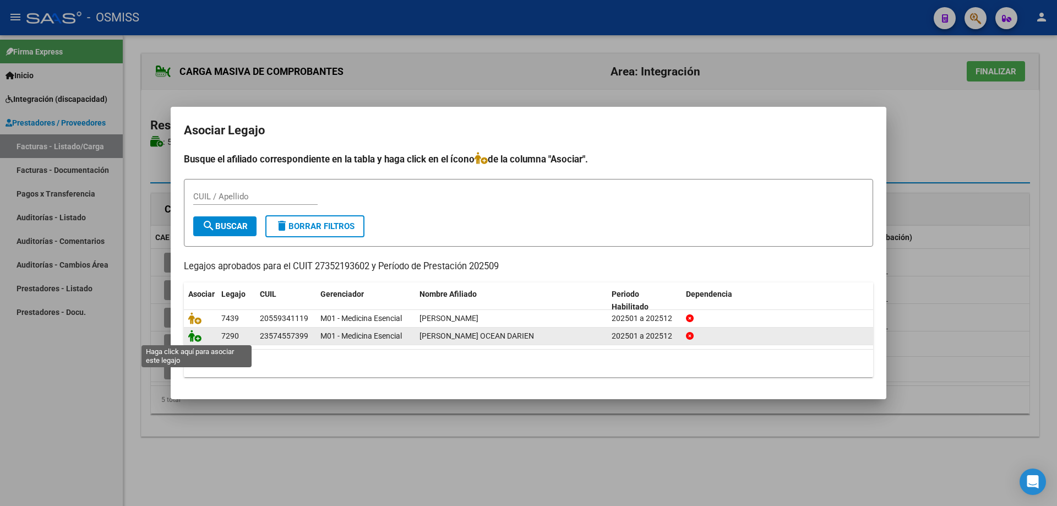
click at [196, 336] on icon at bounding box center [194, 336] width 13 height 12
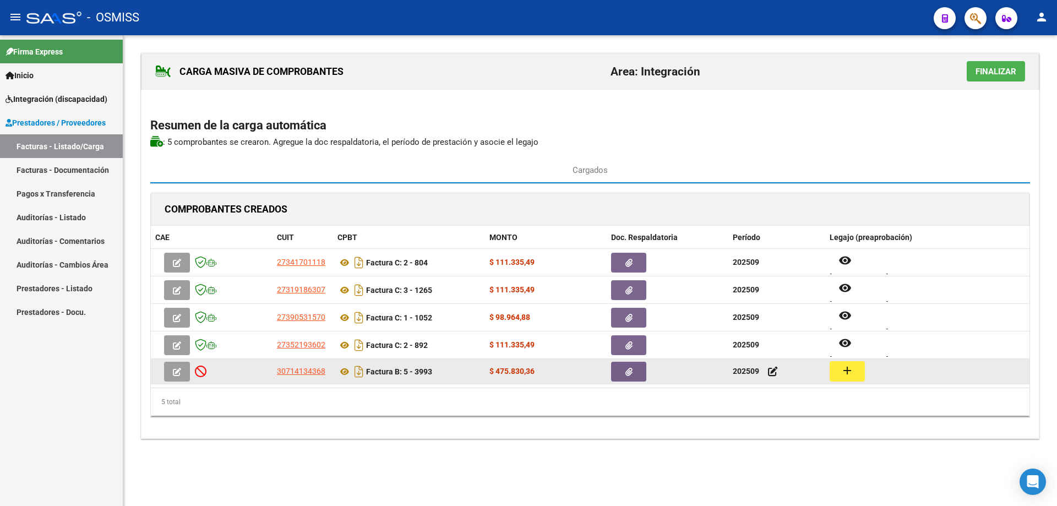
click at [843, 373] on mat-icon "add" at bounding box center [846, 370] width 13 height 13
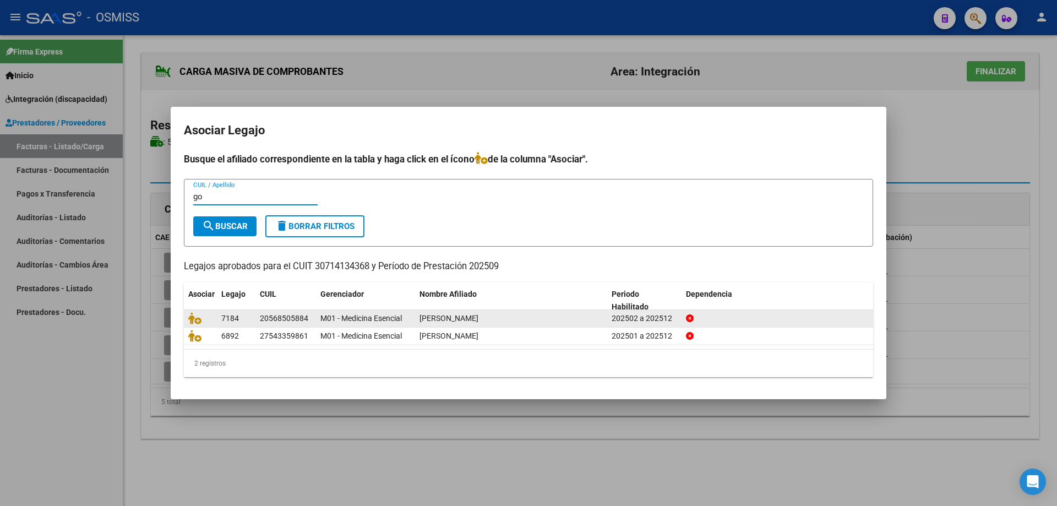
type input "g"
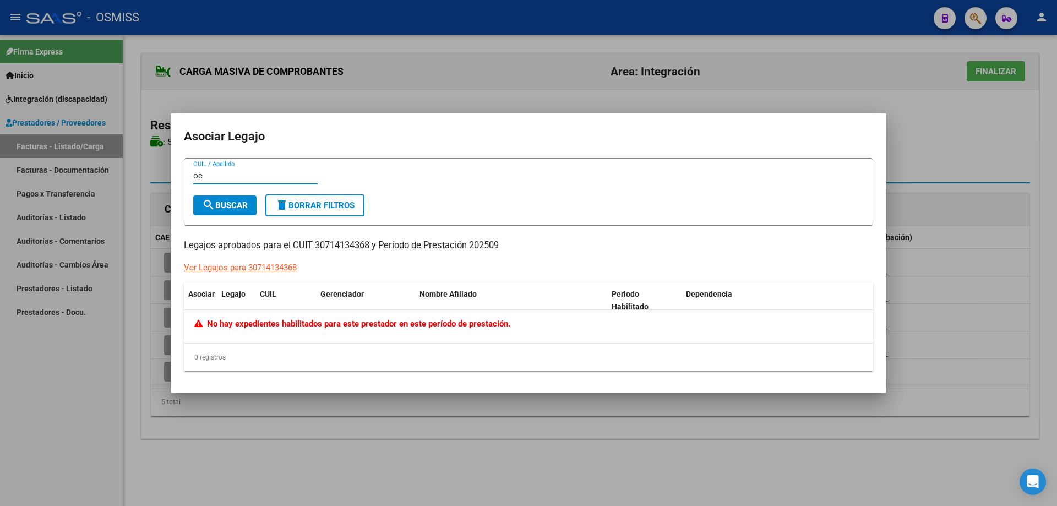
type input "o"
type input "bur"
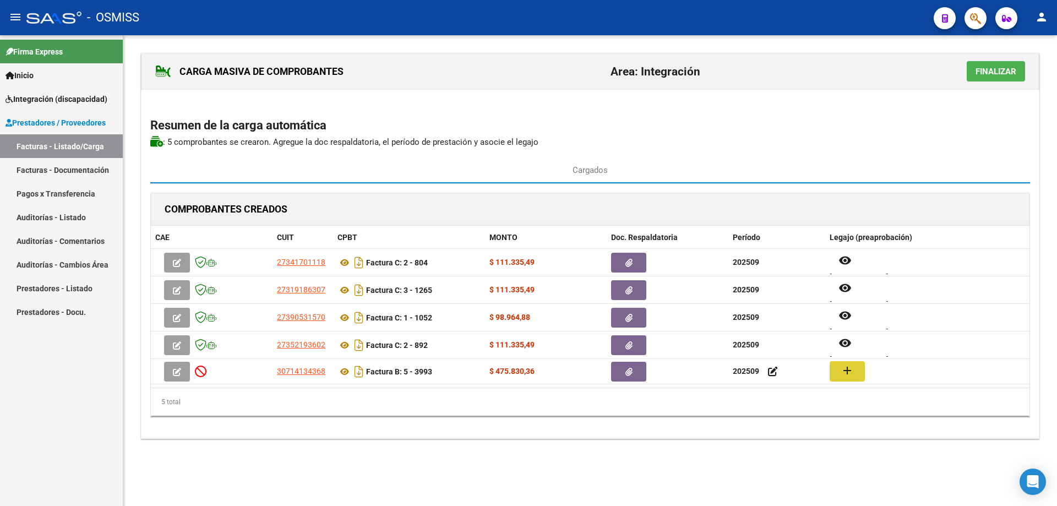
click at [986, 74] on span "Finalizar" at bounding box center [995, 72] width 41 height 10
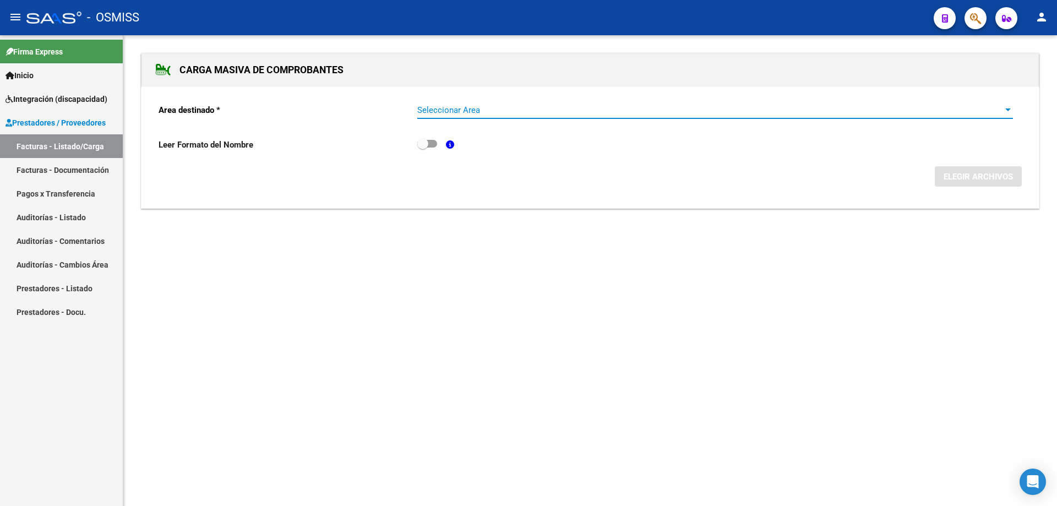
click at [439, 106] on span "Seleccionar Area" at bounding box center [710, 110] width 586 height 10
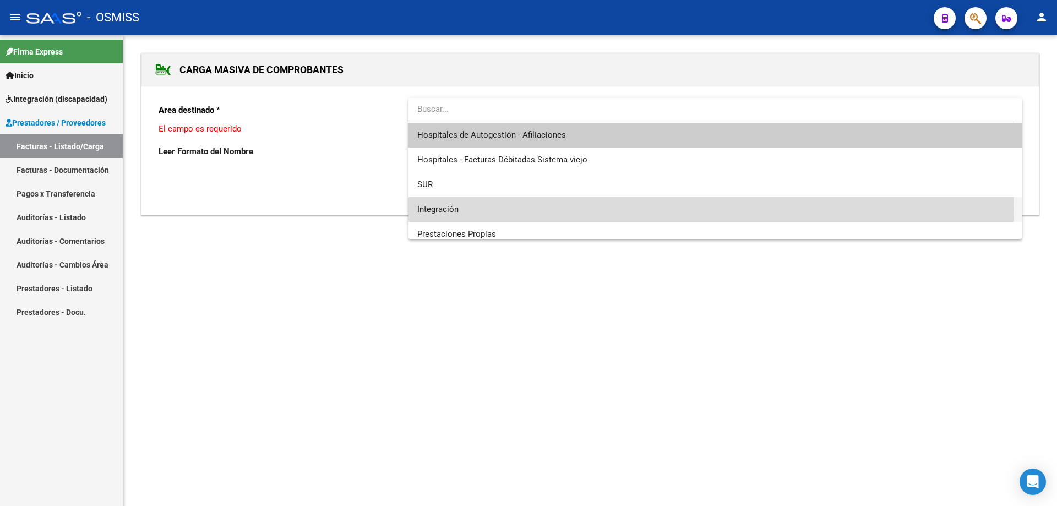
click at [464, 206] on span "Integración" at bounding box center [714, 209] width 595 height 25
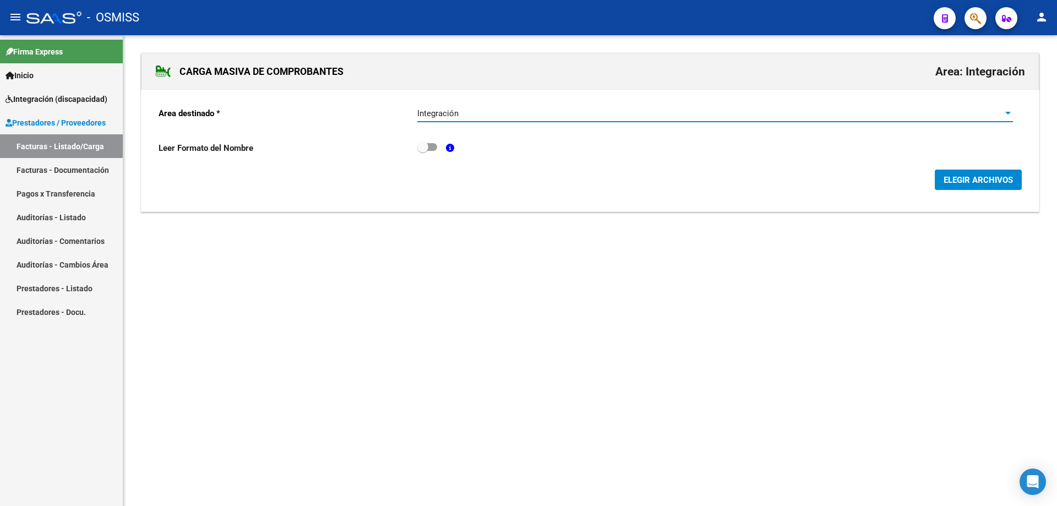
click at [971, 183] on span "ELEGIR ARCHIVOS" at bounding box center [977, 180] width 69 height 10
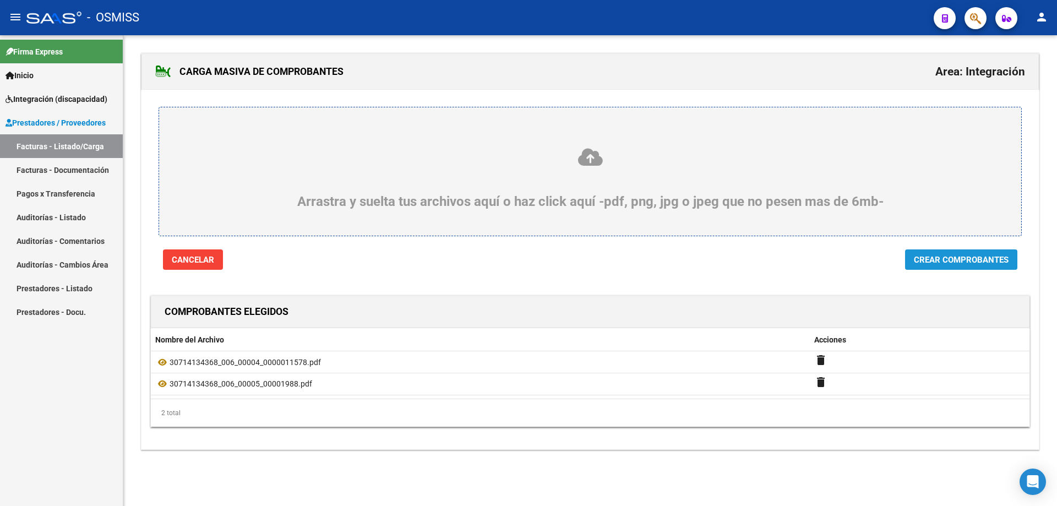
click at [990, 265] on button "Crear Comprobantes" at bounding box center [961, 259] width 112 height 20
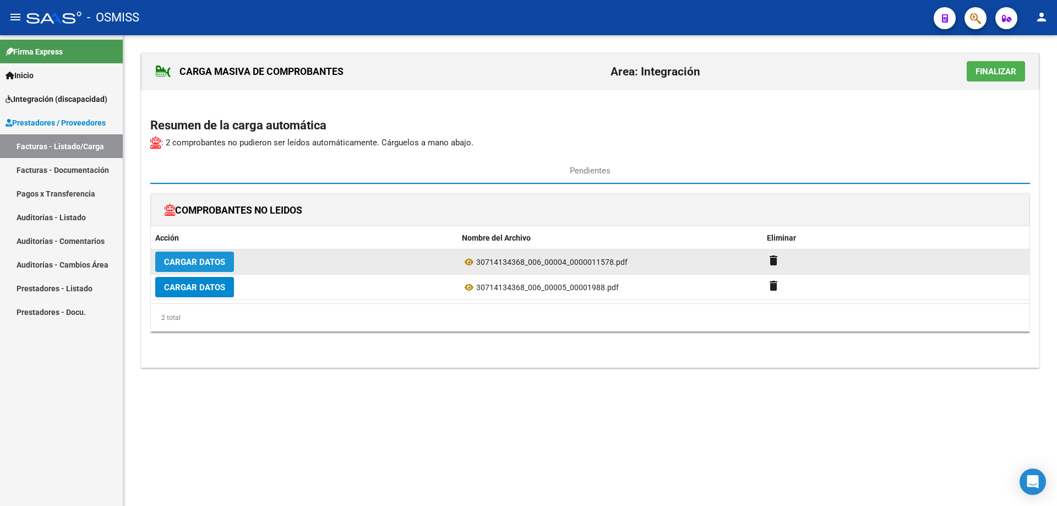
click at [195, 258] on span "Cargar Datos" at bounding box center [194, 262] width 61 height 10
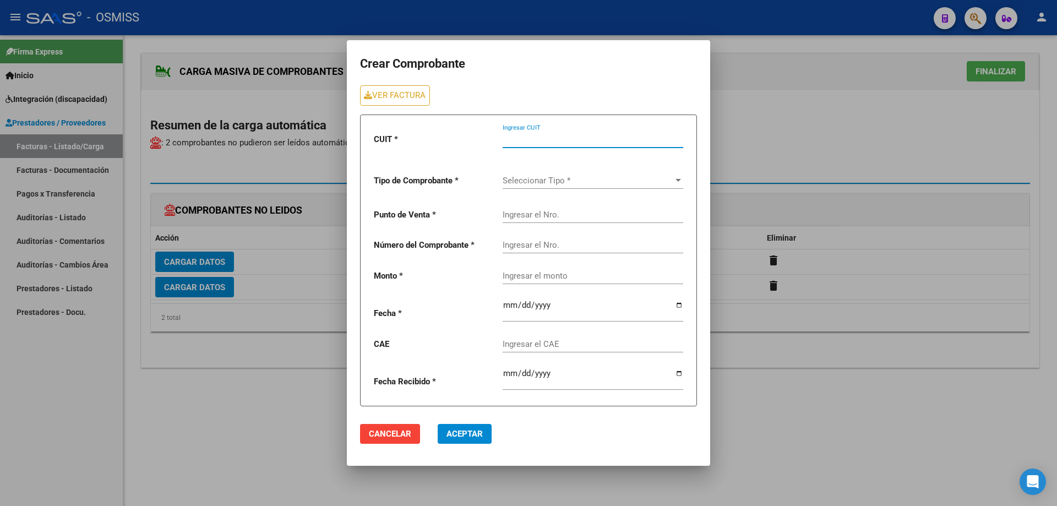
click at [516, 139] on input "Ingresar CUIT" at bounding box center [592, 139] width 181 height 10
type input "30-71413436-8"
click at [393, 95] on link "VER FACTURA" at bounding box center [395, 95] width 70 height 20
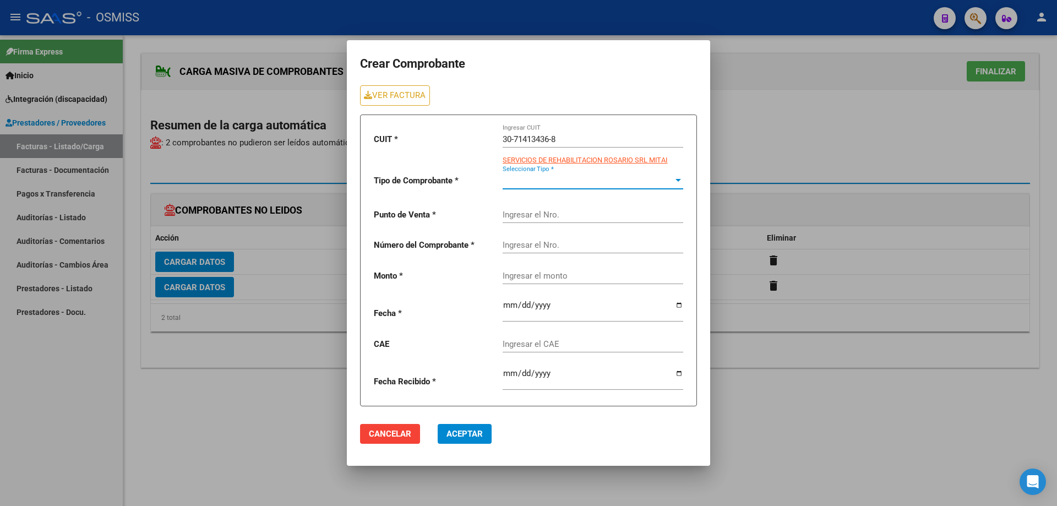
click at [505, 183] on span "Seleccionar Tipo *" at bounding box center [587, 181] width 171 height 10
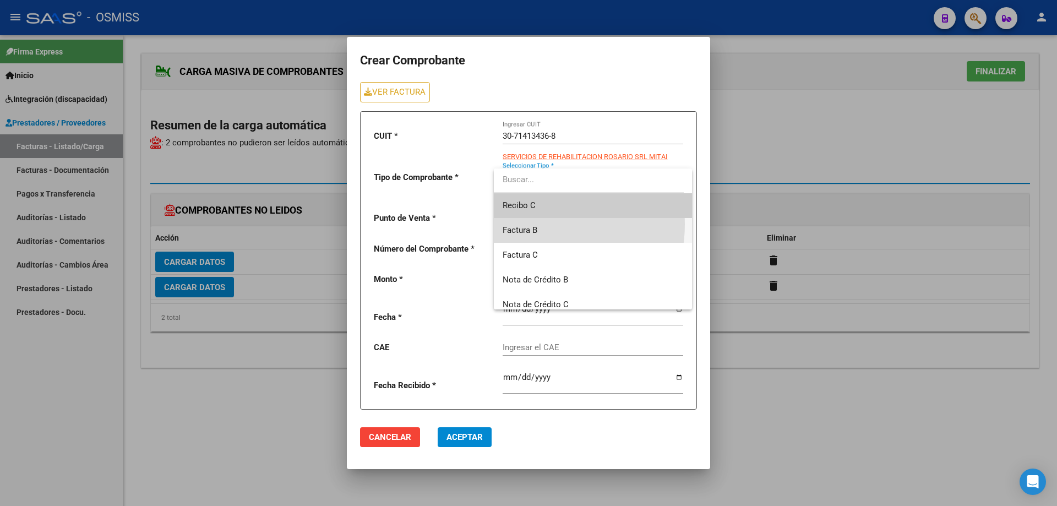
click at [527, 224] on span "Factura B" at bounding box center [592, 230] width 181 height 25
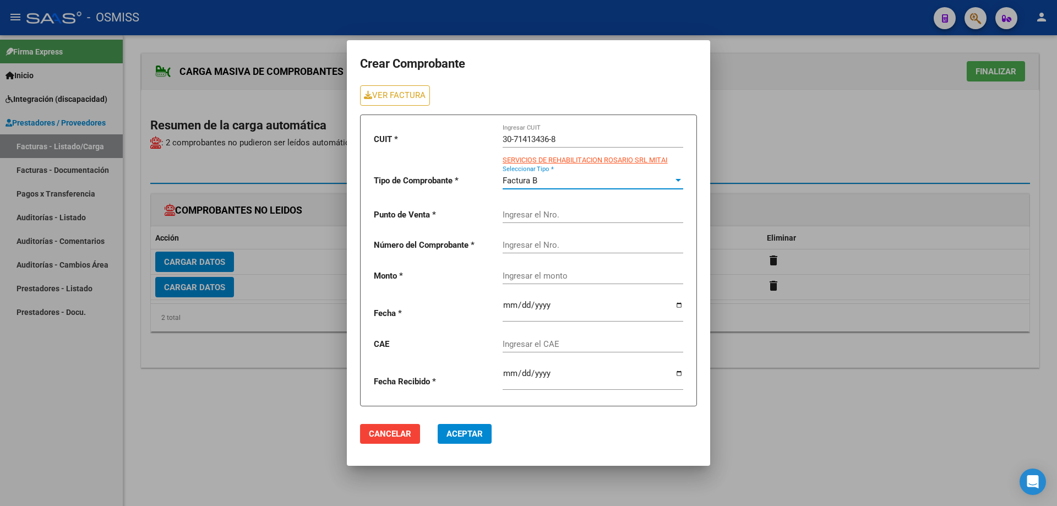
click at [531, 211] on input "Ingresar el Nro." at bounding box center [592, 215] width 181 height 10
type input "4"
click at [509, 242] on input "Ingresar el Nro." at bounding box center [592, 245] width 181 height 10
type input "11578"
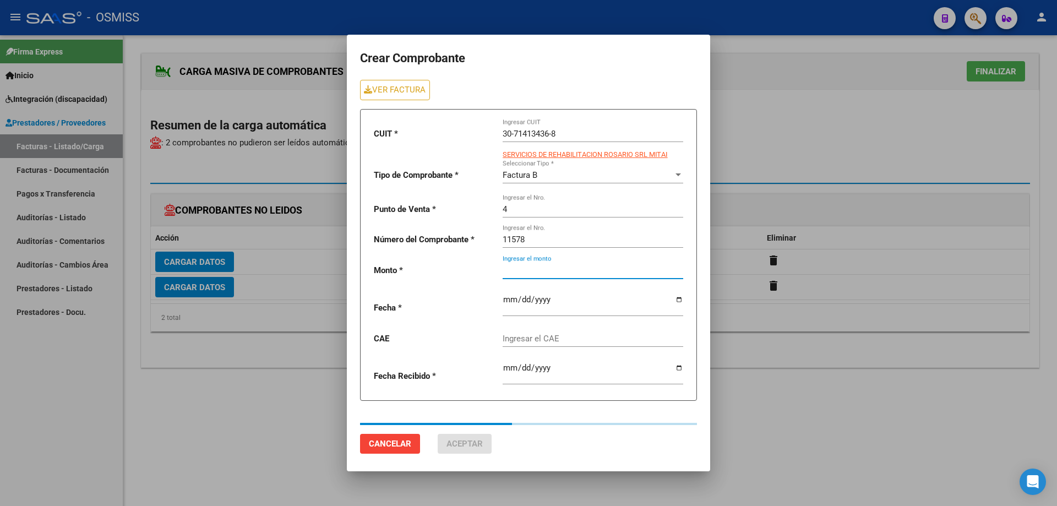
click at [530, 269] on div "Ingresar el monto" at bounding box center [592, 267] width 181 height 24
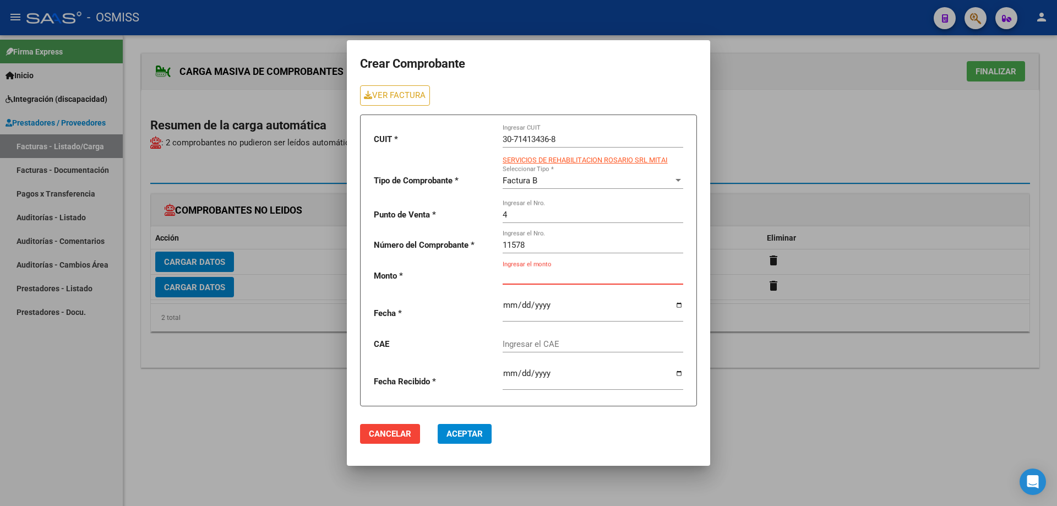
paste input "435376.56"
type input "435376.56"
click at [509, 302] on input "date" at bounding box center [592, 309] width 181 height 18
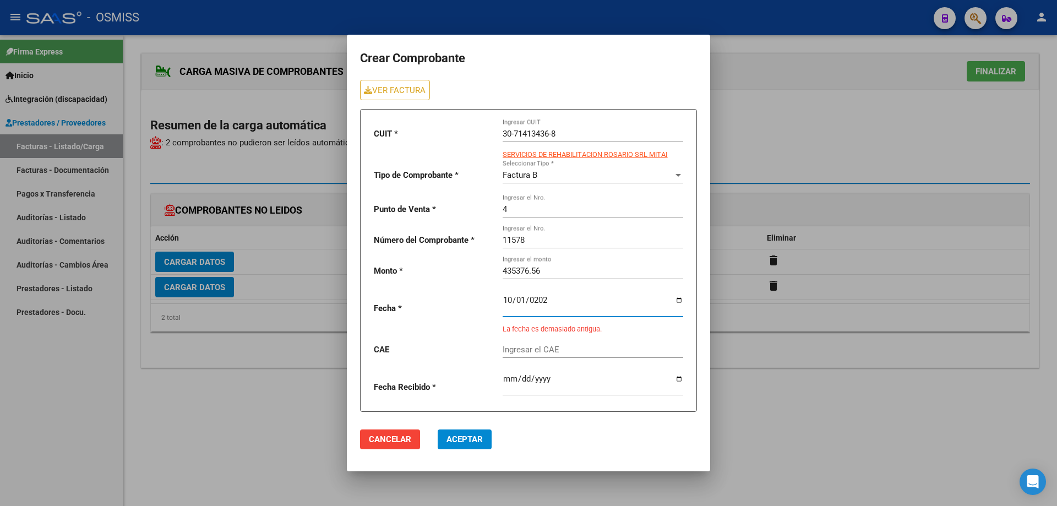
type input "2025-10-01"
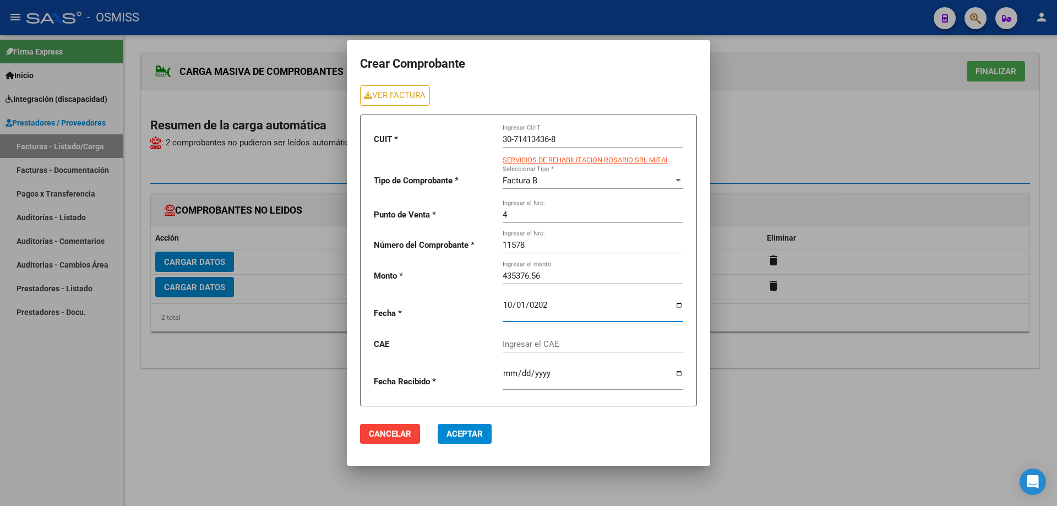
click at [528, 337] on div "Ingresar el CAE" at bounding box center [592, 341] width 181 height 24
paste input "75408363933565"
type input "75408363933565"
click at [468, 430] on span "Aceptar" at bounding box center [464, 434] width 36 height 10
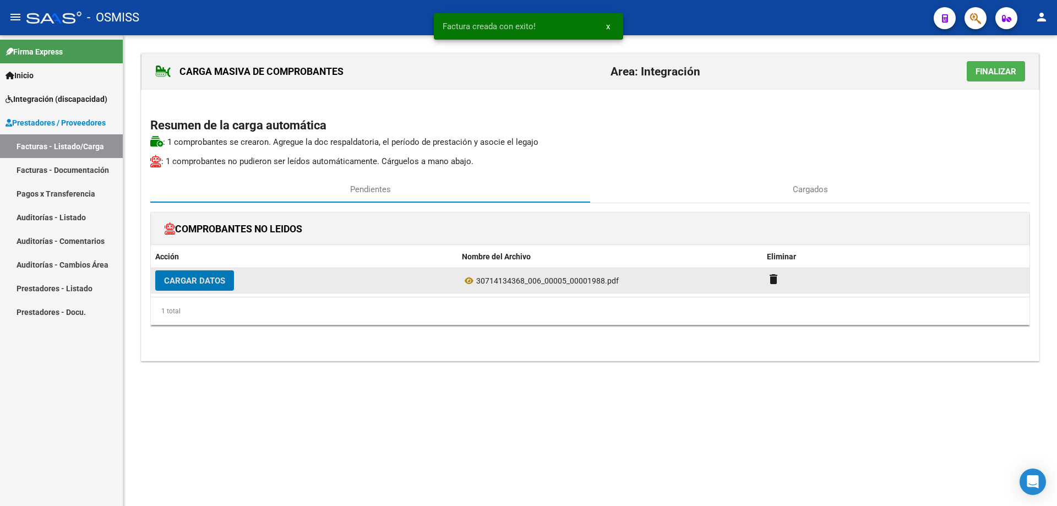
click at [225, 275] on button "Cargar Datos" at bounding box center [194, 280] width 79 height 20
click at [185, 283] on span "Cargar Datos" at bounding box center [194, 281] width 61 height 10
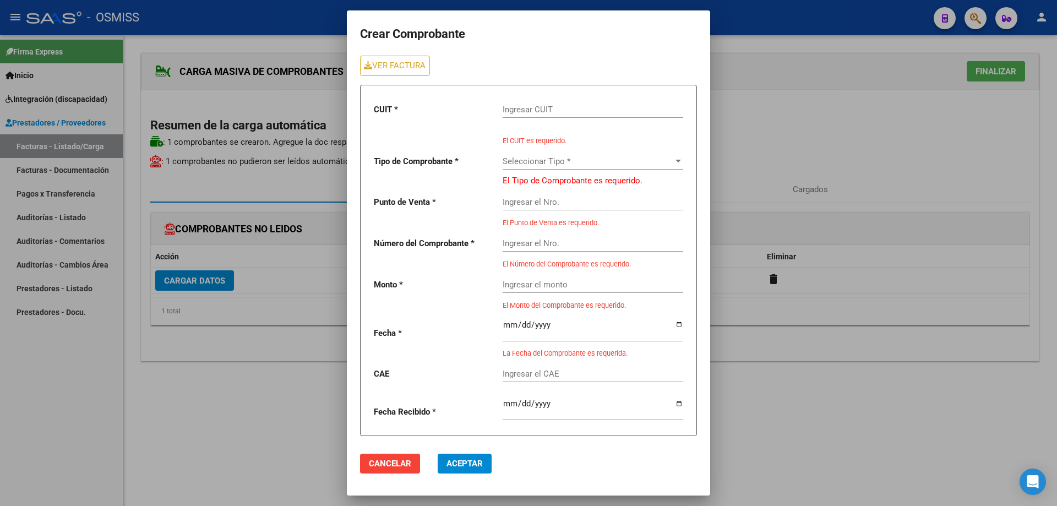
click at [523, 111] on input "Ingresar CUIT" at bounding box center [592, 110] width 181 height 10
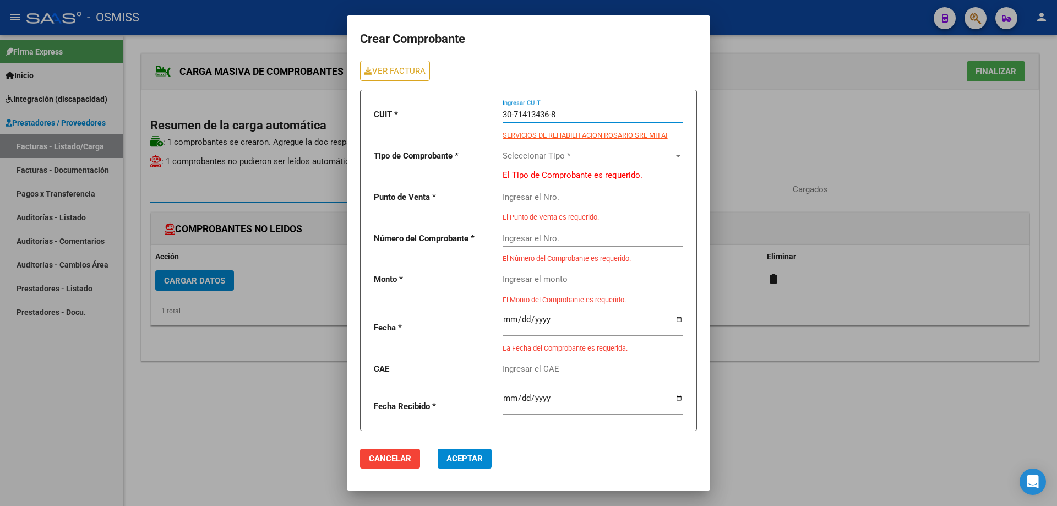
type input "30-71413436-8"
click at [529, 158] on span "Seleccionar Tipo *" at bounding box center [587, 156] width 171 height 10
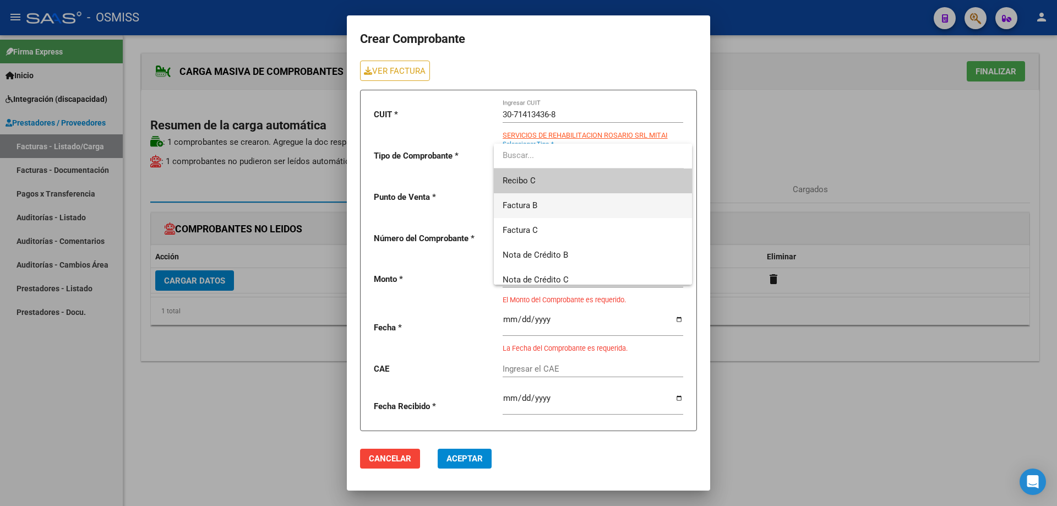
click at [537, 198] on span "Factura B" at bounding box center [592, 205] width 181 height 25
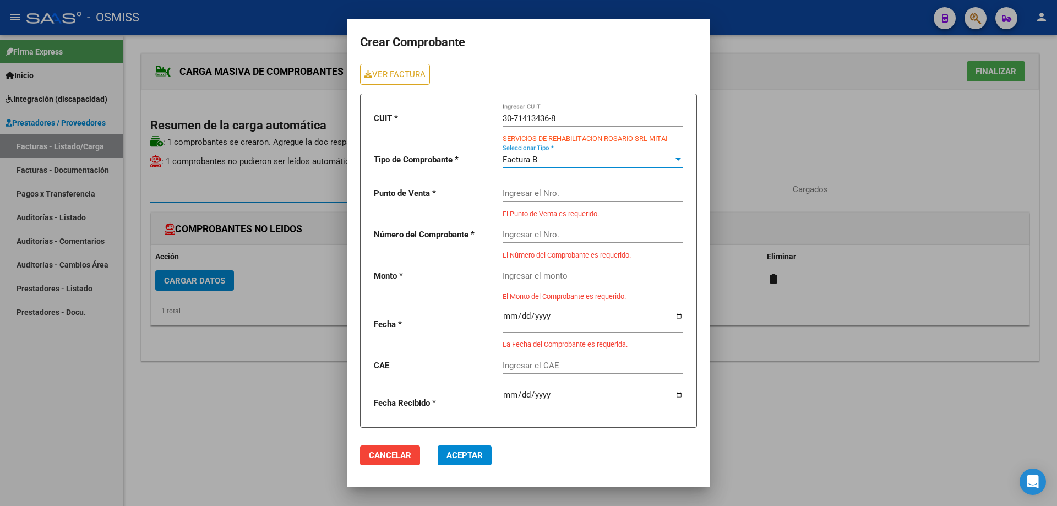
click at [536, 190] on input "Ingresar el Nro." at bounding box center [592, 193] width 181 height 10
click at [408, 70] on link "VER FACTURA" at bounding box center [395, 74] width 70 height 20
click at [530, 193] on input "Ingresar el Nro." at bounding box center [592, 193] width 181 height 10
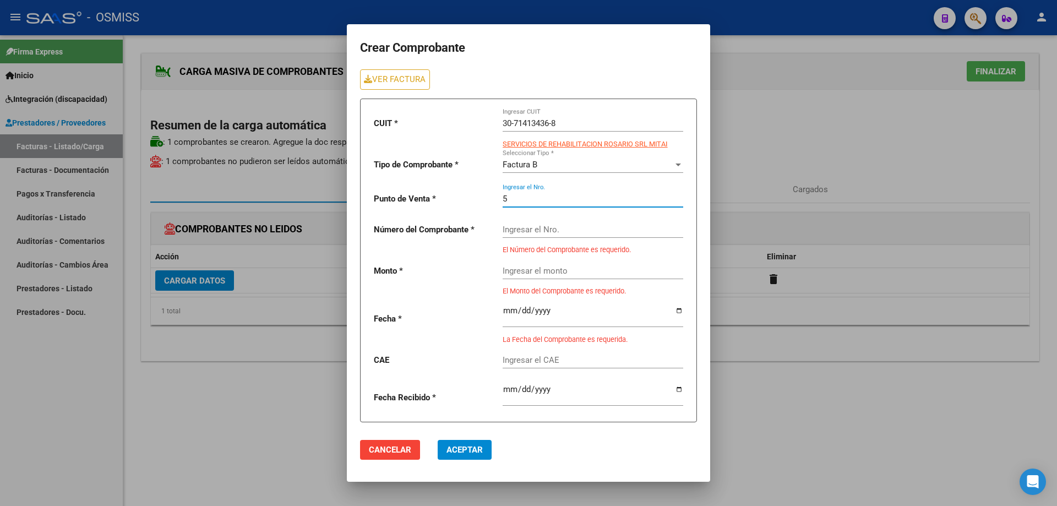
type input "5"
click at [528, 231] on input "Ingresar el Nro." at bounding box center [592, 230] width 181 height 10
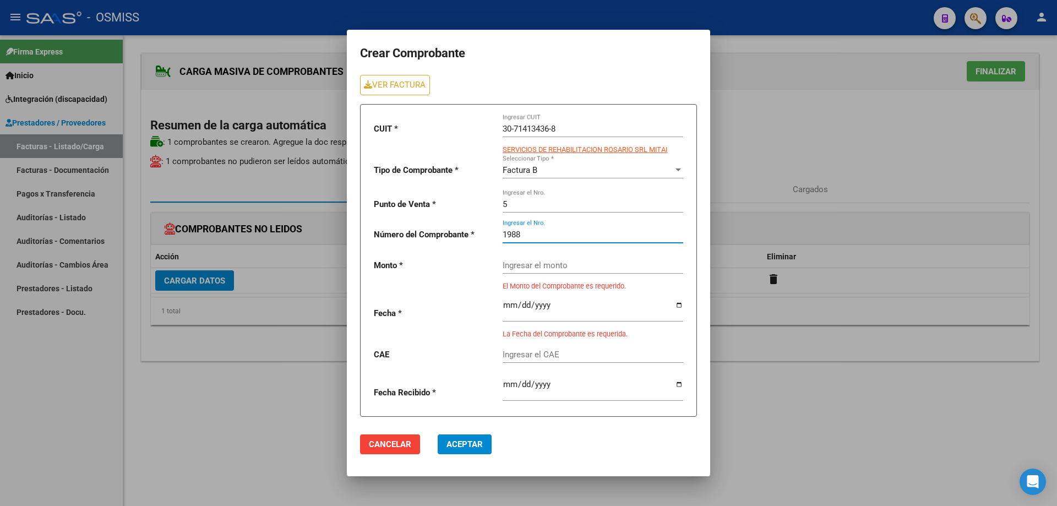
type input "1988"
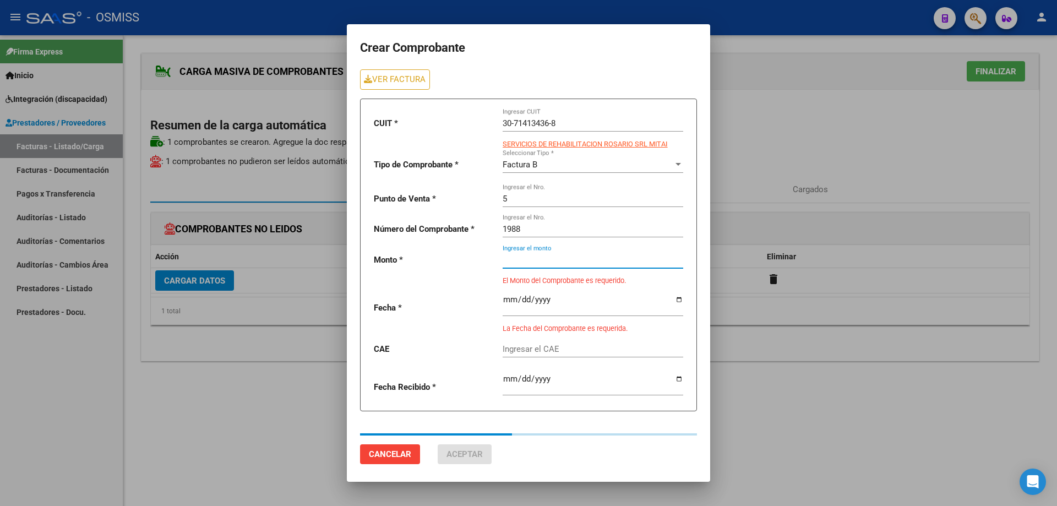
click at [579, 263] on input "Ingresar el monto" at bounding box center [592, 260] width 181 height 10
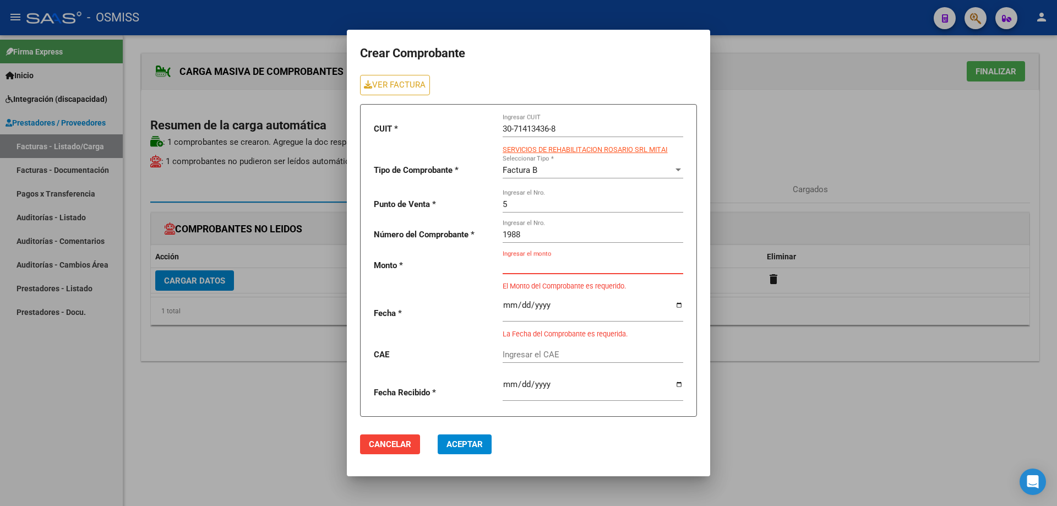
paste input "475830.36"
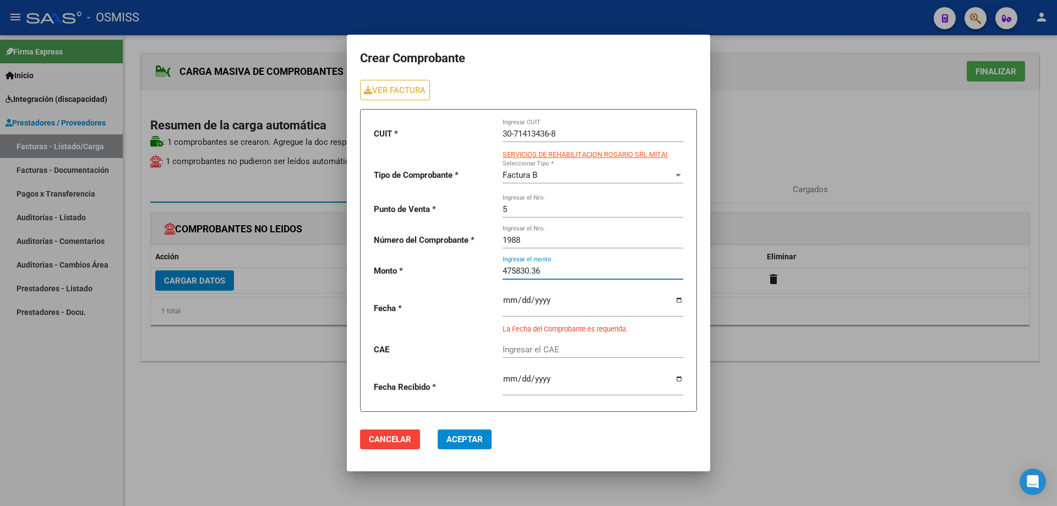
type input "475830.36"
click at [506, 303] on input "date" at bounding box center [592, 305] width 181 height 18
type input "2025-10-01"
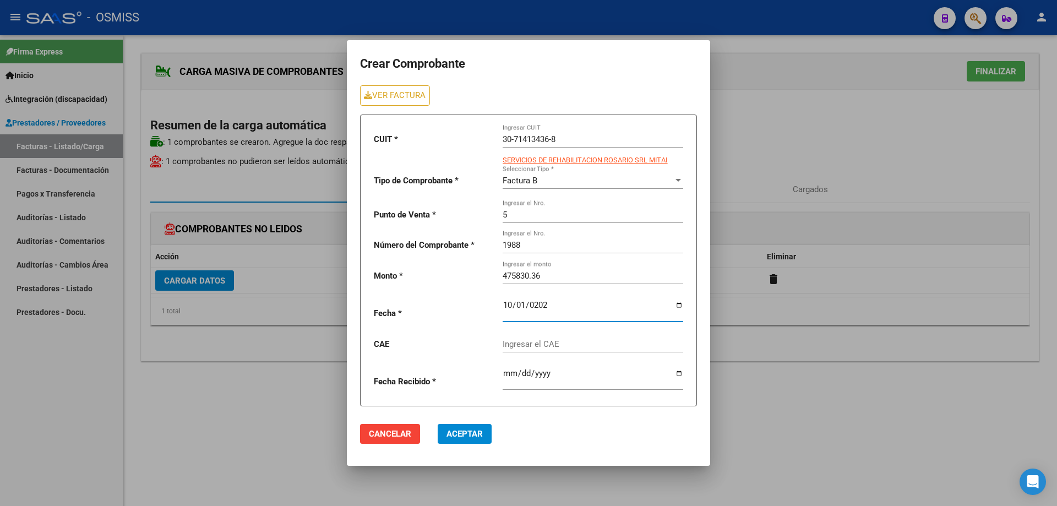
click at [530, 344] on input "Ingresar el CAE" at bounding box center [592, 344] width 181 height 10
paste input "75408140397750"
type input "75408140397750"
click at [471, 434] on span "Aceptar" at bounding box center [464, 434] width 36 height 10
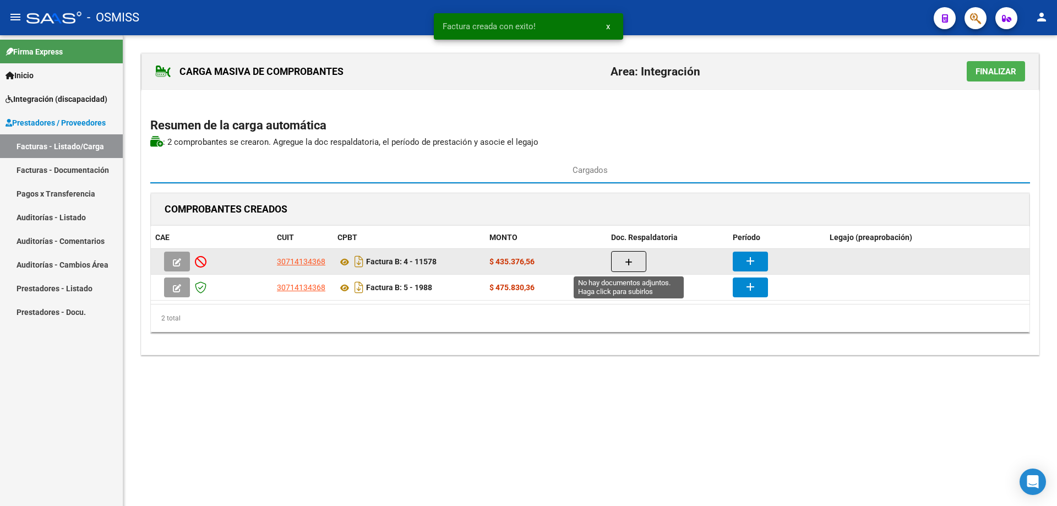
click at [632, 260] on button "button" at bounding box center [628, 261] width 35 height 21
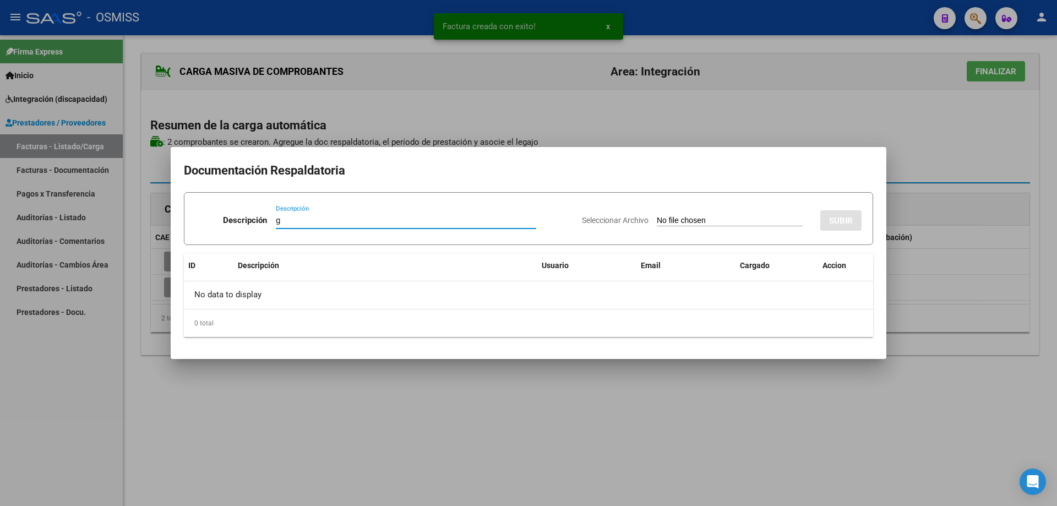
type input "g"
click at [660, 216] on input "Seleccionar Archivo" at bounding box center [730, 221] width 146 height 10
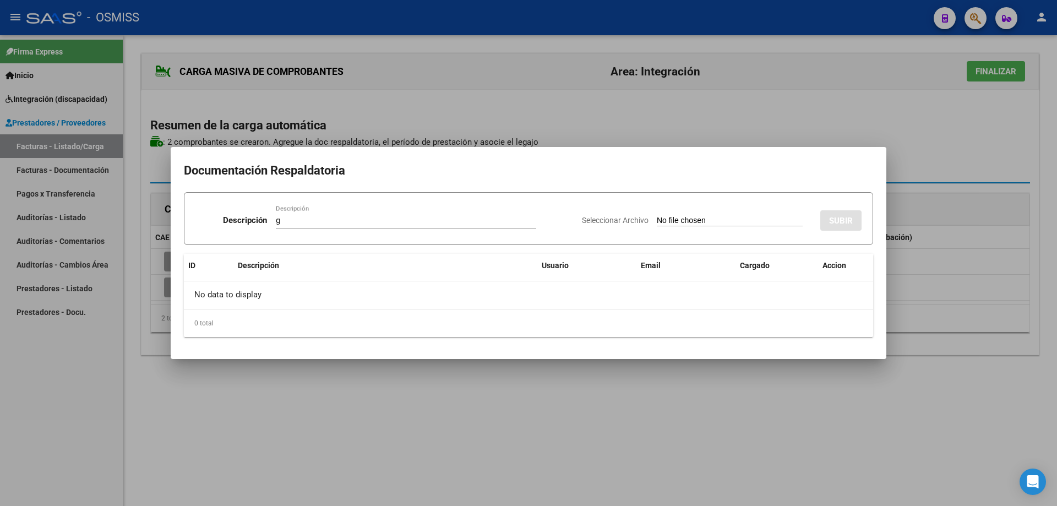
type input "C:\fakepath\Gonzalez M Ciro- Sept.pdf"
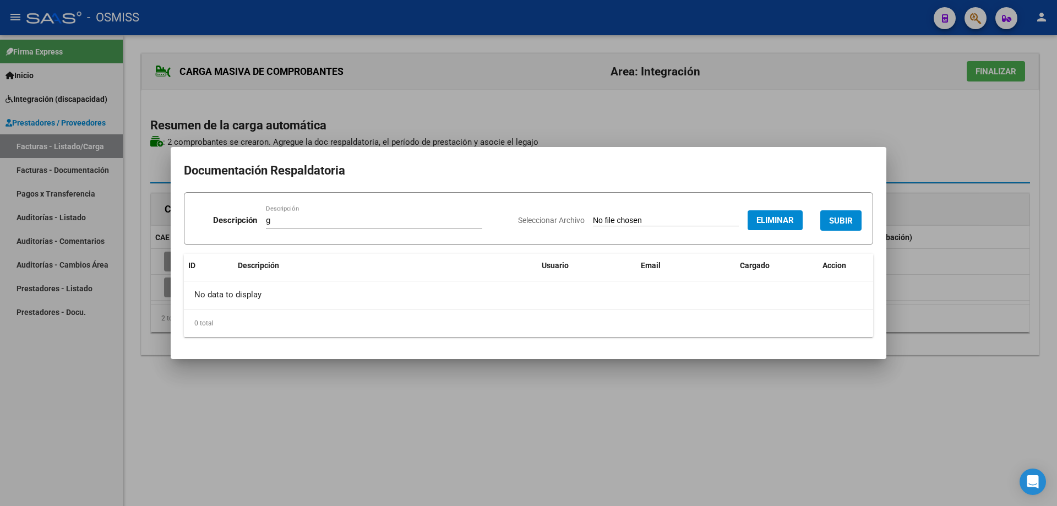
click at [840, 216] on span "SUBIR" at bounding box center [841, 220] width 24 height 10
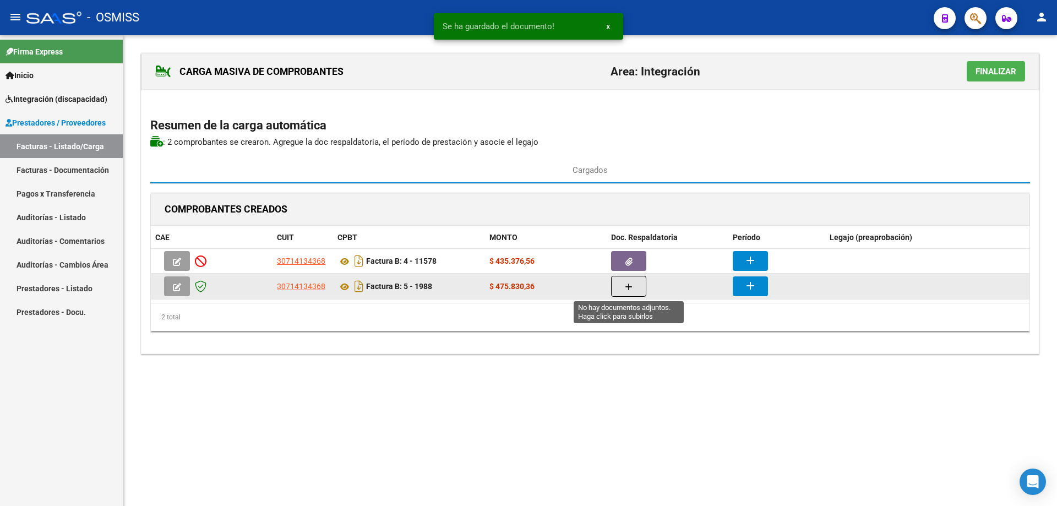
click at [618, 289] on button "button" at bounding box center [628, 286] width 35 height 21
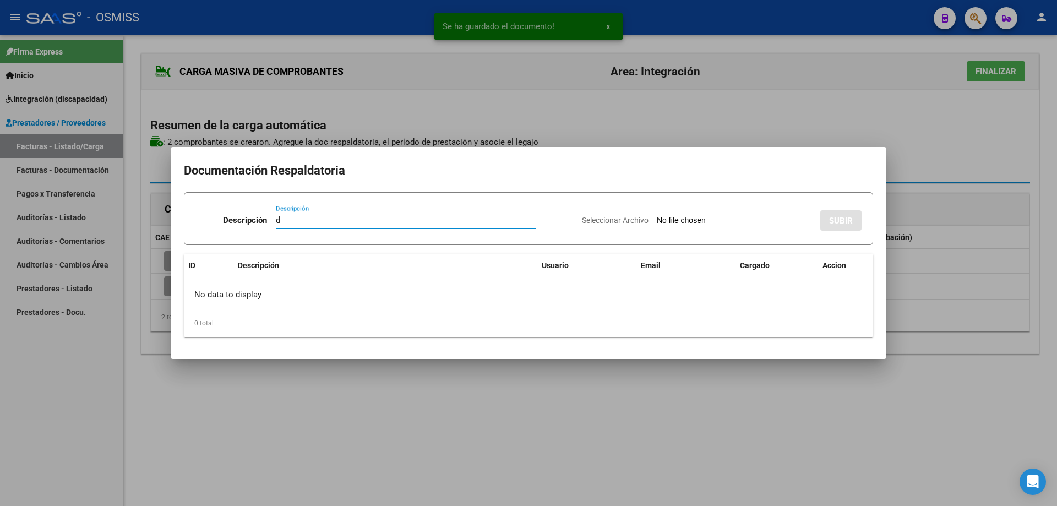
type input "d"
click at [657, 220] on input "Seleccionar Archivo" at bounding box center [730, 221] width 146 height 10
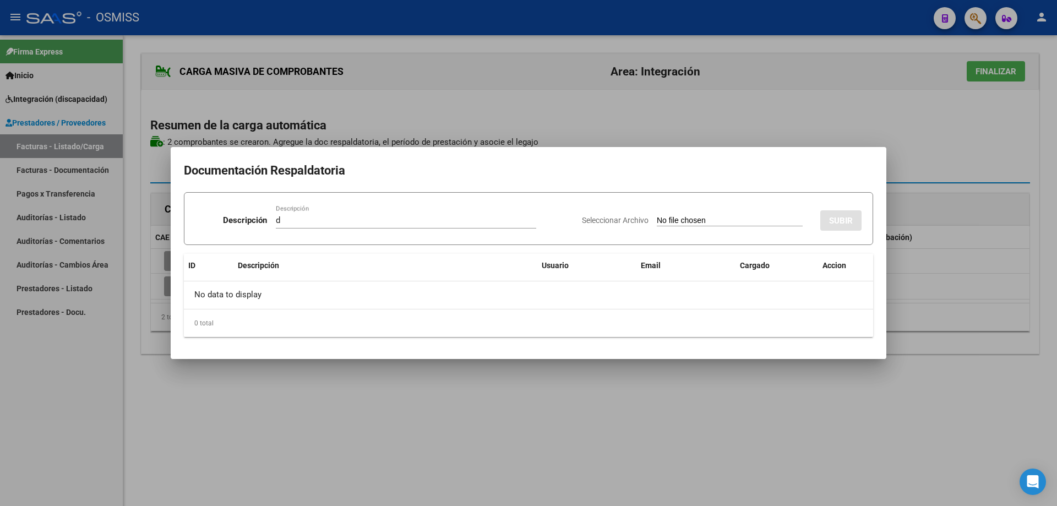
type input "C:\fakepath\GONZALEZ CIRO.pdf"
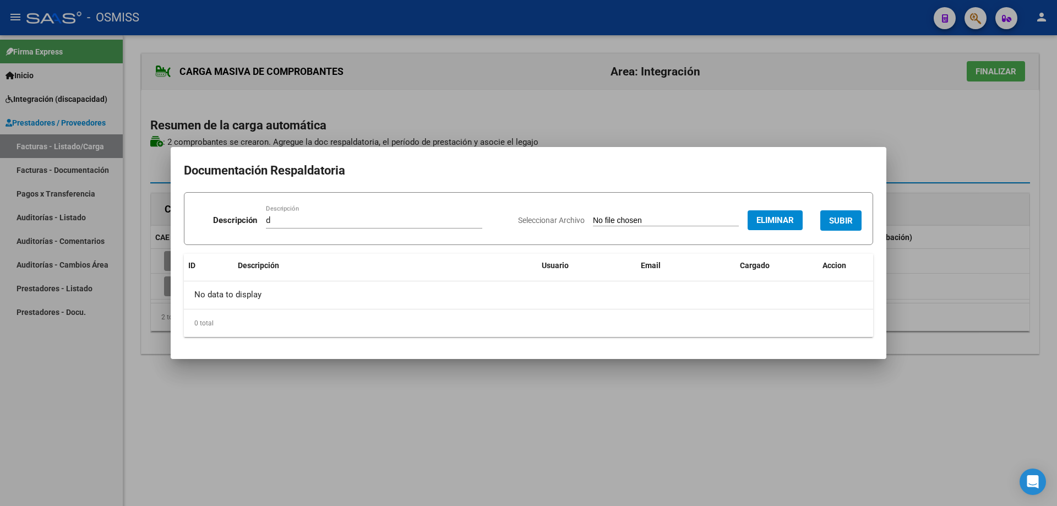
click at [838, 214] on button "SUBIR" at bounding box center [840, 220] width 41 height 20
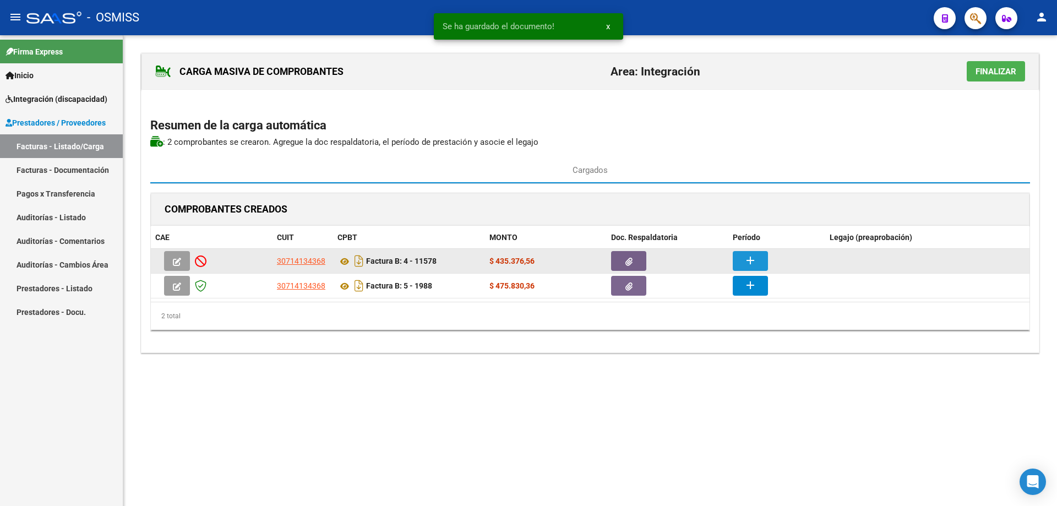
click at [756, 256] on mat-icon "add" at bounding box center [749, 260] width 13 height 13
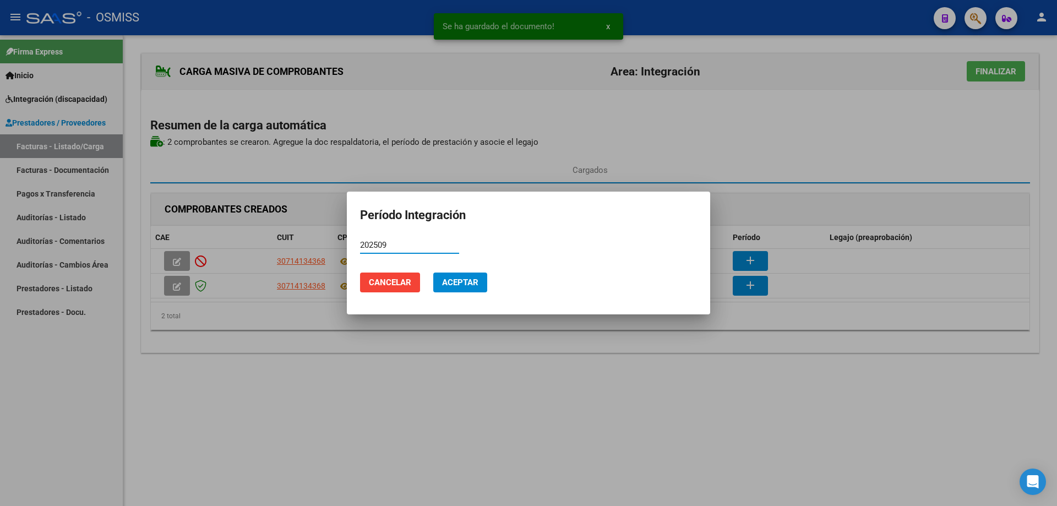
drag, startPoint x: 406, startPoint y: 244, endPoint x: 348, endPoint y: 242, distance: 57.3
click at [348, 242] on mat-dialog-content "202509 Período (AAAAMM)" at bounding box center [528, 250] width 363 height 27
click at [472, 281] on span "Aceptar" at bounding box center [460, 282] width 36 height 10
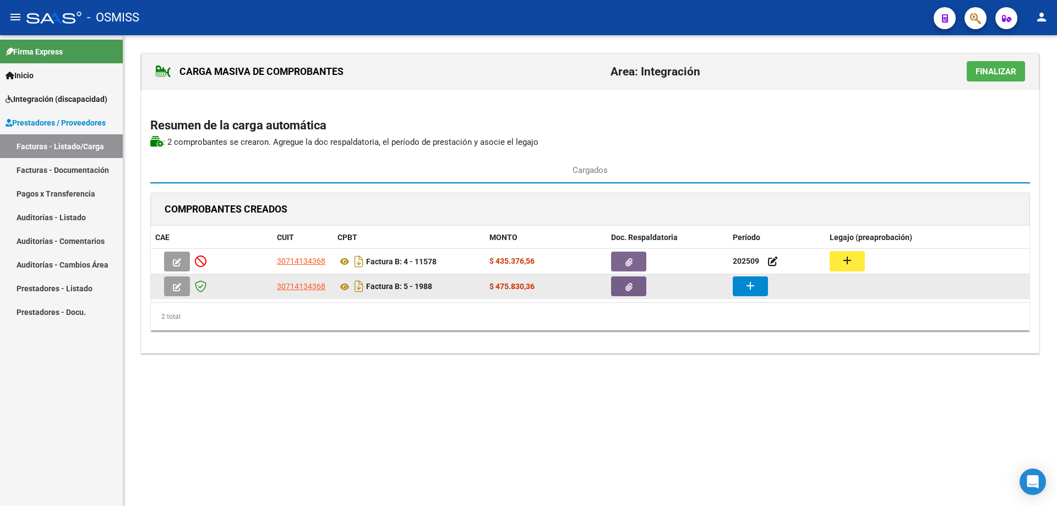
click at [746, 286] on mat-icon "add" at bounding box center [749, 285] width 13 height 13
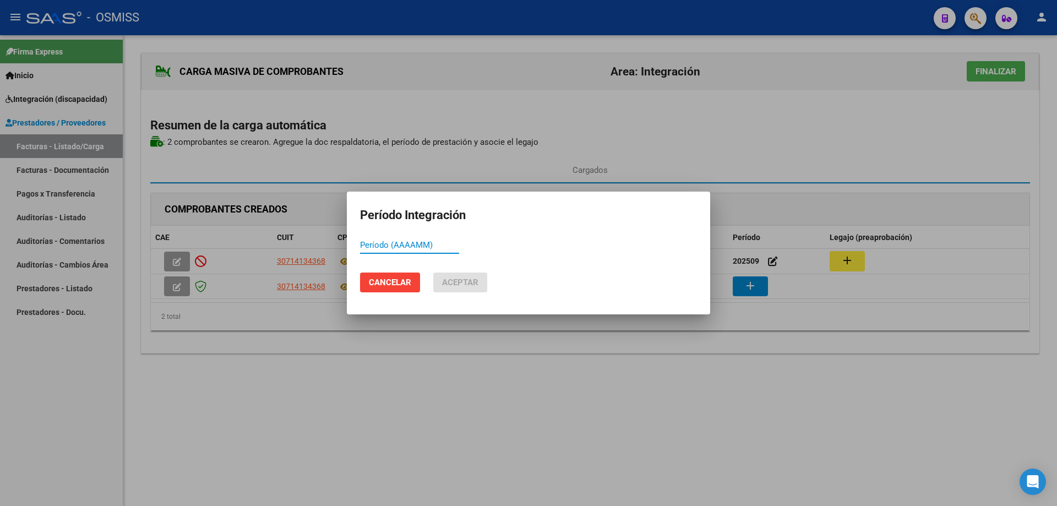
paste input "202509"
click at [451, 275] on button "Aceptar" at bounding box center [460, 282] width 54 height 20
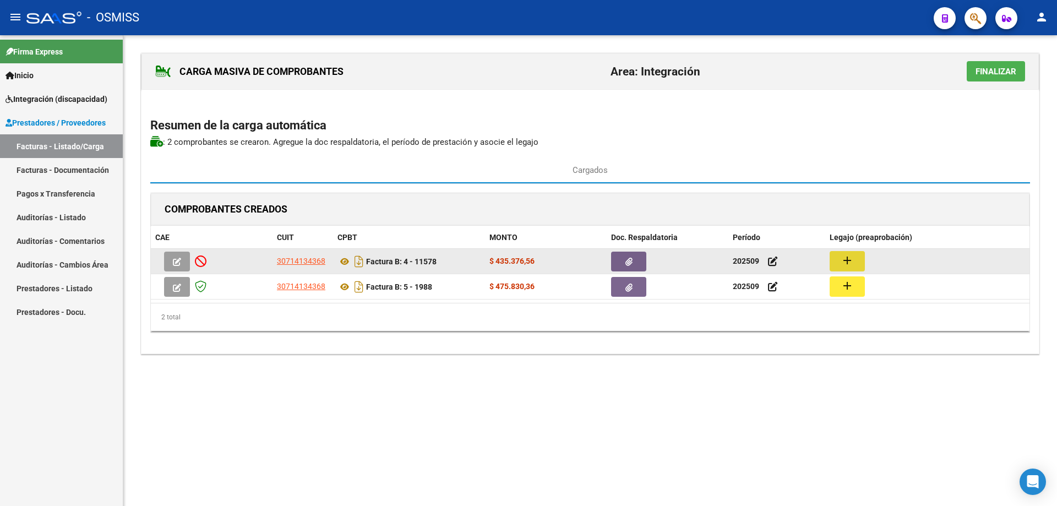
click at [854, 260] on button "add" at bounding box center [846, 261] width 35 height 20
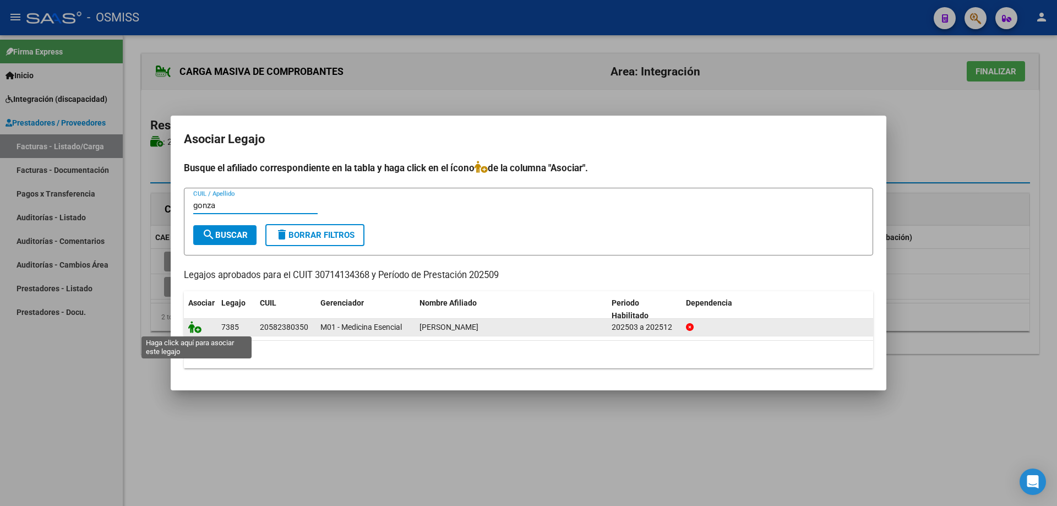
click at [194, 327] on icon at bounding box center [194, 327] width 13 height 12
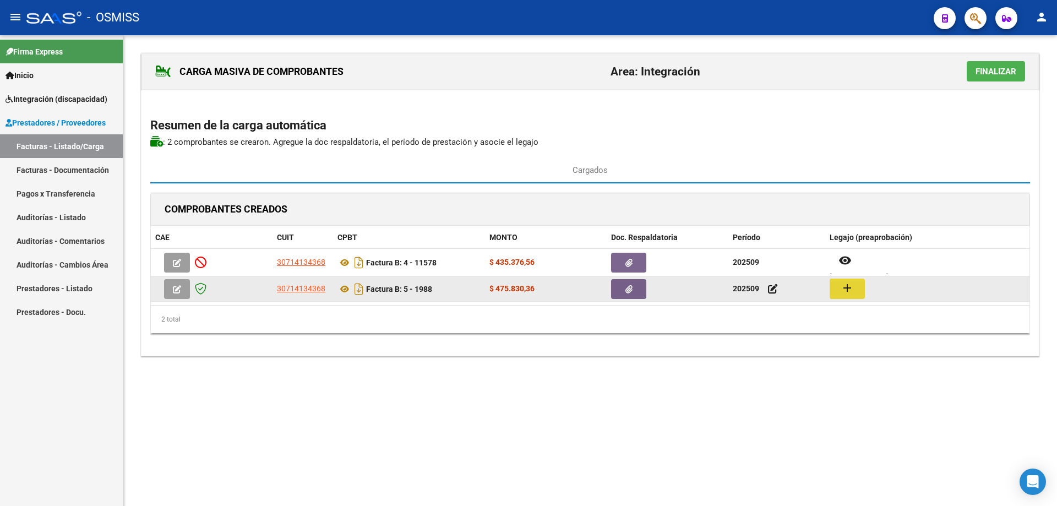
click at [845, 286] on mat-icon "add" at bounding box center [846, 287] width 13 height 13
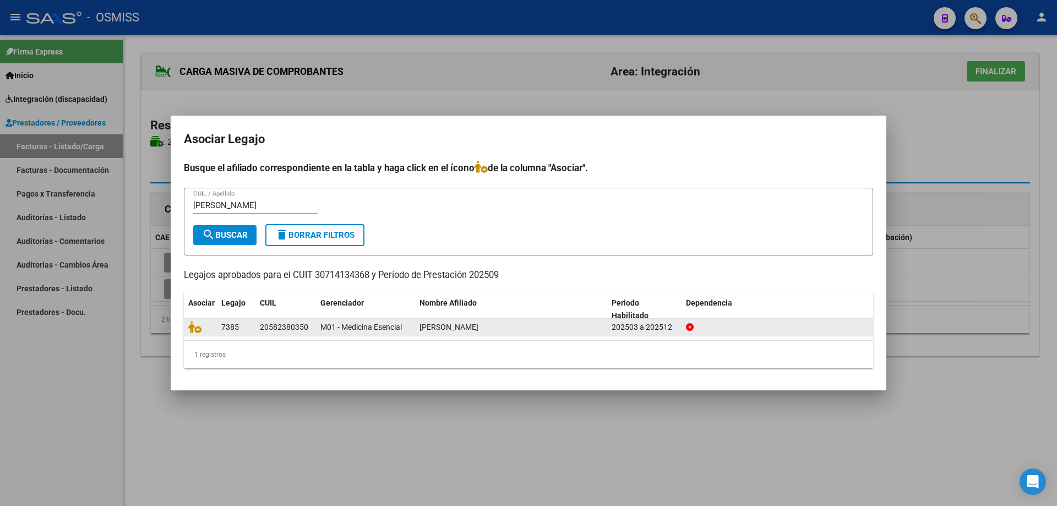
click at [184, 327] on datatable-body-cell at bounding box center [200, 327] width 33 height 17
click at [189, 330] on icon at bounding box center [194, 327] width 13 height 12
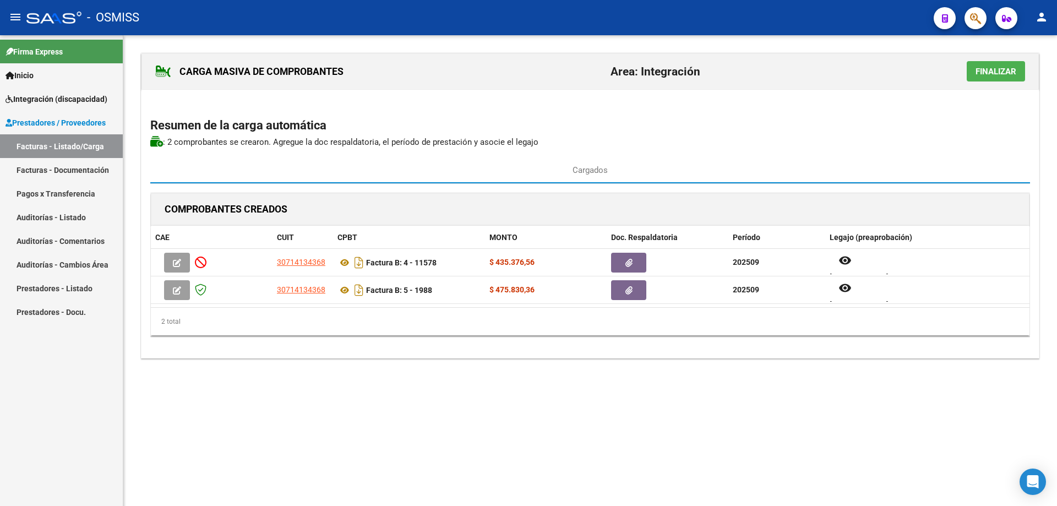
click at [1009, 69] on span "Finalizar" at bounding box center [995, 72] width 41 height 10
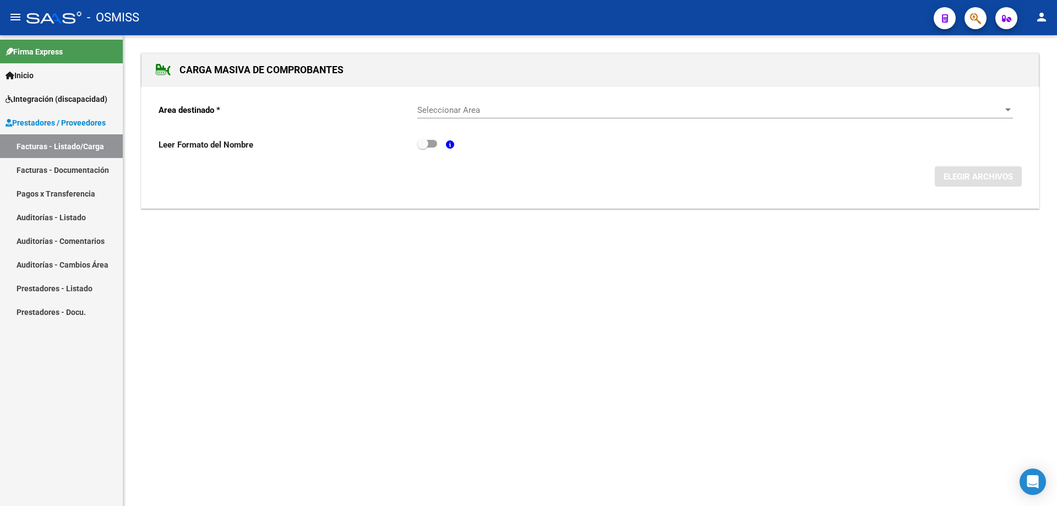
click at [545, 113] on span "Seleccionar Area" at bounding box center [710, 110] width 586 height 10
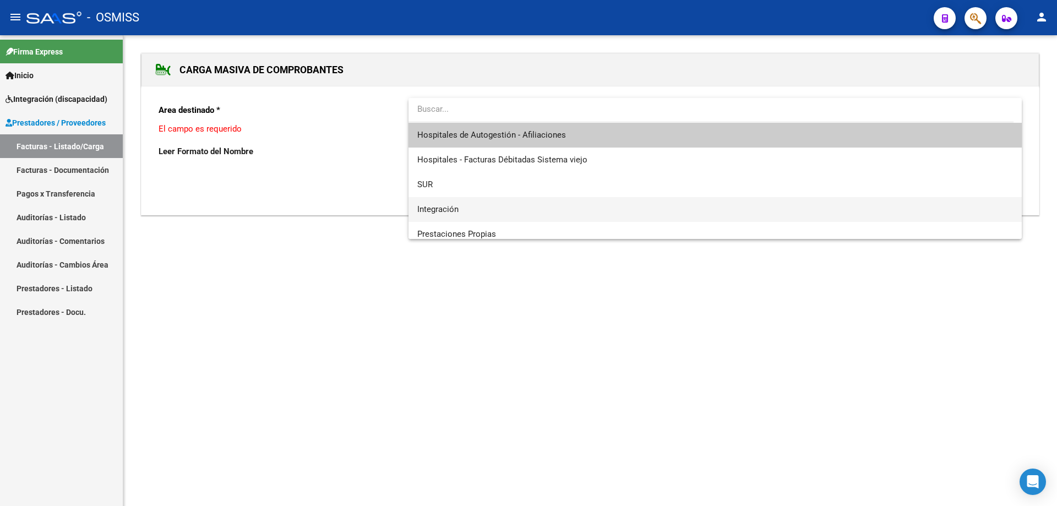
click at [524, 201] on span "Integración" at bounding box center [714, 209] width 595 height 25
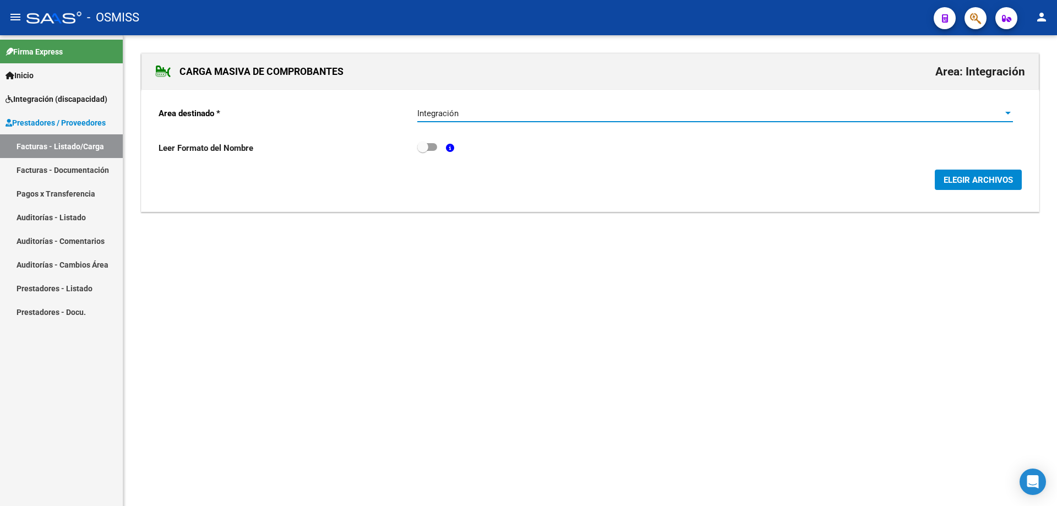
click at [952, 185] on button "ELEGIR ARCHIVOS" at bounding box center [977, 180] width 87 height 20
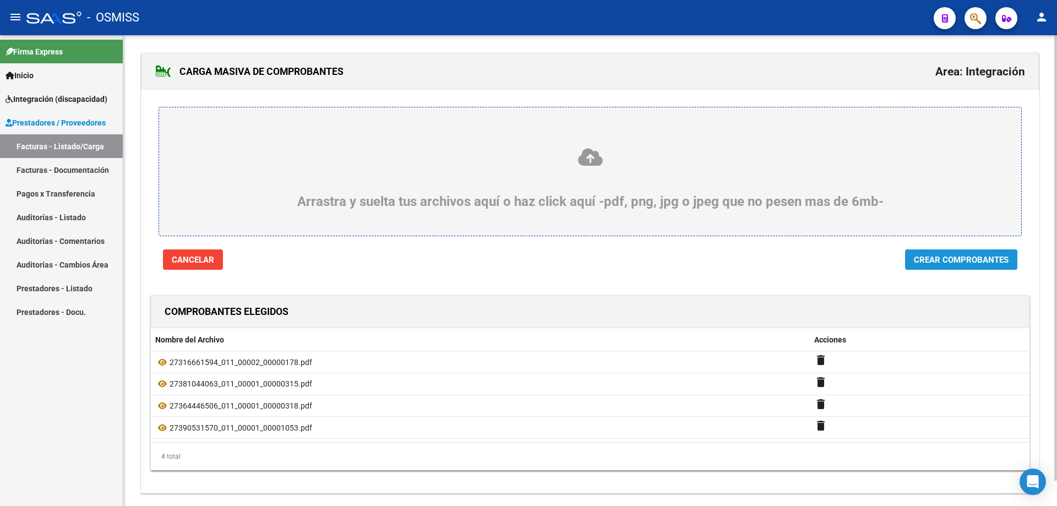
click at [927, 263] on span "Crear Comprobantes" at bounding box center [961, 260] width 95 height 10
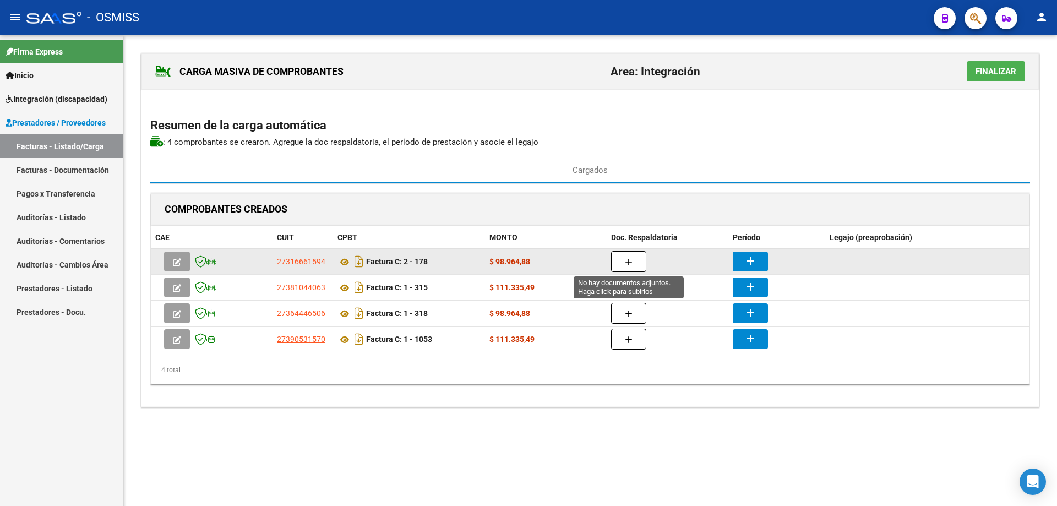
click at [626, 262] on icon "button" at bounding box center [629, 262] width 8 height 8
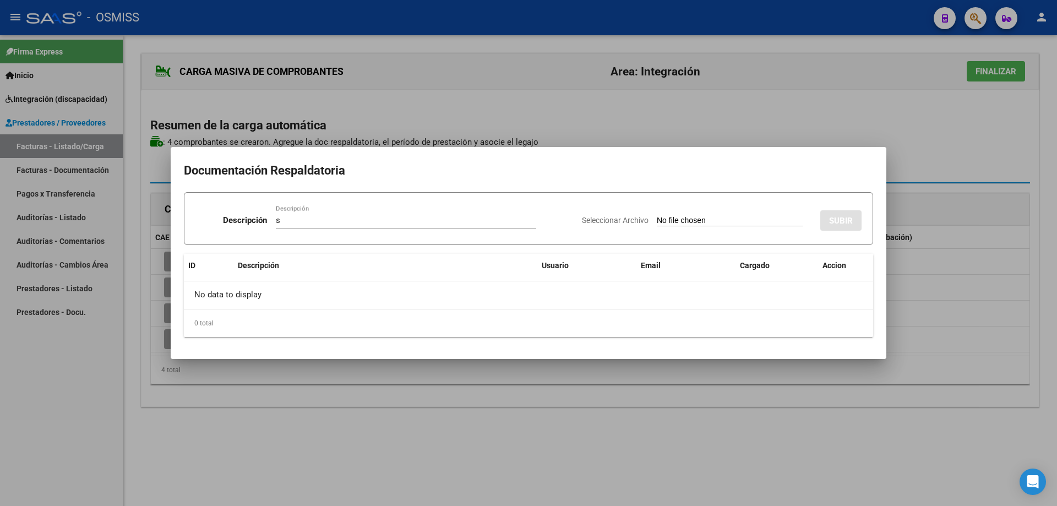
click at [664, 222] on input "Seleccionar Archivo" at bounding box center [730, 221] width 146 height 10
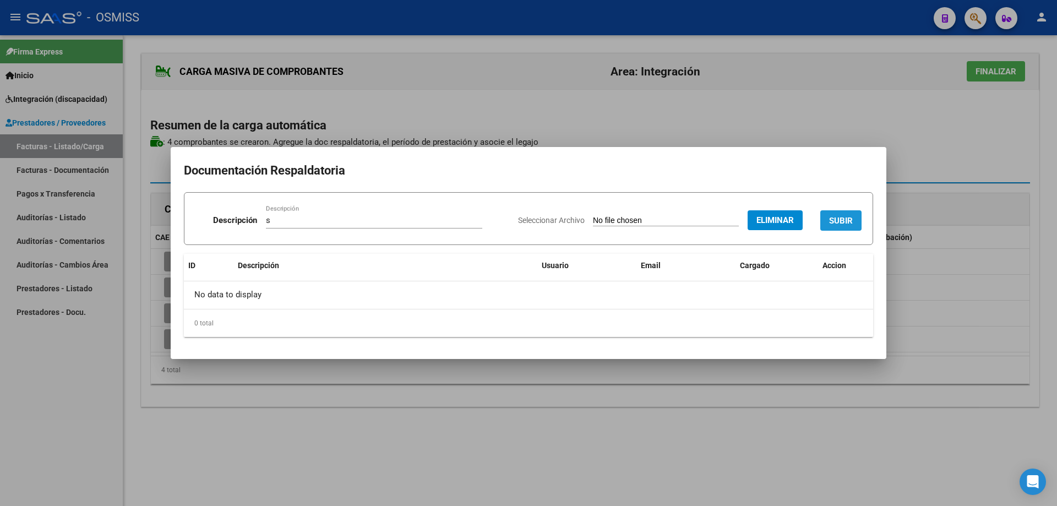
click at [838, 219] on span "SUBIR" at bounding box center [841, 221] width 24 height 10
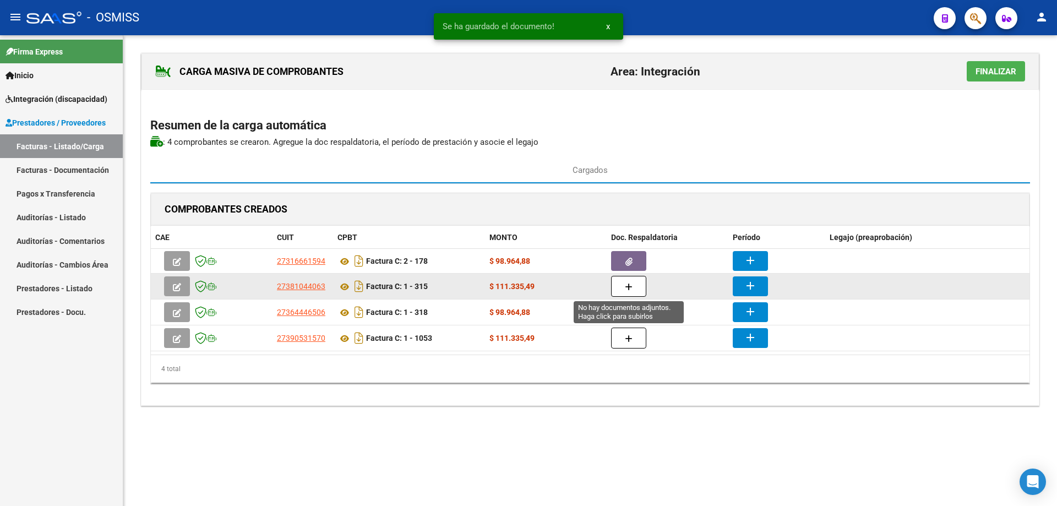
click at [641, 288] on button "button" at bounding box center [628, 286] width 35 height 21
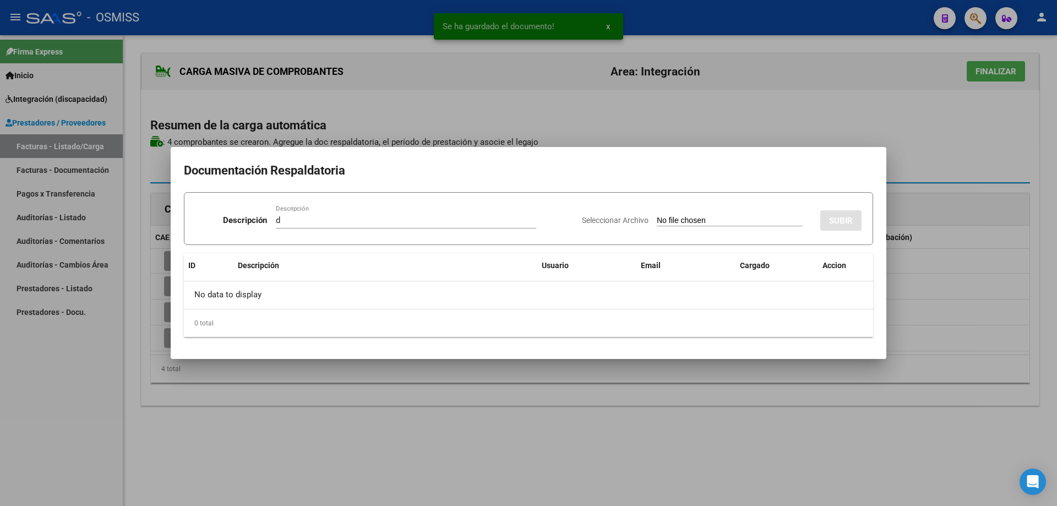
click at [668, 216] on input "Seleccionar Archivo" at bounding box center [730, 221] width 146 height 10
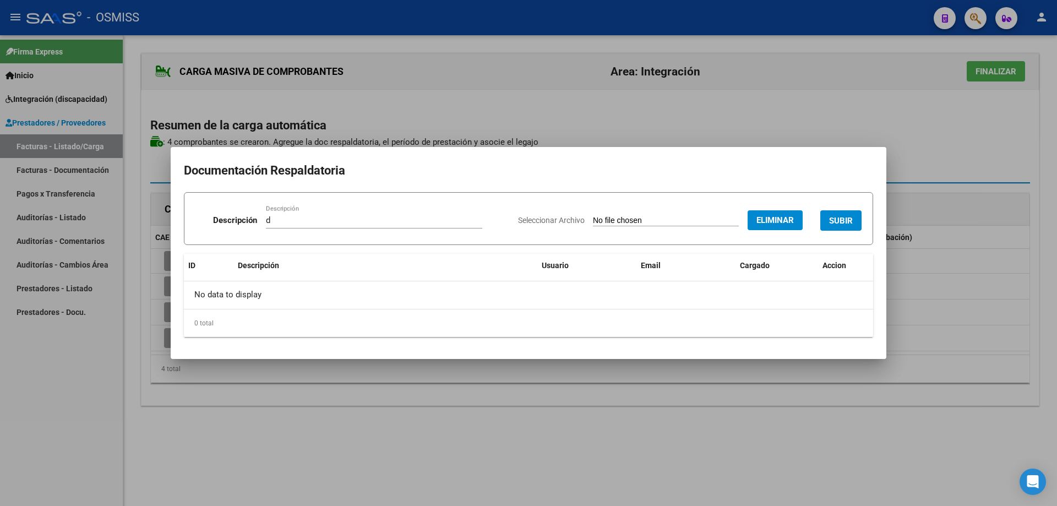
click at [844, 217] on span "SUBIR" at bounding box center [841, 221] width 24 height 10
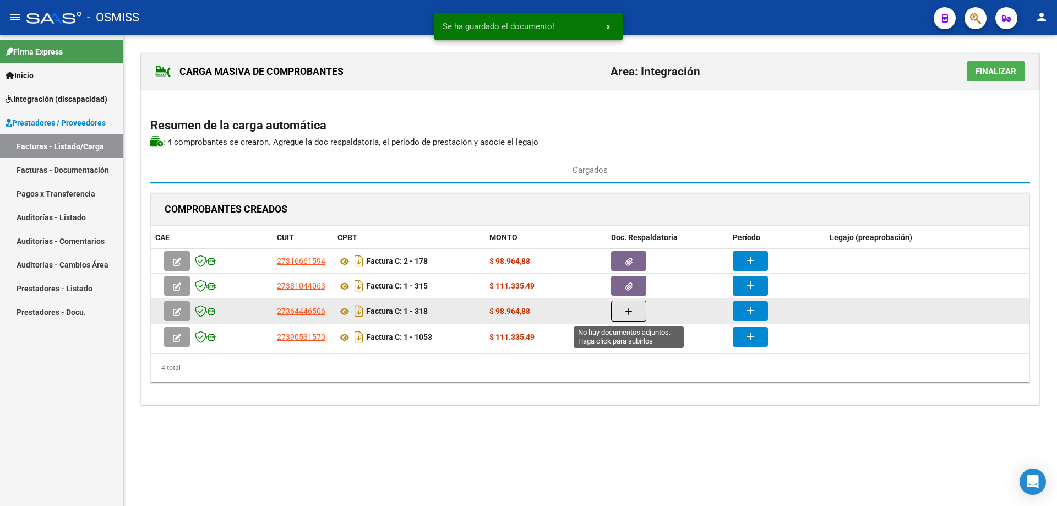
click at [637, 314] on button "button" at bounding box center [628, 310] width 35 height 21
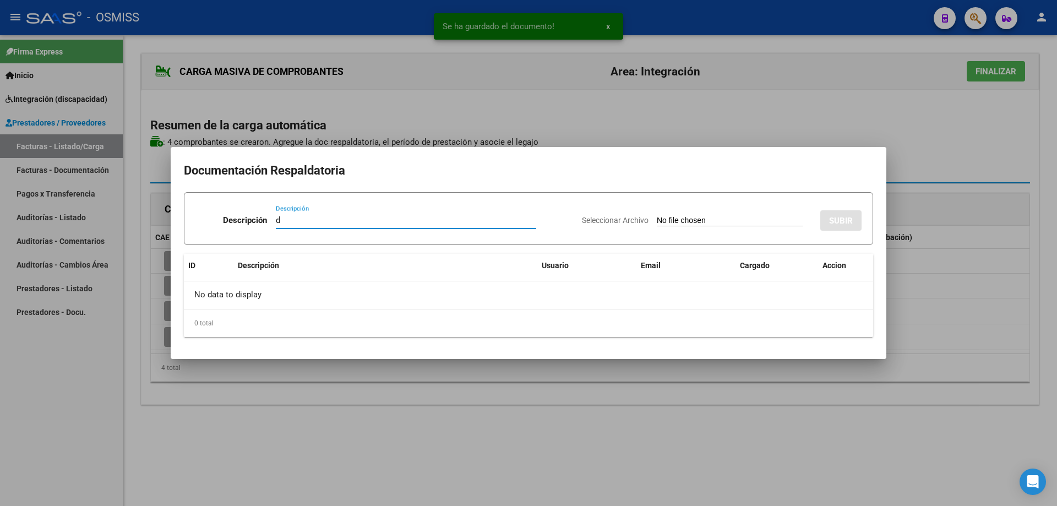
click at [658, 221] on input "Seleccionar Archivo" at bounding box center [730, 221] width 146 height 10
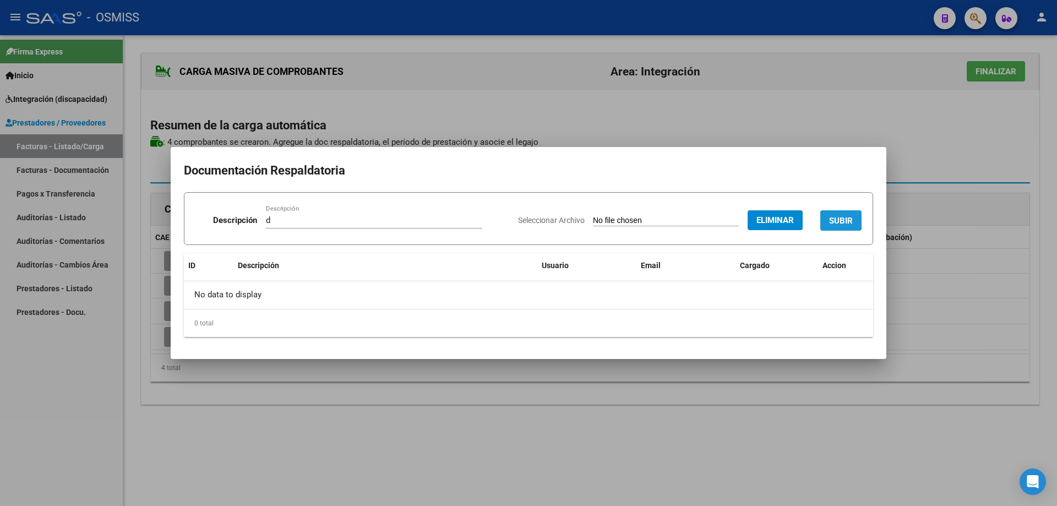
click at [839, 216] on span "SUBIR" at bounding box center [841, 221] width 24 height 10
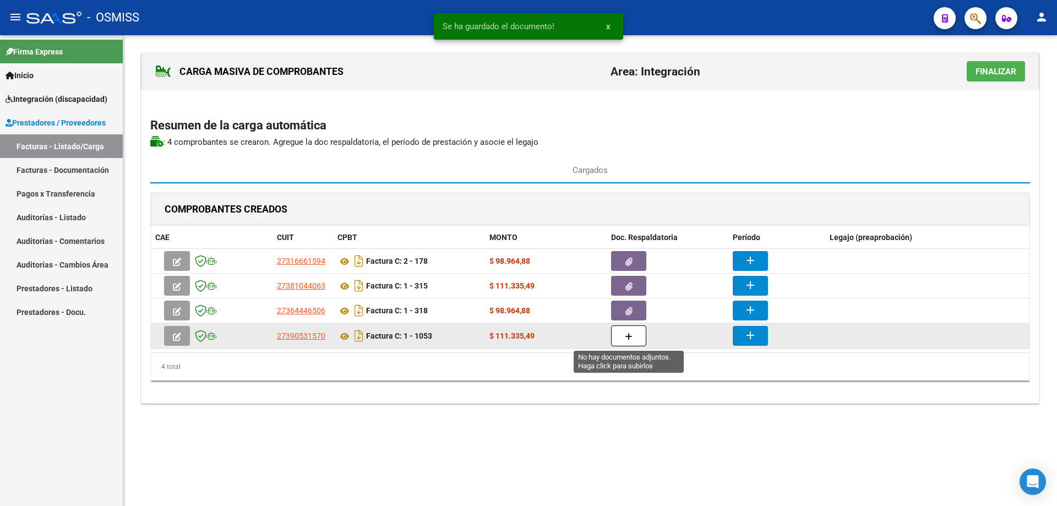
click at [631, 334] on icon "button" at bounding box center [629, 336] width 8 height 8
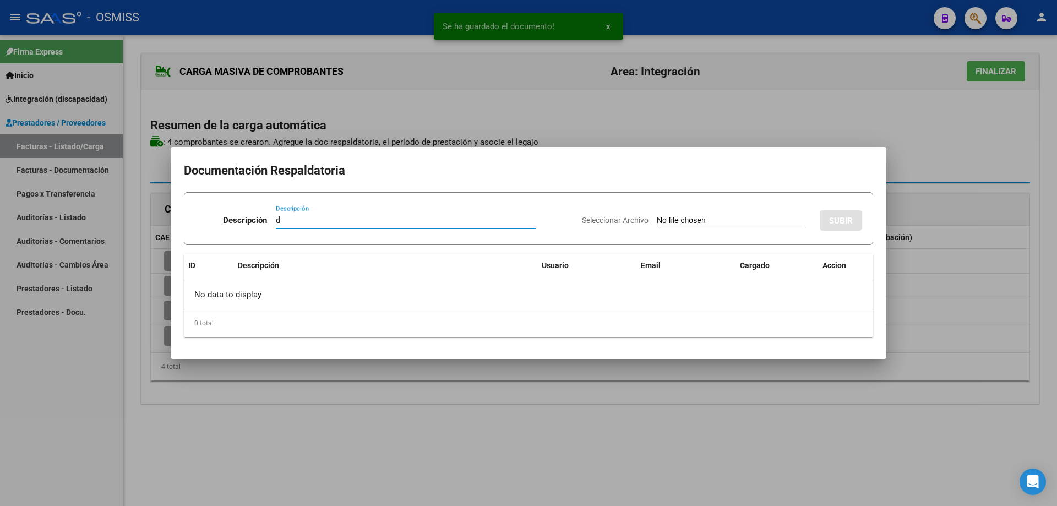
click at [667, 218] on input "Seleccionar Archivo" at bounding box center [730, 221] width 146 height 10
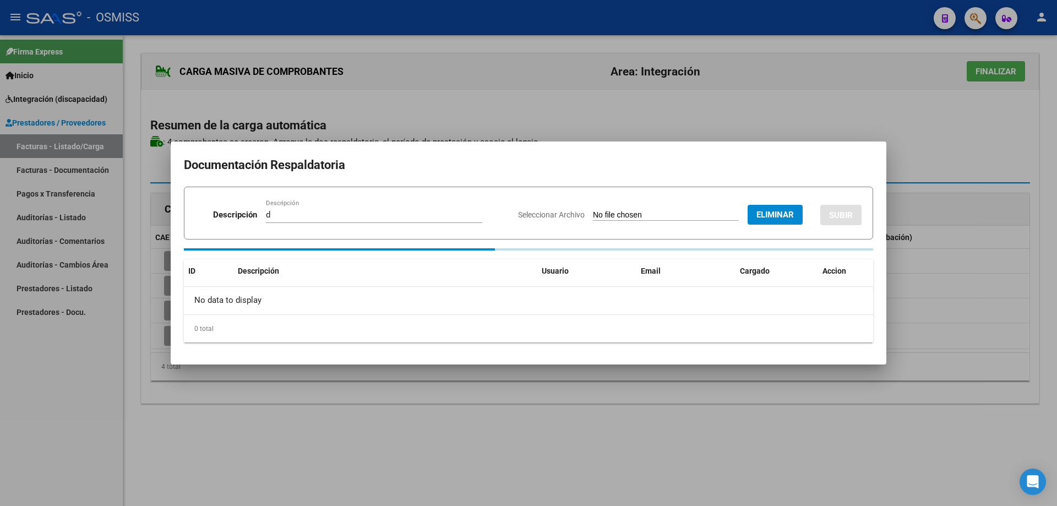
click at [840, 219] on span "SUBIR" at bounding box center [841, 215] width 24 height 10
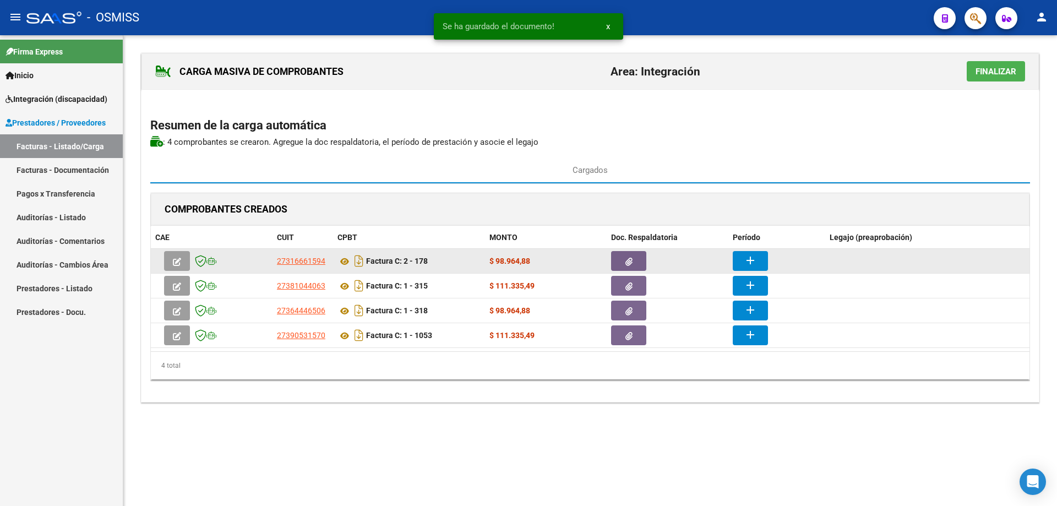
click at [757, 260] on button "add" at bounding box center [749, 261] width 35 height 20
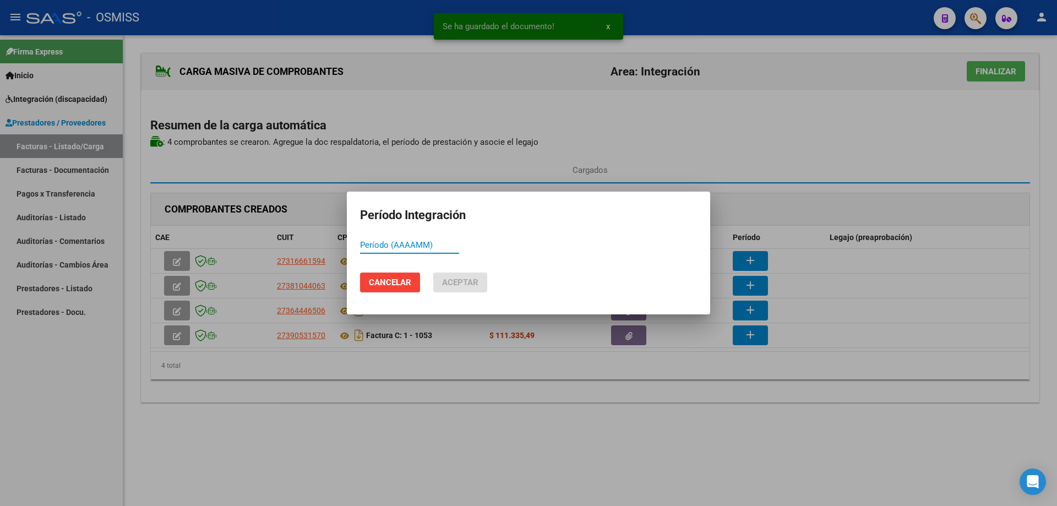
paste input "202509"
click at [444, 281] on span "Aceptar" at bounding box center [460, 282] width 36 height 10
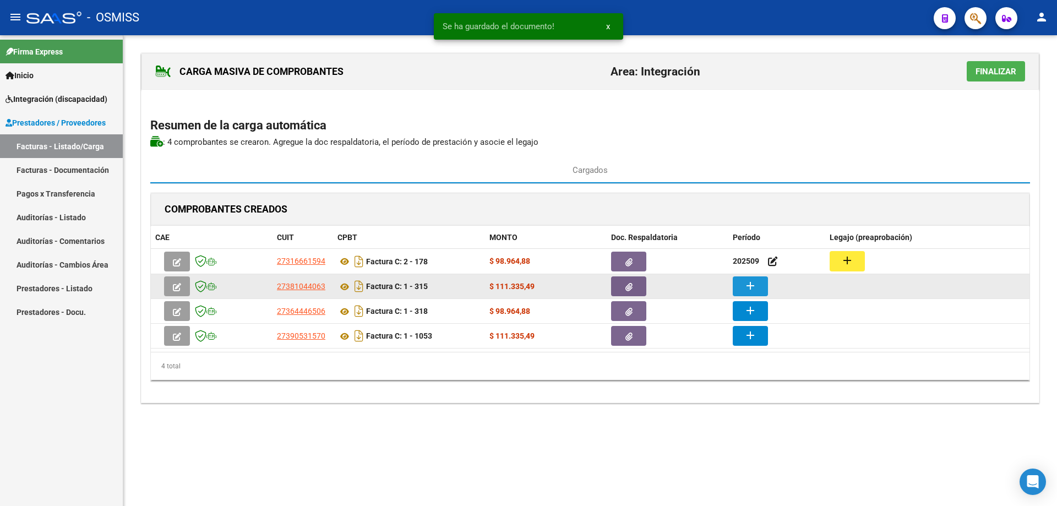
click at [752, 286] on mat-icon "add" at bounding box center [749, 285] width 13 height 13
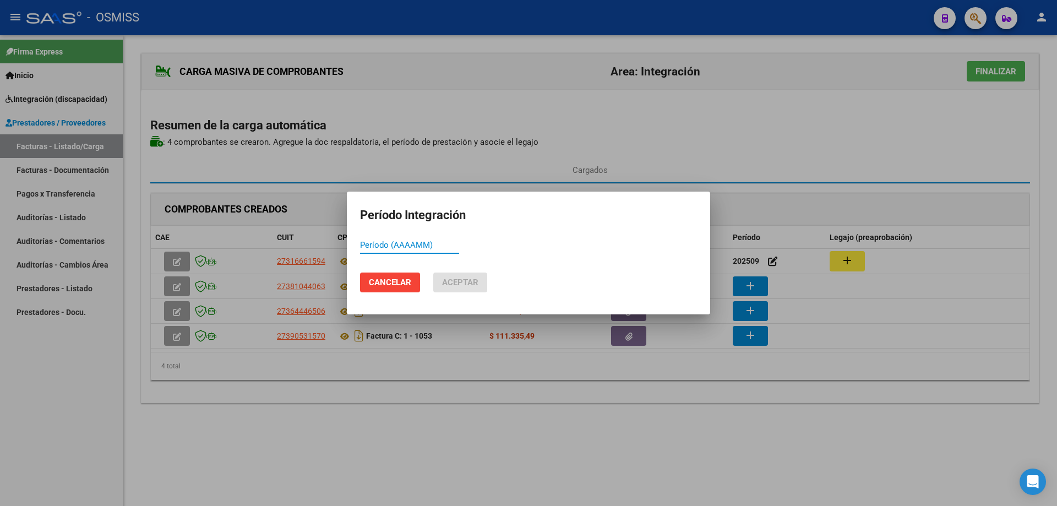
paste input "202509"
click at [444, 281] on span "Aceptar" at bounding box center [460, 282] width 36 height 10
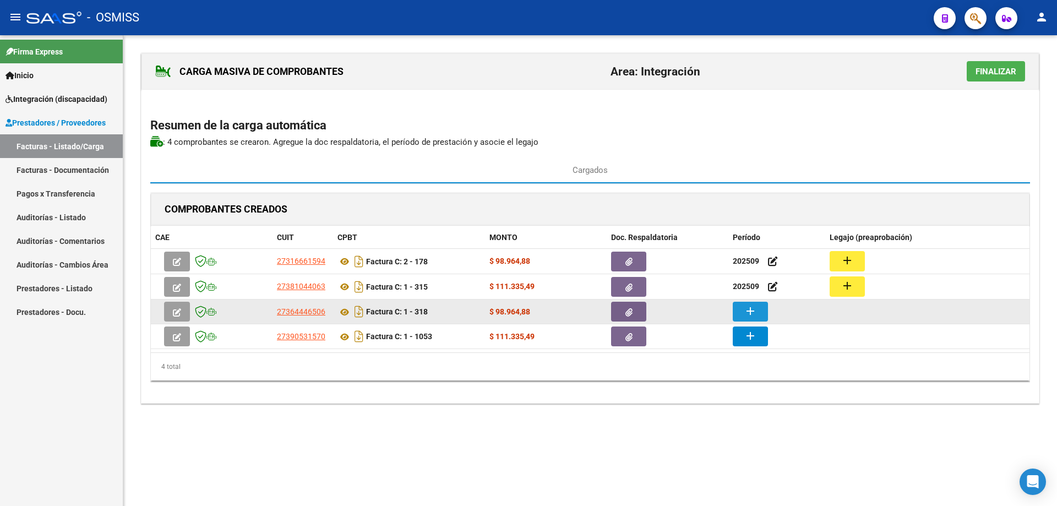
click at [759, 312] on button "add" at bounding box center [749, 312] width 35 height 20
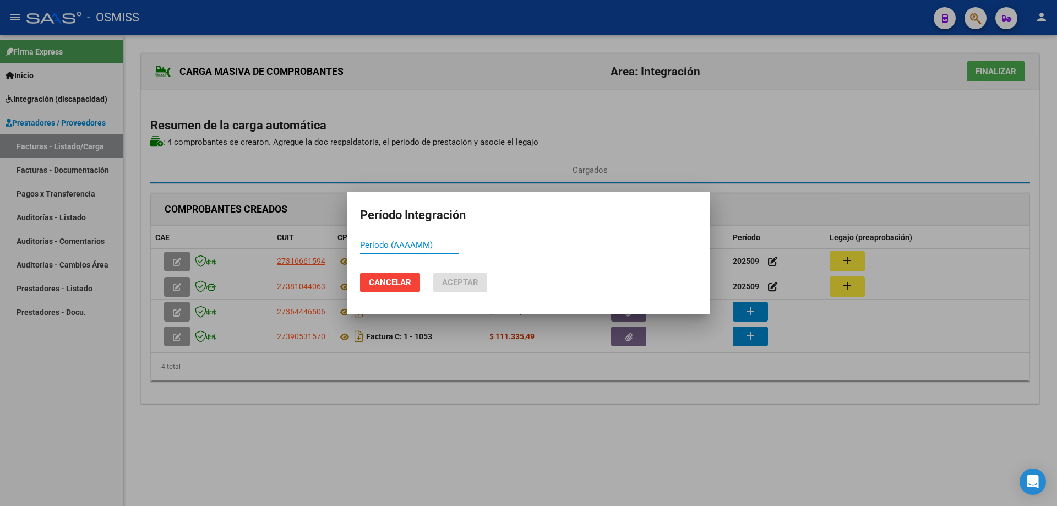
paste input "202509"
click at [462, 277] on span "Aceptar" at bounding box center [460, 282] width 36 height 10
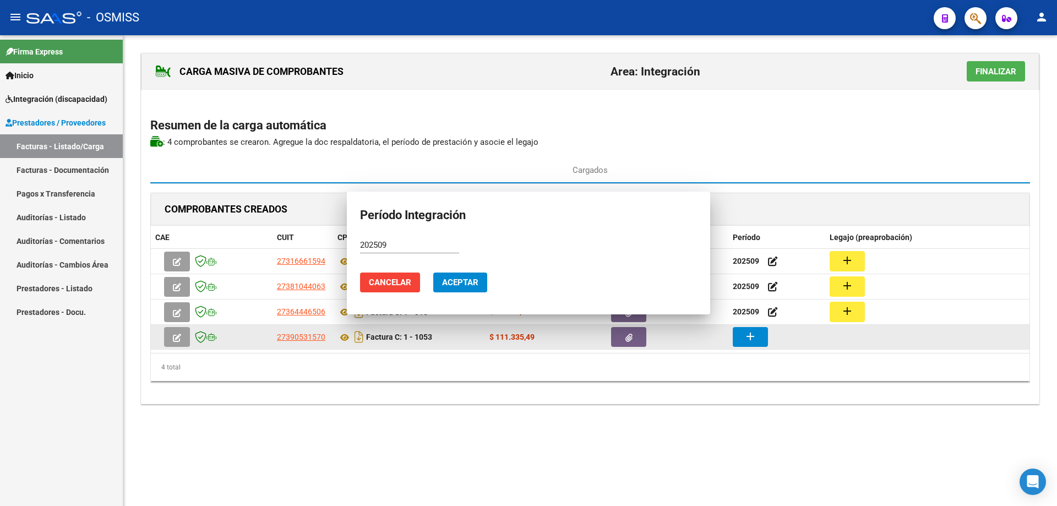
click at [746, 340] on mat-icon "add" at bounding box center [749, 336] width 13 height 13
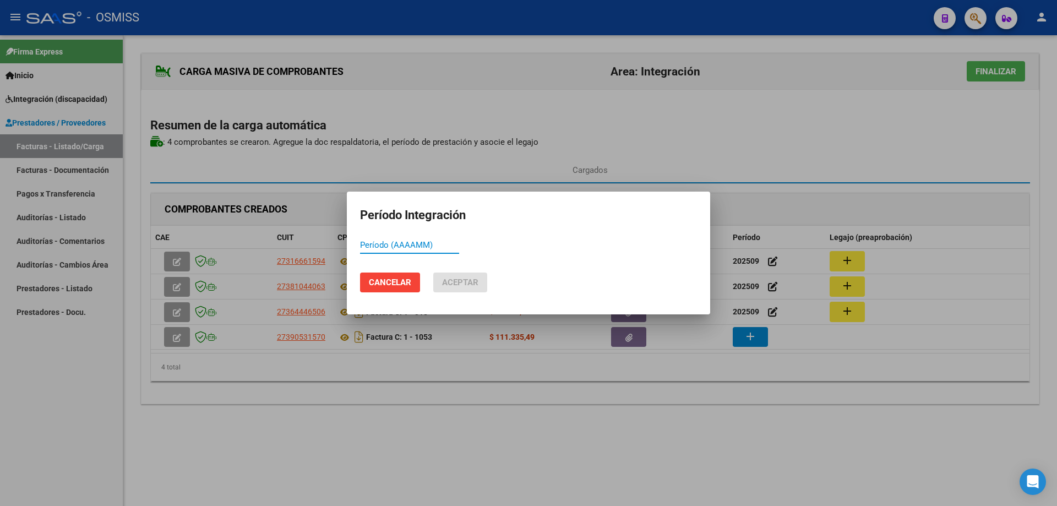
paste input "202509"
click at [453, 283] on span "Aceptar" at bounding box center [460, 282] width 36 height 10
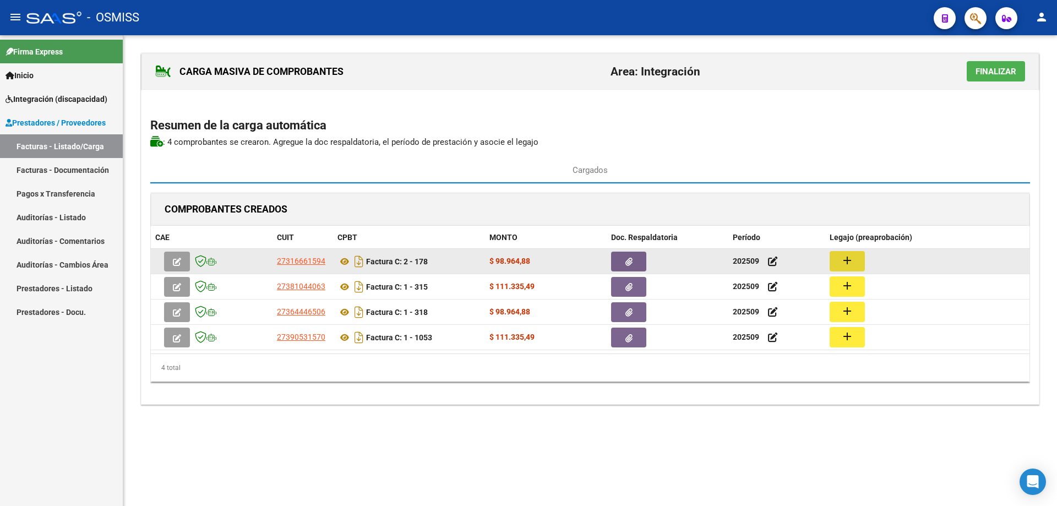
click at [838, 261] on button "add" at bounding box center [846, 261] width 35 height 20
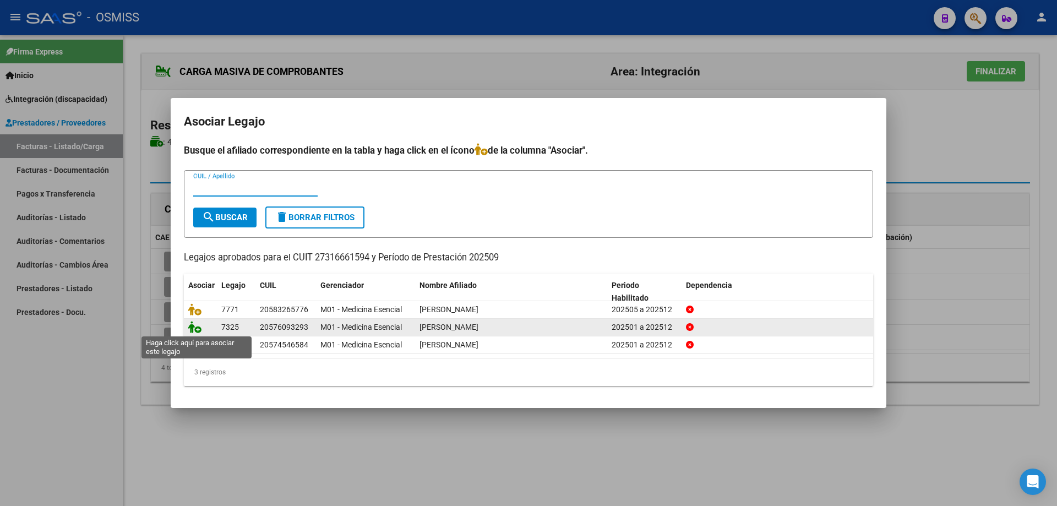
click at [192, 327] on icon at bounding box center [194, 327] width 13 height 12
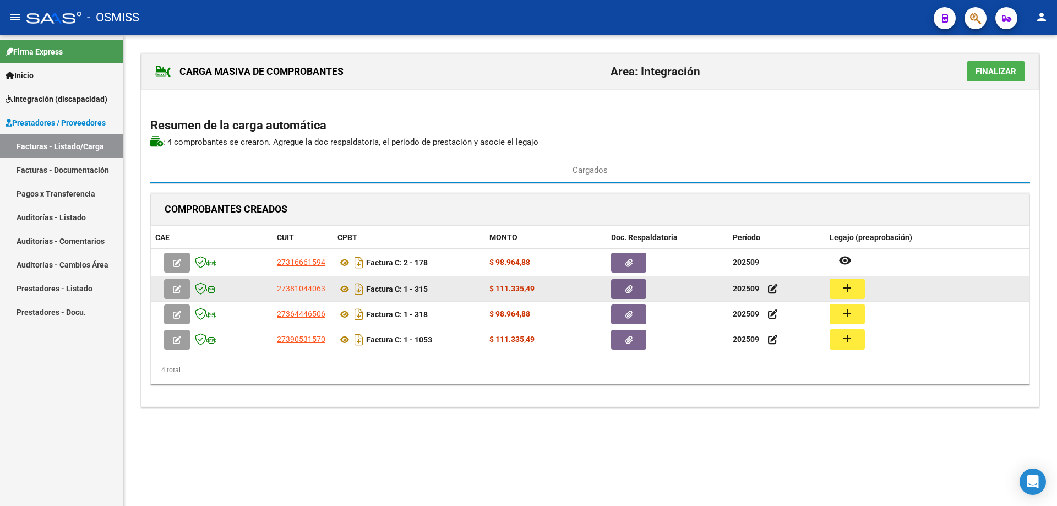
click at [835, 287] on button "add" at bounding box center [846, 288] width 35 height 20
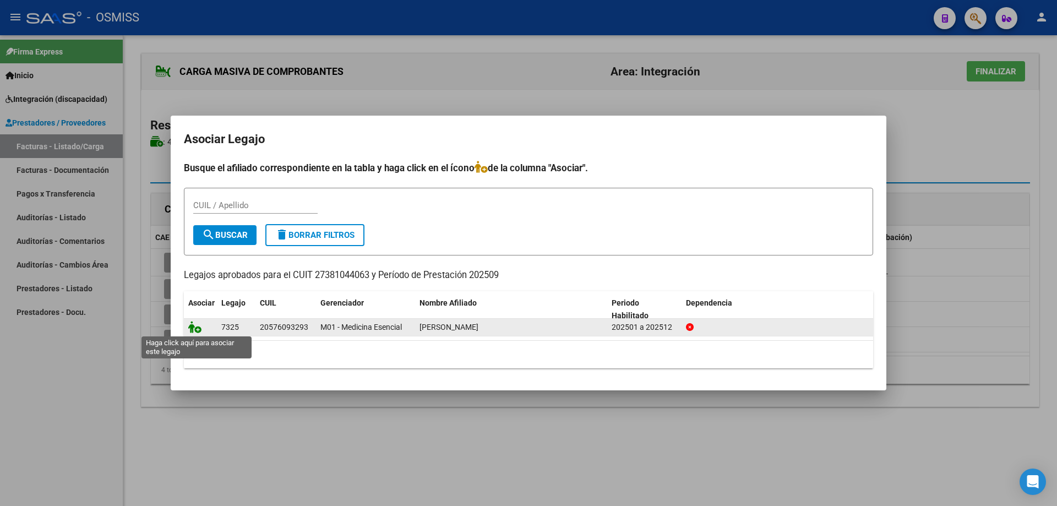
click at [193, 328] on icon at bounding box center [194, 327] width 13 height 12
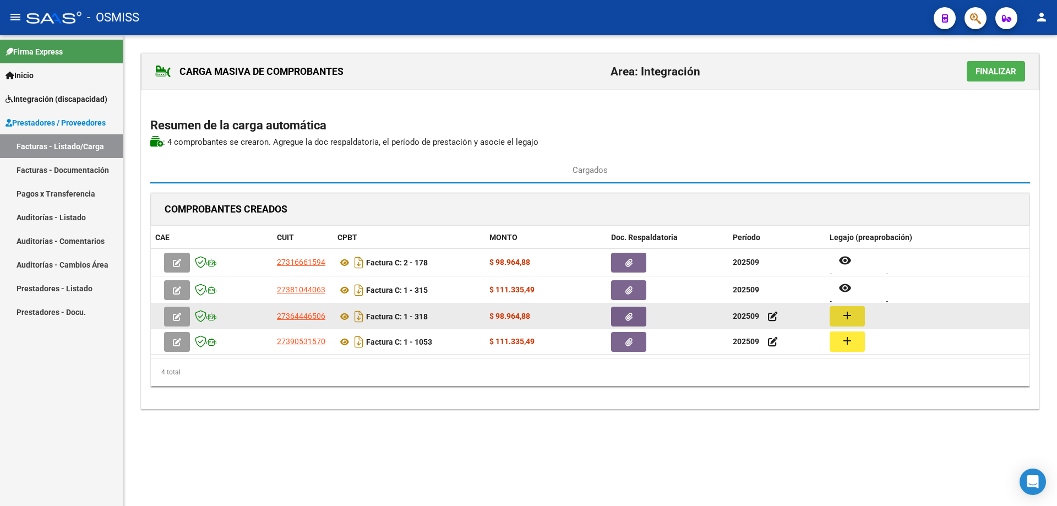
click at [844, 314] on mat-icon "add" at bounding box center [846, 315] width 13 height 13
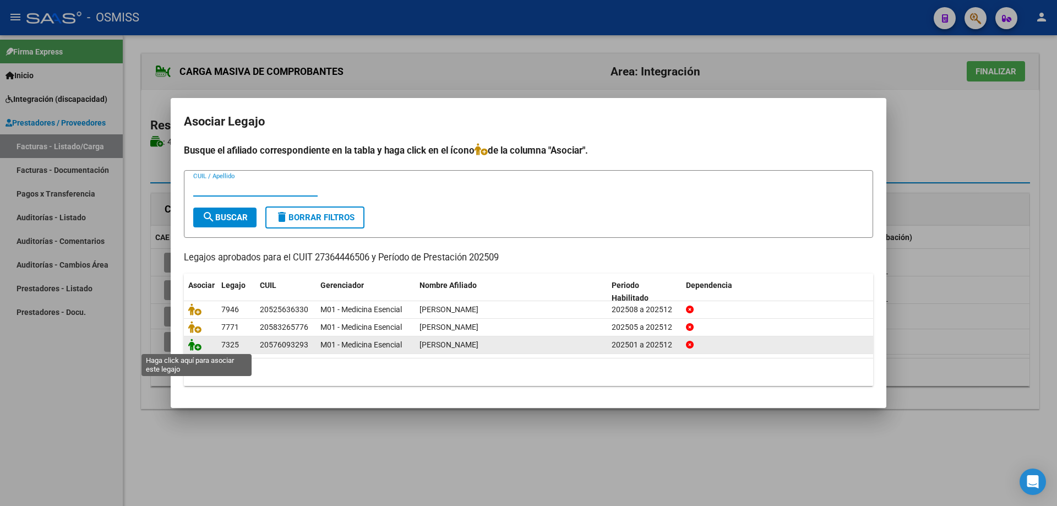
click at [193, 345] on icon at bounding box center [194, 344] width 13 height 12
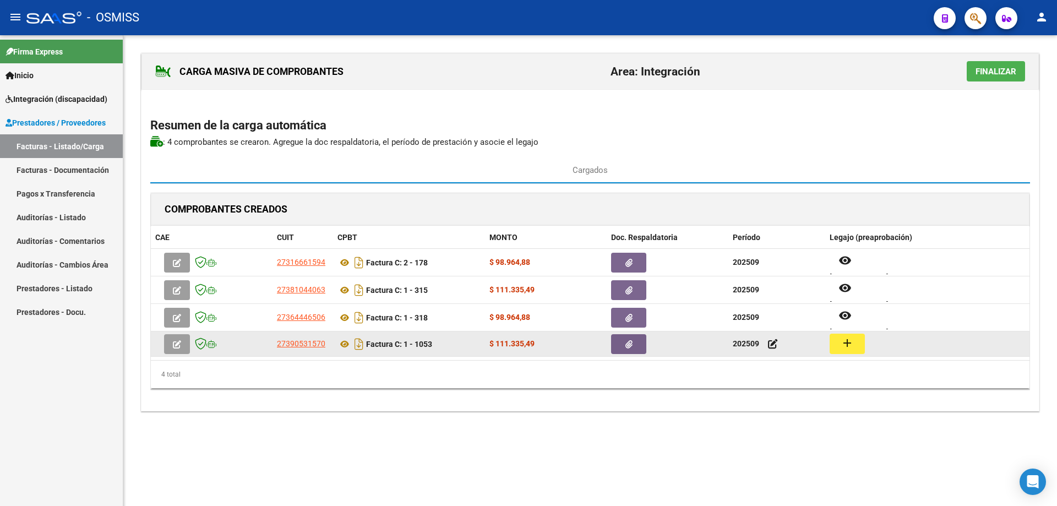
click at [843, 345] on mat-icon "add" at bounding box center [846, 342] width 13 height 13
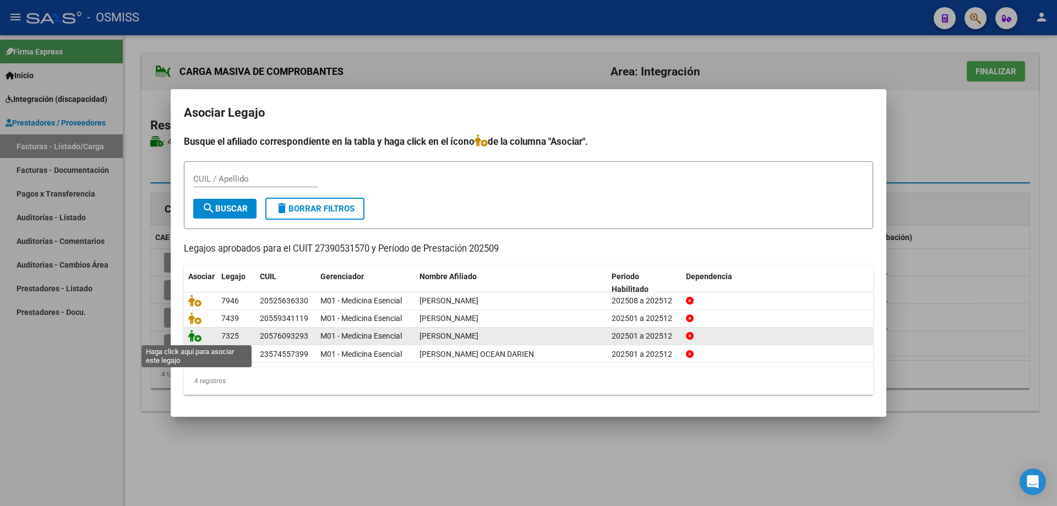
click at [196, 338] on icon at bounding box center [194, 336] width 13 height 12
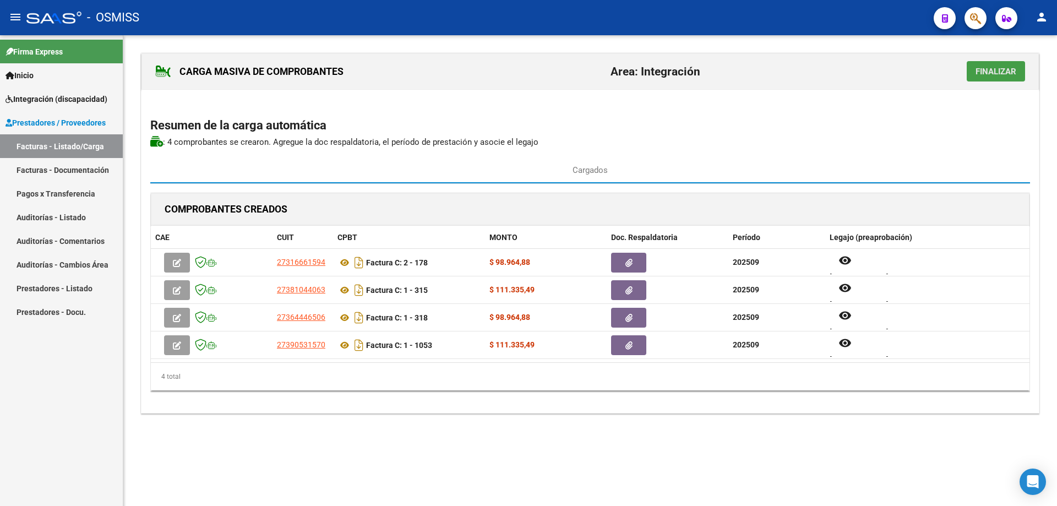
drag, startPoint x: 977, startPoint y: 75, endPoint x: 945, endPoint y: 74, distance: 31.9
click at [977, 74] on span "Finalizar" at bounding box center [995, 72] width 41 height 10
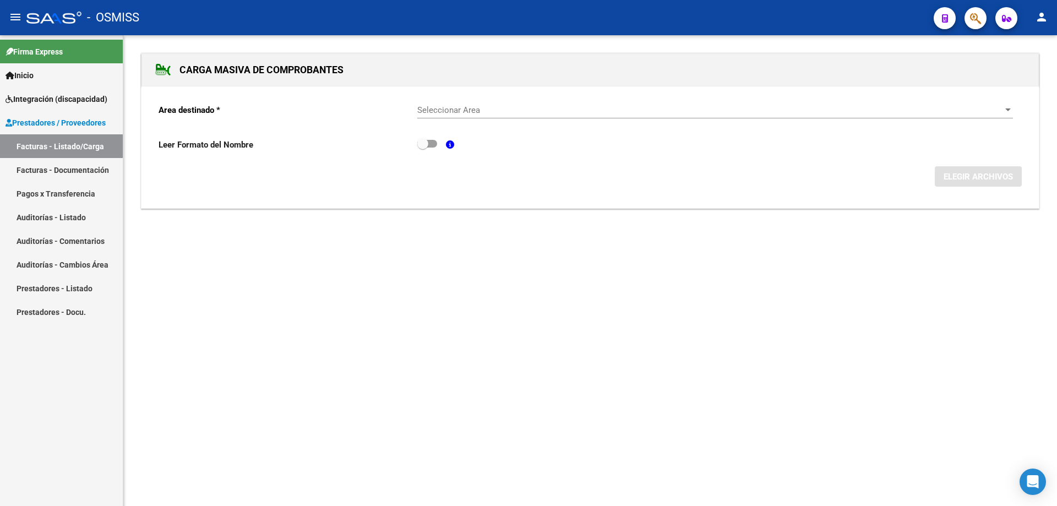
click at [466, 111] on span "Seleccionar Area" at bounding box center [710, 110] width 586 height 10
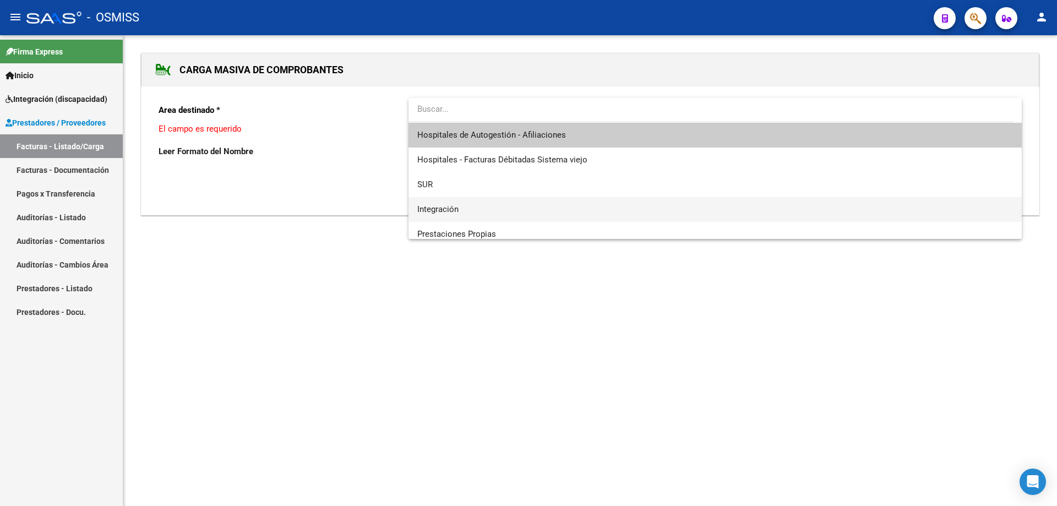
click at [467, 214] on span "Integración" at bounding box center [714, 209] width 595 height 25
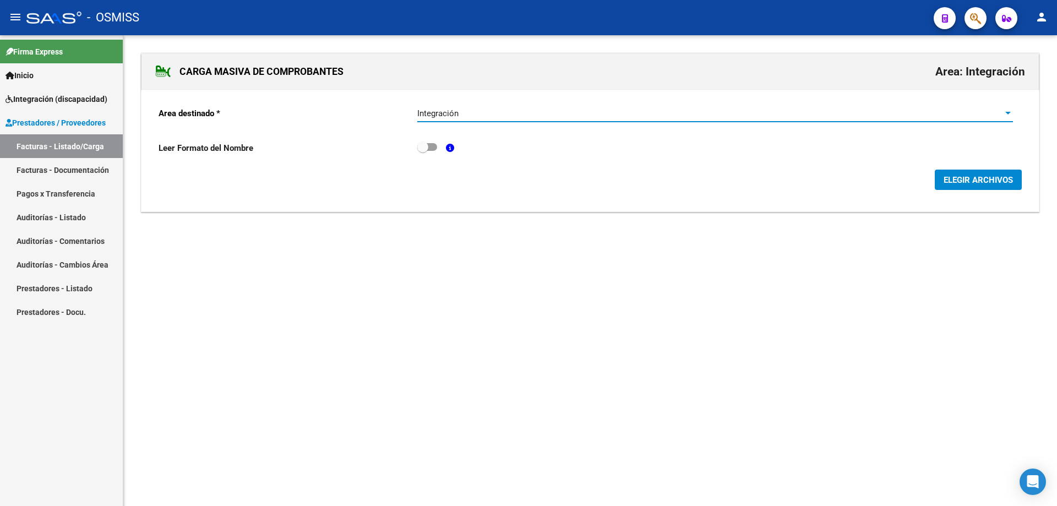
click at [996, 183] on span "ELEGIR ARCHIVOS" at bounding box center [977, 180] width 69 height 10
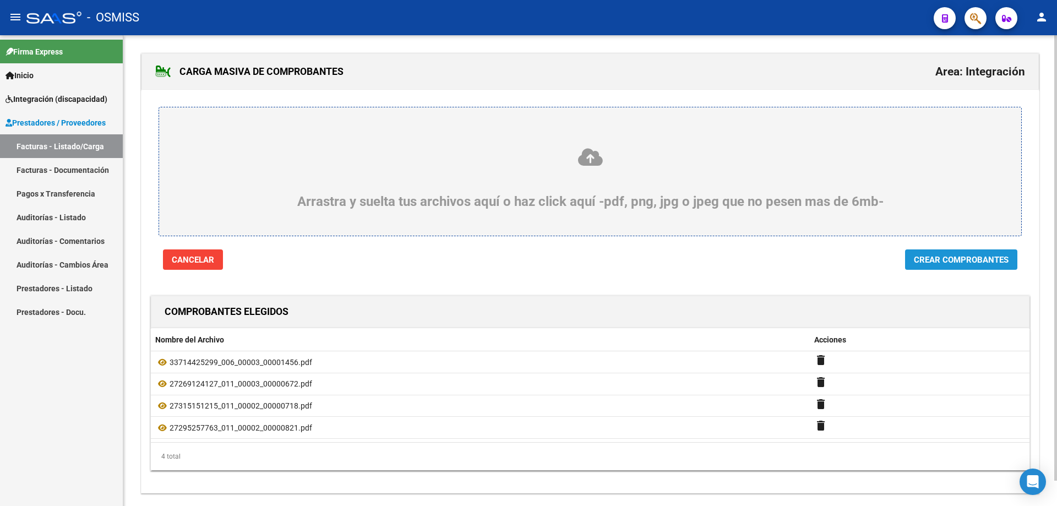
click at [959, 264] on span "Crear Comprobantes" at bounding box center [961, 260] width 95 height 10
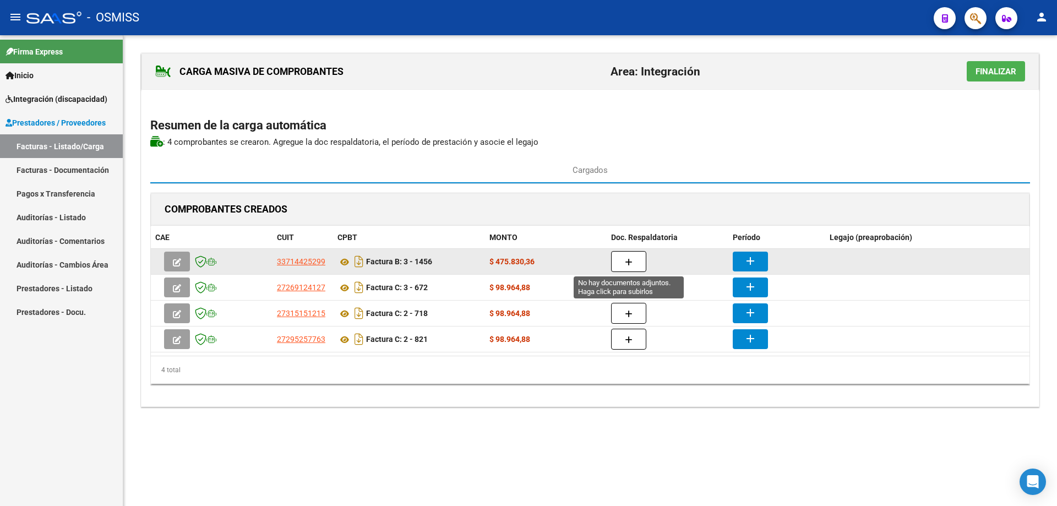
click at [631, 255] on button "button" at bounding box center [628, 261] width 35 height 21
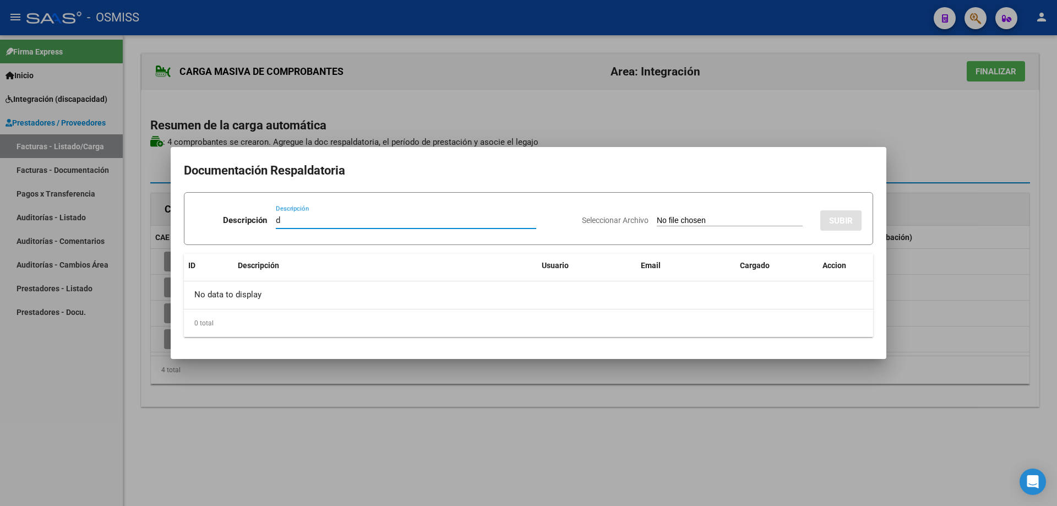
click at [657, 217] on input "Seleccionar Archivo" at bounding box center [730, 221] width 146 height 10
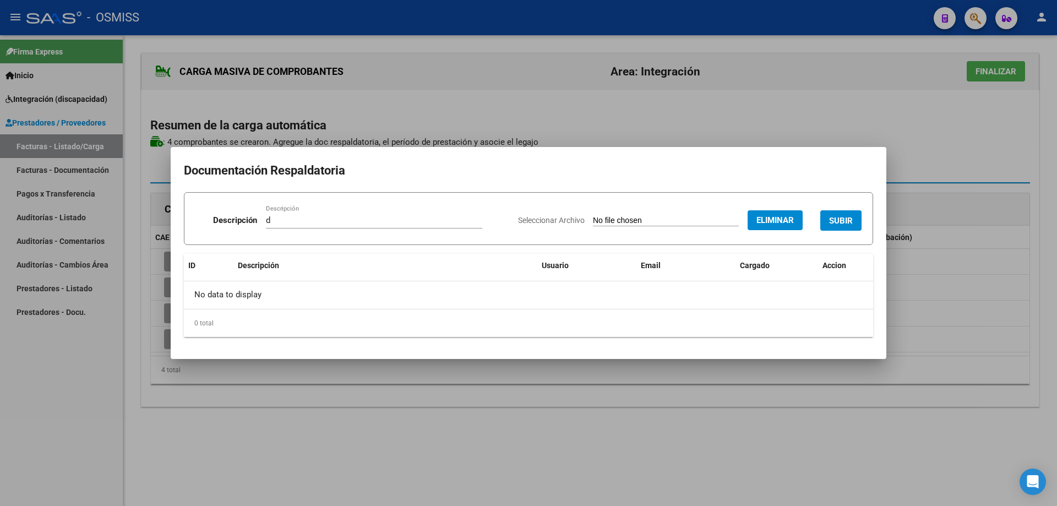
click at [839, 215] on button "SUBIR" at bounding box center [840, 220] width 41 height 20
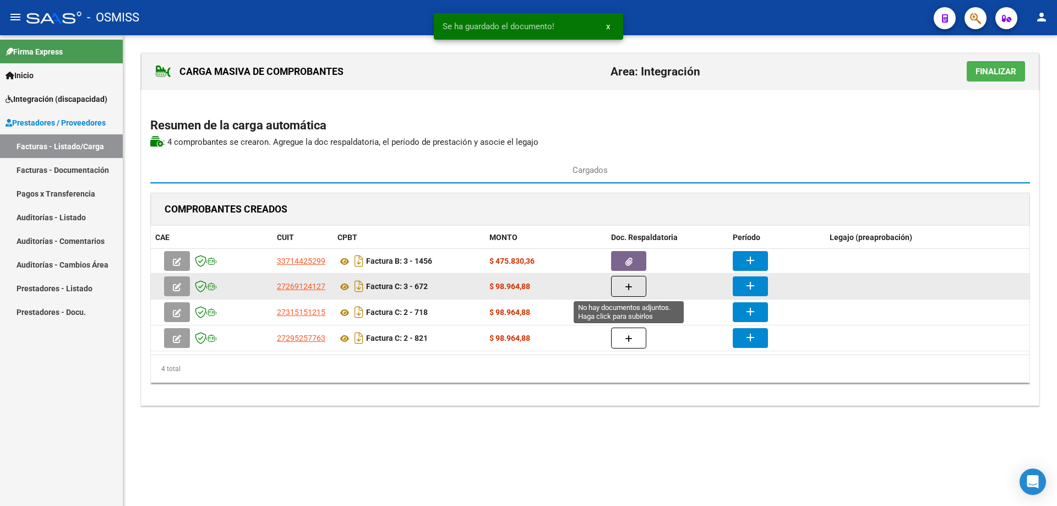
click at [644, 286] on button "button" at bounding box center [628, 286] width 35 height 21
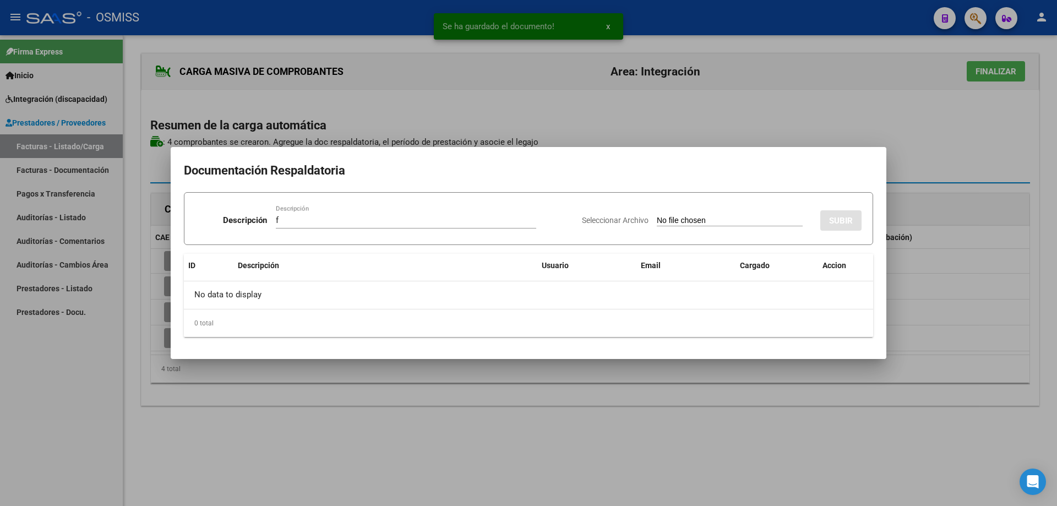
click at [657, 222] on input "Seleccionar Archivo" at bounding box center [730, 221] width 146 height 10
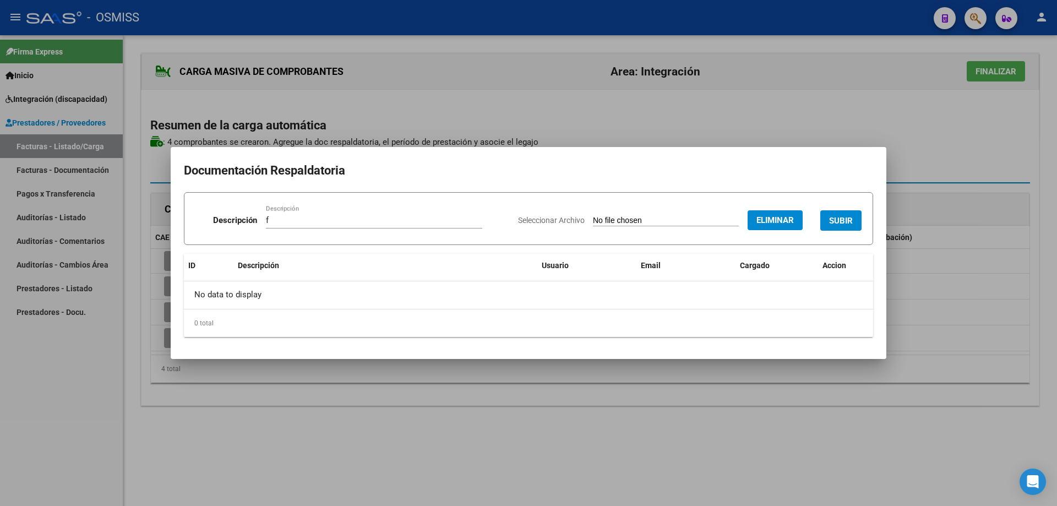
click at [834, 216] on span "SUBIR" at bounding box center [841, 221] width 24 height 10
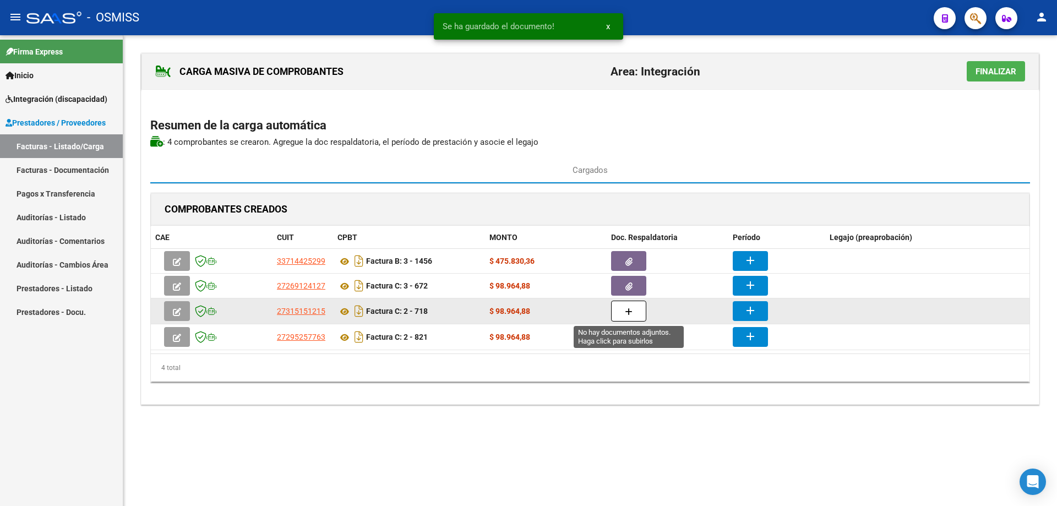
click at [638, 310] on button "button" at bounding box center [628, 310] width 35 height 21
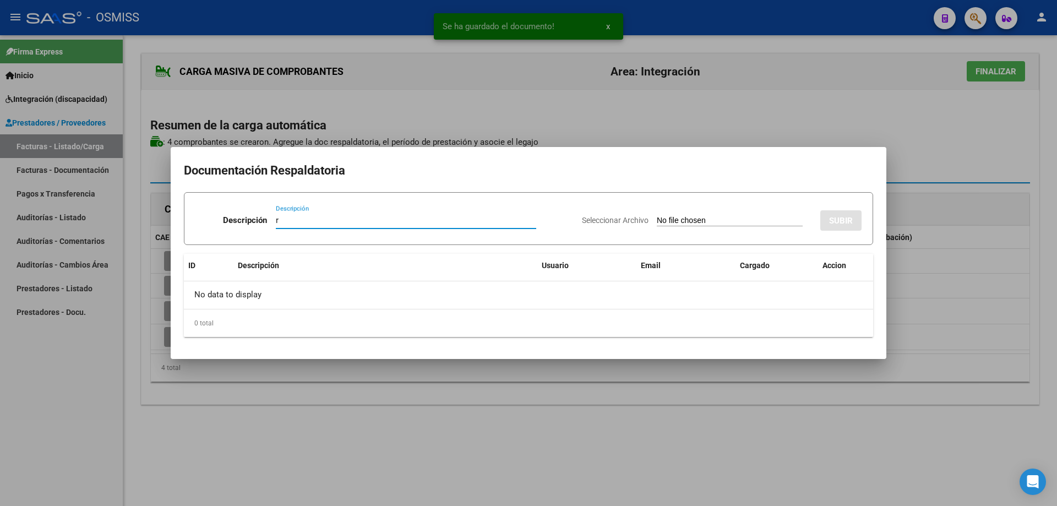
click at [657, 220] on input "Seleccionar Archivo" at bounding box center [730, 221] width 146 height 10
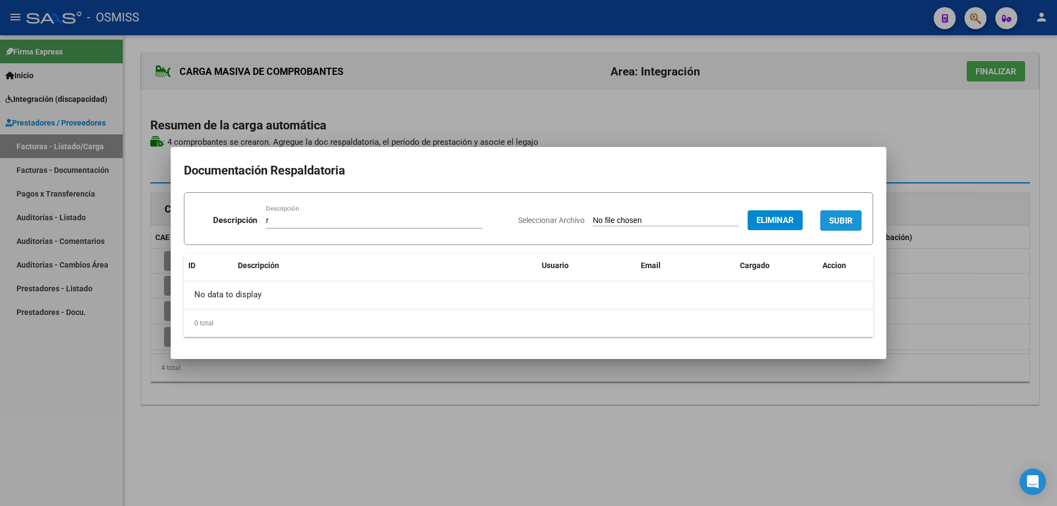
click at [840, 218] on span "SUBIR" at bounding box center [841, 221] width 24 height 10
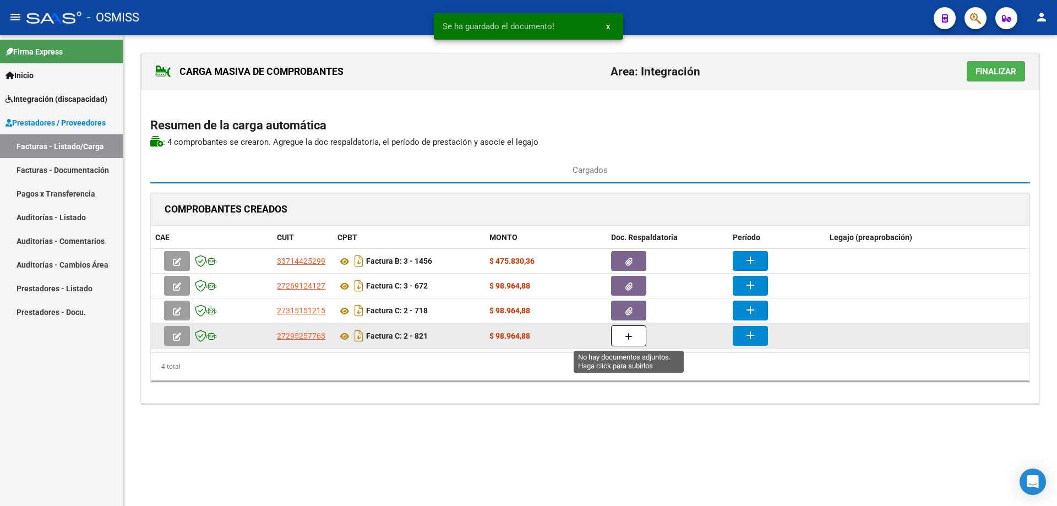
click at [627, 339] on icon "button" at bounding box center [629, 336] width 8 height 8
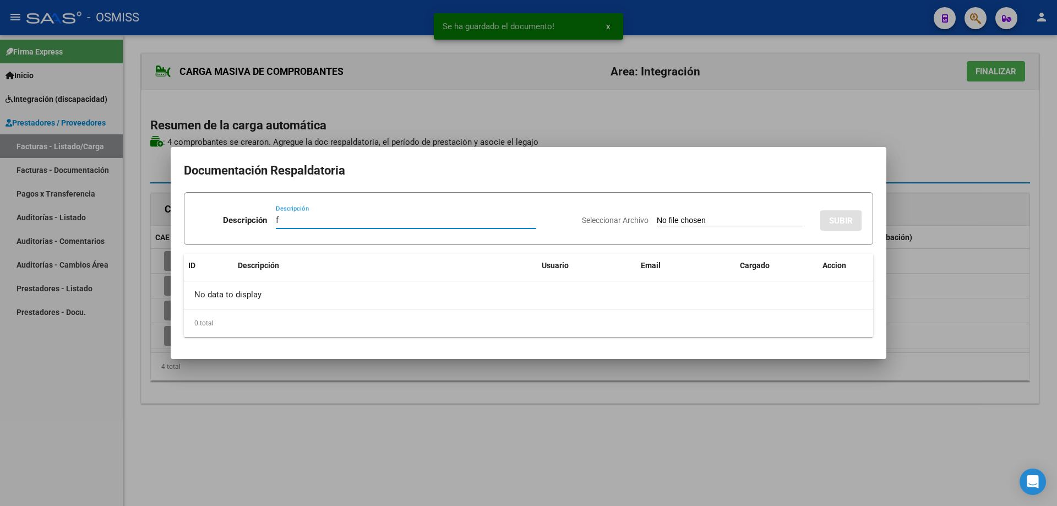
click at [657, 219] on input "Seleccionar Archivo" at bounding box center [730, 221] width 146 height 10
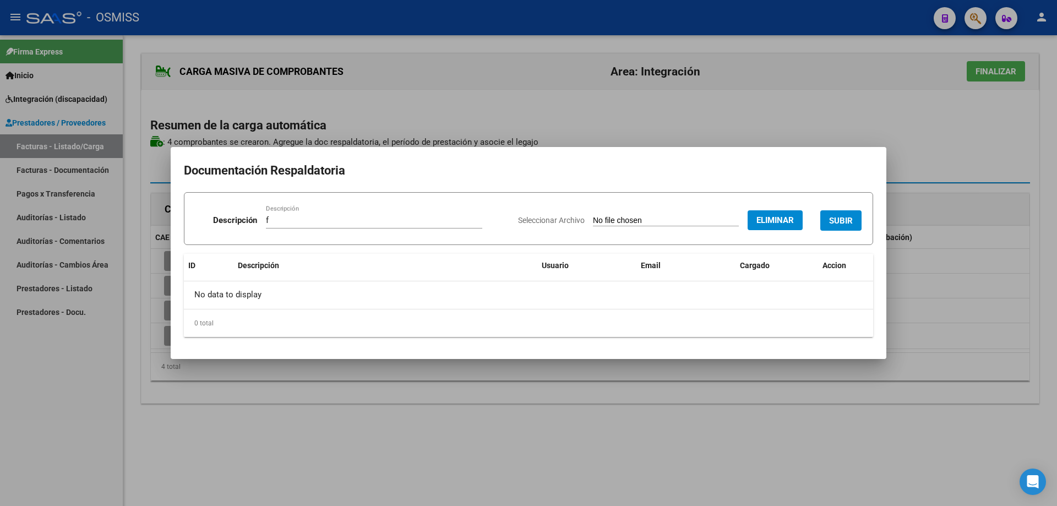
click at [844, 216] on span "SUBIR" at bounding box center [841, 221] width 24 height 10
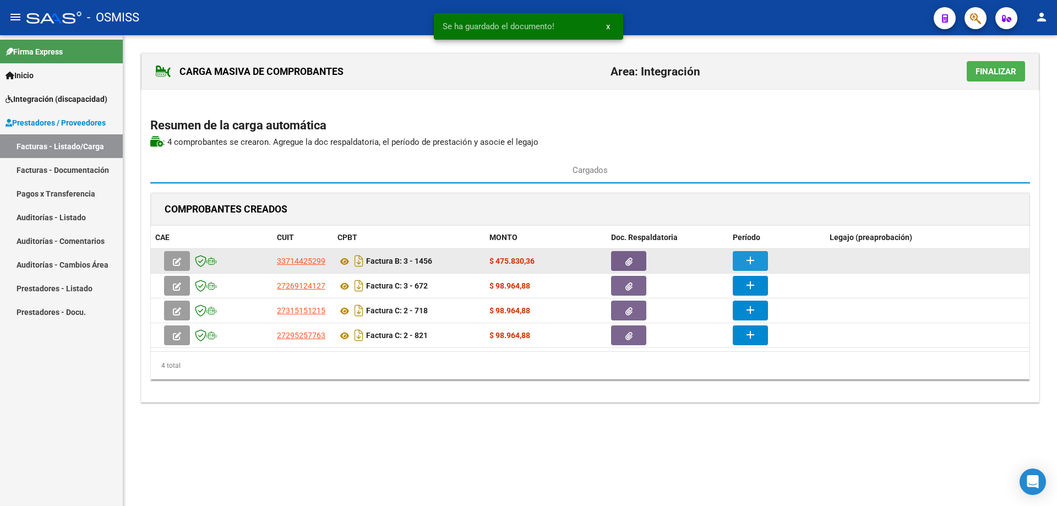
click at [737, 259] on button "add" at bounding box center [749, 261] width 35 height 20
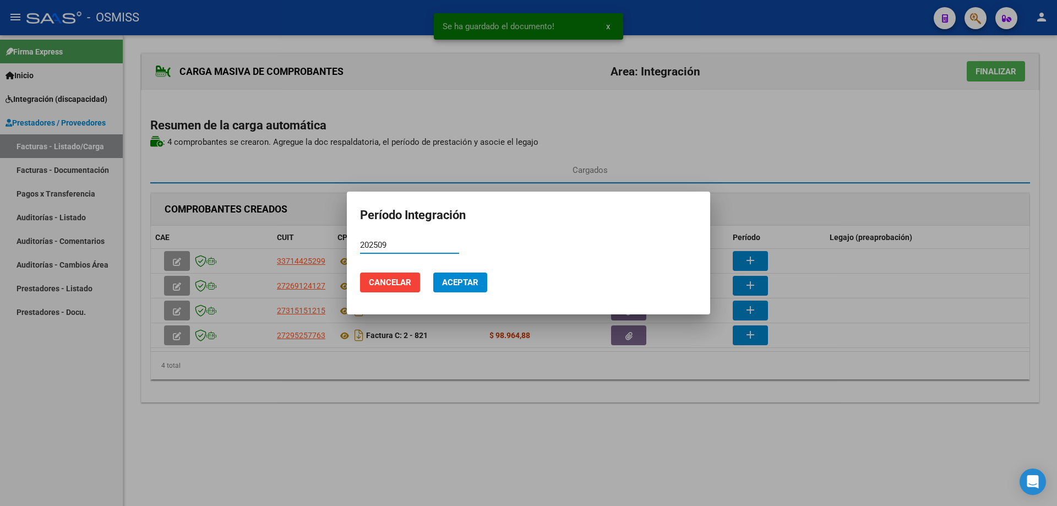
click at [466, 283] on span "Aceptar" at bounding box center [460, 282] width 36 height 10
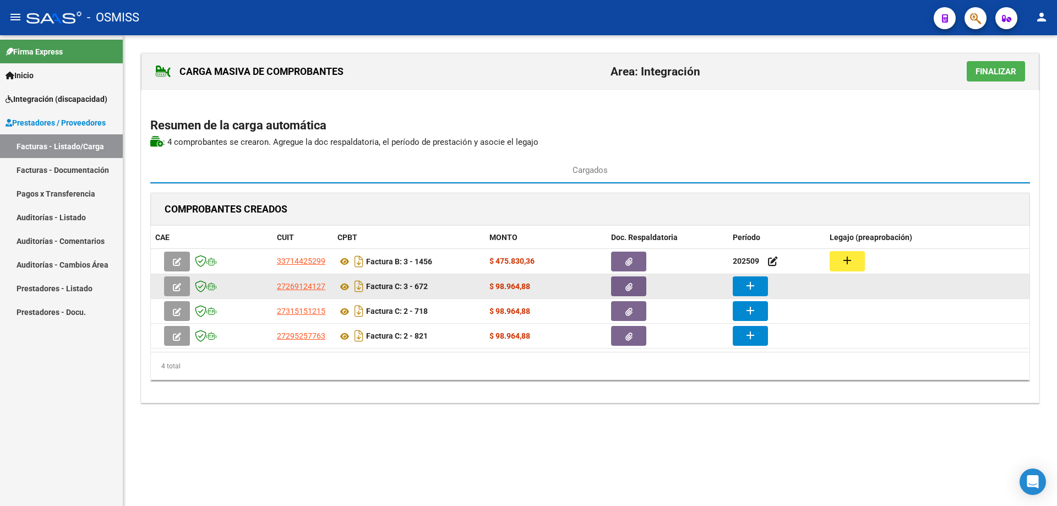
drag, startPoint x: 746, startPoint y: 287, endPoint x: 752, endPoint y: 287, distance: 5.5
click at [752, 287] on mat-icon "add" at bounding box center [749, 285] width 13 height 13
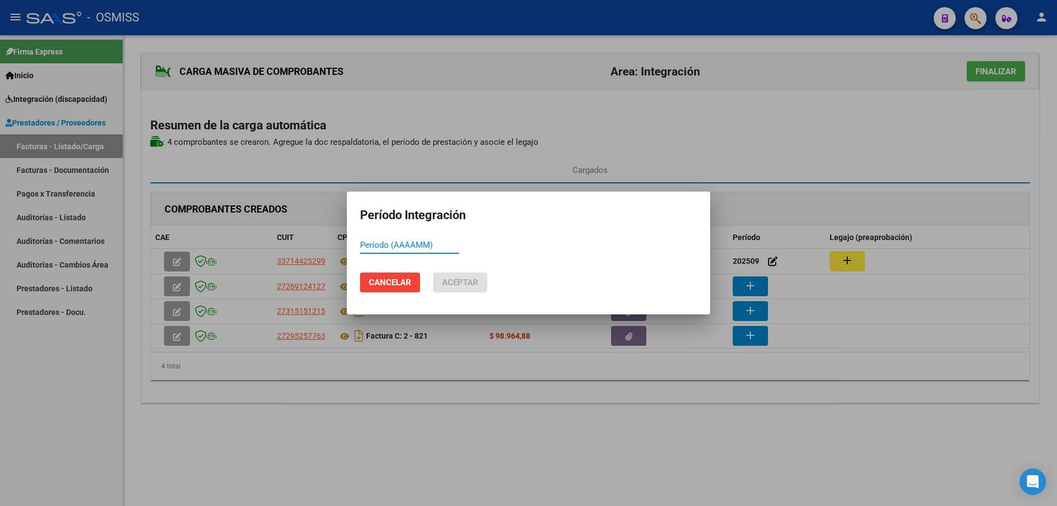
paste input "202509"
click at [474, 286] on span "Aceptar" at bounding box center [460, 282] width 36 height 10
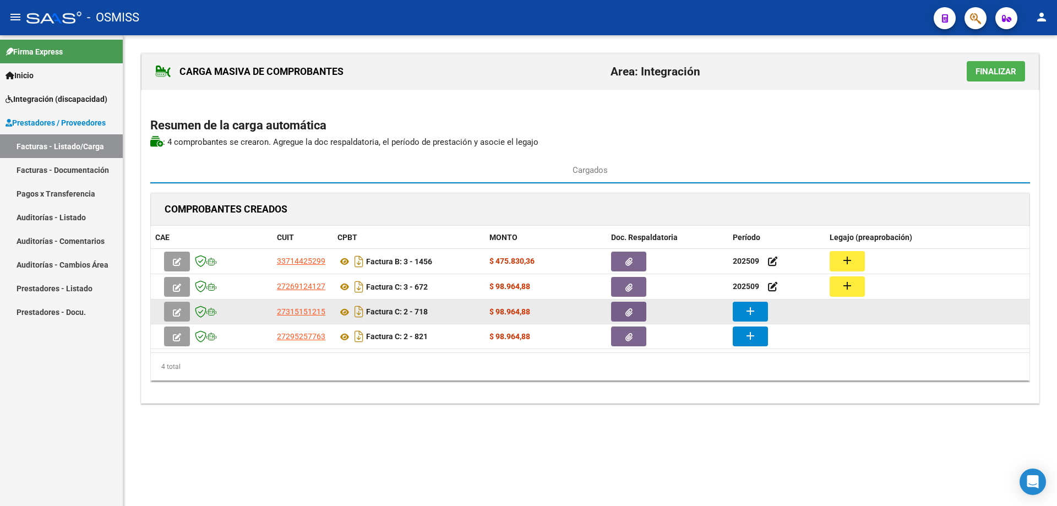
click at [754, 309] on mat-icon "add" at bounding box center [749, 310] width 13 height 13
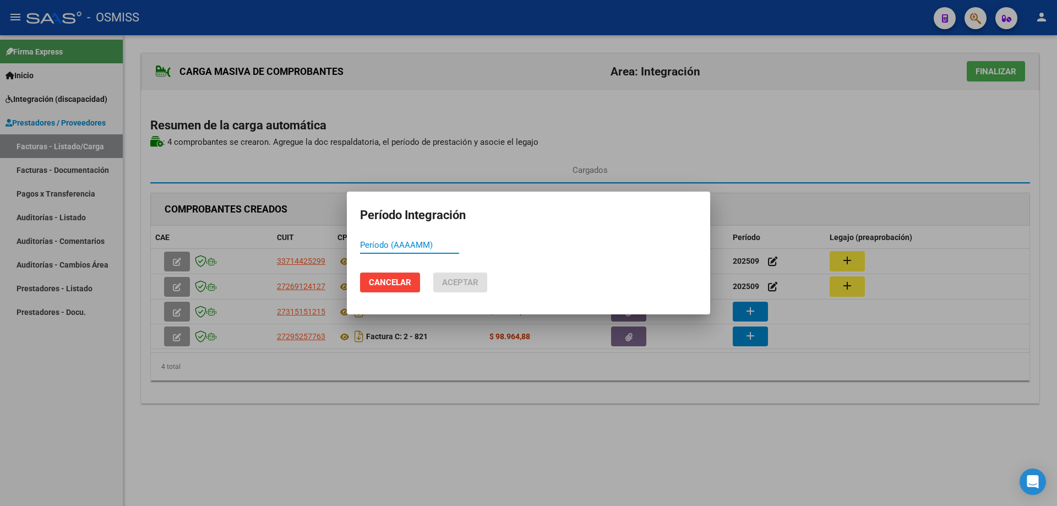
paste input "202509"
click at [461, 281] on span "Aceptar" at bounding box center [460, 282] width 36 height 10
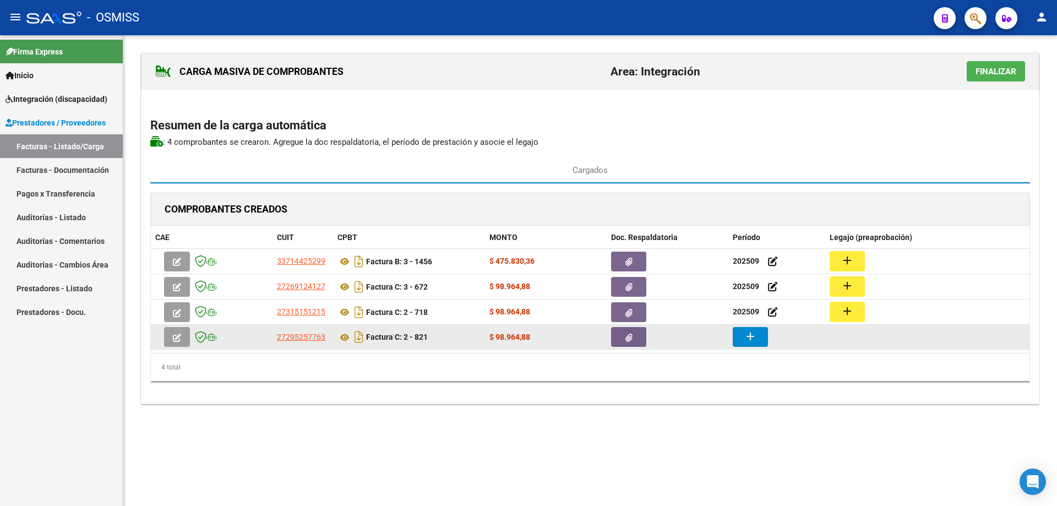
click at [740, 336] on button "add" at bounding box center [749, 337] width 35 height 20
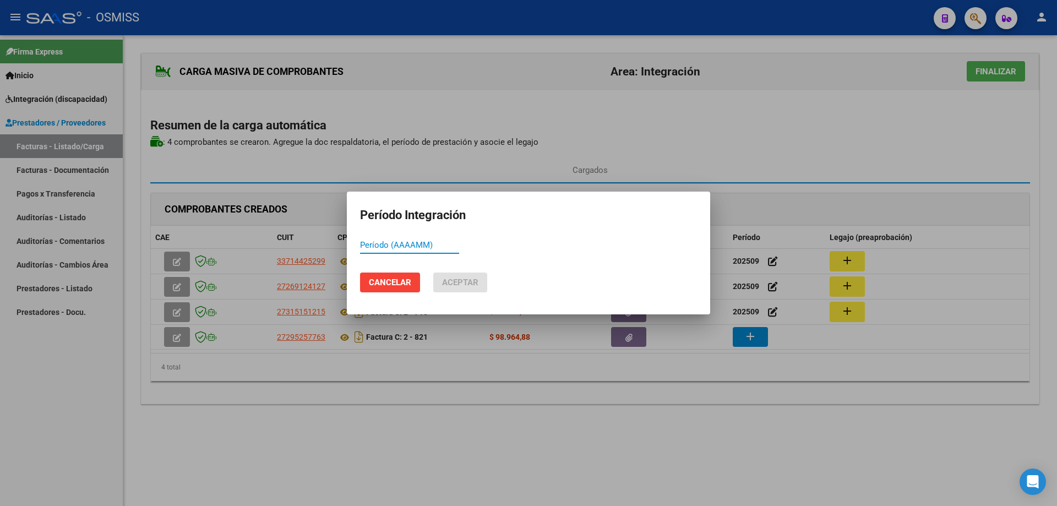
paste input "202509"
click at [451, 284] on span "Aceptar" at bounding box center [460, 282] width 36 height 10
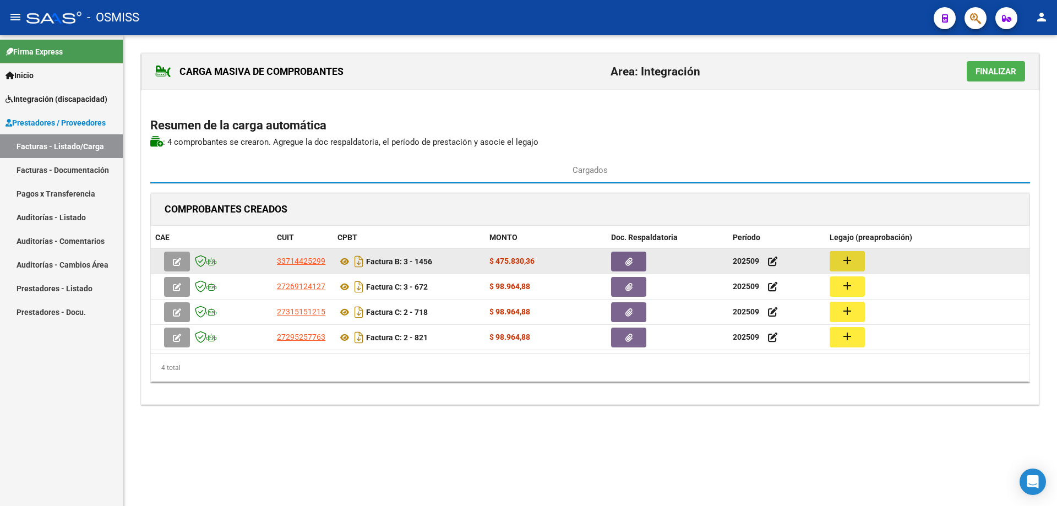
click at [857, 257] on button "add" at bounding box center [846, 261] width 35 height 20
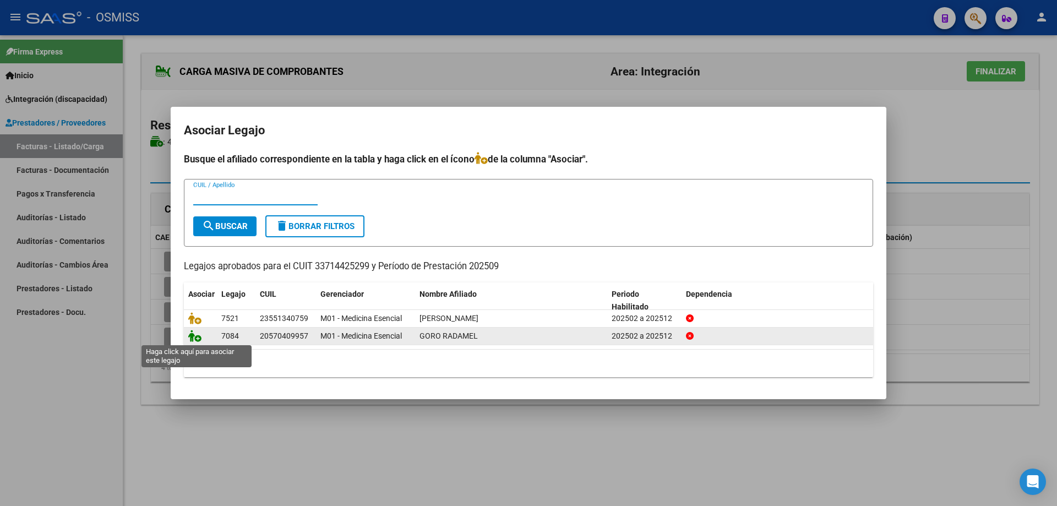
click at [196, 336] on icon at bounding box center [194, 336] width 13 height 12
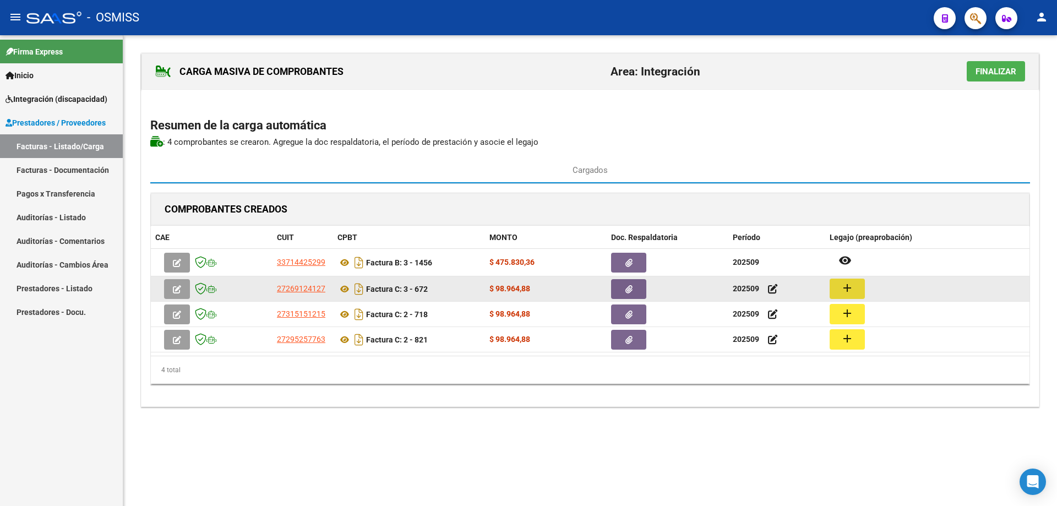
click at [846, 287] on mat-icon "add" at bounding box center [846, 287] width 13 height 13
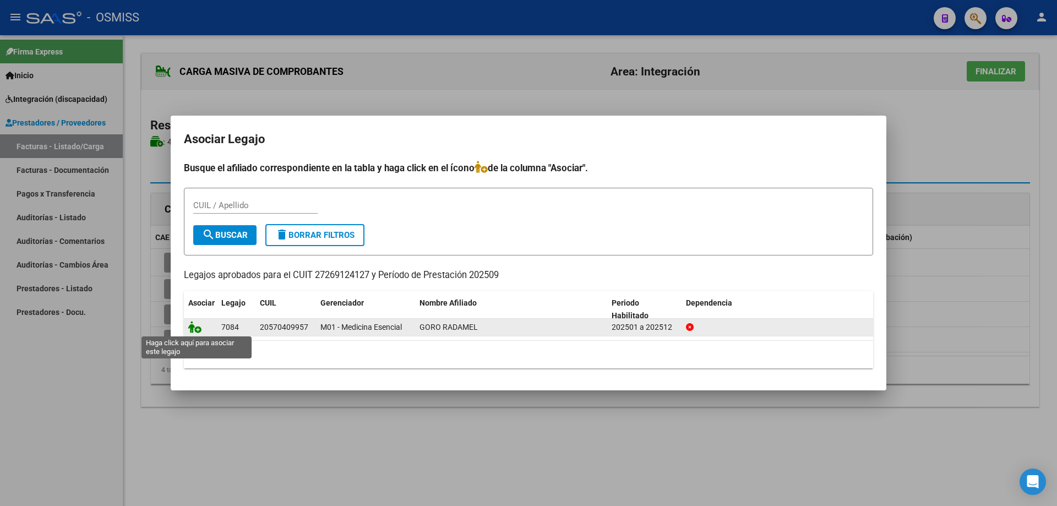
click at [201, 329] on icon at bounding box center [194, 327] width 13 height 12
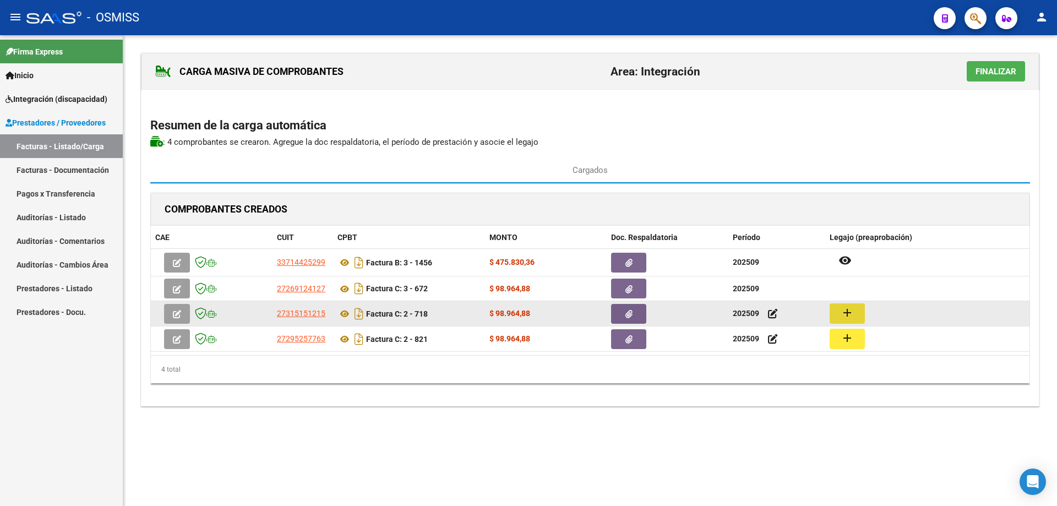
click at [846, 314] on mat-icon "add" at bounding box center [846, 312] width 13 height 13
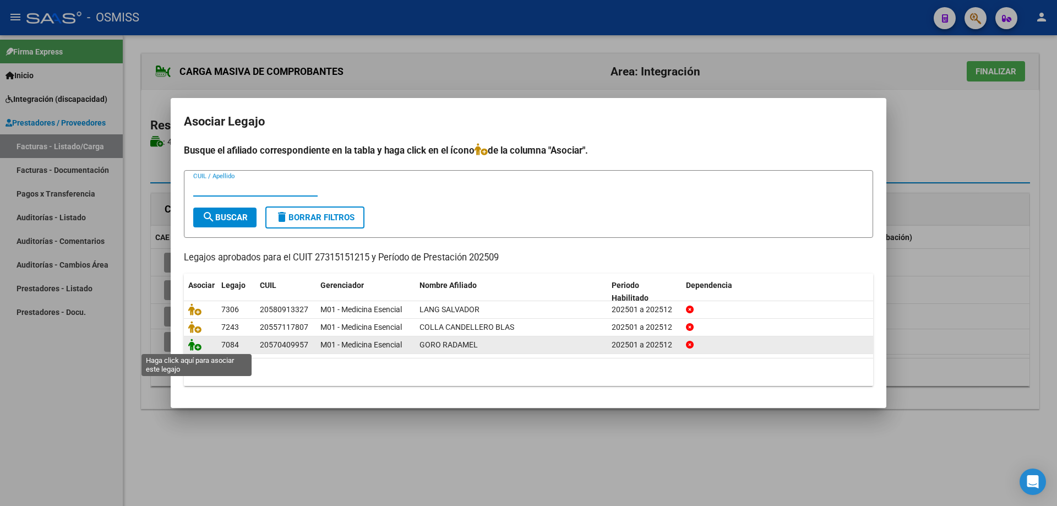
click at [196, 344] on icon at bounding box center [194, 344] width 13 height 12
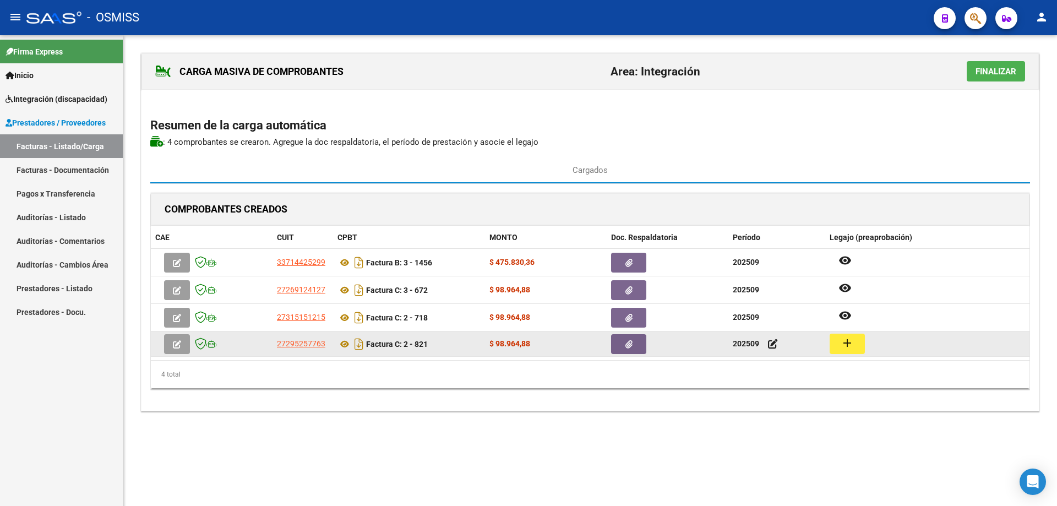
click at [849, 341] on mat-icon "add" at bounding box center [846, 342] width 13 height 13
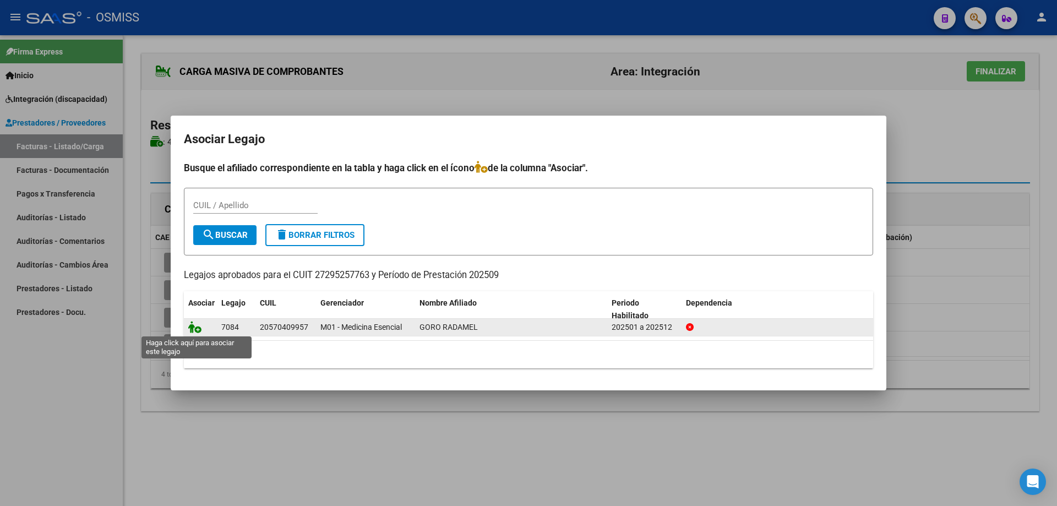
click at [198, 326] on icon at bounding box center [194, 327] width 13 height 12
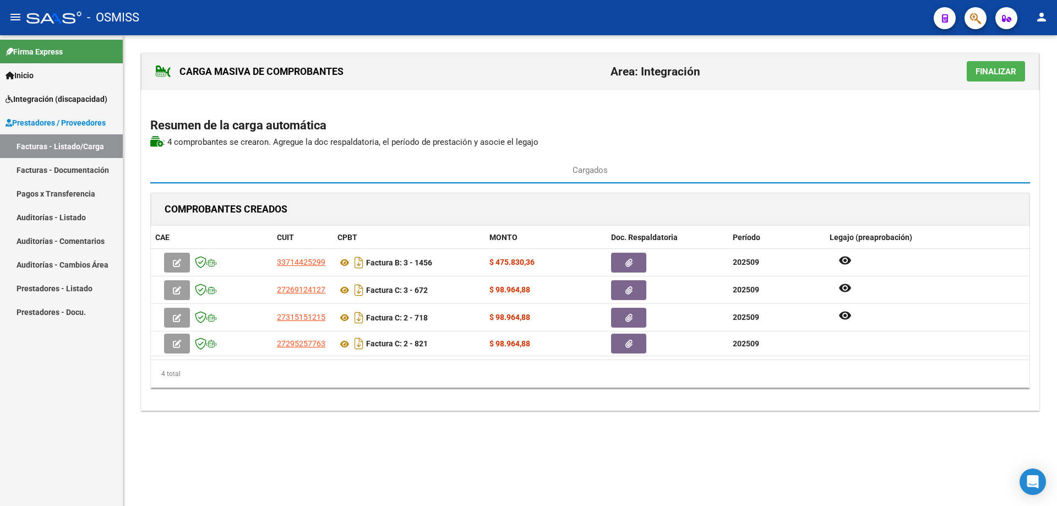
drag, startPoint x: 989, startPoint y: 75, endPoint x: 967, endPoint y: 76, distance: 21.5
click at [987, 75] on span "Finalizar" at bounding box center [995, 72] width 41 height 10
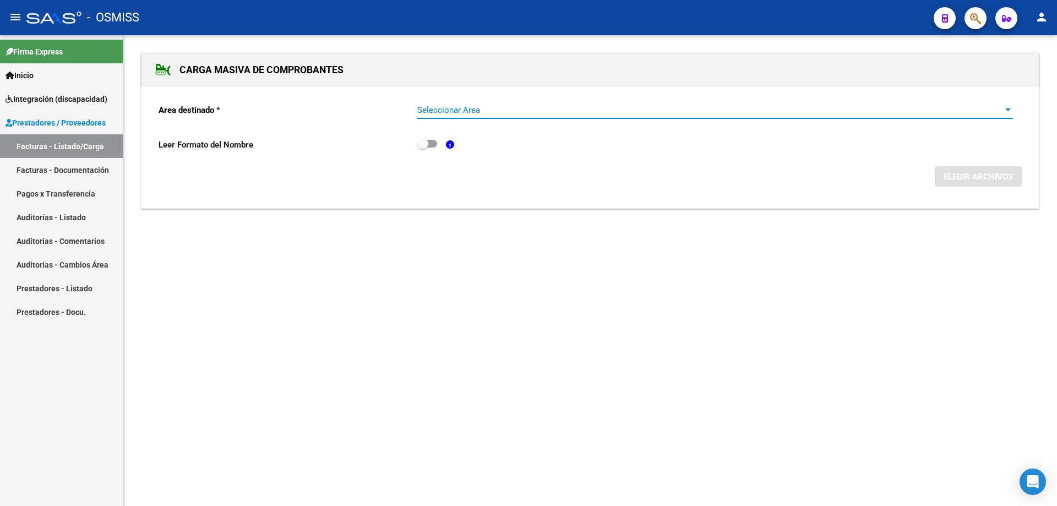
click at [499, 109] on span "Seleccionar Area" at bounding box center [710, 110] width 586 height 10
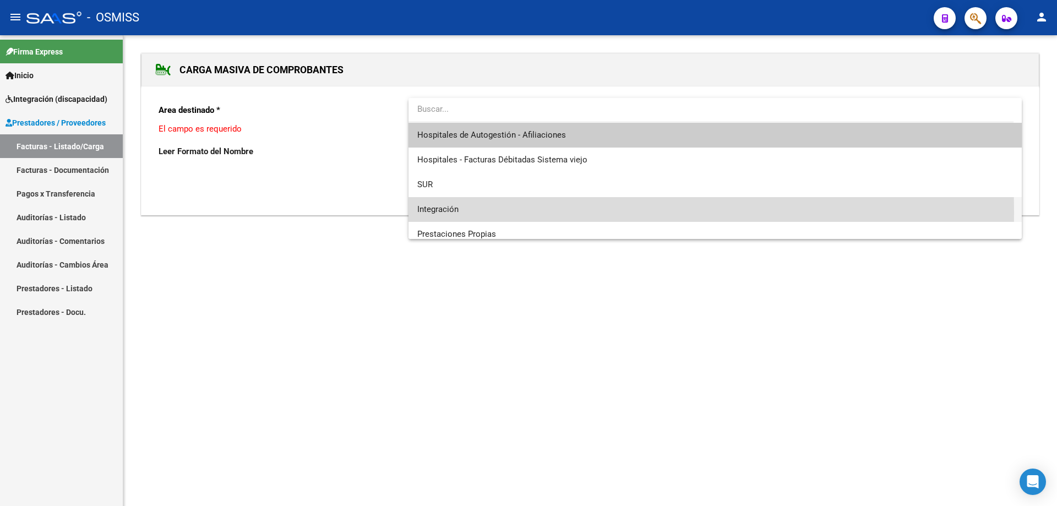
click at [467, 212] on span "Integración" at bounding box center [714, 209] width 595 height 25
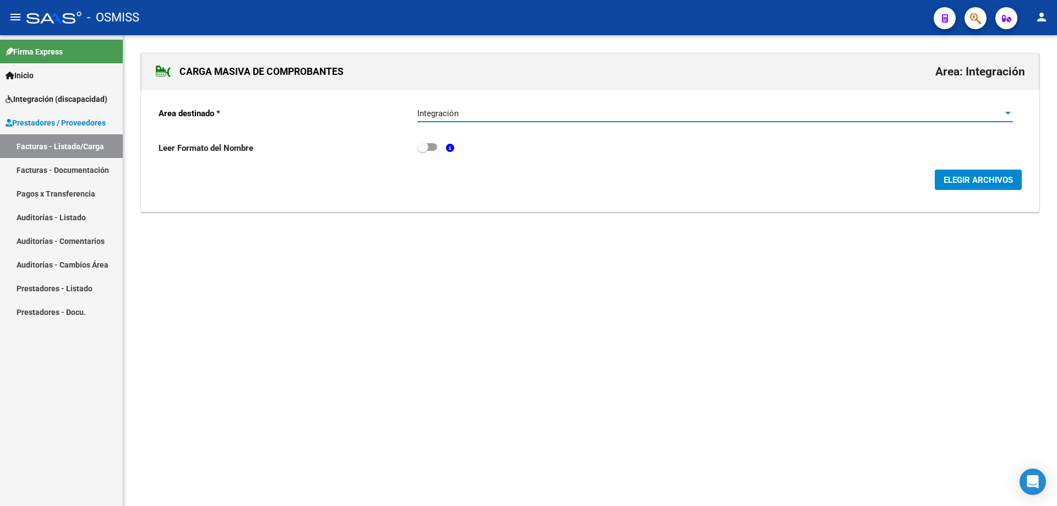
click at [986, 182] on span "ELEGIR ARCHIVOS" at bounding box center [977, 180] width 69 height 10
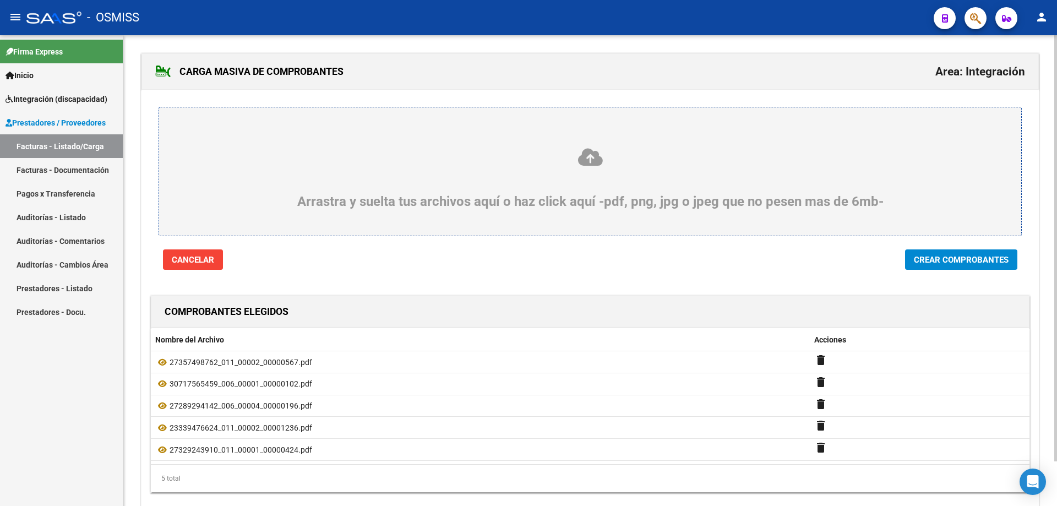
click at [975, 261] on span "Crear Comprobantes" at bounding box center [961, 260] width 95 height 10
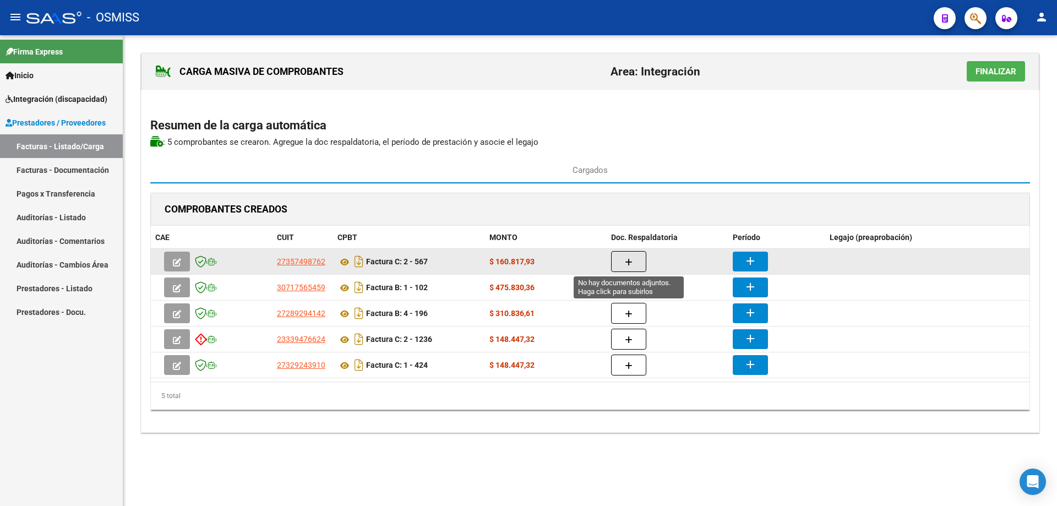
click at [631, 258] on icon "button" at bounding box center [629, 262] width 8 height 8
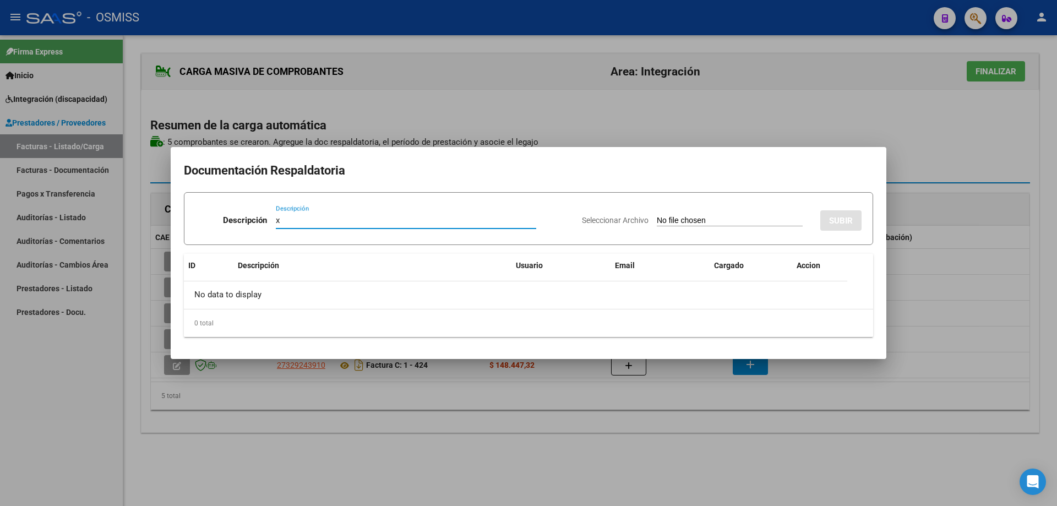
click at [657, 218] on input "Seleccionar Archivo" at bounding box center [730, 221] width 146 height 10
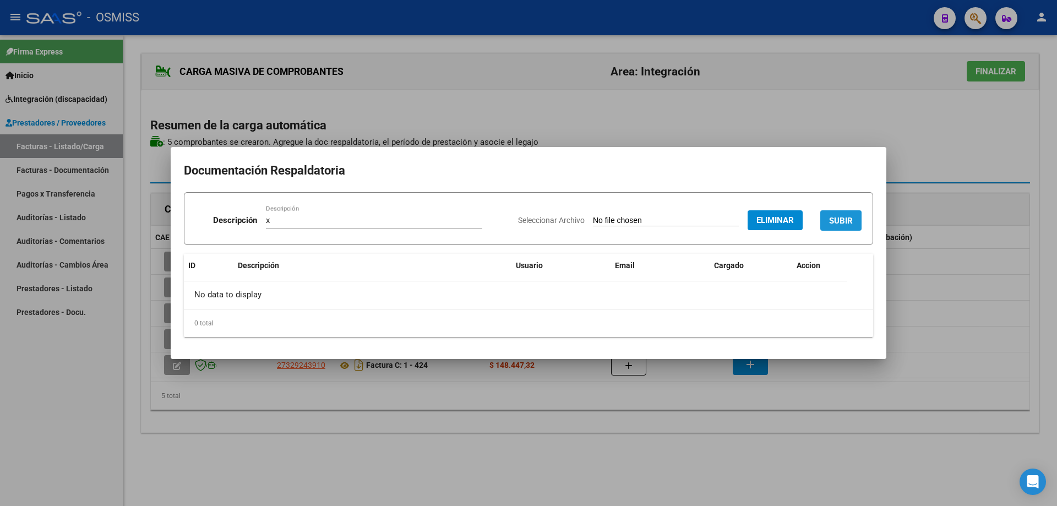
click at [848, 221] on span "SUBIR" at bounding box center [841, 221] width 24 height 10
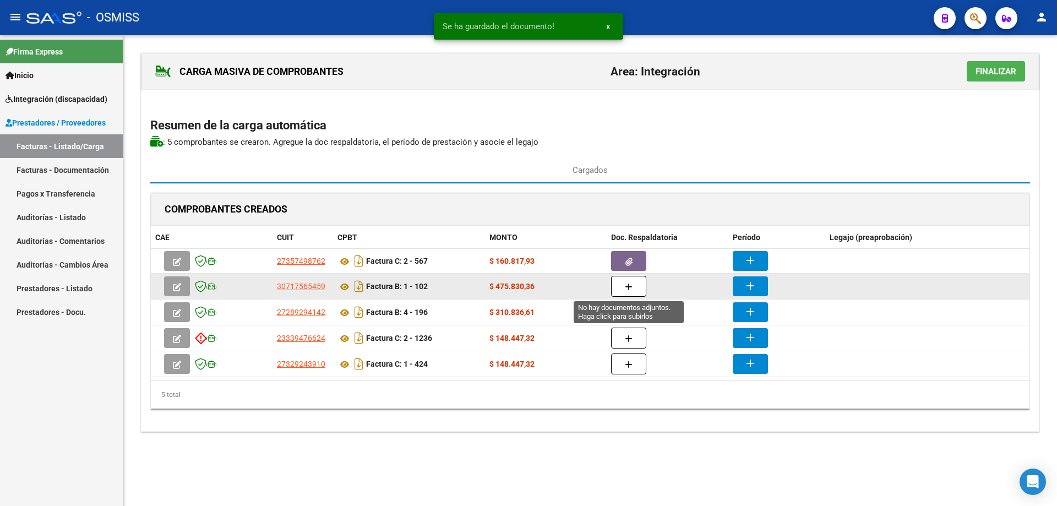
click at [637, 282] on button "button" at bounding box center [628, 286] width 35 height 21
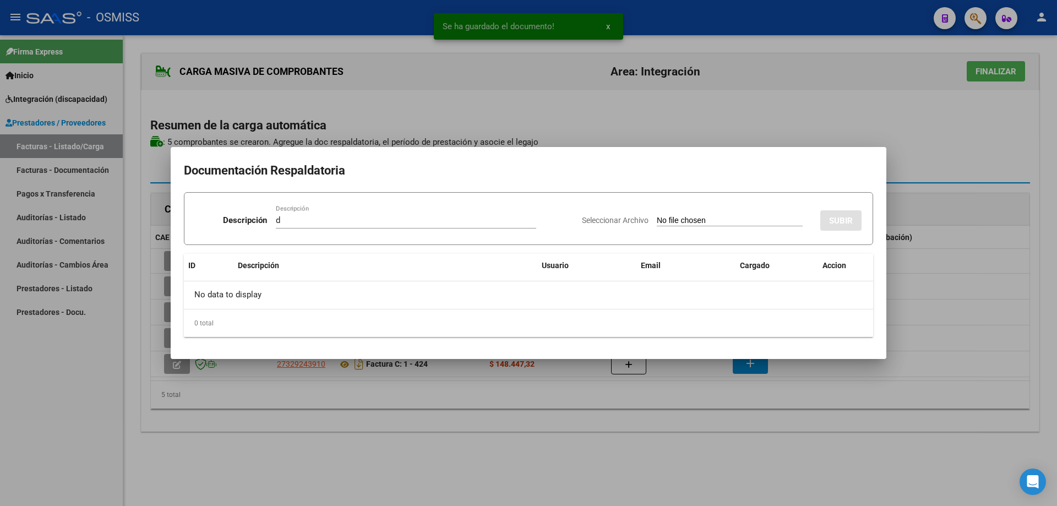
click at [687, 218] on input "Seleccionar Archivo" at bounding box center [730, 221] width 146 height 10
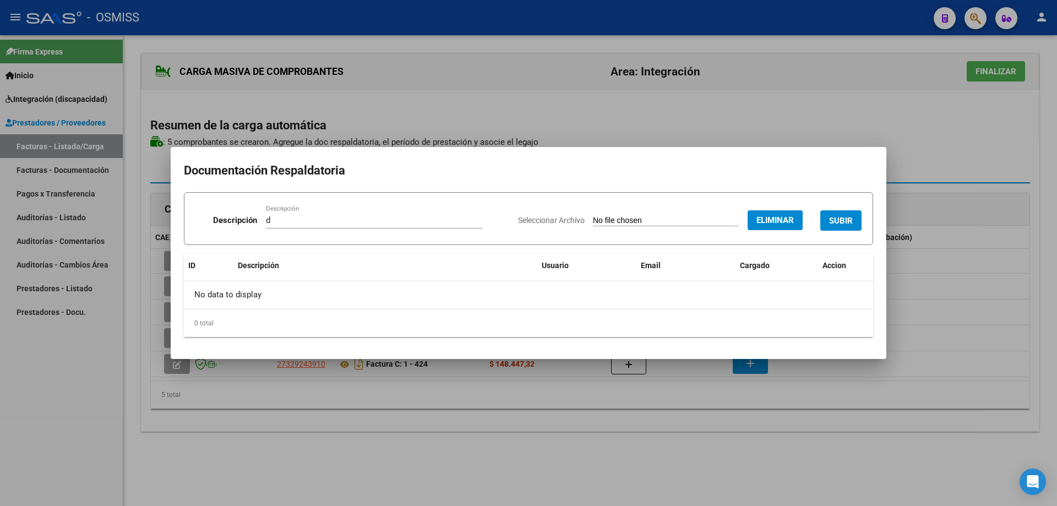
click at [850, 214] on button "SUBIR" at bounding box center [840, 220] width 41 height 20
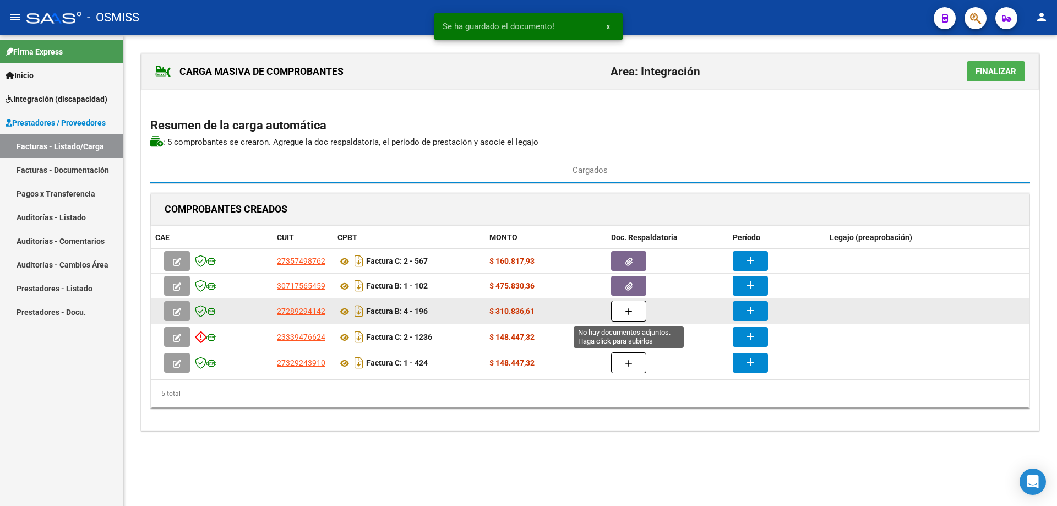
click at [631, 307] on span "button" at bounding box center [629, 311] width 8 height 10
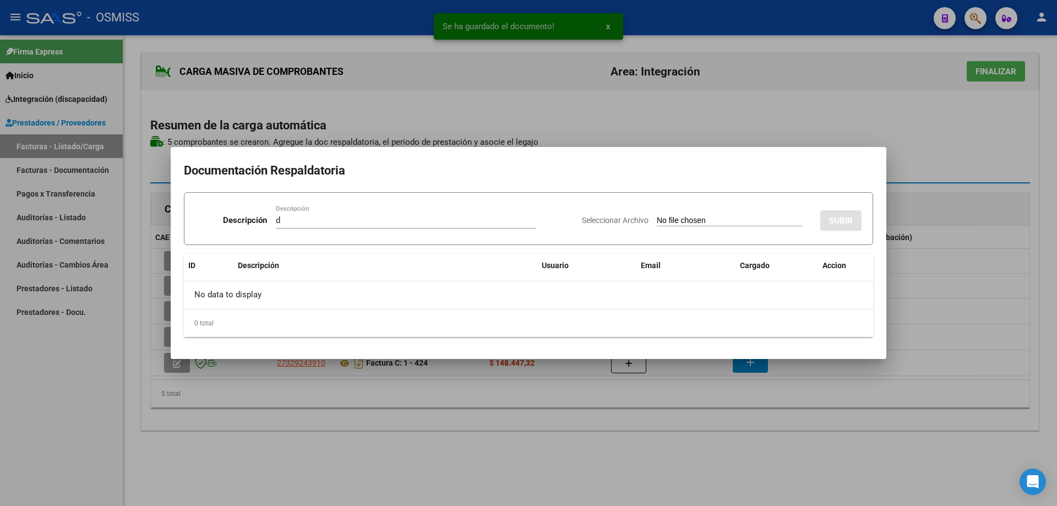
click at [657, 221] on input "Seleccionar Archivo" at bounding box center [730, 221] width 146 height 10
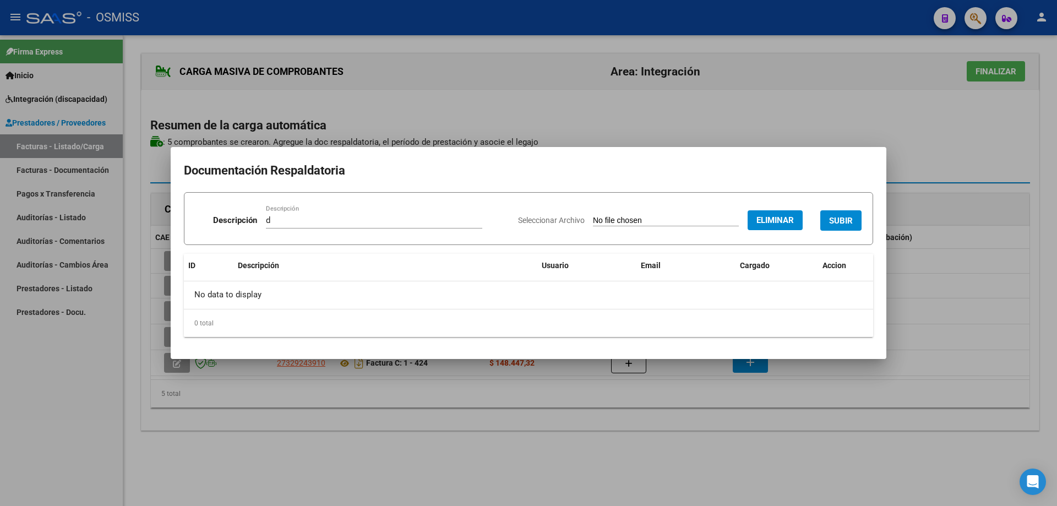
click at [827, 219] on button "SUBIR" at bounding box center [840, 220] width 41 height 20
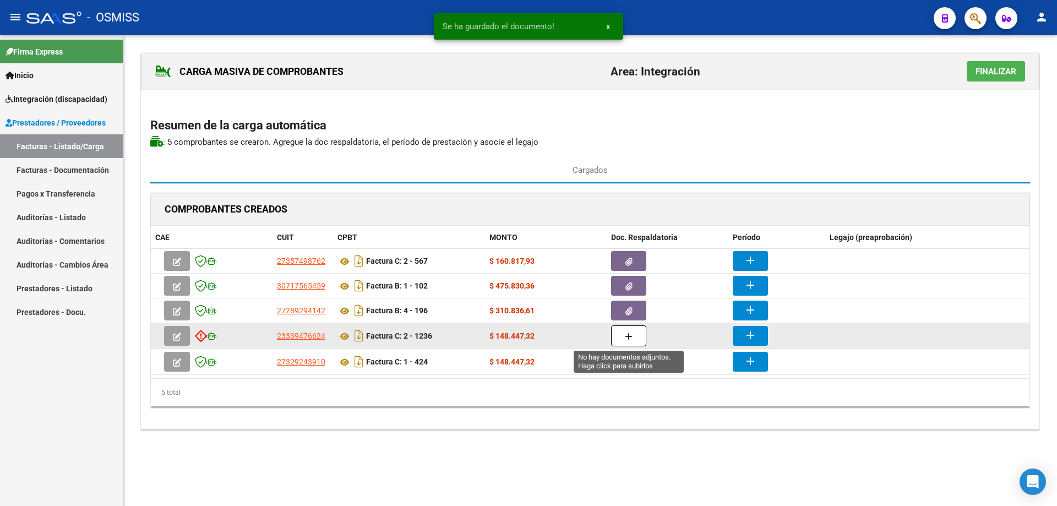
click at [622, 336] on button "button" at bounding box center [628, 335] width 35 height 21
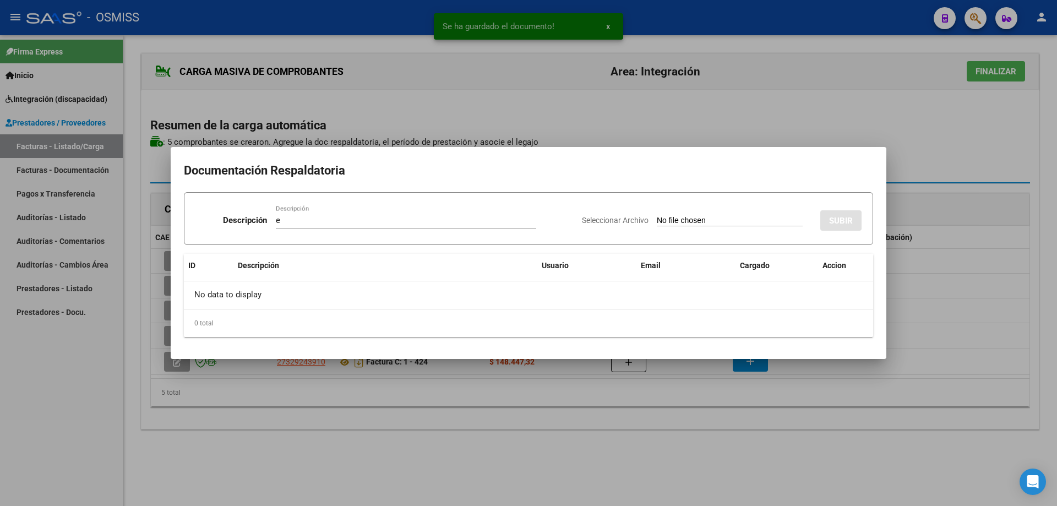
click at [657, 218] on input "Seleccionar Archivo" at bounding box center [730, 221] width 146 height 10
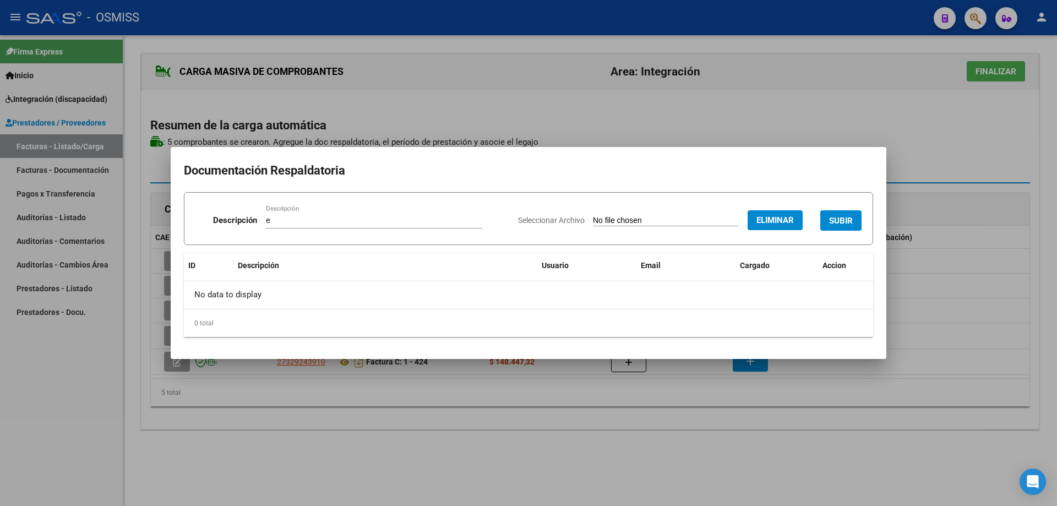
click at [846, 215] on span "SUBIR" at bounding box center [841, 220] width 24 height 10
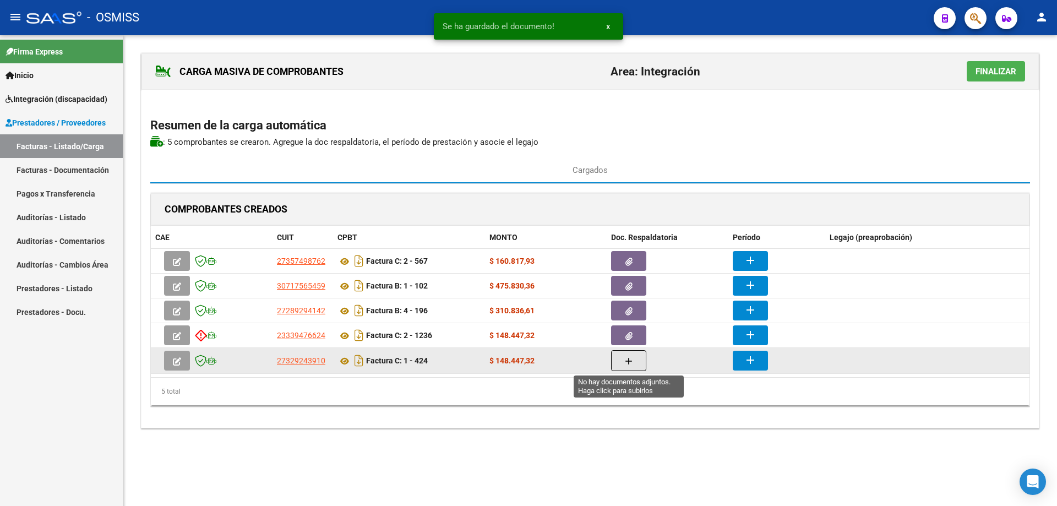
click at [635, 364] on button "button" at bounding box center [628, 360] width 35 height 21
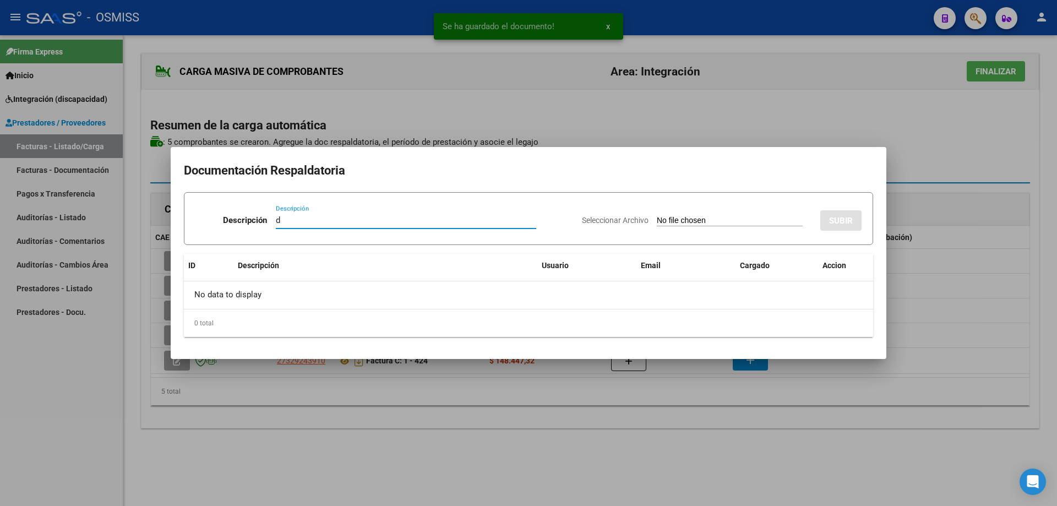
click at [657, 220] on input "Seleccionar Archivo" at bounding box center [730, 221] width 146 height 10
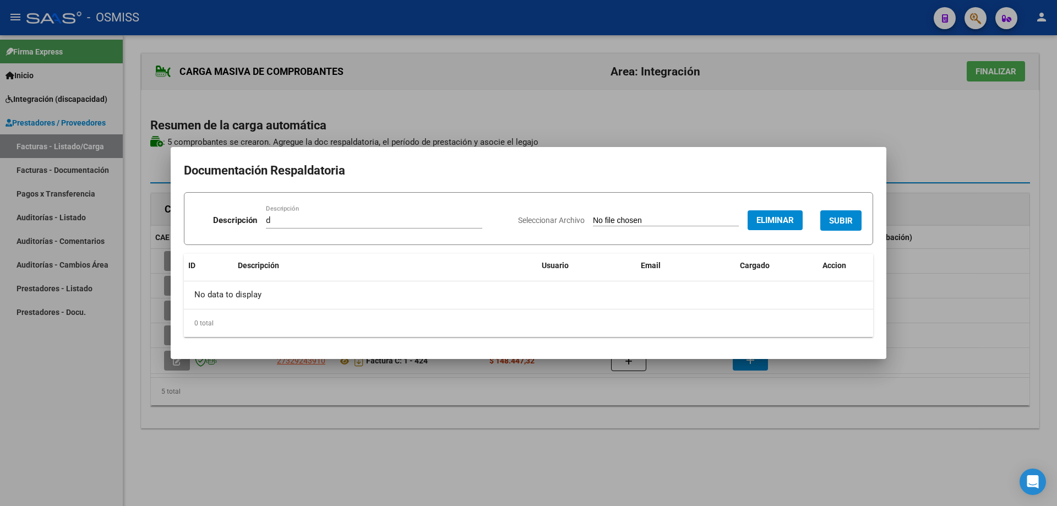
click at [852, 216] on button "SUBIR" at bounding box center [840, 220] width 41 height 20
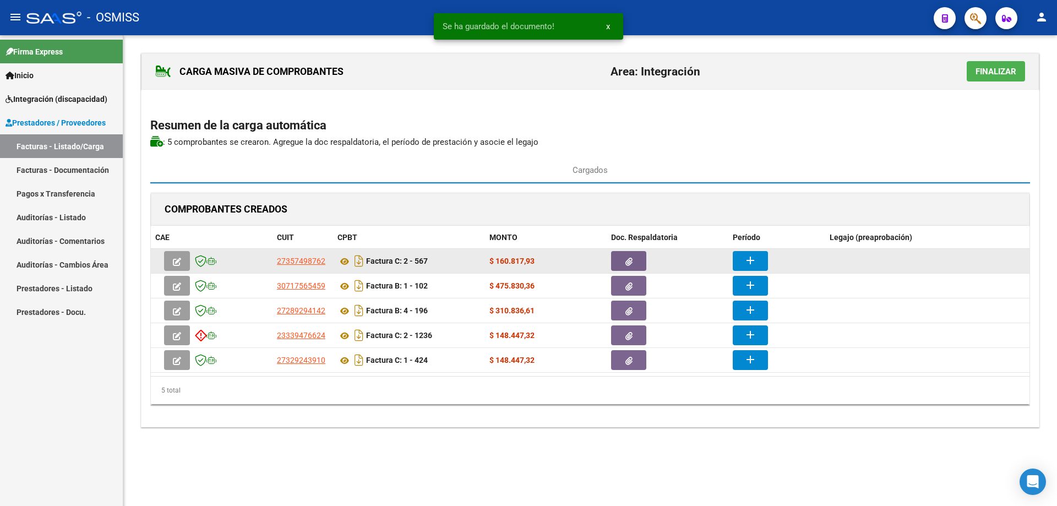
click at [753, 256] on mat-icon "add" at bounding box center [749, 260] width 13 height 13
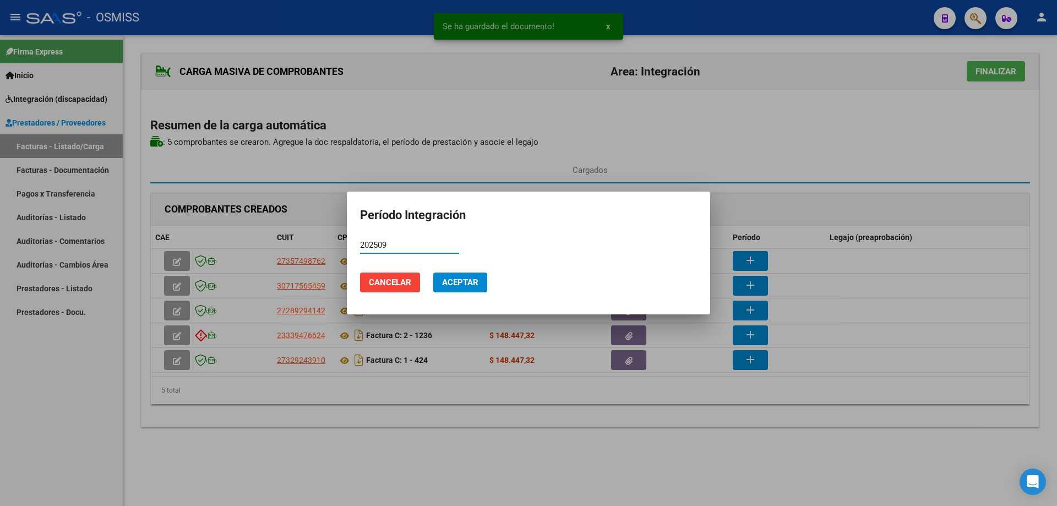
drag, startPoint x: 388, startPoint y: 244, endPoint x: 357, endPoint y: 244, distance: 31.4
click at [357, 244] on mat-dialog-content "202509 Período (AAAAMM)" at bounding box center [528, 250] width 363 height 27
click at [475, 278] on span "Aceptar" at bounding box center [460, 282] width 36 height 10
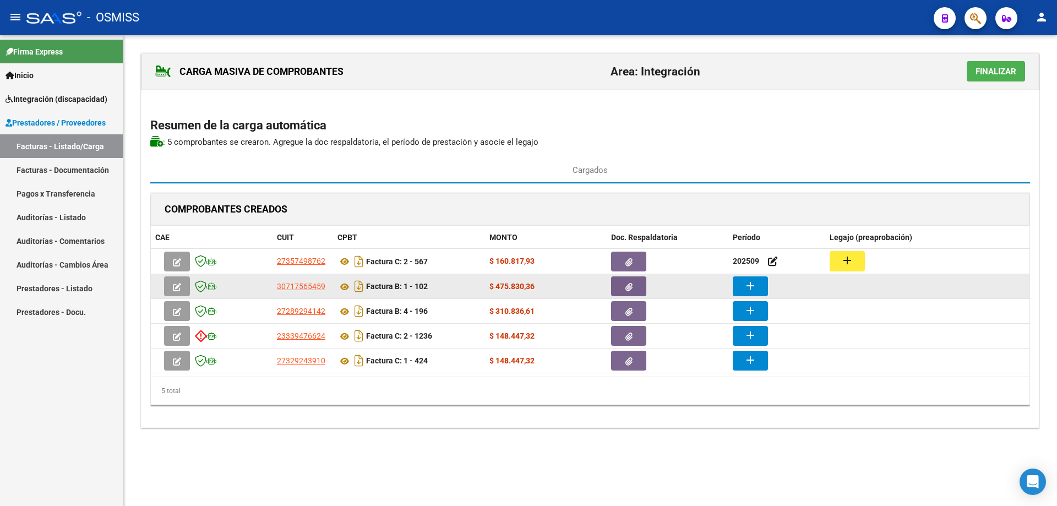
click at [750, 288] on mat-icon "add" at bounding box center [749, 285] width 13 height 13
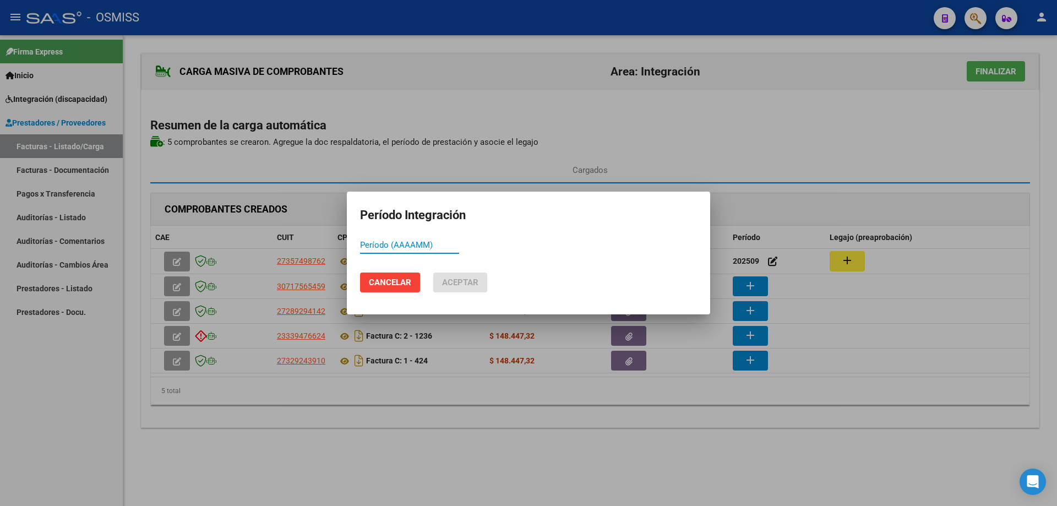
paste input "202509"
click at [456, 282] on span "Aceptar" at bounding box center [460, 282] width 36 height 10
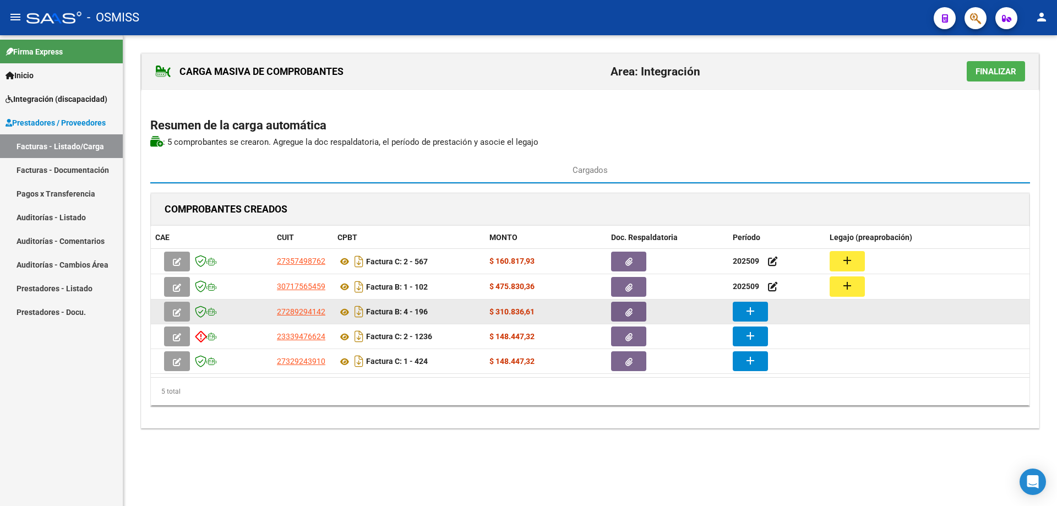
click at [745, 314] on mat-icon "add" at bounding box center [749, 310] width 13 height 13
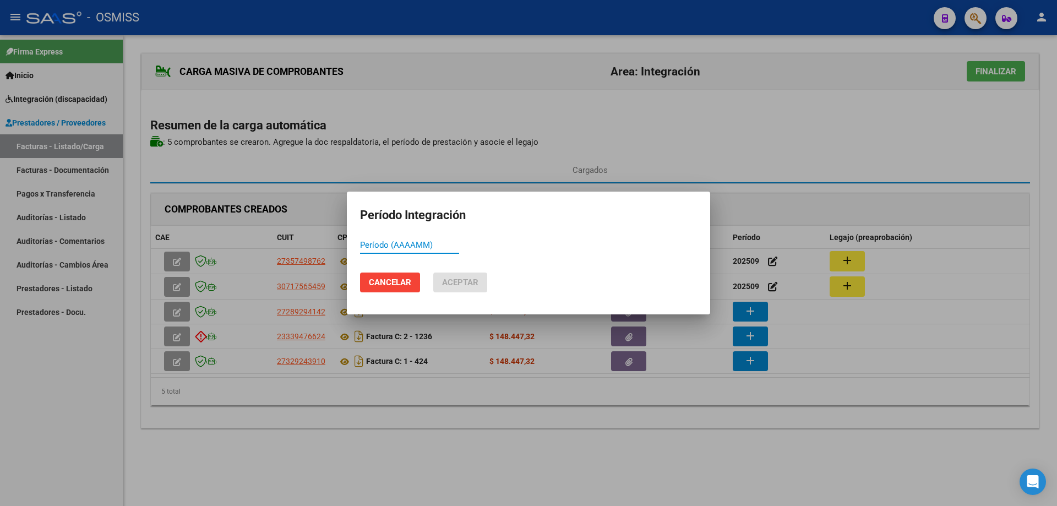
paste input "202509"
click at [453, 281] on span "Aceptar" at bounding box center [460, 282] width 36 height 10
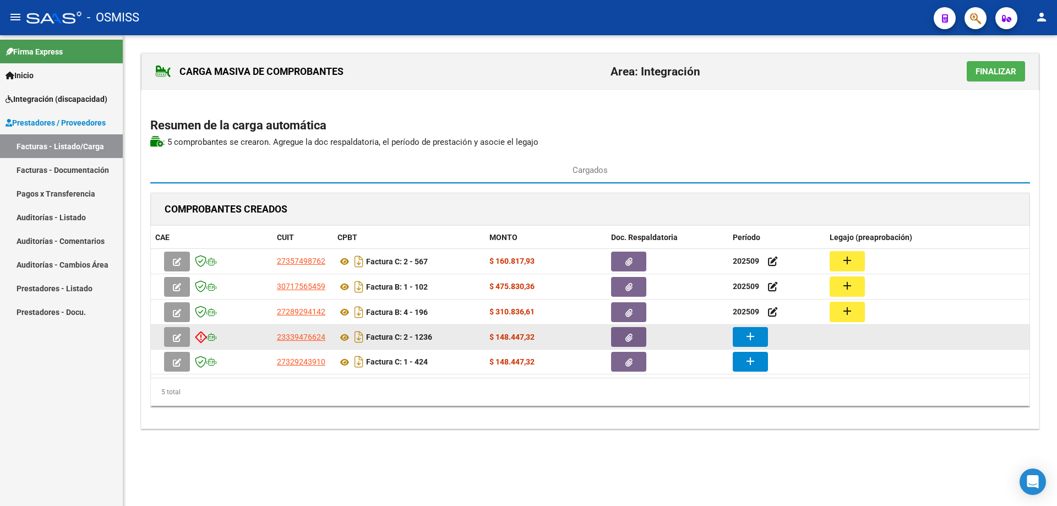
click at [755, 336] on mat-icon "add" at bounding box center [749, 336] width 13 height 13
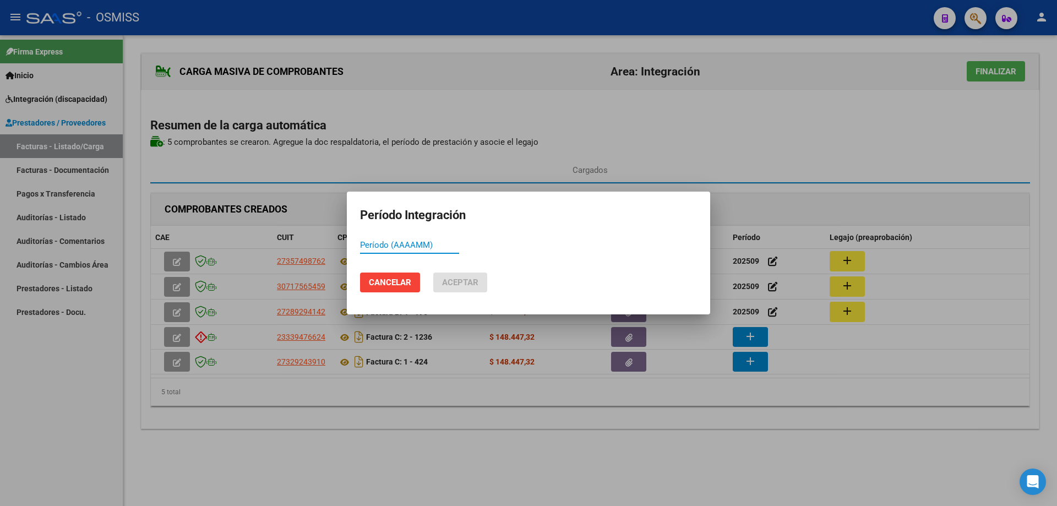
paste input "202509"
click at [460, 283] on span "Aceptar" at bounding box center [460, 282] width 36 height 10
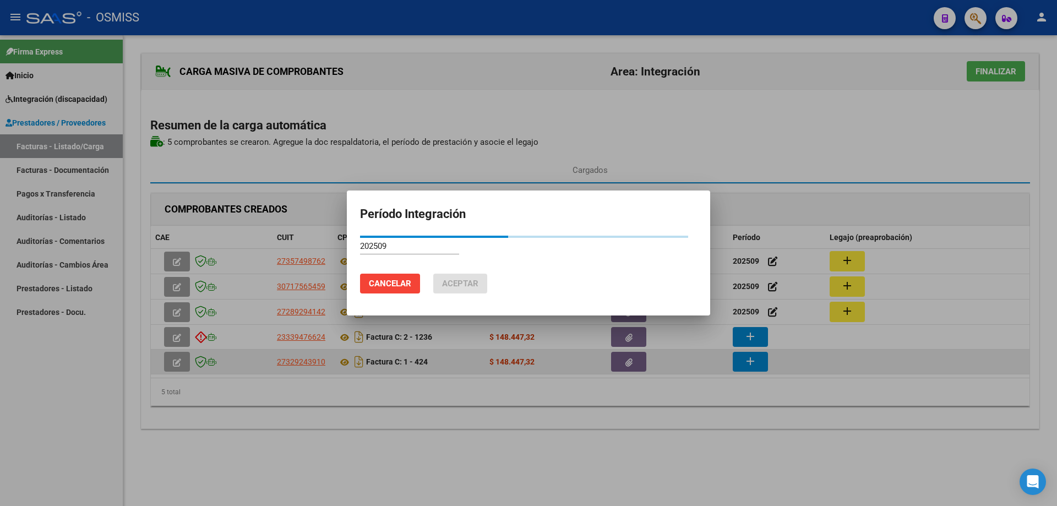
click at [746, 360] on body "menu - OSMISS person Firma Express Inicio Instructivos Contacto OS Integración …" at bounding box center [528, 253] width 1057 height 506
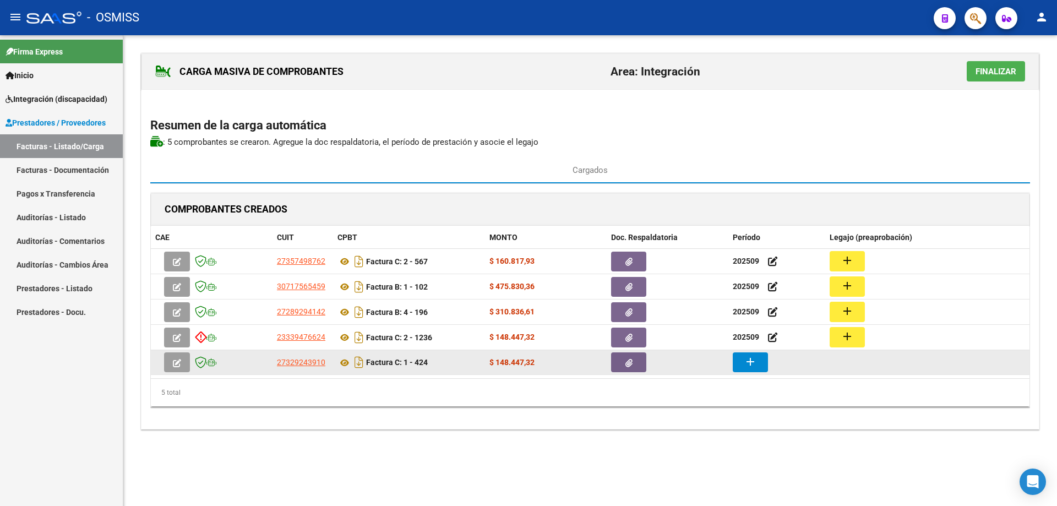
click at [748, 362] on mat-icon "add" at bounding box center [749, 361] width 13 height 13
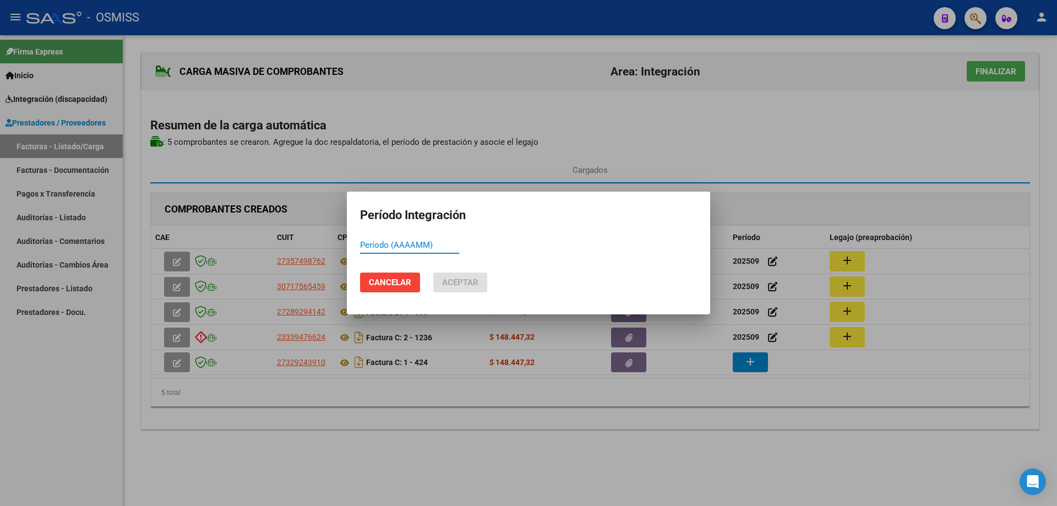
paste input "202509"
click at [450, 291] on button "Aceptar" at bounding box center [460, 282] width 54 height 20
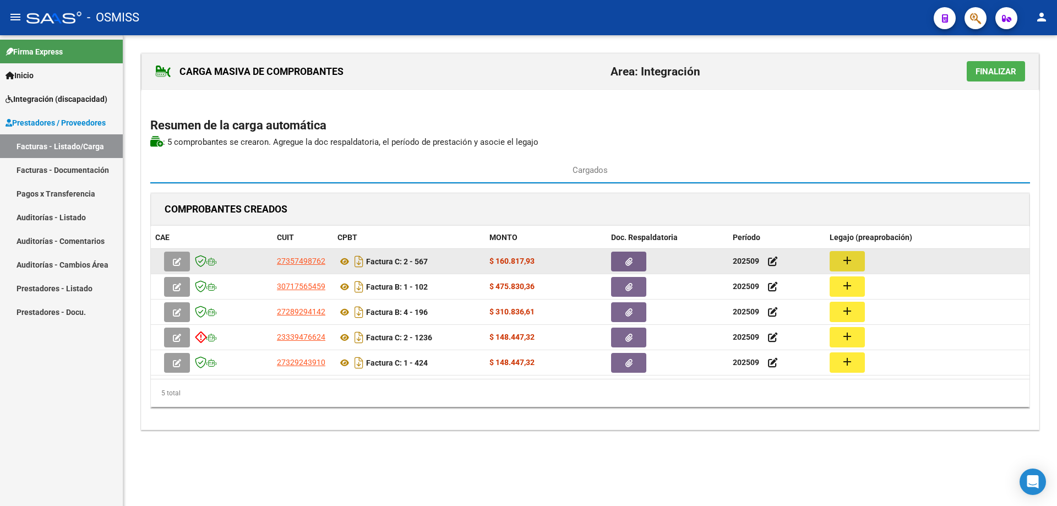
click at [842, 260] on mat-icon "add" at bounding box center [846, 260] width 13 height 13
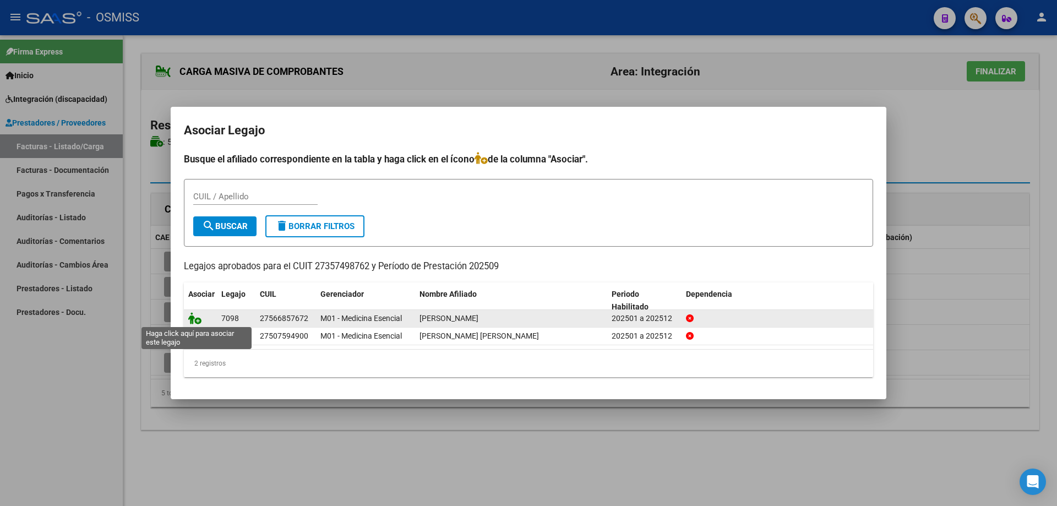
click at [194, 318] on icon at bounding box center [194, 318] width 13 height 12
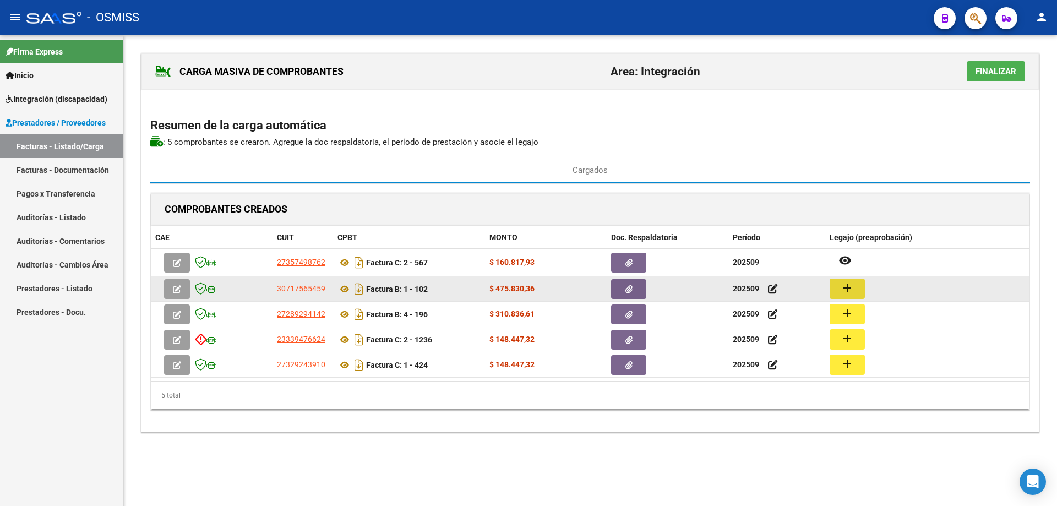
click at [839, 289] on button "add" at bounding box center [846, 288] width 35 height 20
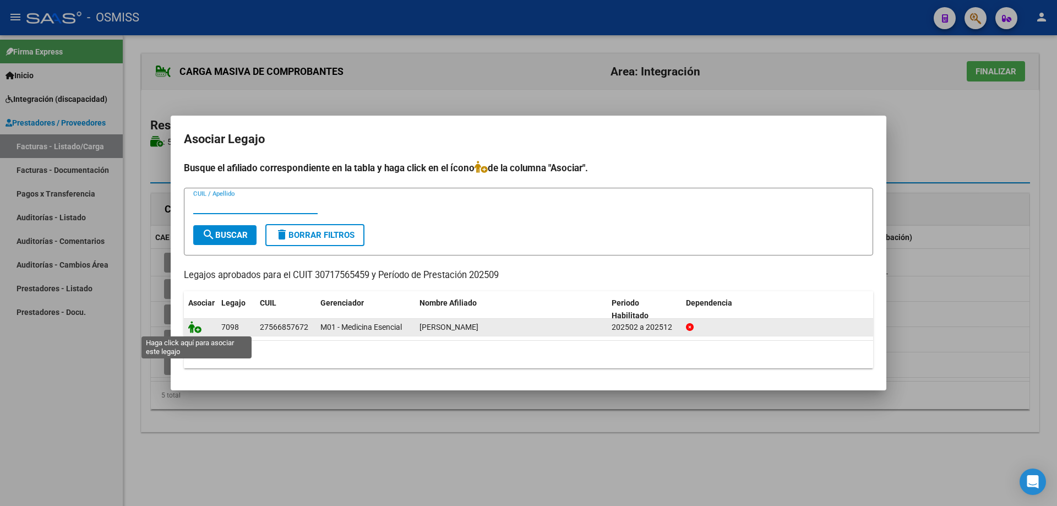
click at [195, 324] on icon at bounding box center [194, 327] width 13 height 12
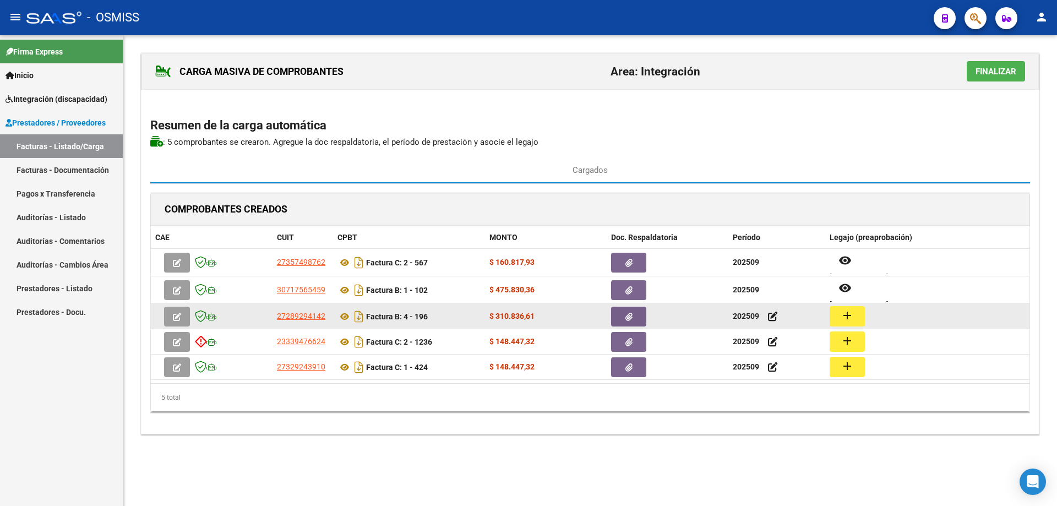
click at [850, 314] on mat-icon "add" at bounding box center [846, 315] width 13 height 13
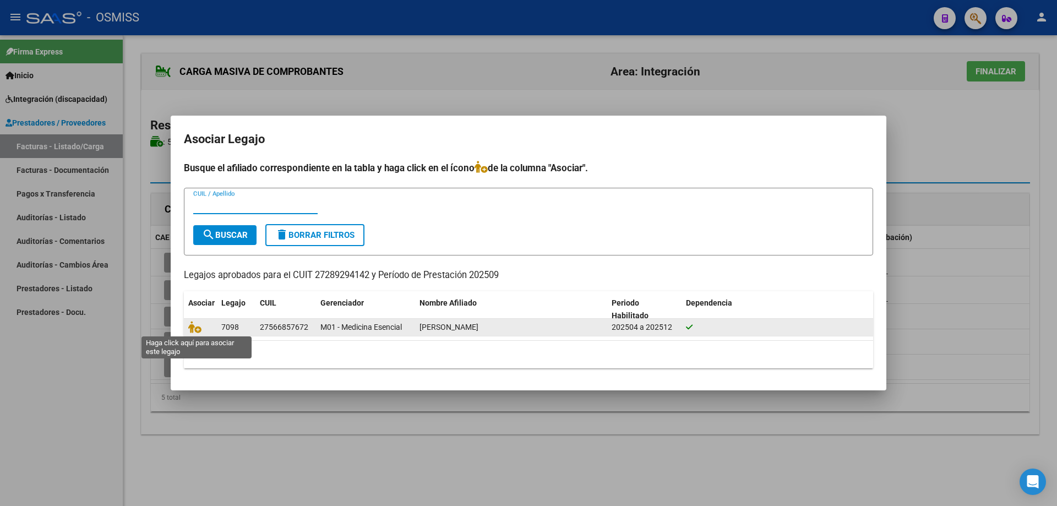
click at [202, 327] on span at bounding box center [196, 327] width 17 height 9
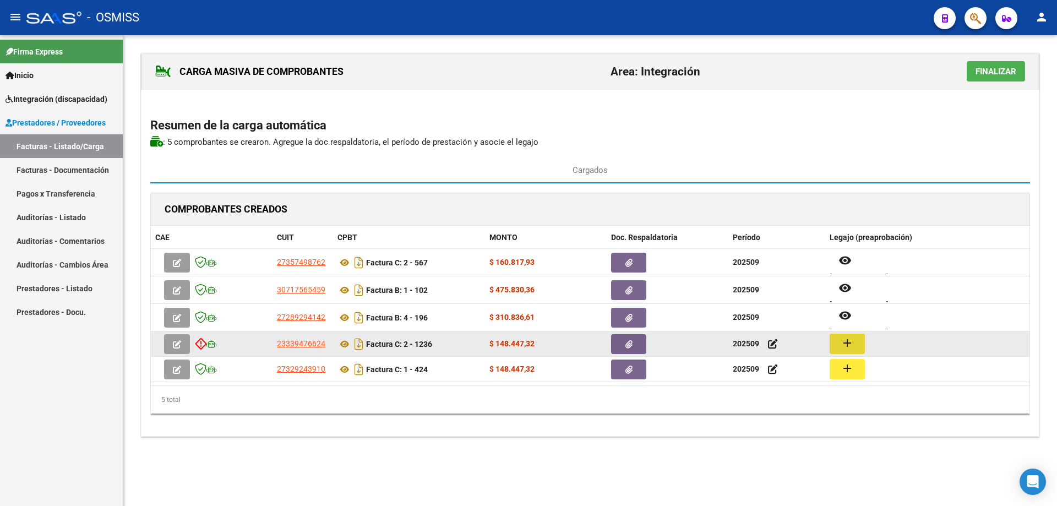
click at [852, 341] on mat-icon "add" at bounding box center [846, 342] width 13 height 13
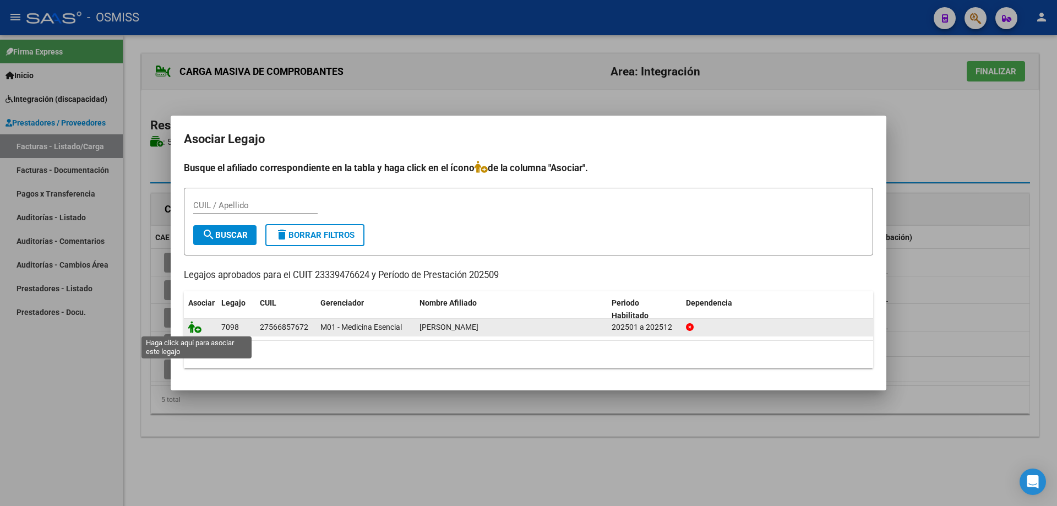
click at [195, 330] on icon at bounding box center [194, 327] width 13 height 12
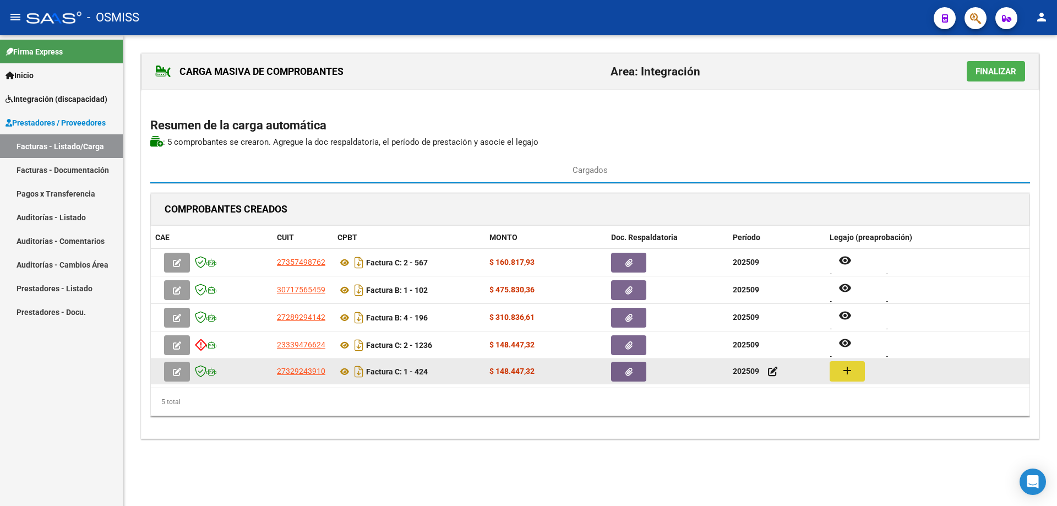
click at [852, 364] on button "add" at bounding box center [846, 371] width 35 height 20
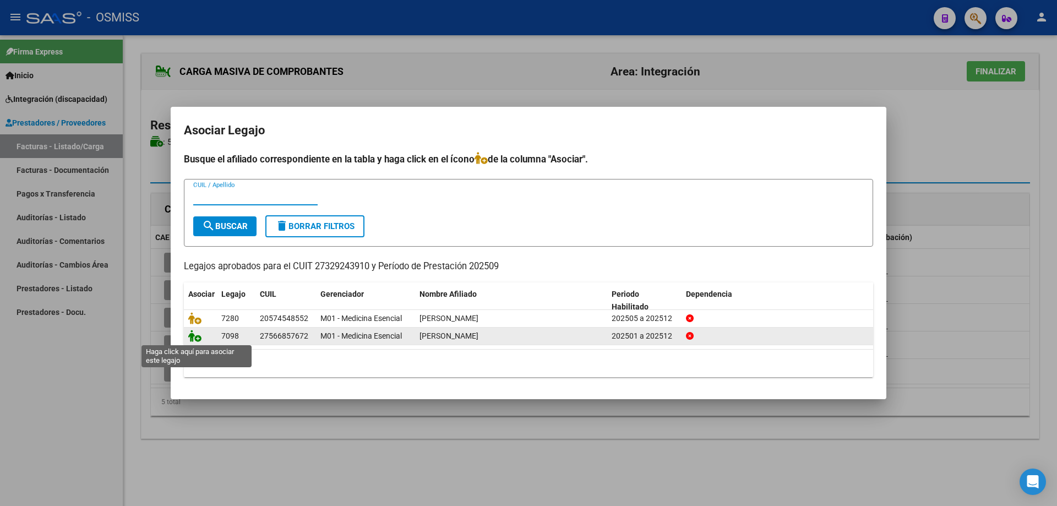
click at [194, 337] on icon at bounding box center [194, 336] width 13 height 12
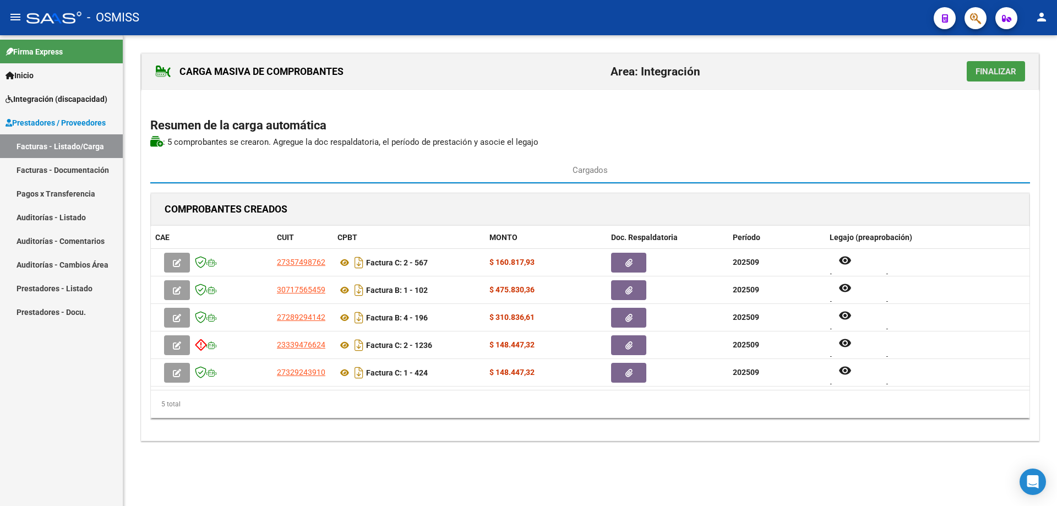
click at [992, 70] on span "Finalizar" at bounding box center [995, 72] width 41 height 10
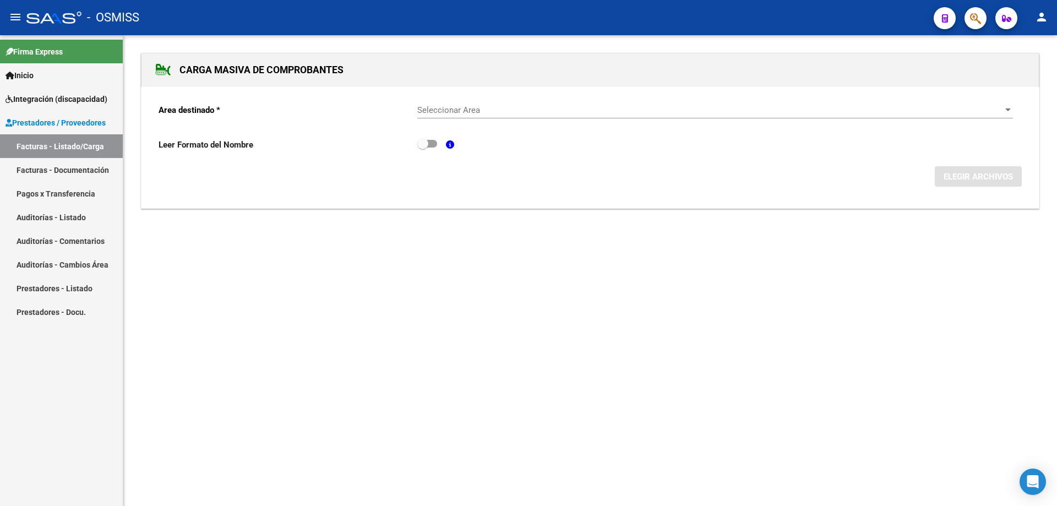
click at [447, 109] on span "Seleccionar Area" at bounding box center [710, 110] width 586 height 10
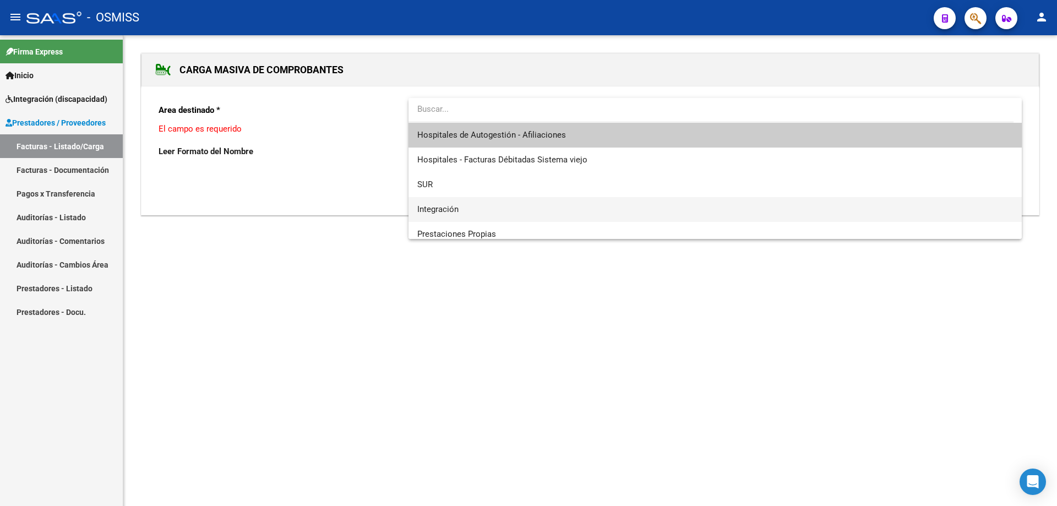
click at [459, 207] on span "Integración" at bounding box center [714, 209] width 595 height 25
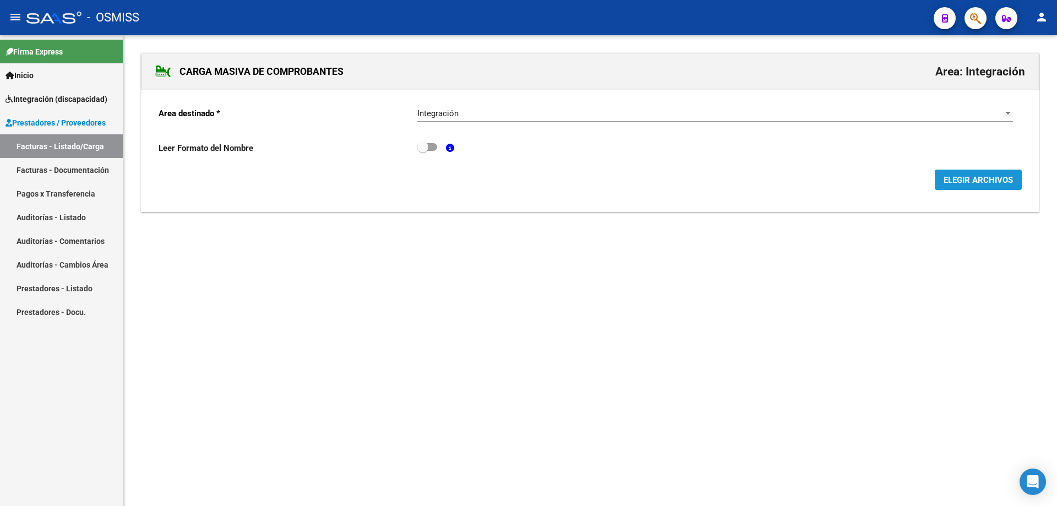
click at [958, 182] on span "ELEGIR ARCHIVOS" at bounding box center [977, 180] width 69 height 10
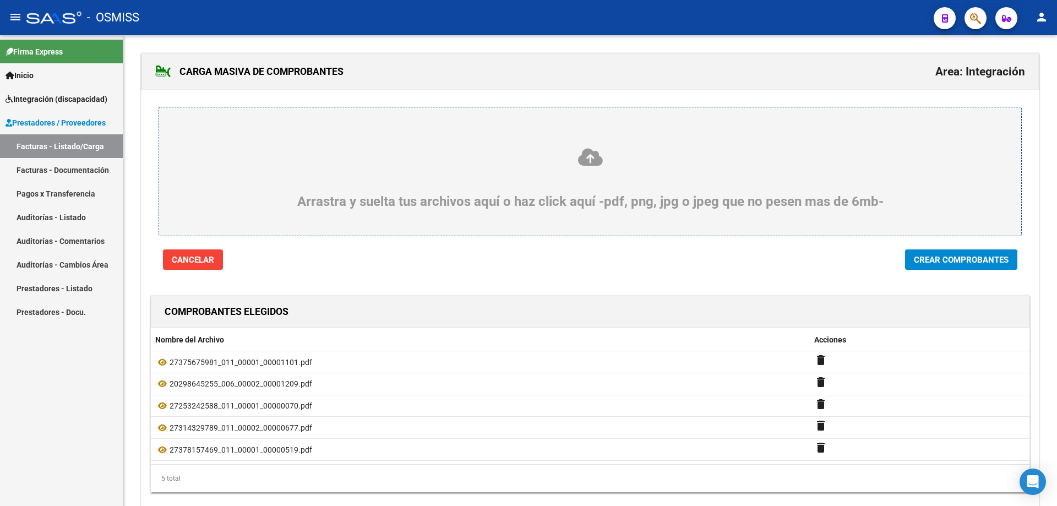
click at [953, 264] on span "Crear Comprobantes" at bounding box center [961, 260] width 95 height 10
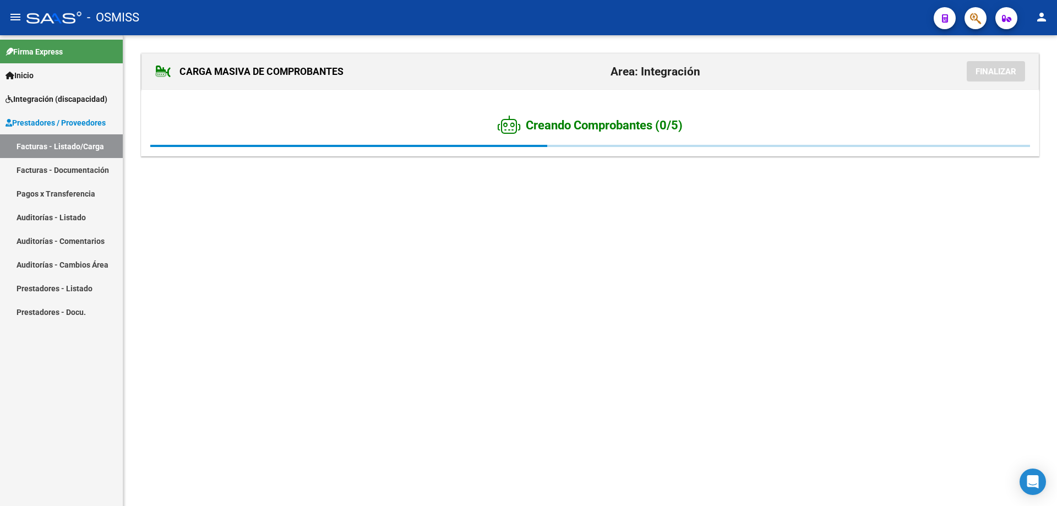
click at [391, 450] on mat-sidenav-content "CARGA MASIVA DE COMPROBANTES Area: Integración Finalizar Creando Comprobantes (…" at bounding box center [589, 270] width 933 height 471
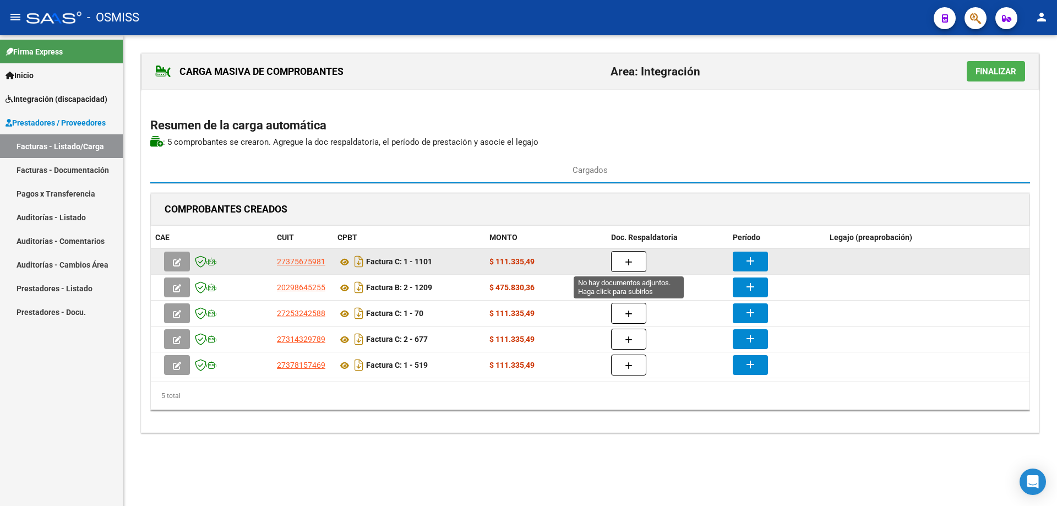
click at [629, 253] on button "button" at bounding box center [628, 261] width 35 height 21
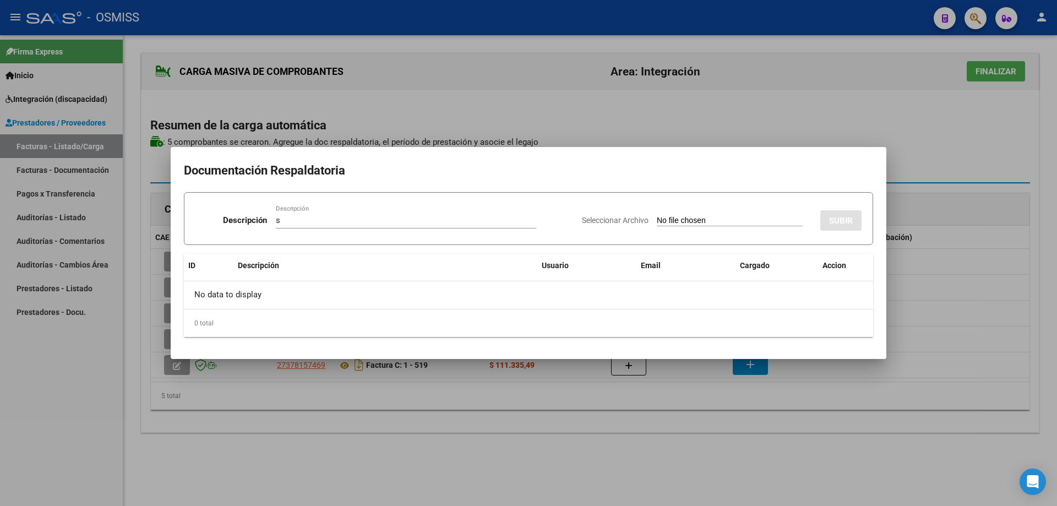
click at [657, 220] on input "Seleccionar Archivo" at bounding box center [730, 221] width 146 height 10
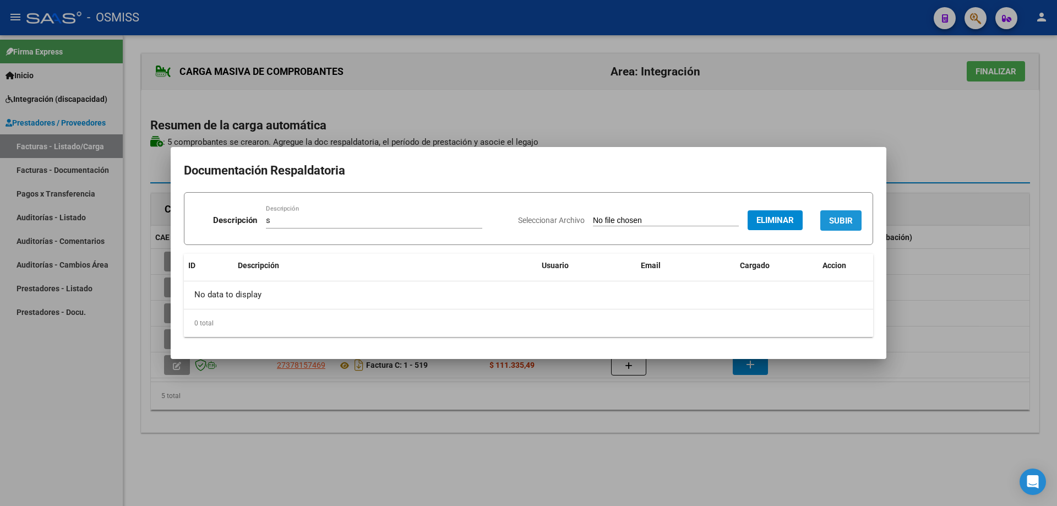
click at [848, 220] on span "SUBIR" at bounding box center [841, 221] width 24 height 10
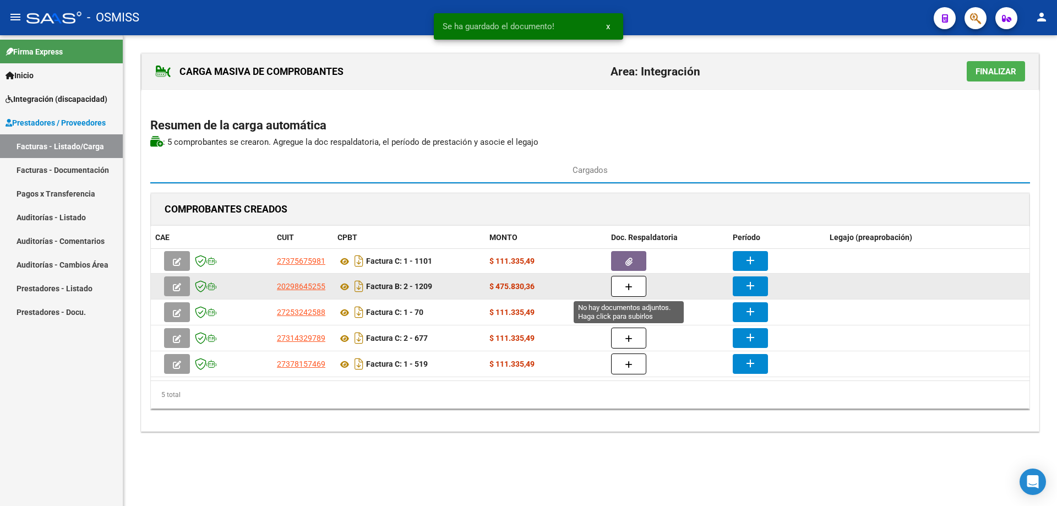
click at [629, 285] on icon "button" at bounding box center [629, 287] width 8 height 8
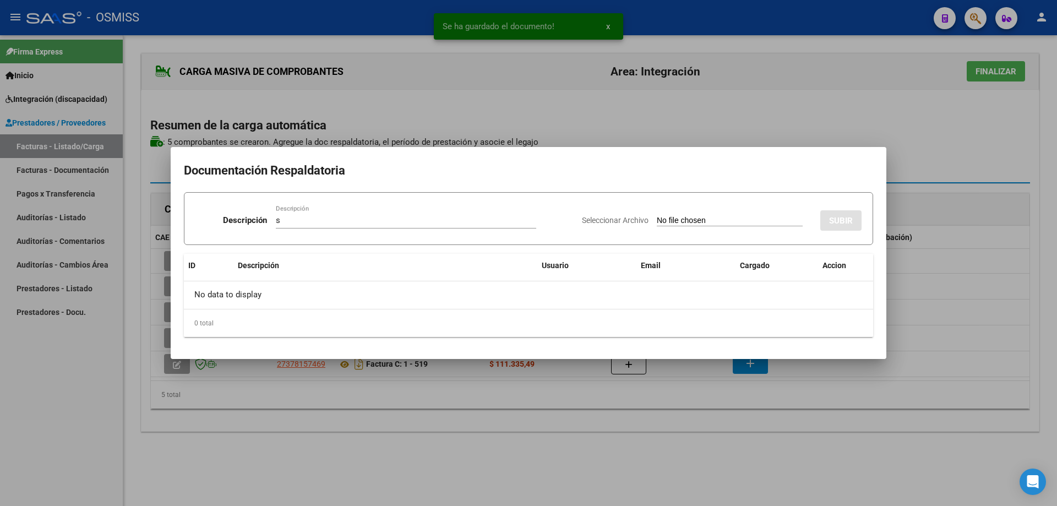
click at [687, 223] on input "Seleccionar Archivo" at bounding box center [730, 221] width 146 height 10
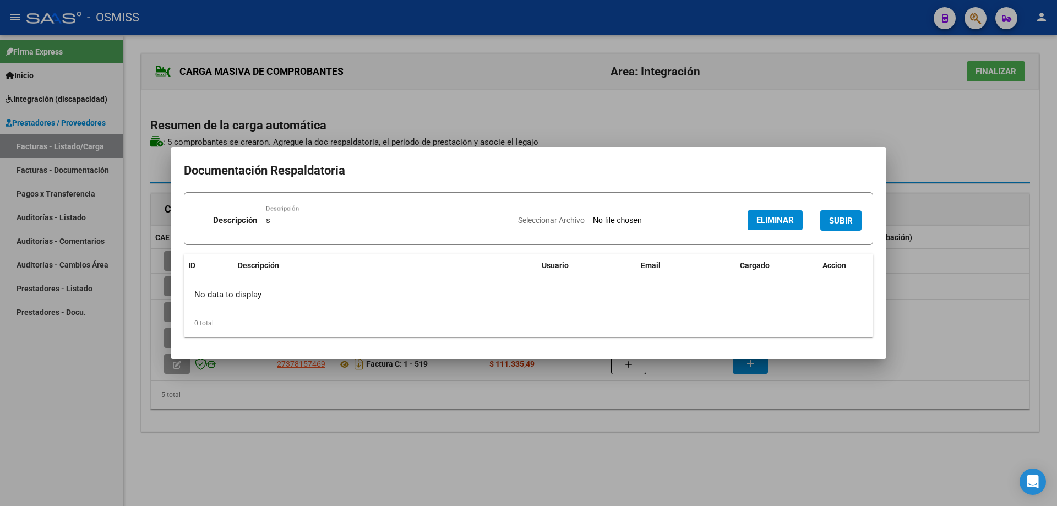
click at [851, 212] on button "SUBIR" at bounding box center [840, 220] width 41 height 20
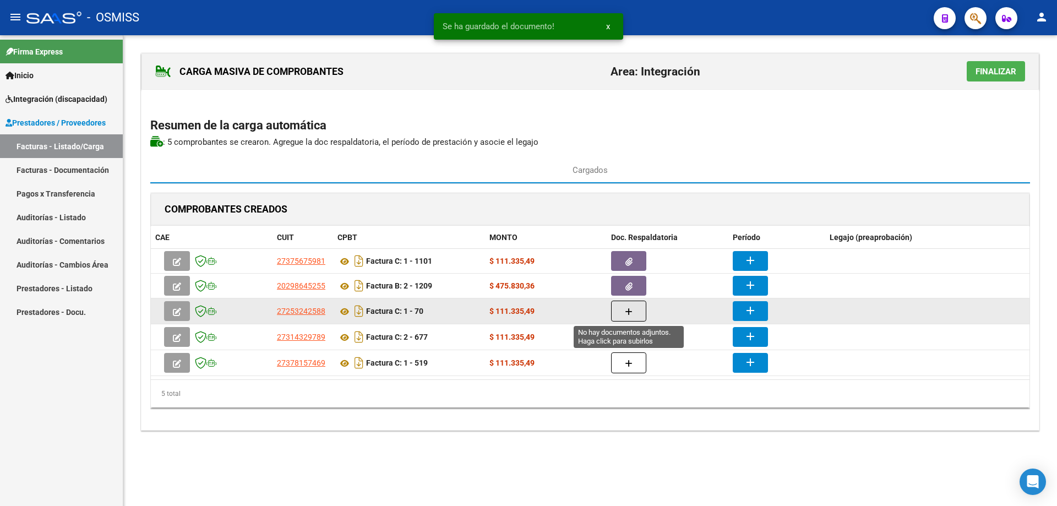
click at [636, 318] on button "button" at bounding box center [628, 310] width 35 height 21
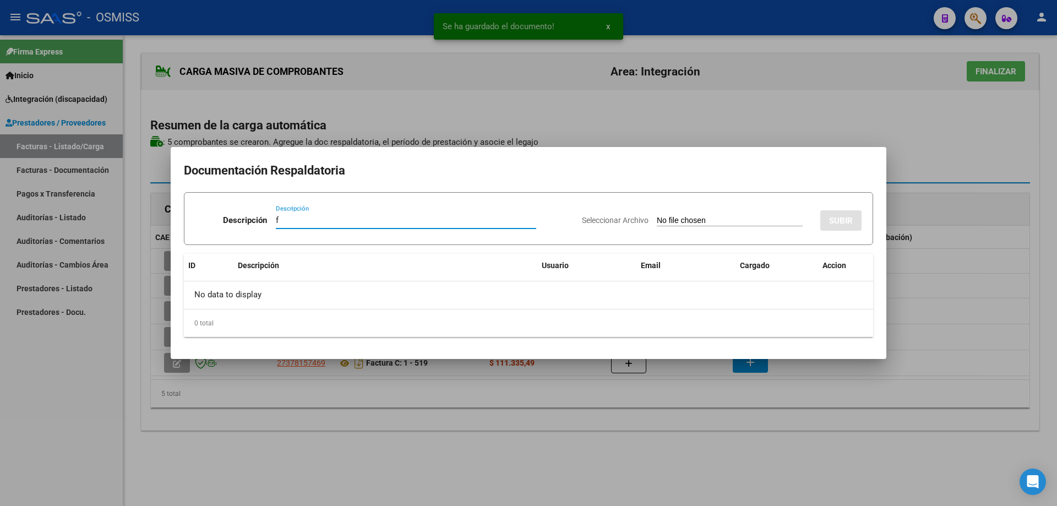
click at [675, 217] on input "Seleccionar Archivo" at bounding box center [730, 221] width 146 height 10
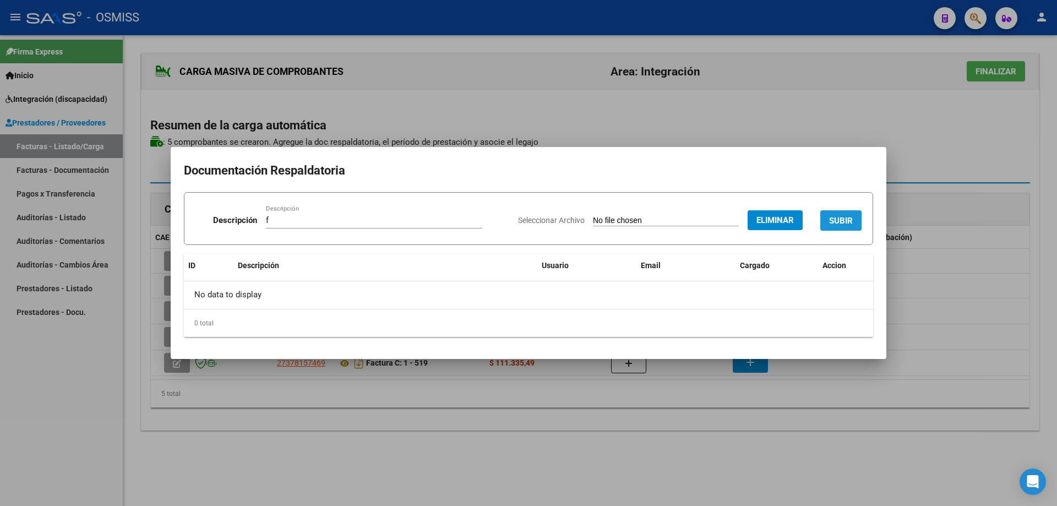
click at [833, 223] on span "SUBIR" at bounding box center [841, 221] width 24 height 10
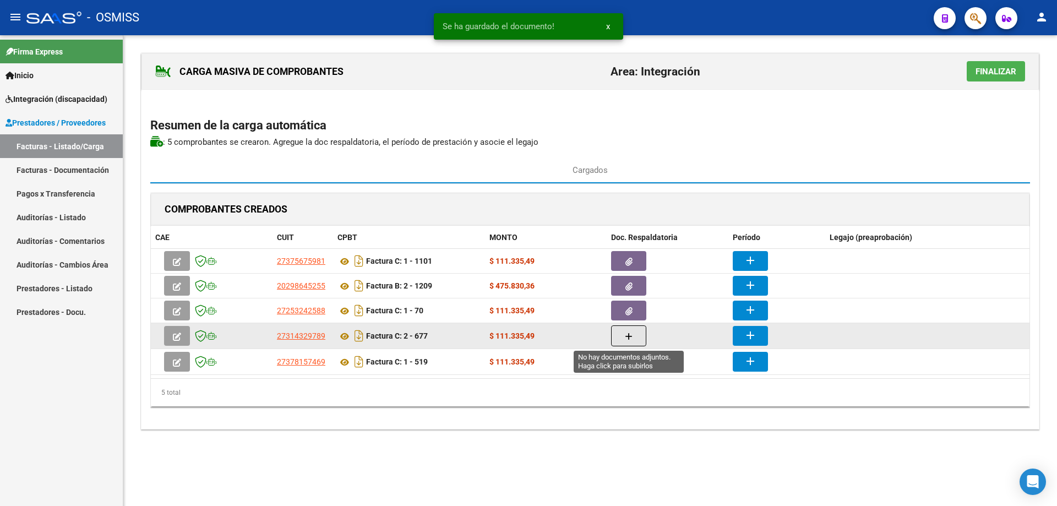
click at [637, 336] on button "button" at bounding box center [628, 335] width 35 height 21
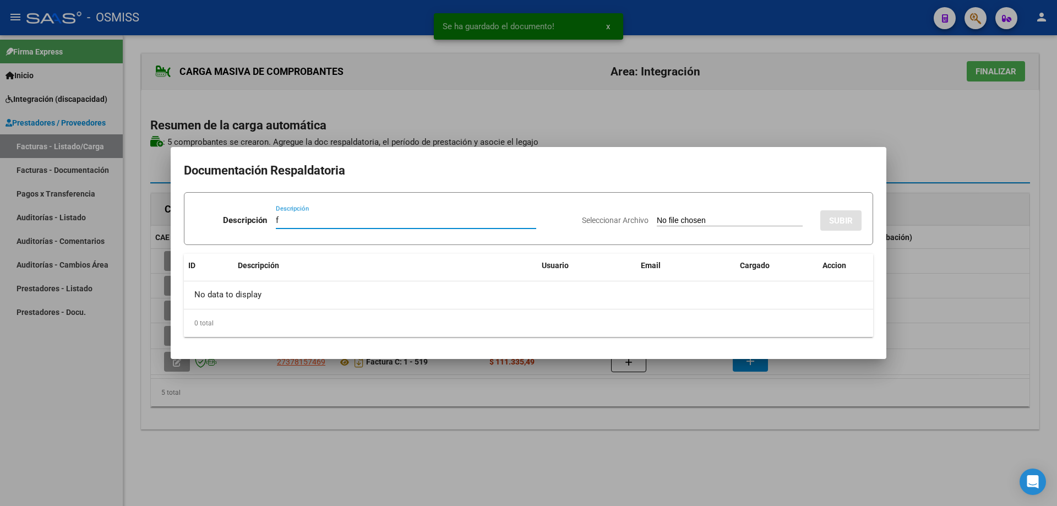
click at [661, 221] on input "Seleccionar Archivo" at bounding box center [730, 221] width 146 height 10
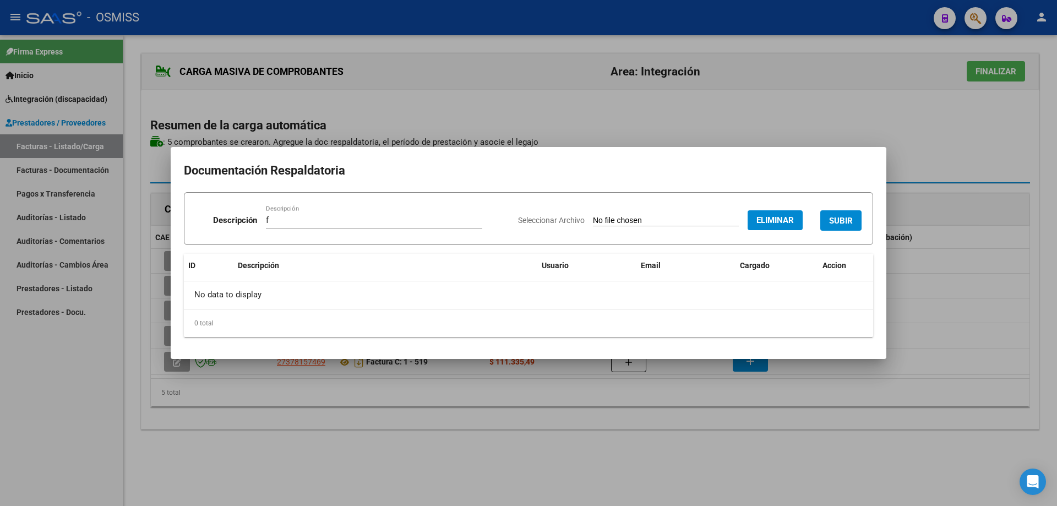
drag, startPoint x: 839, startPoint y: 214, endPoint x: 801, endPoint y: 222, distance: 38.7
click at [839, 215] on button "SUBIR" at bounding box center [840, 220] width 41 height 20
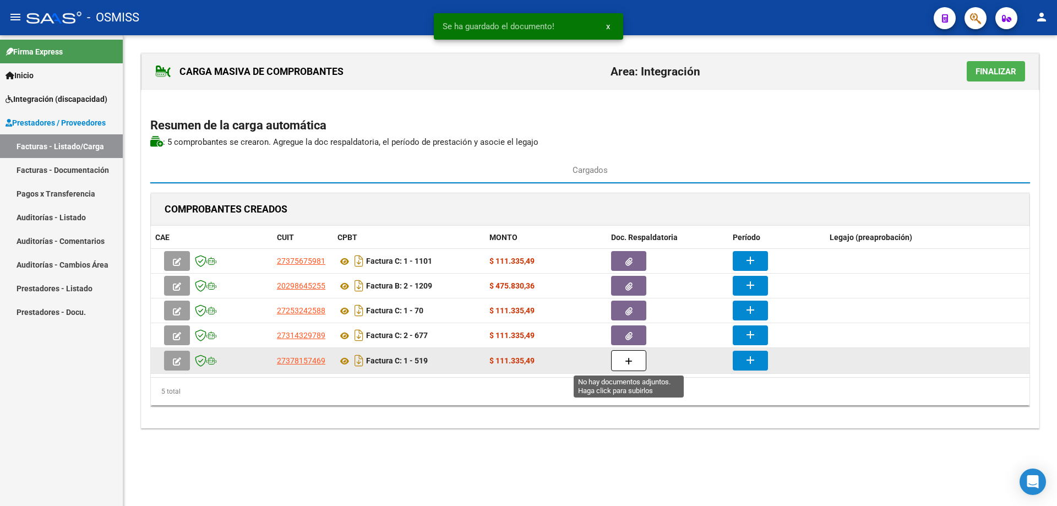
click at [631, 360] on icon "button" at bounding box center [629, 361] width 8 height 8
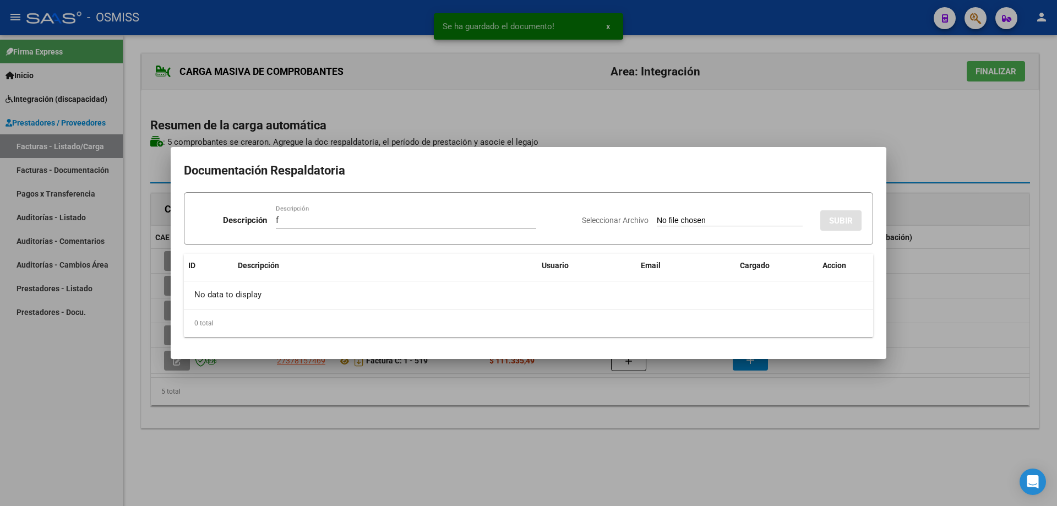
click at [657, 219] on input "Seleccionar Archivo" at bounding box center [730, 221] width 146 height 10
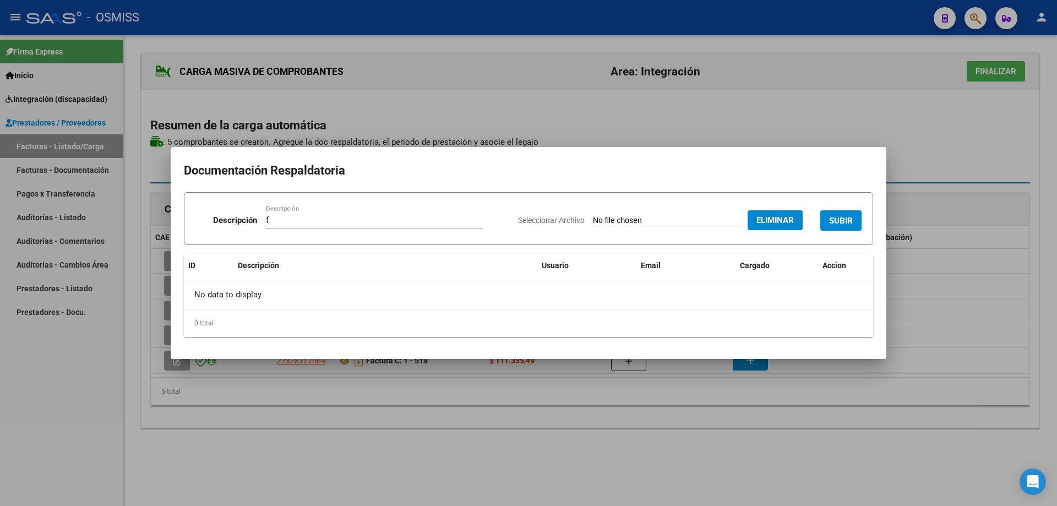
click at [848, 217] on span "SUBIR" at bounding box center [841, 221] width 24 height 10
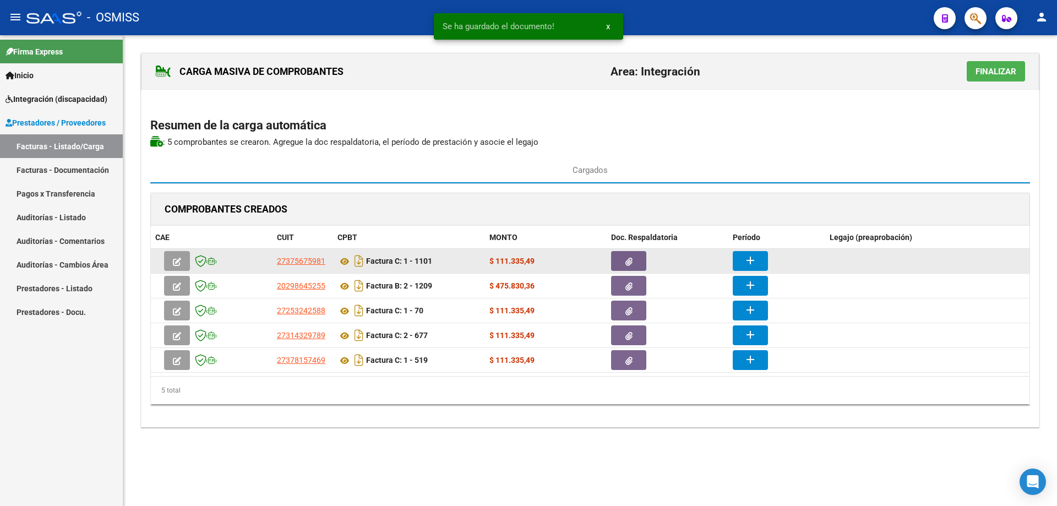
click at [749, 258] on mat-icon "add" at bounding box center [749, 260] width 13 height 13
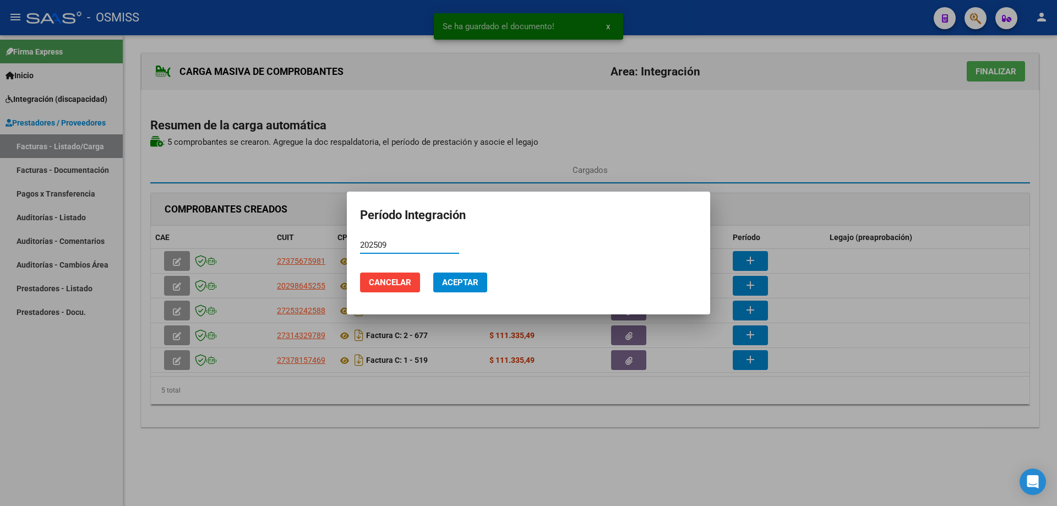
drag, startPoint x: 374, startPoint y: 246, endPoint x: 355, endPoint y: 243, distance: 19.5
click at [355, 243] on mat-dialog-content "202509 Período (AAAAMM)" at bounding box center [528, 250] width 363 height 27
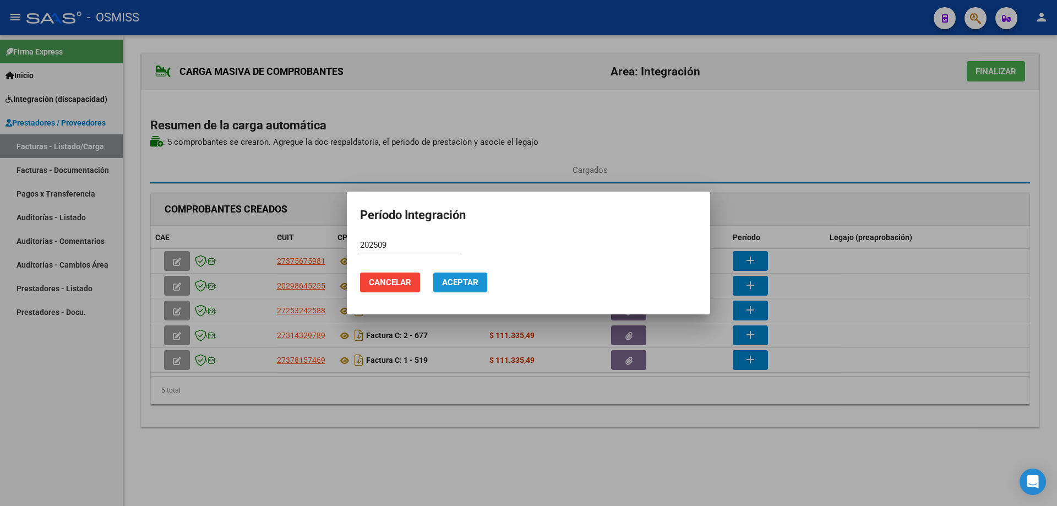
click at [475, 280] on span "Aceptar" at bounding box center [460, 282] width 36 height 10
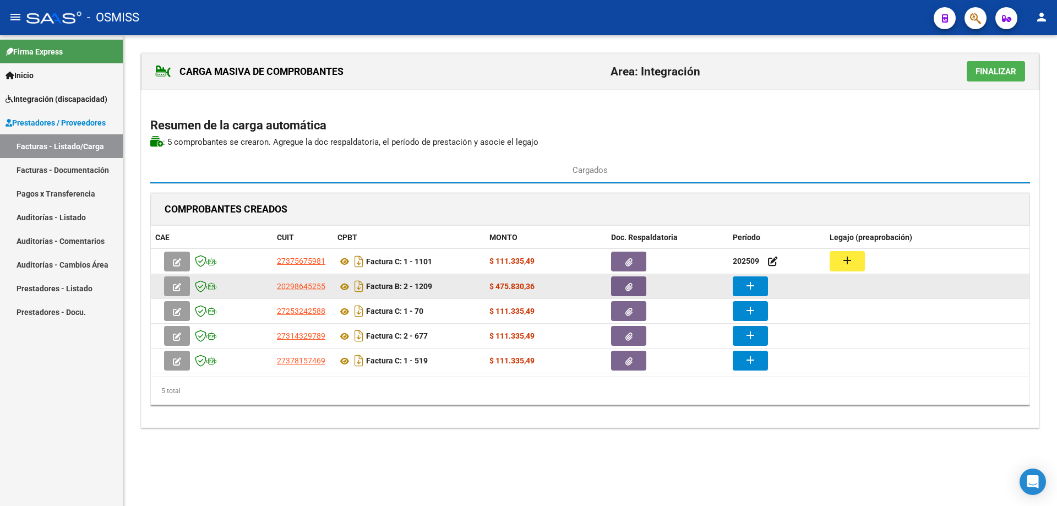
click at [757, 287] on button "add" at bounding box center [749, 286] width 35 height 20
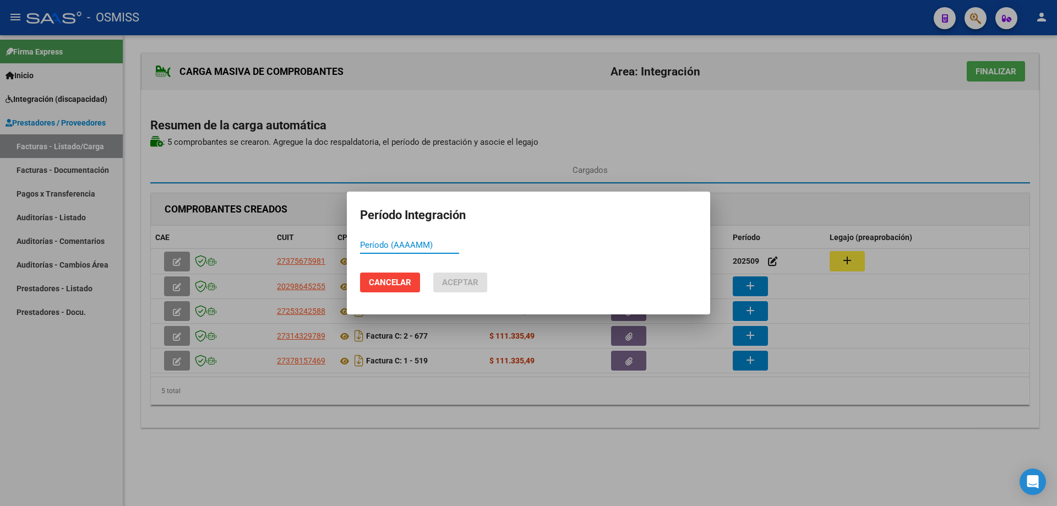
paste input "202509"
click at [451, 289] on button "Aceptar" at bounding box center [460, 282] width 54 height 20
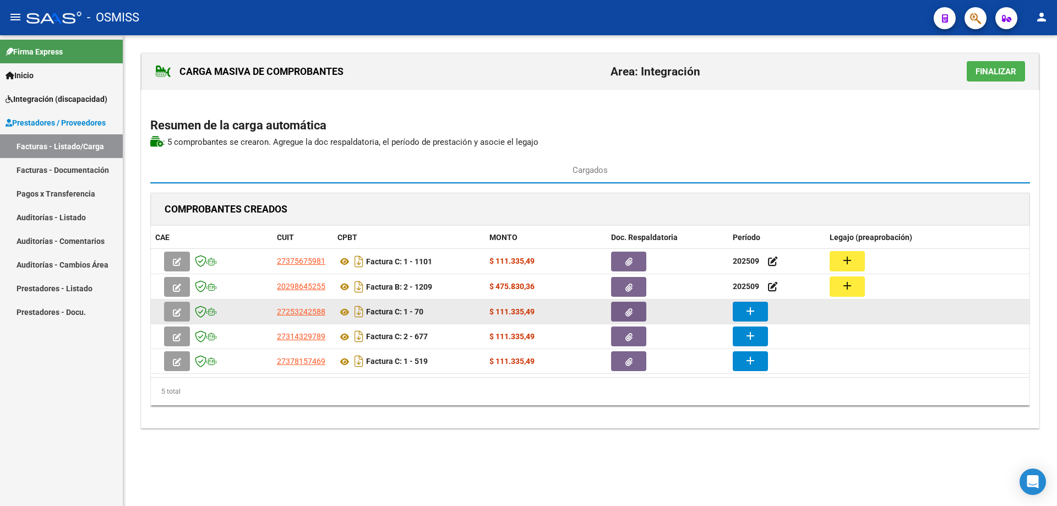
click at [741, 314] on button "add" at bounding box center [749, 312] width 35 height 20
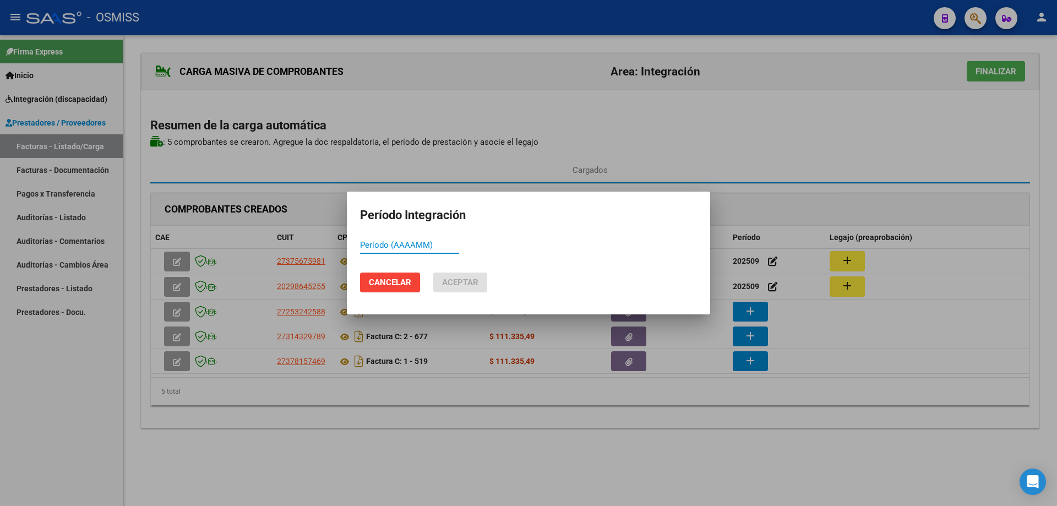
paste input "202509"
click at [473, 280] on span "Aceptar" at bounding box center [460, 282] width 36 height 10
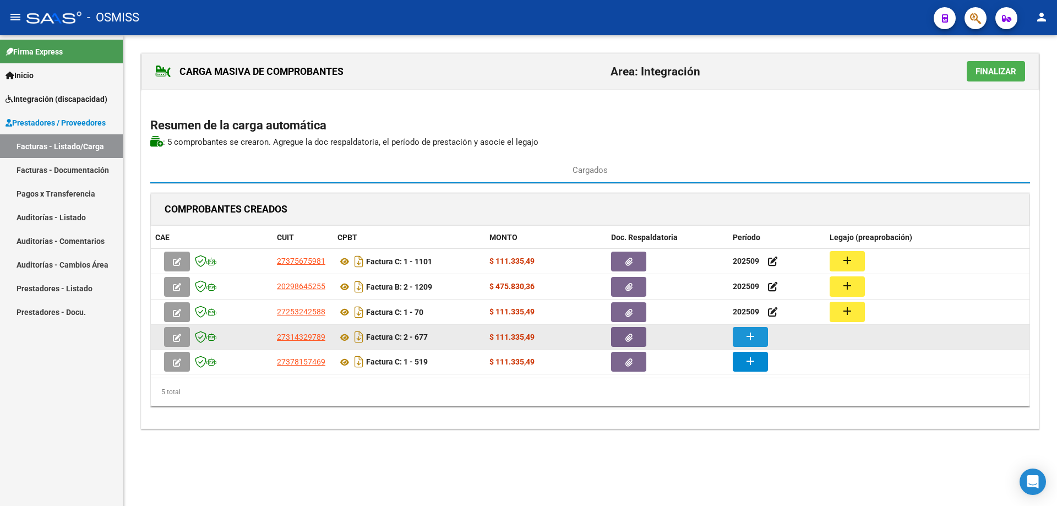
click at [748, 332] on mat-icon "add" at bounding box center [749, 336] width 13 height 13
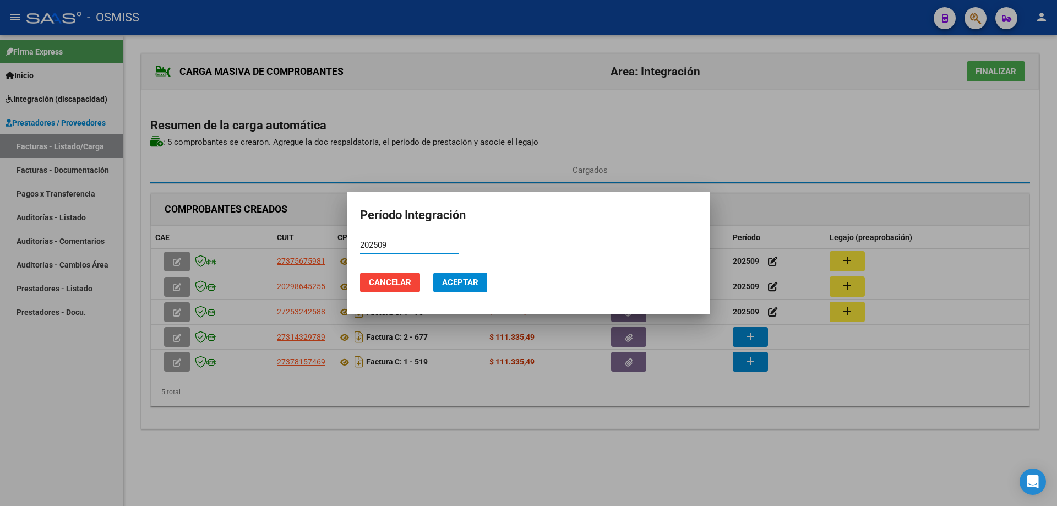
click at [456, 277] on span "Aceptar" at bounding box center [460, 282] width 36 height 10
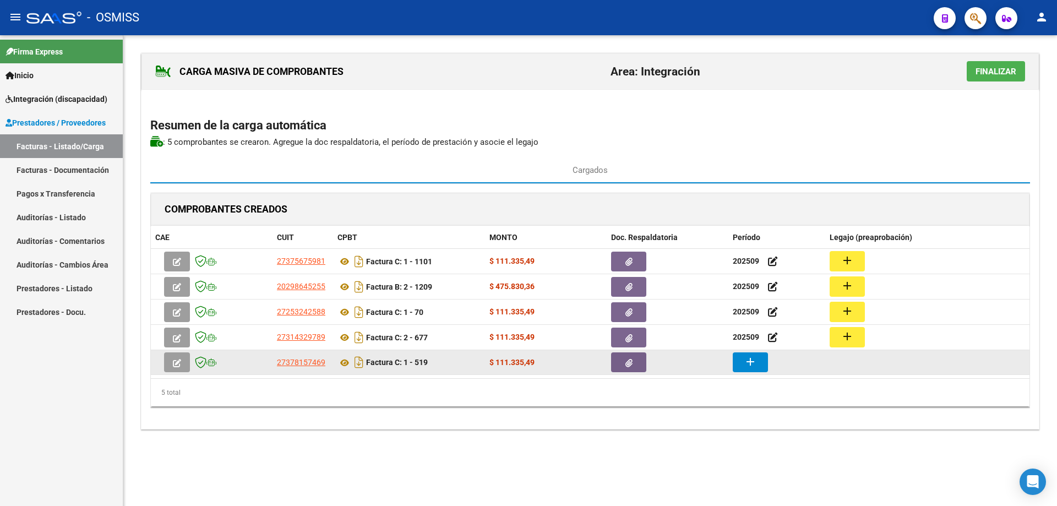
click at [756, 365] on mat-icon "add" at bounding box center [749, 361] width 13 height 13
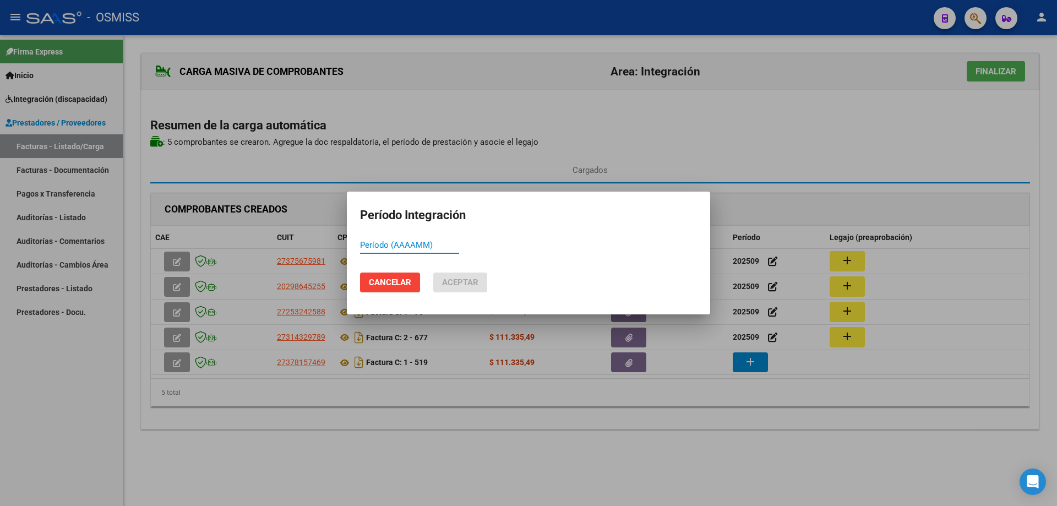
paste input "202509"
click at [458, 274] on button "Aceptar" at bounding box center [460, 282] width 54 height 20
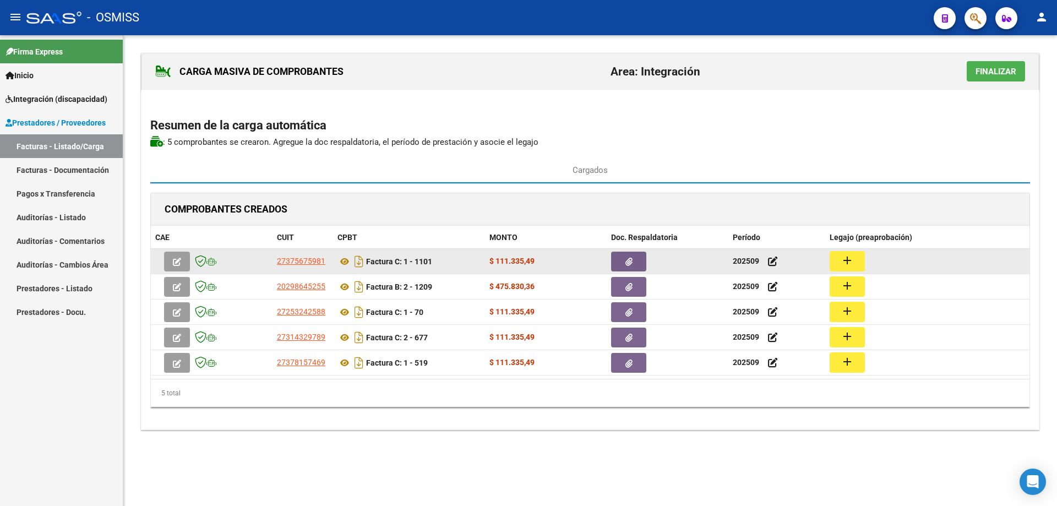
click at [836, 261] on button "add" at bounding box center [846, 261] width 35 height 20
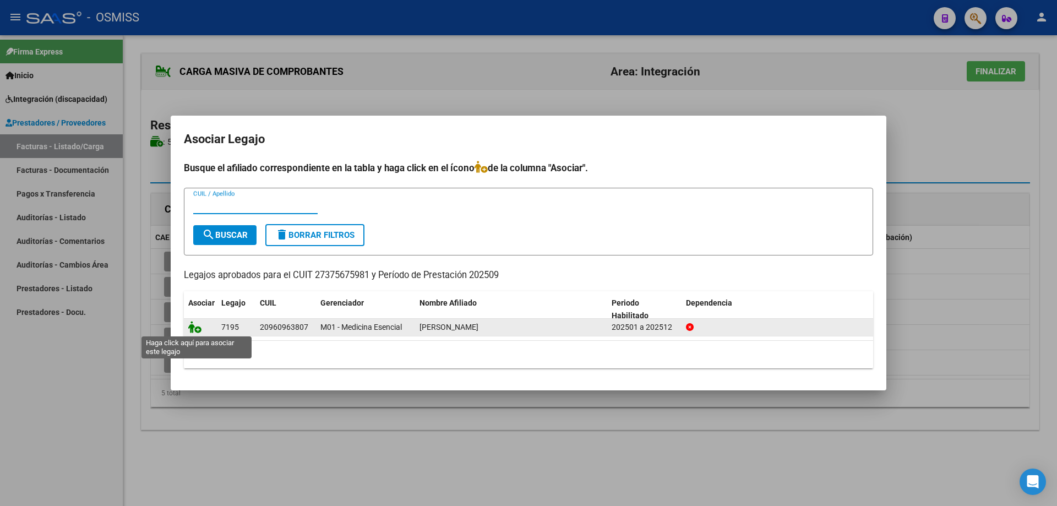
click at [193, 329] on icon at bounding box center [194, 327] width 13 height 12
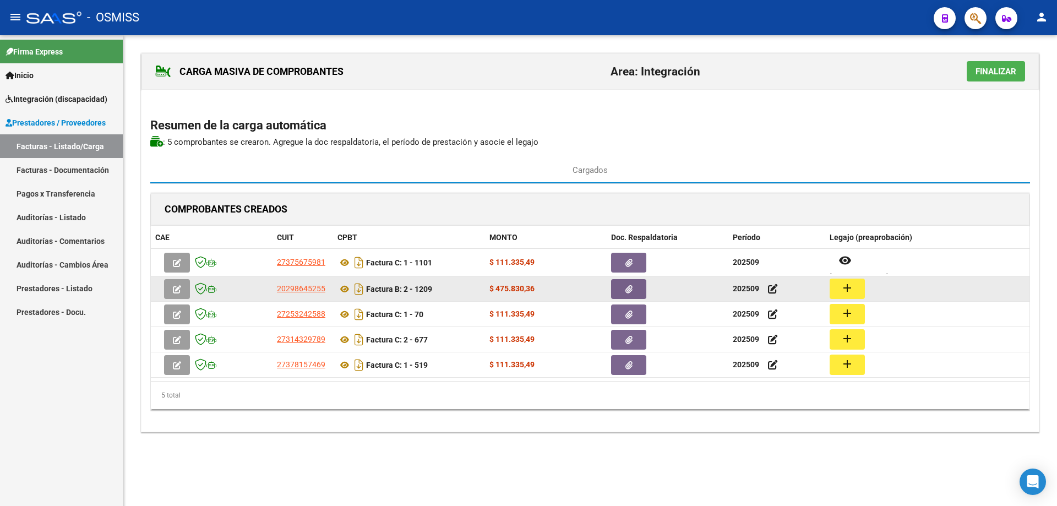
click at [847, 289] on mat-icon "add" at bounding box center [846, 287] width 13 height 13
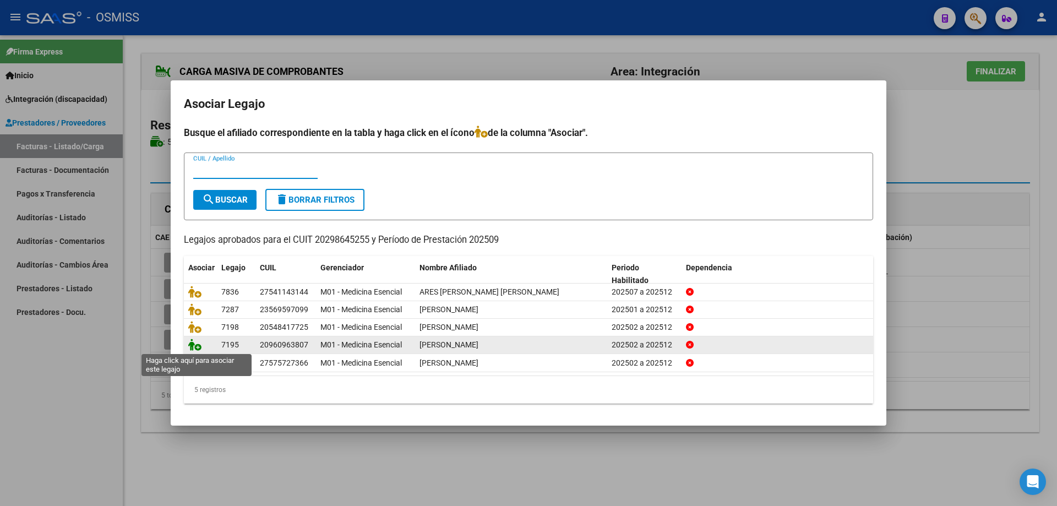
click at [196, 345] on icon at bounding box center [194, 344] width 13 height 12
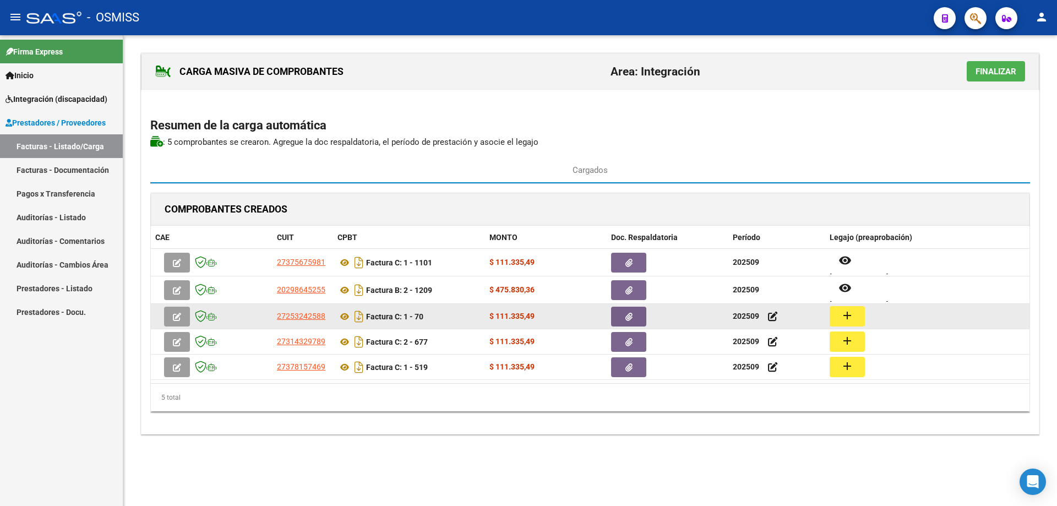
click at [845, 315] on mat-icon "add" at bounding box center [846, 315] width 13 height 13
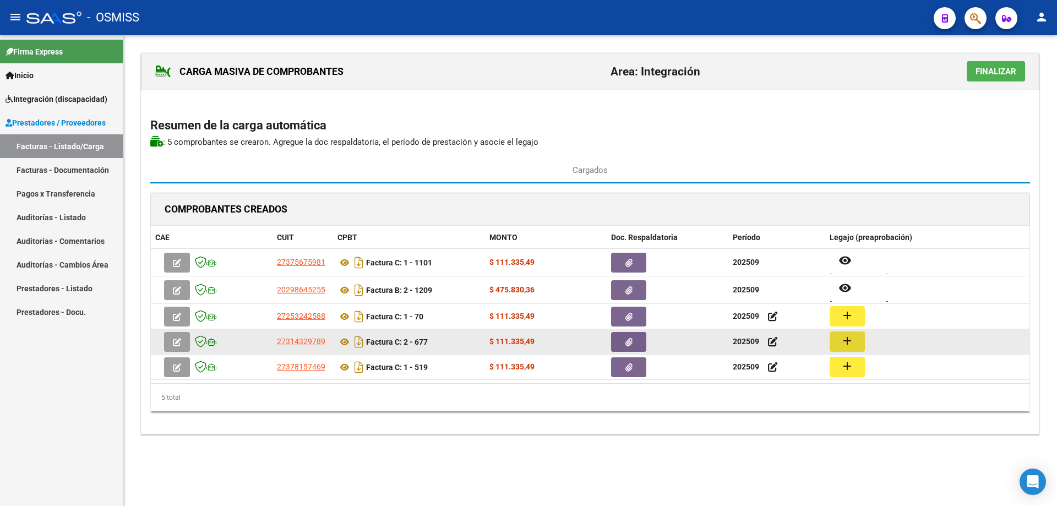
click at [848, 340] on mat-icon "add" at bounding box center [846, 340] width 13 height 13
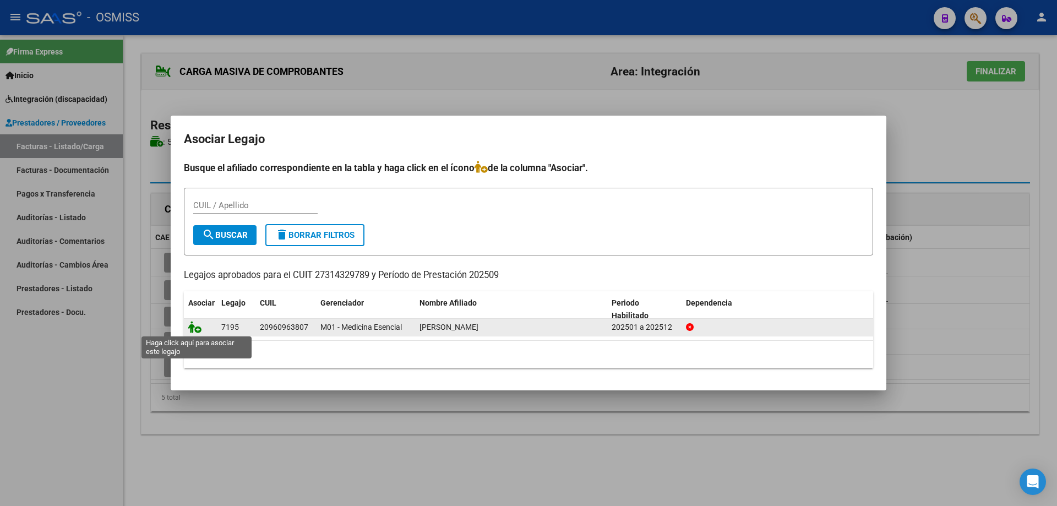
click at [198, 329] on icon at bounding box center [194, 327] width 13 height 12
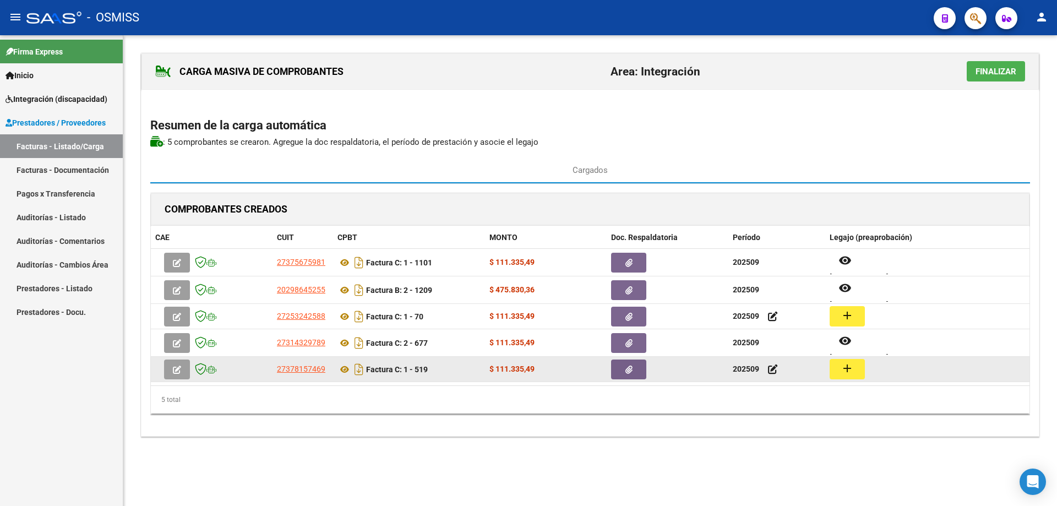
click at [851, 370] on mat-icon "add" at bounding box center [846, 368] width 13 height 13
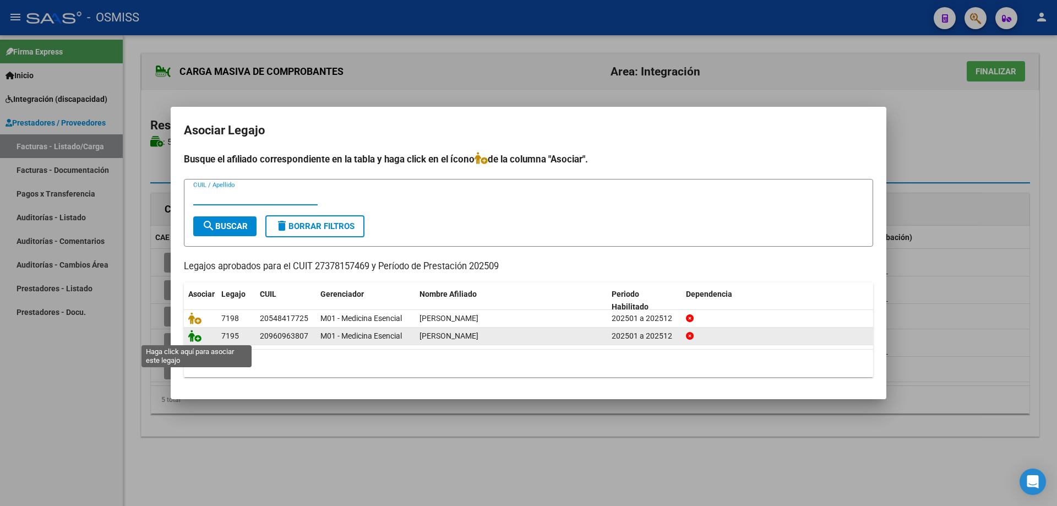
click at [190, 337] on icon at bounding box center [194, 336] width 13 height 12
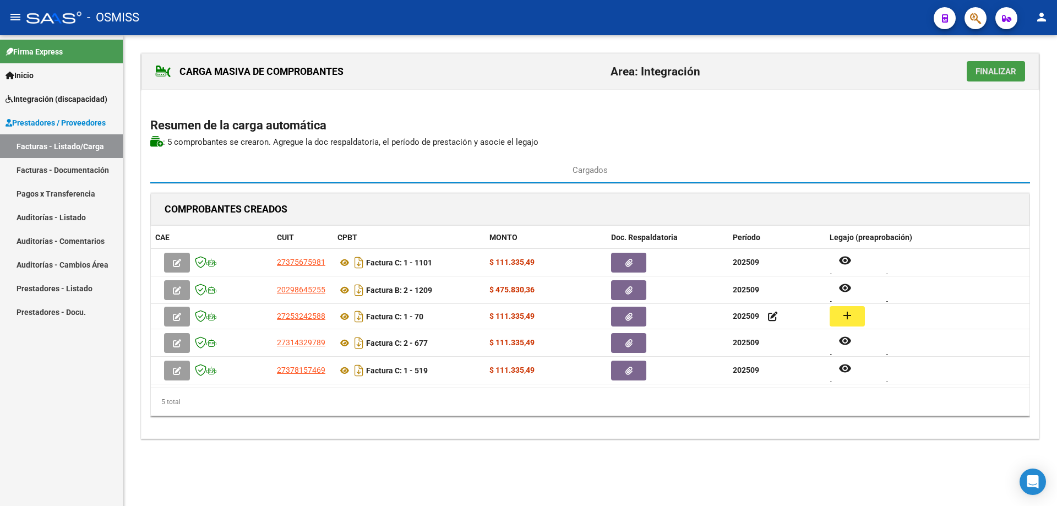
click at [987, 75] on span "Finalizar" at bounding box center [995, 72] width 41 height 10
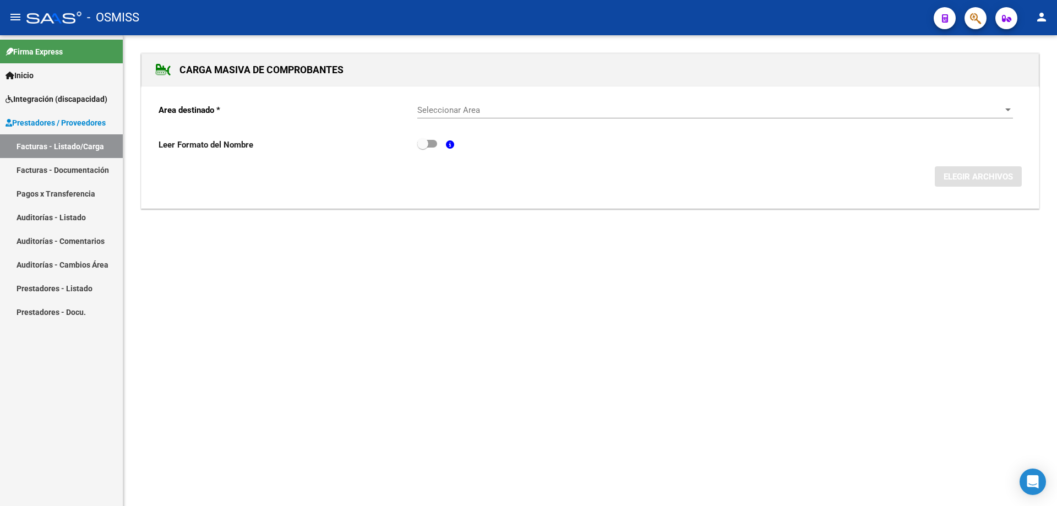
click at [457, 106] on span "Seleccionar Area" at bounding box center [710, 110] width 586 height 10
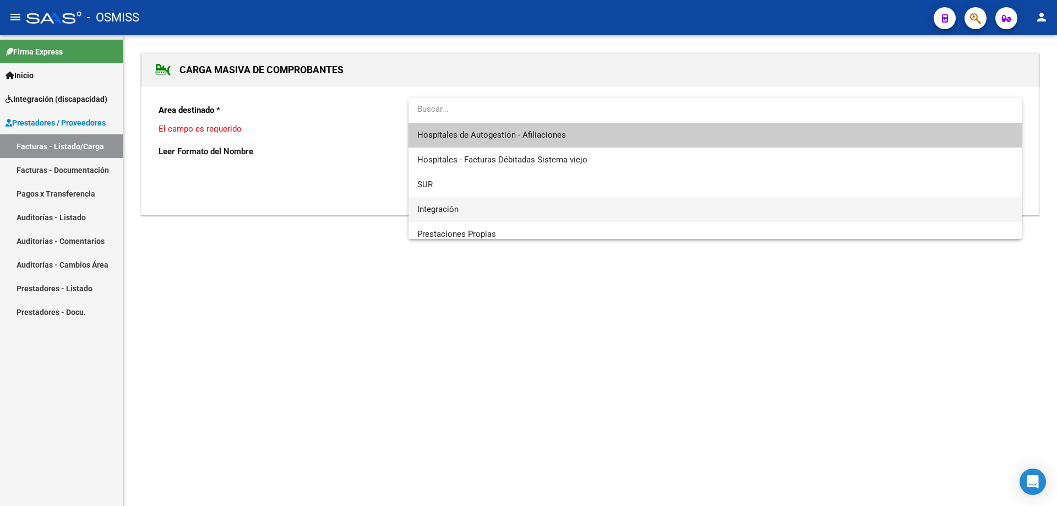
click at [461, 210] on span "Integración" at bounding box center [714, 209] width 595 height 25
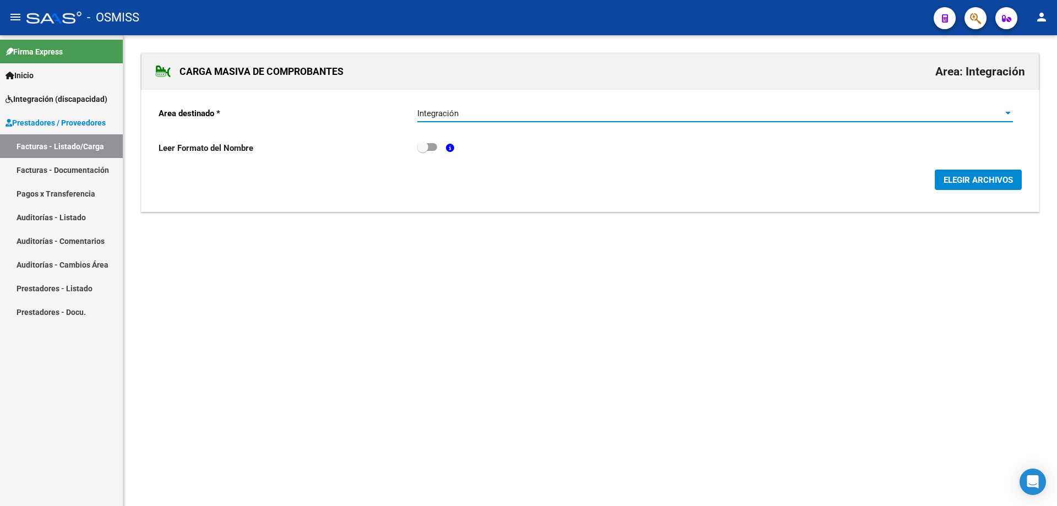
click at [989, 177] on span "ELEGIR ARCHIVOS" at bounding box center [977, 180] width 69 height 10
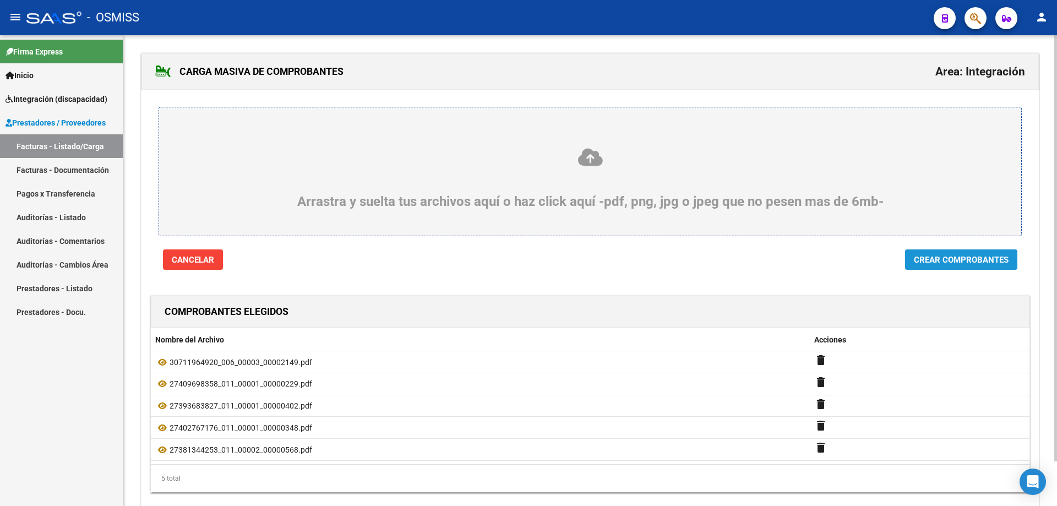
click at [966, 264] on span "Crear Comprobantes" at bounding box center [961, 260] width 95 height 10
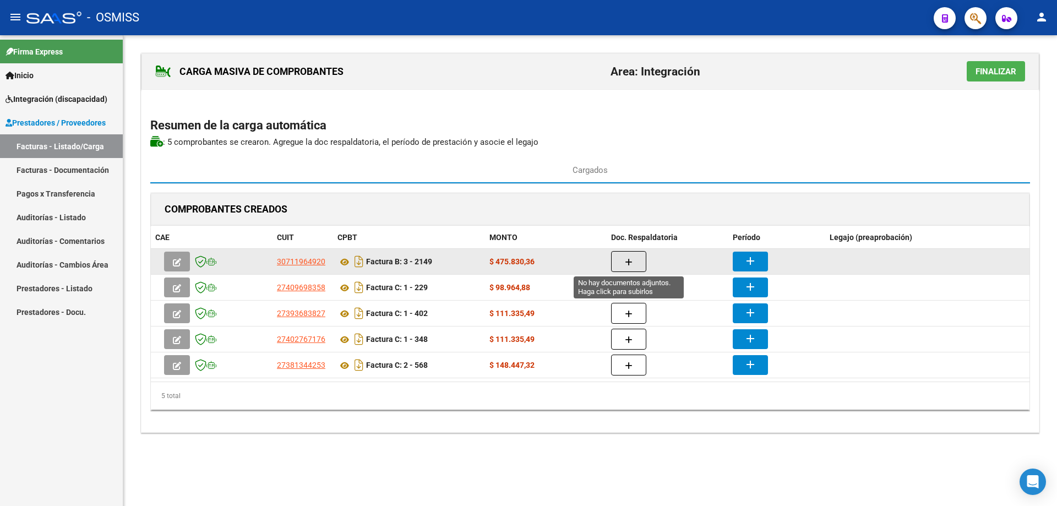
click at [628, 263] on icon "button" at bounding box center [629, 262] width 8 height 8
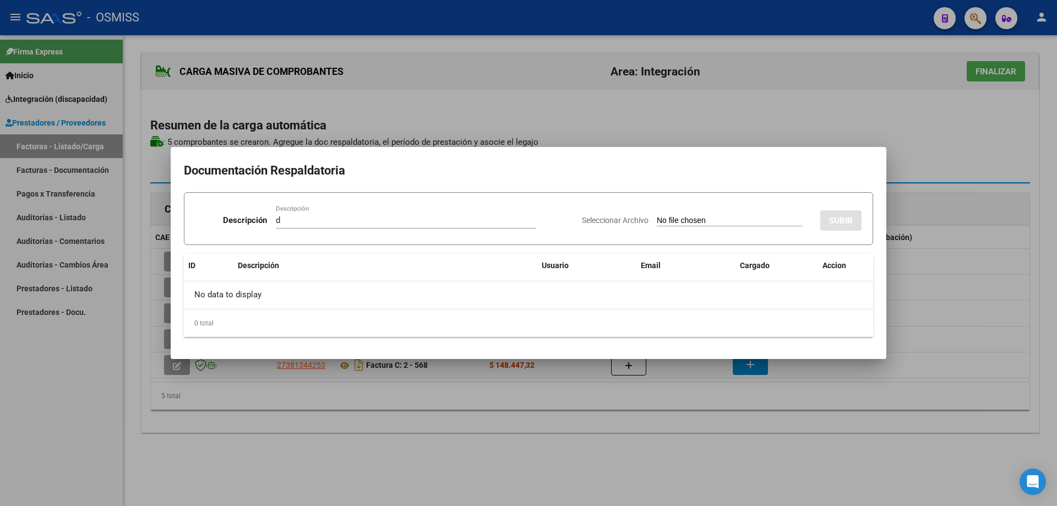
click at [657, 218] on input "Seleccionar Archivo" at bounding box center [730, 221] width 146 height 10
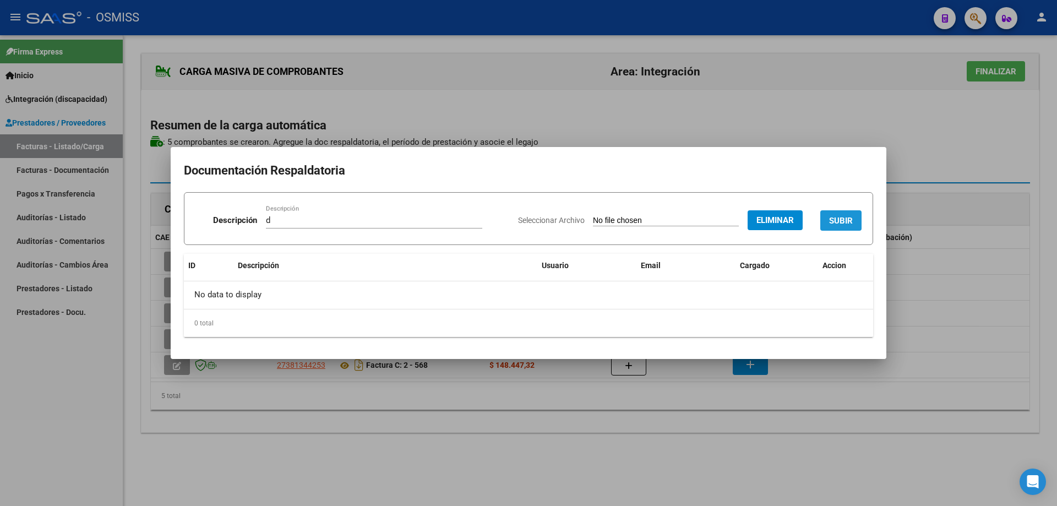
click at [840, 220] on span "SUBIR" at bounding box center [841, 221] width 24 height 10
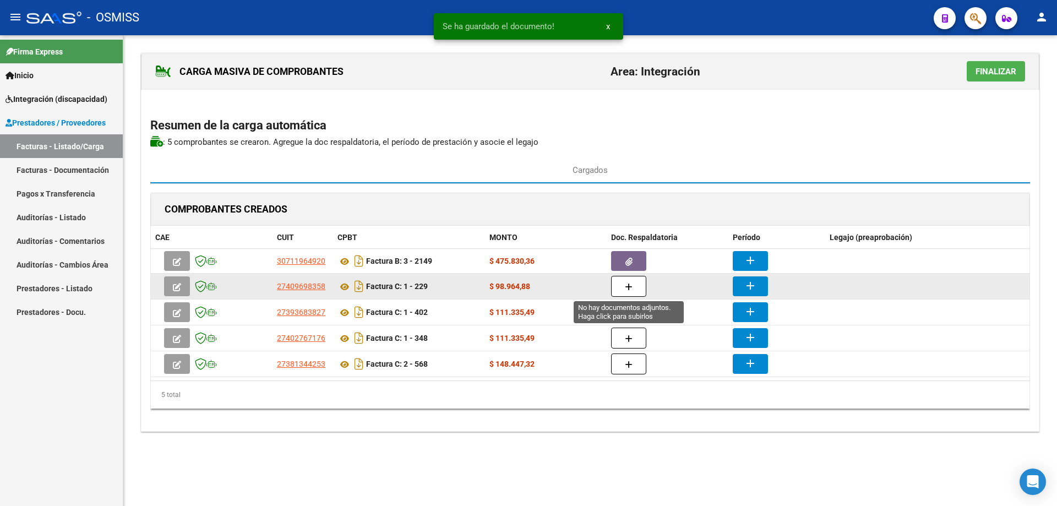
click at [625, 288] on icon "button" at bounding box center [629, 287] width 8 height 8
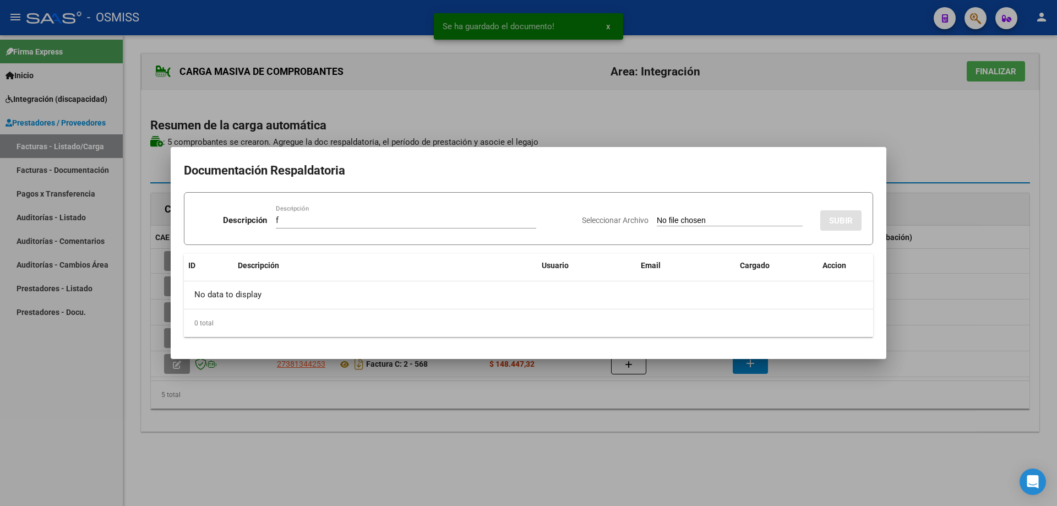
click at [657, 221] on input "Seleccionar Archivo" at bounding box center [730, 221] width 146 height 10
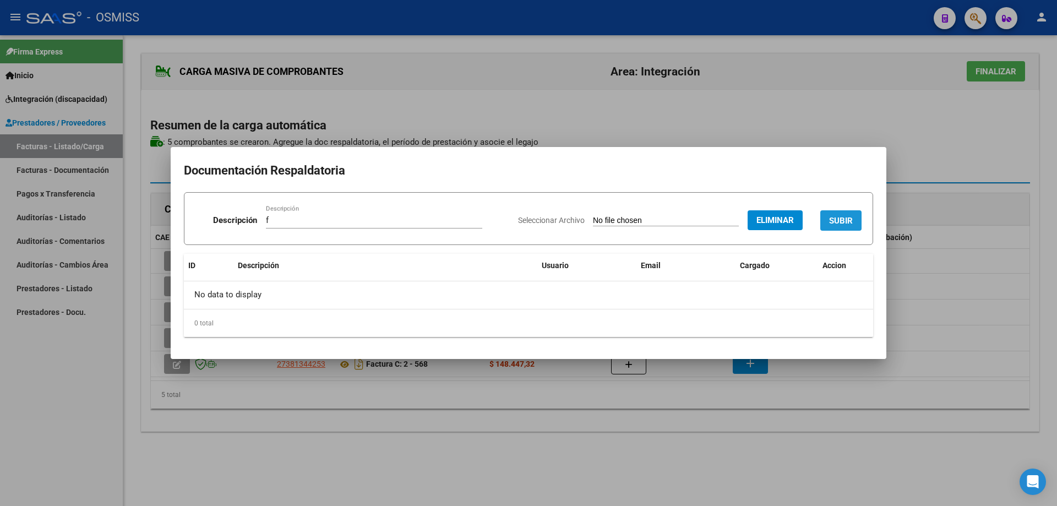
click at [830, 216] on span "SUBIR" at bounding box center [841, 221] width 24 height 10
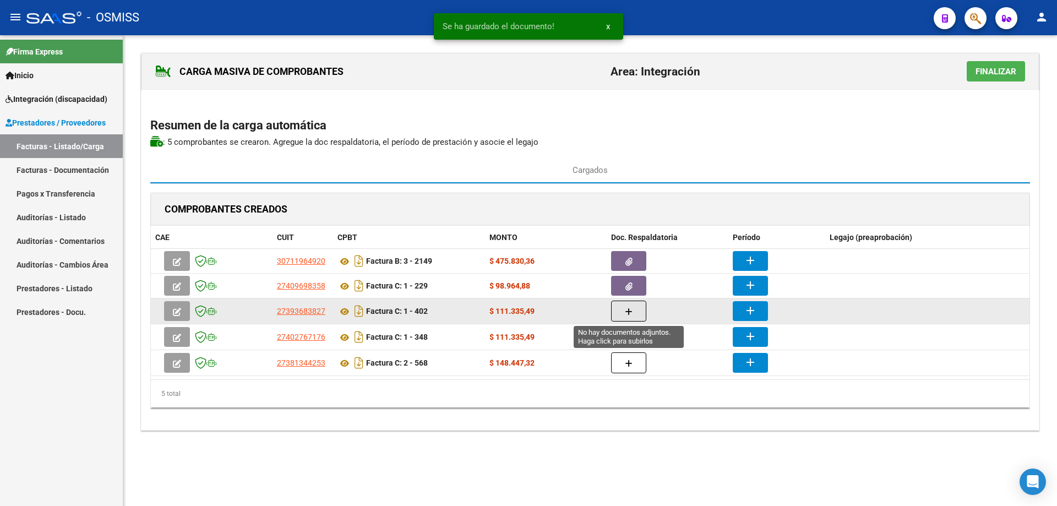
click at [632, 313] on icon "button" at bounding box center [629, 312] width 8 height 8
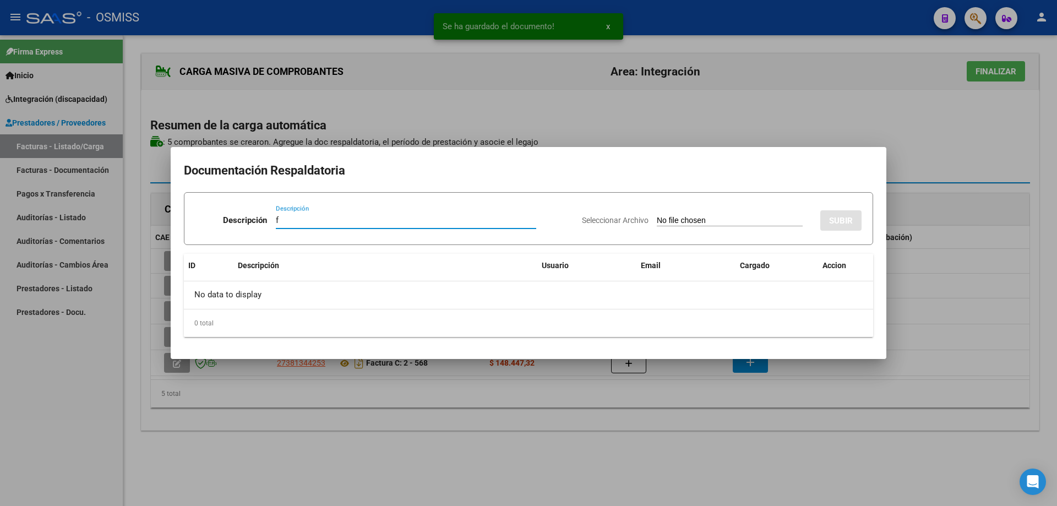
click at [719, 220] on input "Seleccionar Archivo" at bounding box center [730, 221] width 146 height 10
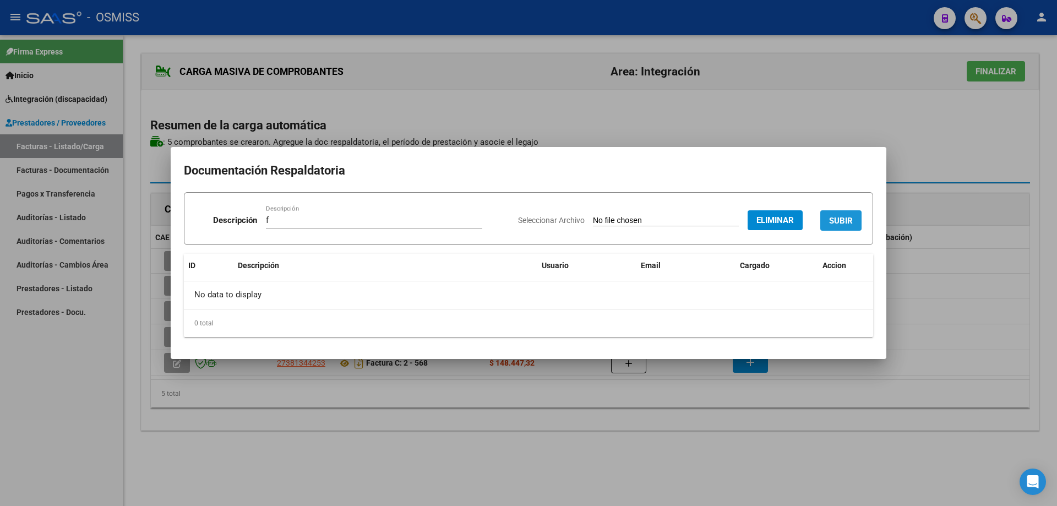
click at [851, 216] on span "SUBIR" at bounding box center [841, 221] width 24 height 10
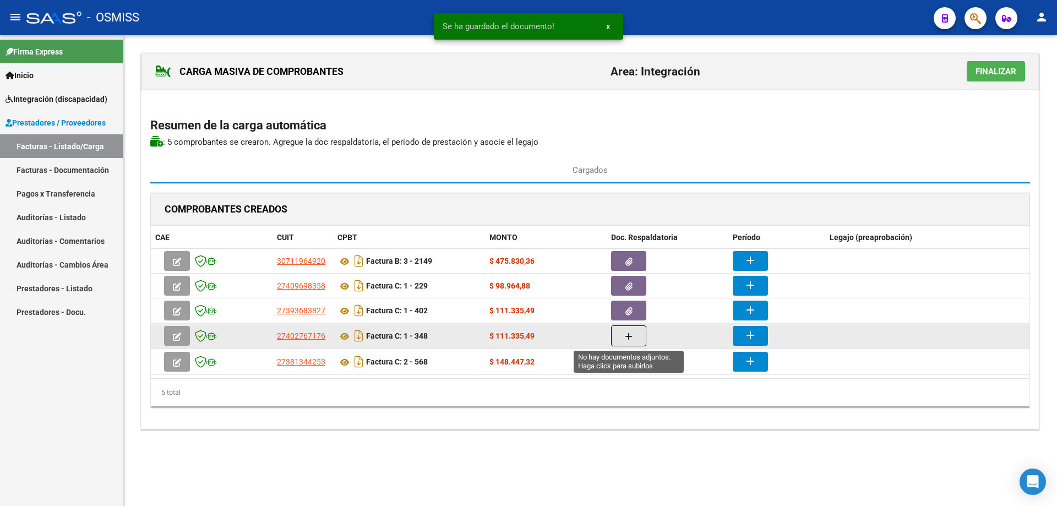
click at [637, 336] on button "button" at bounding box center [628, 335] width 35 height 21
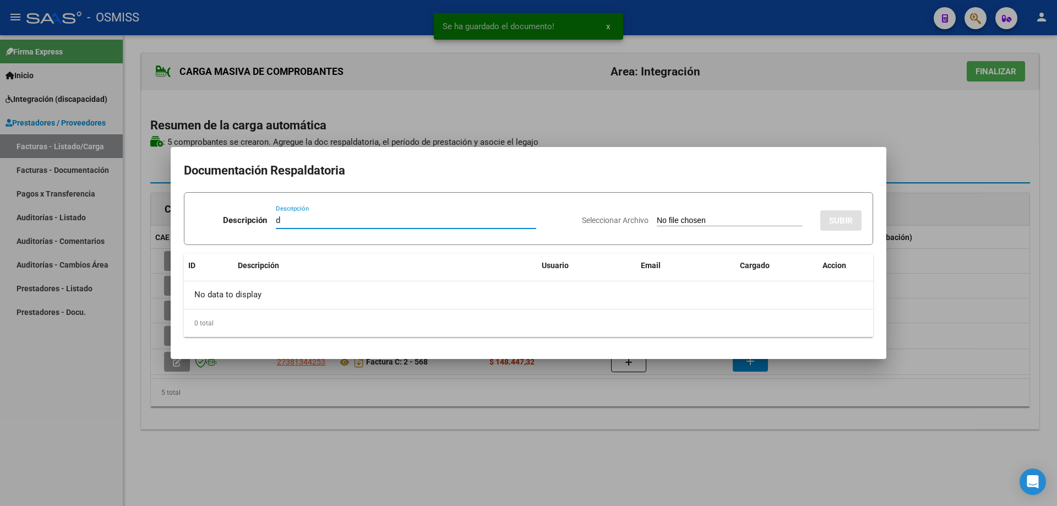
click at [659, 225] on input "Seleccionar Archivo" at bounding box center [730, 221] width 146 height 10
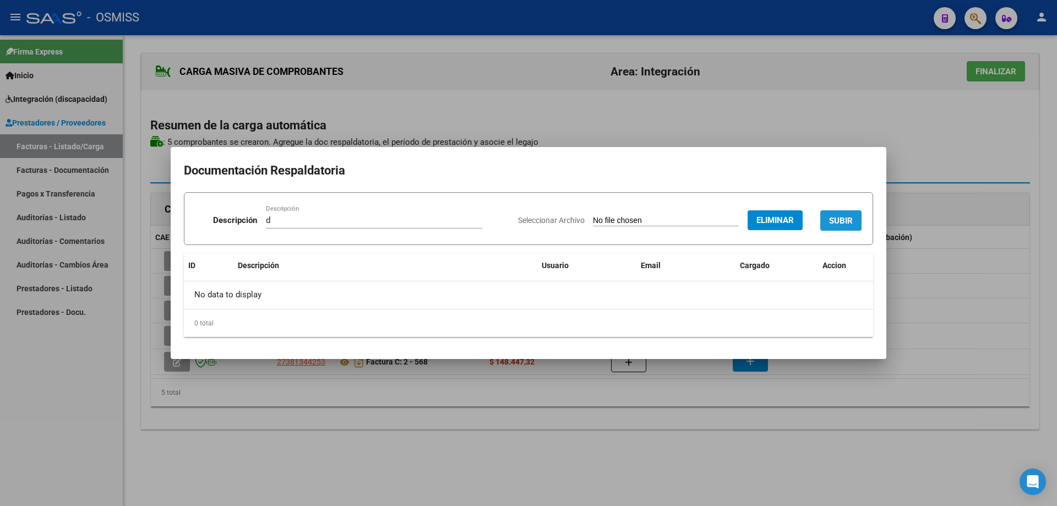
click at [831, 217] on span "SUBIR" at bounding box center [841, 221] width 24 height 10
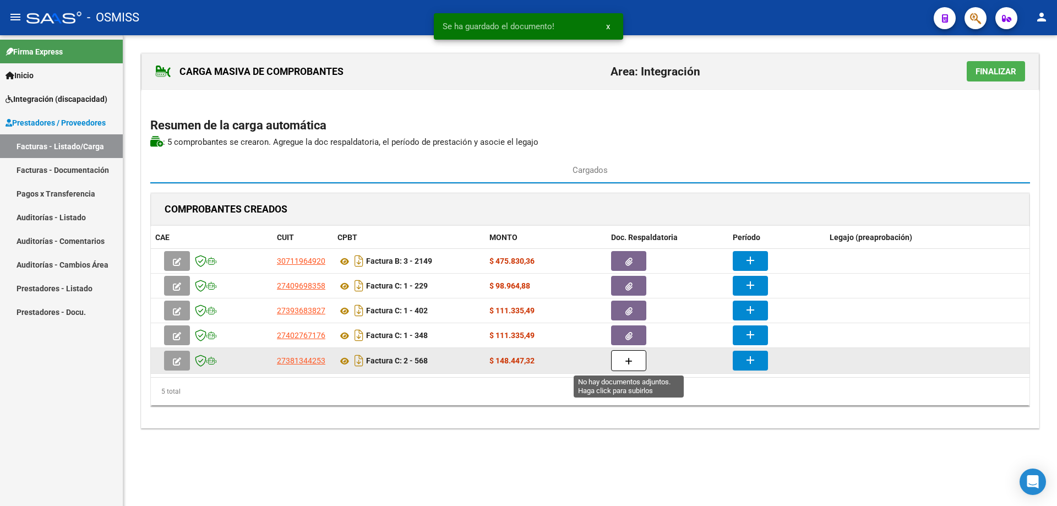
click at [636, 359] on button "button" at bounding box center [628, 360] width 35 height 21
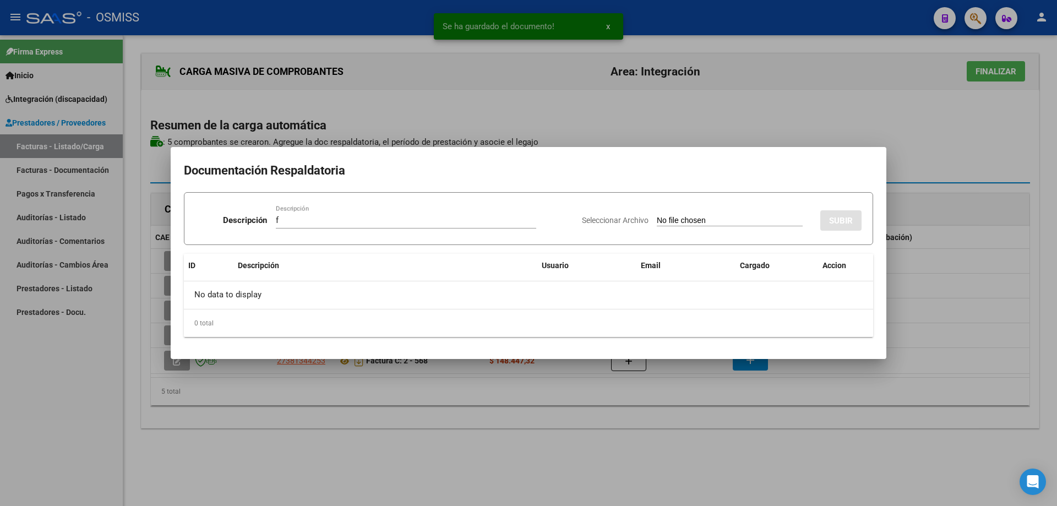
click at [670, 220] on input "Seleccionar Archivo" at bounding box center [730, 221] width 146 height 10
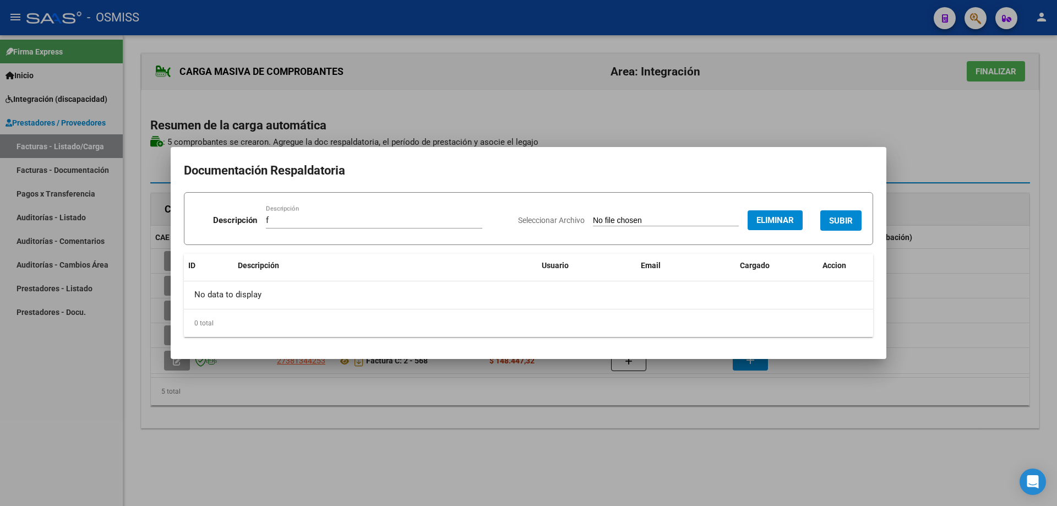
click at [829, 214] on button "SUBIR" at bounding box center [840, 220] width 41 height 20
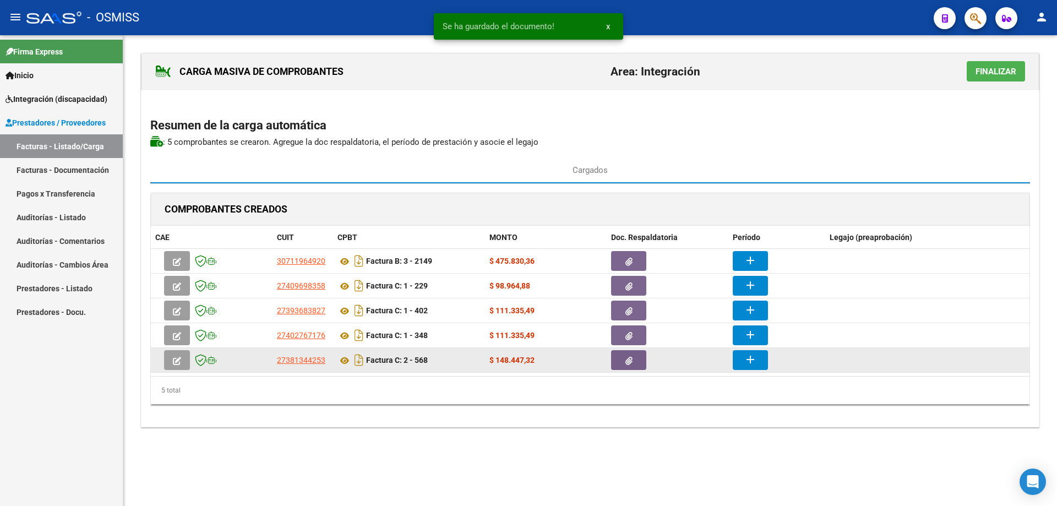
click at [753, 361] on mat-icon "add" at bounding box center [749, 359] width 13 height 13
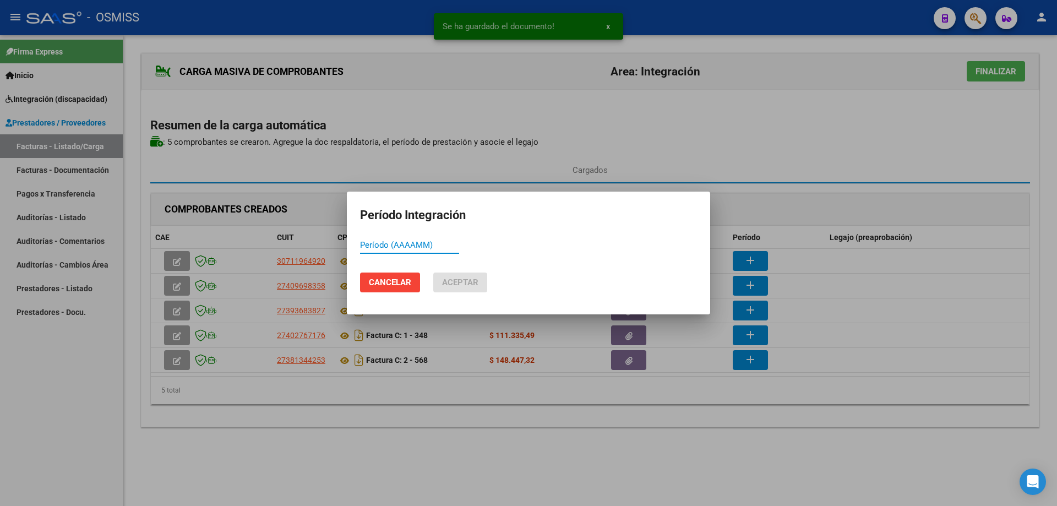
paste input "202509"
click at [452, 282] on span "Aceptar" at bounding box center [460, 282] width 36 height 10
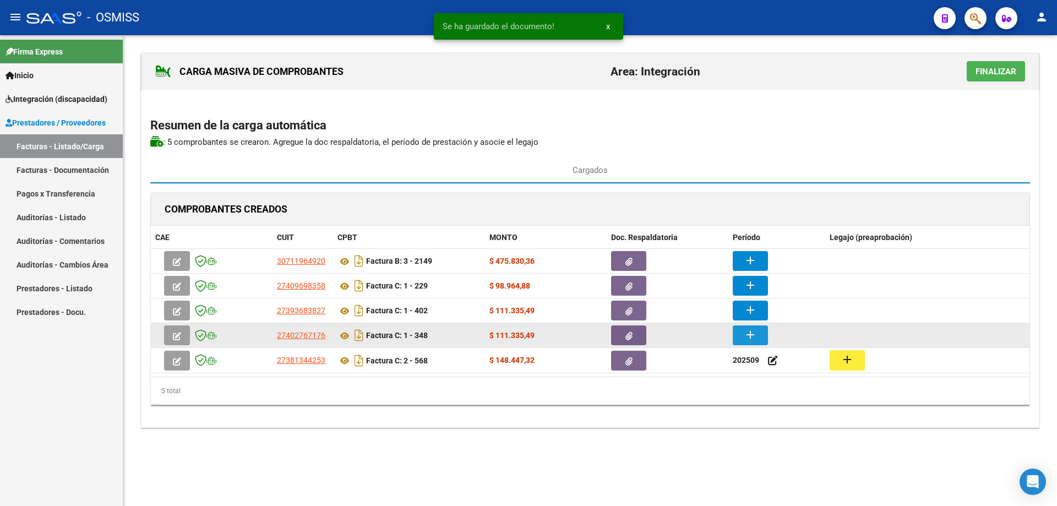
click at [762, 338] on button "add" at bounding box center [749, 335] width 35 height 20
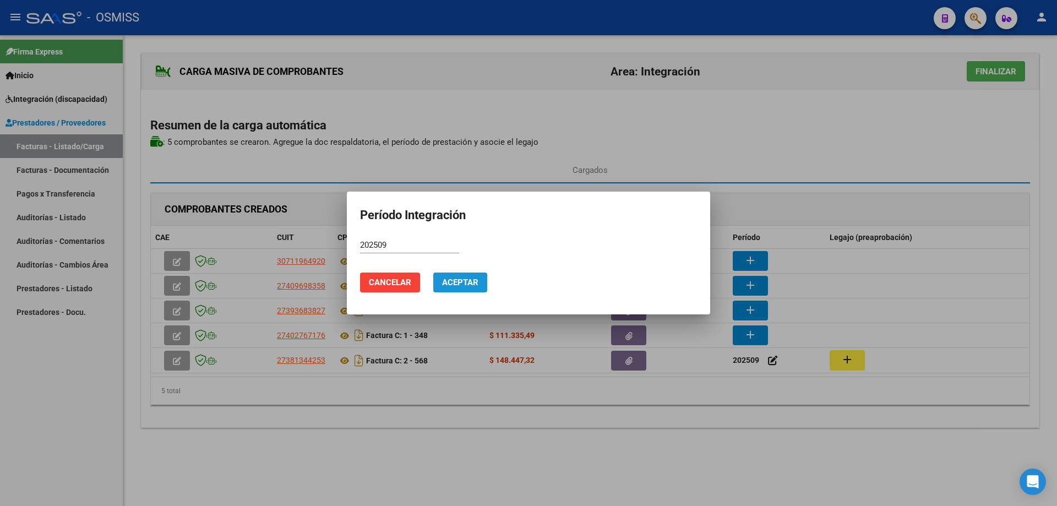
click at [453, 290] on button "Aceptar" at bounding box center [460, 282] width 54 height 20
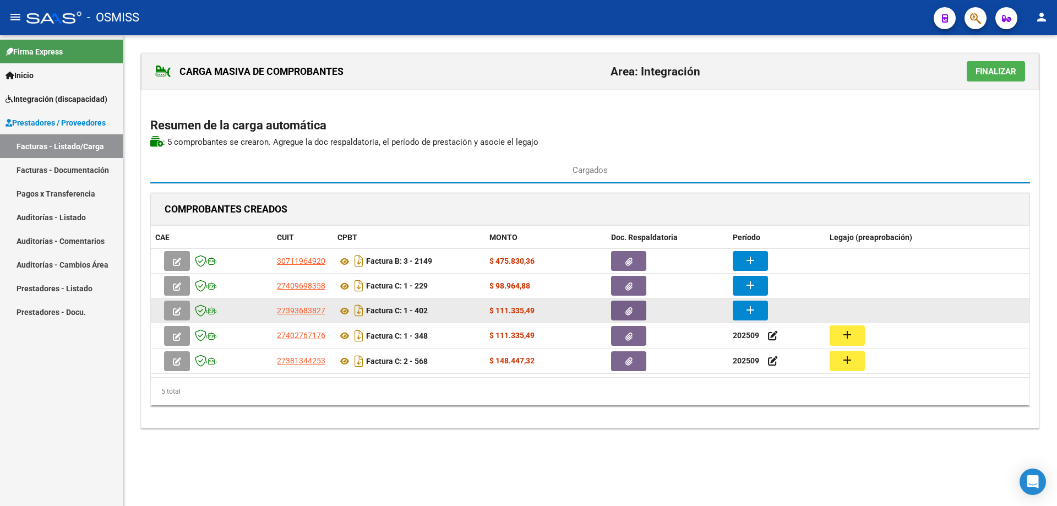
click at [754, 313] on mat-icon "add" at bounding box center [749, 309] width 13 height 13
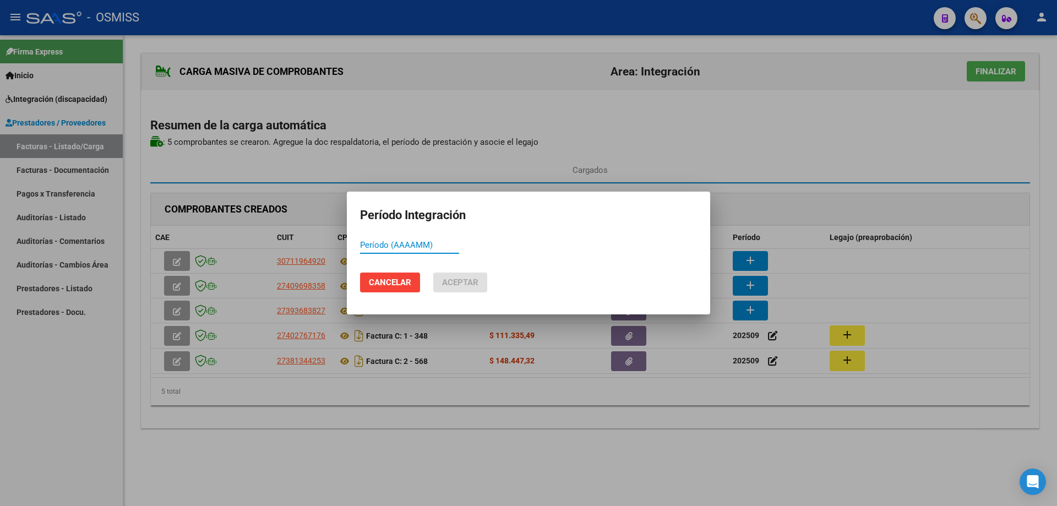
paste input "202509"
click at [450, 285] on span "Aceptar" at bounding box center [460, 282] width 36 height 10
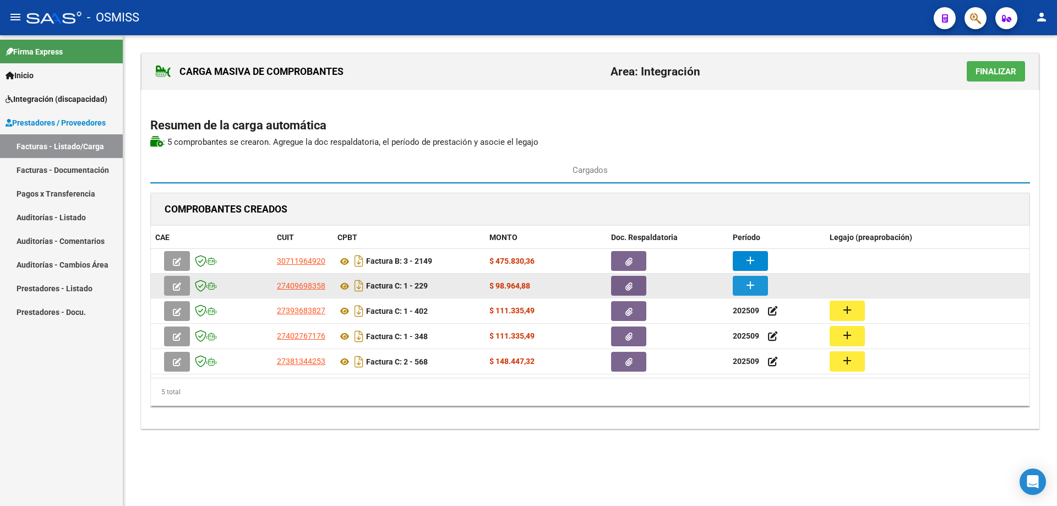
click at [747, 283] on mat-icon "add" at bounding box center [749, 284] width 13 height 13
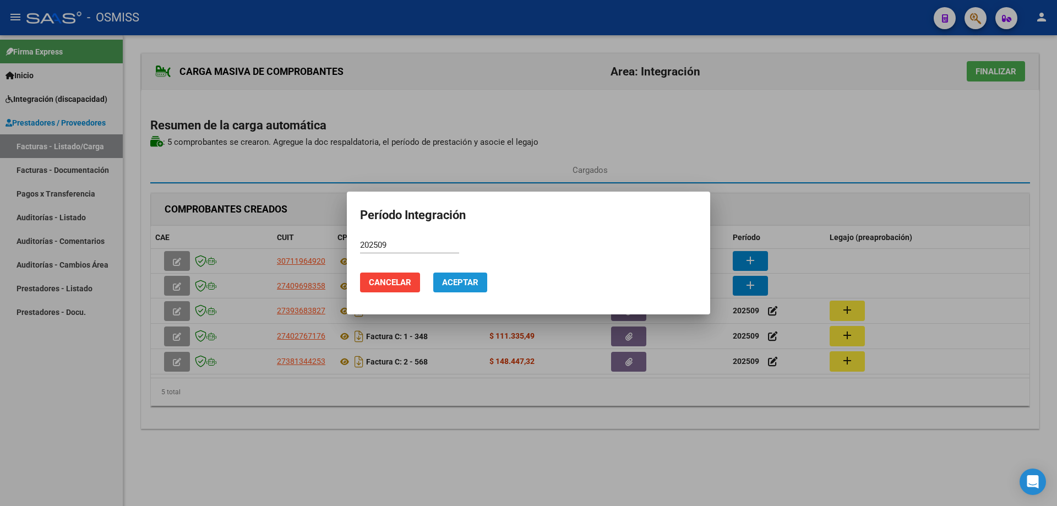
click at [454, 274] on button "Aceptar" at bounding box center [460, 282] width 54 height 20
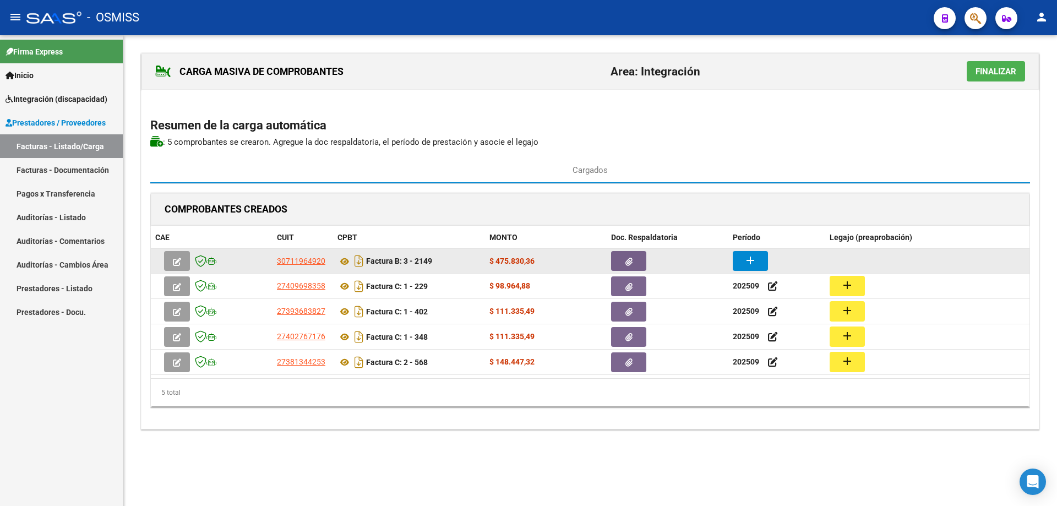
click at [735, 265] on button "add" at bounding box center [749, 261] width 35 height 20
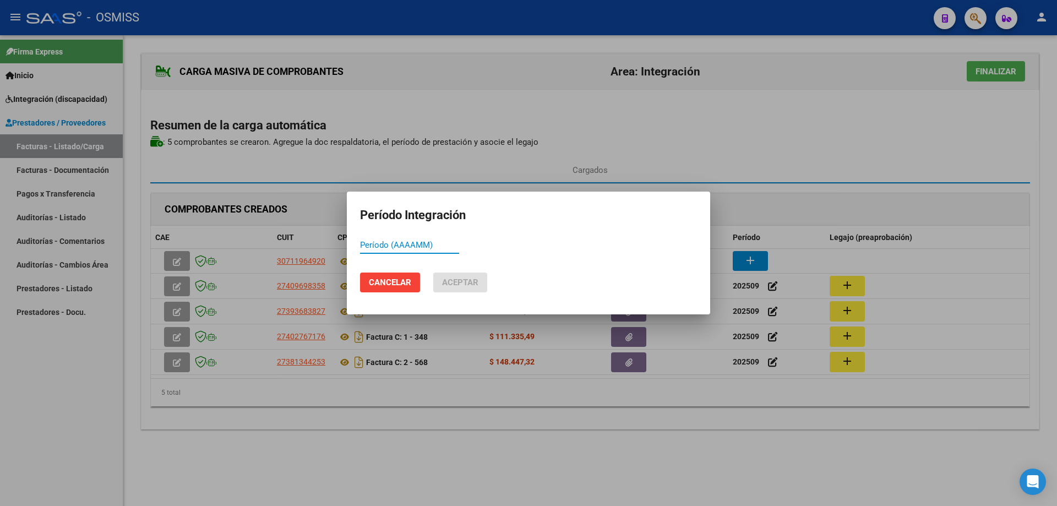
paste input "202509"
click at [456, 289] on button "Aceptar" at bounding box center [460, 282] width 54 height 20
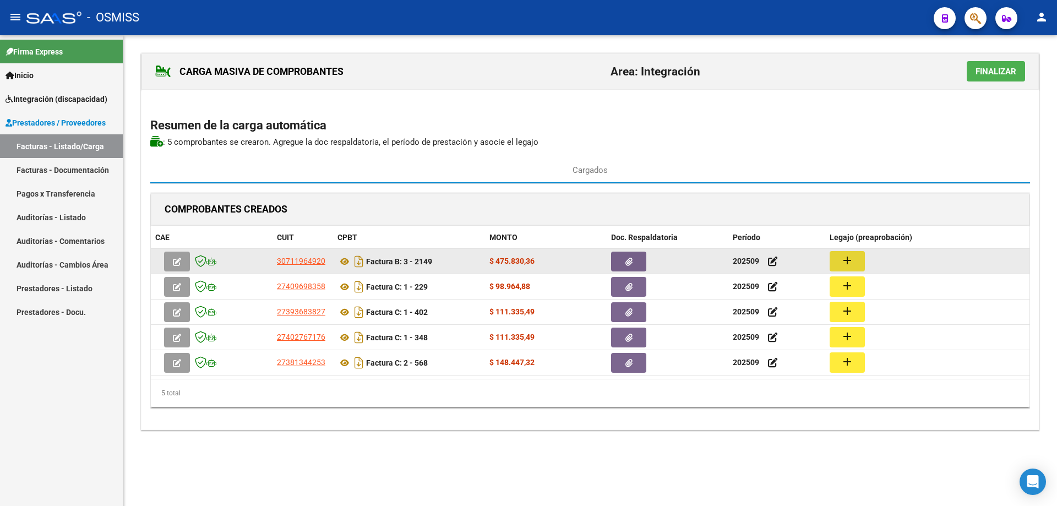
click at [849, 258] on mat-icon "add" at bounding box center [846, 260] width 13 height 13
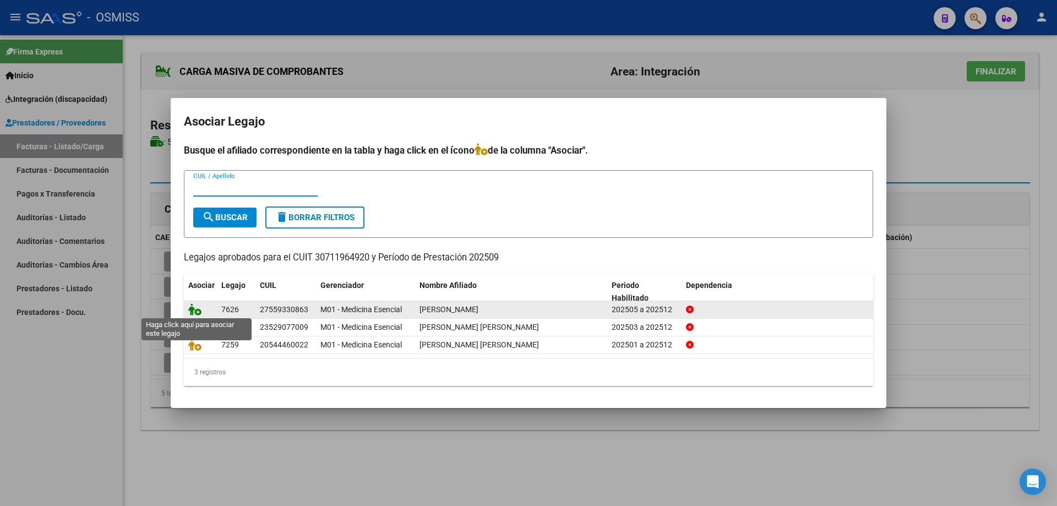
click at [197, 306] on icon at bounding box center [194, 309] width 13 height 12
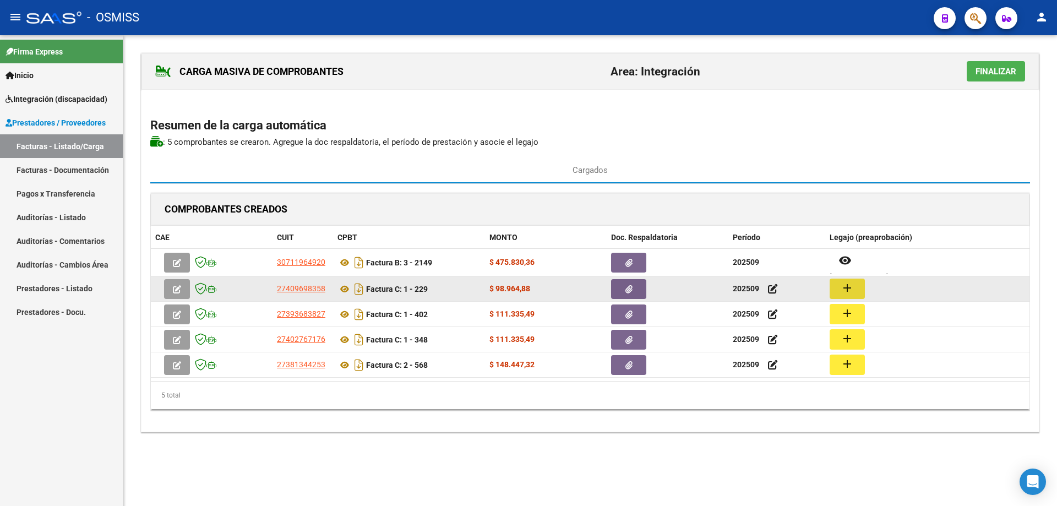
click at [848, 287] on mat-icon "add" at bounding box center [846, 287] width 13 height 13
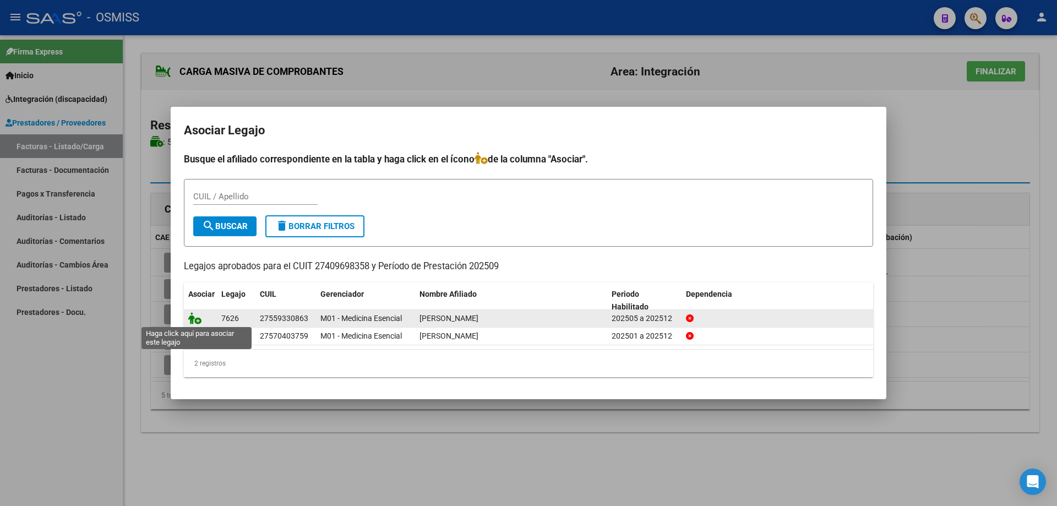
click at [192, 321] on icon at bounding box center [194, 318] width 13 height 12
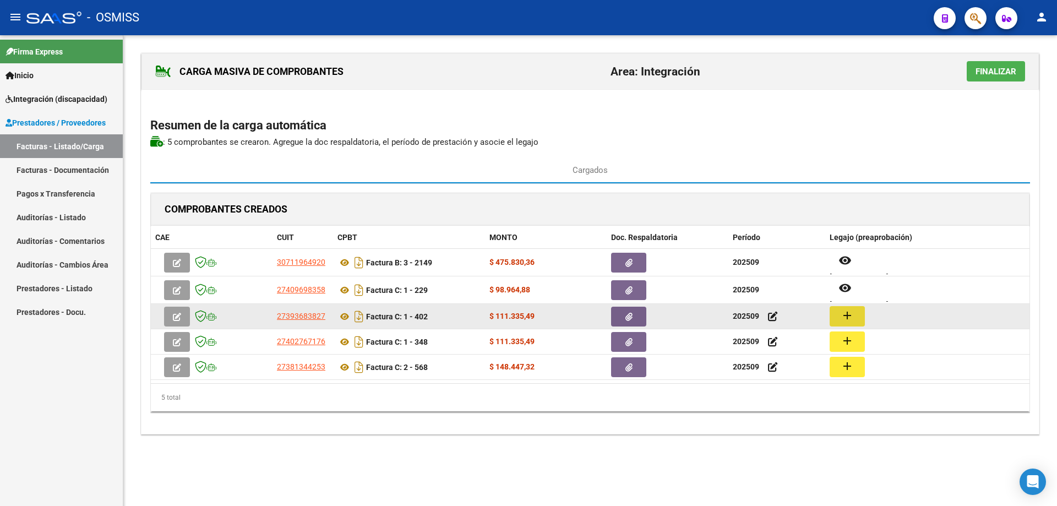
click at [838, 316] on button "add" at bounding box center [846, 316] width 35 height 20
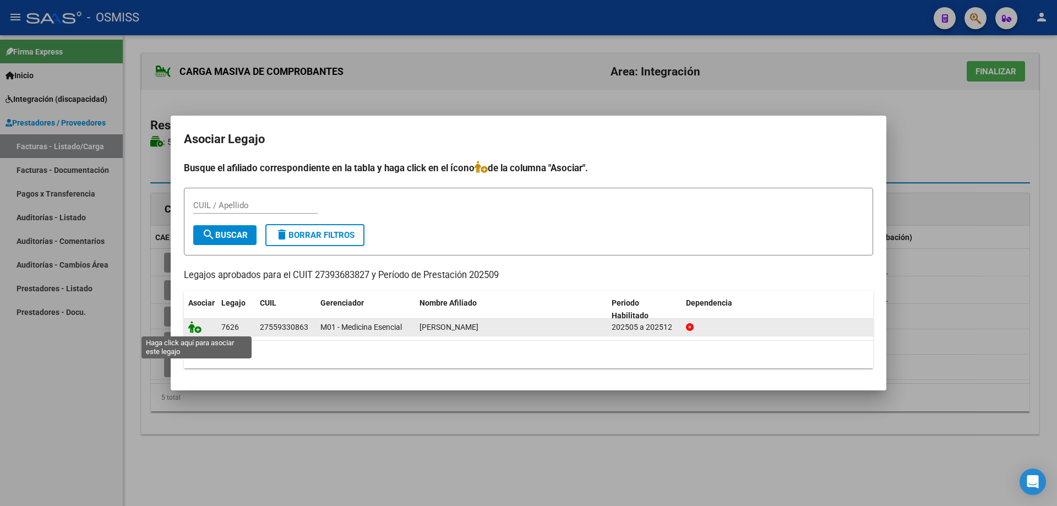
click at [195, 329] on icon at bounding box center [194, 327] width 13 height 12
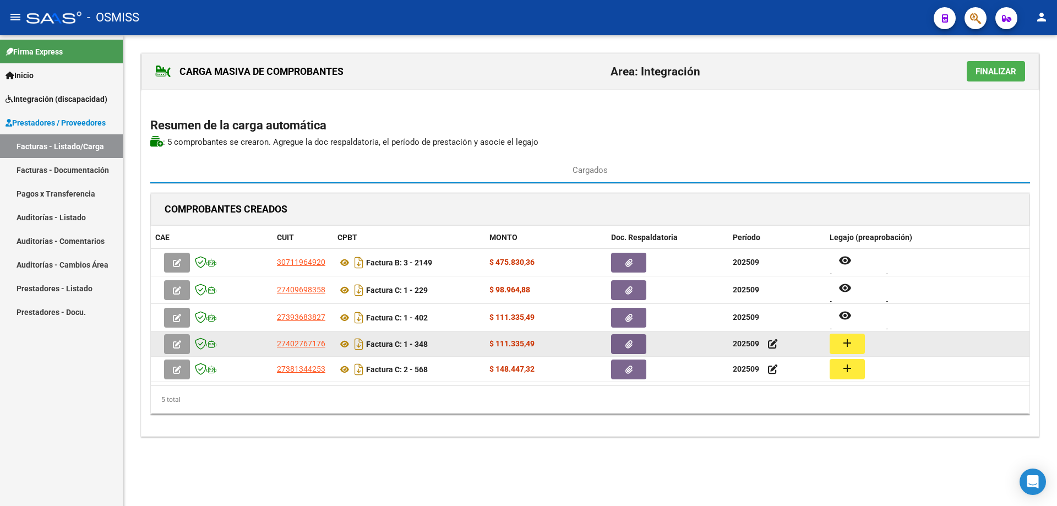
click at [852, 341] on mat-icon "add" at bounding box center [846, 342] width 13 height 13
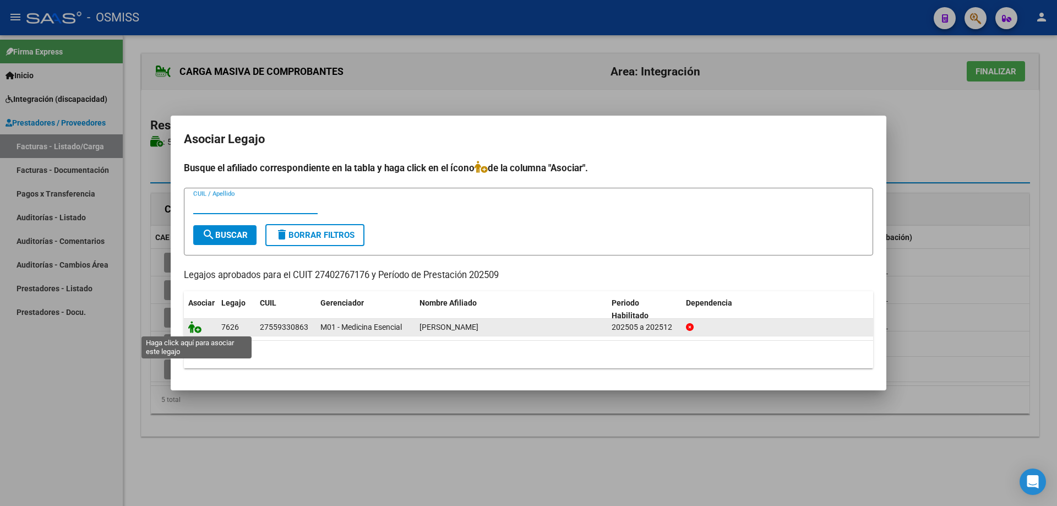
click at [198, 330] on icon at bounding box center [194, 327] width 13 height 12
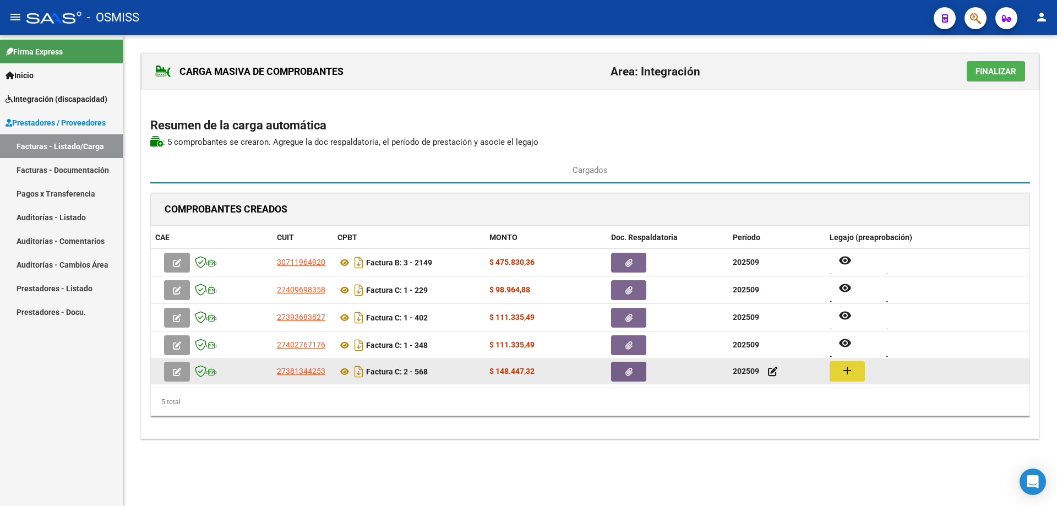
click at [844, 371] on mat-icon "add" at bounding box center [846, 370] width 13 height 13
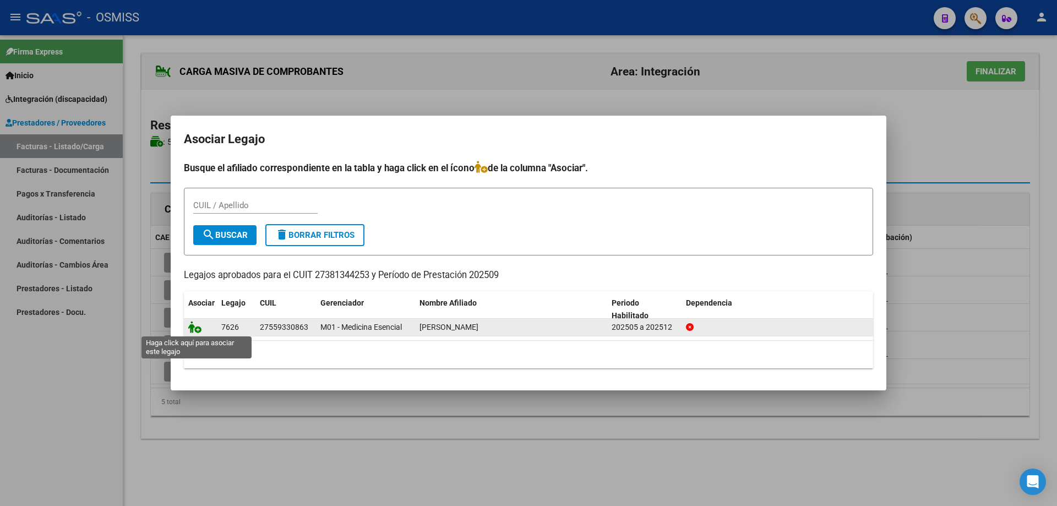
click at [196, 331] on icon at bounding box center [194, 327] width 13 height 12
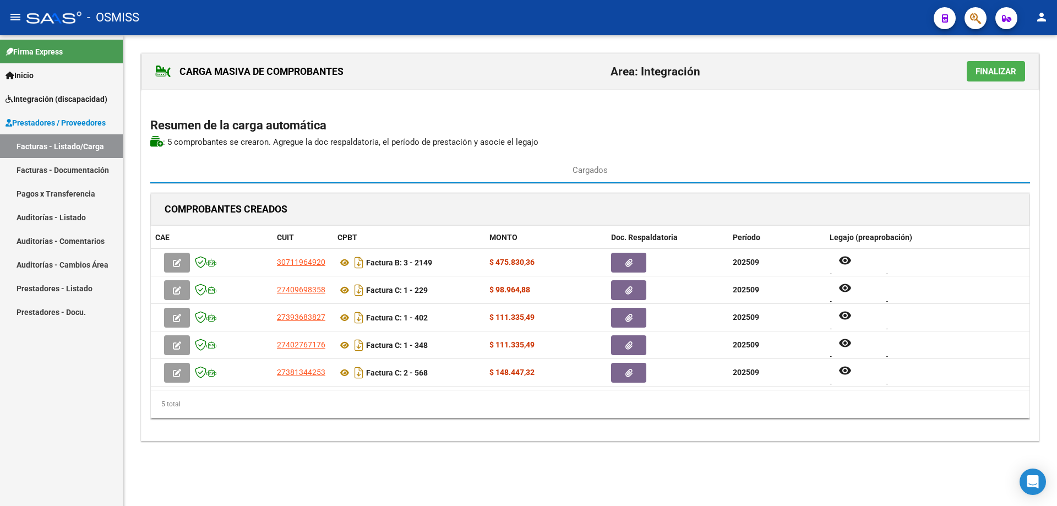
click at [992, 70] on span "Finalizar" at bounding box center [995, 72] width 41 height 10
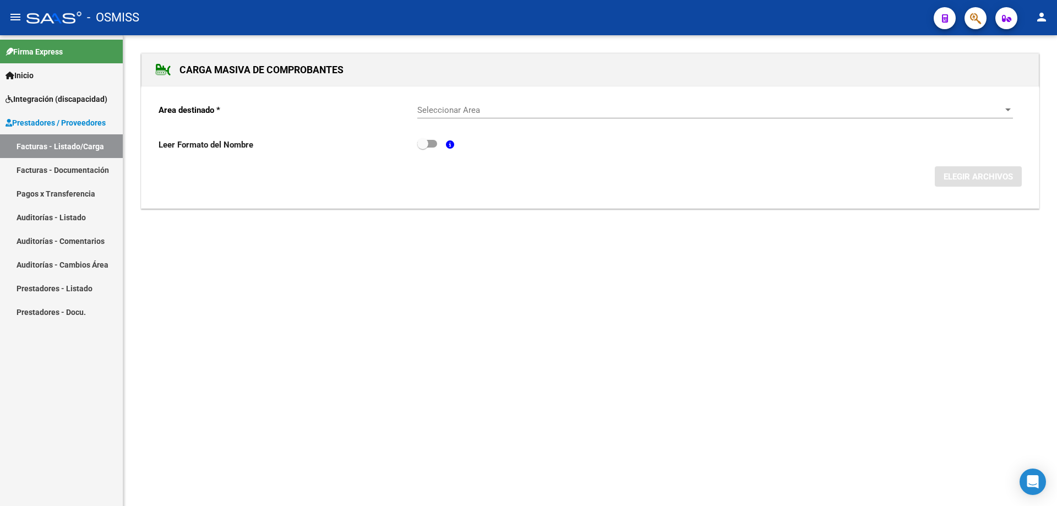
click at [578, 113] on span "Seleccionar Area" at bounding box center [710, 110] width 586 height 10
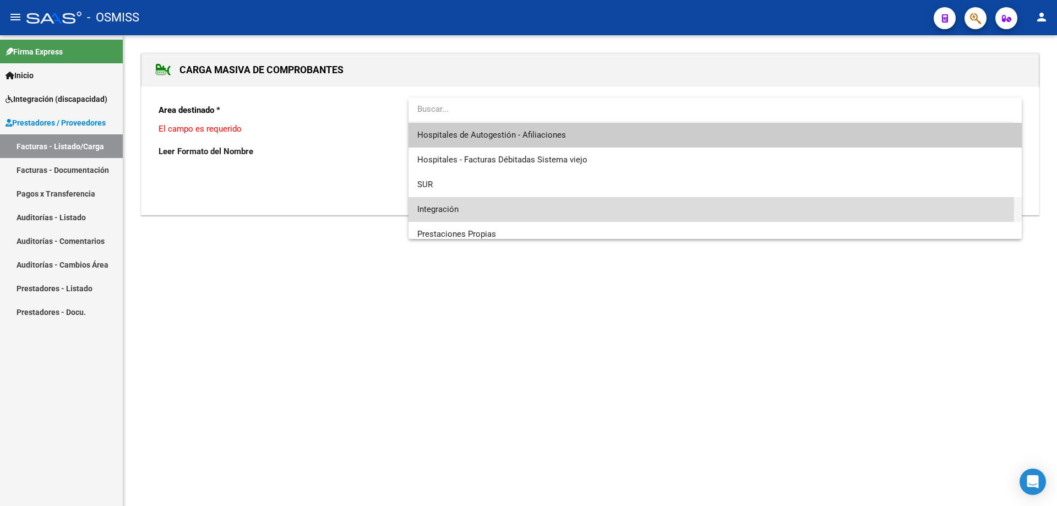
click at [527, 203] on span "Integración" at bounding box center [714, 209] width 595 height 25
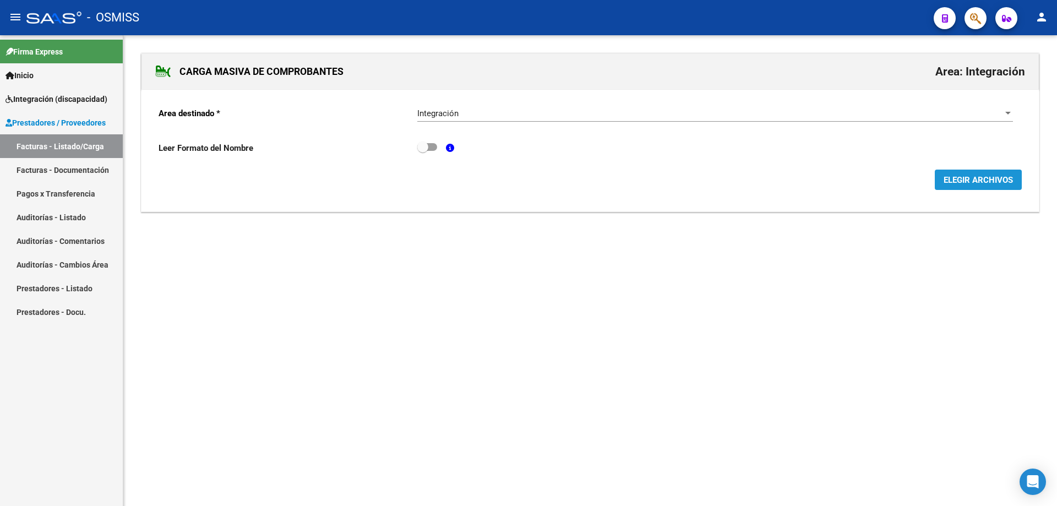
click at [1003, 175] on span "ELEGIR ARCHIVOS" at bounding box center [977, 180] width 69 height 10
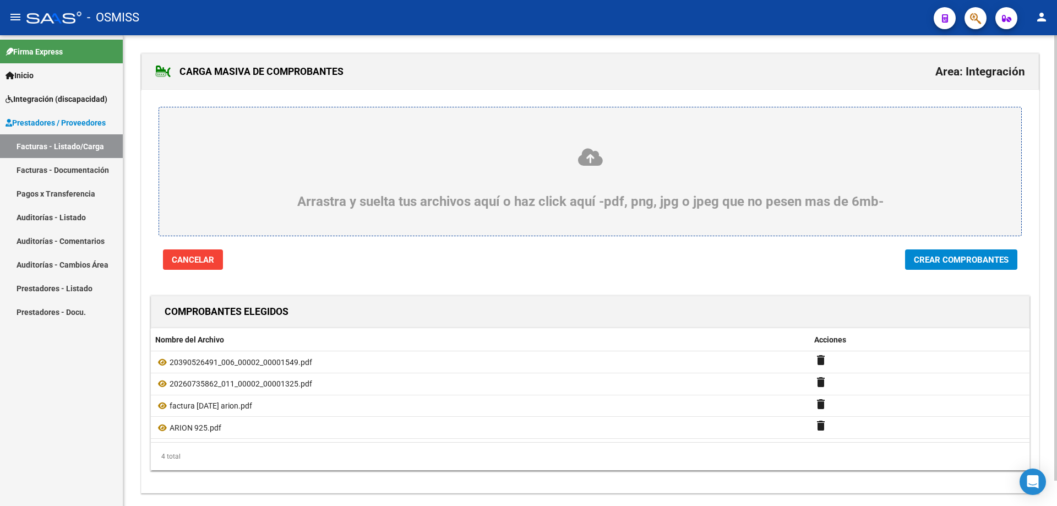
click at [950, 260] on span "Crear Comprobantes" at bounding box center [961, 260] width 95 height 10
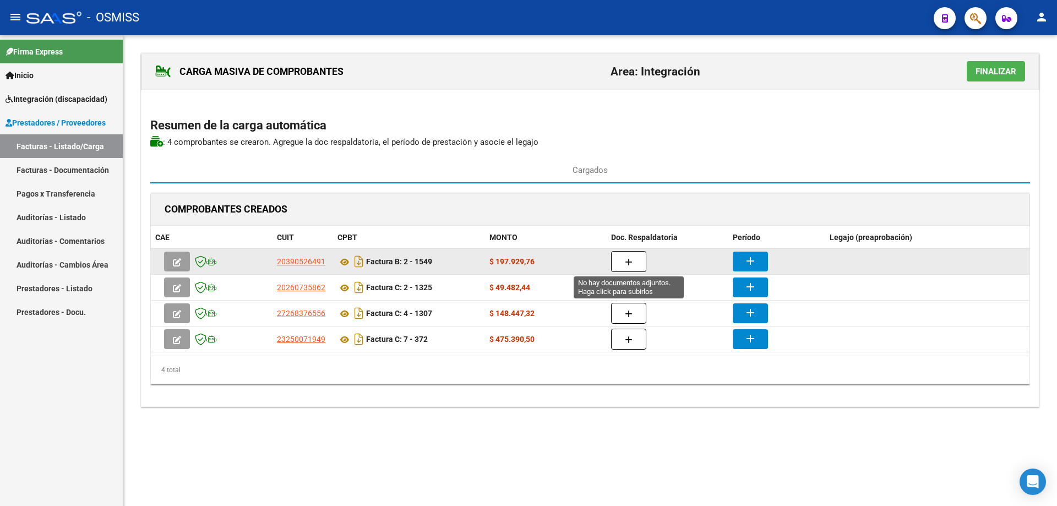
click at [636, 256] on button "button" at bounding box center [628, 261] width 35 height 21
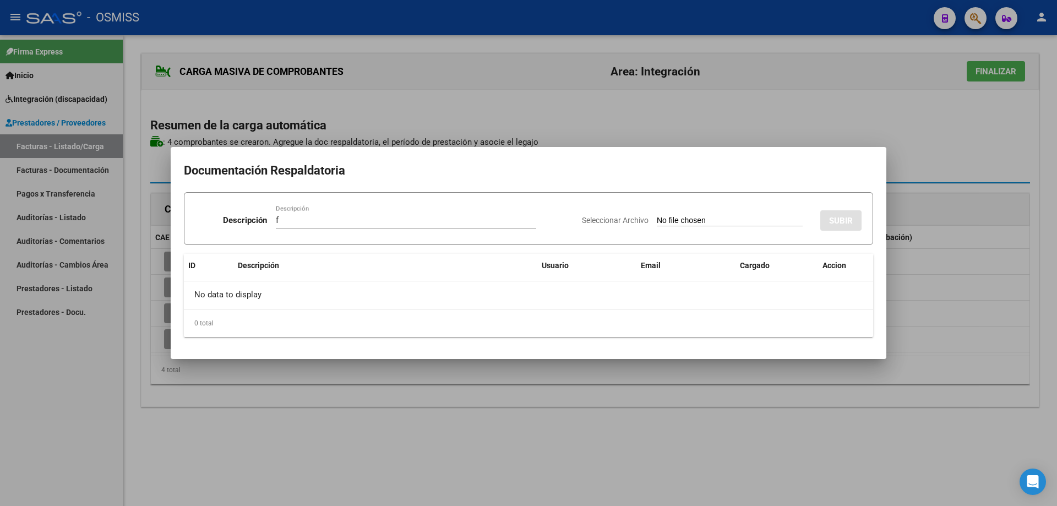
click at [657, 221] on input "Seleccionar Archivo" at bounding box center [730, 221] width 146 height 10
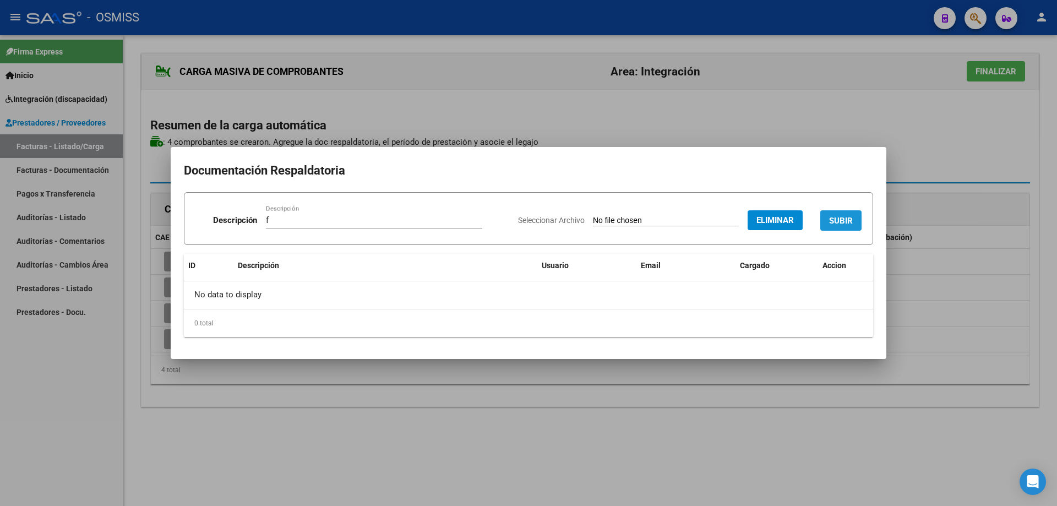
click at [841, 215] on span "SUBIR" at bounding box center [841, 220] width 24 height 10
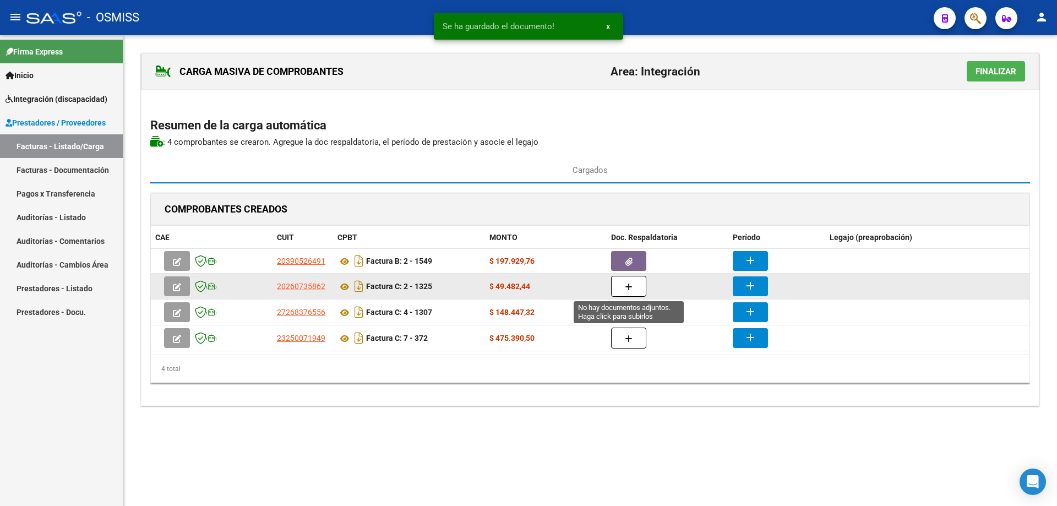
click at [642, 284] on button "button" at bounding box center [628, 286] width 35 height 21
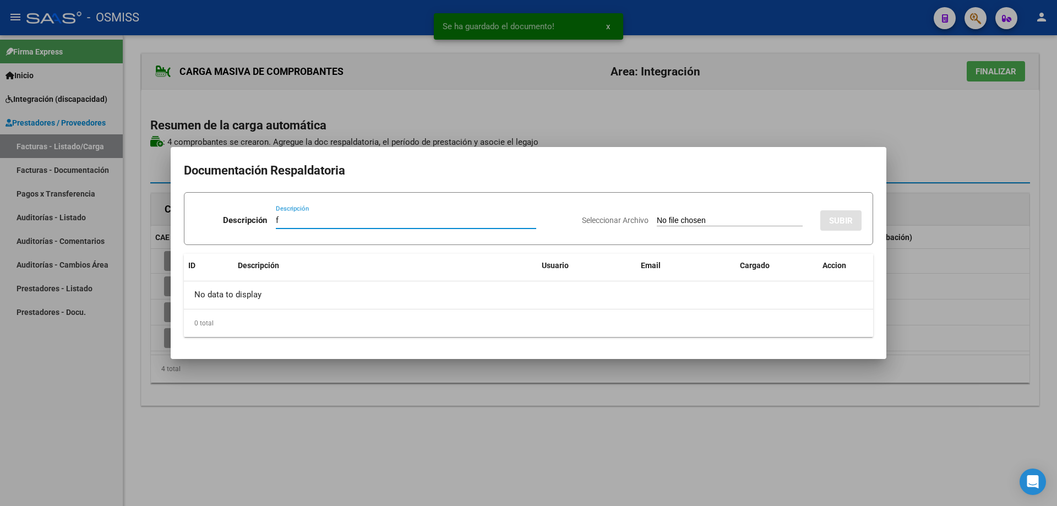
click at [680, 218] on input "Seleccionar Archivo" at bounding box center [730, 221] width 146 height 10
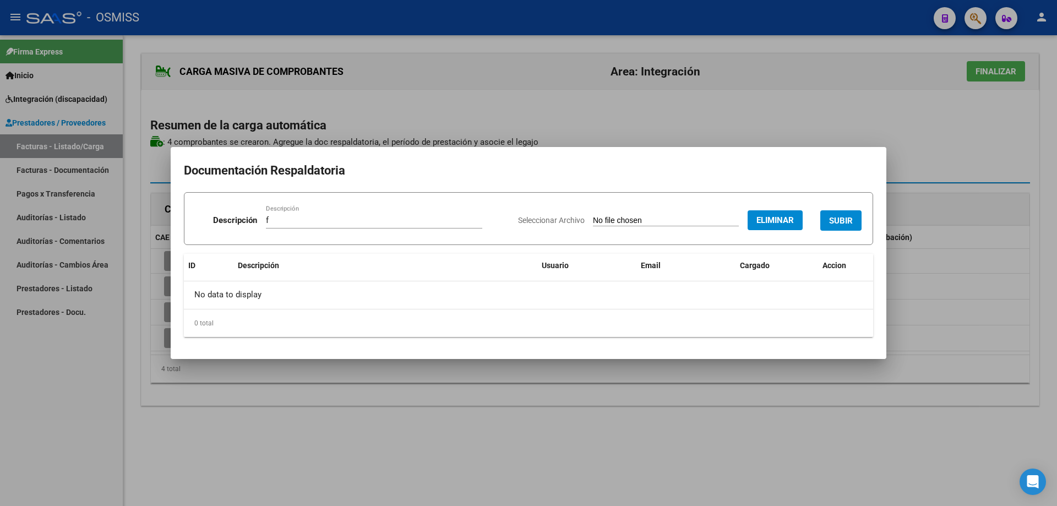
click at [837, 216] on span "SUBIR" at bounding box center [841, 221] width 24 height 10
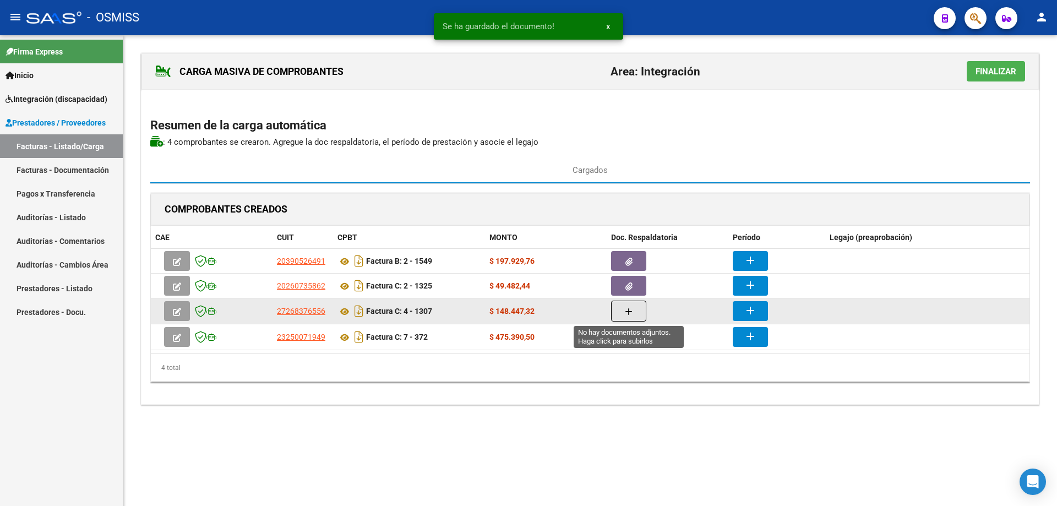
click at [636, 317] on button "button" at bounding box center [628, 310] width 35 height 21
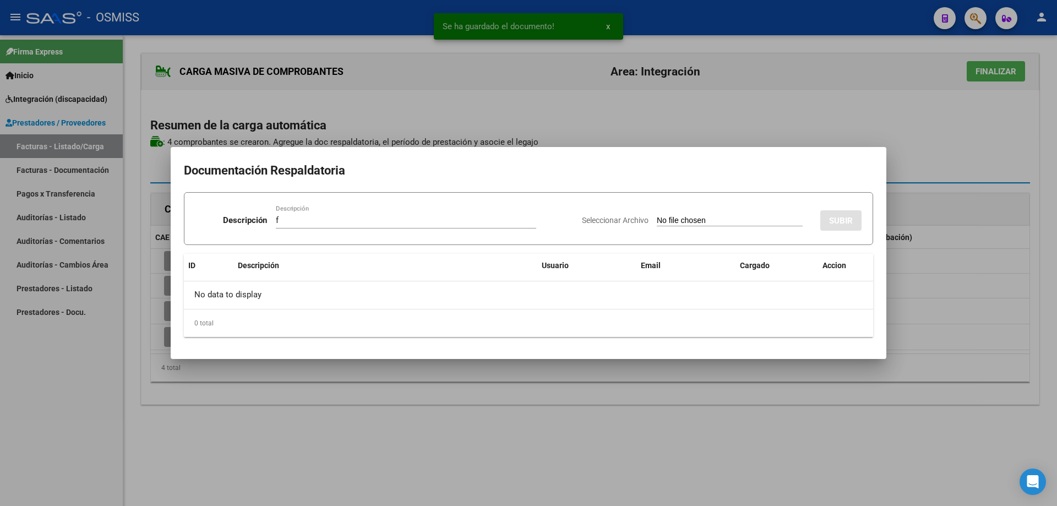
click at [657, 220] on input "Seleccionar Archivo" at bounding box center [730, 221] width 146 height 10
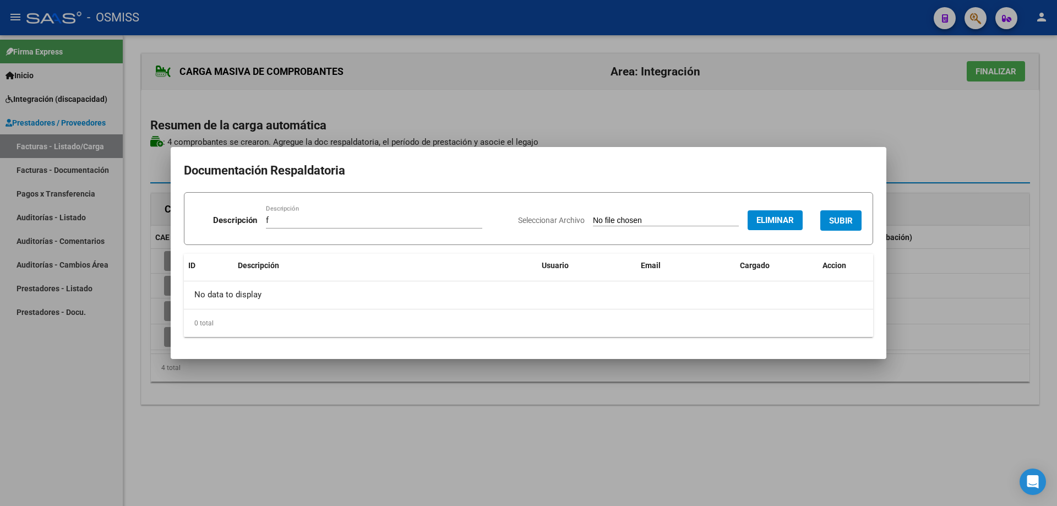
click at [825, 221] on button "SUBIR" at bounding box center [840, 220] width 41 height 20
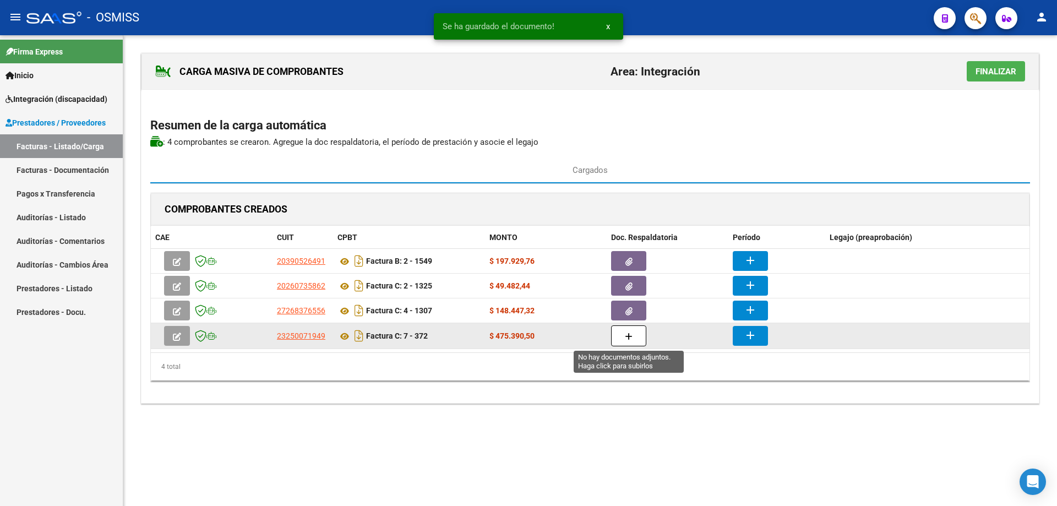
click at [630, 336] on icon "button" at bounding box center [629, 336] width 8 height 8
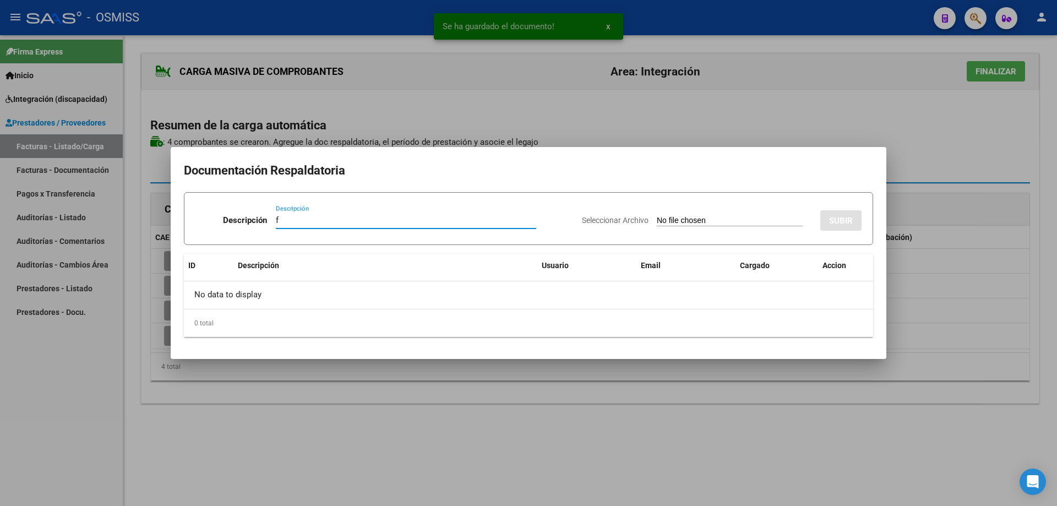
click at [658, 222] on input "Seleccionar Archivo" at bounding box center [730, 221] width 146 height 10
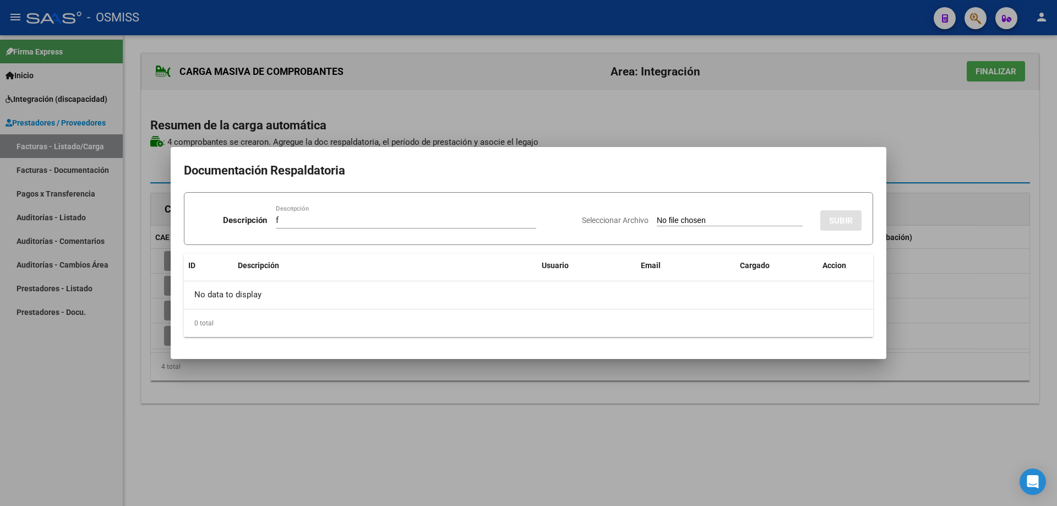
type input "C:\fakepath\ASIS ARION.pdf"
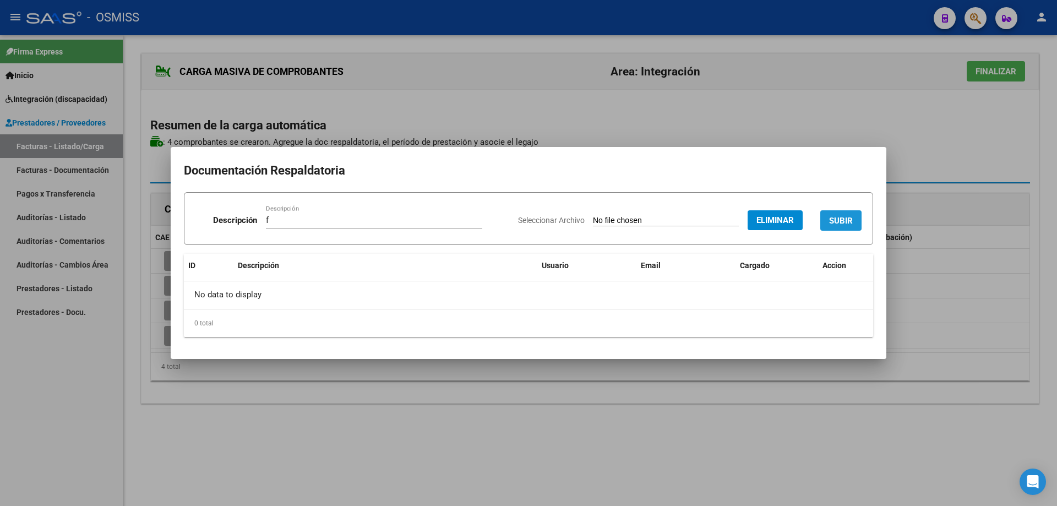
click at [844, 217] on span "SUBIR" at bounding box center [841, 221] width 24 height 10
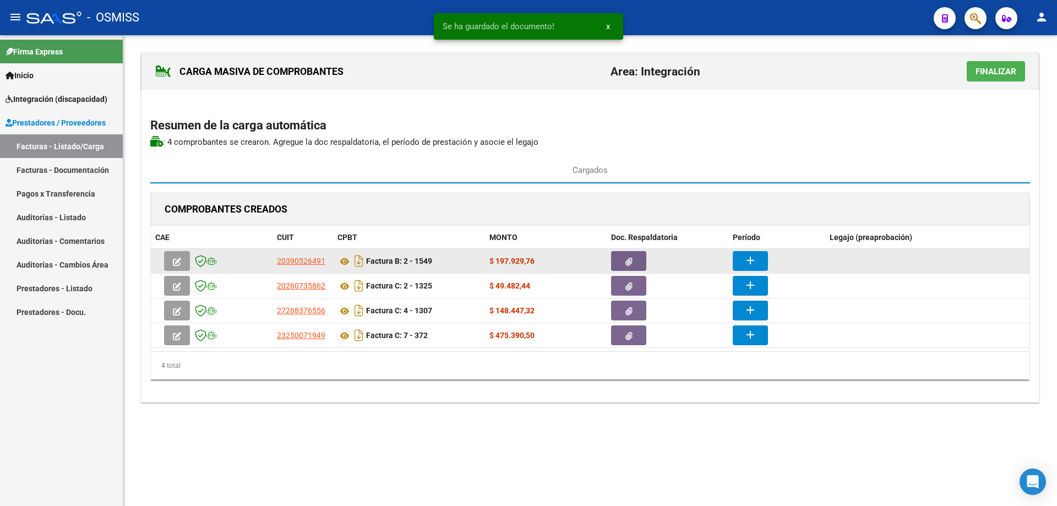
click at [750, 254] on mat-icon "add" at bounding box center [749, 260] width 13 height 13
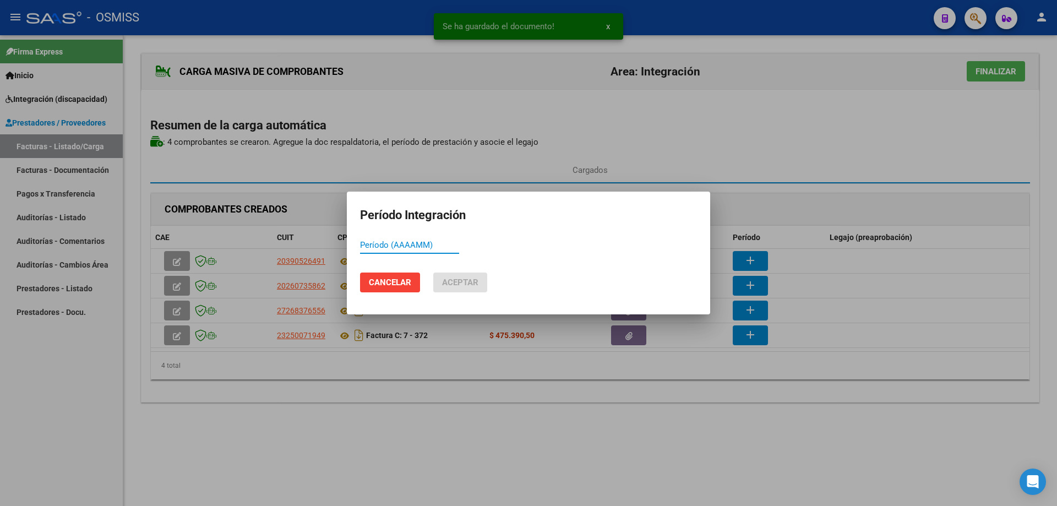
paste input "202509"
type input "202509"
click at [466, 285] on span "Aceptar" at bounding box center [460, 282] width 36 height 10
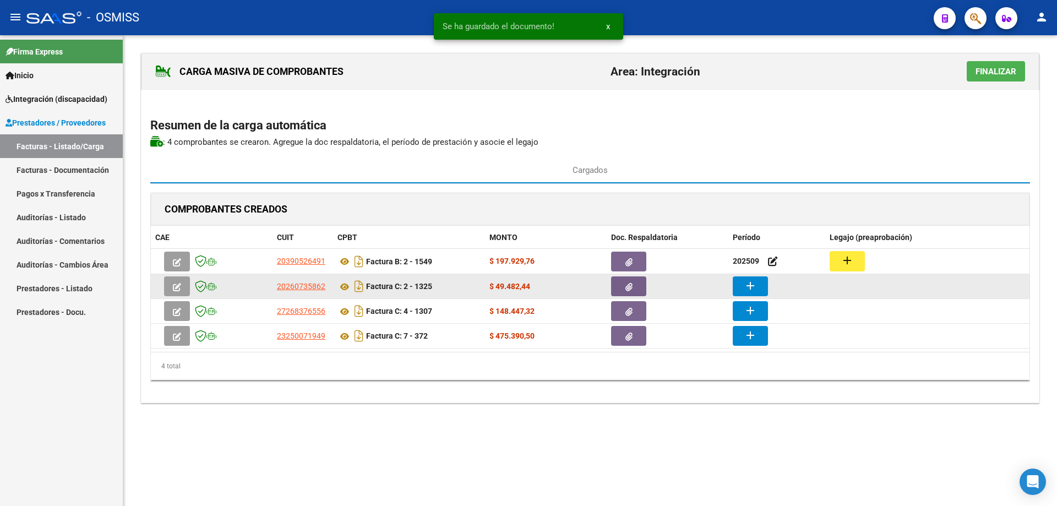
click at [754, 287] on mat-icon "add" at bounding box center [749, 285] width 13 height 13
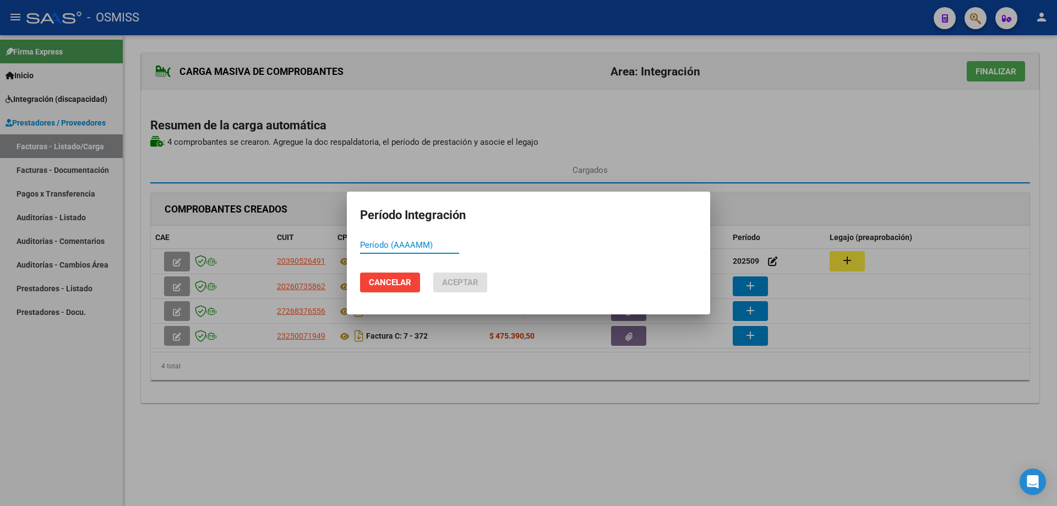
paste input "202509"
type input "202509"
drag, startPoint x: 468, startPoint y: 287, endPoint x: 578, endPoint y: 299, distance: 110.7
click at [468, 287] on button "Aceptar" at bounding box center [460, 282] width 54 height 20
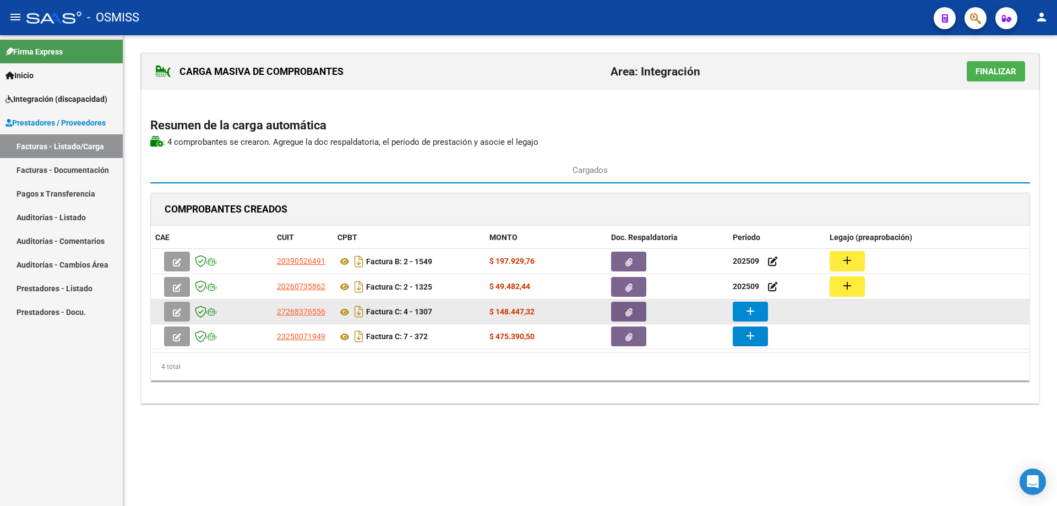
click at [765, 316] on button "add" at bounding box center [749, 312] width 35 height 20
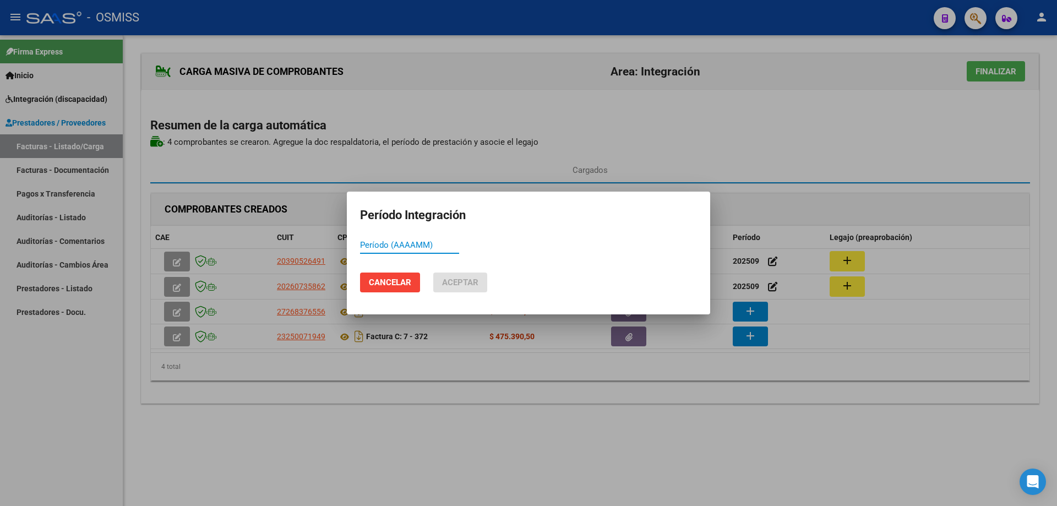
paste input "202509"
type input "202509"
click at [463, 277] on span "Aceptar" at bounding box center [460, 282] width 36 height 10
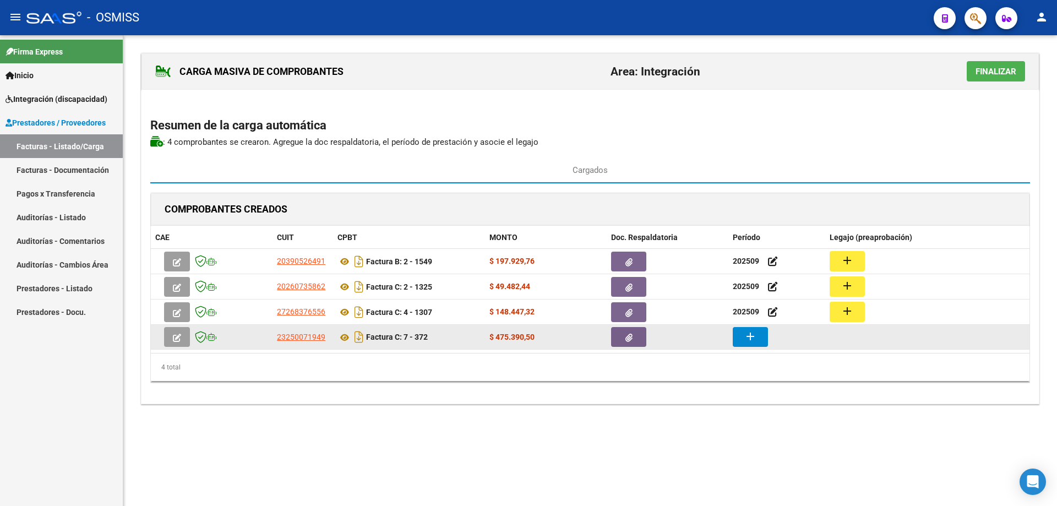
click at [760, 333] on button "add" at bounding box center [749, 337] width 35 height 20
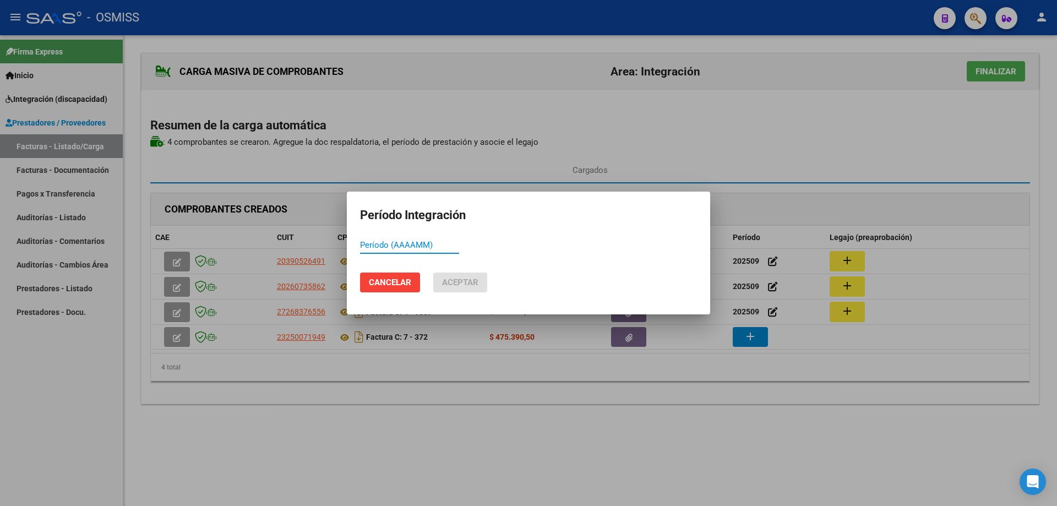
paste input "202509"
type input "202509"
click at [489, 278] on mat-dialog-actions "Cancelar Aceptar" at bounding box center [528, 282] width 337 height 37
click at [475, 282] on span "Aceptar" at bounding box center [460, 282] width 36 height 10
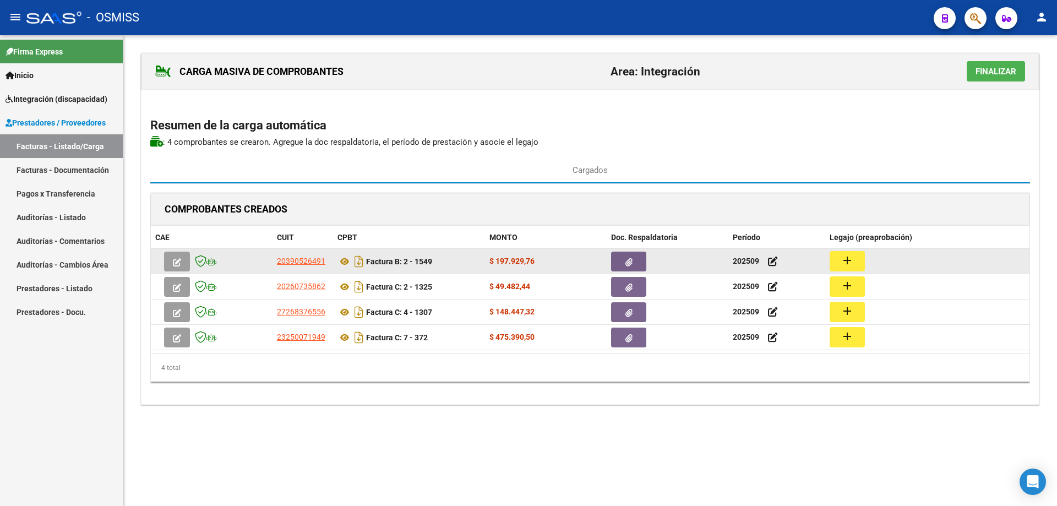
click at [845, 261] on mat-icon "add" at bounding box center [846, 260] width 13 height 13
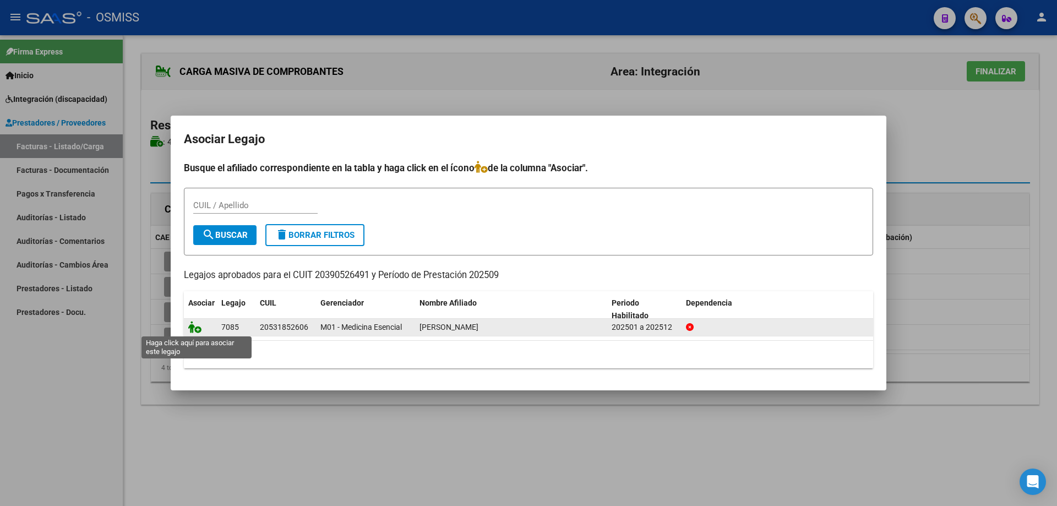
click at [197, 328] on icon at bounding box center [194, 327] width 13 height 12
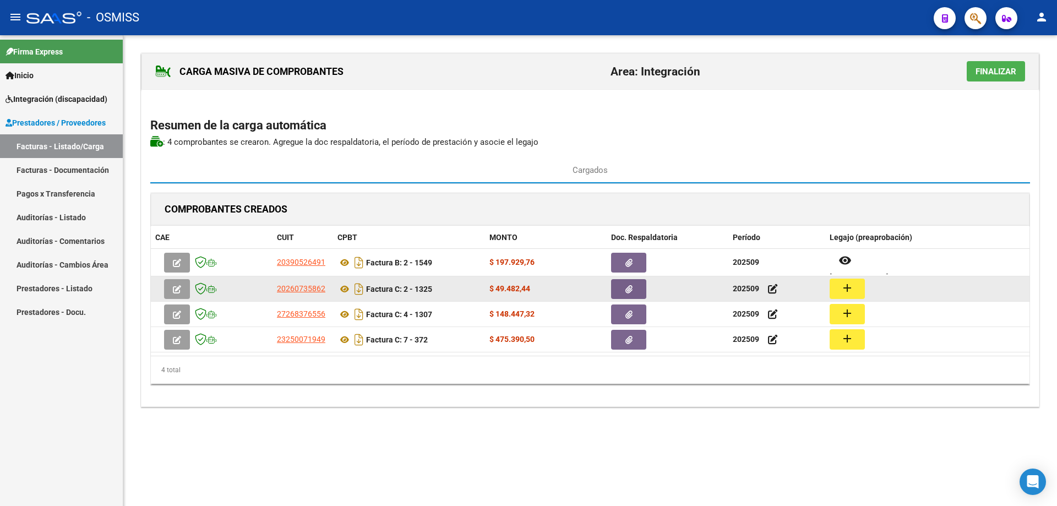
click at [844, 291] on mat-icon "add" at bounding box center [846, 287] width 13 height 13
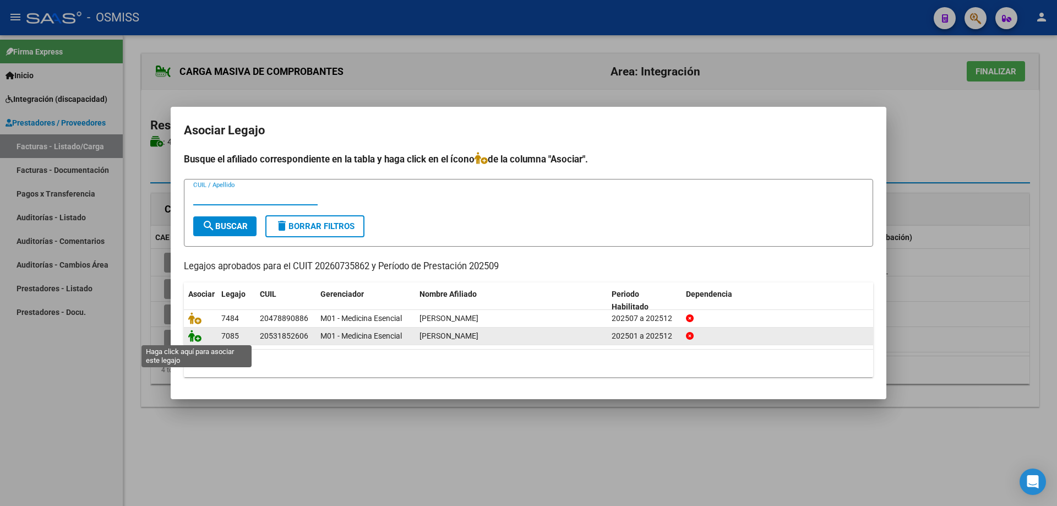
click at [194, 337] on icon at bounding box center [194, 336] width 13 height 12
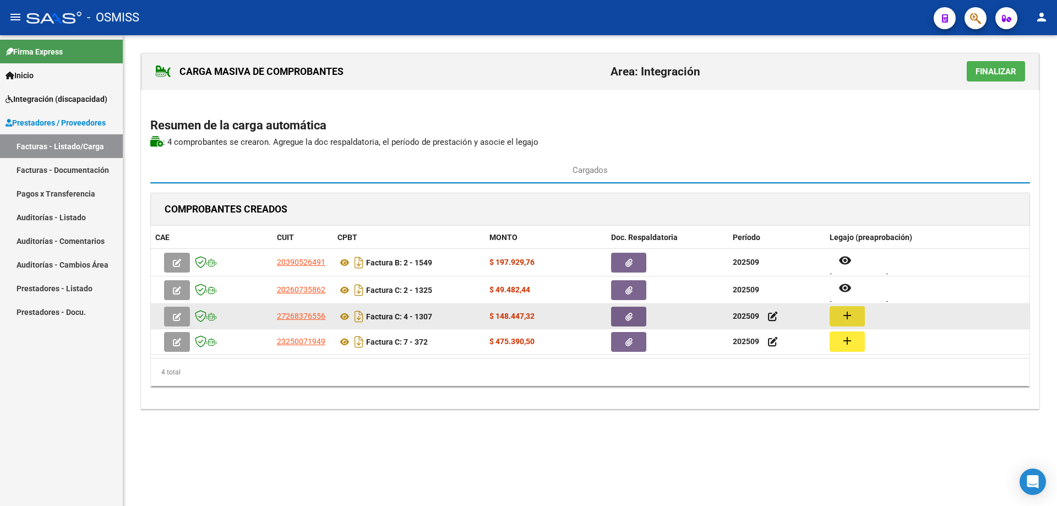
click at [849, 313] on mat-icon "add" at bounding box center [846, 315] width 13 height 13
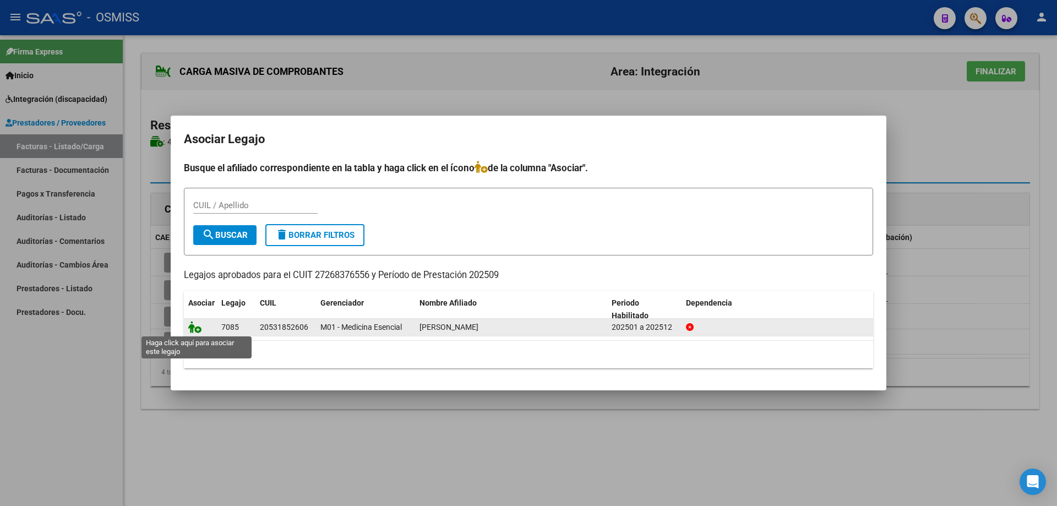
click at [194, 328] on icon at bounding box center [194, 327] width 13 height 12
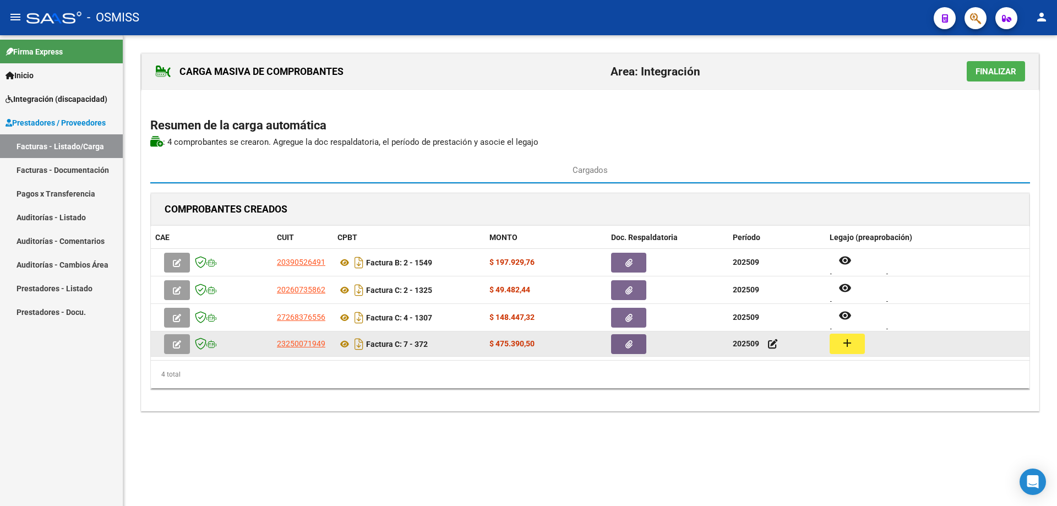
click at [833, 345] on button "add" at bounding box center [846, 343] width 35 height 20
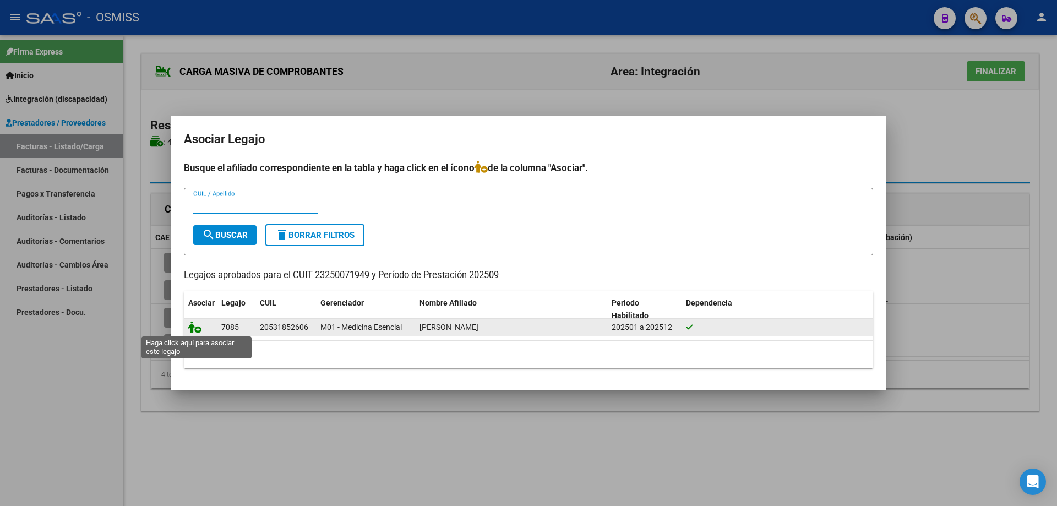
click at [194, 325] on icon at bounding box center [194, 327] width 13 height 12
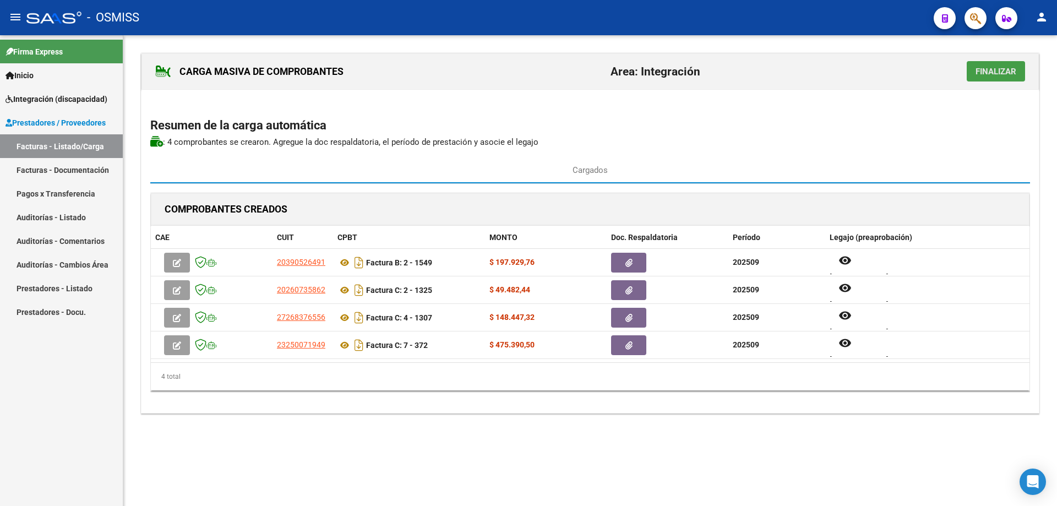
click at [986, 75] on span "Finalizar" at bounding box center [995, 72] width 41 height 10
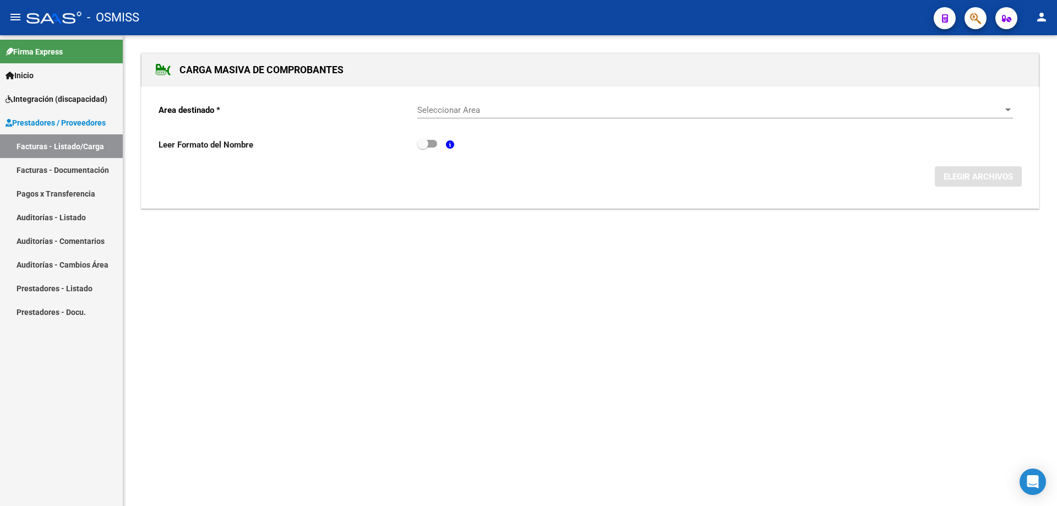
click at [455, 112] on span "Seleccionar Area" at bounding box center [710, 110] width 586 height 10
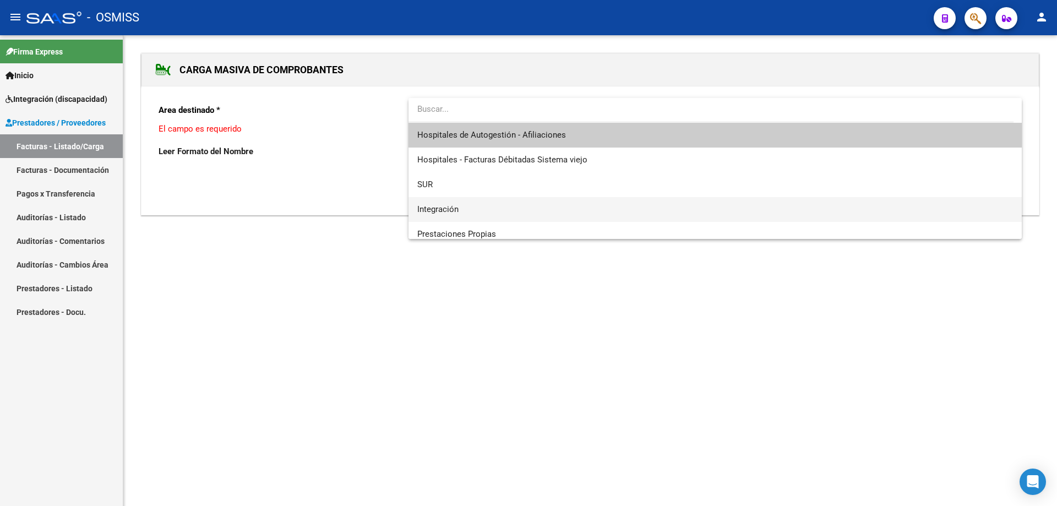
click at [476, 201] on span "Integración" at bounding box center [714, 209] width 595 height 25
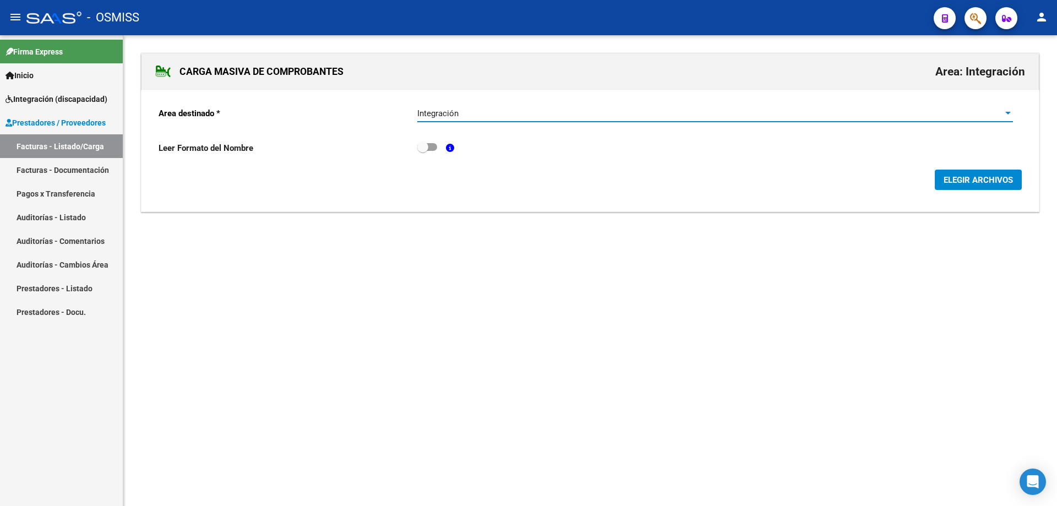
click at [964, 178] on span "ELEGIR ARCHIVOS" at bounding box center [977, 180] width 69 height 10
